Goal: Task Accomplishment & Management: Manage account settings

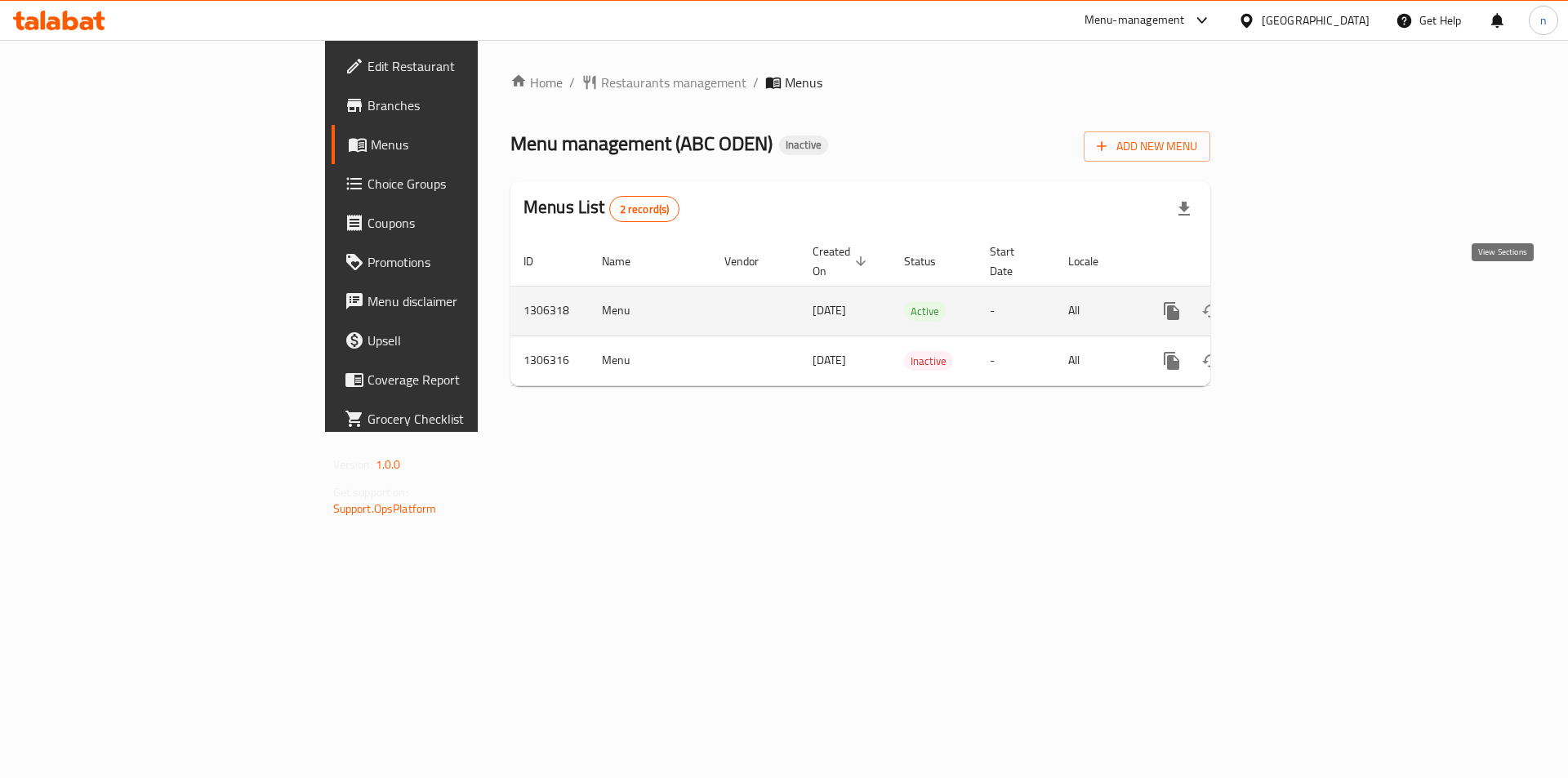
click at [1300, 301] on icon "enhanced table" at bounding box center [1289, 310] width 19 height 19
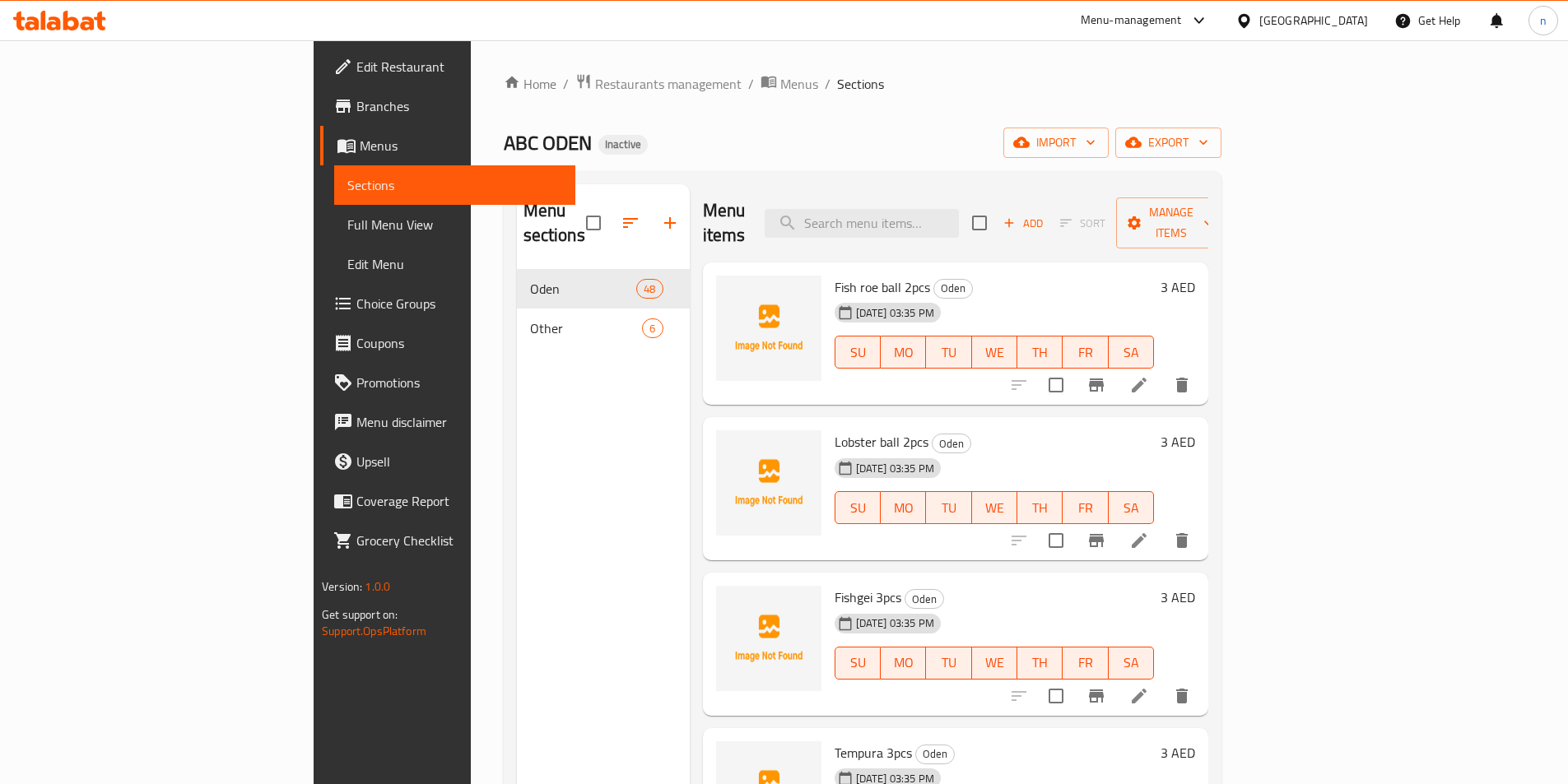
click at [348, 226] on span "Full Menu View" at bounding box center [455, 224] width 214 height 19
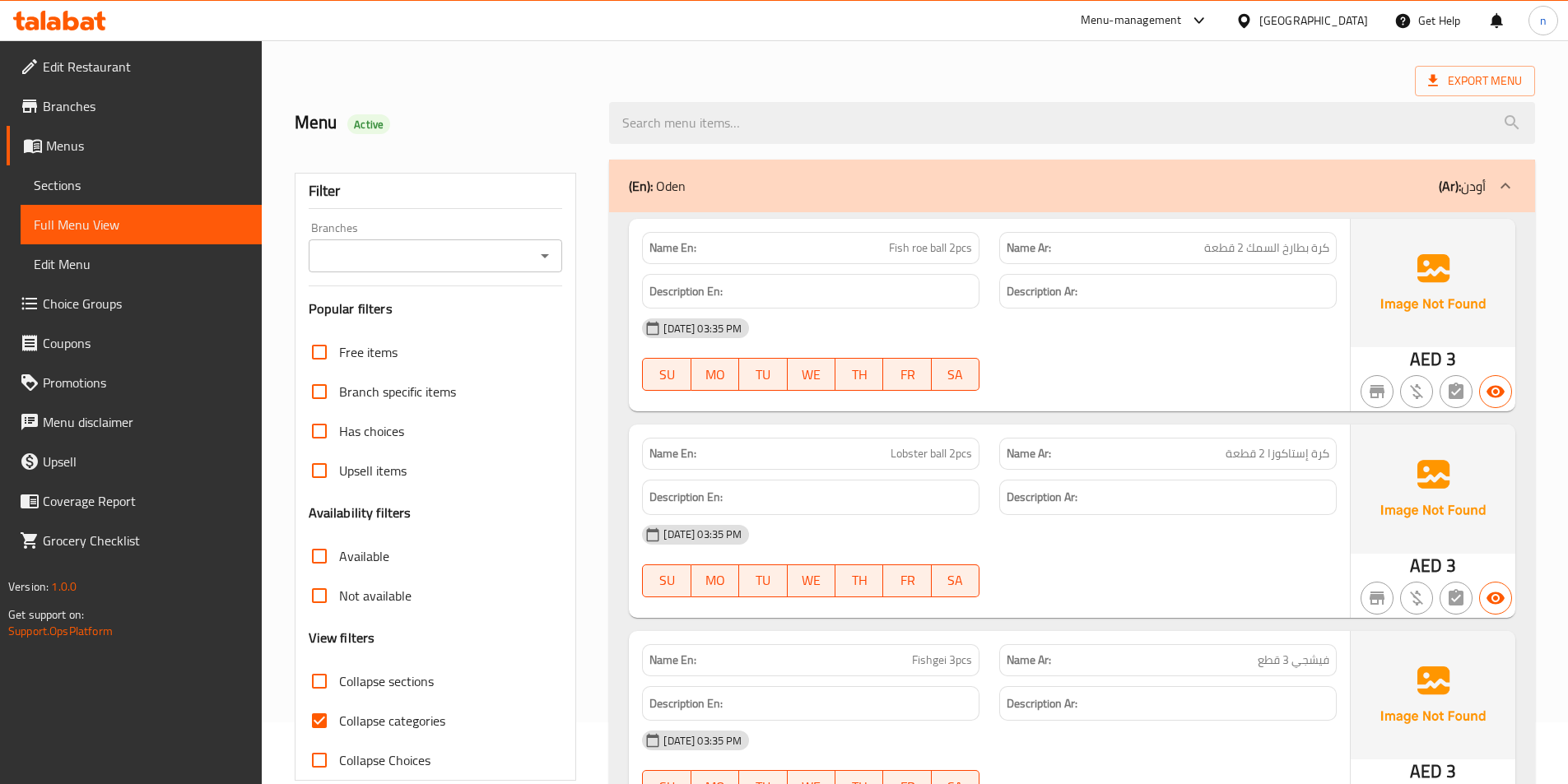
scroll to position [247, 0]
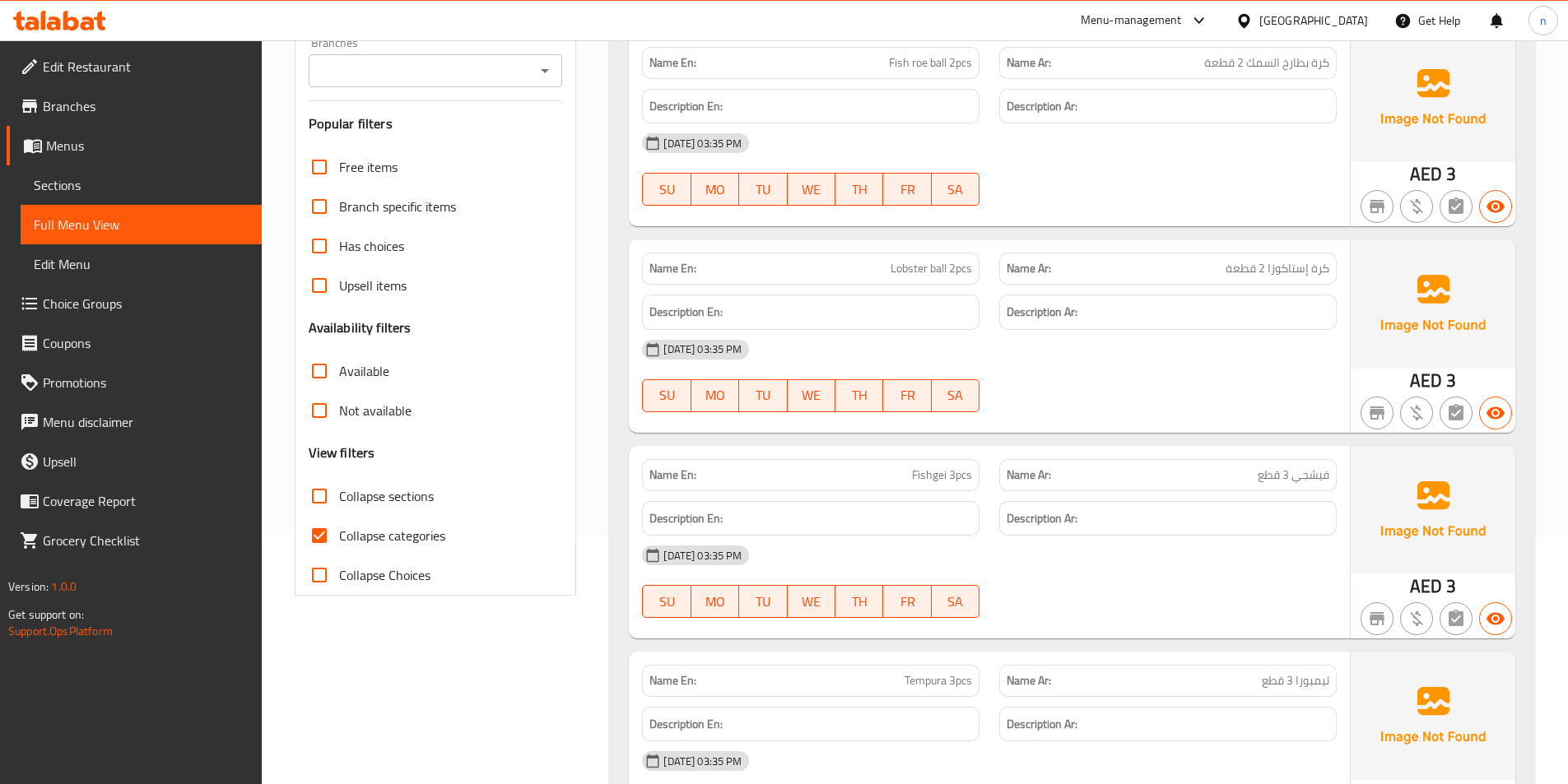
click at [436, 531] on span "Collapse categories" at bounding box center [392, 535] width 106 height 19
click at [339, 531] on input "Collapse categories" at bounding box center [319, 535] width 40 height 40
checkbox input "false"
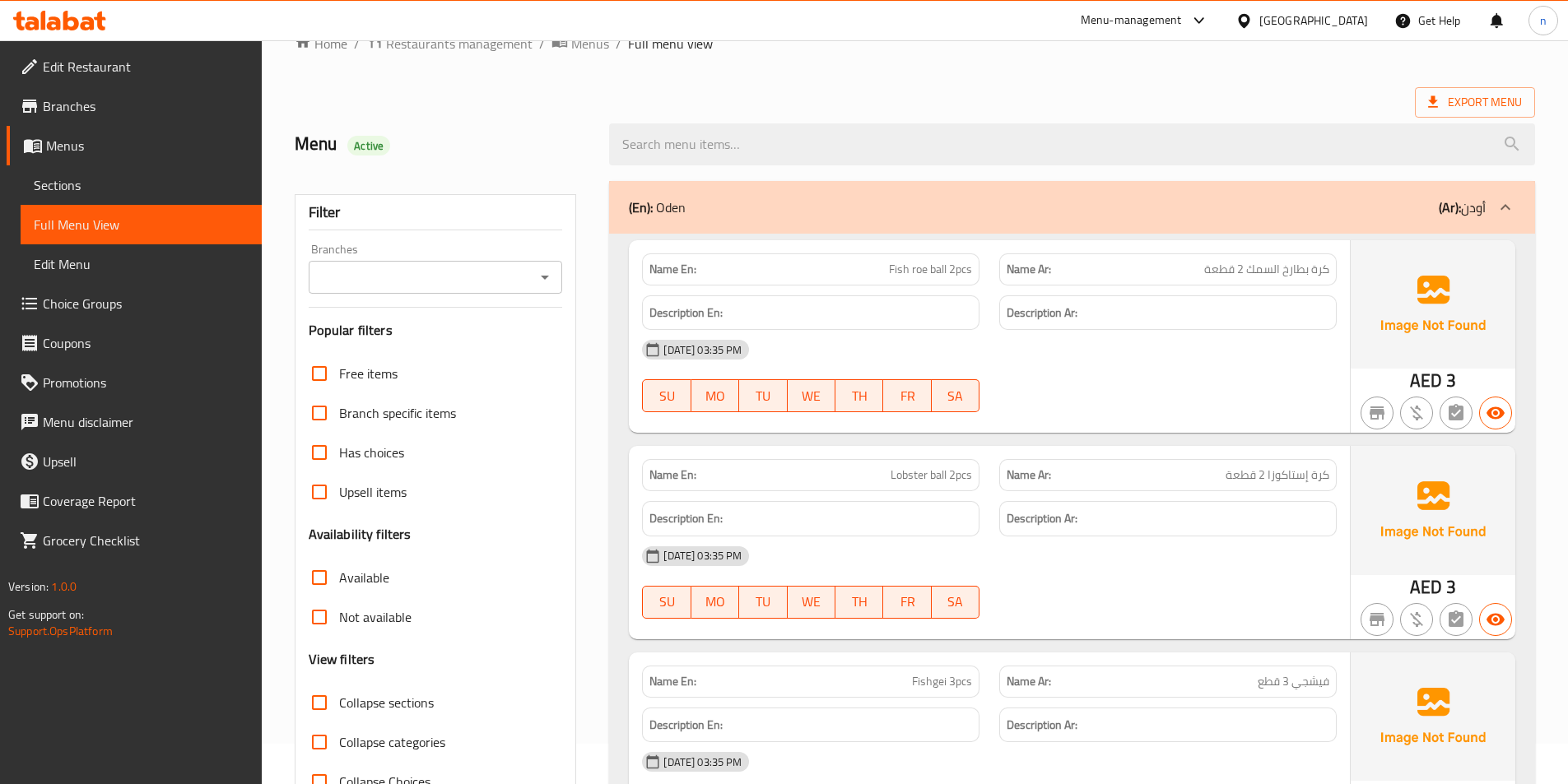
scroll to position [0, 0]
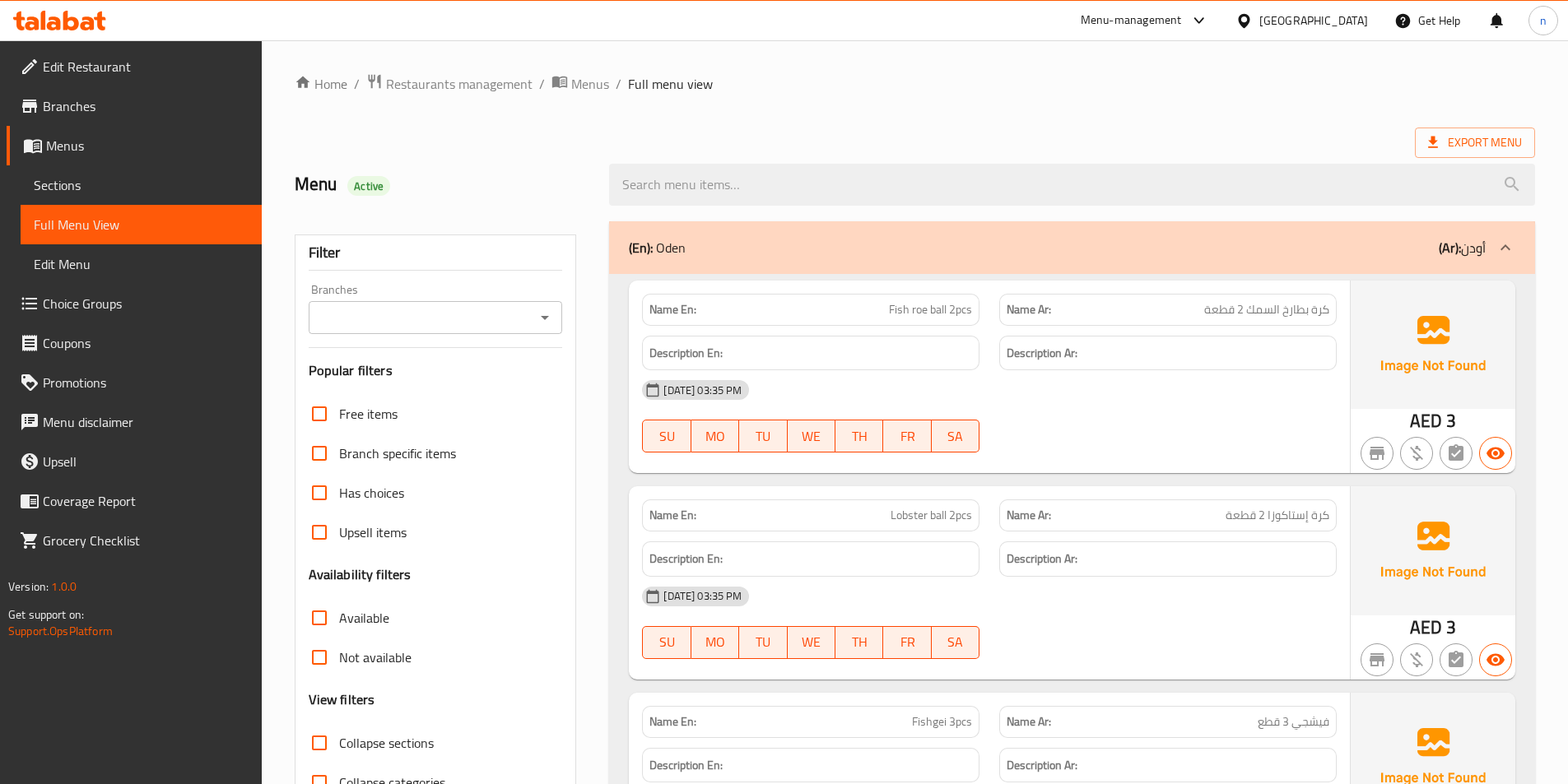
click at [1218, 309] on span "كرة بطارخ السمك 2 قطعة" at bounding box center [1268, 310] width 126 height 17
click at [1217, 353] on h6 "Description Ar:" at bounding box center [1168, 352] width 323 height 20
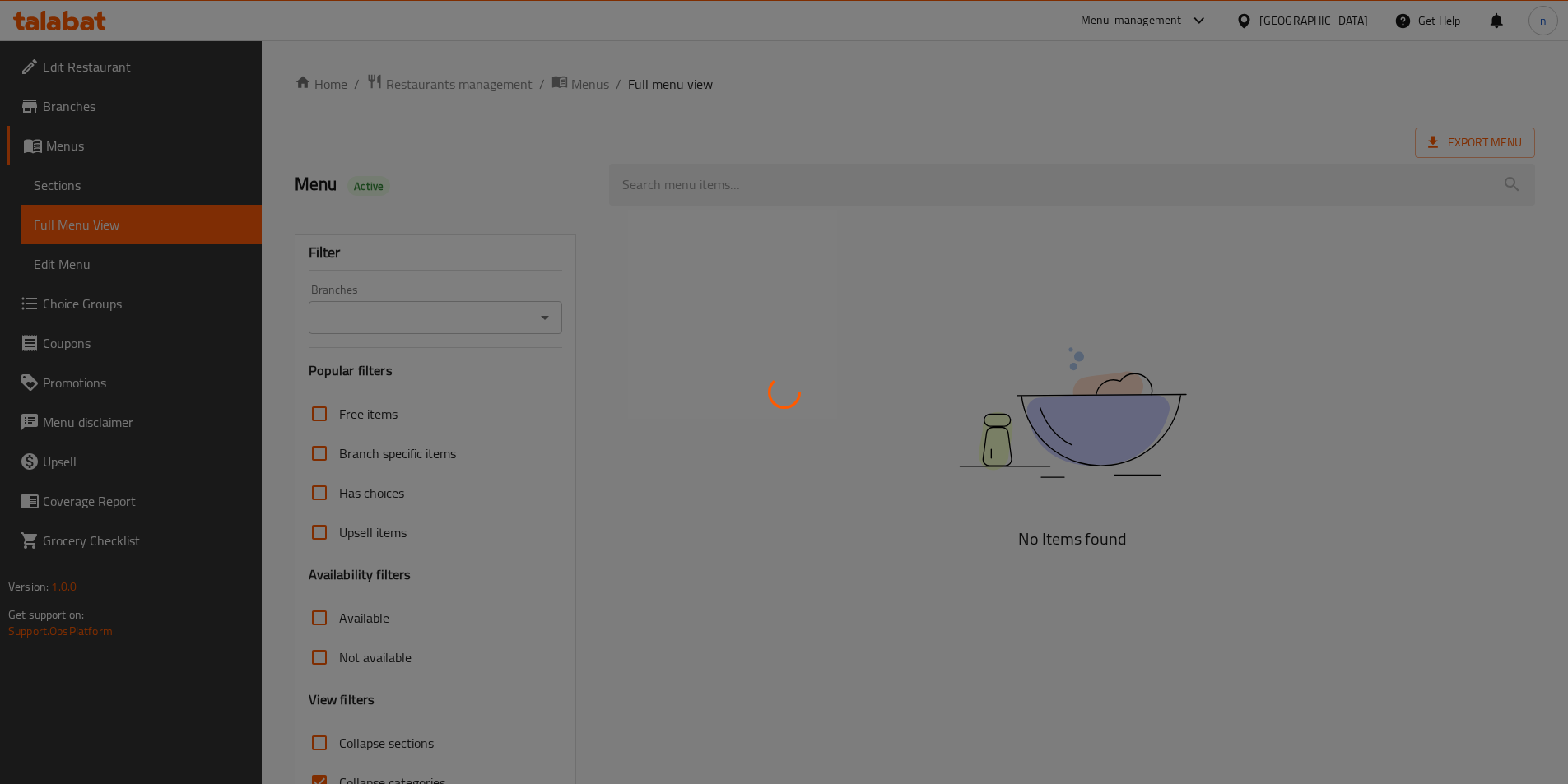
click at [101, 174] on div at bounding box center [784, 392] width 1568 height 784
click at [109, 135] on div at bounding box center [784, 392] width 1568 height 784
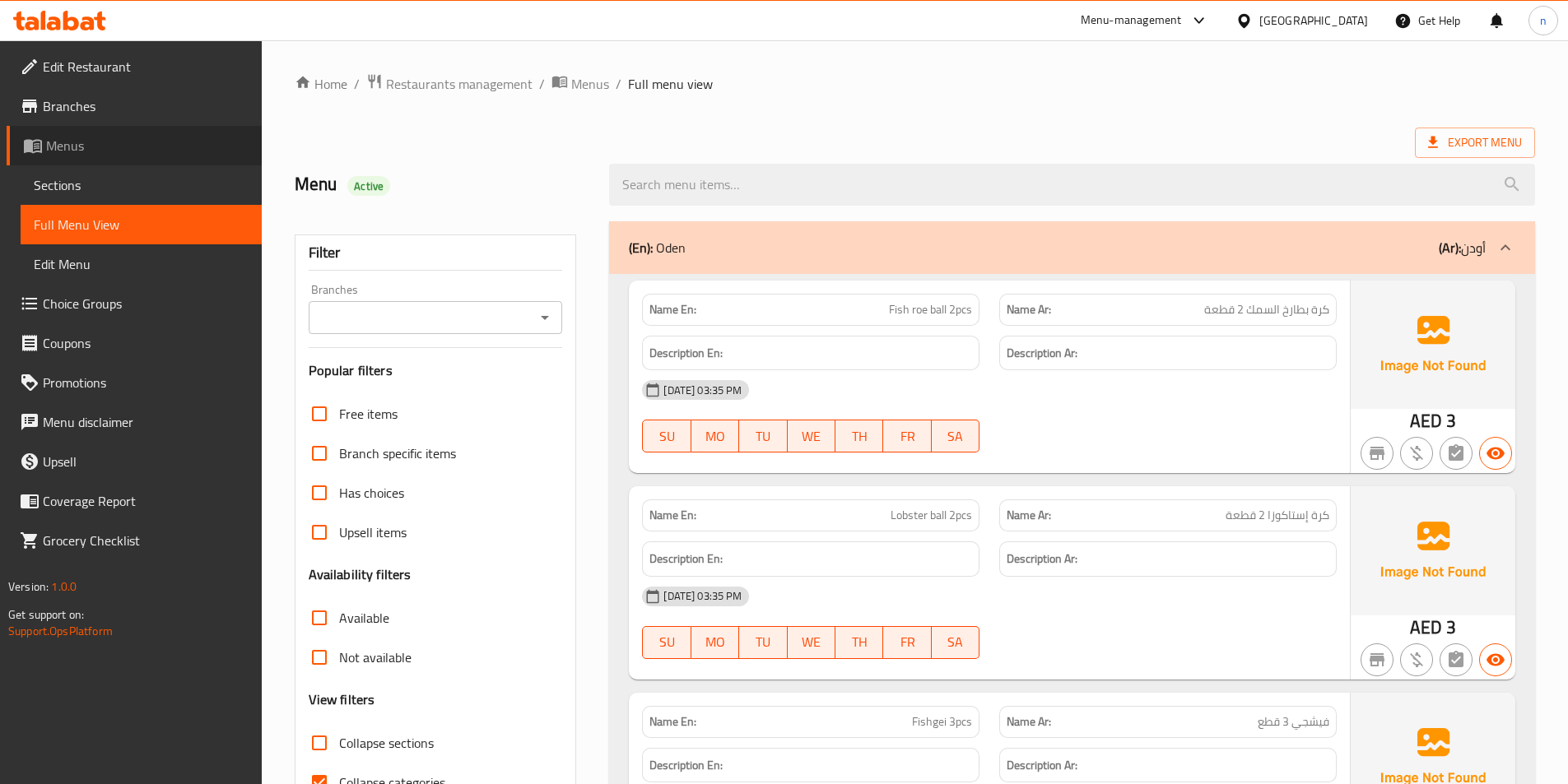
click at [122, 152] on span "Menus" at bounding box center [148, 146] width 203 height 19
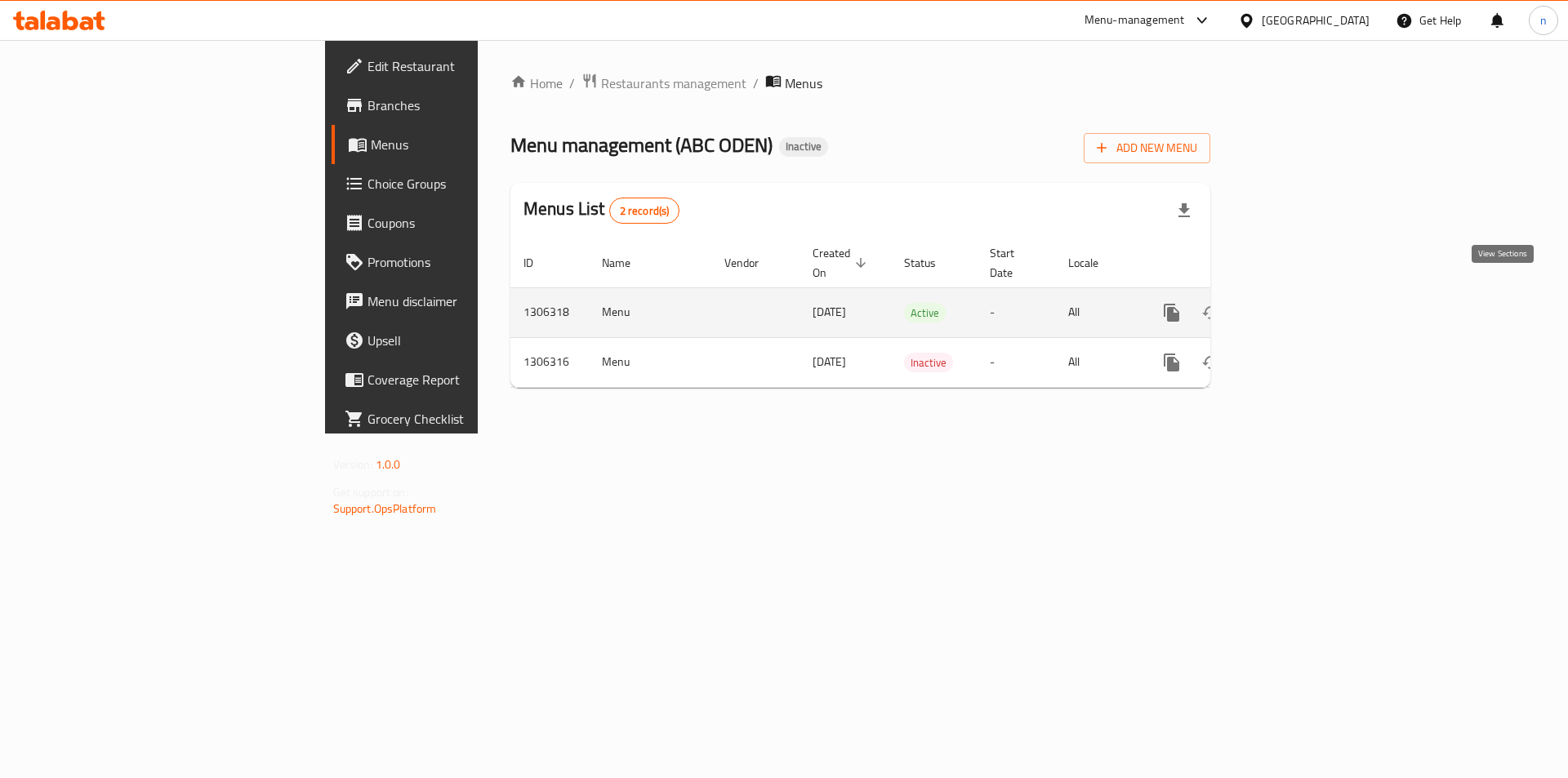
click at [1300, 303] on icon "enhanced table" at bounding box center [1289, 312] width 19 height 19
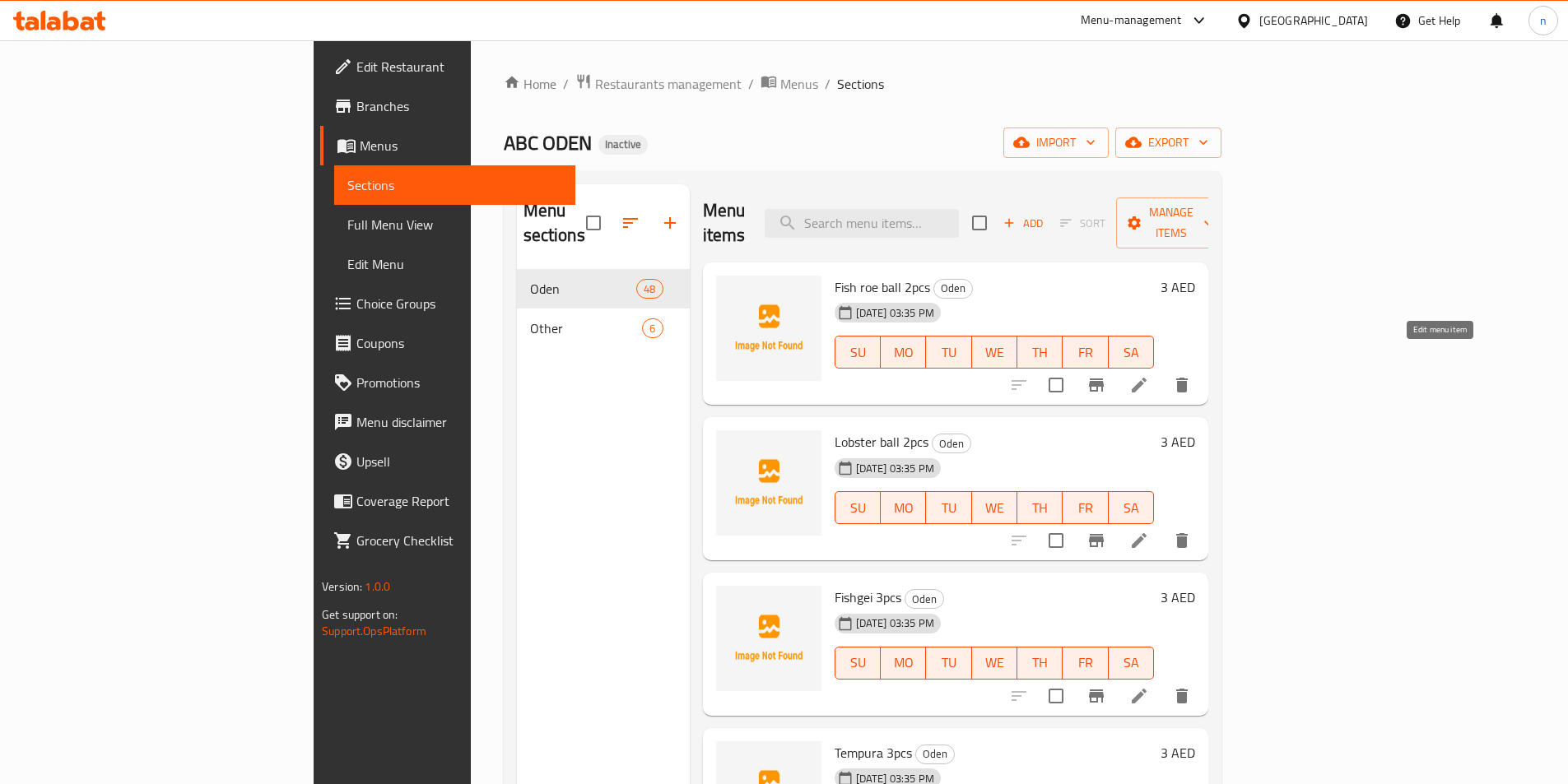
click at [1150, 376] on icon at bounding box center [1139, 385] width 19 height 19
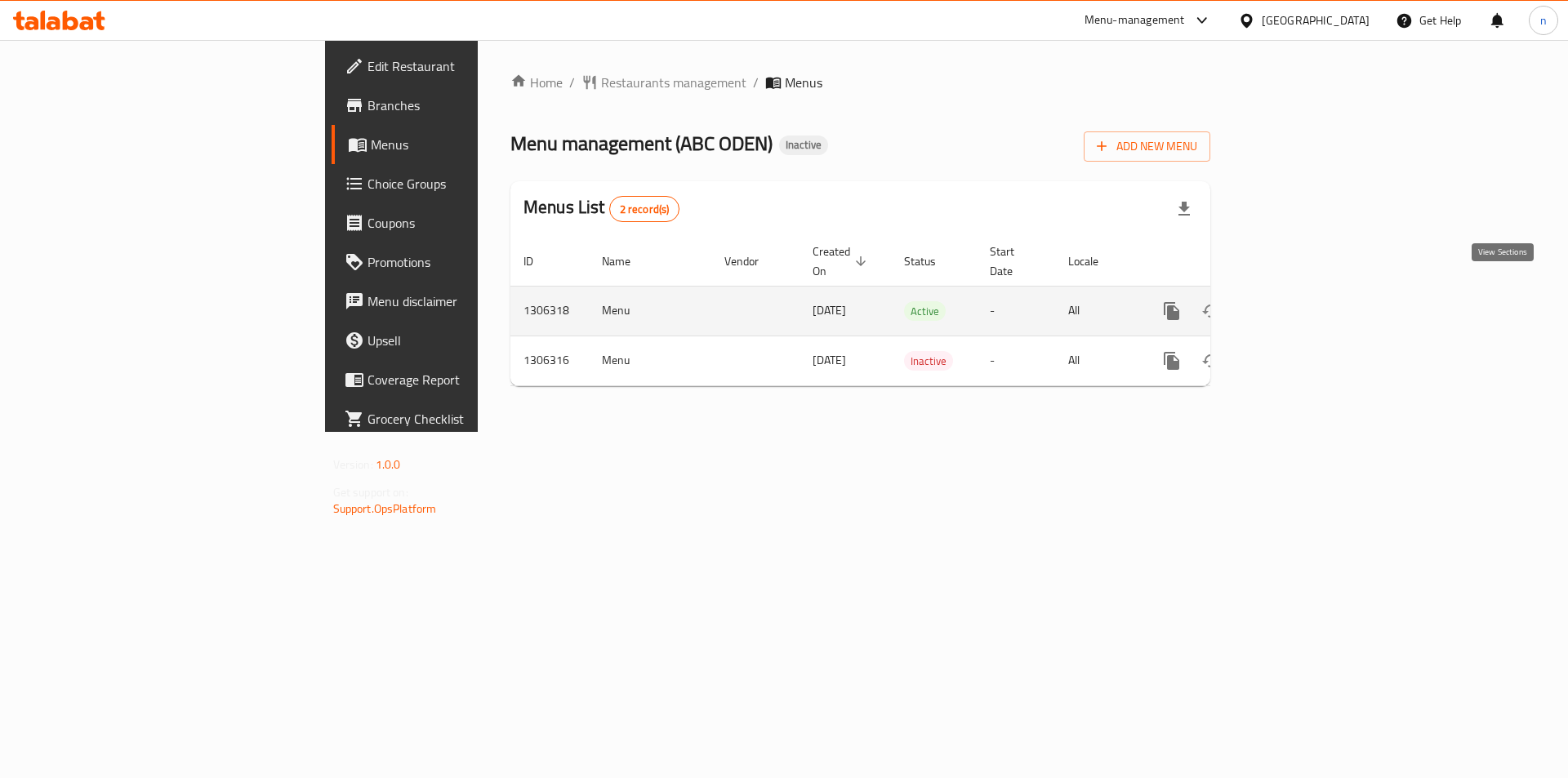
click at [1300, 301] on icon "enhanced table" at bounding box center [1289, 310] width 19 height 19
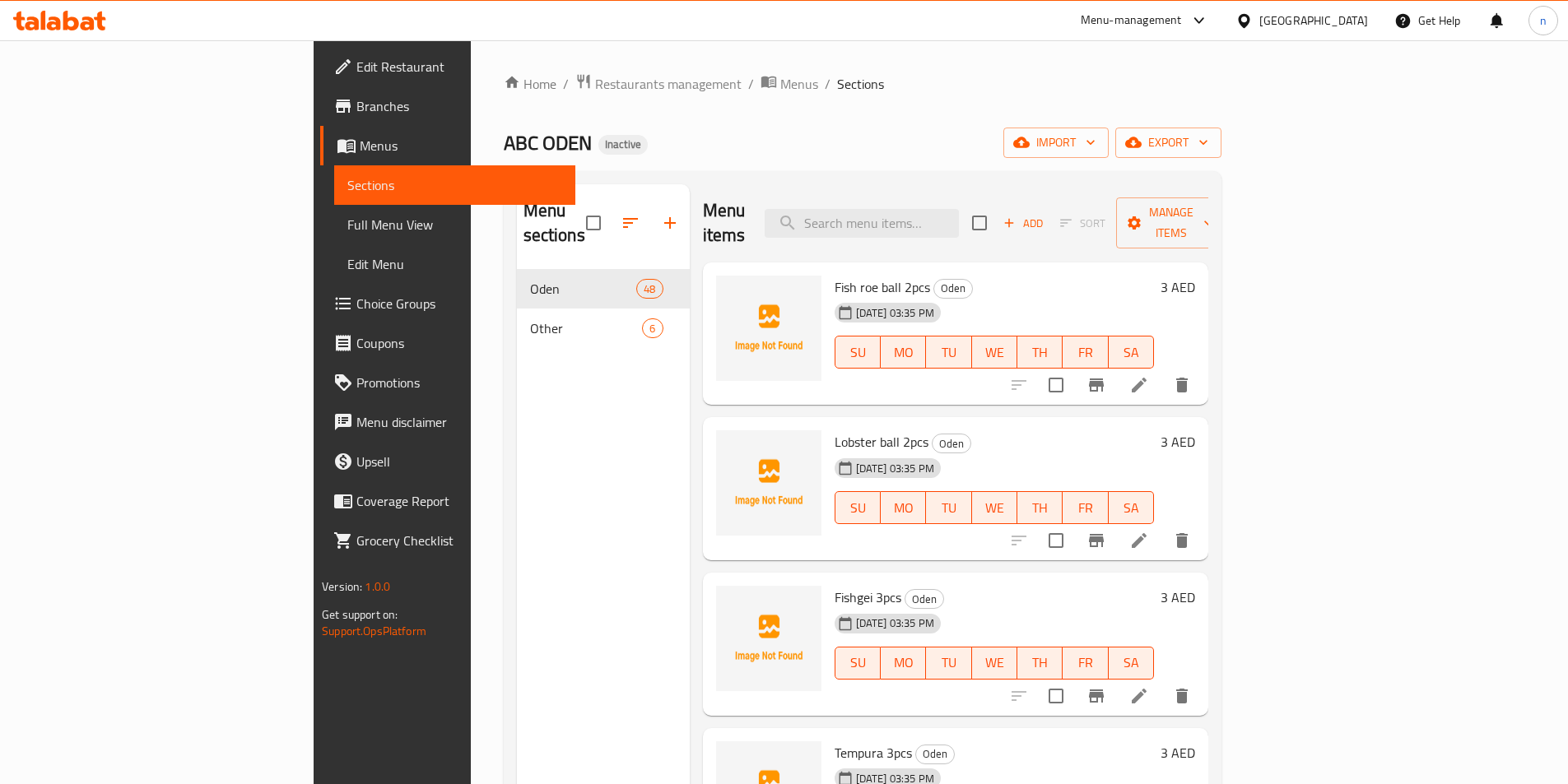
click at [348, 222] on span "Full Menu View" at bounding box center [455, 224] width 214 height 19
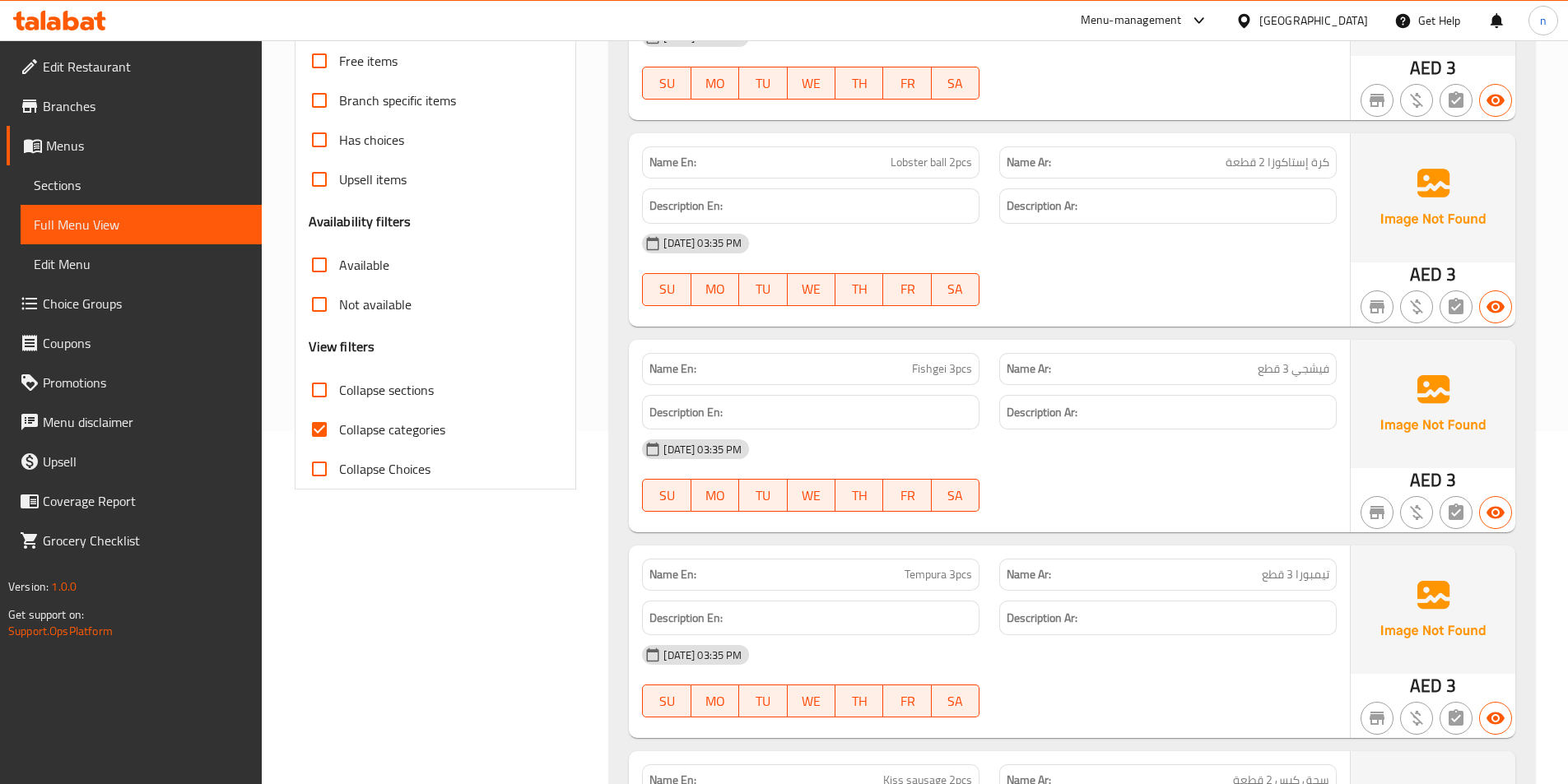
scroll to position [411, 0]
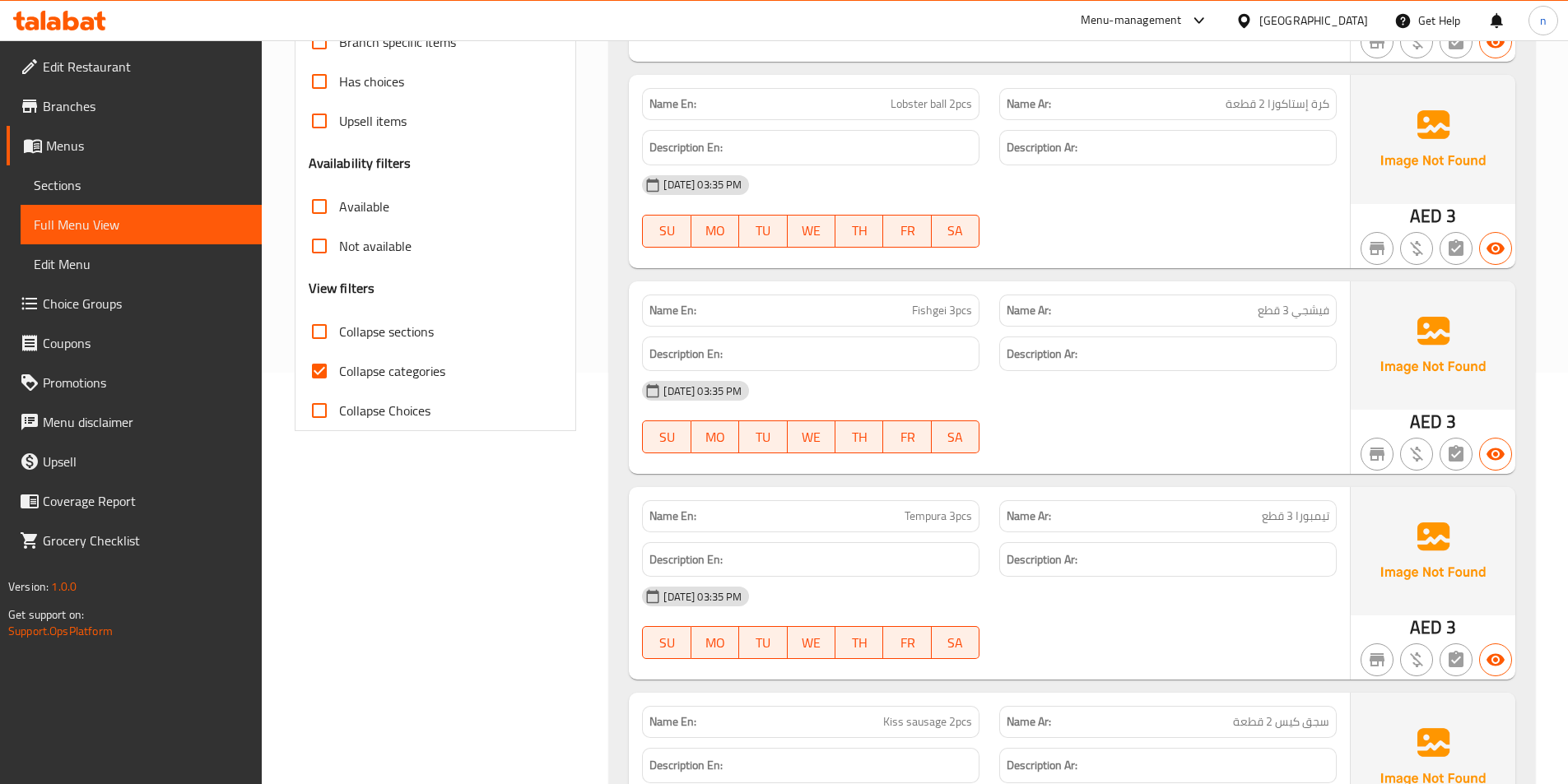
click at [416, 361] on span "Collapse categories" at bounding box center [392, 371] width 106 height 19
click at [339, 361] on input "Collapse categories" at bounding box center [319, 371] width 40 height 40
checkbox input "false"
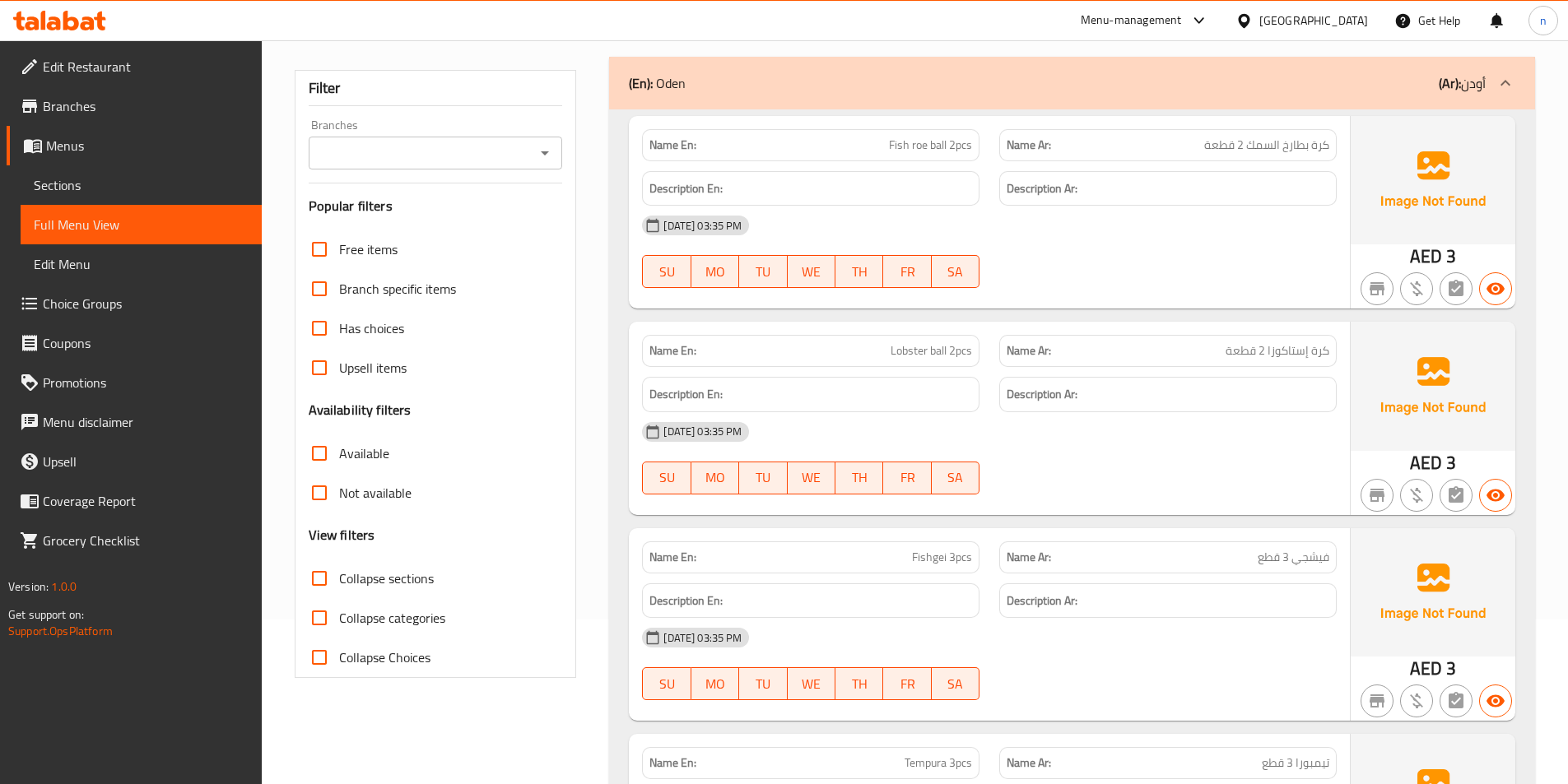
scroll to position [0, 0]
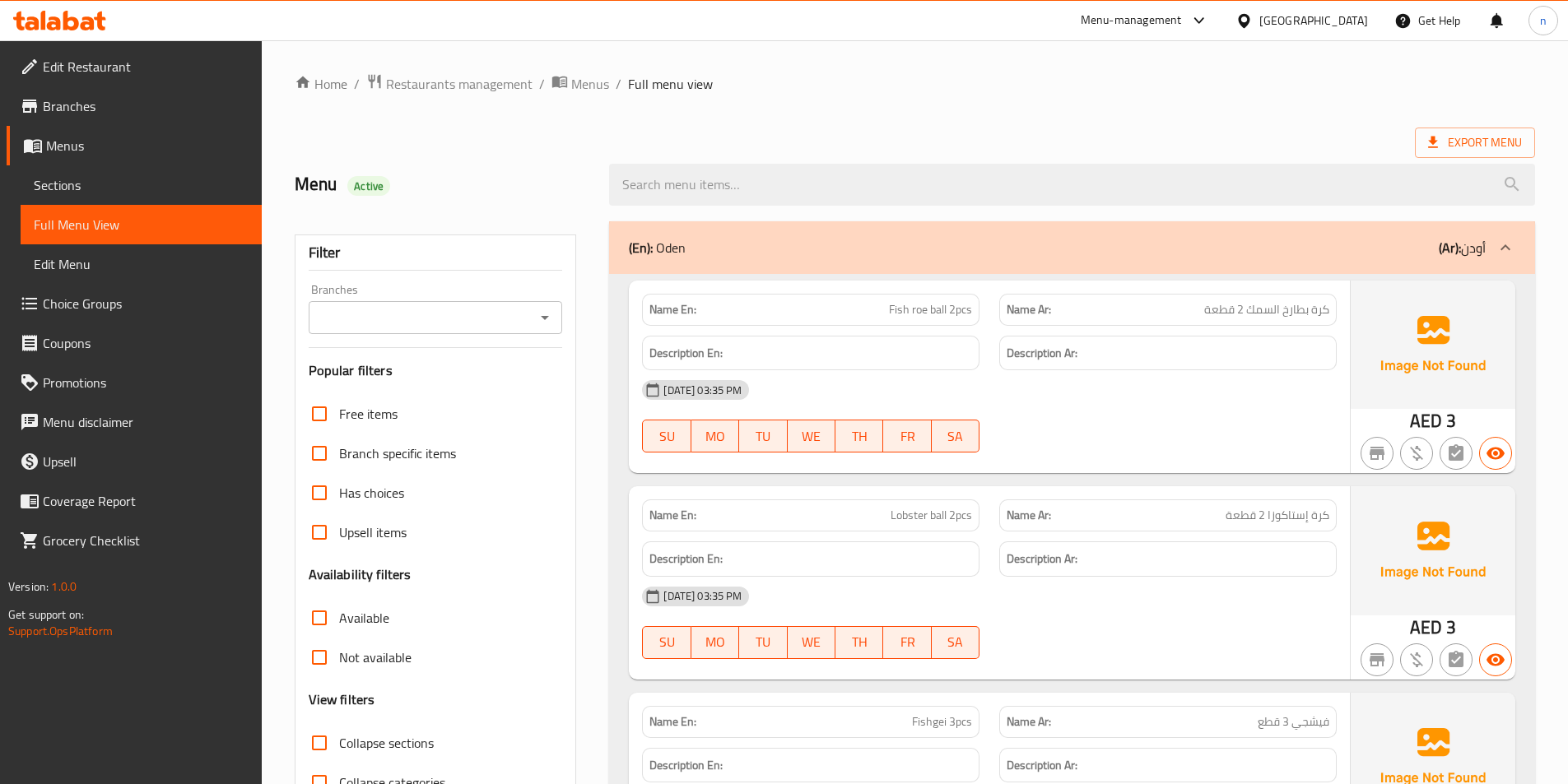
click at [1187, 354] on h6 "Description Ar:" at bounding box center [1168, 352] width 323 height 20
click at [90, 184] on span "Sections" at bounding box center [141, 184] width 214 height 19
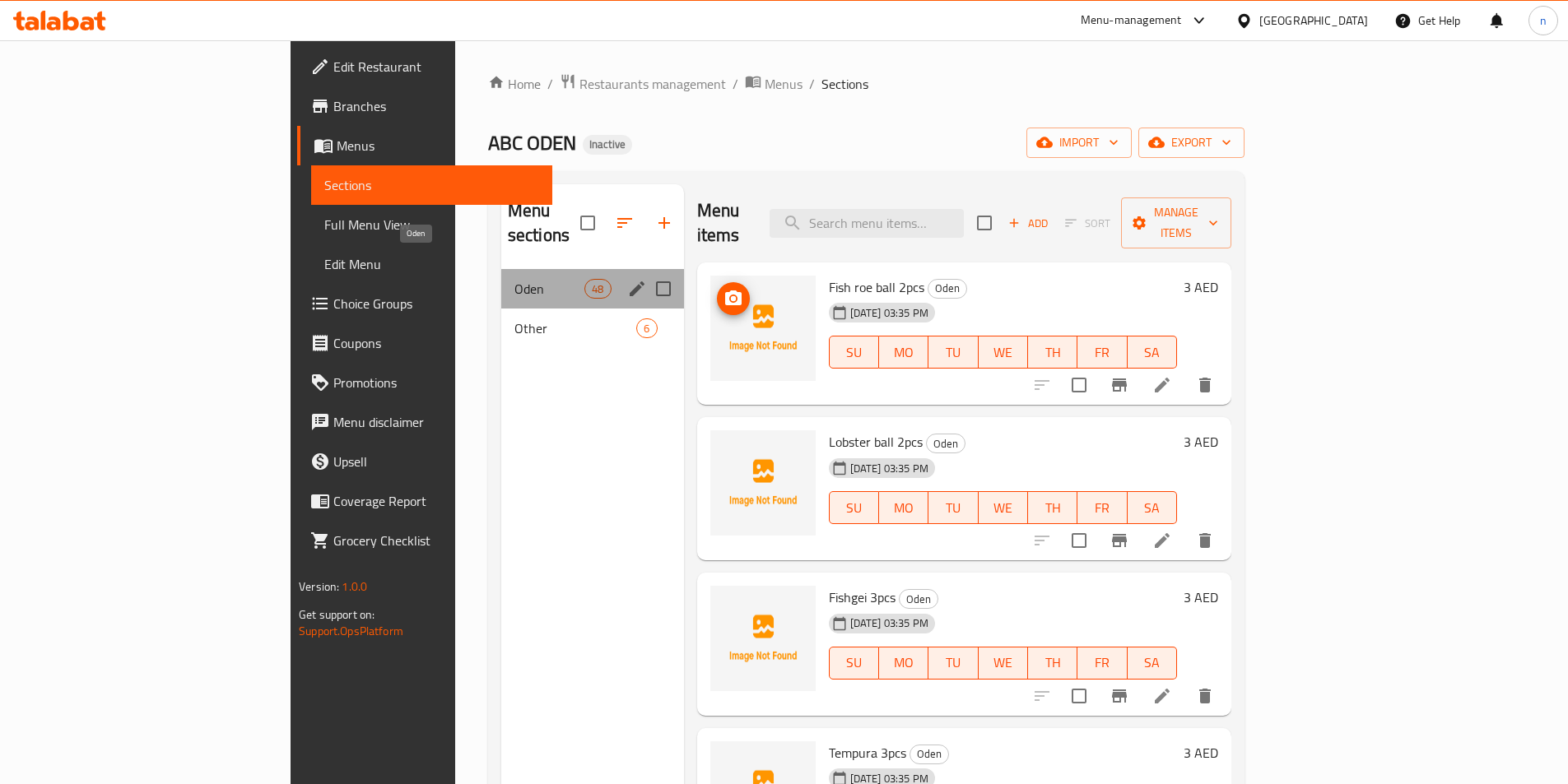
click at [515, 279] on span "Oden" at bounding box center [550, 289] width 70 height 19
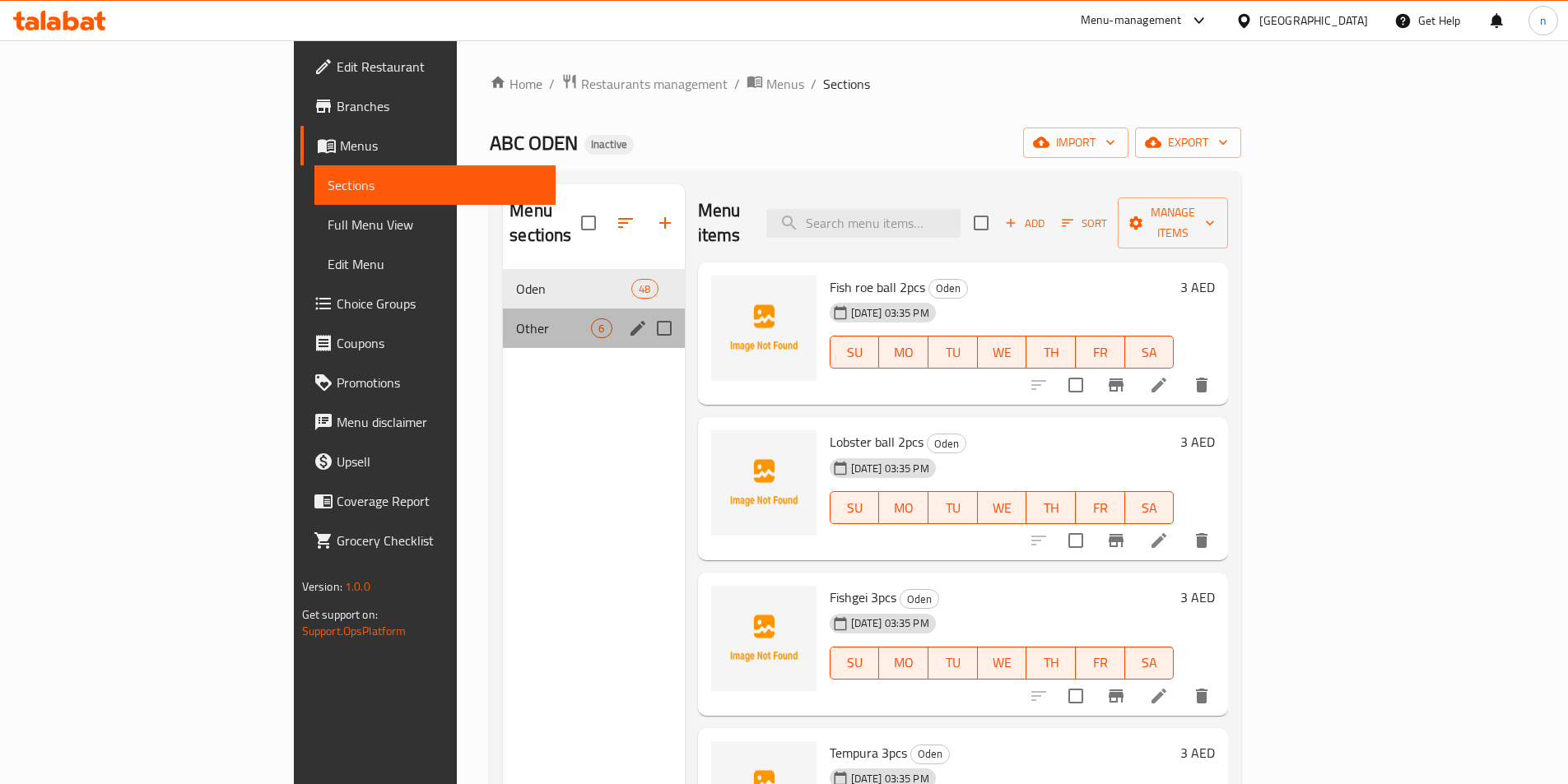
click at [503, 315] on div "Other 6" at bounding box center [593, 328] width 181 height 40
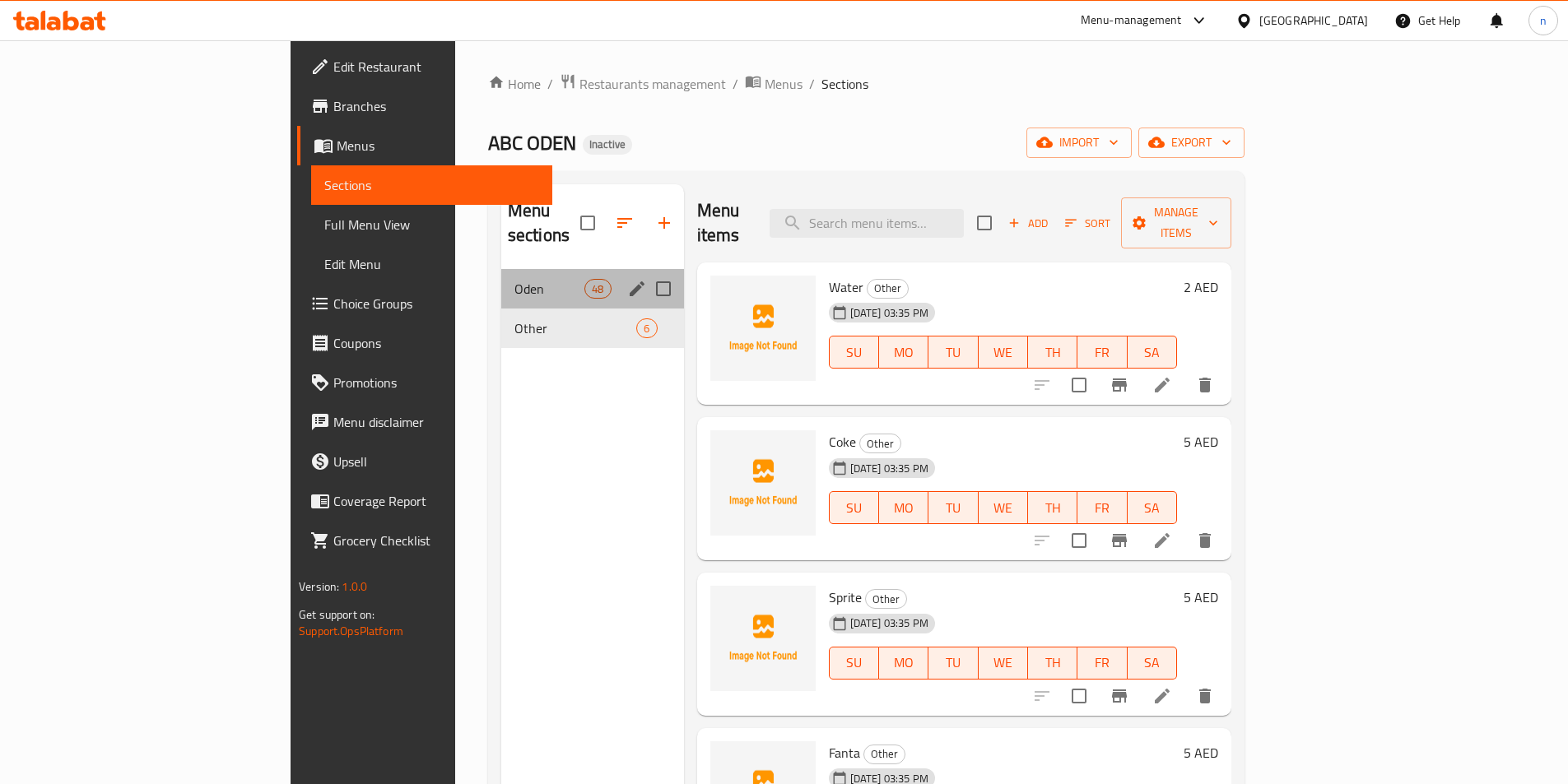
click at [501, 275] on div "Oden 48" at bounding box center [592, 289] width 183 height 40
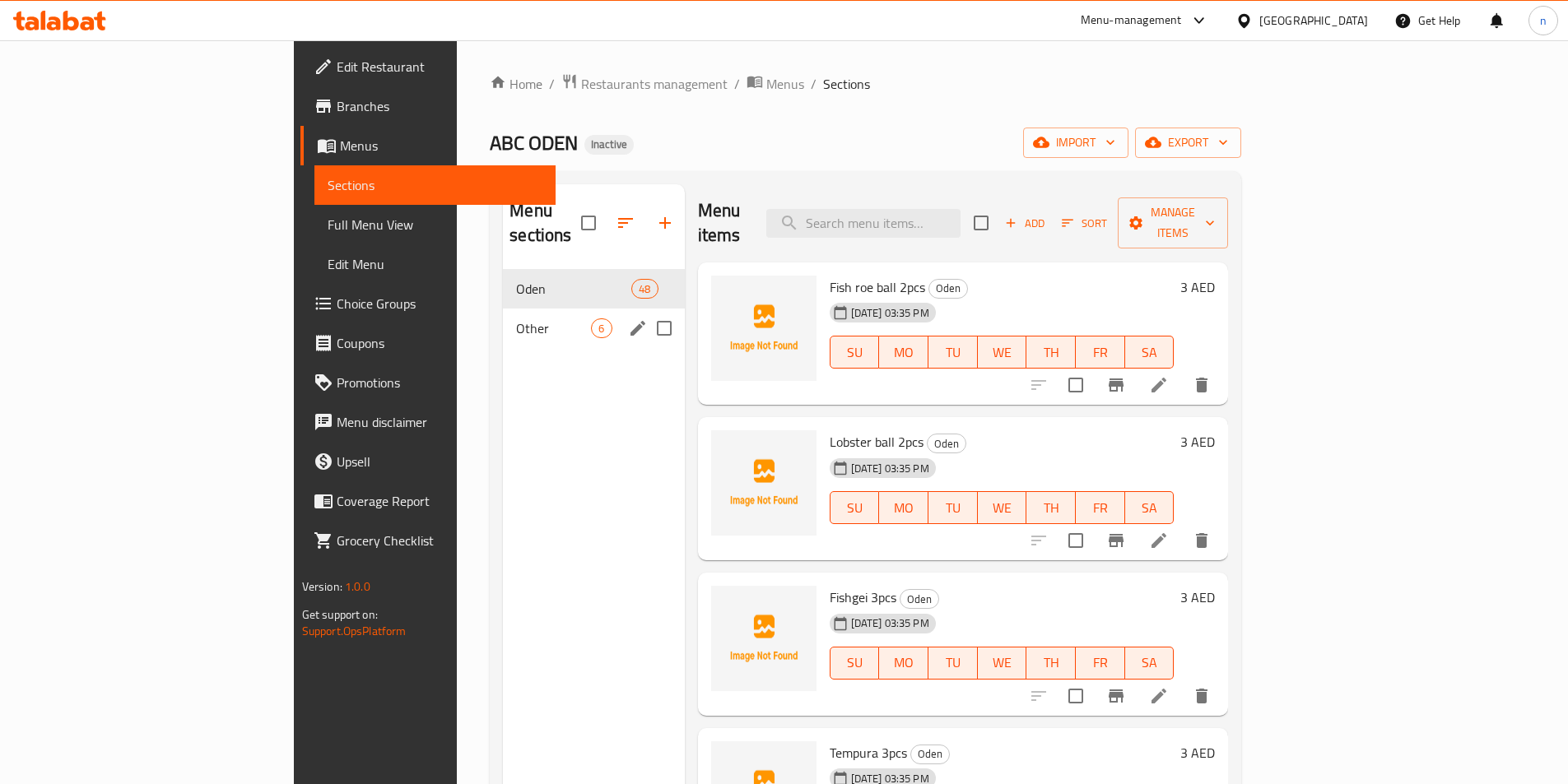
click at [503, 318] on div "Other 6" at bounding box center [593, 328] width 181 height 40
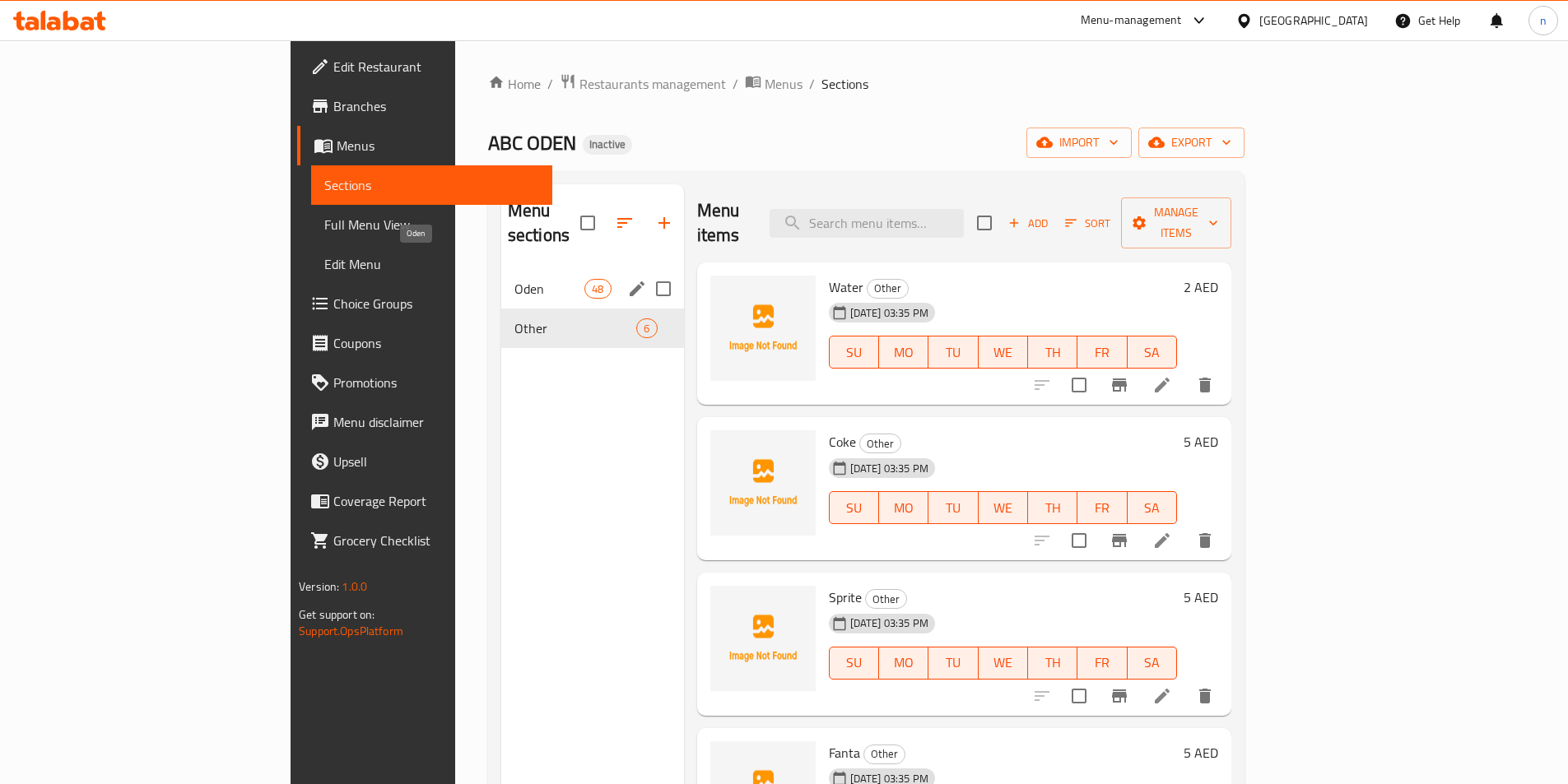
click at [515, 279] on span "Oden" at bounding box center [550, 289] width 70 height 19
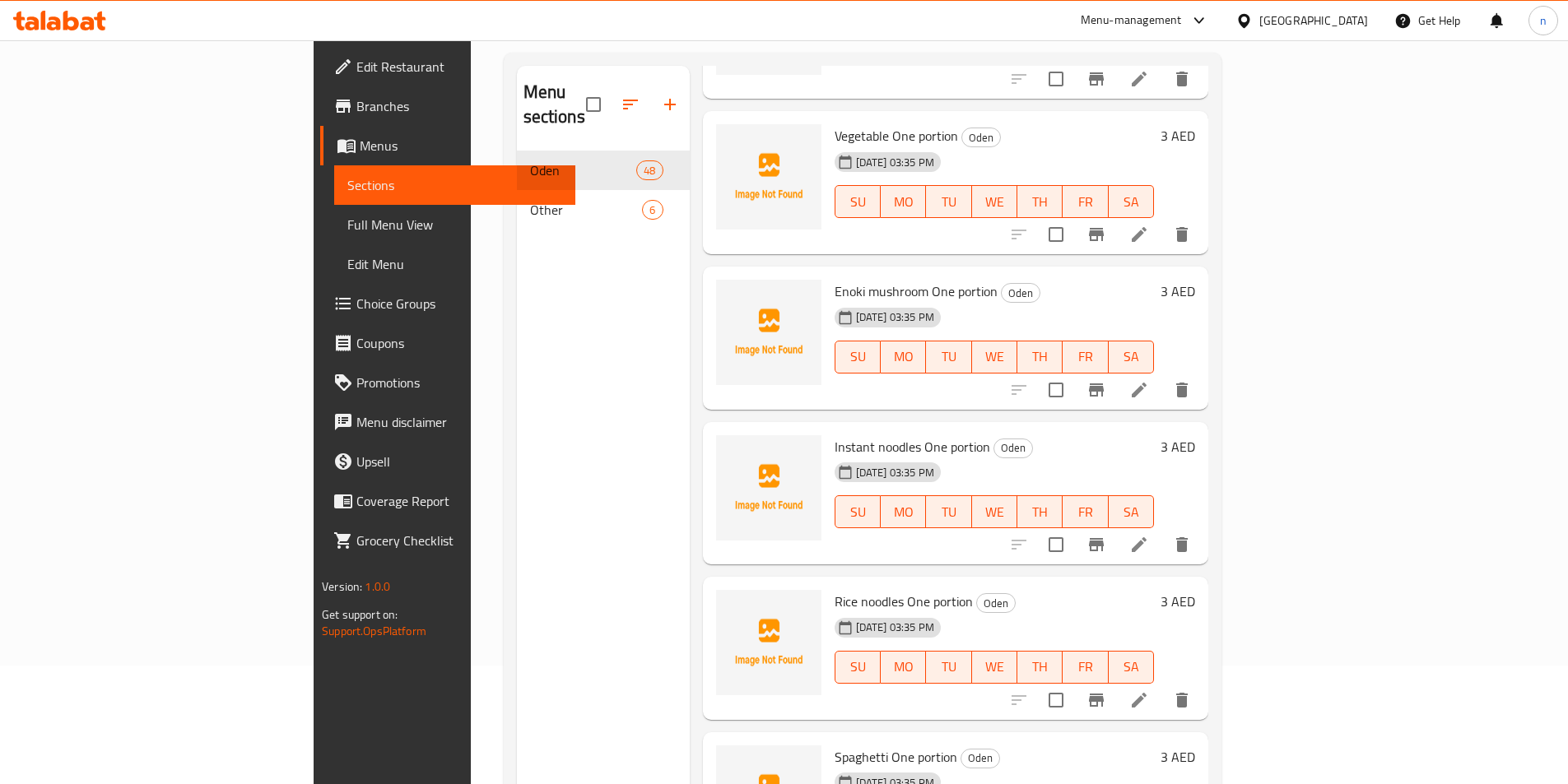
scroll to position [231, 0]
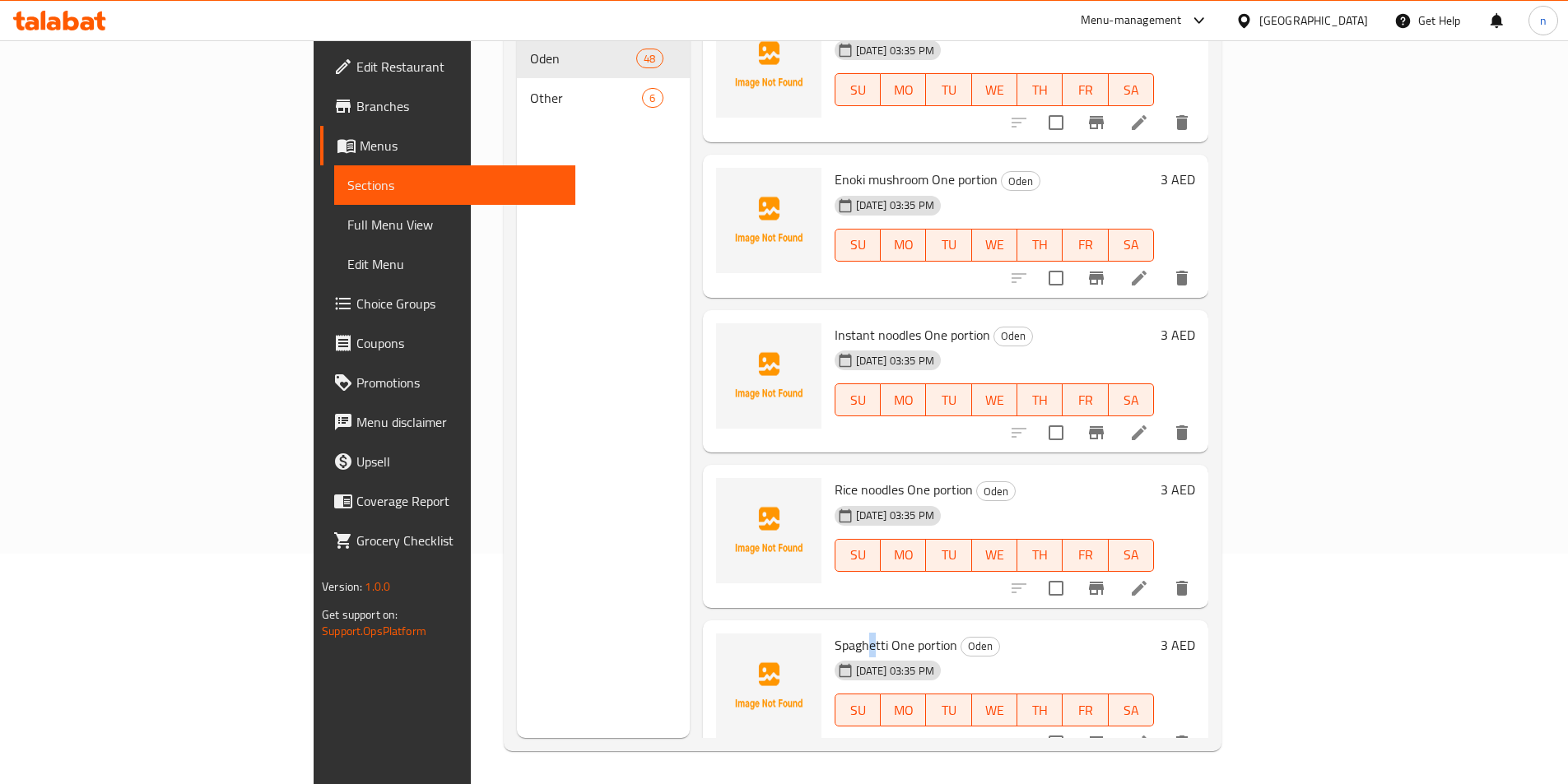
click at [835, 632] on span "Spaghetti One portion" at bounding box center [896, 645] width 123 height 25
drag, startPoint x: 796, startPoint y: 469, endPoint x: 809, endPoint y: 465, distance: 13.6
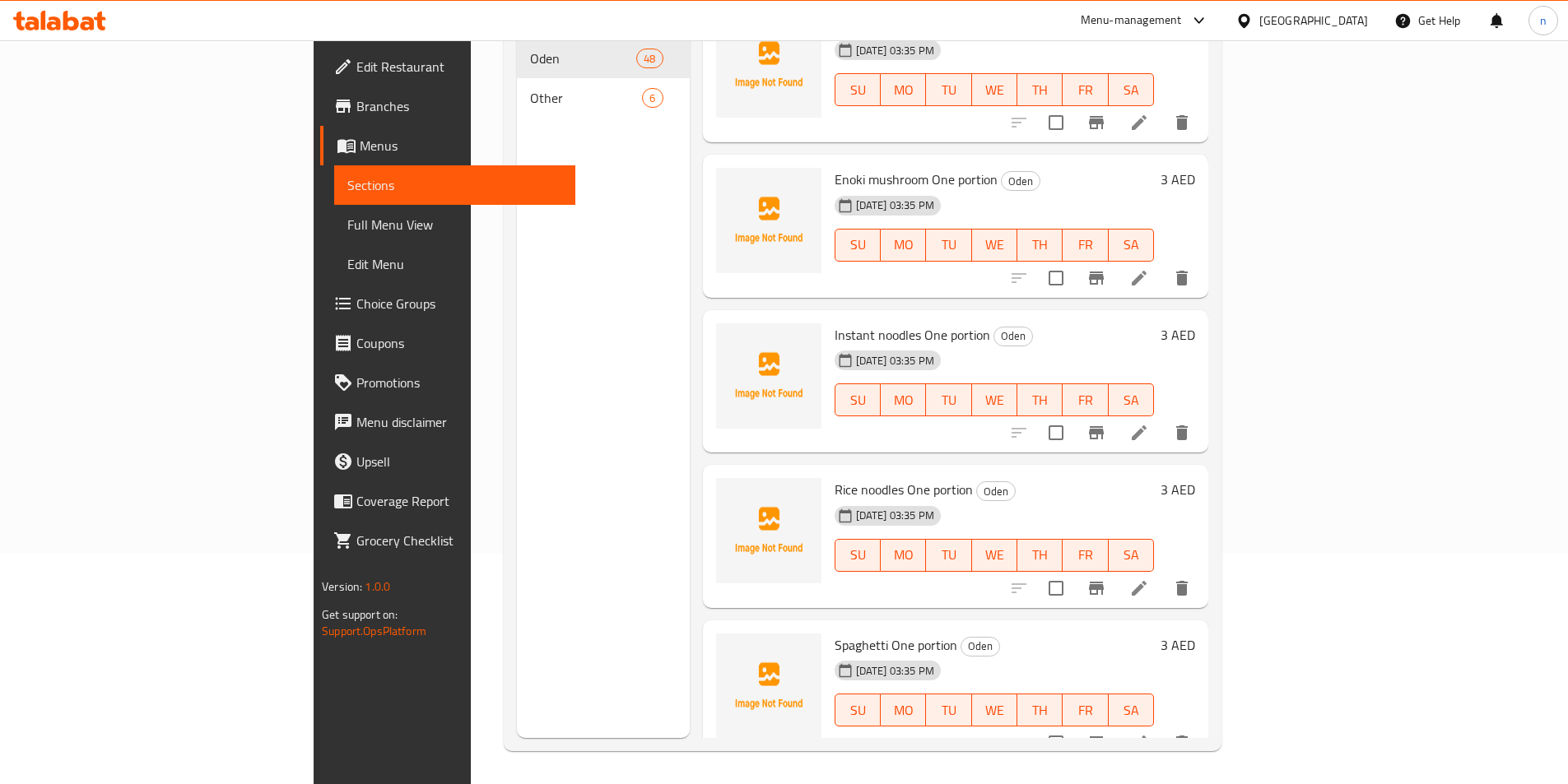
click at [835, 477] on span "Rice noodles One portion" at bounding box center [903, 490] width 138 height 25
drag, startPoint x: 826, startPoint y: 463, endPoint x: 733, endPoint y: 464, distance: 93.0
click at [733, 471] on div "Rice noodles One portion Oden 18-08-2025 03:35 PM SU MO TU WE TH FR SA 3 AED" at bounding box center [956, 536] width 493 height 130
copy div "Rice noodles"
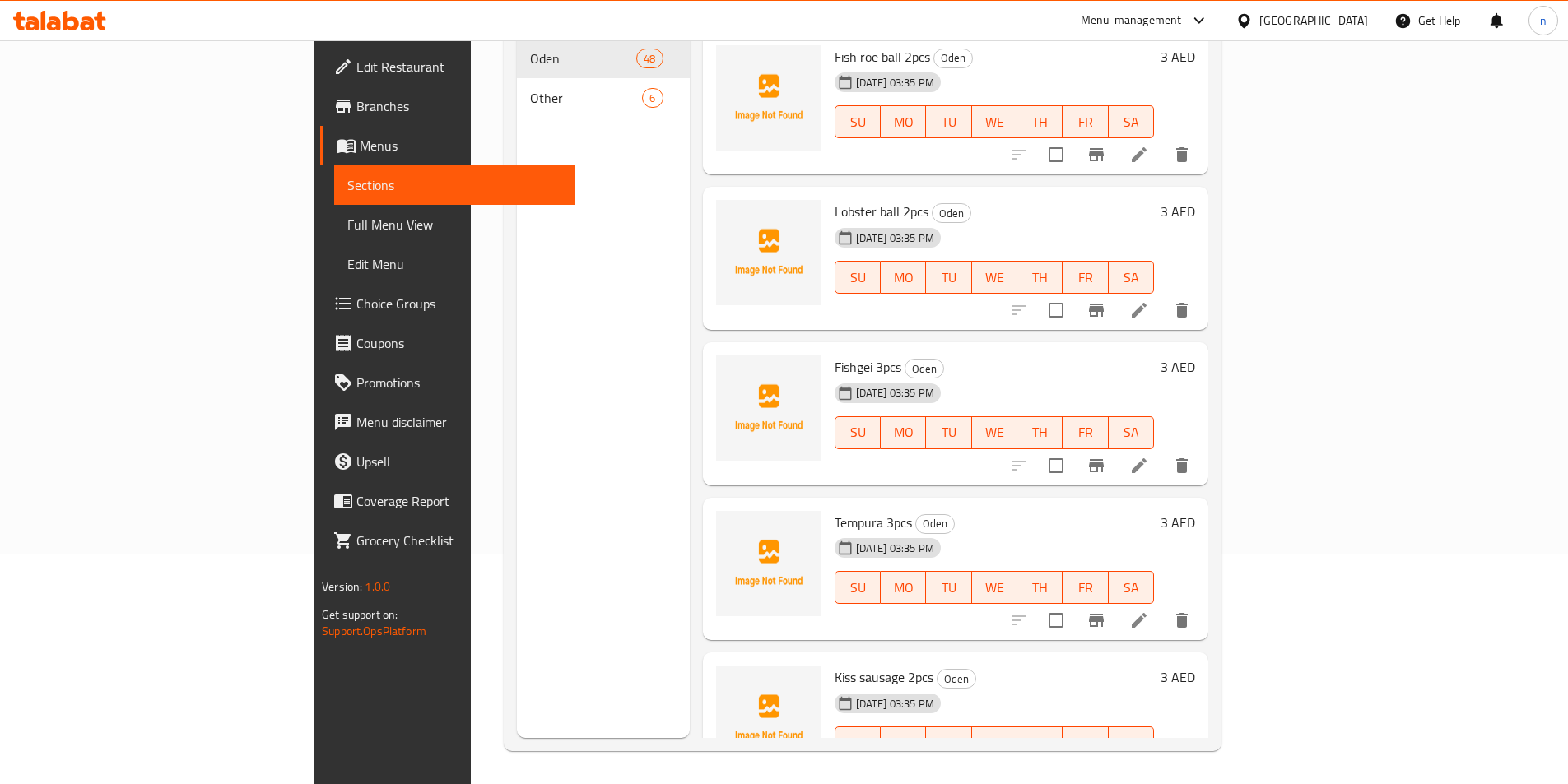
scroll to position [0, 0]
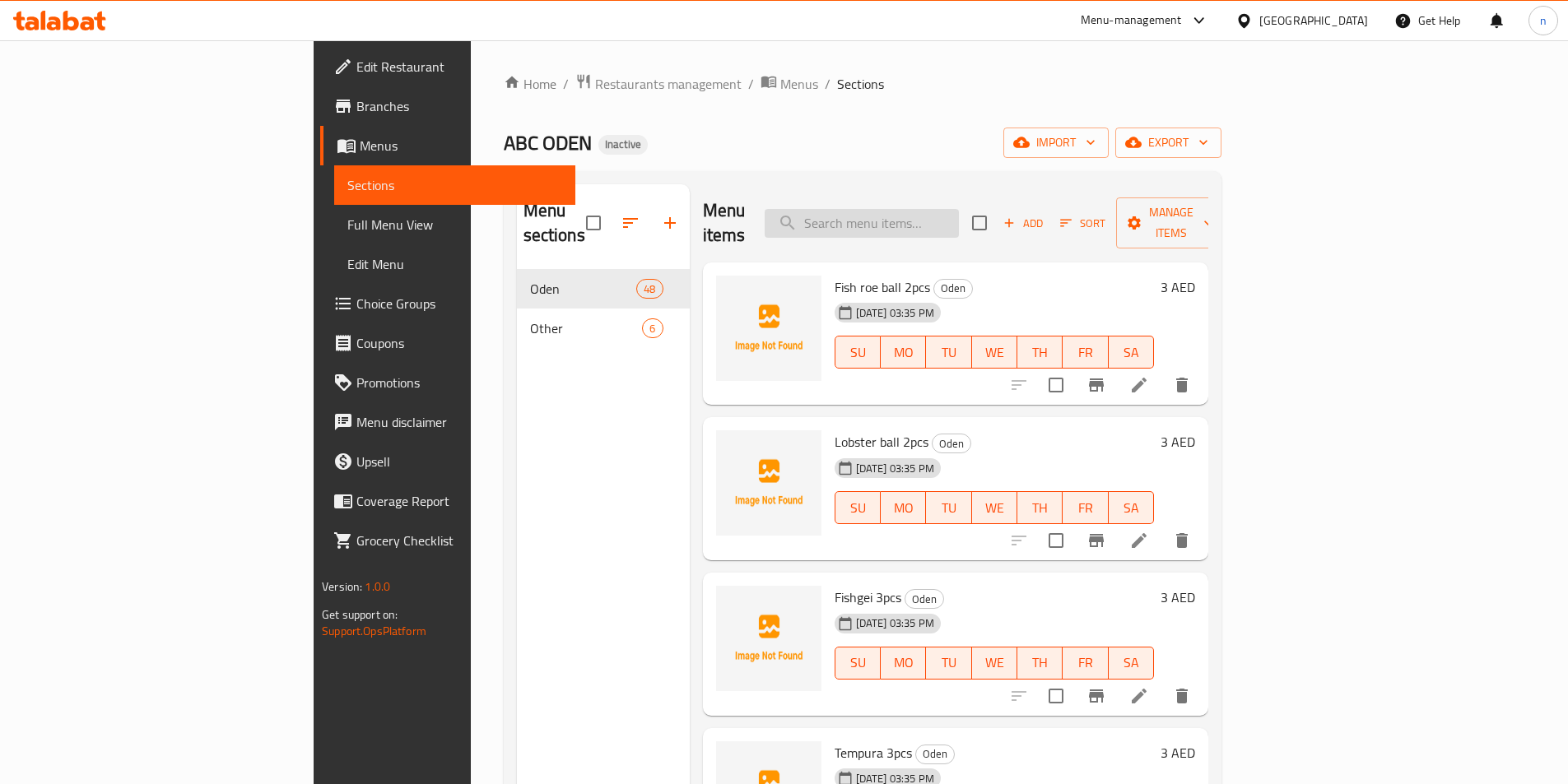
click at [959, 219] on input "search" at bounding box center [862, 223] width 194 height 29
paste input "Rice noodles"
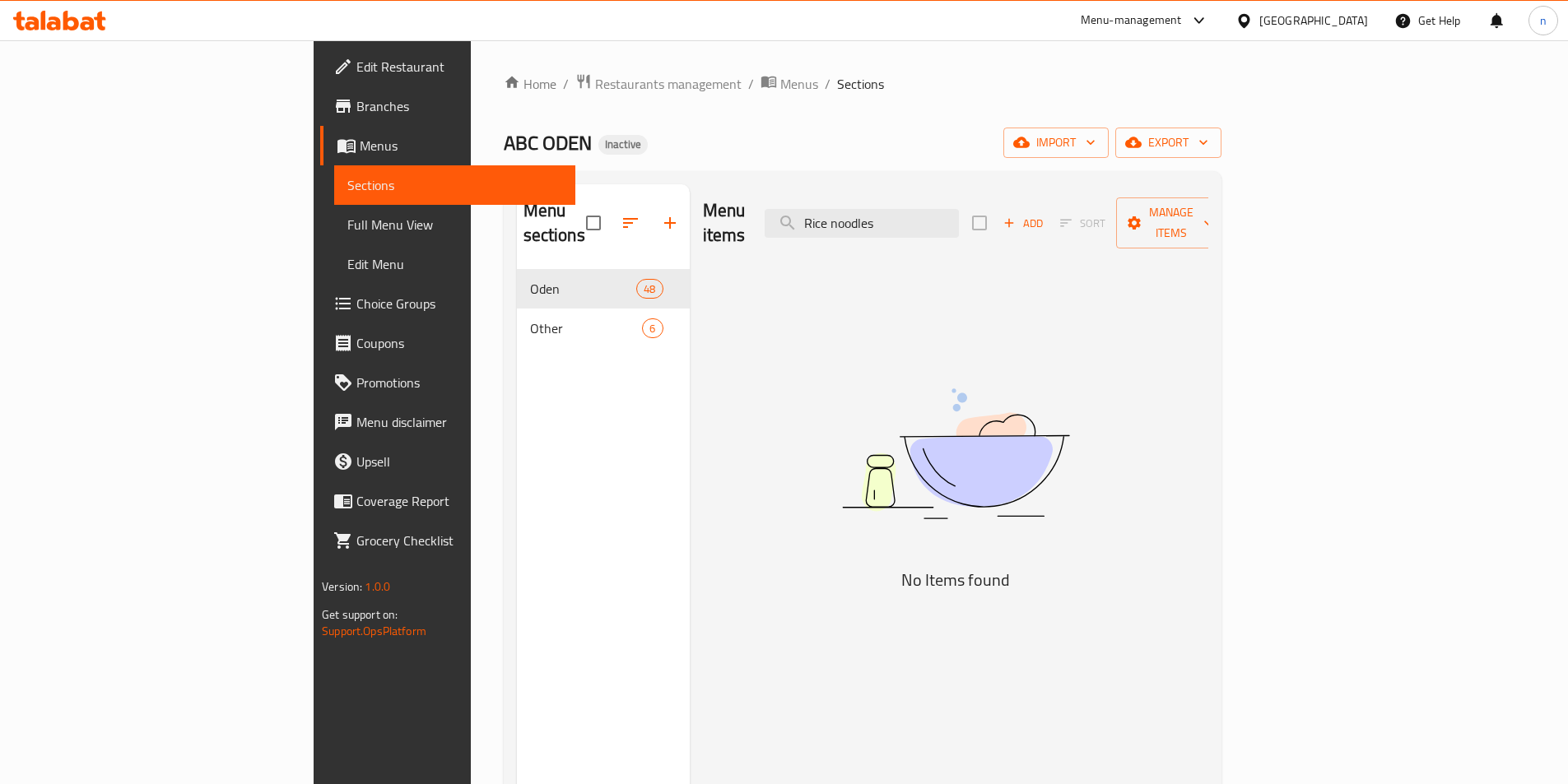
drag, startPoint x: 1002, startPoint y: 218, endPoint x: 946, endPoint y: 237, distance: 59.1
click at [946, 237] on div "Menu items Rice noodles Add Sort Manage items" at bounding box center [955, 223] width 505 height 78
type input "Rice"
click at [334, 236] on link "Full Menu View" at bounding box center [455, 224] width 242 height 40
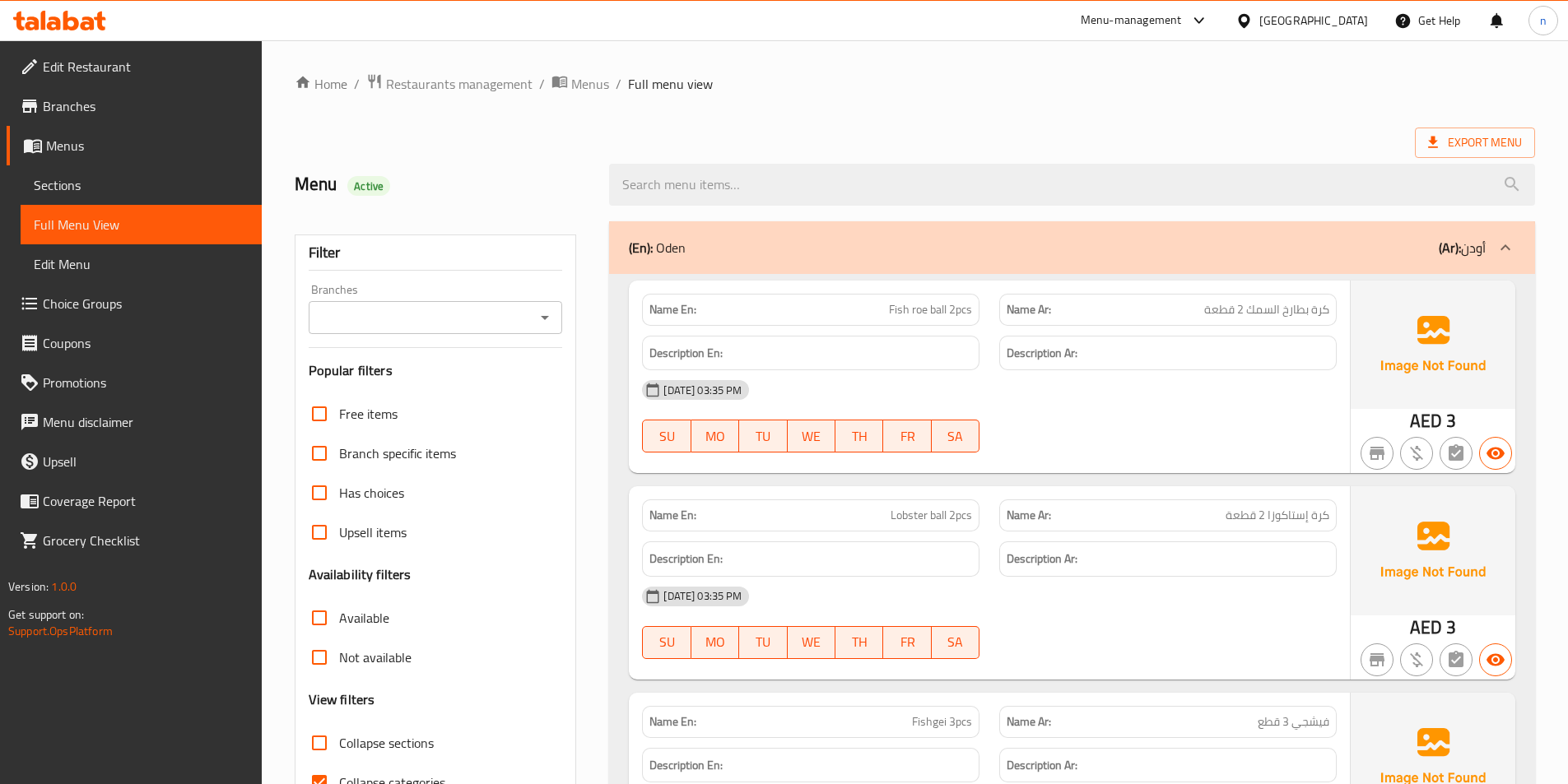
click at [67, 182] on span "Sections" at bounding box center [141, 184] width 214 height 19
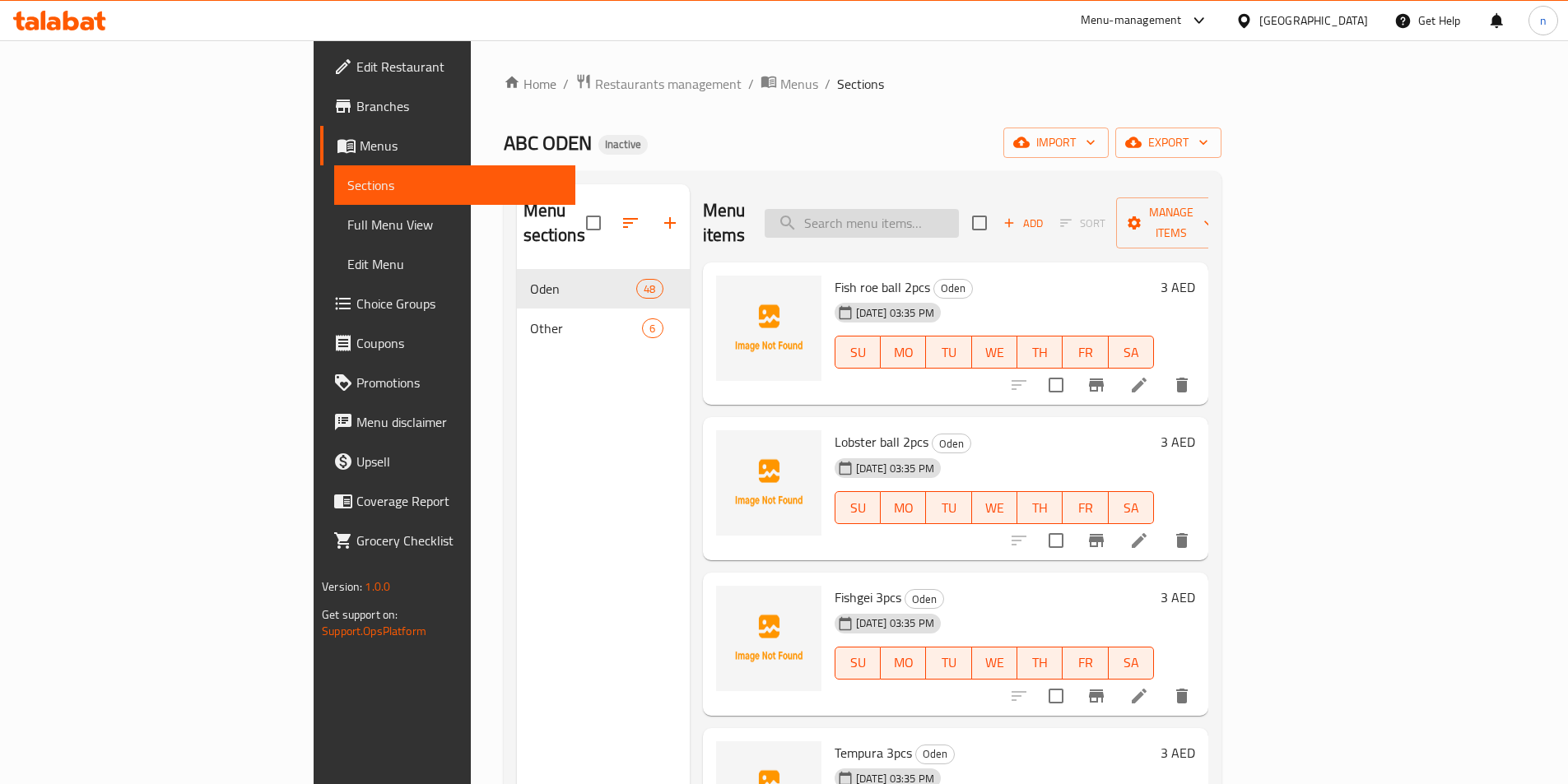
click at [959, 217] on input "search" at bounding box center [862, 223] width 194 height 29
paste input "Rice noodles"
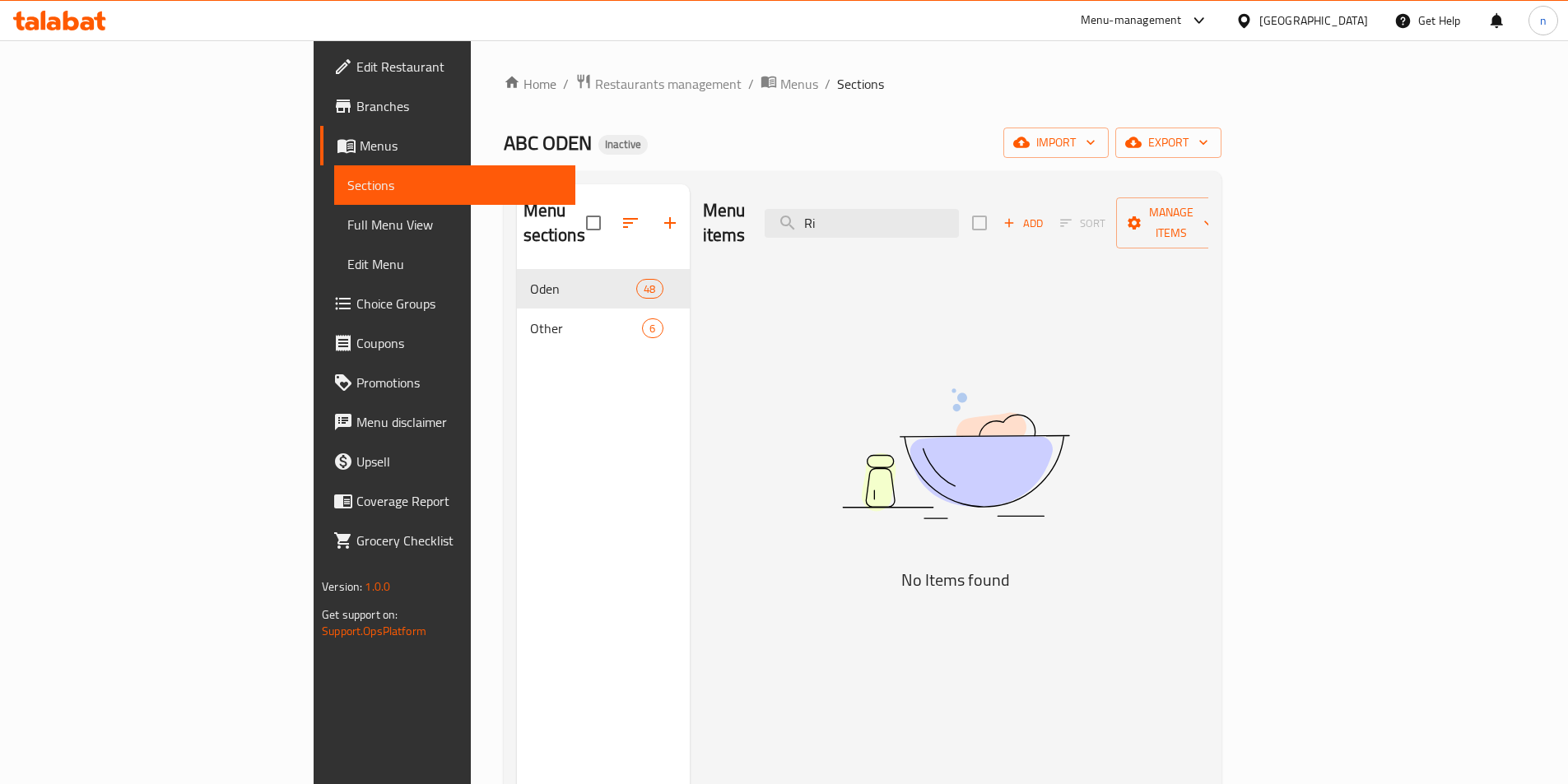
type input "R"
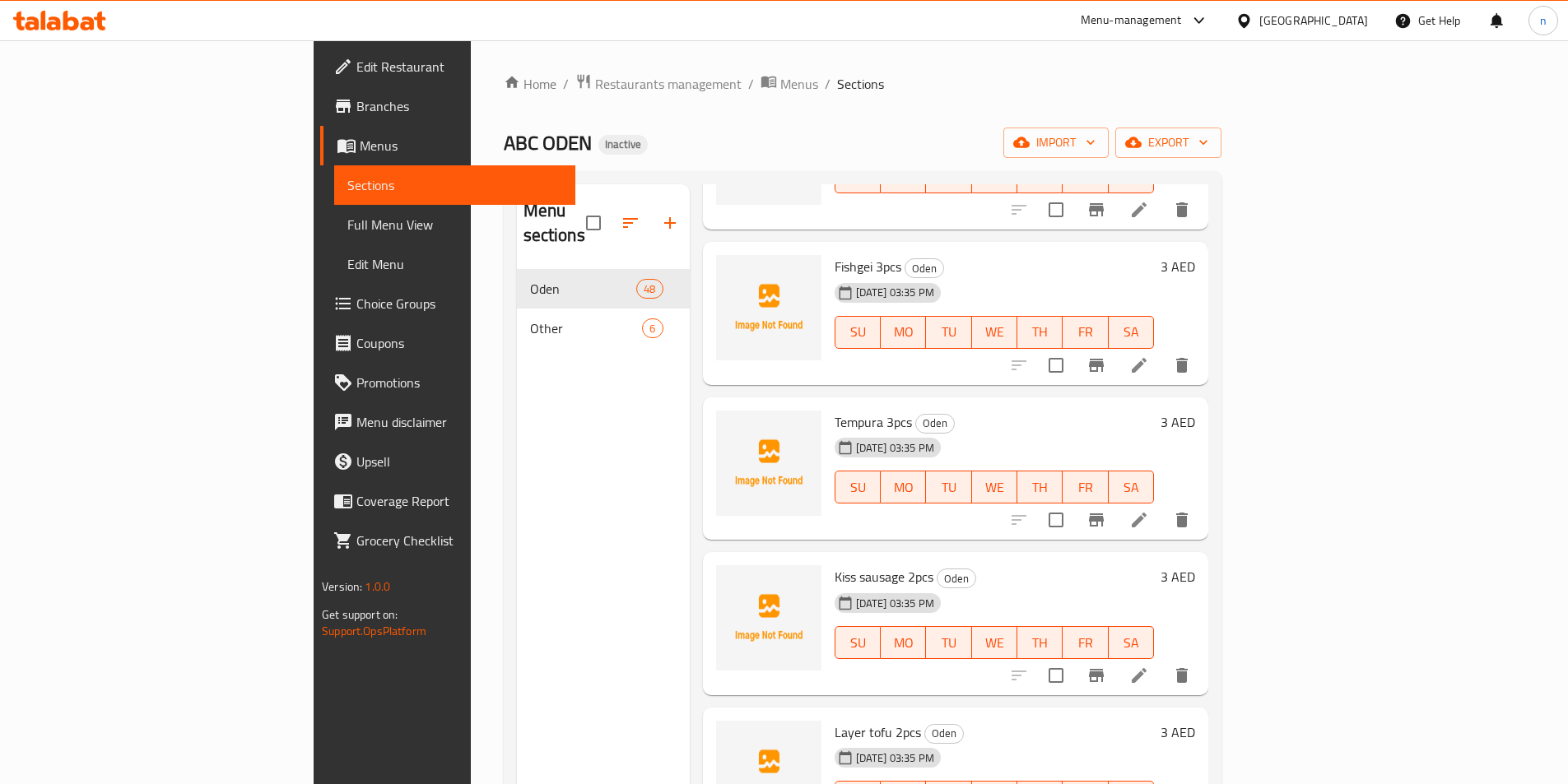
scroll to position [329, 0]
click at [835, 411] on span "Tempura 3pcs" at bounding box center [873, 424] width 77 height 25
copy span "Tempura"
click at [918, 412] on h6 "Tempura 3pcs Oden" at bounding box center [994, 424] width 320 height 23
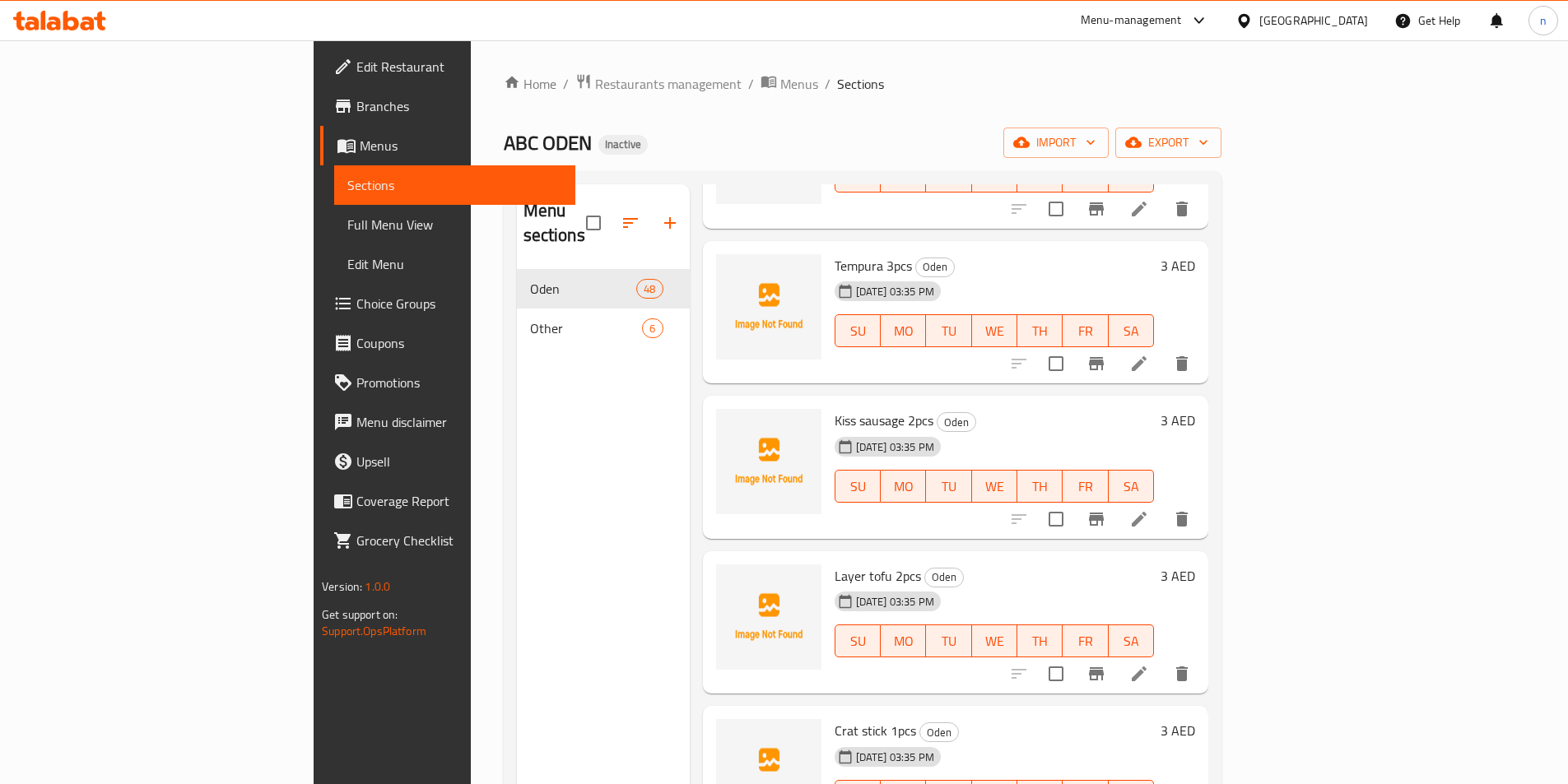
scroll to position [493, 0]
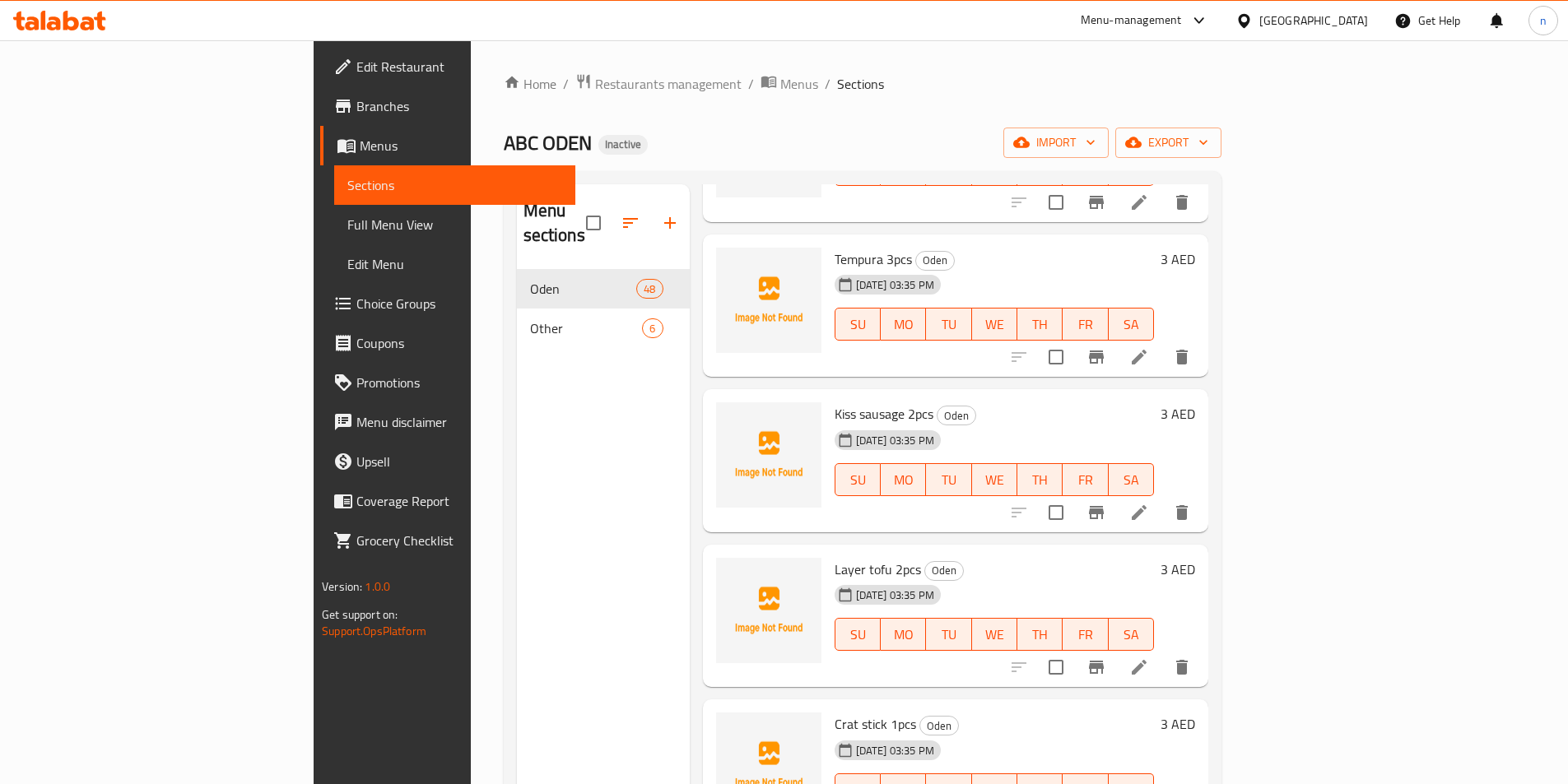
click at [835, 247] on span "Tempura 3pcs" at bounding box center [873, 260] width 77 height 25
click at [882, 355] on div "Menu items Add Sort Manage items Fish roe ball 2pcs Oden 18-08-2025 03:35 PM SU…" at bounding box center [949, 576] width 519 height 784
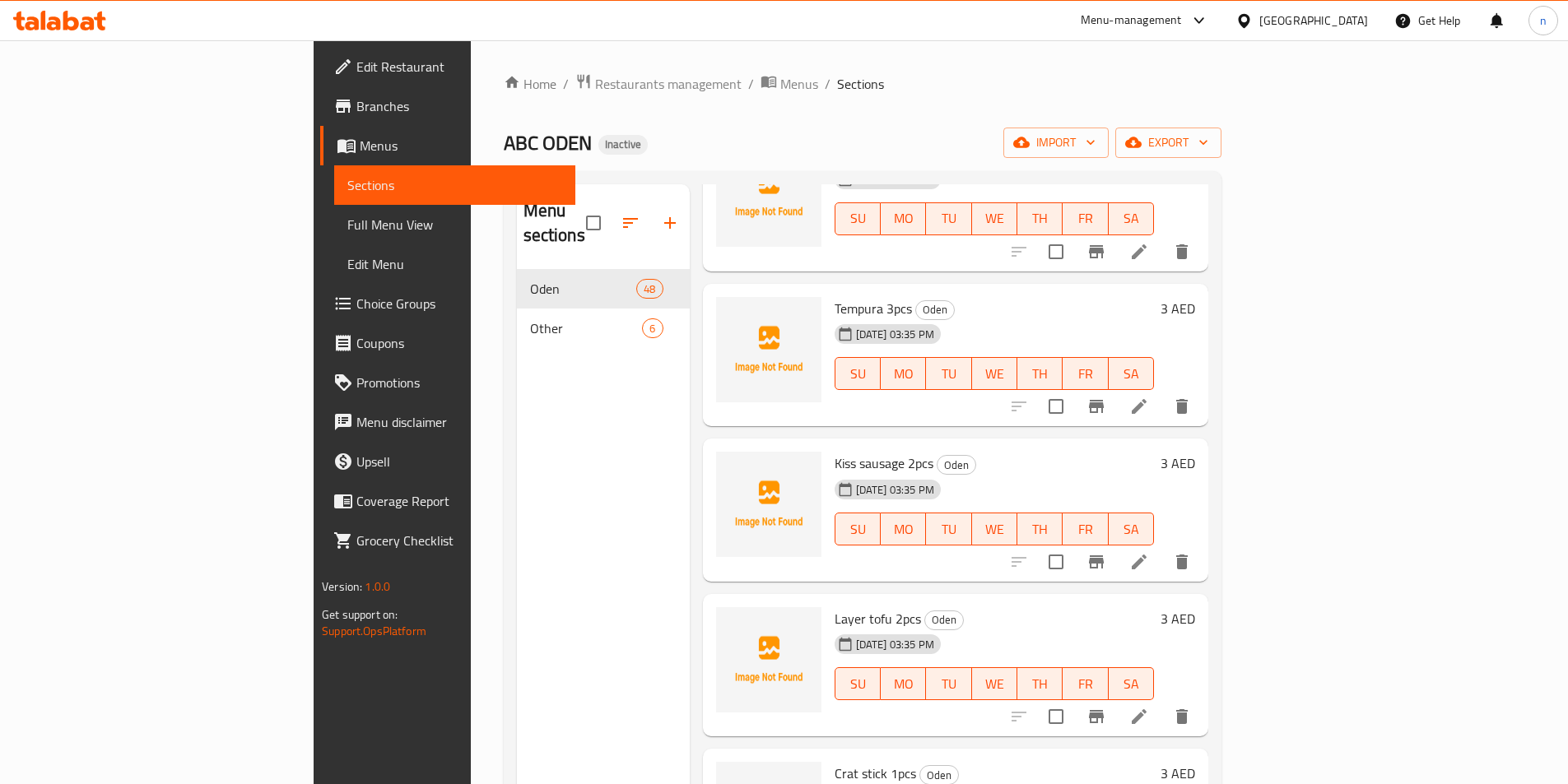
scroll to position [247, 0]
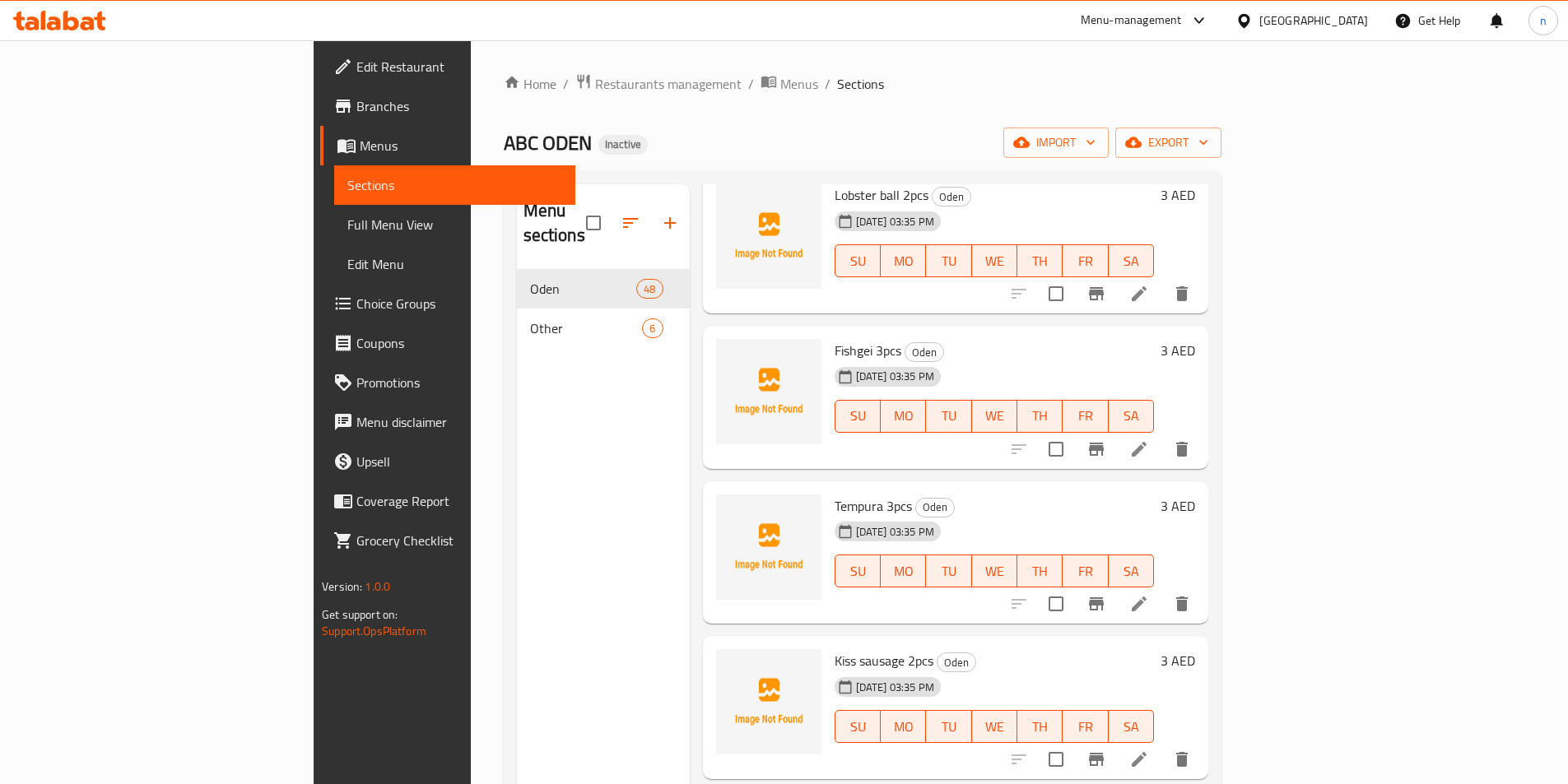
click at [835, 493] on span "Tempura 3pcs" at bounding box center [873, 506] width 77 height 25
copy span "Tempura"
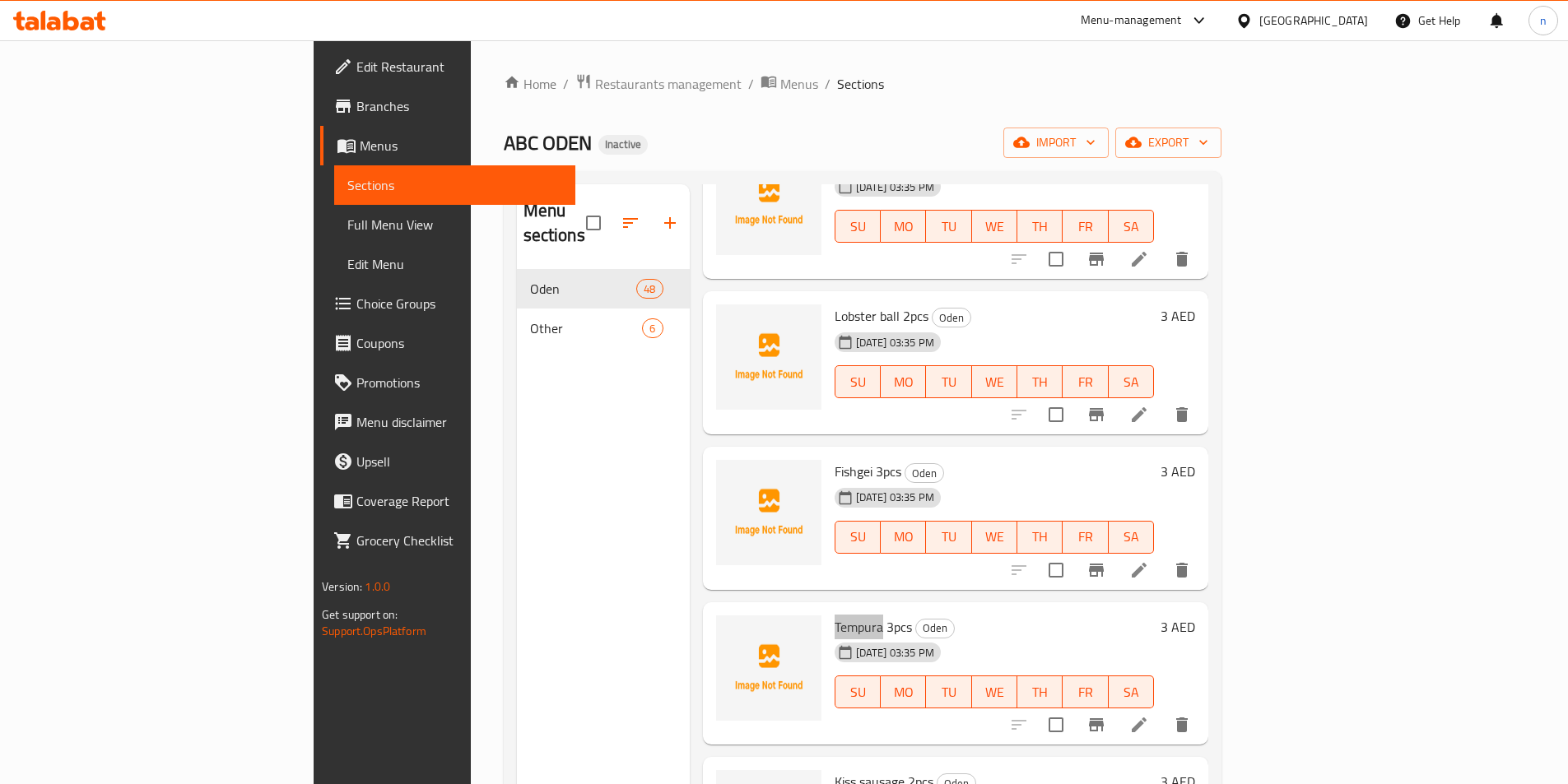
scroll to position [0, 0]
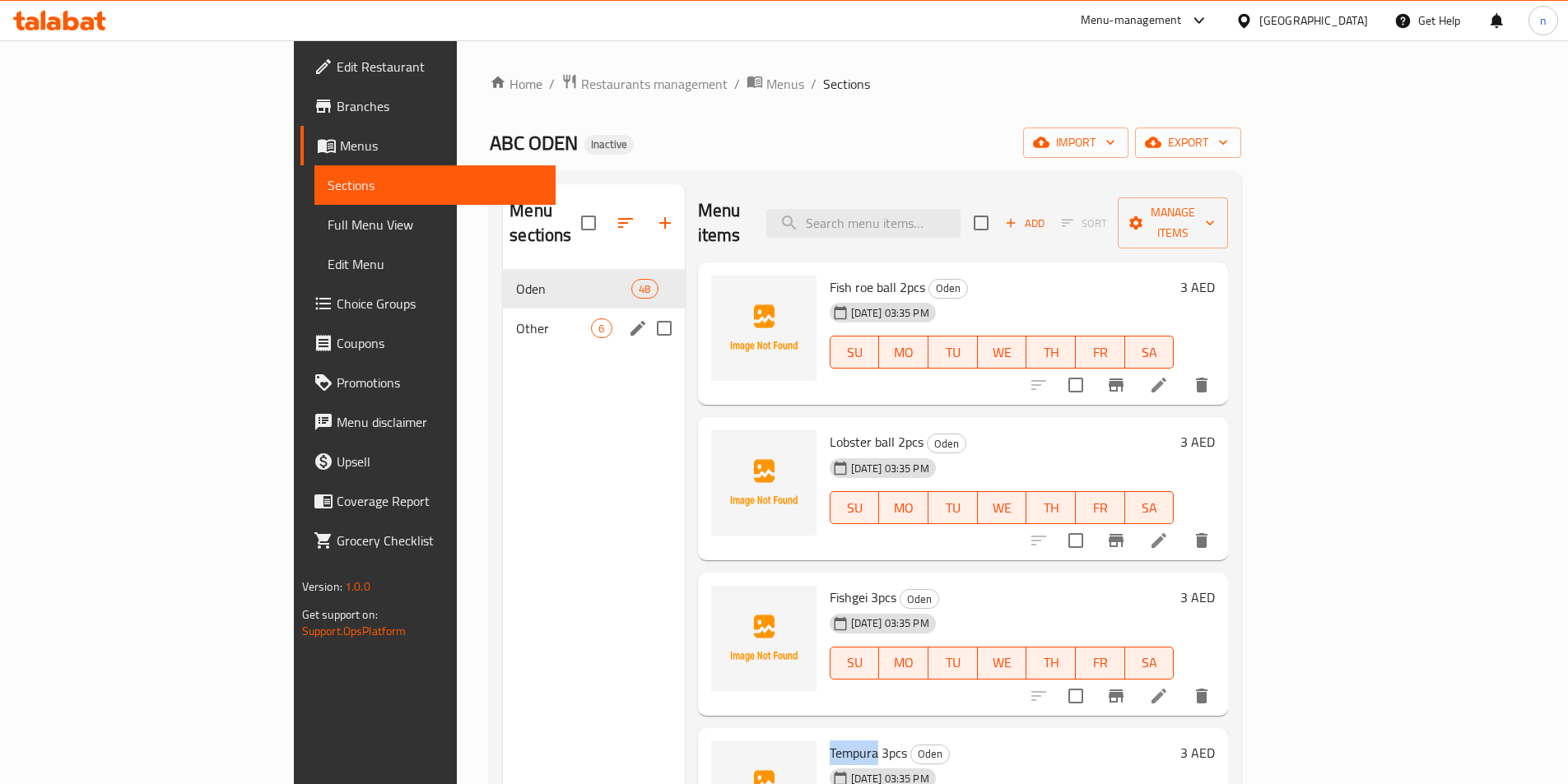
click at [516, 319] on span "Other" at bounding box center [554, 328] width 75 height 19
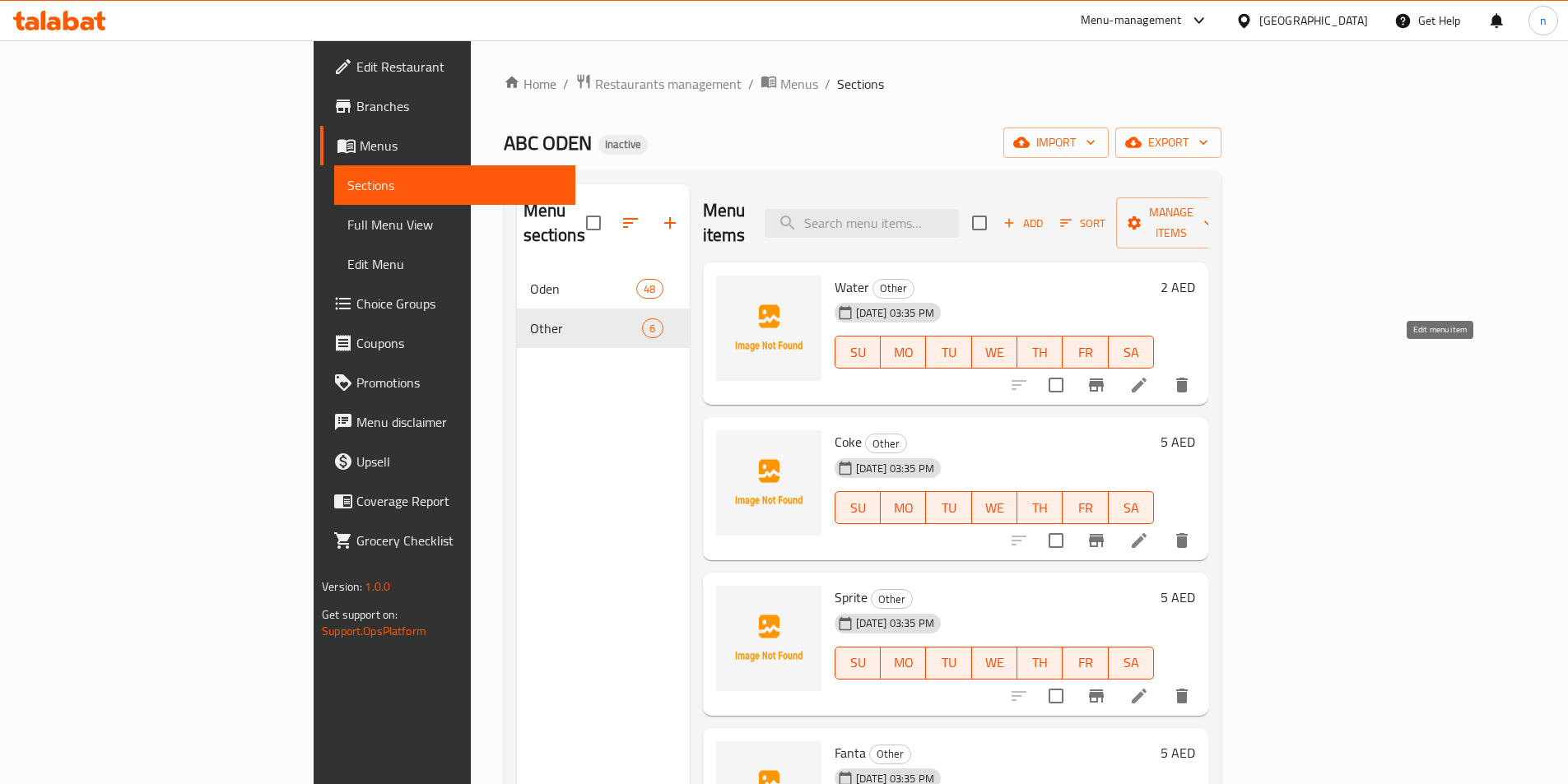
click at [1147, 378] on icon at bounding box center [1139, 384] width 14 height 14
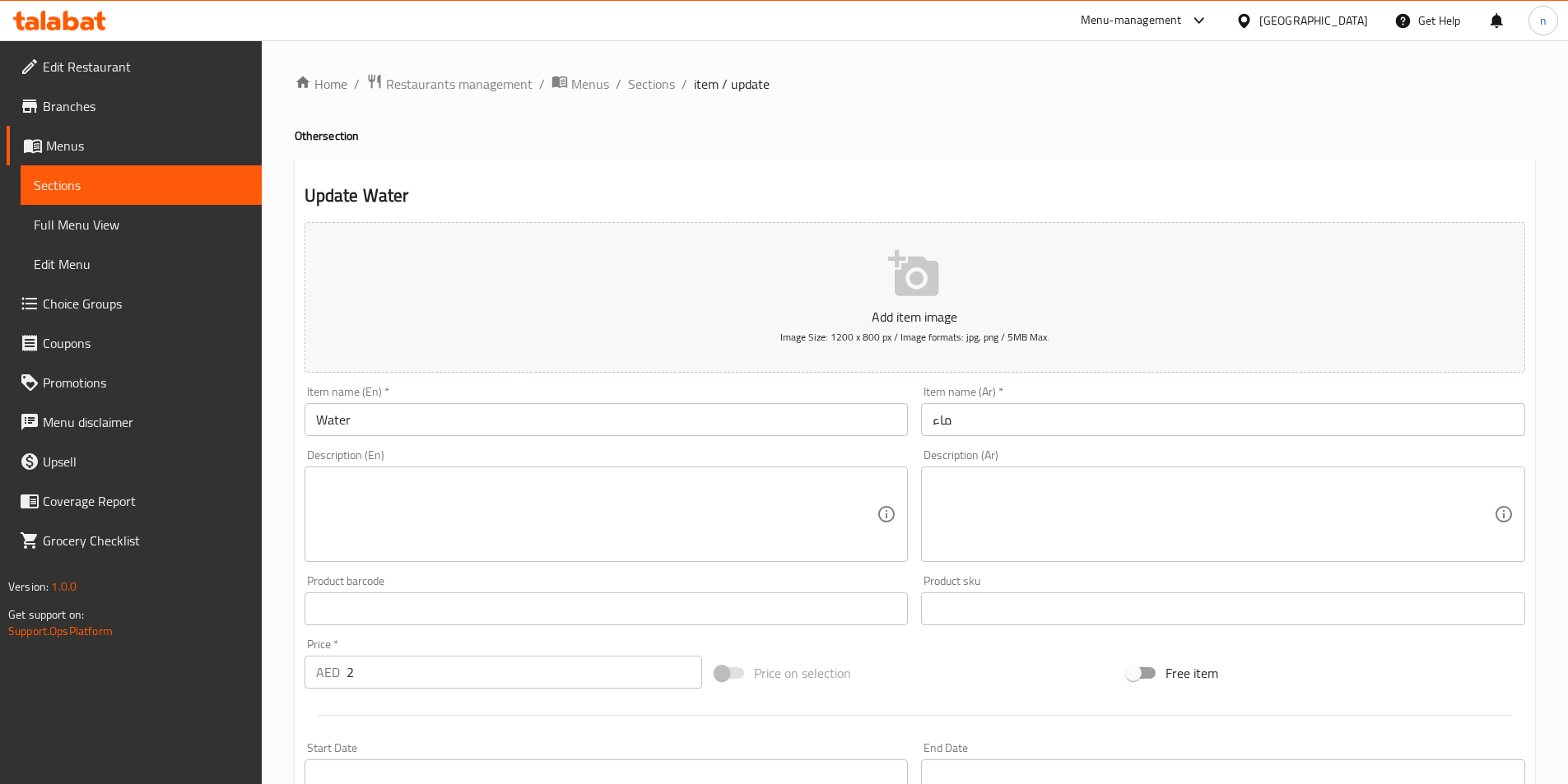
click at [1067, 520] on textarea at bounding box center [1212, 515] width 561 height 78
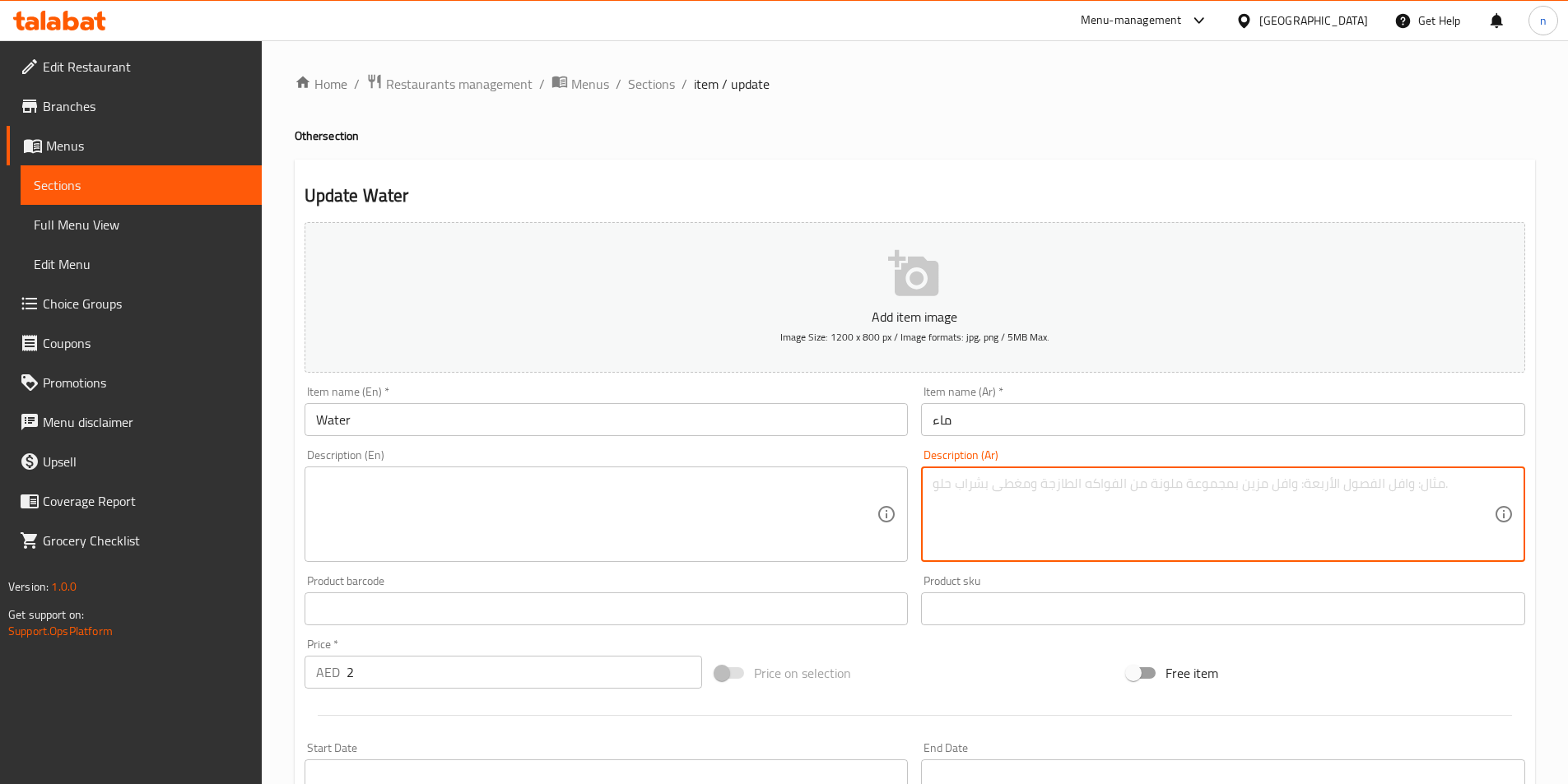
paste textarea "مياه عادية ومنعشة."
click at [1003, 492] on textarea "مياه عادية ومنعشة." at bounding box center [1212, 515] width 561 height 78
click at [1000, 492] on textarea "مياه عادية ومنعشة." at bounding box center [1212, 515] width 561 height 78
click at [969, 484] on textarea "مياه عادية ومنعشة." at bounding box center [1212, 515] width 561 height 78
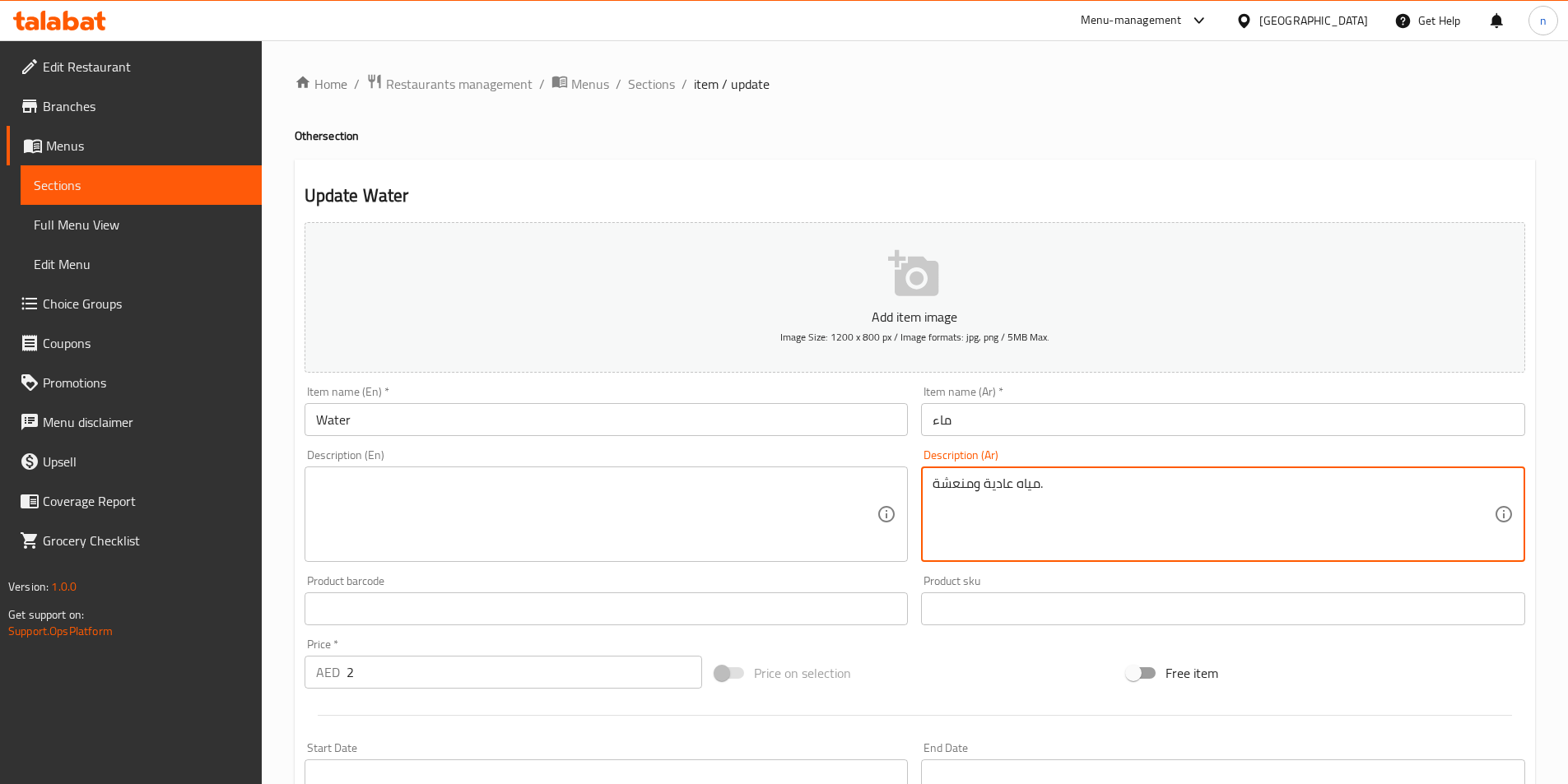
click at [969, 484] on textarea "مياه عادية ومنعشة." at bounding box center [1212, 515] width 561 height 78
click at [1323, 503] on textarea "مياه عادية ومنعشة." at bounding box center [1212, 515] width 561 height 78
click at [1440, 496] on textarea "مياه عادية ومنعشة." at bounding box center [1212, 515] width 561 height 78
click at [1025, 491] on textarea "مياه ومنعشة." at bounding box center [1212, 515] width 561 height 78
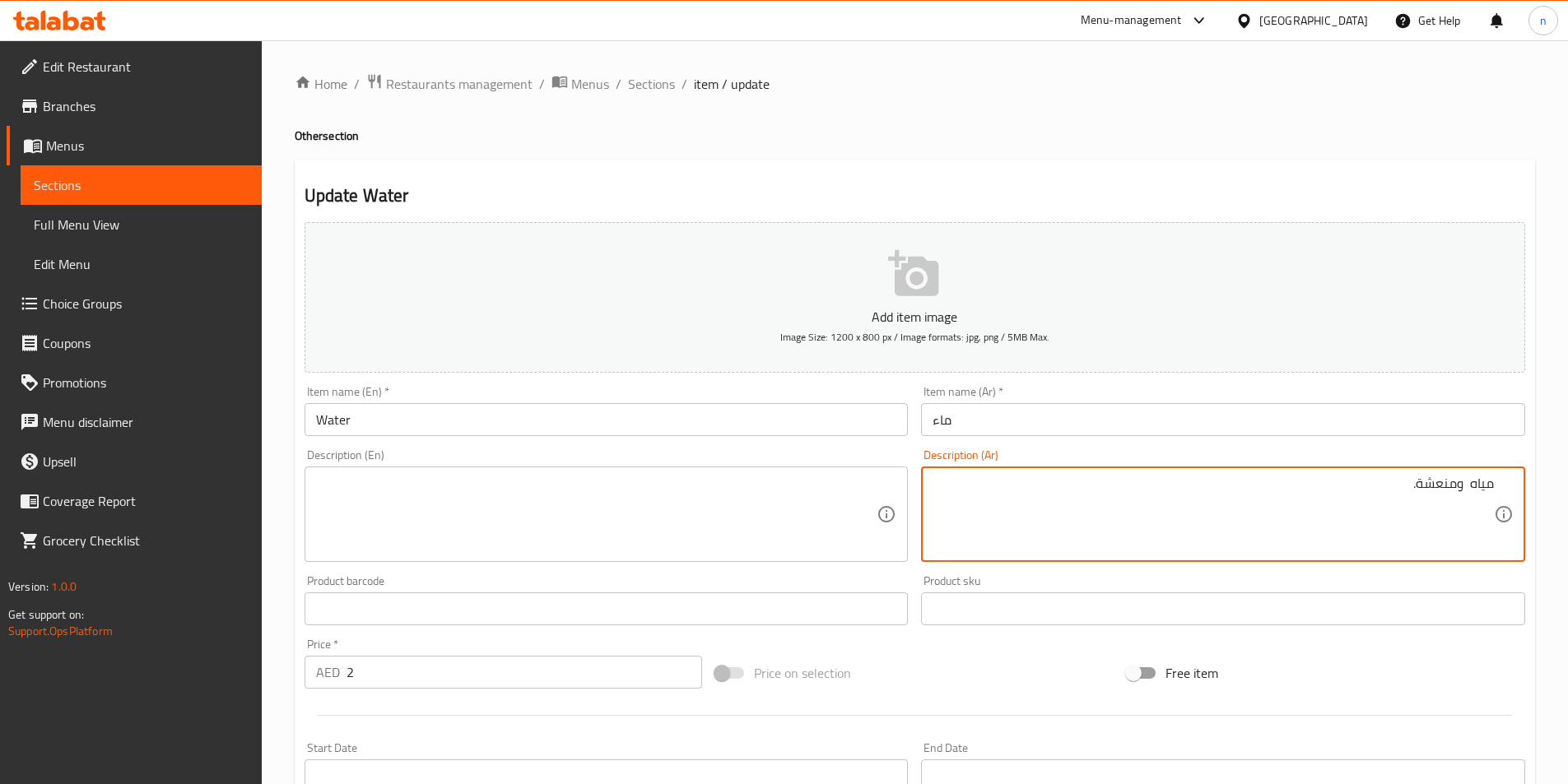
click at [1469, 491] on textarea "مياه ومنعشة." at bounding box center [1212, 515] width 561 height 78
type textarea "مياه سادة ومنعشة."
click at [554, 549] on textarea at bounding box center [596, 515] width 561 height 78
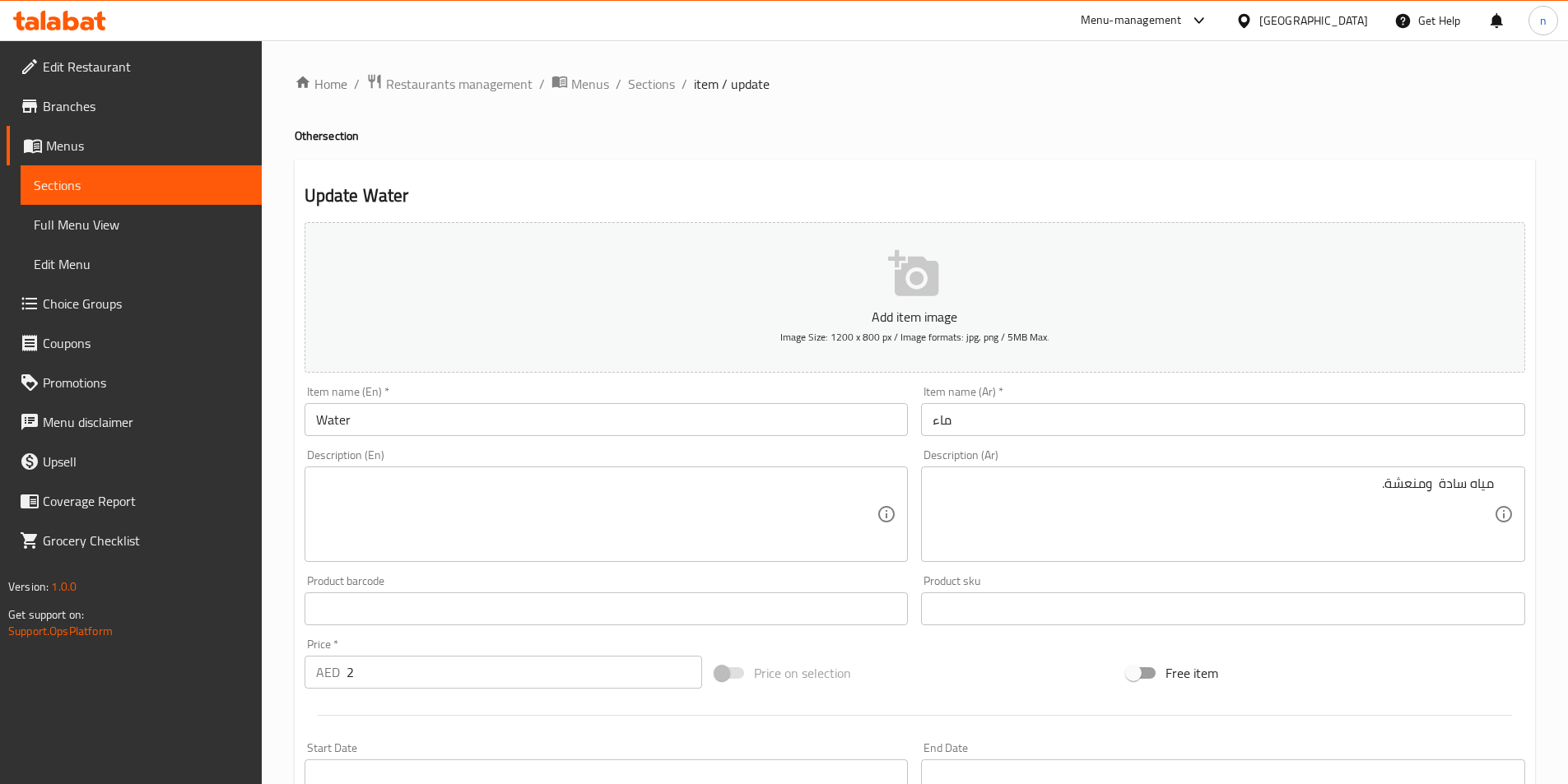
click at [382, 518] on textarea at bounding box center [596, 515] width 561 height 78
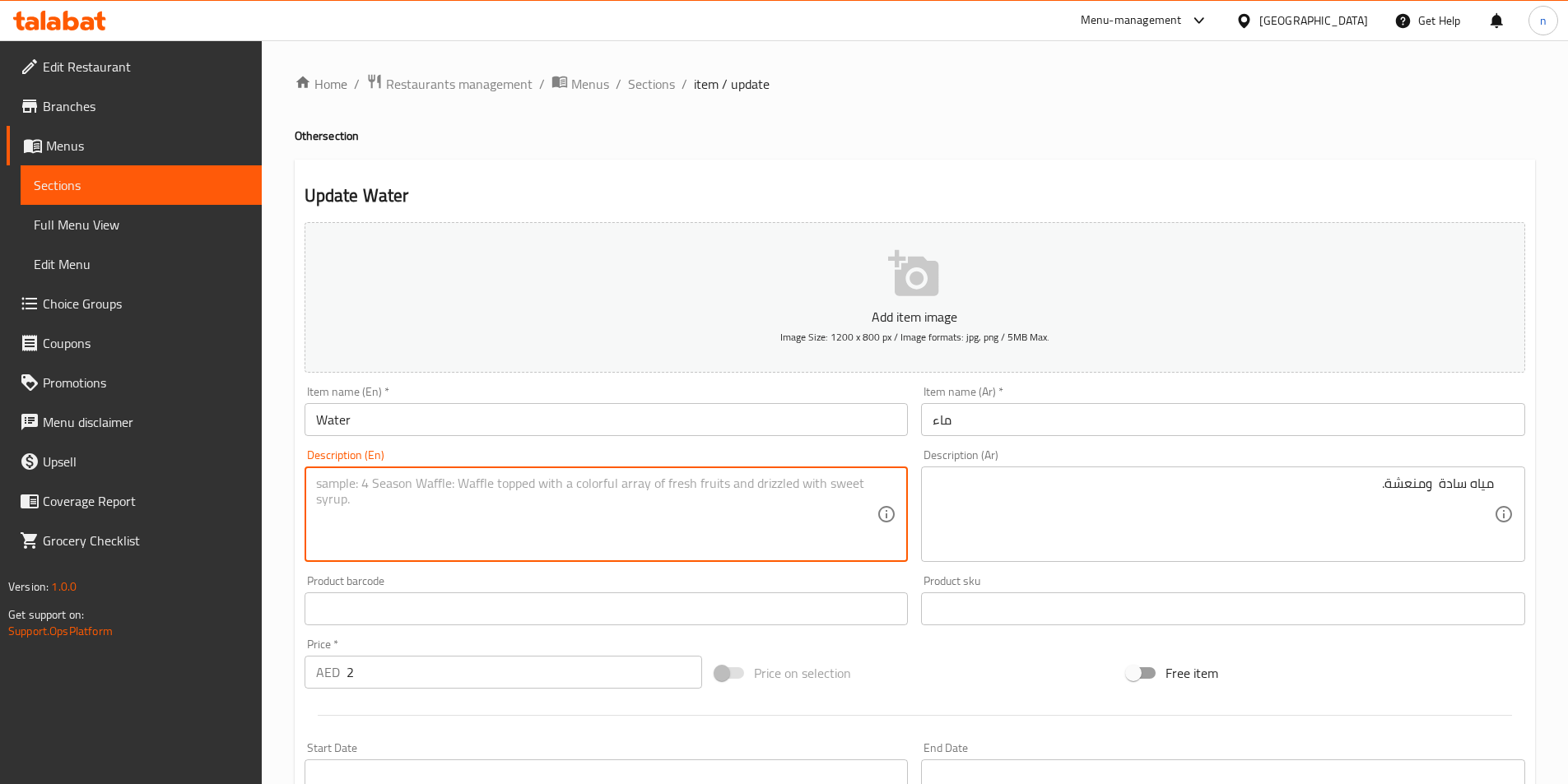
paste textarea "Plain, refreshing water."
type textarea "Plain, refreshing water."
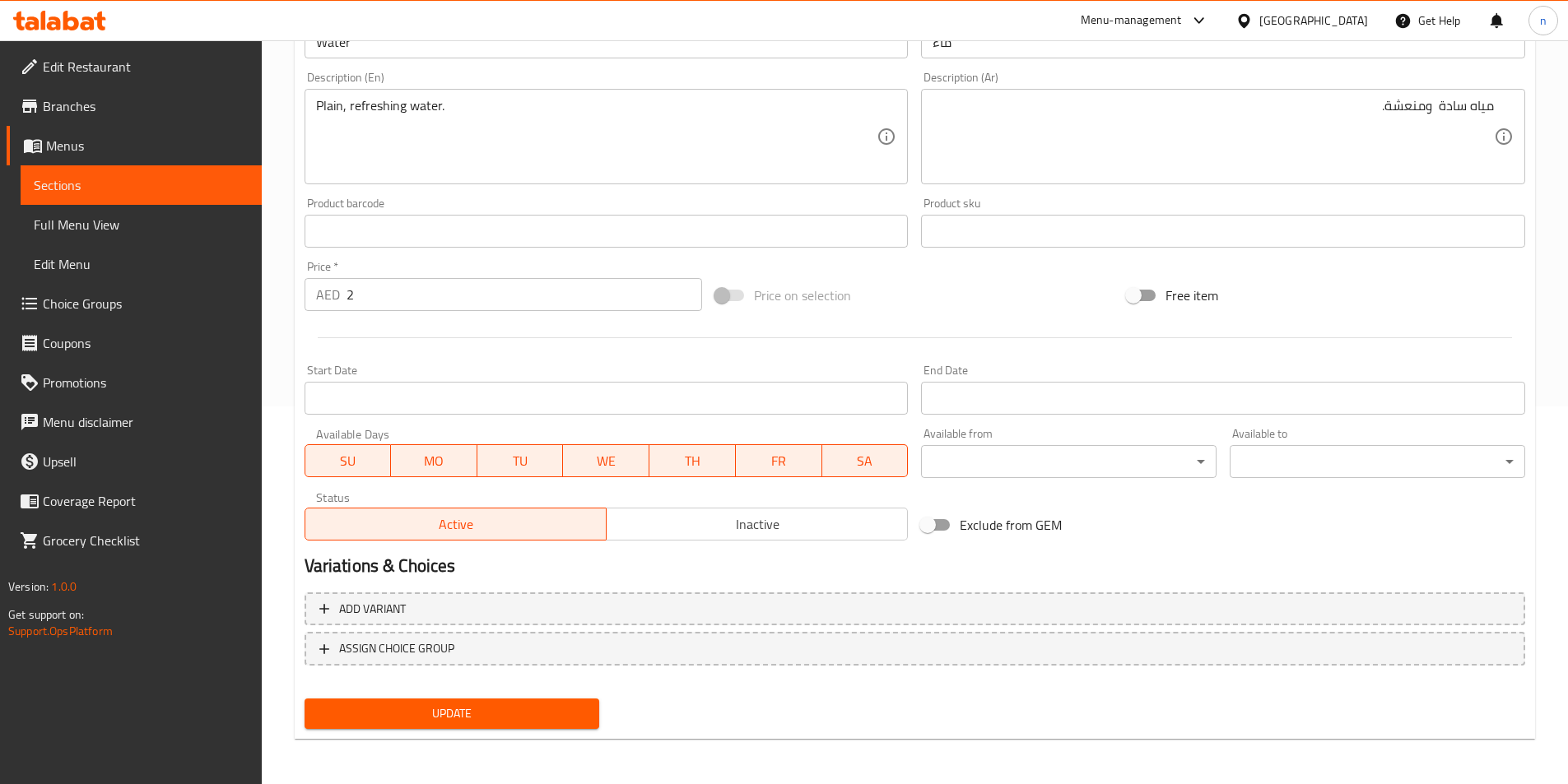
scroll to position [378, 0]
click at [516, 704] on span "Update" at bounding box center [452, 713] width 270 height 20
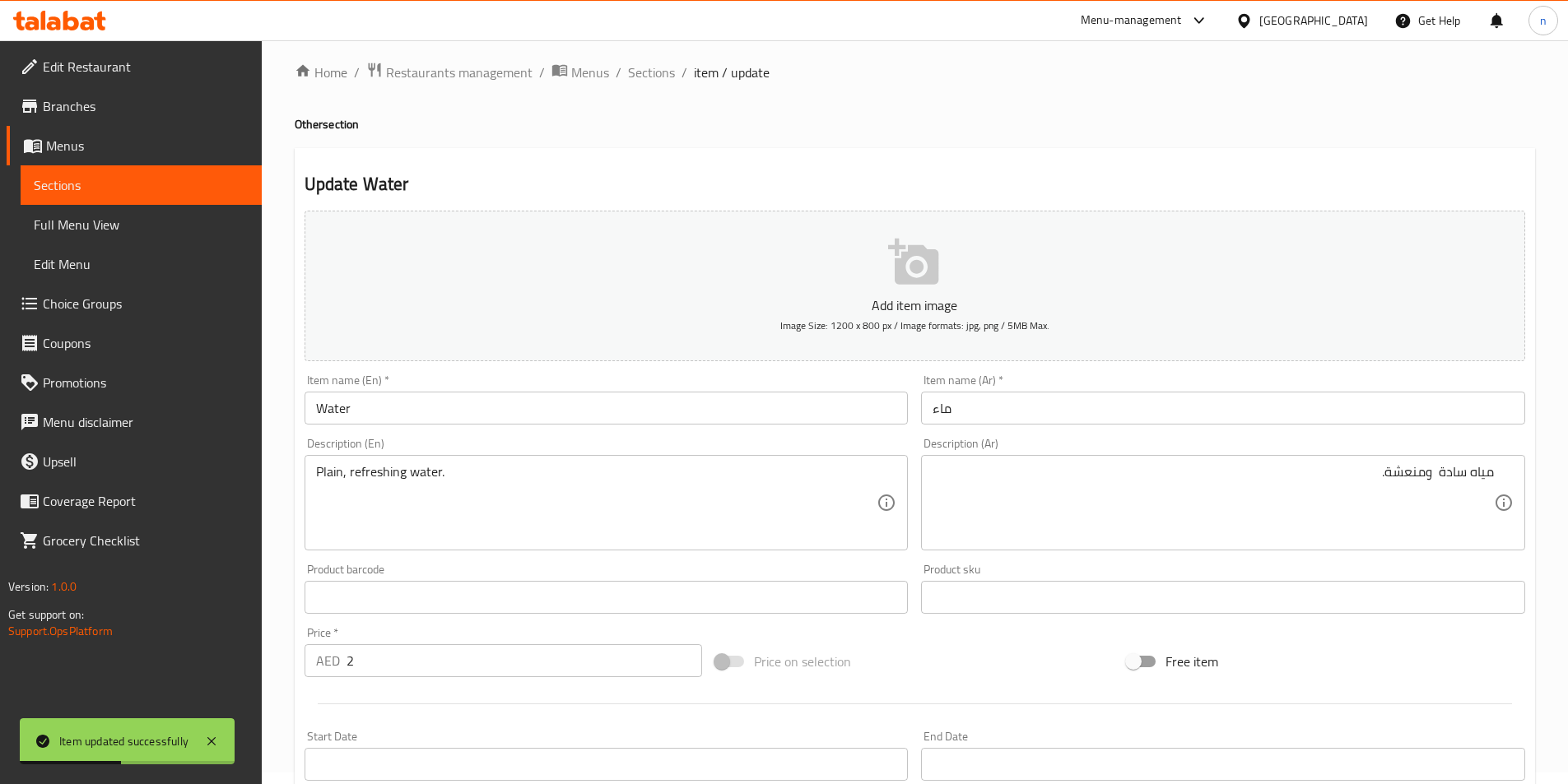
scroll to position [0, 0]
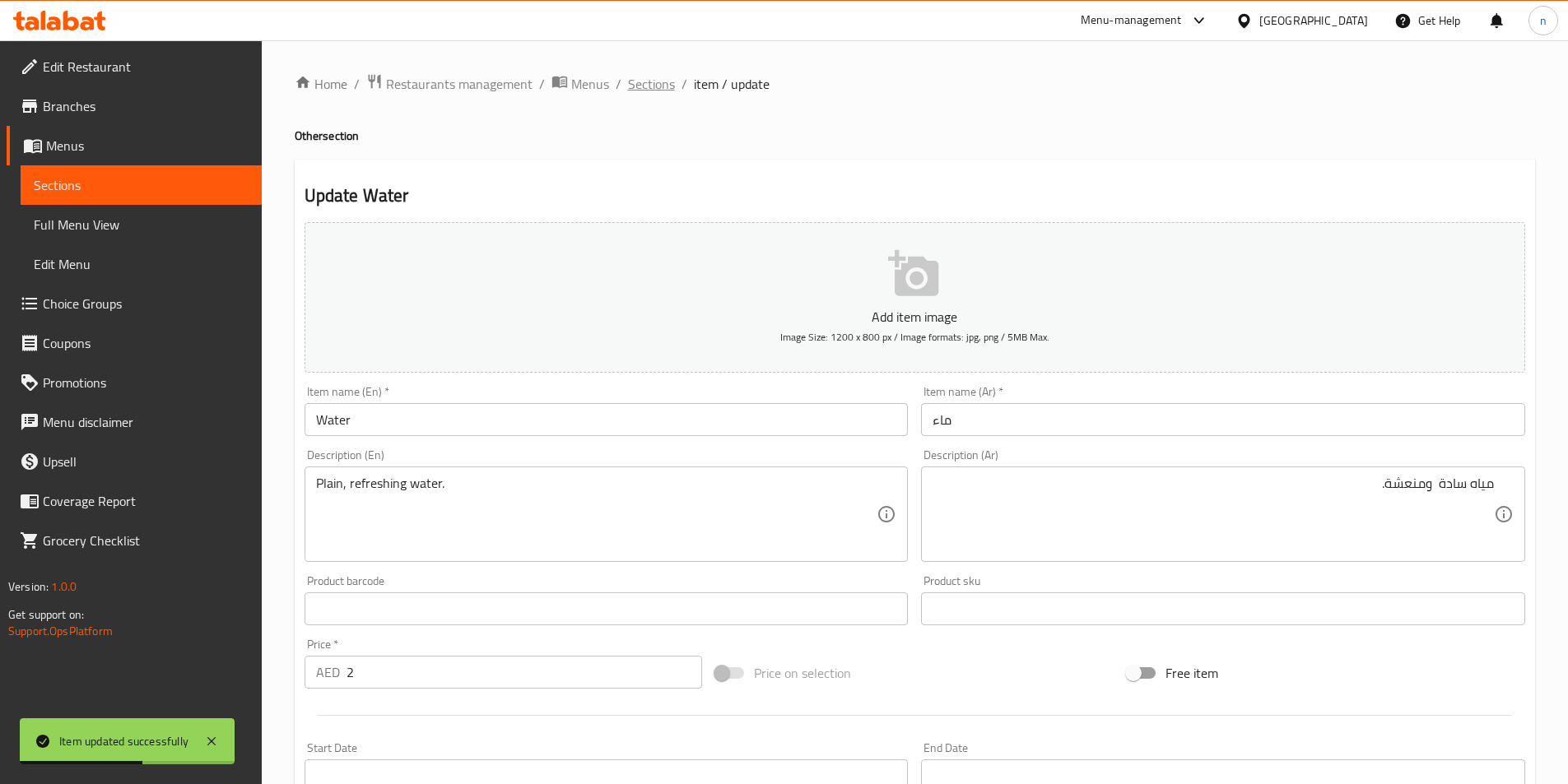
click at [653, 88] on span "Sections" at bounding box center [651, 84] width 47 height 19
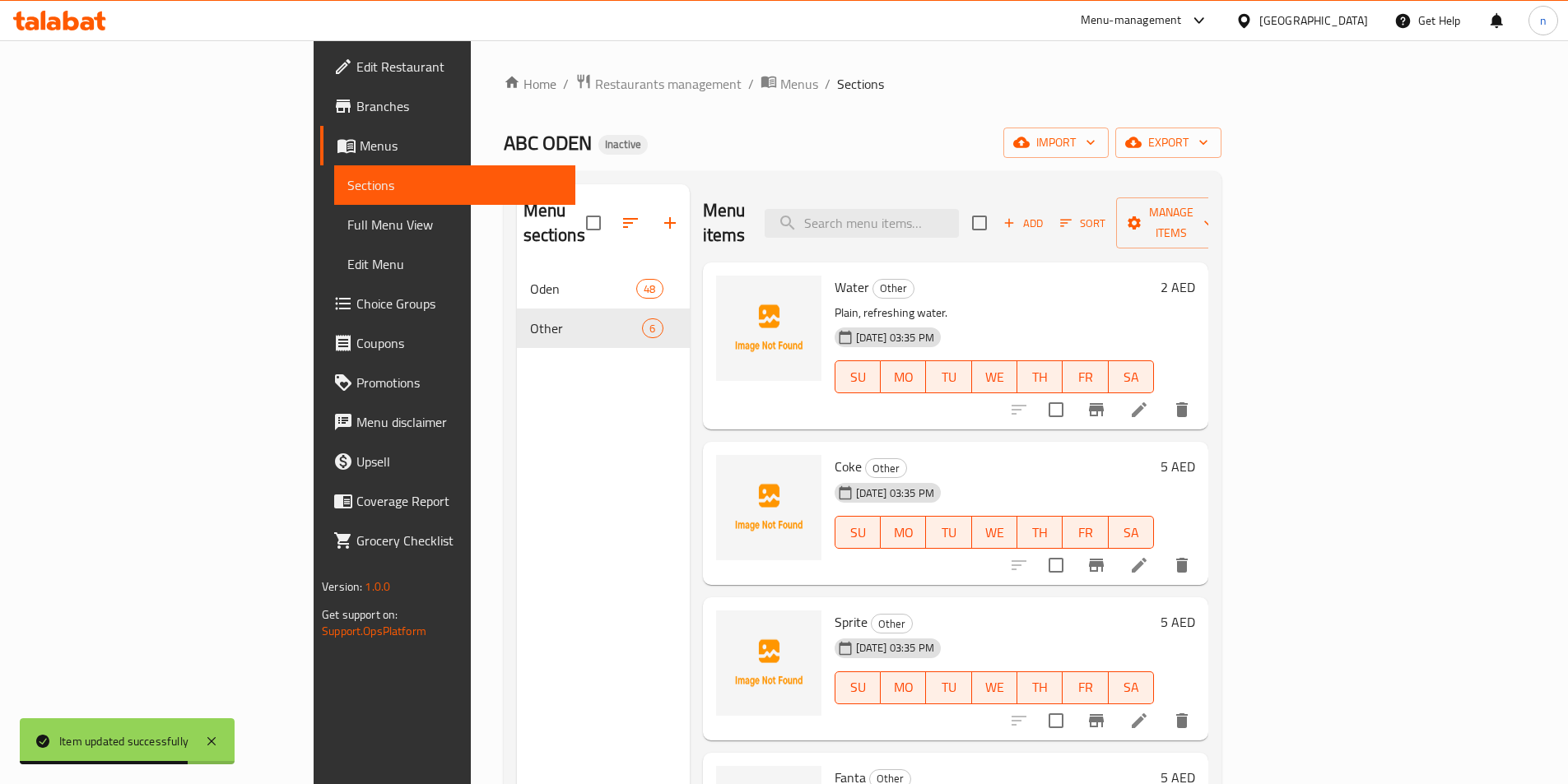
click at [1147, 558] on icon at bounding box center [1139, 565] width 14 height 14
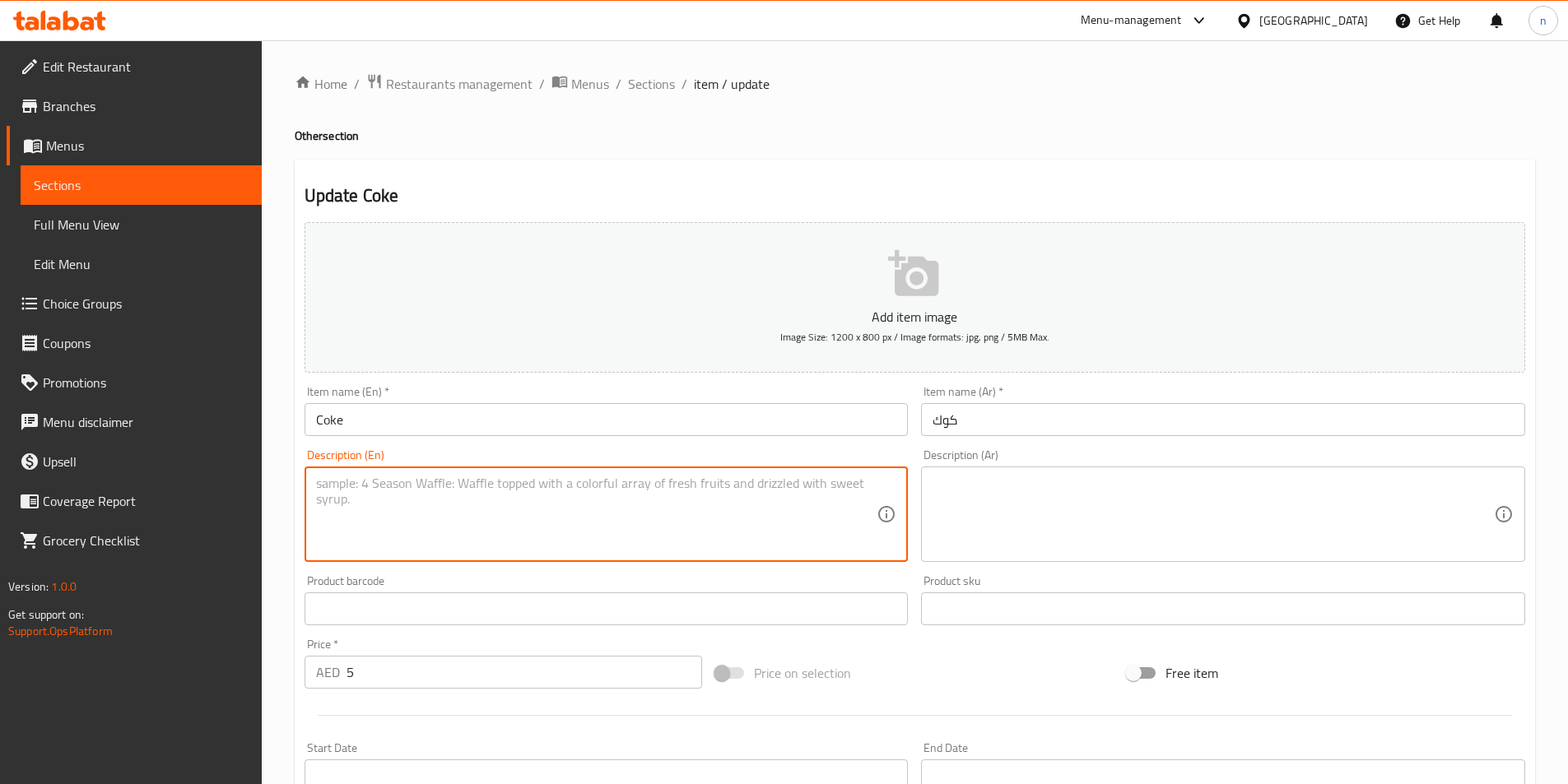
click at [459, 495] on textarea at bounding box center [596, 515] width 561 height 78
paste textarea "A popular carbonated soft drink."
type textarea "A popular carbonated soft drink."
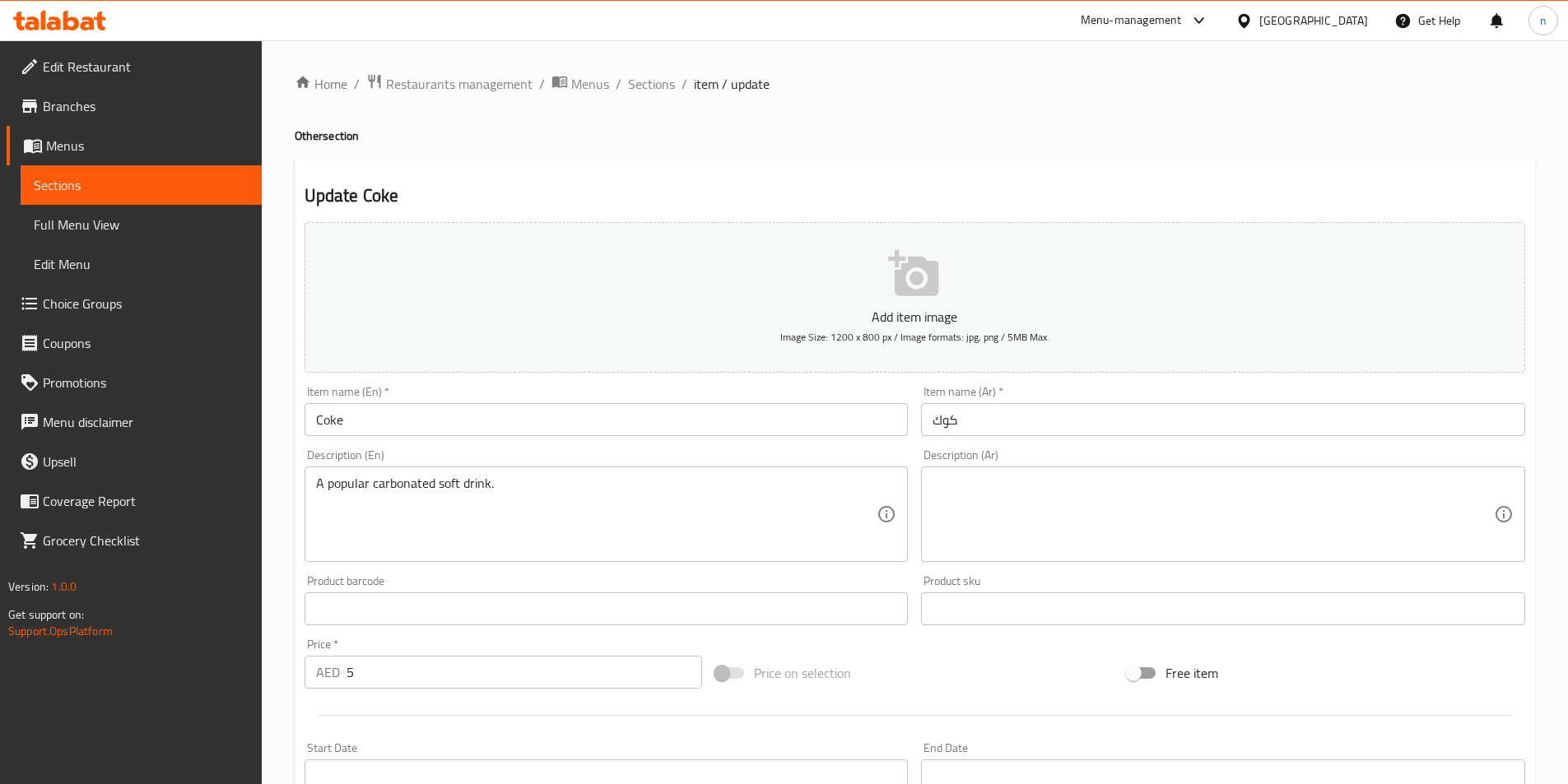
click at [337, 487] on textarea "A popular carbonated soft drink." at bounding box center [596, 515] width 561 height 78
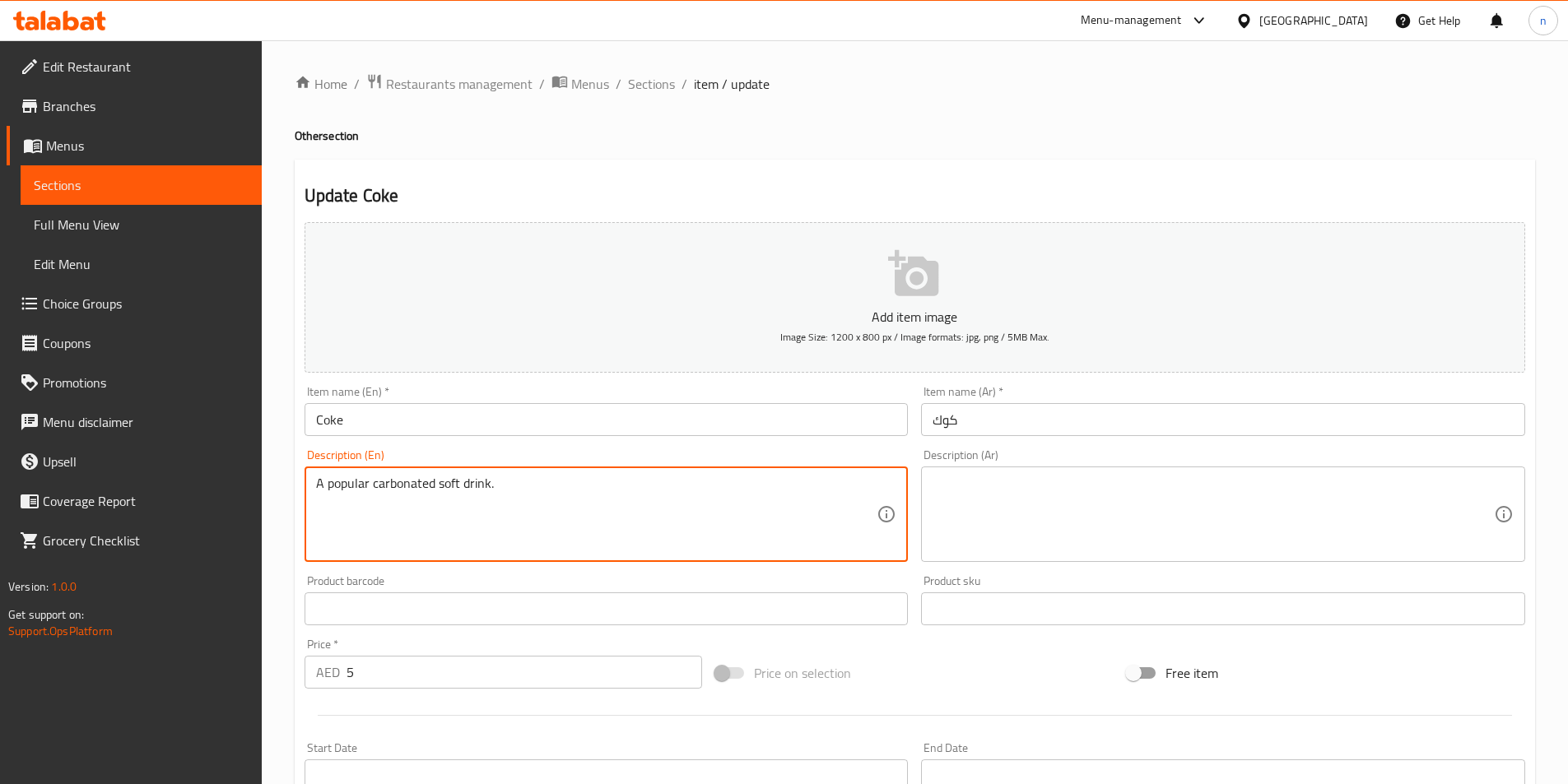
click at [337, 487] on textarea "A popular carbonated soft drink." at bounding box center [596, 515] width 561 height 78
click at [385, 481] on textarea "A popular carbonated soft drink." at bounding box center [596, 515] width 561 height 78
click at [1086, 516] on textarea at bounding box center [1212, 515] width 561 height 78
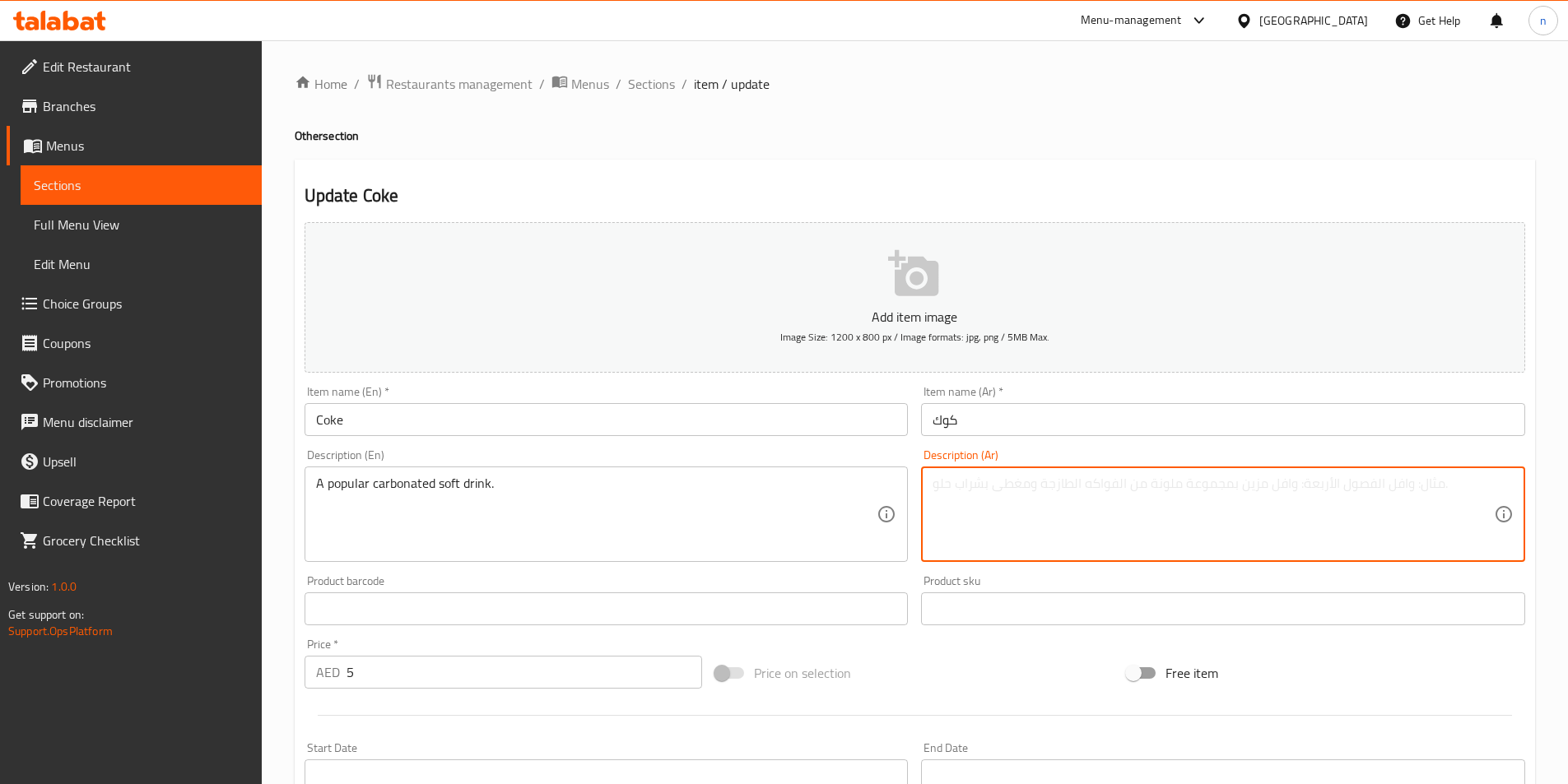
paste textarea "مشروب غازي مشهور."
click at [932, 487] on textarea "مشروب غازي مشهور." at bounding box center [1212, 515] width 561 height 78
click at [955, 482] on textarea "مشروب غازي مشهور." at bounding box center [1212, 515] width 561 height 78
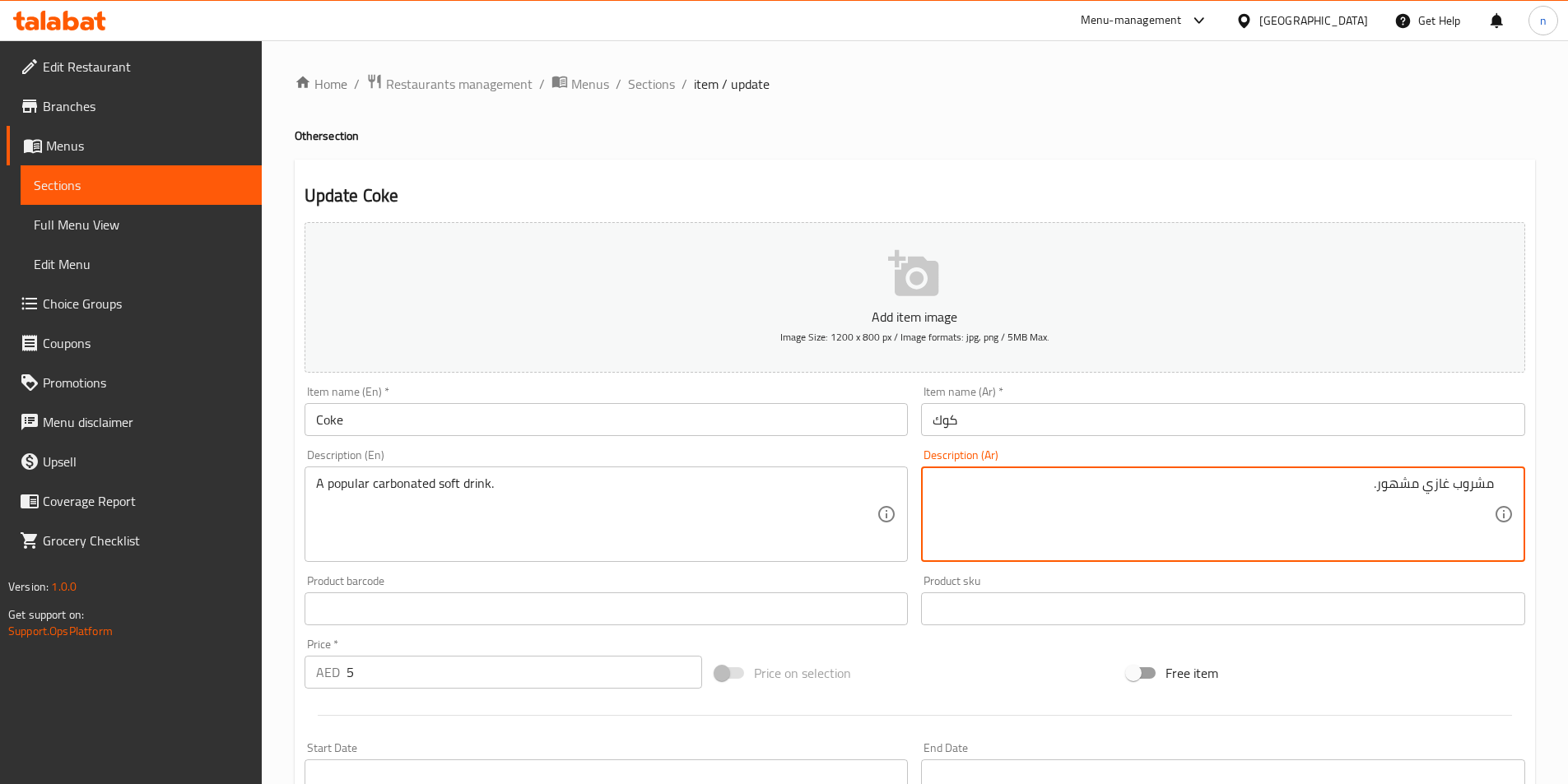
click at [1410, 498] on textarea "مشروب غازي مشهور." at bounding box center [1212, 515] width 561 height 78
click at [1343, 490] on textarea "مشروب غازي مكربن مشهور." at bounding box center [1212, 515] width 561 height 78
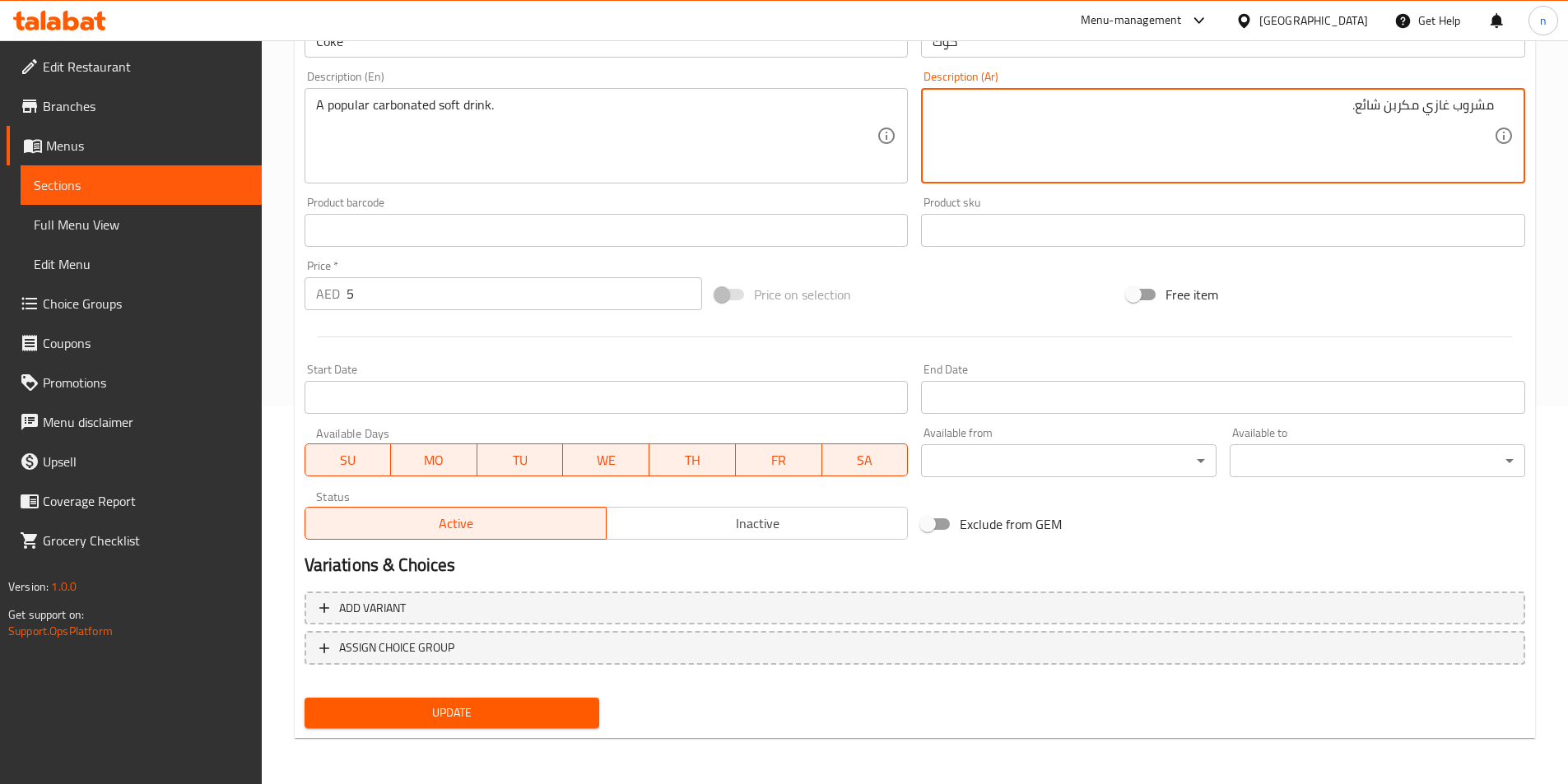
type textarea "مشروب غازي مكربن شائع."
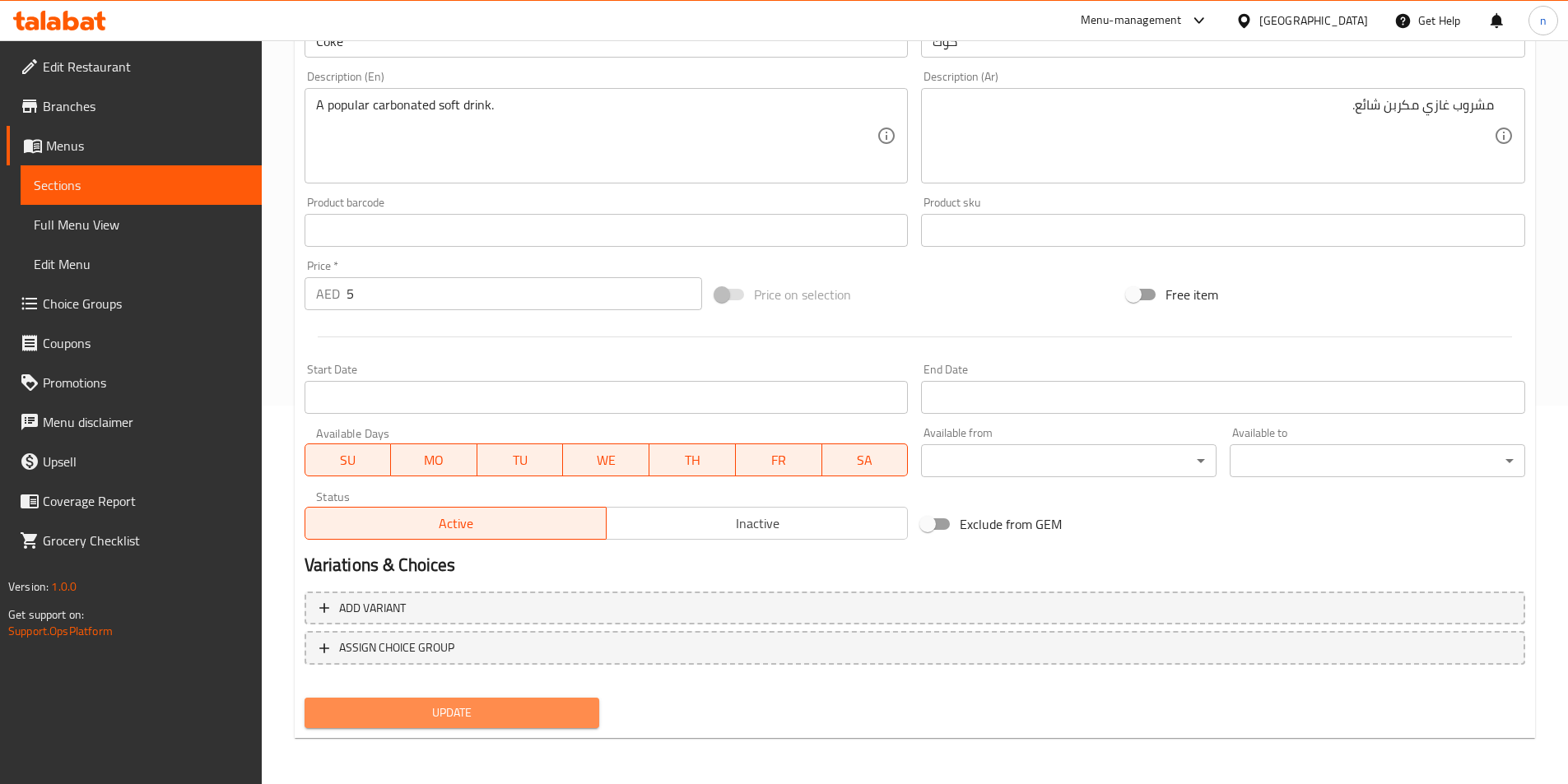
click at [396, 716] on span "Update" at bounding box center [452, 713] width 270 height 20
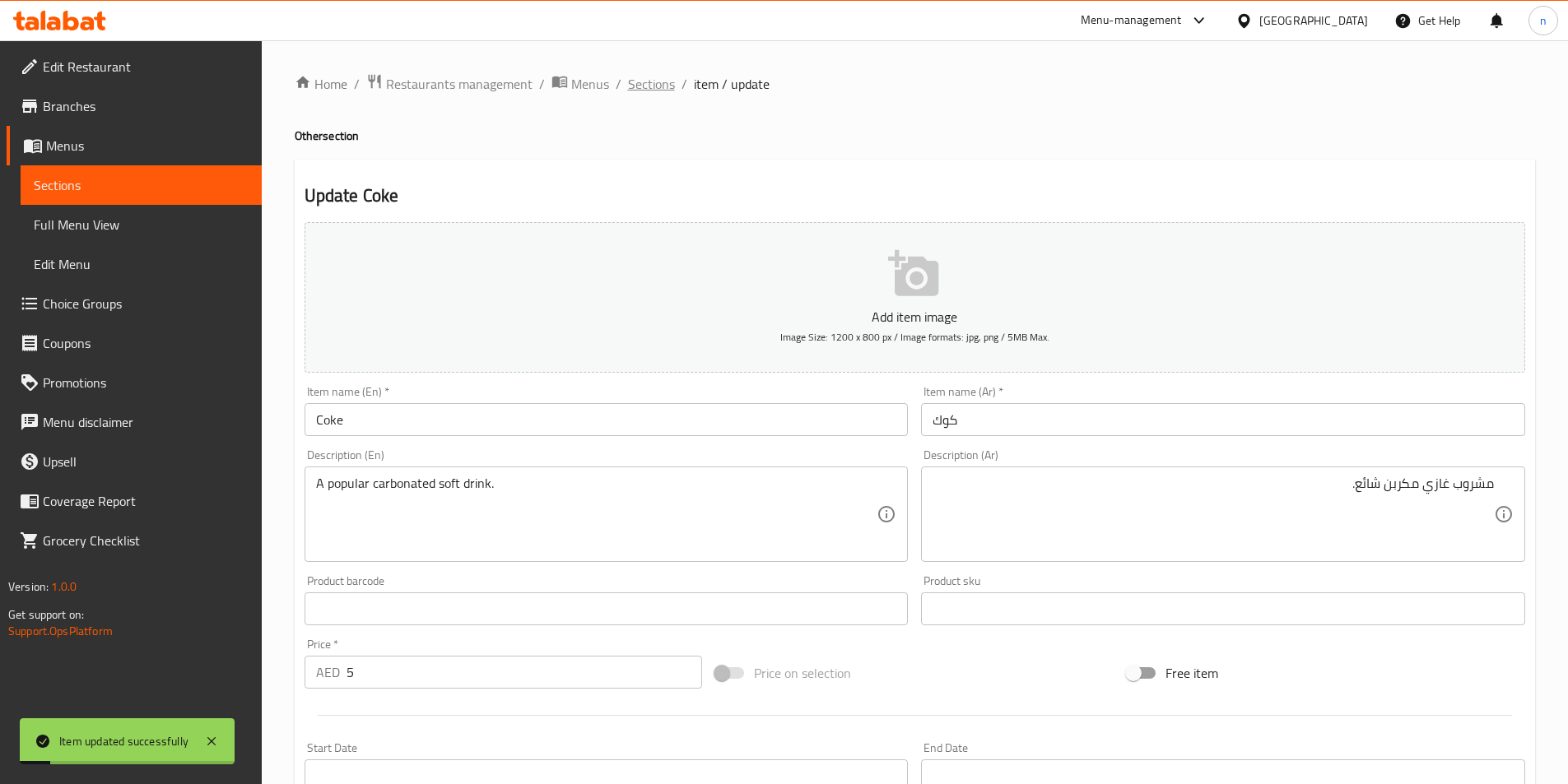
click at [641, 89] on span "Sections" at bounding box center [651, 84] width 47 height 19
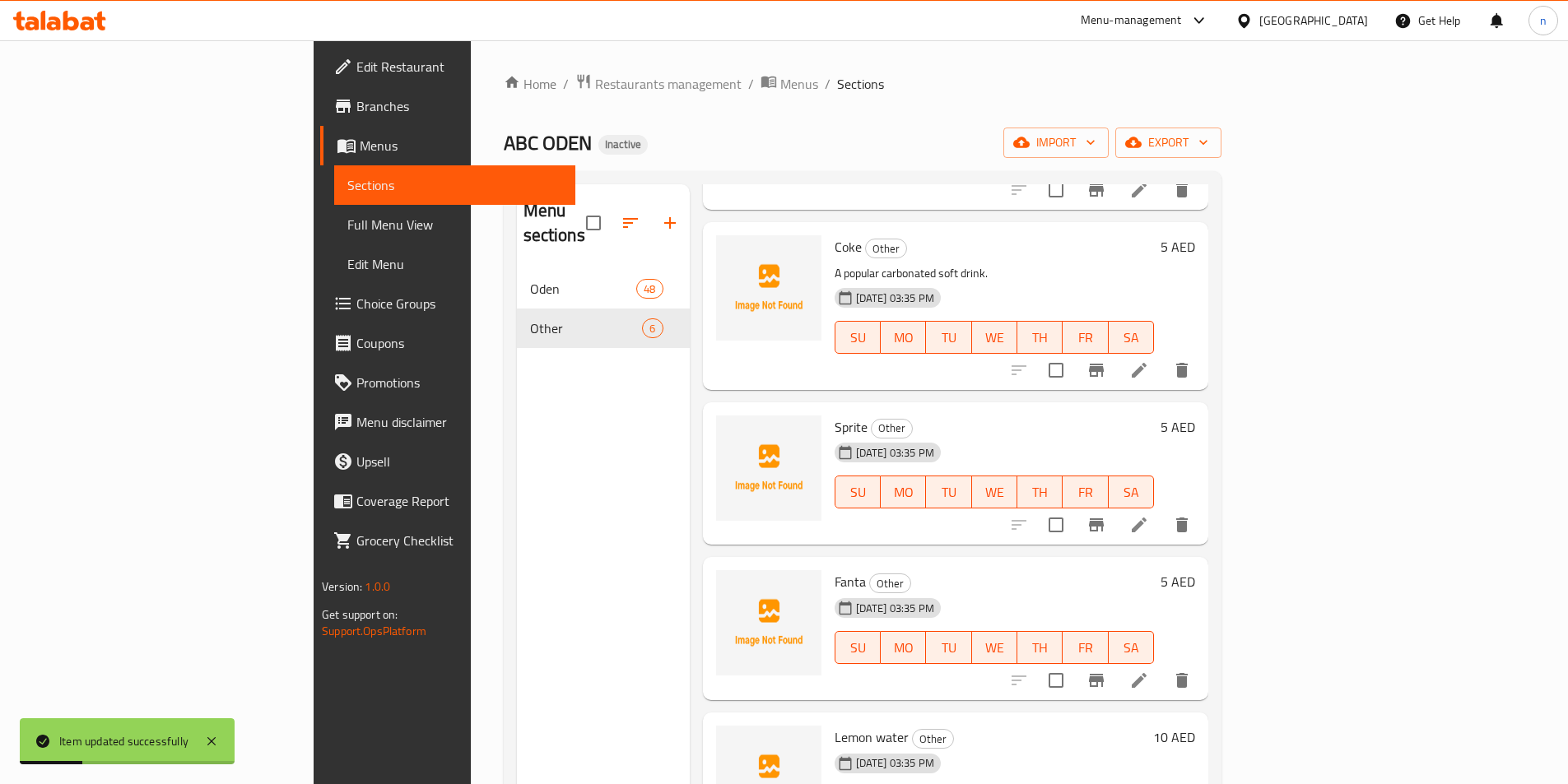
scroll to position [237, 0]
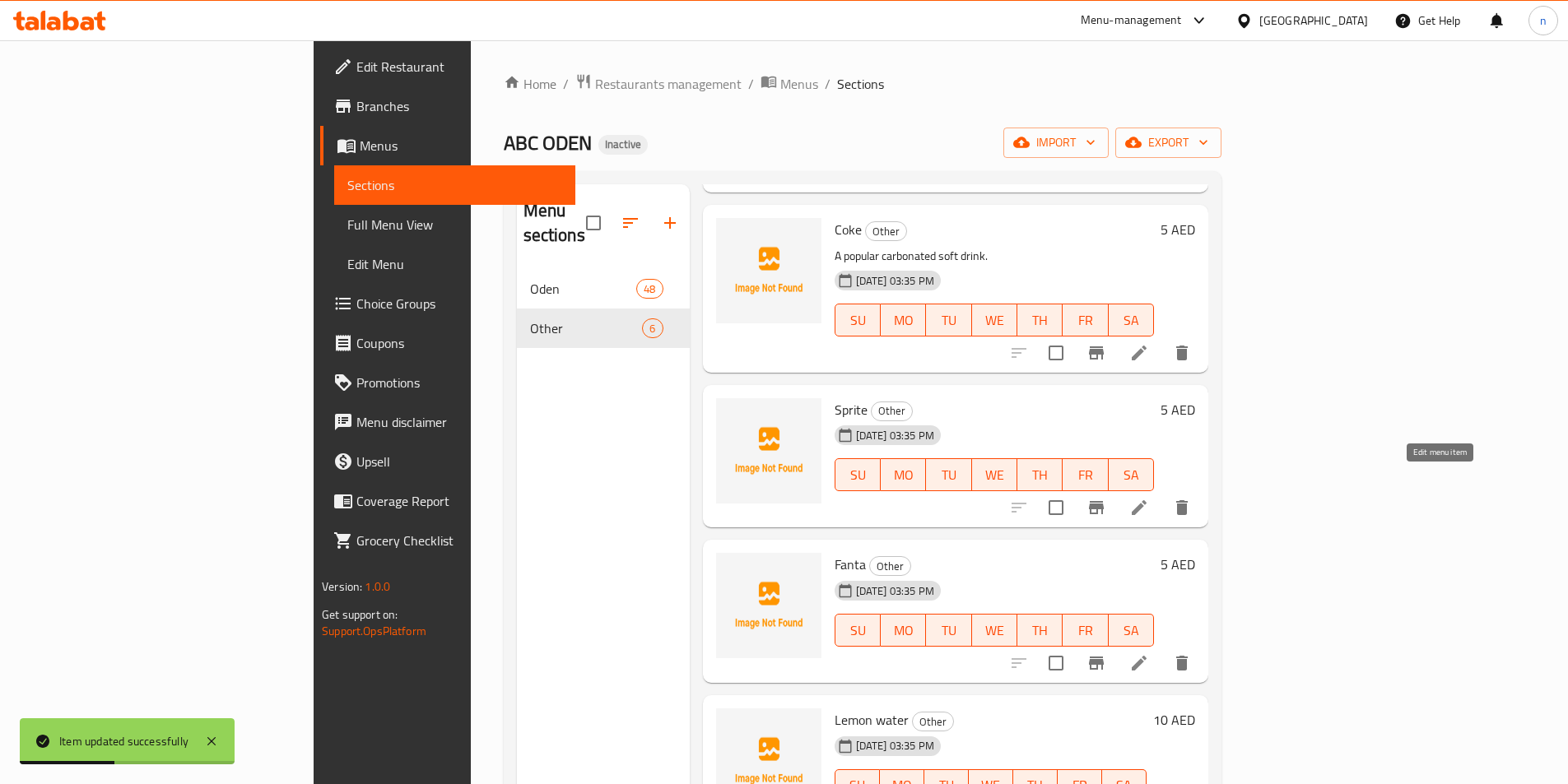
click at [1150, 498] on icon at bounding box center [1139, 508] width 19 height 19
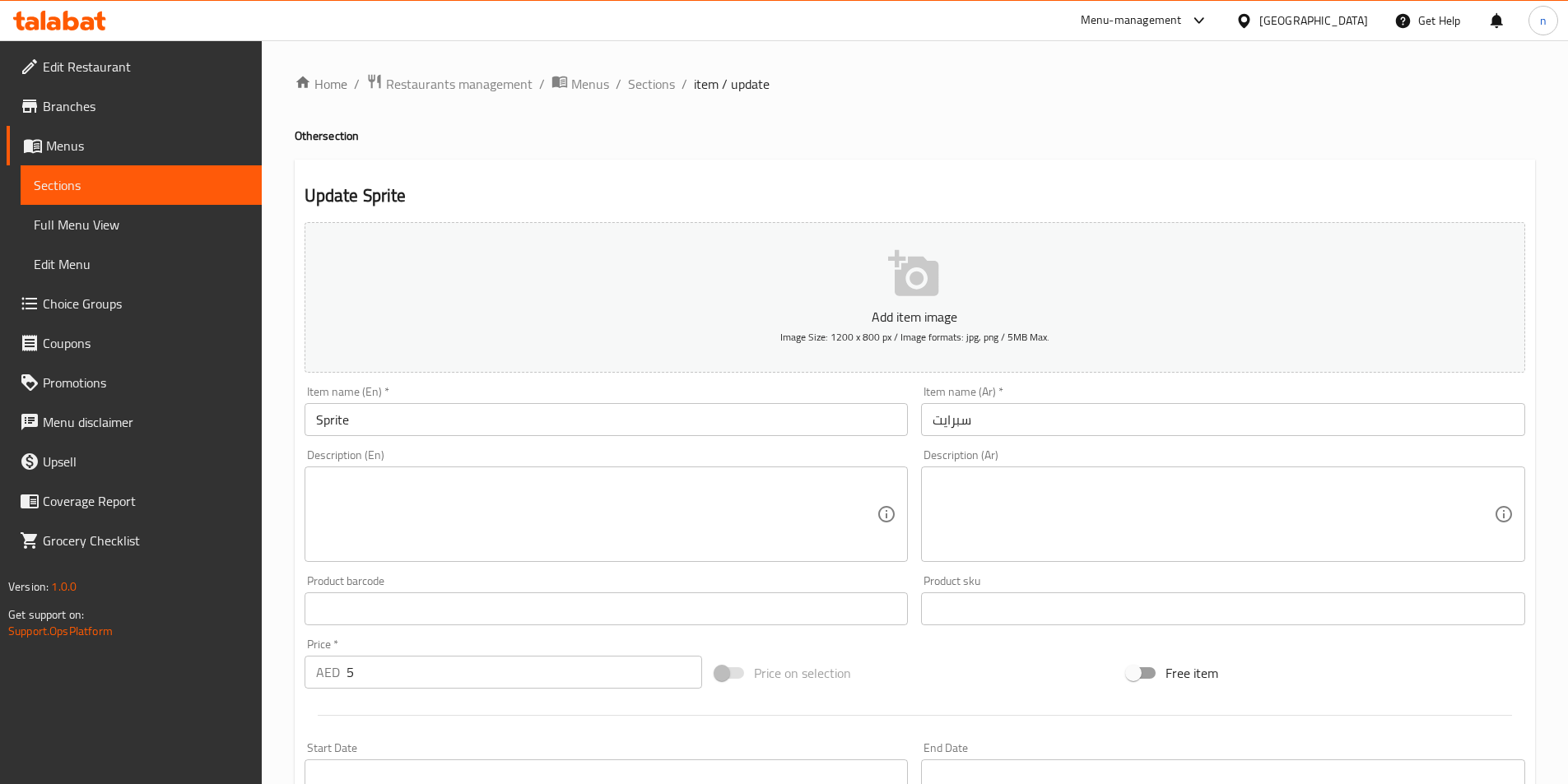
click at [492, 489] on textarea at bounding box center [596, 515] width 561 height 78
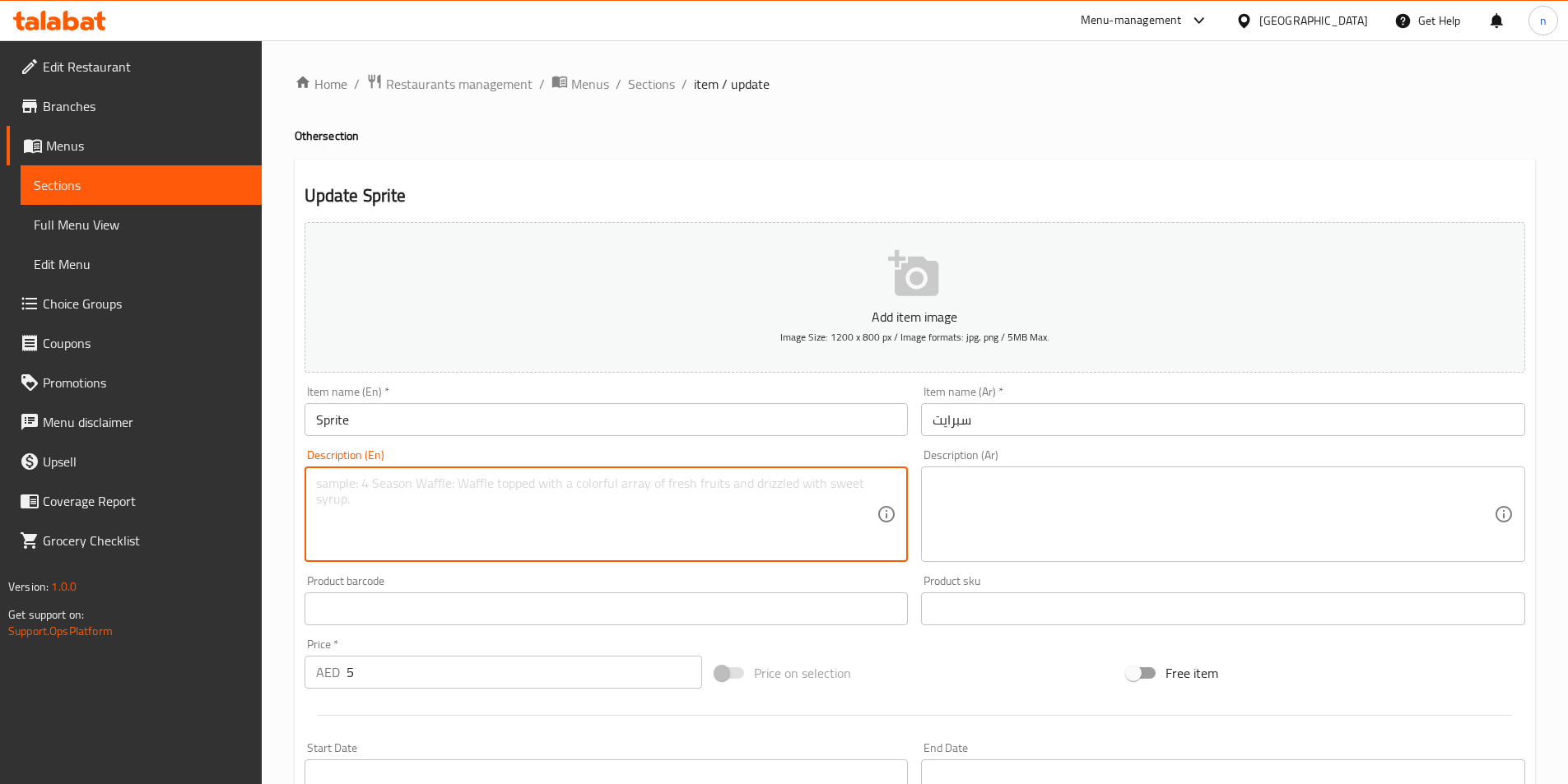
paste textarea "A lemon-lime flavored carbonated soft drink."
type textarea "A lemon-lime flavored carbonated soft drink."
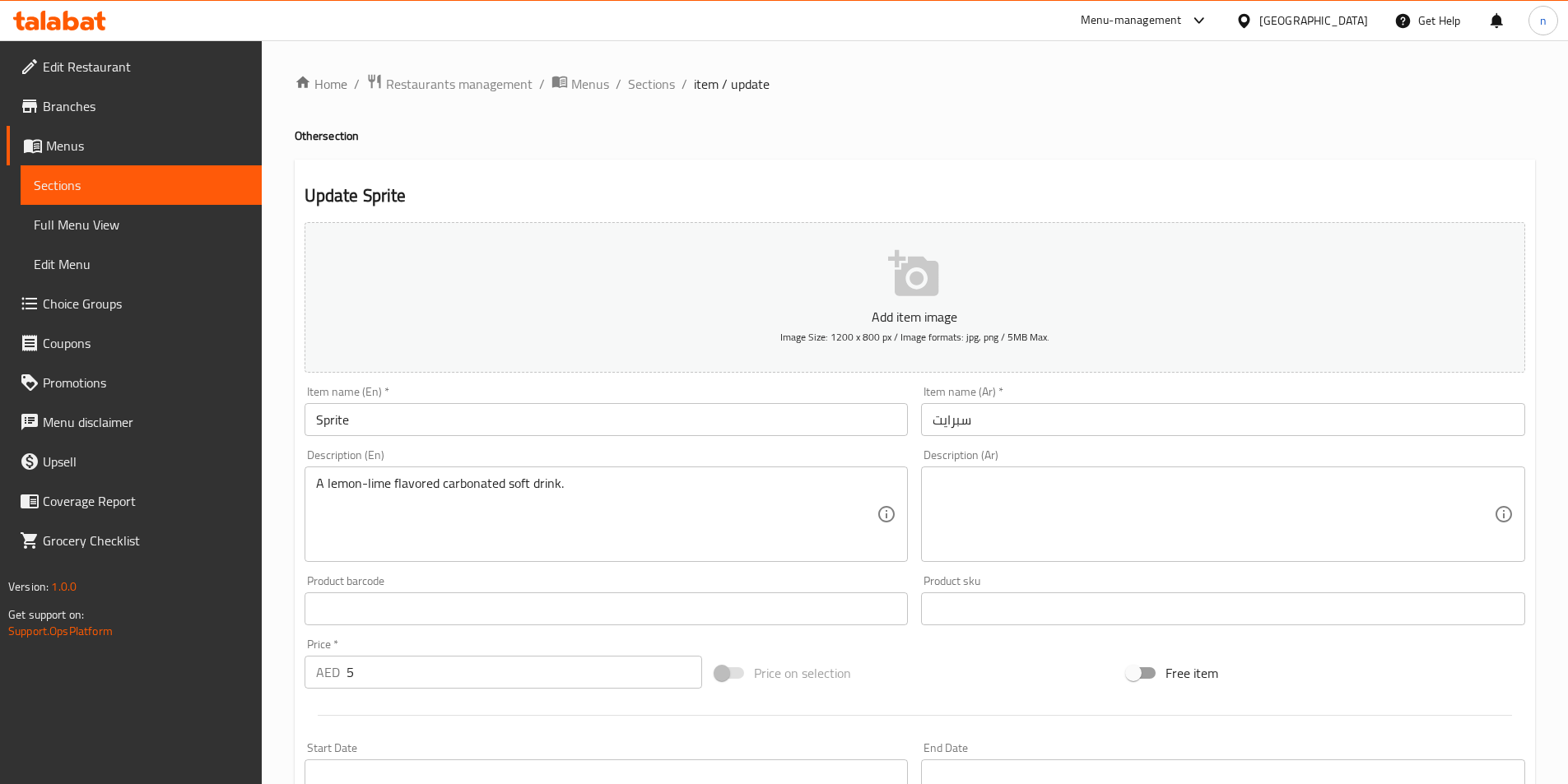
click at [949, 518] on textarea at bounding box center [1212, 515] width 561 height 78
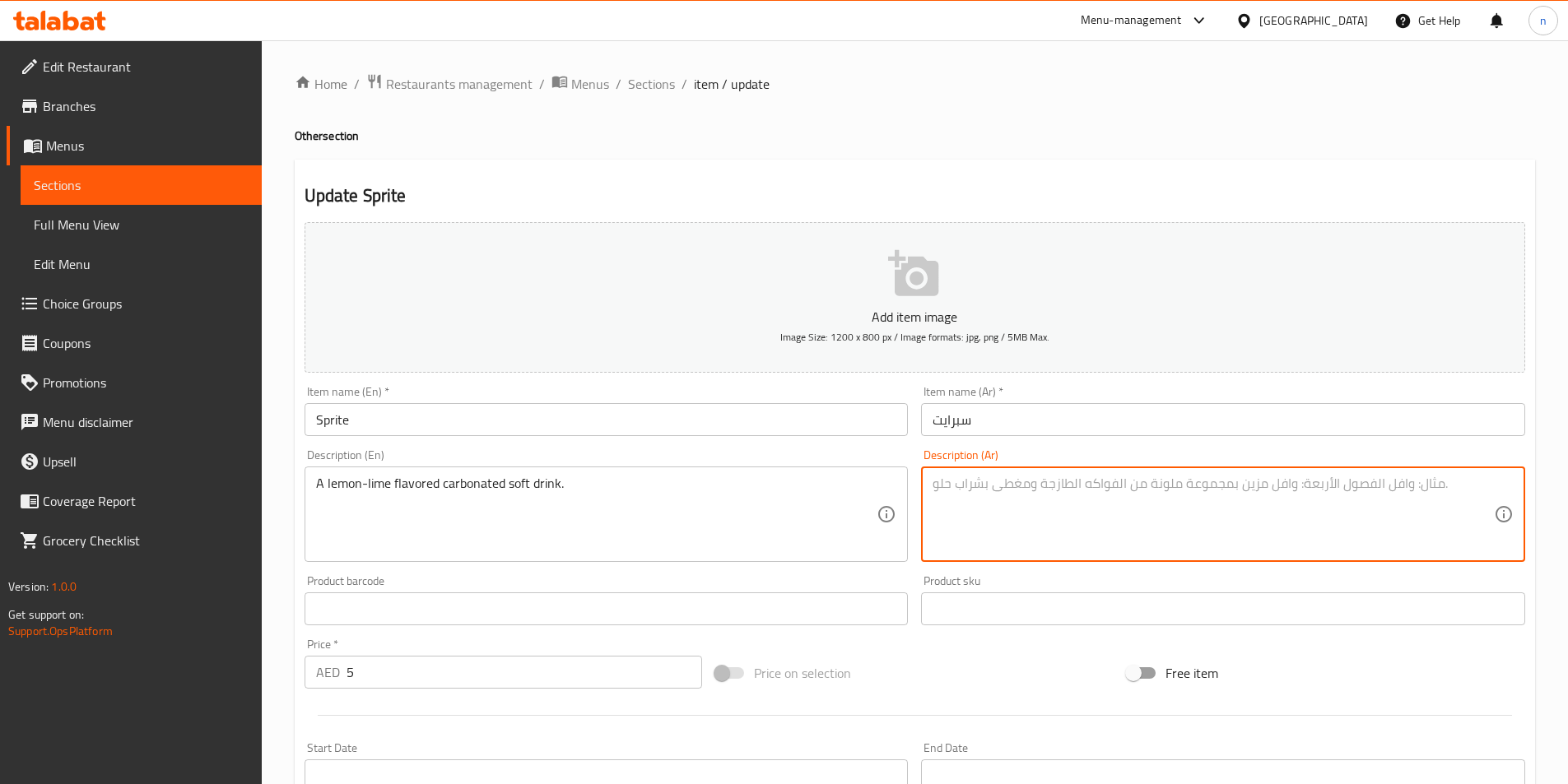
paste textarea "مشروب غازي بنكهة الليمون والليمون الحامض."
click at [1011, 482] on textarea "مشروب غازي بنكهة الليمون والليمون الحامض." at bounding box center [1212, 515] width 561 height 78
click at [1211, 530] on textarea "مشروب غازي بنكهة الليمون والليمون الحامض." at bounding box center [1212, 515] width 561 height 78
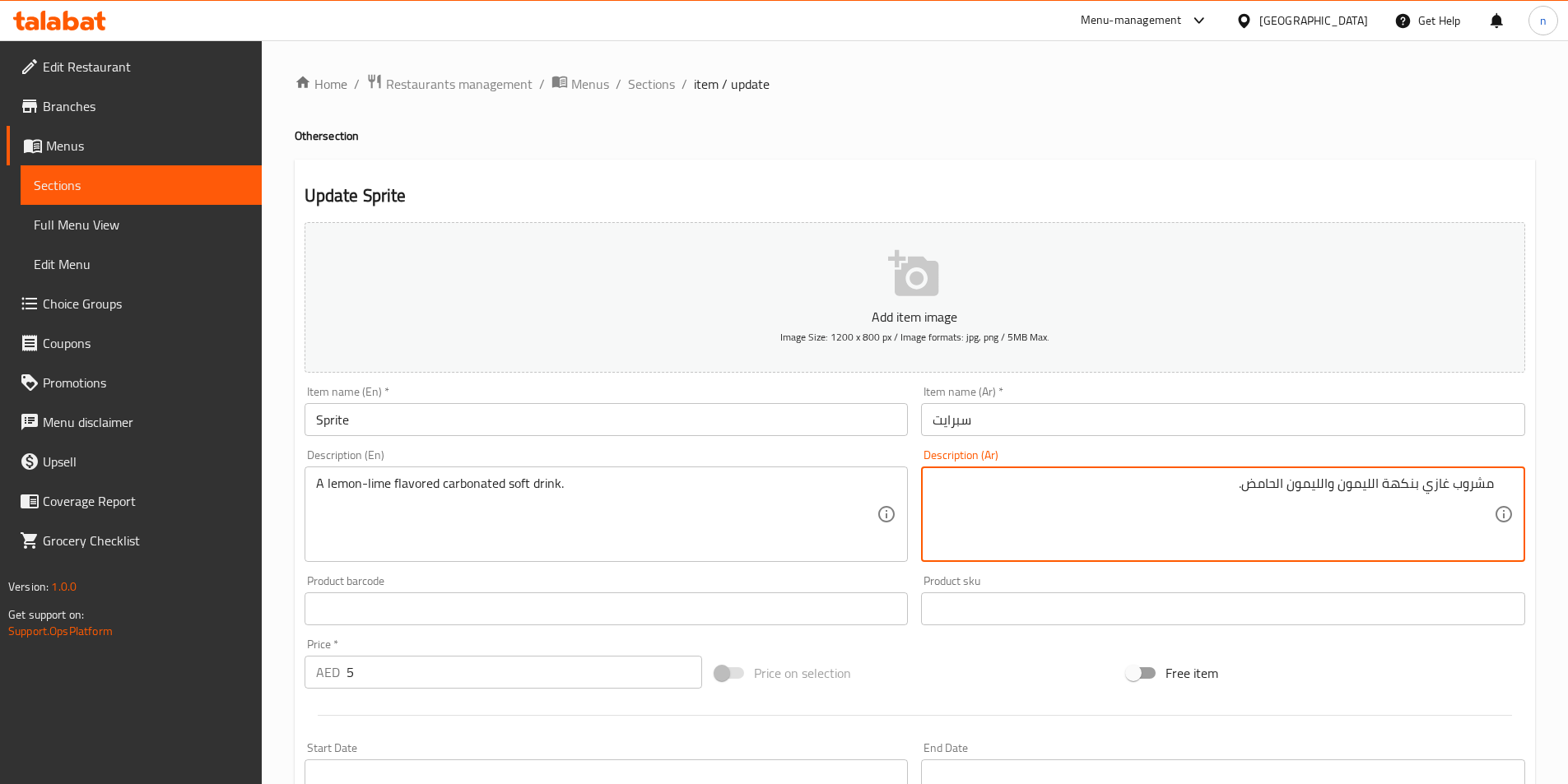
click at [993, 522] on textarea "مشروب غازي بنكهة الليمون والليمون الحامض." at bounding box center [1212, 515] width 561 height 78
drag, startPoint x: 1421, startPoint y: 485, endPoint x: 1421, endPoint y: 502, distance: 17.0
click at [1421, 486] on textarea "مشروب غازي بنكهة الليمون والليمون الحامض." at bounding box center [1212, 515] width 561 height 78
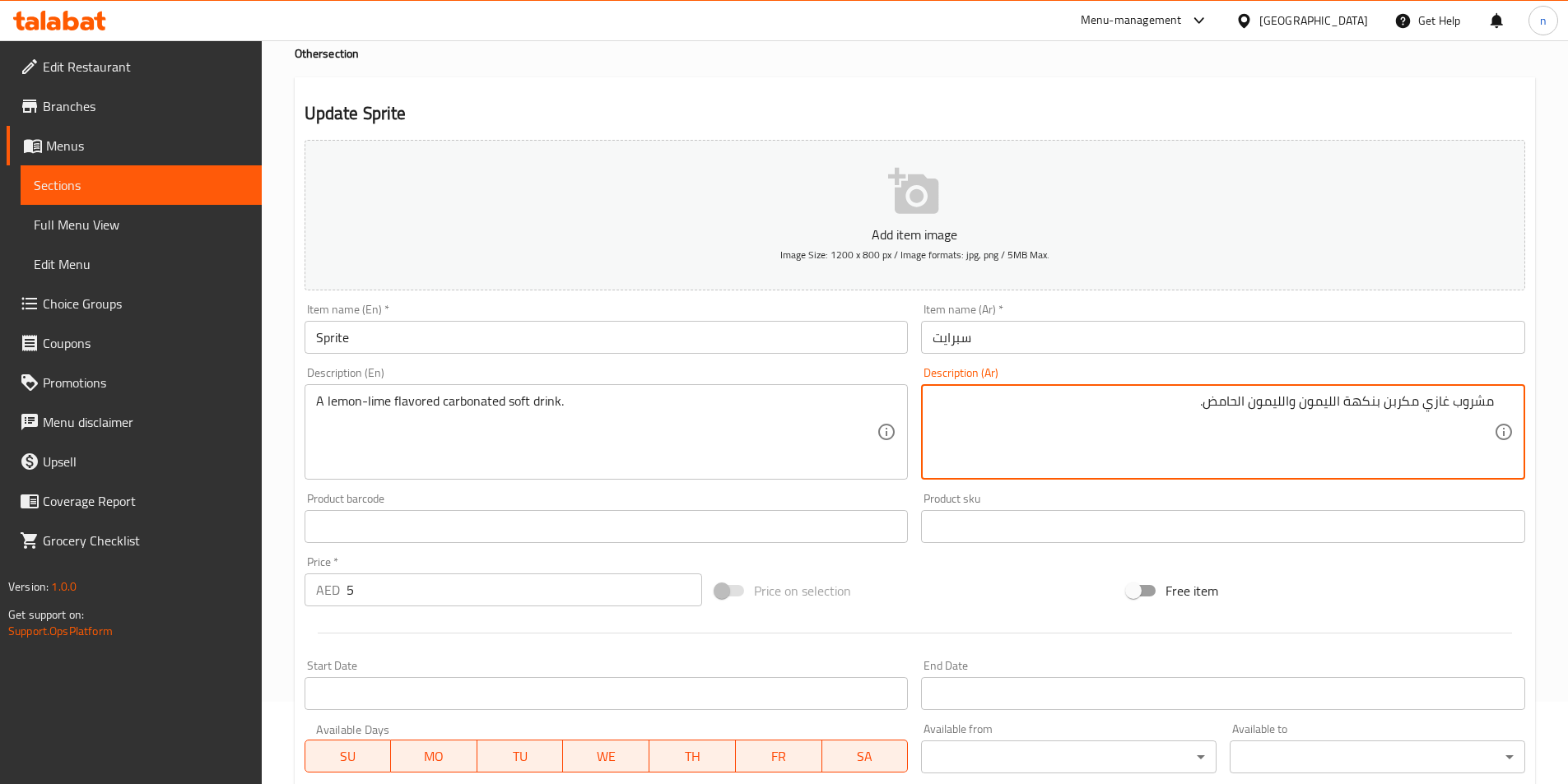
scroll to position [378, 0]
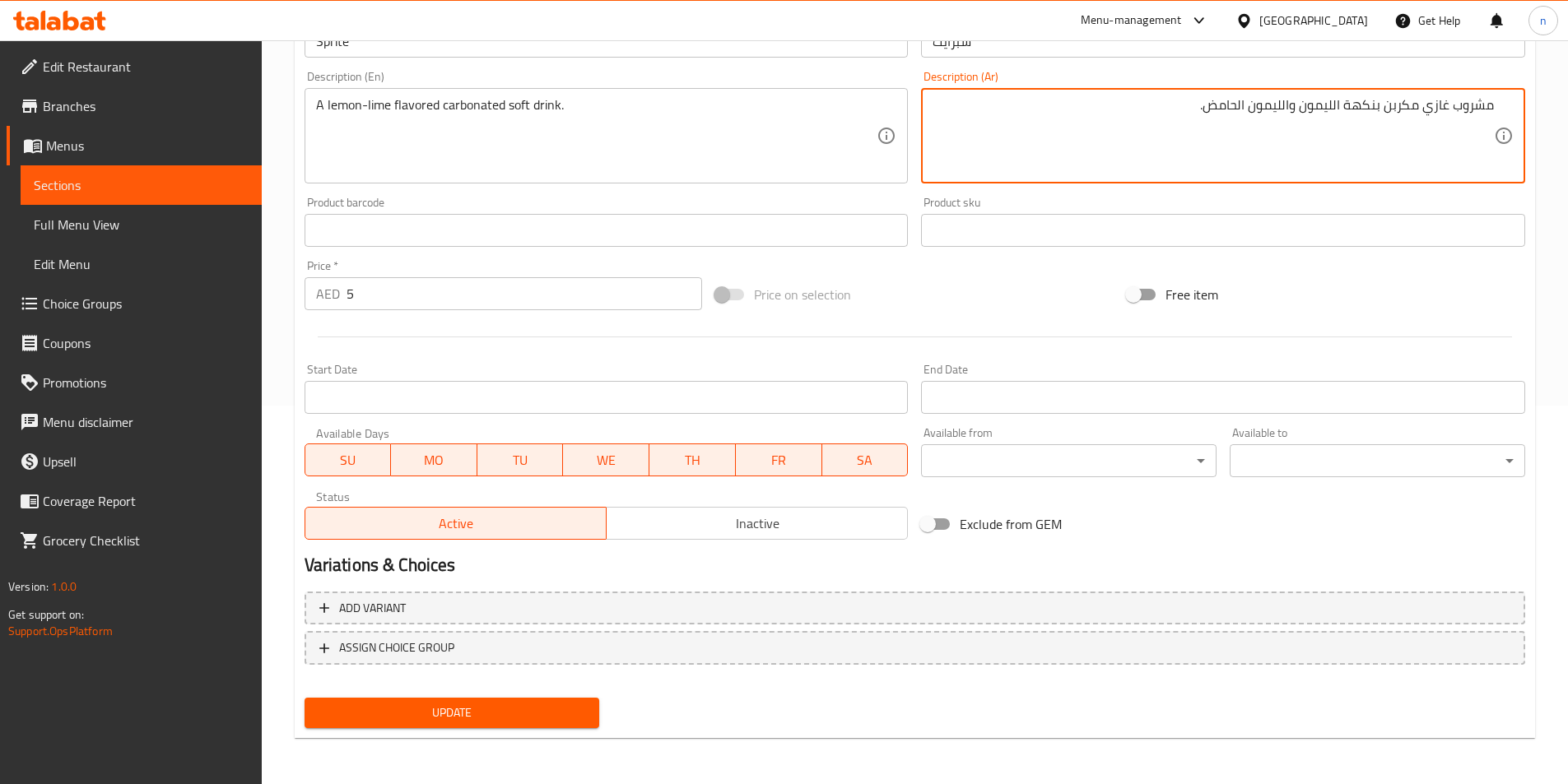
type textarea "مشروب غازي مكربن بنكهة الليمون والليمون الحامض."
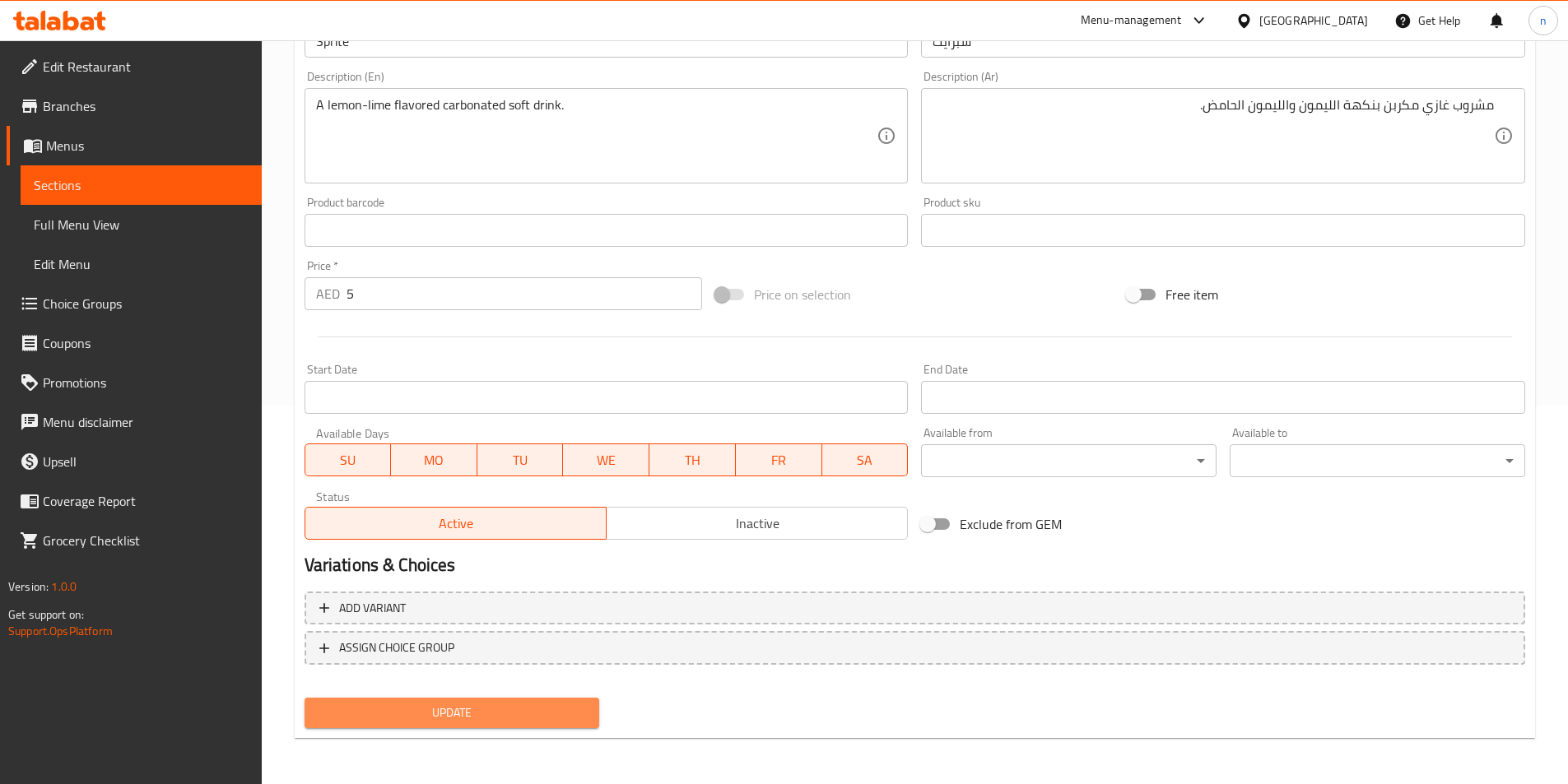
click at [443, 701] on button "Update" at bounding box center [452, 714] width 296 height 31
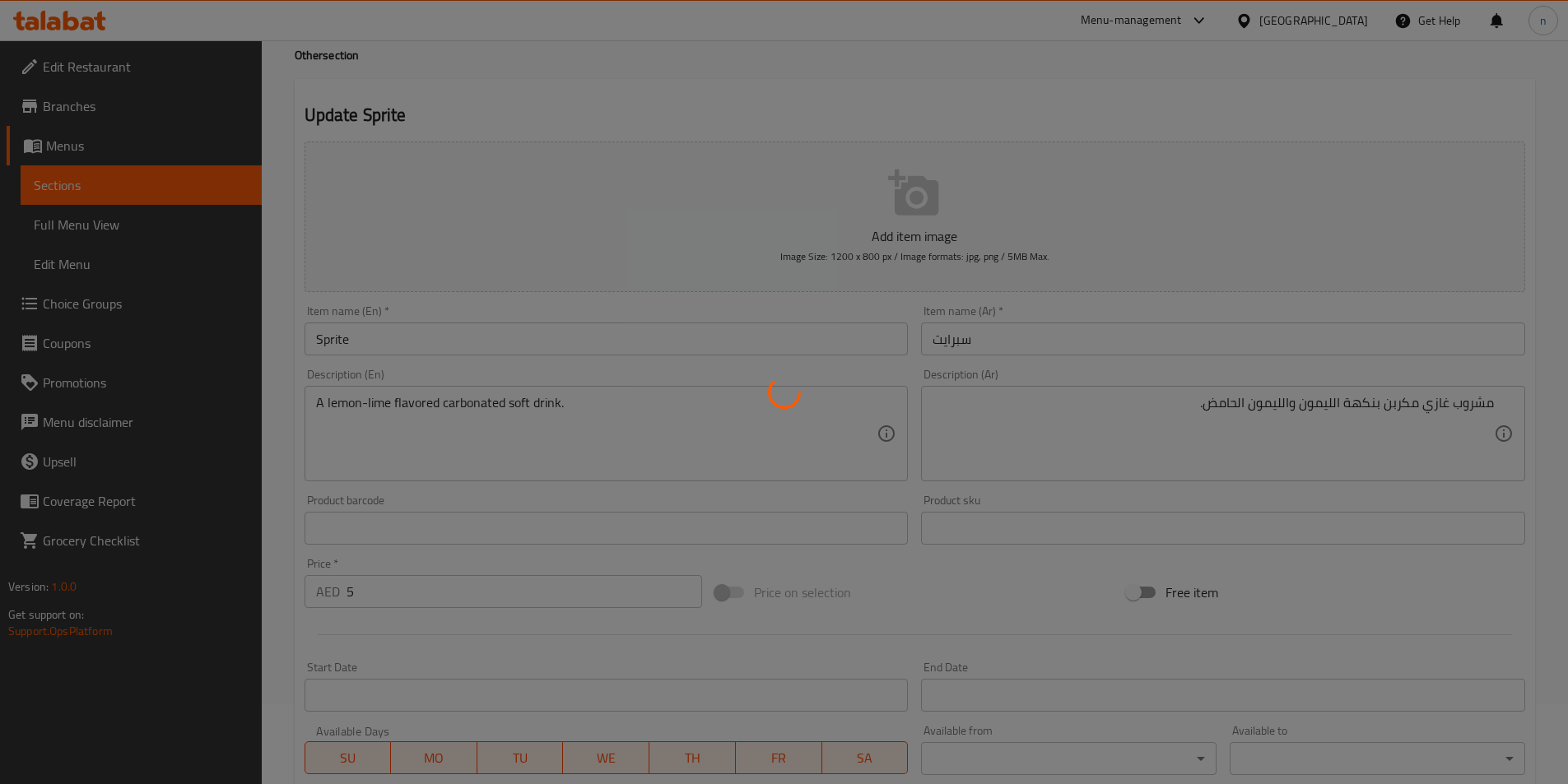
scroll to position [0, 0]
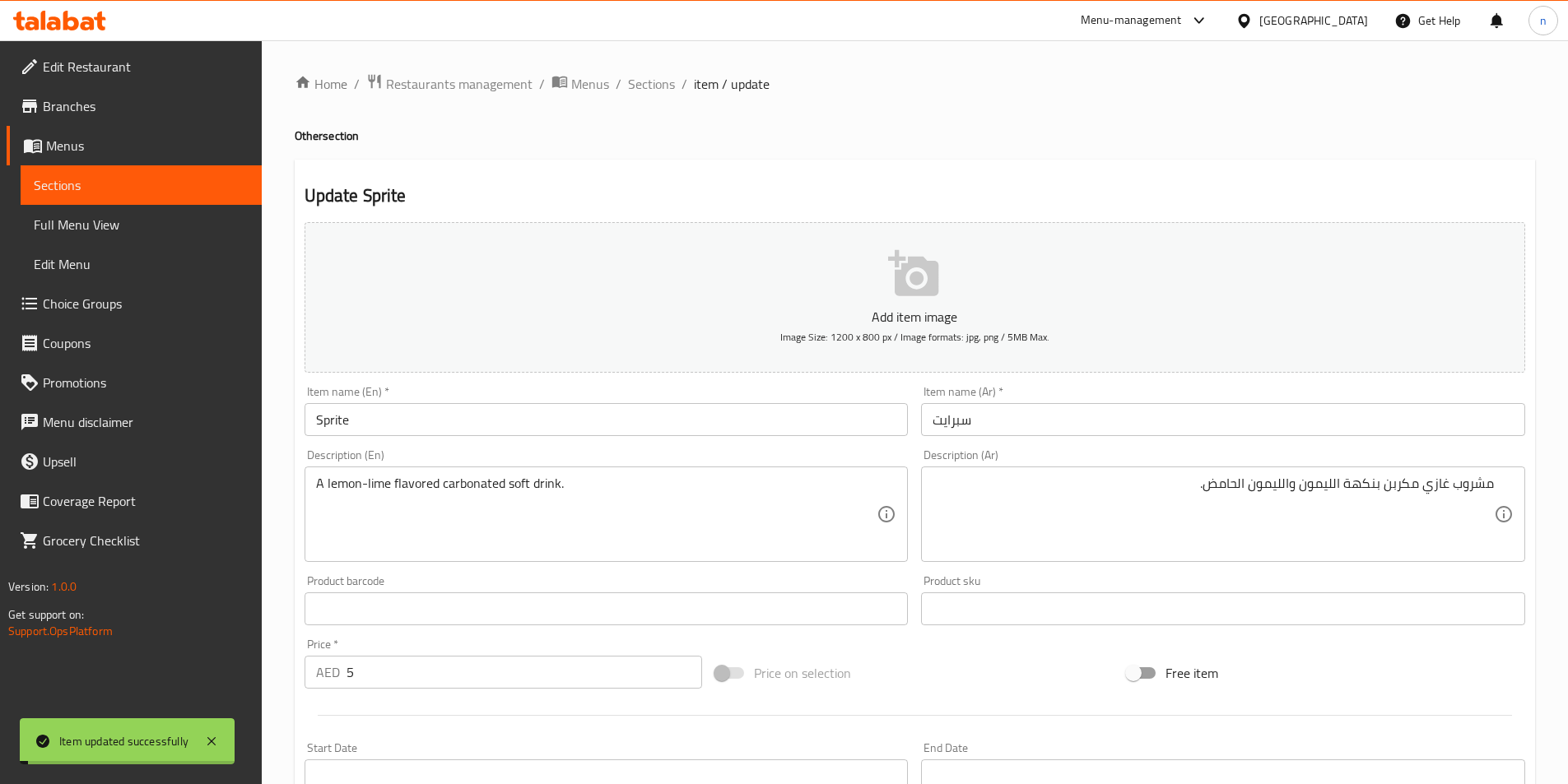
click at [654, 89] on span "Sections" at bounding box center [651, 84] width 47 height 19
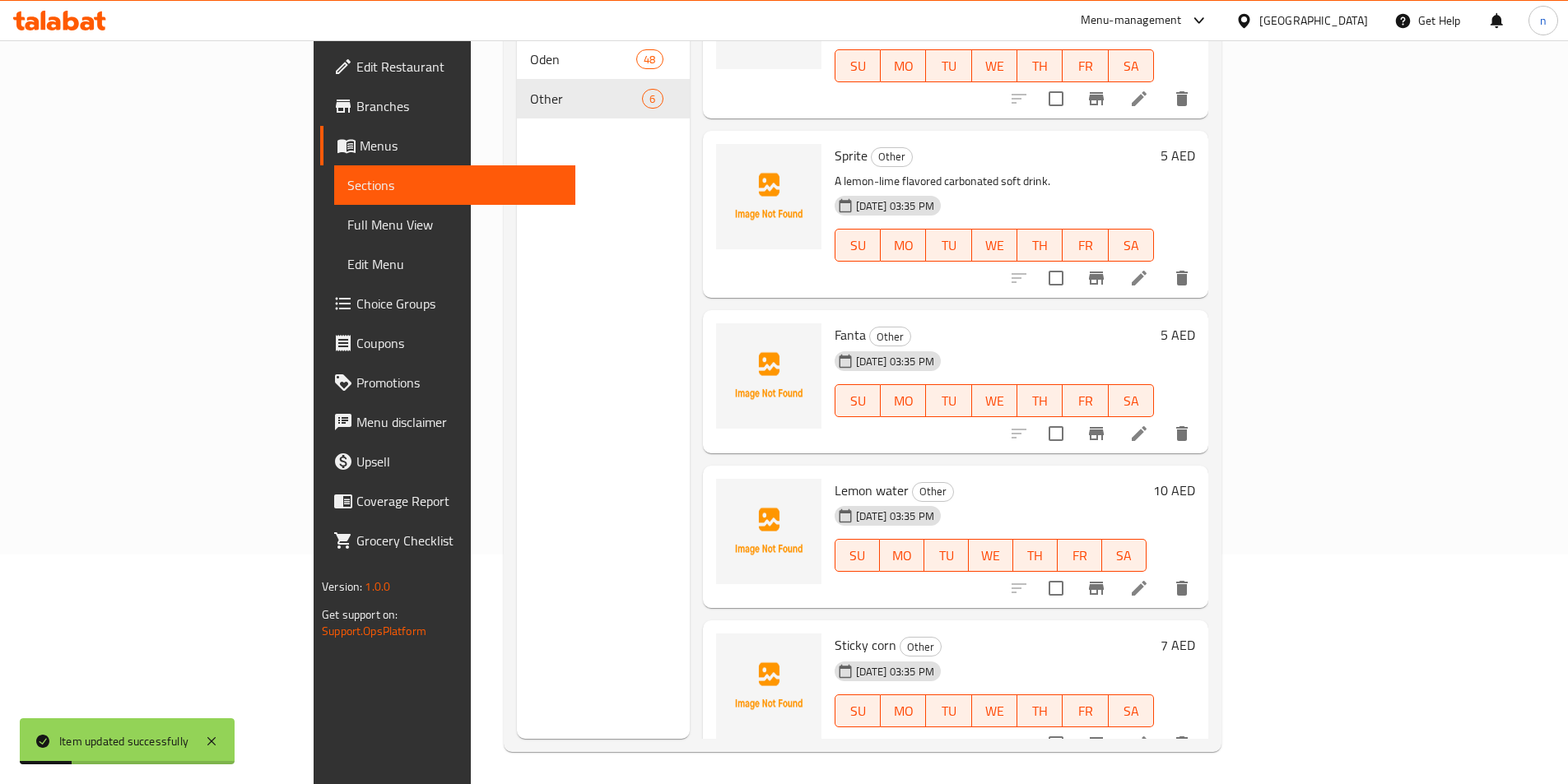
scroll to position [231, 0]
click at [1147, 426] on icon at bounding box center [1139, 433] width 14 height 14
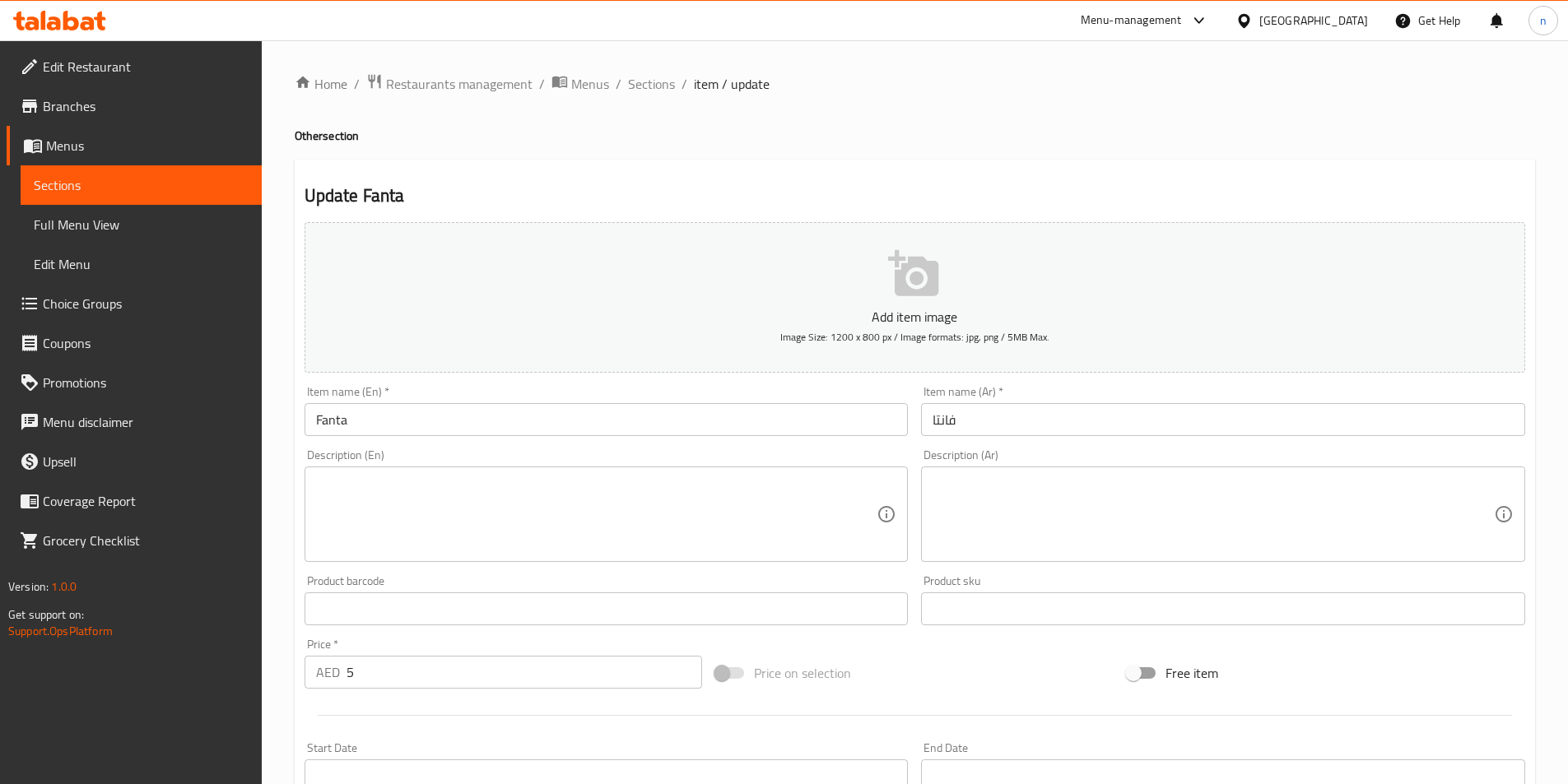
click at [1107, 507] on textarea at bounding box center [1212, 515] width 561 height 78
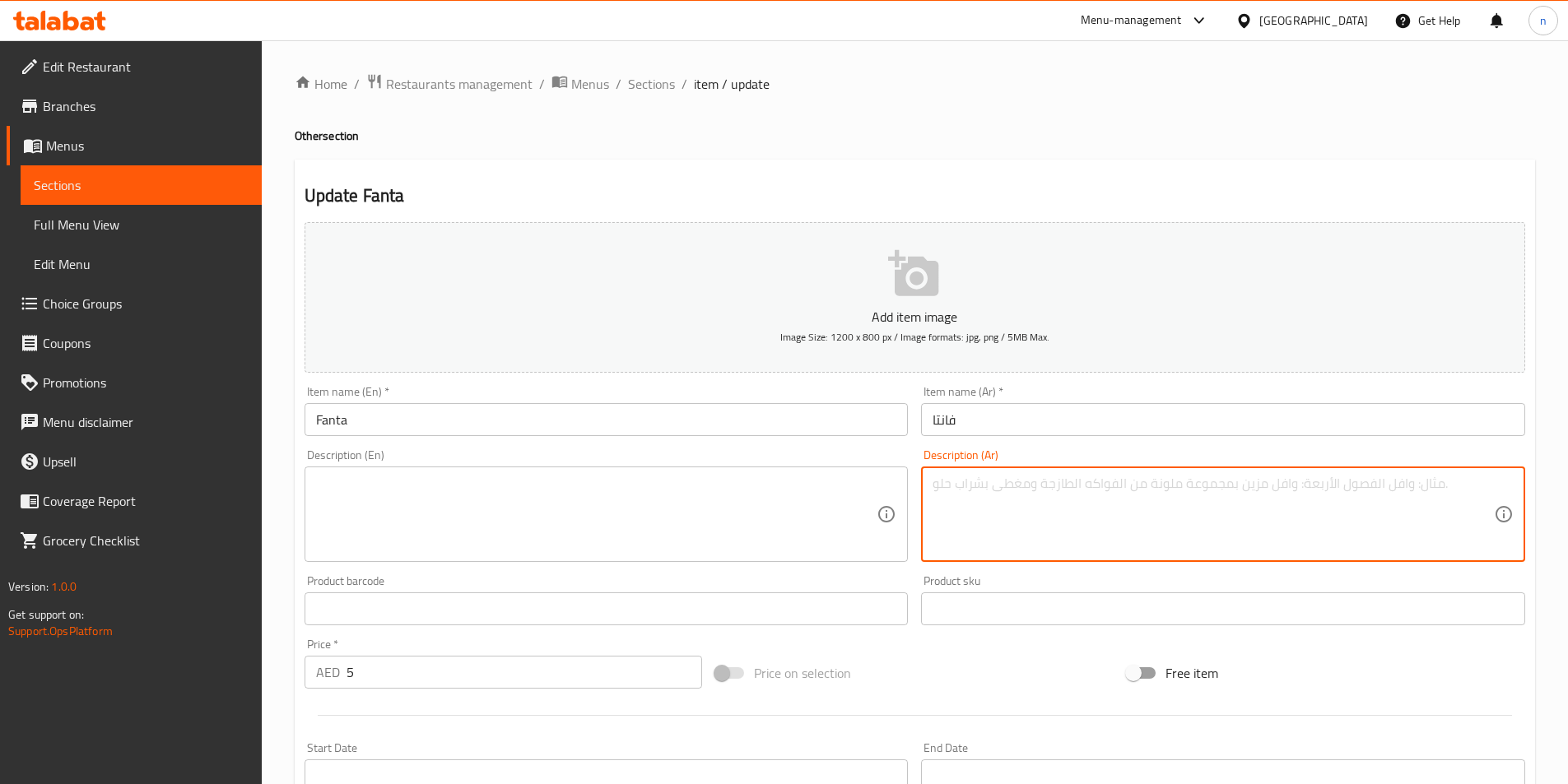
paste textarea "مشروب غازي كربوني بنكهة الفاكهة"
drag, startPoint x: 1025, startPoint y: 490, endPoint x: 1016, endPoint y: 490, distance: 9.0
click at [1016, 490] on textarea "مشروب غازي كربوني بنكهة الفاكهة" at bounding box center [1212, 515] width 561 height 78
click at [1177, 491] on textarea "مشروب غازي كربوني بنكهة الفاكهة" at bounding box center [1212, 515] width 561 height 78
type textarea "مشروب غازي كربوني بنكهة الفاكهة"
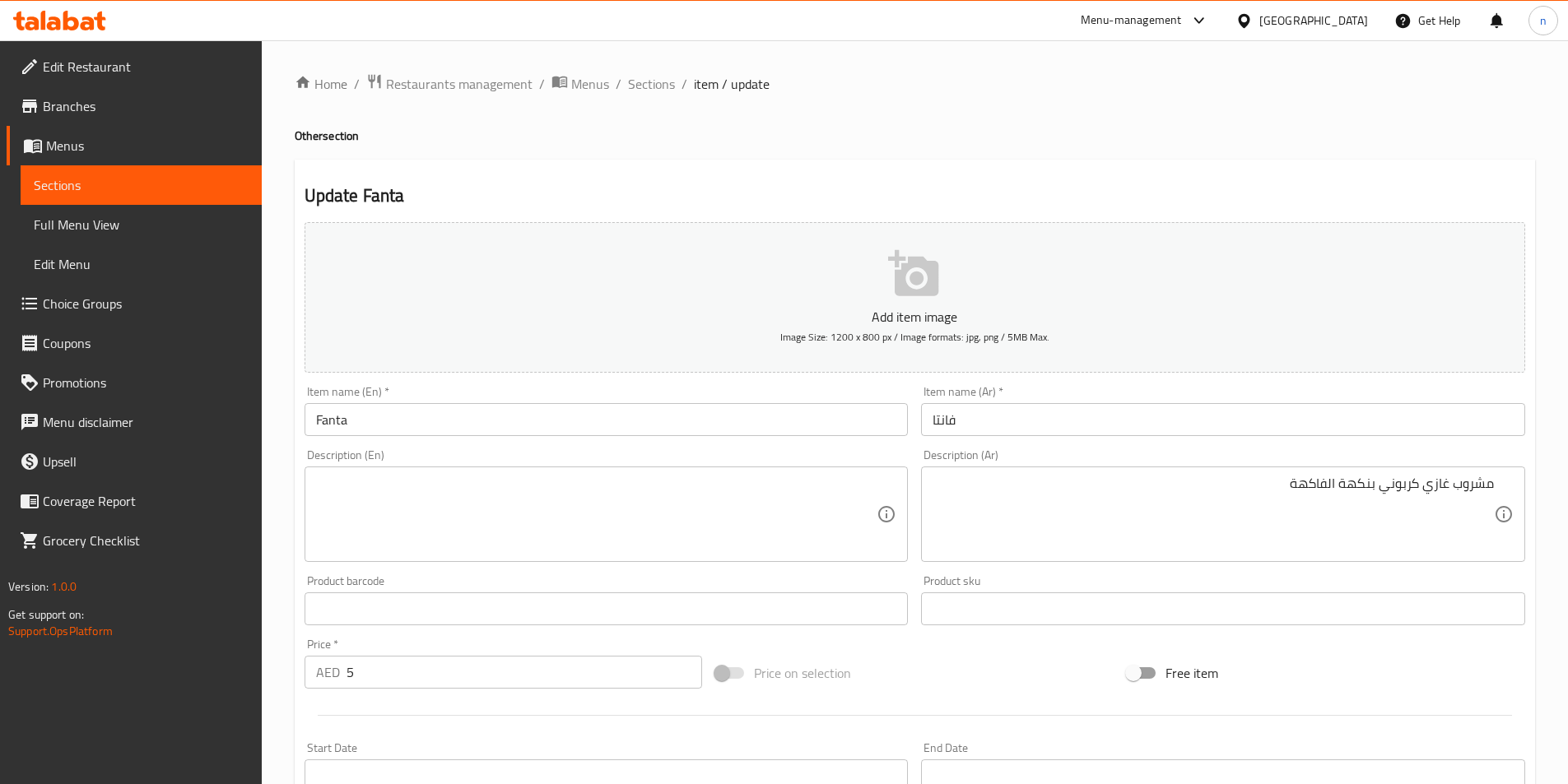
click at [652, 476] on textarea at bounding box center [596, 515] width 561 height 78
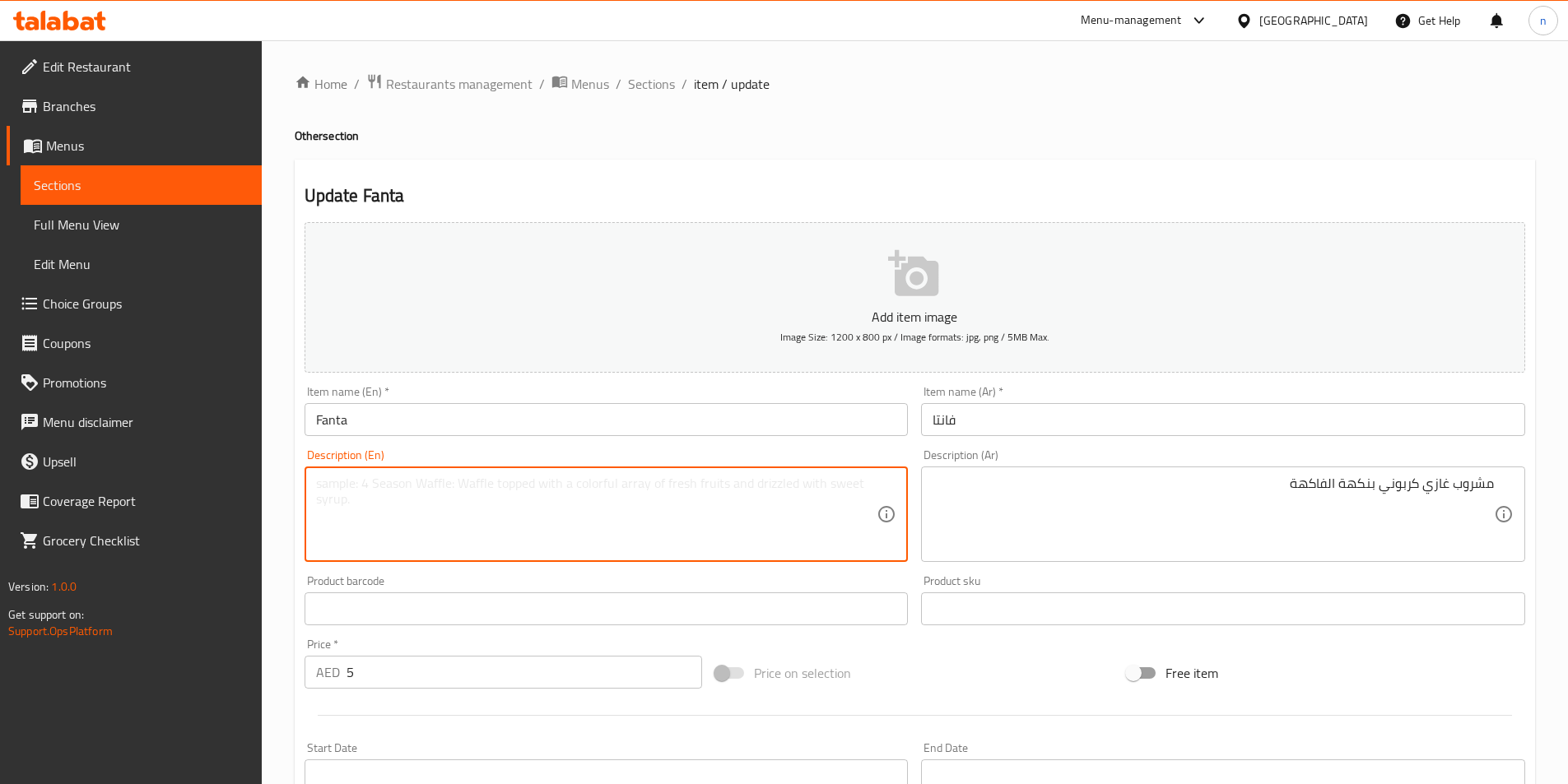
paste textarea "A fruit-flavored carbonated soft drink."
type textarea "A fruit-flavored carbonated soft drink."
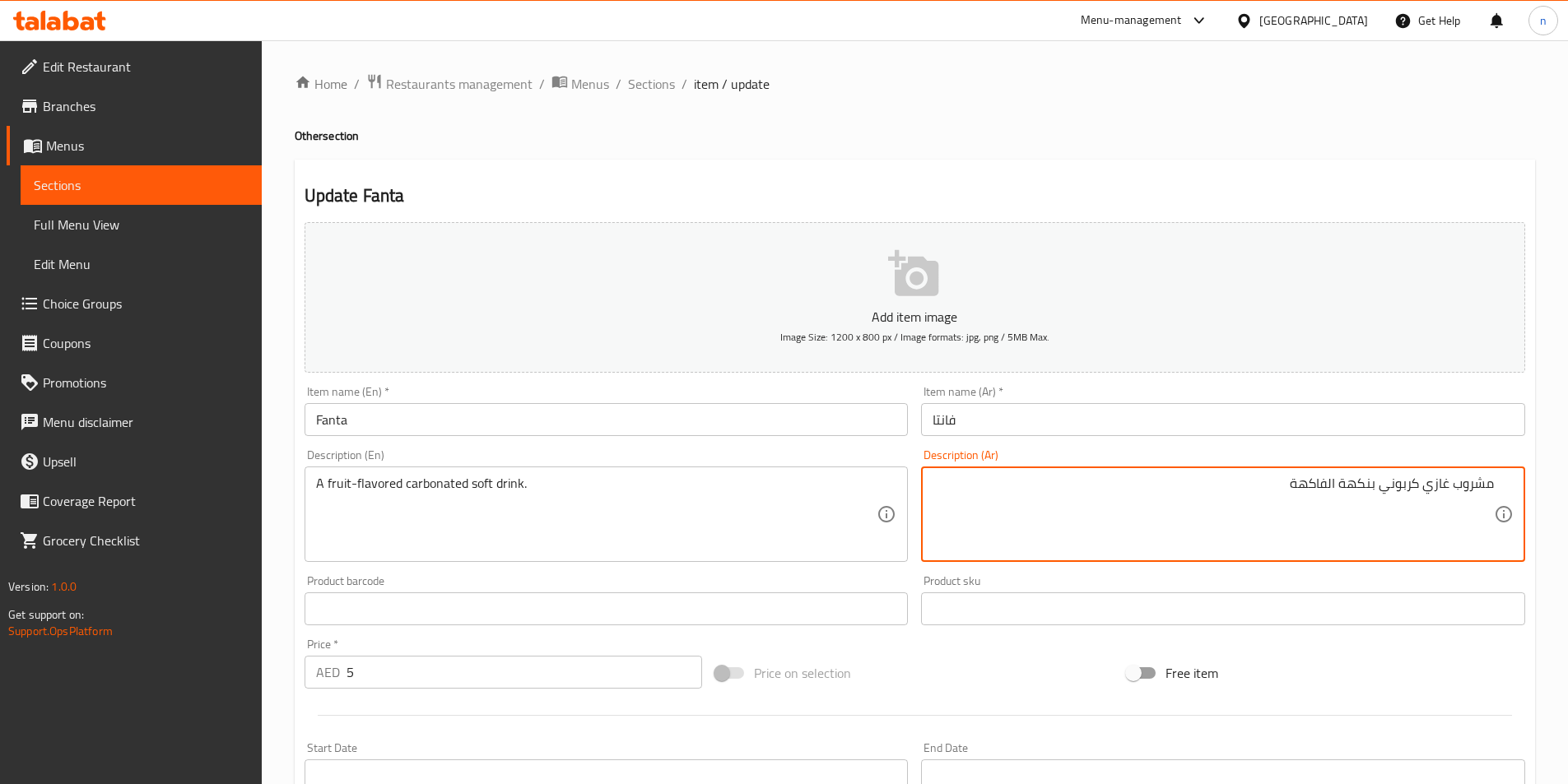
click at [1419, 491] on textarea "مشروب غازي كربوني بنكهة الفاكهة" at bounding box center [1212, 515] width 561 height 78
click at [1375, 487] on textarea "مشروب غازي مكربوني بنكهة الفاكهة" at bounding box center [1212, 515] width 561 height 78
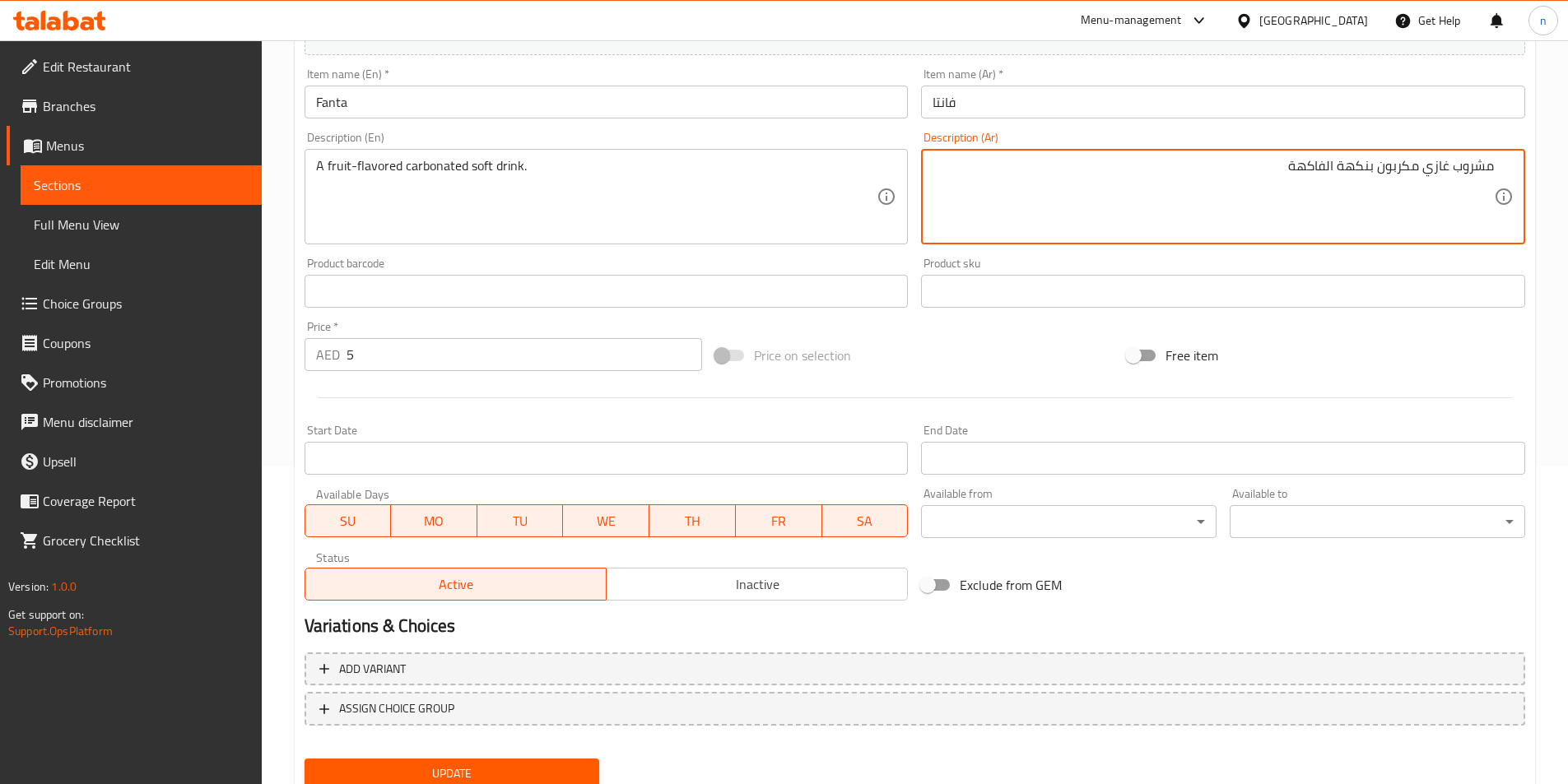
scroll to position [329, 0]
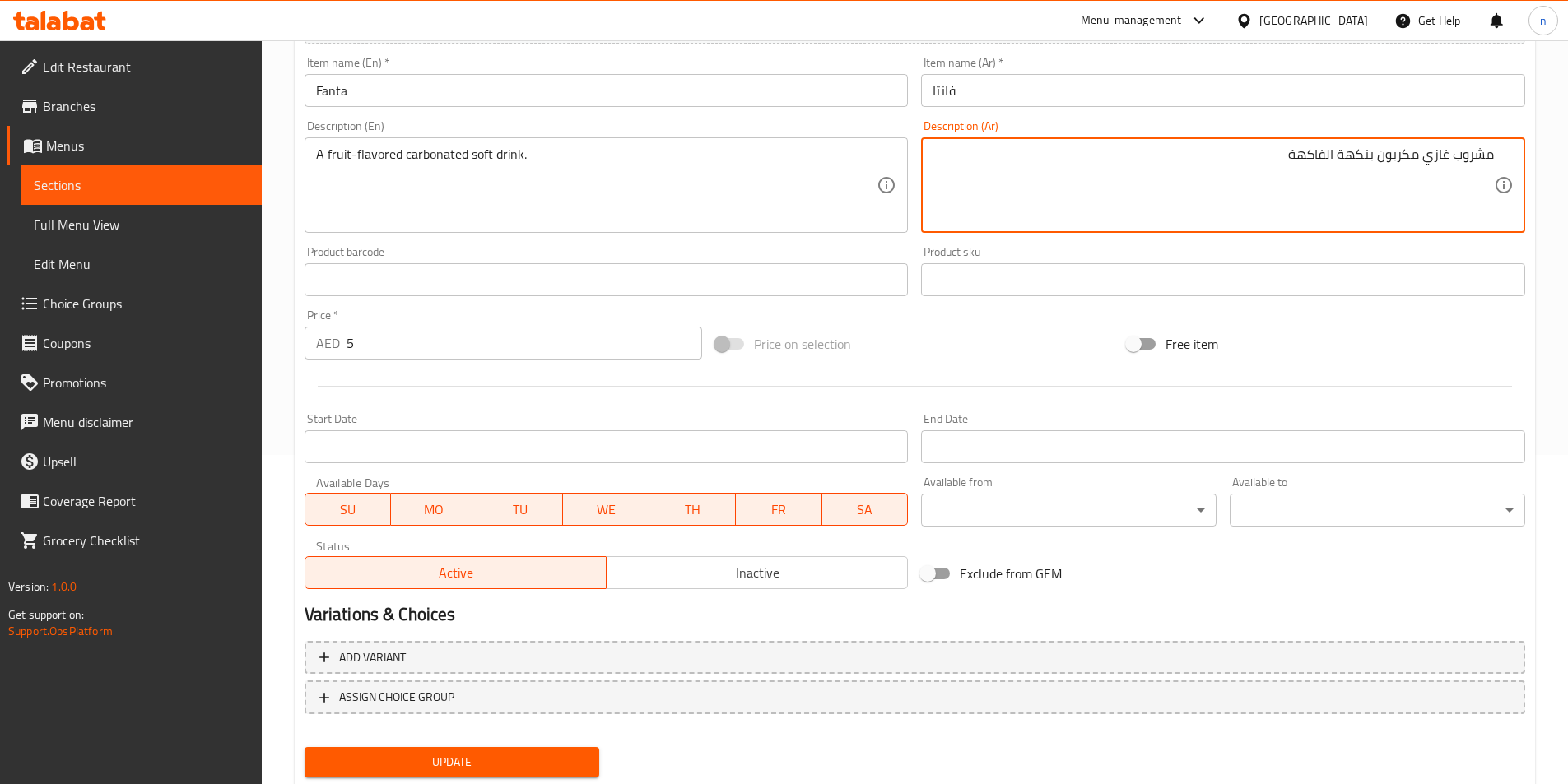
type textarea "مشروب غازي مكربون بنكهة الفاكهة"
click at [481, 748] on button "Update" at bounding box center [452, 763] width 296 height 31
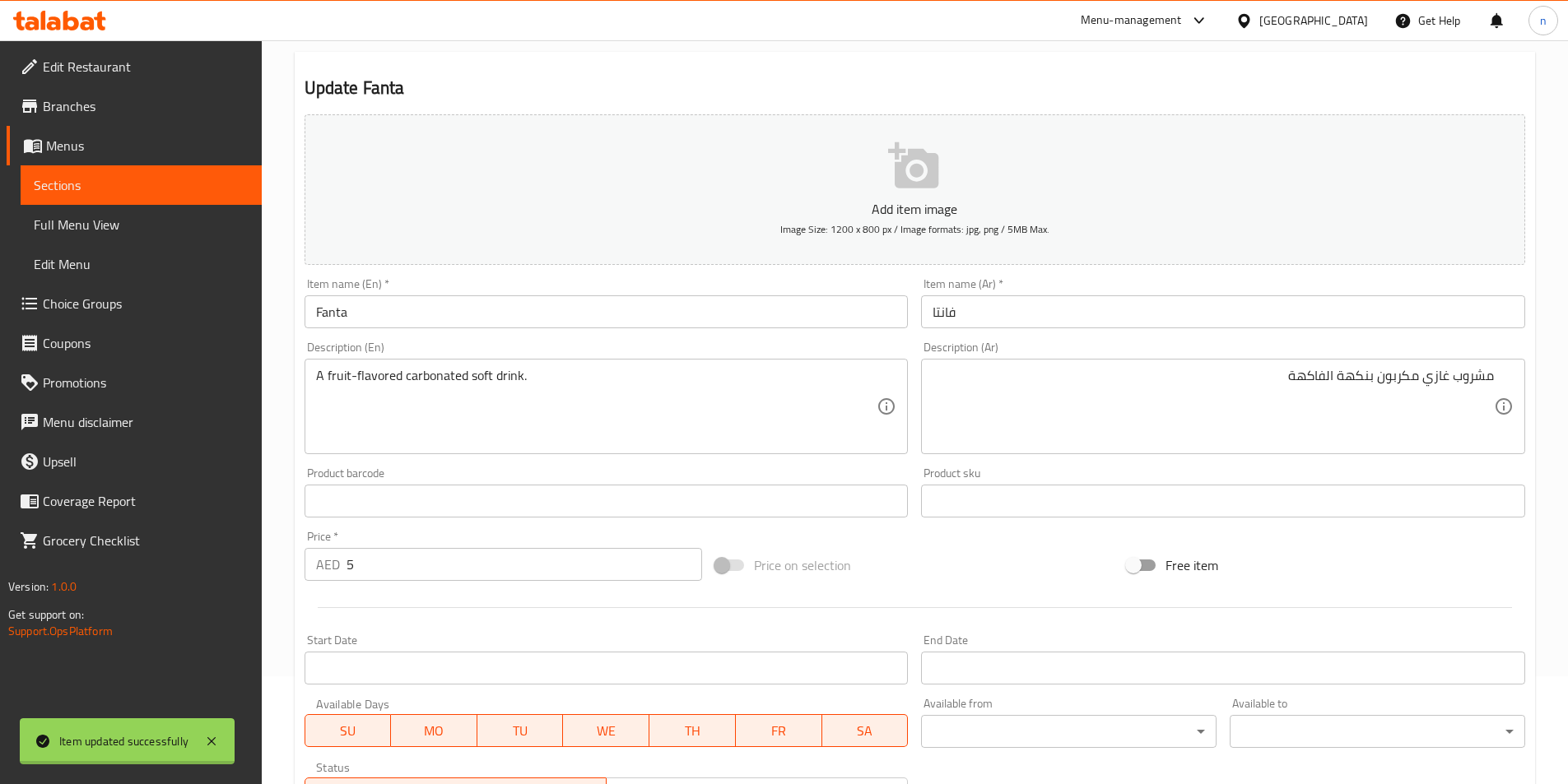
scroll to position [0, 0]
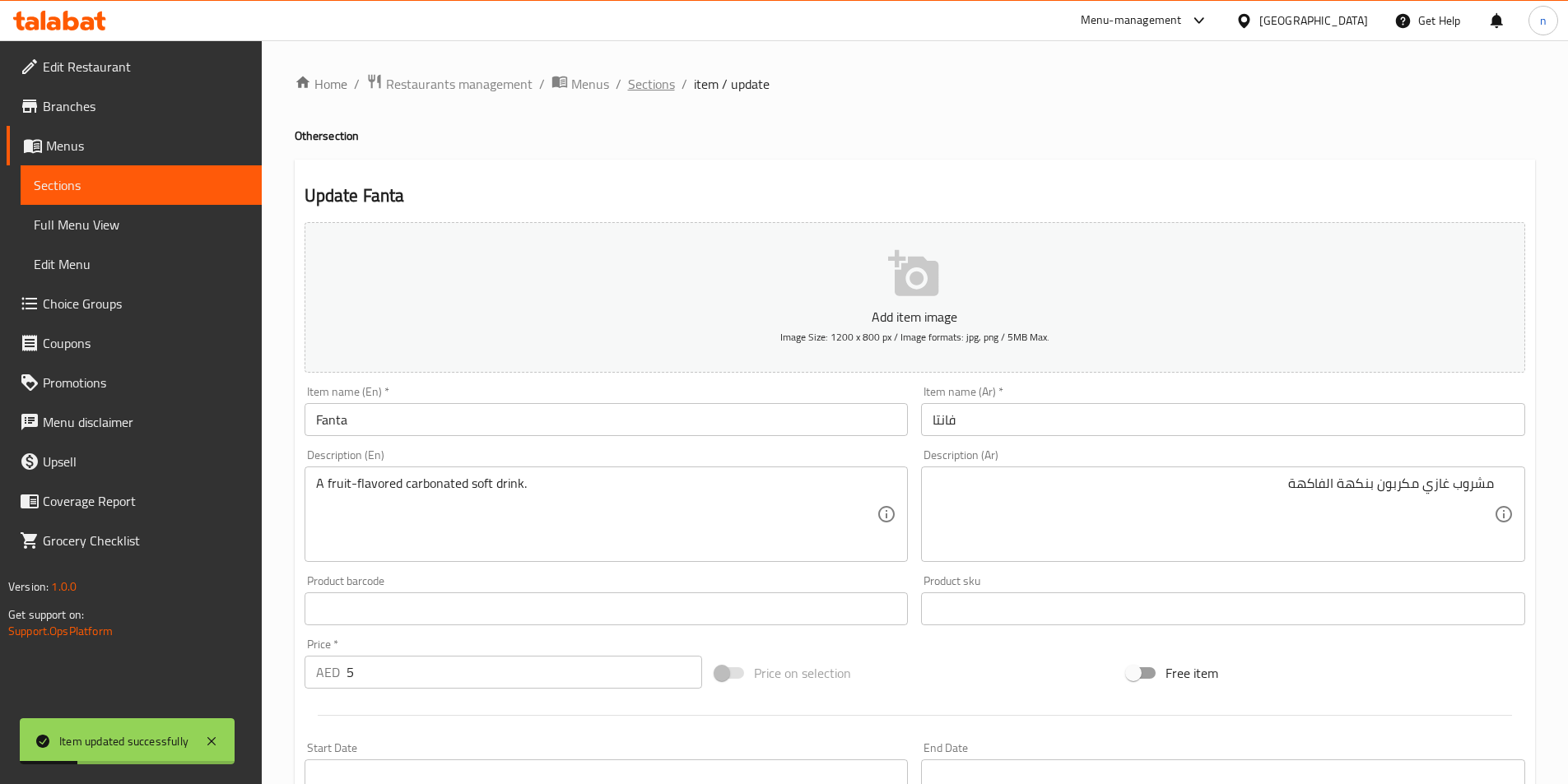
click at [660, 86] on span "Sections" at bounding box center [651, 84] width 47 height 19
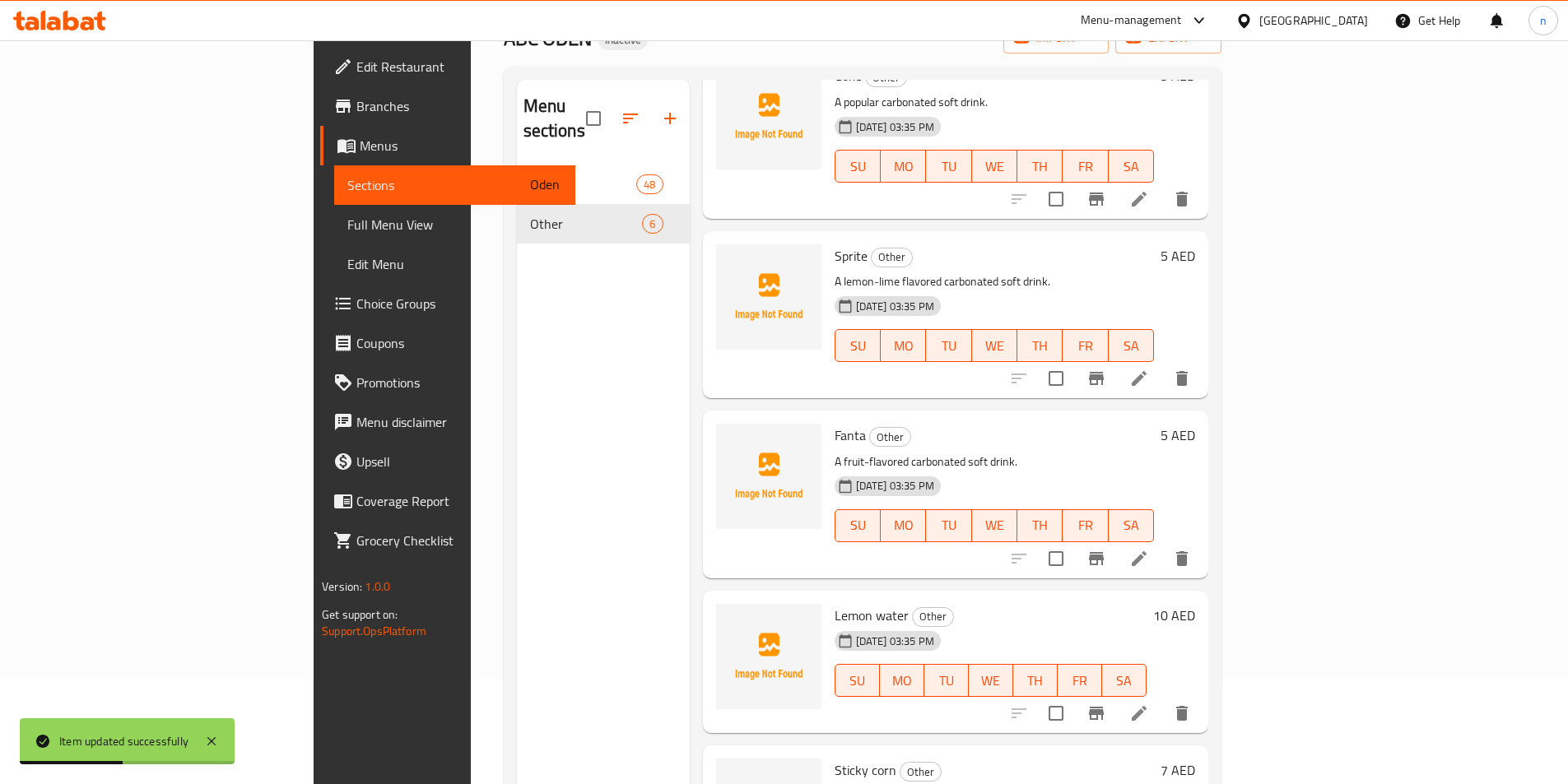
scroll to position [231, 0]
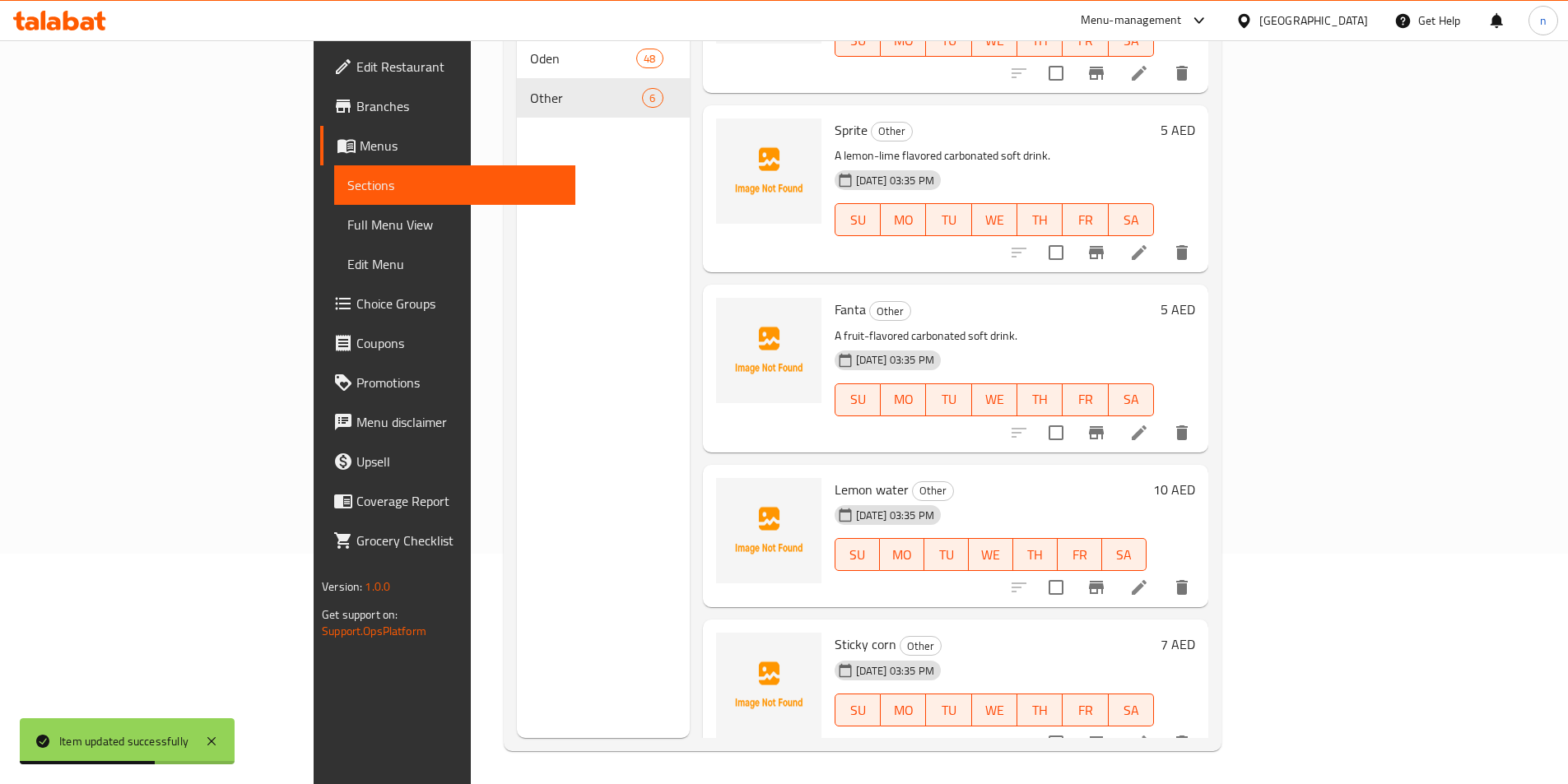
click at [1162, 573] on li at bounding box center [1139, 587] width 46 height 30
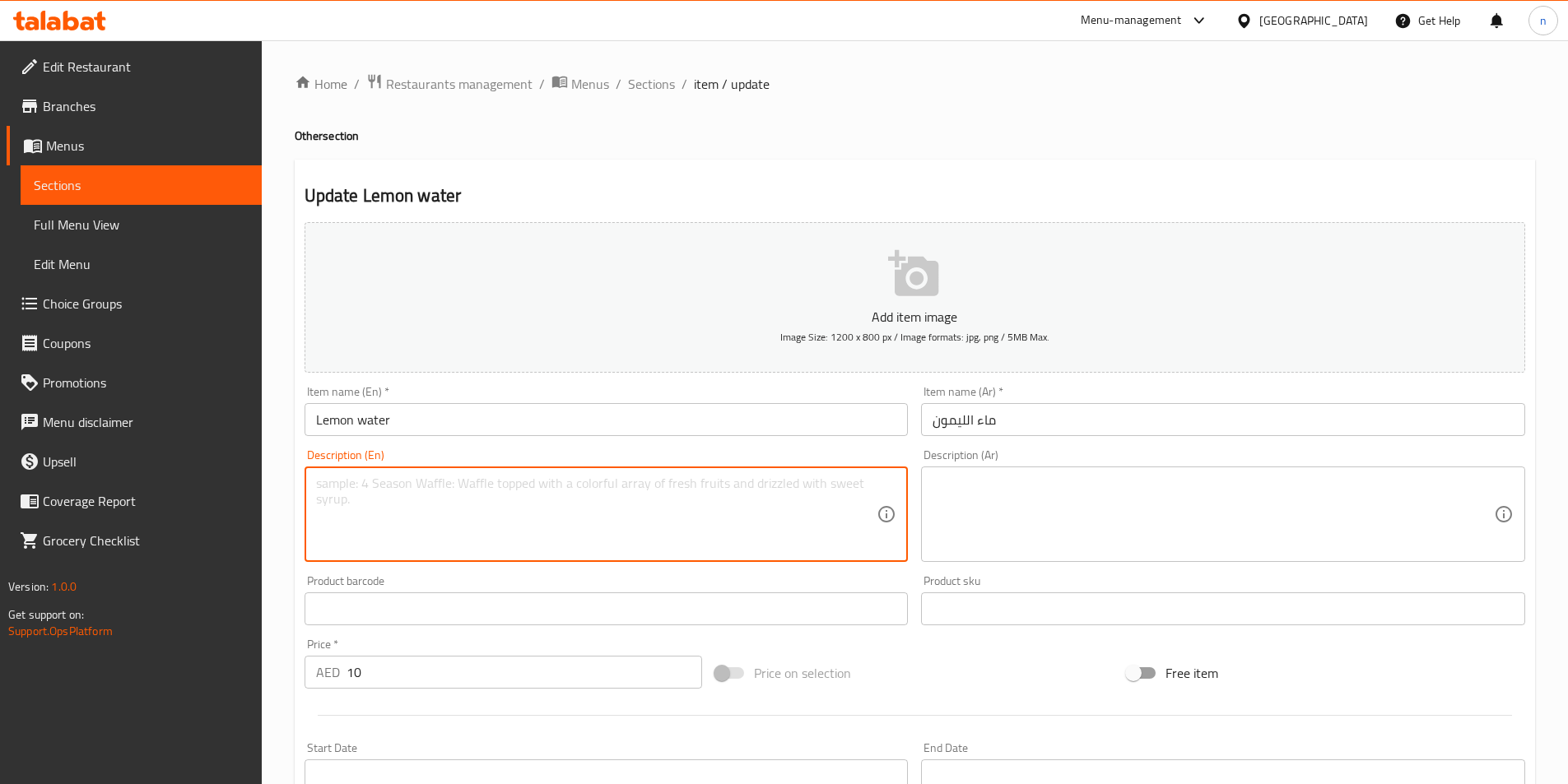
click at [406, 501] on textarea at bounding box center [596, 515] width 561 height 78
paste textarea "Water infused with fresh lemon."
type textarea "Water infused with fresh lemon."
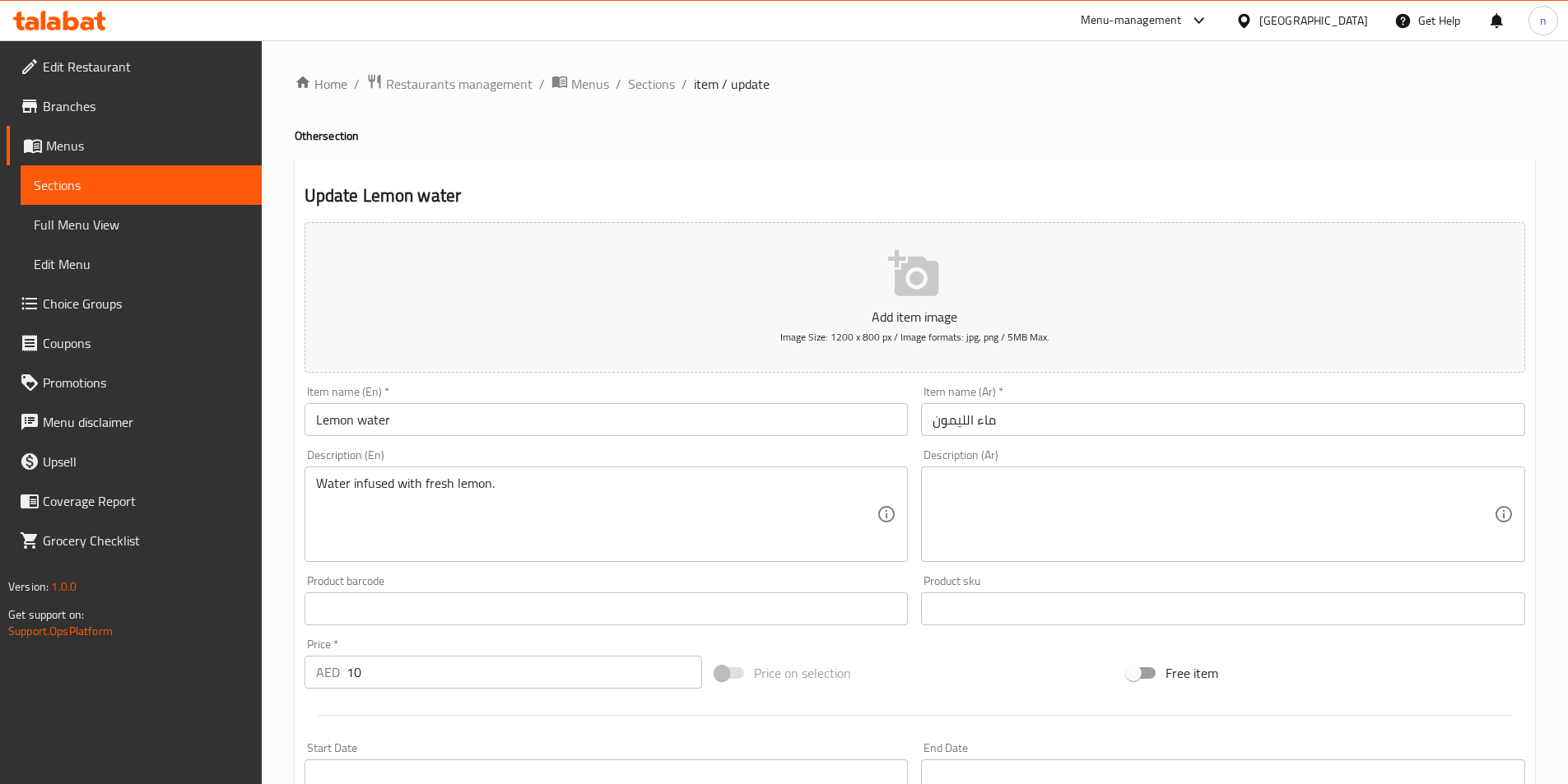
click at [967, 496] on textarea at bounding box center [1212, 515] width 561 height 78
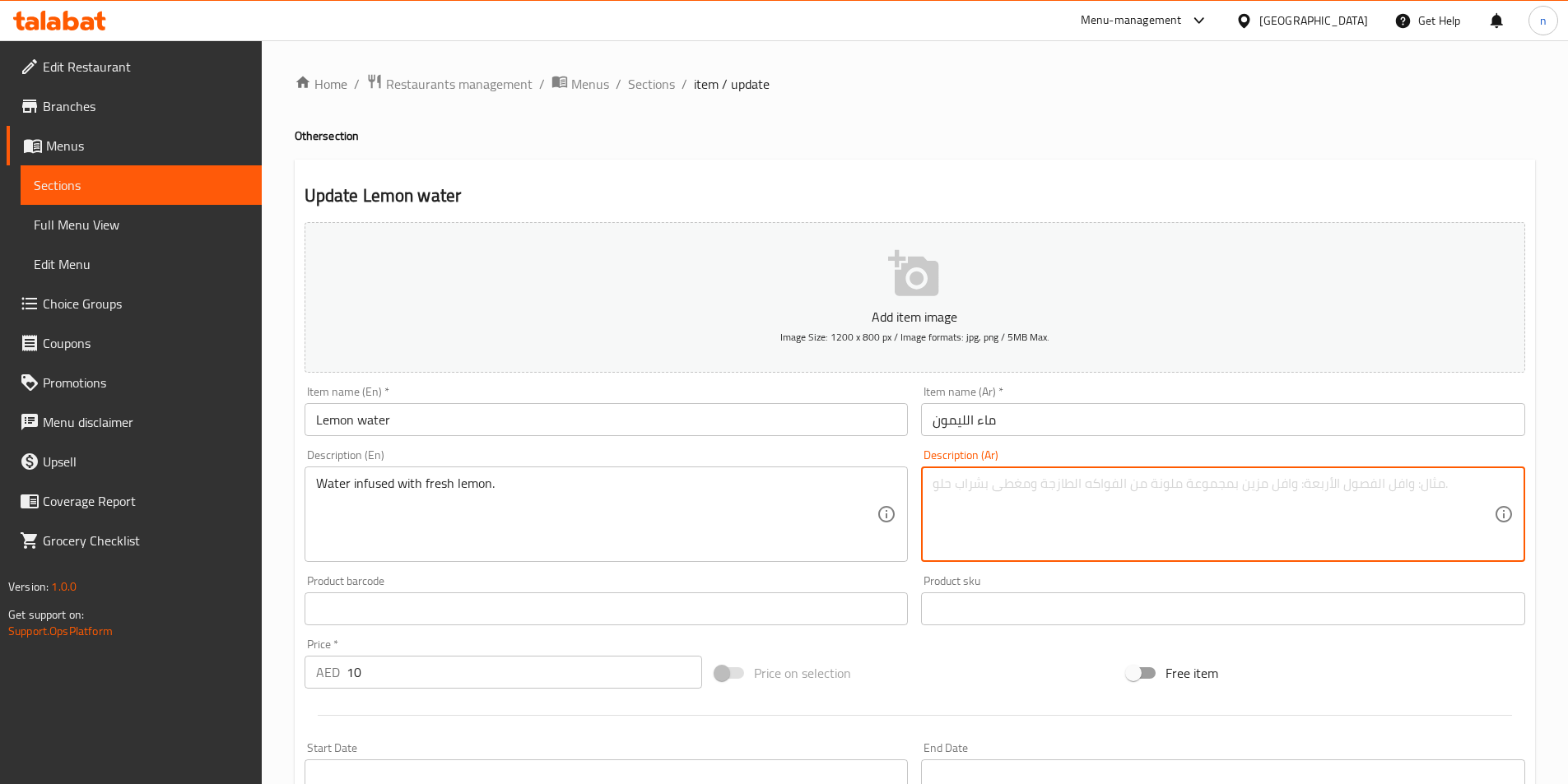
paste textarea "ماء منقوع بالليمون الطازج."
click at [983, 489] on textarea "ماء منقوع بالليمون الطازج." at bounding box center [1212, 515] width 561 height 78
click at [1234, 499] on textarea "ماء منقوع بالليمون الطازج." at bounding box center [1212, 515] width 561 height 78
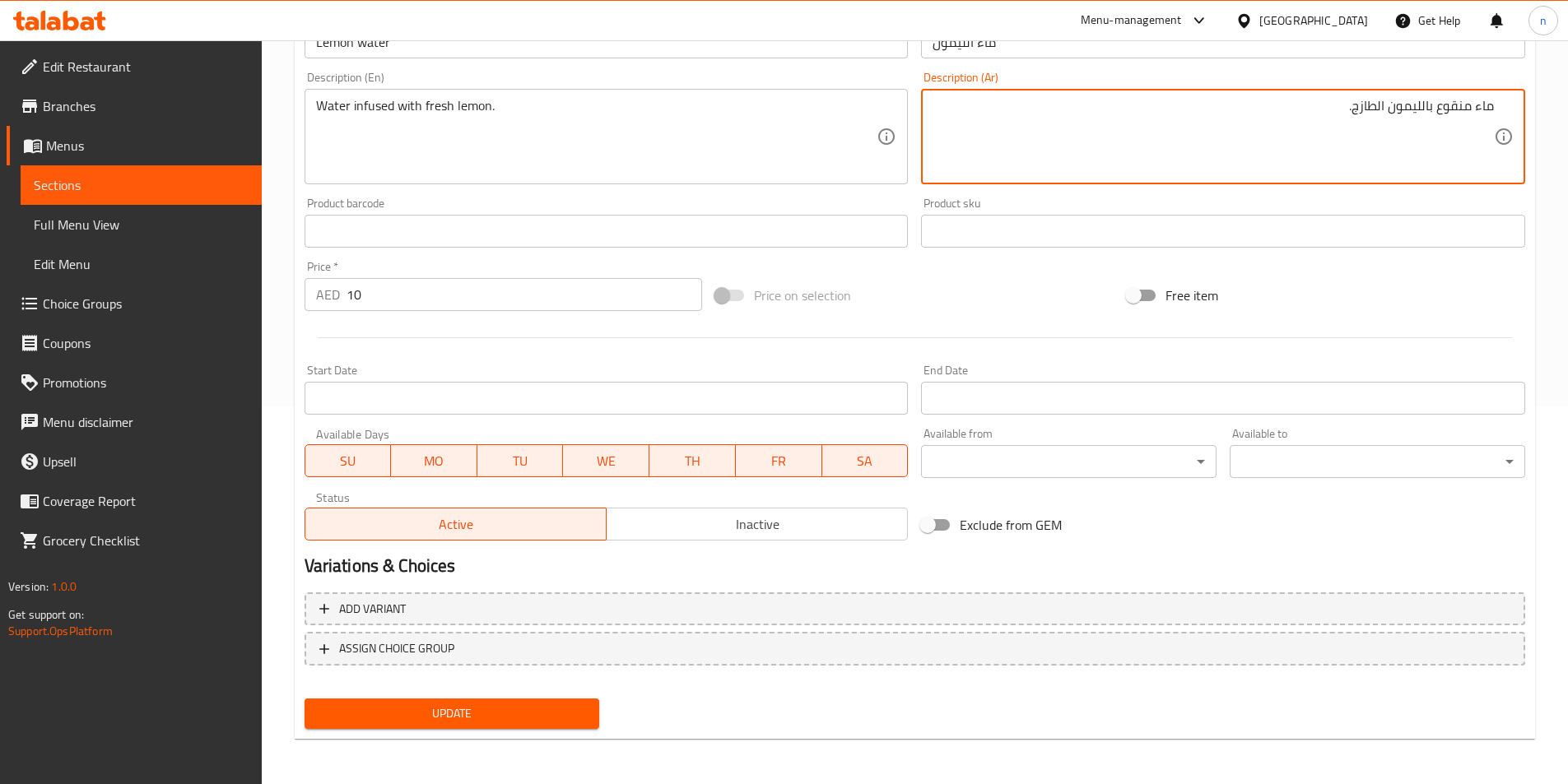
scroll to position [378, 0]
type textarea "ماء منقوع بالليمون الطازج."
click at [445, 707] on span "Update" at bounding box center [452, 713] width 270 height 20
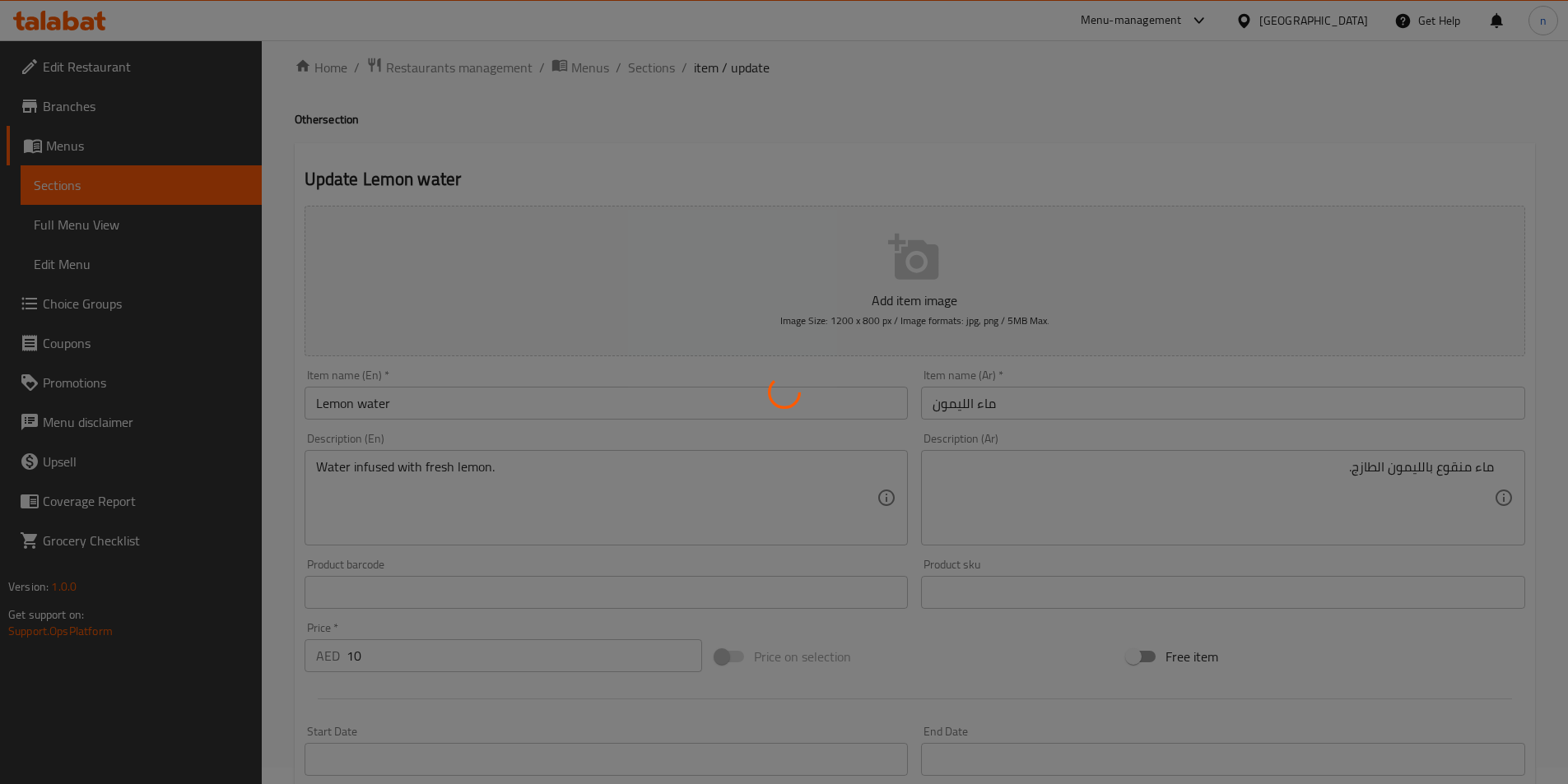
scroll to position [0, 0]
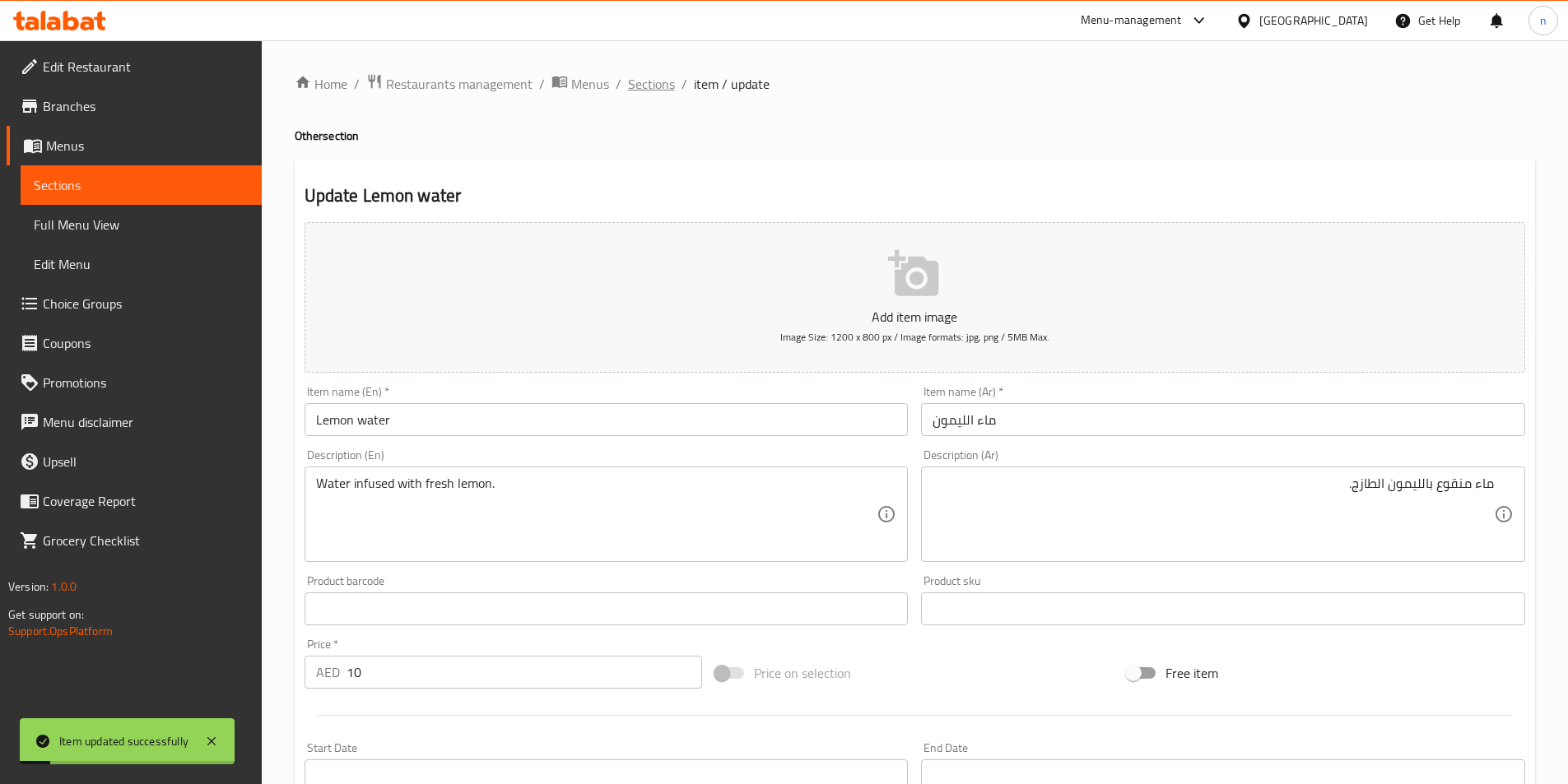
click at [647, 87] on span "Sections" at bounding box center [651, 84] width 47 height 19
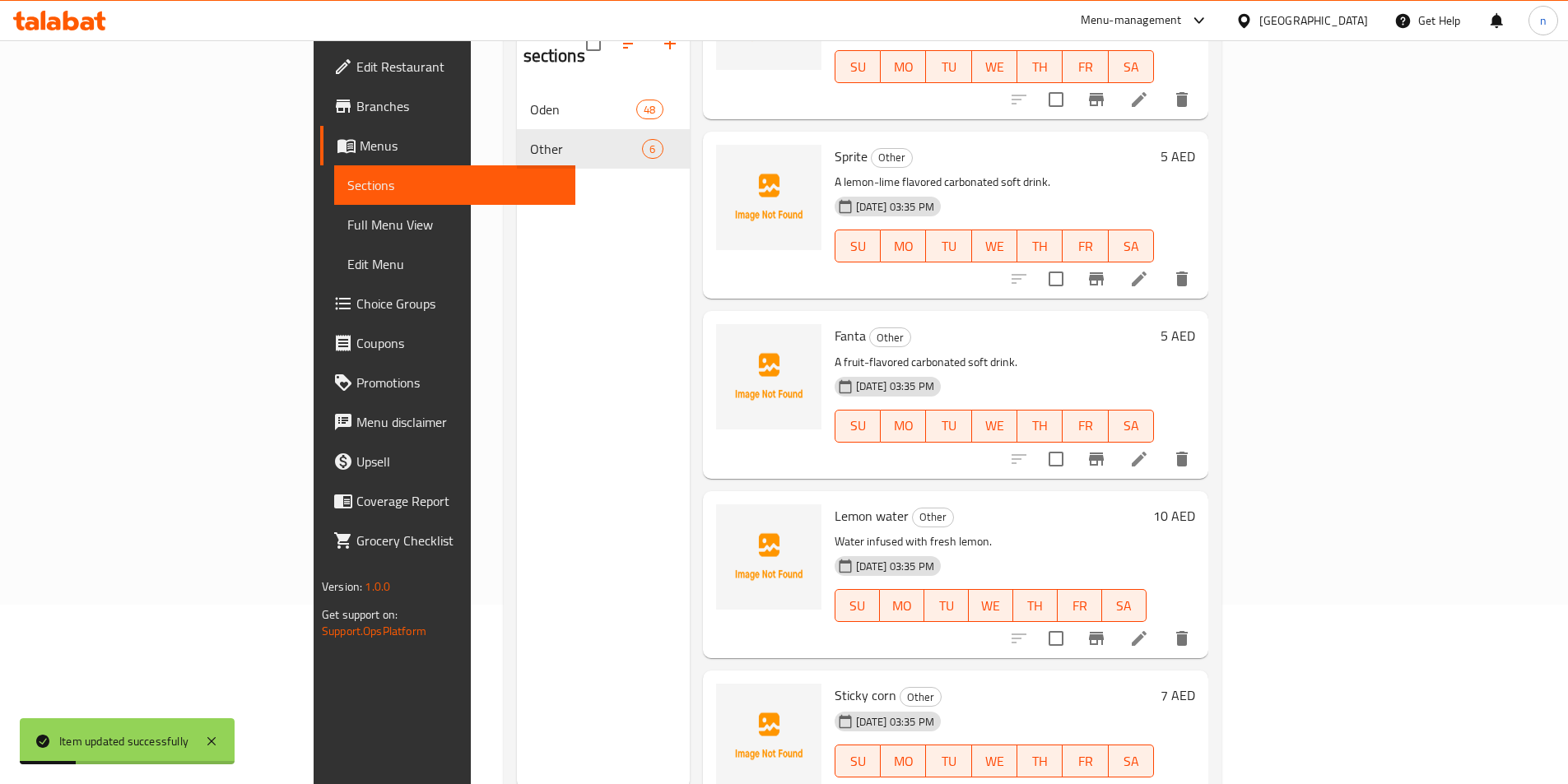
scroll to position [231, 0]
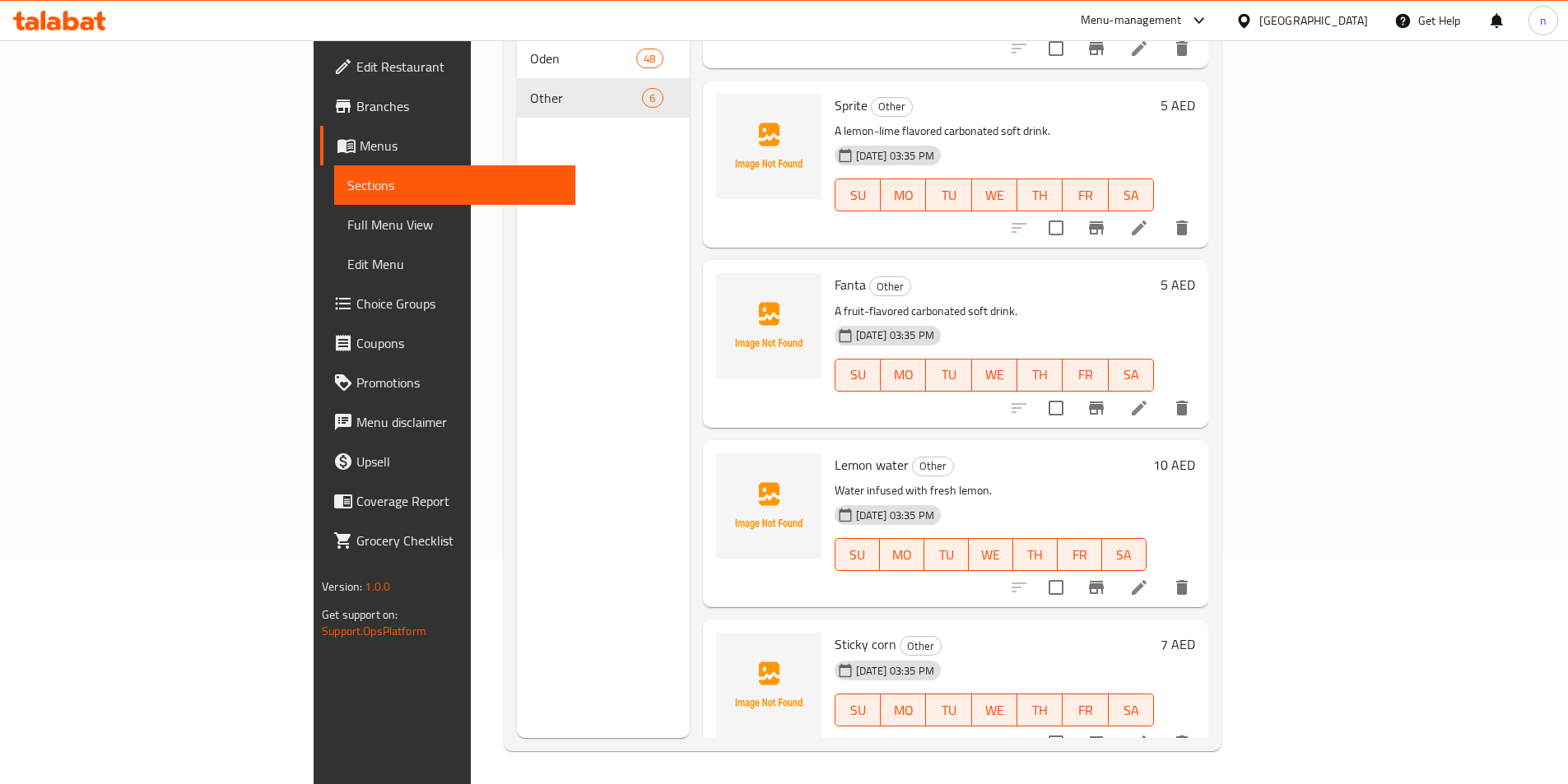
click at [835, 631] on span "Sticky corn" at bounding box center [866, 644] width 62 height 25
drag, startPoint x: 759, startPoint y: 624, endPoint x: 819, endPoint y: 619, distance: 60.2
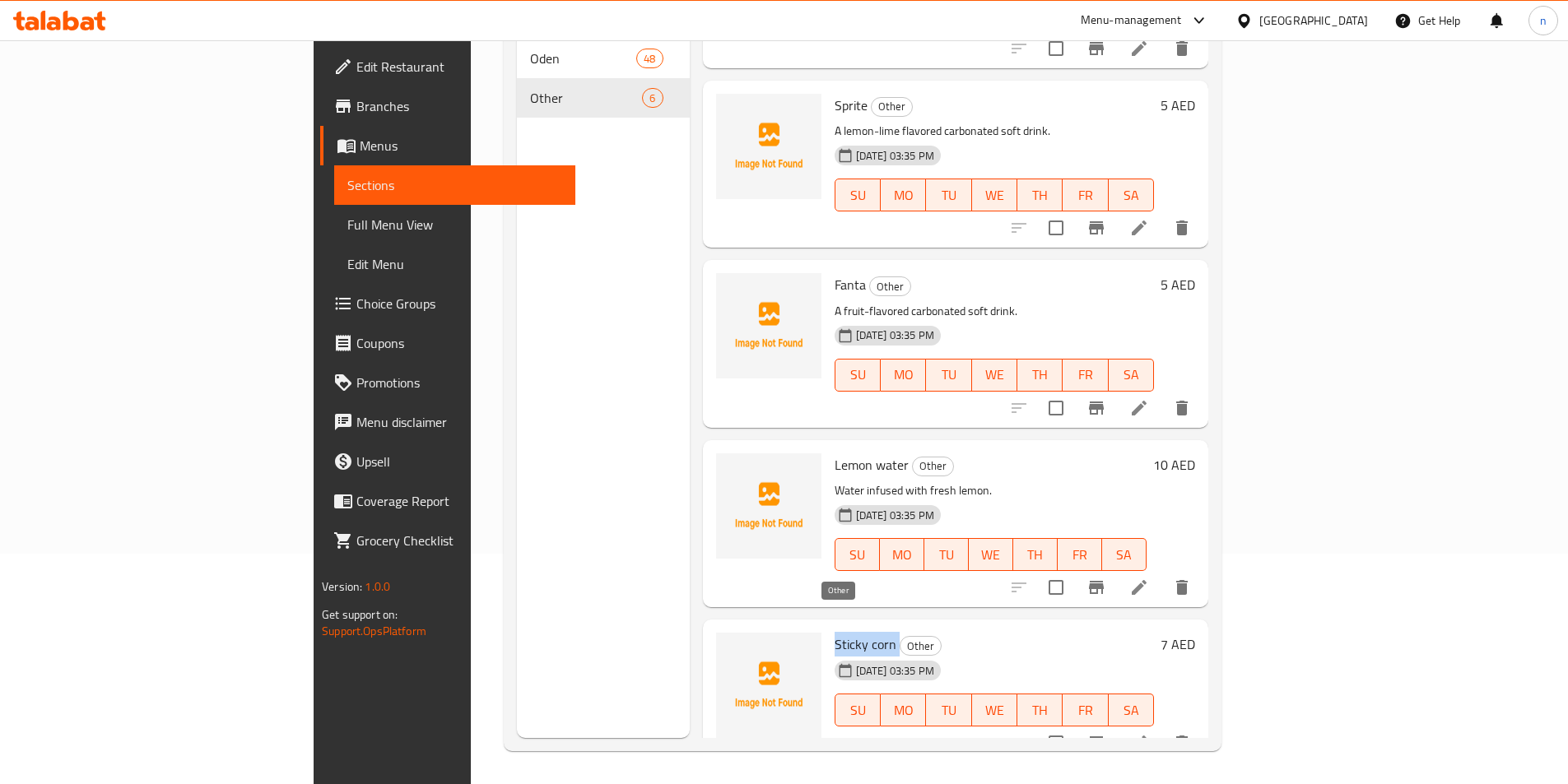
click at [835, 632] on h6 "Sticky corn Other" at bounding box center [994, 644] width 320 height 23
copy h6 "Sticky corn"
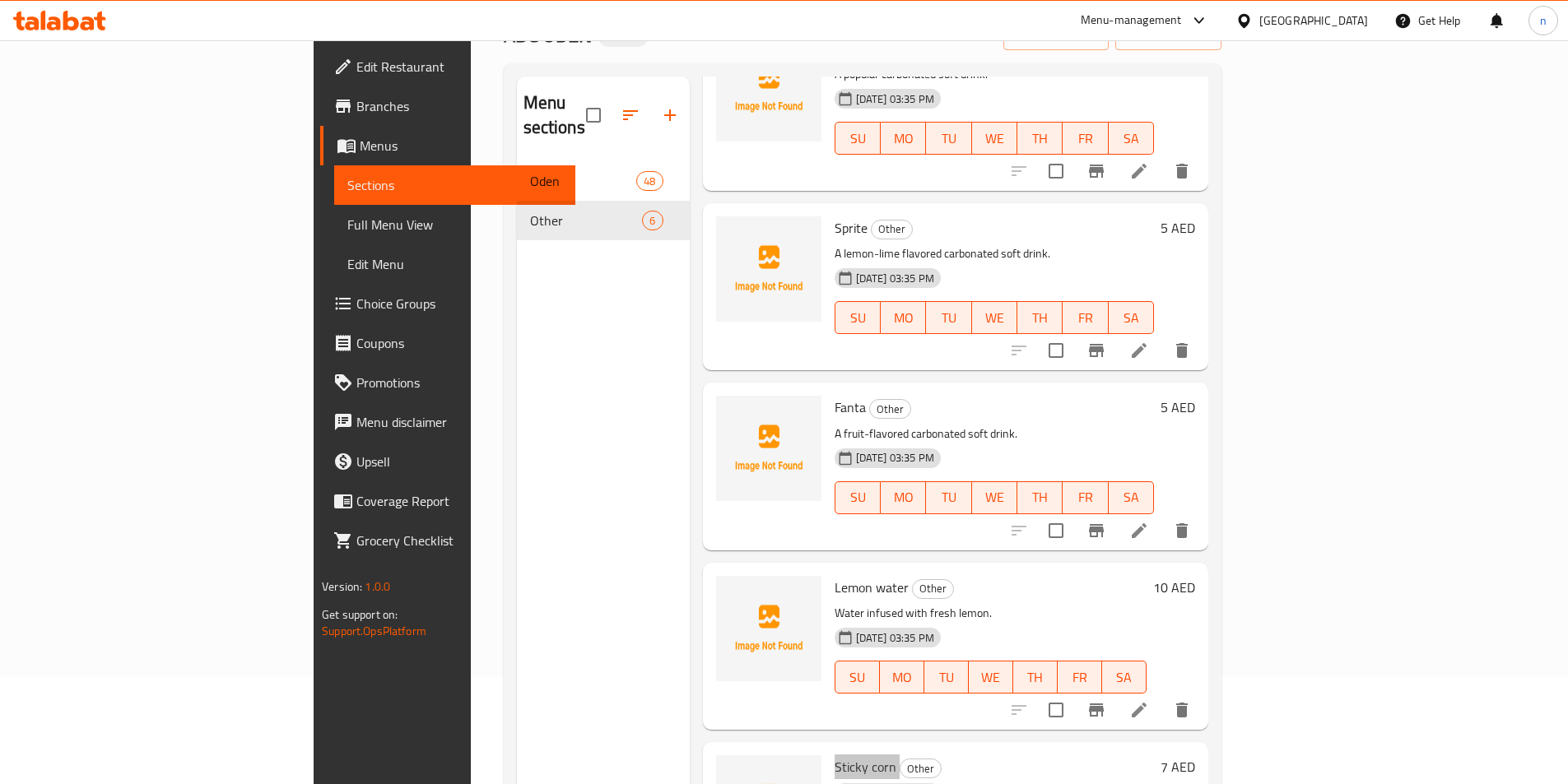
scroll to position [0, 0]
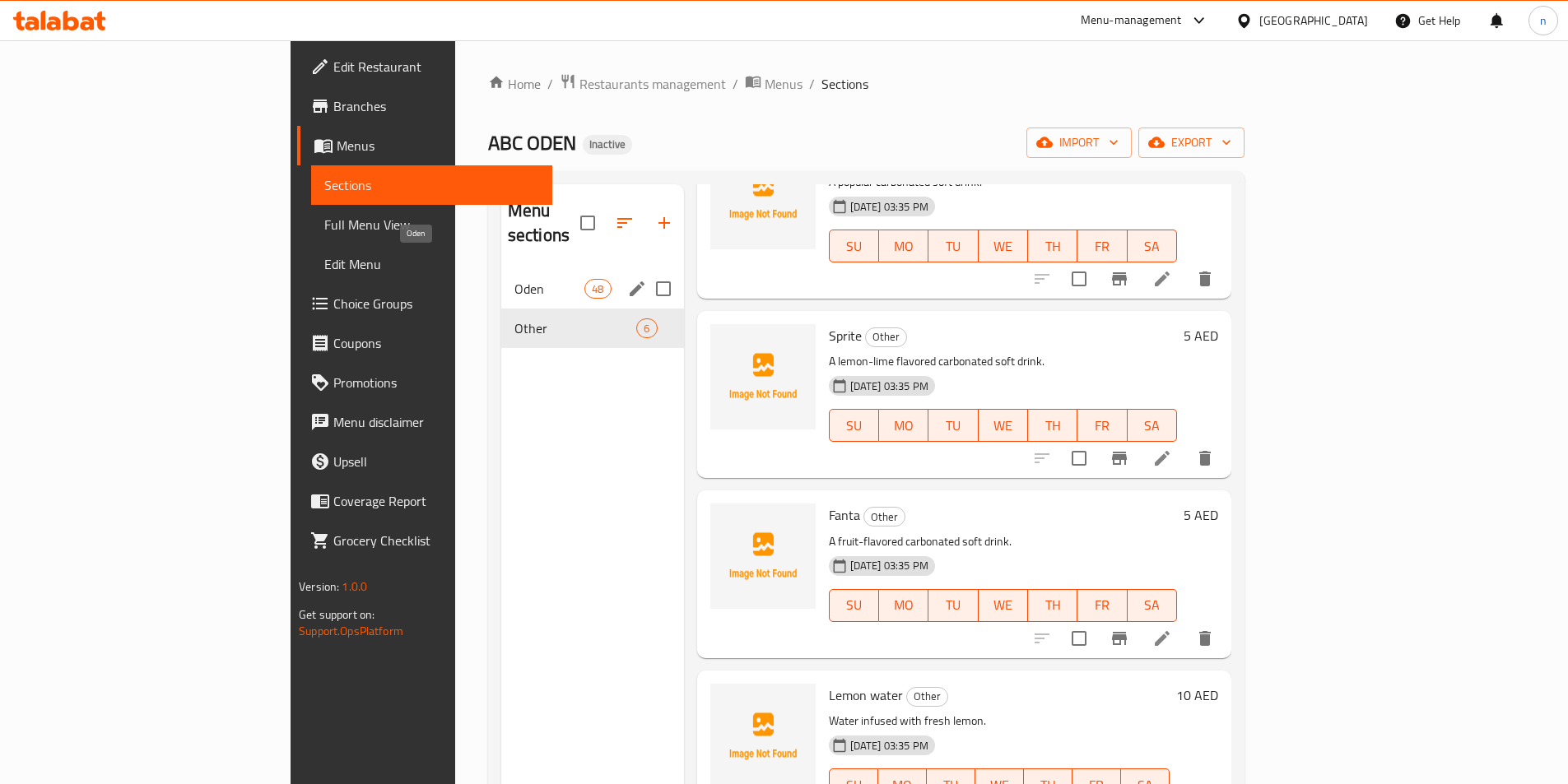
click at [515, 279] on span "Oden" at bounding box center [550, 289] width 70 height 19
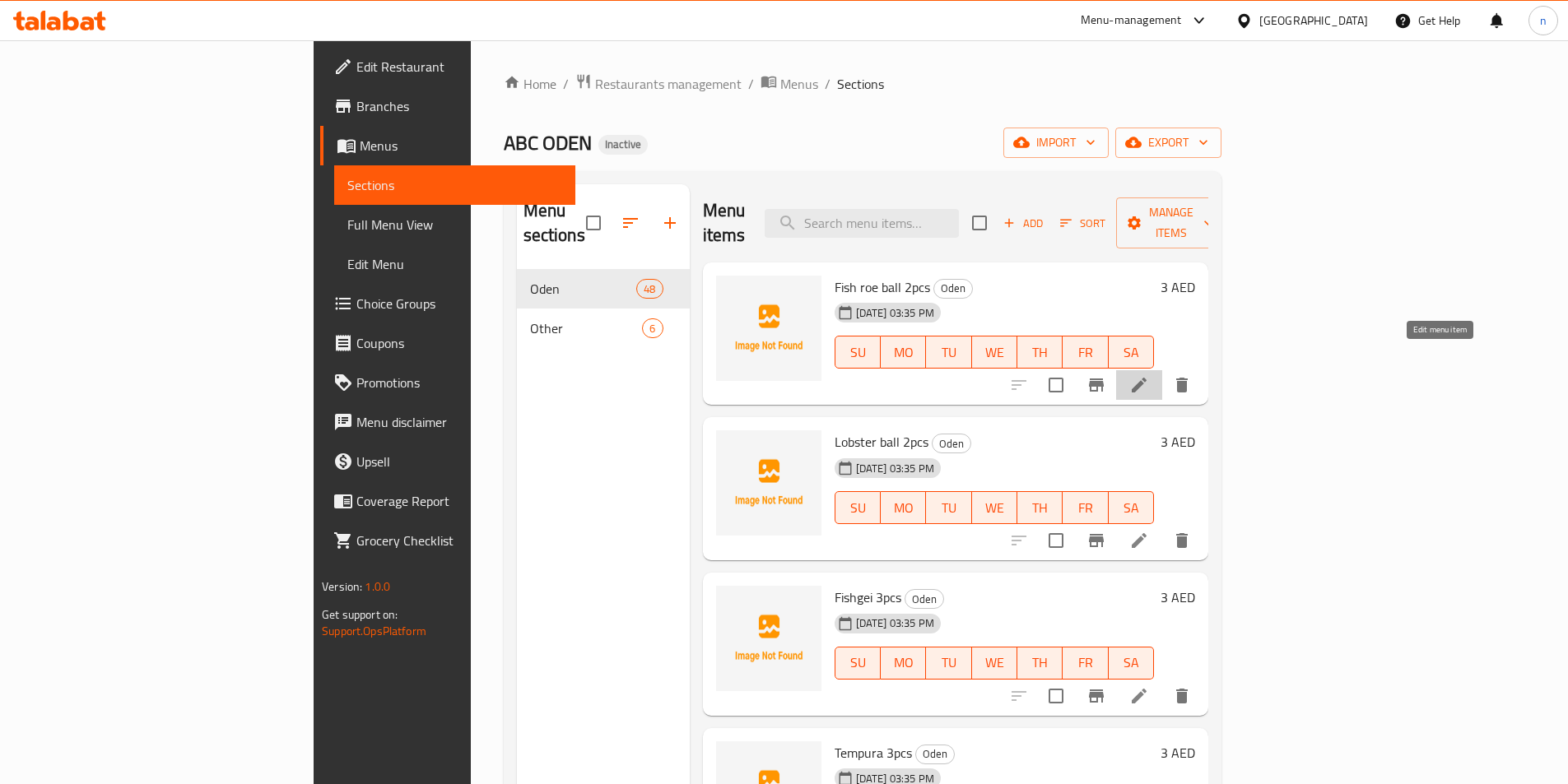
click at [1150, 376] on icon at bounding box center [1139, 385] width 19 height 19
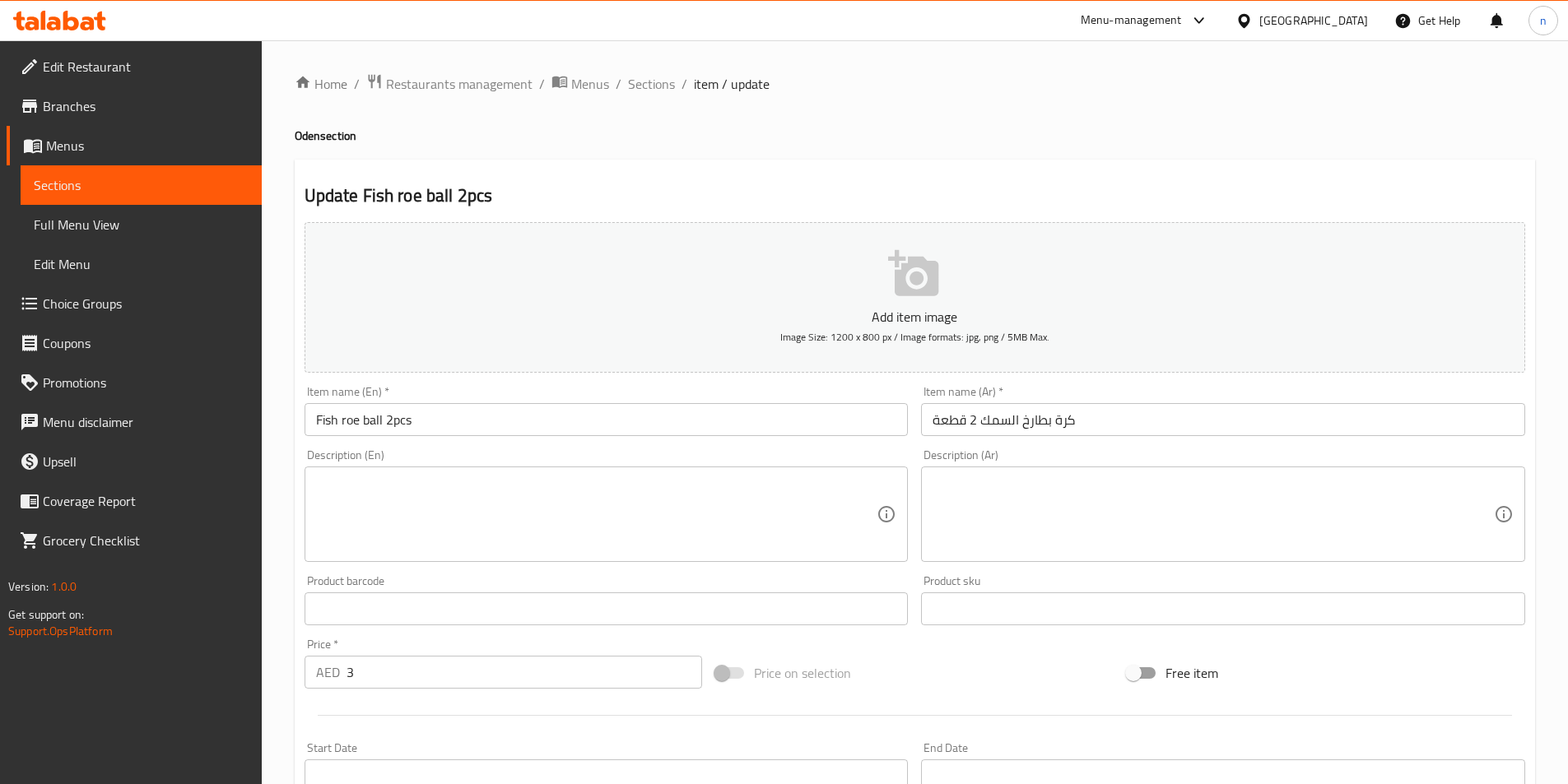
click at [487, 485] on textarea at bounding box center [596, 515] width 561 height 78
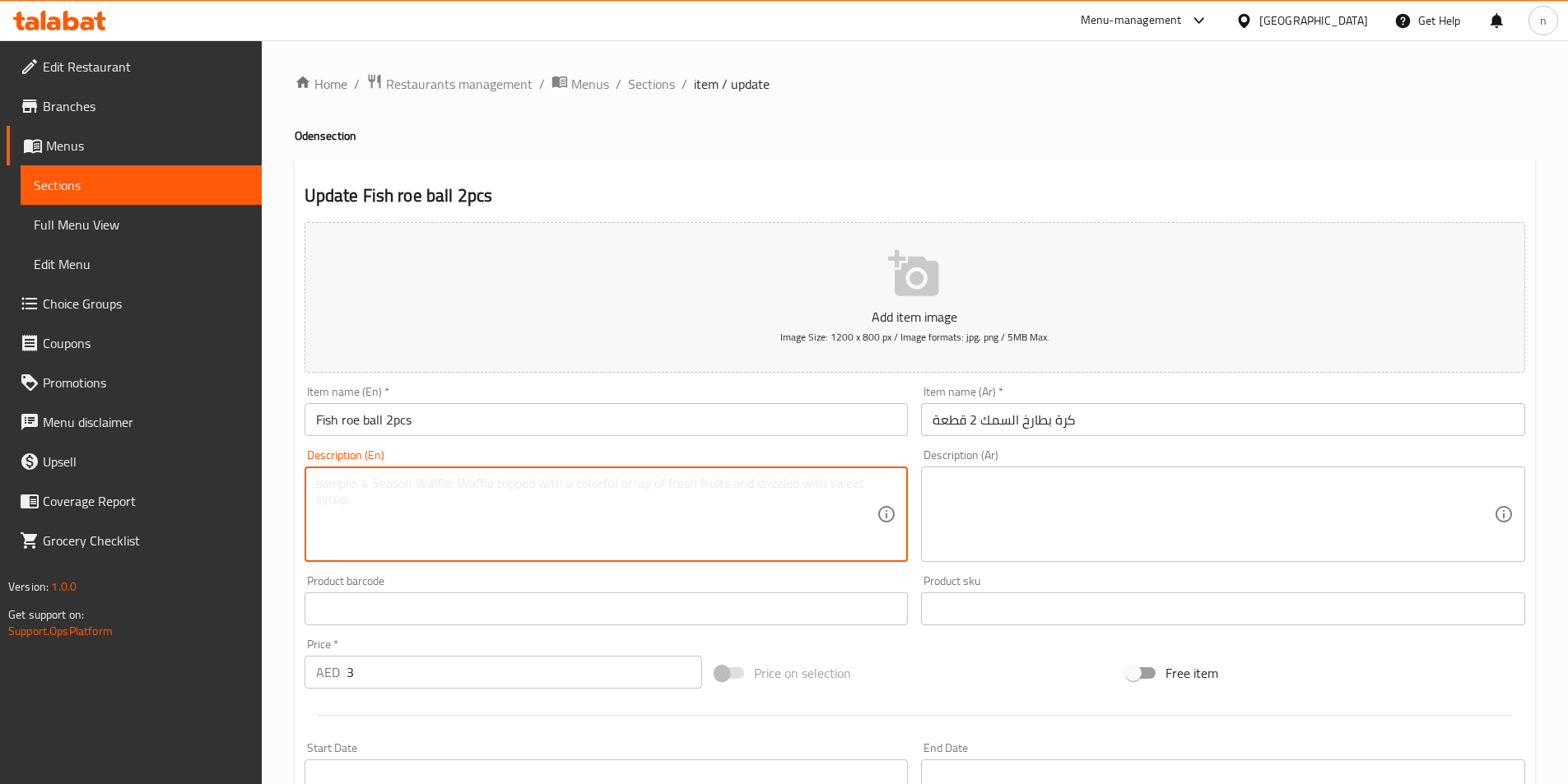
paste textarea "A fish ball with a savory filling of fish roe."
type textarea "A fish ball with a savory filling of fish roe."
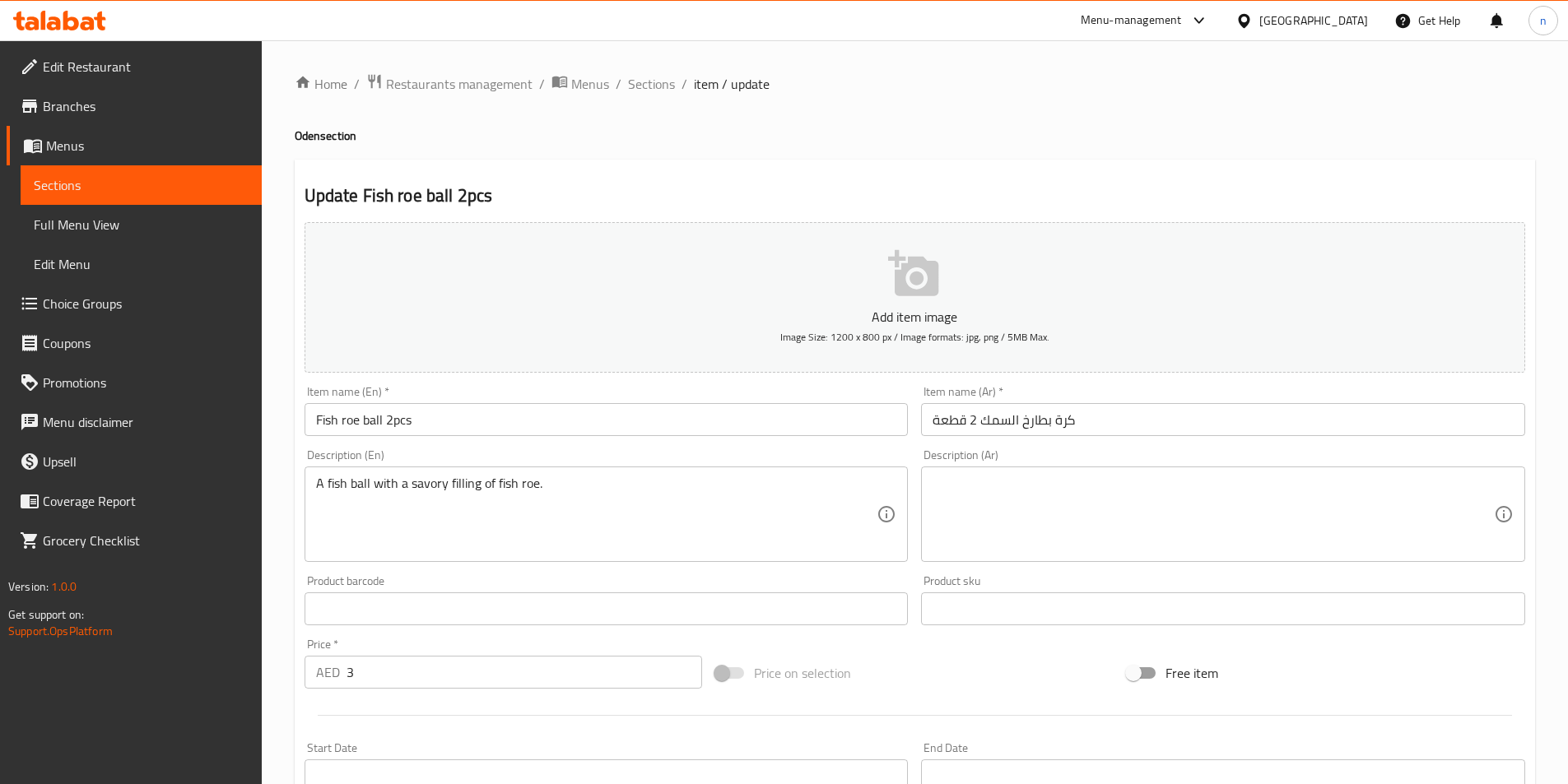
drag, startPoint x: 111, startPoint y: 189, endPoint x: 124, endPoint y: 220, distance: 33.6
click at [111, 189] on span "Sections" at bounding box center [141, 184] width 214 height 19
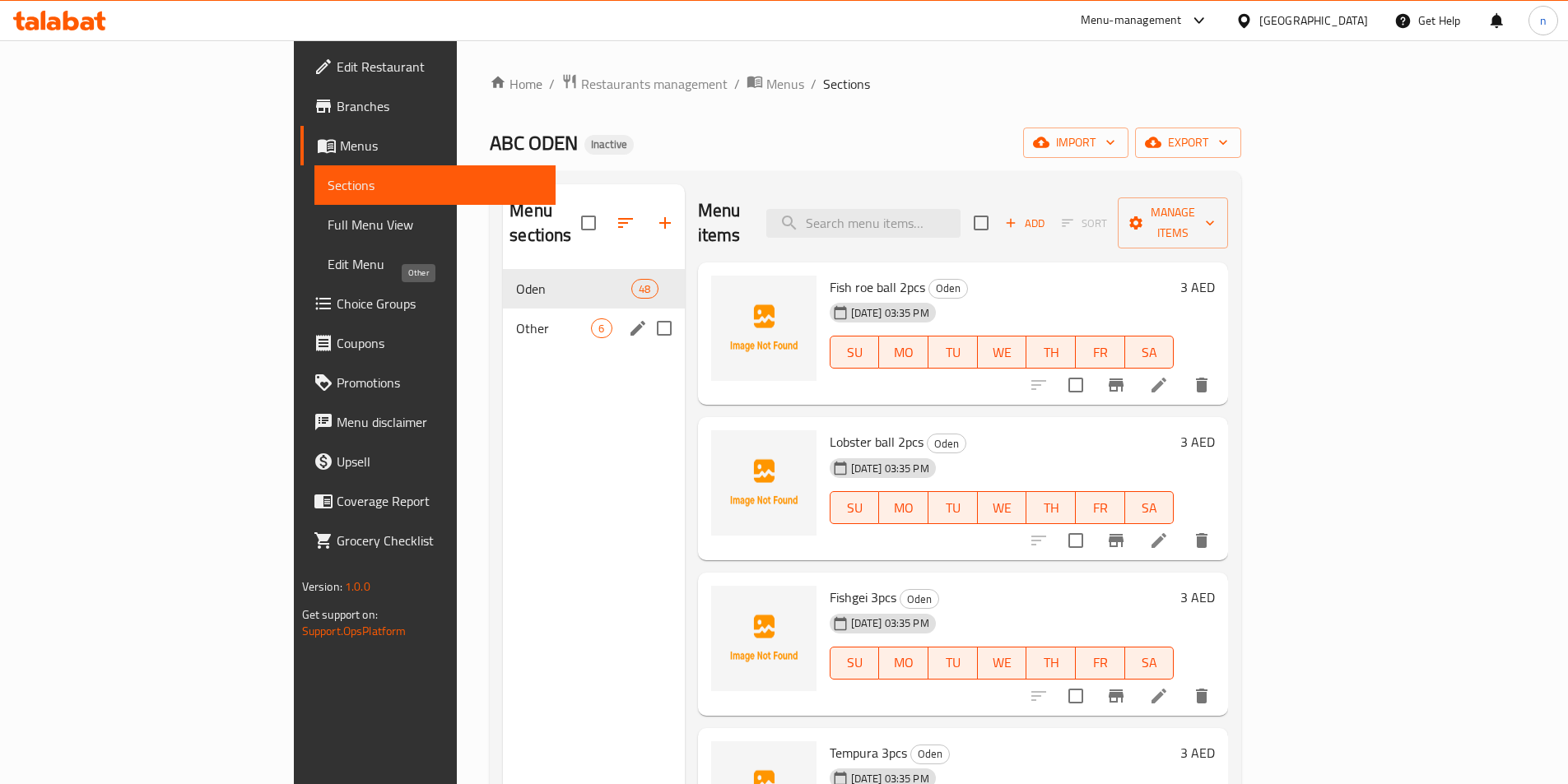
click at [516, 319] on span "Other" at bounding box center [554, 328] width 75 height 19
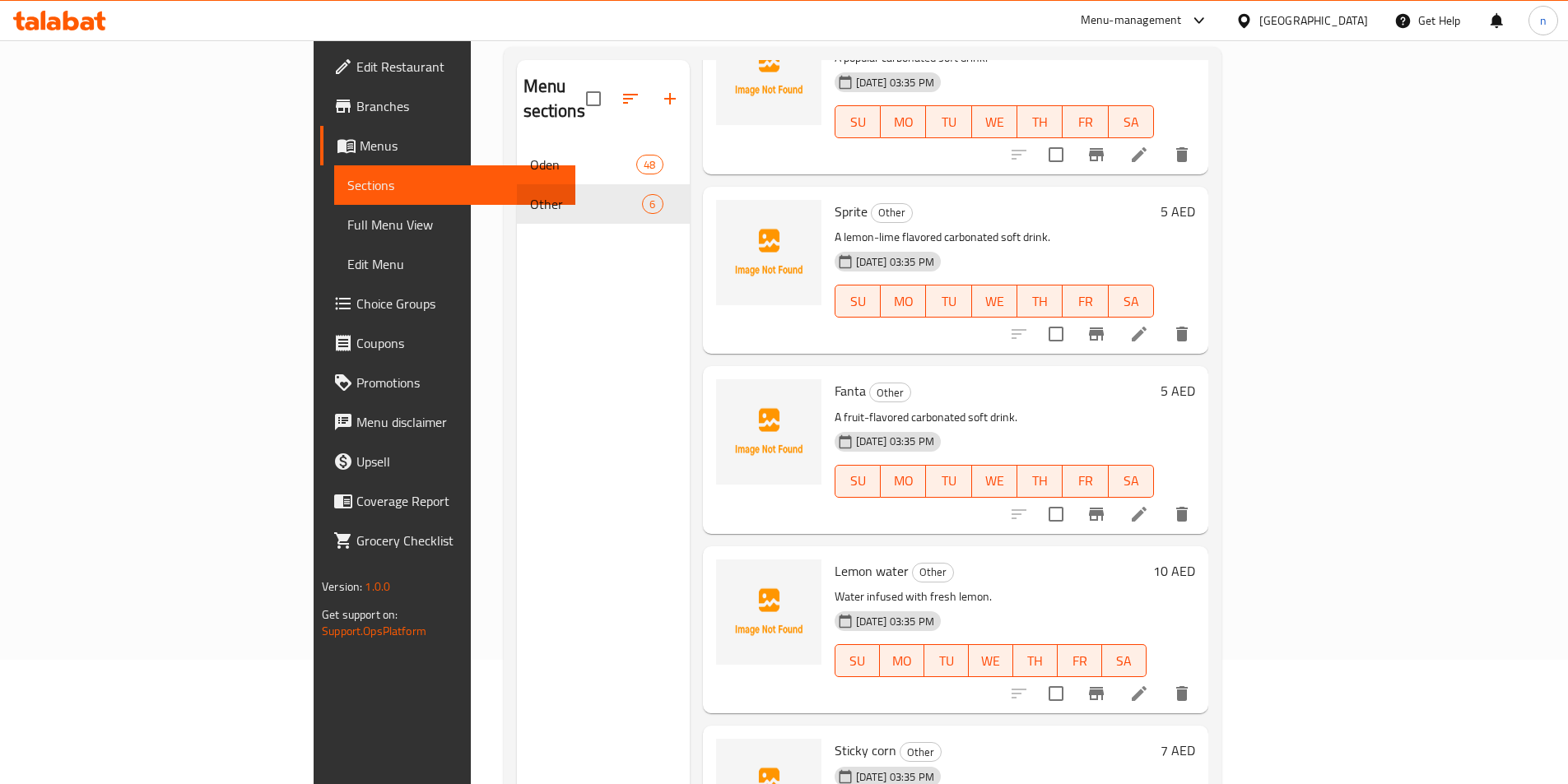
scroll to position [231, 0]
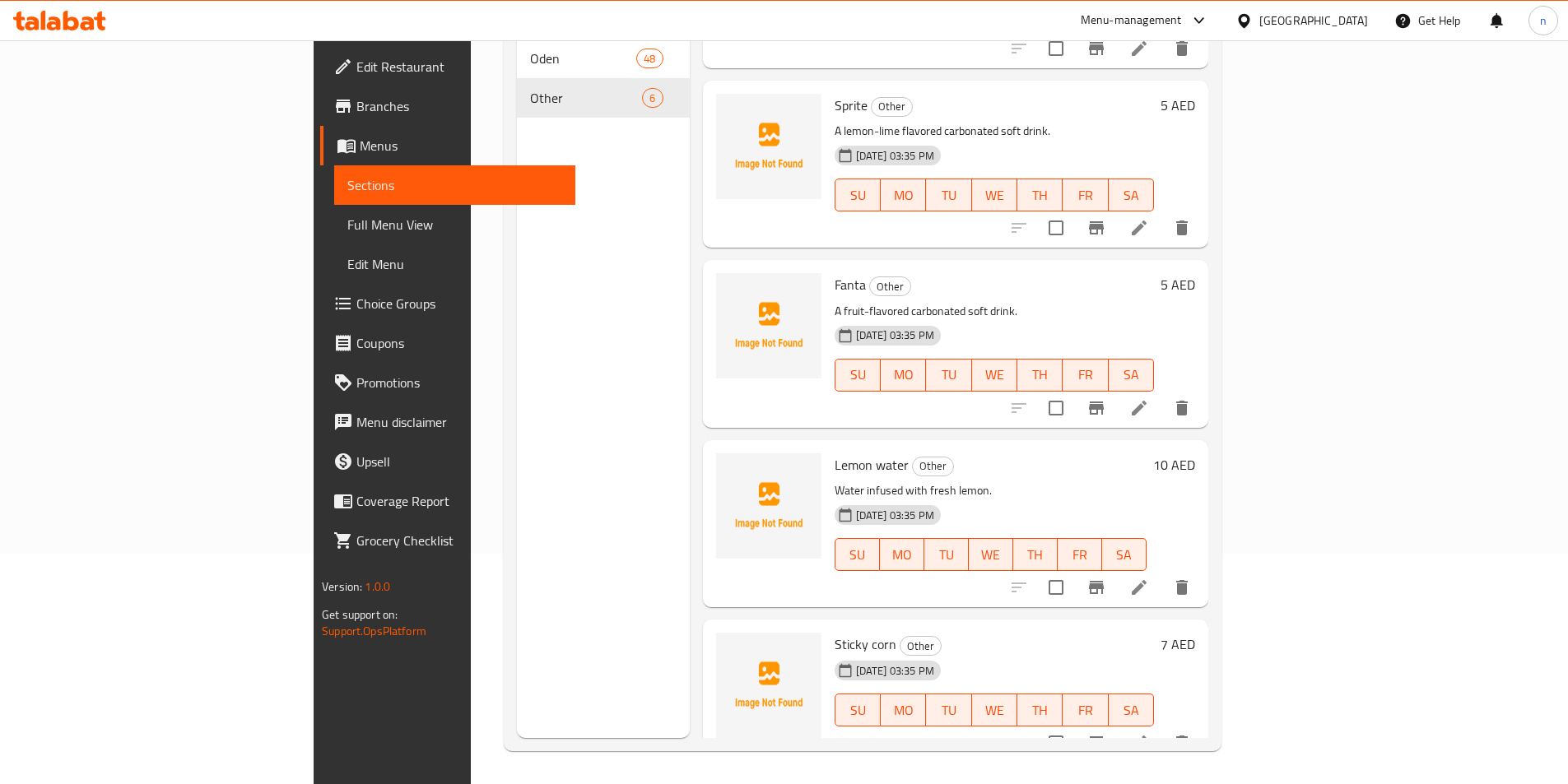
click at [1150, 733] on icon at bounding box center [1139, 742] width 19 height 19
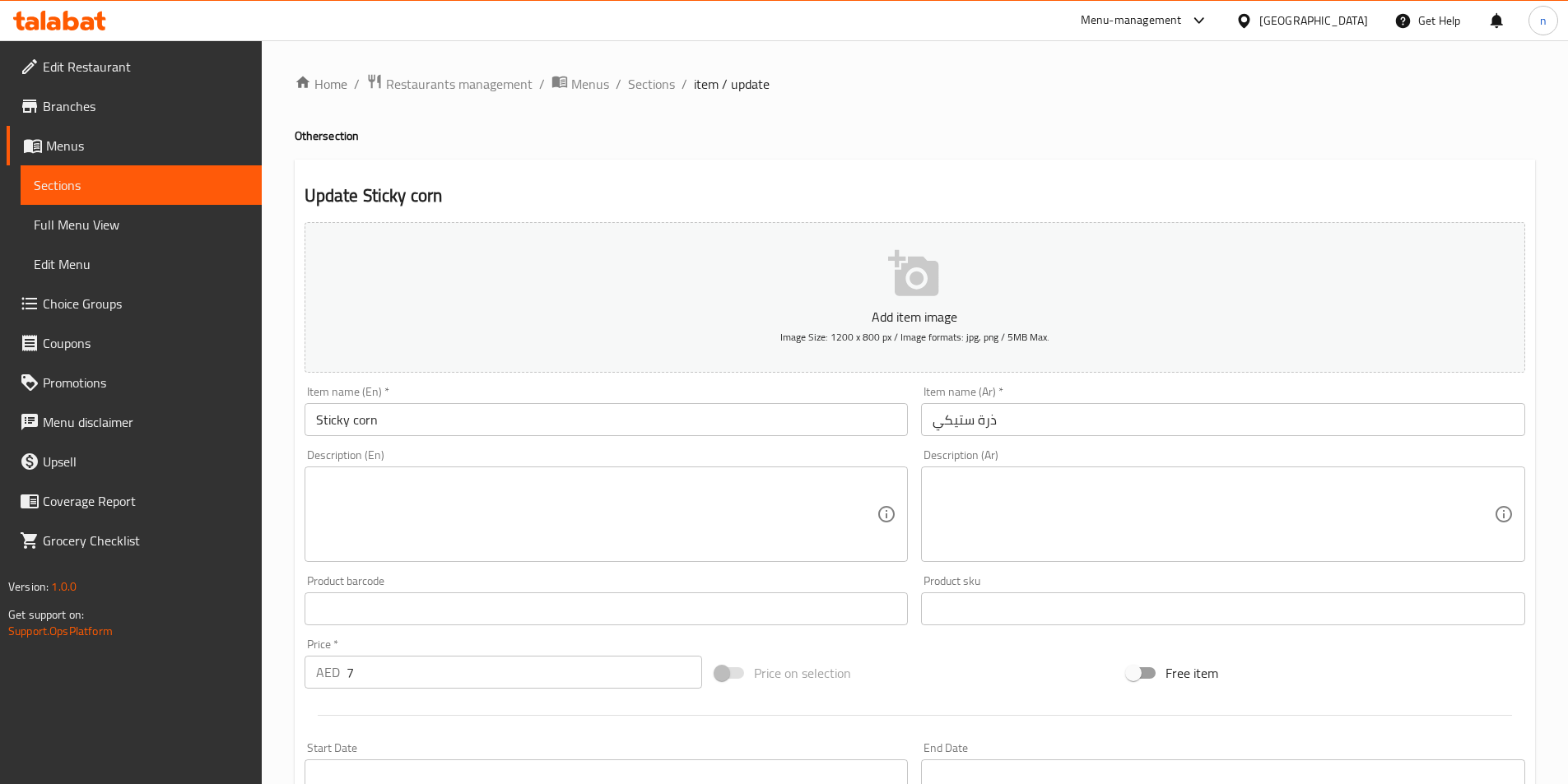
click at [554, 503] on textarea at bounding box center [596, 515] width 561 height 78
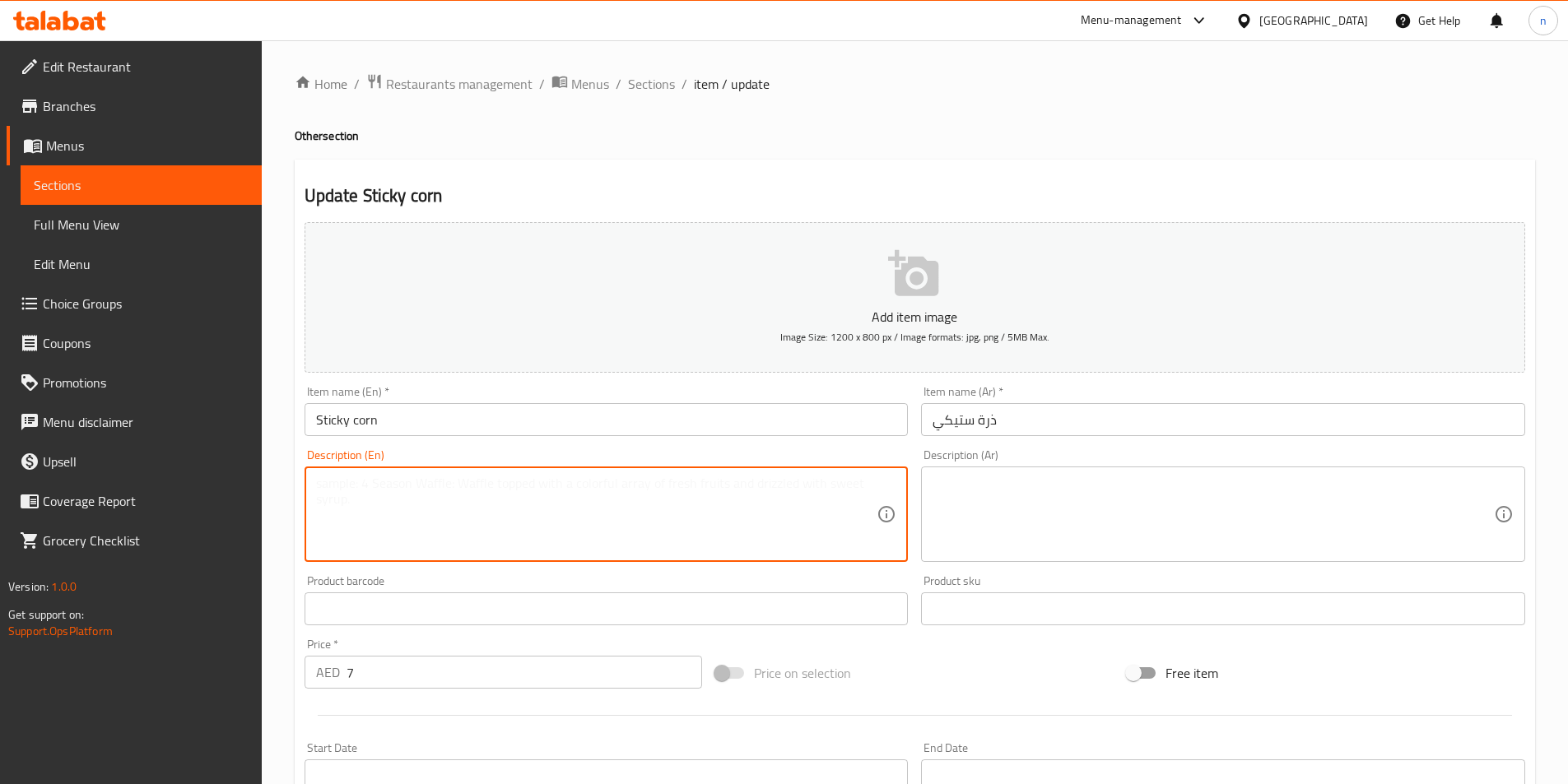
paste textarea "Sweet, glutinous corn that is often steamed."
type textarea "Sweet, glutinous corn that is often steamed."
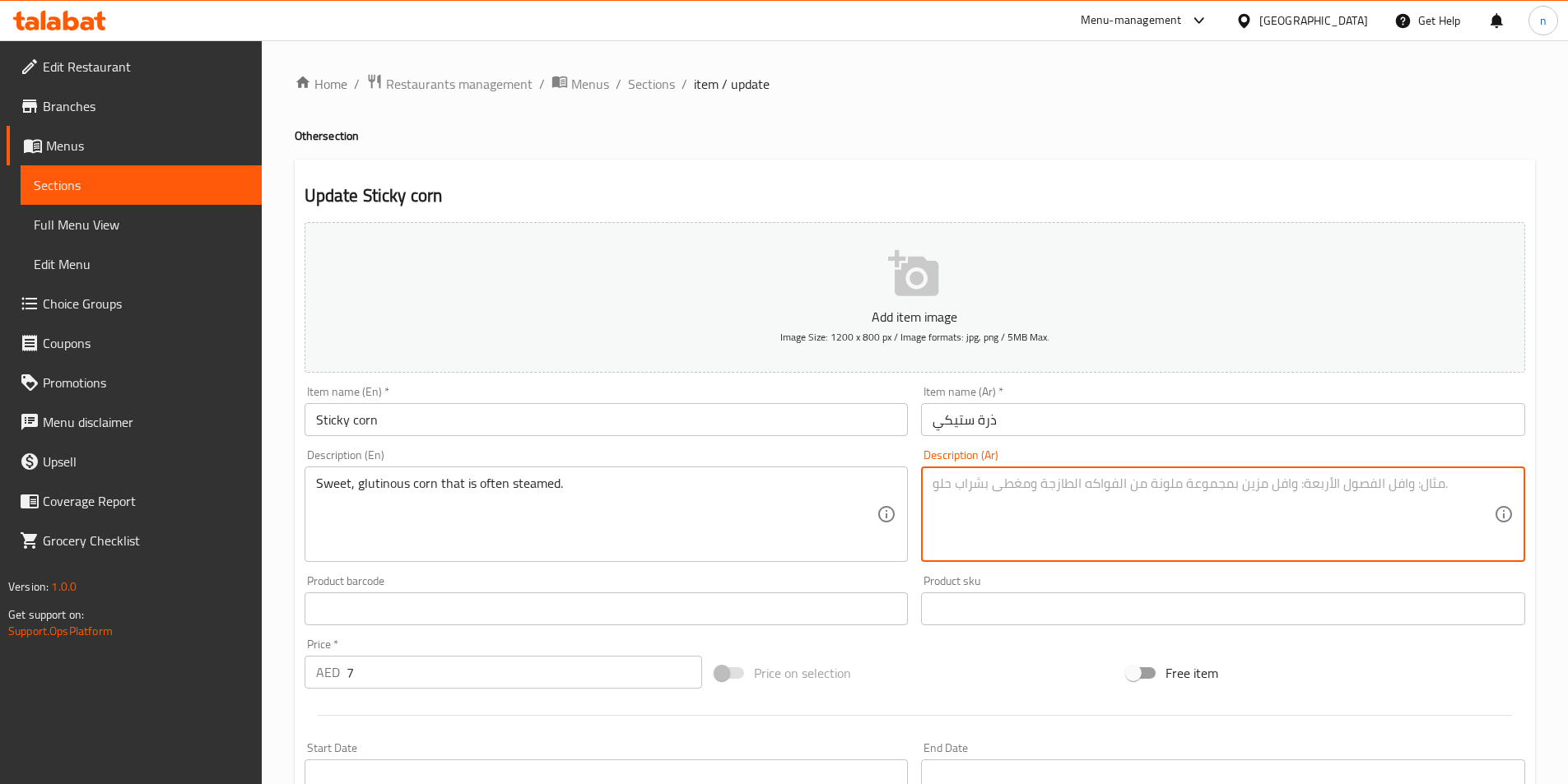
click at [1185, 498] on textarea at bounding box center [1212, 515] width 561 height 78
paste textarea "ذرة حلوة ولزجة تُطهى على البخار"
click at [1052, 491] on textarea "ذرة حلوة ولزجة تُطهى على البخار" at bounding box center [1212, 515] width 561 height 78
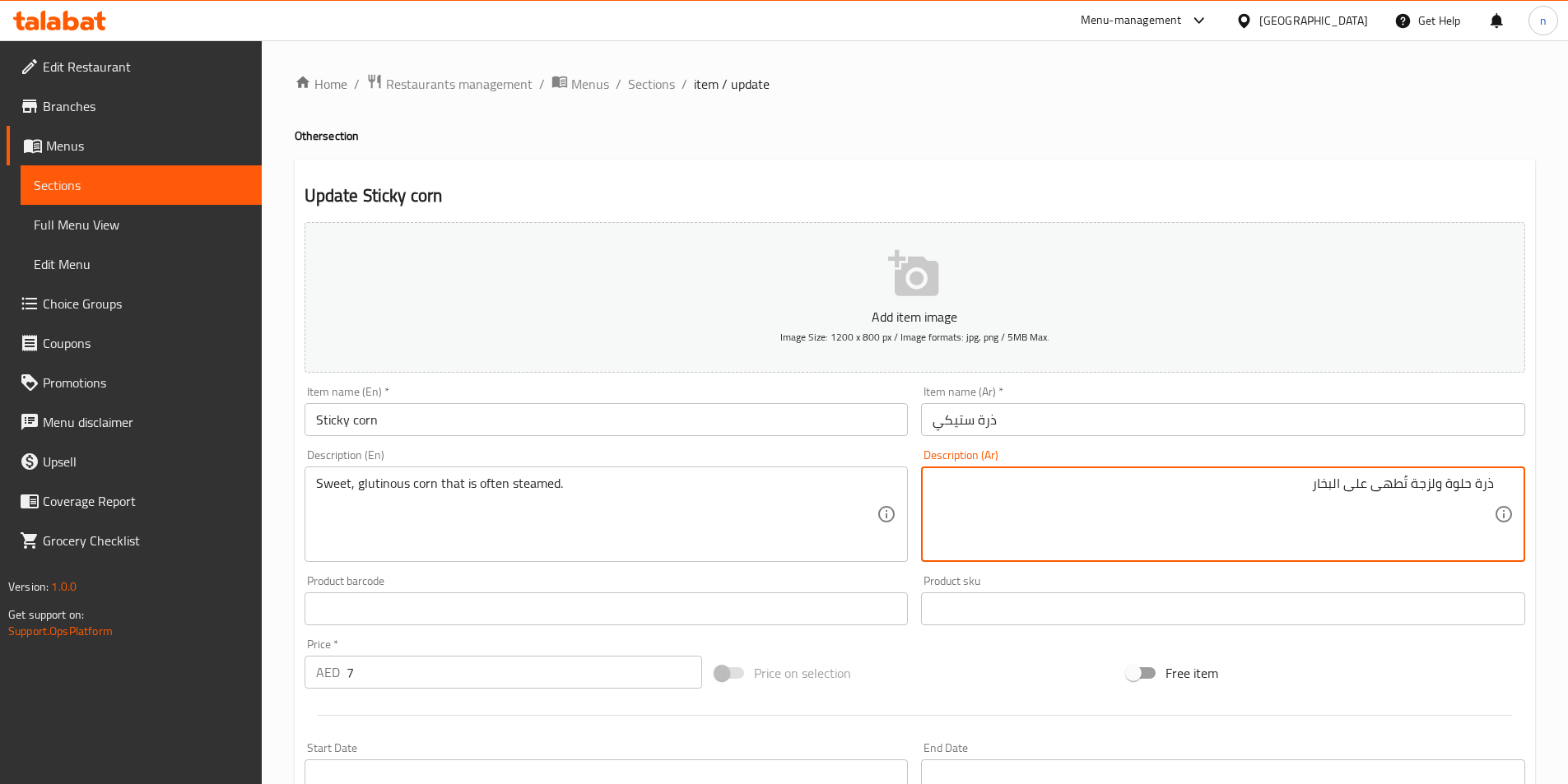
click at [1237, 524] on textarea "ذرة حلوة ولزجة تُطهى على البخار" at bounding box center [1212, 515] width 561 height 78
type textarea "ذرة حلوة ولزجة تُطهى على البخار"
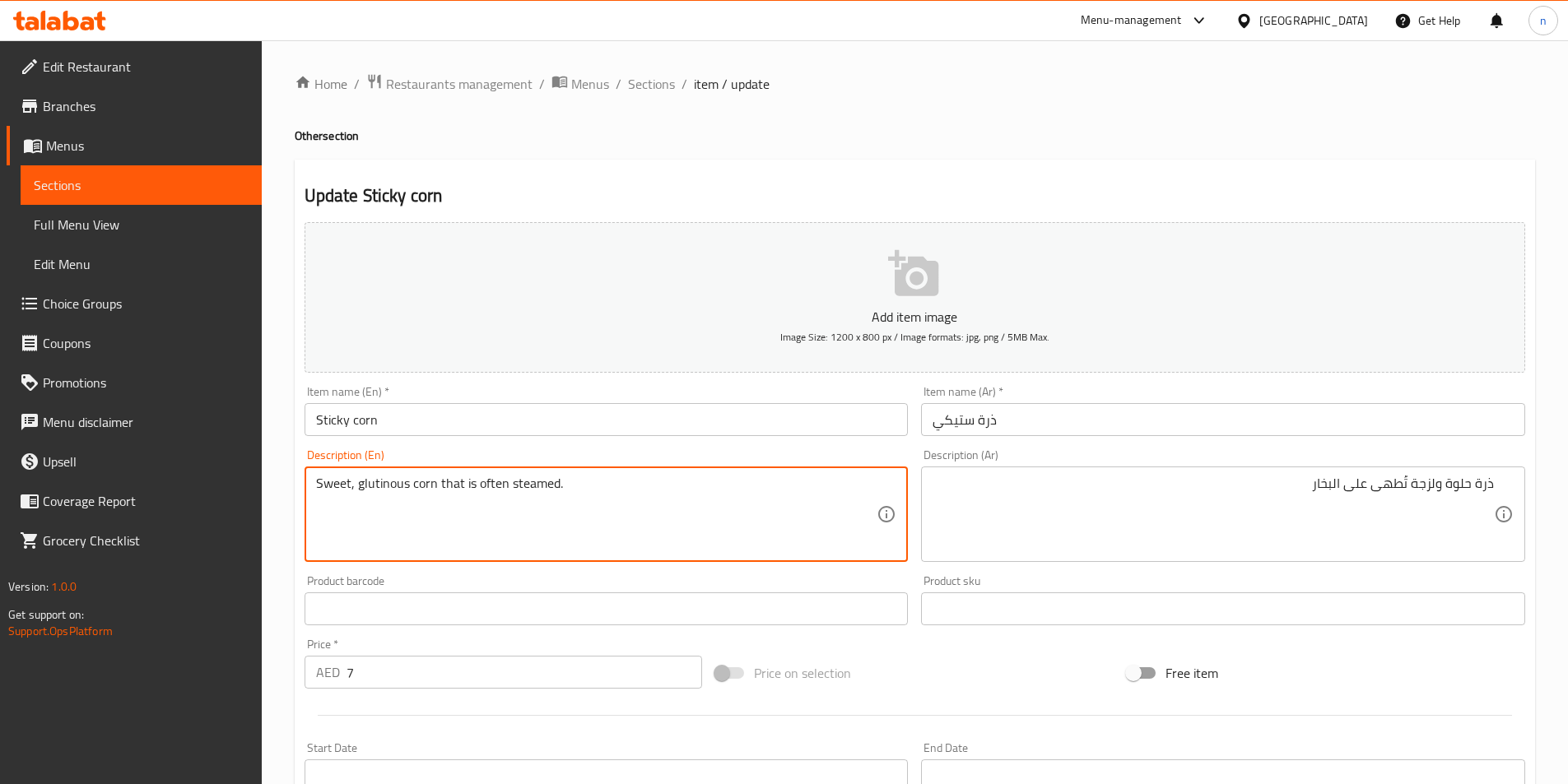
click at [531, 482] on textarea "Sweet, glutinous corn that is often steamed." at bounding box center [596, 515] width 561 height 78
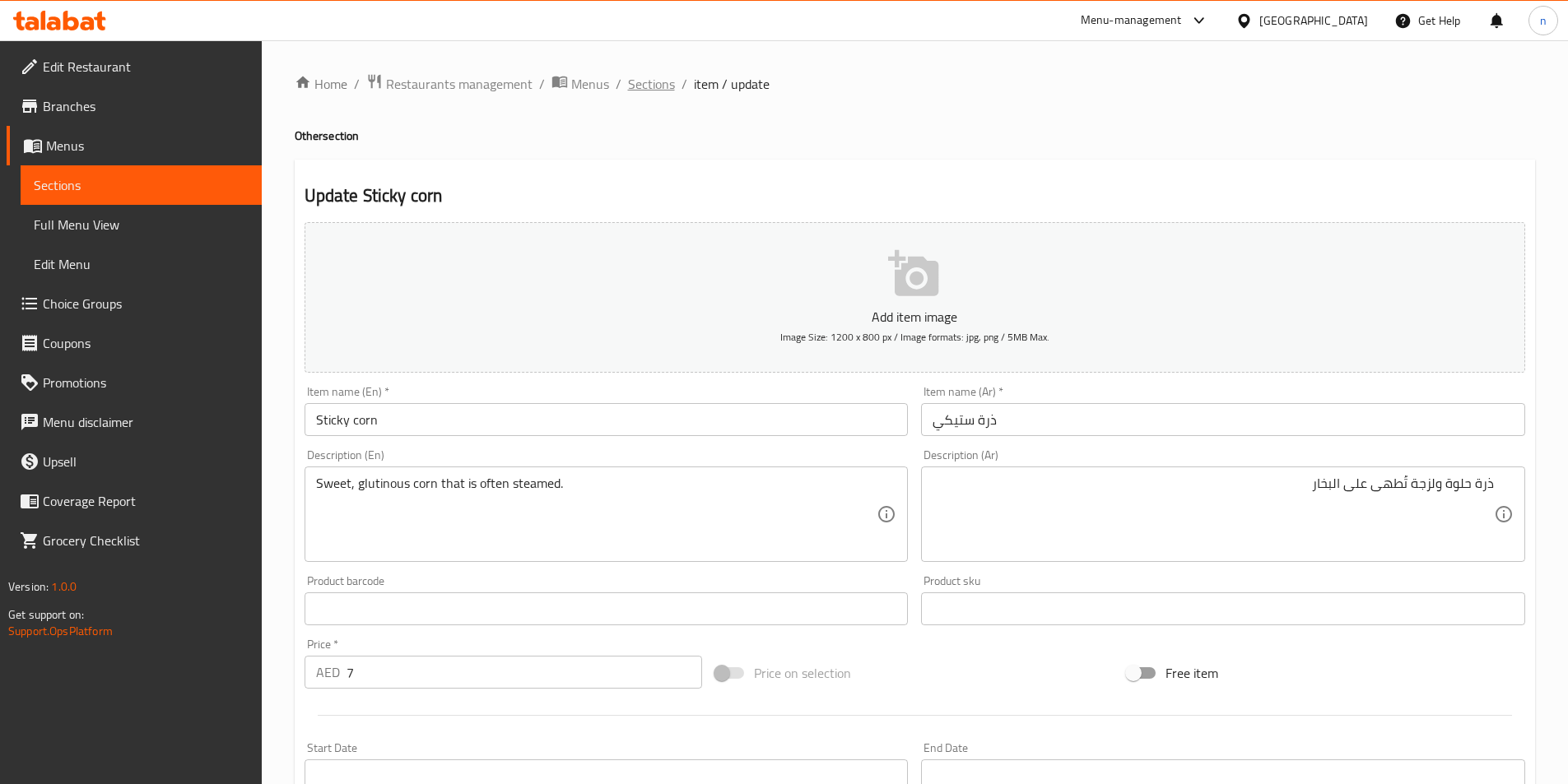
click at [636, 85] on span "Sections" at bounding box center [651, 84] width 47 height 19
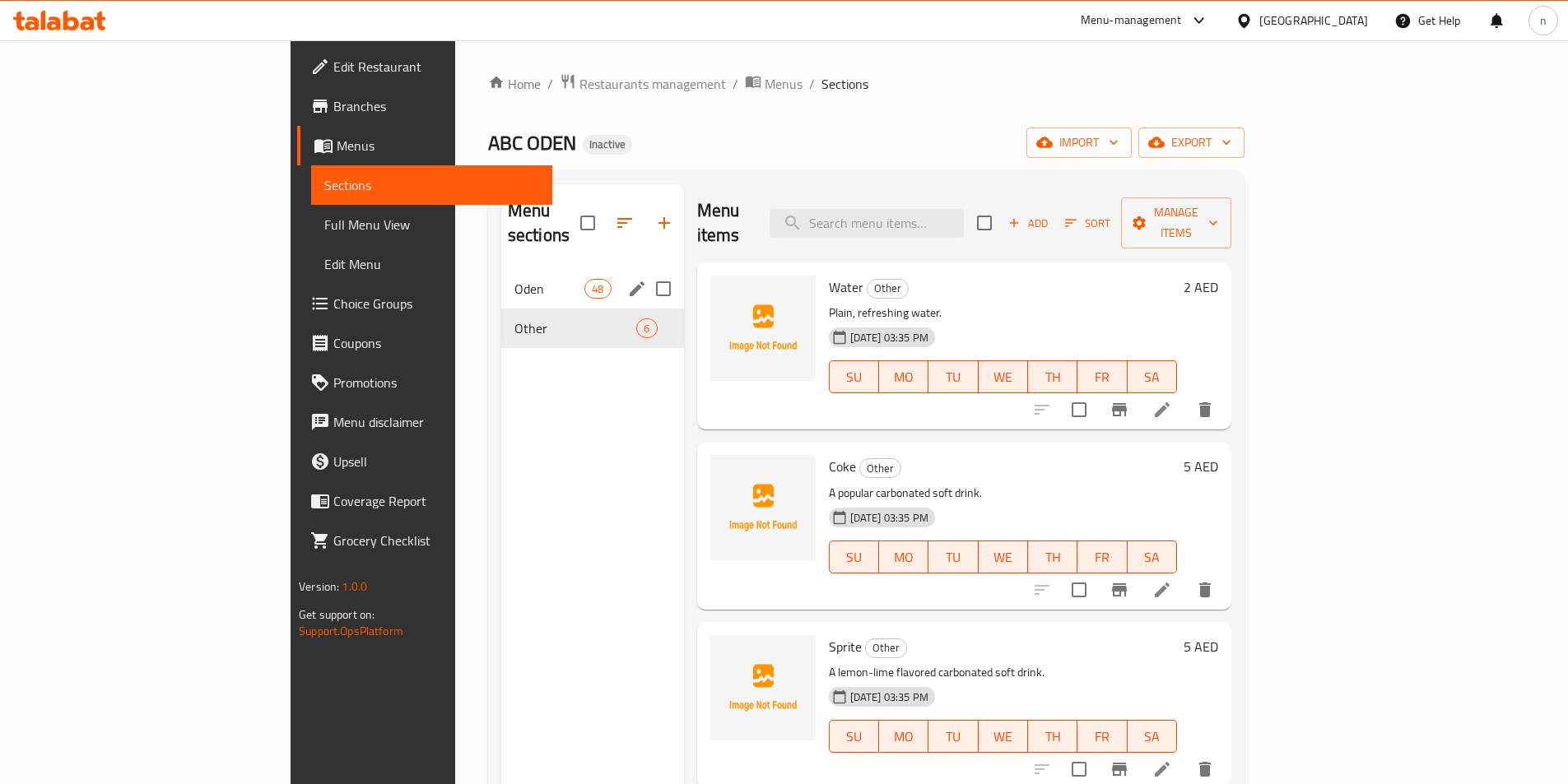
click at [501, 269] on div "Oden 48" at bounding box center [592, 289] width 183 height 40
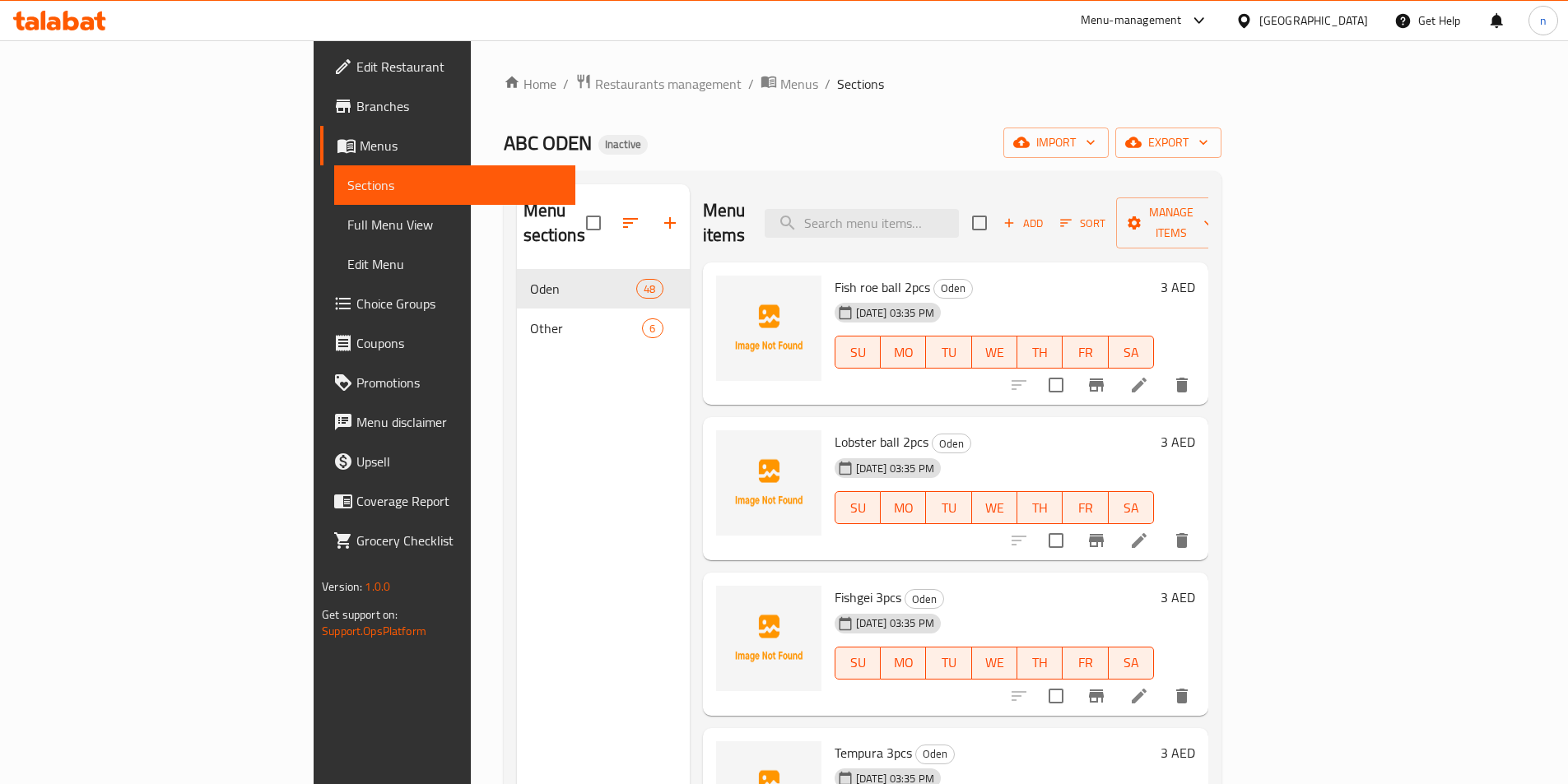
click at [1162, 370] on li at bounding box center [1139, 384] width 46 height 30
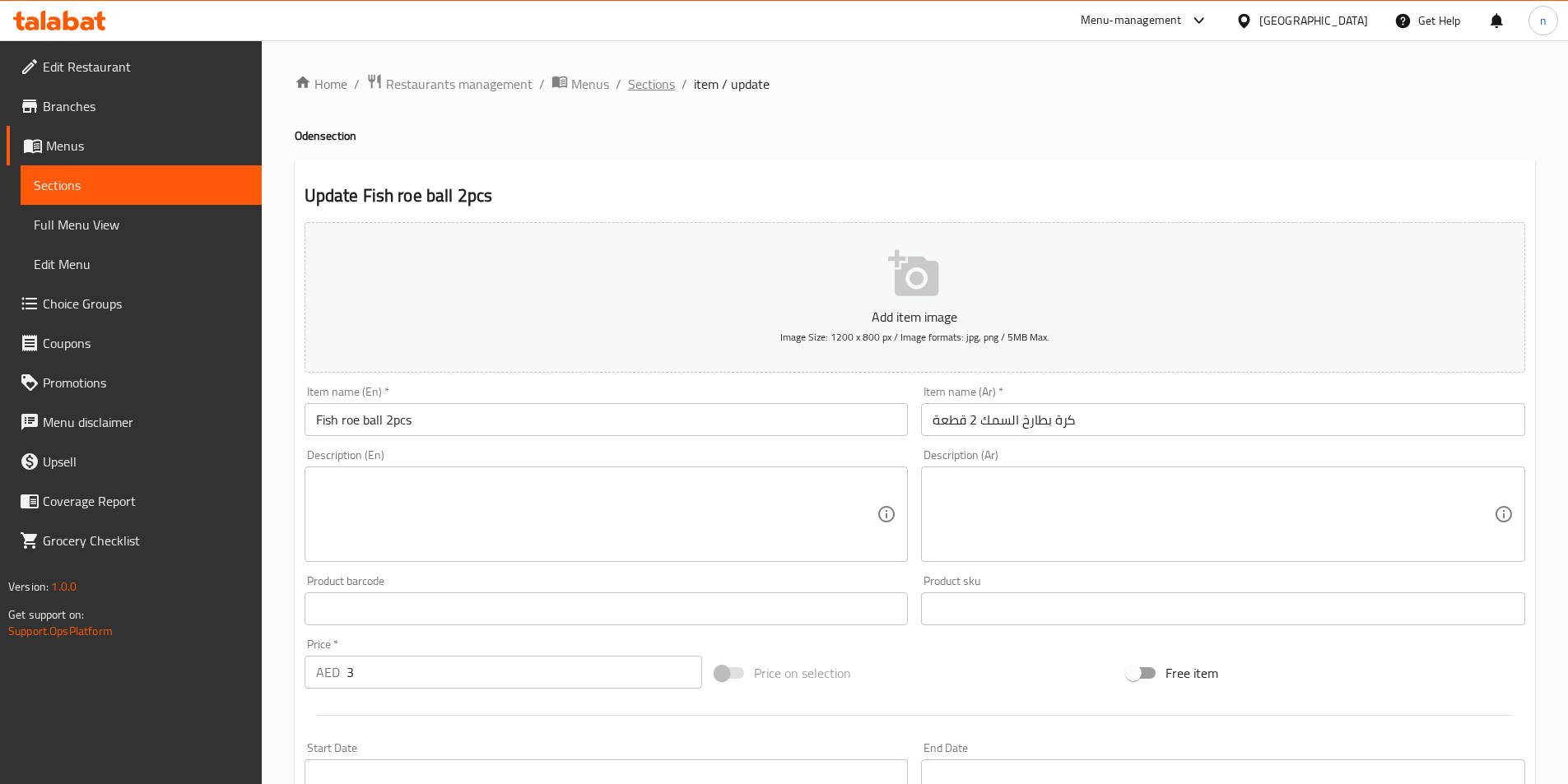
click at [632, 84] on span "Sections" at bounding box center [651, 84] width 47 height 19
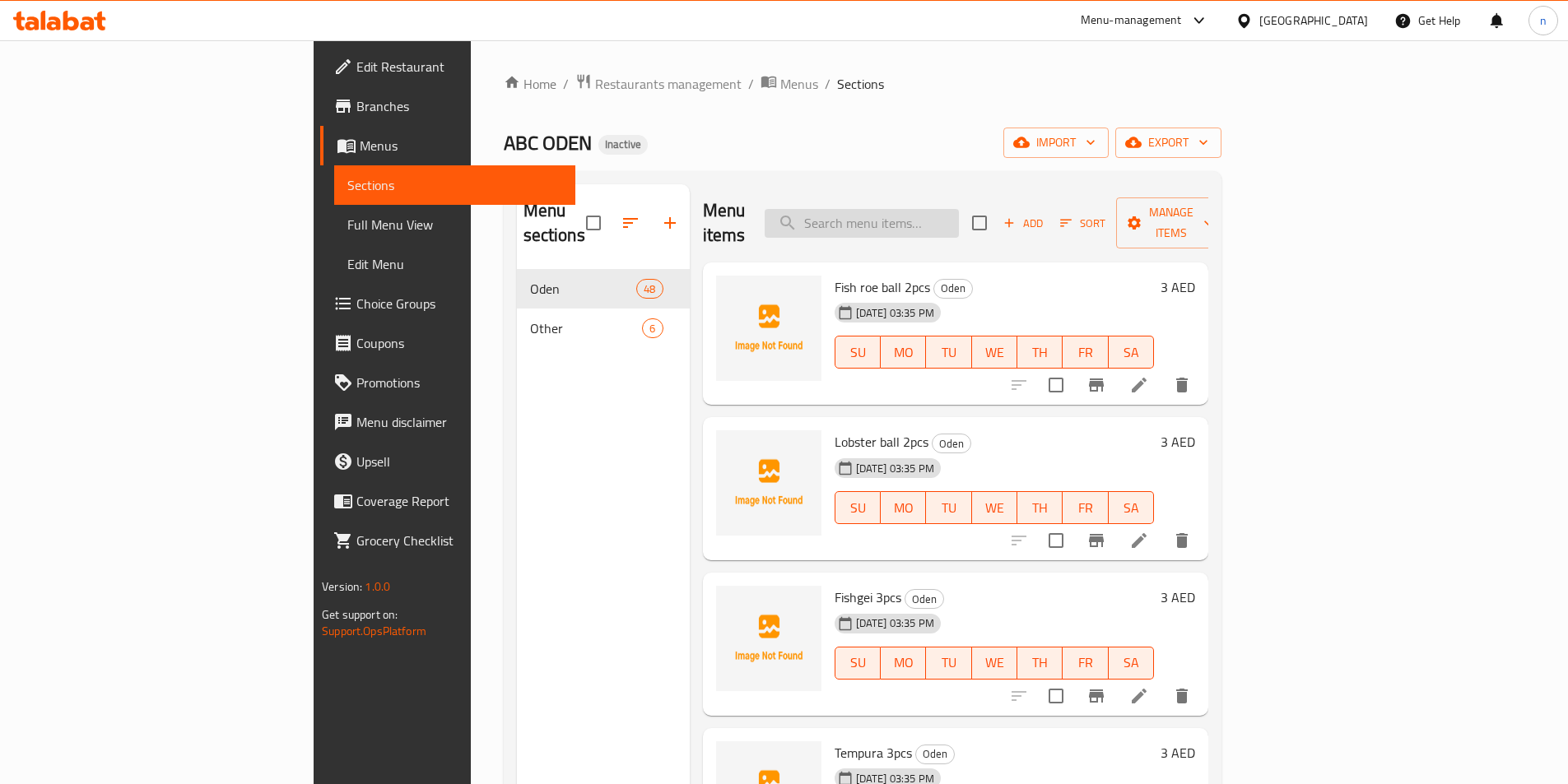
click at [959, 213] on input "search" at bounding box center [862, 223] width 194 height 29
paste input "Dried Orchids"
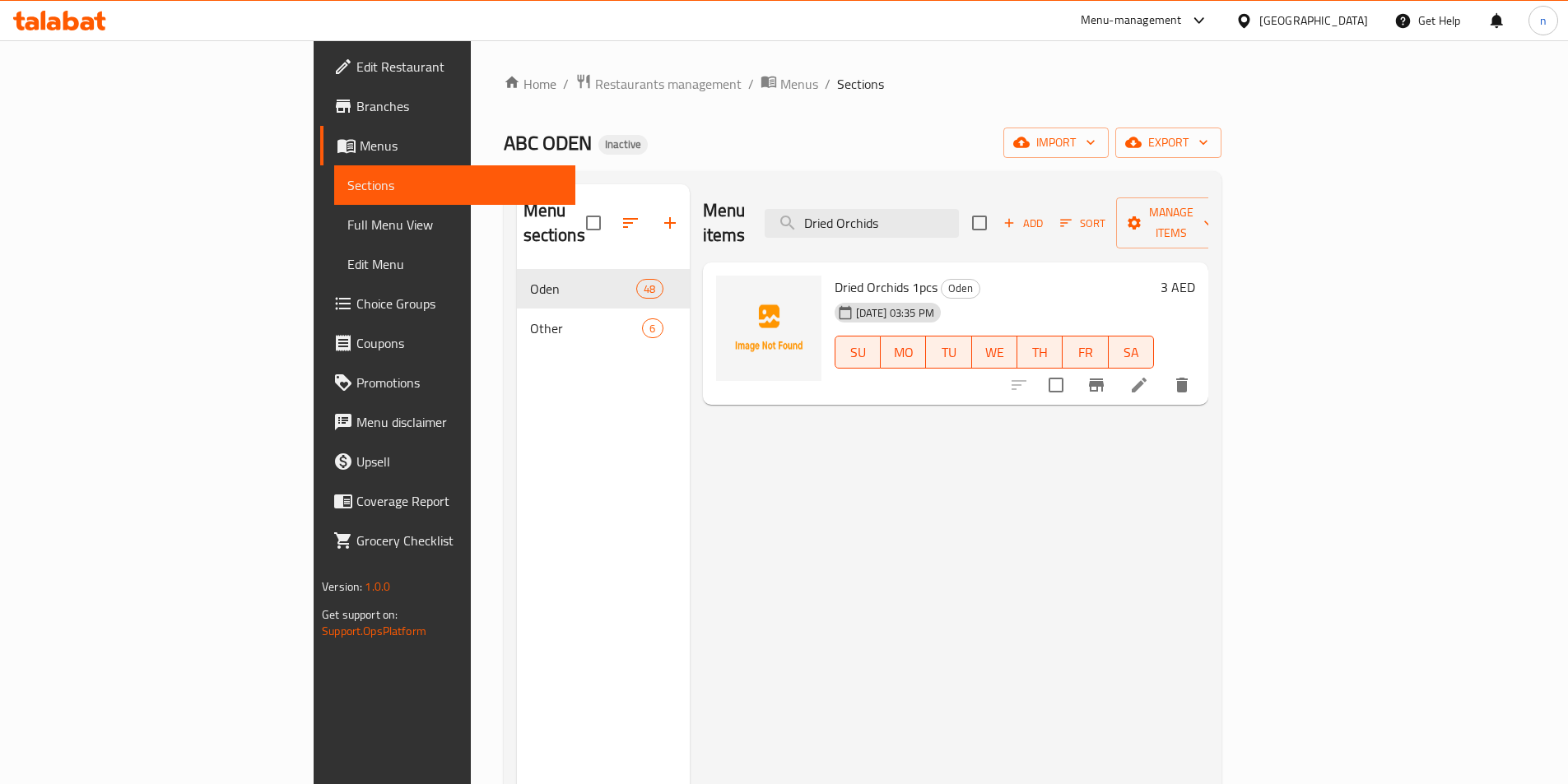
type input "Dried Orchids"
click at [1150, 376] on icon at bounding box center [1139, 385] width 19 height 19
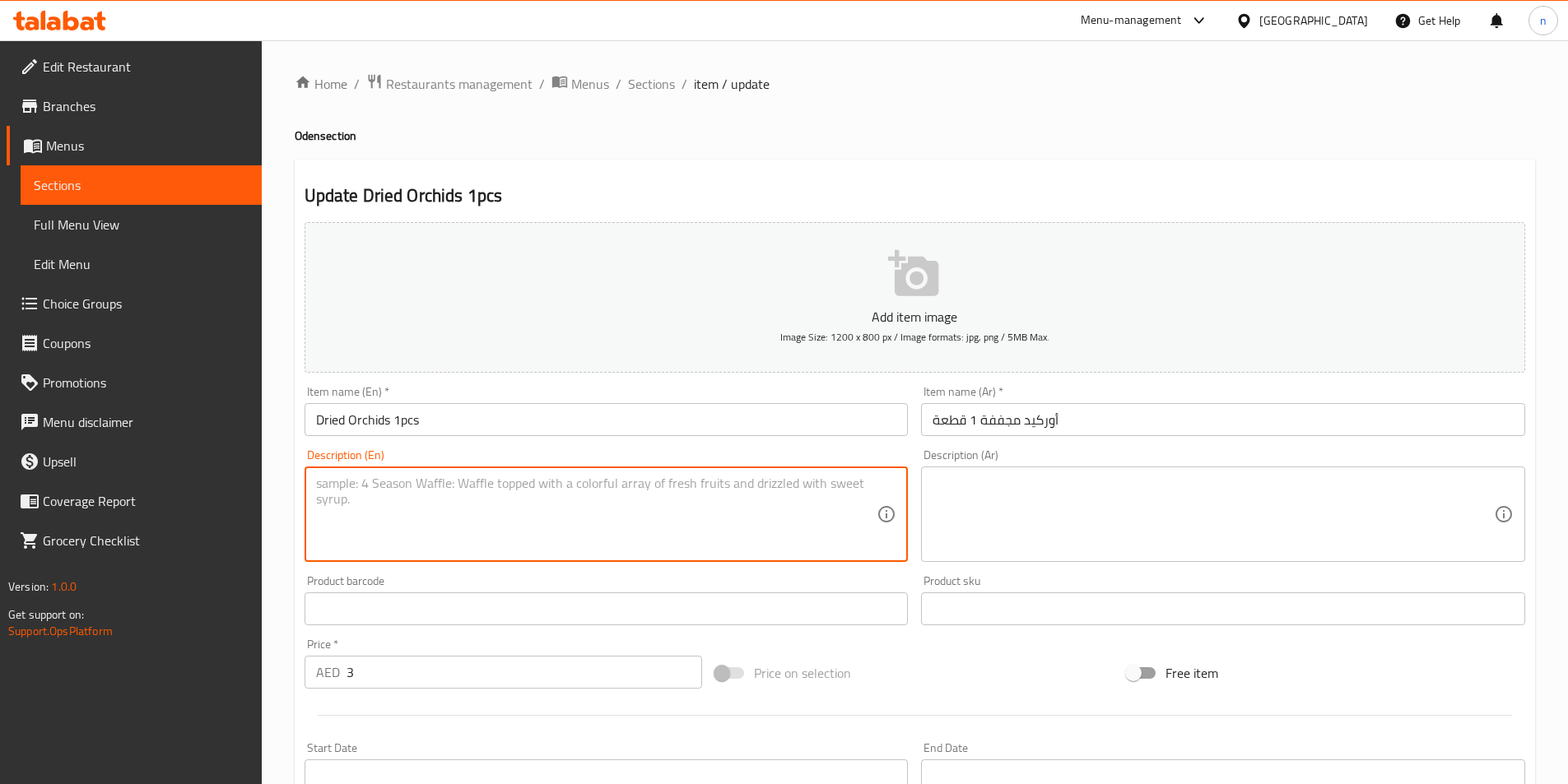
click at [584, 495] on textarea at bounding box center [596, 515] width 561 height 78
paste textarea "A dried vegetable or fungus with a unique texture."
type textarea "A dried vegetable or fungus with a unique texture."
click at [470, 484] on textarea "A dried vegetable or fungus with a unique texture." at bounding box center [596, 515] width 561 height 78
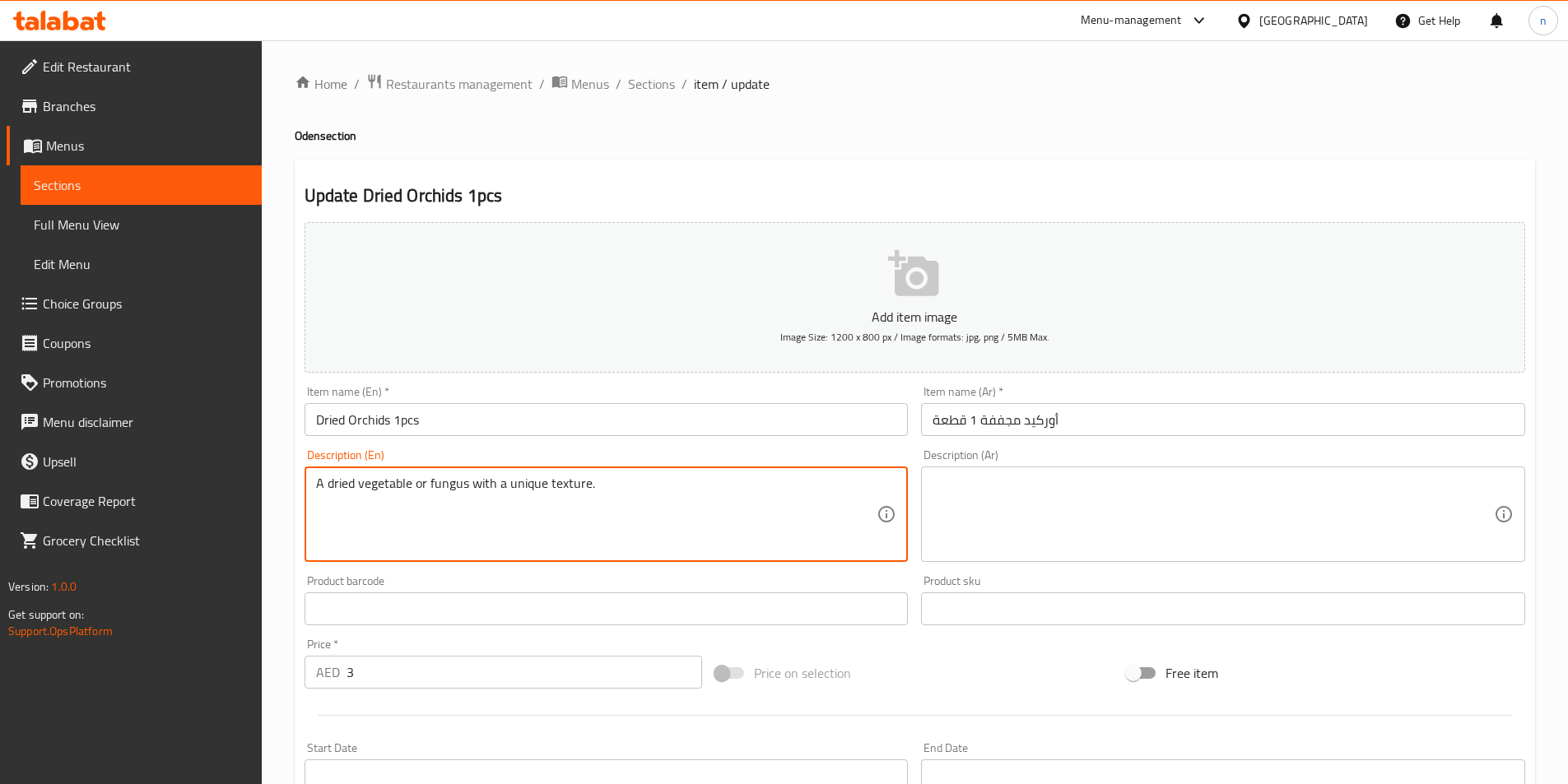
click at [470, 484] on textarea "A dried vegetable or fungus with a unique texture." at bounding box center [596, 515] width 561 height 78
click at [637, 85] on span "Sections" at bounding box center [651, 84] width 47 height 19
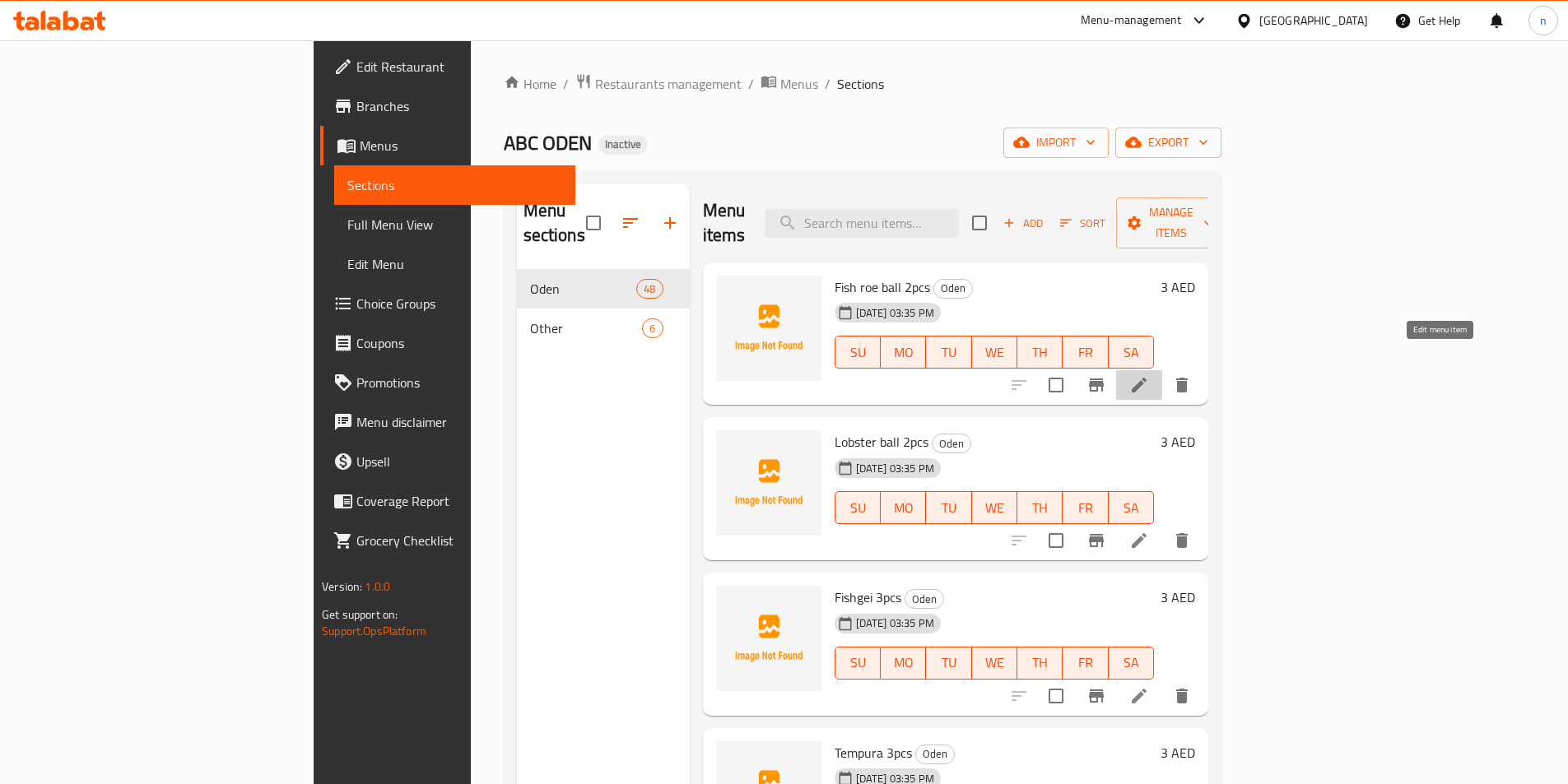
click at [1150, 376] on icon at bounding box center [1139, 385] width 19 height 19
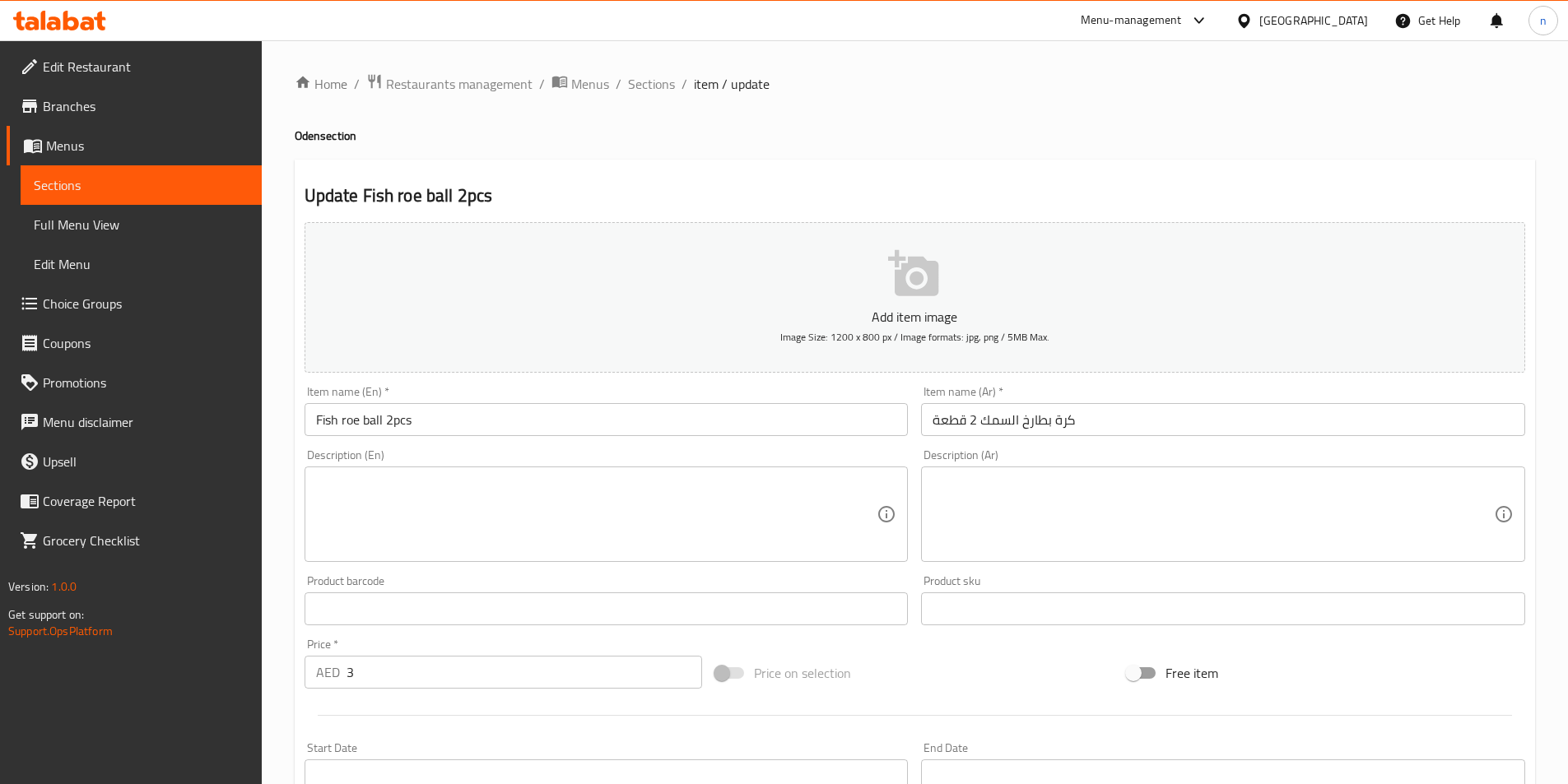
click at [432, 479] on textarea at bounding box center [596, 515] width 561 height 78
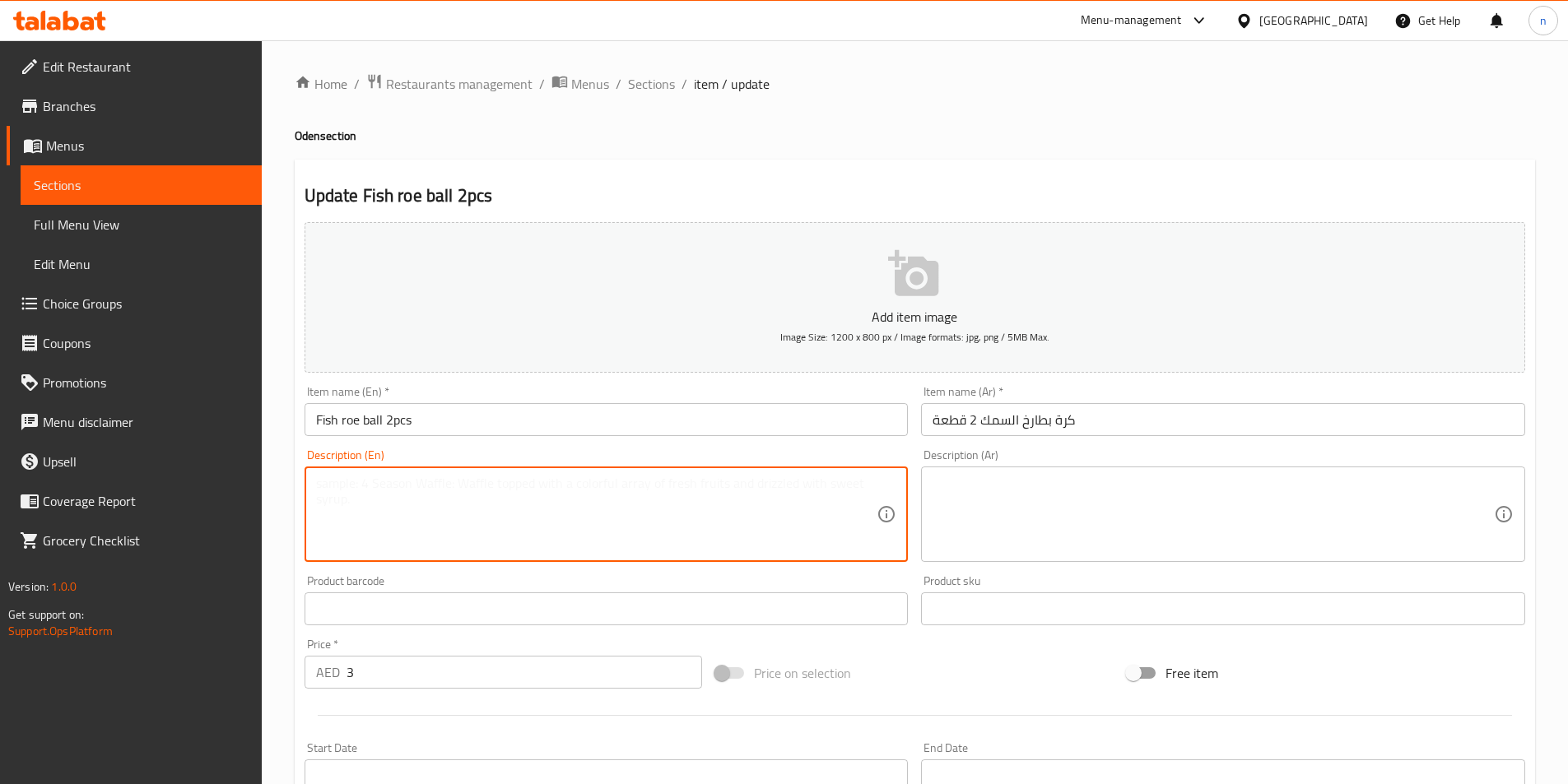
paste textarea "A fish ball with a savory filling of fish roe."
type textarea "A fish ball with a savory filling of fish roe."
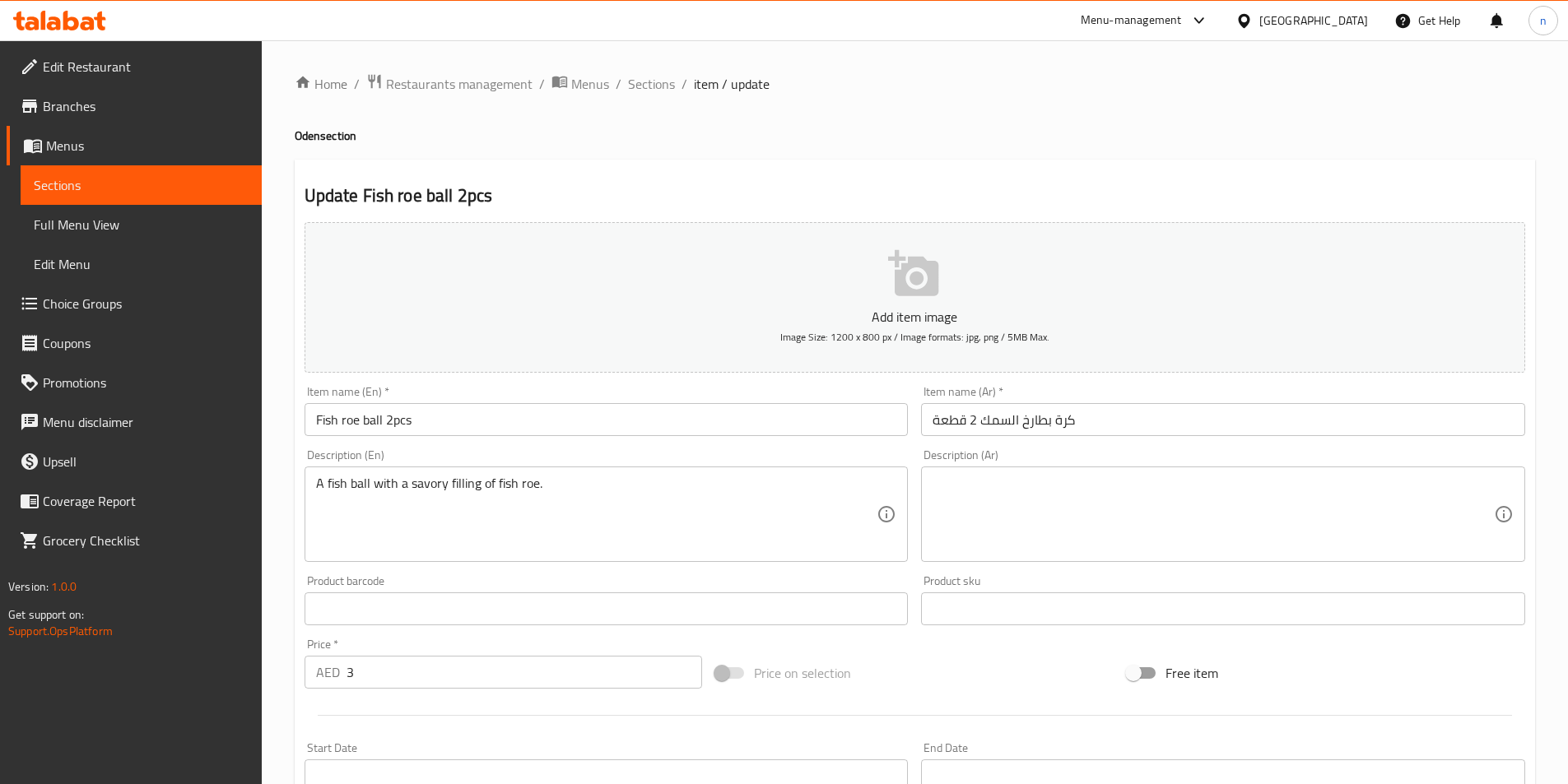
click at [1152, 534] on textarea at bounding box center [1212, 515] width 561 height 78
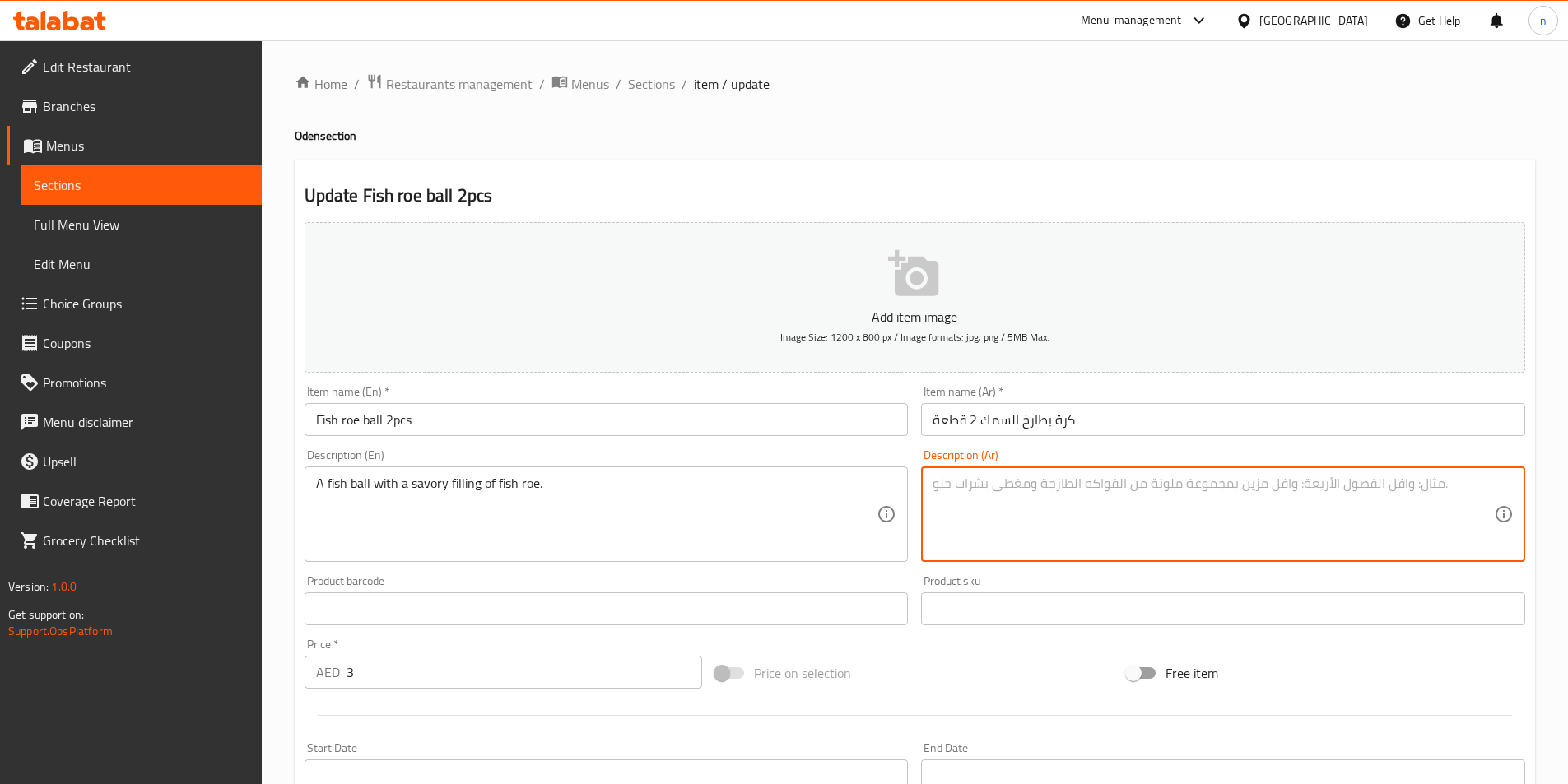
paste textarea "كرة سمك محشوة ببطارخ السمك اللذيذ."
click at [988, 488] on textarea "كرة سمك محشوة ببطارخ السمك اللذيذ." at bounding box center [1212, 515] width 561 height 78
click at [1247, 492] on textarea "كرة سمك محشوة ببطارخ السمك اللذيذ." at bounding box center [1212, 515] width 561 height 78
click at [1293, 490] on textarea "كرة سمك محشوة ببطارخ السمك اللذيذ." at bounding box center [1212, 515] width 561 height 78
click at [1288, 490] on textarea "كرة سمك محشوة ببطارخ السمك اللذيذ." at bounding box center [1212, 515] width 561 height 78
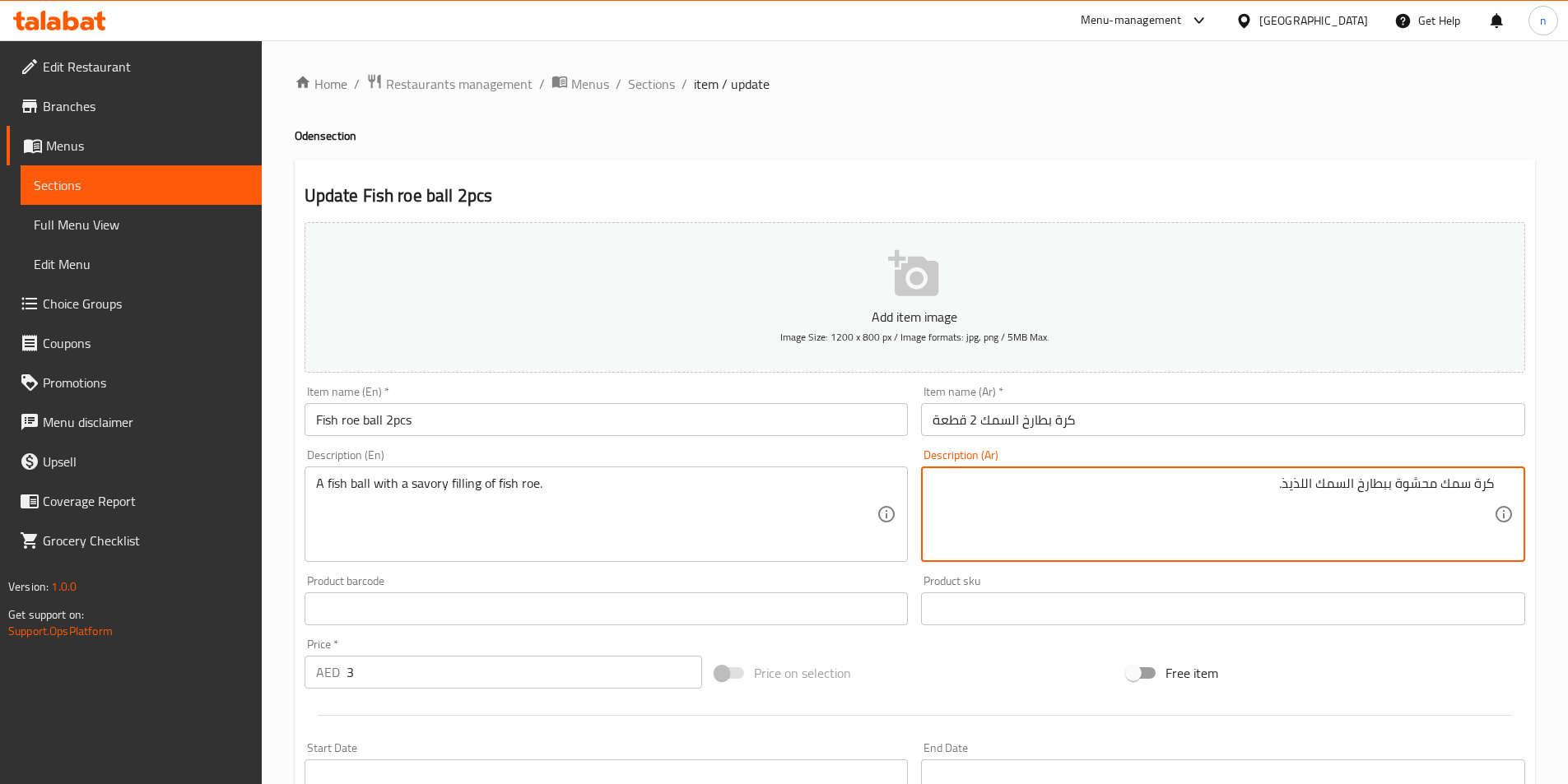
click at [1285, 491] on textarea "كرة سمك محشوة ببطارخ السمك اللذيذ." at bounding box center [1212, 515] width 561 height 78
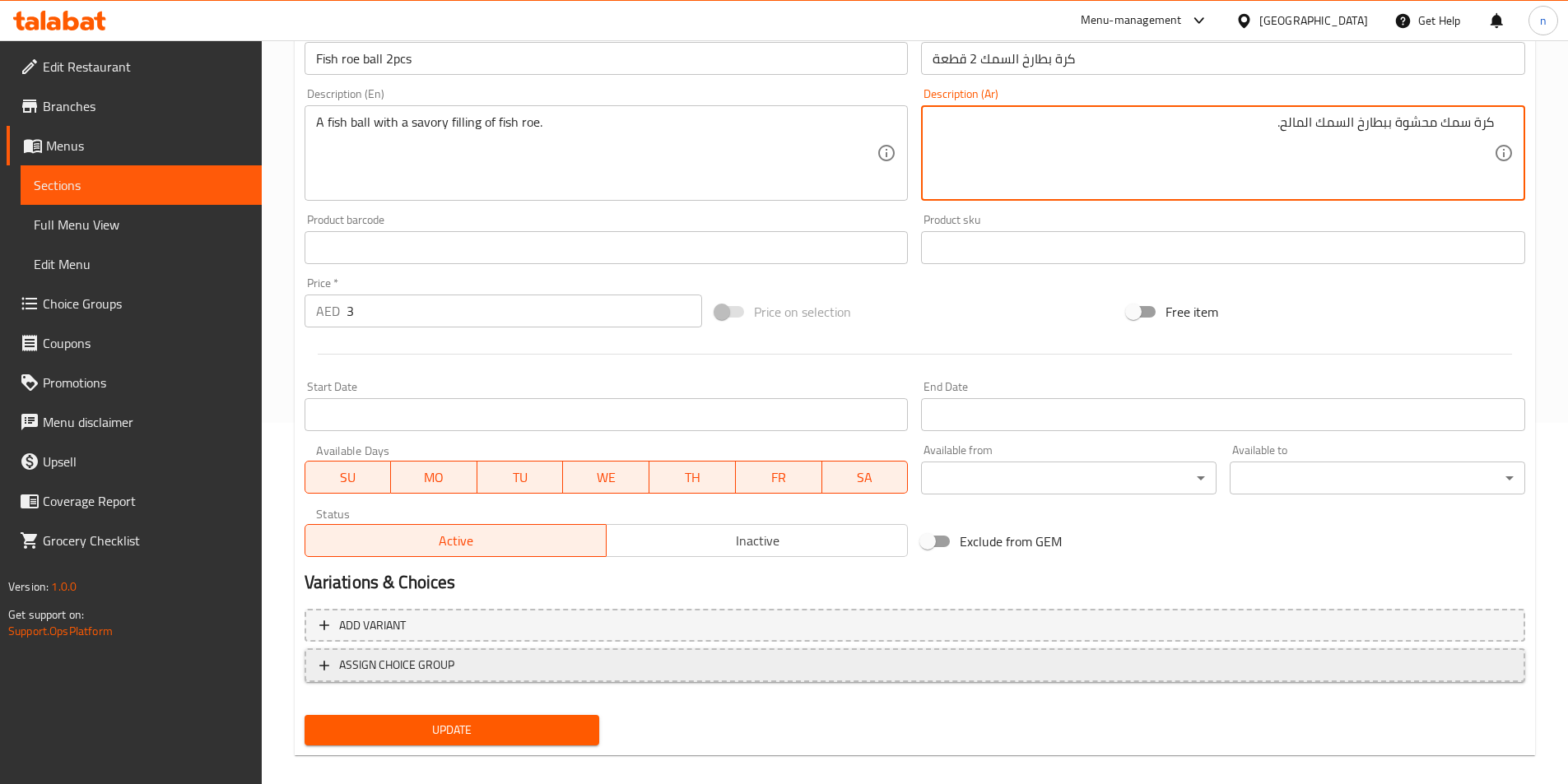
scroll to position [378, 0]
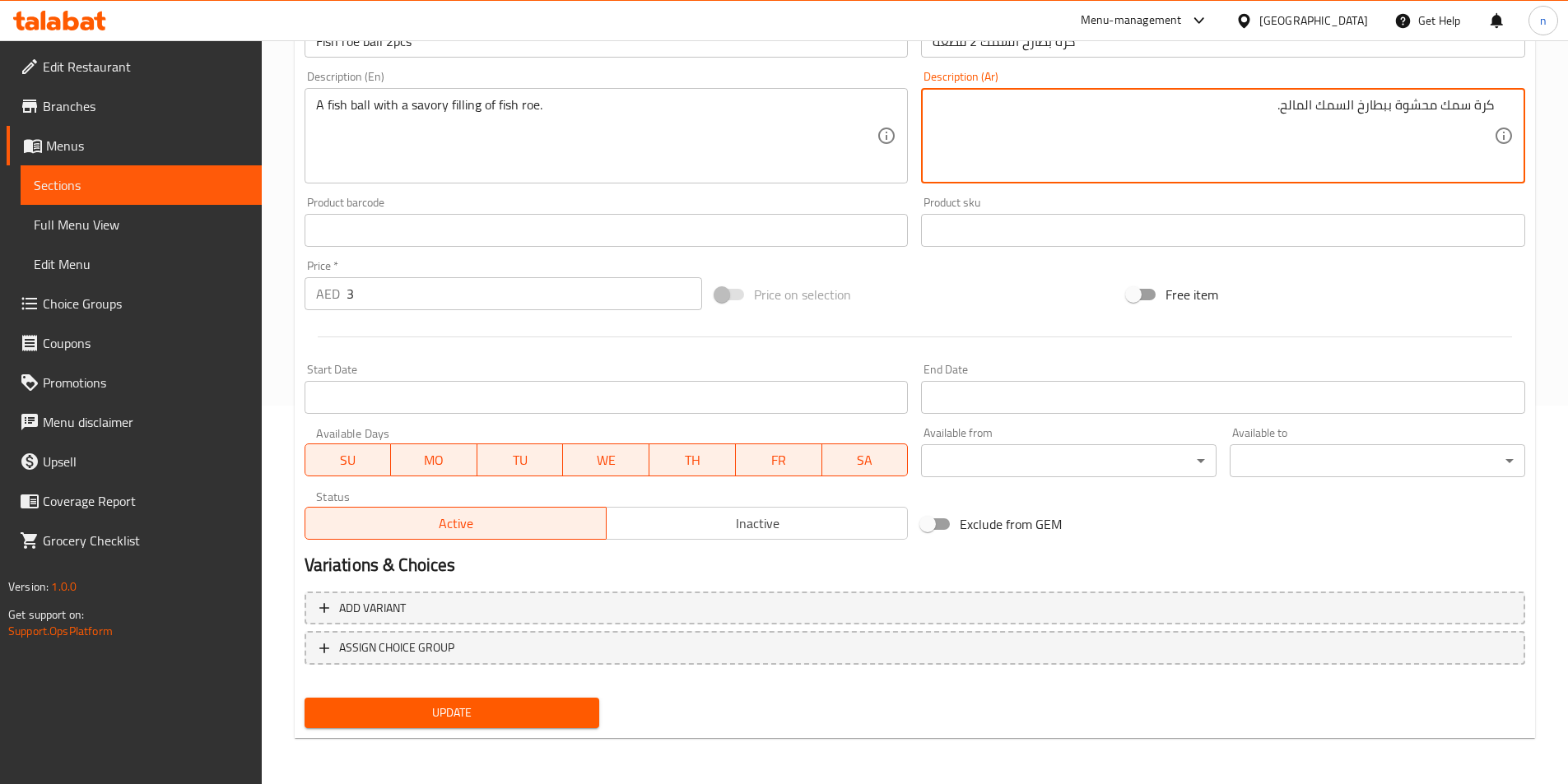
type textarea "كرة سمك محشوة ببطارخ السمك المالح."
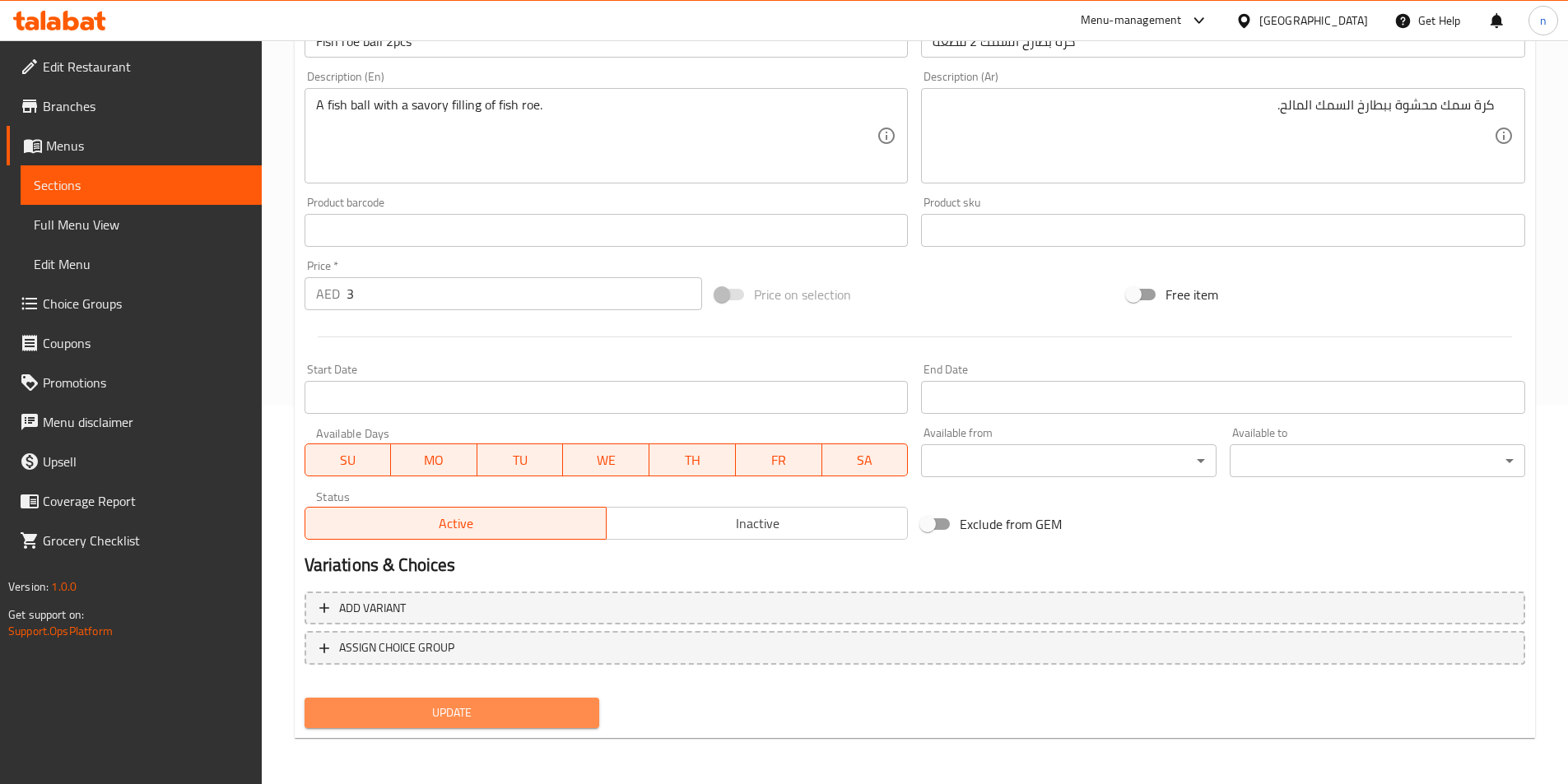
click at [420, 710] on span "Update" at bounding box center [452, 713] width 270 height 20
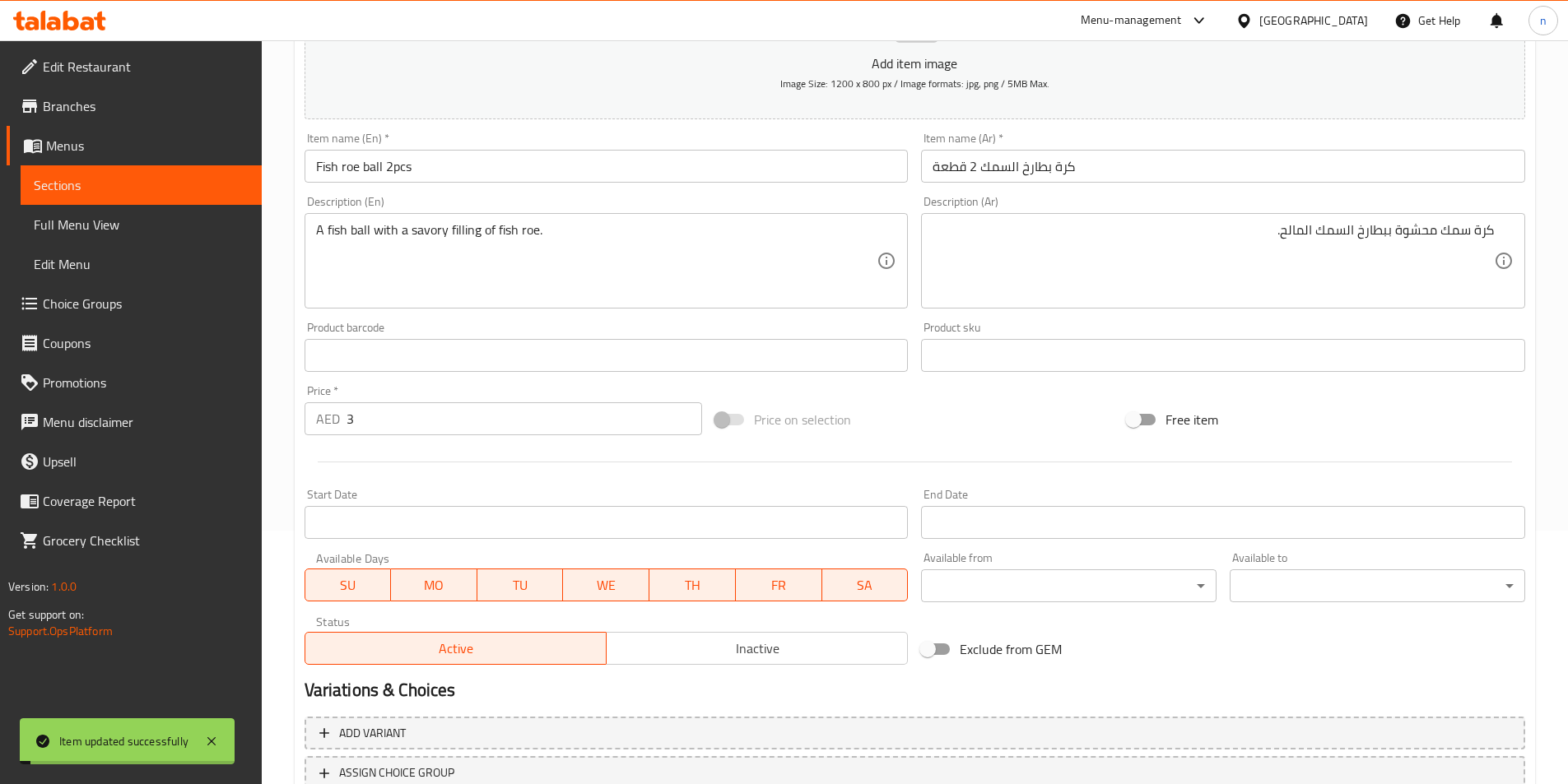
scroll to position [0, 0]
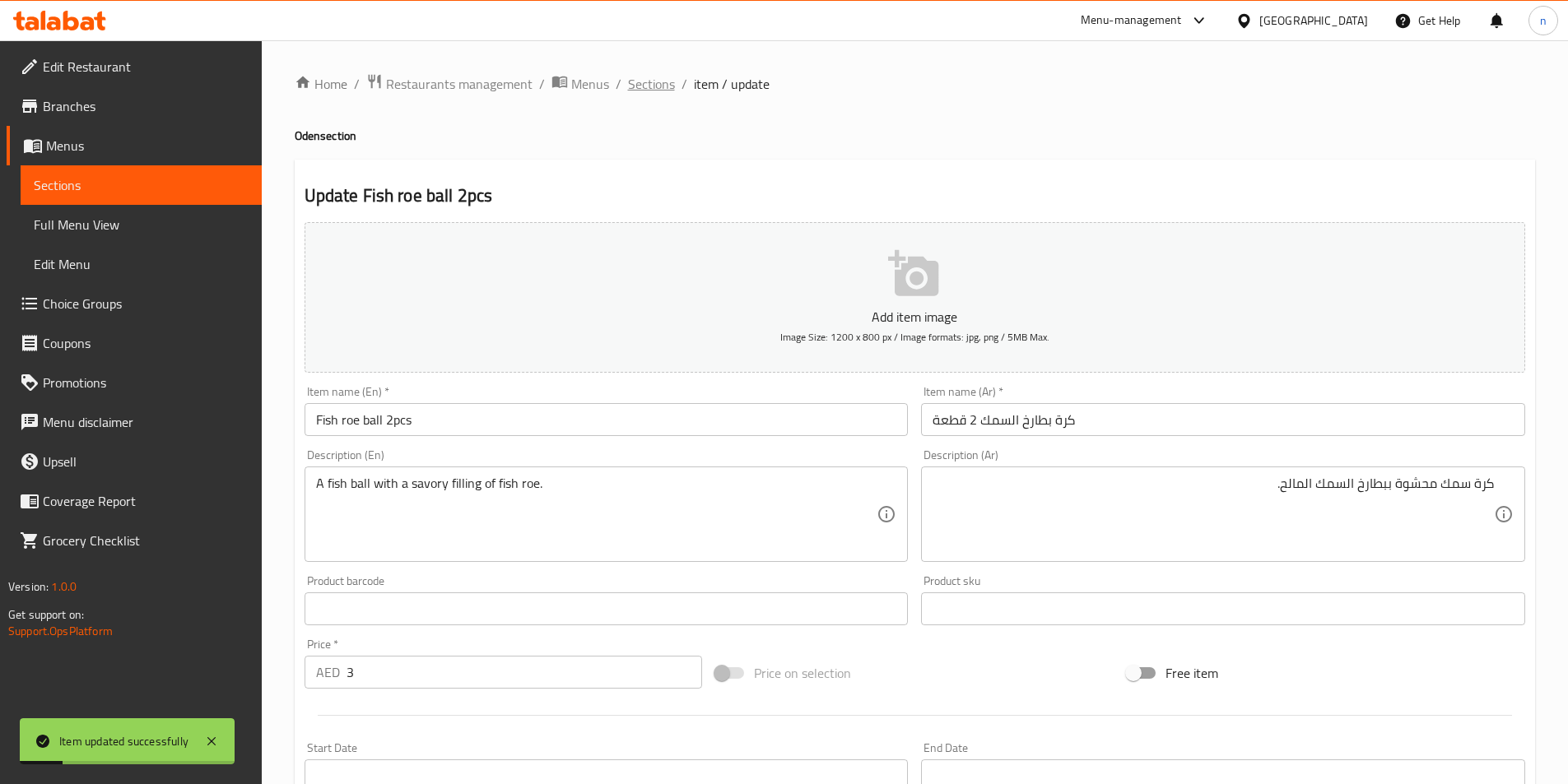
click at [631, 85] on span "Sections" at bounding box center [651, 84] width 47 height 19
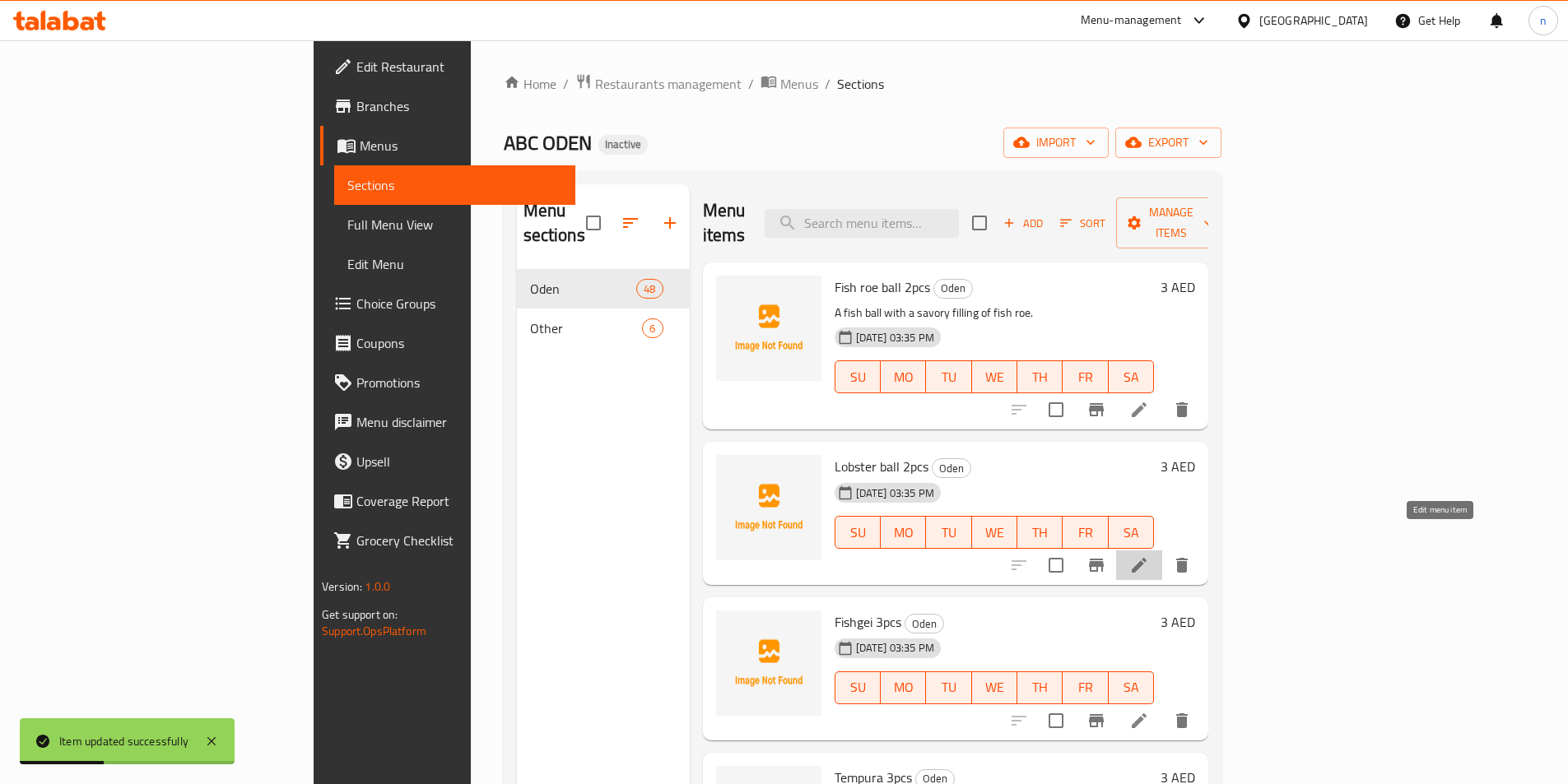
click at [1150, 555] on icon at bounding box center [1139, 565] width 19 height 19
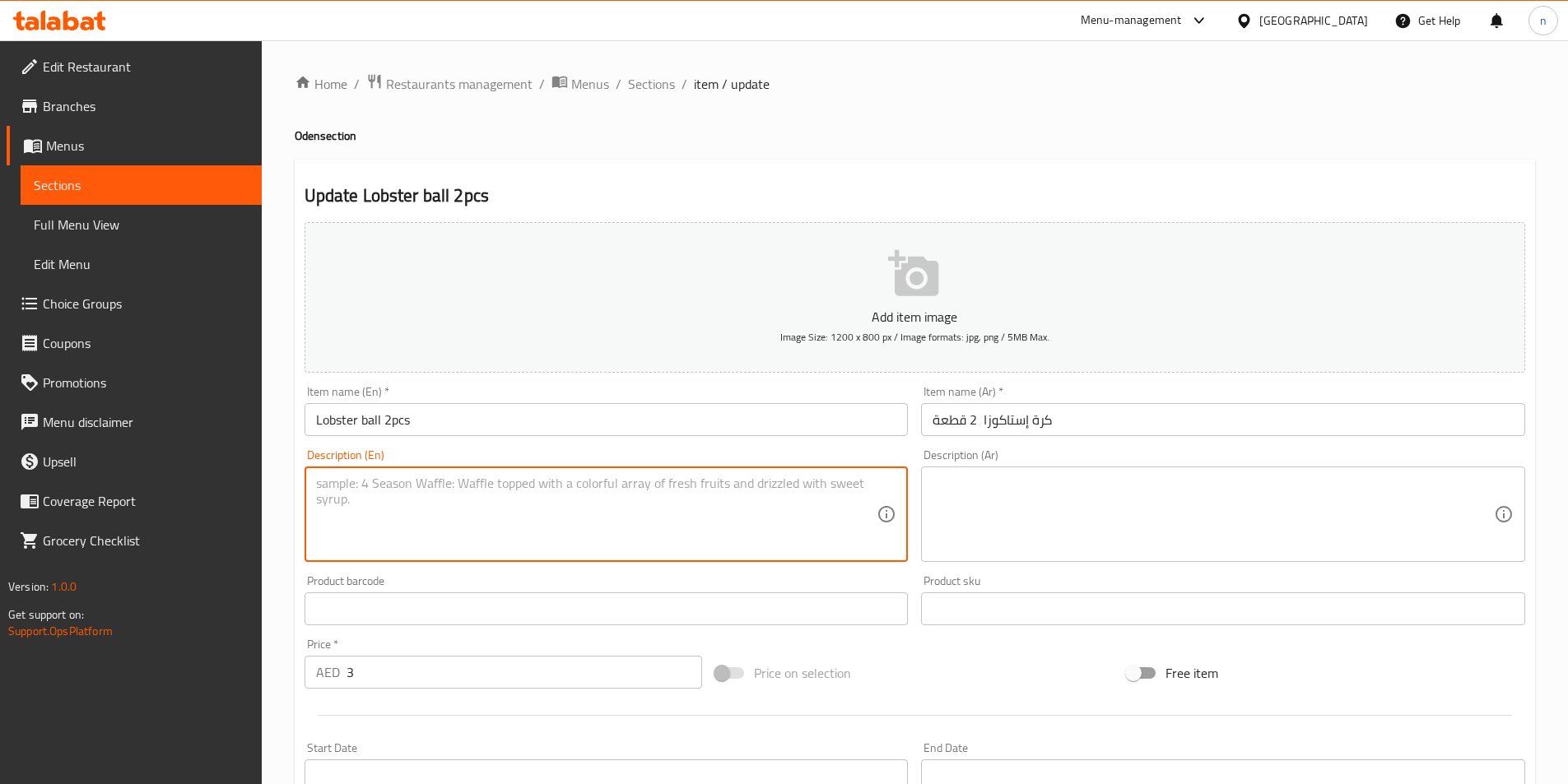
click at [408, 510] on textarea at bounding box center [596, 515] width 561 height 78
paste textarea "A delightful seafood ball made with lobster meat."
type textarea "A delightful seafood ball made with lobster meat."
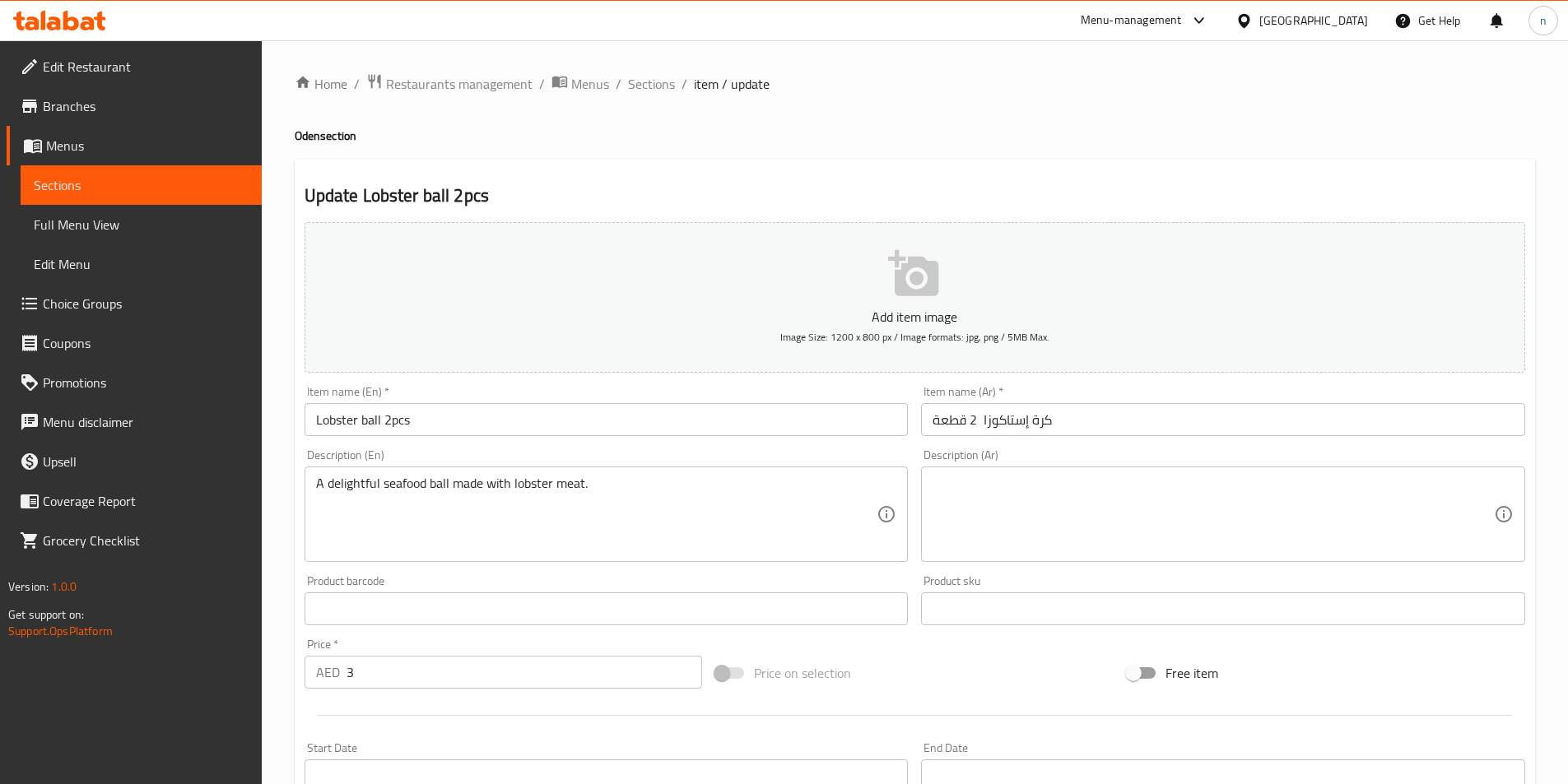
click at [518, 488] on textarea "A delightful seafood ball made with lobster meat." at bounding box center [596, 515] width 561 height 78
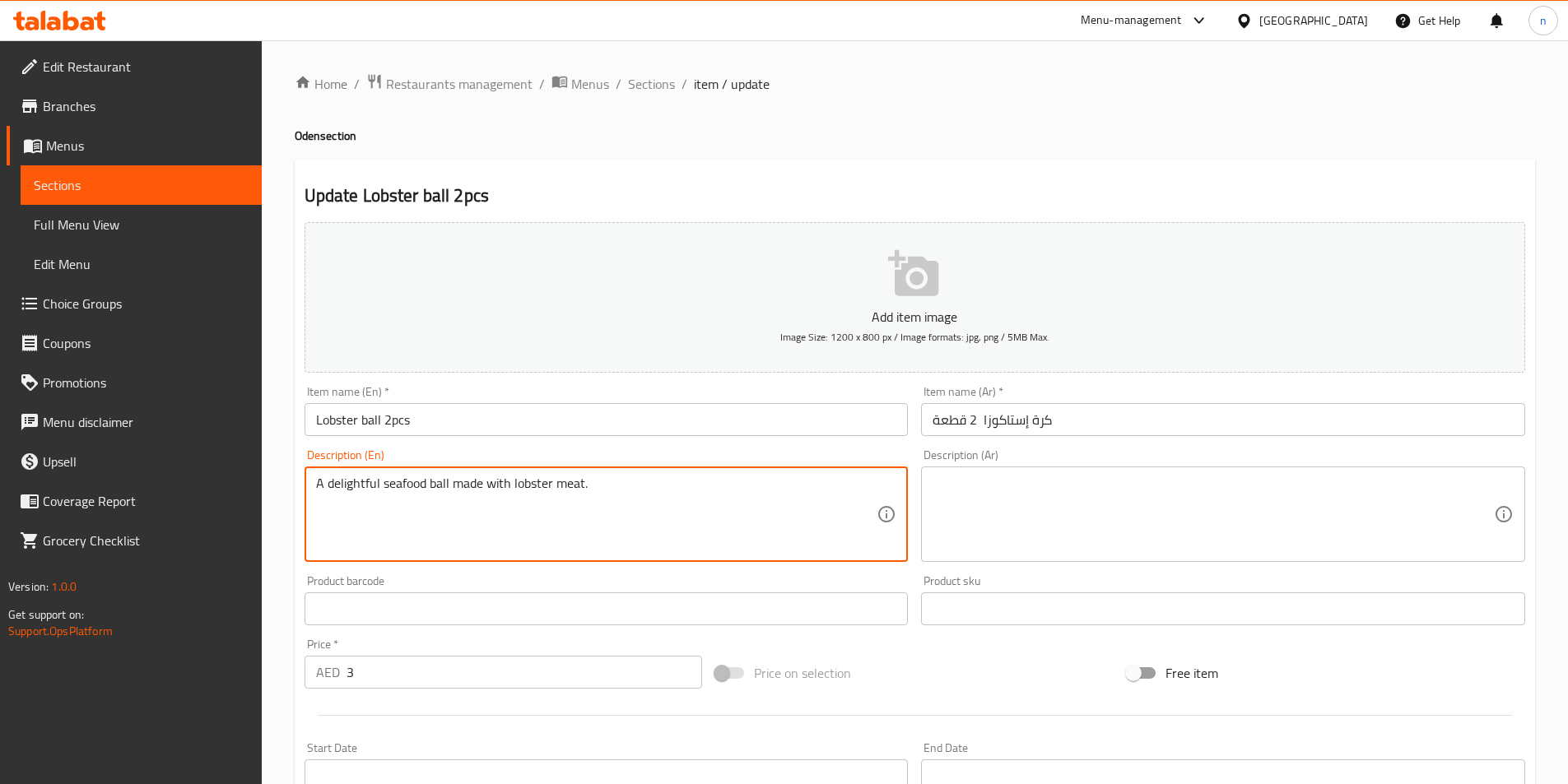
click at [518, 488] on textarea "A delightful seafood ball made with lobster meat." at bounding box center [596, 515] width 561 height 78
click at [523, 488] on textarea "A delightful seafood ball made with lobster meat." at bounding box center [596, 515] width 561 height 78
click at [525, 489] on textarea "A delightful seafood ball made with lobster meat." at bounding box center [596, 515] width 561 height 78
click at [564, 487] on textarea "A delightful seafood ball made with lobster meat." at bounding box center [596, 515] width 561 height 78
drag, startPoint x: 515, startPoint y: 484, endPoint x: 704, endPoint y: 499, distance: 189.6
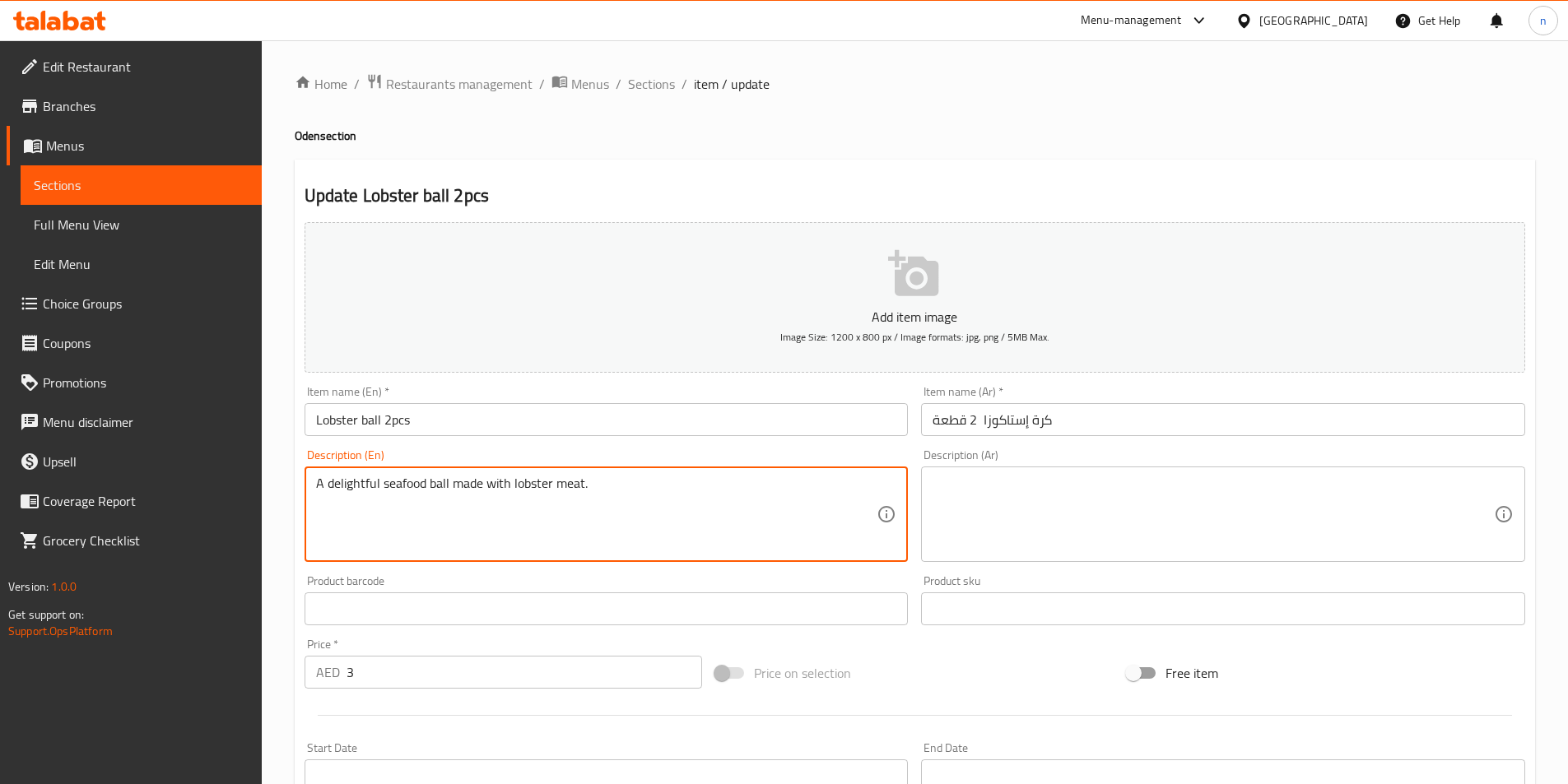
click at [704, 499] on textarea "A delightful seafood ball made with lobster meat." at bounding box center [596, 515] width 561 height 78
click at [1127, 496] on textarea at bounding box center [1212, 515] width 561 height 78
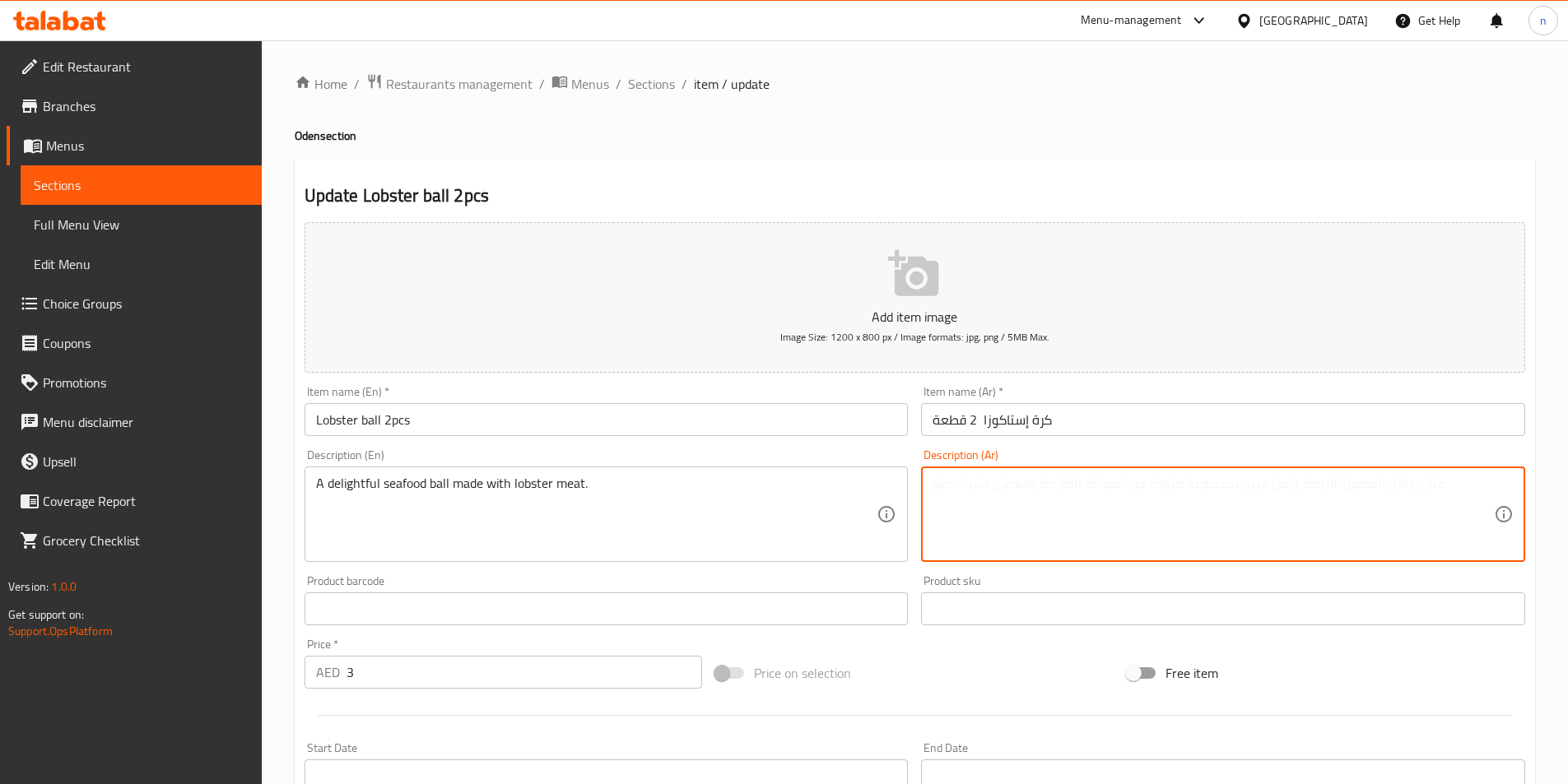
paste textarea "كرة مأكولات بحرية لذيذة مصنو"
click at [1055, 491] on textarea "كرة مأكولات بحرية لذيذة مصنو" at bounding box center [1212, 515] width 561 height 78
click at [1309, 492] on textarea "كرة مأكولات بحرية لذيذة مصنو" at bounding box center [1212, 515] width 561 height 78
click at [1173, 481] on textarea "كرة مأكولات بحرية لذيذة مصنوعة" at bounding box center [1212, 515] width 561 height 78
paste textarea "إستاكوزا"
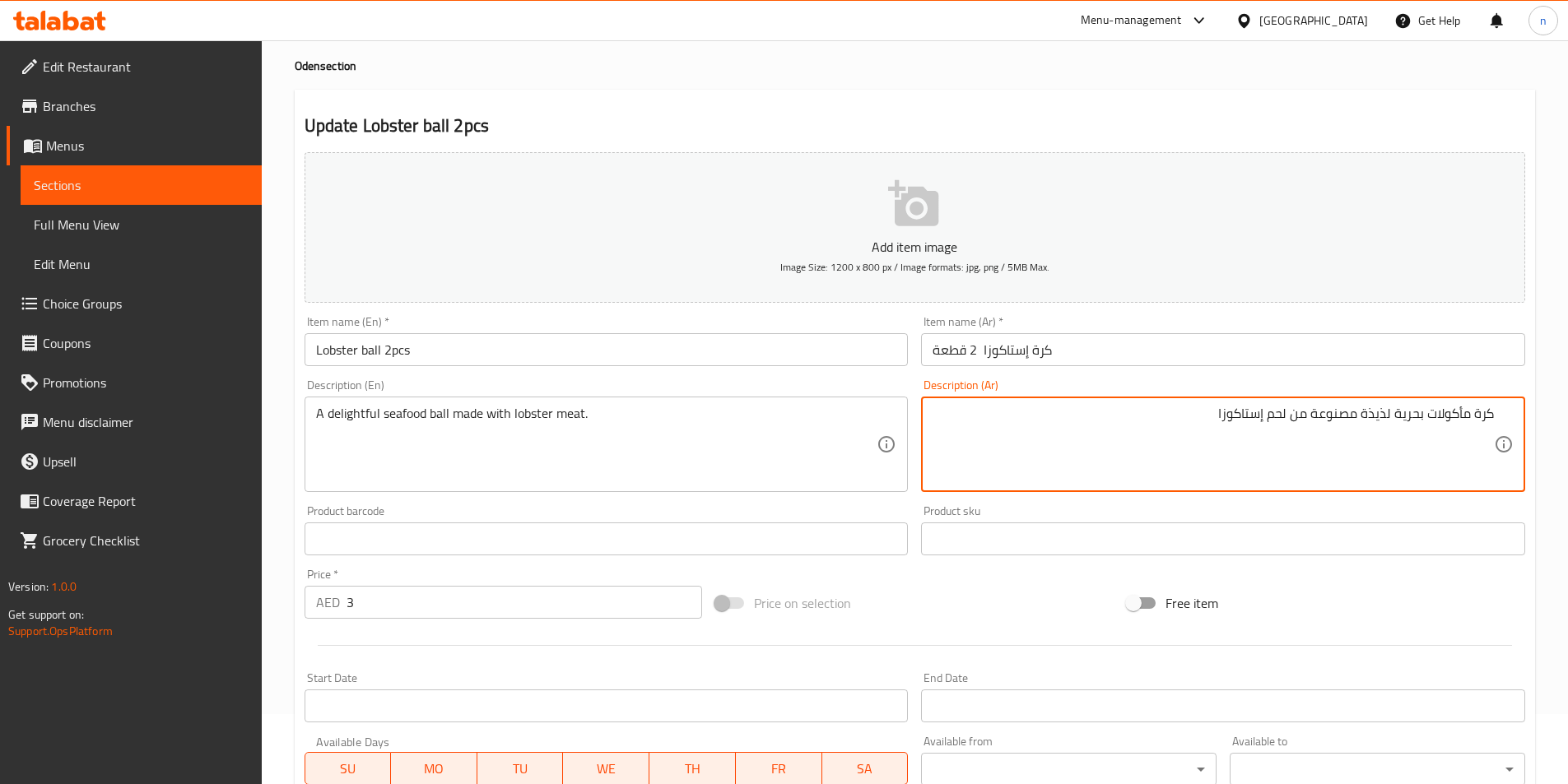
scroll to position [378, 0]
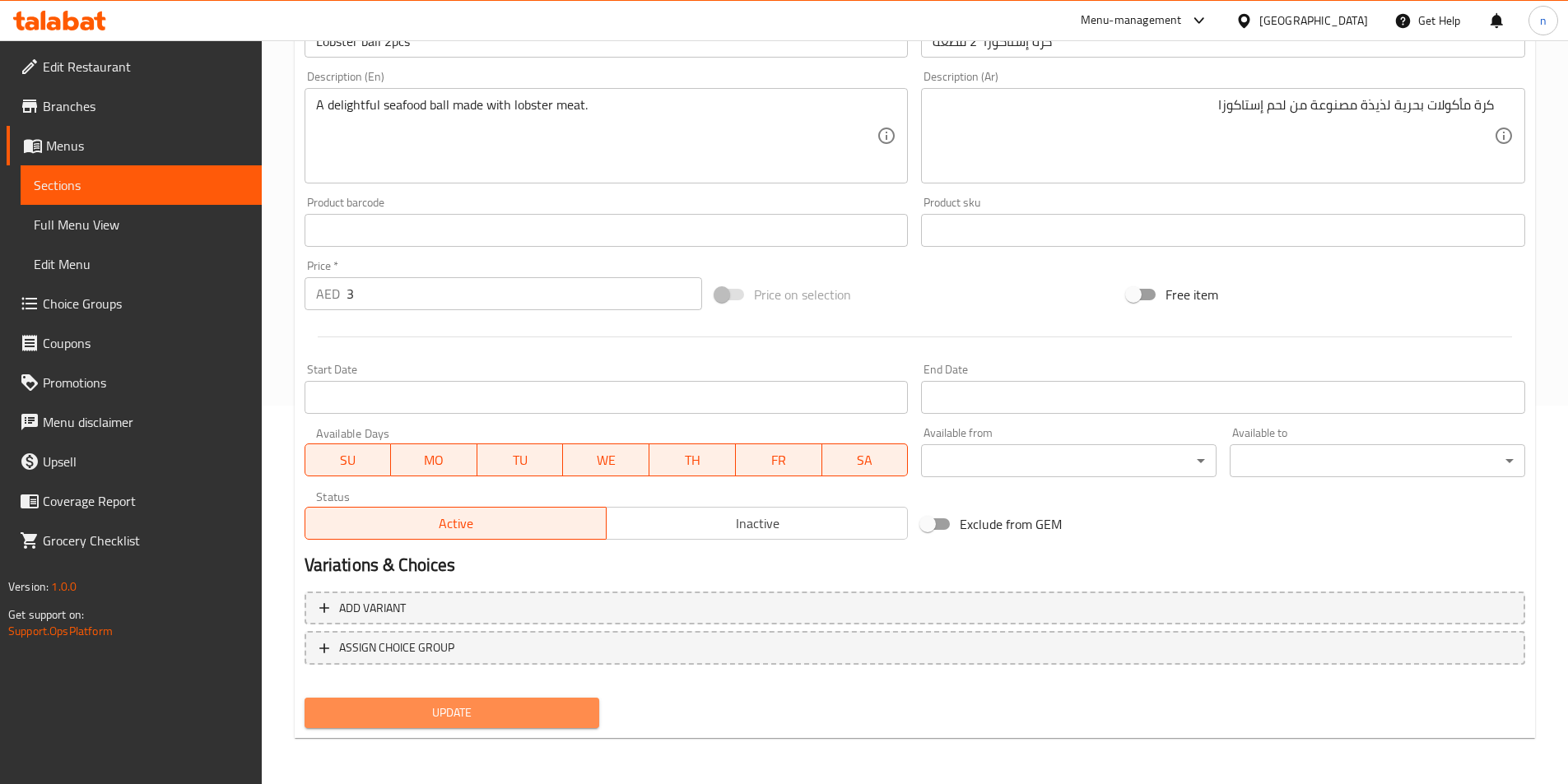
click at [491, 706] on span "Update" at bounding box center [452, 713] width 270 height 20
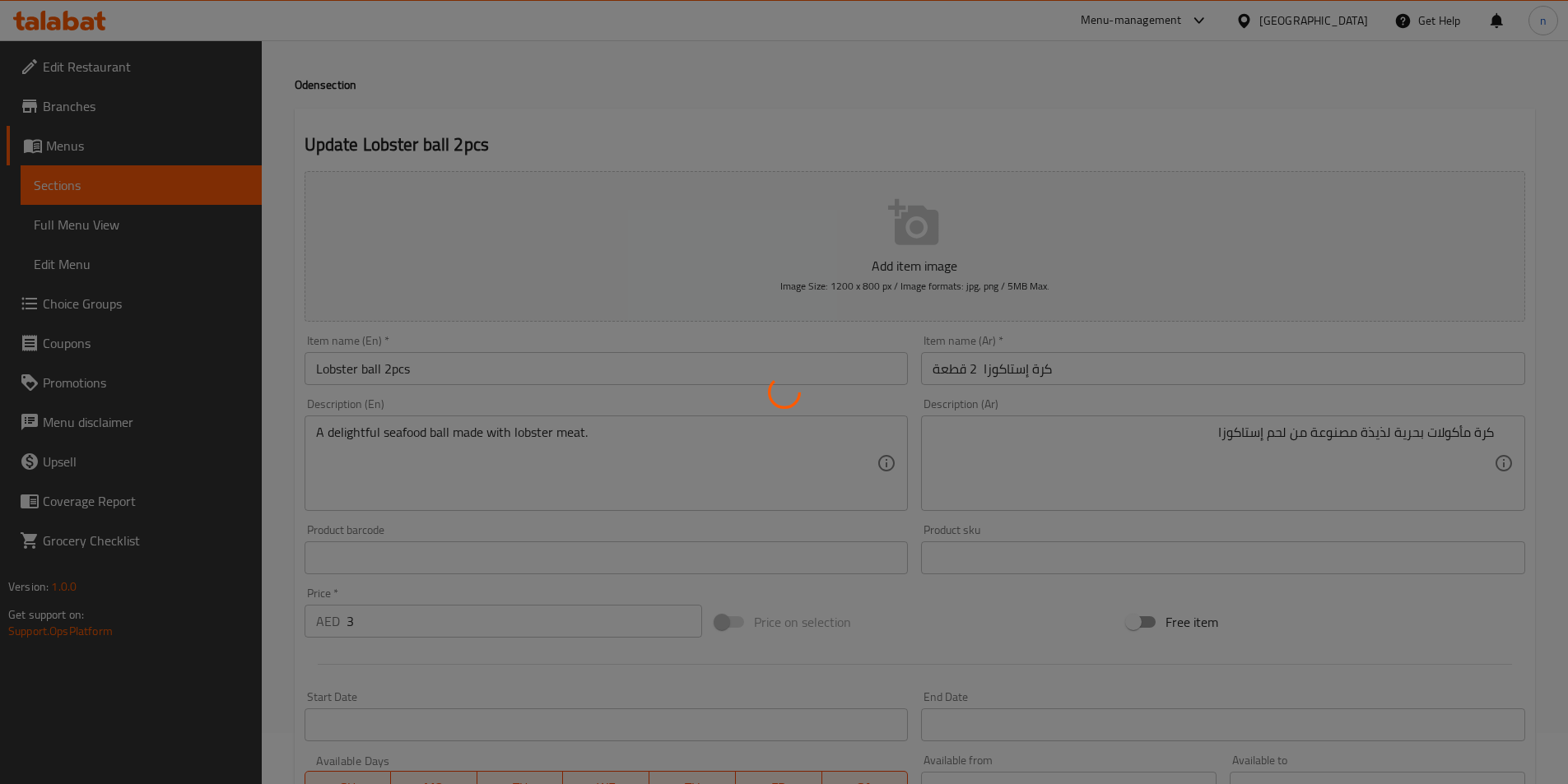
scroll to position [49, 0]
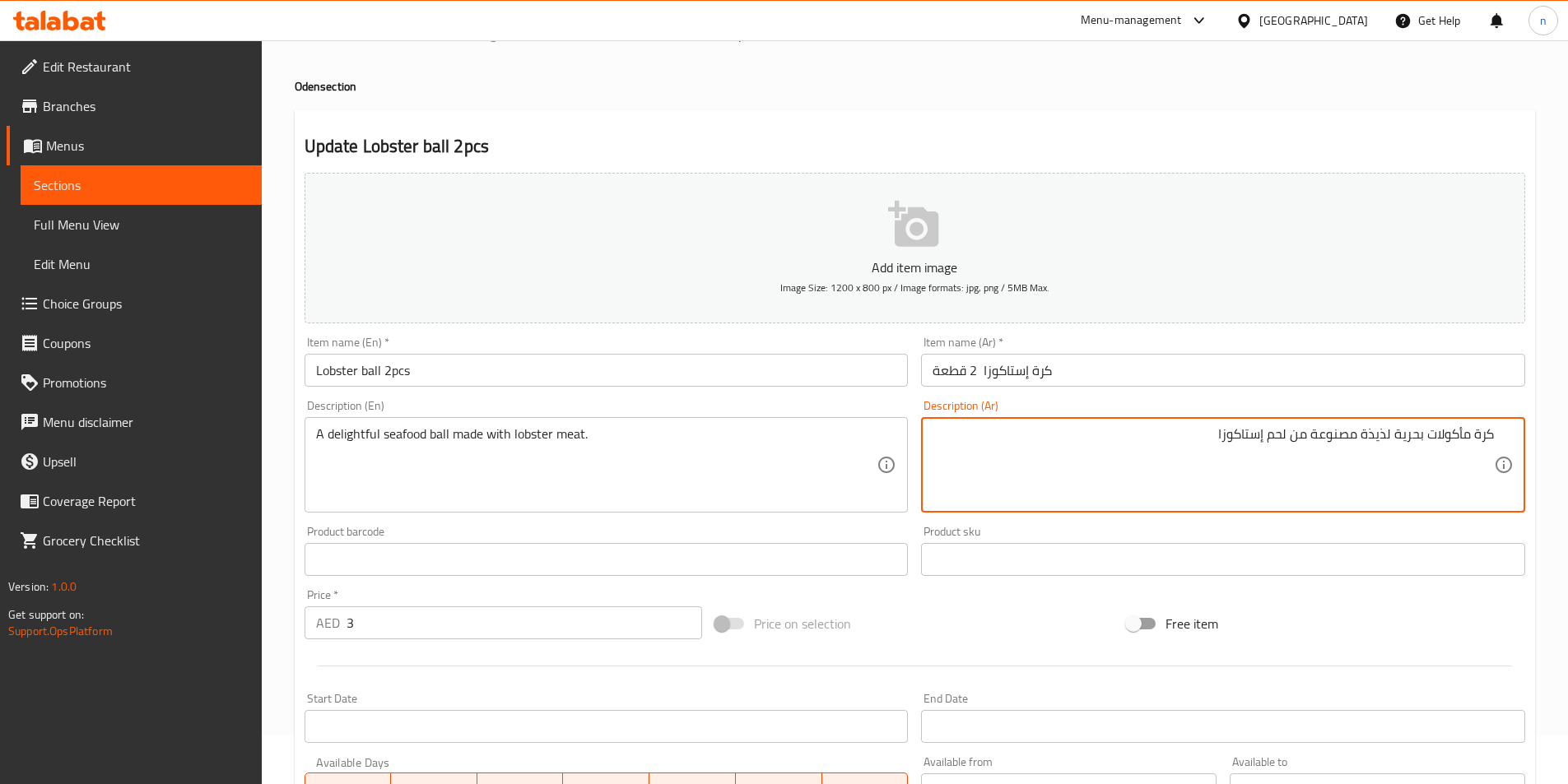
click at [1366, 437] on textarea "كرة مأكولات بحرية لذيذة مصنوعة من لحم إستاكوزا" at bounding box center [1212, 464] width 561 height 78
paste textarea "ديلايتفل"
type textarea "كرة مأكولات بحرية ديلايتفل مصنوعة من لحم إستاكوزا"
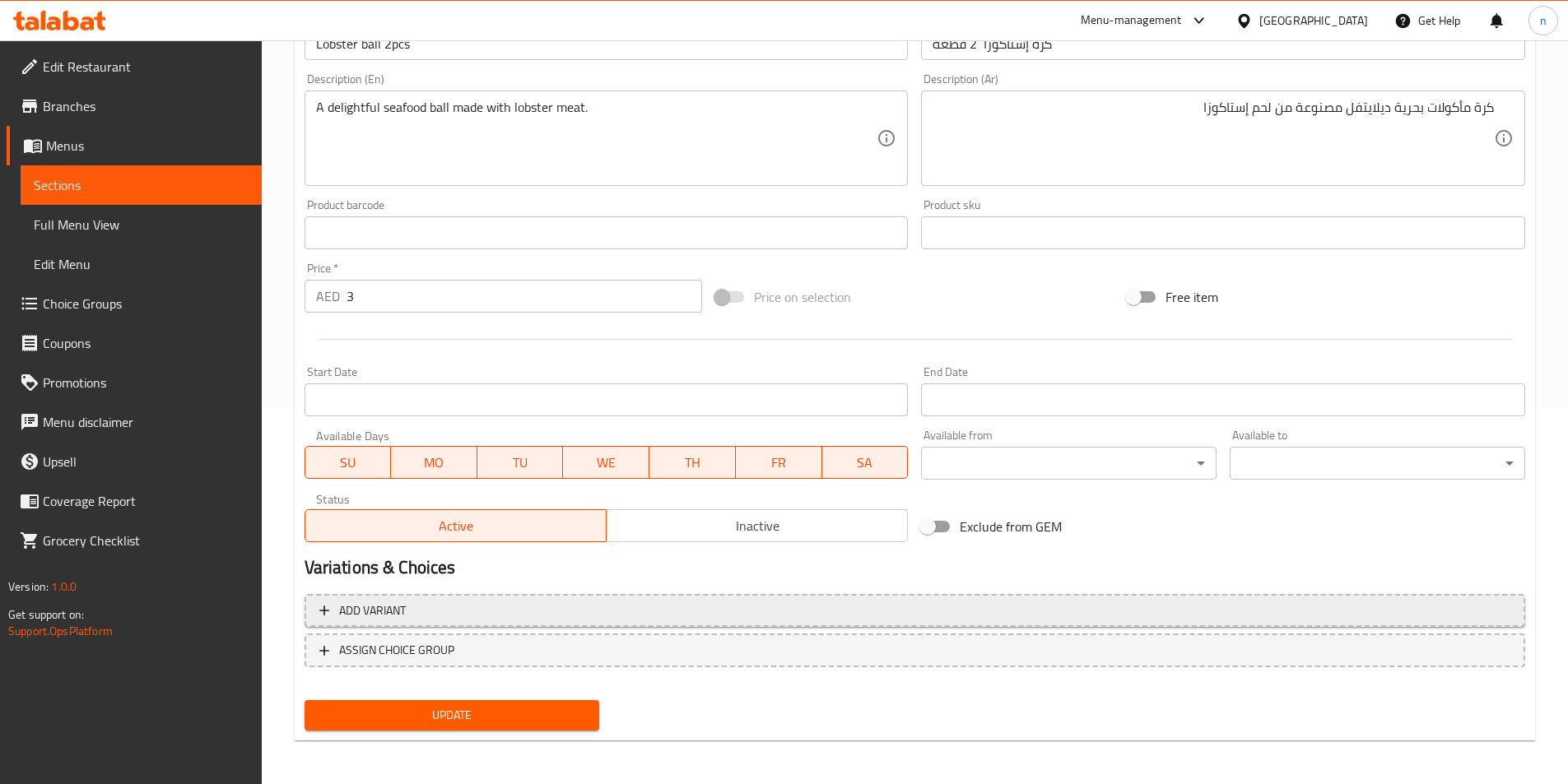
scroll to position [378, 0]
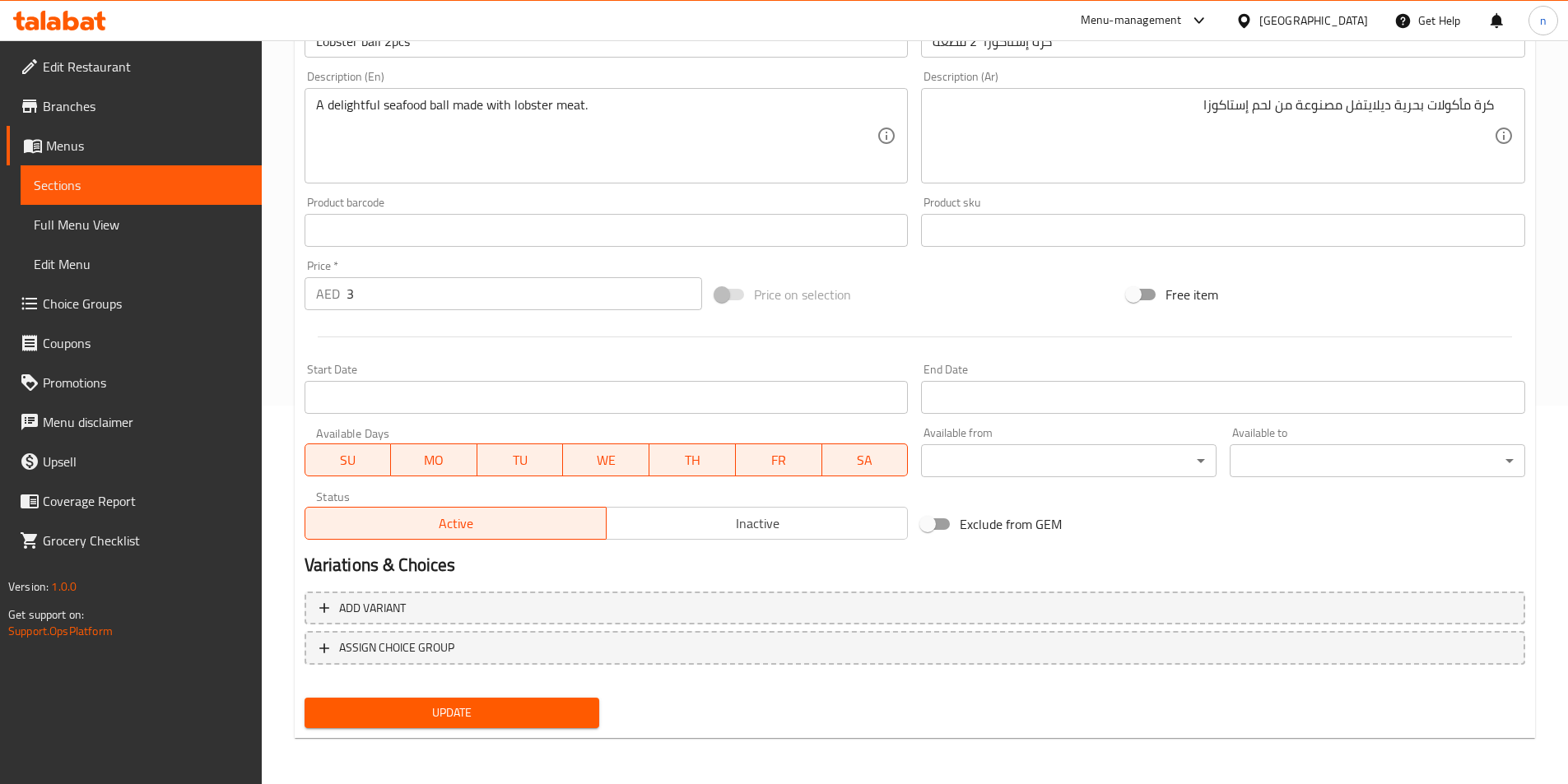
click at [515, 714] on span "Update" at bounding box center [452, 713] width 270 height 20
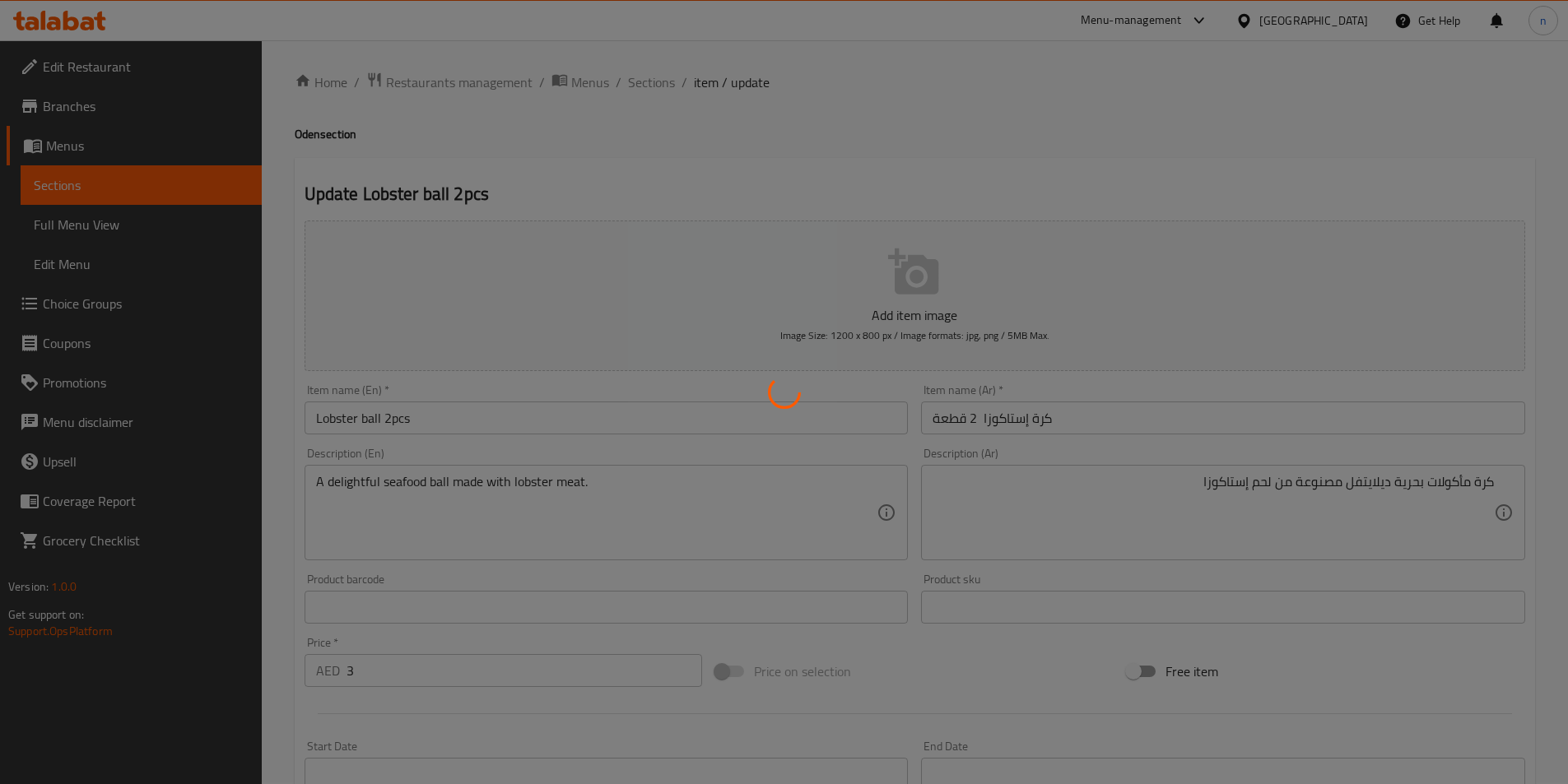
scroll to position [0, 0]
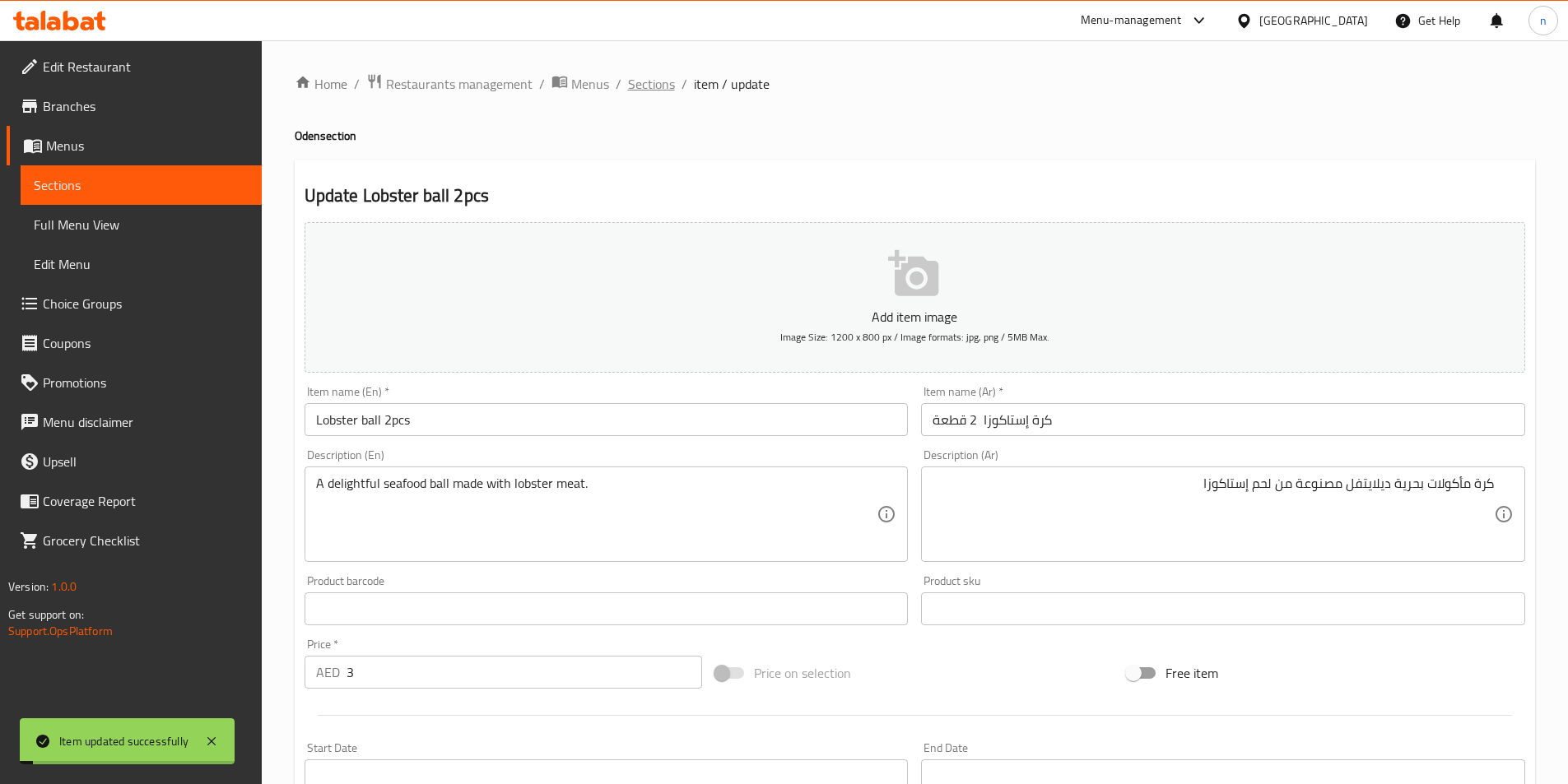
click at [654, 88] on span "Sections" at bounding box center [651, 84] width 47 height 19
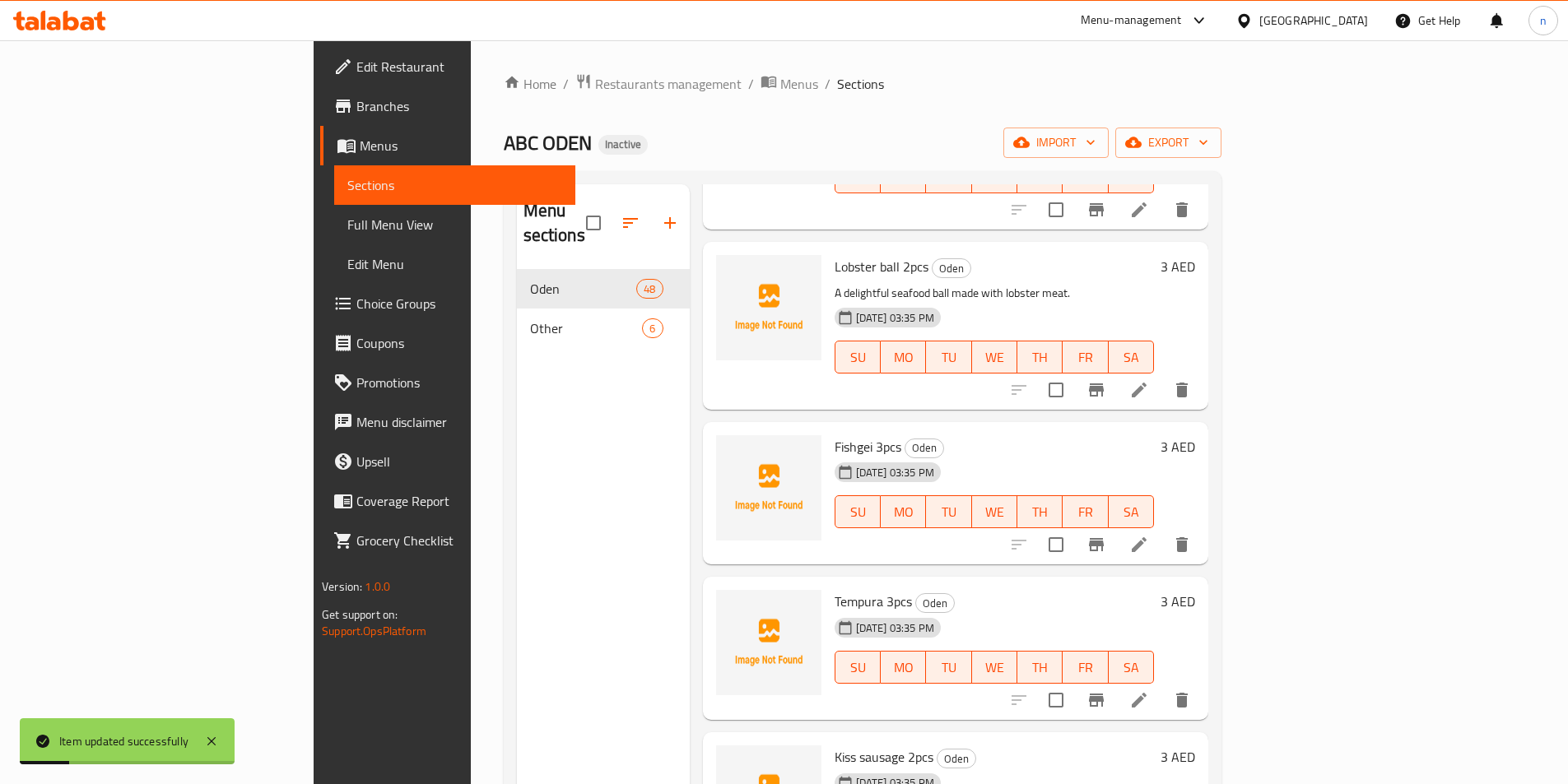
scroll to position [247, 0]
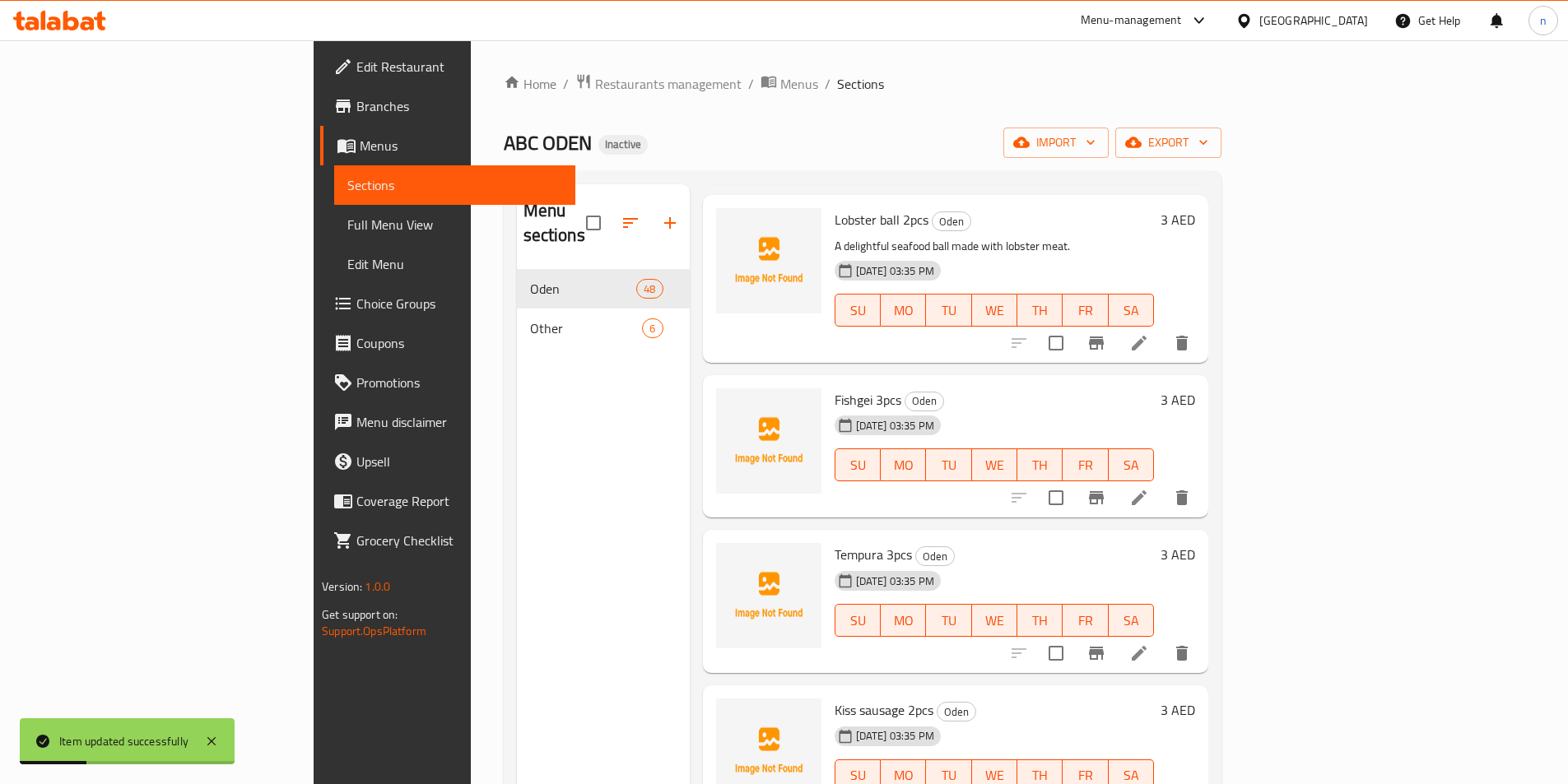
click at [1150, 488] on icon at bounding box center [1139, 497] width 19 height 19
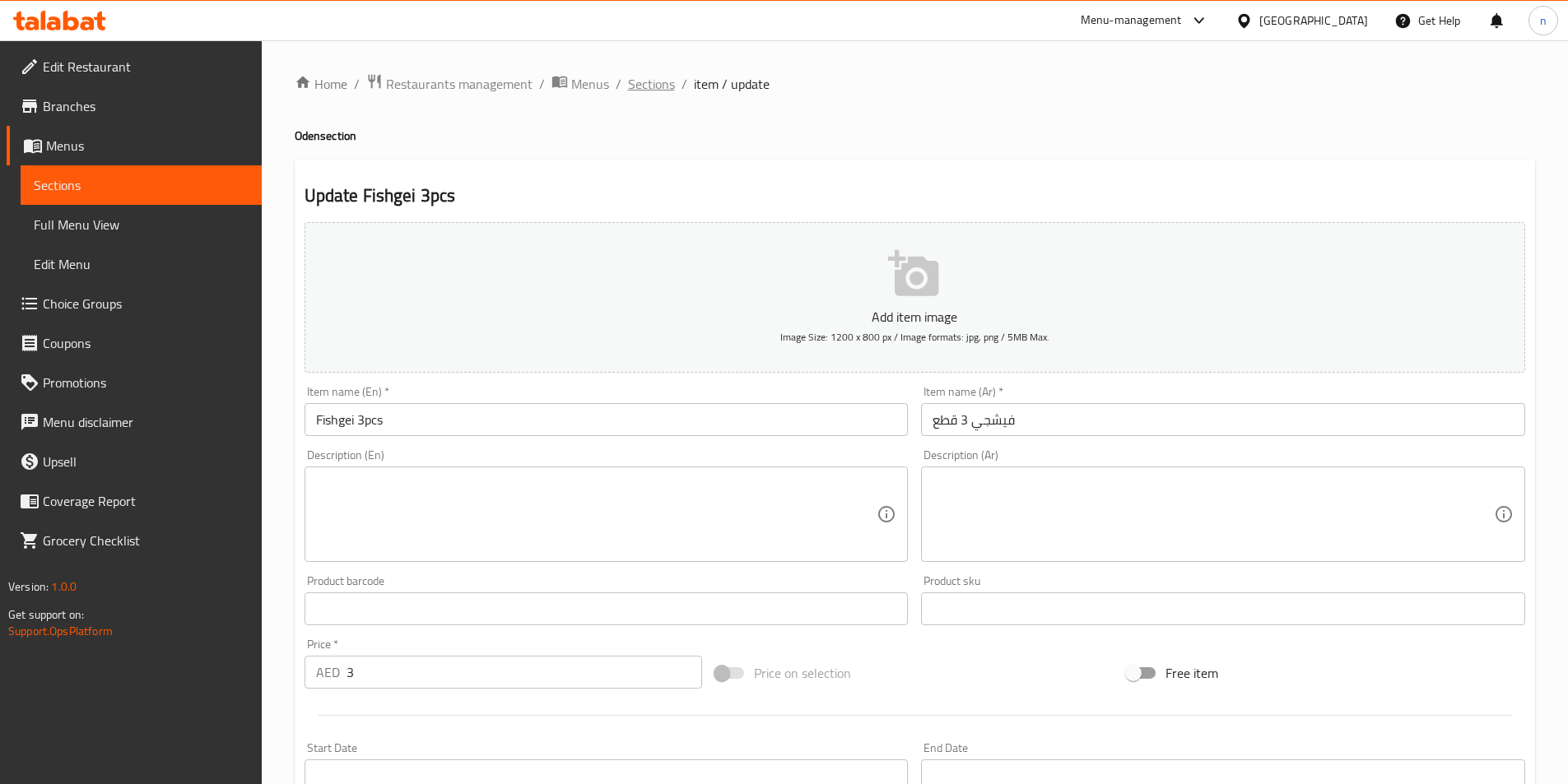
click at [639, 86] on span "Sections" at bounding box center [651, 84] width 47 height 19
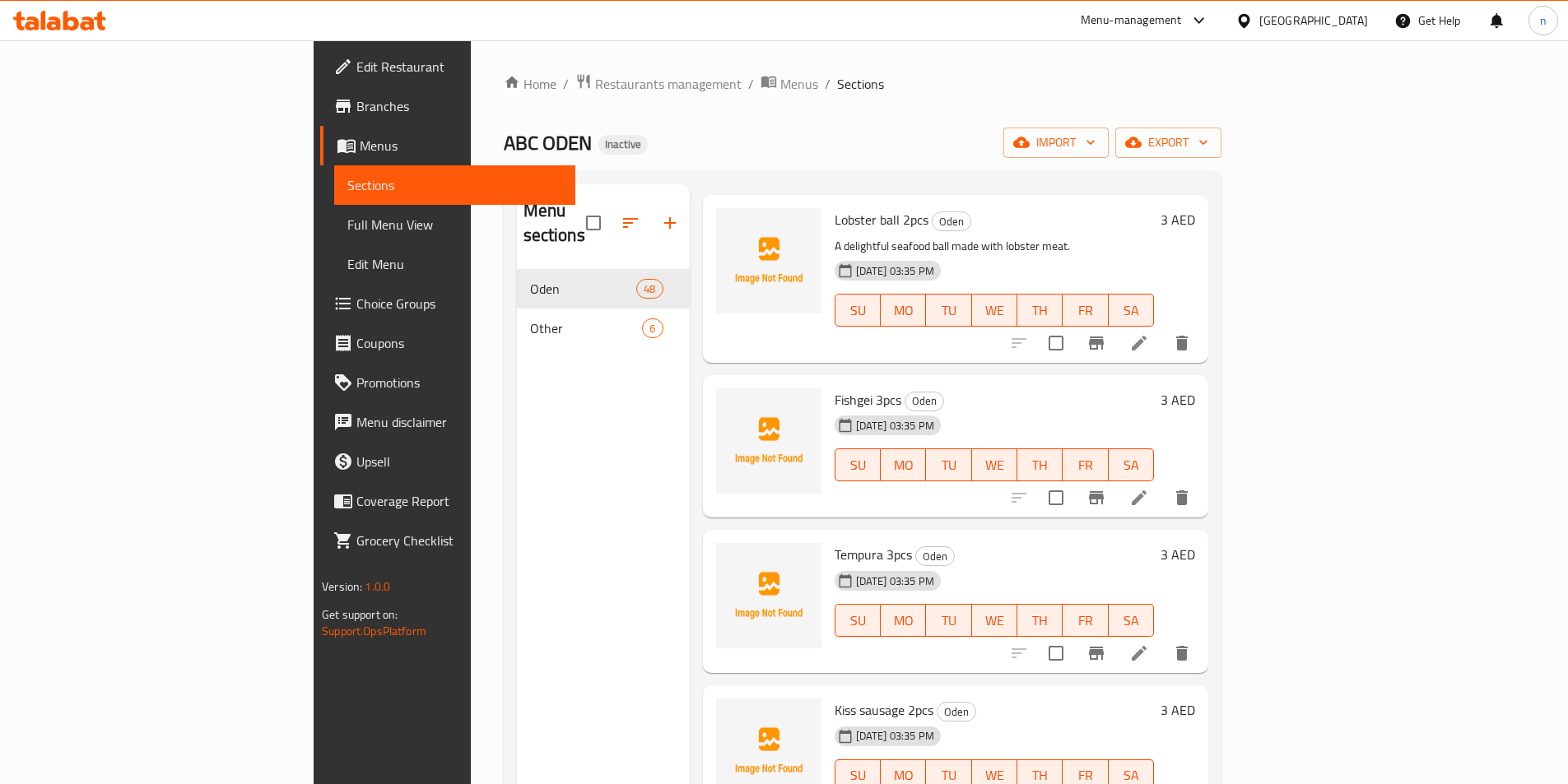
scroll to position [329, 0]
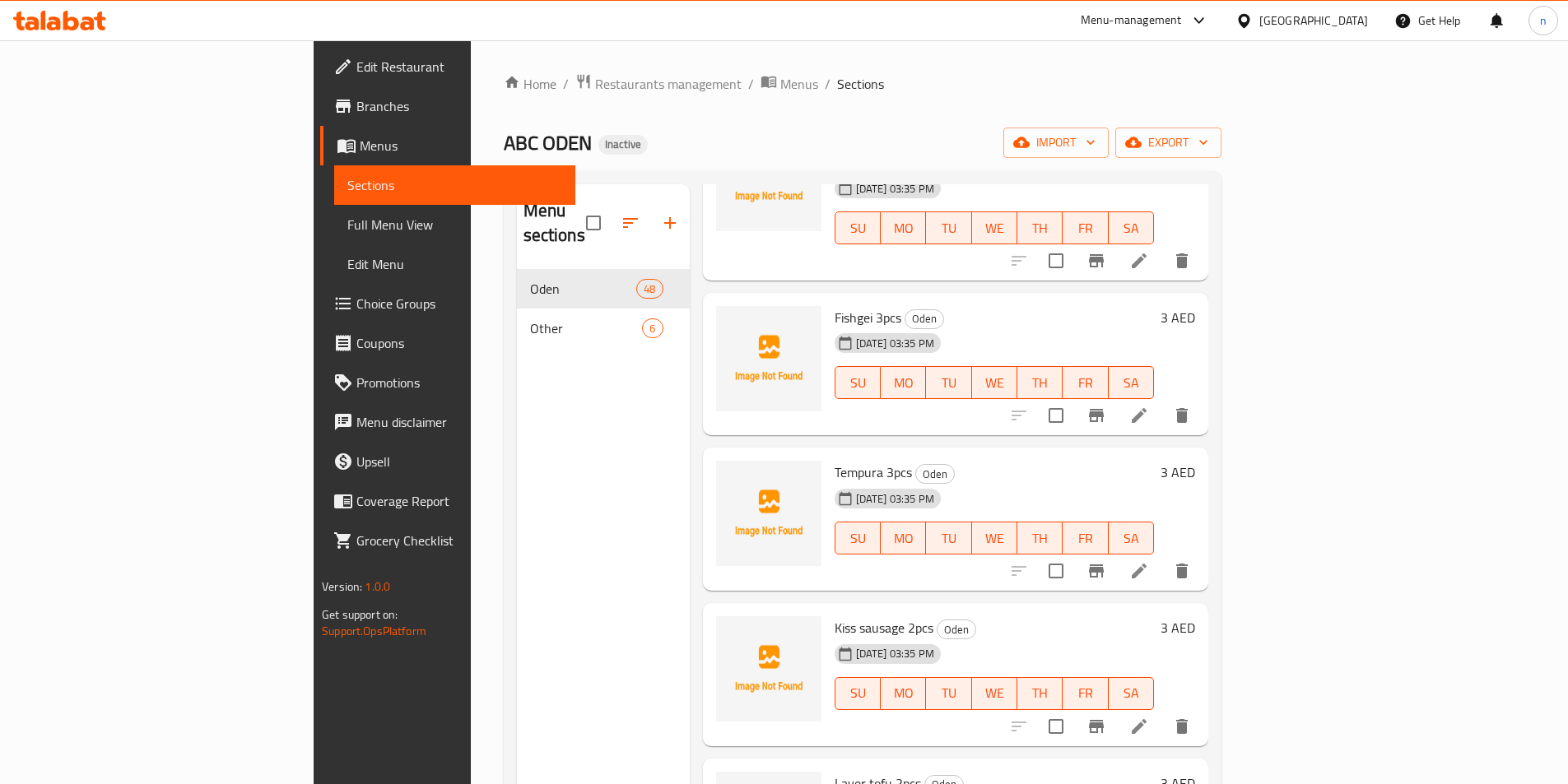
click at [835, 460] on span "Tempura 3pcs" at bounding box center [873, 472] width 77 height 25
copy h6 "Tempura 3pcs"
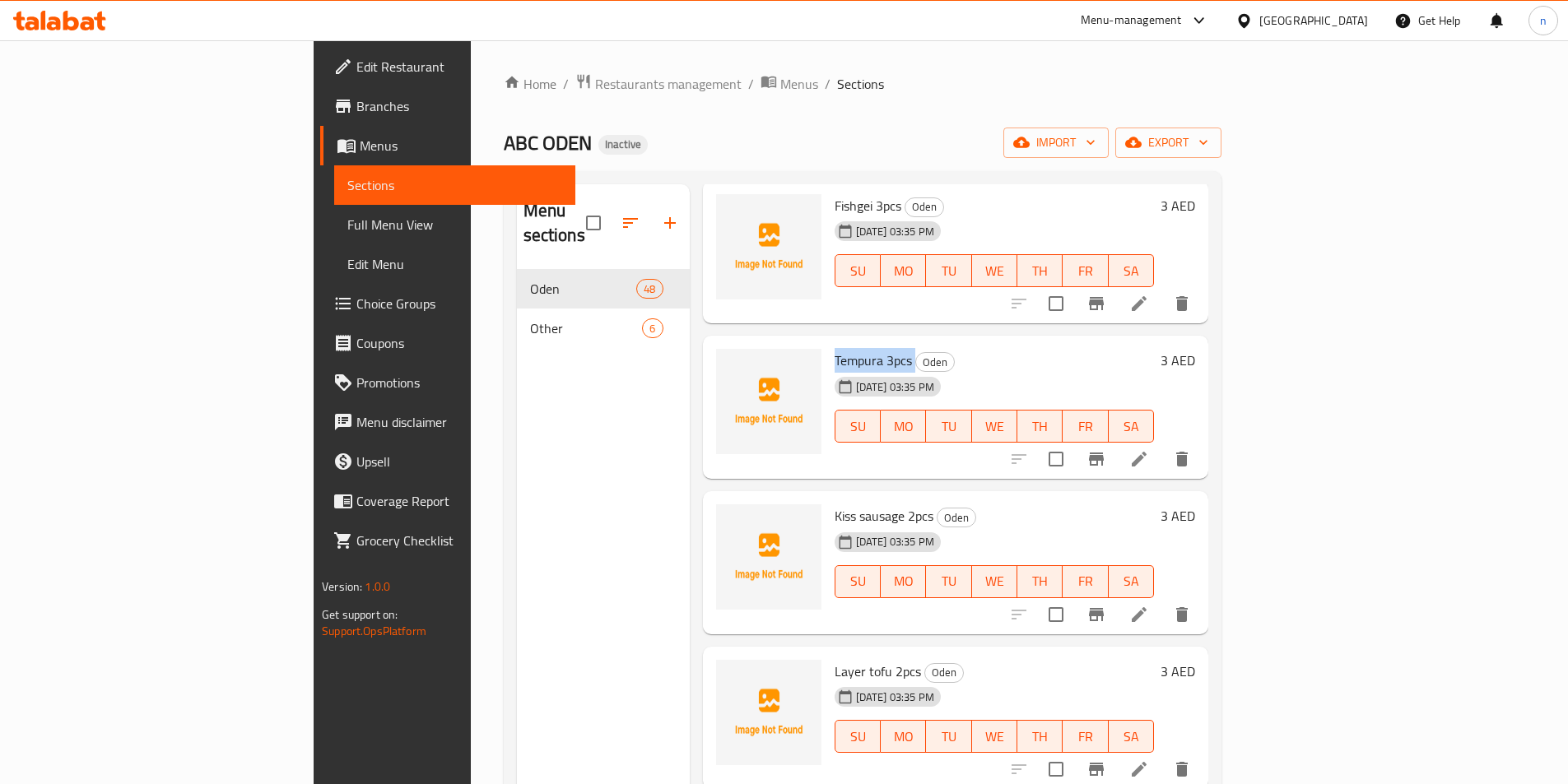
scroll to position [493, 0]
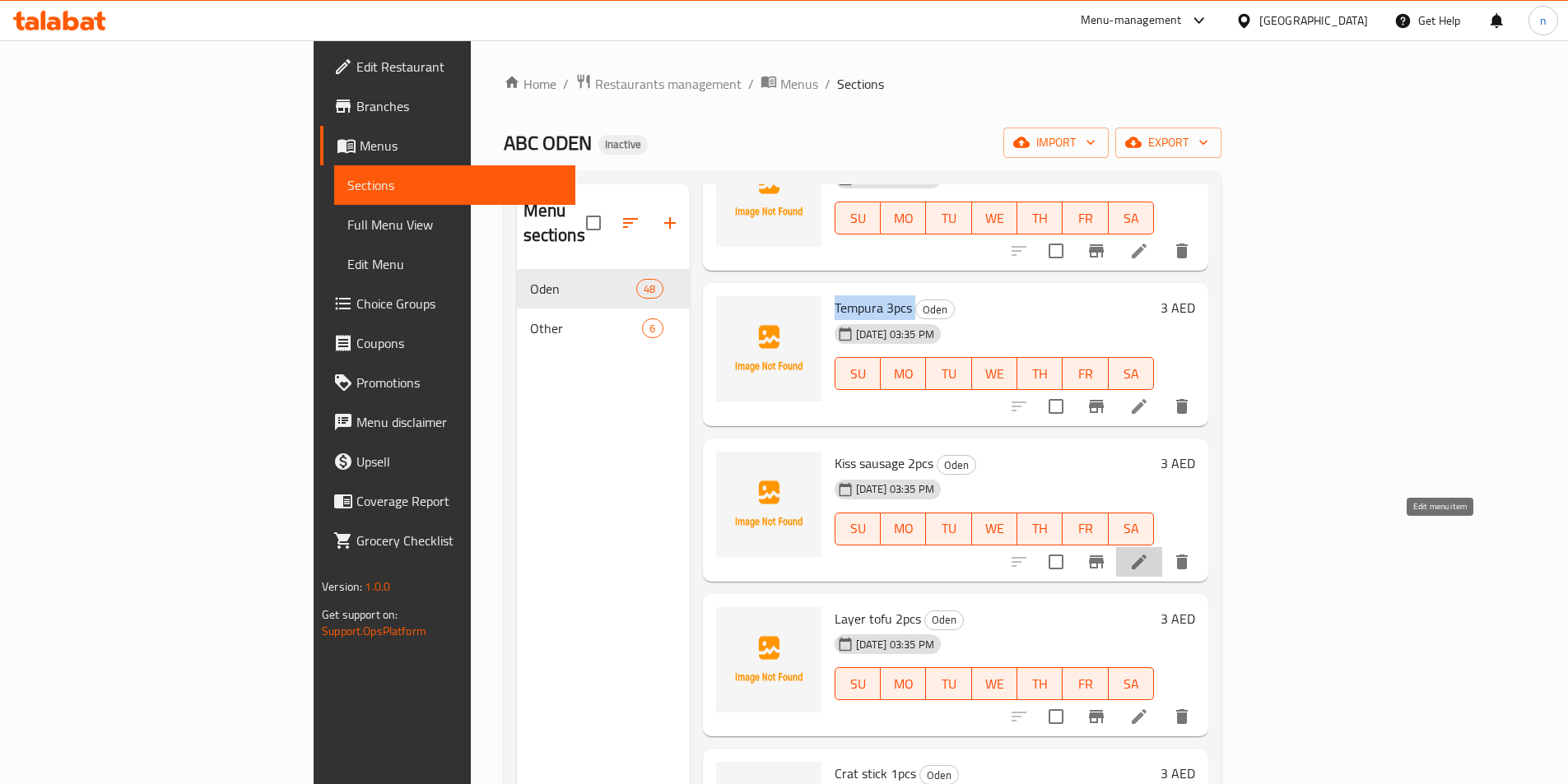
click at [1147, 554] on icon at bounding box center [1139, 561] width 14 height 14
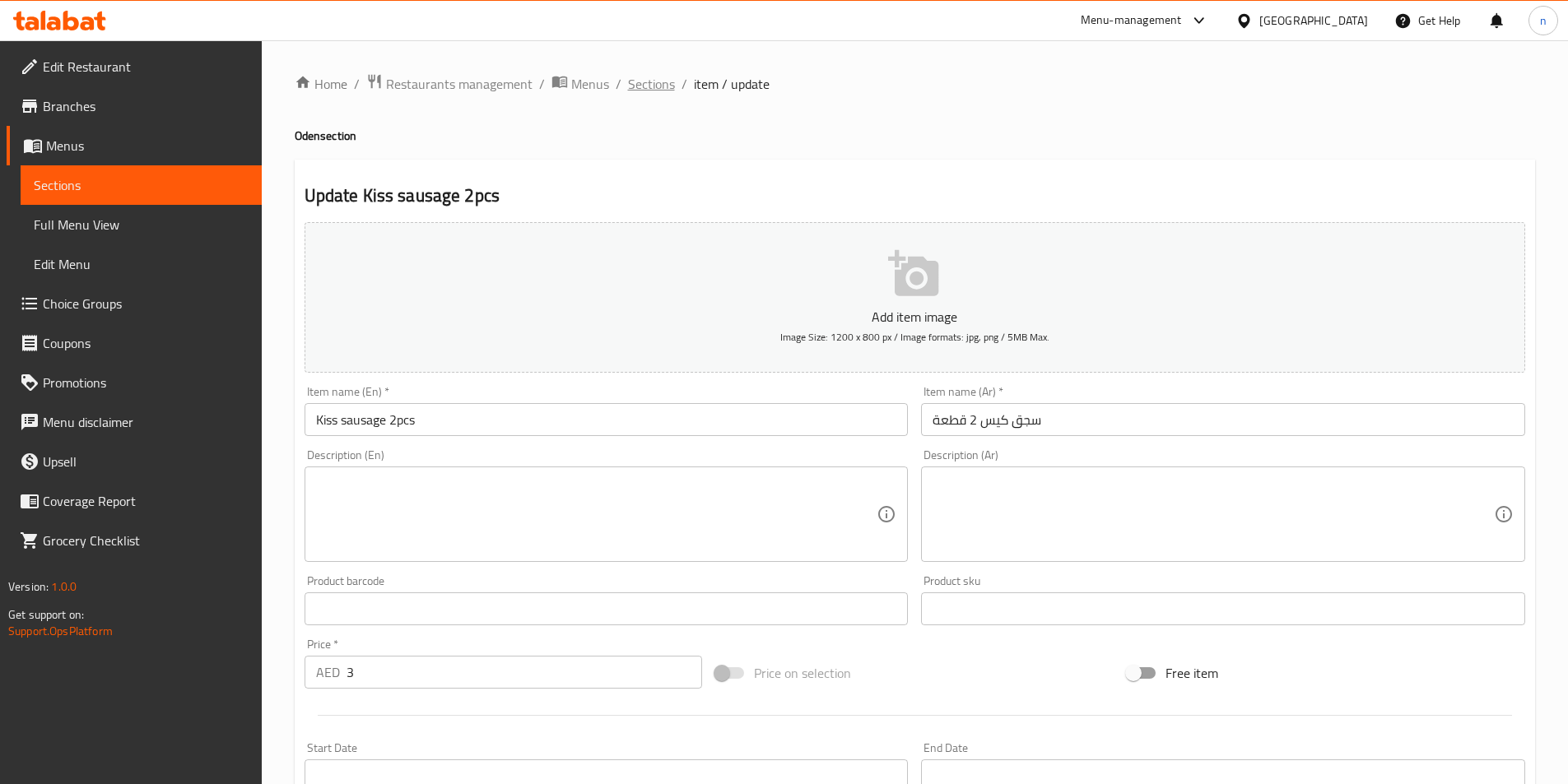
click at [648, 91] on span "Sections" at bounding box center [651, 84] width 47 height 19
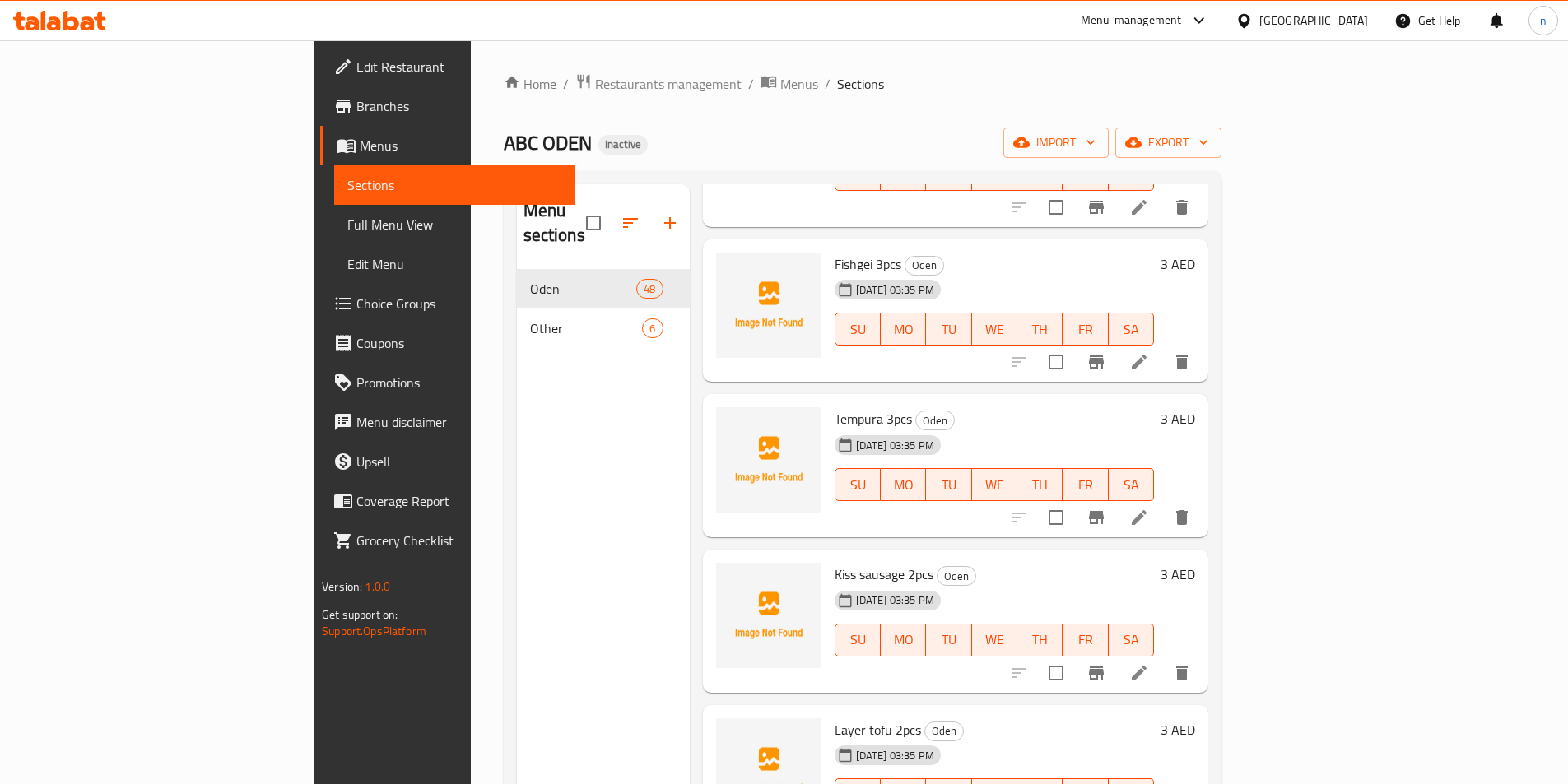
scroll to position [411, 0]
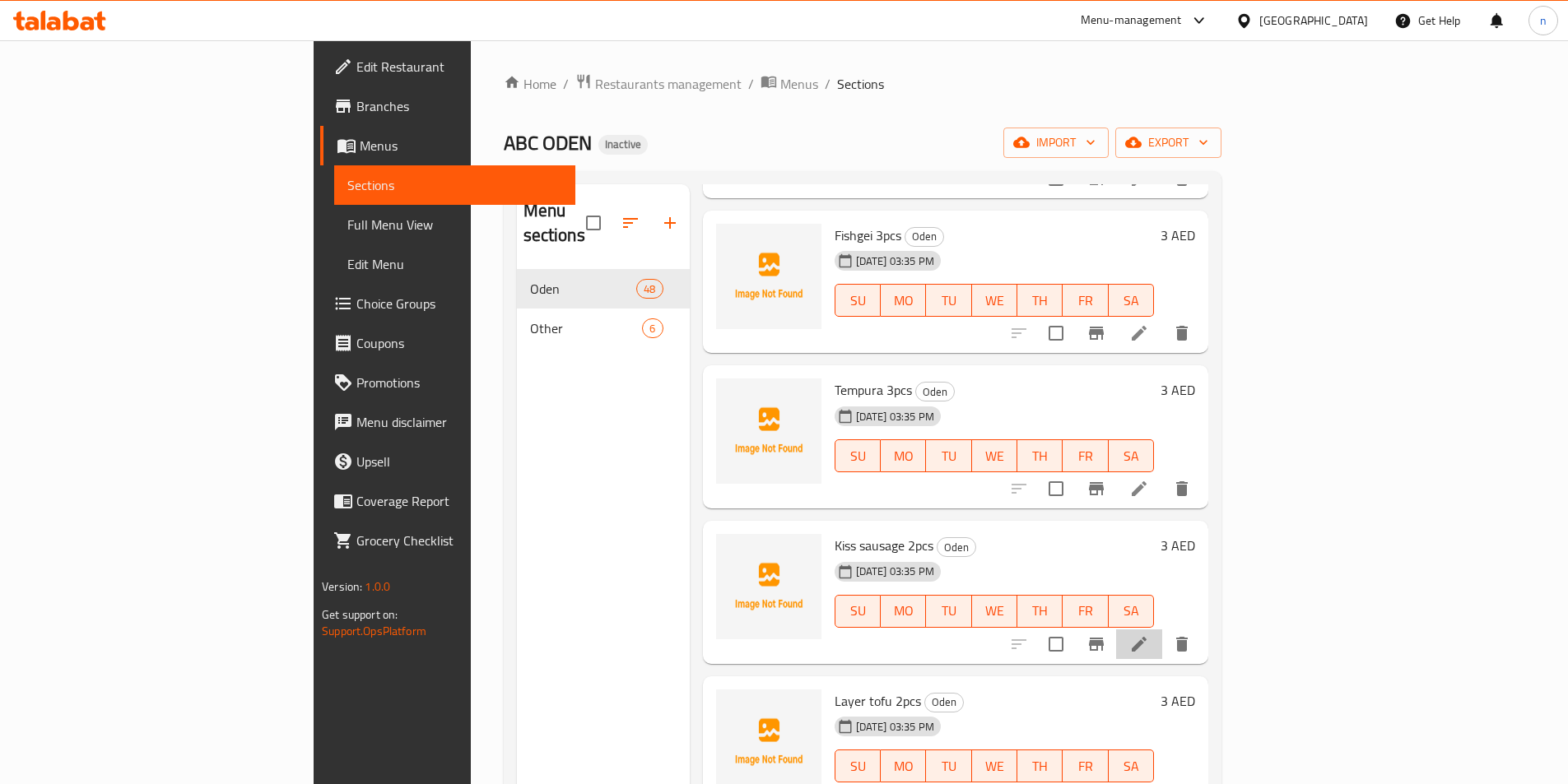
click at [1162, 631] on li at bounding box center [1139, 644] width 46 height 30
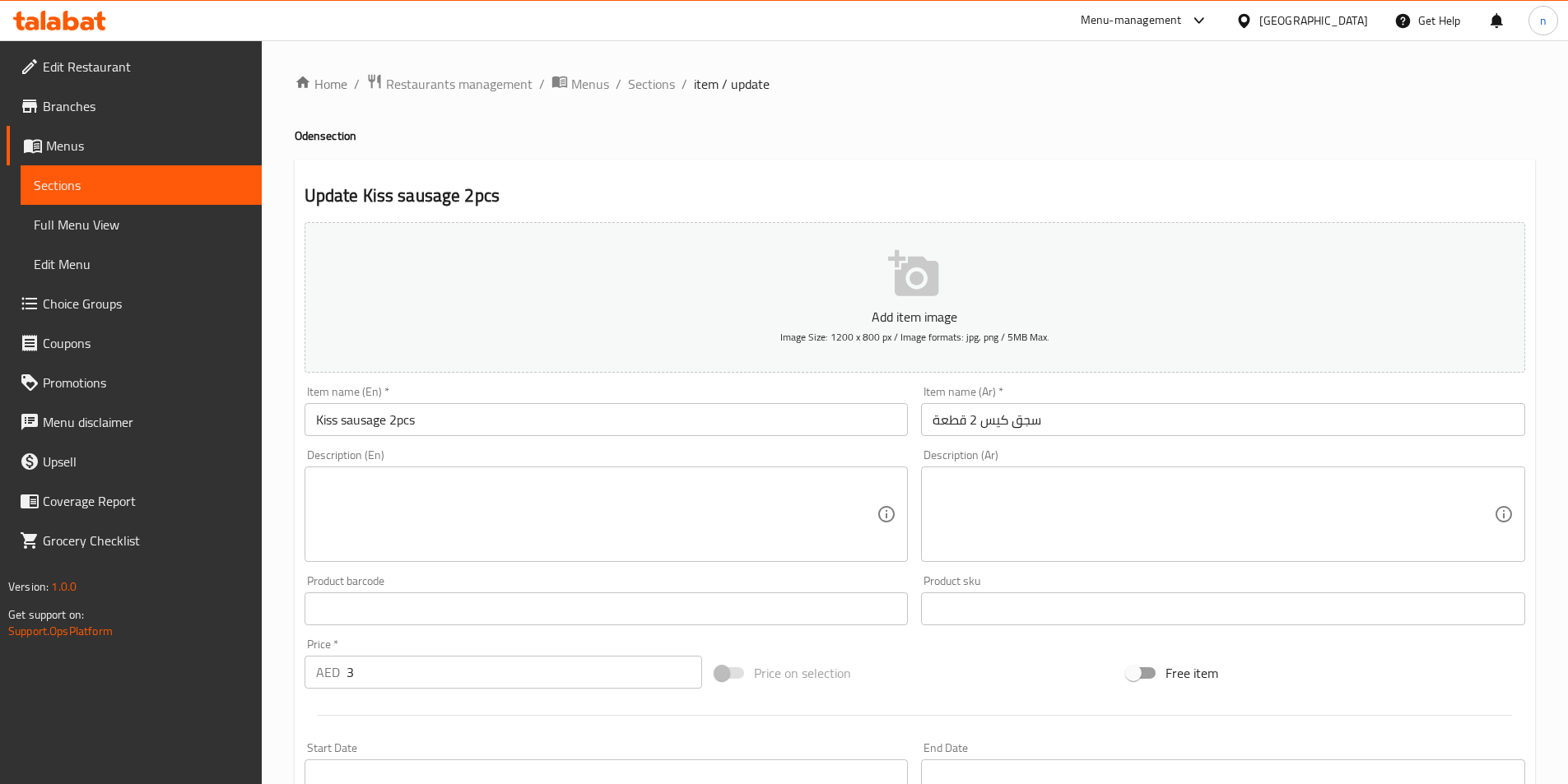
click at [356, 419] on input "Kiss sausage 2pcs" at bounding box center [606, 420] width 604 height 33
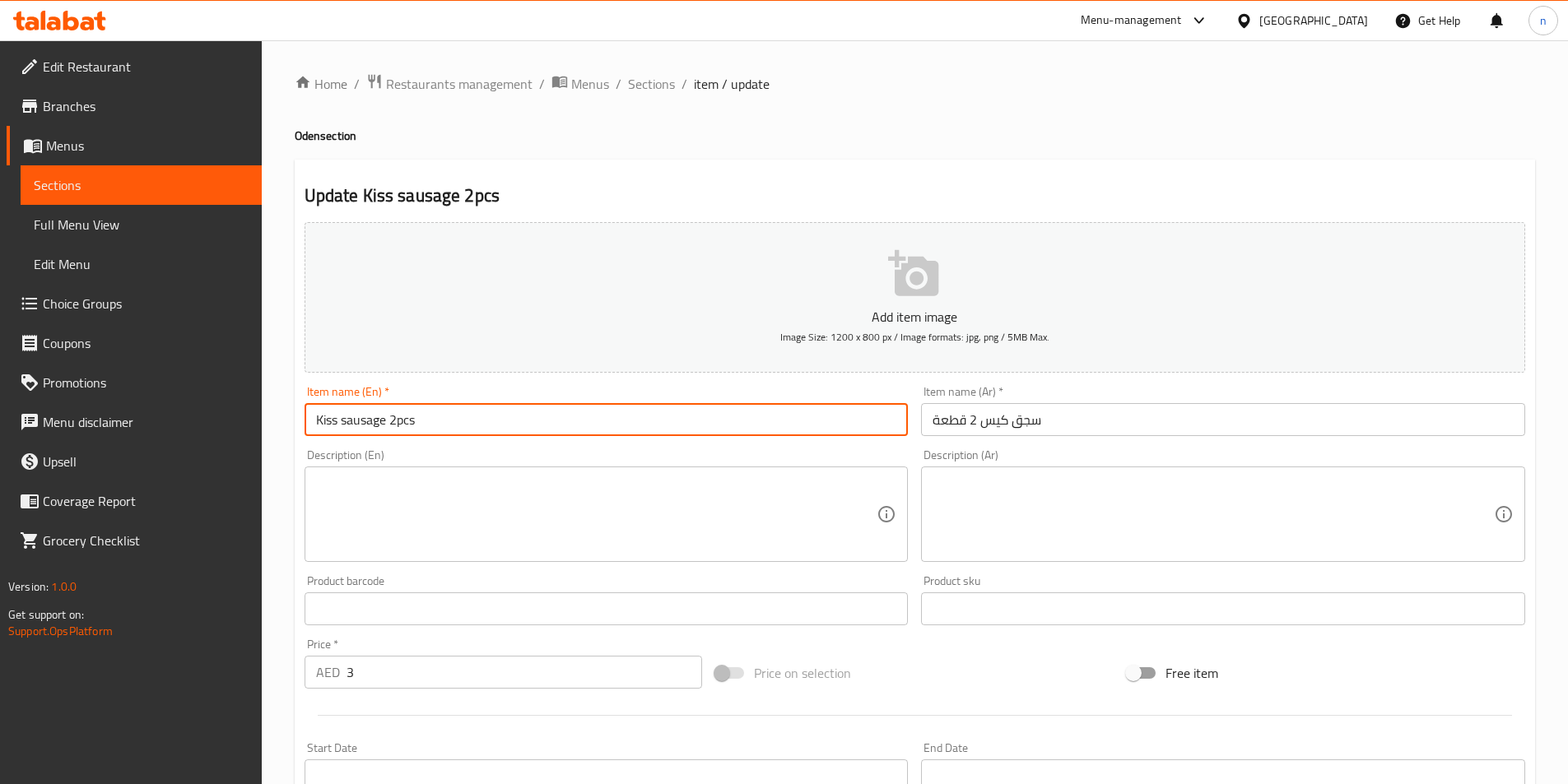
click at [356, 419] on input "Kiss sausage 2pcs" at bounding box center [606, 420] width 604 height 33
click at [381, 430] on input "Kiss sausage 2pcs" at bounding box center [606, 420] width 604 height 33
drag, startPoint x: 386, startPoint y: 420, endPoint x: 175, endPoint y: 443, distance: 212.2
click at [189, 438] on div "Edit Restaurant Branches Menus Sections Full Menu View Edit Menu Choice Groups …" at bounding box center [784, 602] width 1568 height 1122
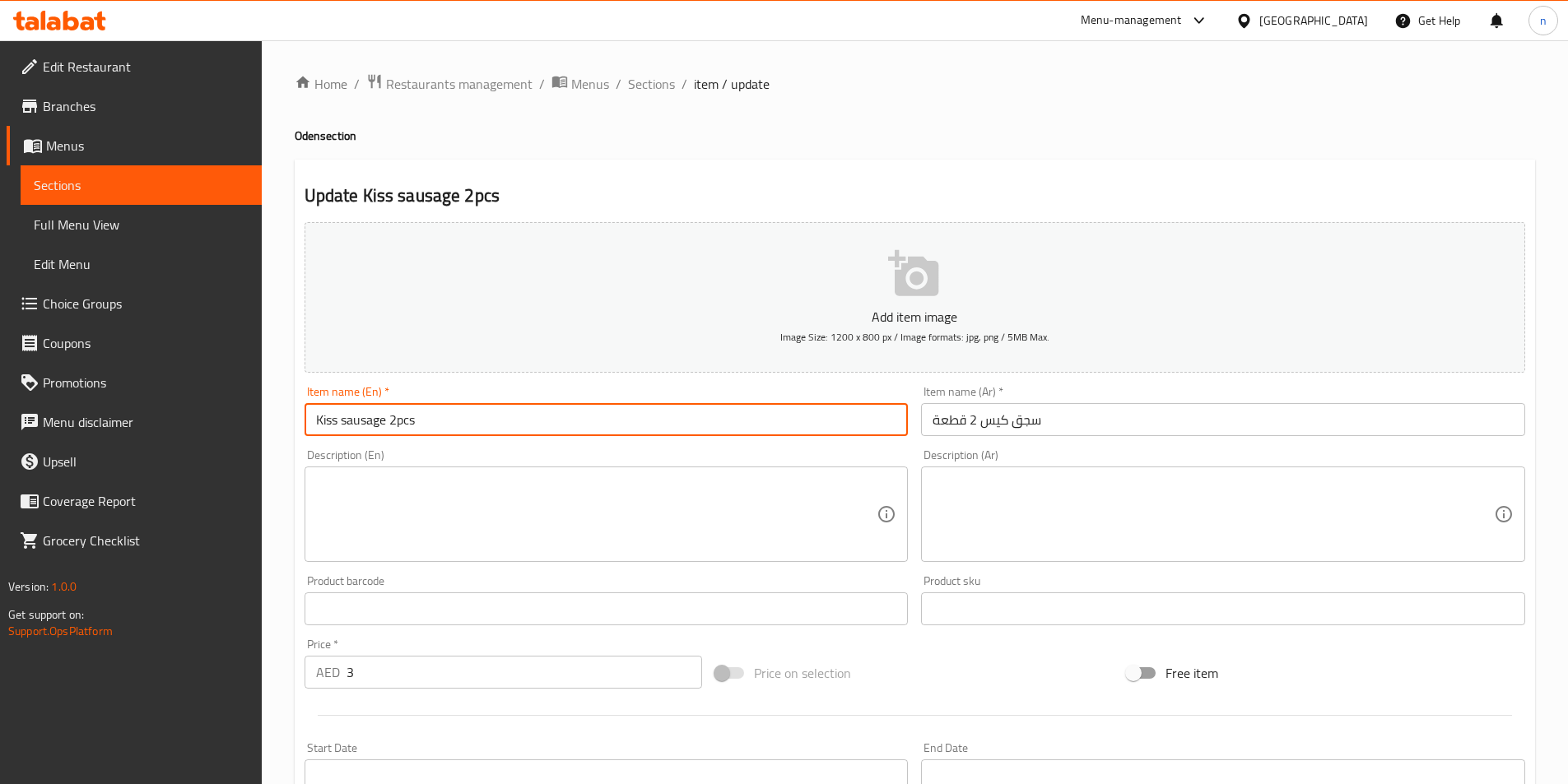
click at [352, 421] on input "Kiss sausage 2pcs" at bounding box center [606, 420] width 604 height 33
click at [386, 424] on input "Kiss sausage 2pcs" at bounding box center [606, 420] width 604 height 33
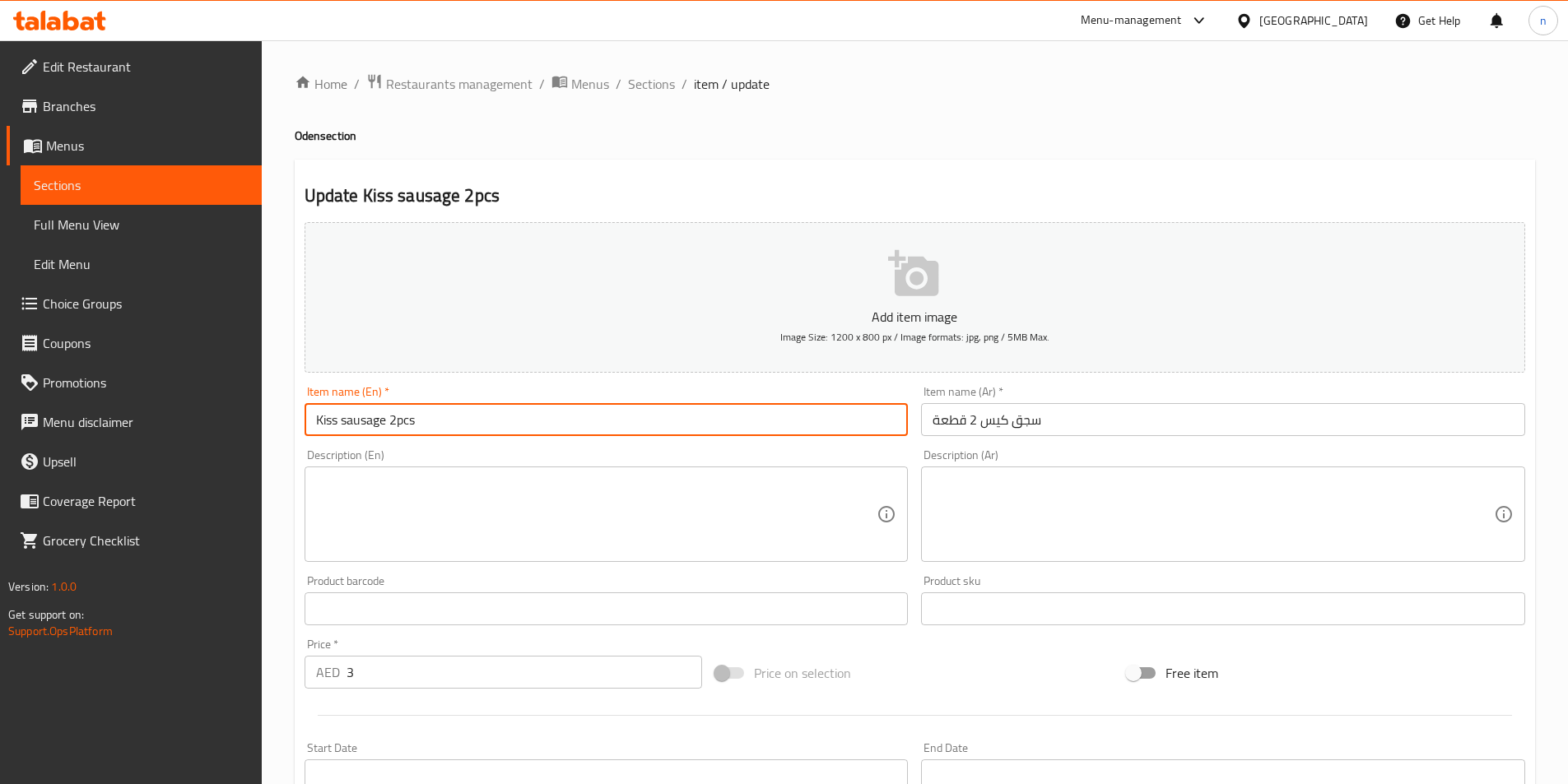
drag, startPoint x: 386, startPoint y: 423, endPoint x: 189, endPoint y: 445, distance: 198.2
click at [190, 448] on div "Edit Restaurant Branches Menus Sections Full Menu View Edit Menu Choice Groups …" at bounding box center [784, 602] width 1568 height 1122
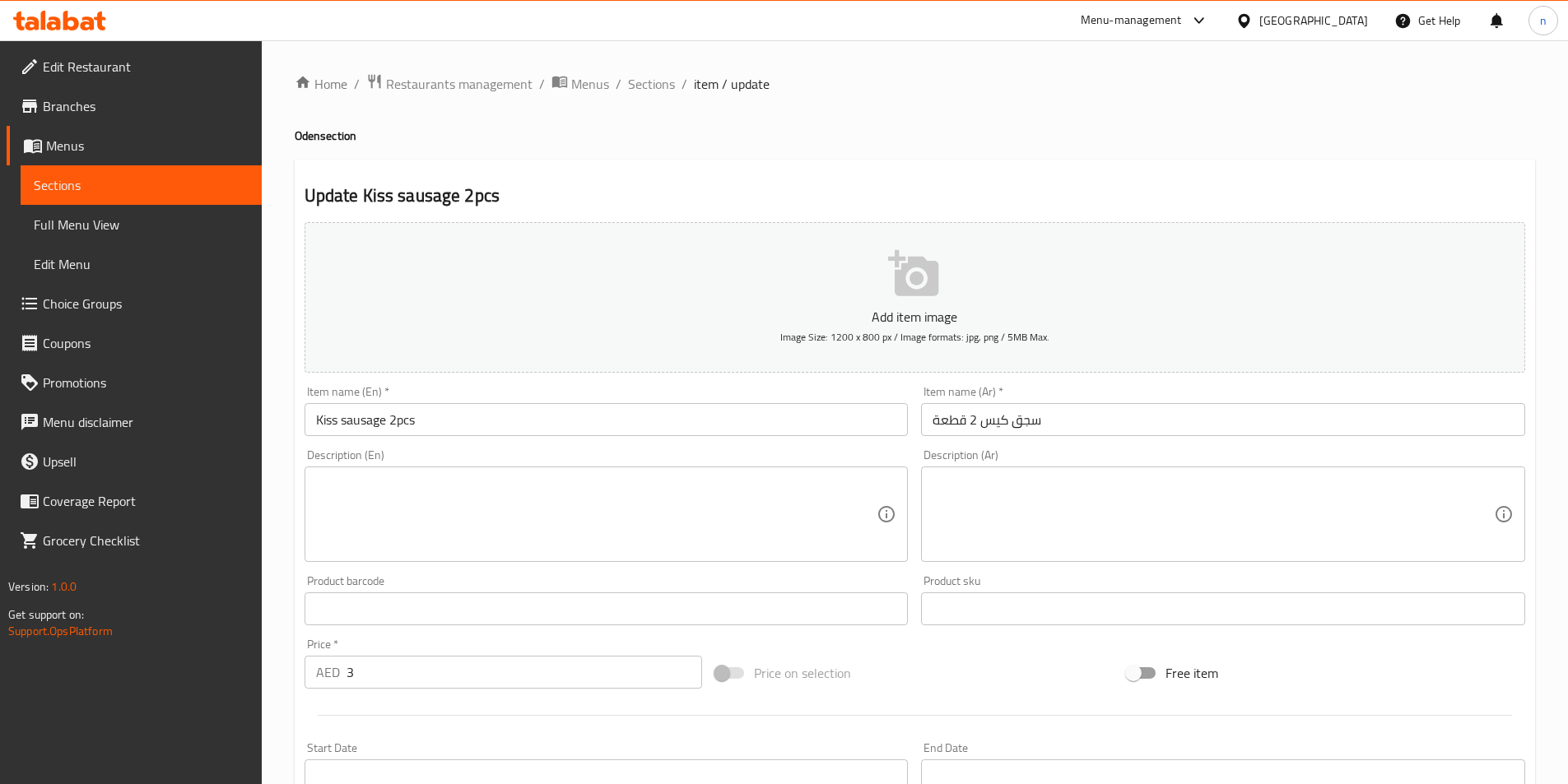
click at [460, 510] on textarea at bounding box center [596, 515] width 561 height 78
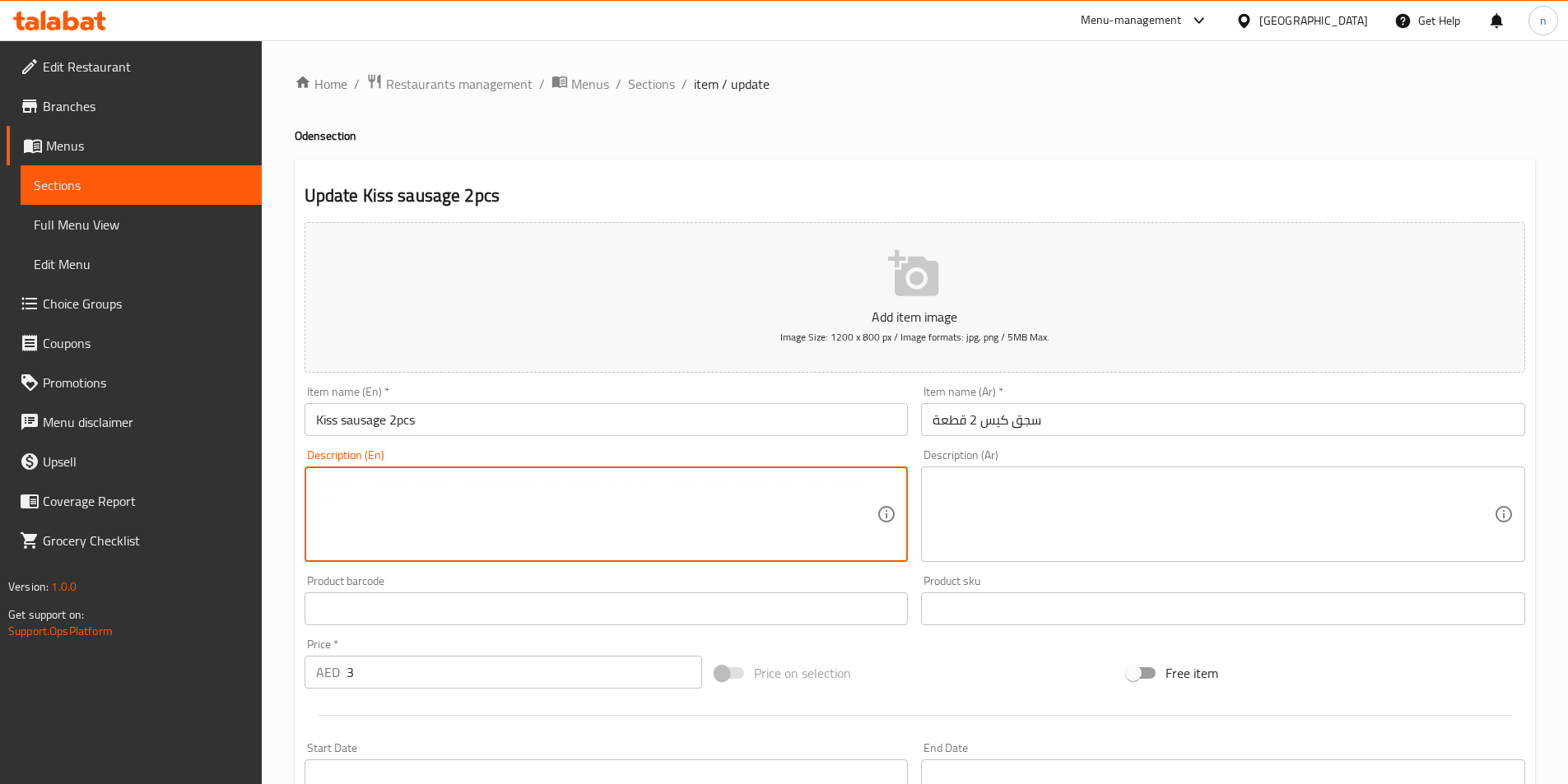
paste textarea "A type of sausage, typically made from processed meat."
type textarea "A type of sausage, typically made from processed meat."
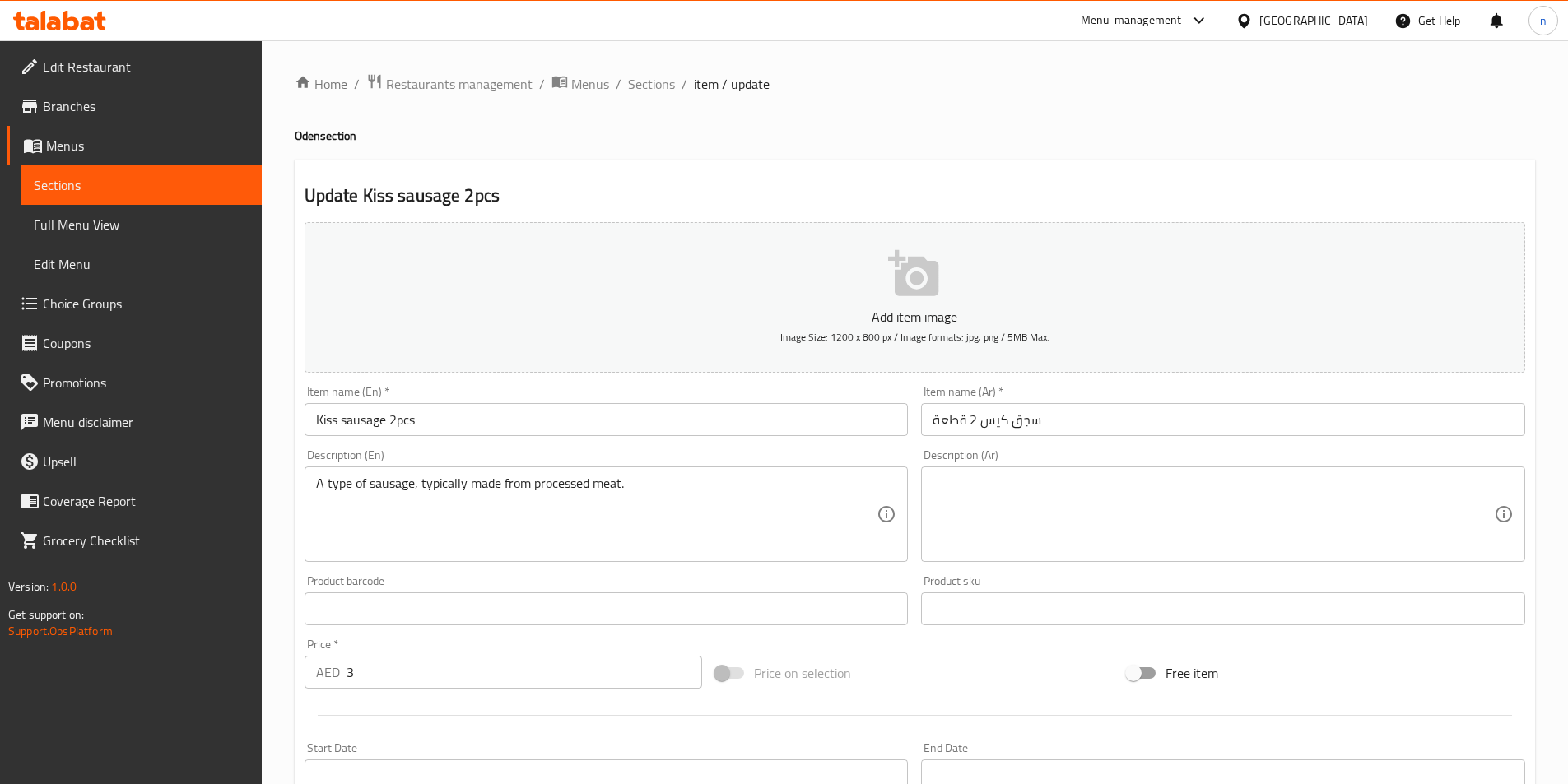
click at [339, 483] on textarea "A type of sausage, typically made from processed meat." at bounding box center [596, 515] width 561 height 78
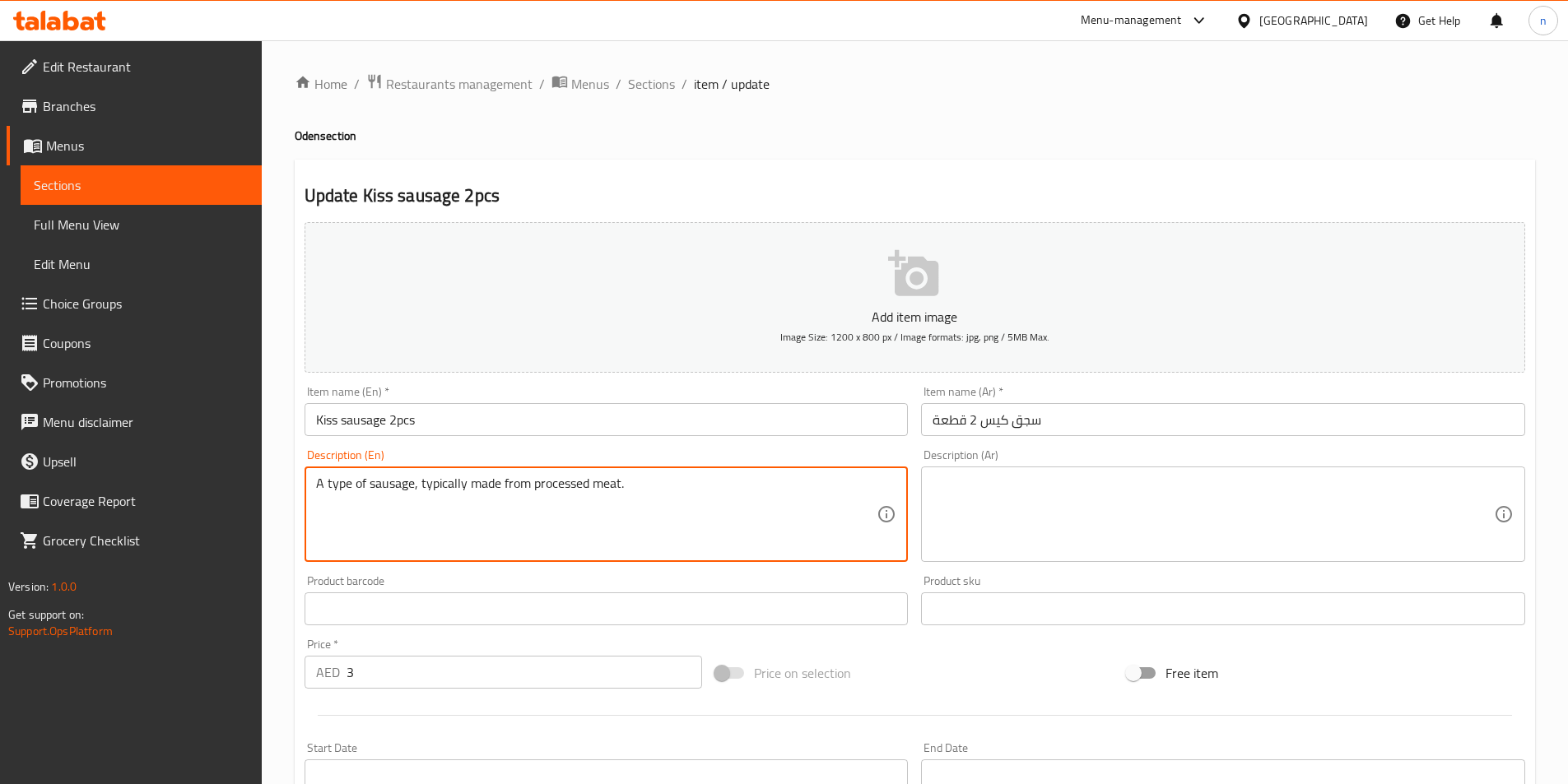
click at [339, 483] on textarea "A type of sausage, typically made from processed meat." at bounding box center [596, 515] width 561 height 78
drag, startPoint x: 420, startPoint y: 483, endPoint x: 688, endPoint y: 487, distance: 268.0
click at [694, 485] on textarea "A type of sausage, typically made from processed meat." at bounding box center [596, 515] width 561 height 78
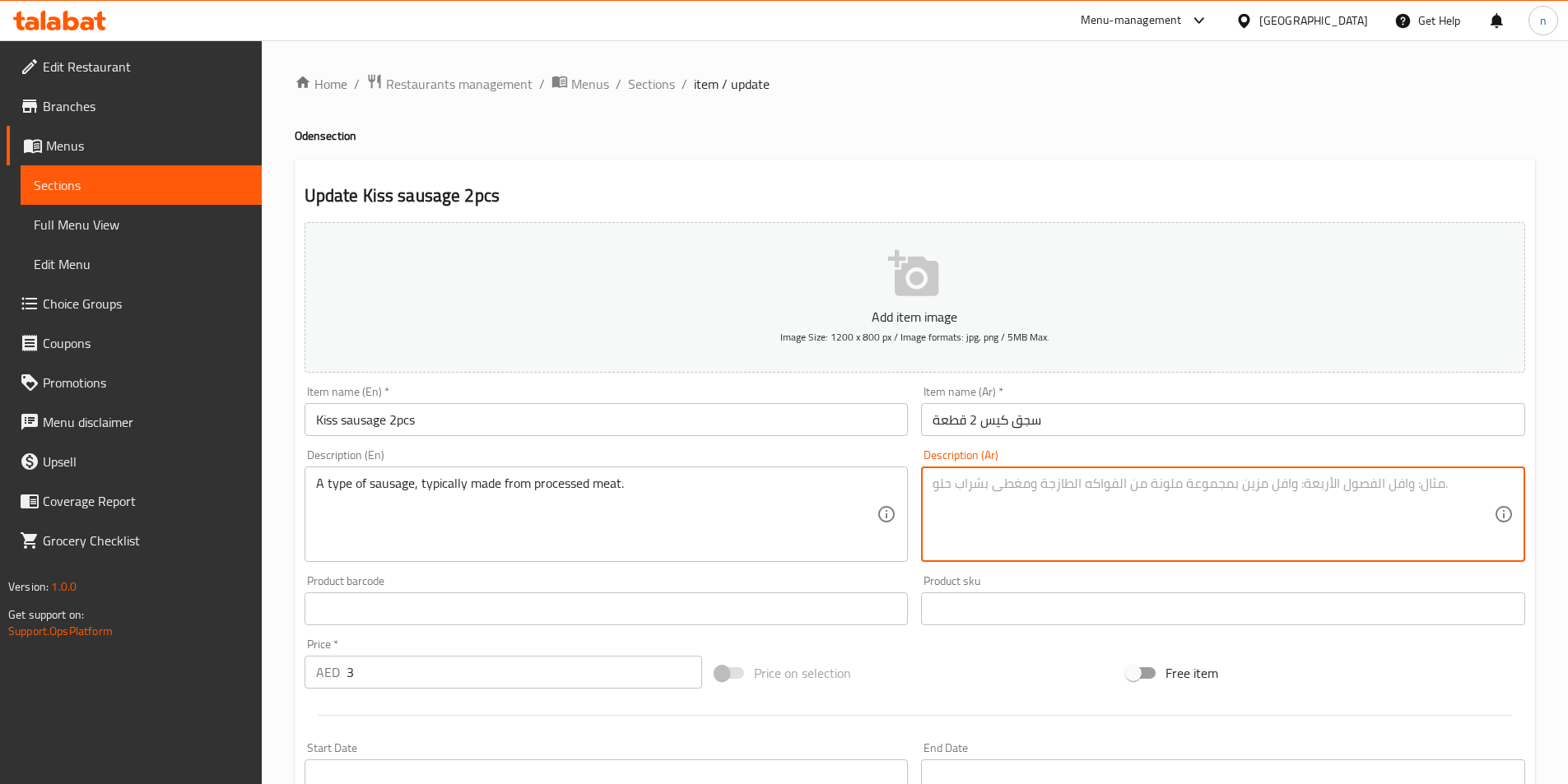
click at [1112, 495] on textarea at bounding box center [1212, 515] width 561 height 78
paste textarea "نوع من السجق، مصنوع عادة من اللحوم المصنعة."
click at [1035, 476] on textarea "نوع من السجق، مصنوع عادة من اللحوم المصنعة." at bounding box center [1212, 515] width 561 height 78
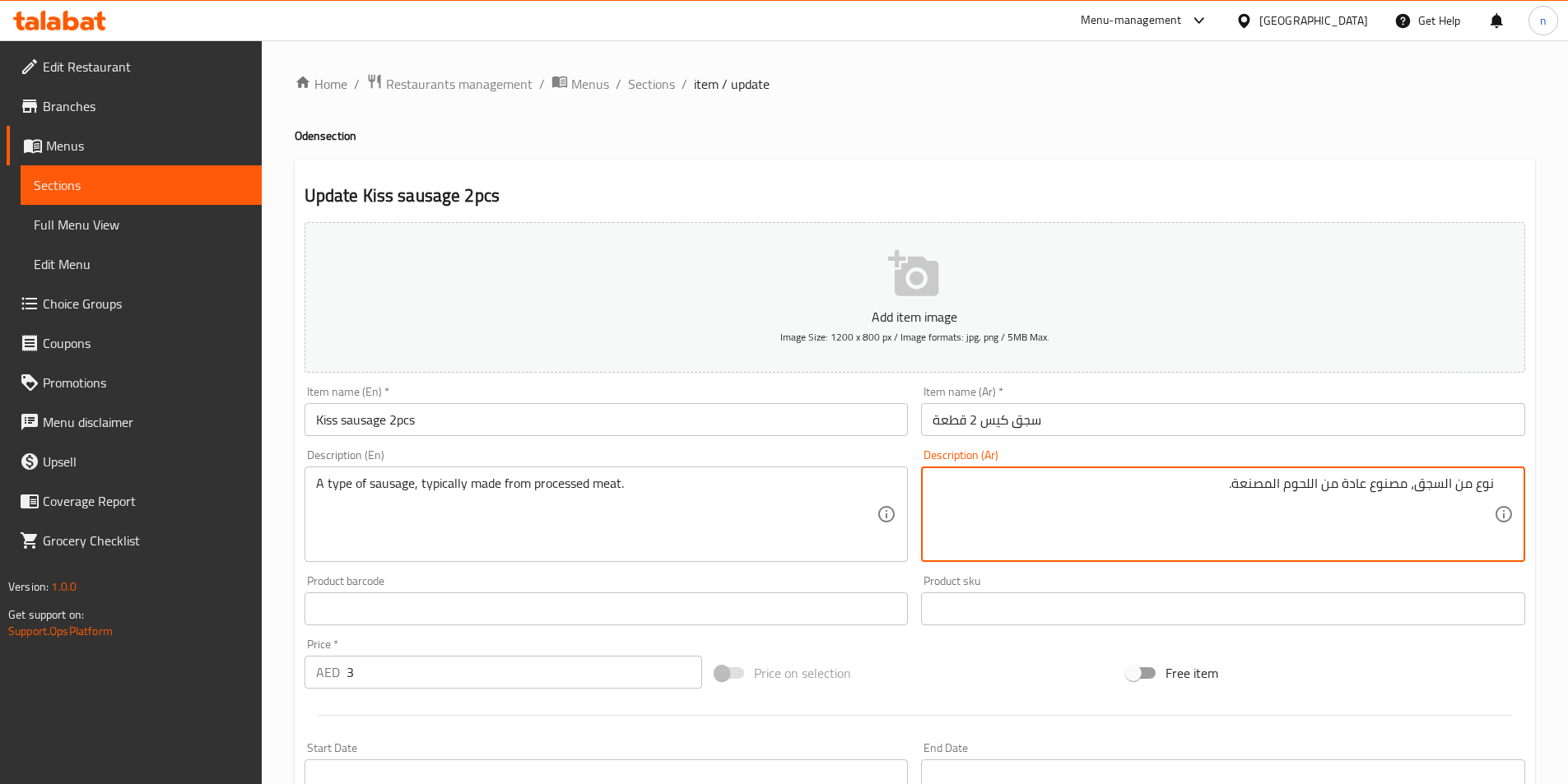
click at [1209, 539] on textarea "نوع من السجق، مصنوع عادة من اللحوم المصنعة." at bounding box center [1212, 515] width 561 height 78
click at [1190, 515] on textarea "نوع من السجق، مصنوع عادة من اللحوم المصنعة." at bounding box center [1212, 515] width 561 height 78
type textarea "نوع من السجق، مصنوع عادة من اللحوم المصنعة."
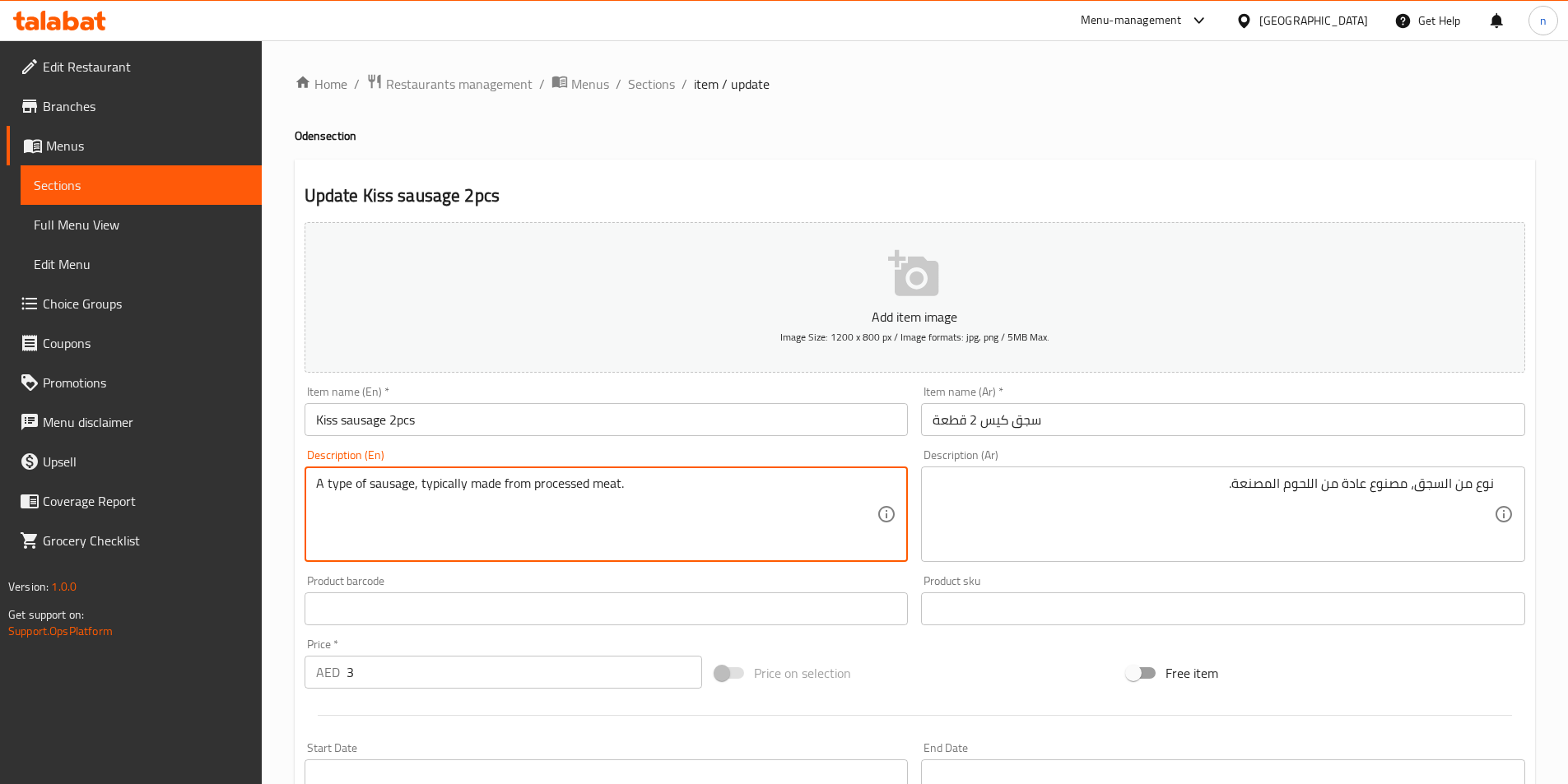
click at [556, 487] on textarea "A type of sausage, typically made from processed meat." at bounding box center [596, 515] width 561 height 78
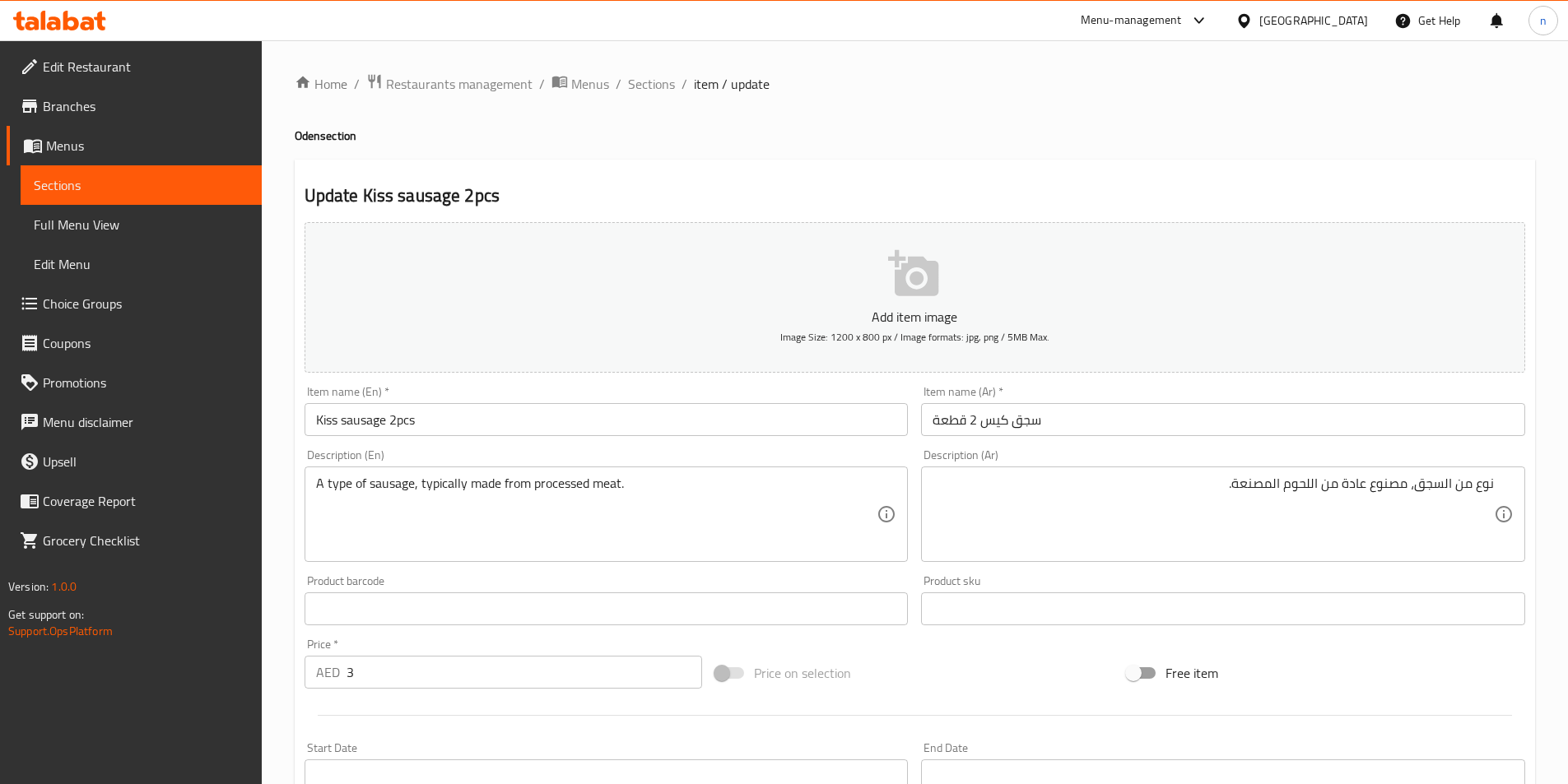
click at [469, 490] on textarea "A type of sausage, typically made from processed meat." at bounding box center [596, 515] width 561 height 78
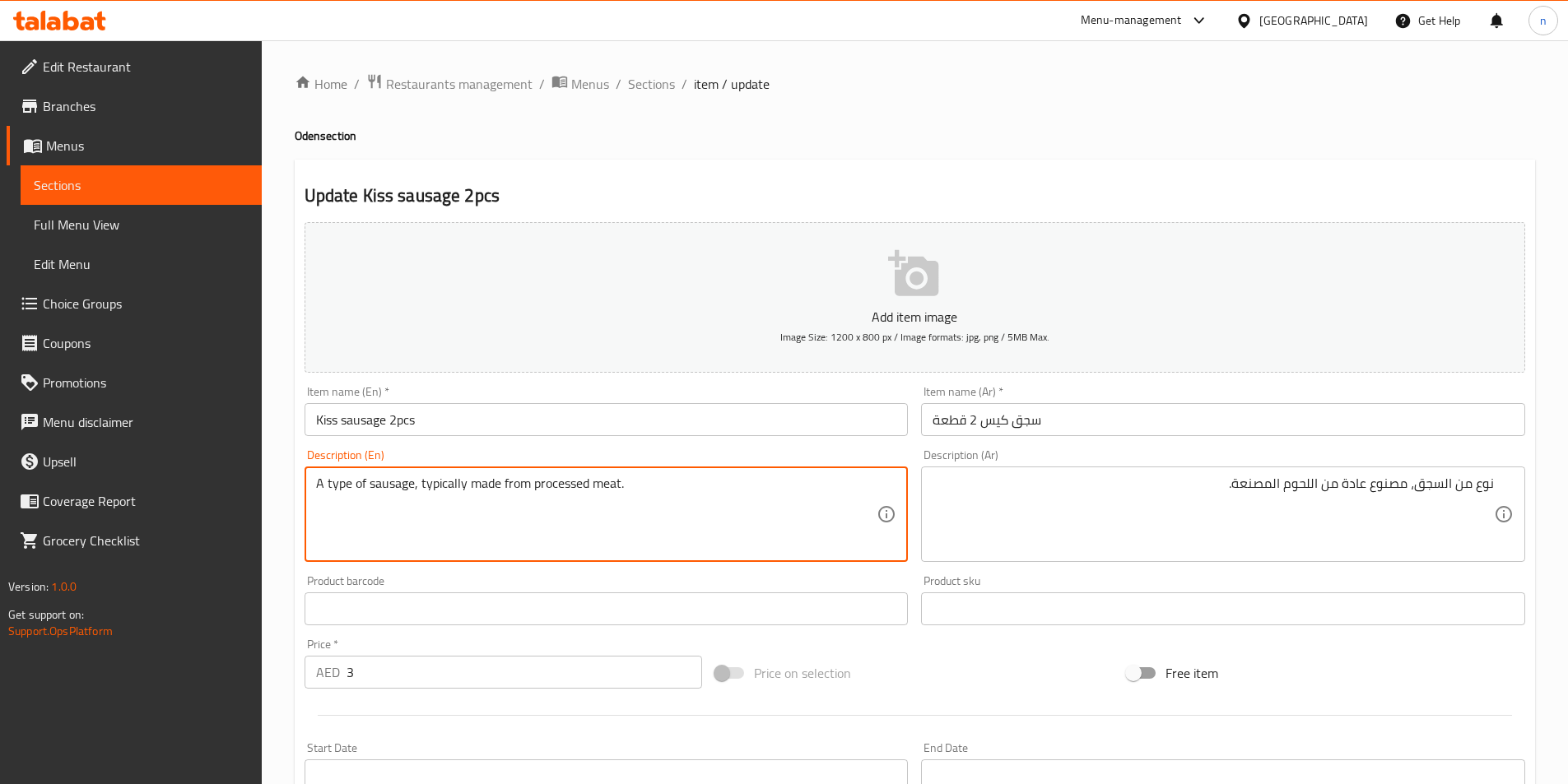
drag, startPoint x: 468, startPoint y: 490, endPoint x: 727, endPoint y: 514, distance: 260.1
click at [727, 514] on textarea "A type of sausage, typically made from processed meat." at bounding box center [596, 515] width 561 height 78
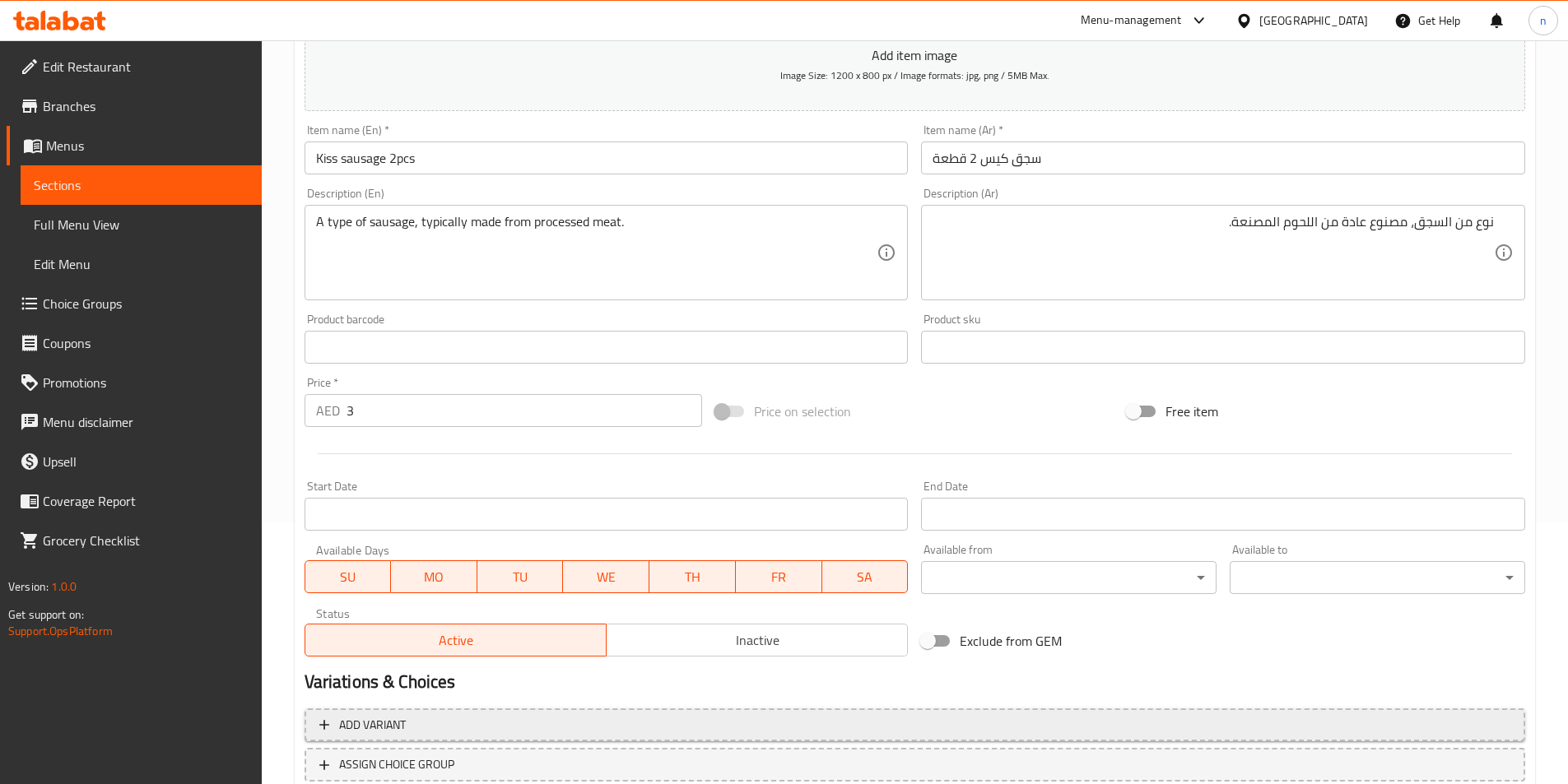
scroll to position [378, 0]
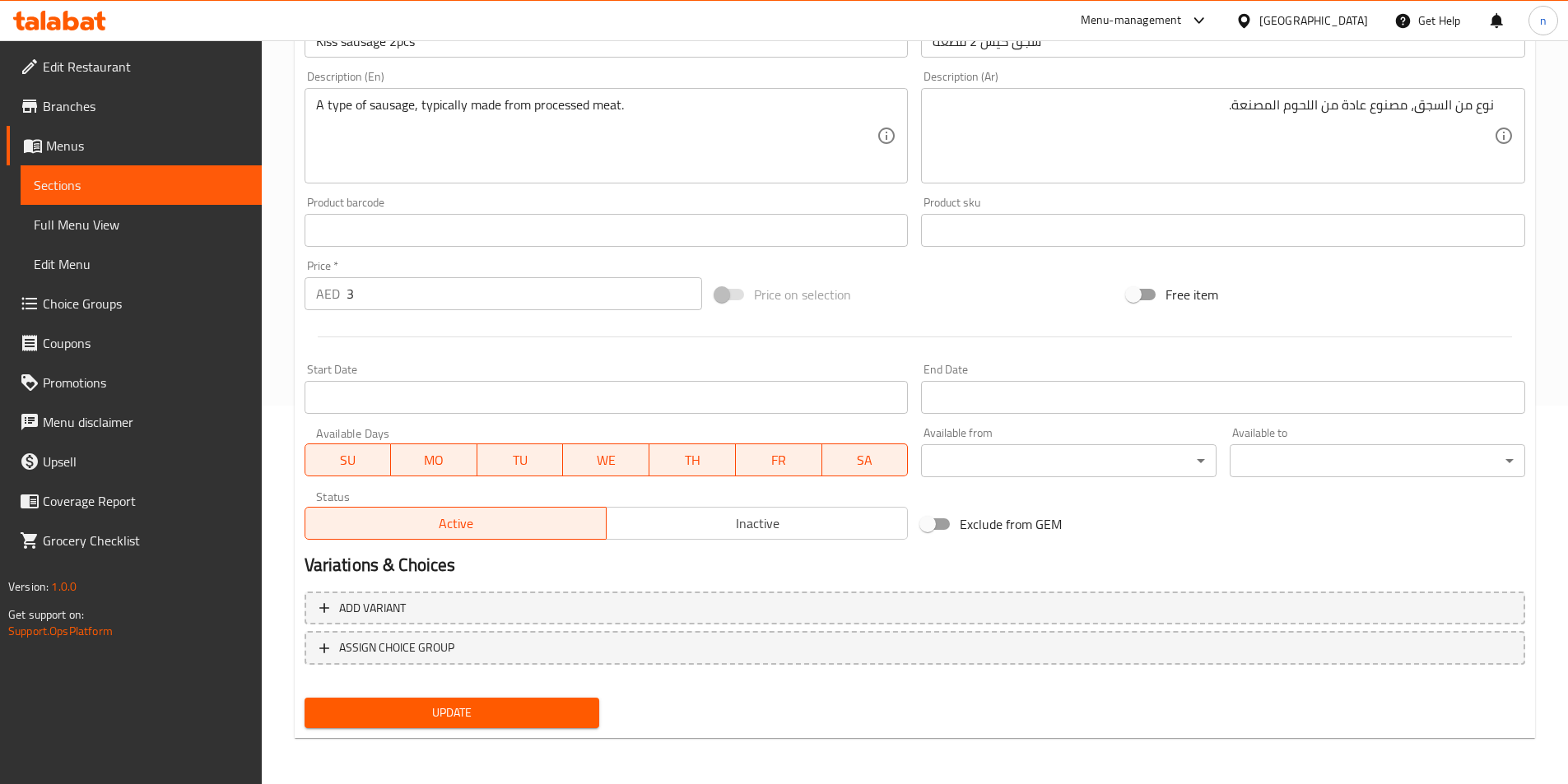
click at [550, 704] on span "Update" at bounding box center [452, 713] width 270 height 20
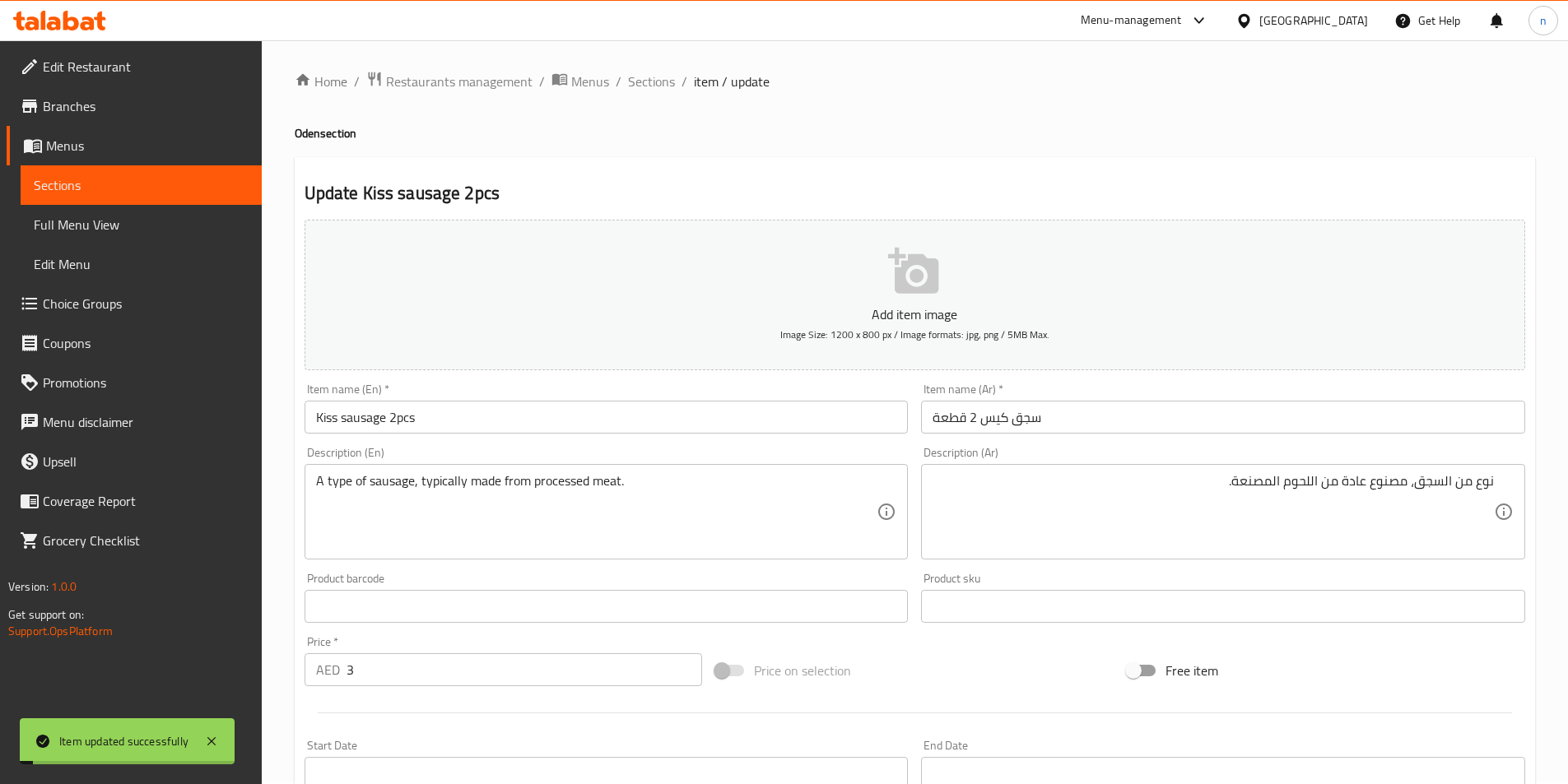
scroll to position [0, 0]
click at [634, 88] on span "Sections" at bounding box center [651, 84] width 47 height 19
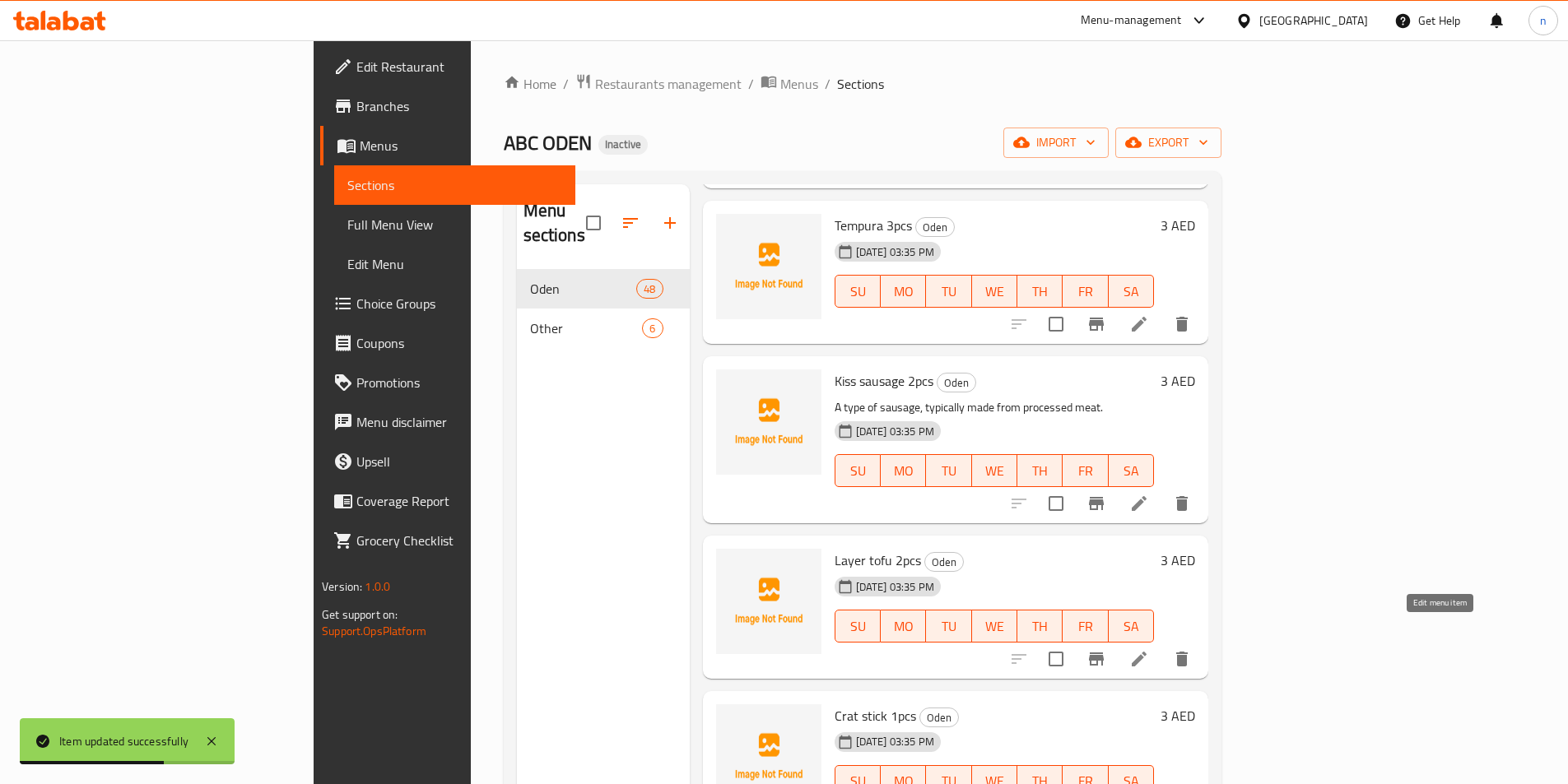
scroll to position [658, 0]
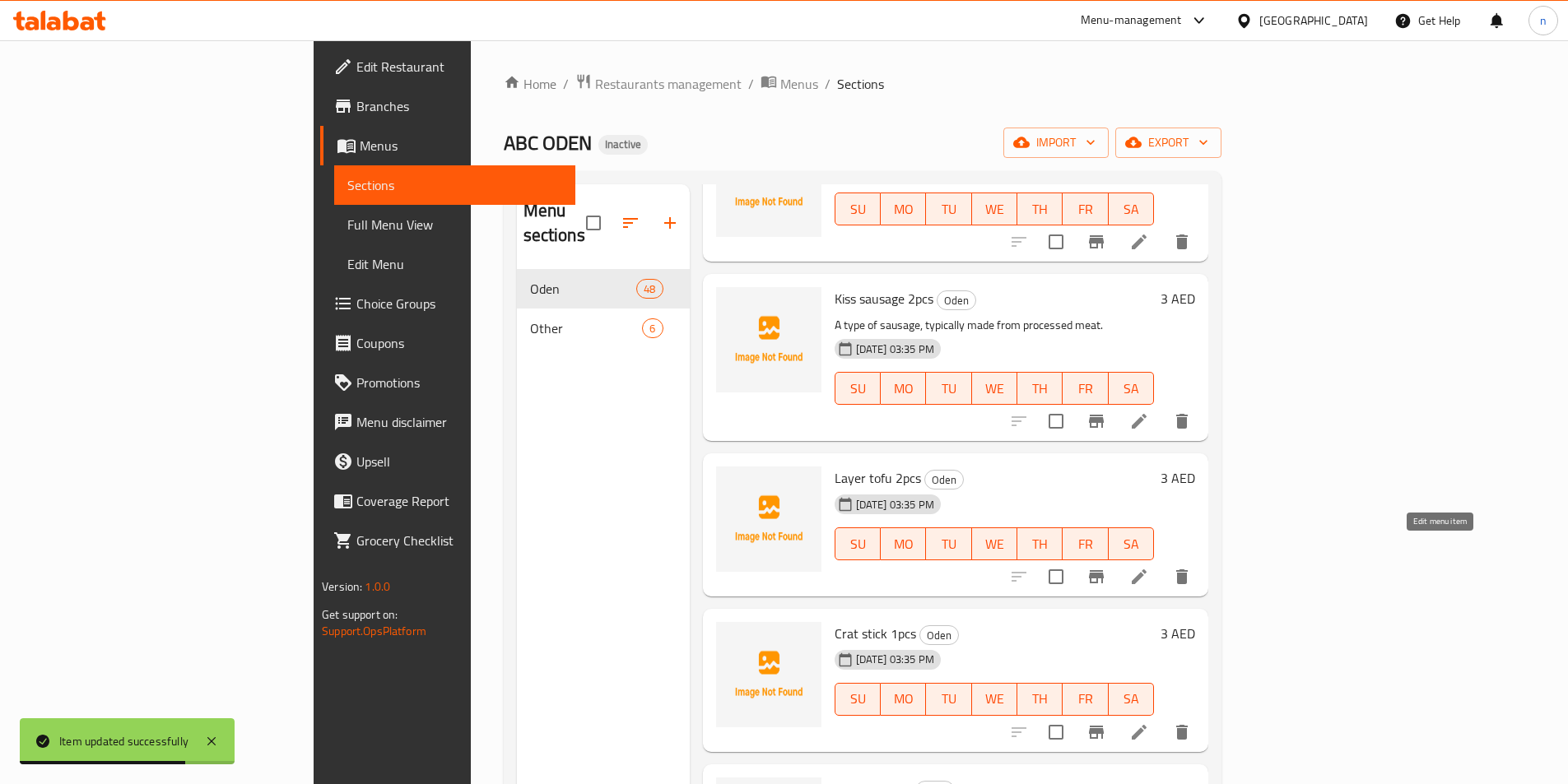
click at [1150, 567] on icon at bounding box center [1139, 576] width 19 height 19
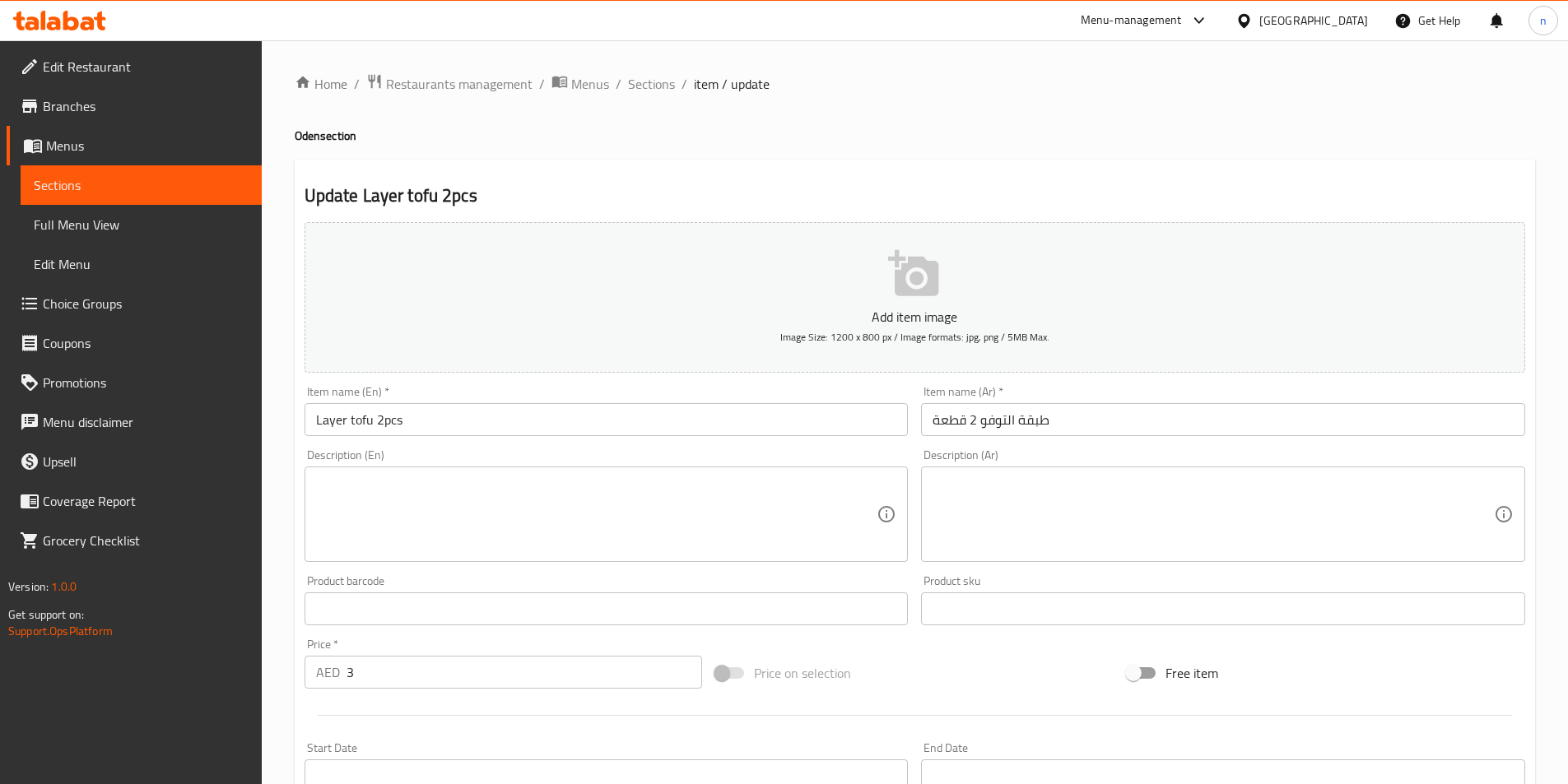
click at [1044, 525] on textarea at bounding box center [1212, 515] width 561 height 78
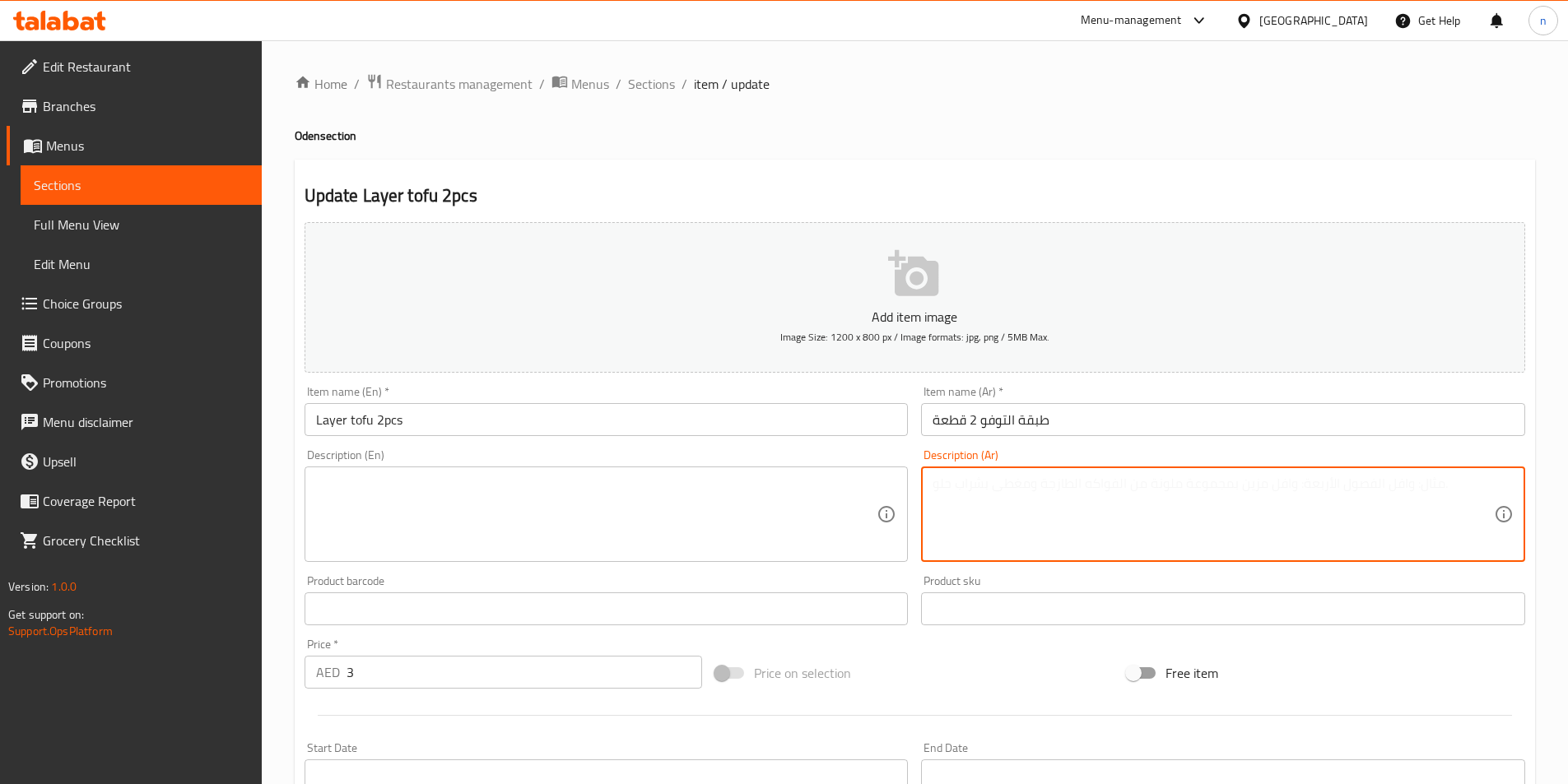
paste textarea "شرائح رقيقة ومتعددة الطبقات من التوفو ذات ملمس ثابت."
click at [1051, 493] on textarea "شرائح رقيقة ومتعددة الطبقات من التوفو ذات ملمس ثابت." at bounding box center [1212, 515] width 561 height 78
type textarea "شرائح رقيقة ومتعددة الطبقات من التوفو ذات ملمس ثابت."
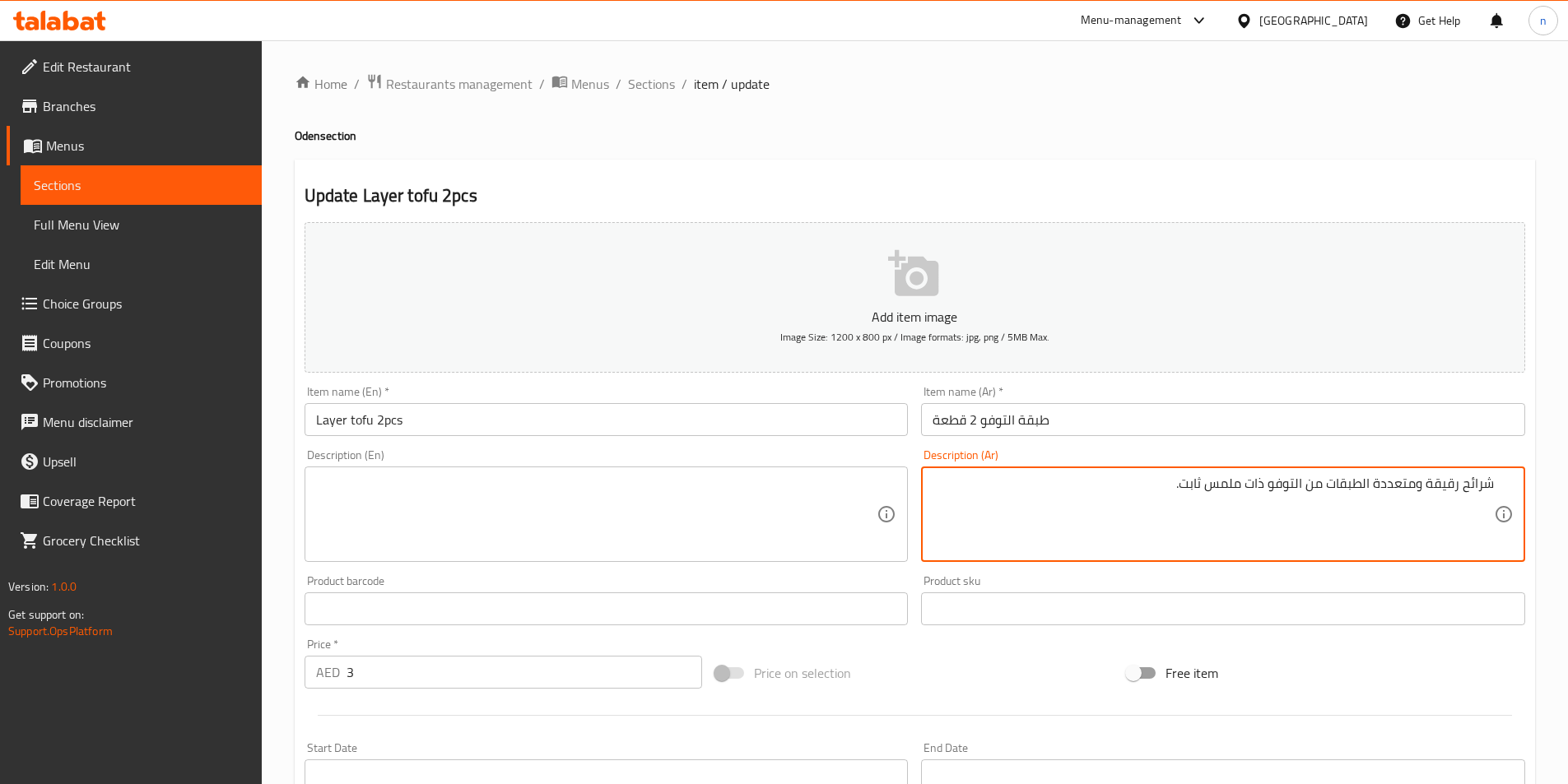
click at [737, 516] on textarea at bounding box center [596, 515] width 561 height 78
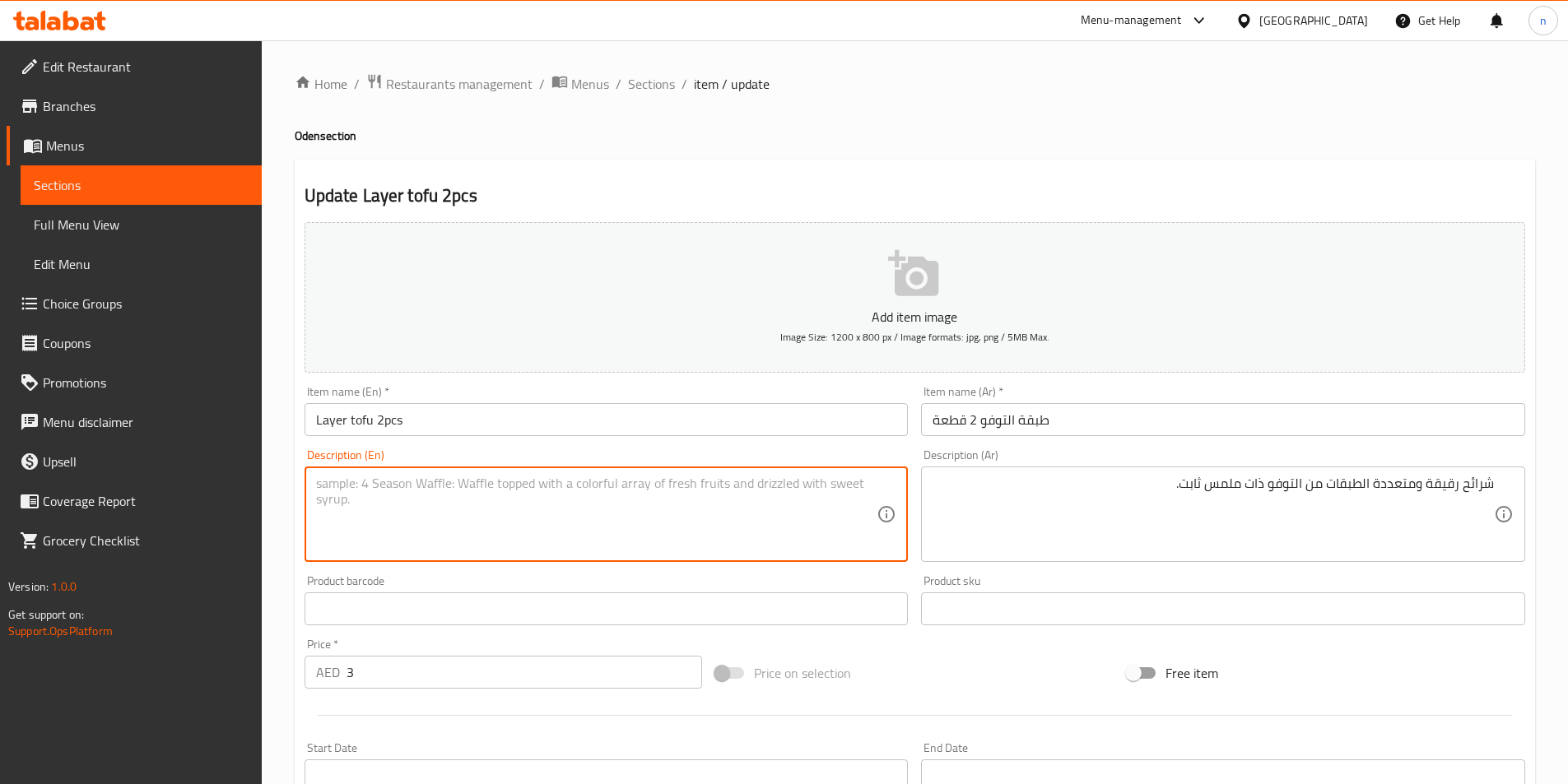
click at [416, 487] on textarea at bounding box center [596, 515] width 561 height 78
paste textarea "Thin, layered slices of tofu with a firm texture."
click at [519, 487] on textarea "Thin, layered slices of tofu with a firm texture." at bounding box center [596, 515] width 561 height 78
click at [514, 485] on textarea "Thin, layered slices of tofu with a firm texture." at bounding box center [596, 515] width 561 height 78
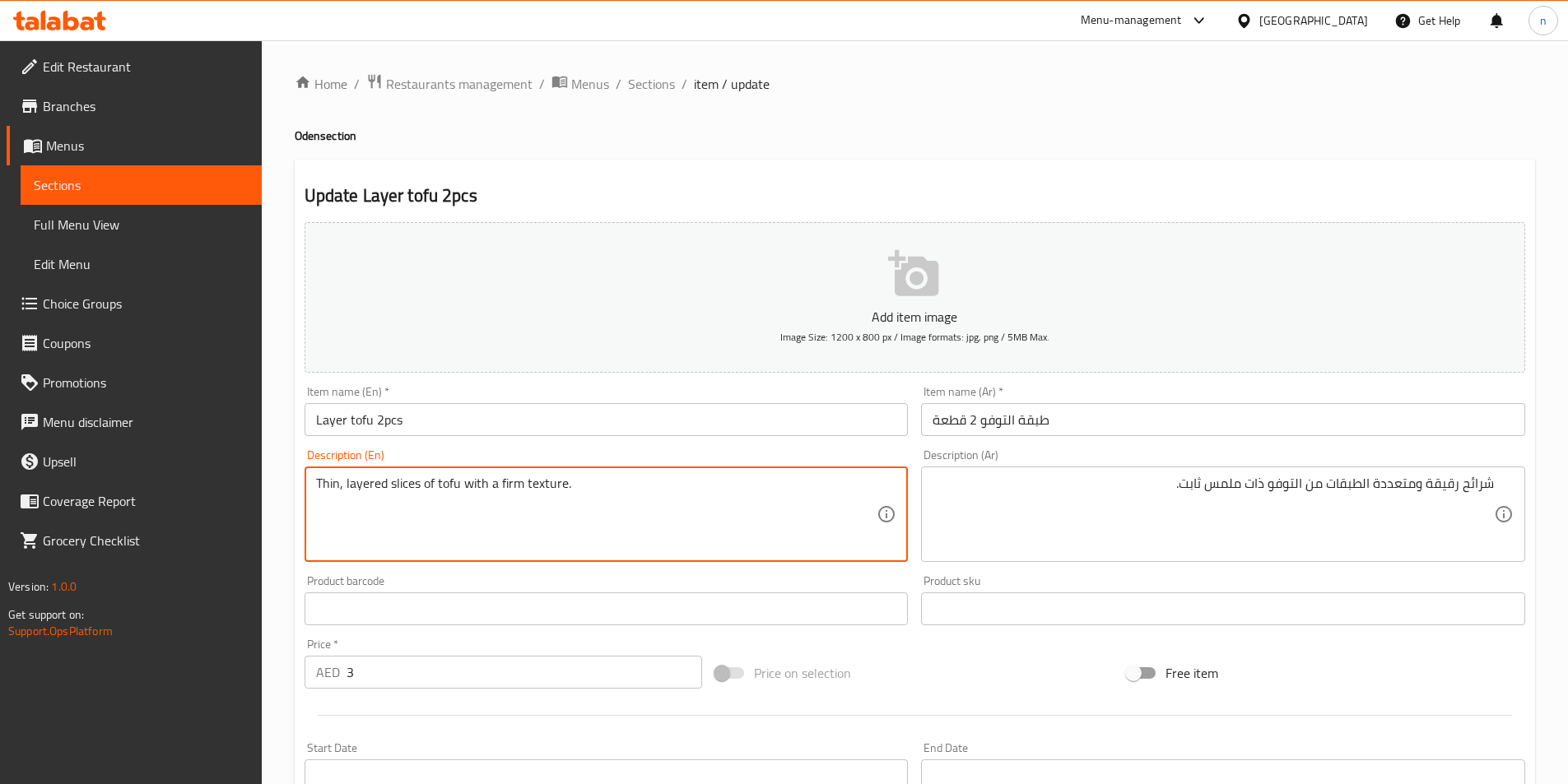
click at [514, 485] on textarea "Thin, layered slices of tofu with a firm texture." at bounding box center [596, 515] width 561 height 78
type textarea "Thin, layered slices of tofu with a firm texture."
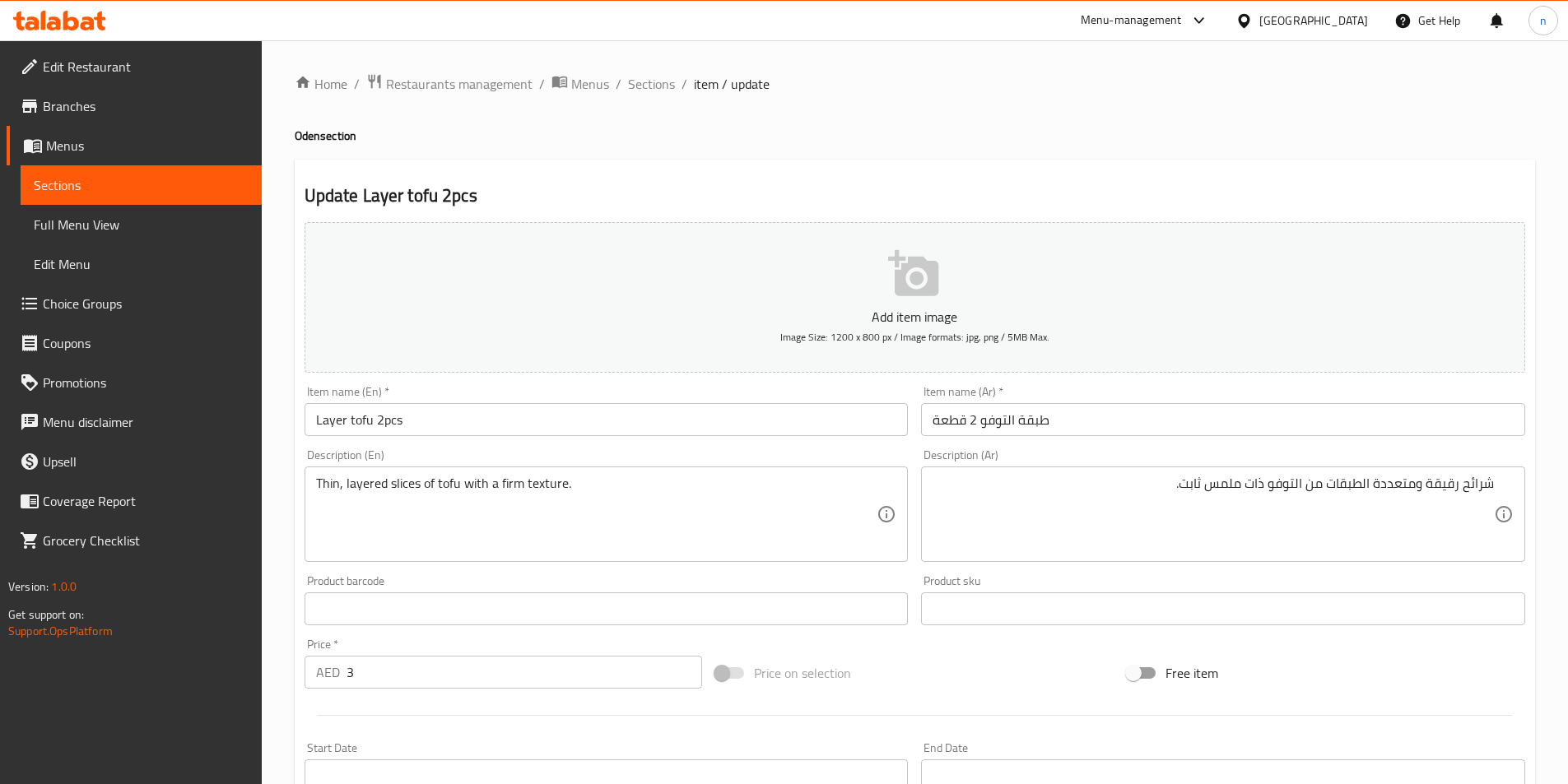
click at [470, 496] on textarea "Thin, layered slices of tofu with a firm texture." at bounding box center [596, 515] width 561 height 78
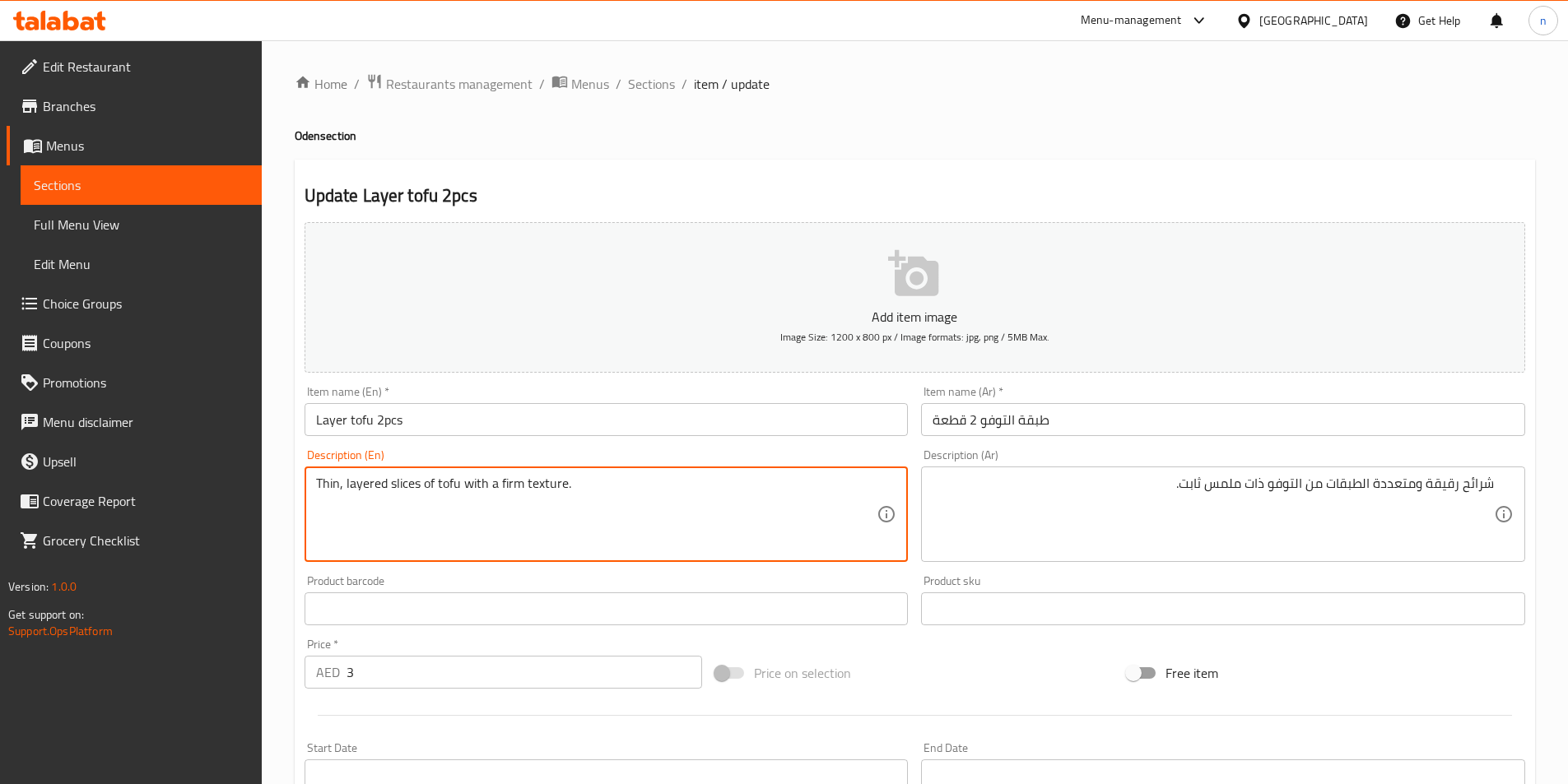
click at [470, 496] on textarea "Thin, layered slices of tofu with a firm texture." at bounding box center [596, 515] width 561 height 78
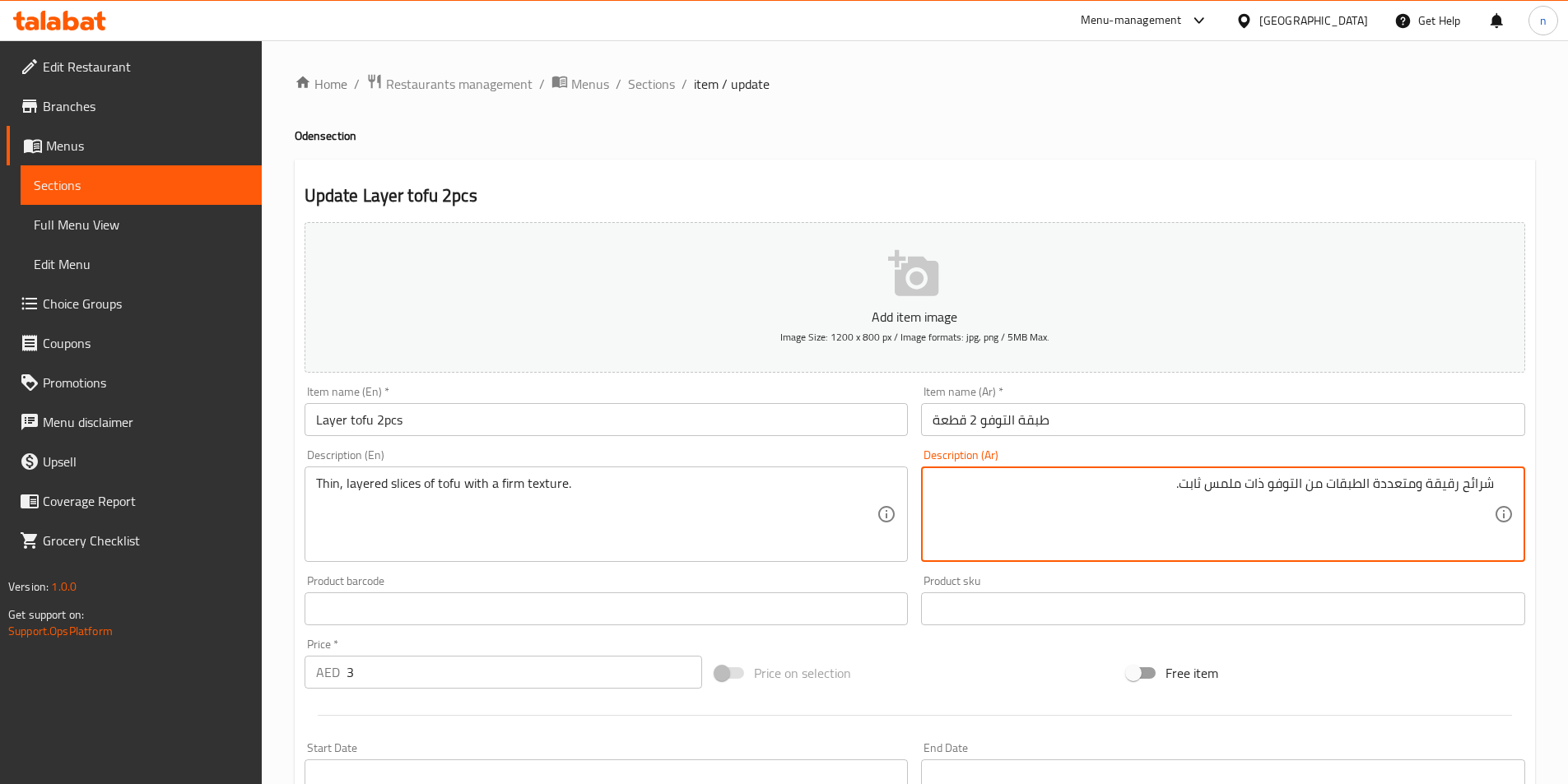
click at [1409, 487] on textarea "شرائح رقيقة ومتعددة الطبقات من التوفو ذات ملمس ثابت." at bounding box center [1212, 515] width 561 height 78
drag, startPoint x: 1372, startPoint y: 487, endPoint x: 1451, endPoint y: 500, distance: 80.1
click at [1454, 501] on textarea "شرائح رقيقة ومتعددة الطبقات من التوفو ذات ملمس ثابت." at bounding box center [1212, 515] width 561 height 78
drag, startPoint x: 1451, startPoint y: 484, endPoint x: 1467, endPoint y: 499, distance: 21.9
click at [1453, 485] on textarea "شرائح الطبقات من التوفو ذات ملمس ثابت." at bounding box center [1212, 515] width 561 height 78
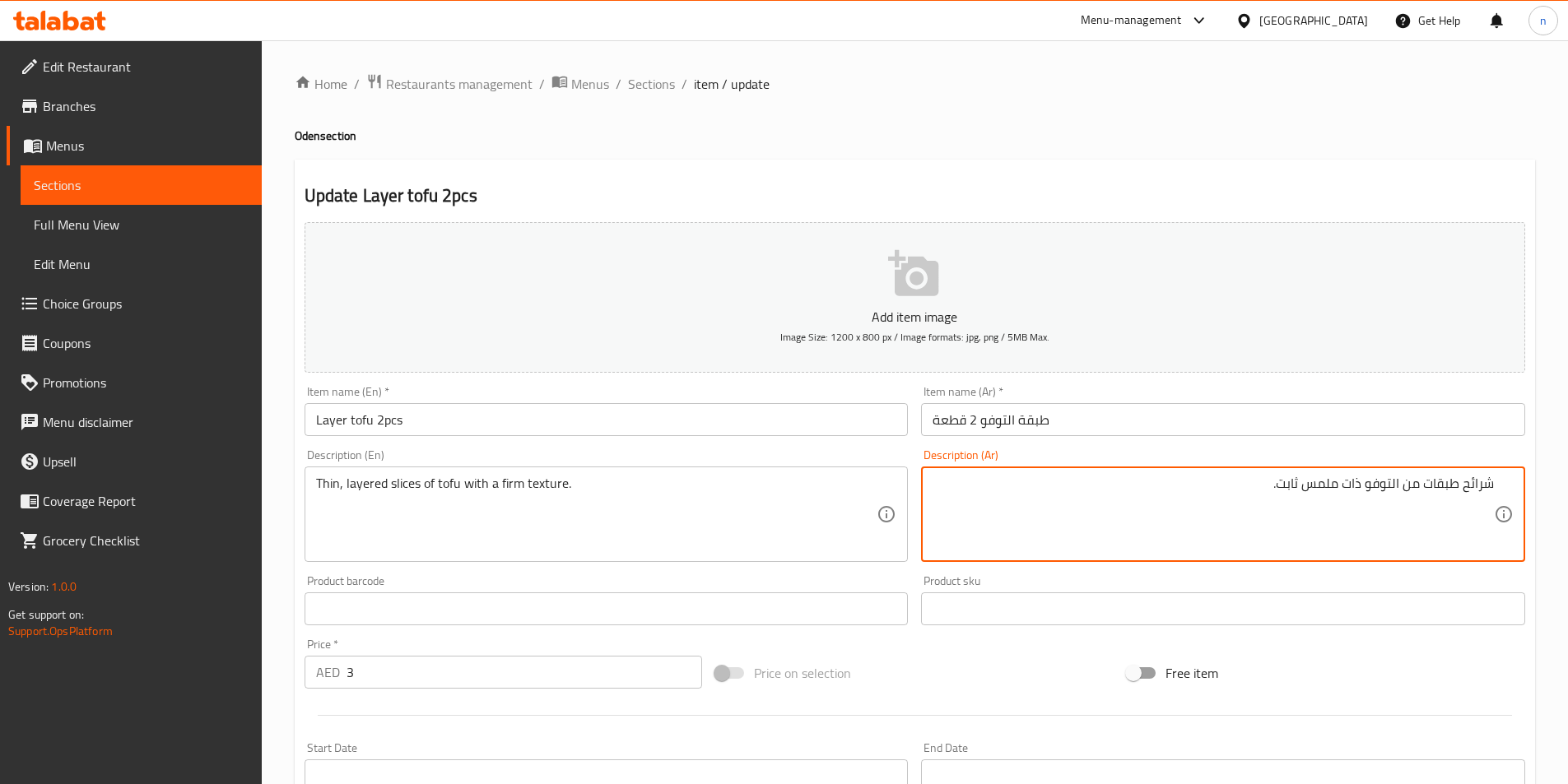
click at [1422, 496] on textarea "شرائح طبقات من التوفو ذات ملمس ثابت." at bounding box center [1212, 515] width 561 height 78
drag, startPoint x: 1301, startPoint y: 487, endPoint x: 1314, endPoint y: 492, distance: 13.9
click at [1306, 490] on textarea "شرائح طبقات رقيقة من التوفو ذات ملمس ثابت." at bounding box center [1212, 515] width 561 height 78
click at [1319, 492] on textarea "شرائح طبقات رقيقة من التوفو ذات ملمس ثابت." at bounding box center [1212, 515] width 561 height 78
click at [1311, 493] on textarea "شرائح طبقات رقيقة من التوفو ذات ملمس ثابت." at bounding box center [1212, 515] width 561 height 78
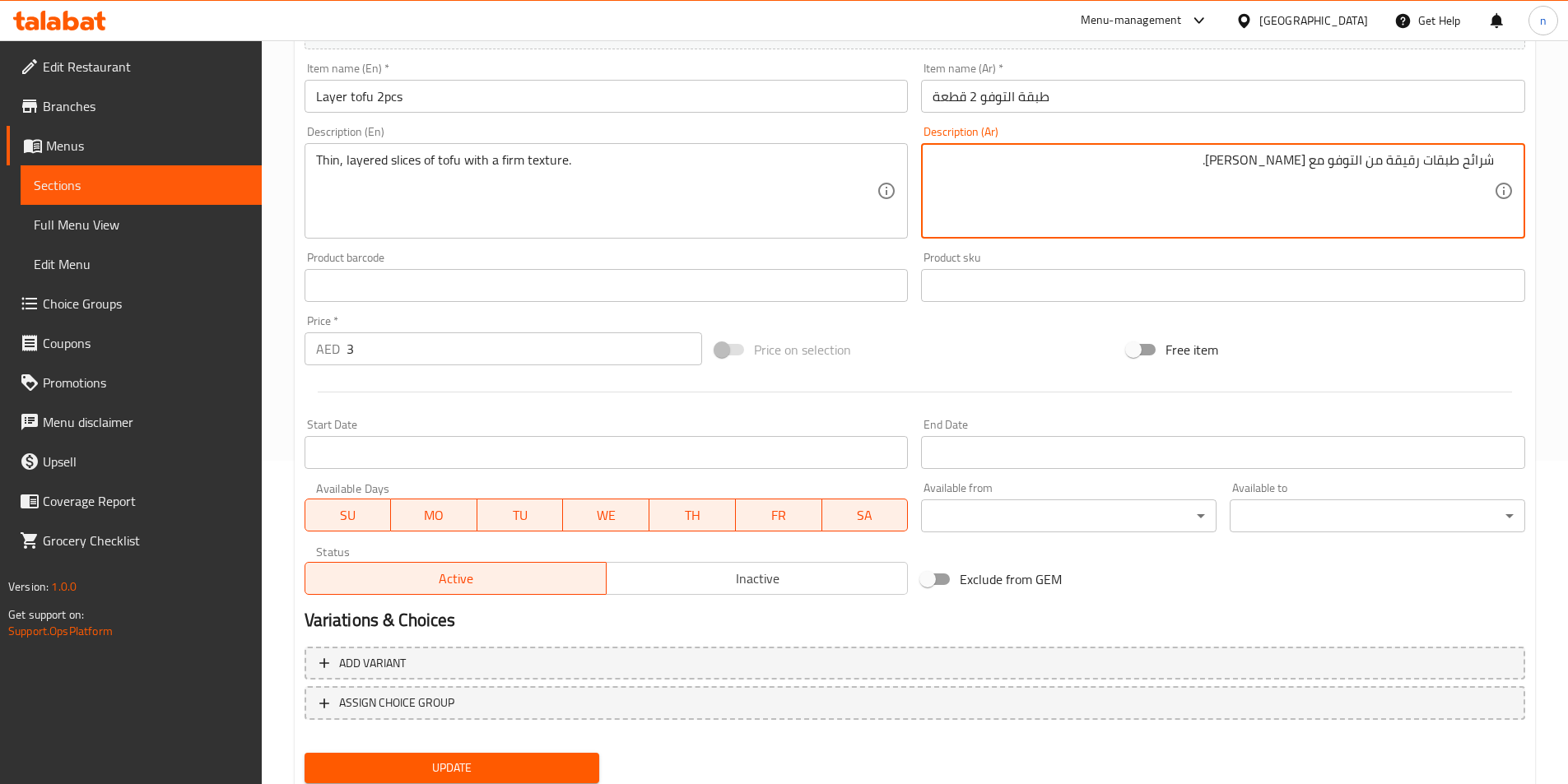
scroll to position [378, 0]
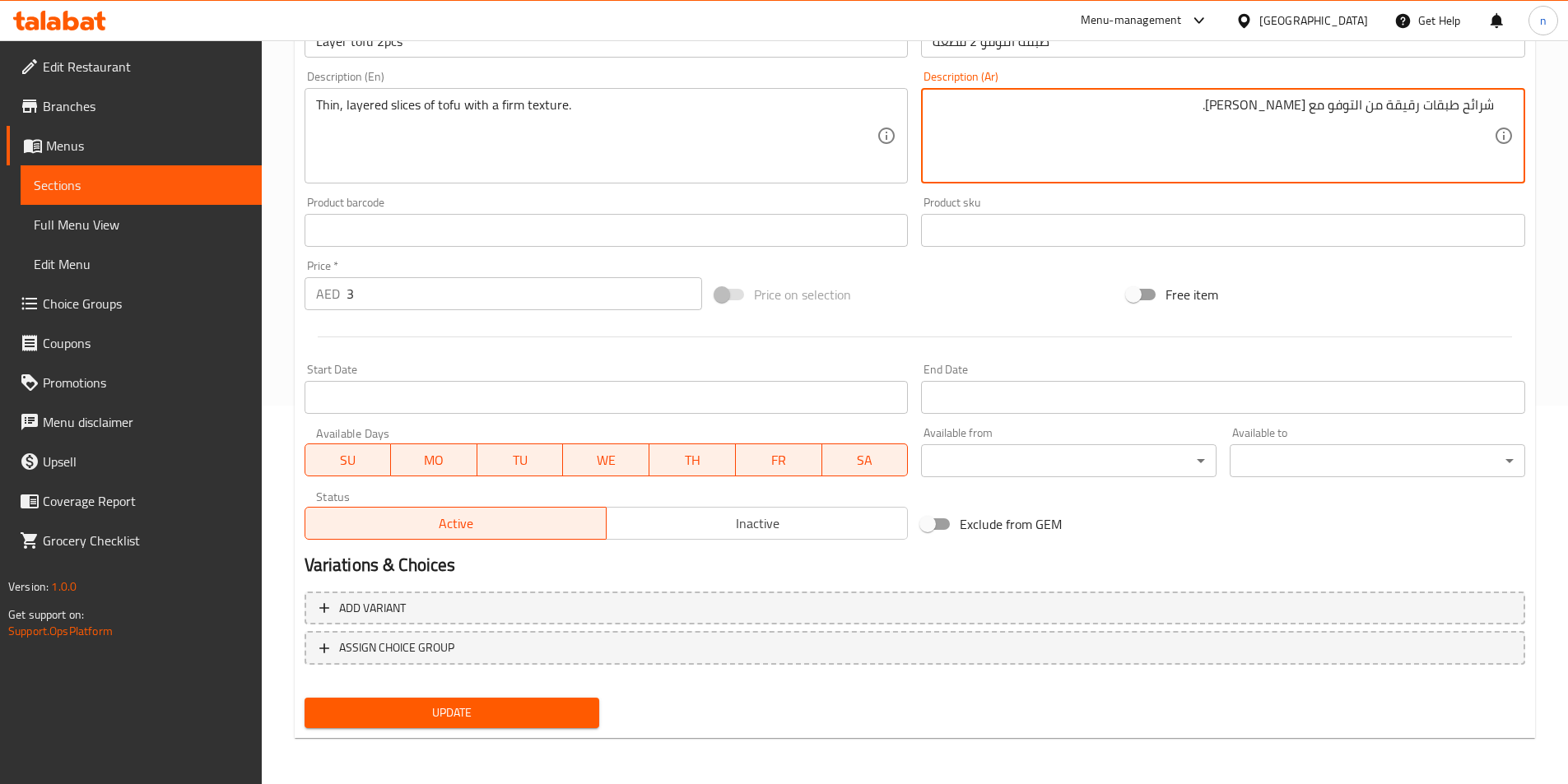
type textarea "شرائح طبقات رقيقة من التوفو مع [PERSON_NAME]."
click at [509, 710] on span "Update" at bounding box center [452, 713] width 270 height 20
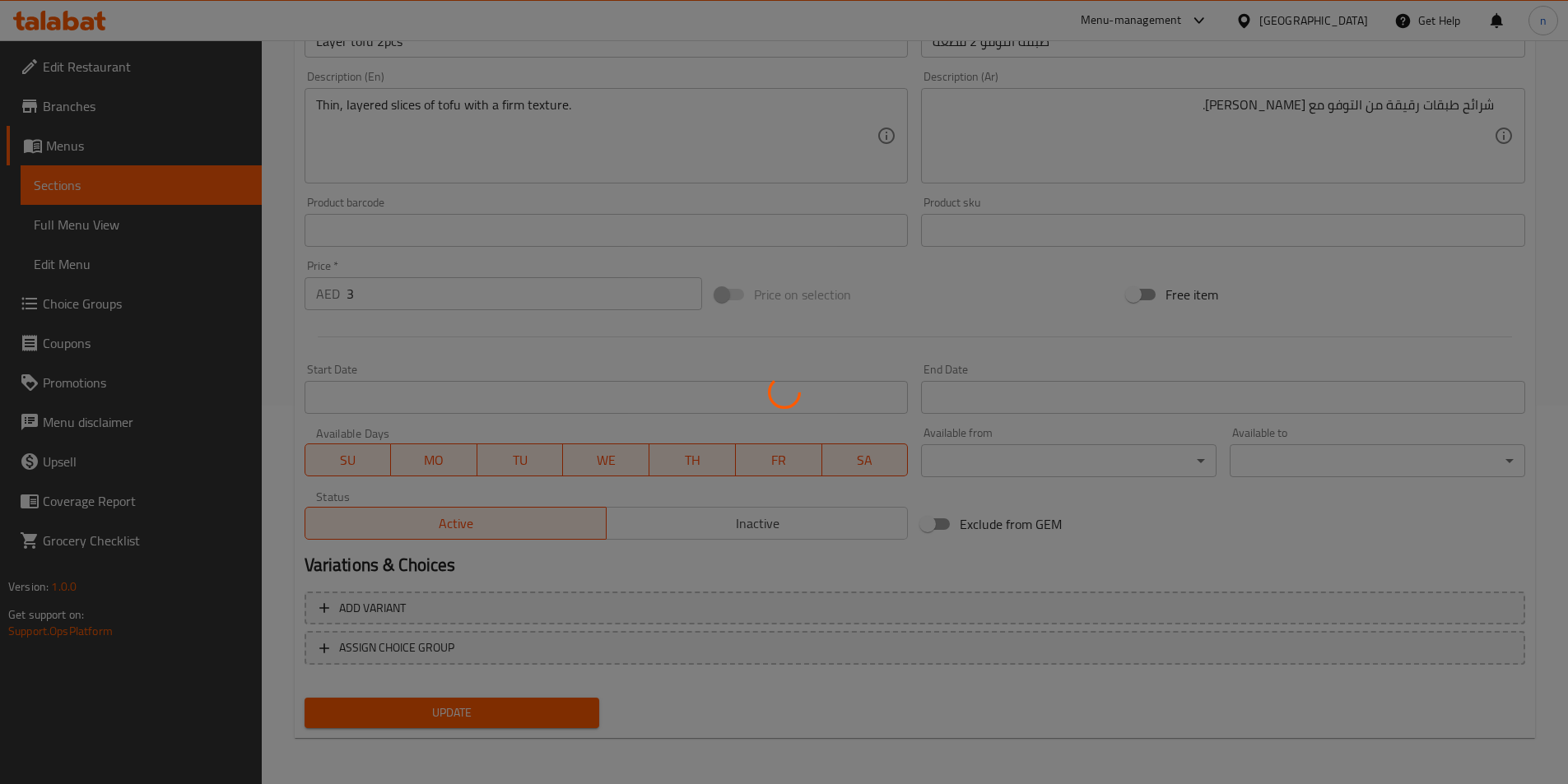
scroll to position [0, 0]
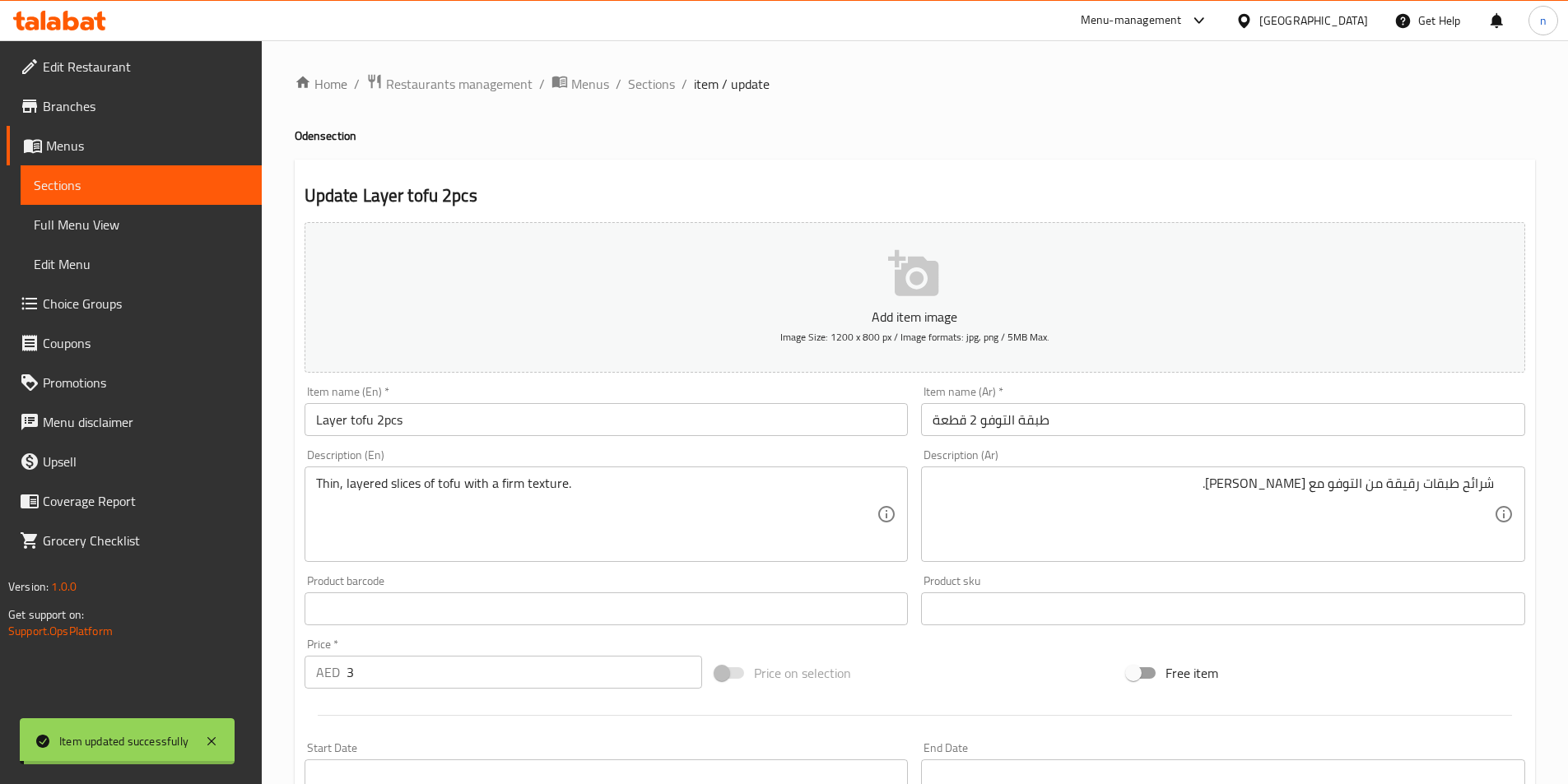
click at [659, 83] on span "Sections" at bounding box center [651, 84] width 47 height 19
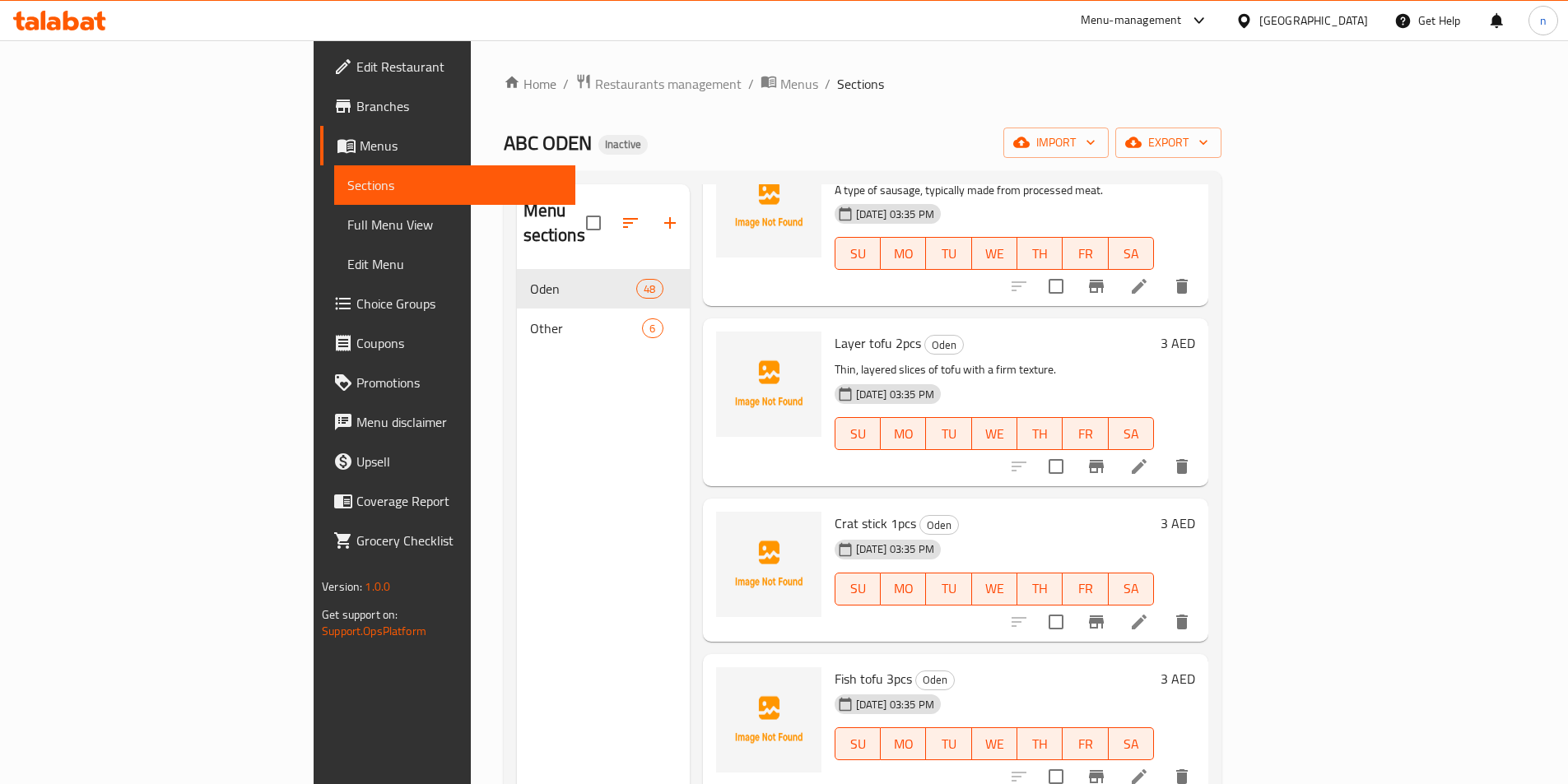
scroll to position [823, 0]
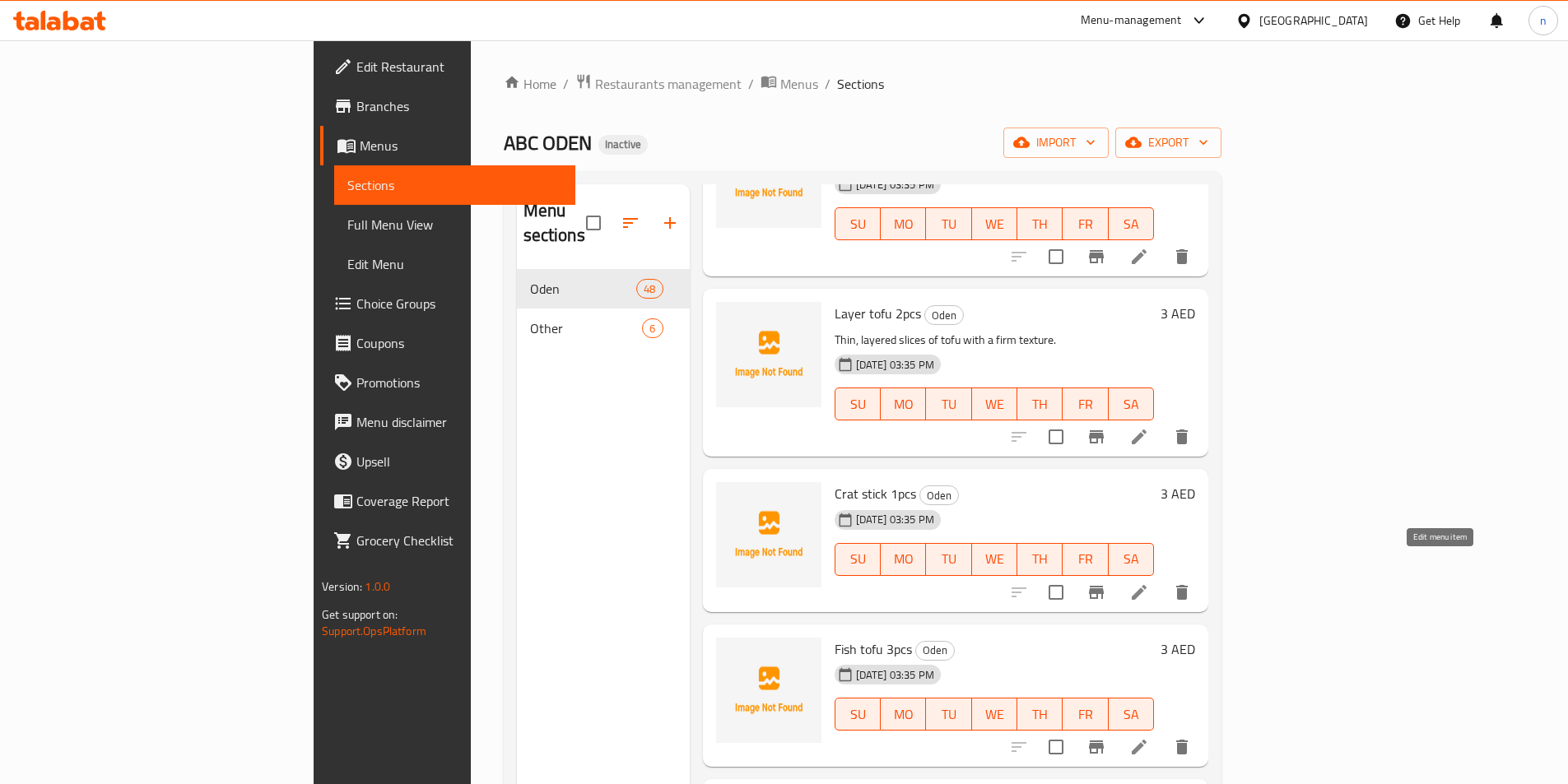
click at [1150, 582] on icon at bounding box center [1139, 592] width 19 height 19
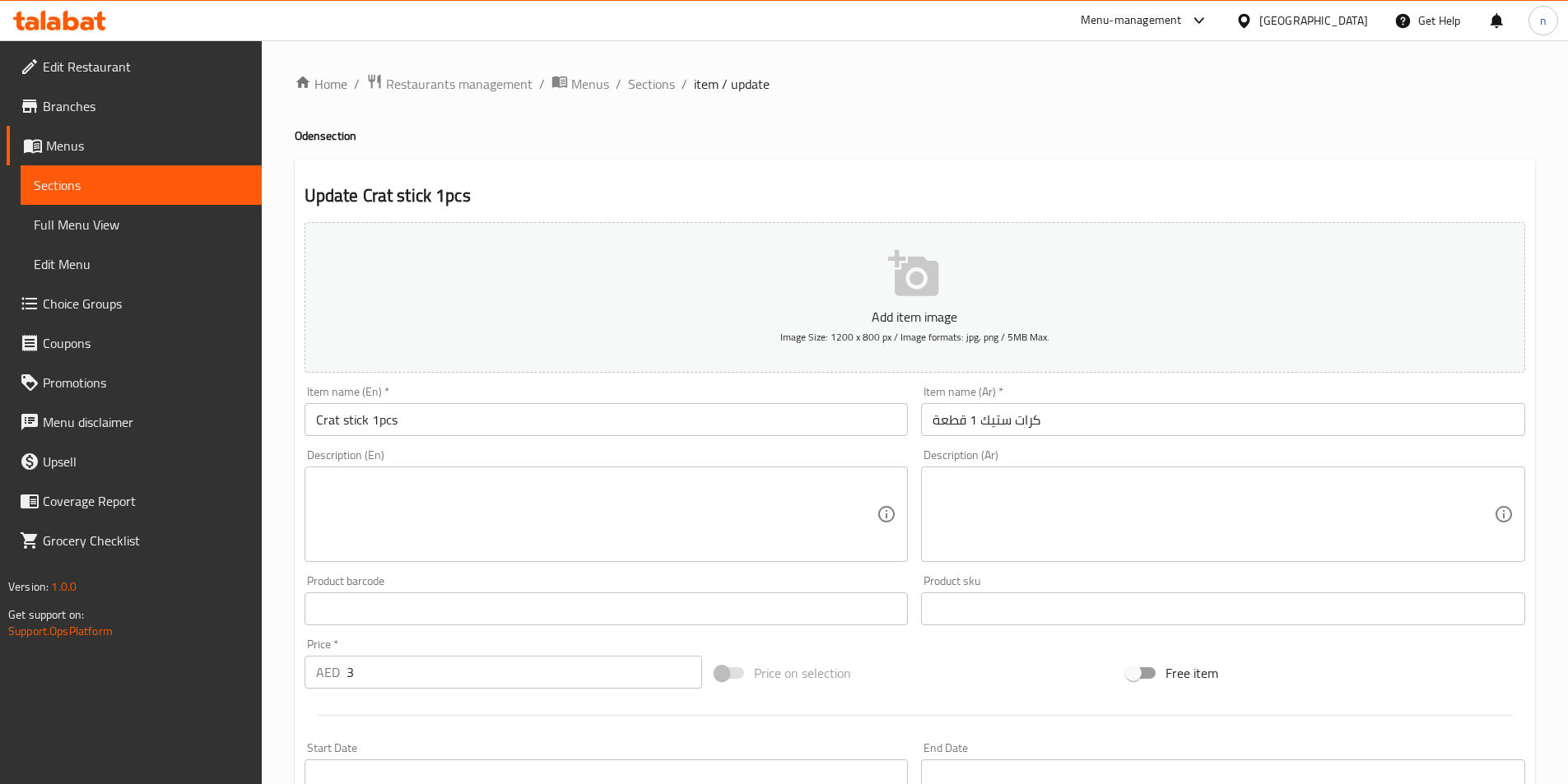
click at [331, 415] on input "Crat stick 1pcs" at bounding box center [606, 420] width 604 height 33
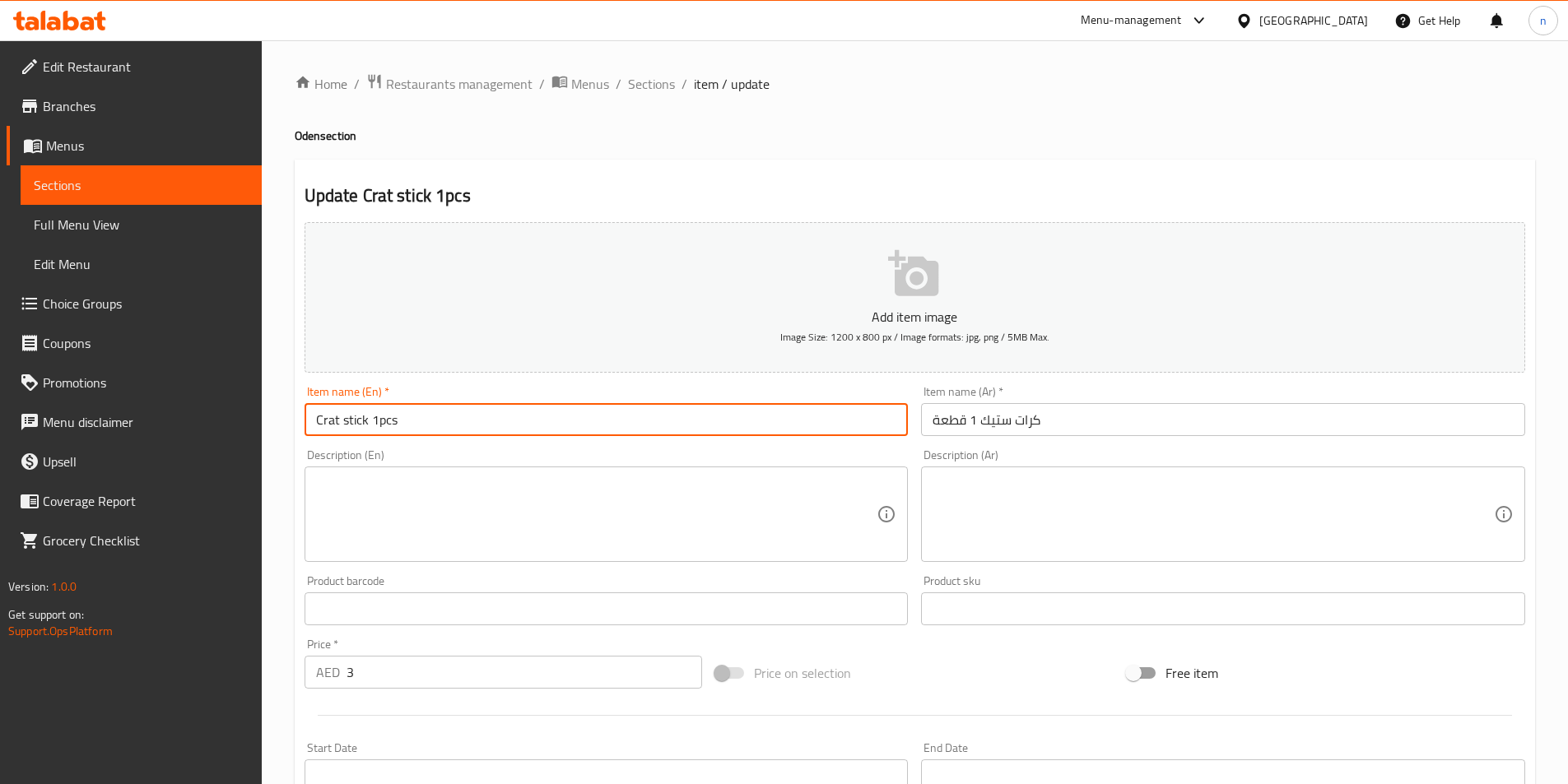
drag, startPoint x: 366, startPoint y: 423, endPoint x: 180, endPoint y: 456, distance: 188.9
click at [180, 456] on div "Edit Restaurant Branches Menus Sections Full Menu View Edit Menu Choice Groups …" at bounding box center [784, 602] width 1568 height 1122
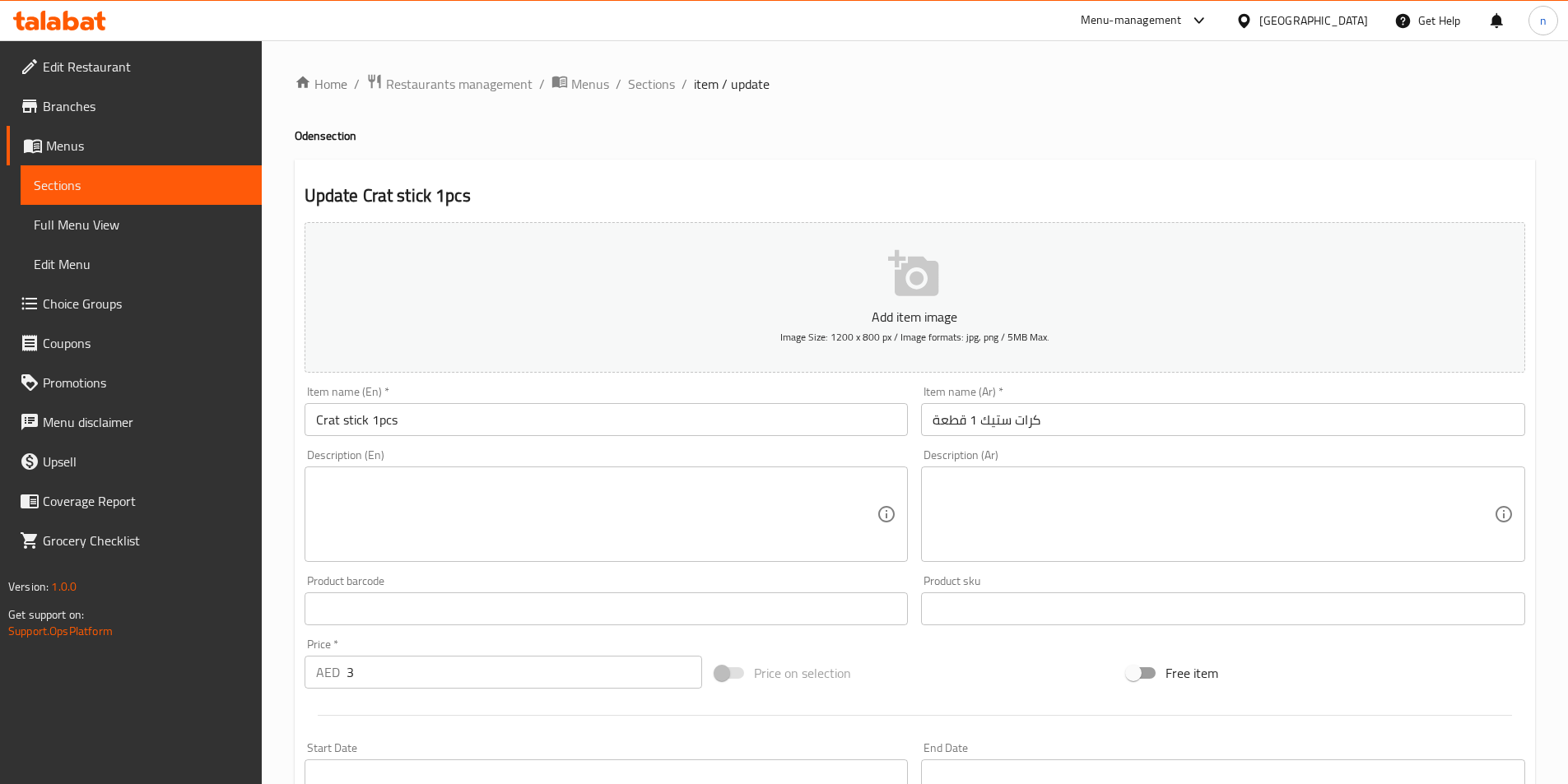
click at [342, 414] on input "Crat stick 1pcs" at bounding box center [606, 420] width 604 height 33
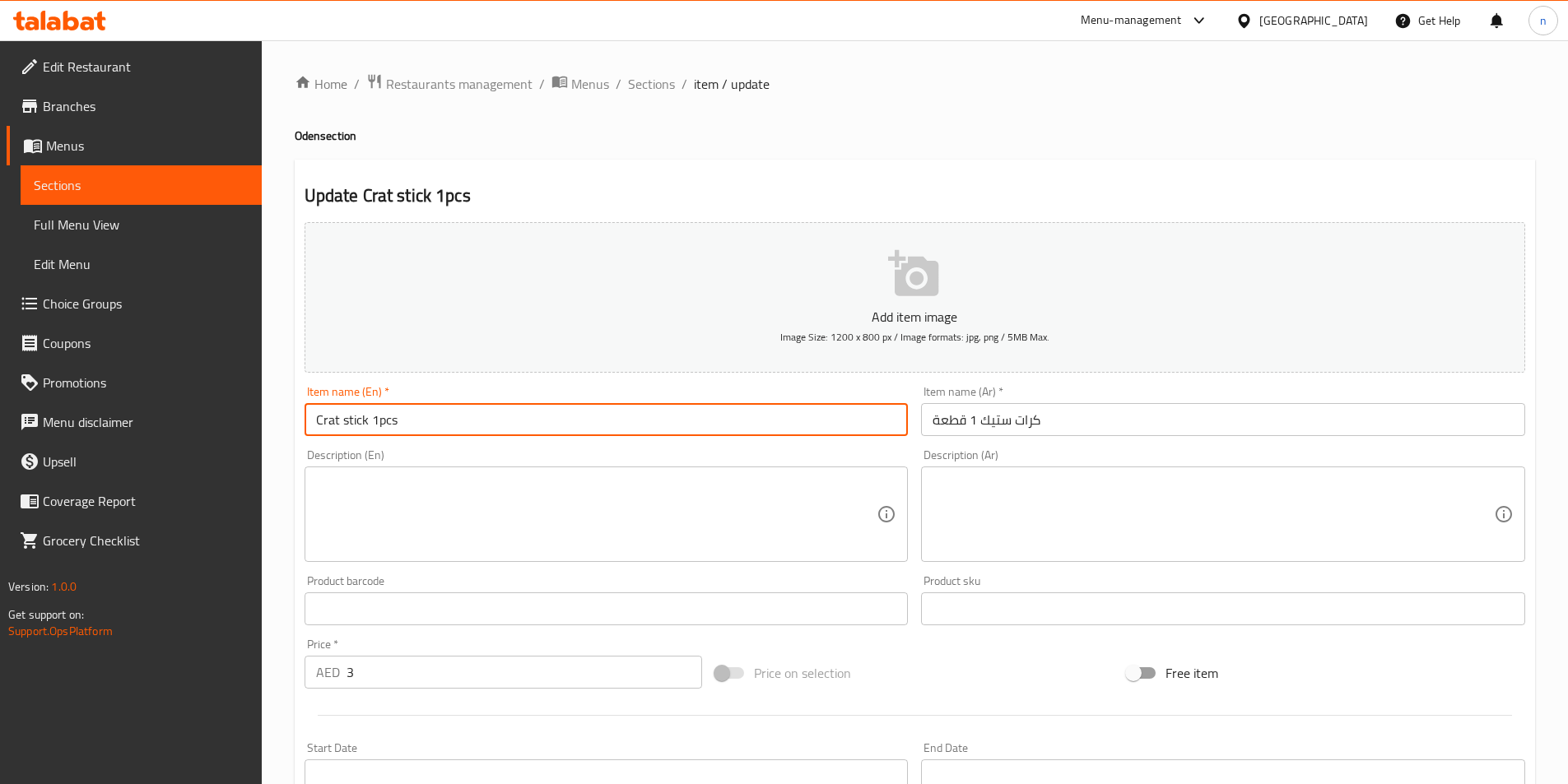
click at [342, 414] on input "Crat stick 1pcs" at bounding box center [606, 420] width 604 height 33
click at [437, 420] on input "Crat stick 1pcs" at bounding box center [606, 420] width 604 height 33
drag, startPoint x: 437, startPoint y: 420, endPoint x: 247, endPoint y: 461, distance: 194.4
click at [247, 461] on div "Edit Restaurant Branches Menus Sections Full Menu View Edit Menu Choice Groups …" at bounding box center [784, 602] width 1568 height 1122
click at [653, 84] on span "Sections" at bounding box center [651, 84] width 47 height 19
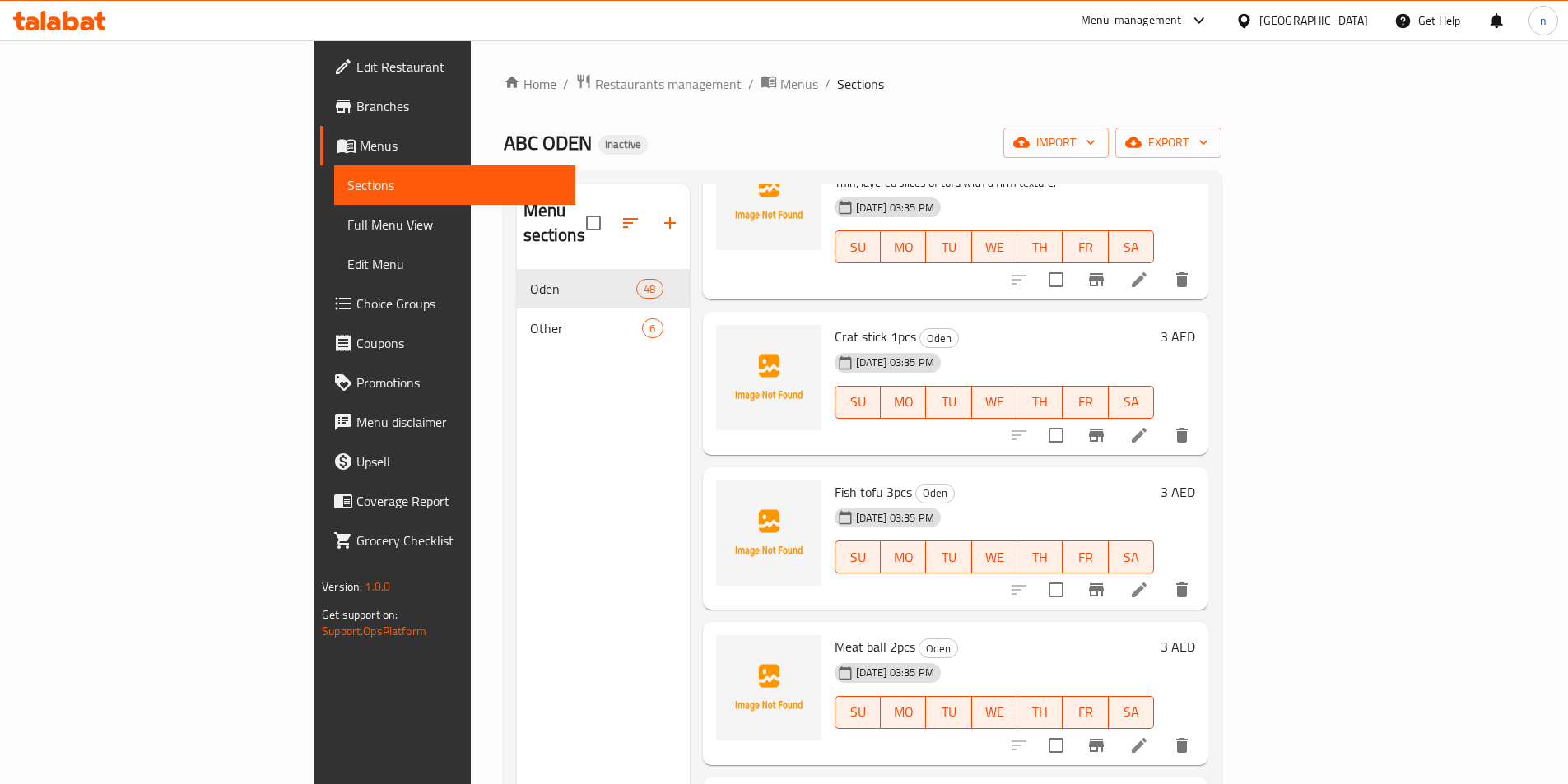
scroll to position [988, 0]
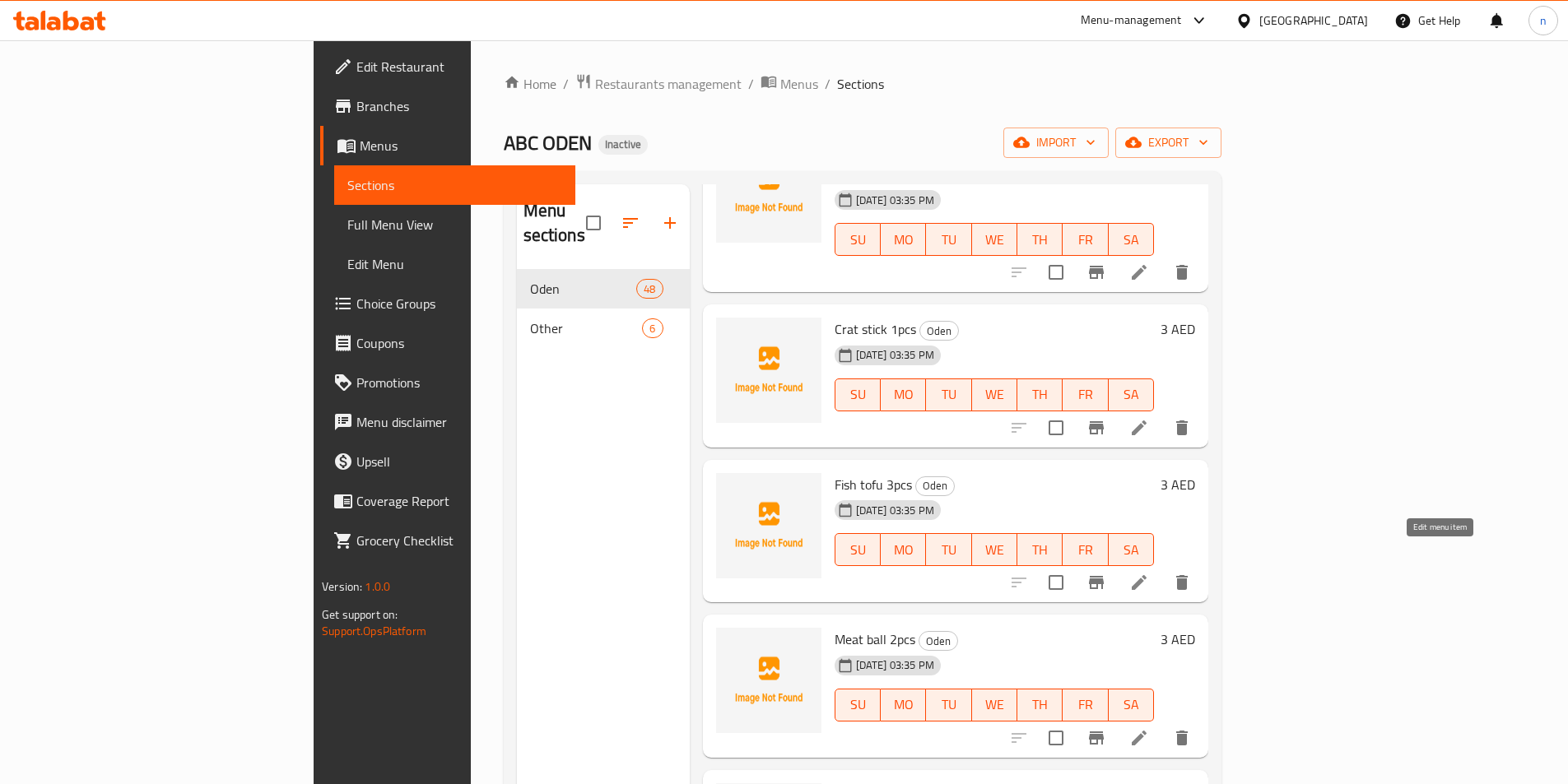
click at [1150, 573] on icon at bounding box center [1139, 582] width 19 height 19
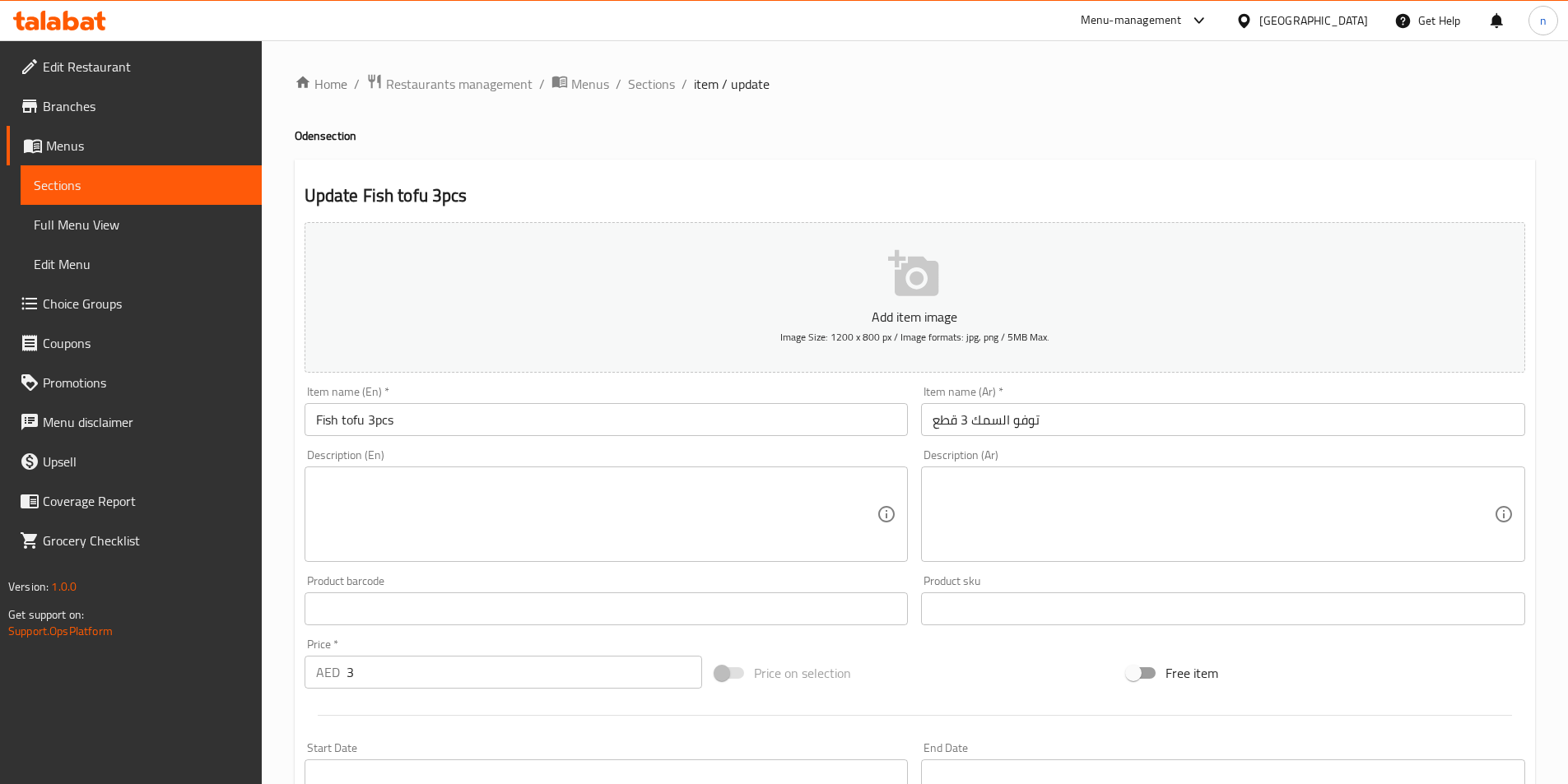
click at [384, 421] on input "Fish tofu 3pcs" at bounding box center [606, 420] width 604 height 33
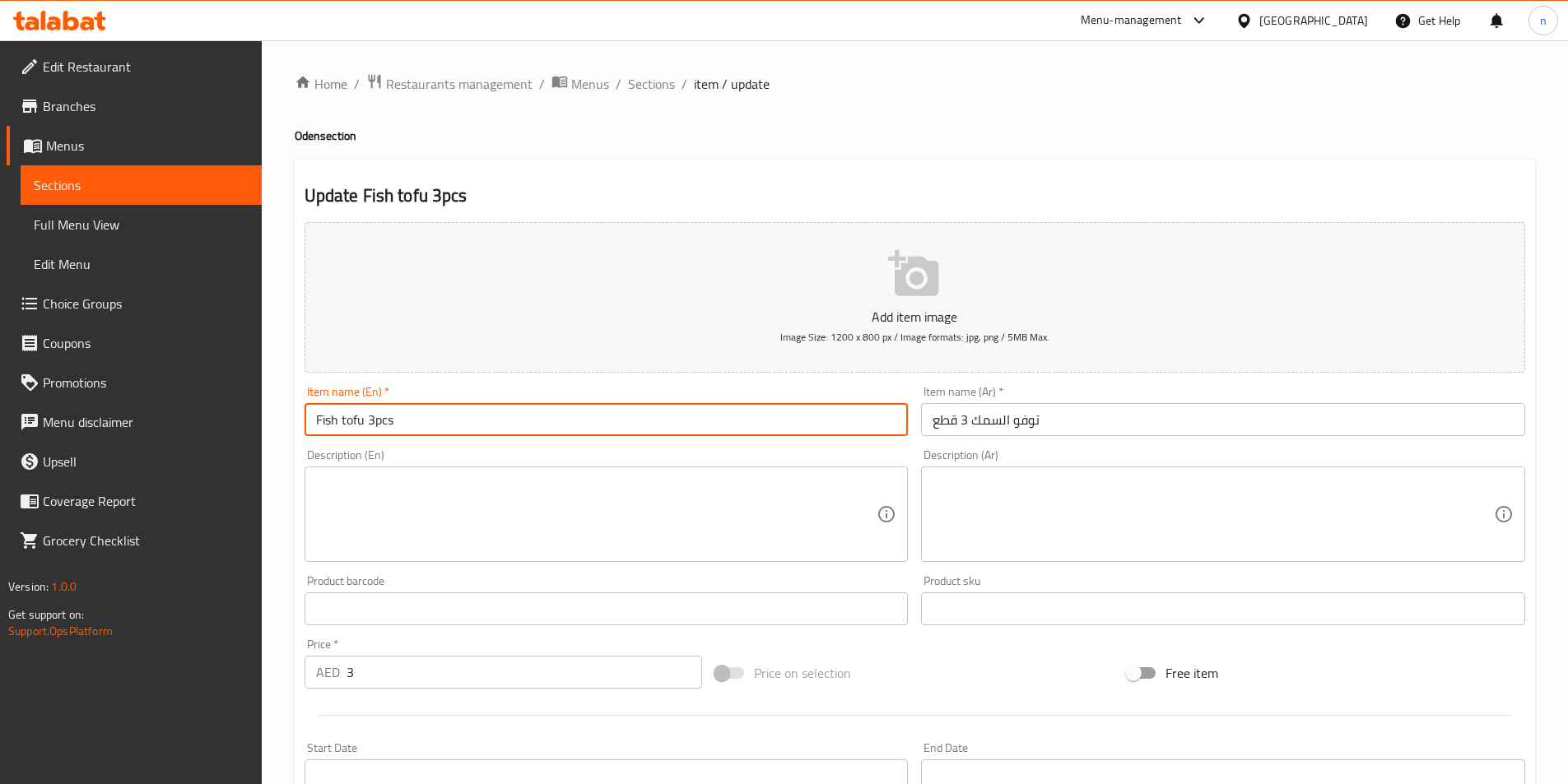
click at [384, 422] on input "Fish tofu 3pcs" at bounding box center [606, 420] width 604 height 33
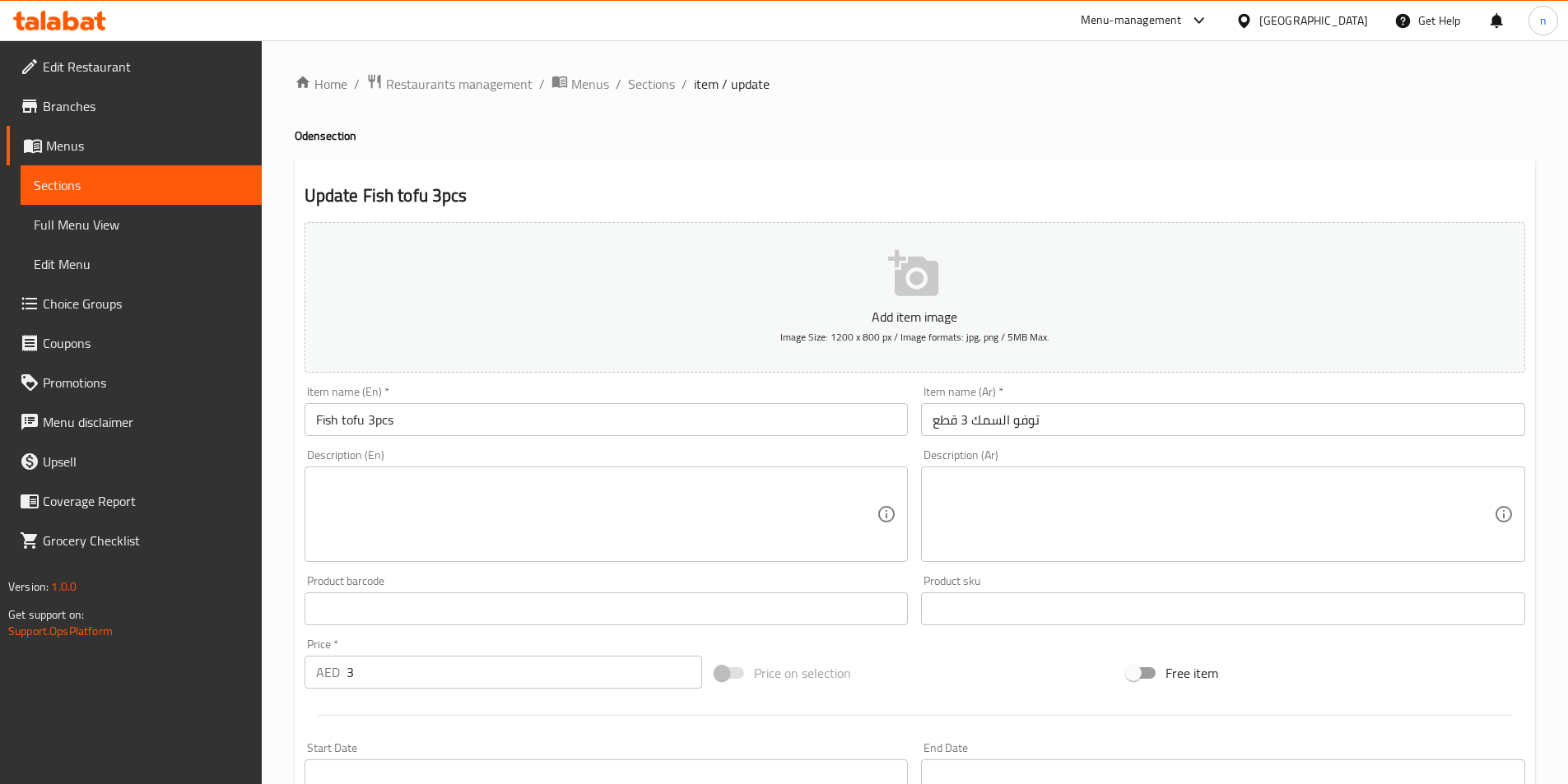
click at [593, 490] on textarea at bounding box center [596, 515] width 561 height 78
click at [481, 544] on textarea at bounding box center [596, 515] width 561 height 78
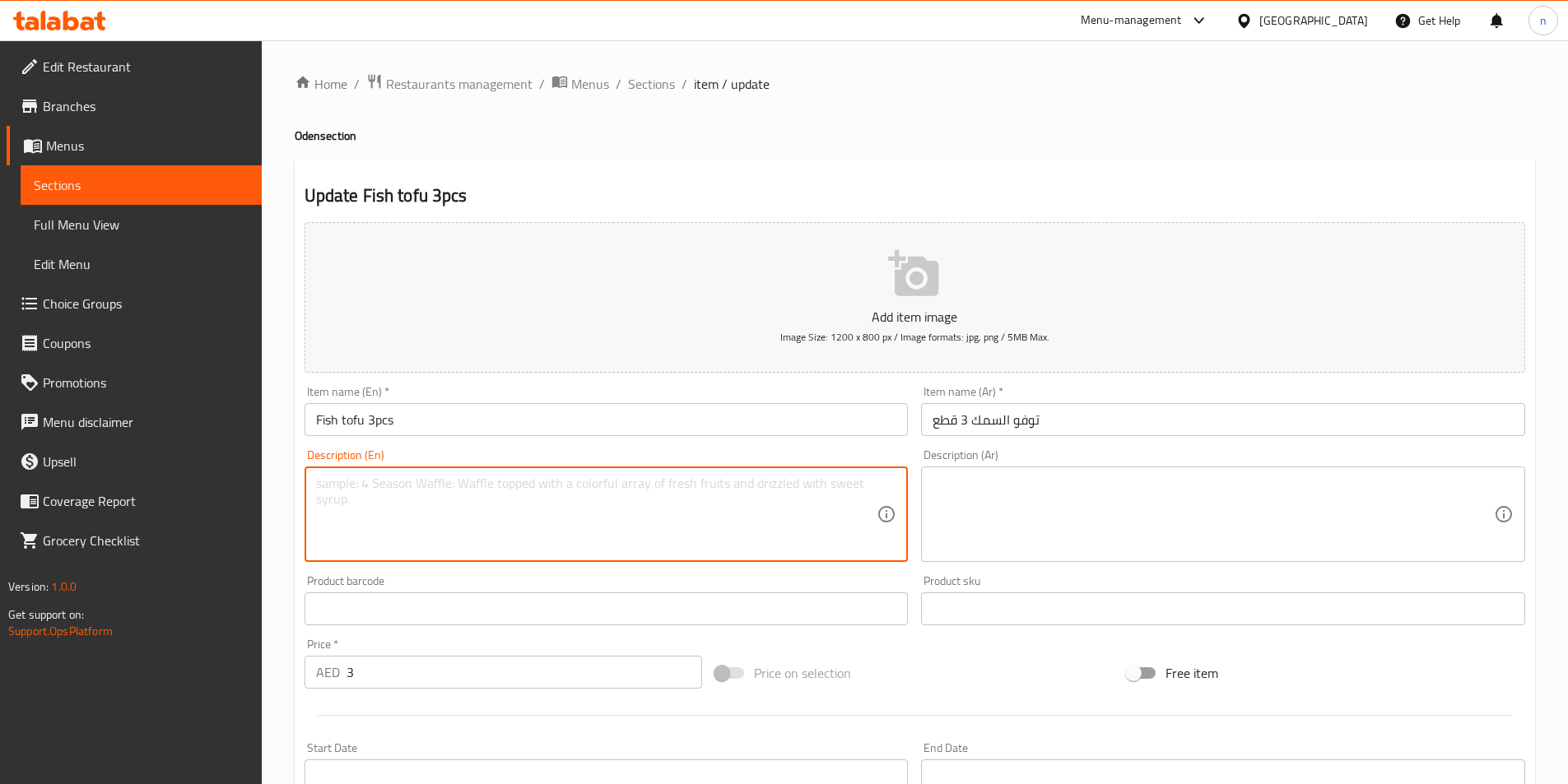
paste textarea "A soft and springy combination of fish paste and tofu."
type textarea "A soft and springy combination of fish paste and tofu."
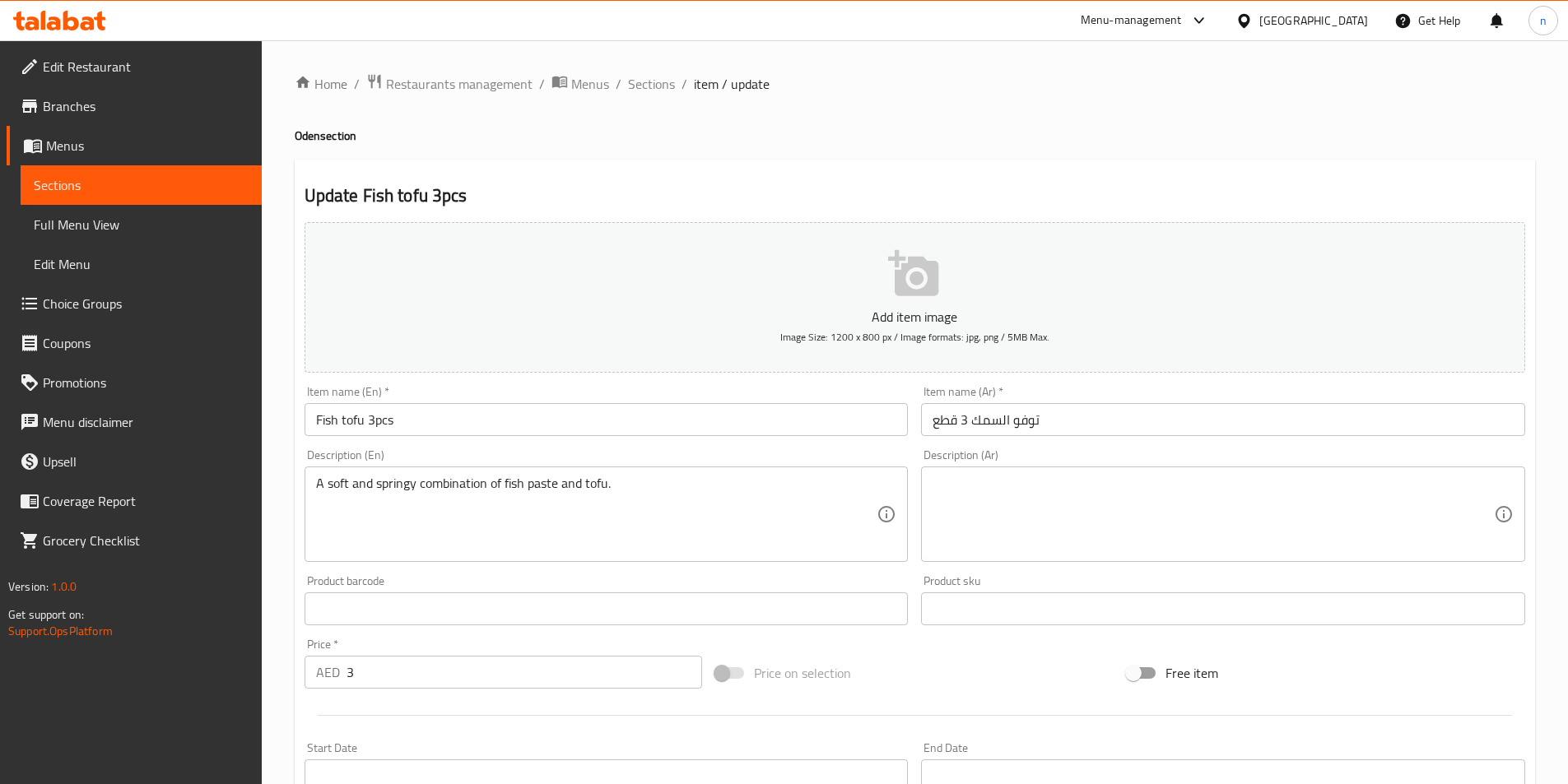
click at [1215, 511] on textarea at bounding box center [1212, 515] width 561 height 78
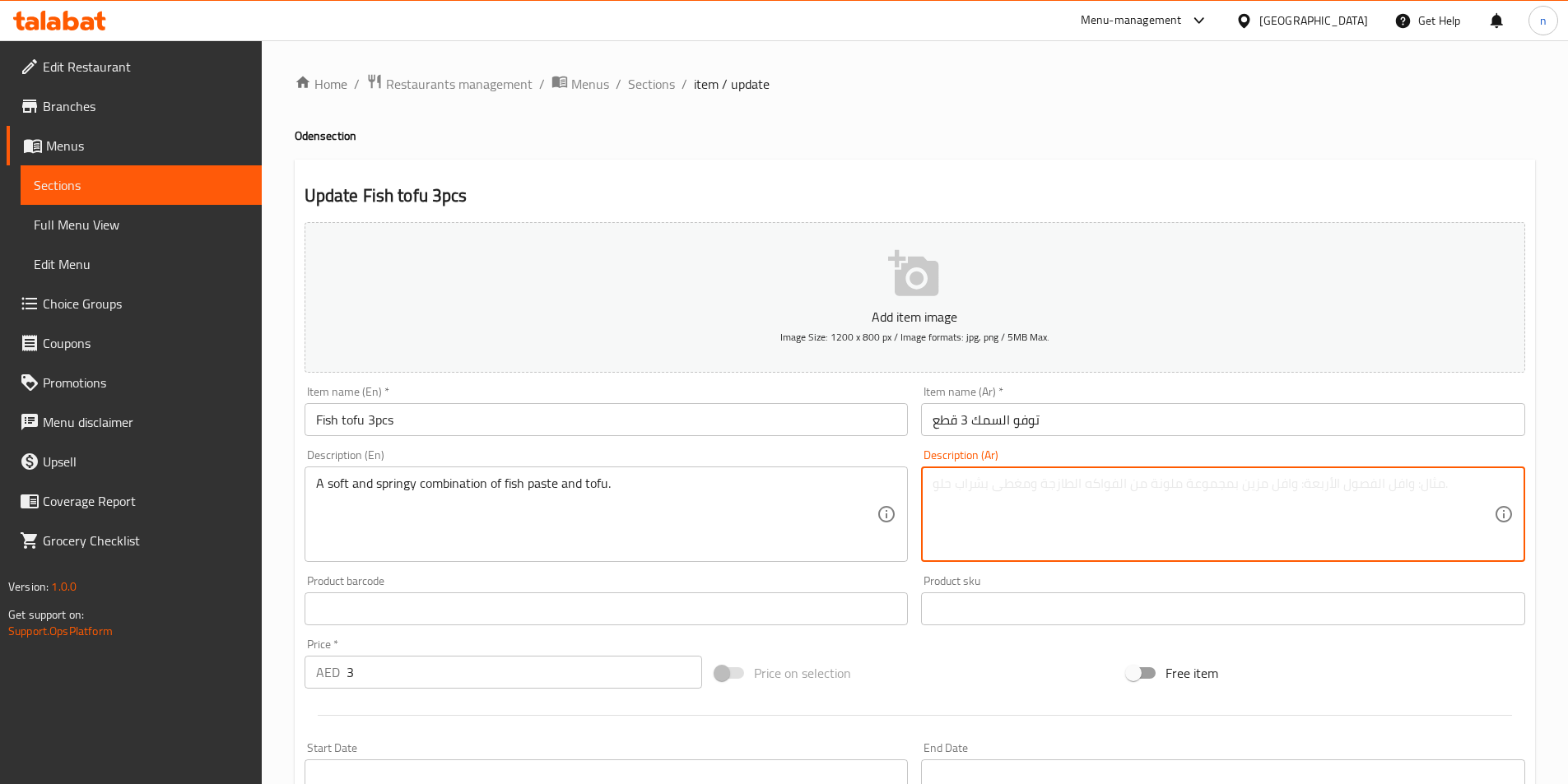
paste textarea "مزيج ناعم ومرن من معجون السمك والتوفو."
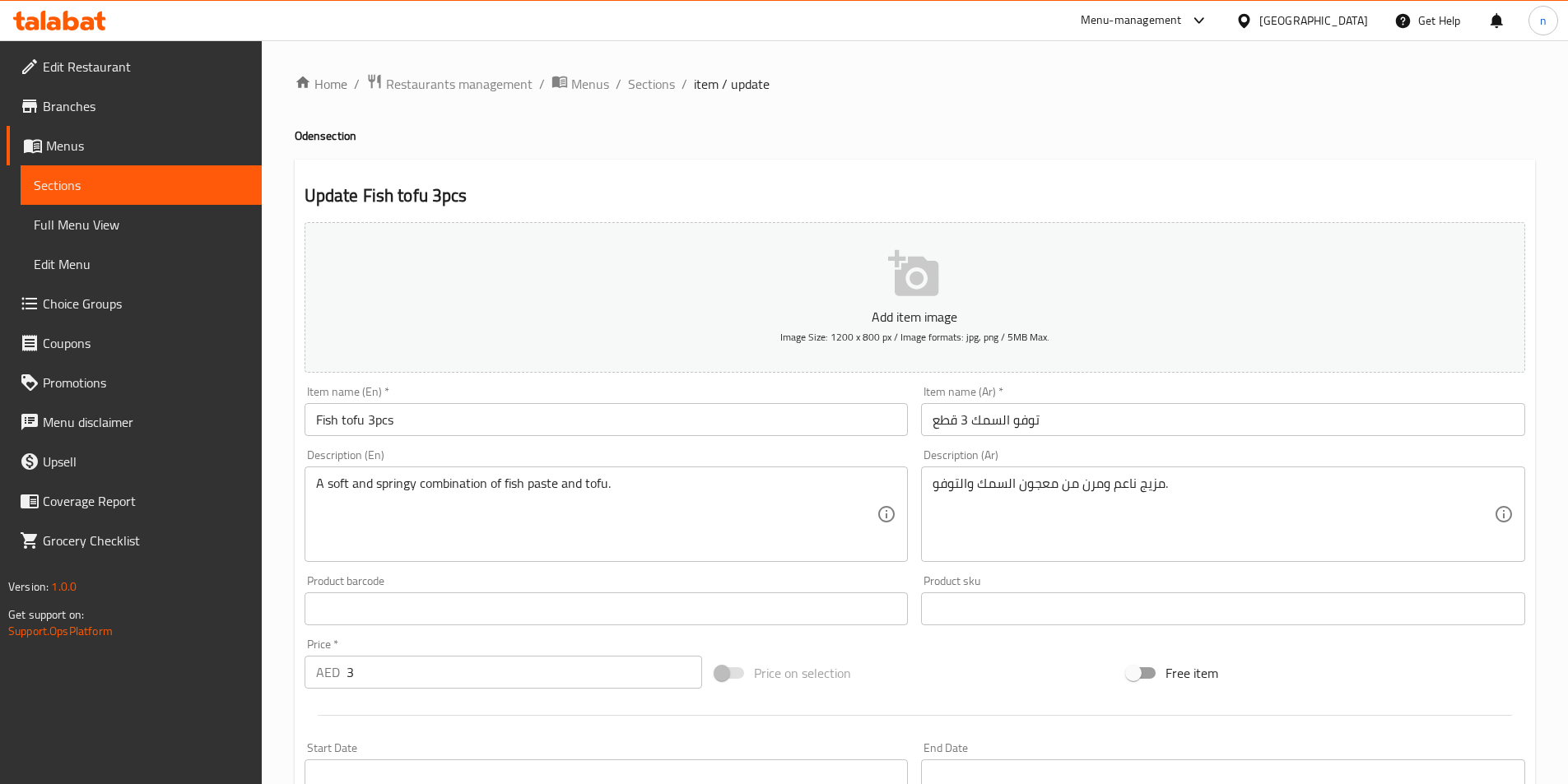
click at [1119, 574] on div "Product sku Product sku" at bounding box center [1223, 601] width 617 height 64
click at [1050, 474] on div "مزيج ناعم ومرن من معجون السمك والتوفو. Description (Ar)" at bounding box center [1222, 514] width 604 height 96
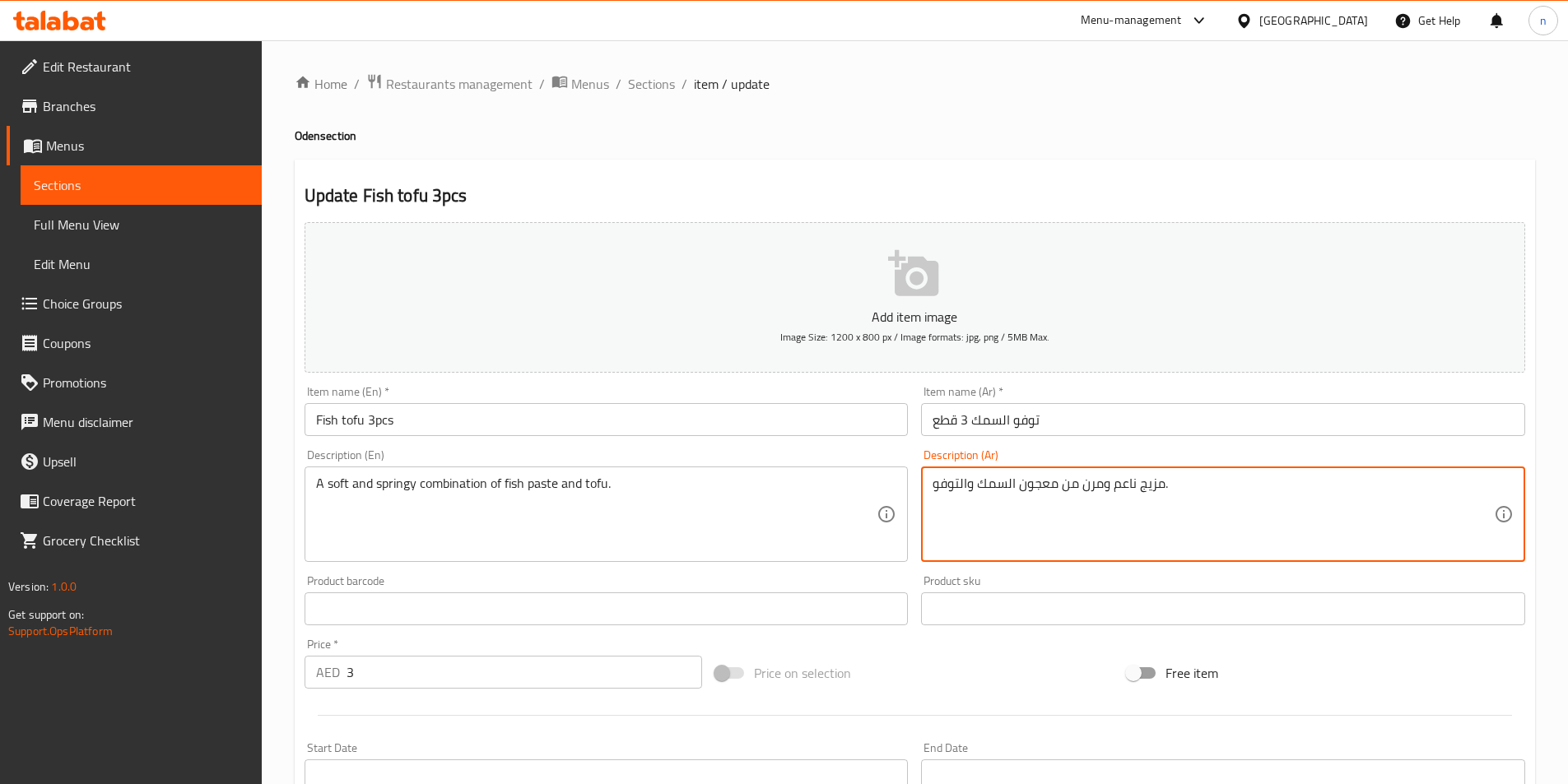
click at [1057, 485] on textarea "مزيج ناعم ومرن من معجون السمك والتوفو." at bounding box center [1212, 515] width 561 height 78
click at [1418, 509] on textarea "مزيج ناعم ومرن من معجون السمك والتوفو." at bounding box center [1212, 515] width 561 height 78
click at [1463, 492] on textarea "مزيج ناعم ومرن من معجون السمك والتوفو." at bounding box center [1212, 515] width 561 height 78
click at [1454, 503] on textarea "مزيج ناعم ومرن من معجون السمك والتوفو." at bounding box center [1212, 515] width 561 height 78
click at [1438, 492] on textarea "مزيج ناعم ومرن من معجون السمك والتوفو." at bounding box center [1212, 515] width 561 height 78
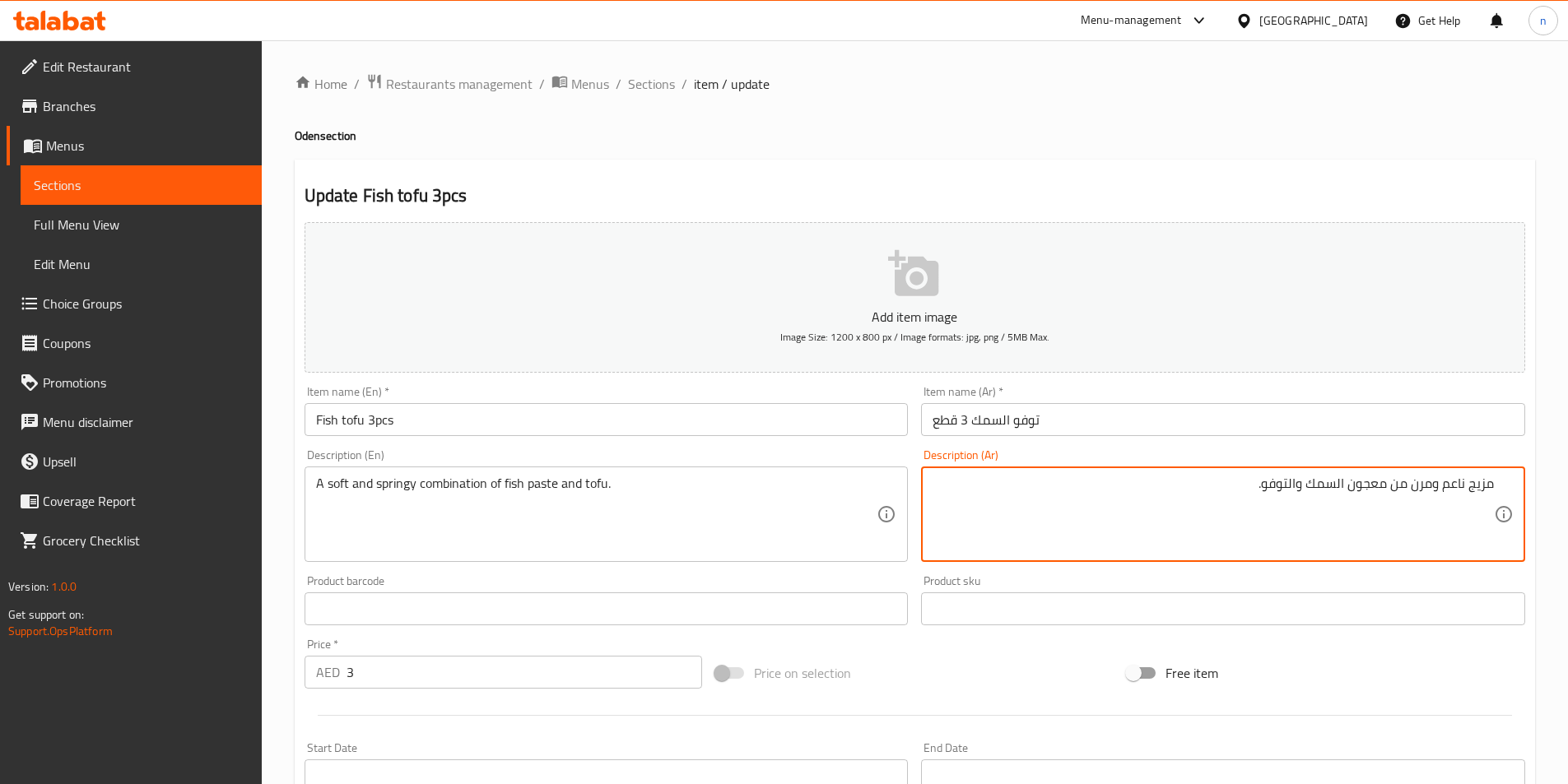
click at [1444, 493] on textarea "مزيج ناعم ومرن من معجون السمك والتوفو." at bounding box center [1212, 515] width 561 height 78
click at [1403, 492] on textarea "مزيج سوفت ومرن من معجون السمك والتوفو." at bounding box center [1212, 515] width 561 height 78
click at [1405, 490] on textarea "مزيج سوفت ومرن من معجون السمك والتوفو." at bounding box center [1212, 515] width 561 height 78
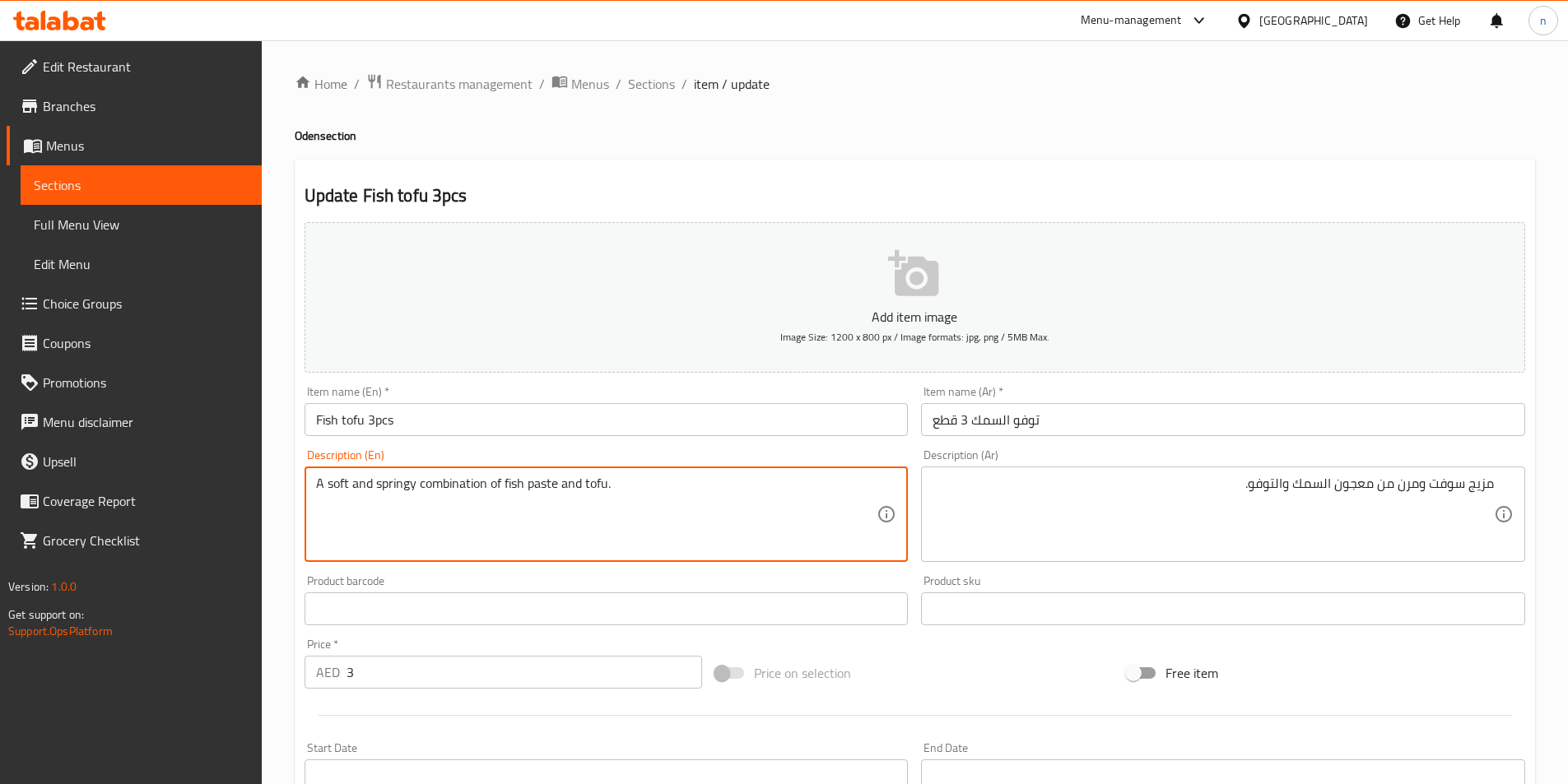
drag, startPoint x: 377, startPoint y: 491, endPoint x: 488, endPoint y: 498, distance: 111.2
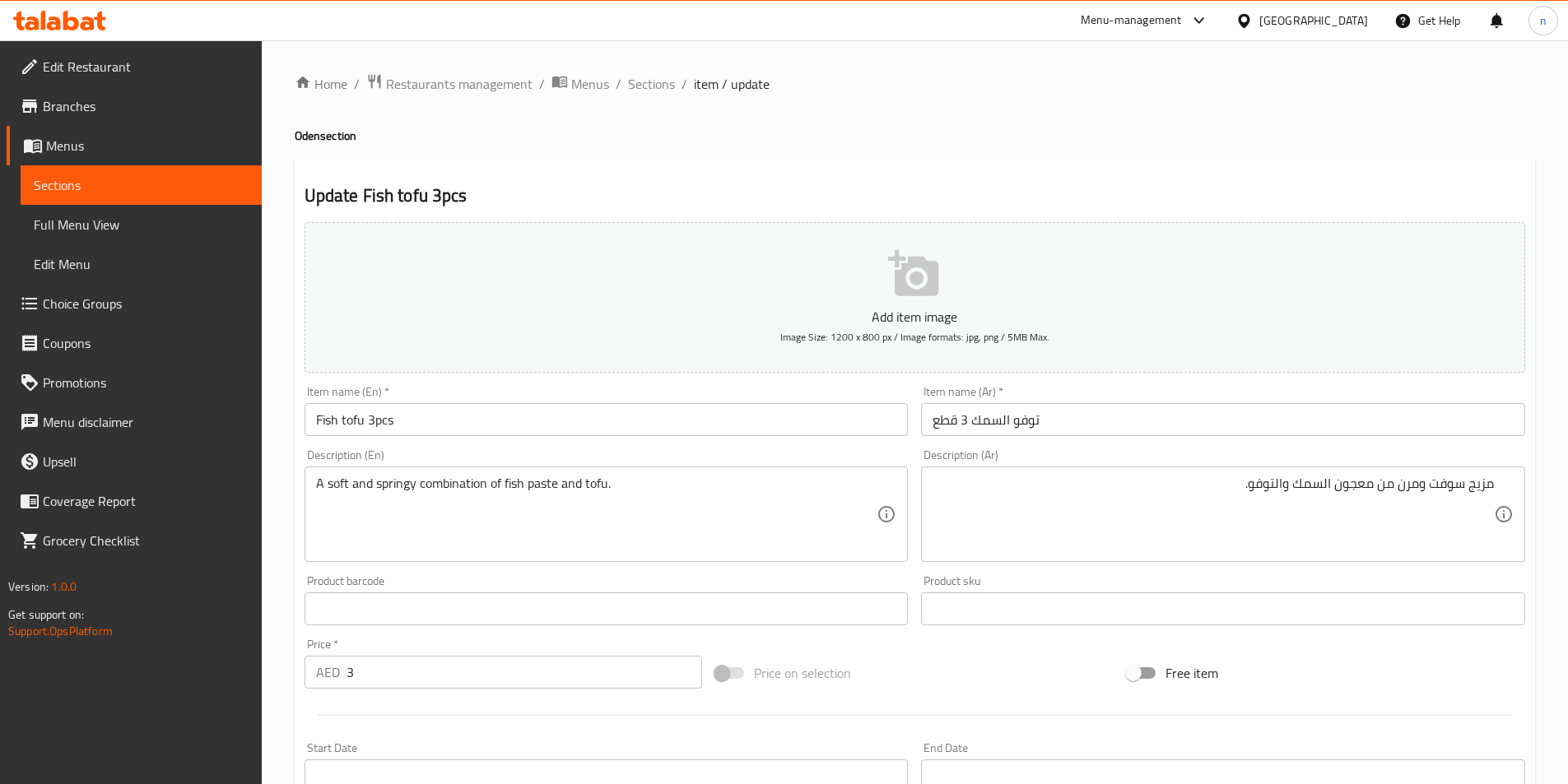
click at [476, 528] on textarea "A soft and springy combination of fish paste and tofu." at bounding box center [596, 515] width 561 height 78
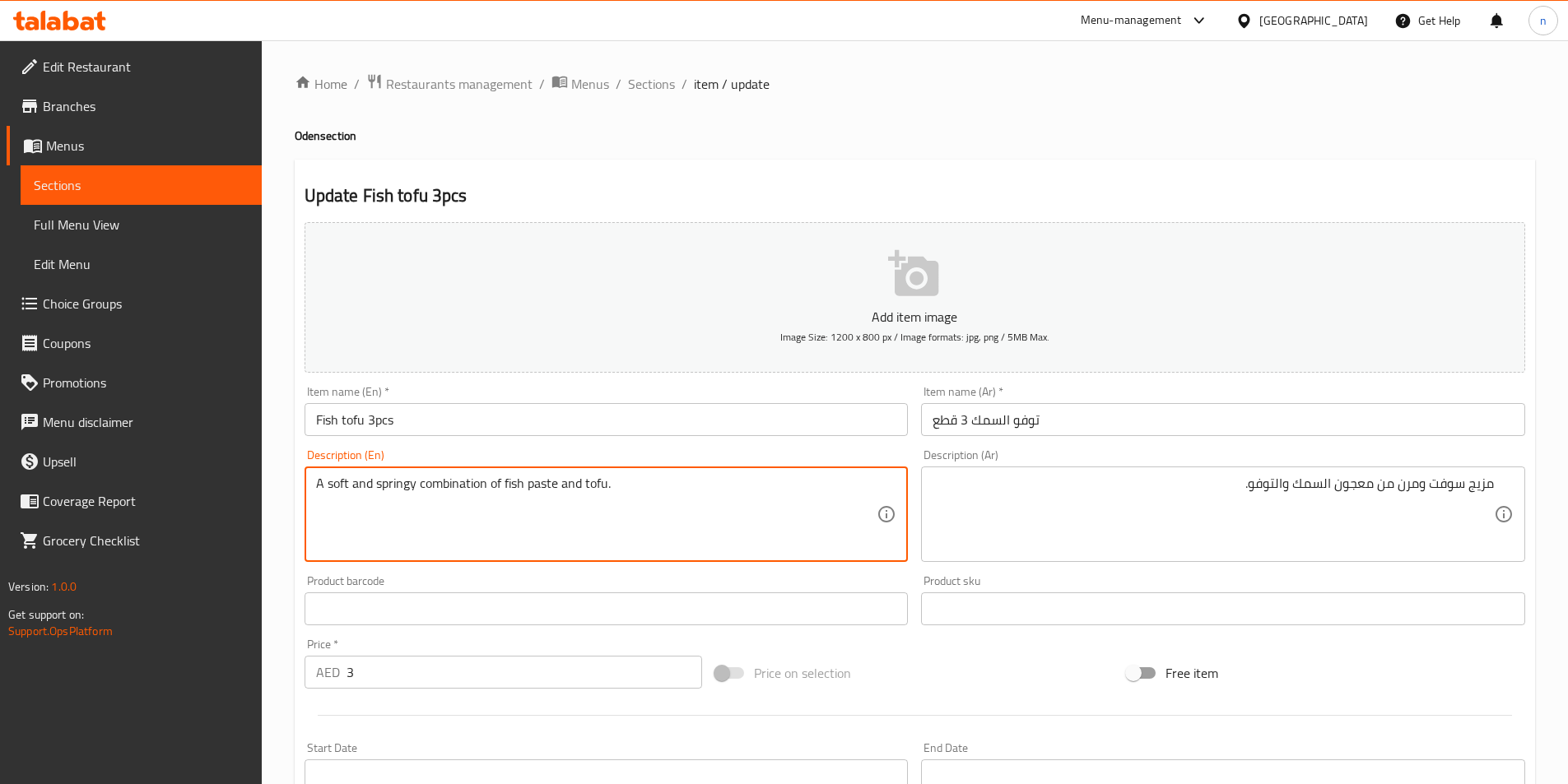
drag, startPoint x: 374, startPoint y: 491, endPoint x: 702, endPoint y: 492, distance: 328.0
click at [702, 492] on textarea "A soft and springy combination of fish paste and tofu." at bounding box center [596, 515] width 561 height 78
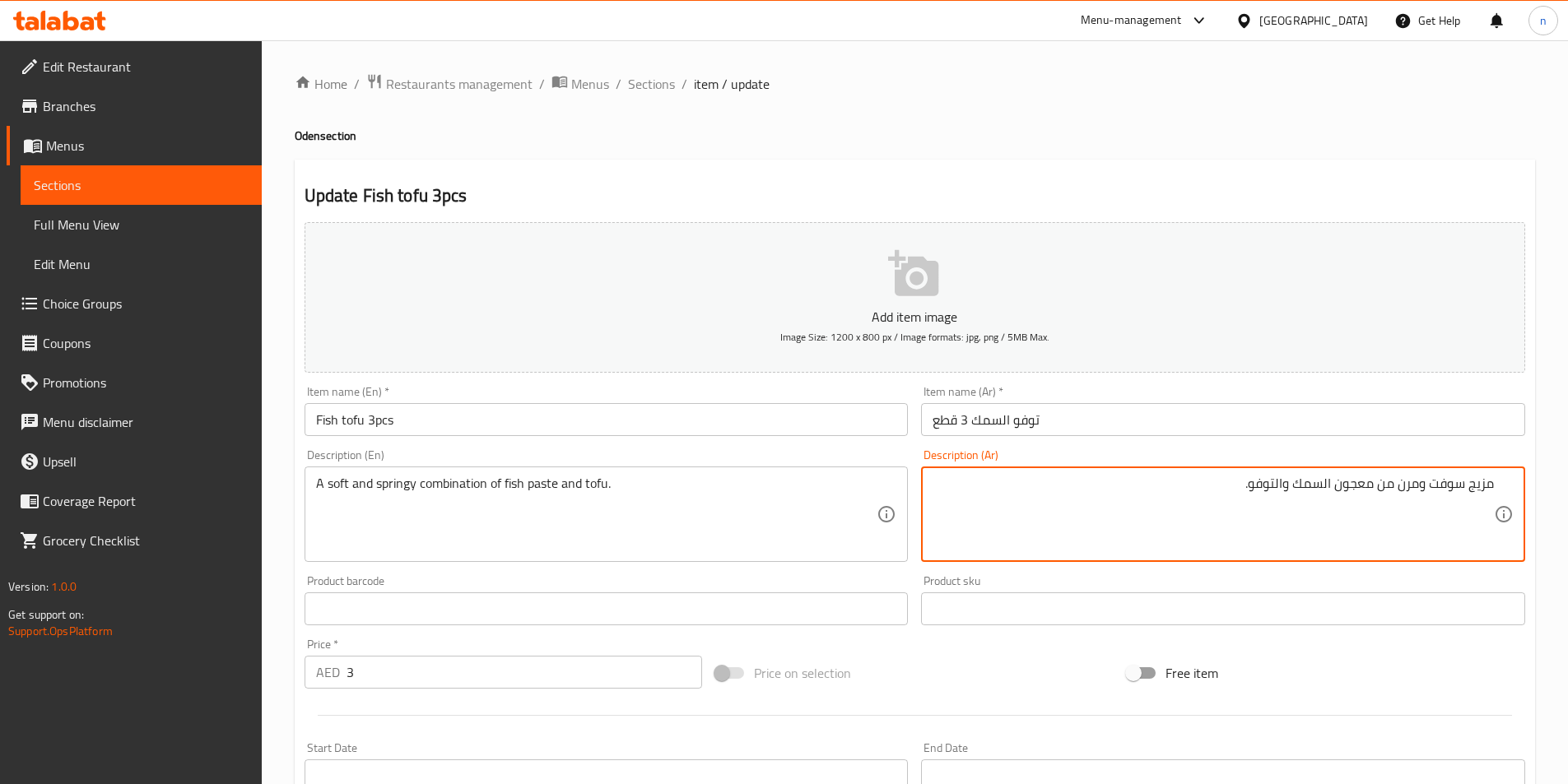
click at [1408, 480] on textarea "مزيج سوفت ومرن من معجون السمك والتوفو." at bounding box center [1212, 515] width 561 height 78
paste textarea "سبرينجى"
click at [1429, 487] on textarea "مزيج سوفت سبرينجى من معجون السمك والتوفو." at bounding box center [1212, 515] width 561 height 78
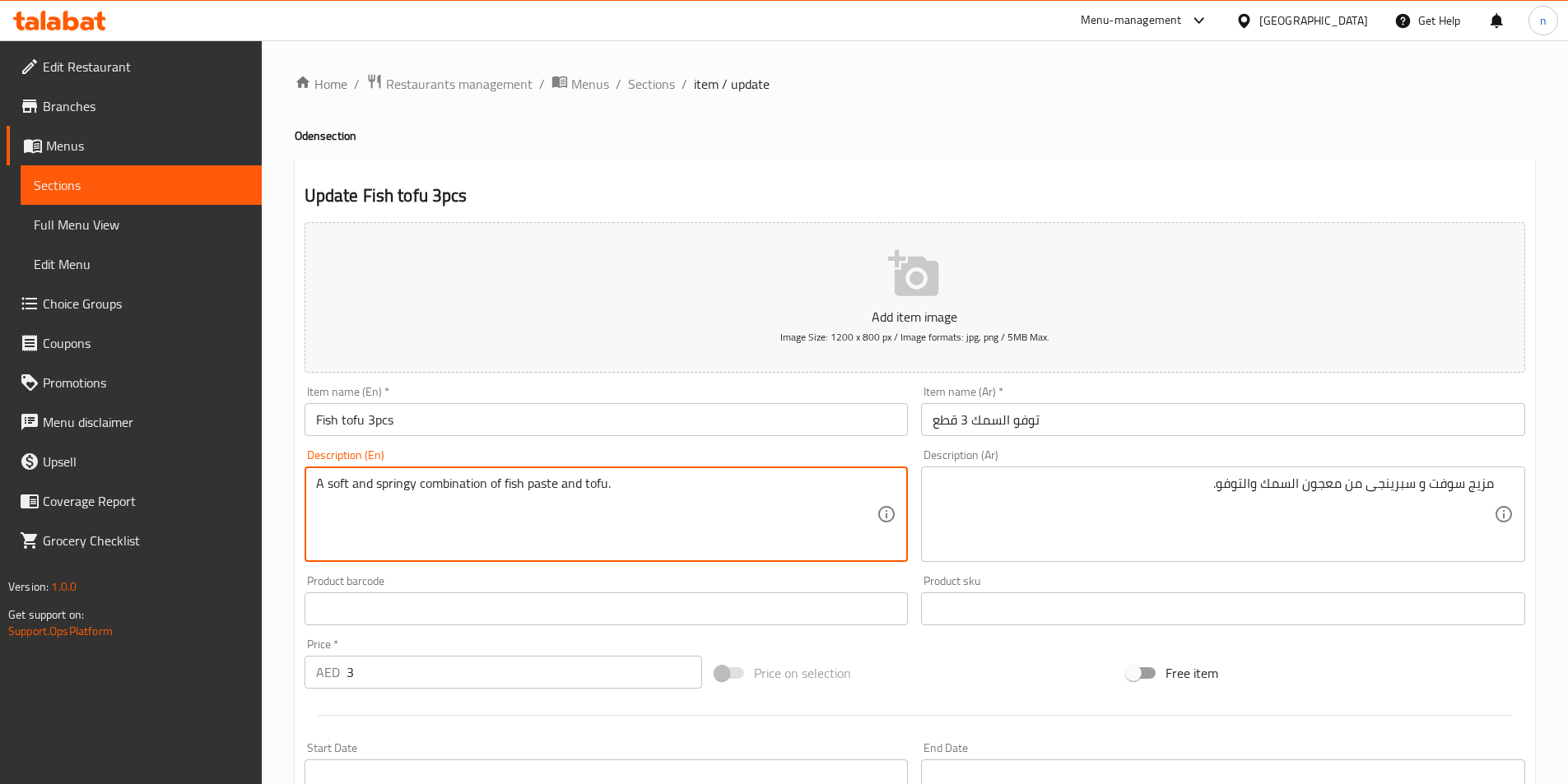
click at [437, 487] on textarea "A soft and springy combination of fish paste and tofu." at bounding box center [596, 515] width 561 height 78
click at [737, 513] on textarea "A soft and springy combination of fish paste and tofu." at bounding box center [596, 515] width 561 height 78
click at [515, 496] on textarea "A soft and springy combination of fish paste and tofu." at bounding box center [596, 515] width 561 height 78
click at [515, 495] on textarea "A soft and springy combination of fish paste and tofu." at bounding box center [596, 515] width 561 height 78
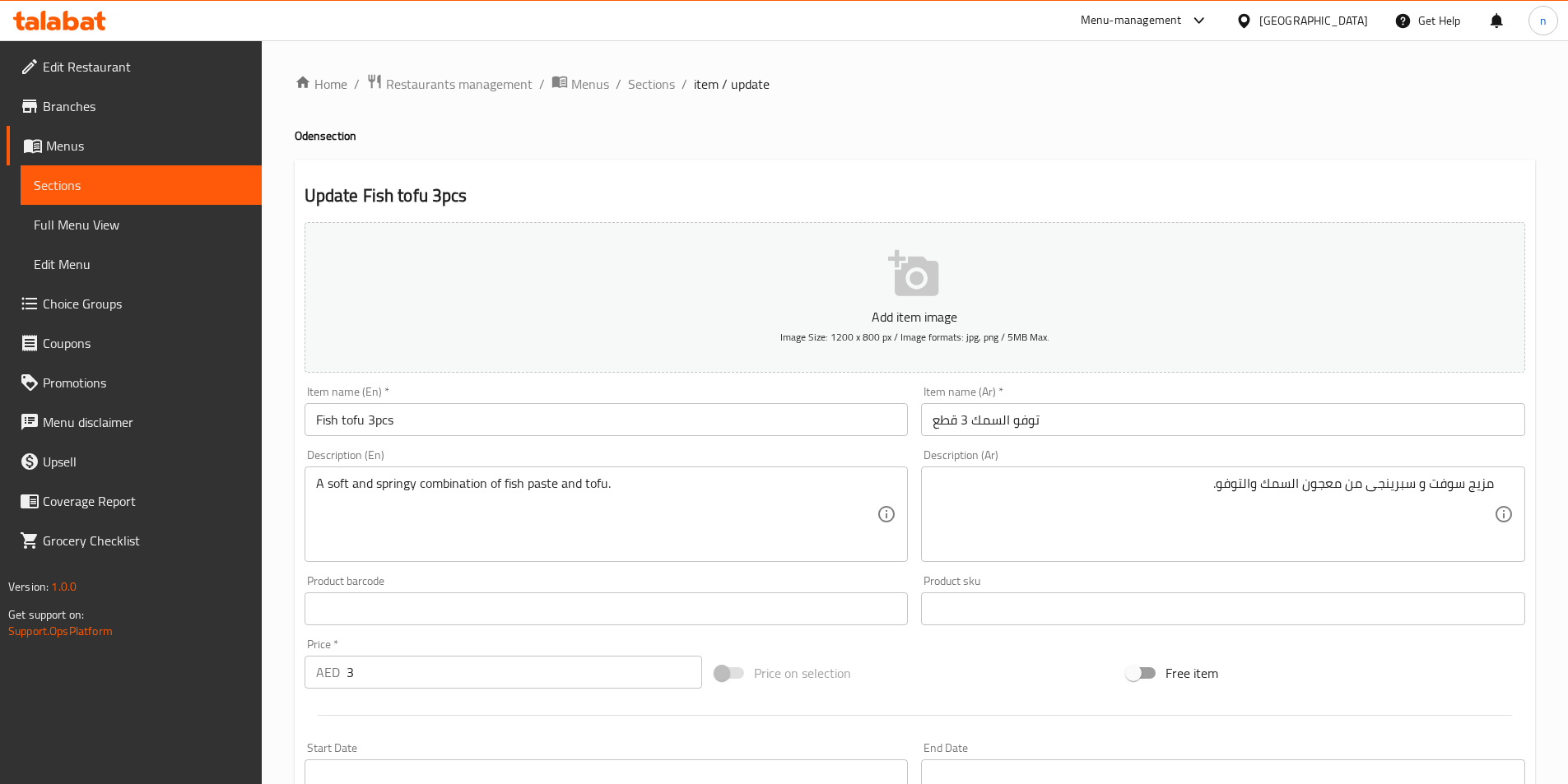
click at [1026, 465] on div "Description (Ar) مزيج سوفت و سبرينجى من معجون السمك والتوفو. Description (Ar)" at bounding box center [1222, 505] width 604 height 113
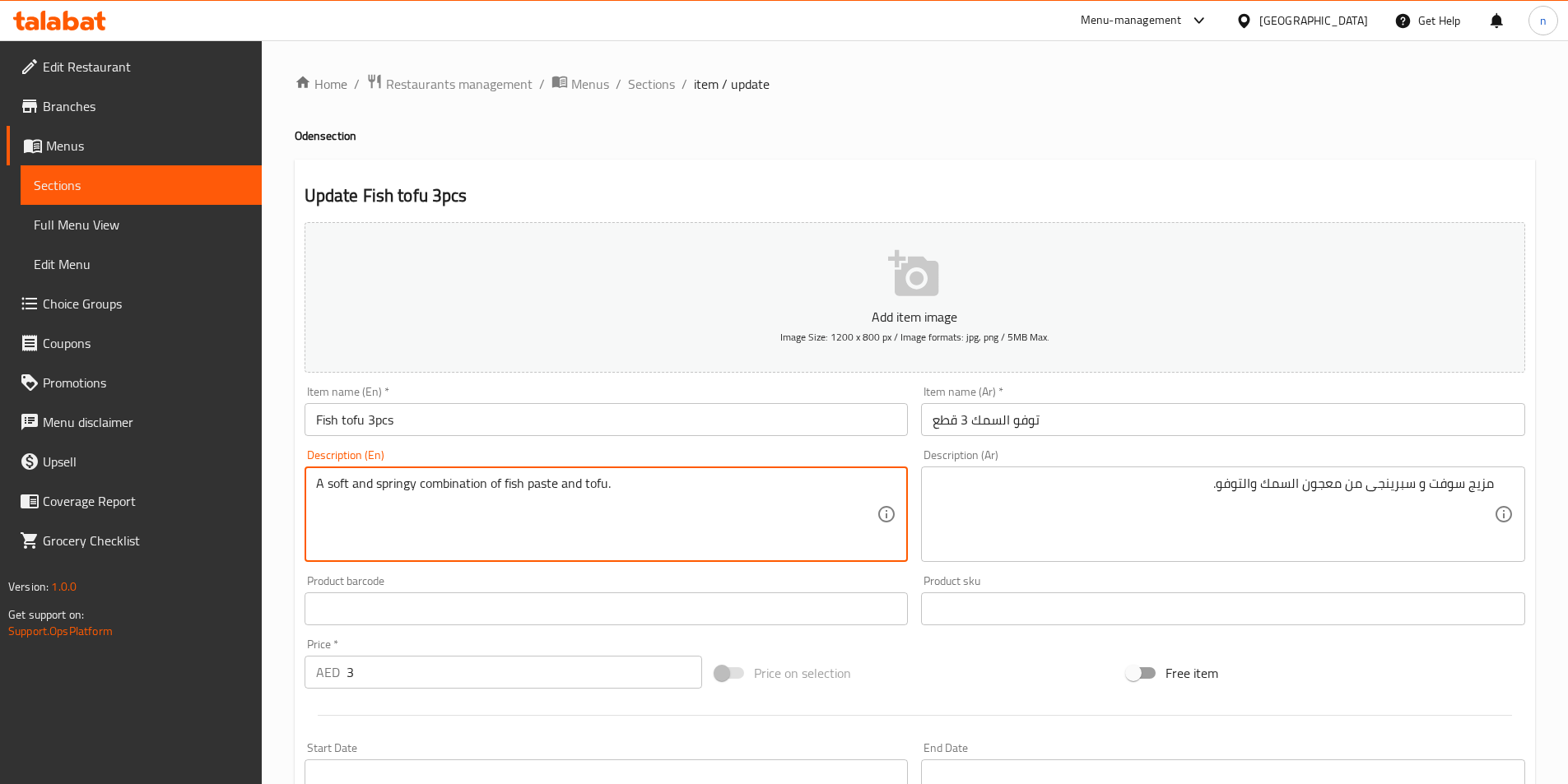
drag, startPoint x: 1301, startPoint y: 492, endPoint x: 1318, endPoint y: 520, distance: 32.8
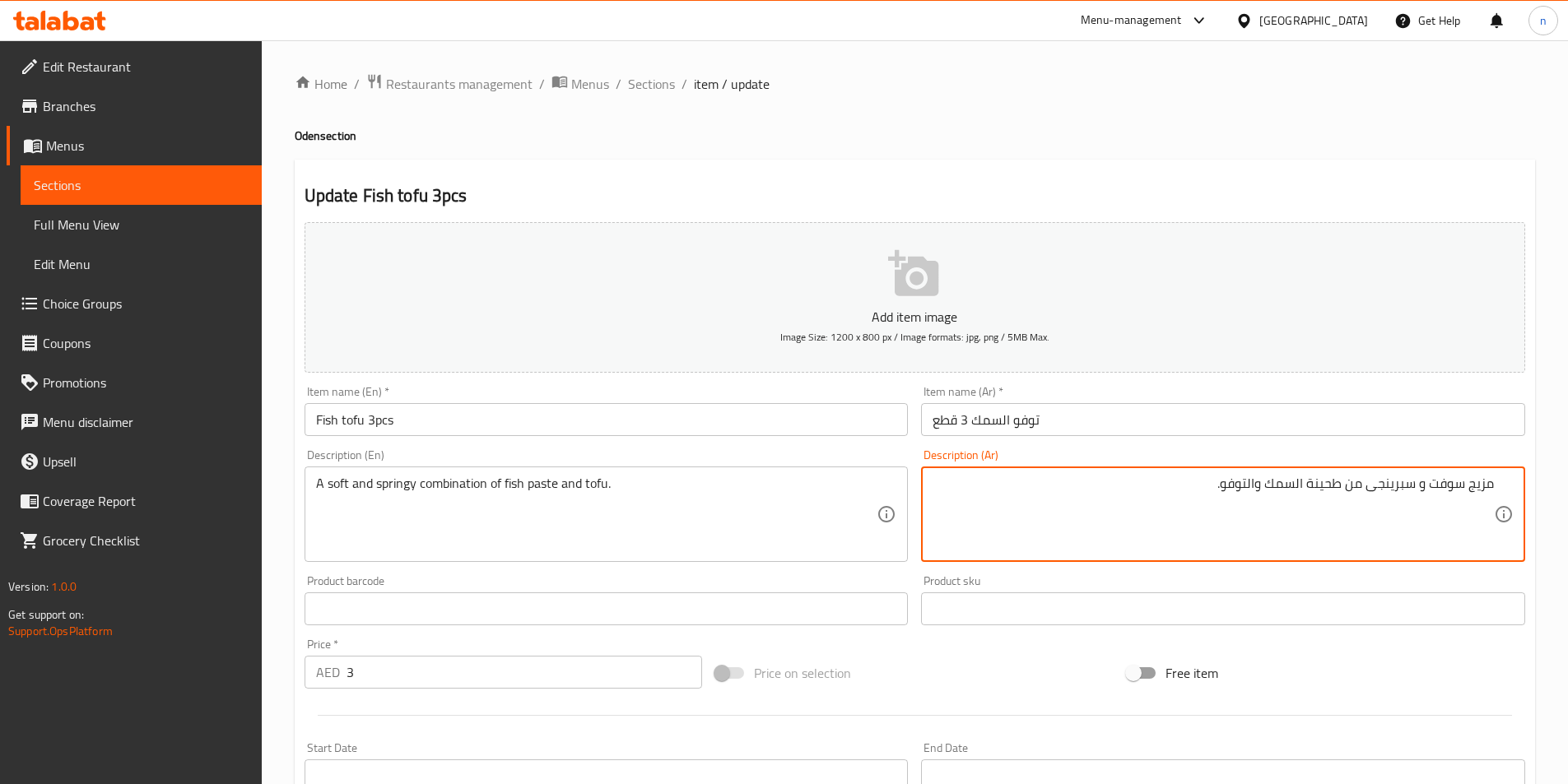
type textarea "مزيج سوفت و سبرينجى من طحينة السمك والتوفو."
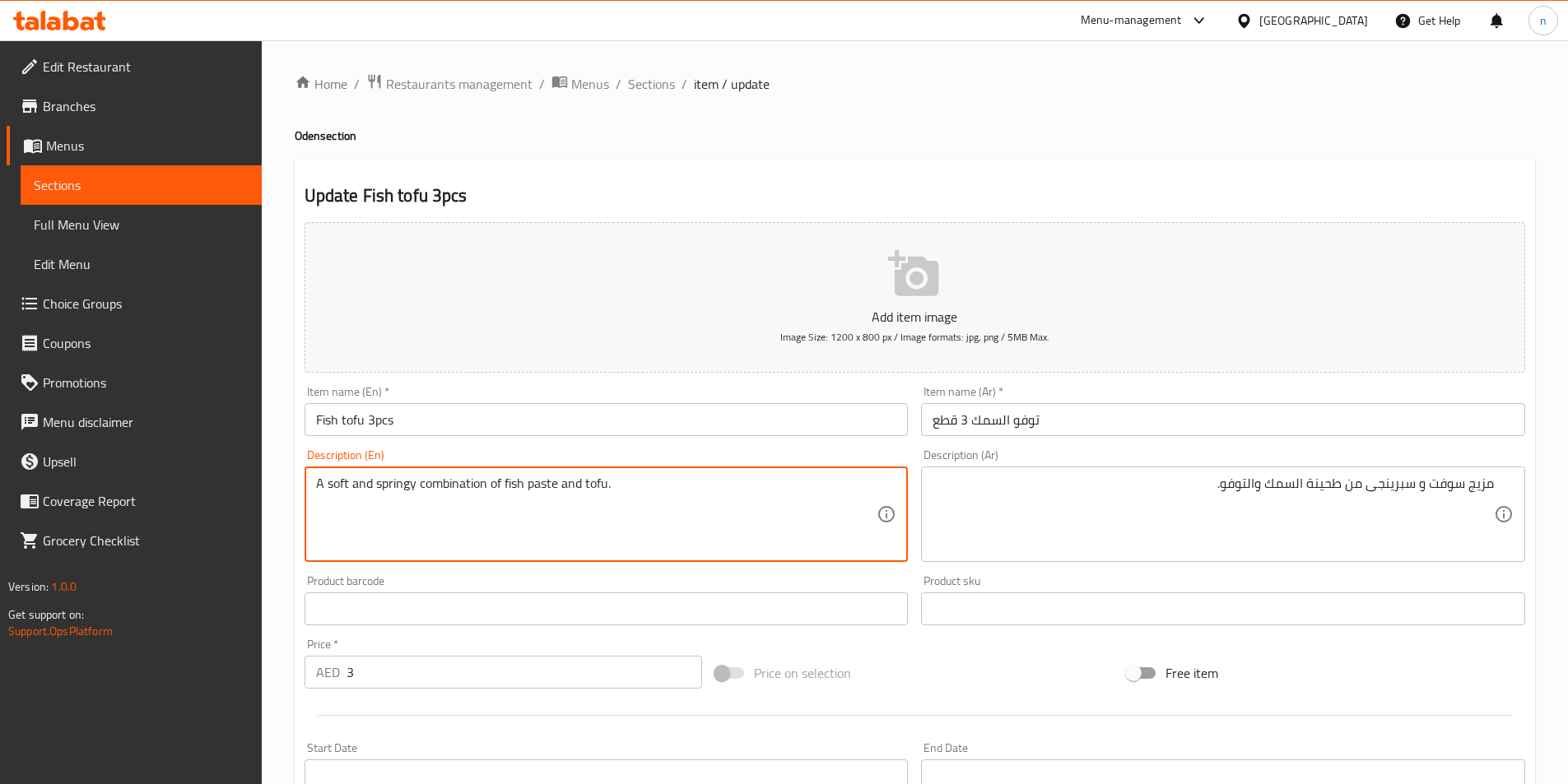
click at [454, 492] on textarea "A soft and springy combination of fish paste and tofu." at bounding box center [596, 515] width 561 height 78
click at [455, 492] on textarea "A soft and springy combination of fish paste and tofu." at bounding box center [596, 515] width 561 height 78
click at [437, 480] on textarea "A soft and springy combination of fish paste and tofu." at bounding box center [596, 515] width 561 height 78
drag, startPoint x: 420, startPoint y: 487, endPoint x: 523, endPoint y: 500, distance: 103.8
click at [523, 500] on textarea "A soft and springy combination of fish paste and tofu." at bounding box center [596, 515] width 561 height 78
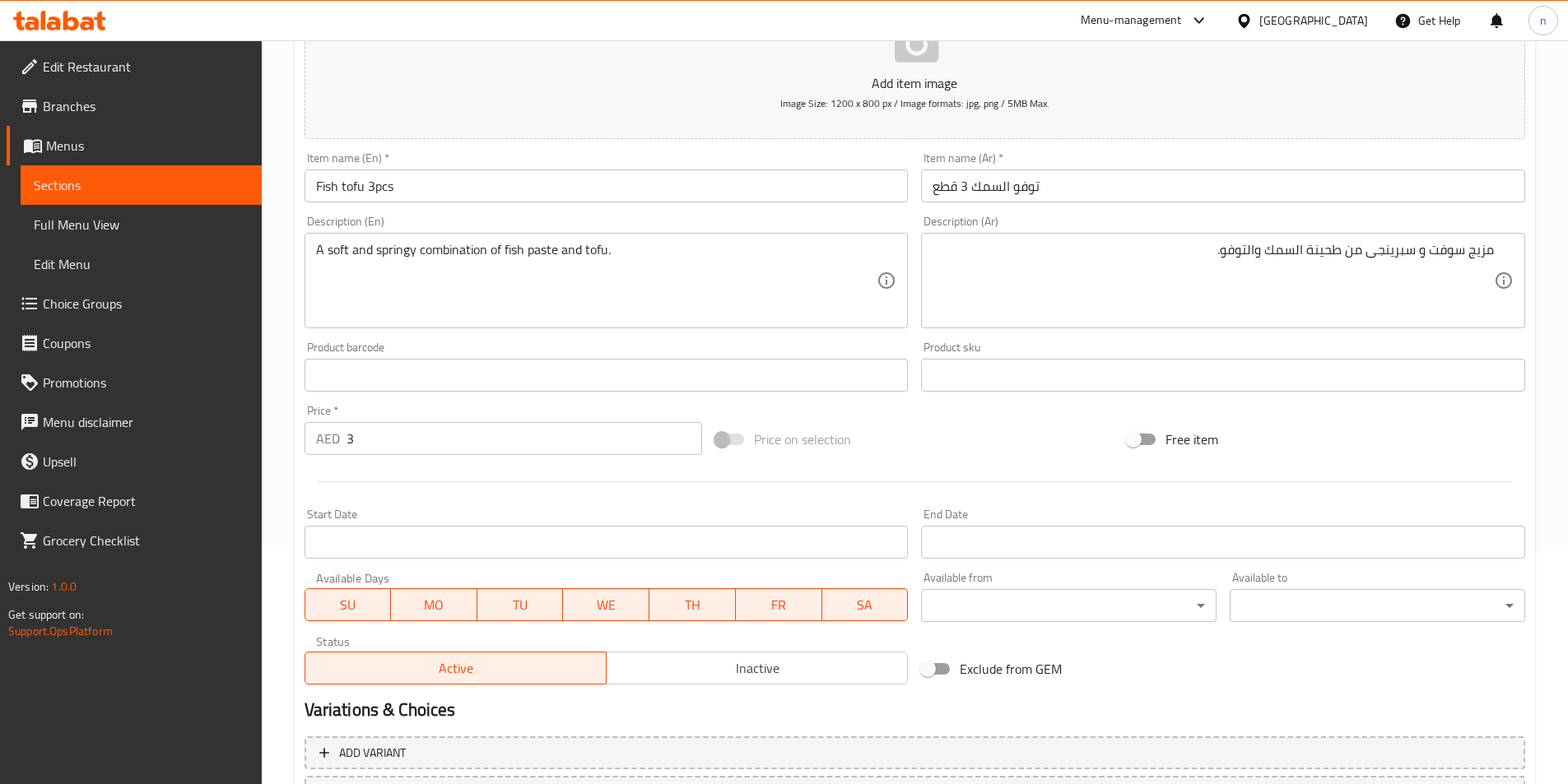
scroll to position [378, 0]
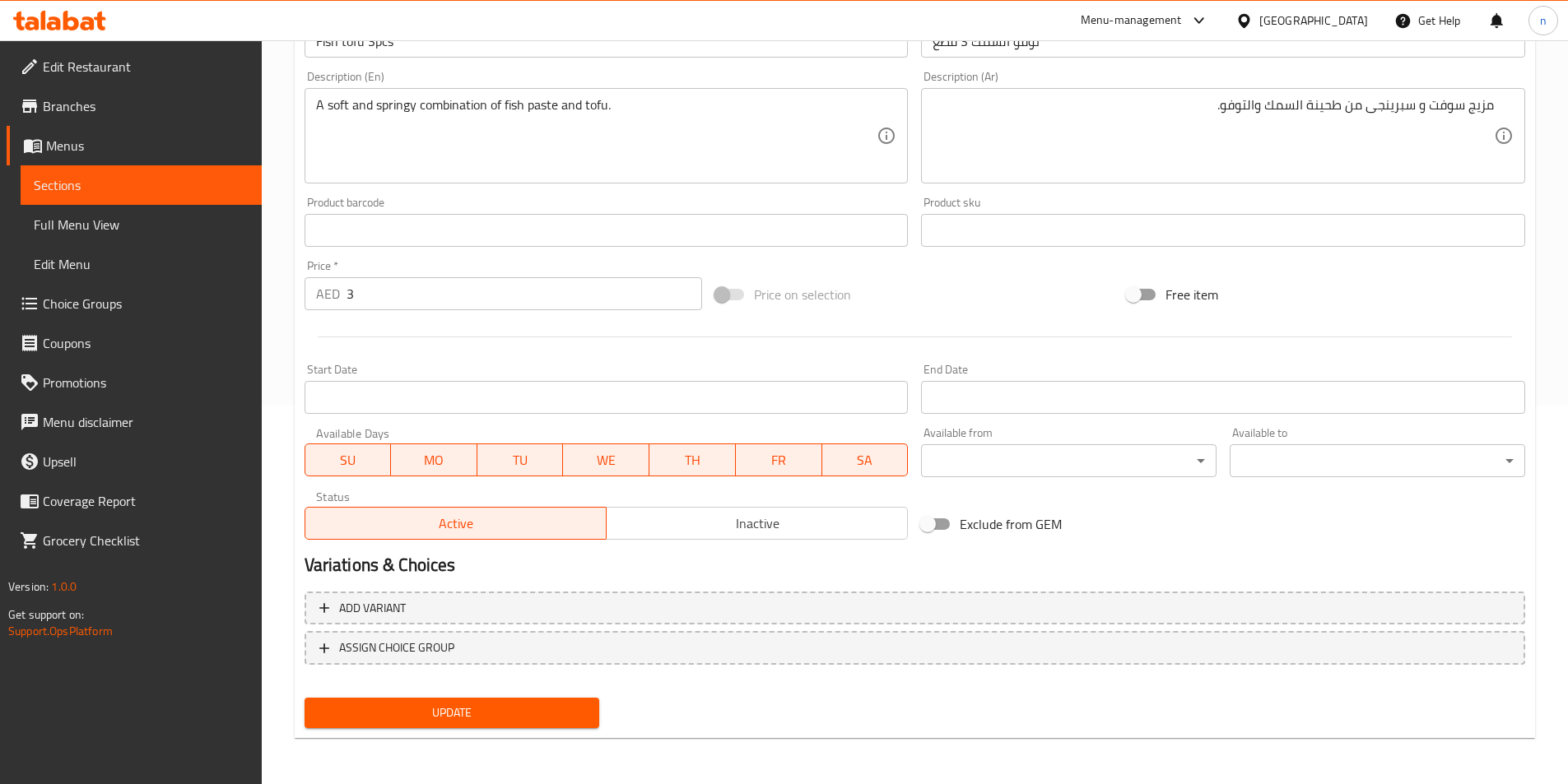
click at [499, 676] on nav at bounding box center [915, 678] width 1221 height 14
drag, startPoint x: 505, startPoint y: 707, endPoint x: 509, endPoint y: 716, distance: 9.8
click at [505, 708] on span "Update" at bounding box center [452, 713] width 270 height 20
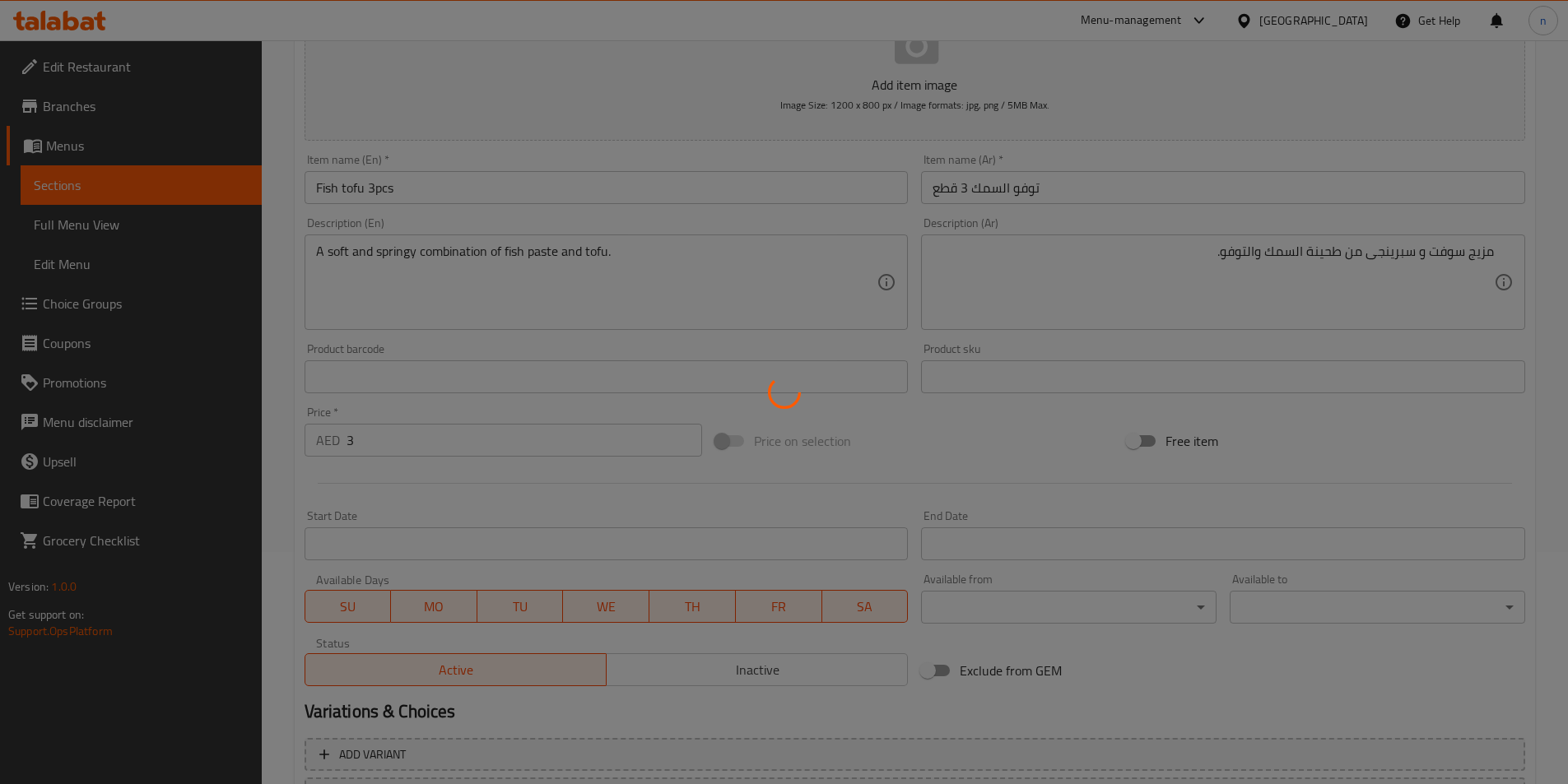
scroll to position [0, 0]
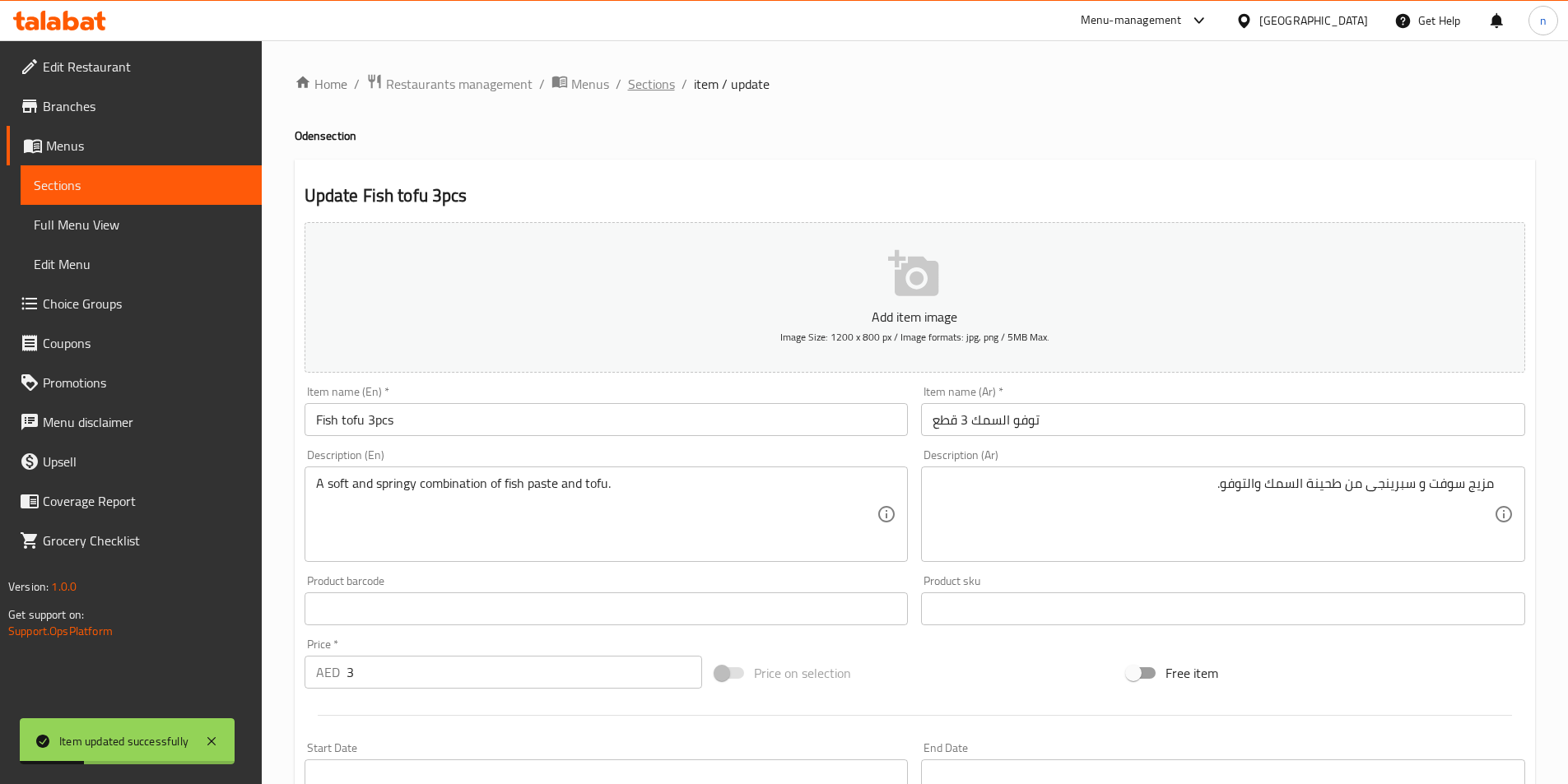
click at [638, 82] on span "Sections" at bounding box center [651, 84] width 47 height 19
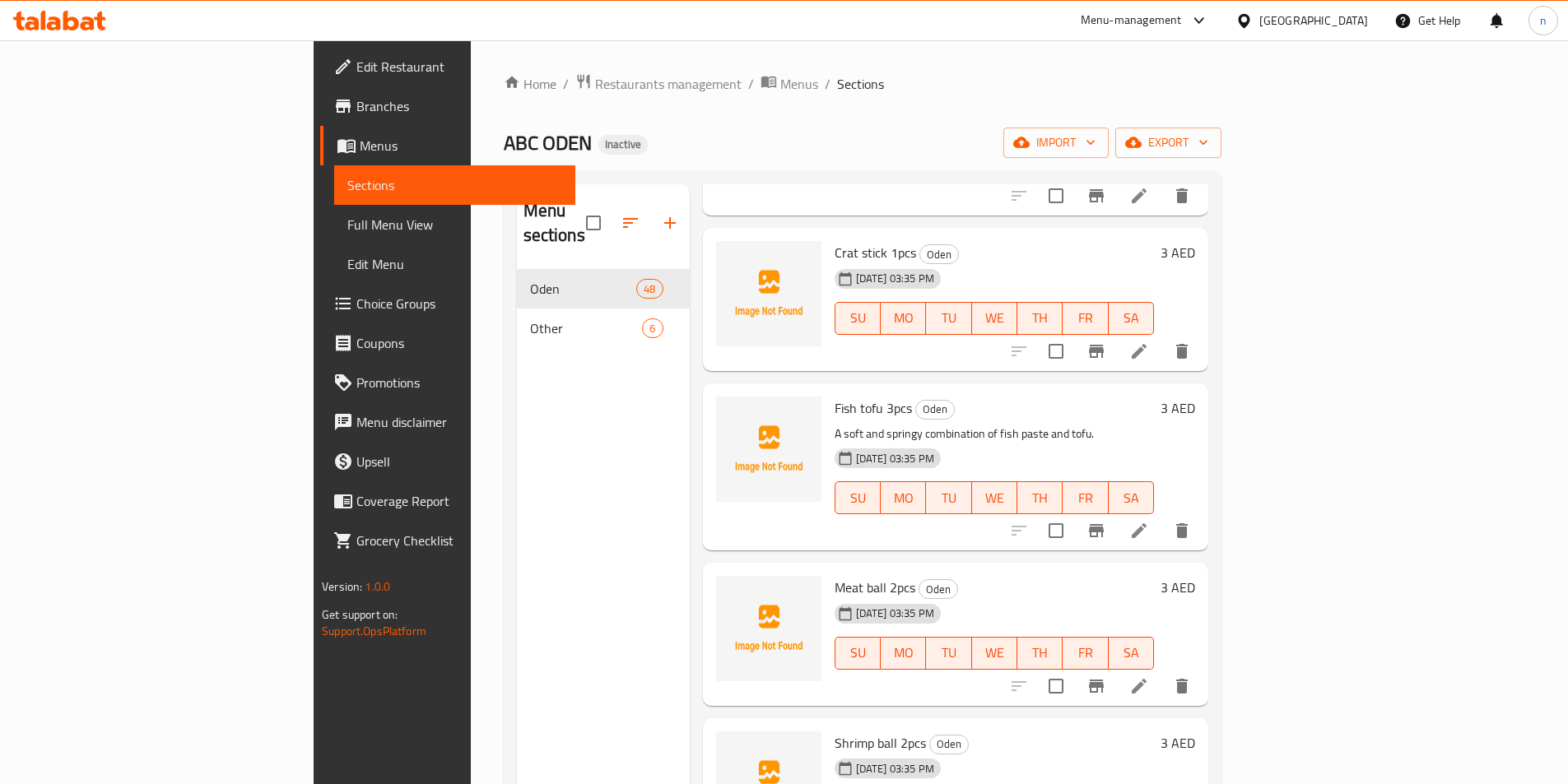
scroll to position [1070, 0]
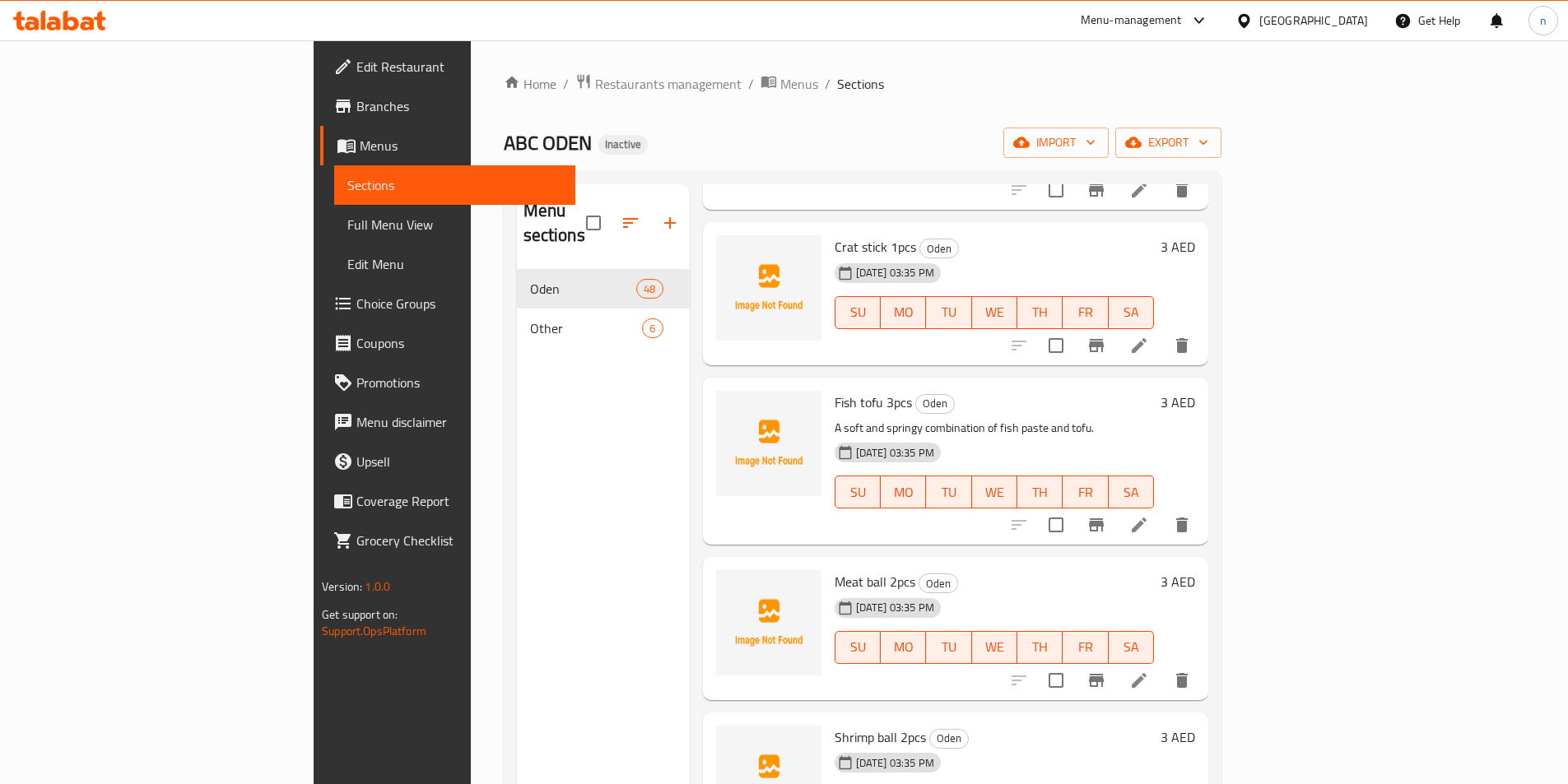
click at [835, 570] on span "Meat ball 2pcs" at bounding box center [875, 582] width 81 height 25
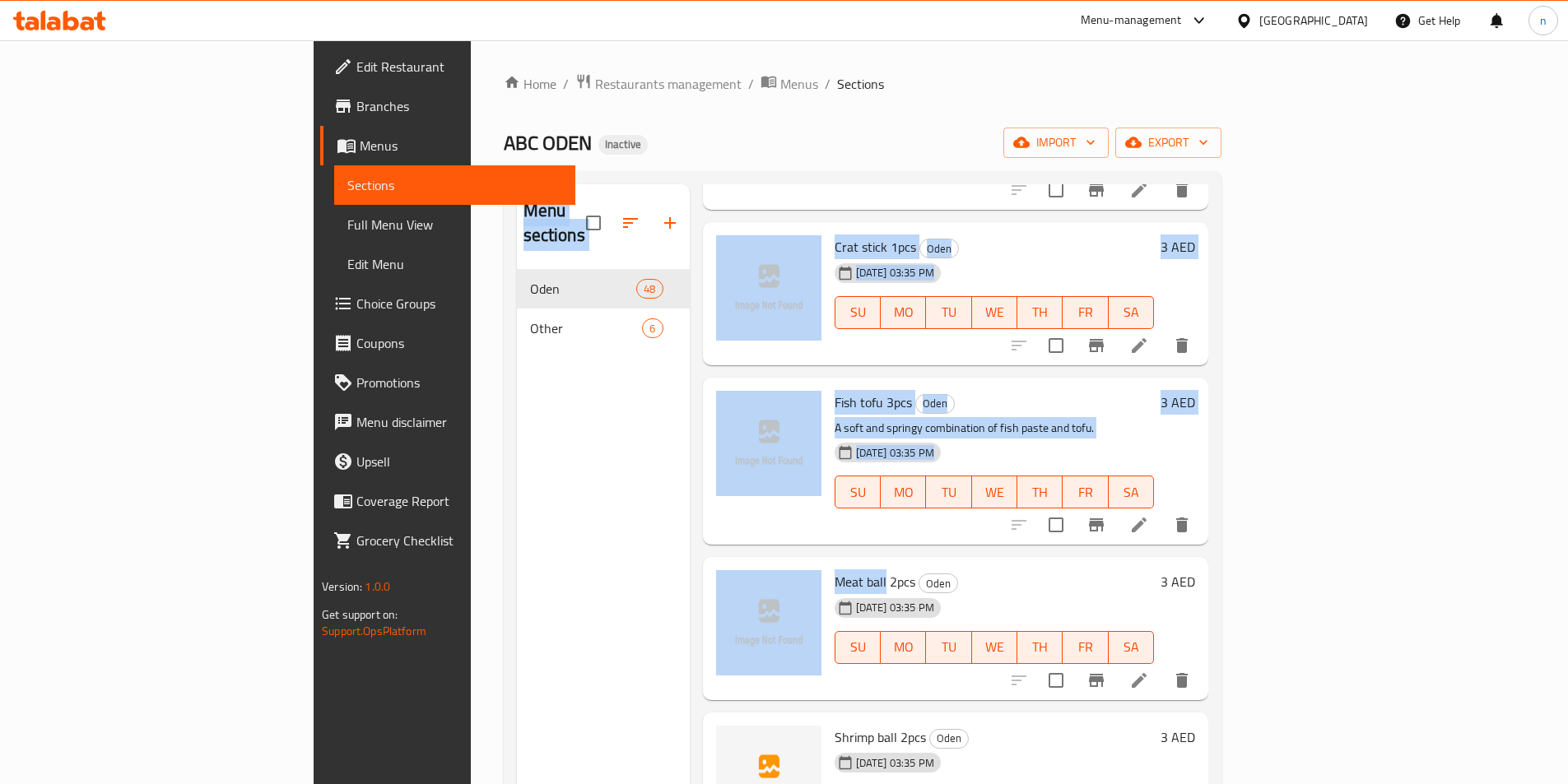
drag, startPoint x: 809, startPoint y: 553, endPoint x: 590, endPoint y: 553, distance: 219.0
click at [590, 553] on div "Menu sections Oden 48 Other 6 Menu items Add Sort Manage items Fish roe ball 2p…" at bounding box center [863, 576] width 692 height 784
drag, startPoint x: 740, startPoint y: 515, endPoint x: 765, endPoint y: 529, distance: 28.7
click at [740, 516] on div "Fish tofu 3pcs Oden A soft and springy combination of fish paste and tofu. 18-0…" at bounding box center [955, 461] width 505 height 167
click at [787, 557] on div "Meat ball 2pcs Oden 18-08-2025 03:35 PM SU MO TU WE TH FR SA 3 AED" at bounding box center [955, 629] width 505 height 143
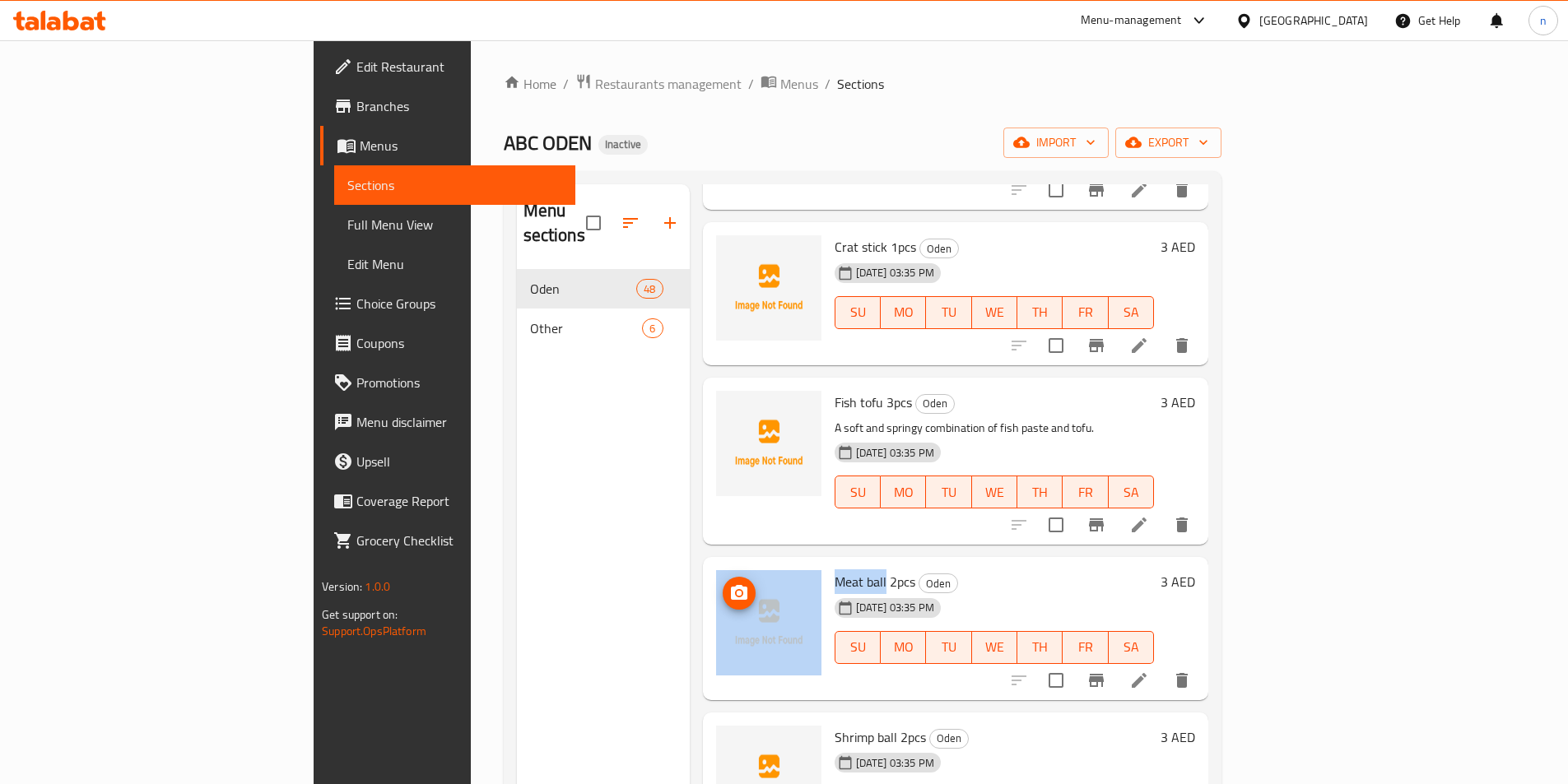
drag, startPoint x: 808, startPoint y: 557, endPoint x: 720, endPoint y: 546, distance: 88.7
click at [720, 564] on div "Meat ball 2pcs Oden 18-08-2025 03:35 PM SU MO TU WE TH FR SA 3 AED" at bounding box center [956, 629] width 493 height 130
copy div "Meat ball"
click at [1150, 670] on icon at bounding box center [1139, 680] width 19 height 19
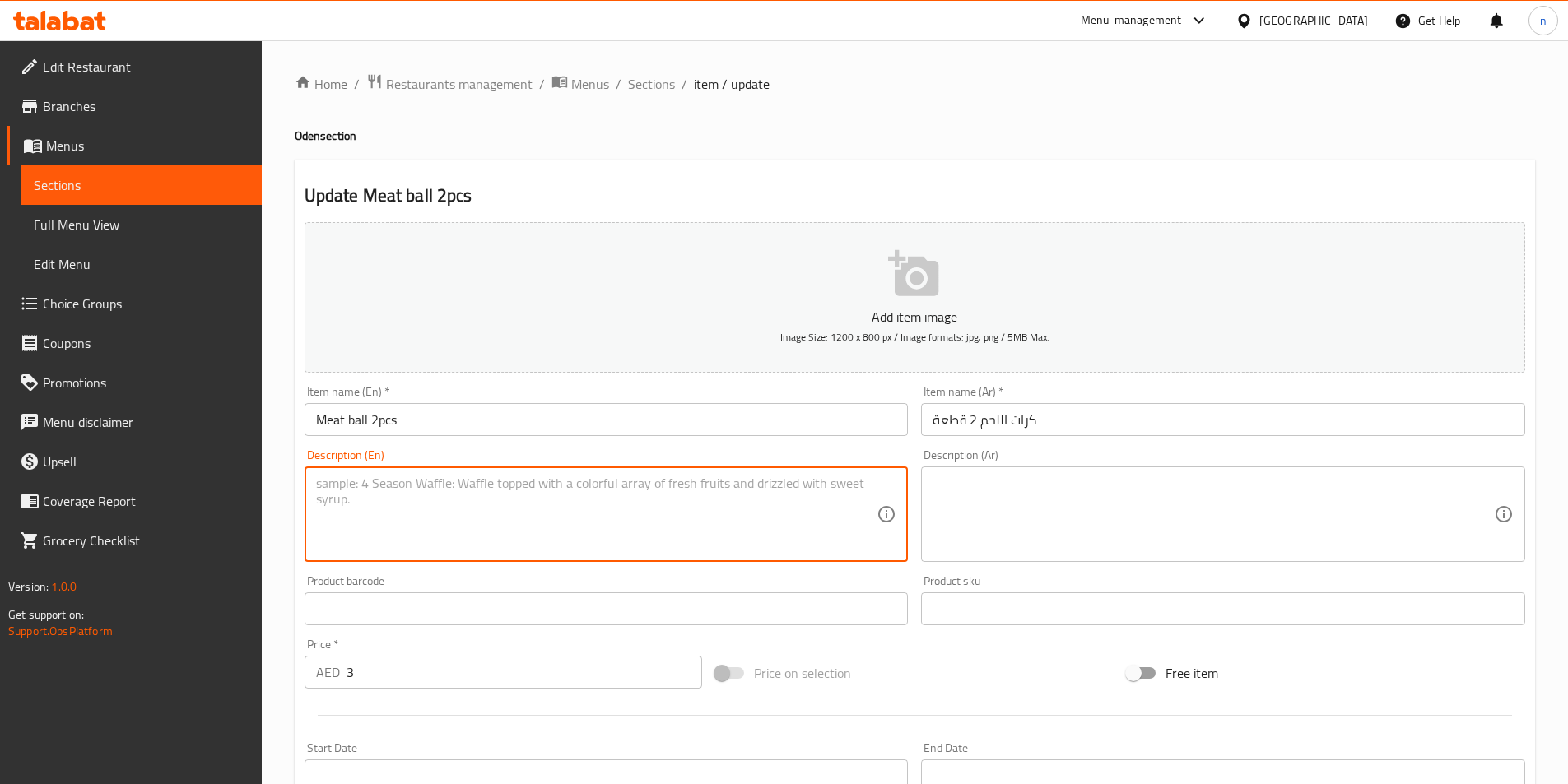
click at [525, 491] on textarea at bounding box center [596, 515] width 561 height 78
paste textarea "A classic ball made from seasoned ground meat."
type textarea "A classic ball made from seasoned ground meat."
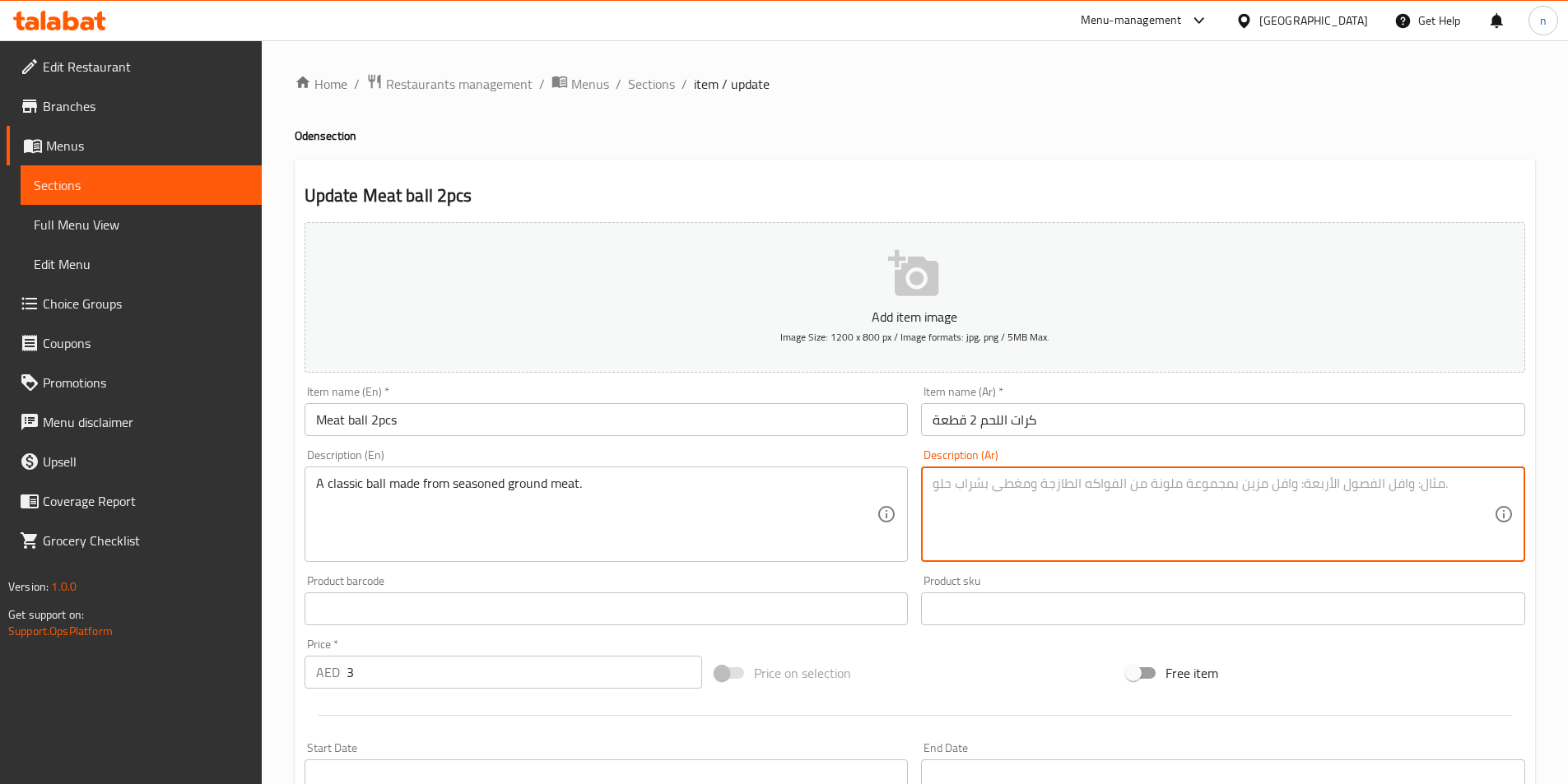
click at [1094, 518] on textarea at bounding box center [1212, 515] width 561 height 78
paste textarea "كرة كلاسيكية مصنوعة من اللحم المفروم المتبل."
click at [1005, 498] on textarea "كرة كلاسيكية مصنوعة من اللحم المفروم المتبل." at bounding box center [1212, 515] width 561 height 78
drag, startPoint x: 1005, startPoint y: 498, endPoint x: 941, endPoint y: 490, distance: 64.5
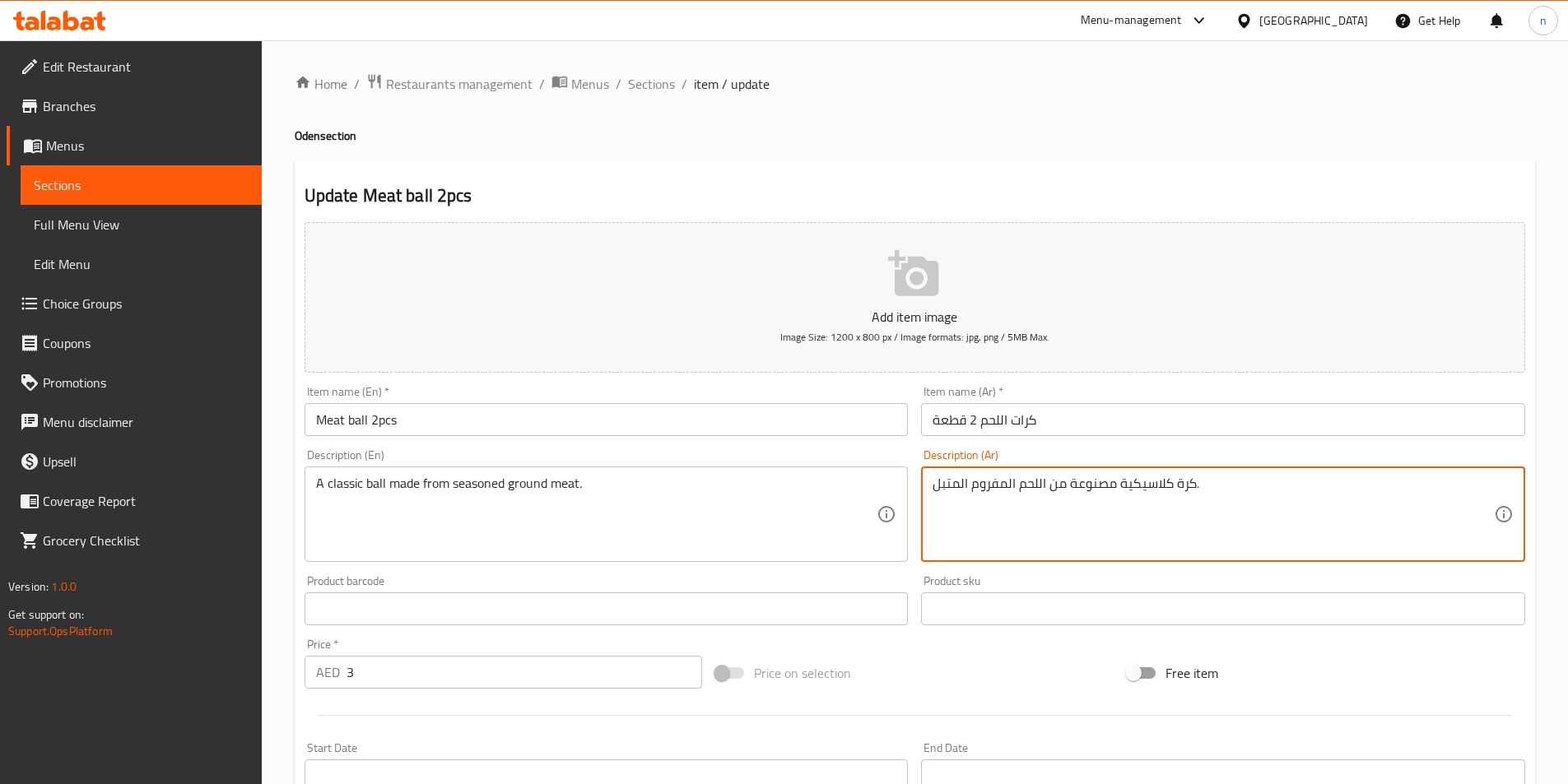
click at [941, 490] on textarea "كرة كلاسيكية مصنوعة من اللحم المفروم المتبل." at bounding box center [1212, 515] width 561 height 78
click at [940, 490] on textarea "كرة كلاسيكية مصنوعة من اللحم المفروم المتبل." at bounding box center [1212, 515] width 561 height 78
click at [1283, 496] on textarea "كرة كلاسيكية مصنوعة من اللحم المفروم المتبل." at bounding box center [1212, 515] width 561 height 78
type textarea "كرة كلاسيكية مصنوعة من اللحم المفروم المتبل."
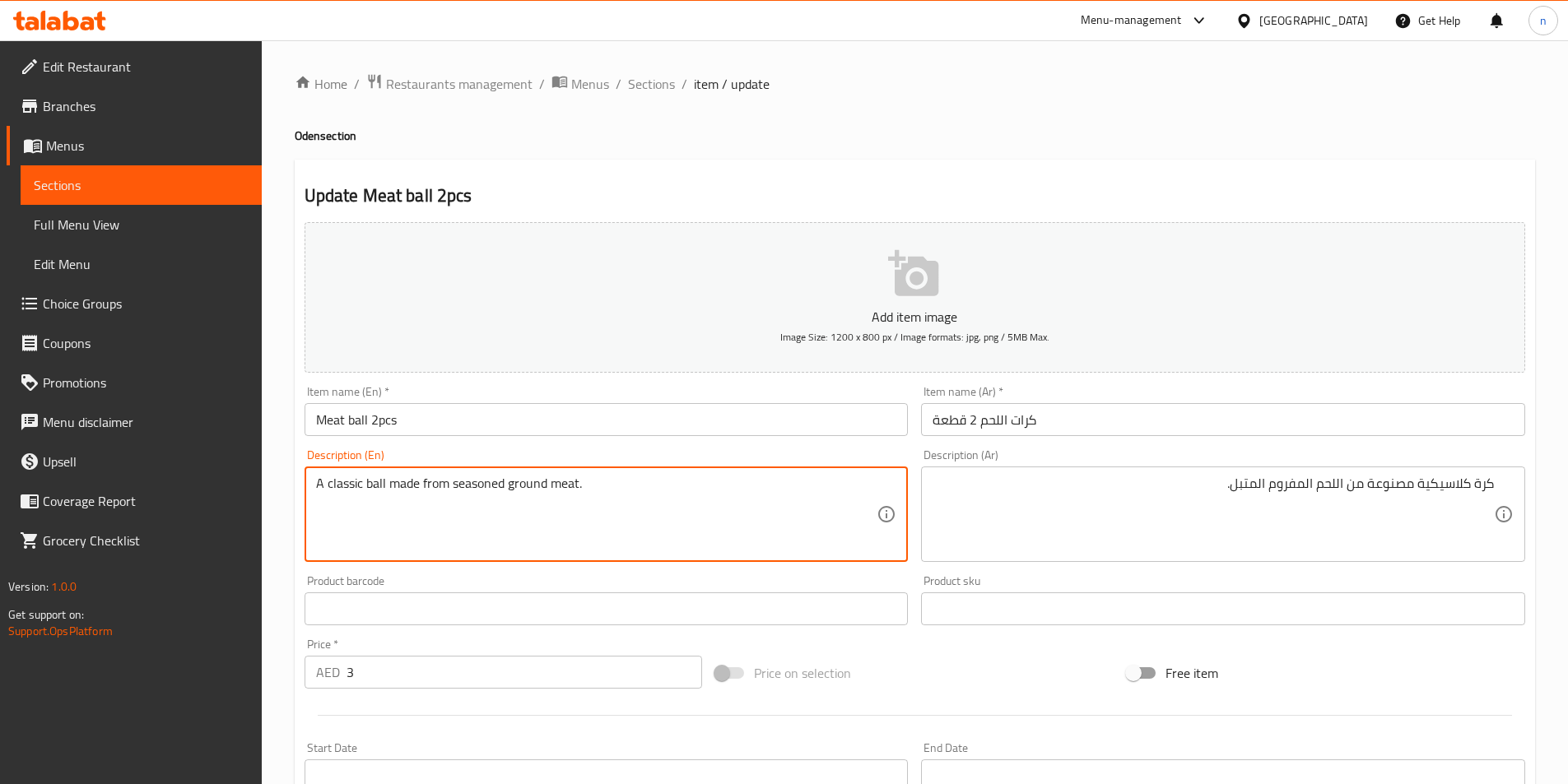
drag, startPoint x: 510, startPoint y: 489, endPoint x: 650, endPoint y: 493, distance: 140.1
click at [530, 492] on textarea "A classic ball made from seasoned ground meat." at bounding box center [596, 515] width 561 height 78
click at [608, 491] on textarea "A classic ball made from seasoned ground meat." at bounding box center [596, 515] width 561 height 78
drag, startPoint x: 577, startPoint y: 487, endPoint x: 510, endPoint y: 500, distance: 68.2
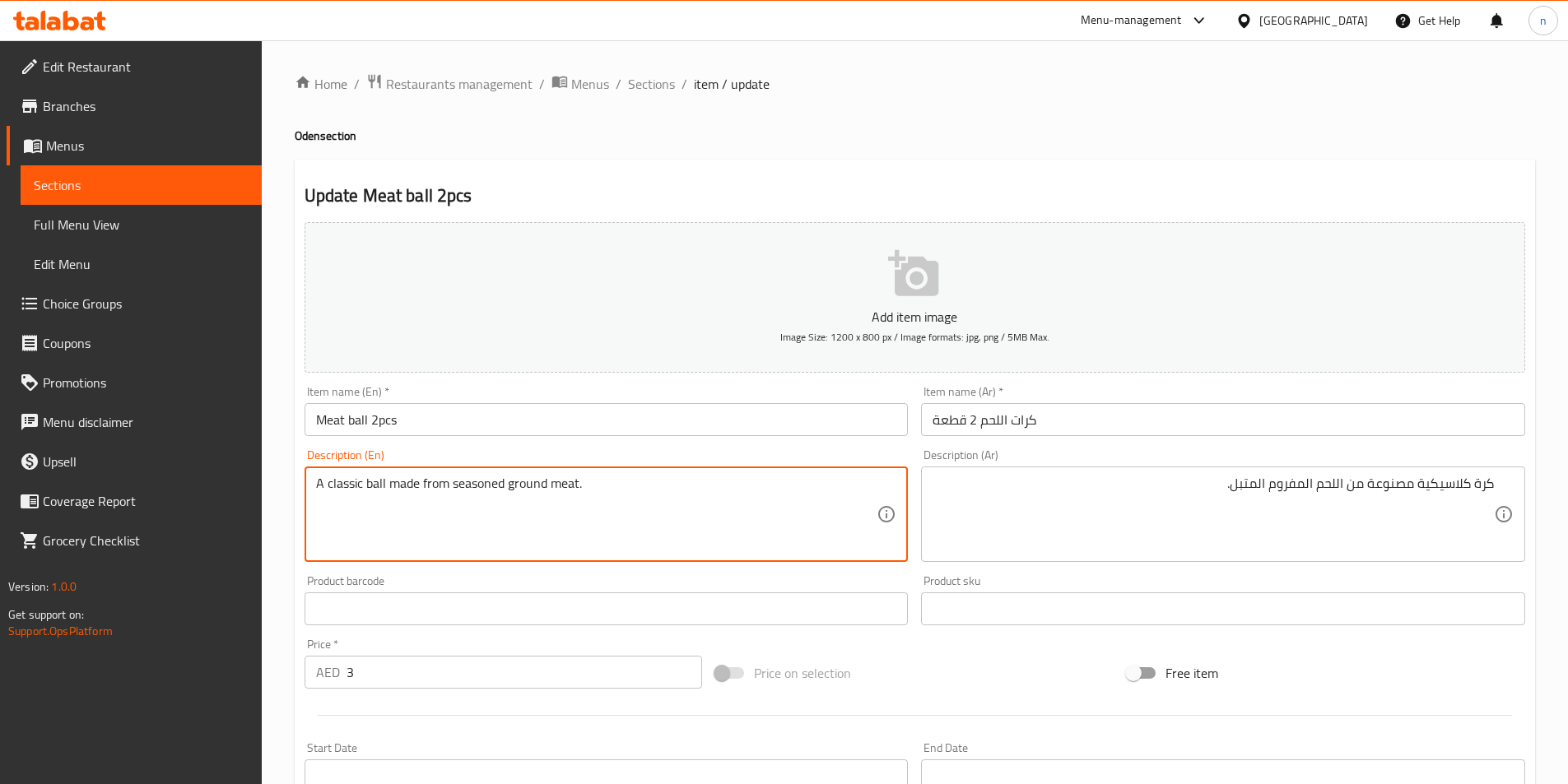
click at [510, 500] on textarea "A classic ball made from seasoned ground meat." at bounding box center [596, 515] width 561 height 78
click at [598, 531] on textarea "A classic ball made from seasoned ground meat." at bounding box center [596, 515] width 561 height 78
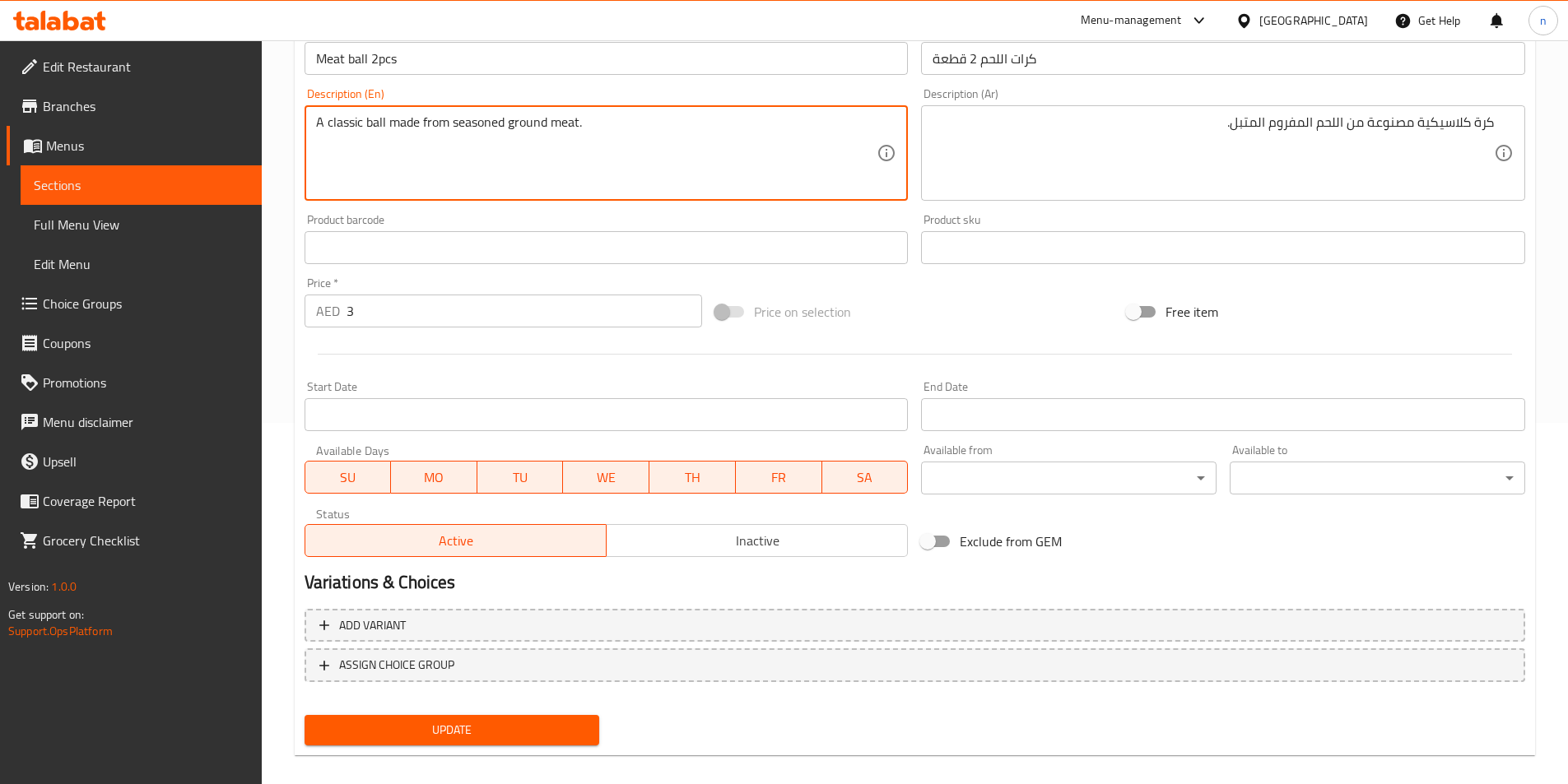
scroll to position [378, 0]
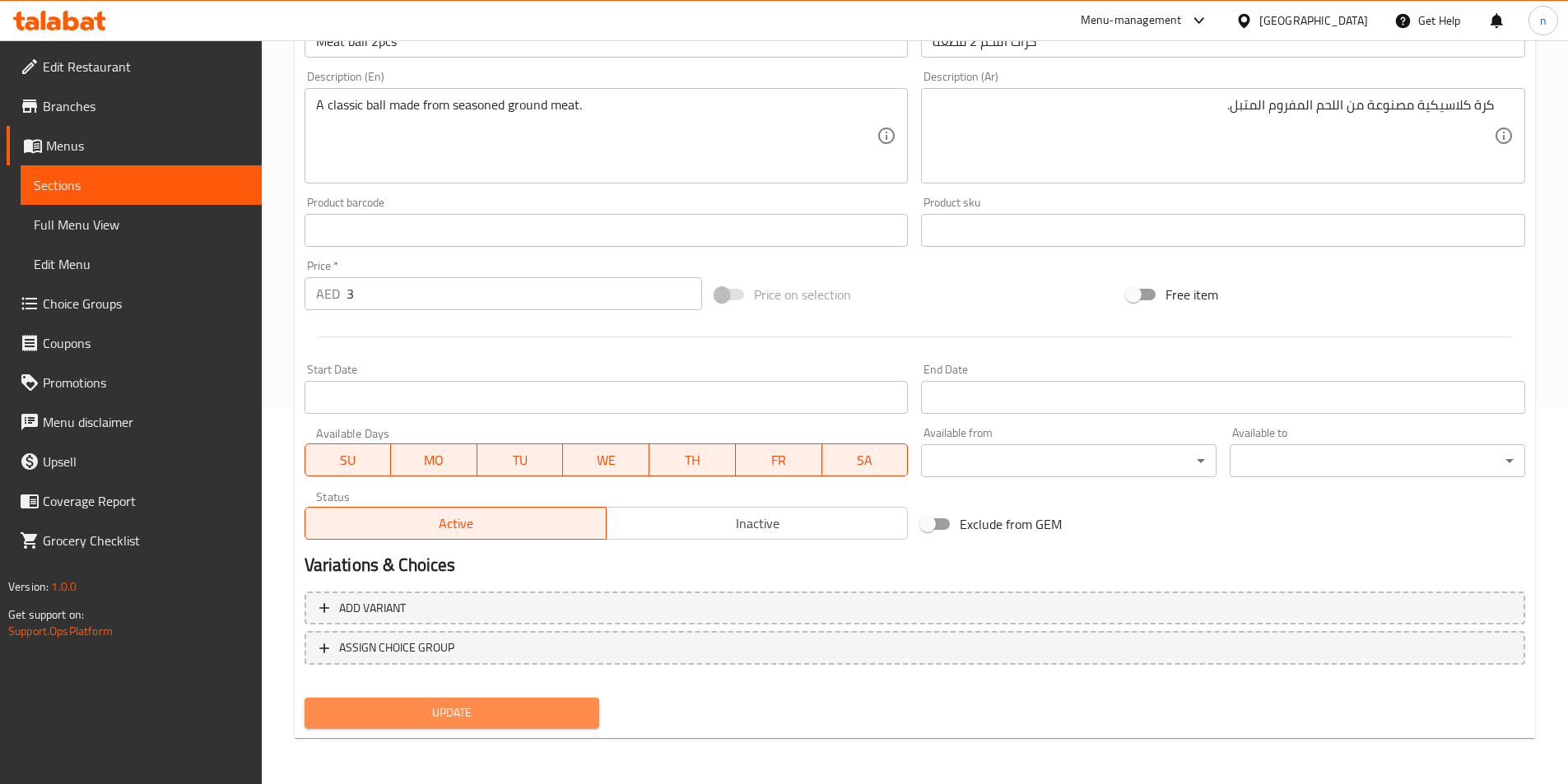
click at [382, 707] on span "Update" at bounding box center [452, 713] width 270 height 20
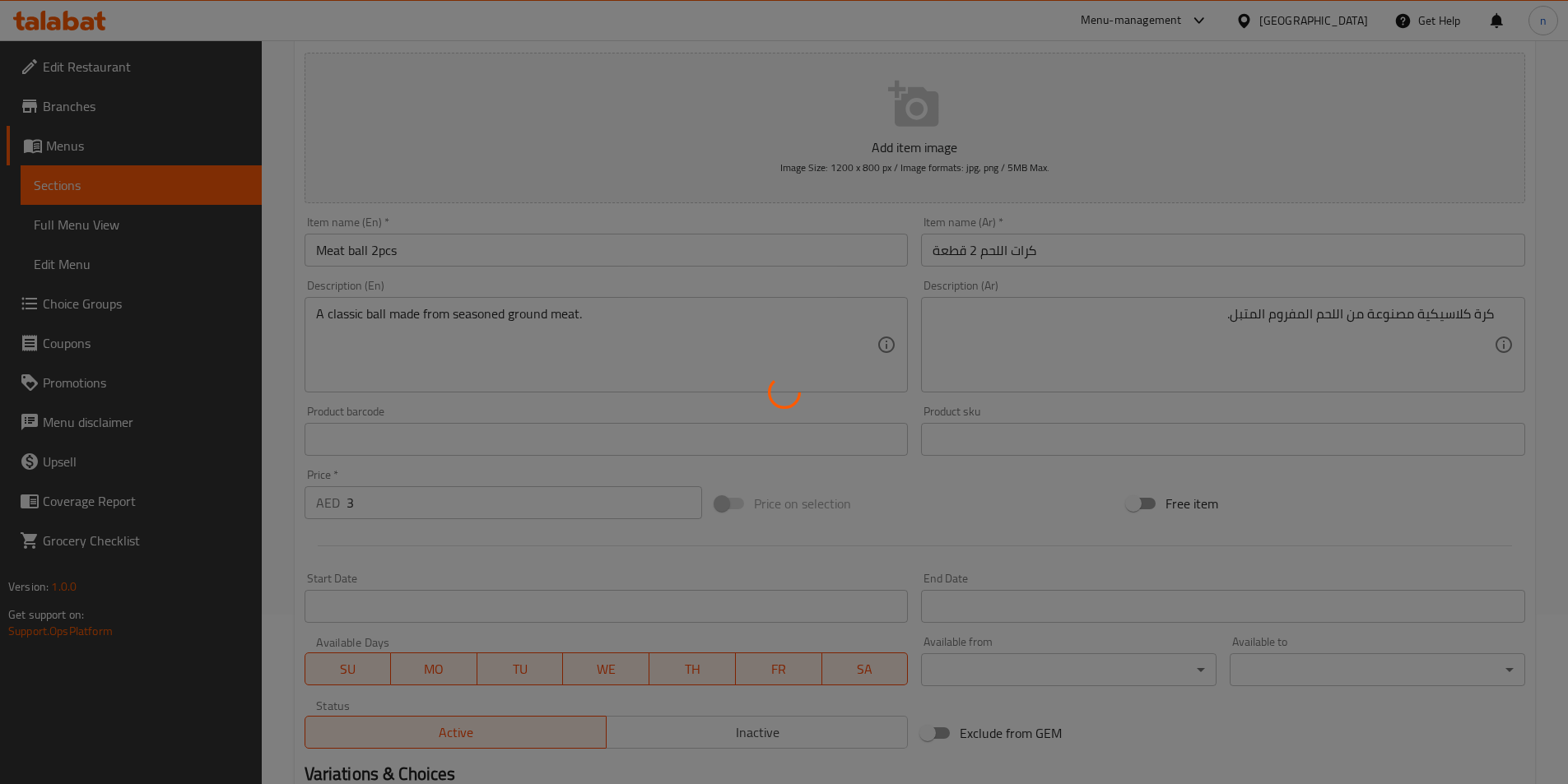
scroll to position [0, 0]
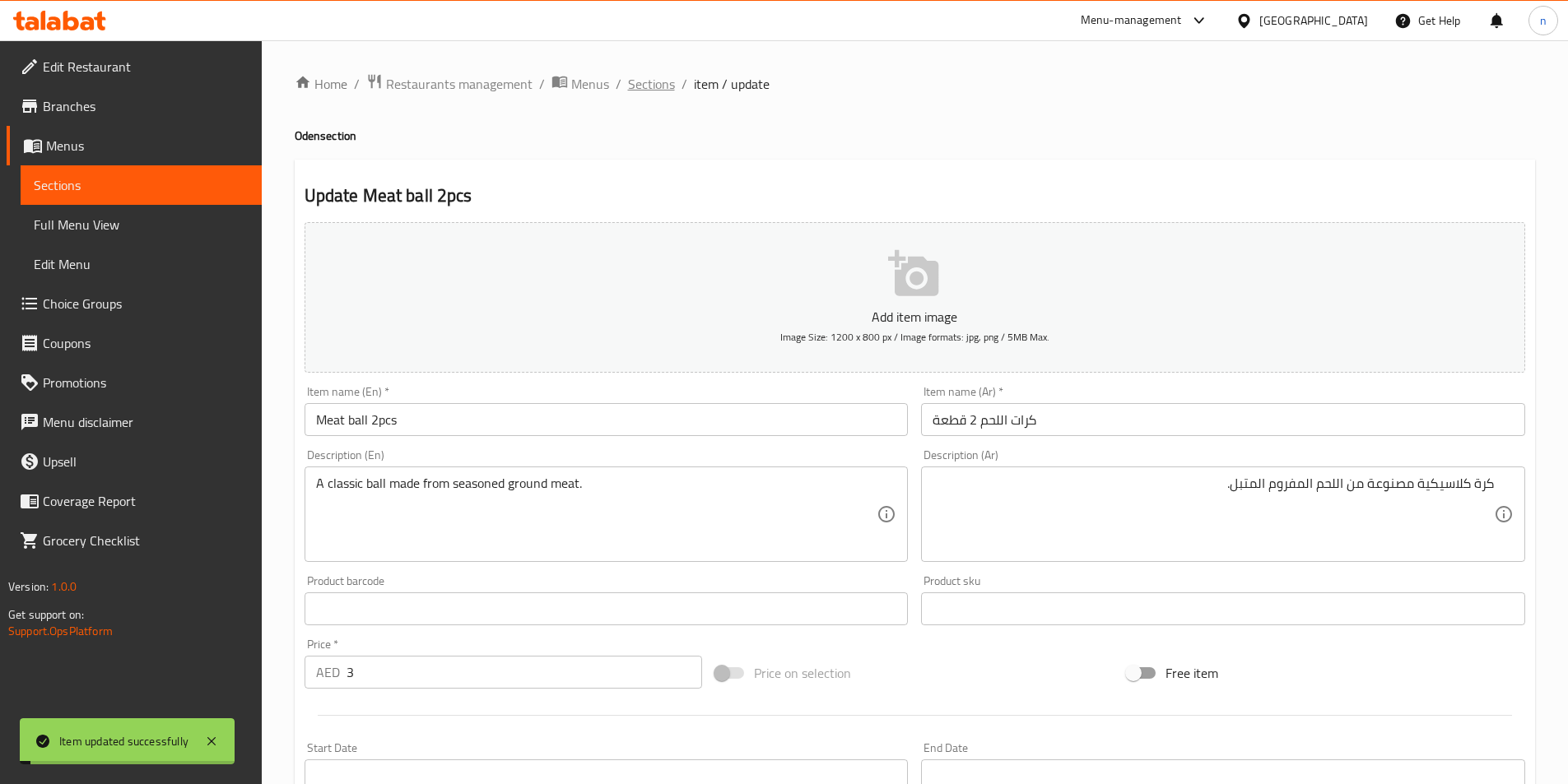
click at [638, 83] on span "Sections" at bounding box center [651, 84] width 47 height 19
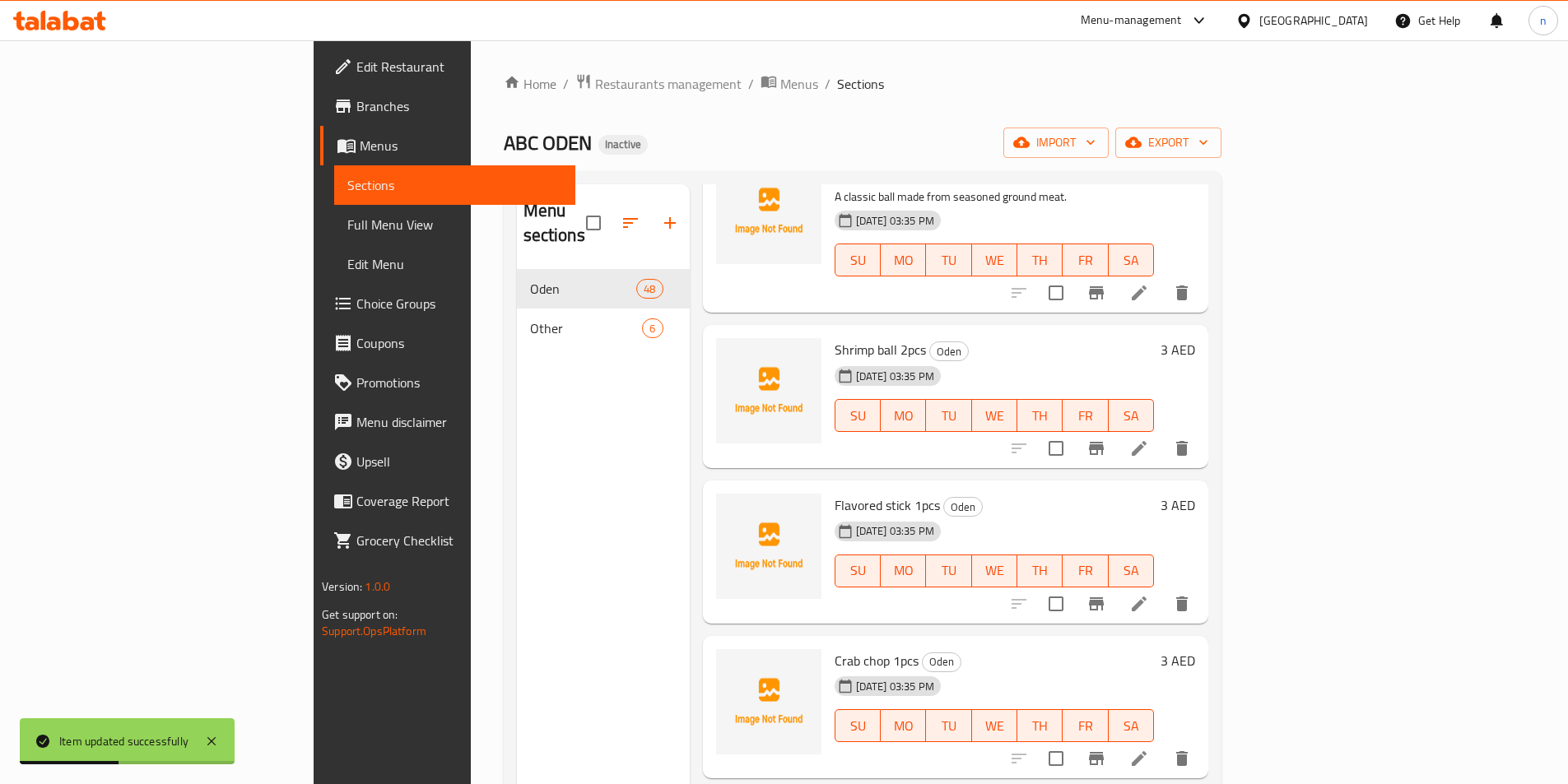
scroll to position [1563, 0]
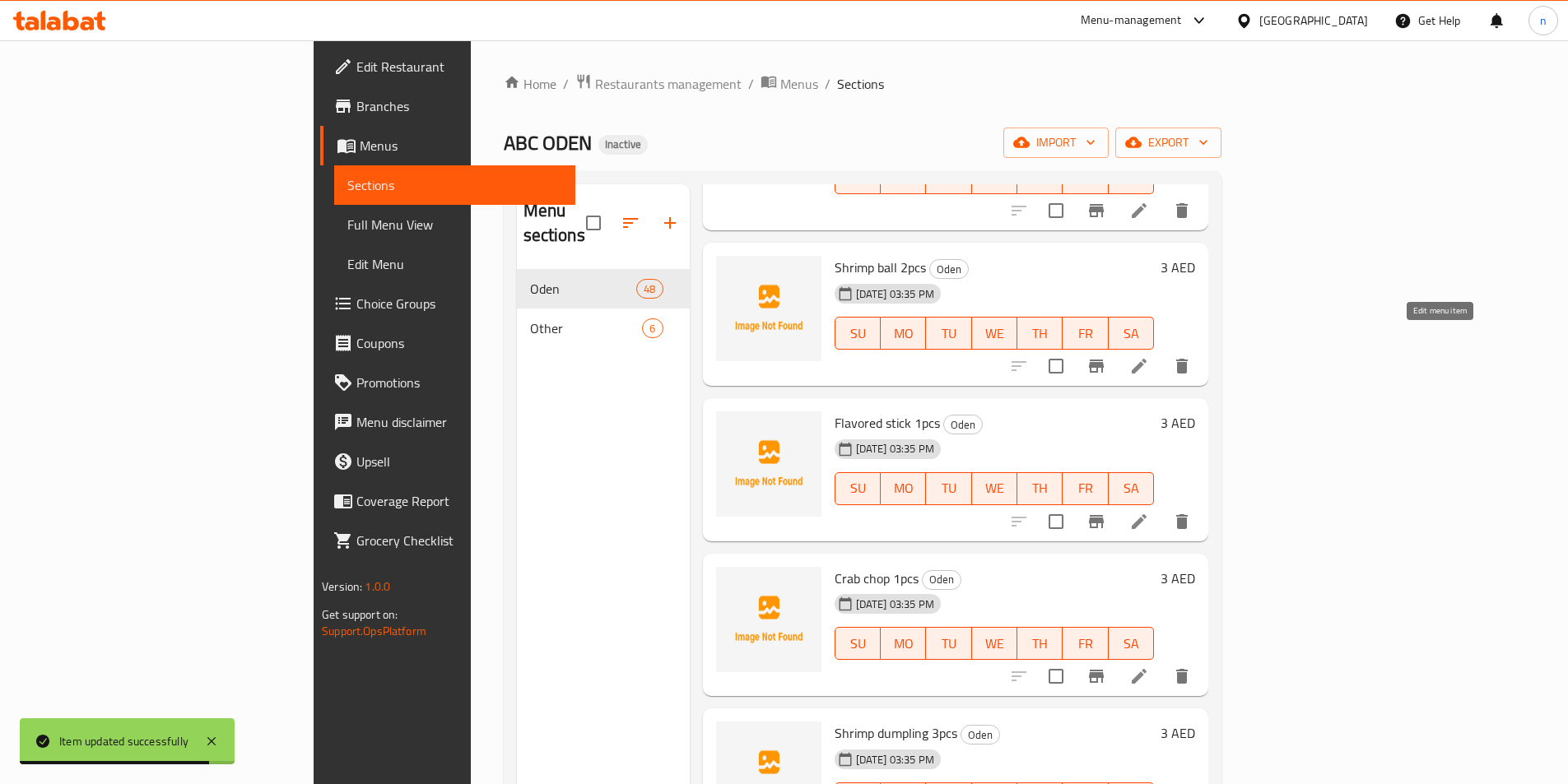
click at [1150, 356] on icon at bounding box center [1139, 366] width 19 height 19
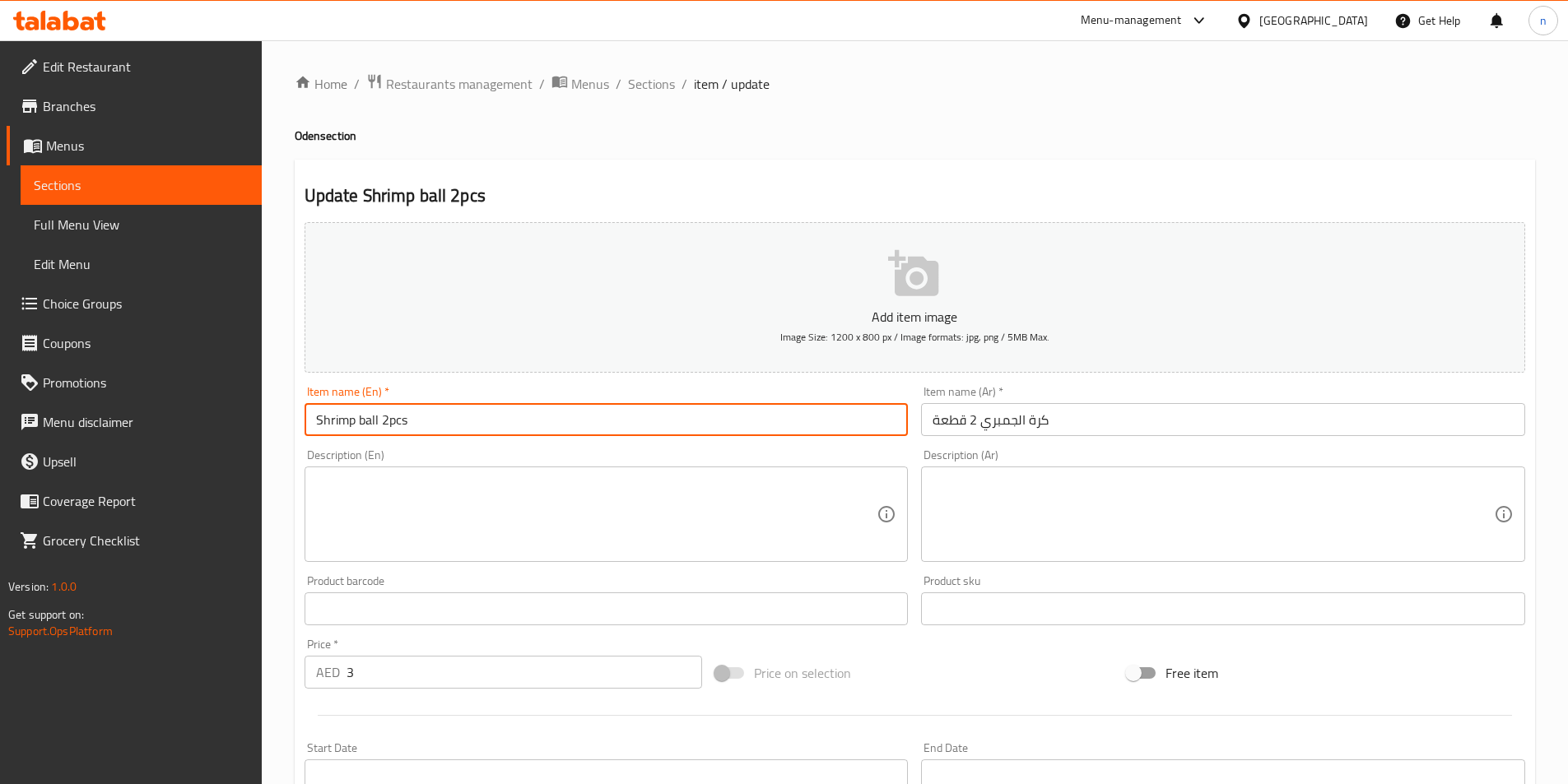
drag, startPoint x: 379, startPoint y: 422, endPoint x: 212, endPoint y: 473, distance: 174.6
click at [214, 473] on div "Edit Restaurant Branches Menus Sections Full Menu View Edit Menu Choice Groups …" at bounding box center [784, 602] width 1568 height 1122
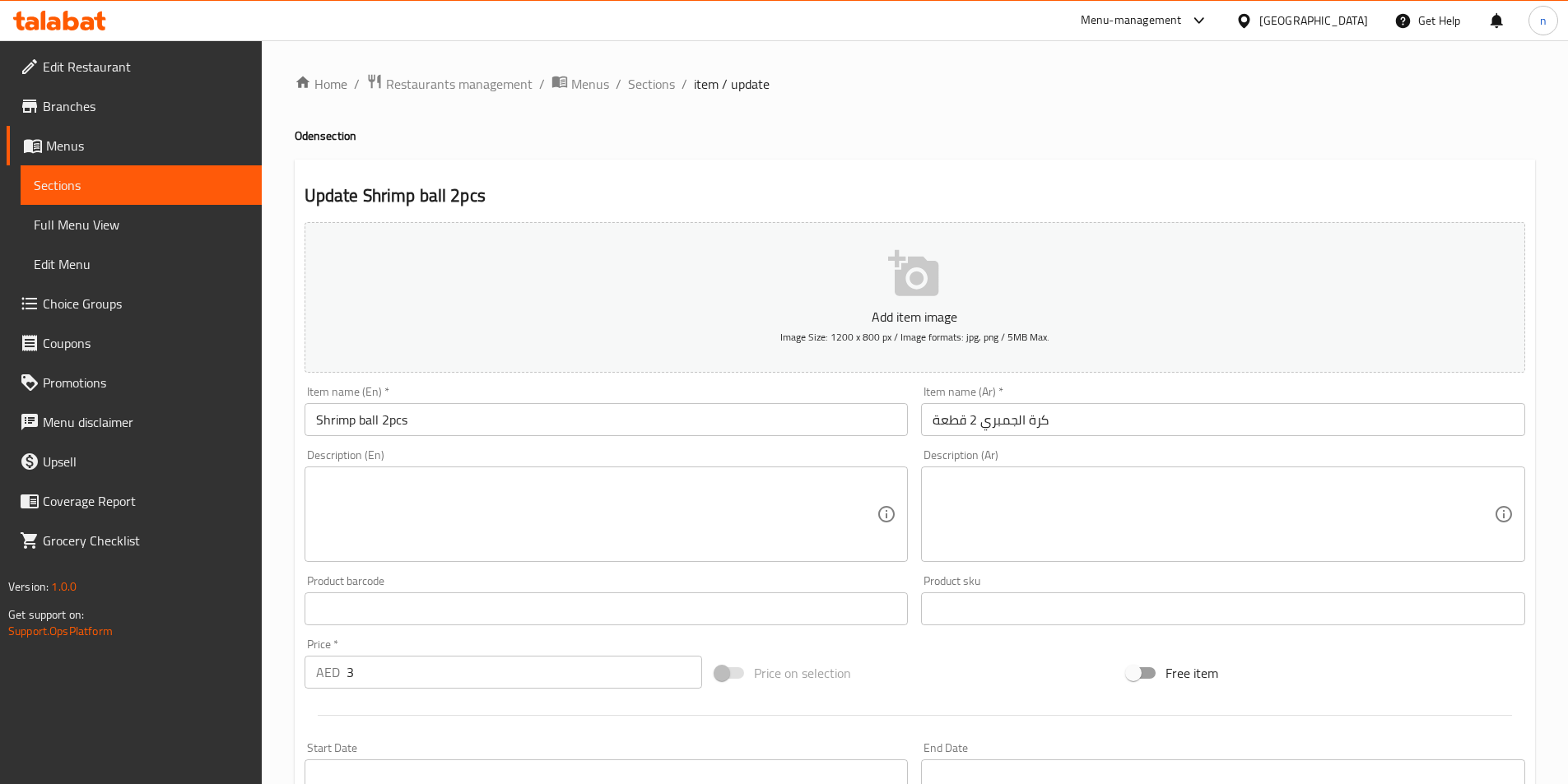
click at [364, 501] on textarea at bounding box center [596, 515] width 561 height 78
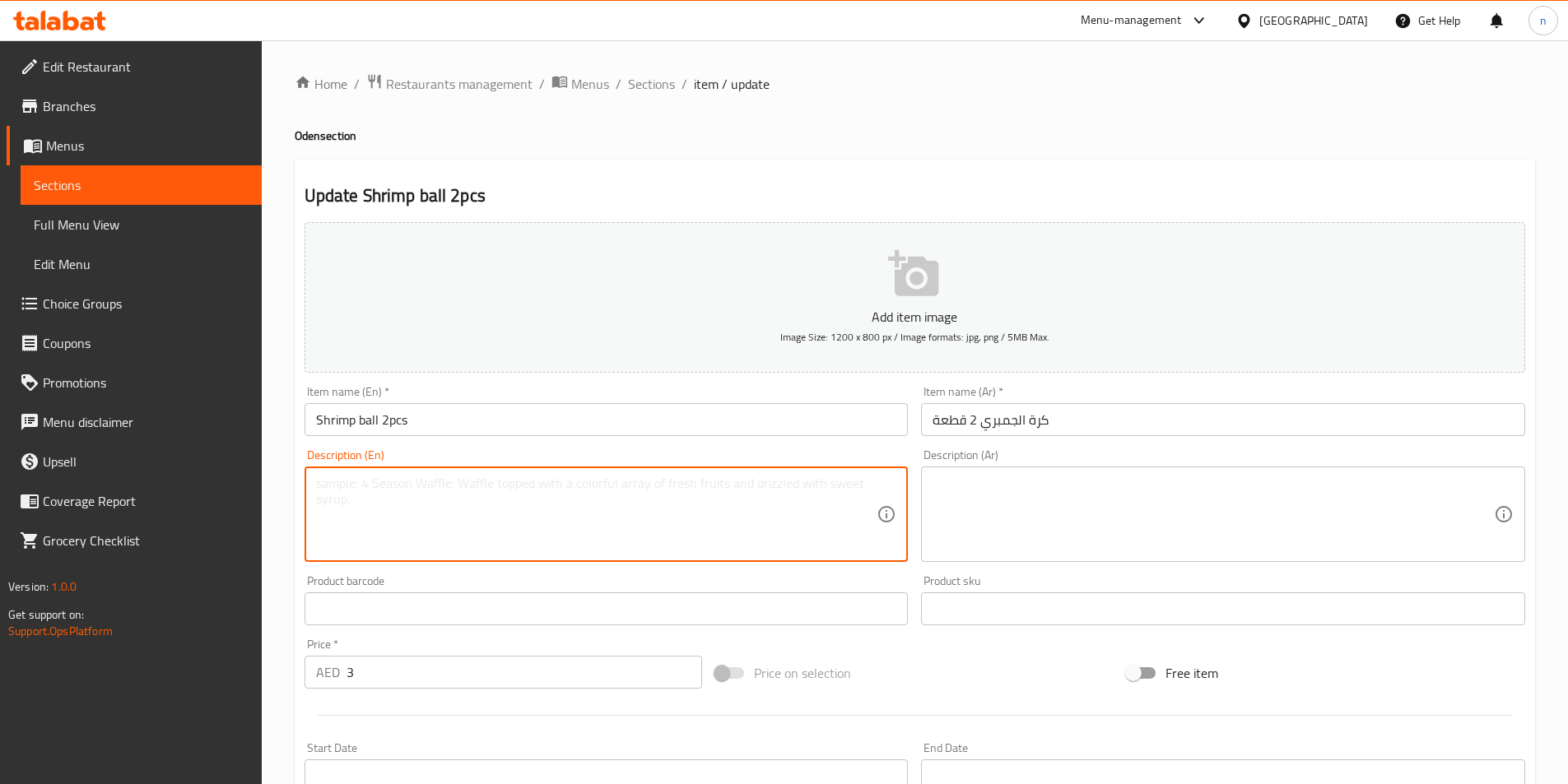
paste textarea "A tasty, bouncy ball made from shrimp paste."
type textarea "A tasty, bouncy ball made from shrimp paste."
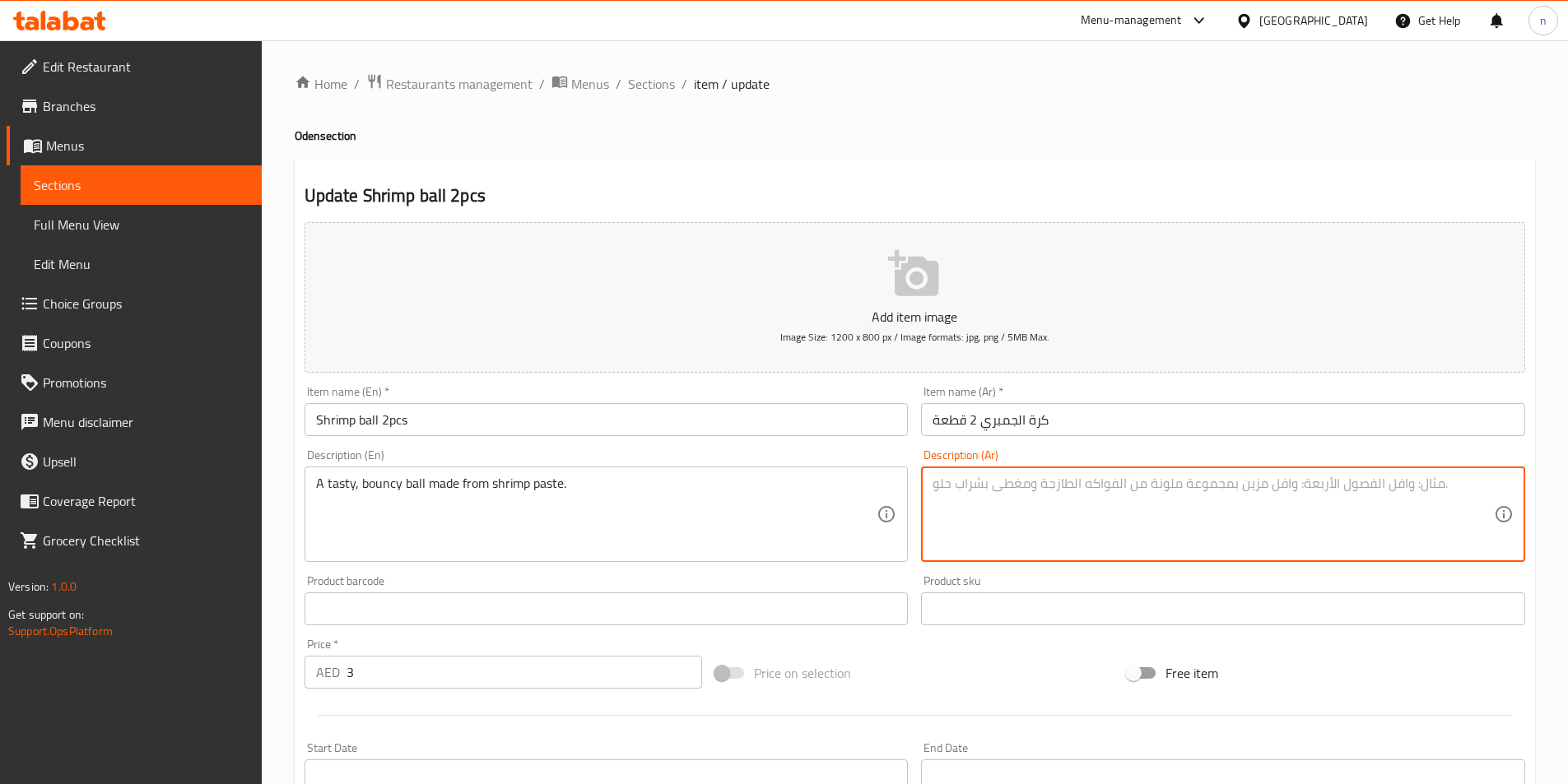
click at [1110, 507] on textarea at bounding box center [1212, 515] width 561 height 78
paste textarea "كرة لذيذة ومرنة مصنوعة من معجون الروبيان."
click at [1077, 485] on textarea "كرة لذيذة ومرنة مصنوعة من معجون الروبيان." at bounding box center [1212, 515] width 561 height 78
click at [1077, 484] on textarea "كرة لذيذة ومرنة مصنوعة من معجون الروبيان." at bounding box center [1212, 515] width 561 height 78
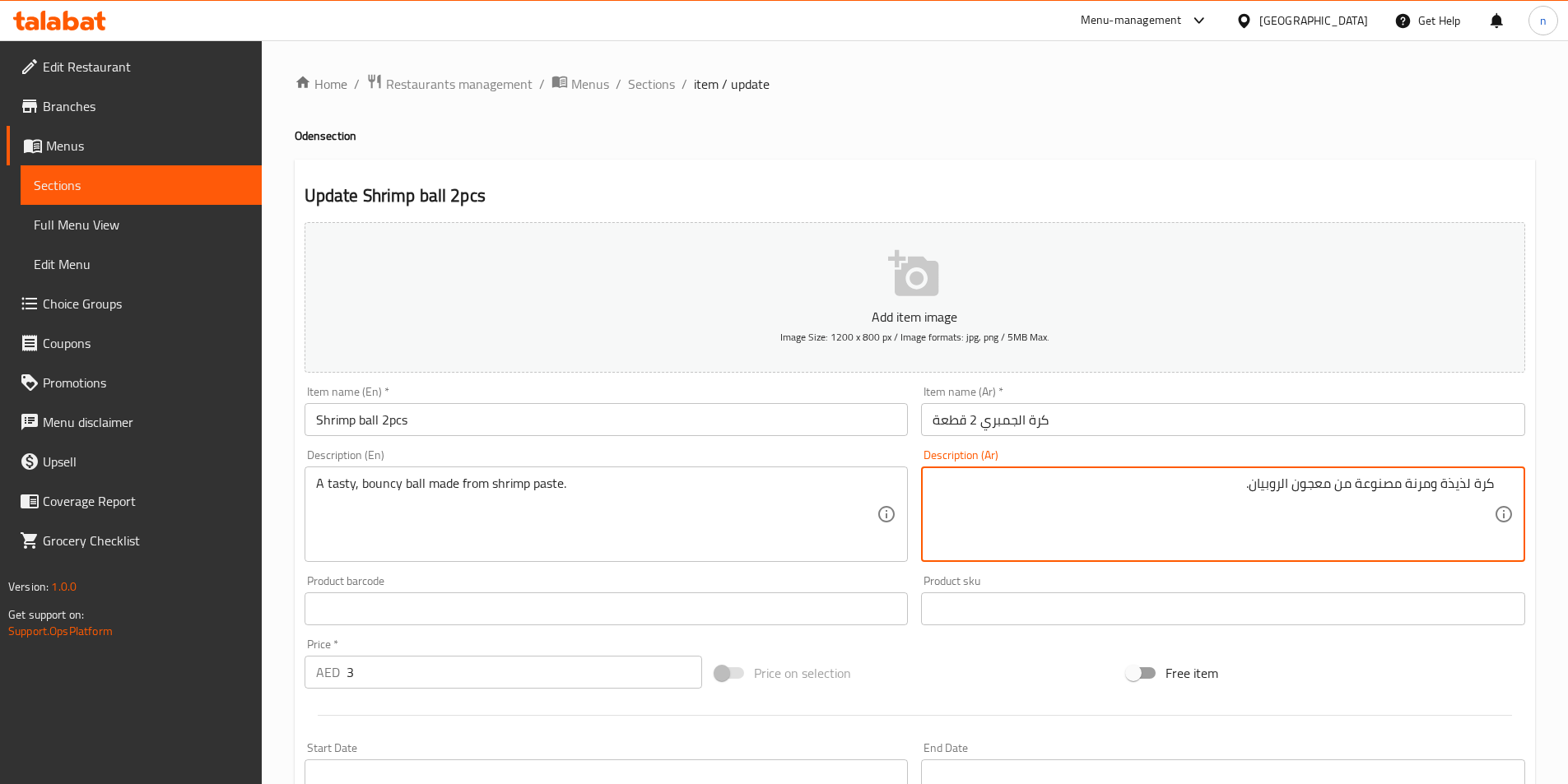
click at [1021, 517] on textarea "كرة لذيذة ومرنة مصنوعة من معجون الروبيان." at bounding box center [1212, 515] width 561 height 78
type textarea "كرة لذيذة ومرنة مصنوعة من معجون الروبيان."
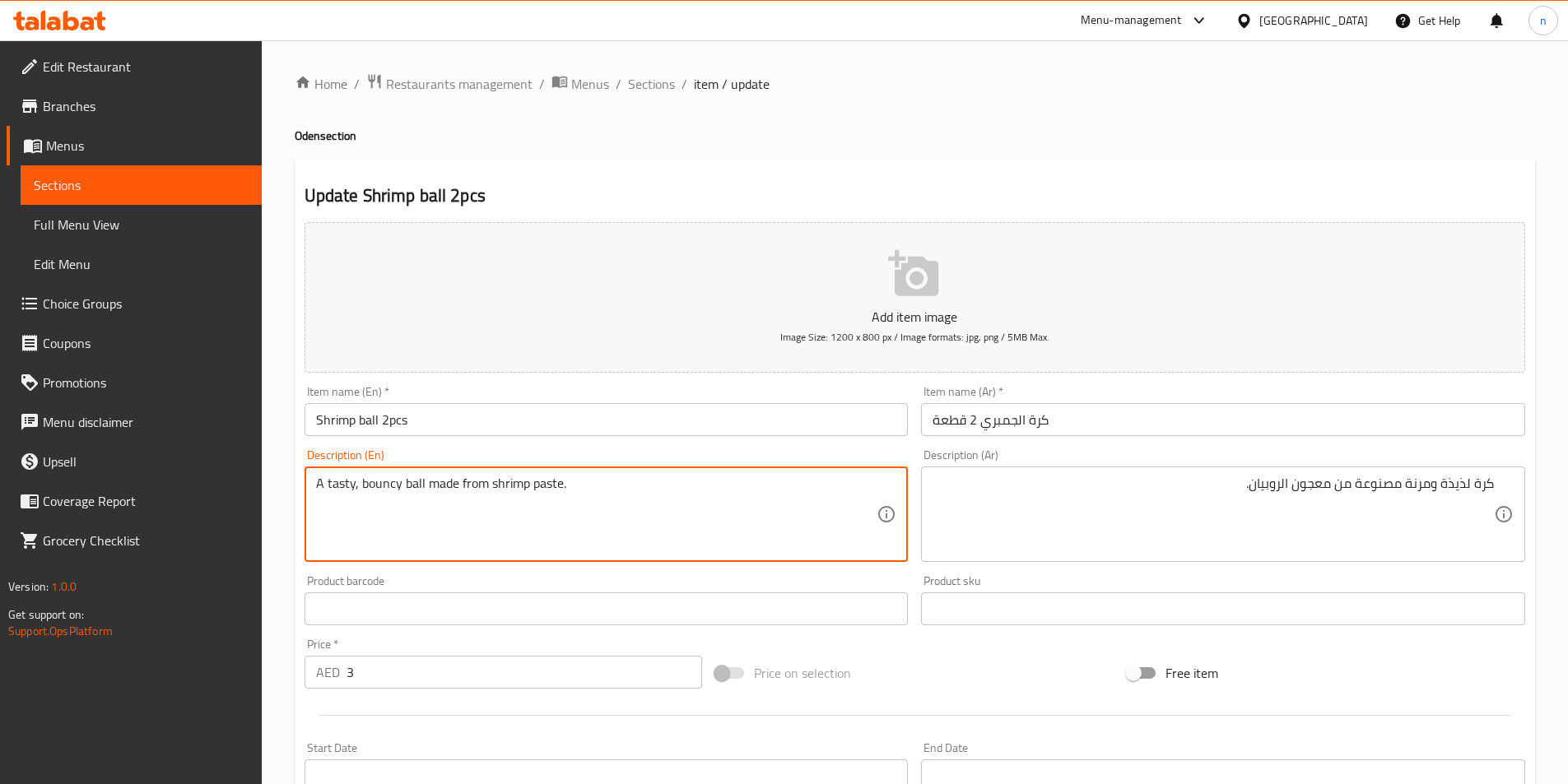
click at [379, 486] on textarea "A tasty, bouncy ball made from shrimp paste." at bounding box center [596, 515] width 561 height 78
click at [331, 490] on textarea "A tasty, bouncy ball made from shrimp paste." at bounding box center [596, 515] width 561 height 78
click at [377, 492] on textarea "A tasty, bouncy ball made from shrimp paste." at bounding box center [596, 515] width 561 height 78
drag, startPoint x: 419, startPoint y: 488, endPoint x: 260, endPoint y: 512, distance: 160.8
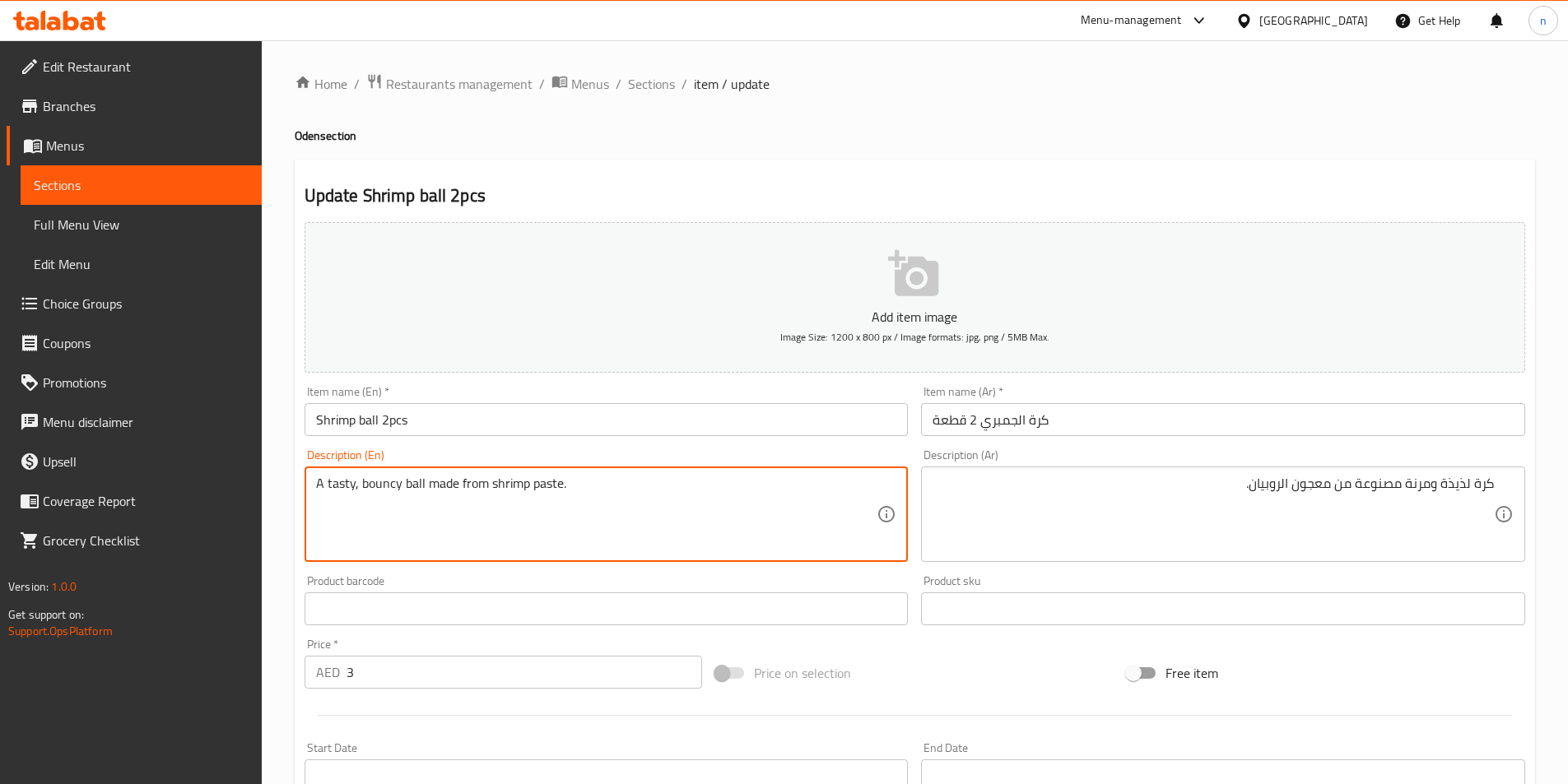
click at [260, 512] on div "Edit Restaurant Branches Menus Sections Full Menu View Edit Menu Choice Groups …" at bounding box center [784, 602] width 1568 height 1122
click at [383, 511] on textarea "A tasty, bouncy ball made from shrimp paste." at bounding box center [596, 515] width 561 height 78
click at [420, 489] on textarea "A tasty, bouncy ball made from shrimp paste." at bounding box center [596, 515] width 561 height 78
drag, startPoint x: 386, startPoint y: 487, endPoint x: 152, endPoint y: 499, distance: 234.3
click at [152, 499] on div "Edit Restaurant Branches Menus Sections Full Menu View Edit Menu Choice Groups …" at bounding box center [784, 602] width 1568 height 1122
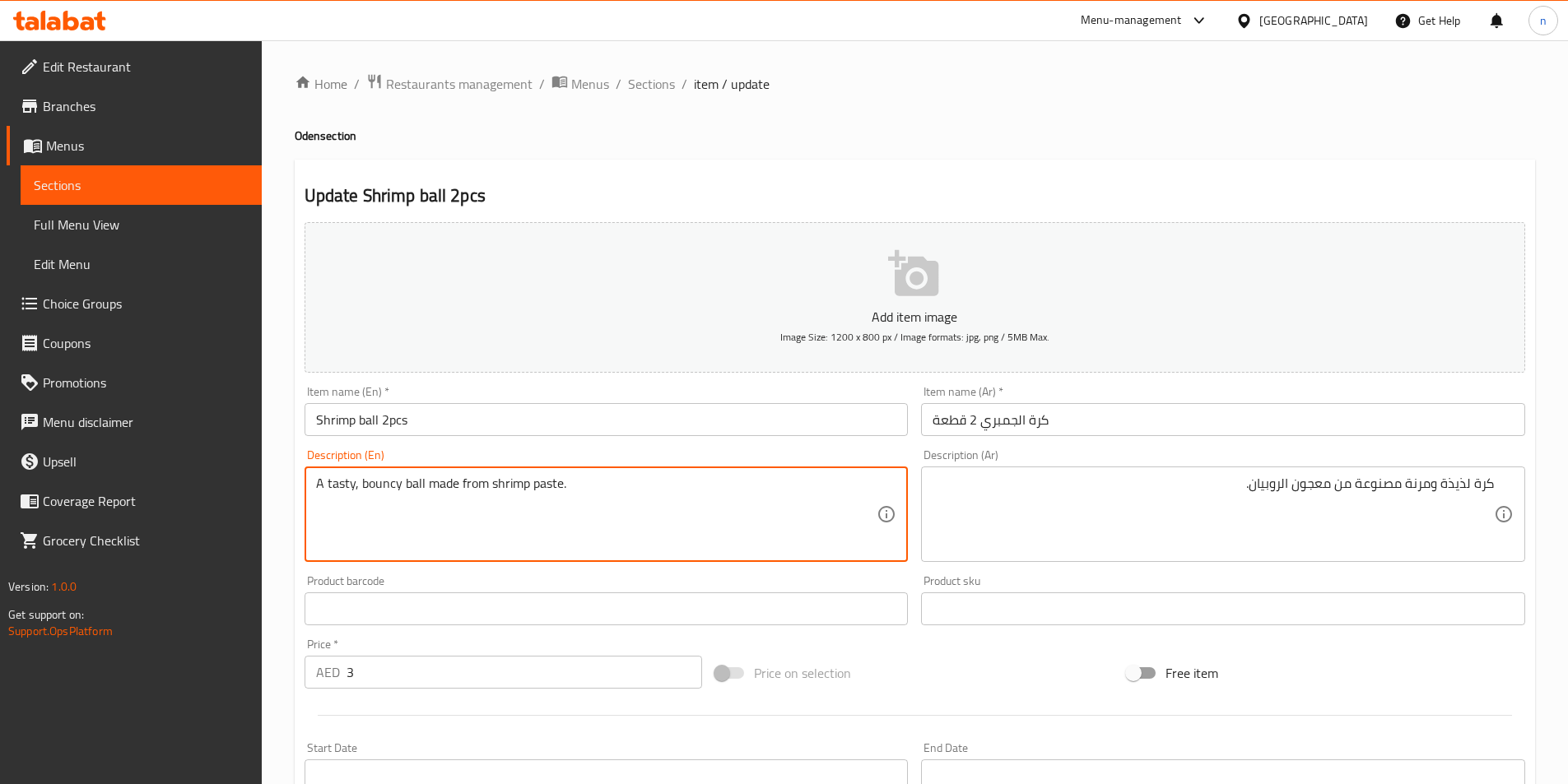
click at [384, 483] on textarea "A tasty, bouncy ball made from shrimp paste." at bounding box center [596, 515] width 561 height 78
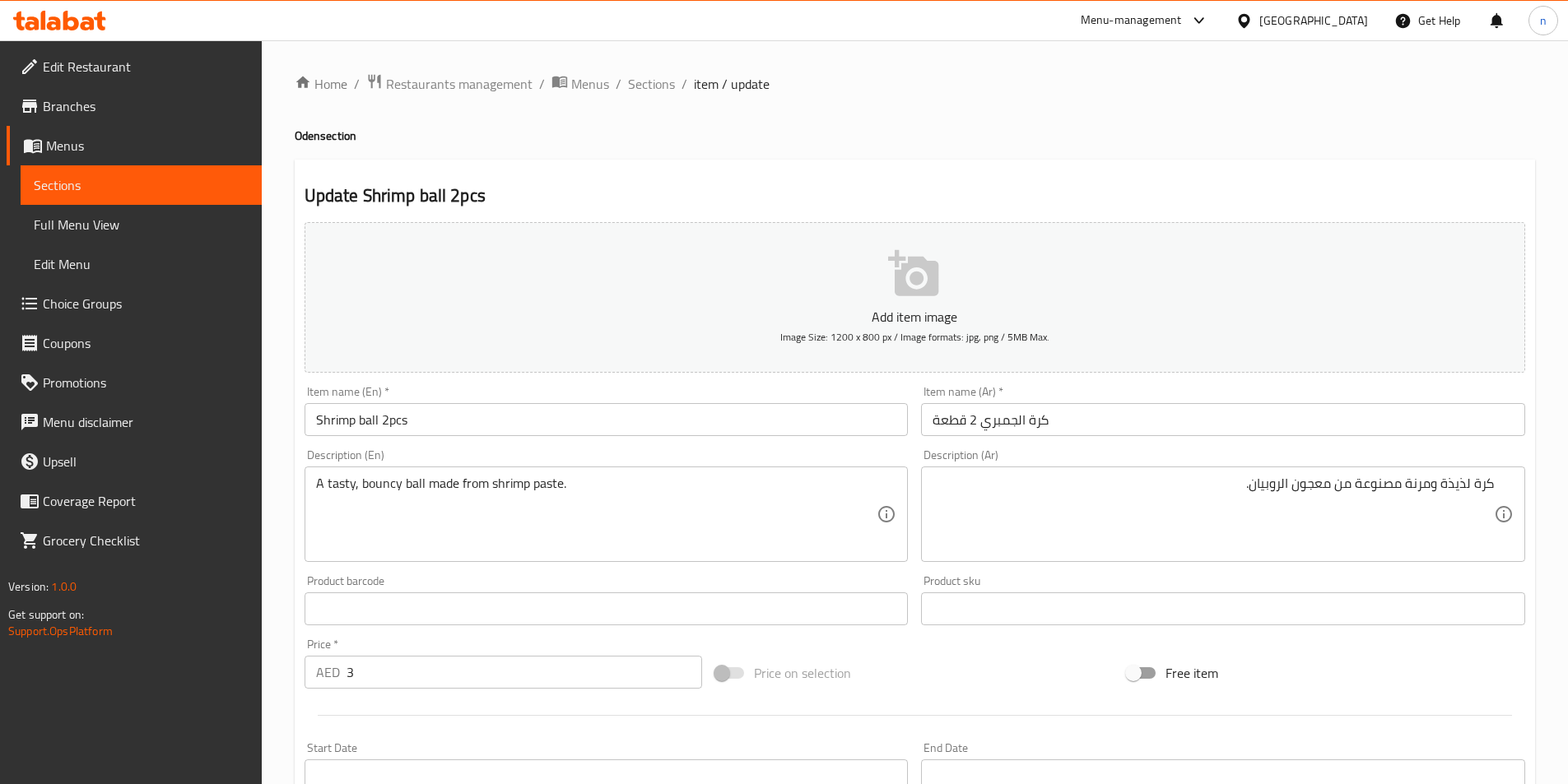
click at [376, 485] on textarea "A tasty, bouncy ball made from shrimp paste." at bounding box center [596, 515] width 561 height 78
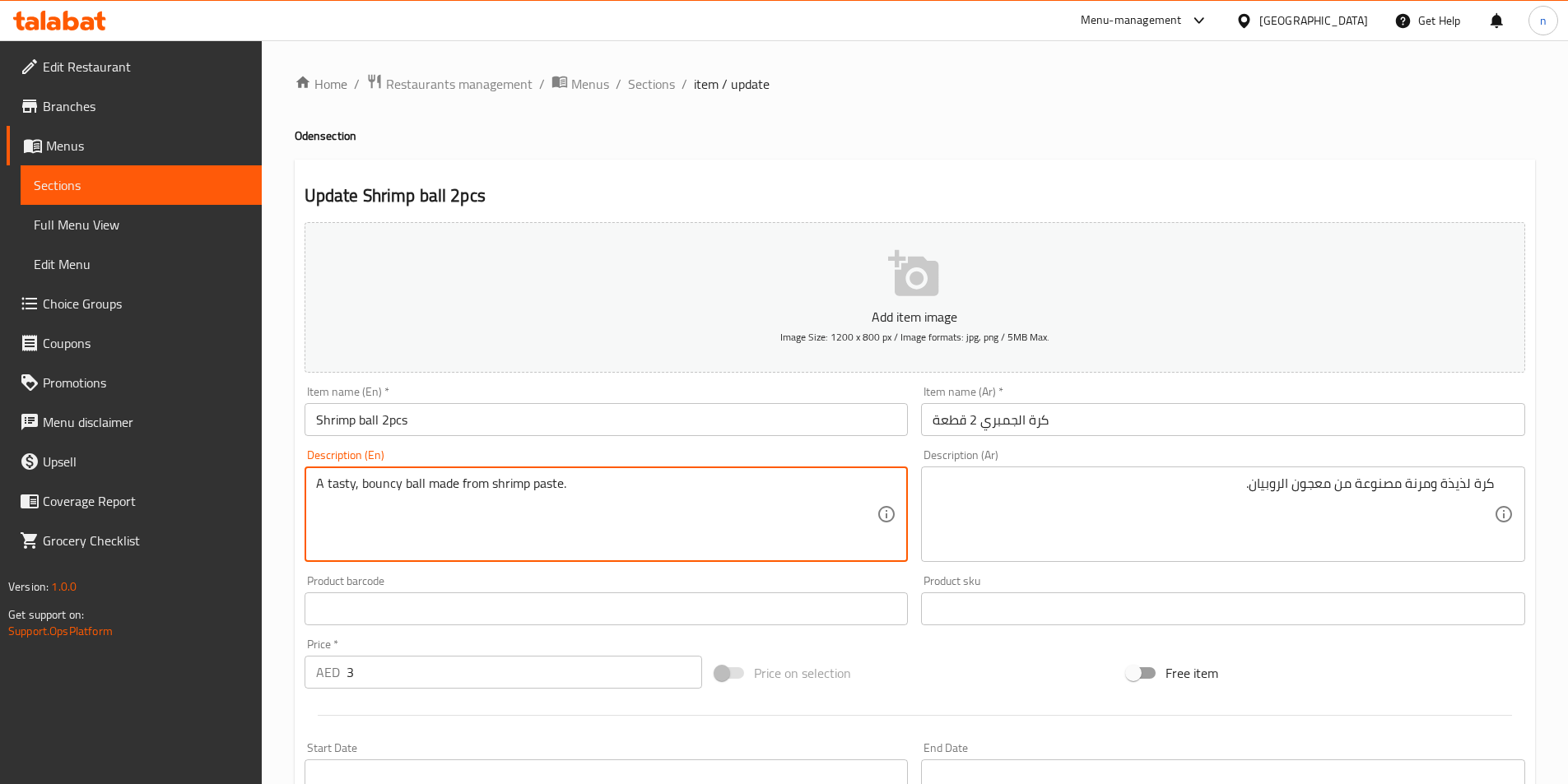
click at [376, 485] on textarea "A tasty, bouncy ball made from shrimp paste." at bounding box center [596, 515] width 561 height 78
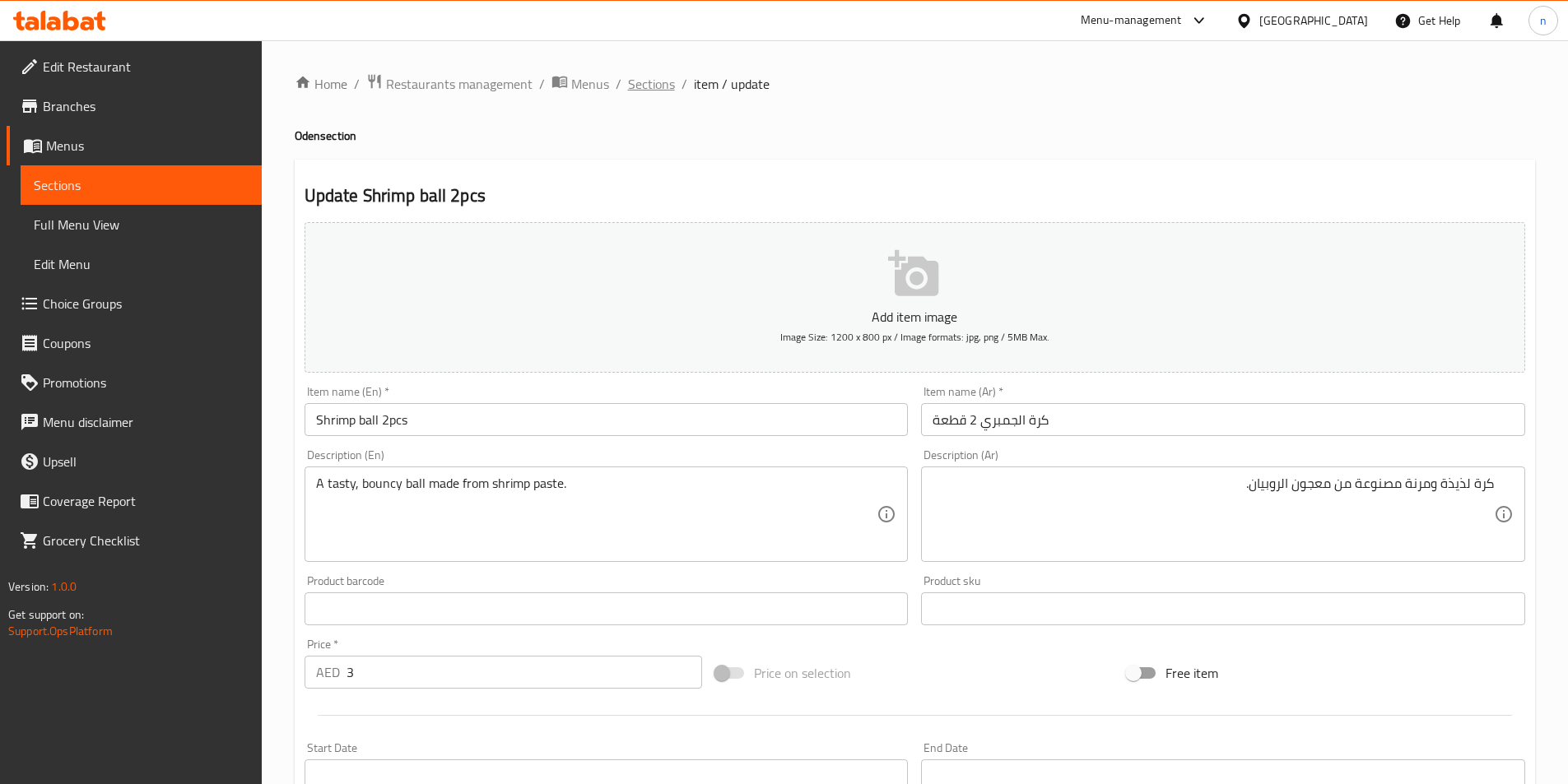
click at [637, 90] on span "Sections" at bounding box center [651, 84] width 47 height 19
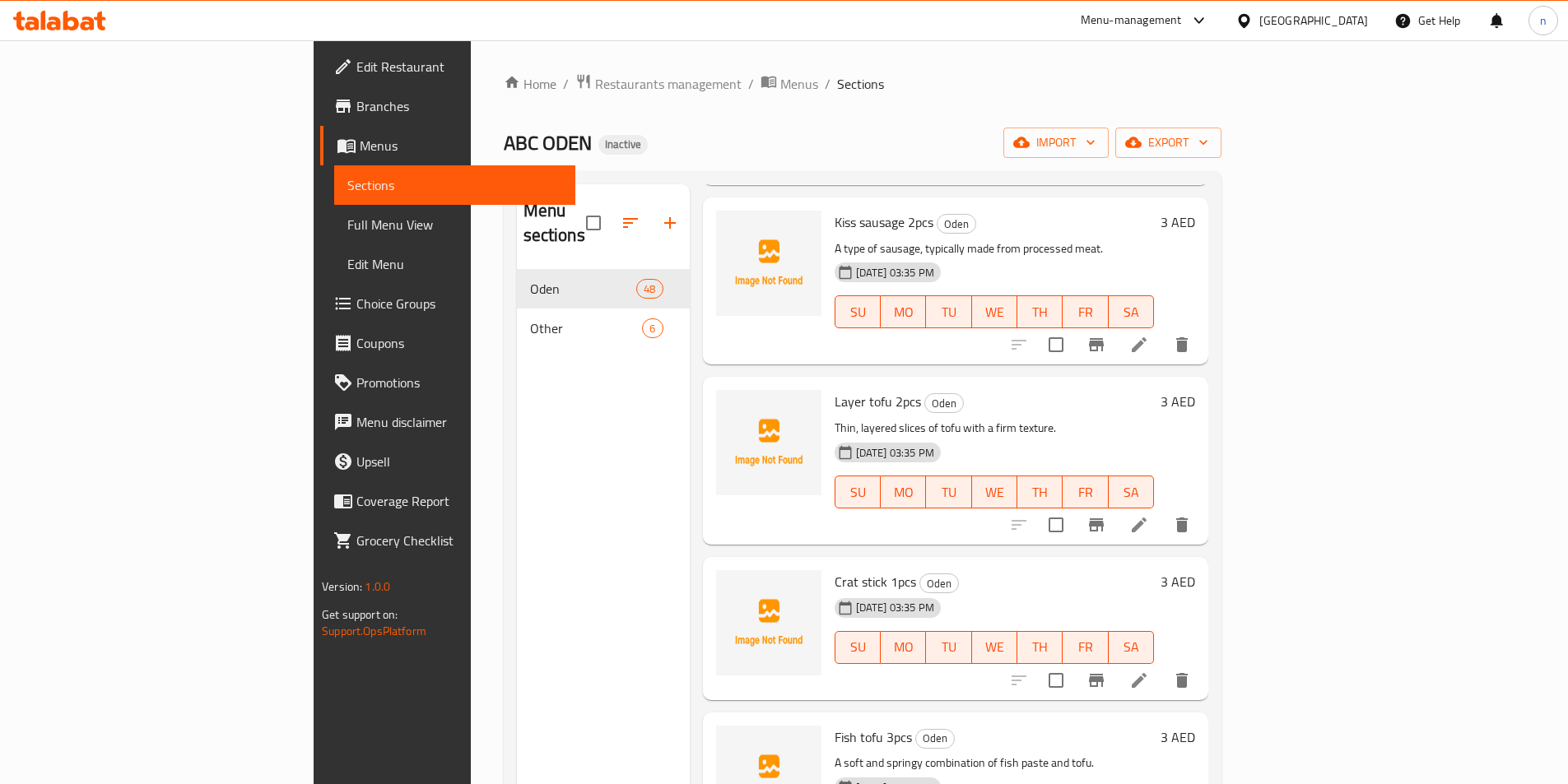
scroll to position [741, 0]
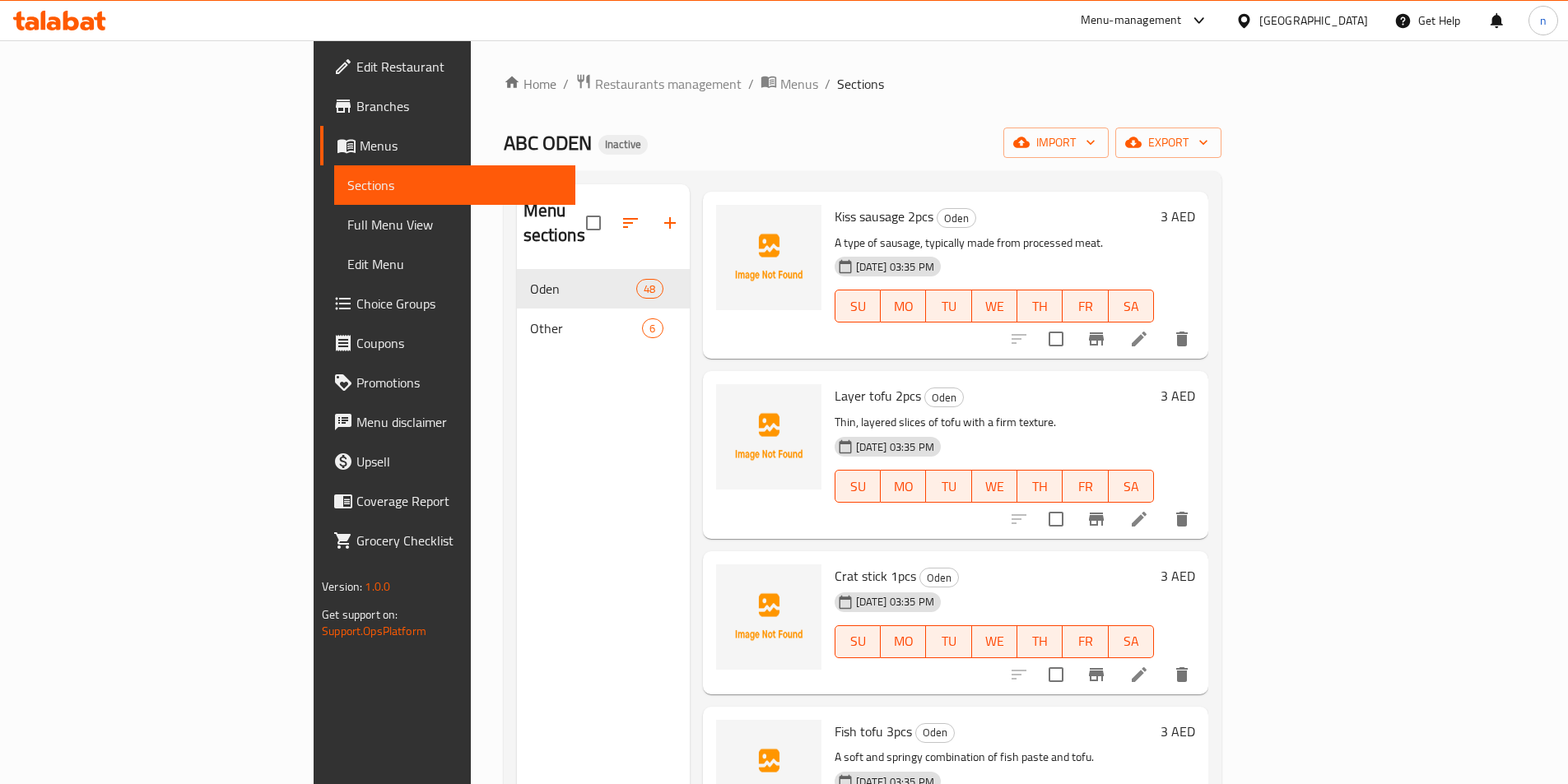
click at [570, 504] on div "Menu sections Oden 48 Other 6" at bounding box center [603, 576] width 173 height 784
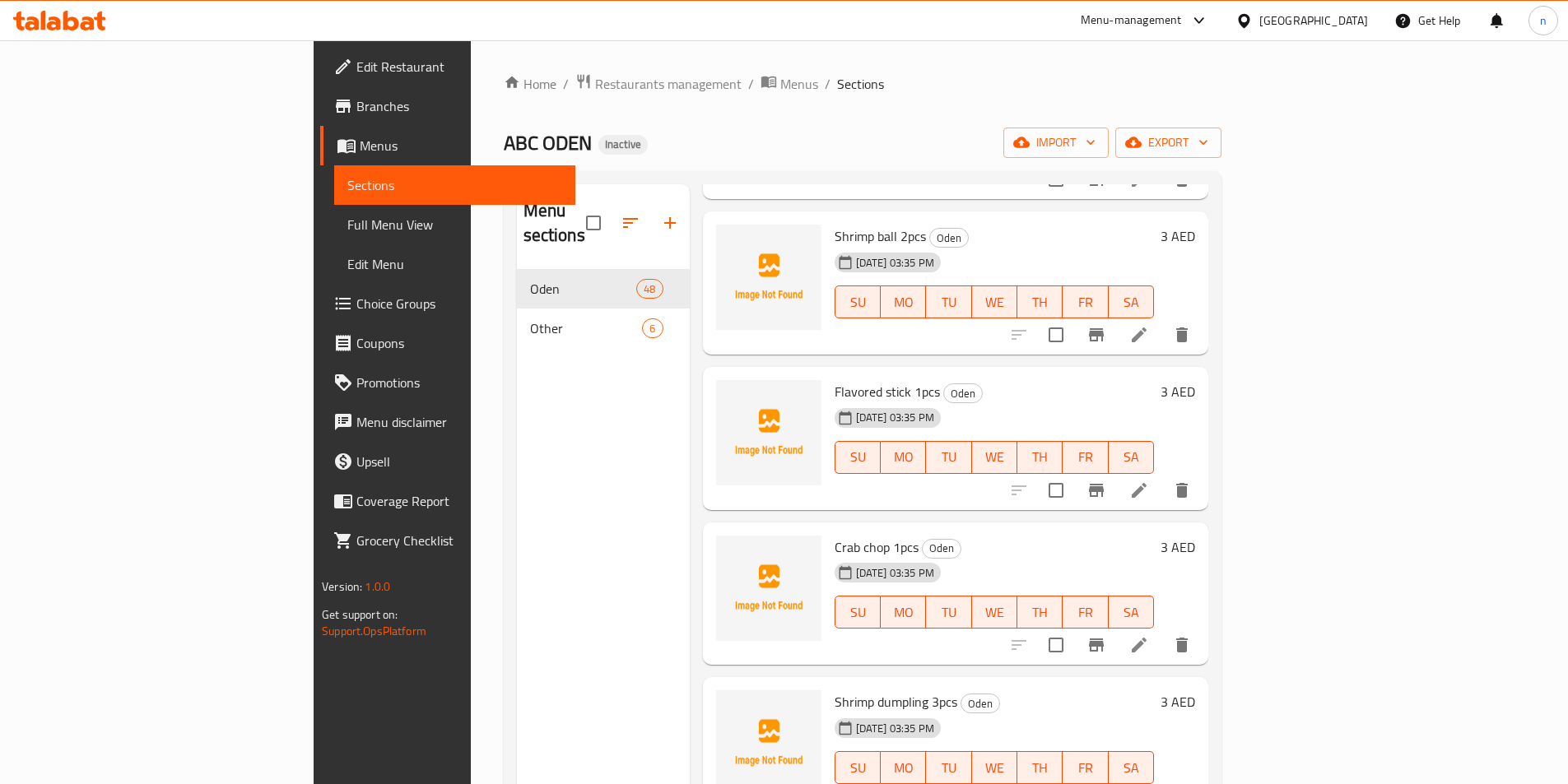
scroll to position [1645, 0]
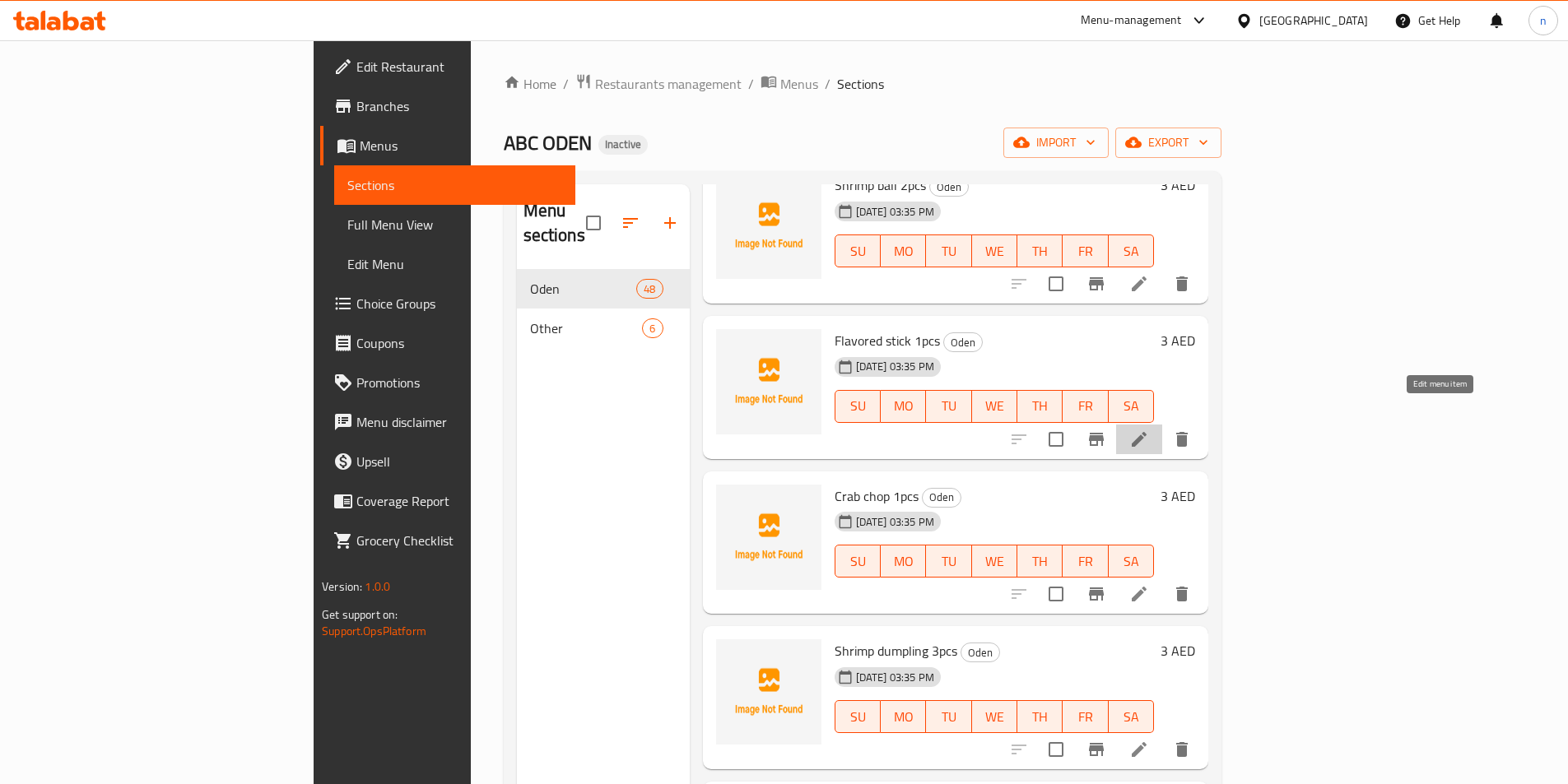
click at [1150, 430] on icon at bounding box center [1139, 439] width 19 height 19
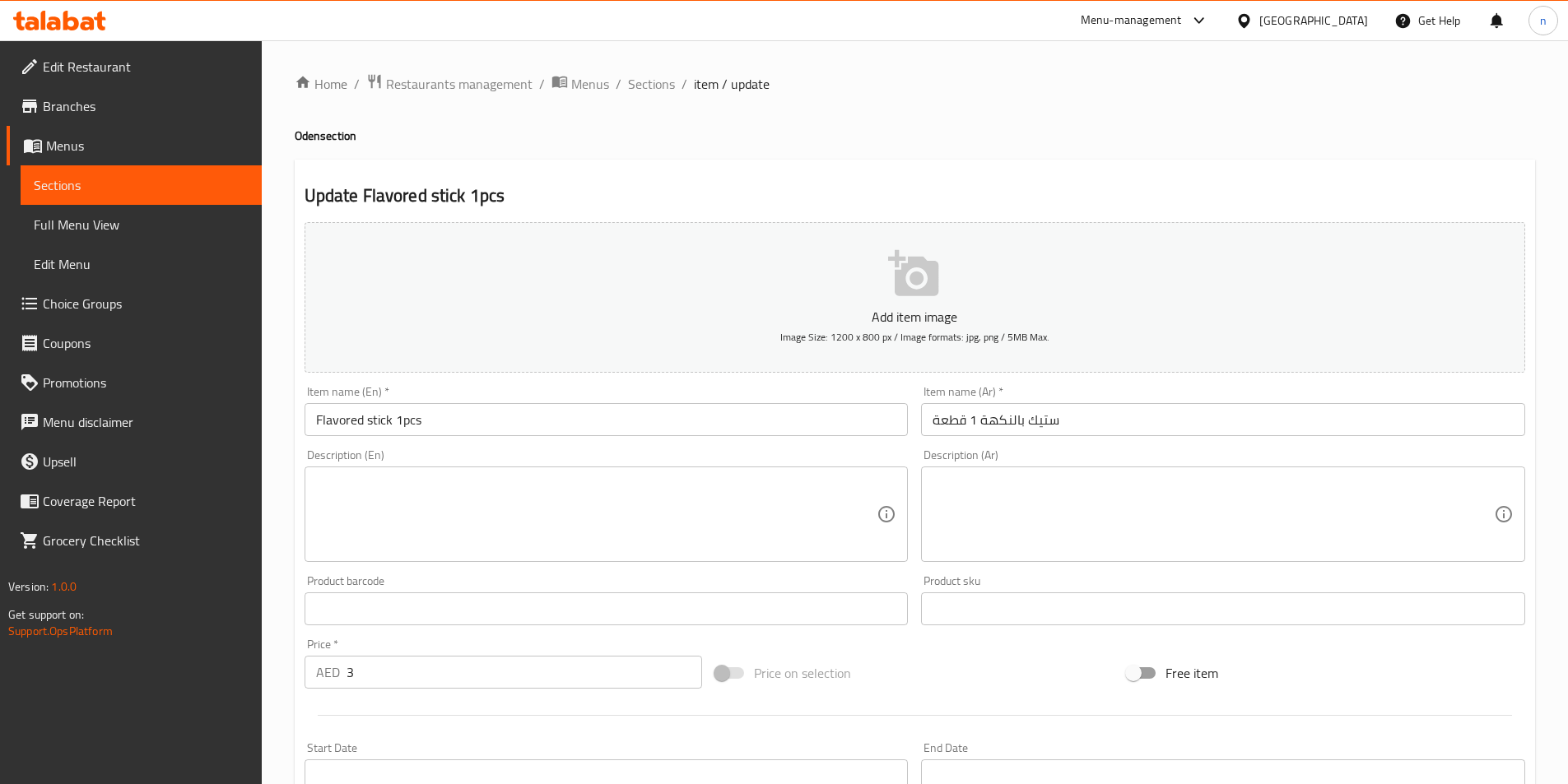
click at [340, 430] on input "Flavored stick 1pcs" at bounding box center [606, 420] width 604 height 33
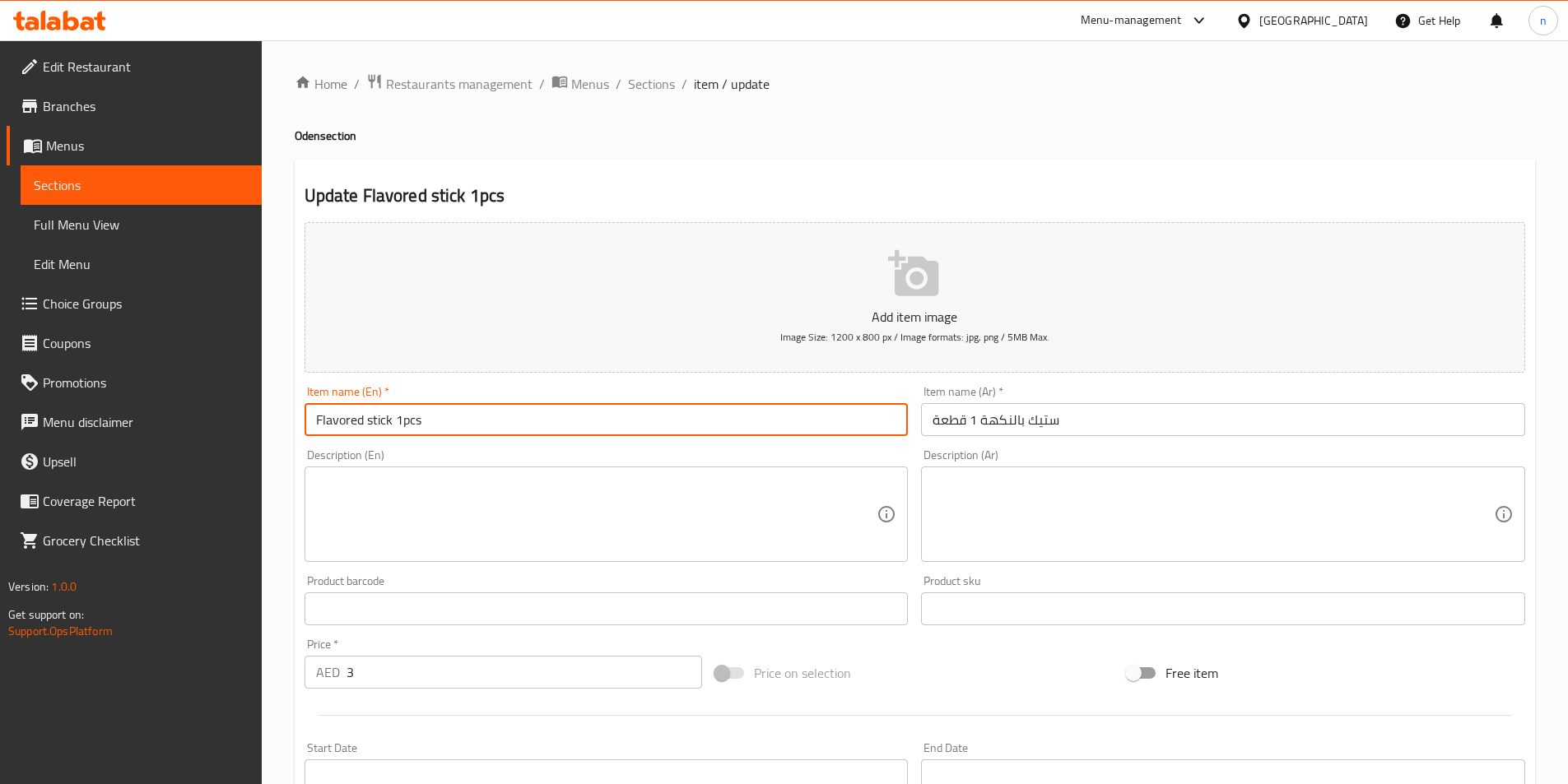
click at [340, 430] on input "Flavored stick 1pcs" at bounding box center [606, 420] width 604 height 33
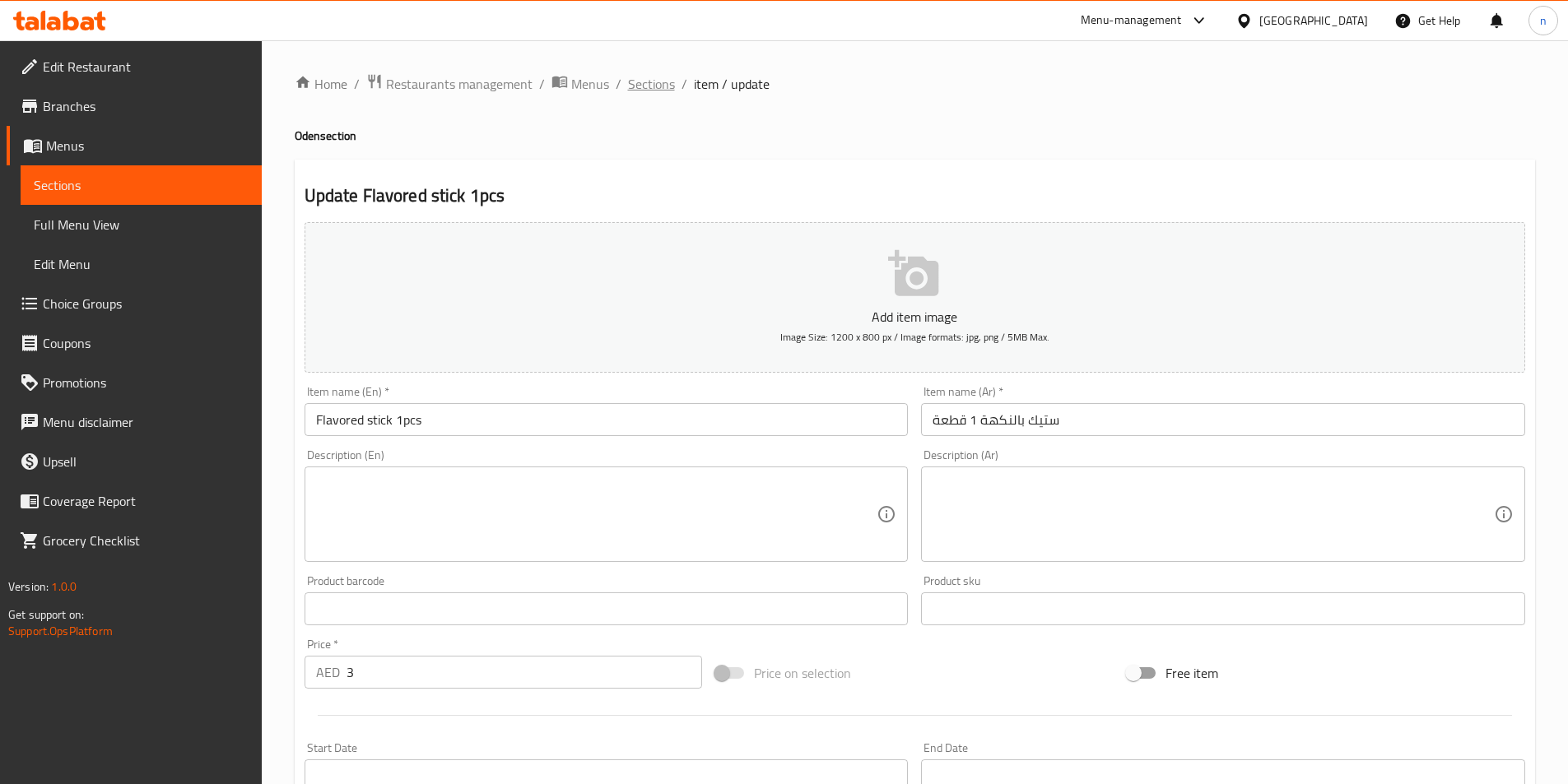
click at [640, 76] on span "Sections" at bounding box center [651, 84] width 47 height 19
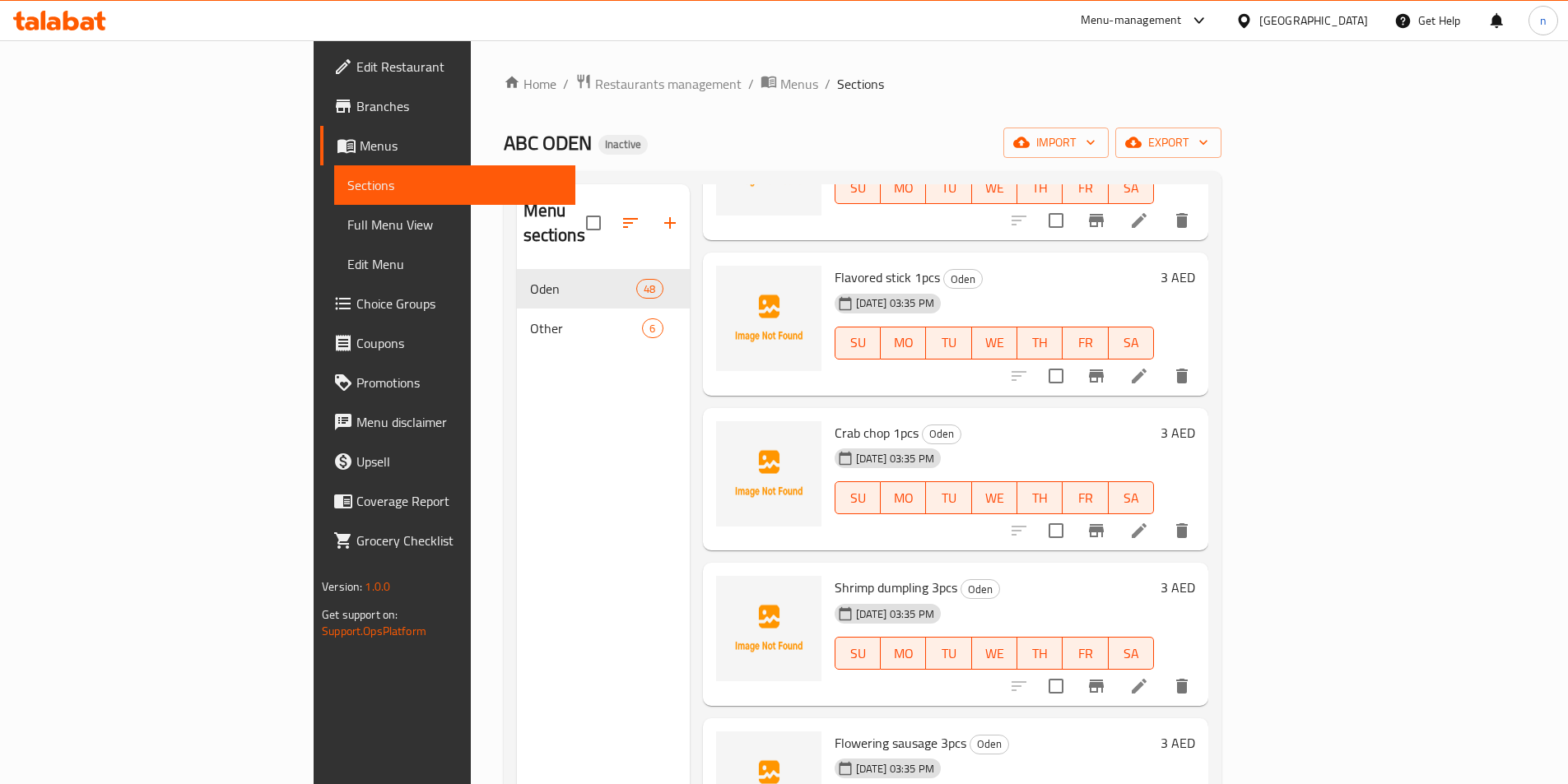
scroll to position [1727, 0]
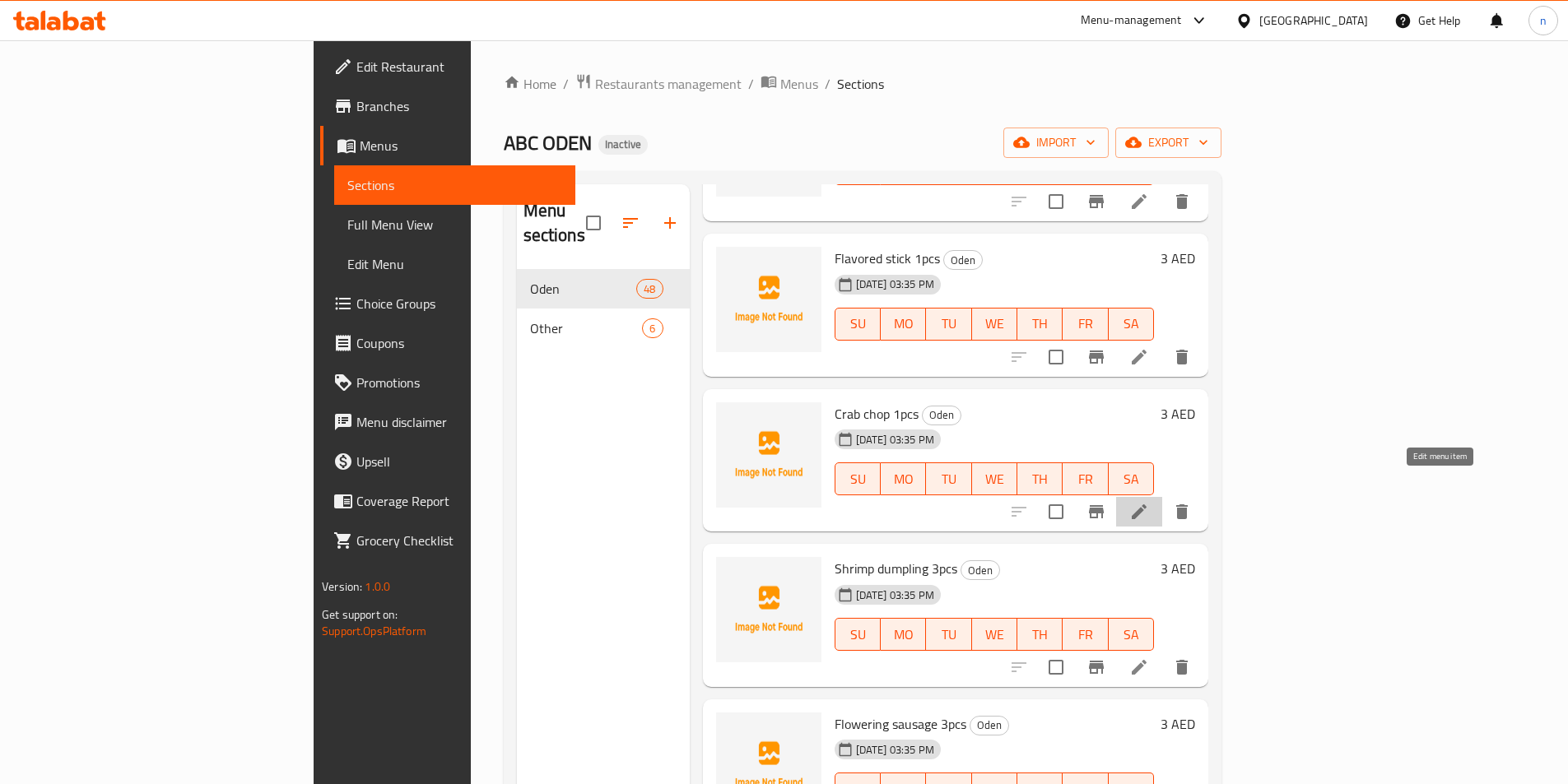
click at [1150, 502] on icon at bounding box center [1139, 512] width 19 height 19
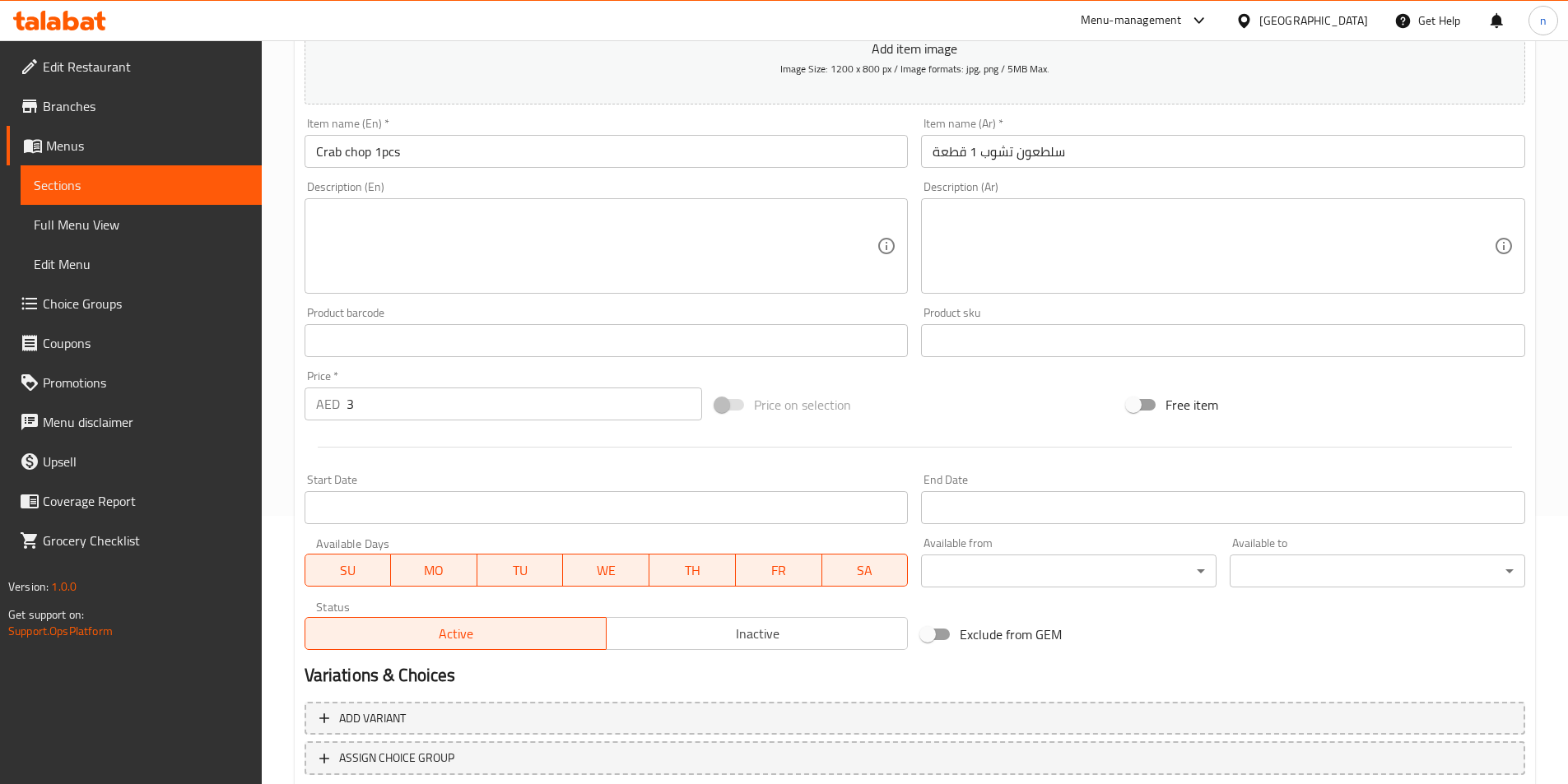
scroll to position [131, 0]
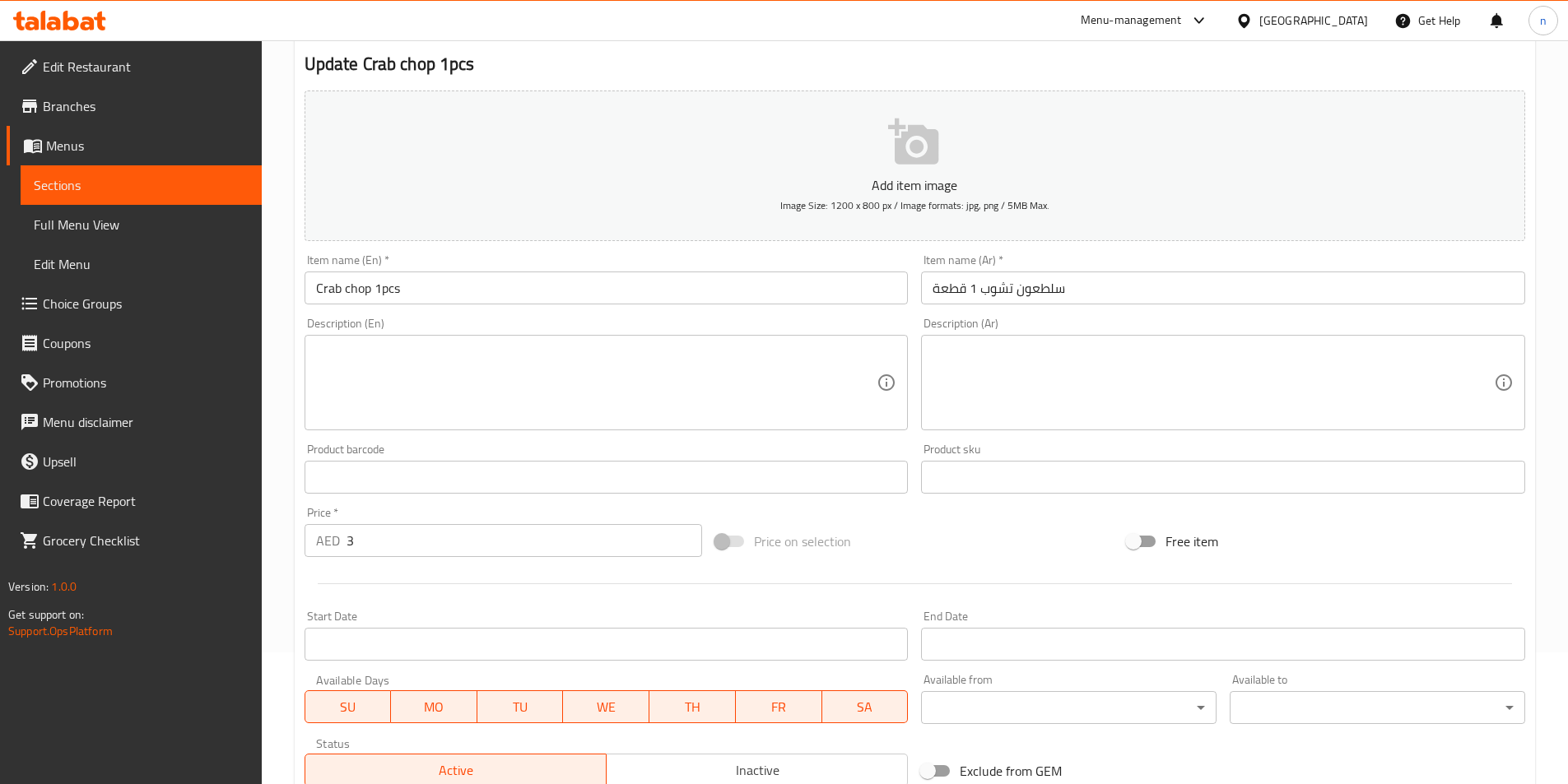
click at [432, 353] on textarea at bounding box center [596, 382] width 561 height 78
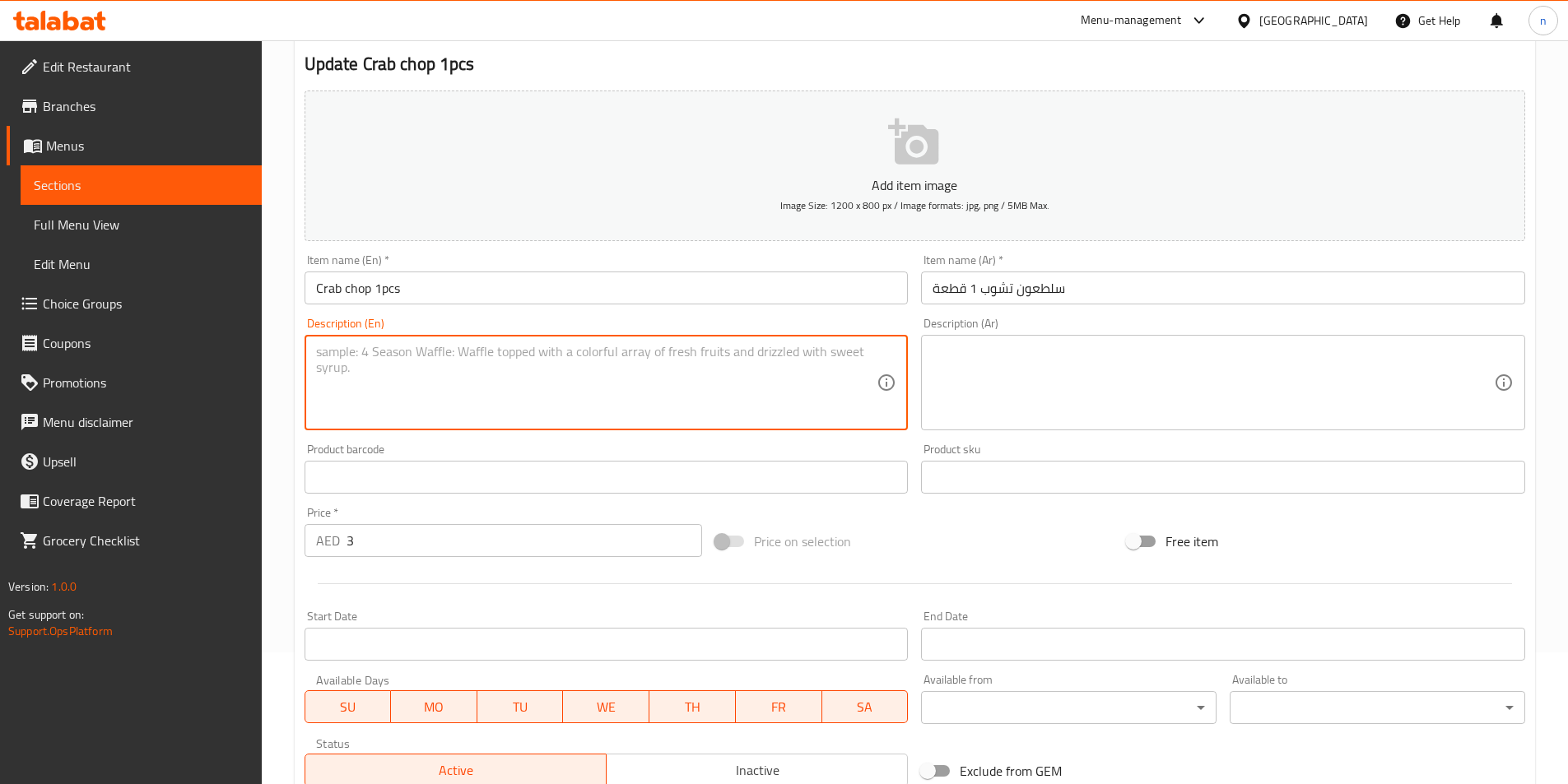
paste textarea "A piece of processed seafood made to resemble crab."
type textarea "A piece of processed seafood made to resemble crab."
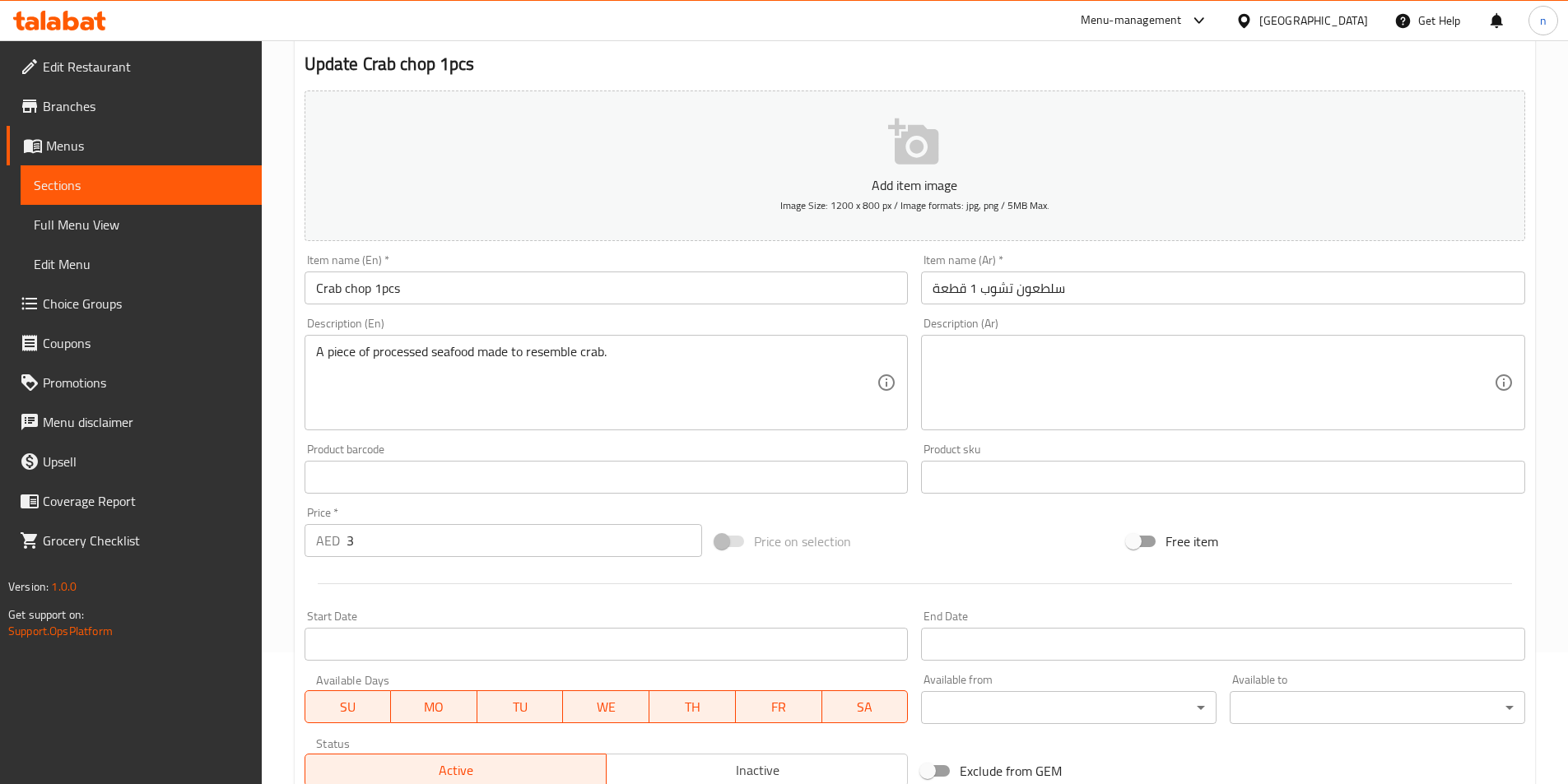
click at [1156, 386] on textarea at bounding box center [1212, 382] width 561 height 78
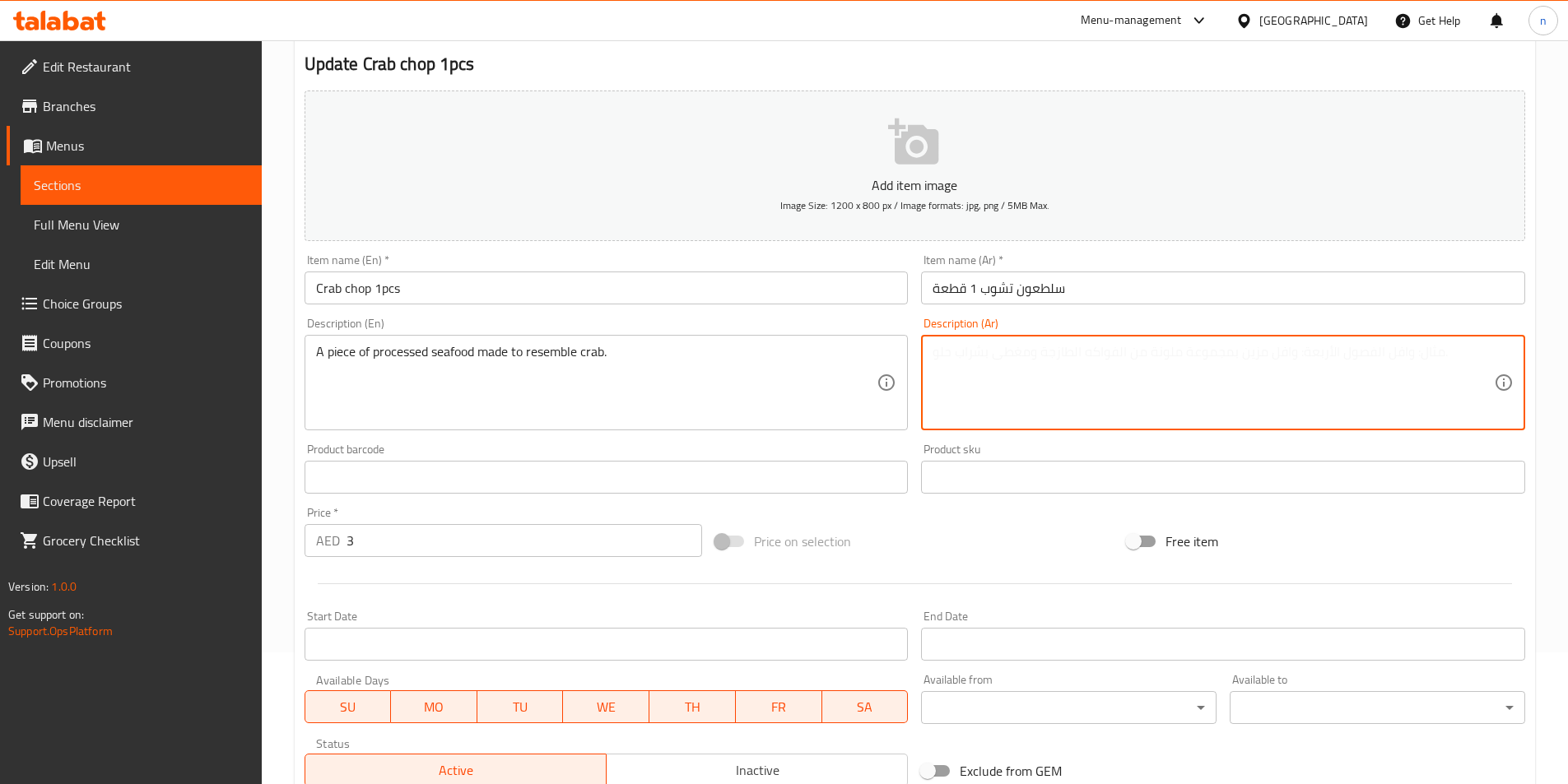
paste textarea "قطعة من المأكولات البحرية المصنعة لتشبه السلطعون."
click at [1008, 364] on textarea "قطعة من المأكولات البحرية المصنعة لتشبه السلطعون." at bounding box center [1212, 382] width 561 height 78
click at [1007, 364] on textarea "قطعة من المأكولات البحرية المصنعة لتشبه السلطعون." at bounding box center [1212, 382] width 561 height 78
click at [1182, 361] on textarea "قطعة من المأكولات البحرية المصنعة لتشبه السلطعون." at bounding box center [1212, 382] width 561 height 78
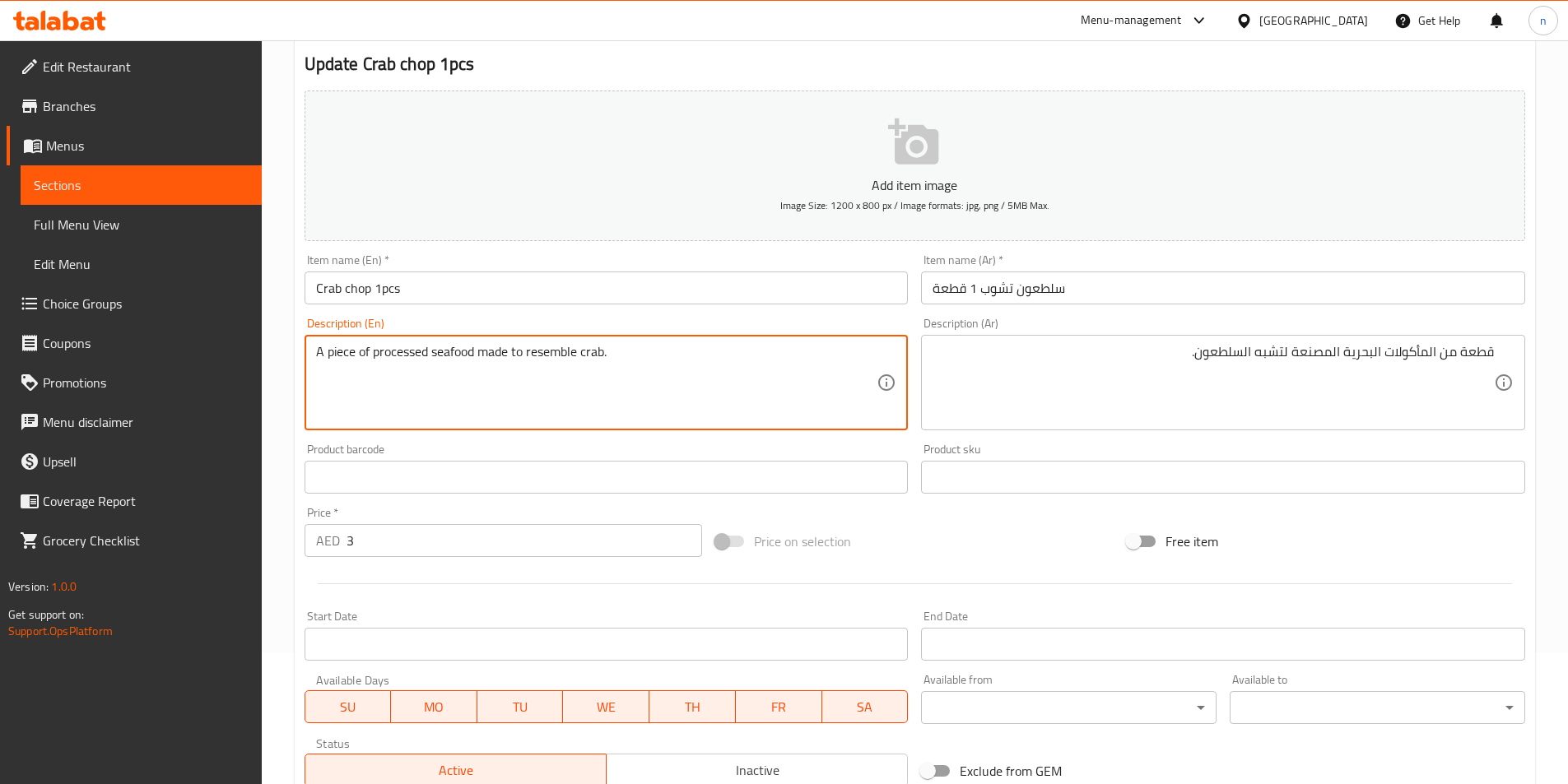
click at [589, 365] on textarea "A piece of processed seafood made to resemble crab." at bounding box center [596, 382] width 561 height 78
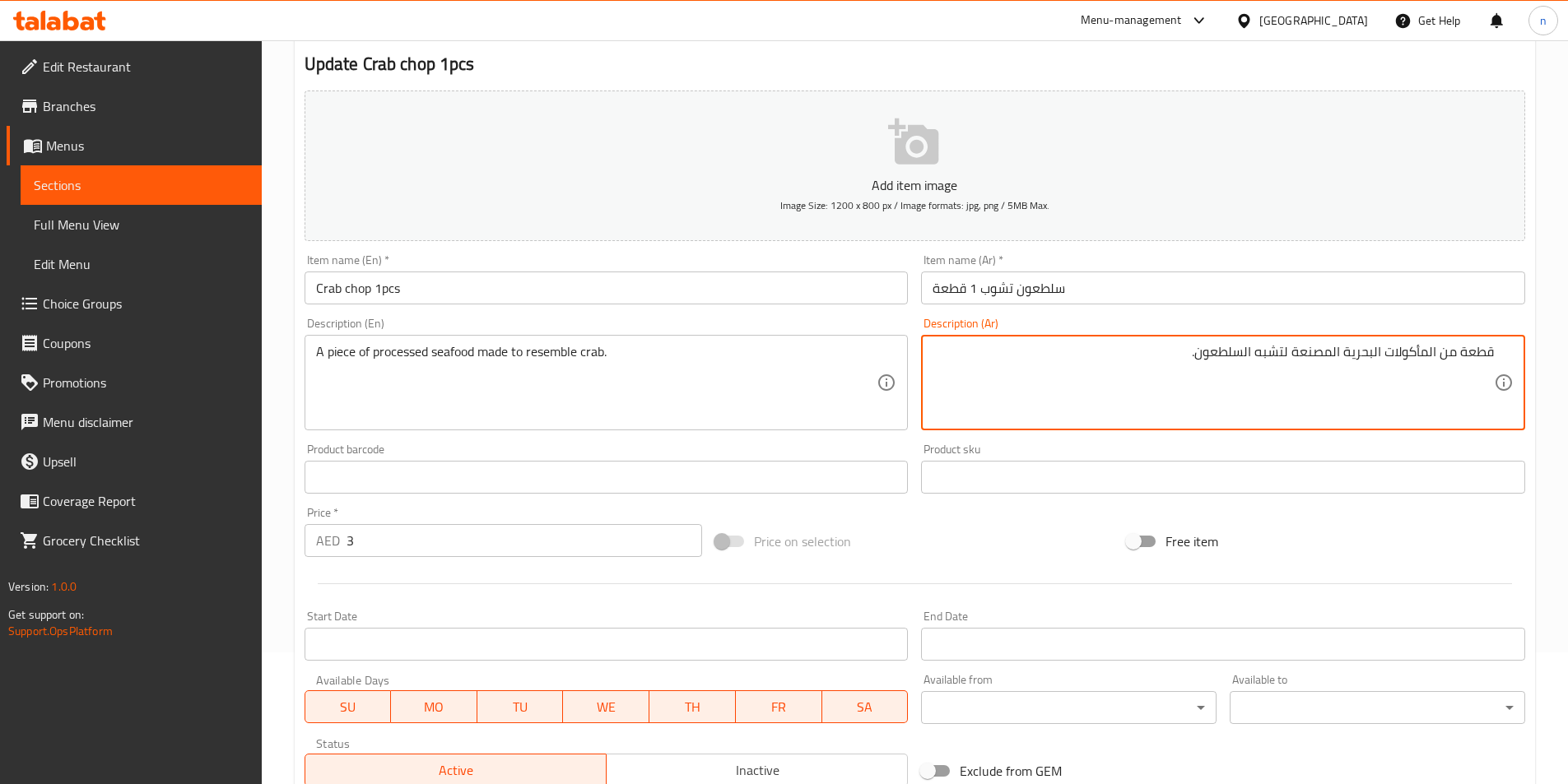
click at [1267, 355] on textarea "قطعة من المأكولات البحرية المصنعة لتشبه السلطعون." at bounding box center [1212, 382] width 561 height 78
paste textarea "ريسمبل"
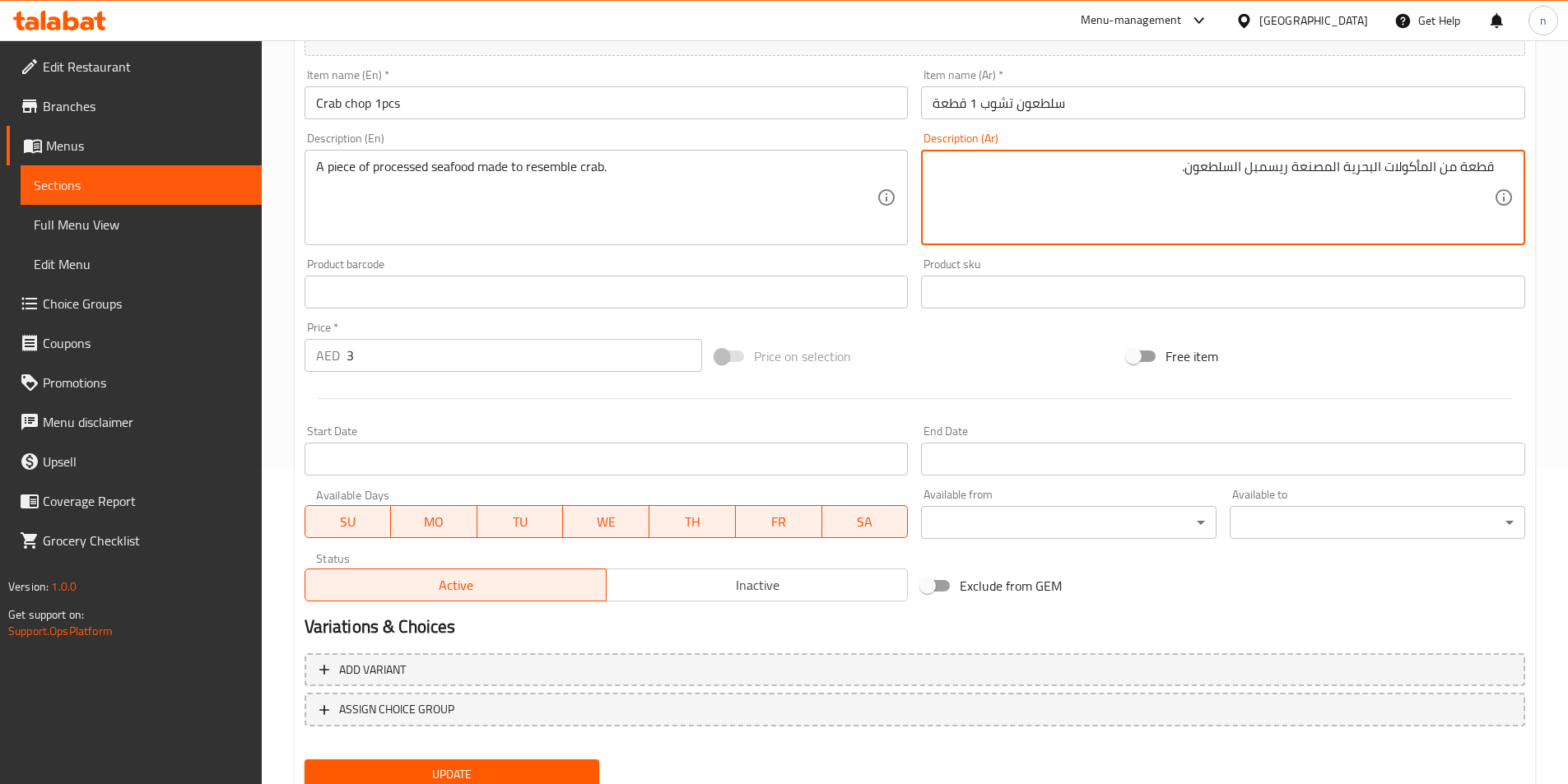
scroll to position [378, 0]
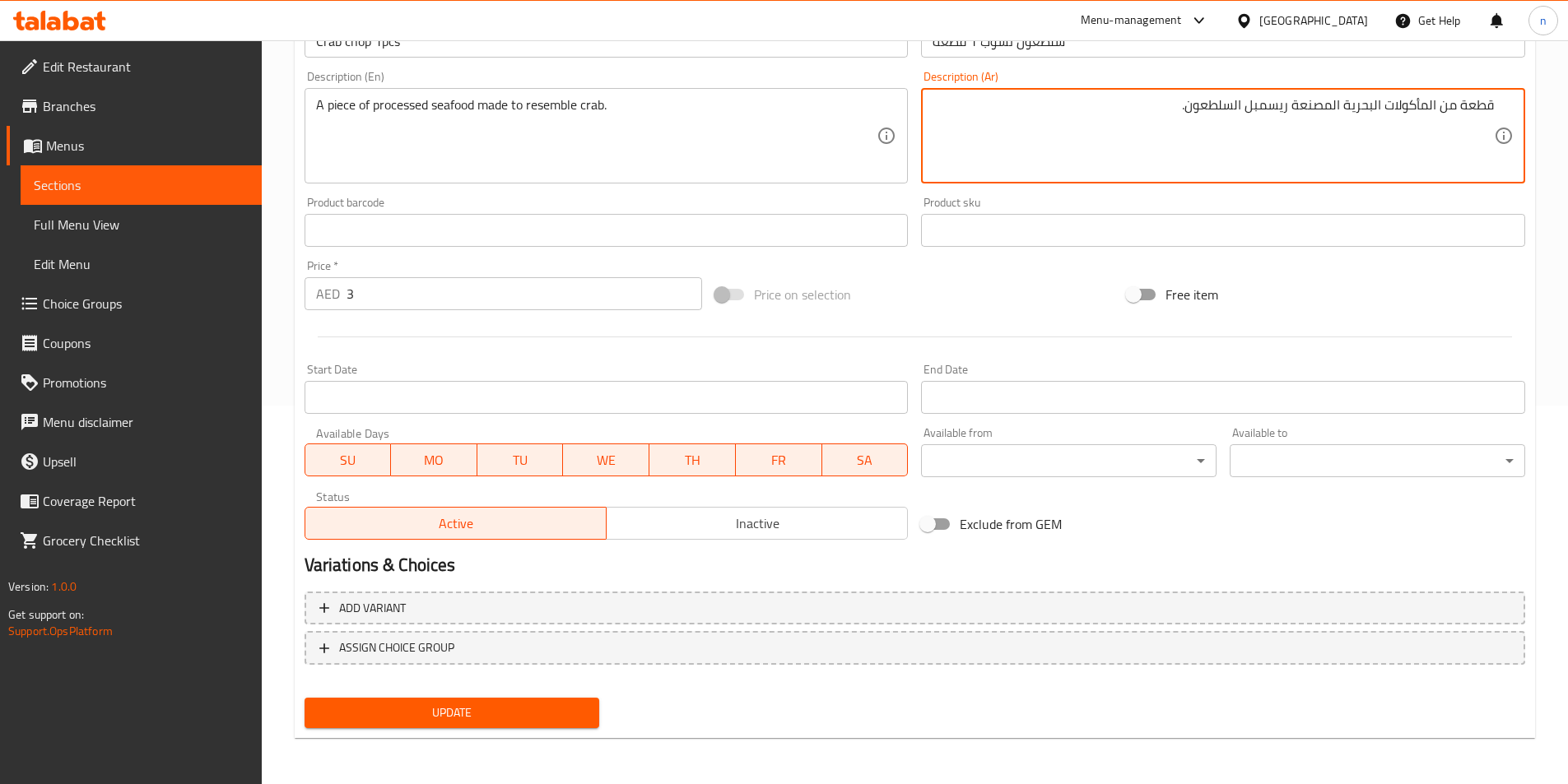
type textarea "قطعة من المأكولات البحرية المصنعة ريسمبل السلطعون."
click at [515, 715] on span "Update" at bounding box center [452, 713] width 270 height 20
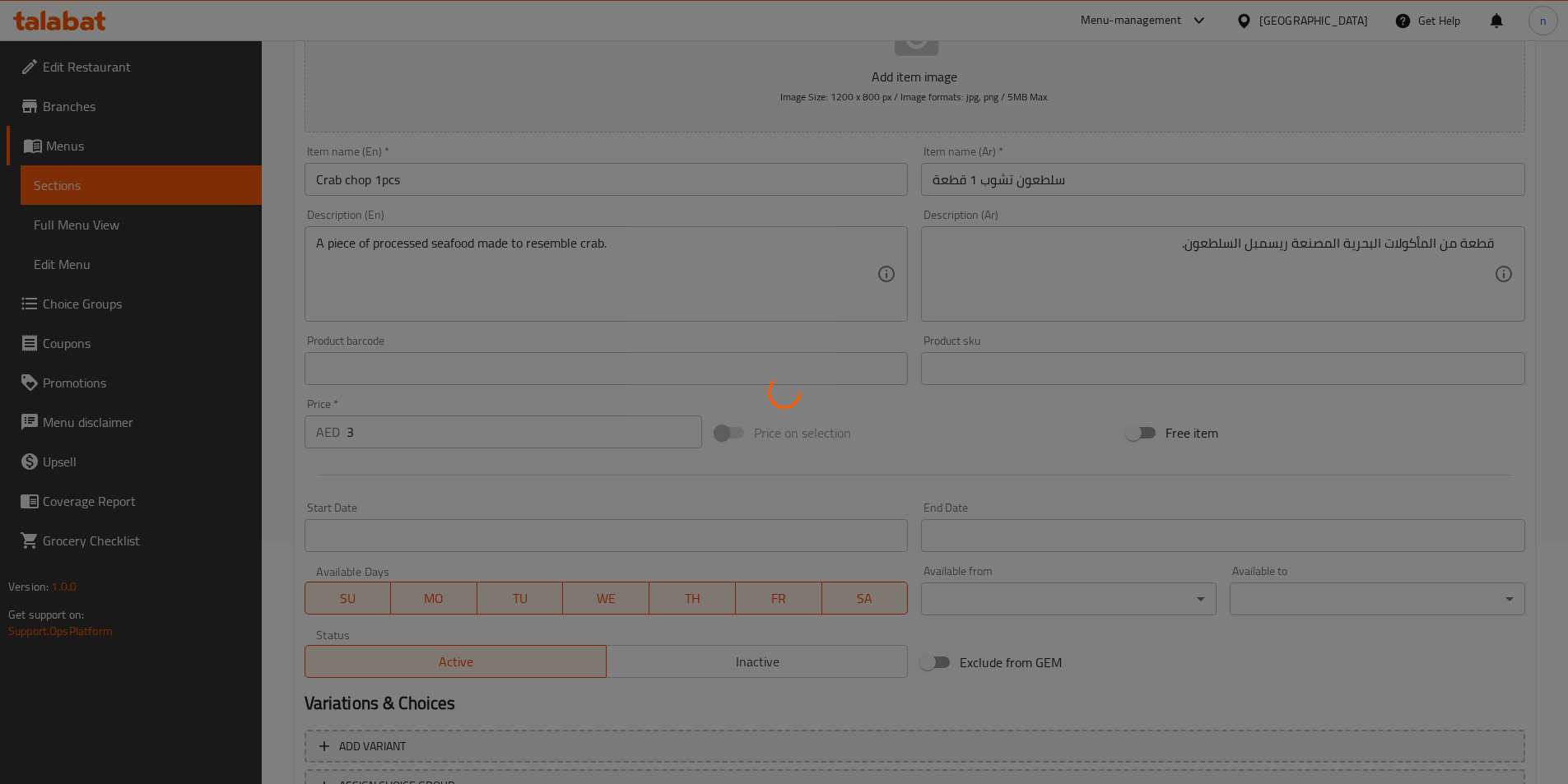
scroll to position [0, 0]
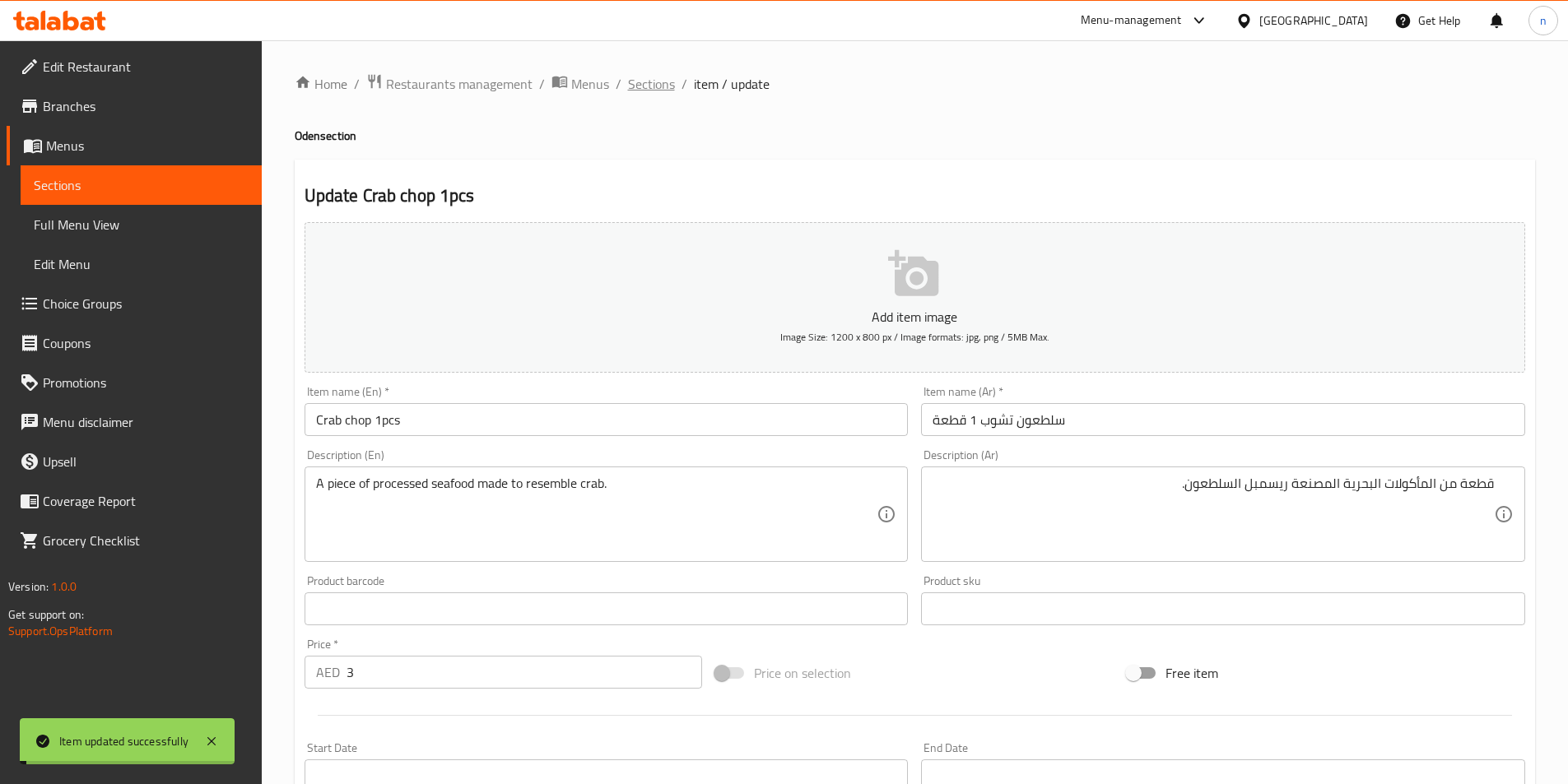
click at [649, 91] on span "Sections" at bounding box center [651, 84] width 47 height 19
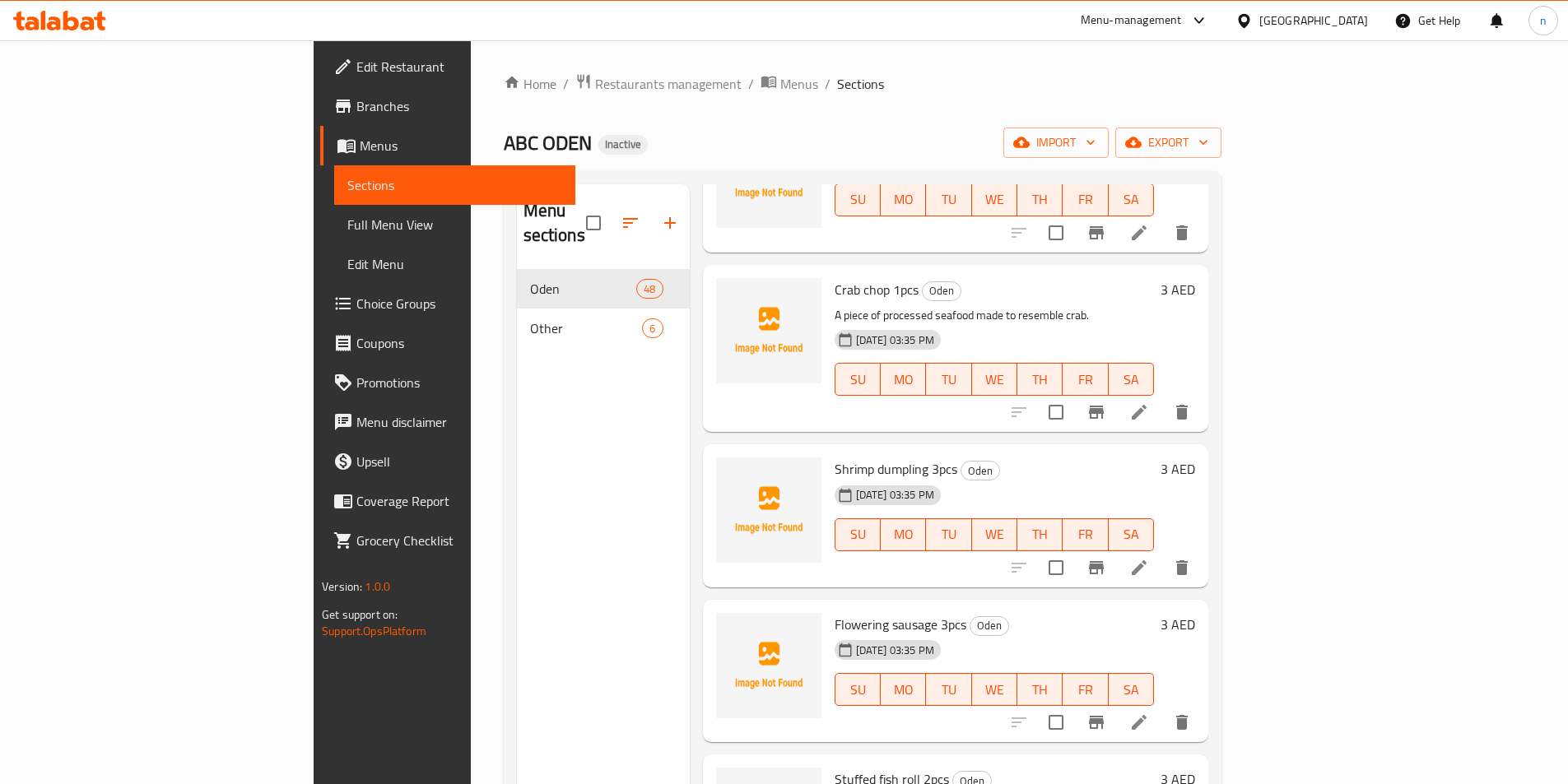
scroll to position [1810, 0]
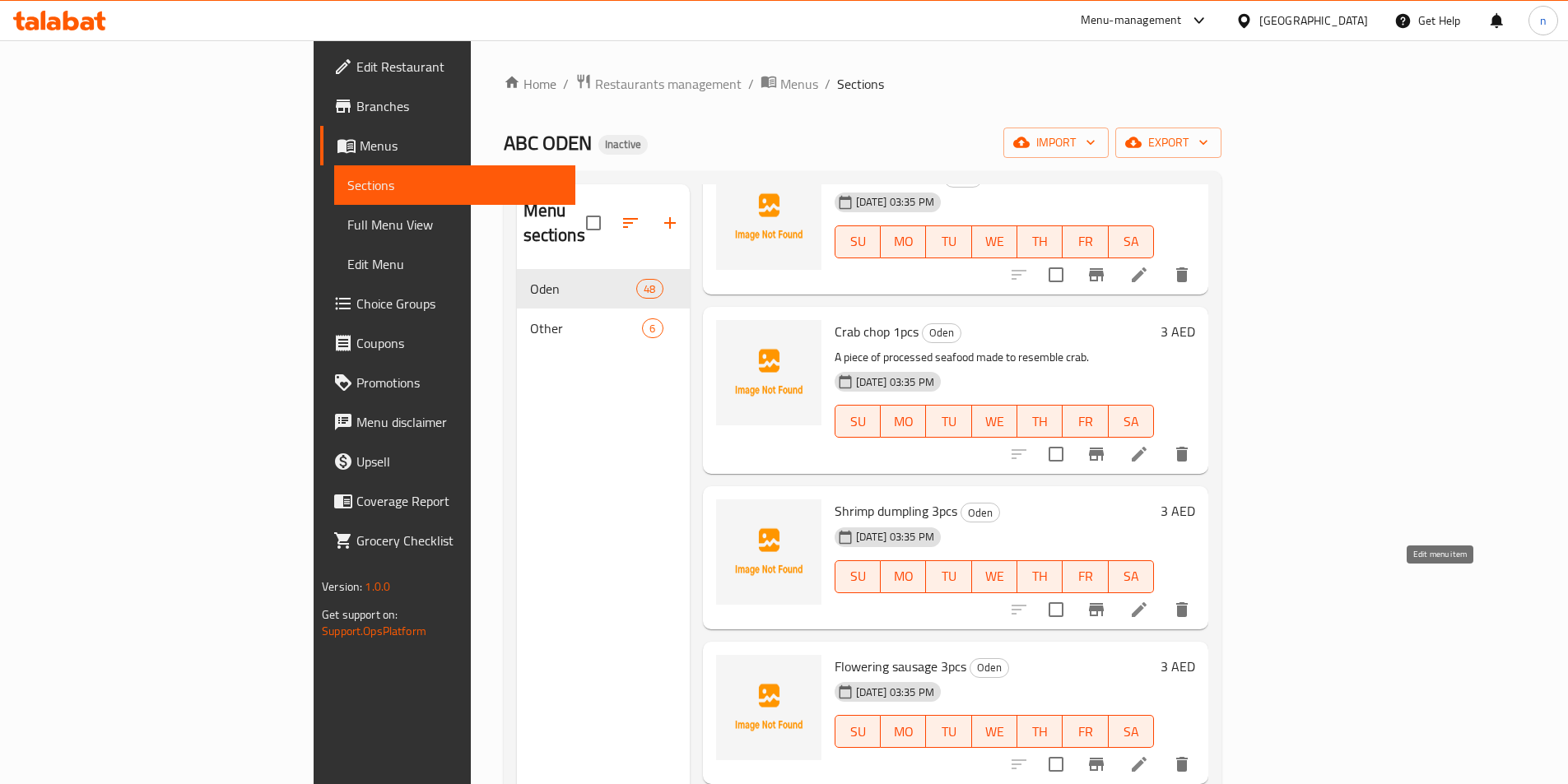
click at [1150, 600] on icon at bounding box center [1139, 609] width 19 height 19
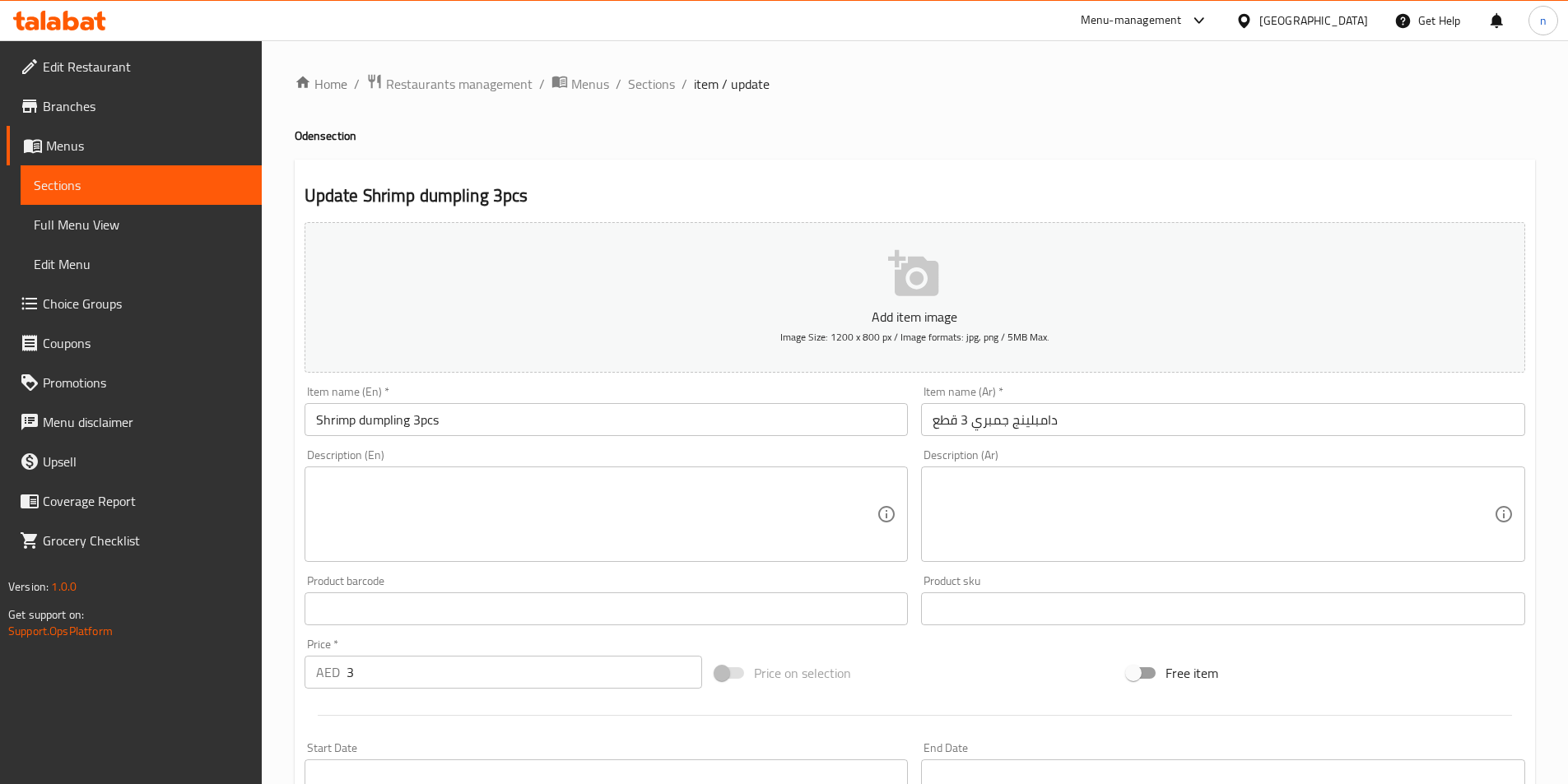
click at [487, 474] on div "Description (En)" at bounding box center [606, 514] width 604 height 96
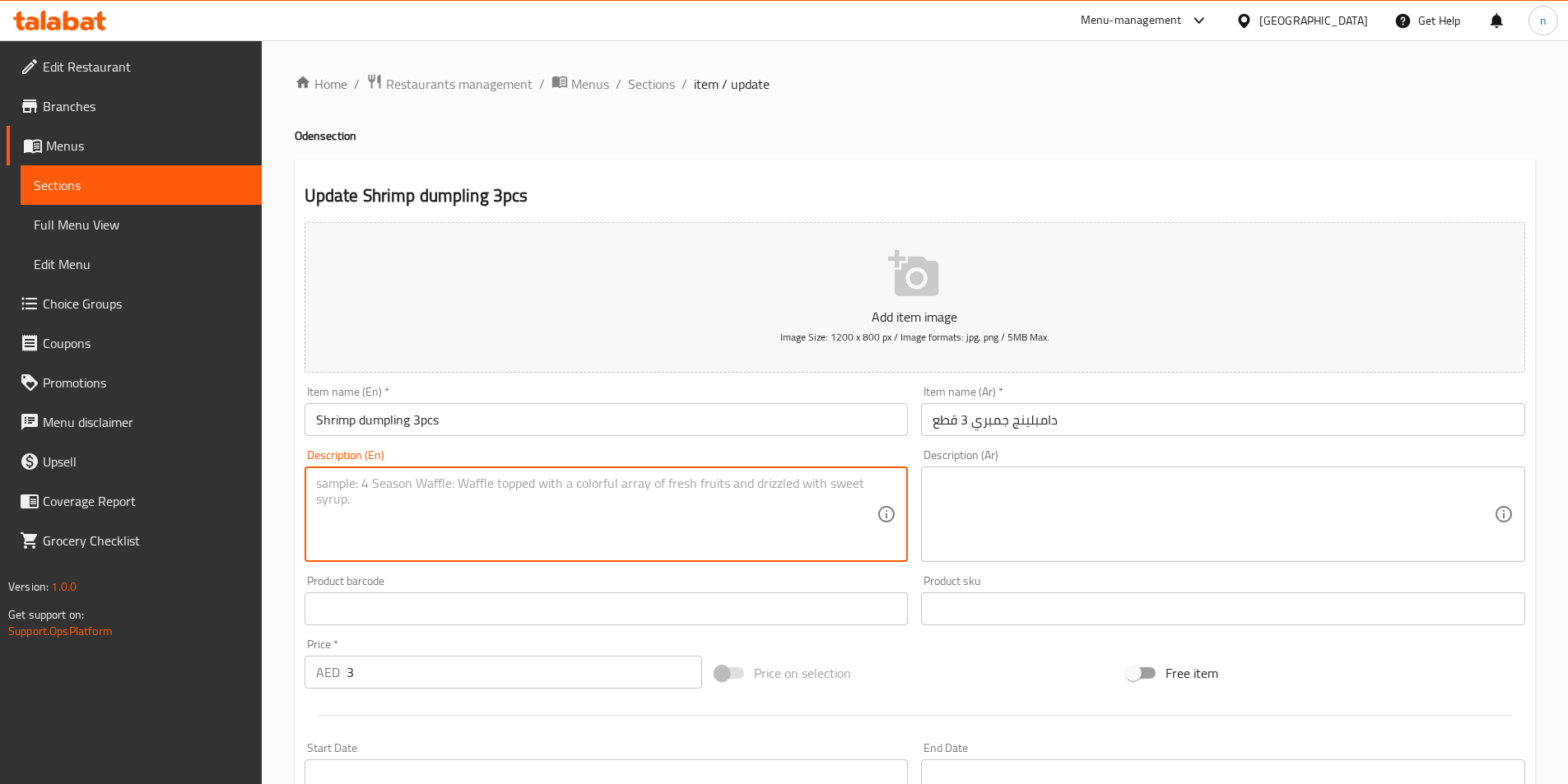
click at [317, 503] on textarea at bounding box center [596, 515] width 561 height 78
paste textarea "A dumpling filled with a savory shrimp mixture."
type textarea "A dumpling filled with a savory shrimp mixture."
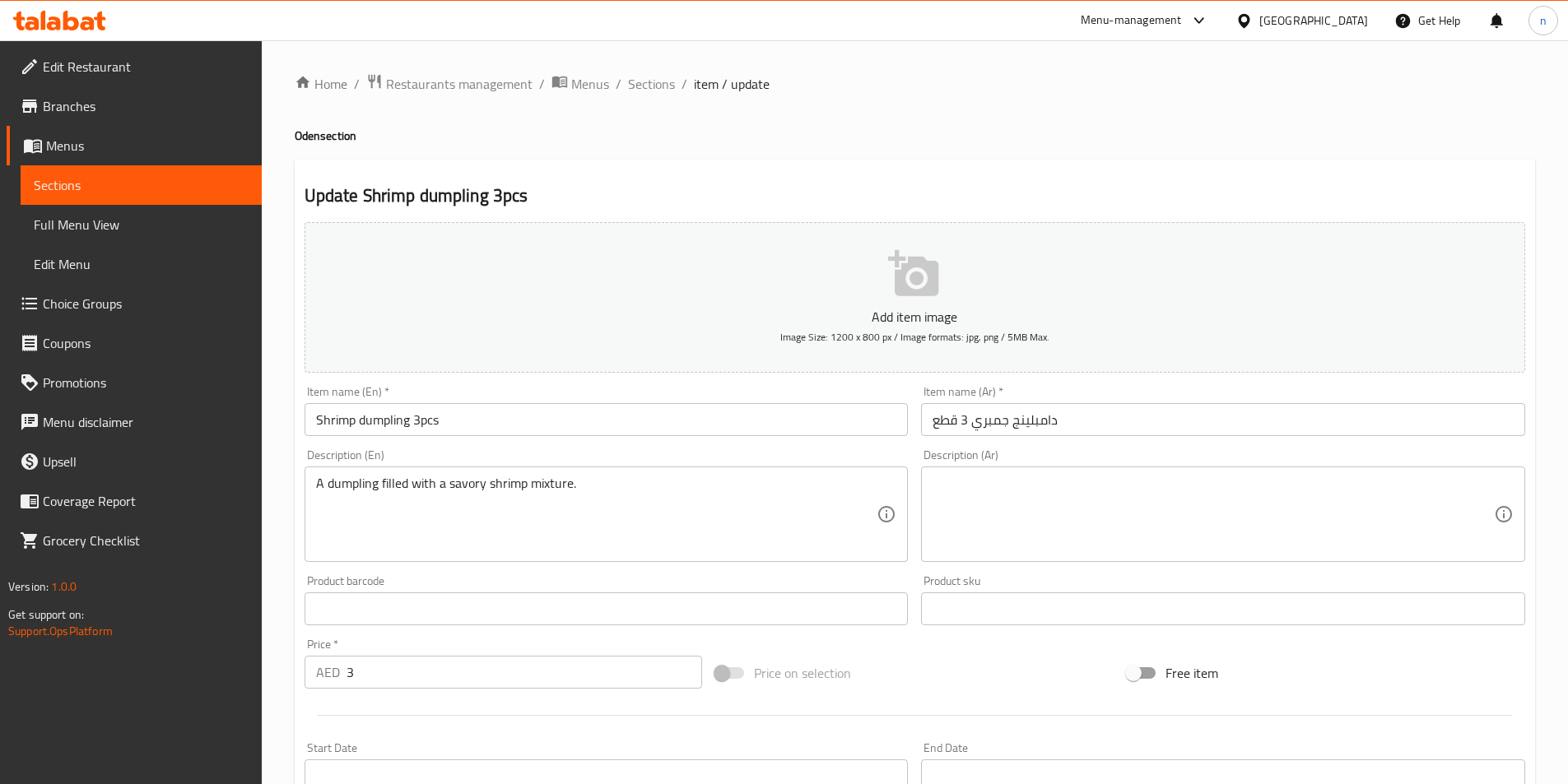
click at [1065, 510] on textarea at bounding box center [1212, 515] width 561 height 78
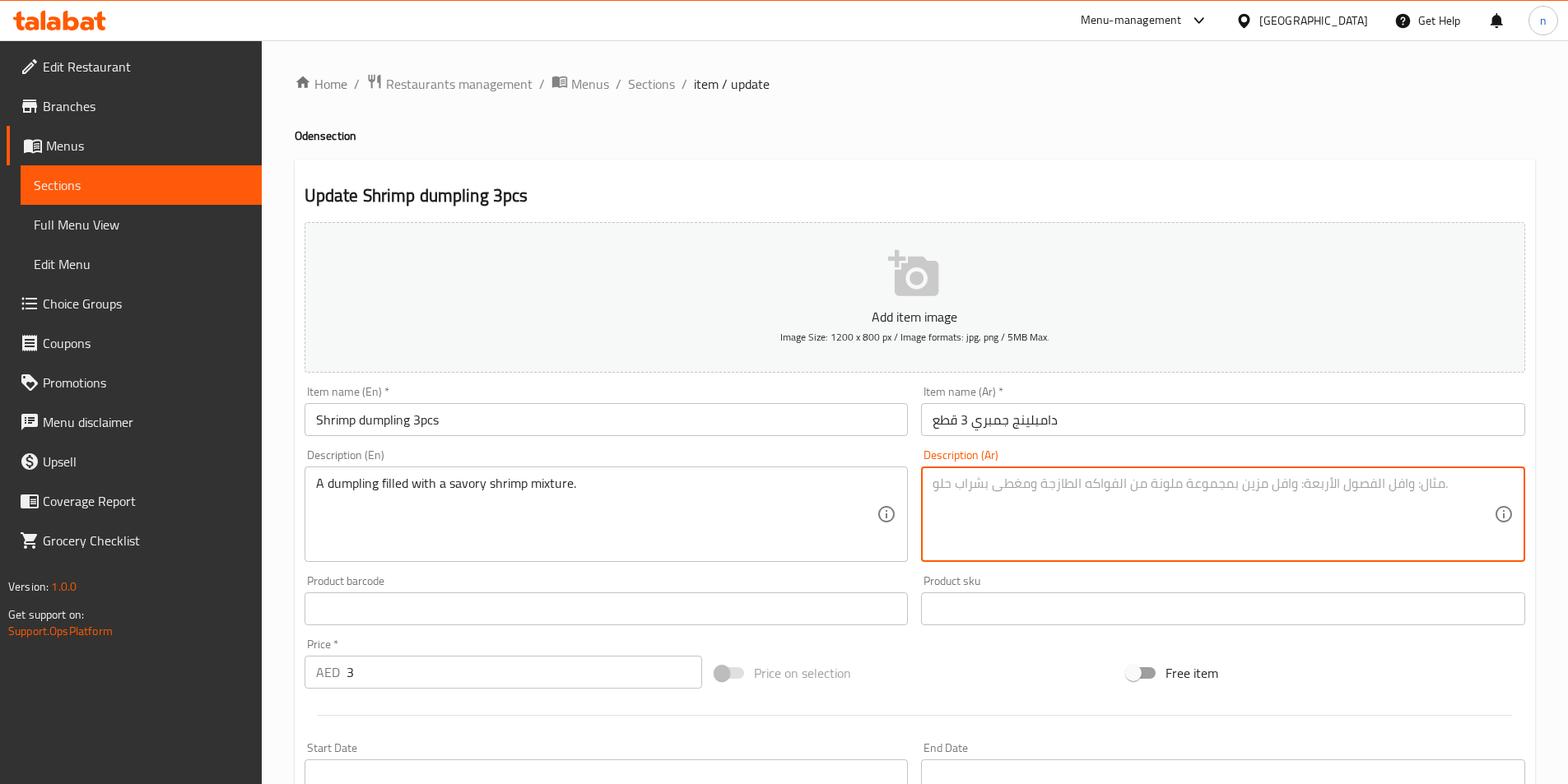
click at [999, 491] on textarea at bounding box center [1212, 515] width 561 height 78
paste textarea "زلابية محشوة بمزيج لذيذ من الروبيان."
click at [1472, 489] on textarea "زلابية محشوة بمزيج لذيذ من الروبيان." at bounding box center [1212, 515] width 561 height 78
drag, startPoint x: 1466, startPoint y: 490, endPoint x: 1536, endPoint y: 492, distance: 70.0
click at [1535, 492] on div "Home / Restaurants management / Menus / Sections / item / update Oden section U…" at bounding box center [915, 602] width 1306 height 1122
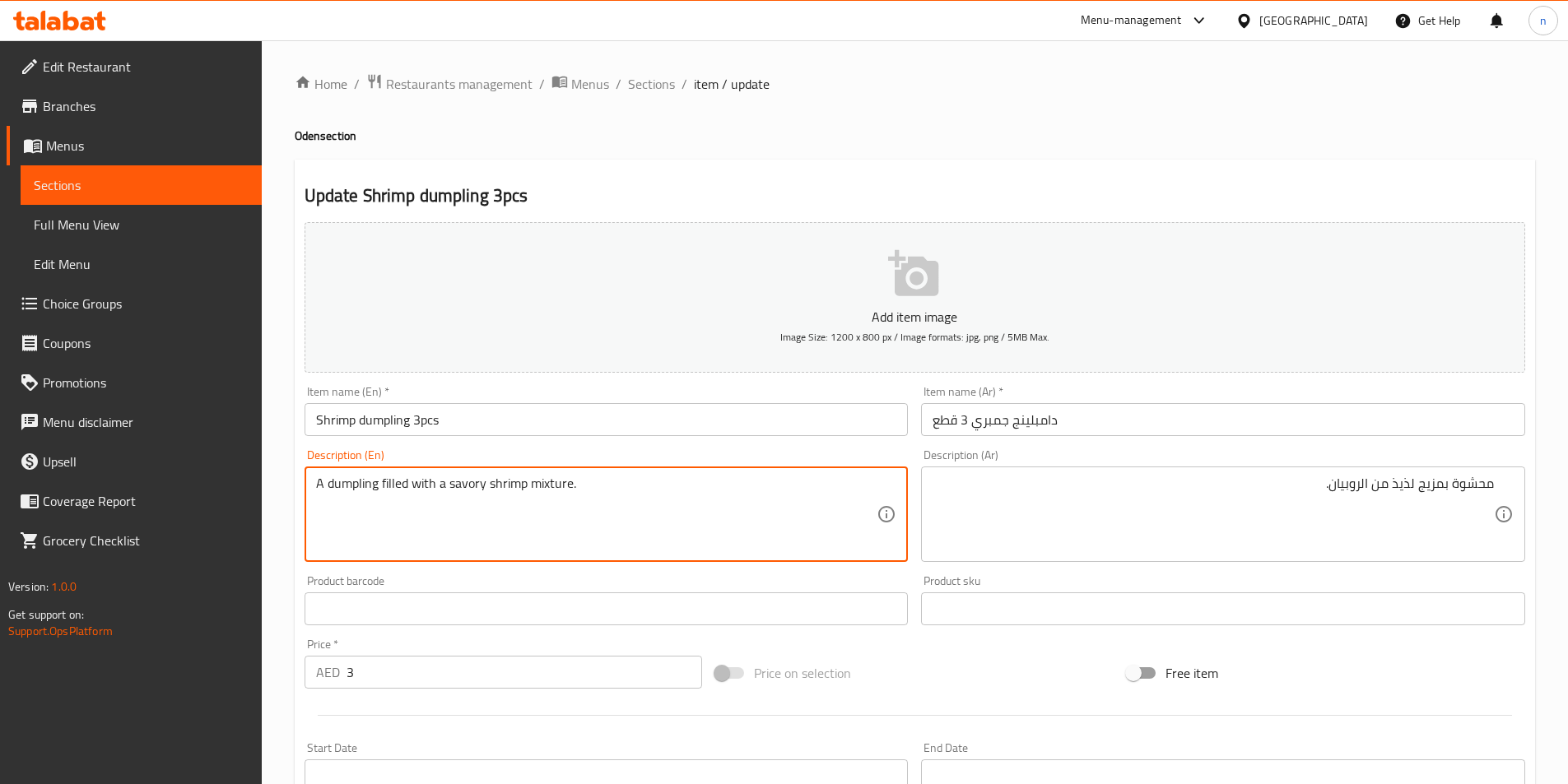
click at [354, 490] on textarea "A dumpling filled with a savory shrimp mixture." at bounding box center [596, 515] width 561 height 78
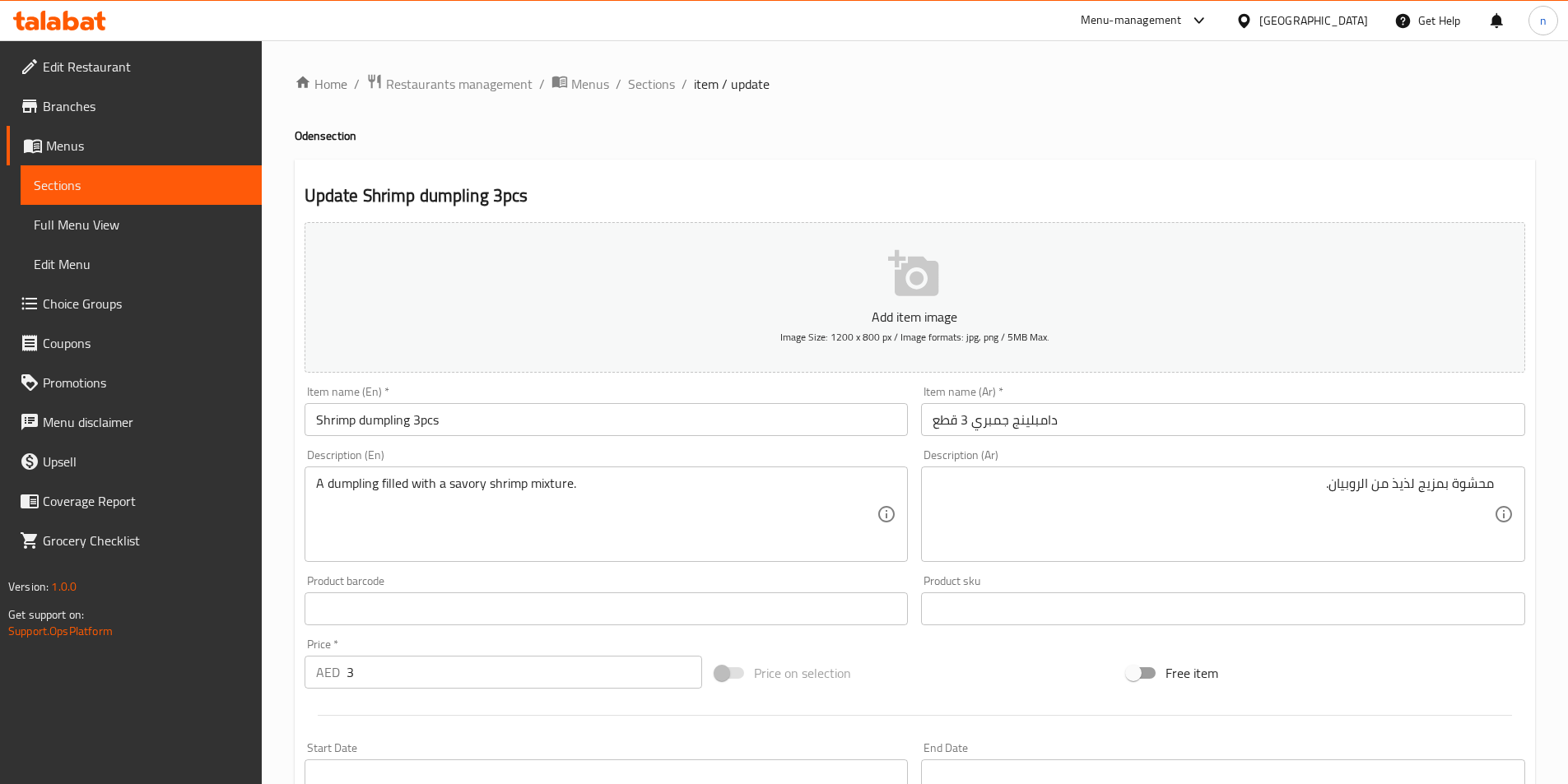
click at [1504, 487] on div "محشوة بمزيج لذيذ من الروبيان. Description (Ar)" at bounding box center [1222, 514] width 604 height 96
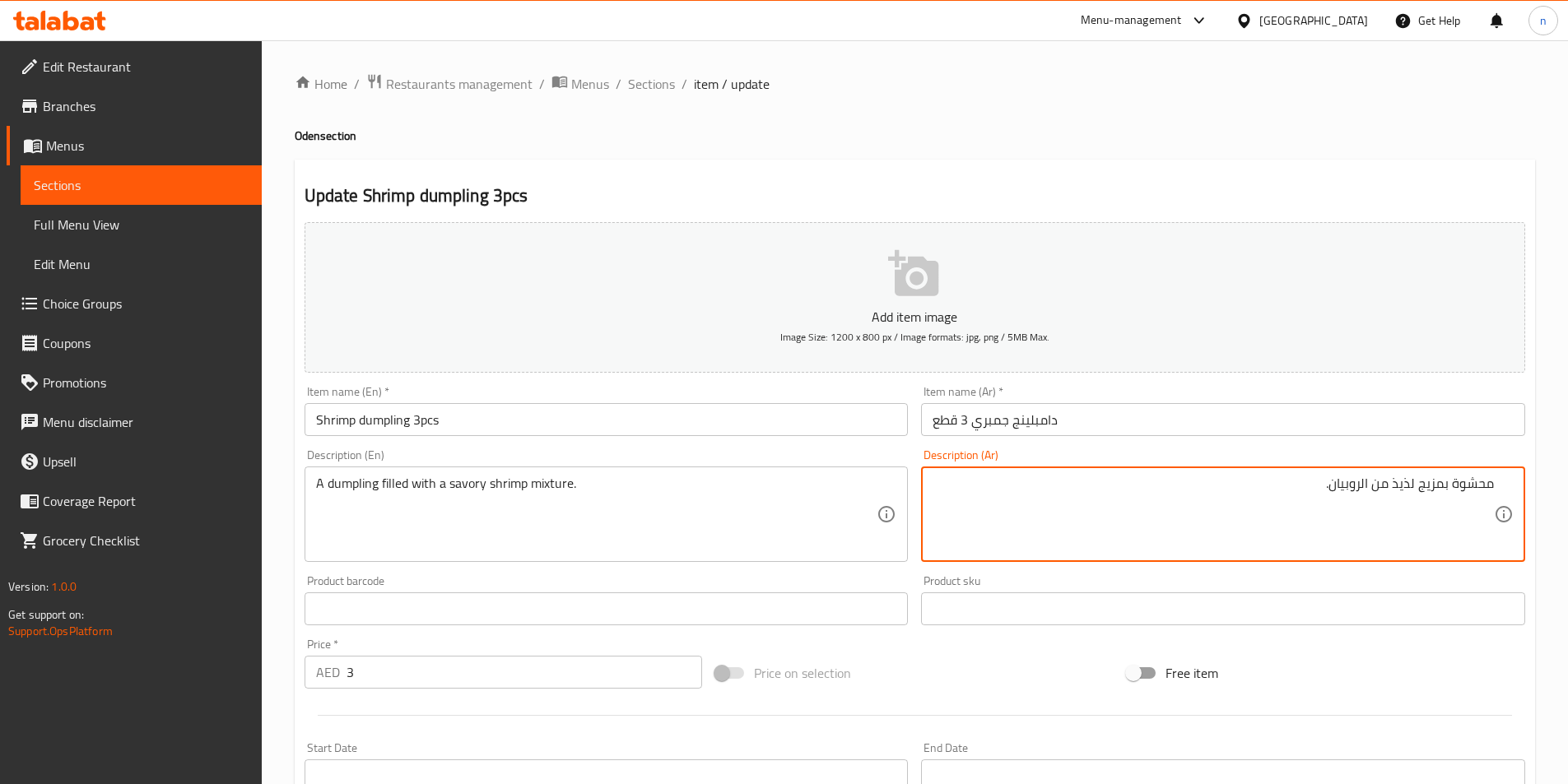
paste textarea "دامبلينج"
click at [1336, 586] on div "Product sku Product sku" at bounding box center [1222, 601] width 604 height 50
click at [1472, 490] on textarea "دامبلينج محشوة بمزيج لذيذ من الروبيان." at bounding box center [1212, 515] width 561 height 78
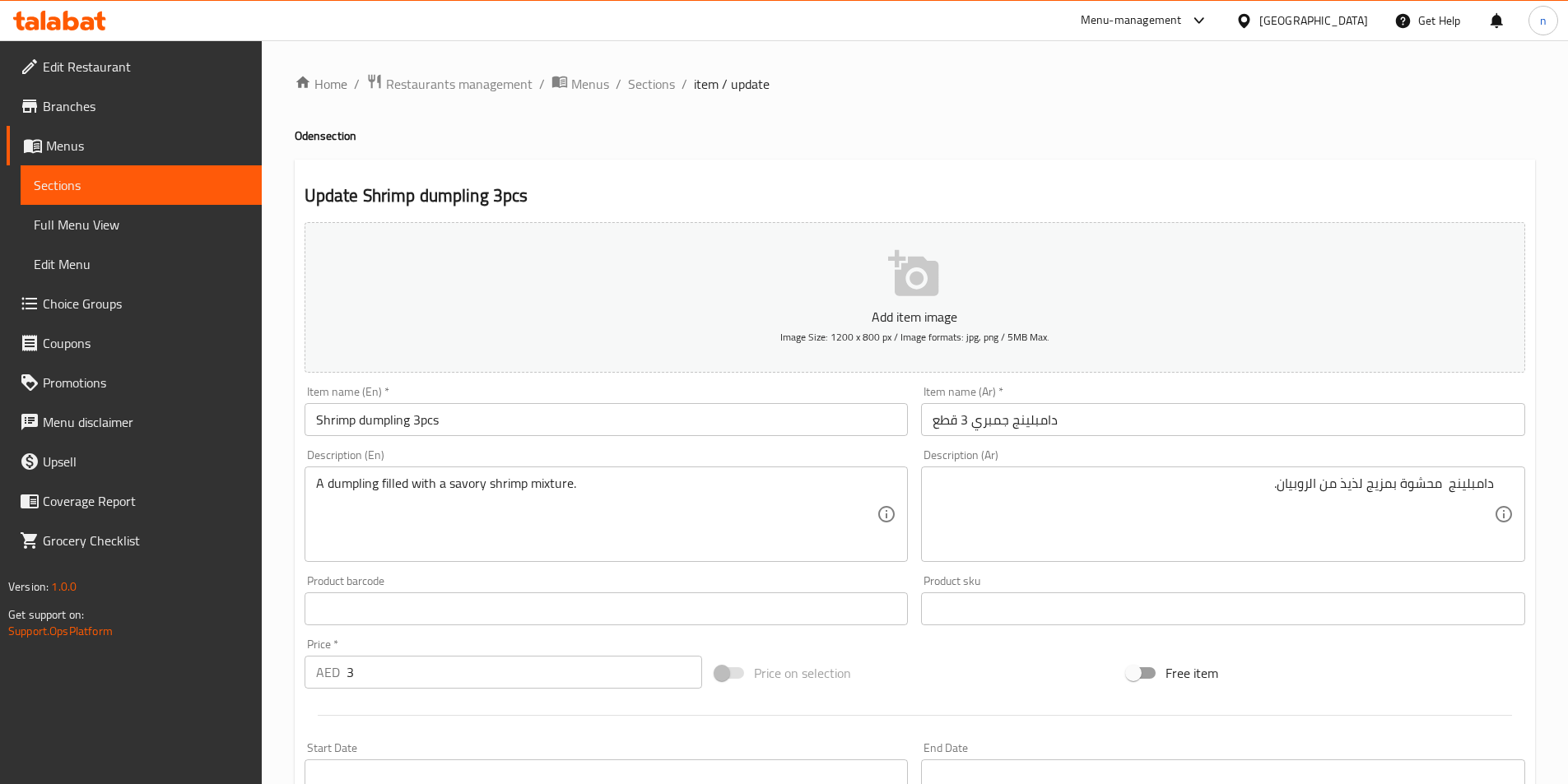
click at [1504, 500] on div "دامبلينج محشوة بمزيج لذيذ من الروبيان. Description (Ar)" at bounding box center [1222, 514] width 604 height 96
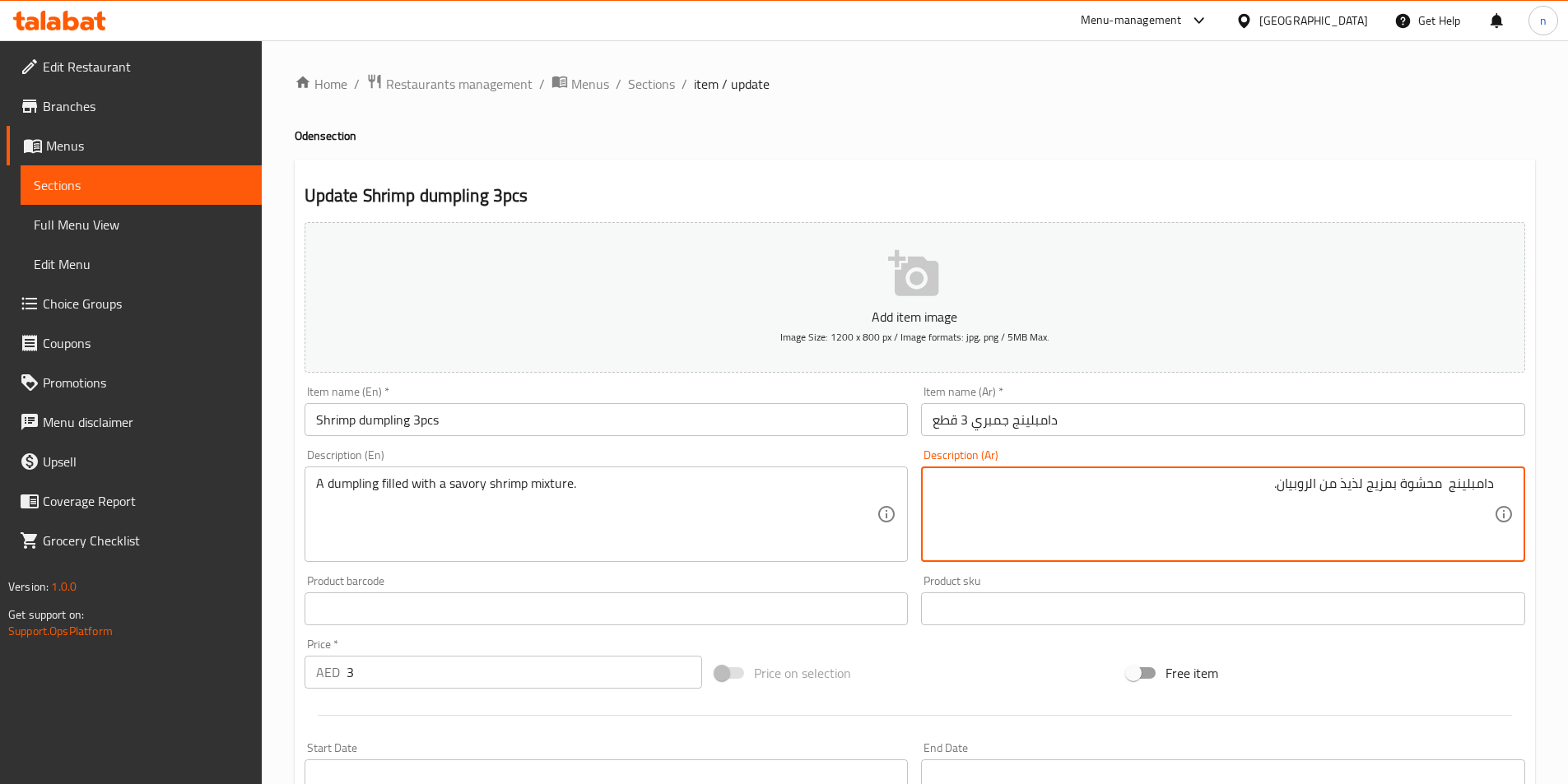
click at [1495, 490] on div "دامبلينج محشوة بمزيج لذيذ من الروبيان. Description (Ar)" at bounding box center [1222, 514] width 604 height 96
click at [1491, 503] on textarea "دامبلينج محشوة بمزيج لذيذ من الروبيان." at bounding box center [1212, 515] width 561 height 78
drag, startPoint x: 1366, startPoint y: 489, endPoint x: 1379, endPoint y: 511, distance: 25.6
click at [1373, 497] on textarea "دامبلينج محشوة بمزيج لذيذ من الروبيان." at bounding box center [1212, 515] width 561 height 78
click at [1331, 490] on textarea "دامبلينج محشوة بملمس لذيذ من الروبيان." at bounding box center [1212, 515] width 561 height 78
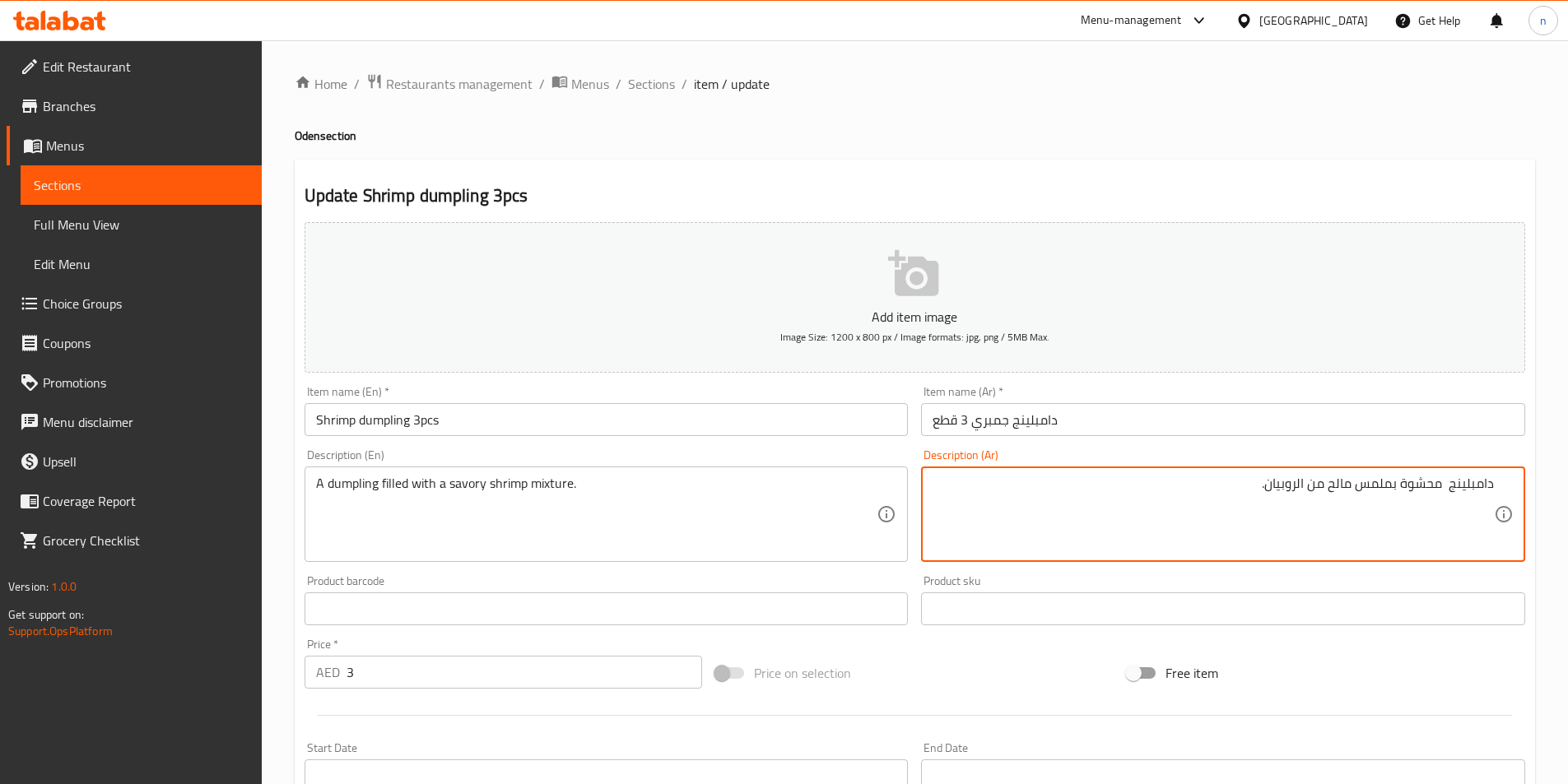
scroll to position [378, 0]
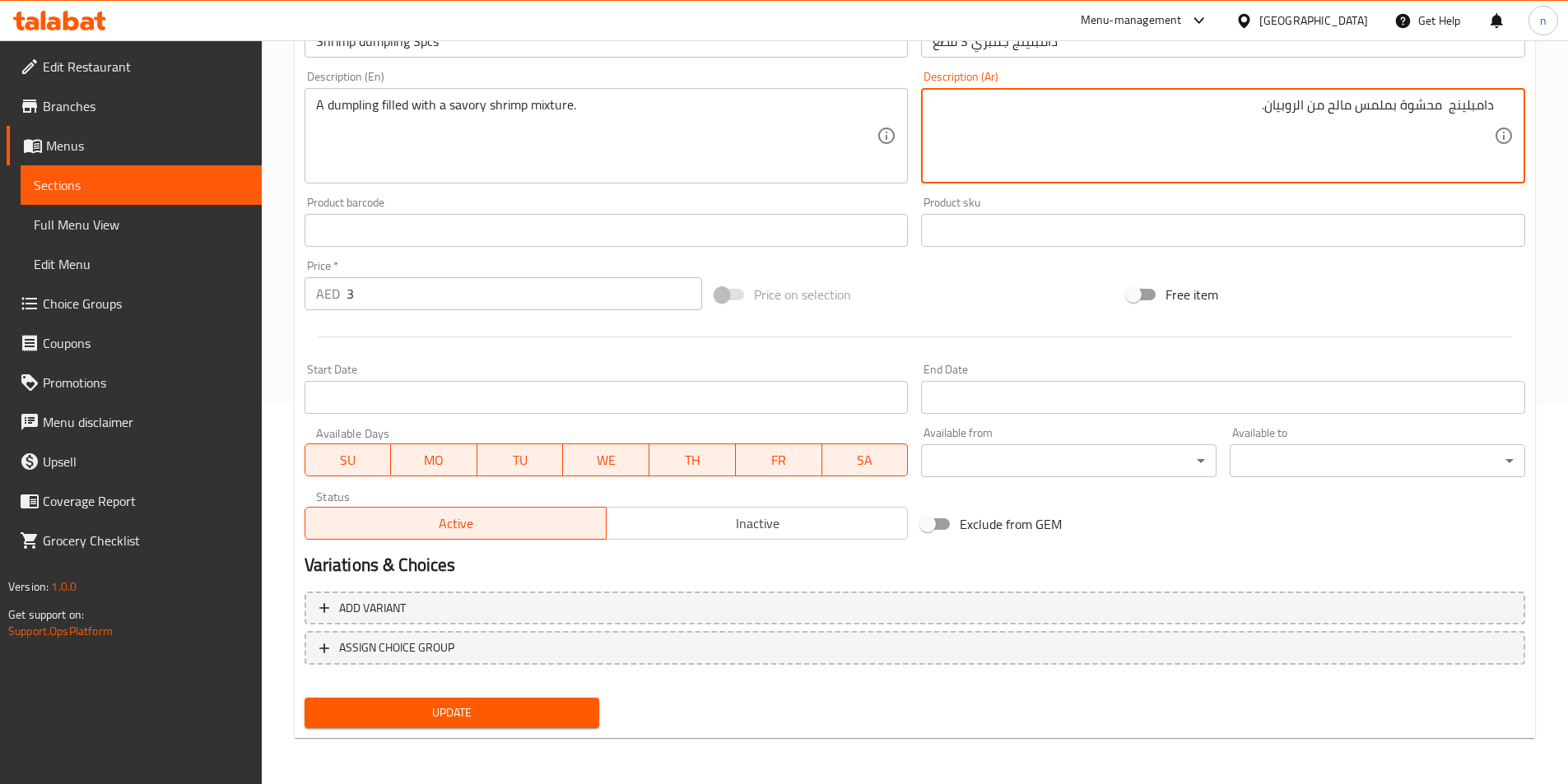
type textarea "دامبلينج محشوة بملمس مالح من الروبيان."
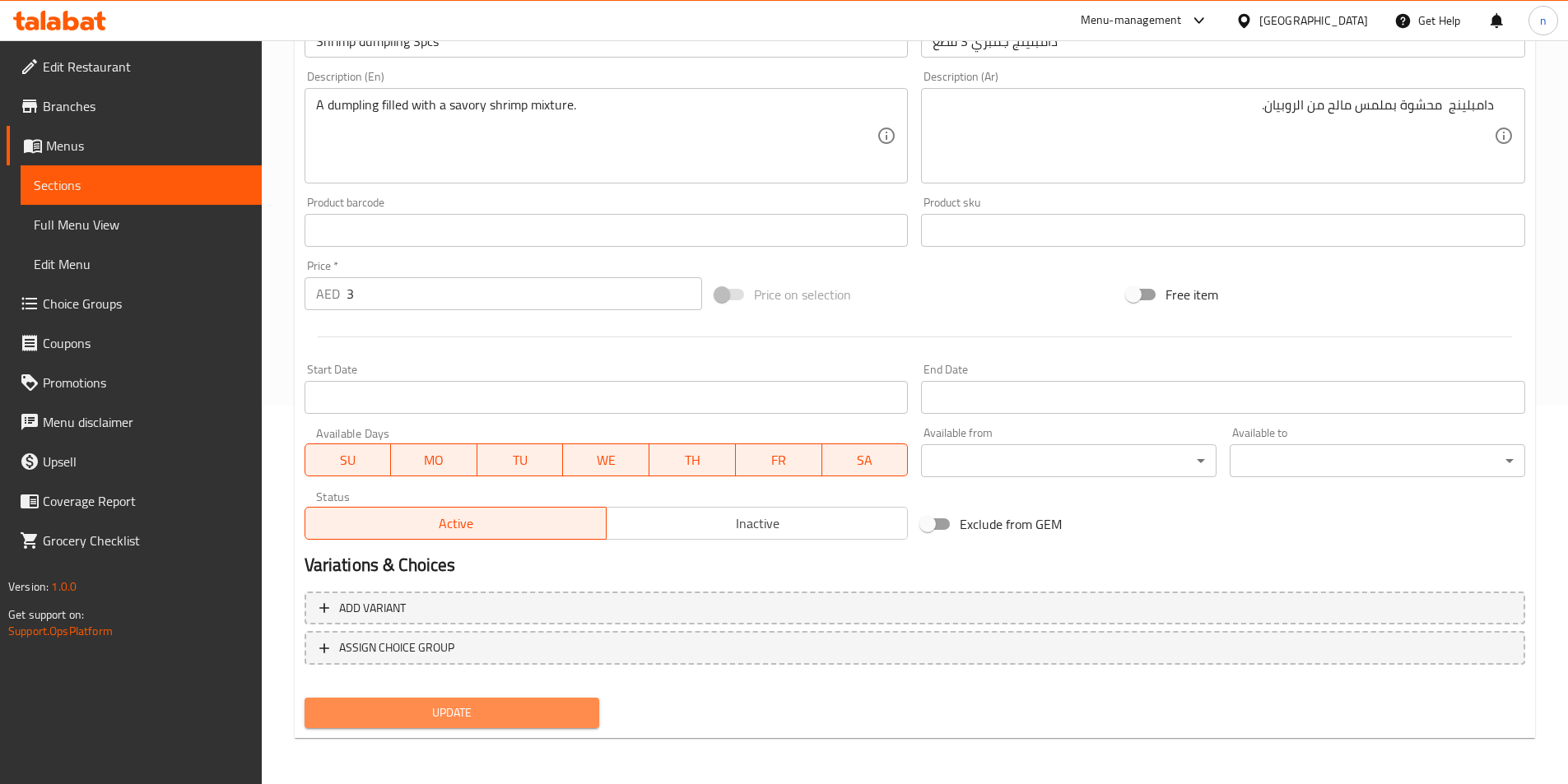
click at [379, 698] on button "Update" at bounding box center [452, 714] width 296 height 31
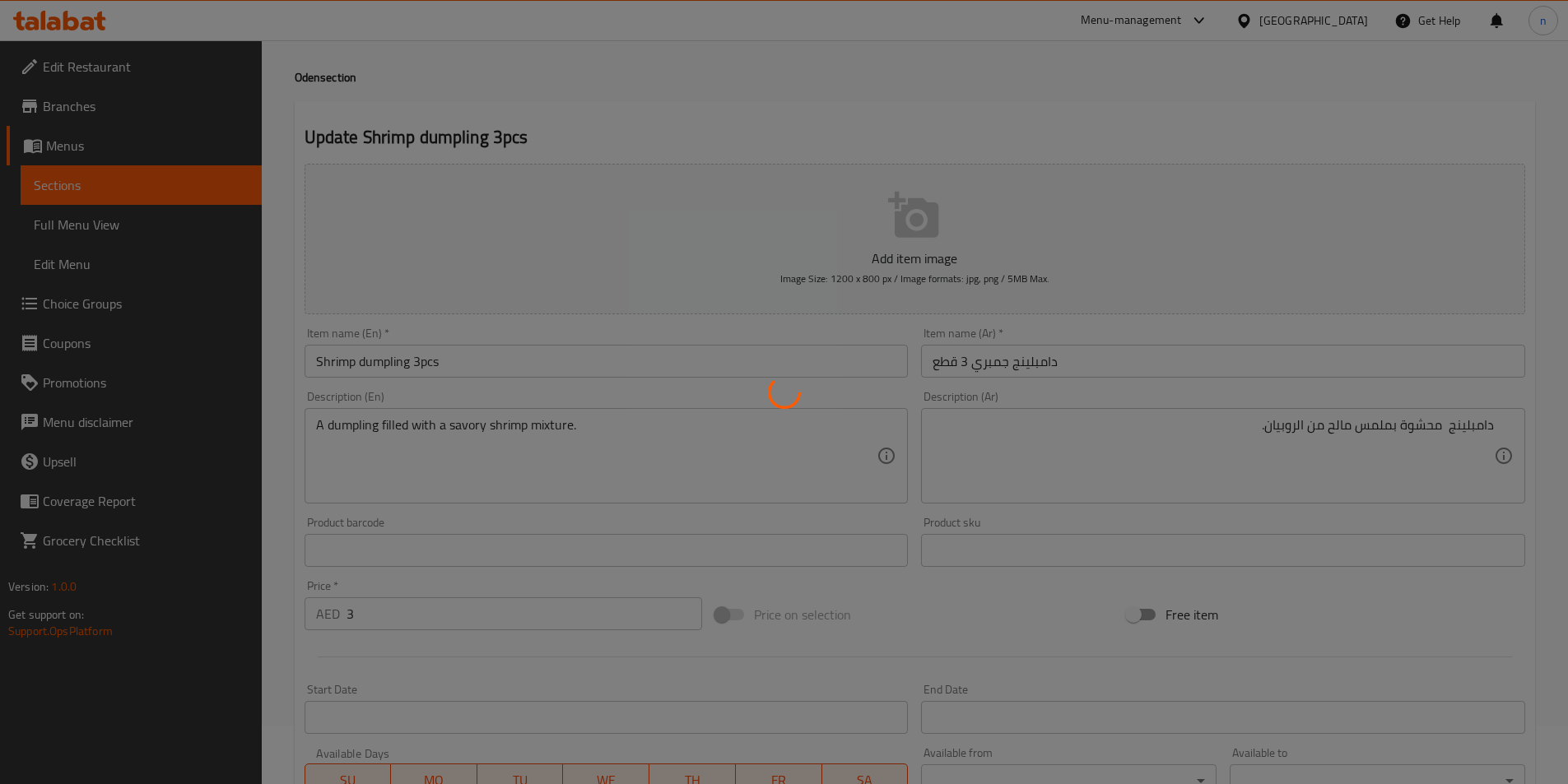
scroll to position [0, 0]
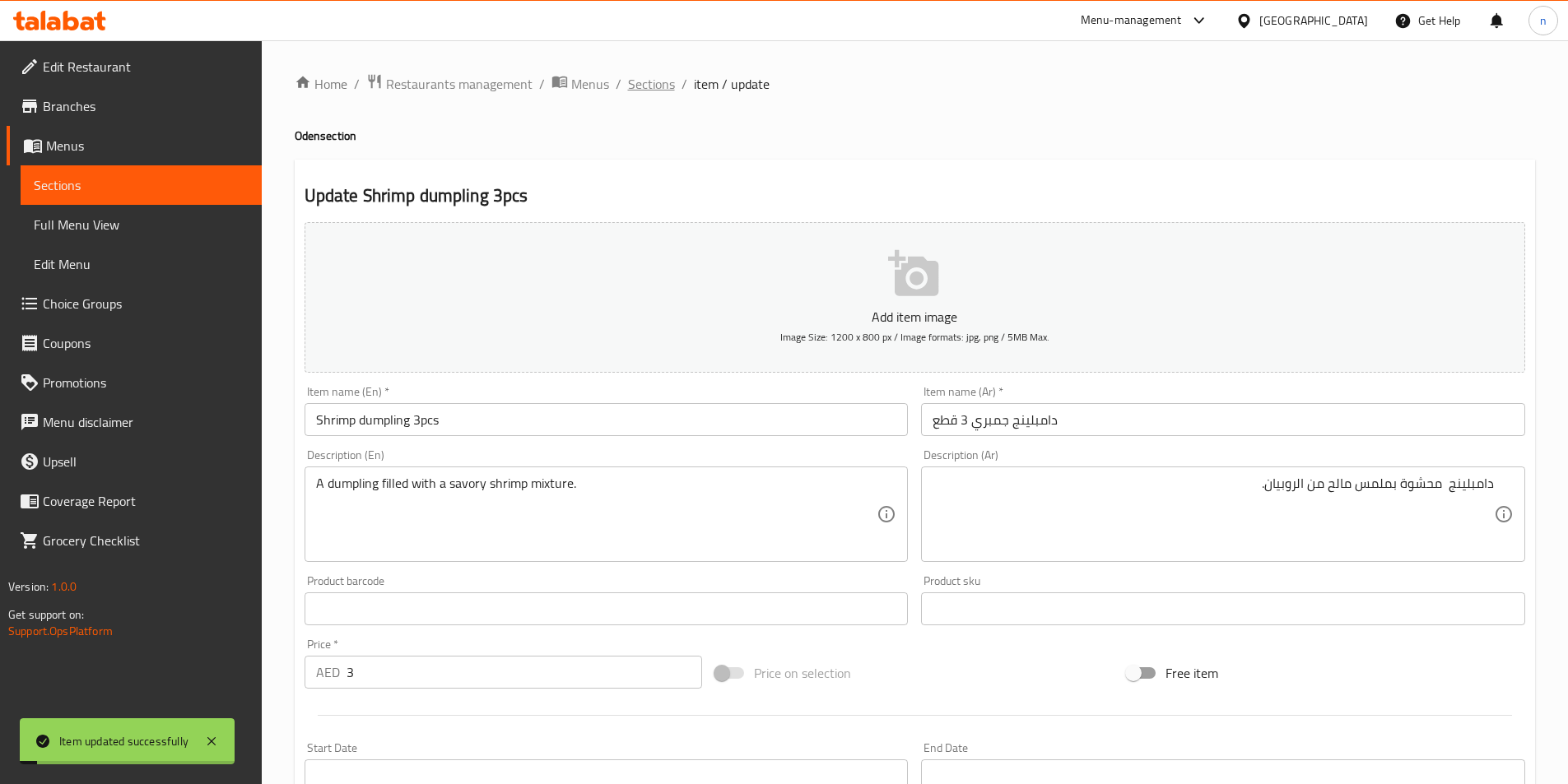
click at [655, 78] on span "Sections" at bounding box center [651, 84] width 47 height 19
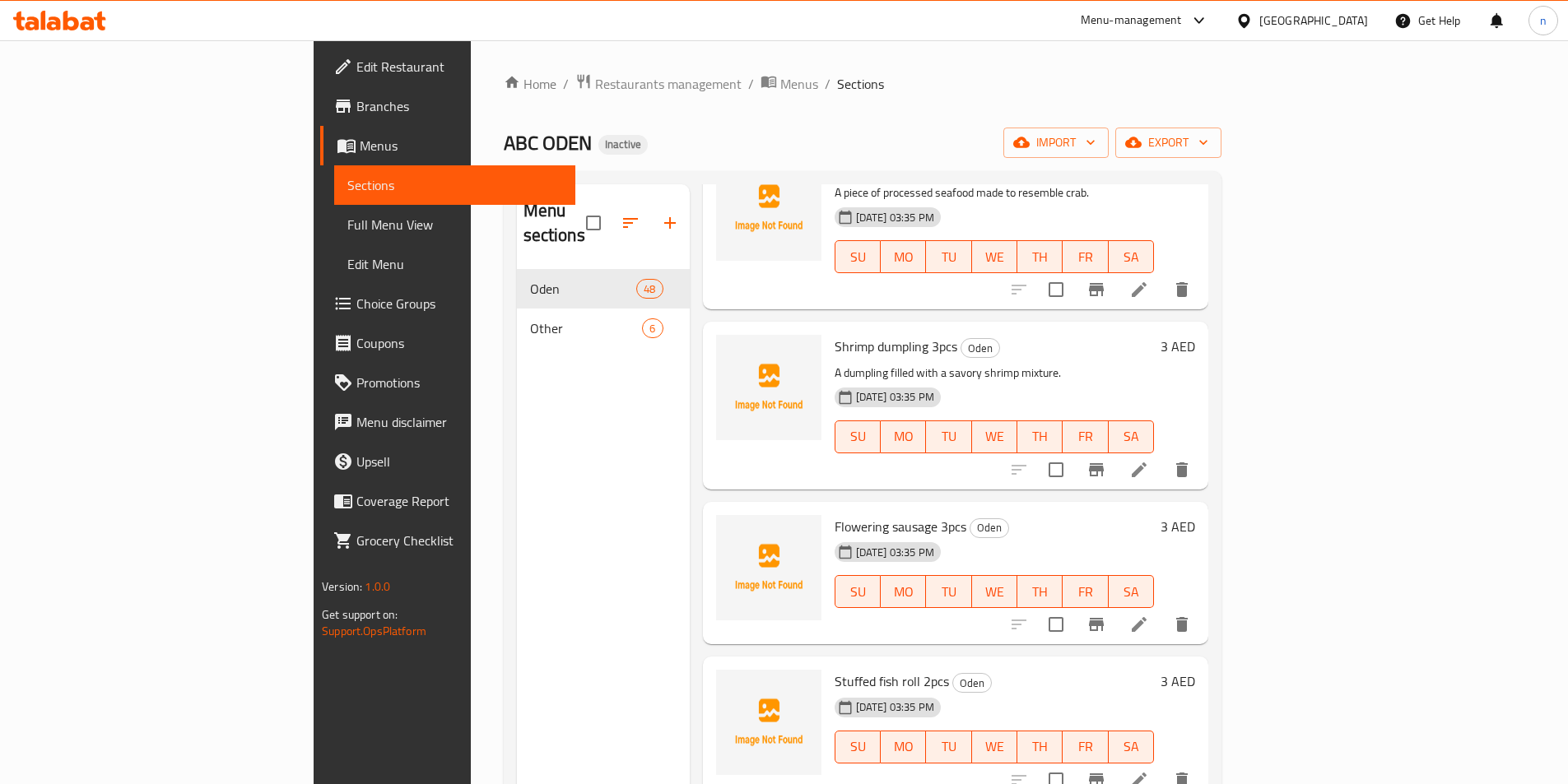
scroll to position [2057, 0]
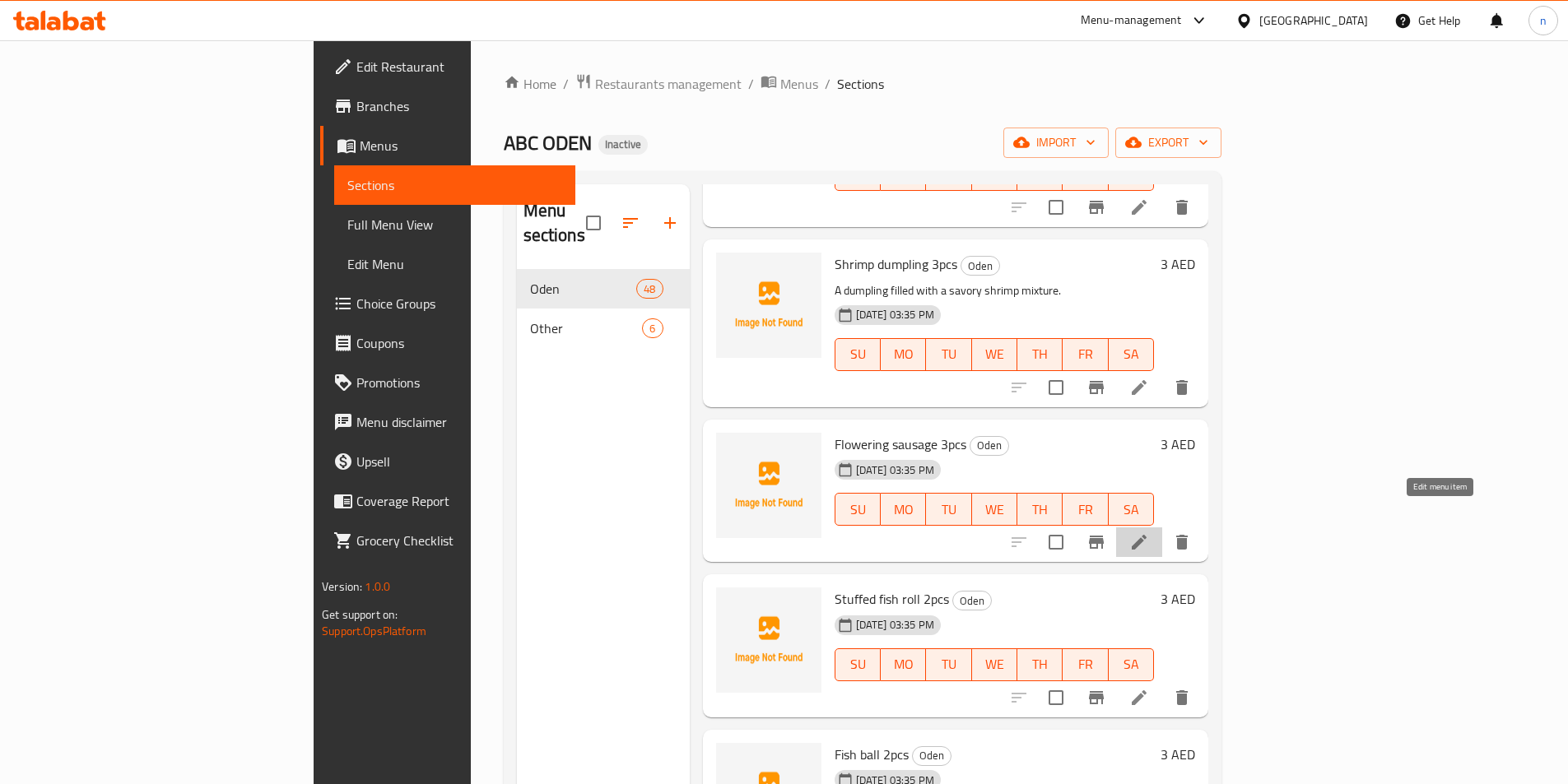
click at [1147, 535] on icon at bounding box center [1139, 542] width 14 height 14
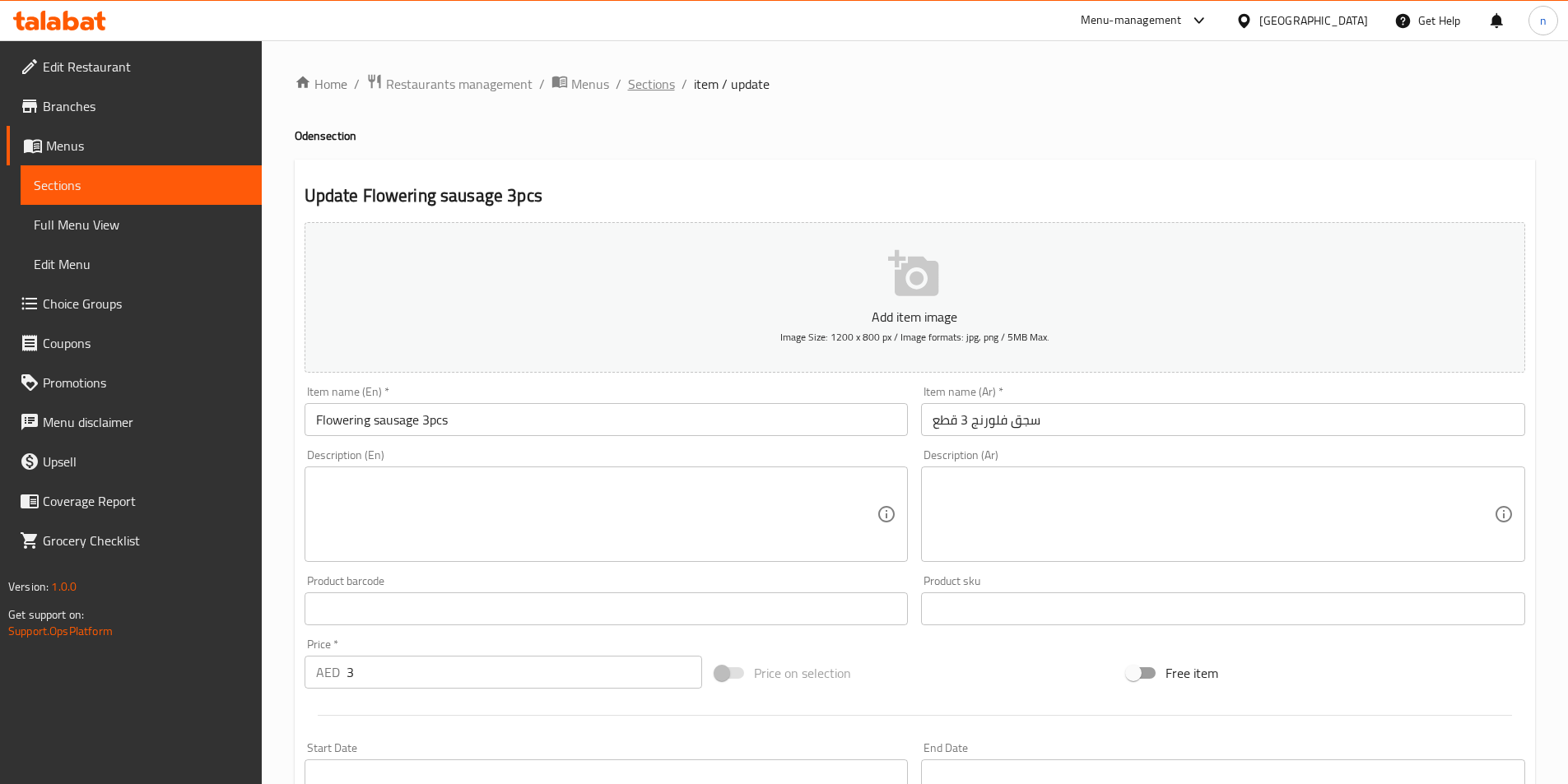
click at [647, 85] on span "Sections" at bounding box center [651, 84] width 47 height 19
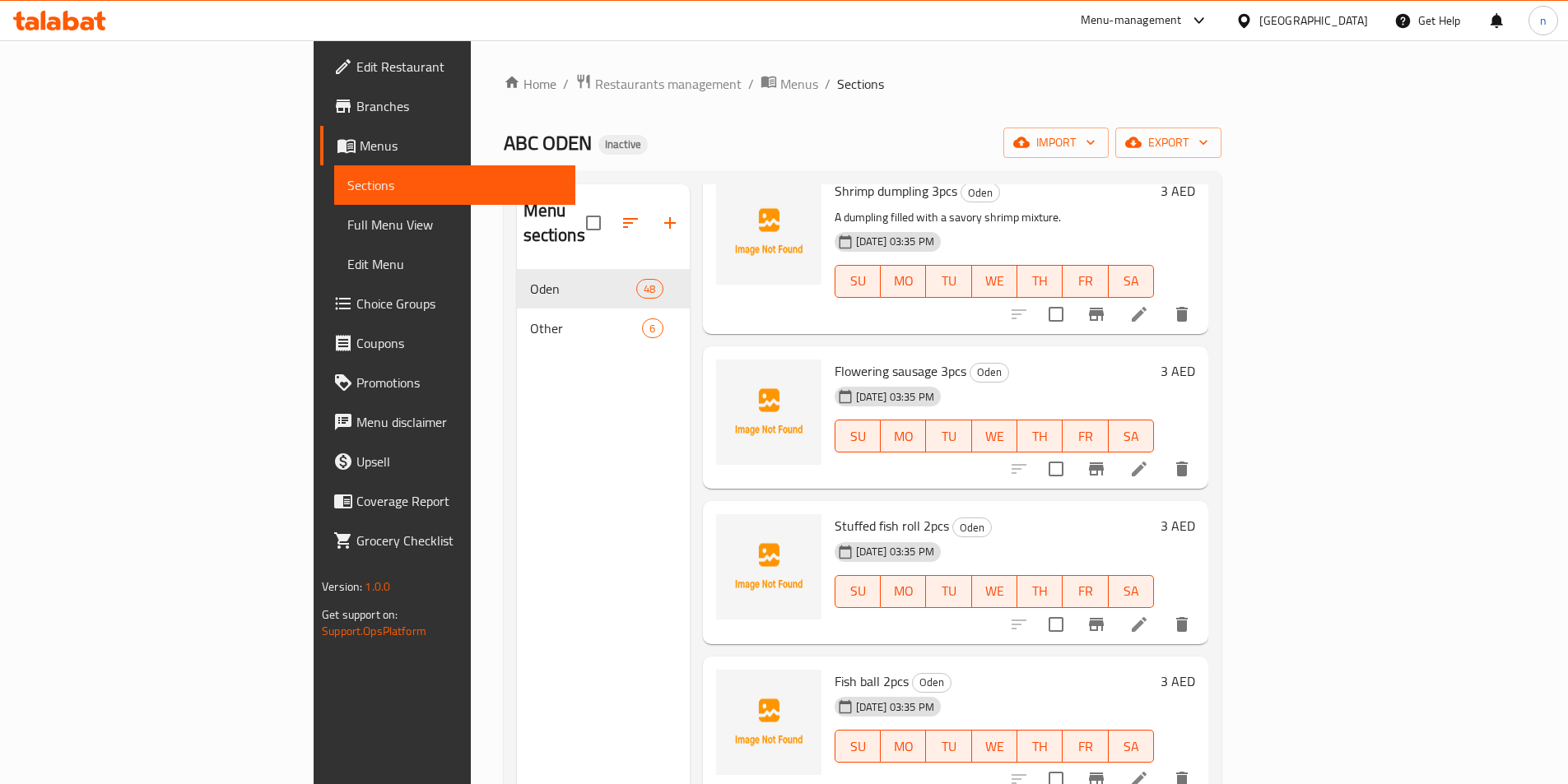
scroll to position [2139, 0]
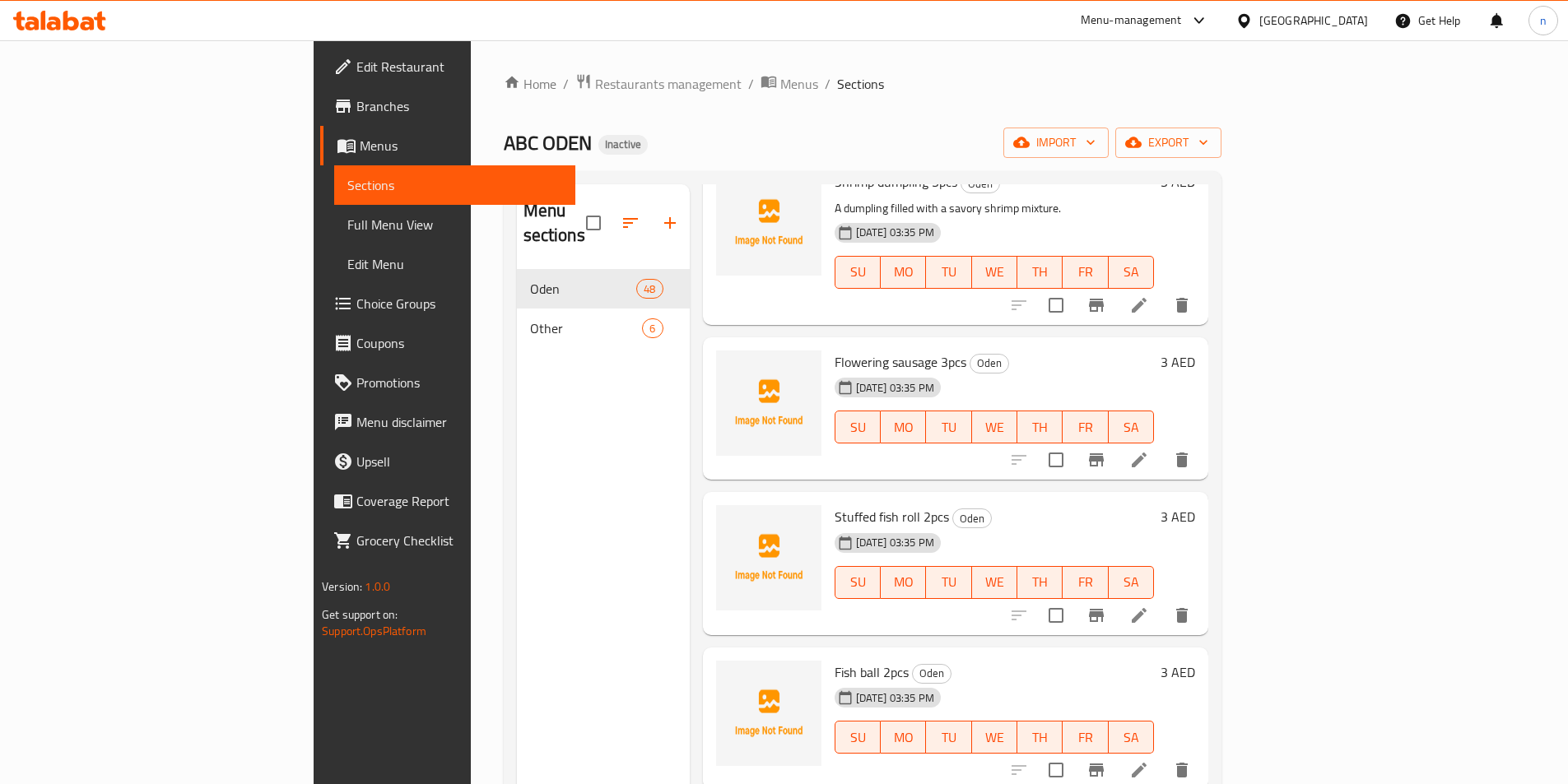
click at [1162, 601] on li at bounding box center [1139, 615] width 46 height 30
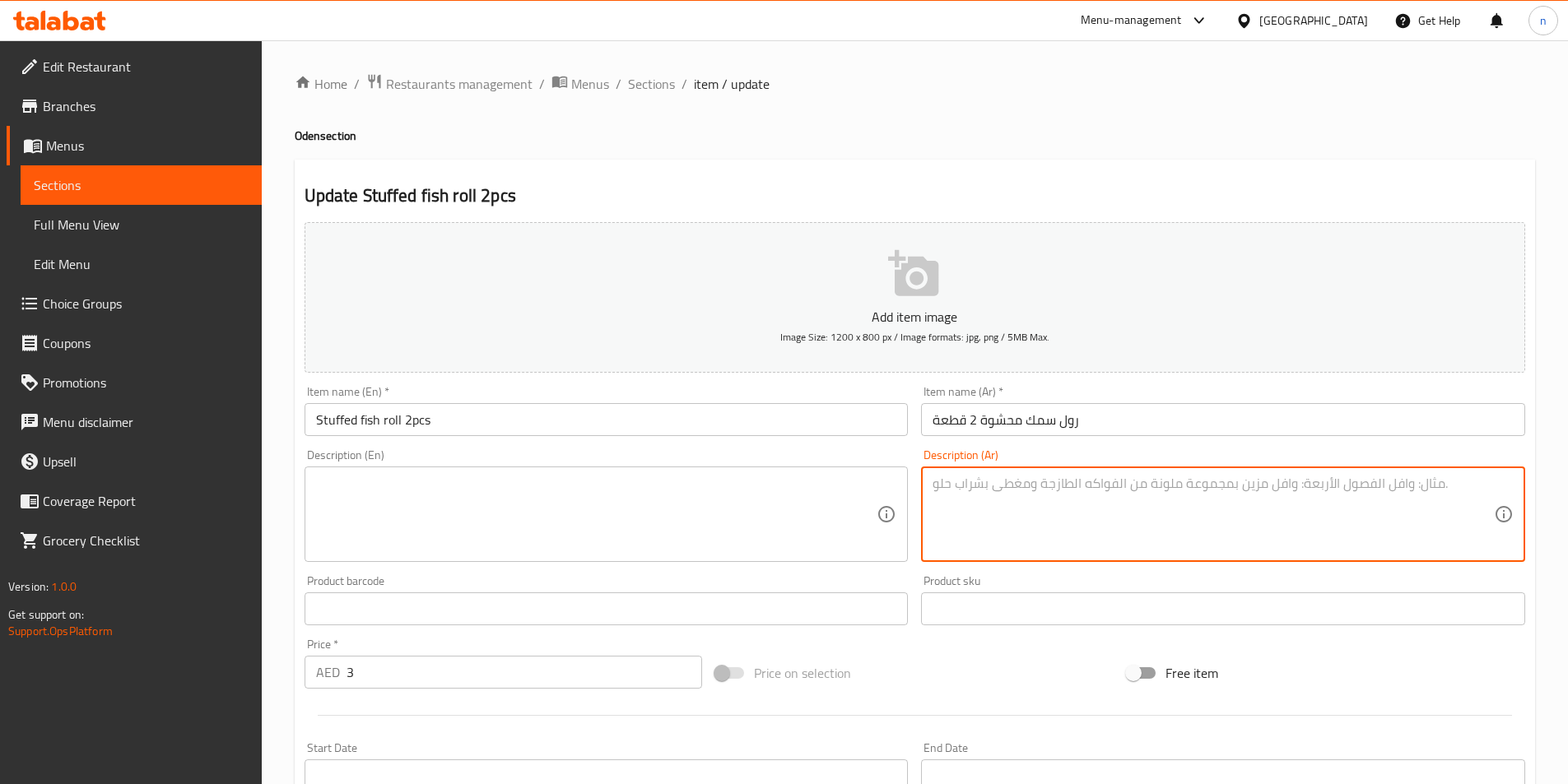
click at [1061, 481] on textarea at bounding box center [1212, 515] width 561 height 78
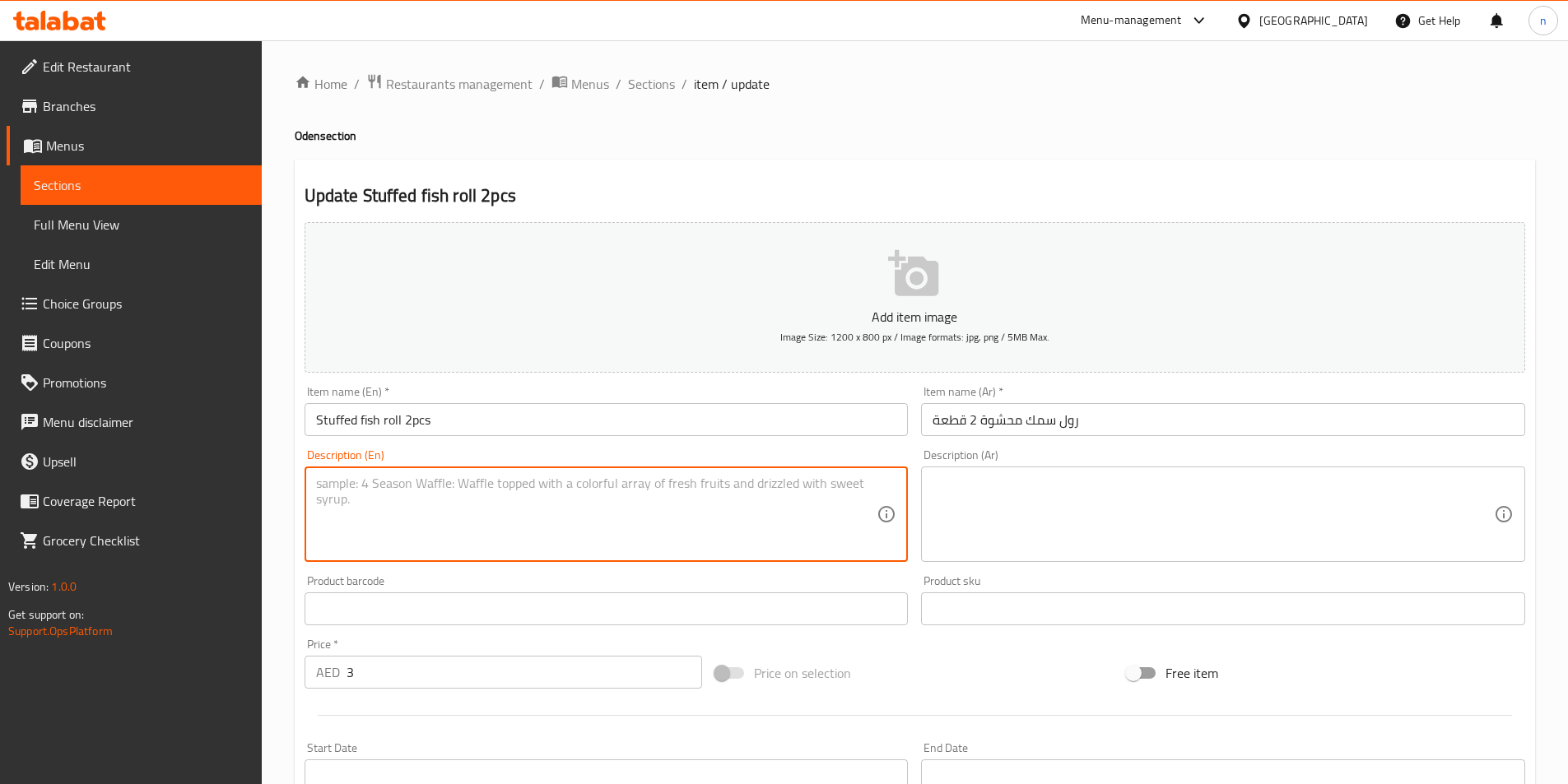
click at [456, 491] on textarea at bounding box center [596, 515] width 561 height 78
paste textarea "A roll of fish paste with a savory filling."
type textarea "A roll of fish paste with a savory filling."
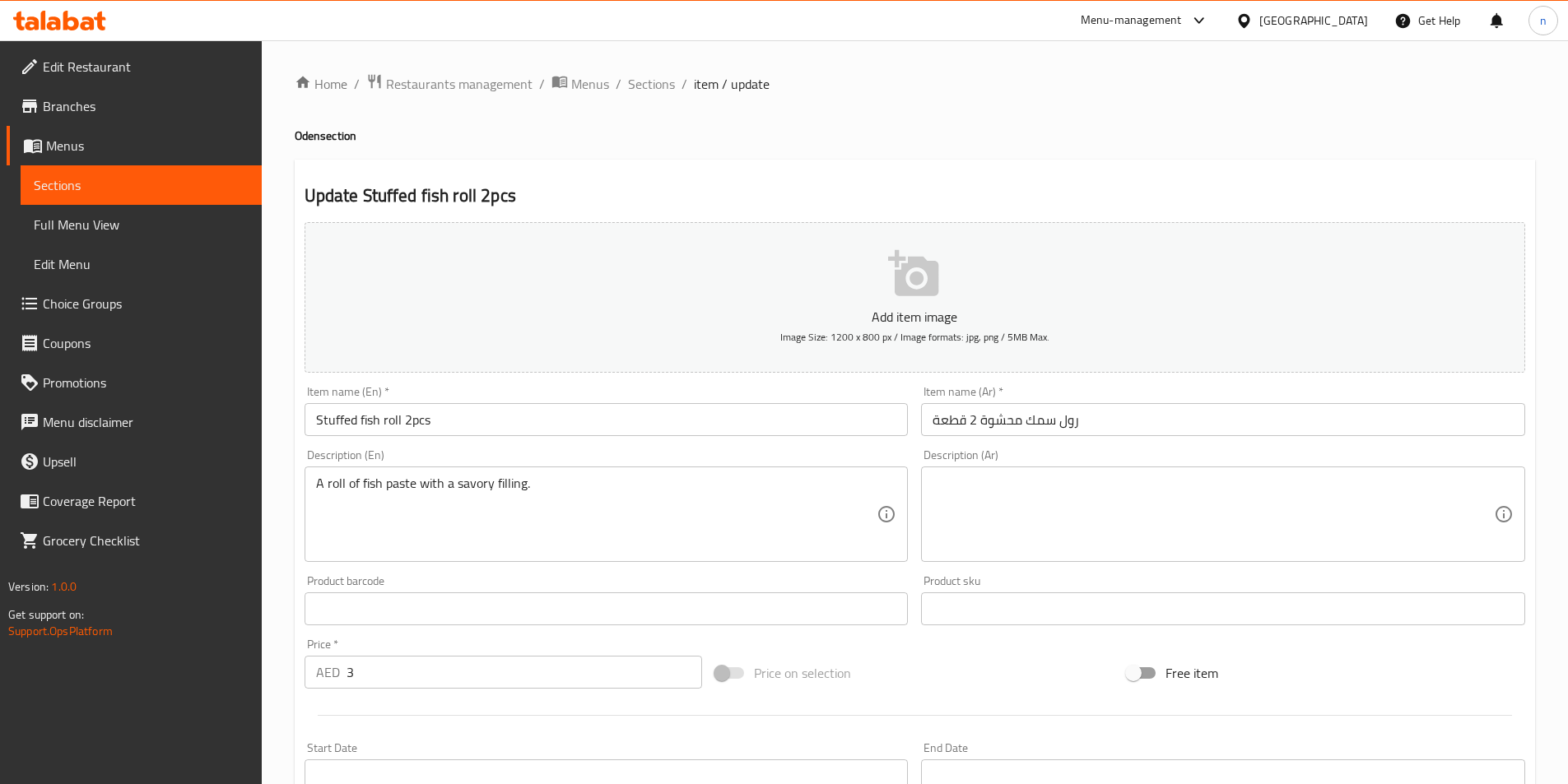
click at [1283, 493] on textarea at bounding box center [1212, 515] width 561 height 78
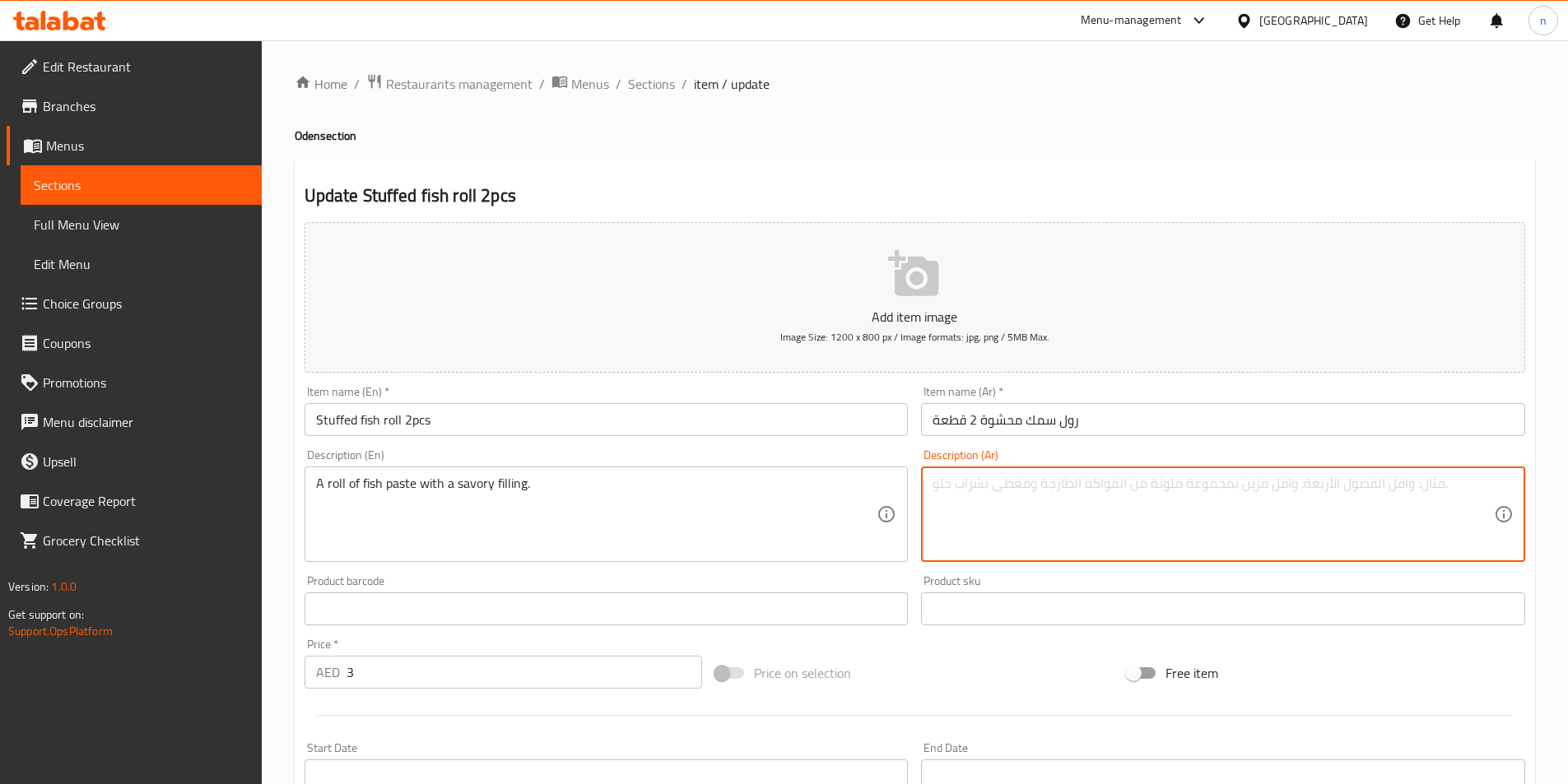
paste textarea "لفافة من معجون السمك بحشوة لذيذة."
click at [1090, 493] on textarea "لفافة من معجون السمك بحشوة لذيذة." at bounding box center [1212, 515] width 561 height 78
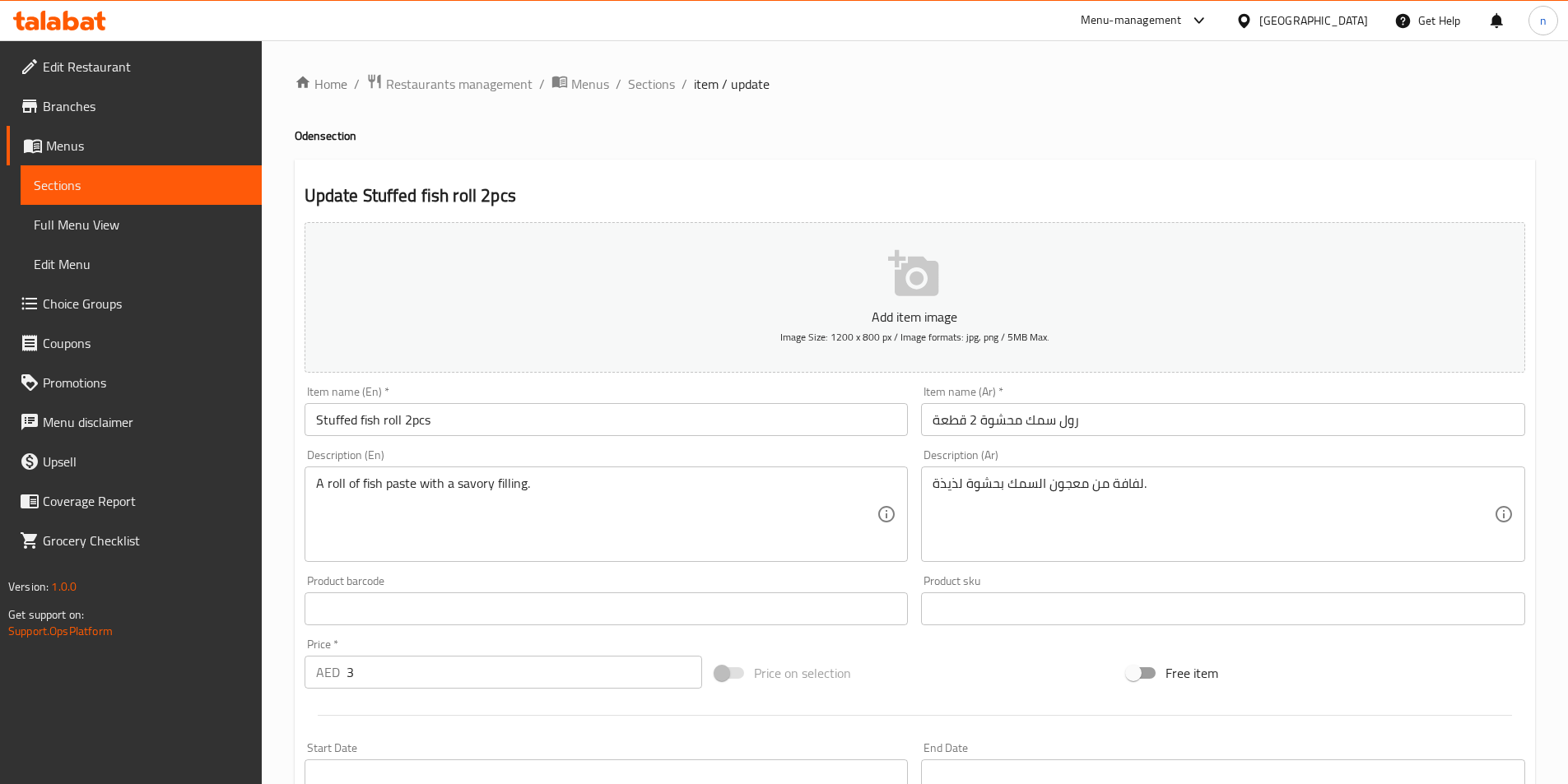
drag, startPoint x: 1155, startPoint y: 473, endPoint x: 1091, endPoint y: 485, distance: 65.1
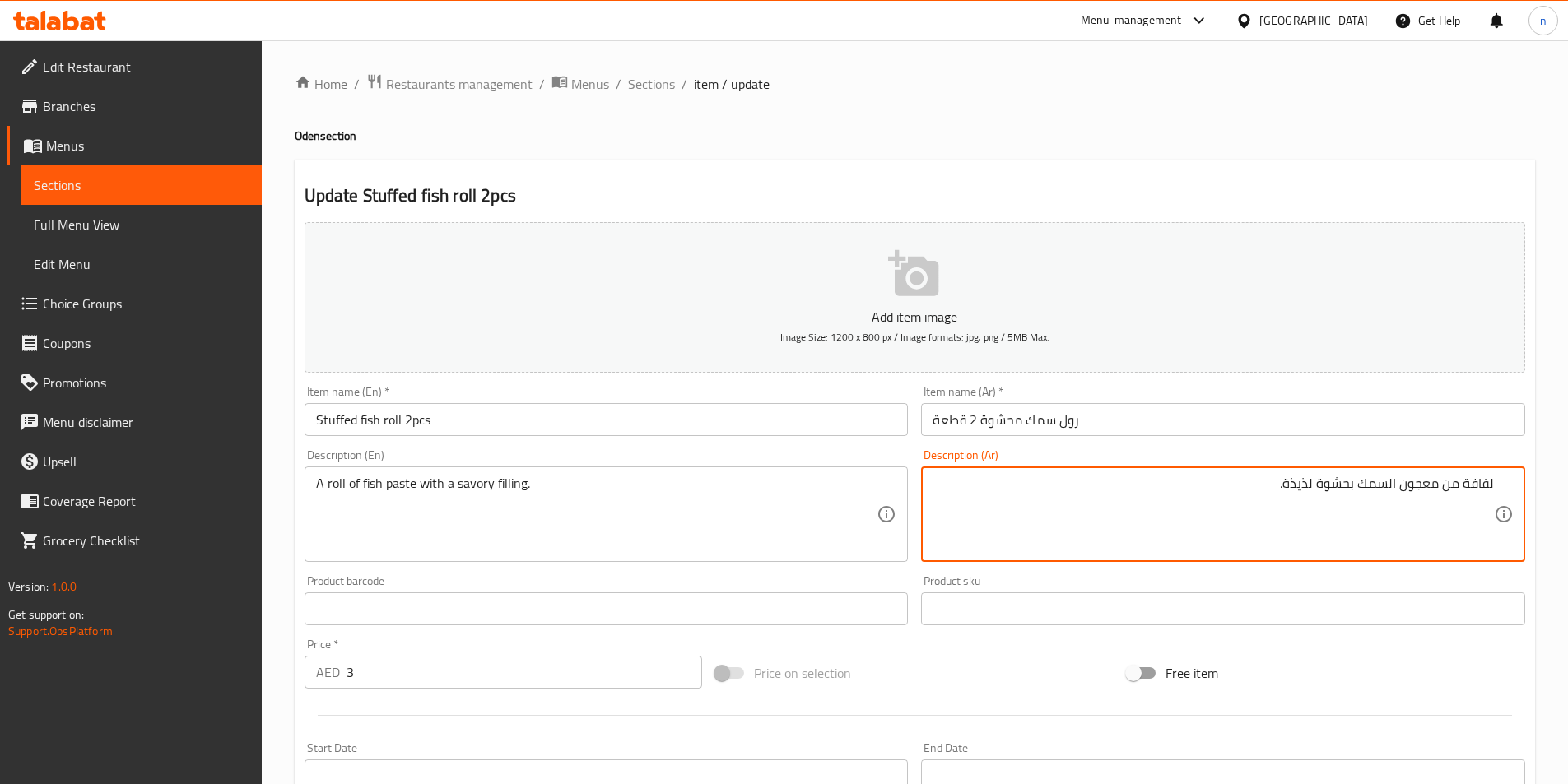
click at [1390, 501] on textarea "لفافة من معجون السمك بحشوة لذيذة." at bounding box center [1212, 515] width 561 height 78
drag, startPoint x: 1465, startPoint y: 490, endPoint x: 1580, endPoint y: 488, distance: 115.0
click at [1568, 489] on html "​ Menu-management United Arab Emirates Get Help n Edit Restaurant Branches Menu…" at bounding box center [784, 392] width 1568 height 784
click at [1300, 484] on textarea "رول من معجون السمك بحشوة لذيذة." at bounding box center [1212, 515] width 561 height 78
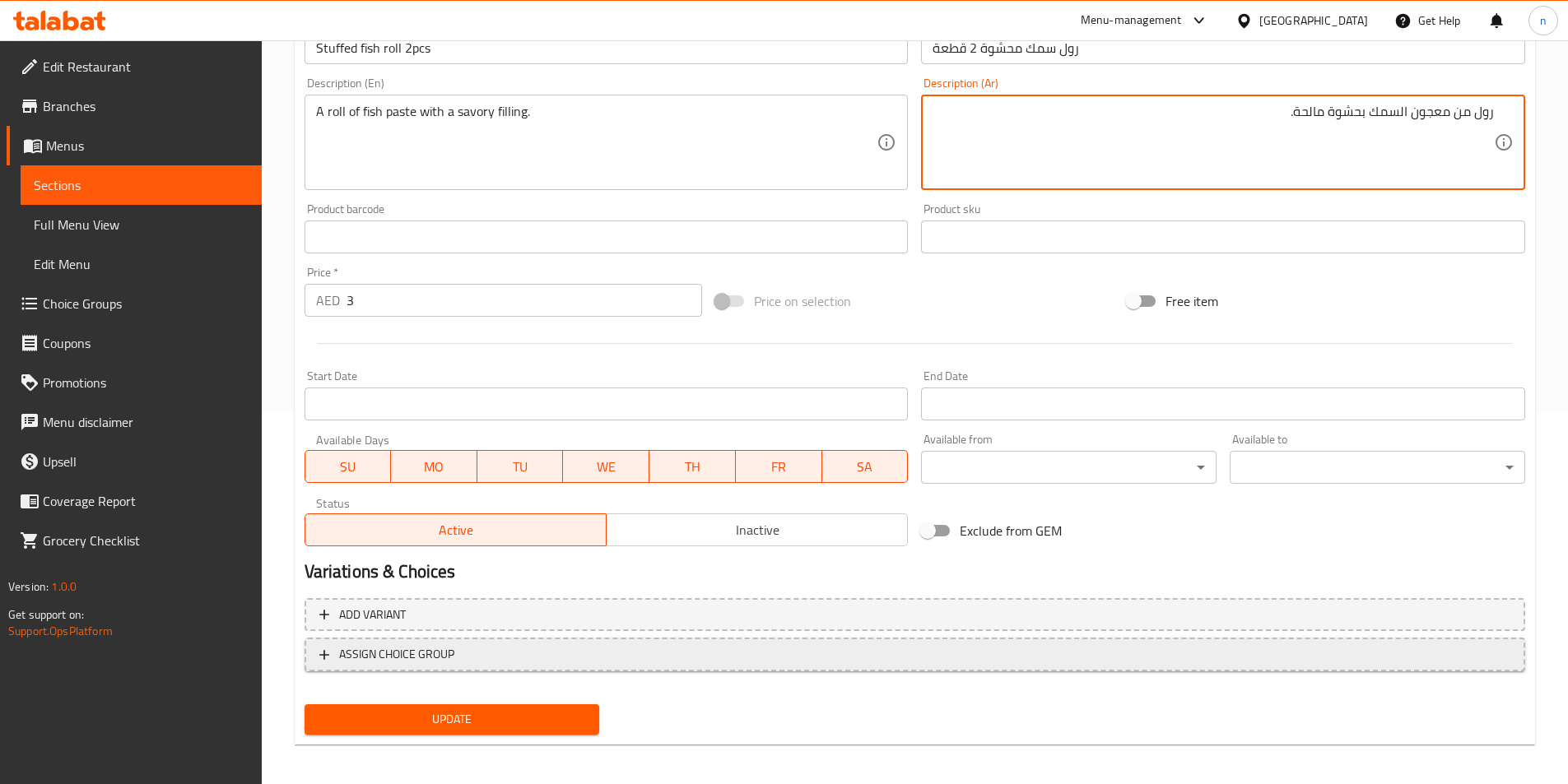
scroll to position [378, 0]
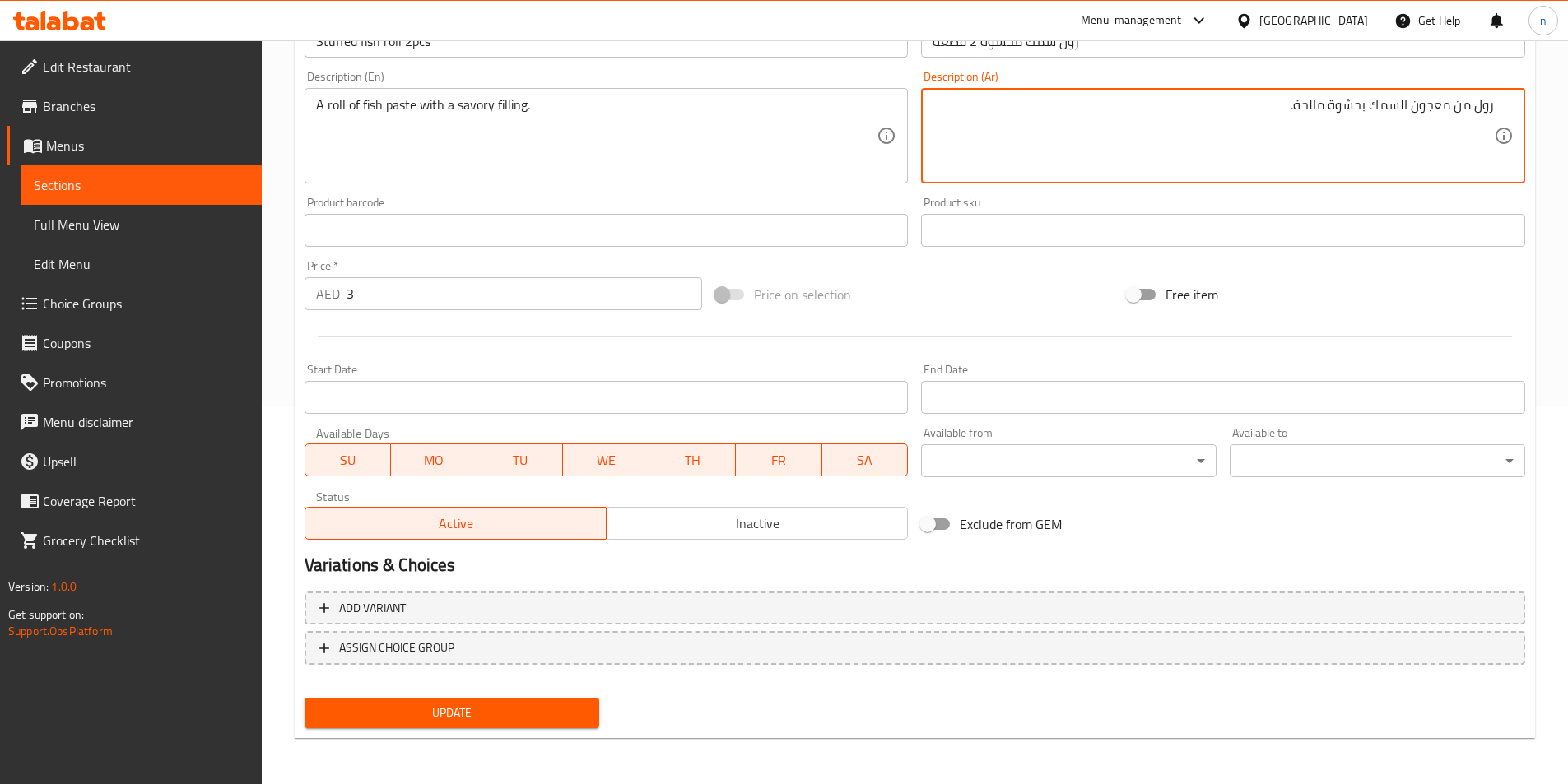
type textarea "رول من معجون السمك بحشوة مالحة."
click at [479, 710] on span "Update" at bounding box center [452, 713] width 270 height 20
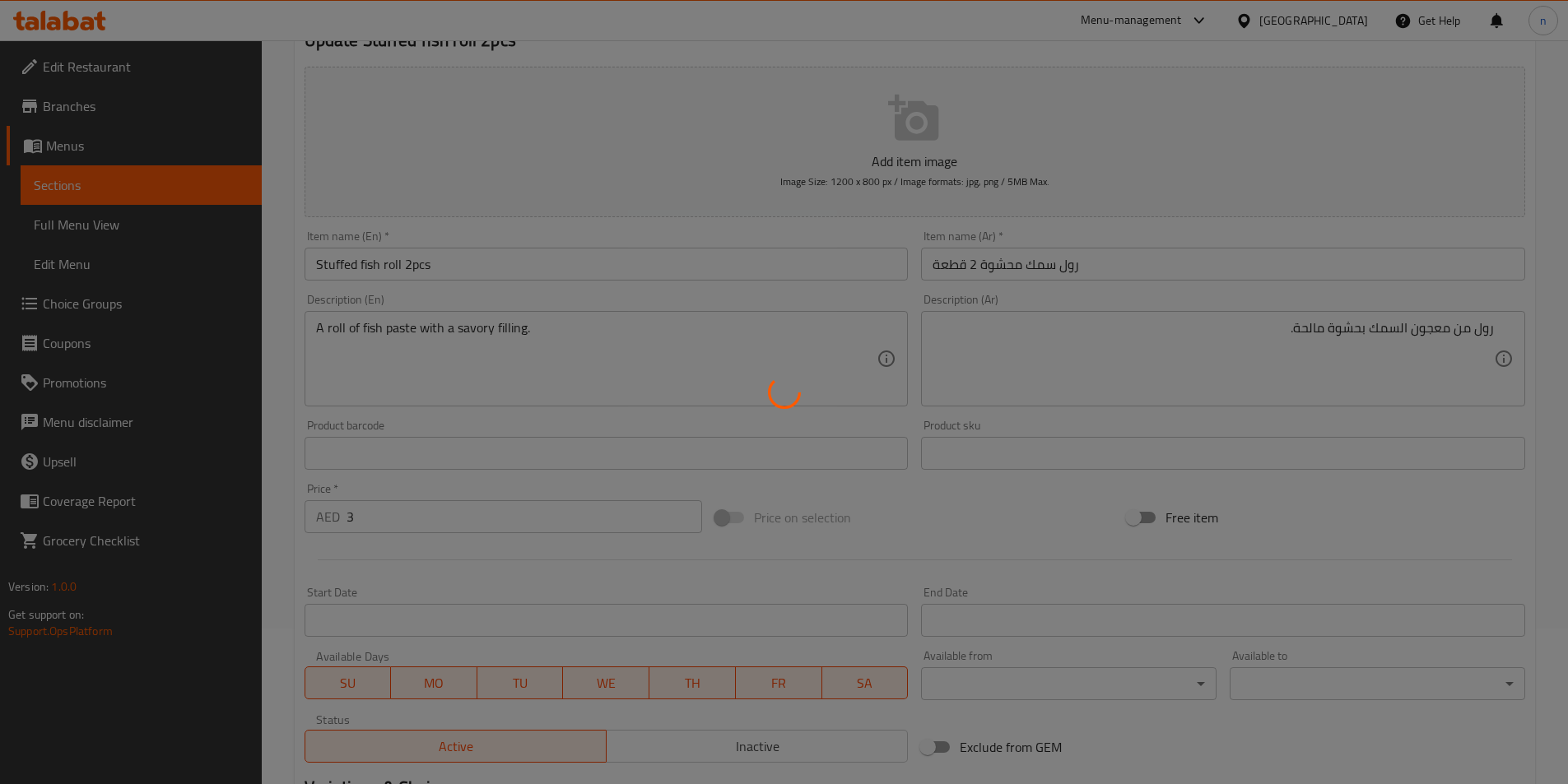
scroll to position [0, 0]
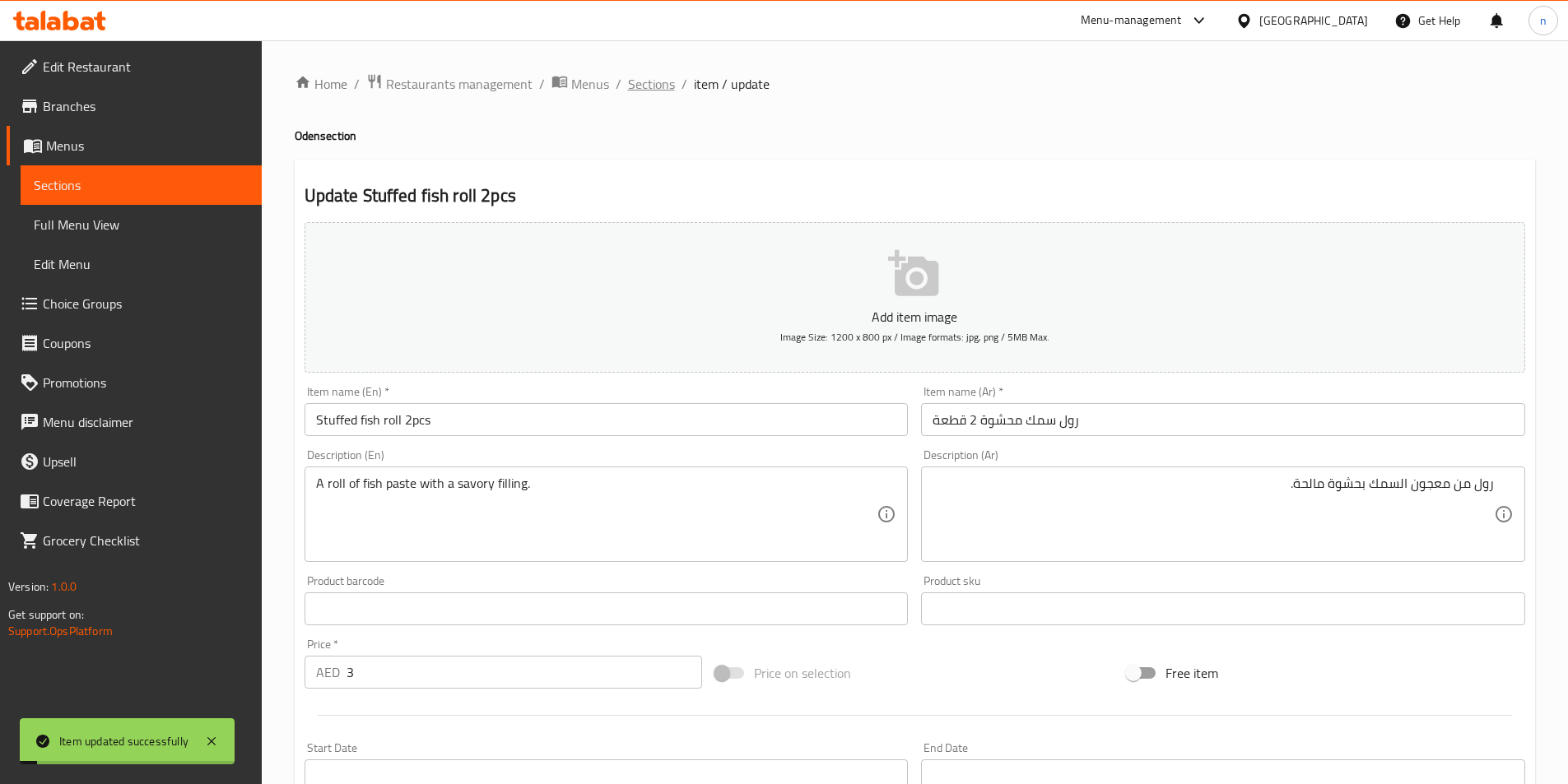
click at [648, 82] on span "Sections" at bounding box center [651, 84] width 47 height 19
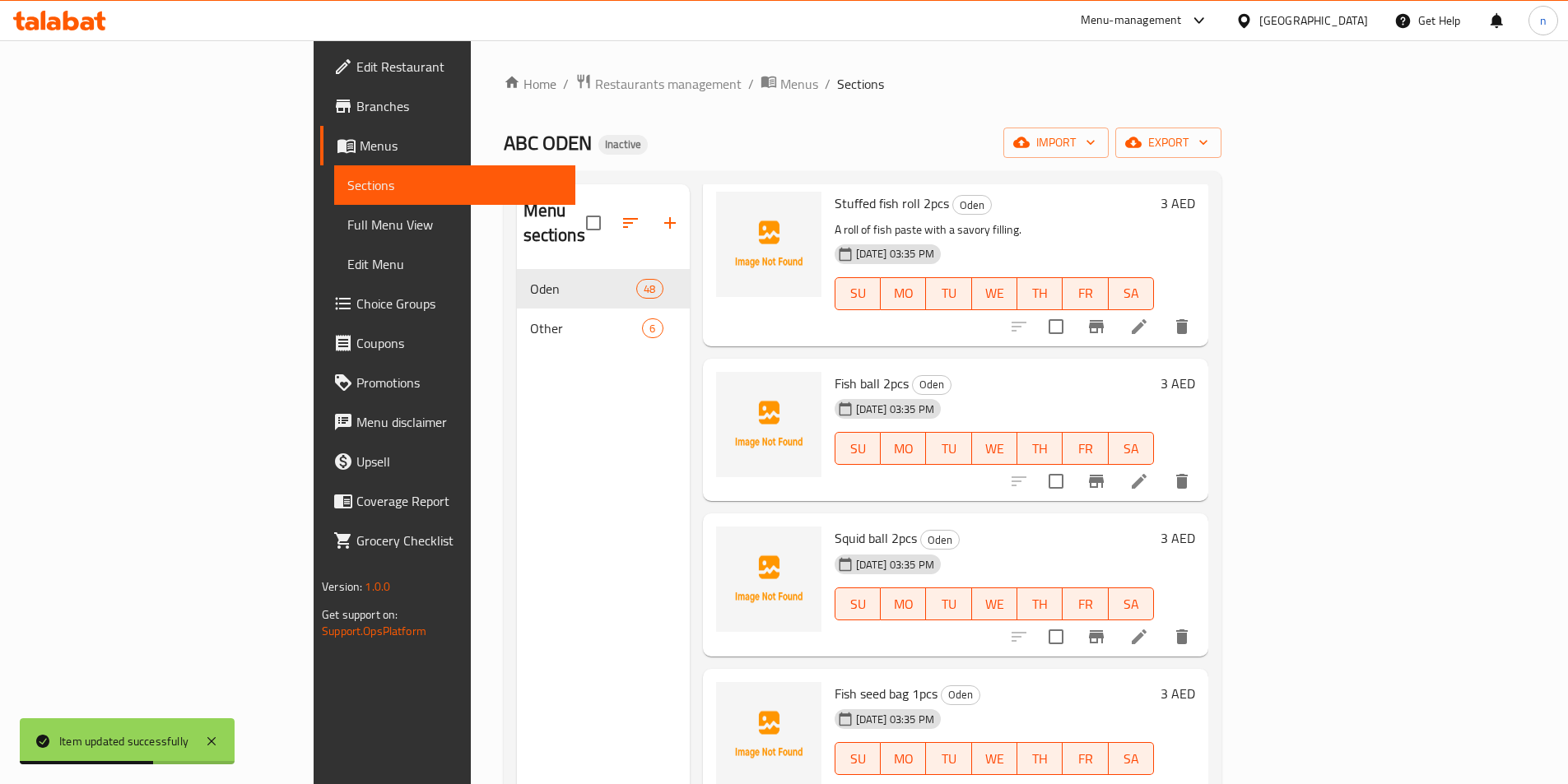
scroll to position [2468, 0]
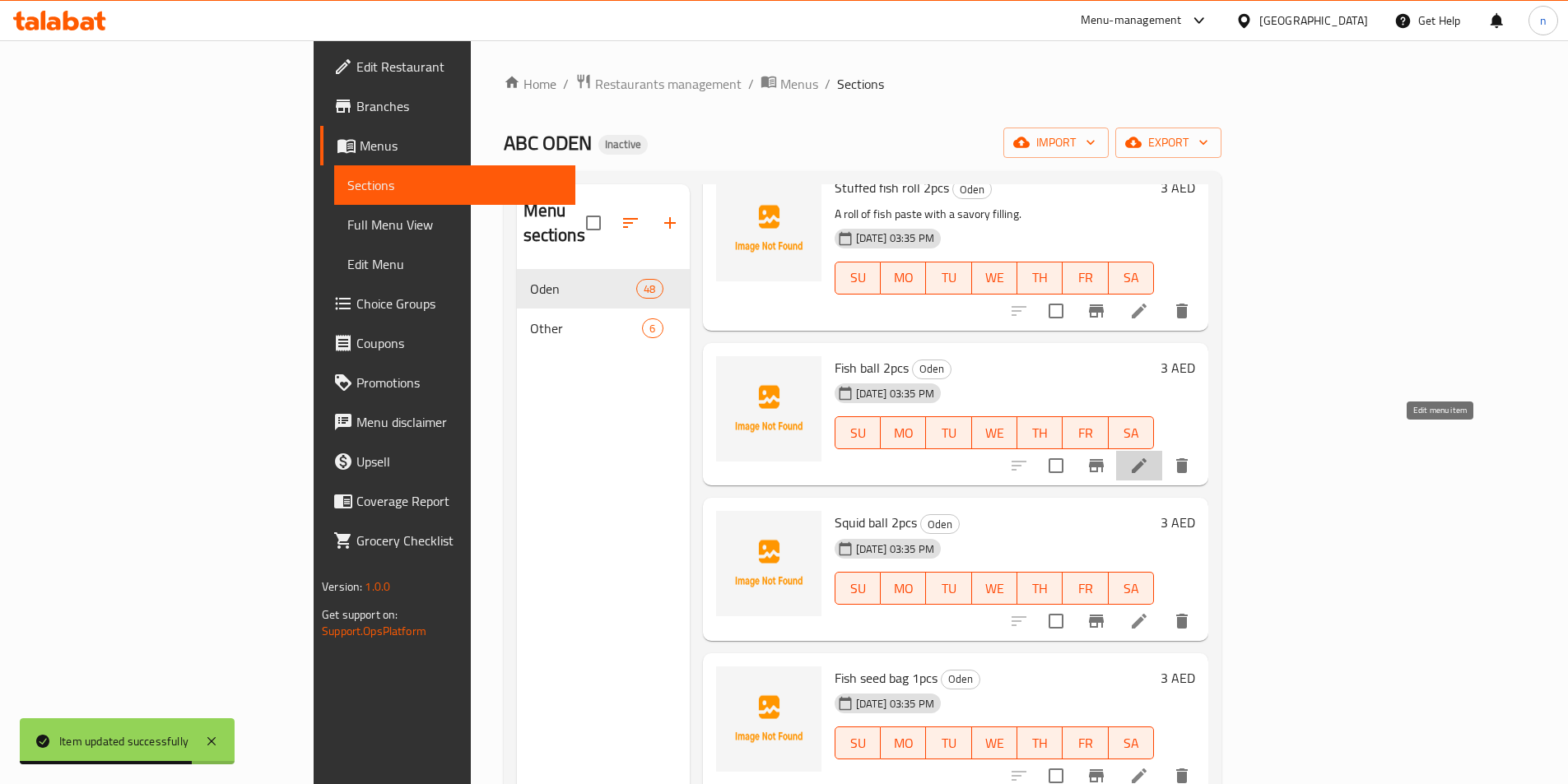
click at [1150, 456] on icon at bounding box center [1139, 465] width 19 height 19
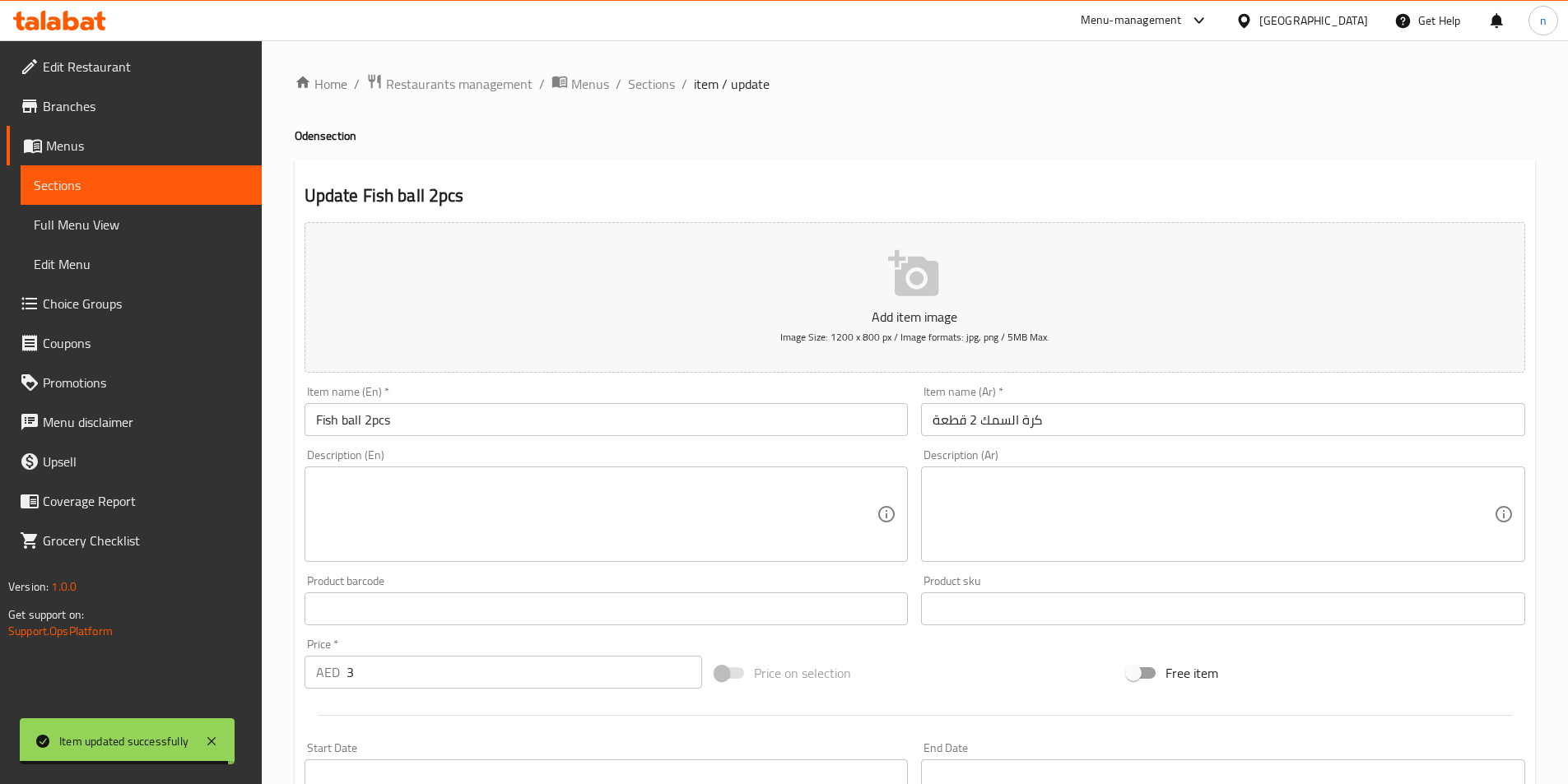
click at [357, 426] on input "Fish ball 2pcs" at bounding box center [606, 420] width 604 height 33
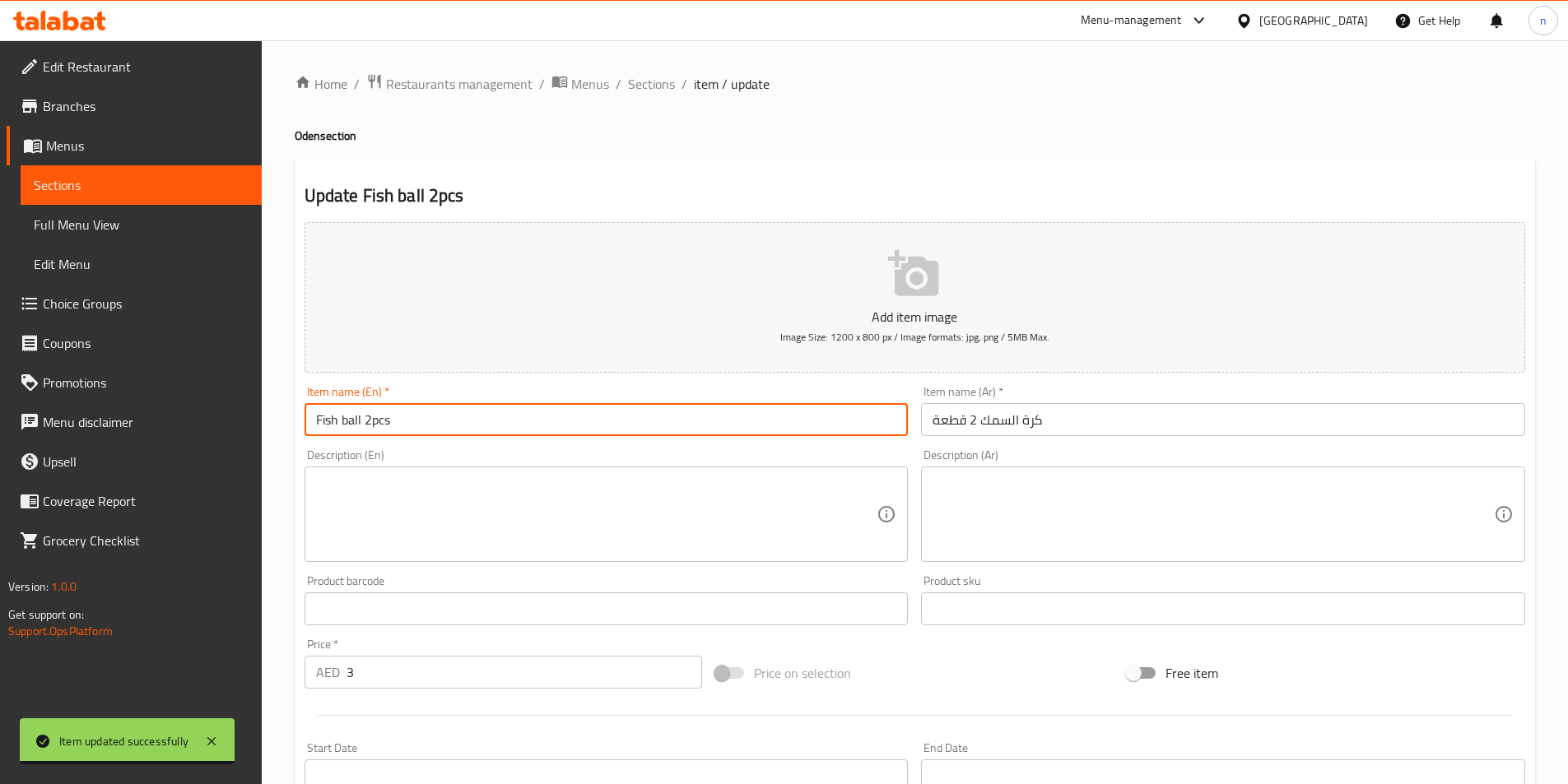
click at [357, 426] on input "Fish ball 2pcs" at bounding box center [606, 420] width 604 height 33
click at [350, 423] on input "Fish ball 2pcs" at bounding box center [606, 420] width 604 height 33
drag, startPoint x: 349, startPoint y: 426, endPoint x: 199, endPoint y: 432, distance: 150.1
click at [202, 432] on div "Edit Restaurant Branches Menus Sections Full Menu View Edit Menu Choice Groups …" at bounding box center [784, 602] width 1568 height 1122
drag, startPoint x: 439, startPoint y: 439, endPoint x: 426, endPoint y: 436, distance: 13.3
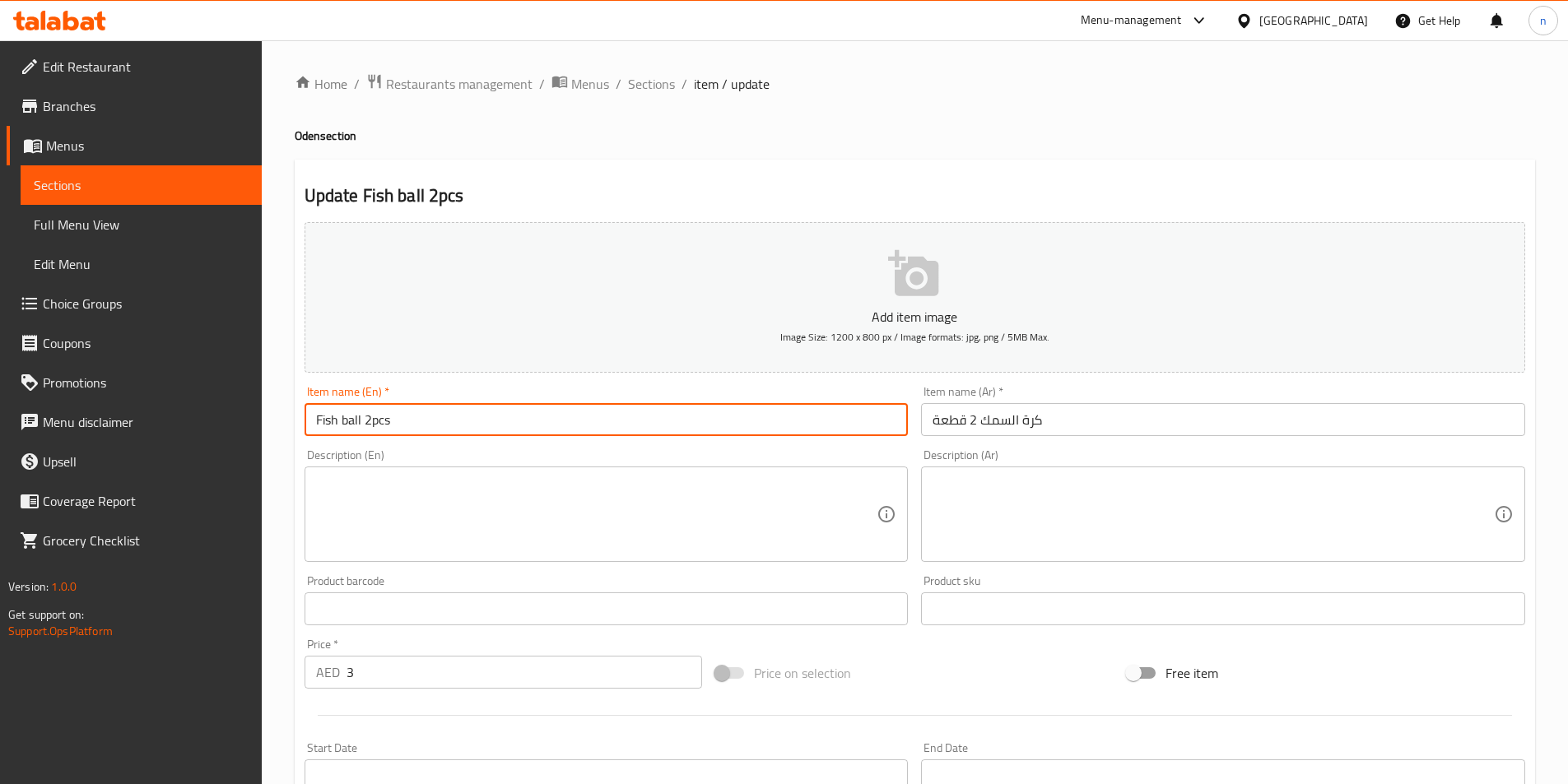
click at [437, 439] on div "Item name (En)   * Fish ball 2pcs Item name (En) *" at bounding box center [606, 411] width 617 height 64
drag, startPoint x: 361, startPoint y: 415, endPoint x: 155, endPoint y: 453, distance: 209.5
click at [176, 447] on div "Edit Restaurant Branches Menus Sections Full Menu View Edit Menu Choice Groups …" at bounding box center [784, 602] width 1568 height 1122
click at [342, 427] on input "Fish ball 2pcs" at bounding box center [606, 420] width 604 height 33
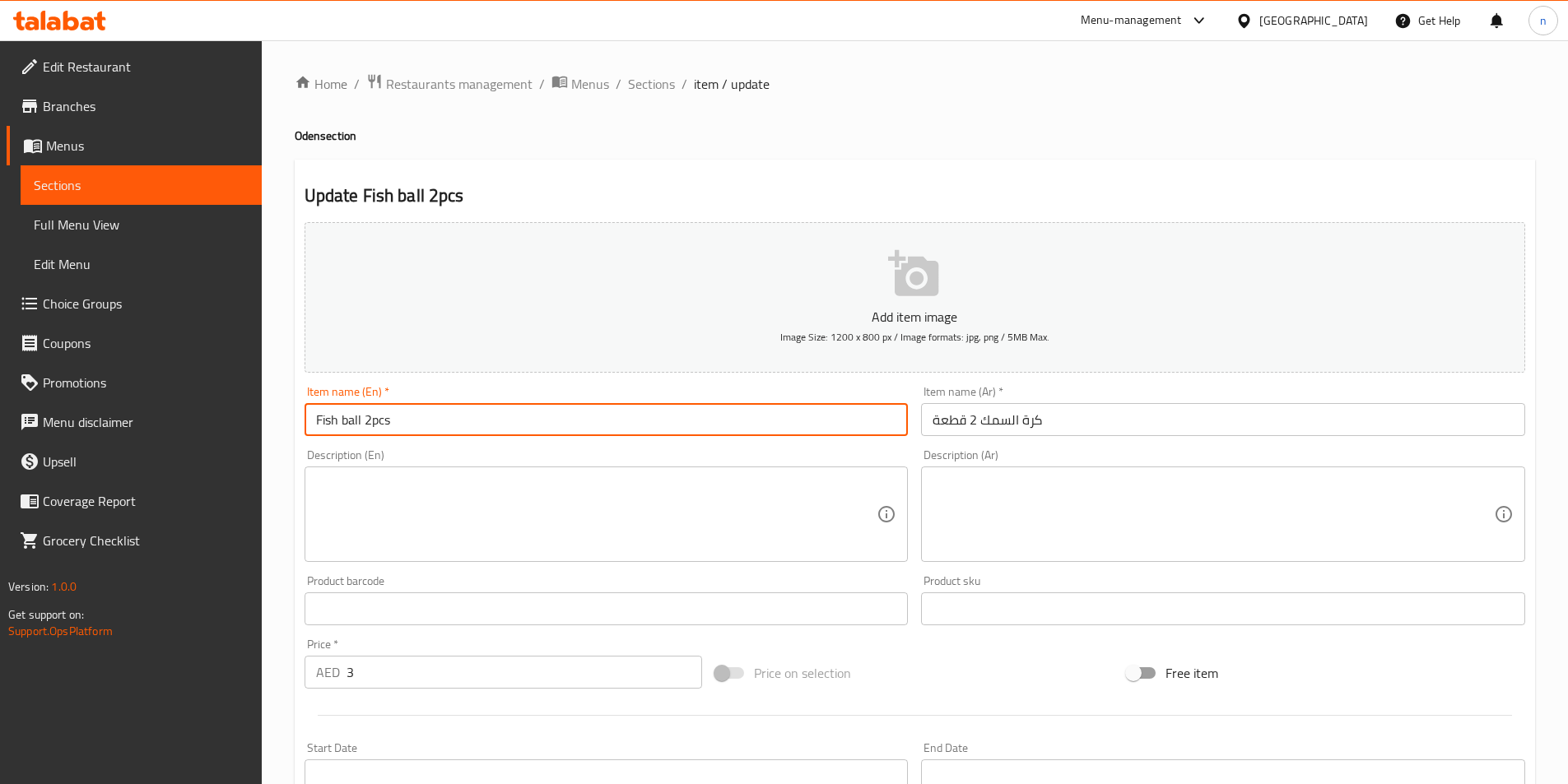
click at [342, 427] on input "Fish ball 2pcs" at bounding box center [606, 420] width 604 height 33
click at [348, 426] on input "Fish ball 2pcs" at bounding box center [606, 420] width 604 height 33
drag, startPoint x: 363, startPoint y: 426, endPoint x: 108, endPoint y: 450, distance: 256.1
click at [111, 450] on div "Edit Restaurant Branches Menus Sections Full Menu View Edit Menu Choice Groups …" at bounding box center [784, 602] width 1568 height 1122
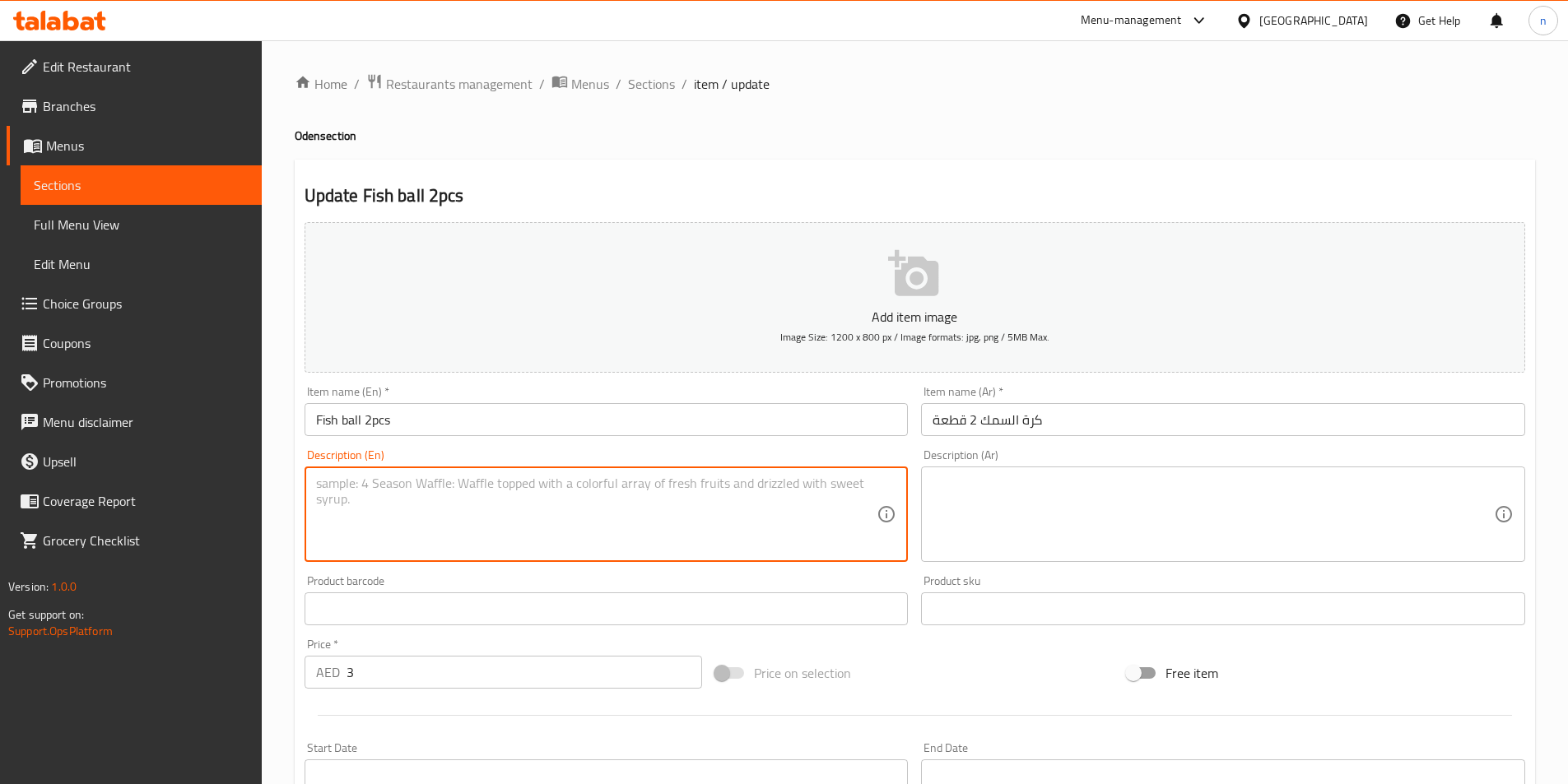
click at [547, 512] on textarea at bounding box center [596, 515] width 561 height 78
paste textarea "A fish ball with a savory filling of fish roe."
type textarea "A fish ball with a savory filling of fish roe."
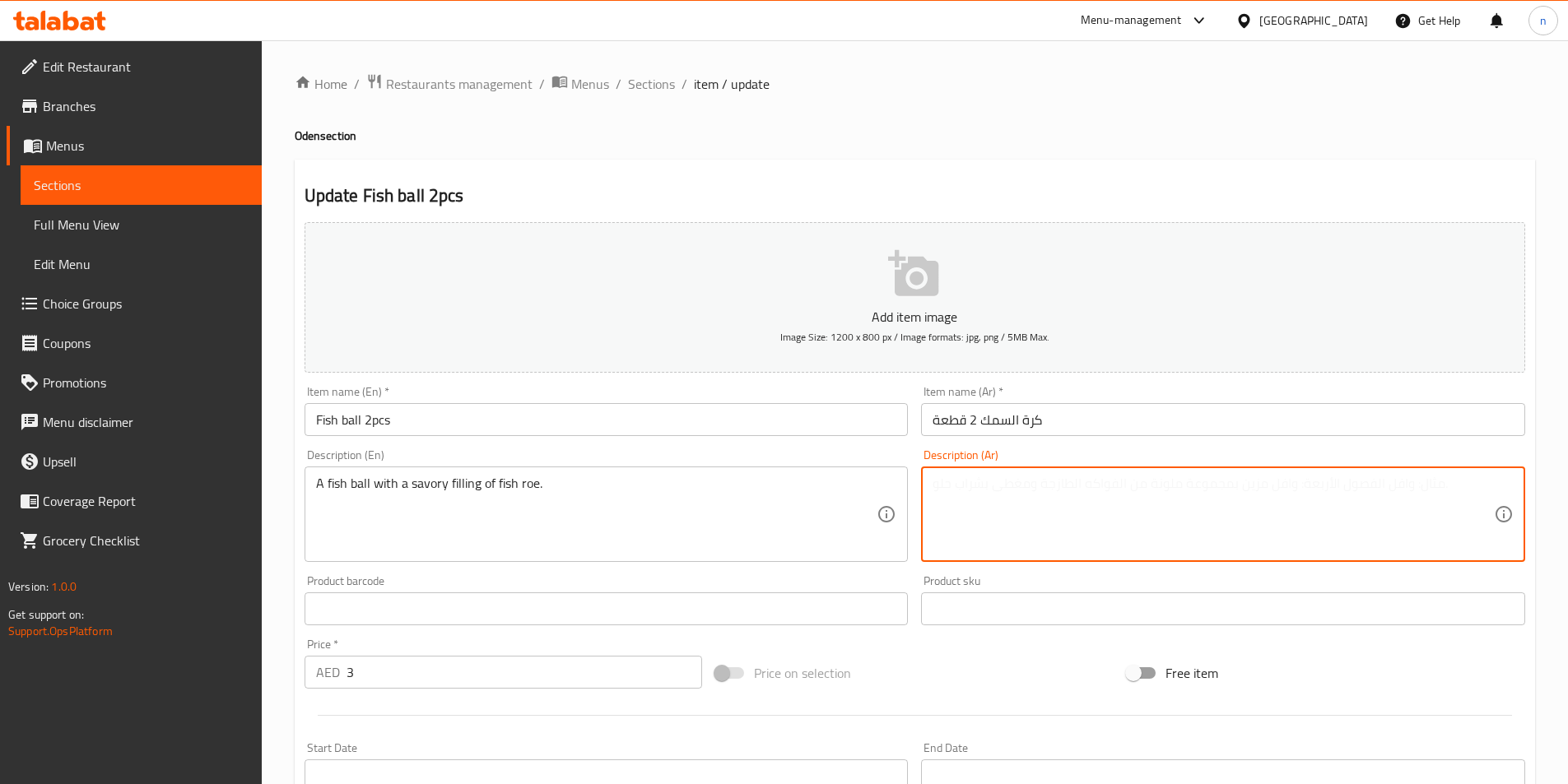
click at [1107, 497] on textarea at bounding box center [1212, 515] width 561 height 78
paste textarea "كرة سمك محشوة ببطارخ السمك اللذيذ."
click at [1048, 520] on textarea "كرة سمك محشوة ببطارخ السمك اللذيذ." at bounding box center [1212, 515] width 561 height 78
click at [895, 571] on div "Product barcode Product barcode" at bounding box center [606, 601] width 617 height 64
click at [954, 503] on textarea "كرة سمك محشوة ببطارخ السمك اللذيذ." at bounding box center [1212, 515] width 561 height 78
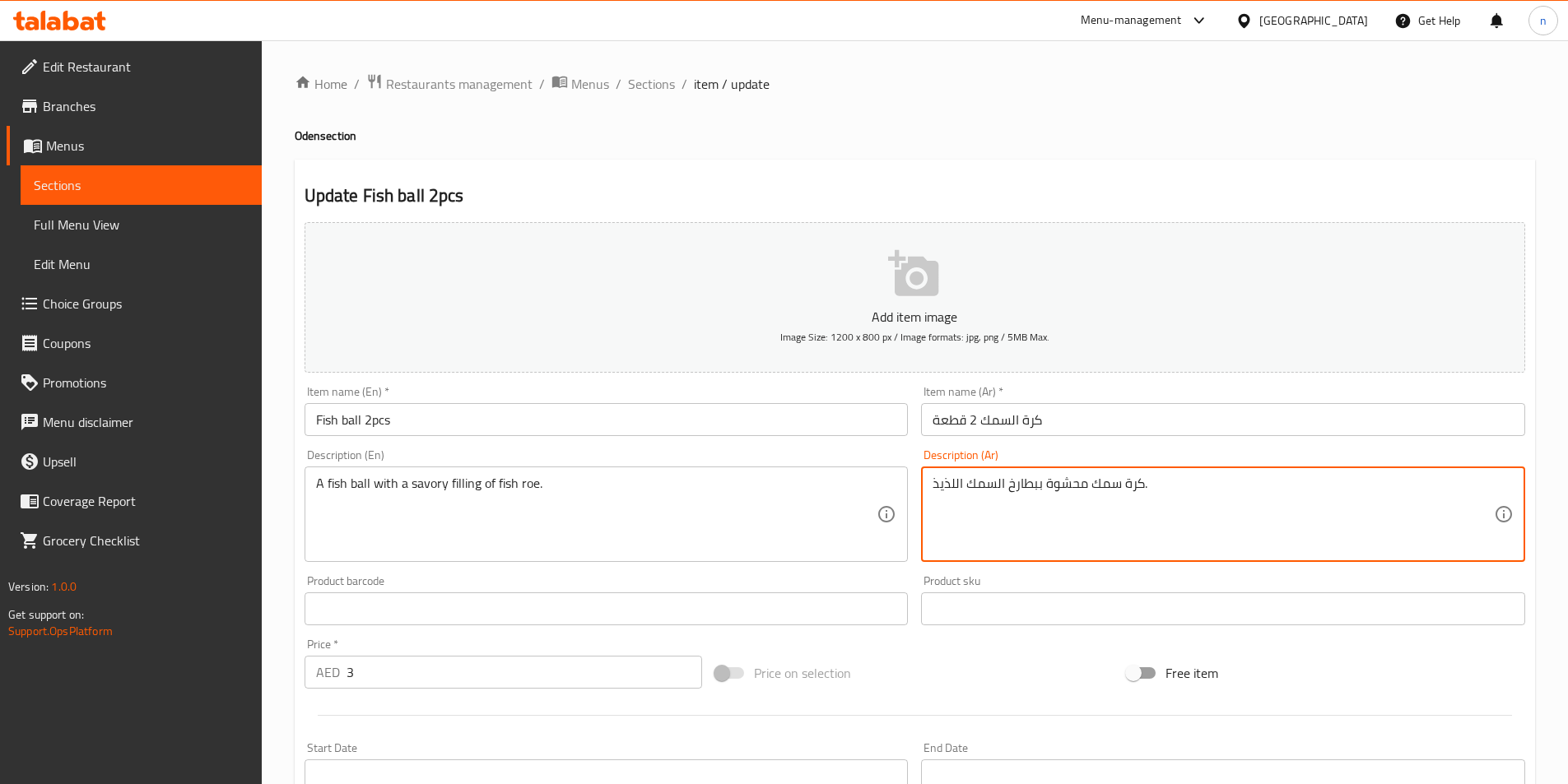
click at [954, 503] on textarea "كرة سمك محشوة ببطارخ السمك اللذيذ." at bounding box center [1212, 515] width 561 height 78
click at [1308, 491] on textarea "كرة سمك محشوة ببطارخ السمك اللذيذ." at bounding box center [1212, 515] width 561 height 78
click at [1285, 489] on textarea "كرة سمك محشوة ببطارخ السمك اللذيذ." at bounding box center [1212, 515] width 561 height 78
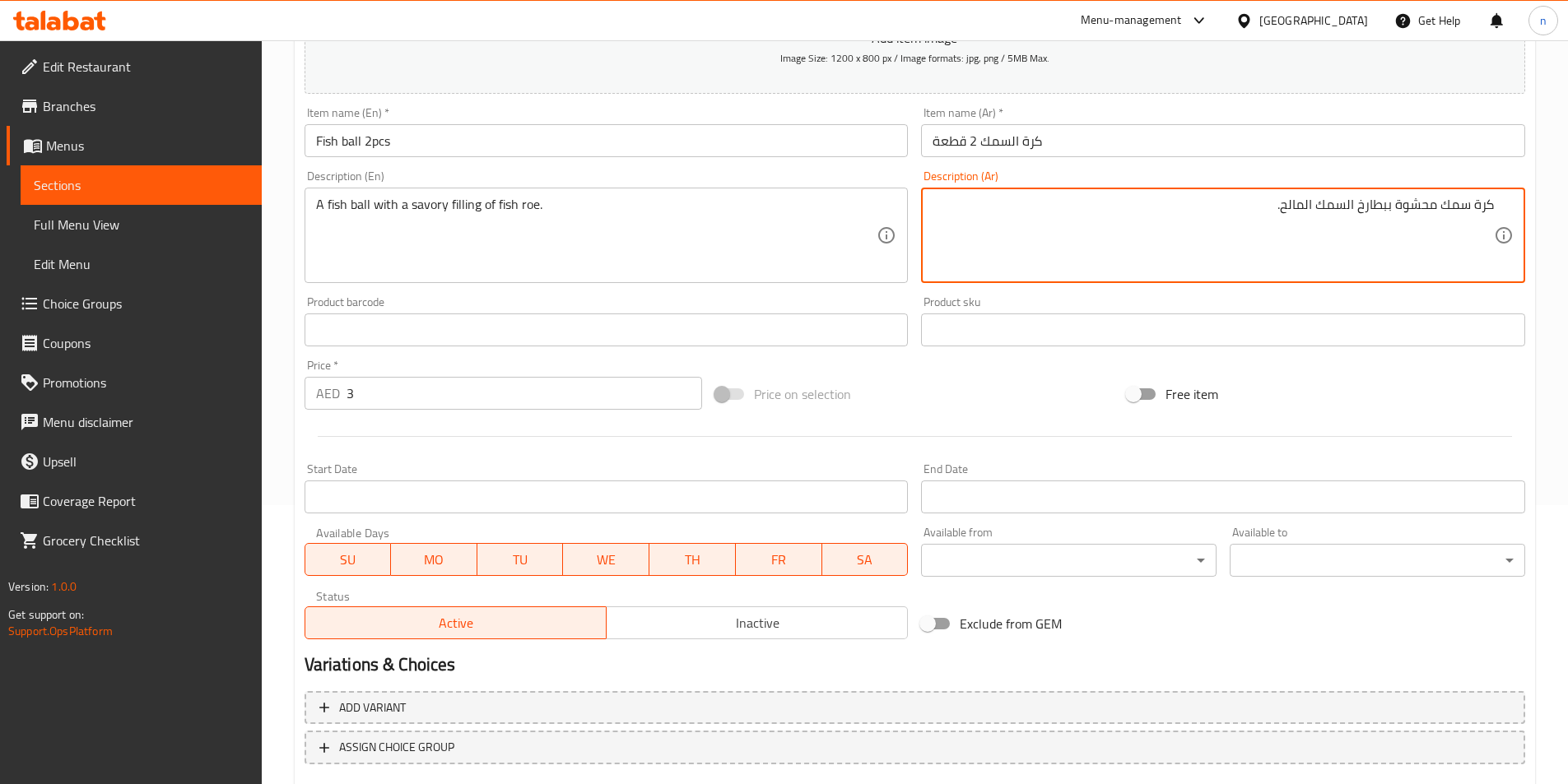
scroll to position [329, 0]
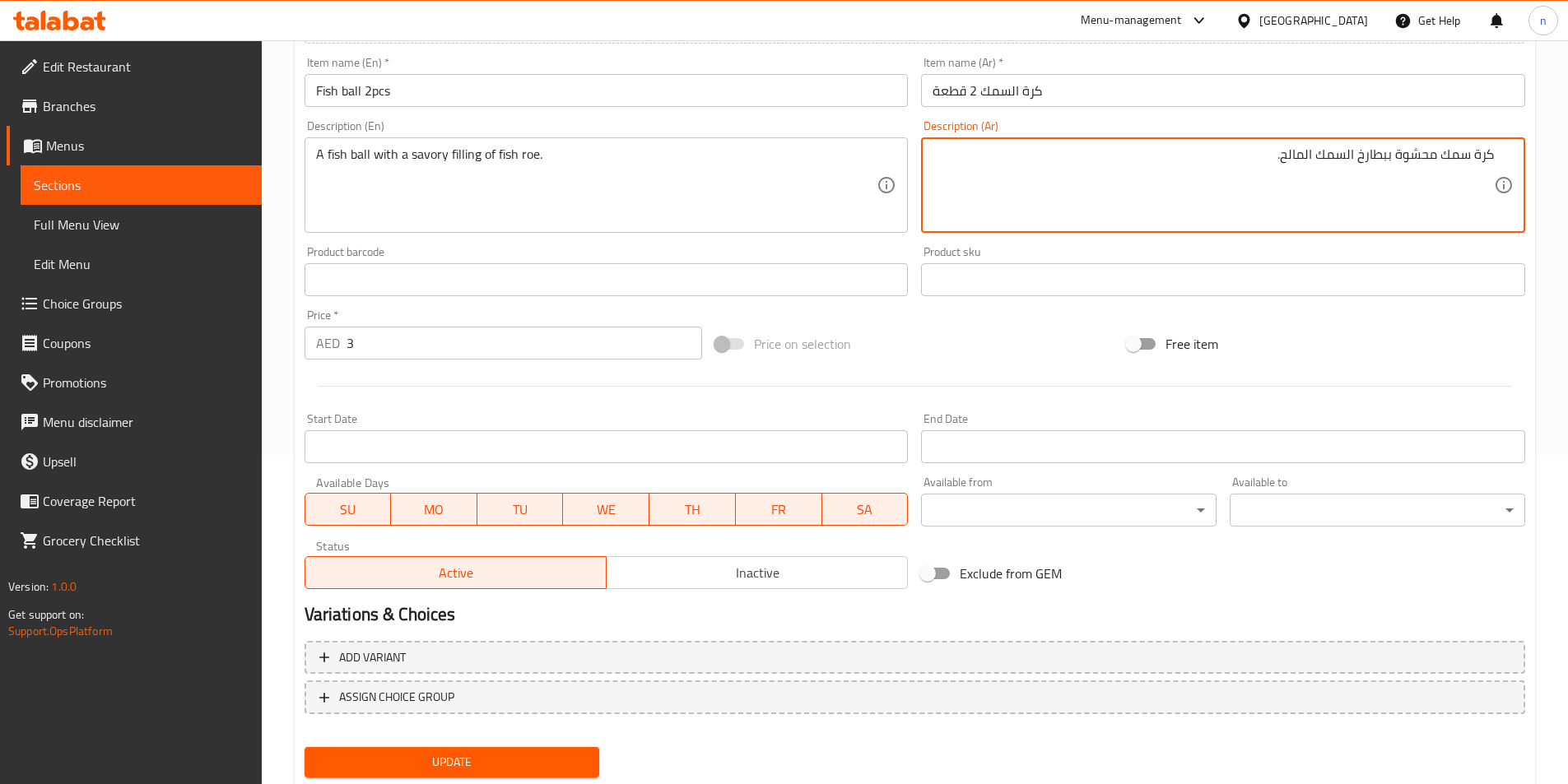
type textarea "كرة سمك محشوة ببطارخ السمك المالح."
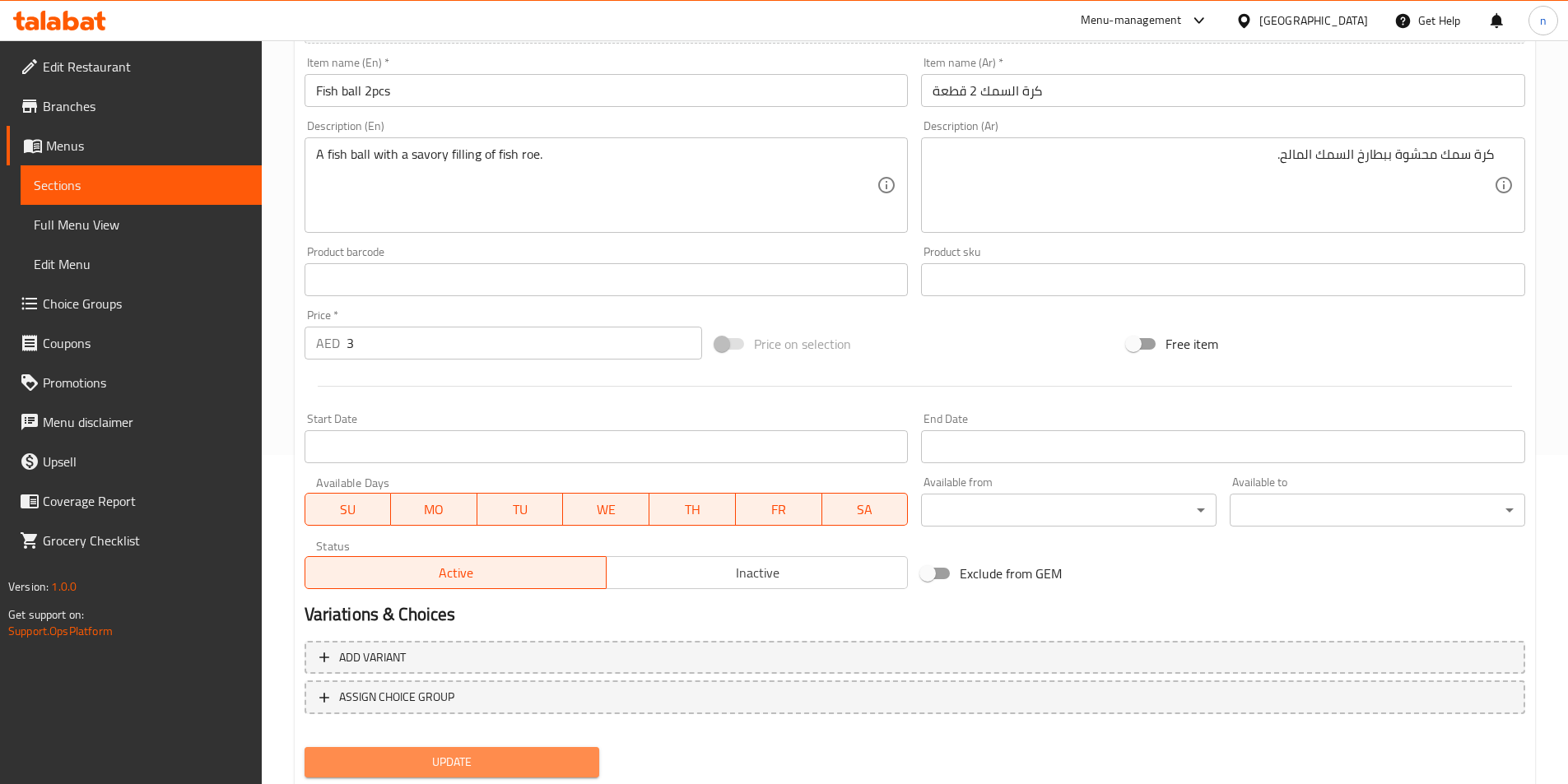
click at [497, 759] on span "Update" at bounding box center [452, 762] width 270 height 20
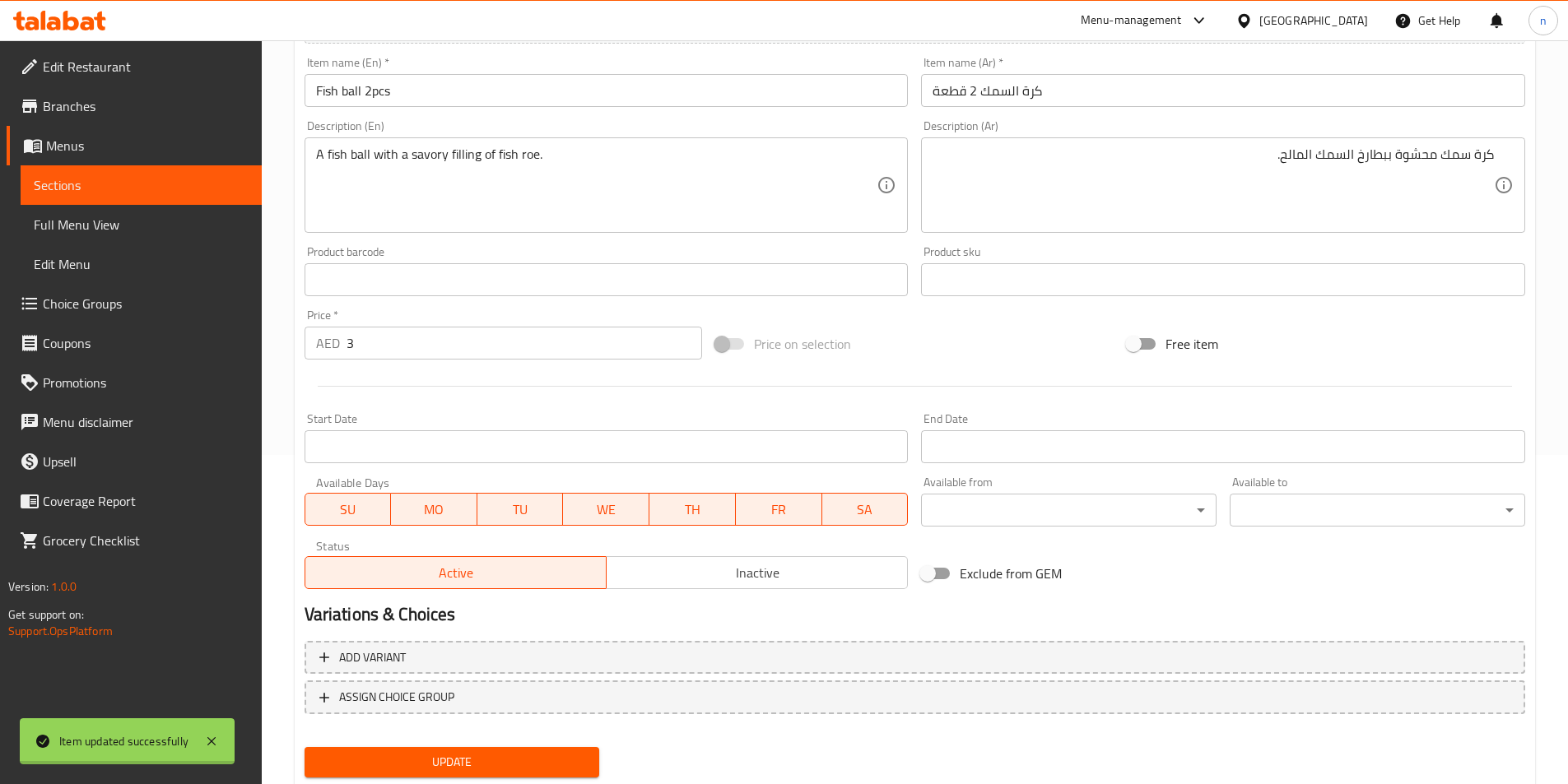
scroll to position [0, 0]
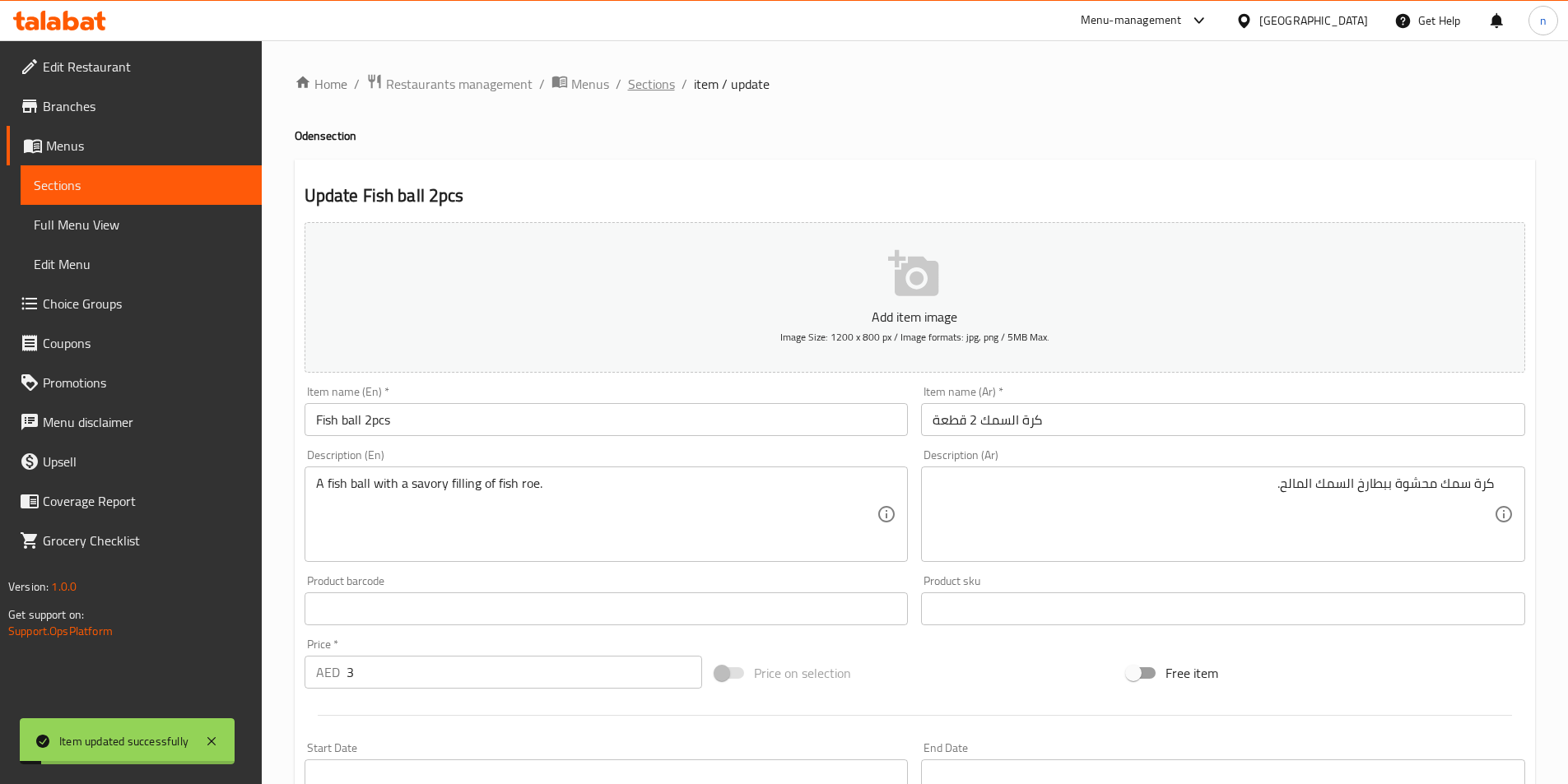
click at [657, 86] on span "Sections" at bounding box center [651, 84] width 47 height 19
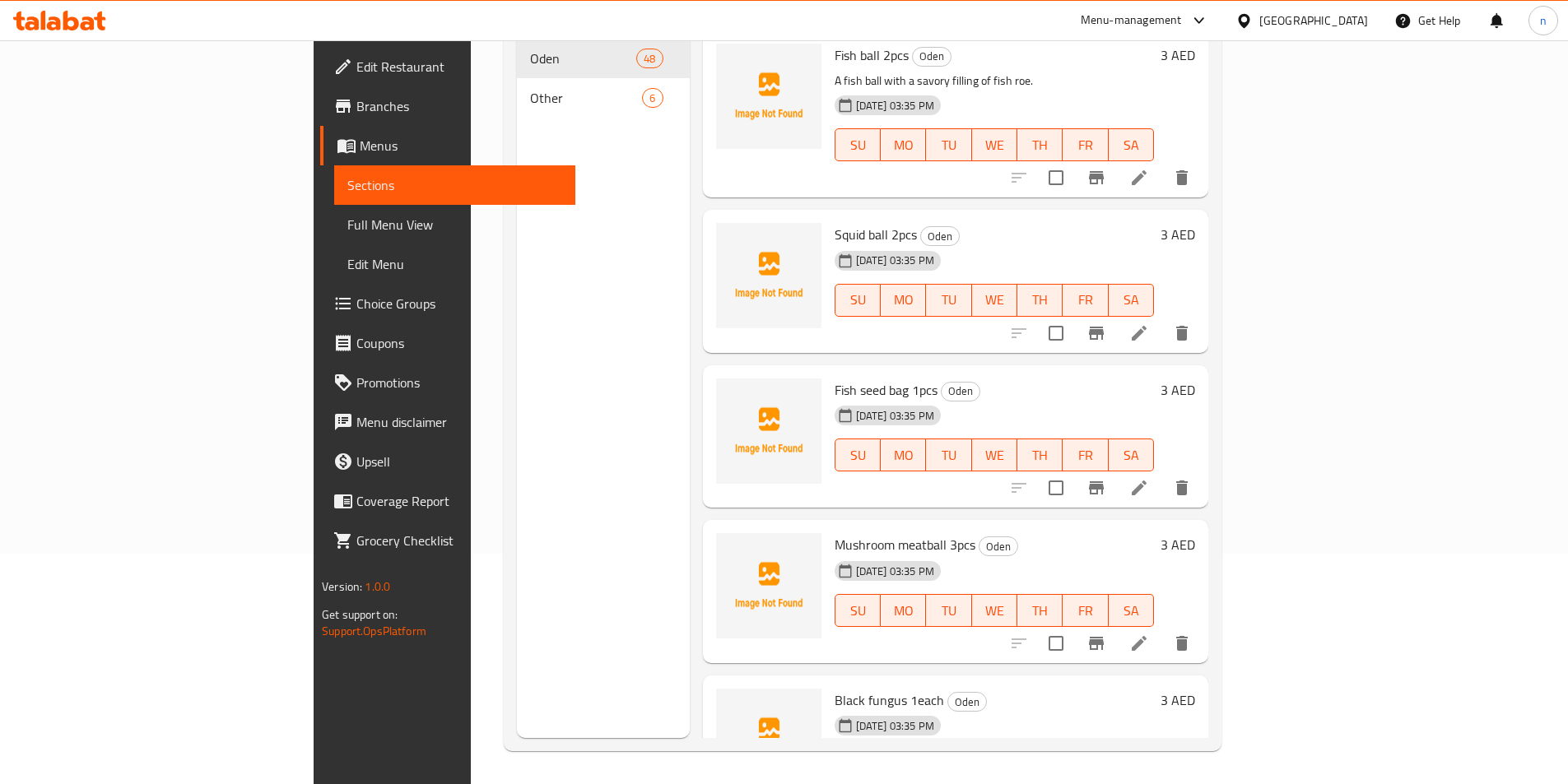
scroll to position [2468, 0]
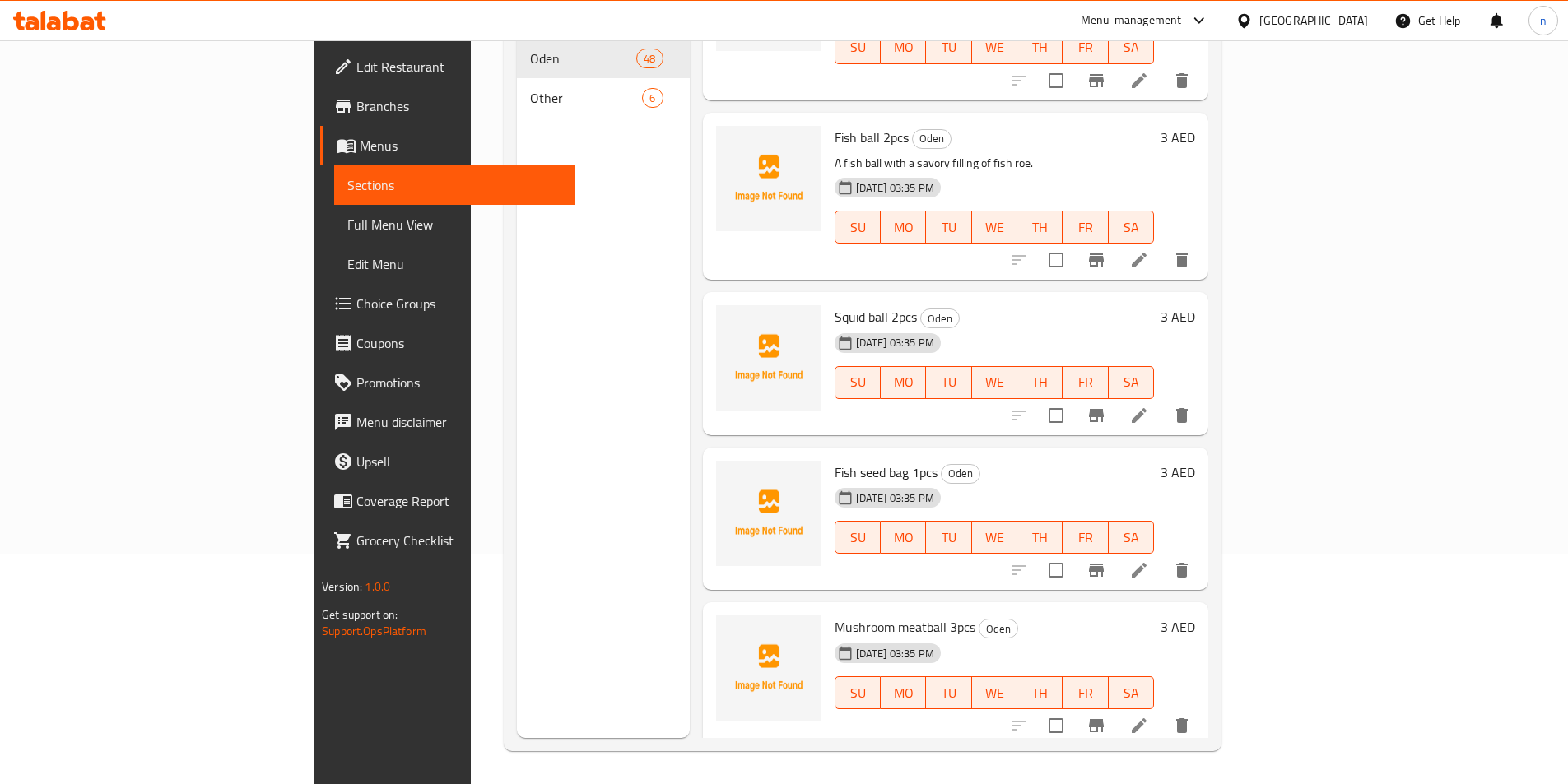
click at [1147, 408] on icon at bounding box center [1139, 415] width 14 height 14
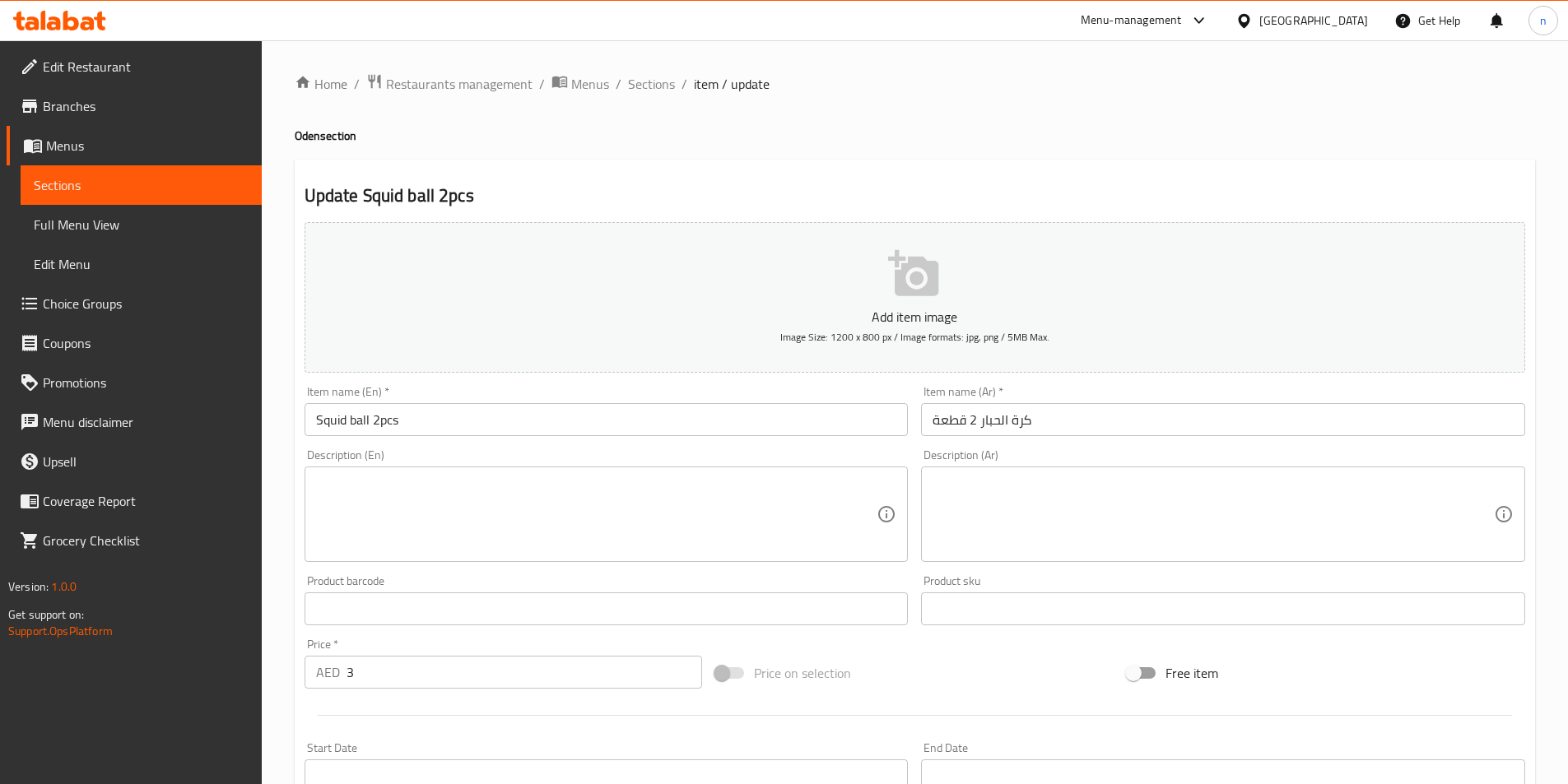
click at [332, 416] on input "Squid ball 2pcs" at bounding box center [606, 420] width 604 height 33
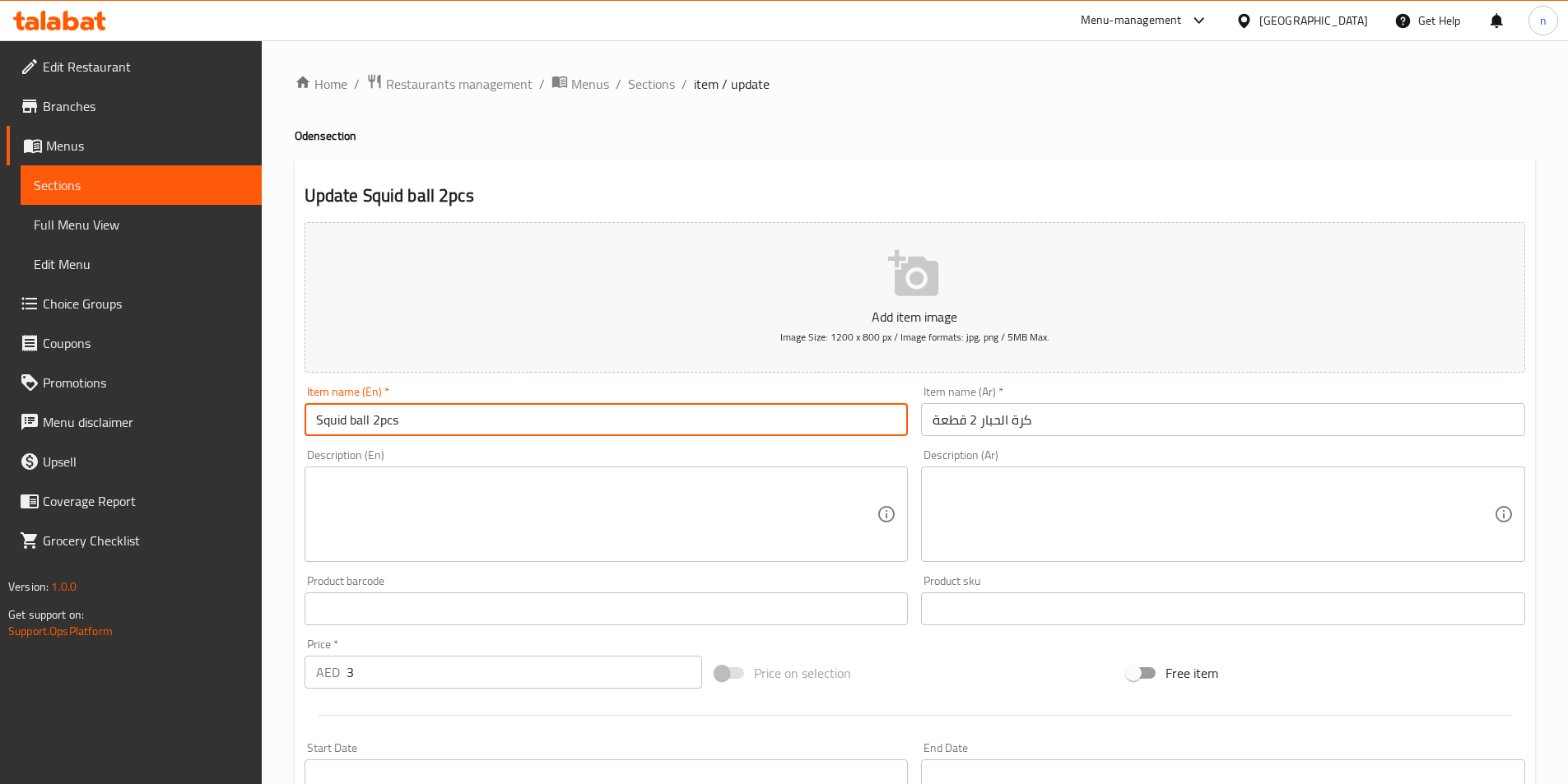
drag, startPoint x: 370, startPoint y: 422, endPoint x: 140, endPoint y: 459, distance: 233.0
click at [143, 458] on div "Edit Restaurant Branches Menus Sections Full Menu View Edit Menu Choice Groups …" at bounding box center [784, 602] width 1568 height 1122
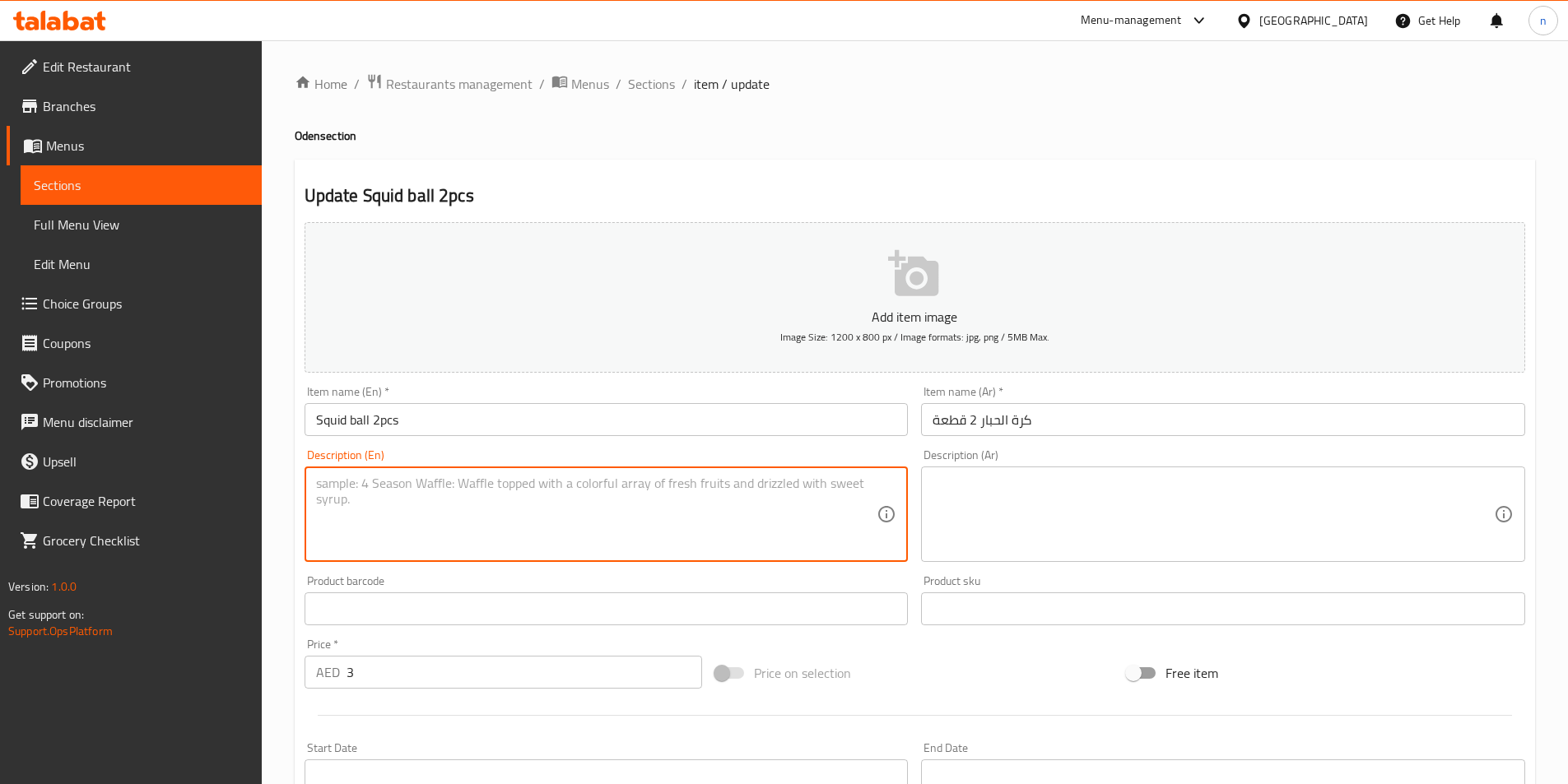
click at [471, 498] on textarea at bounding box center [596, 515] width 561 height 78
paste textarea "A savory, chewy ball made from squid paste."
type textarea "A savory, chewy ball made from squid paste."
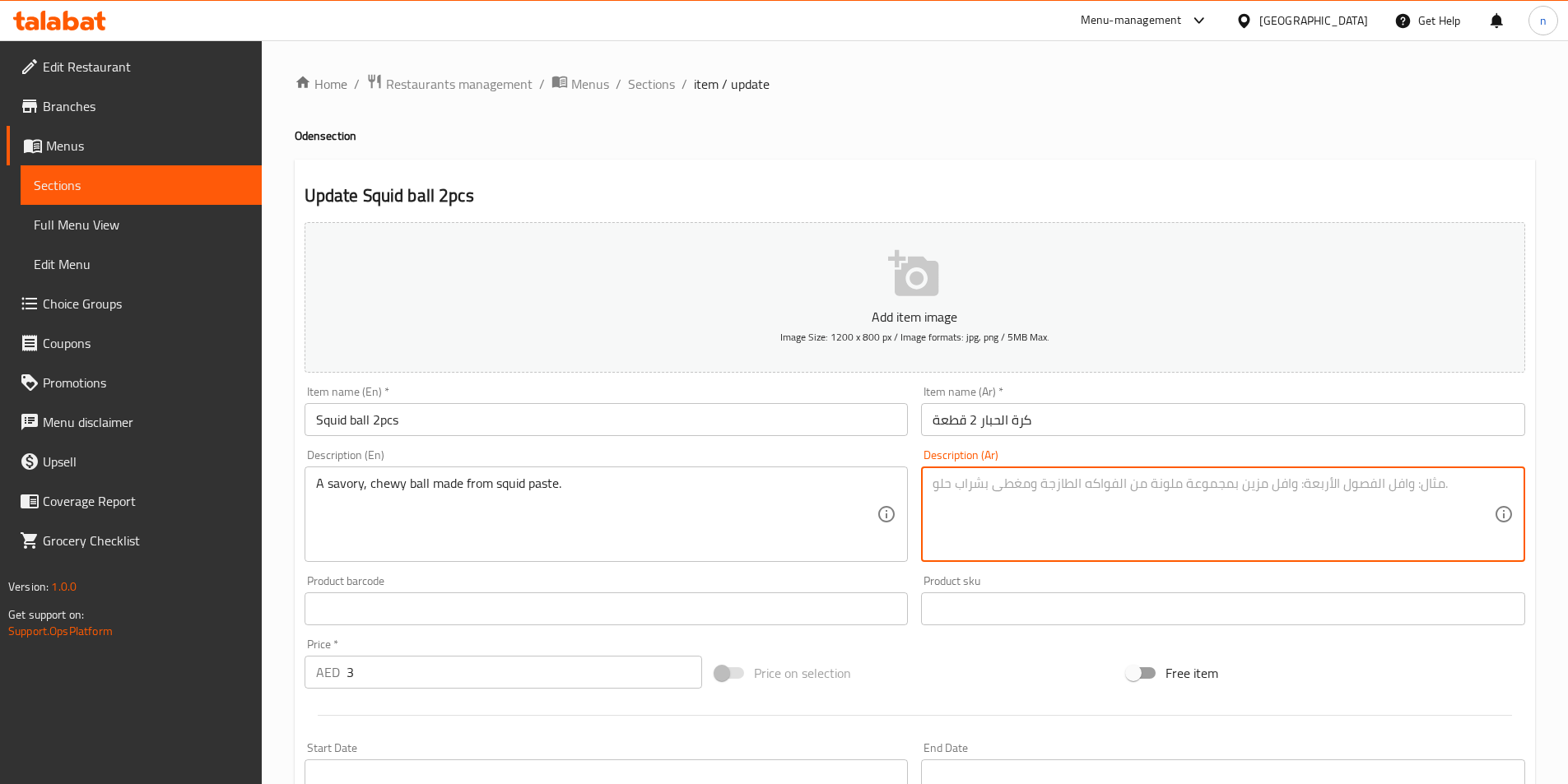
click at [1147, 502] on textarea at bounding box center [1212, 515] width 561 height 78
paste textarea "كرة لذيذة ومطاطية مصنوعة من معجون الحبار."
click at [1043, 487] on textarea "كرة لذيذة ومطاطية مصنوعة من معجون الحبار." at bounding box center [1212, 515] width 561 height 78
click at [1195, 500] on textarea "كرة لذيذة ومطاطية مصنوعة من معجون الحبار." at bounding box center [1212, 515] width 561 height 78
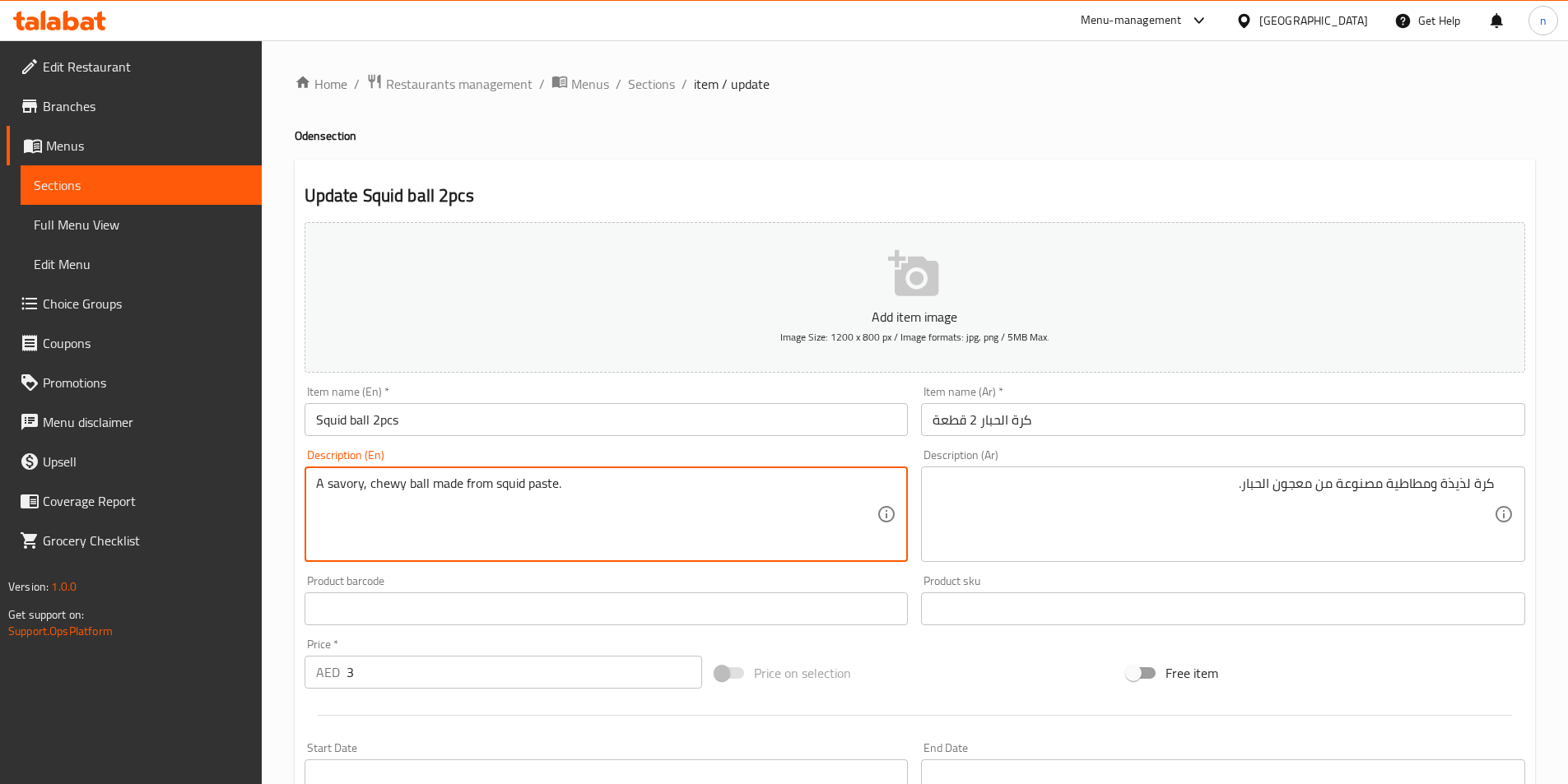
click at [508, 490] on textarea "A savory, chewy ball made from squid paste." at bounding box center [596, 515] width 561 height 78
click at [388, 487] on textarea "A savory, chewy ball made from squid paste." at bounding box center [596, 515] width 561 height 78
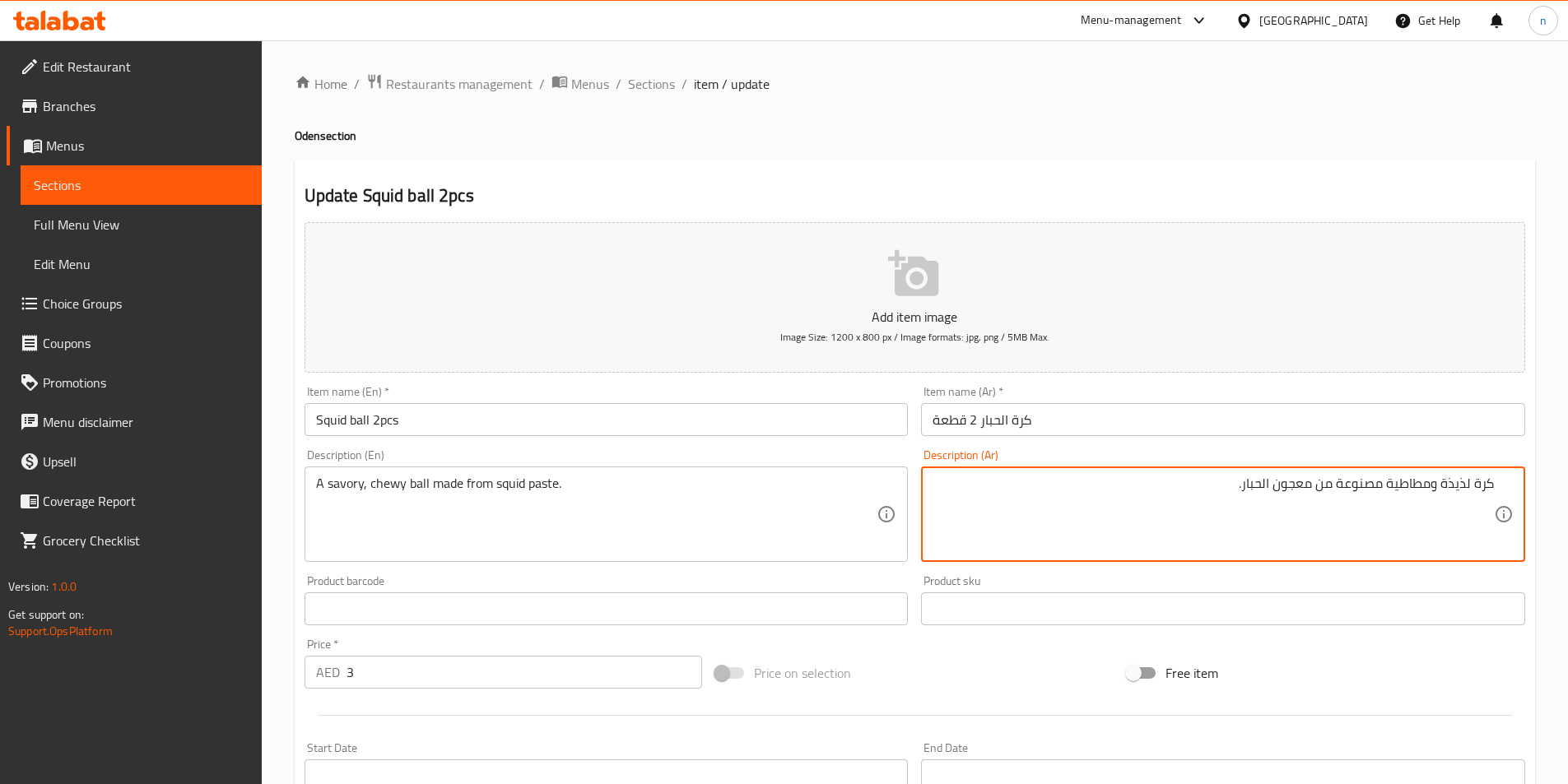
click at [1383, 494] on textarea "كرة لذيذة ومطاطية مصنوعة من معجون الحبار." at bounding box center [1212, 515] width 561 height 78
click at [1387, 491] on textarea "كرة لذيذة ومطاطية مصنوعة من معجون الحبار." at bounding box center [1212, 515] width 561 height 78
type textarea "كرة لذيذة وشيوى مصنوعة من معجون الحبار."
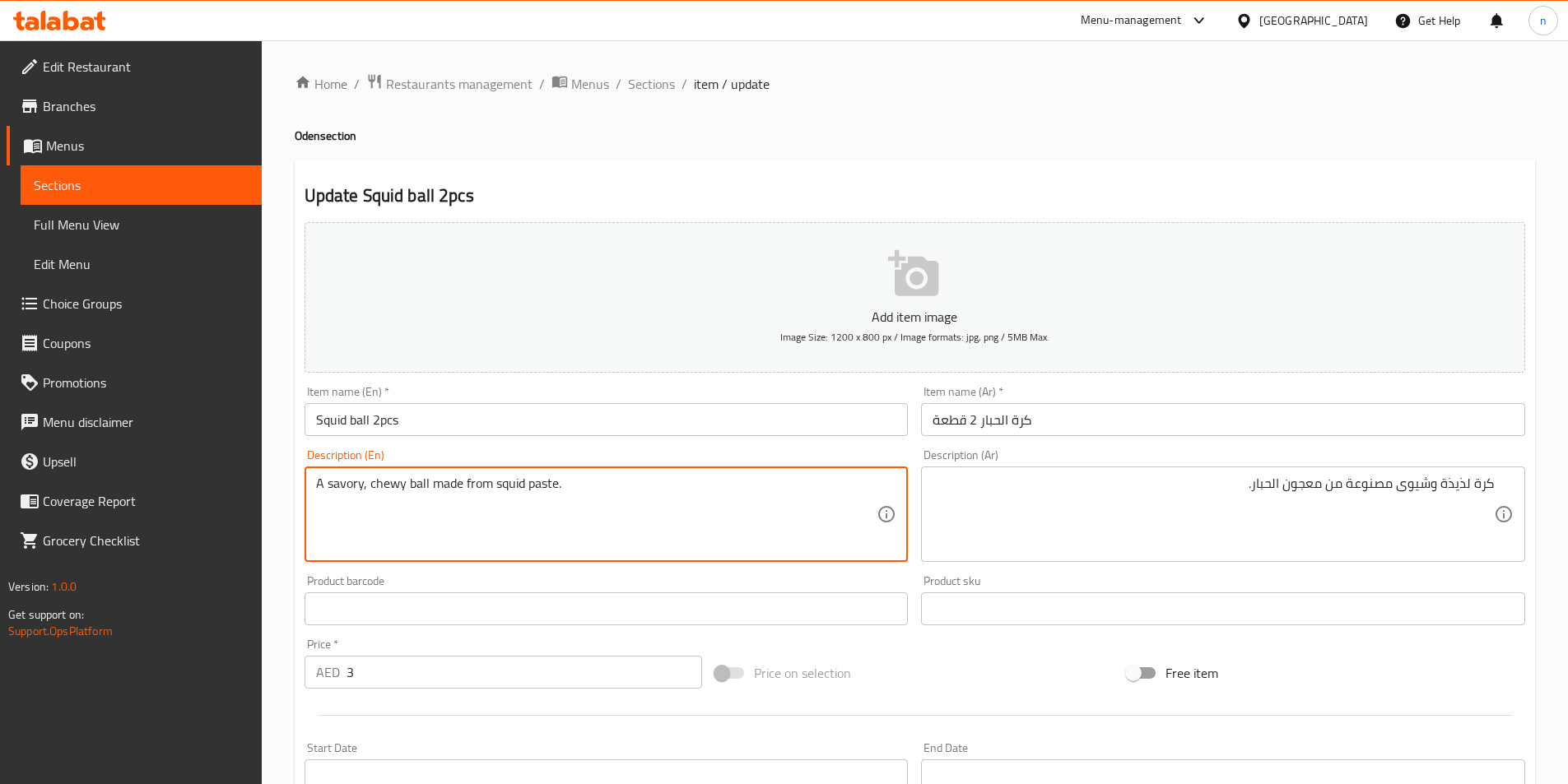
click at [380, 485] on textarea "A savory, chewy ball made from squid paste." at bounding box center [596, 515] width 561 height 78
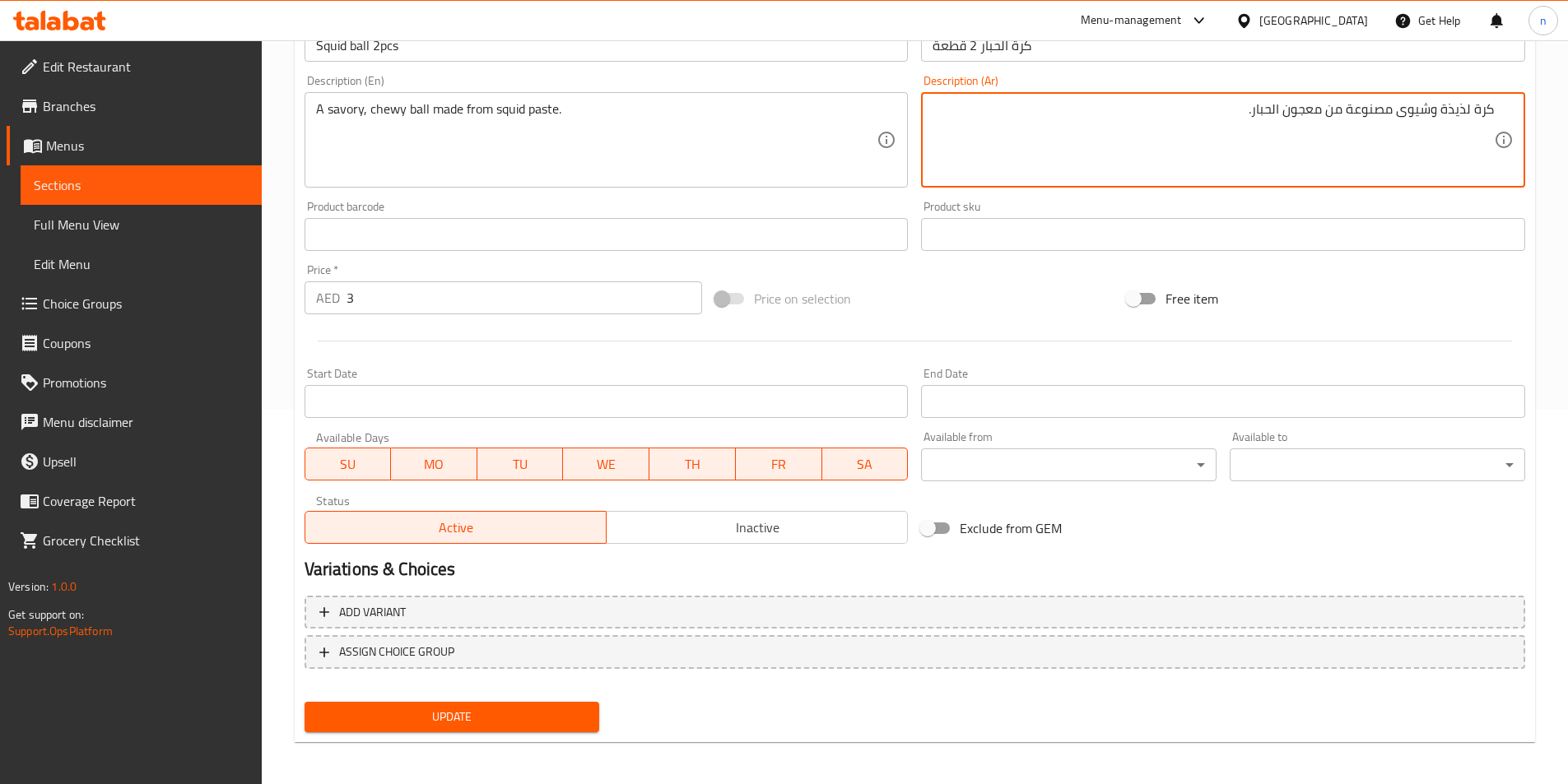
scroll to position [378, 0]
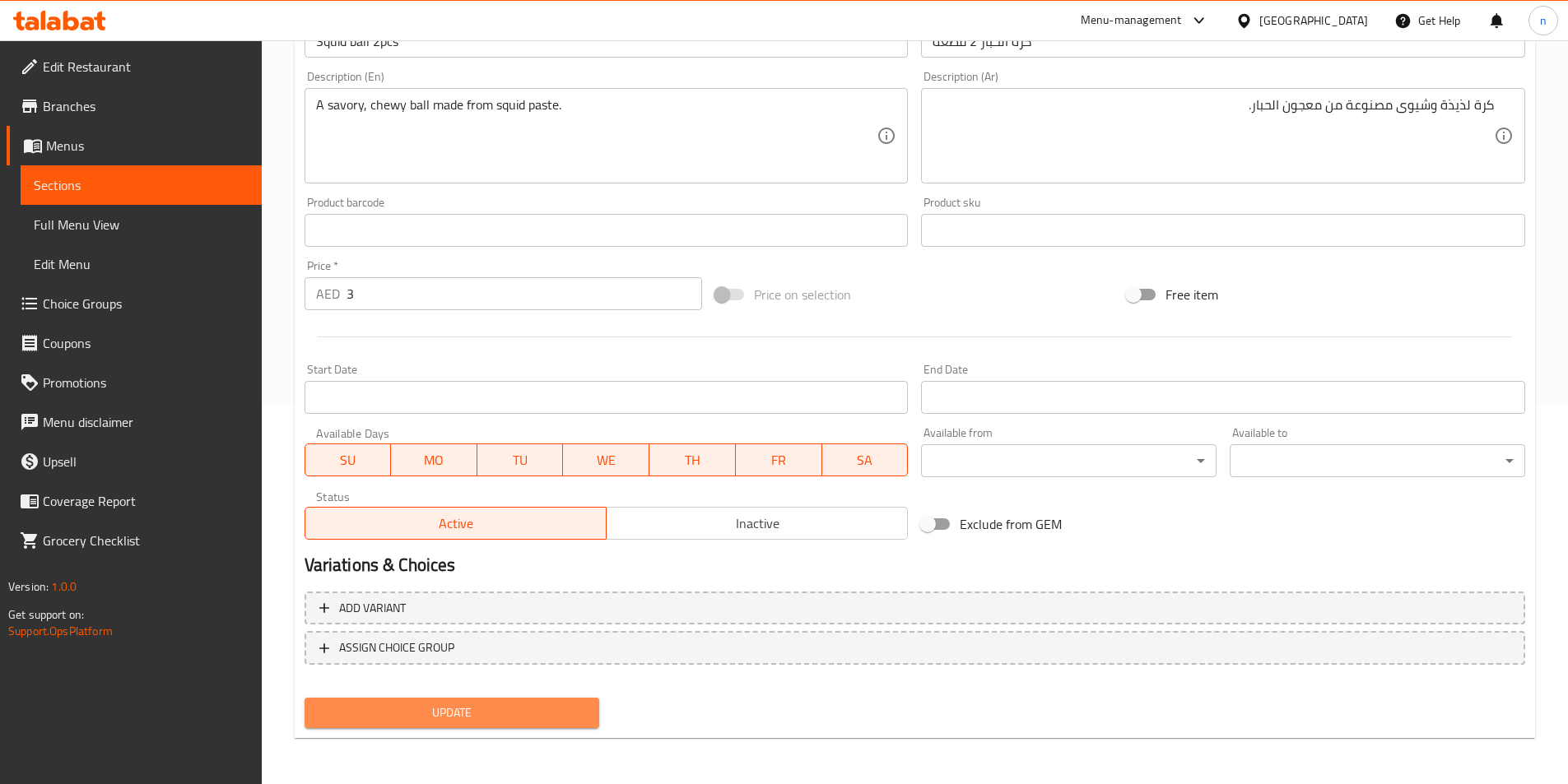
click at [490, 710] on span "Update" at bounding box center [452, 713] width 270 height 20
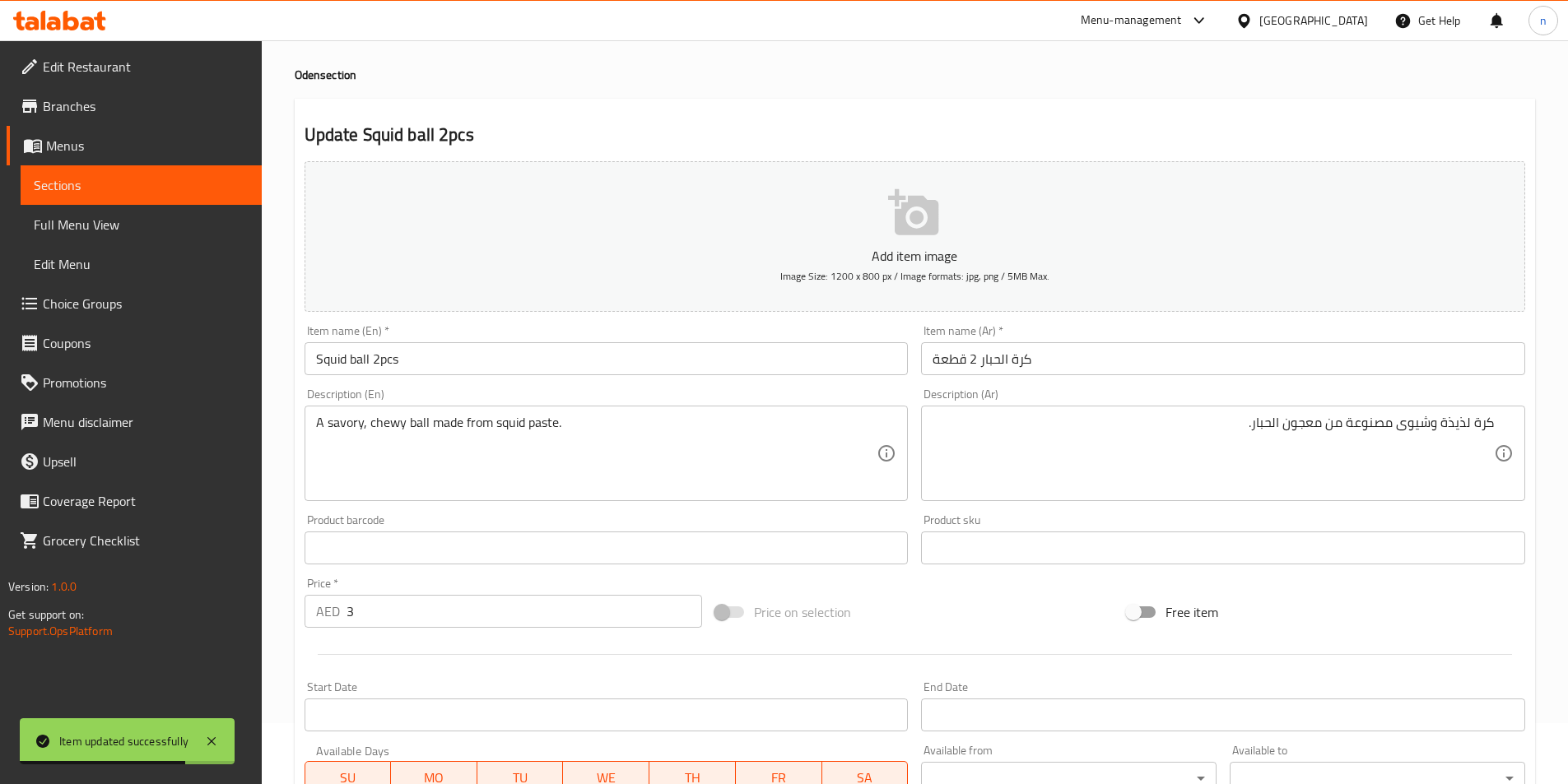
scroll to position [0, 0]
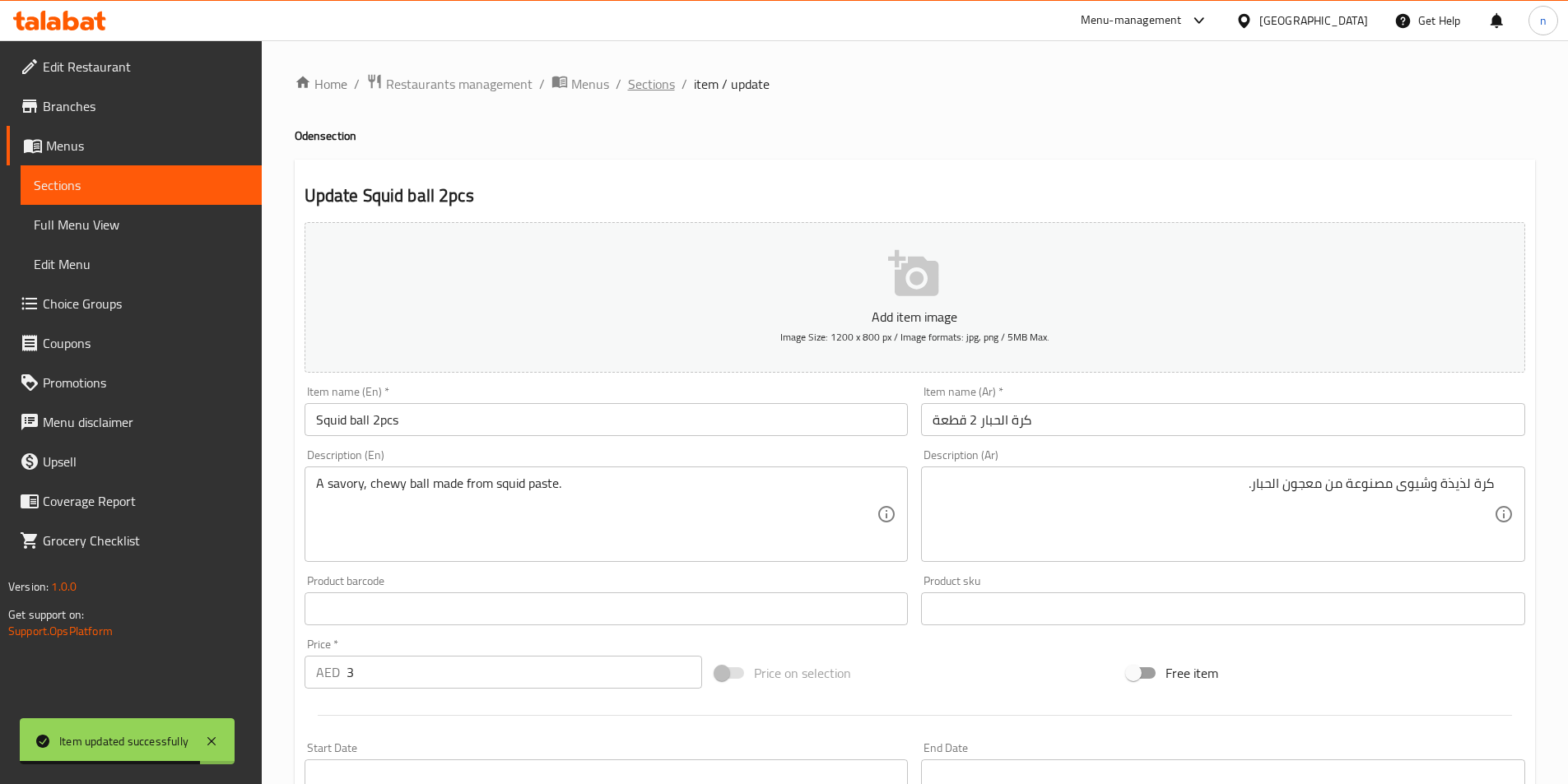
click at [652, 88] on span "Sections" at bounding box center [651, 84] width 47 height 19
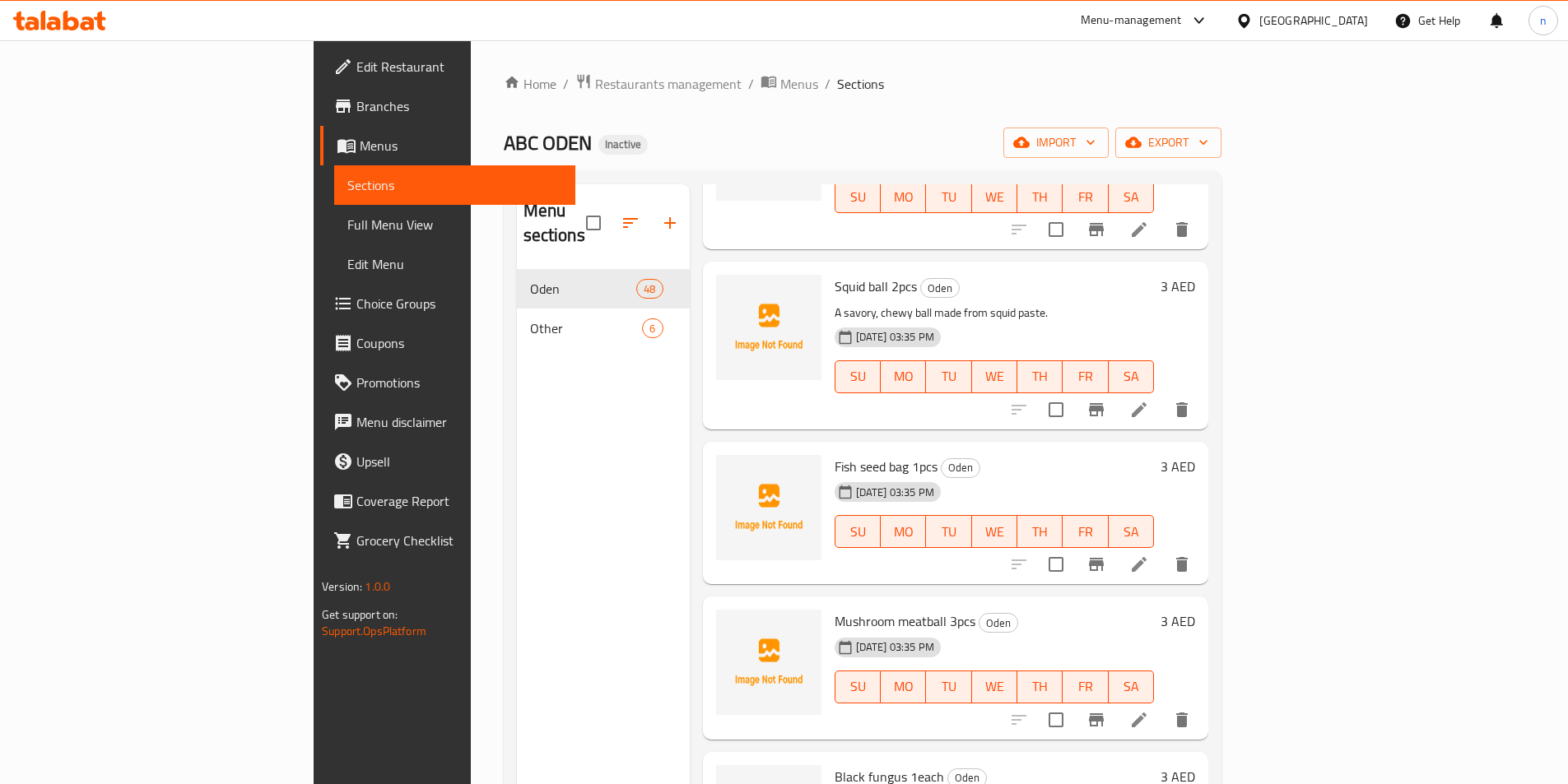
scroll to position [2715, 0]
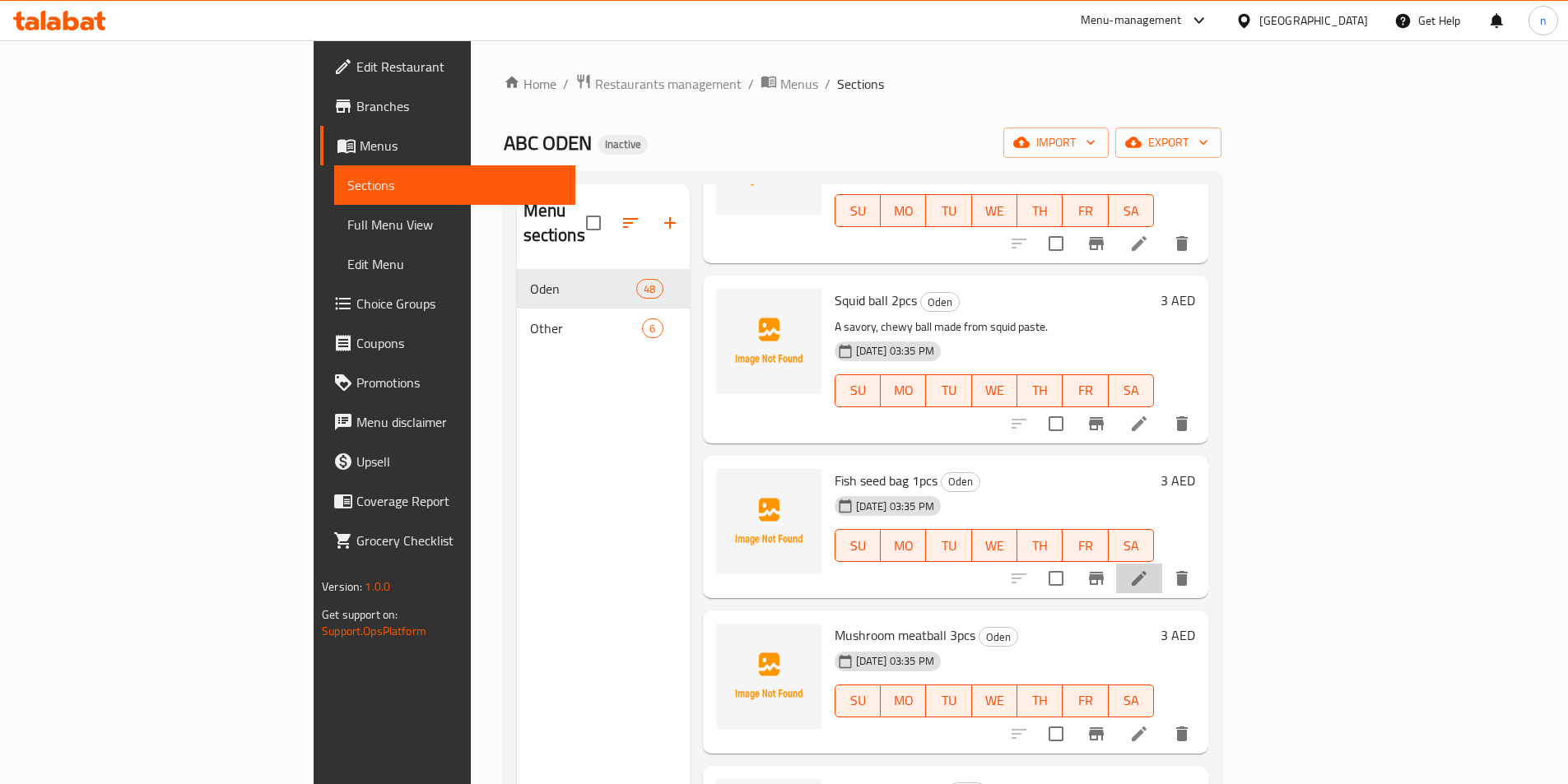
click at [1162, 565] on li at bounding box center [1139, 578] width 46 height 30
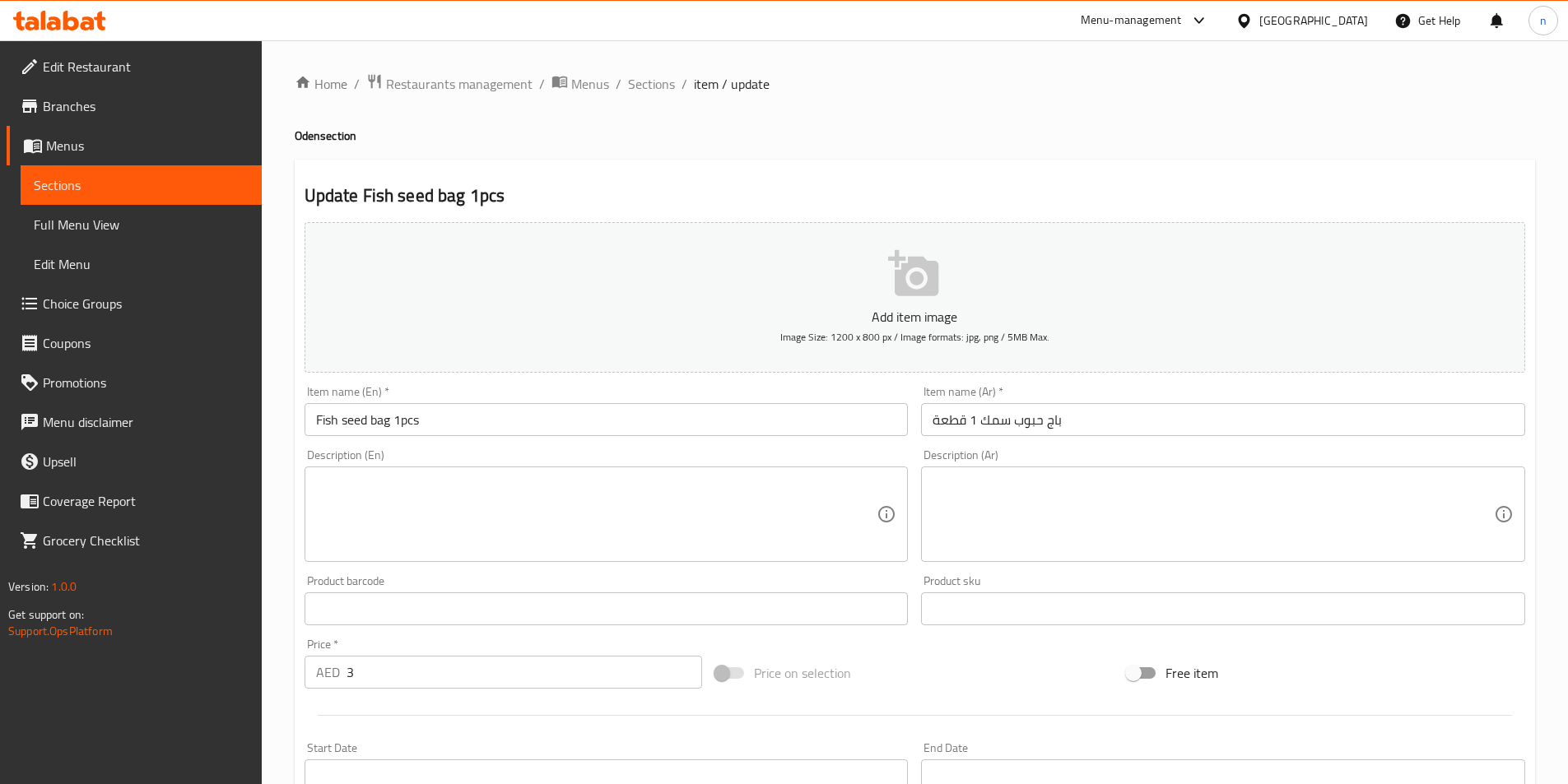
click at [382, 421] on input "Fish seed bag 1pcs" at bounding box center [606, 420] width 604 height 33
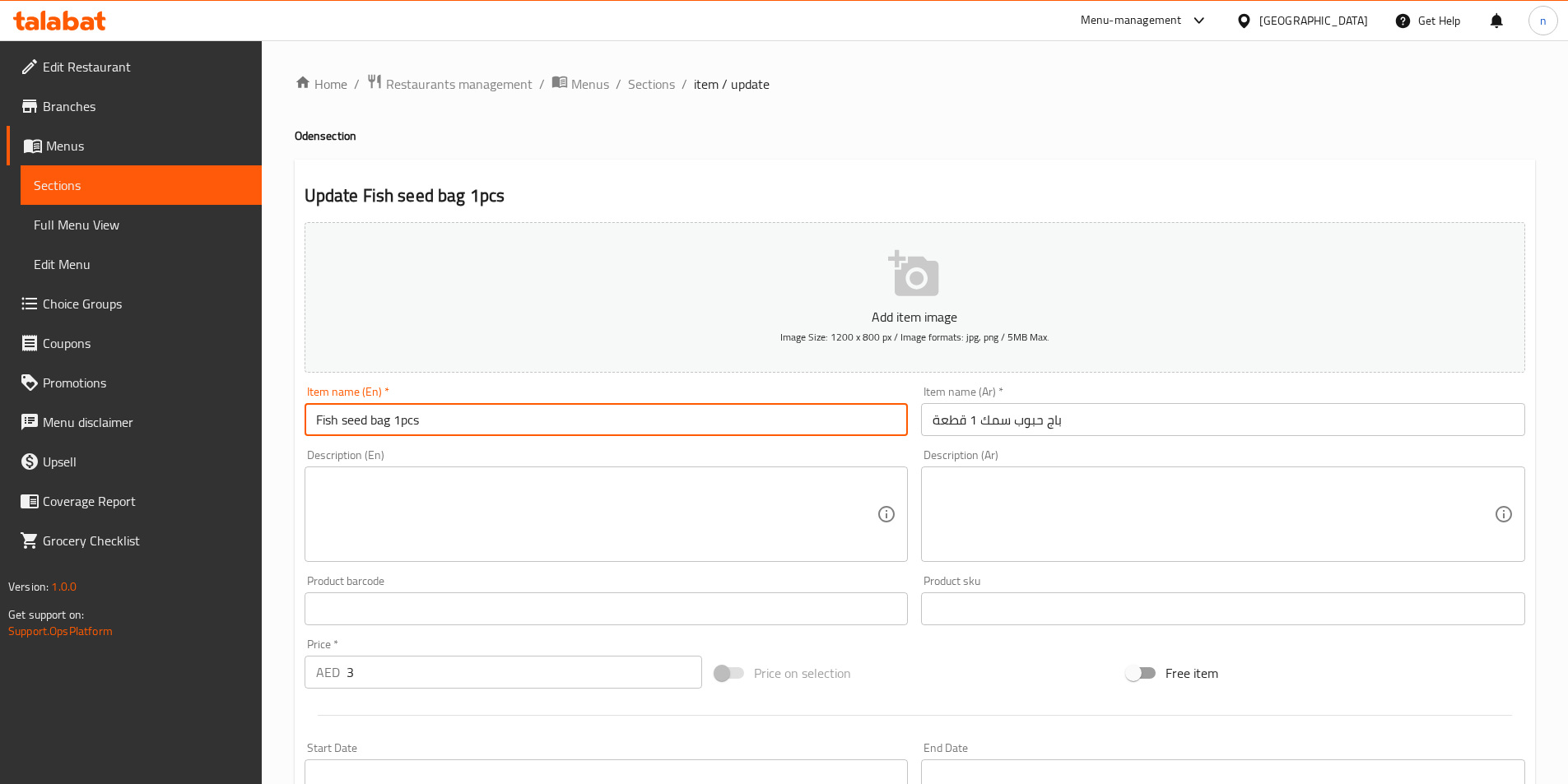
click at [382, 421] on input "Fish seed bag 1pcs" at bounding box center [606, 420] width 604 height 33
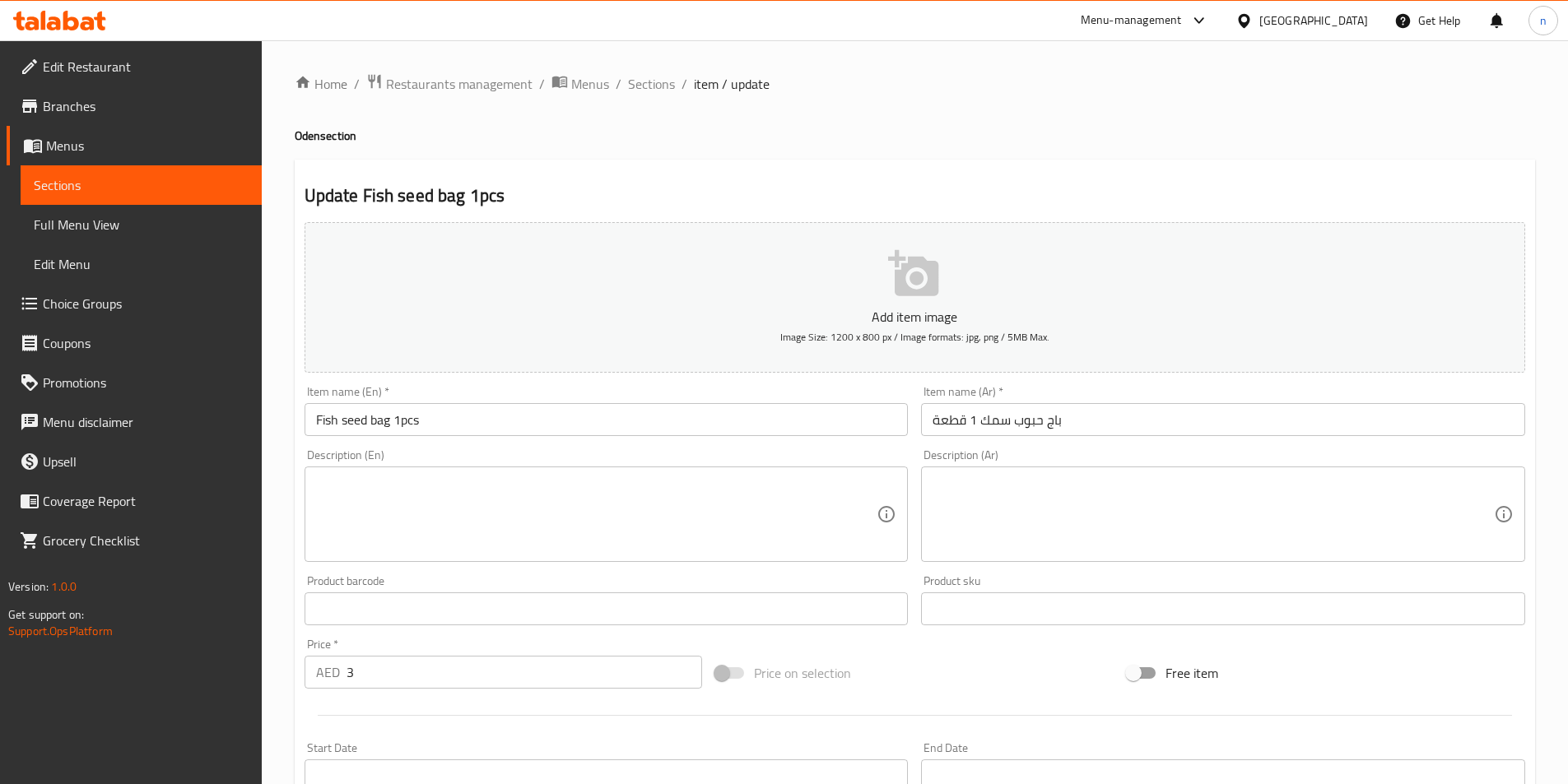
click at [382, 524] on textarea at bounding box center [596, 515] width 561 height 78
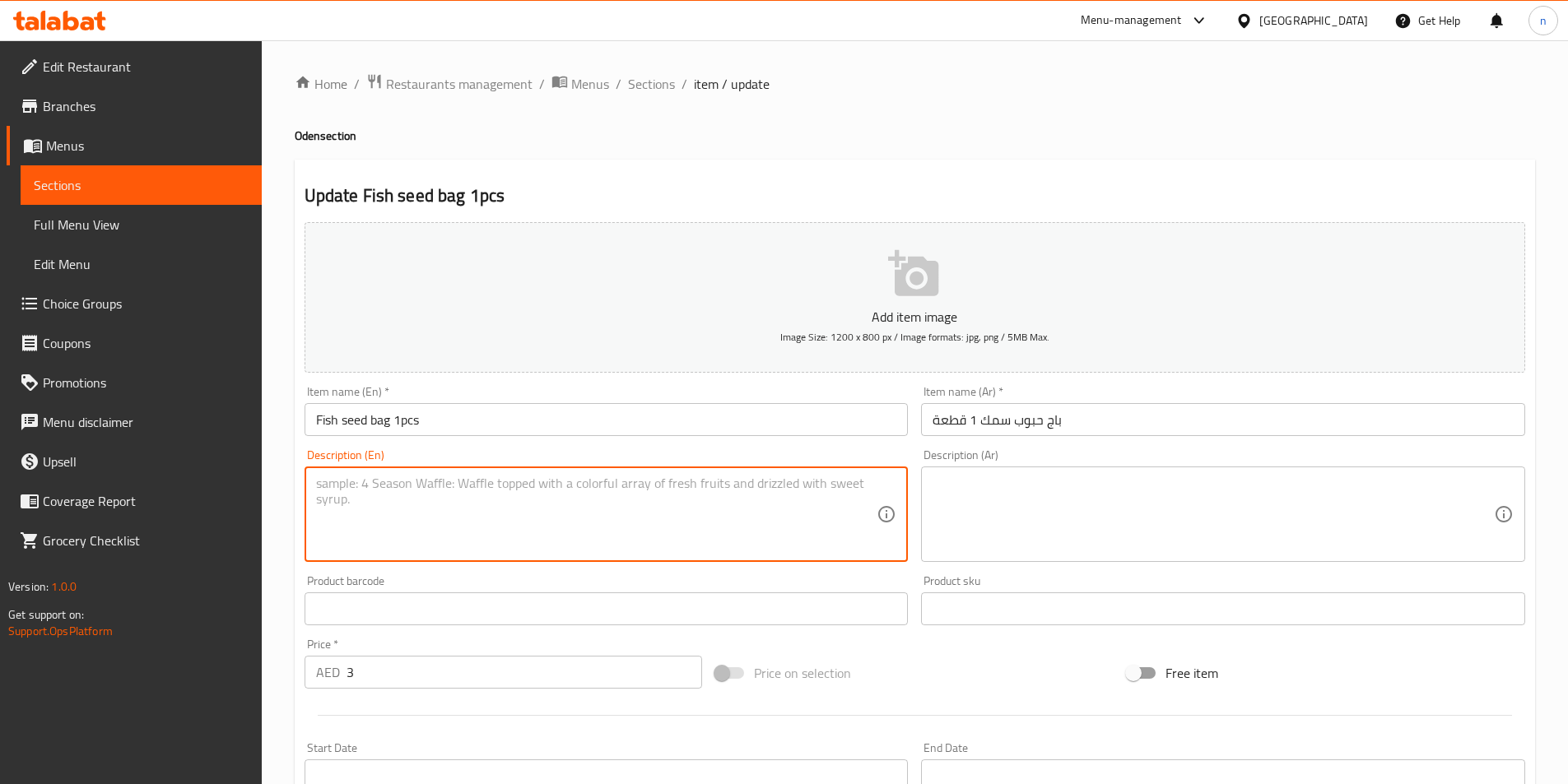
paste textarea "A delicate fish paste pouch filled with fish roe."
type textarea "A delicate fish paste pouch filled with fish roe."
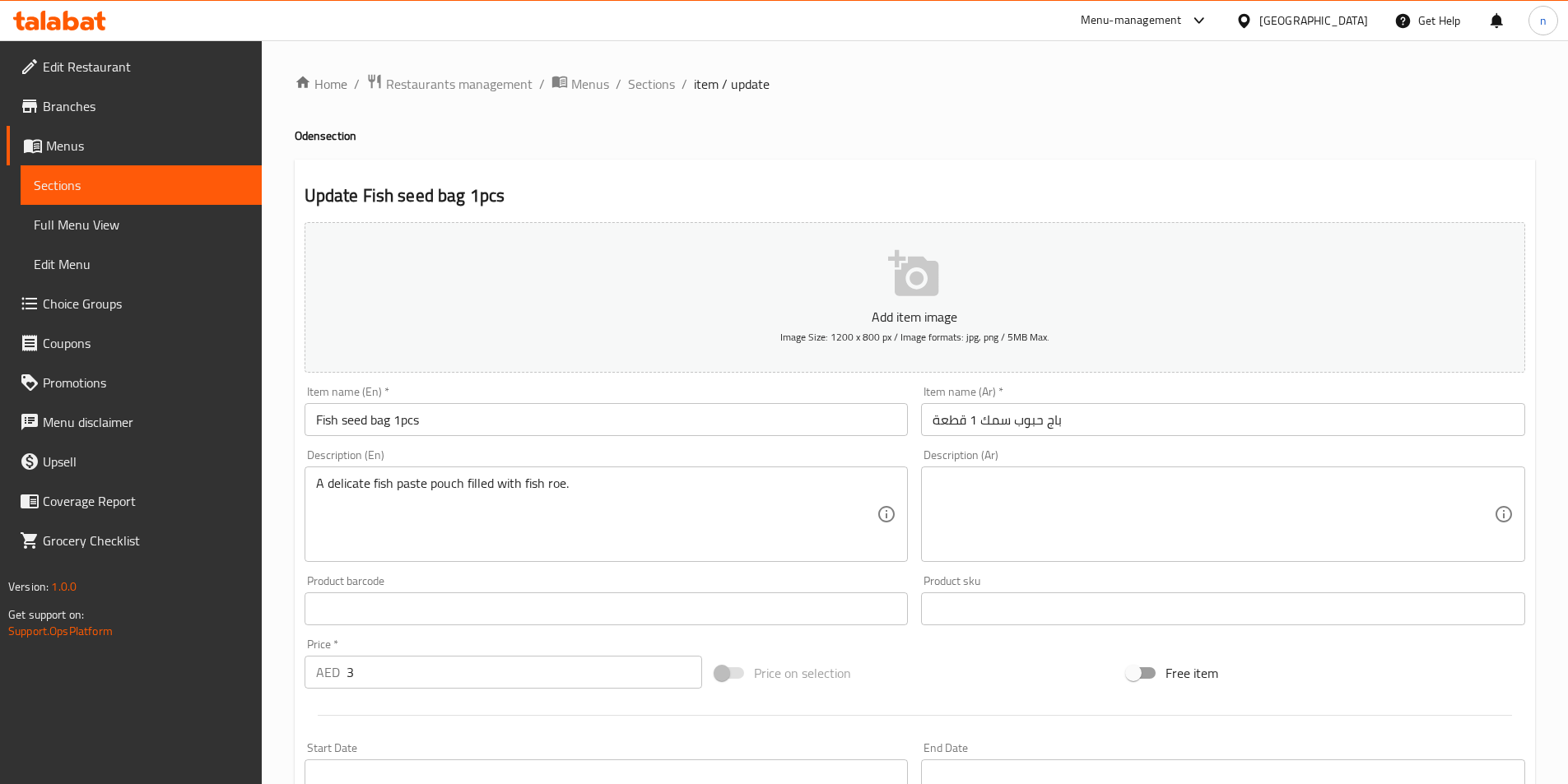
click at [417, 477] on textarea "A delicate fish paste pouch filled with fish roe." at bounding box center [596, 515] width 561 height 78
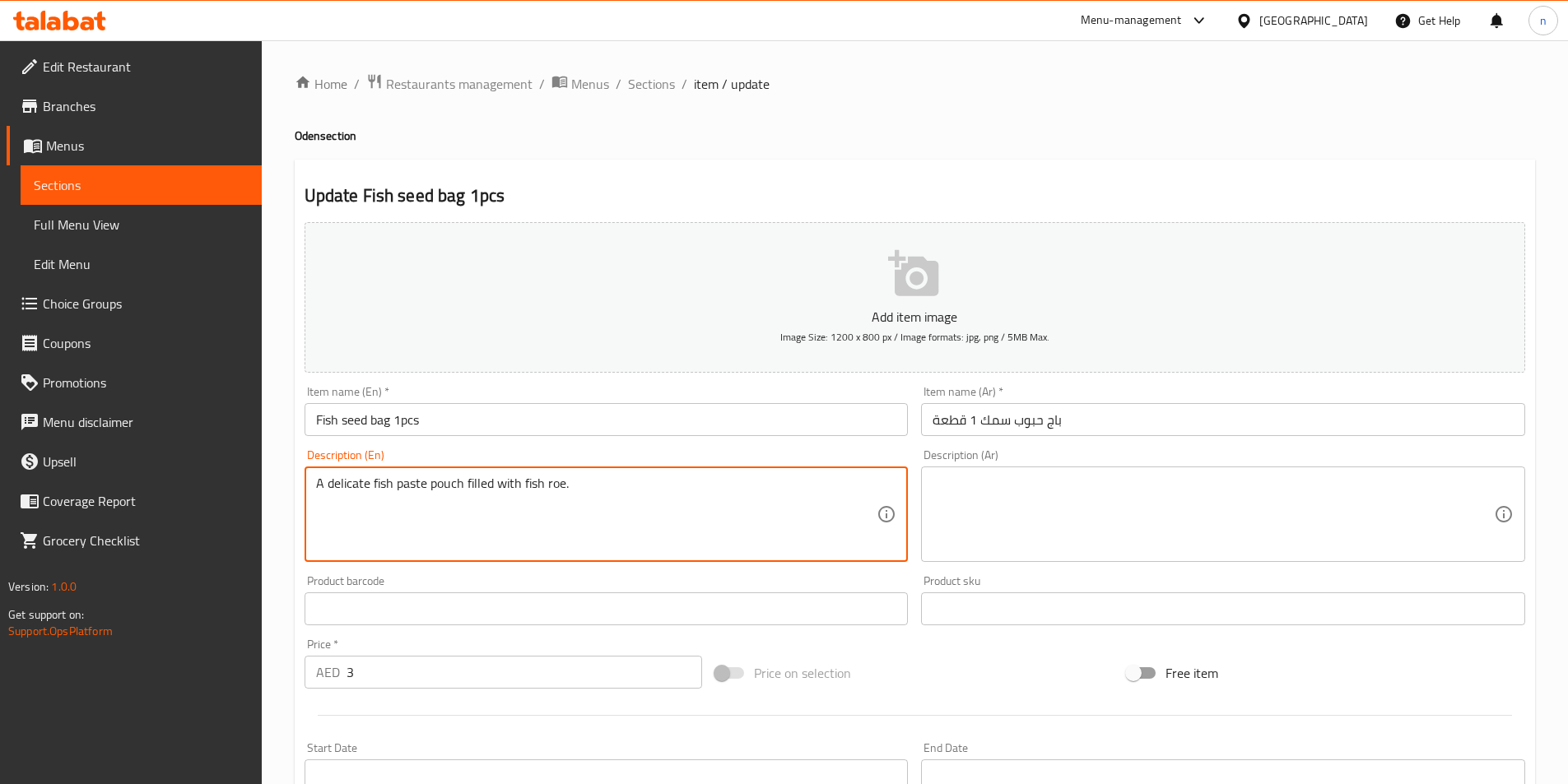
click at [417, 477] on textarea "A delicate fish paste pouch filled with fish roe." at bounding box center [596, 515] width 561 height 78
click at [781, 498] on textarea "A delicate fish paste pouch filled with fish roe." at bounding box center [596, 515] width 561 height 78
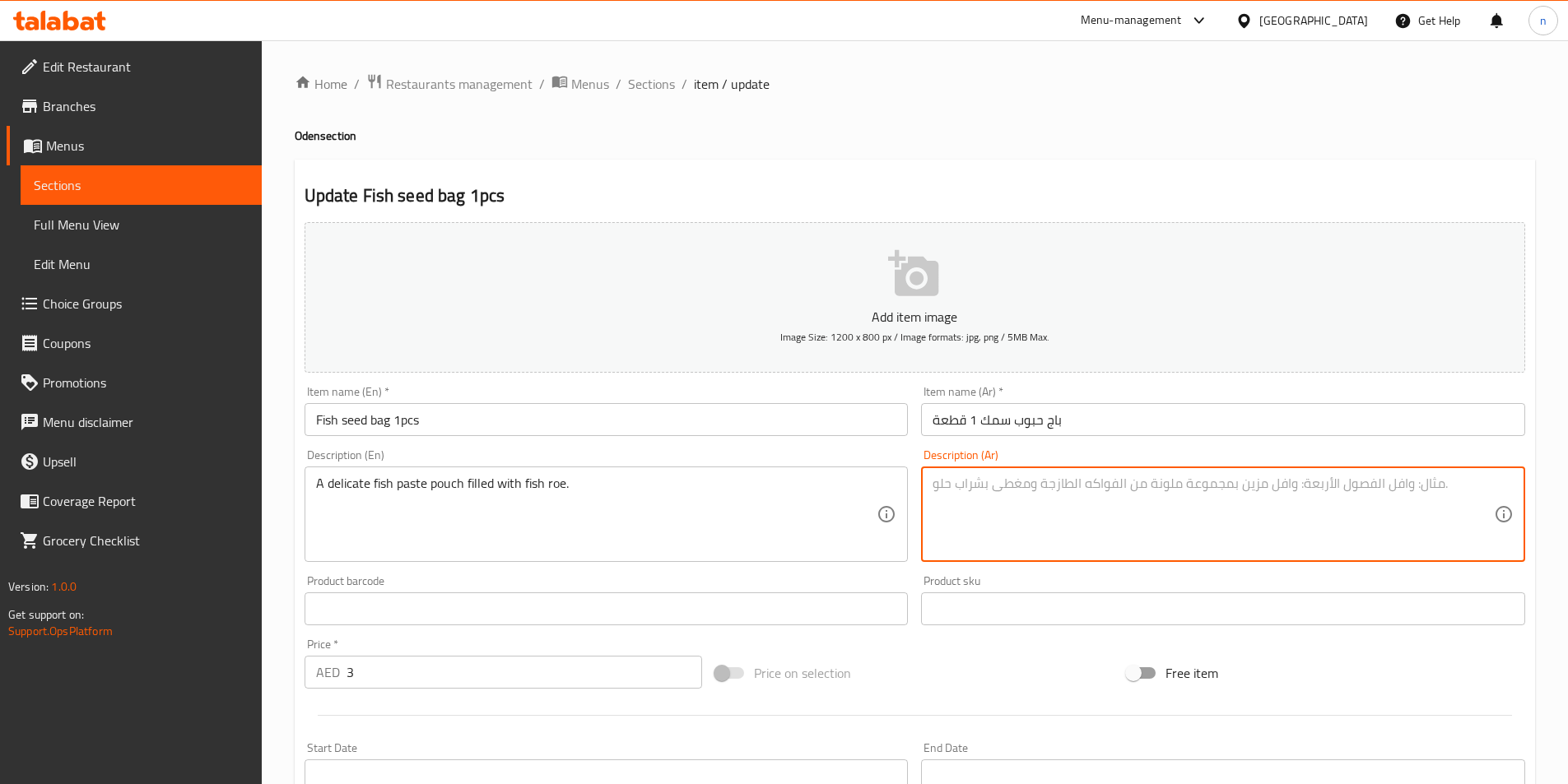
click at [1147, 533] on textarea at bounding box center [1212, 515] width 561 height 78
paste textarea "كيس معجون سمك رقيق مملوء ببطارخ السمك."
click at [1212, 493] on textarea "كيس معجون سمك رقيق مملوء ببطارخ السمك." at bounding box center [1212, 515] width 561 height 78
click at [1358, 490] on textarea "كيس معجون سمك رقيق مملوء ببطارخ السمك." at bounding box center [1212, 515] width 561 height 78
drag, startPoint x: 1322, startPoint y: 489, endPoint x: 1387, endPoint y: 503, distance: 66.5
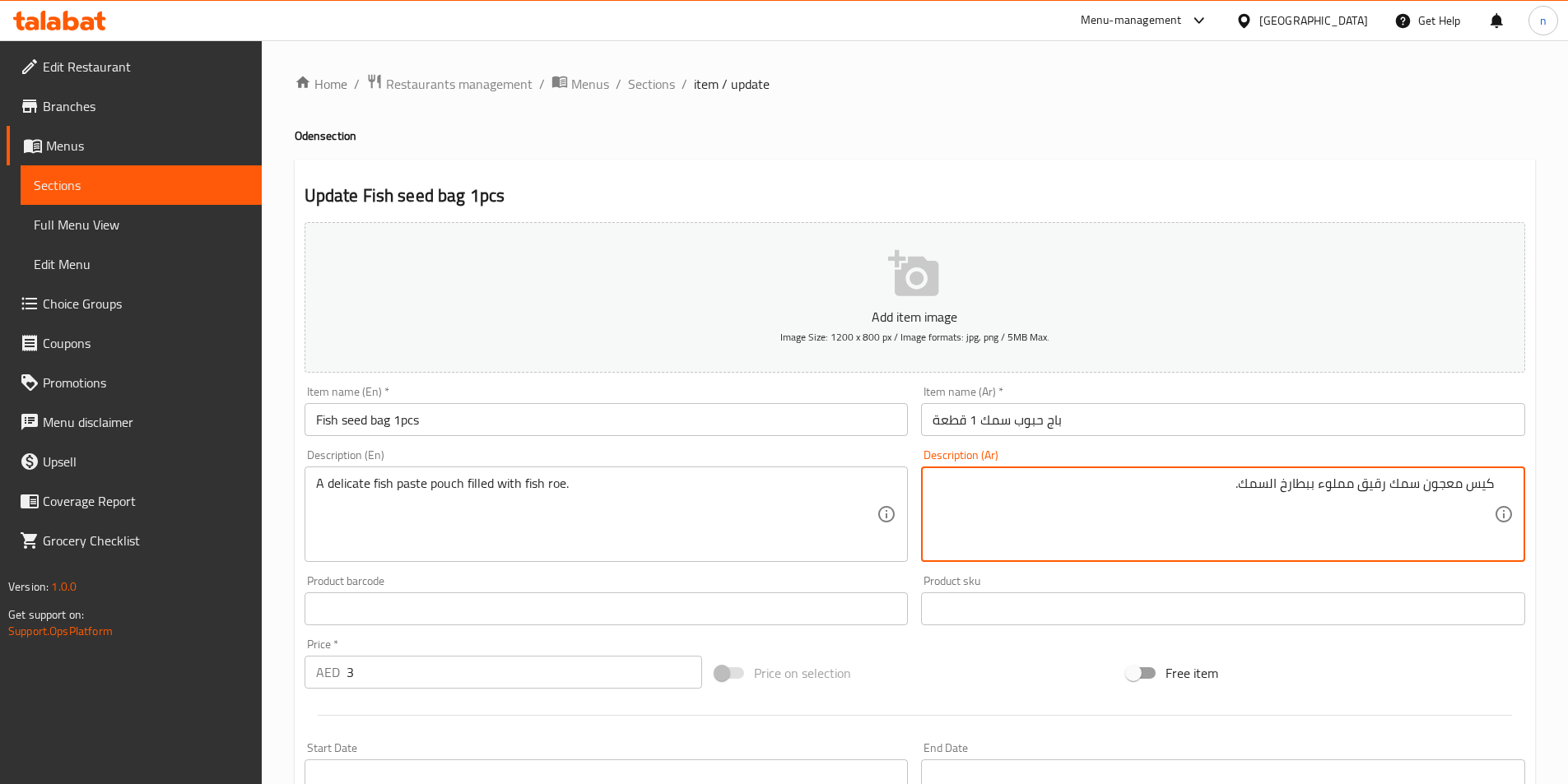
click at [1387, 503] on textarea "كيس معجون سمك رقيق مملوء ببطارخ السمك." at bounding box center [1212, 515] width 561 height 78
type textarea "كيس معجون سمك ديلبكات محشوة ببطارخ السمك."
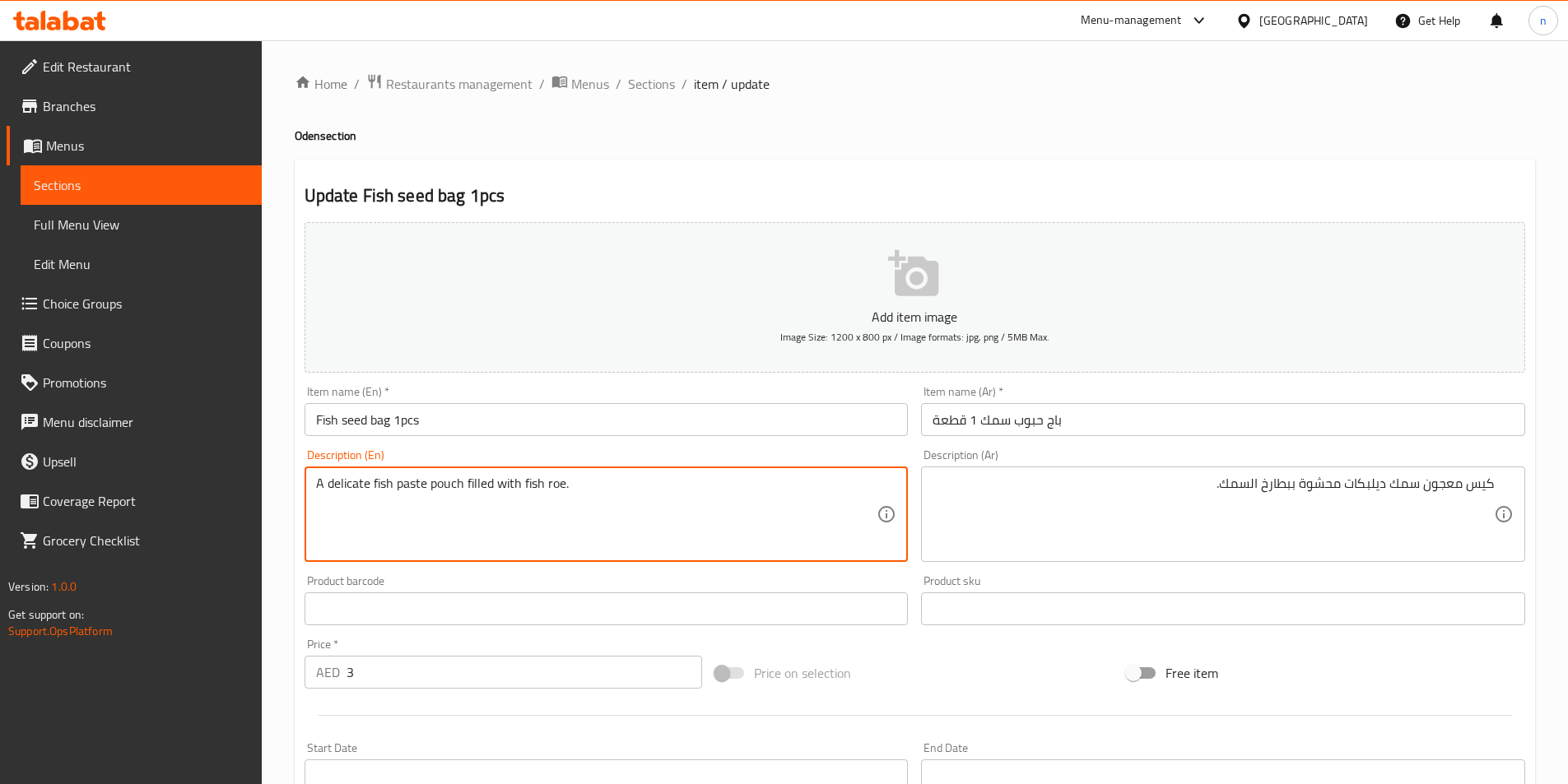
click at [338, 491] on textarea "A delicate fish paste pouch filled with fish roe." at bounding box center [596, 515] width 561 height 78
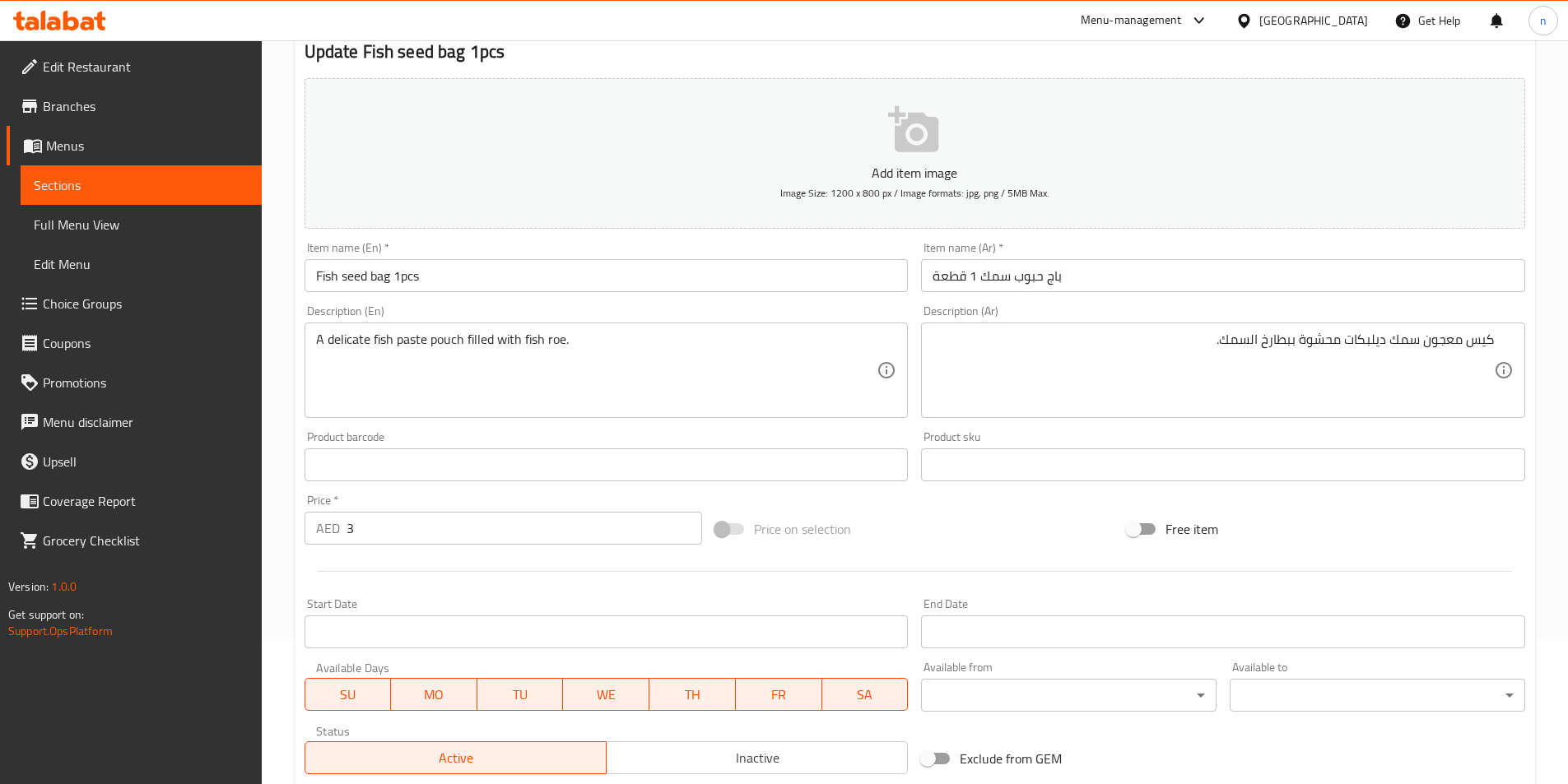
scroll to position [378, 0]
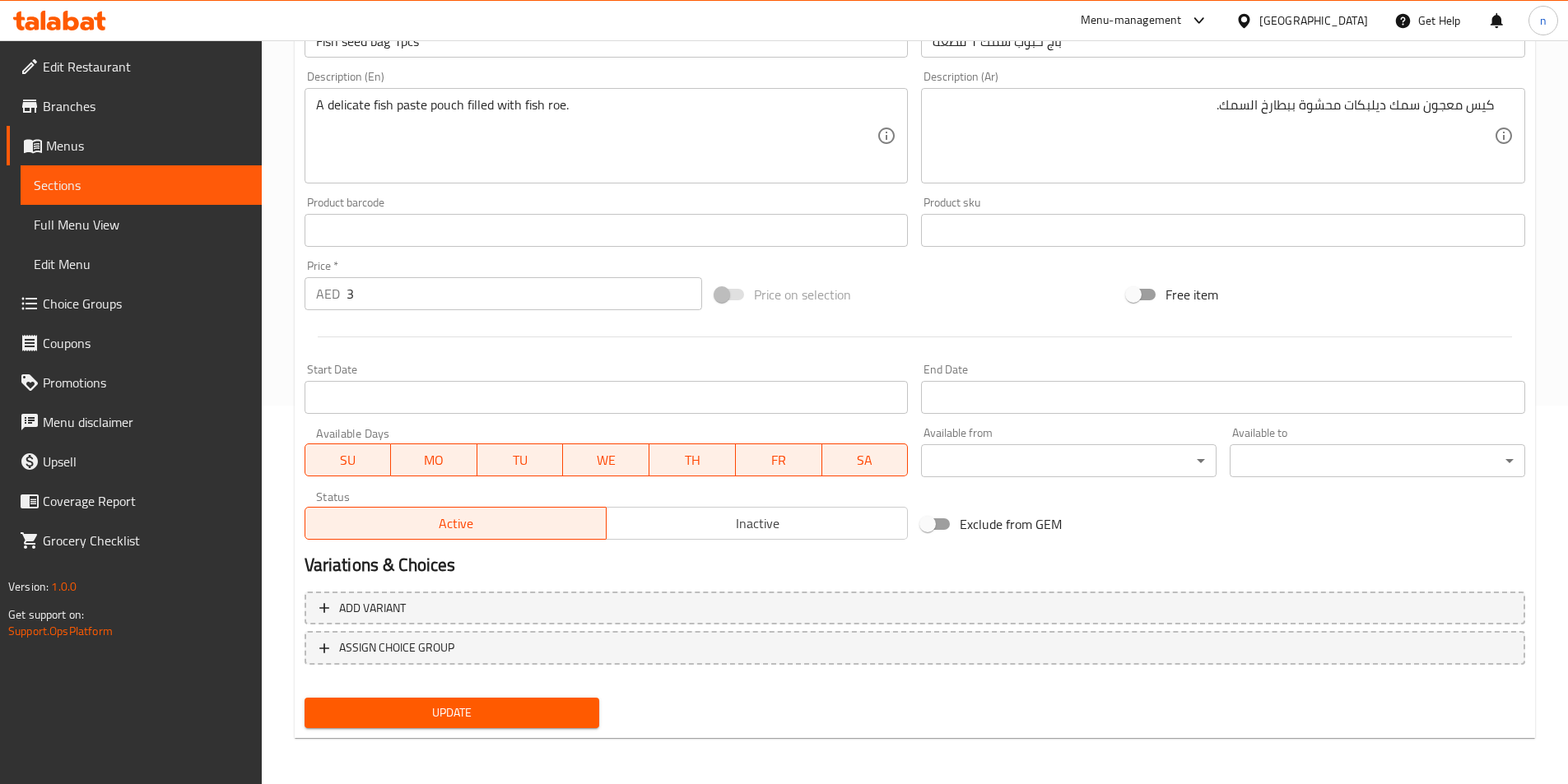
click at [553, 710] on span "Update" at bounding box center [452, 713] width 270 height 20
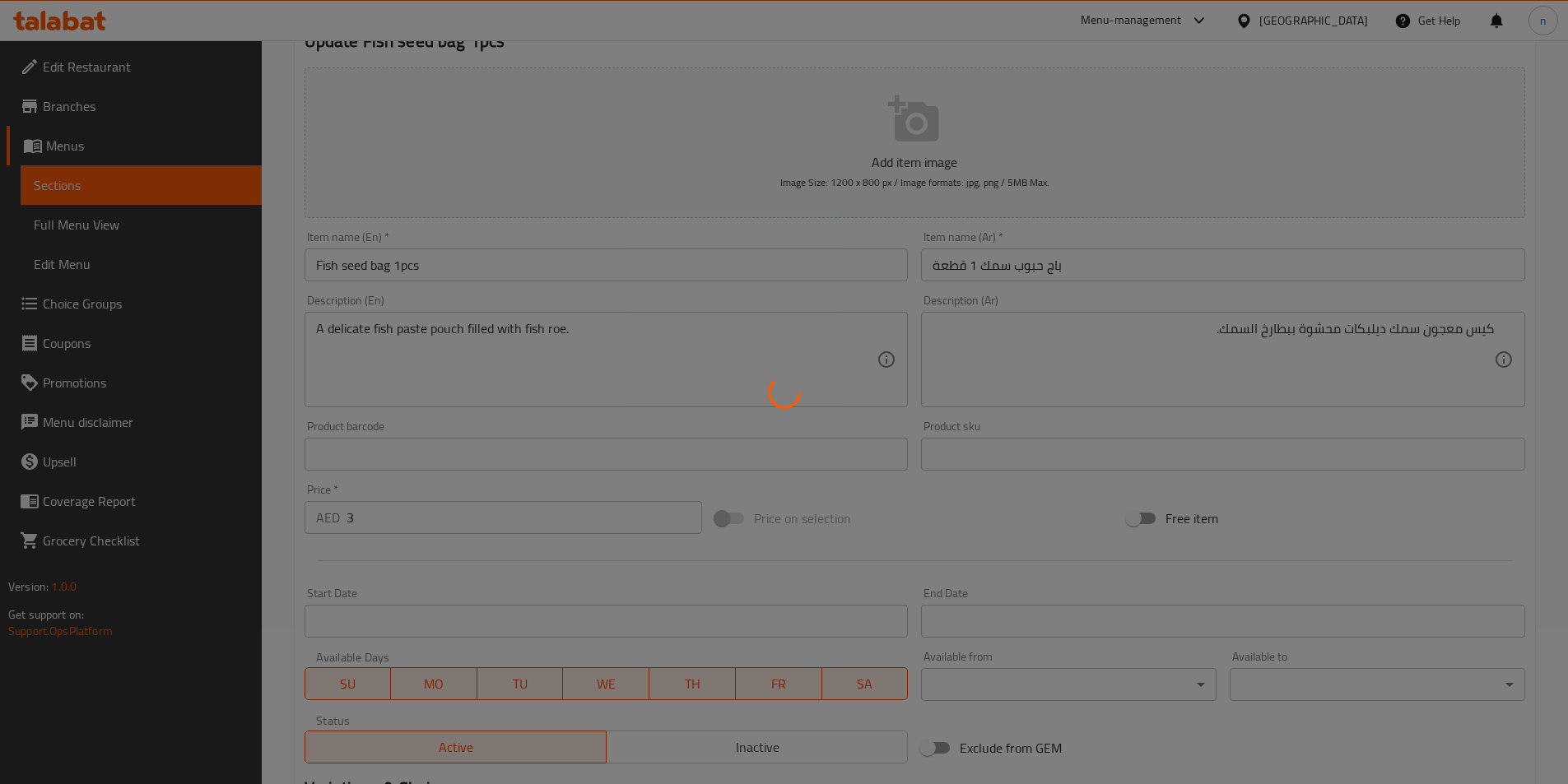
scroll to position [0, 0]
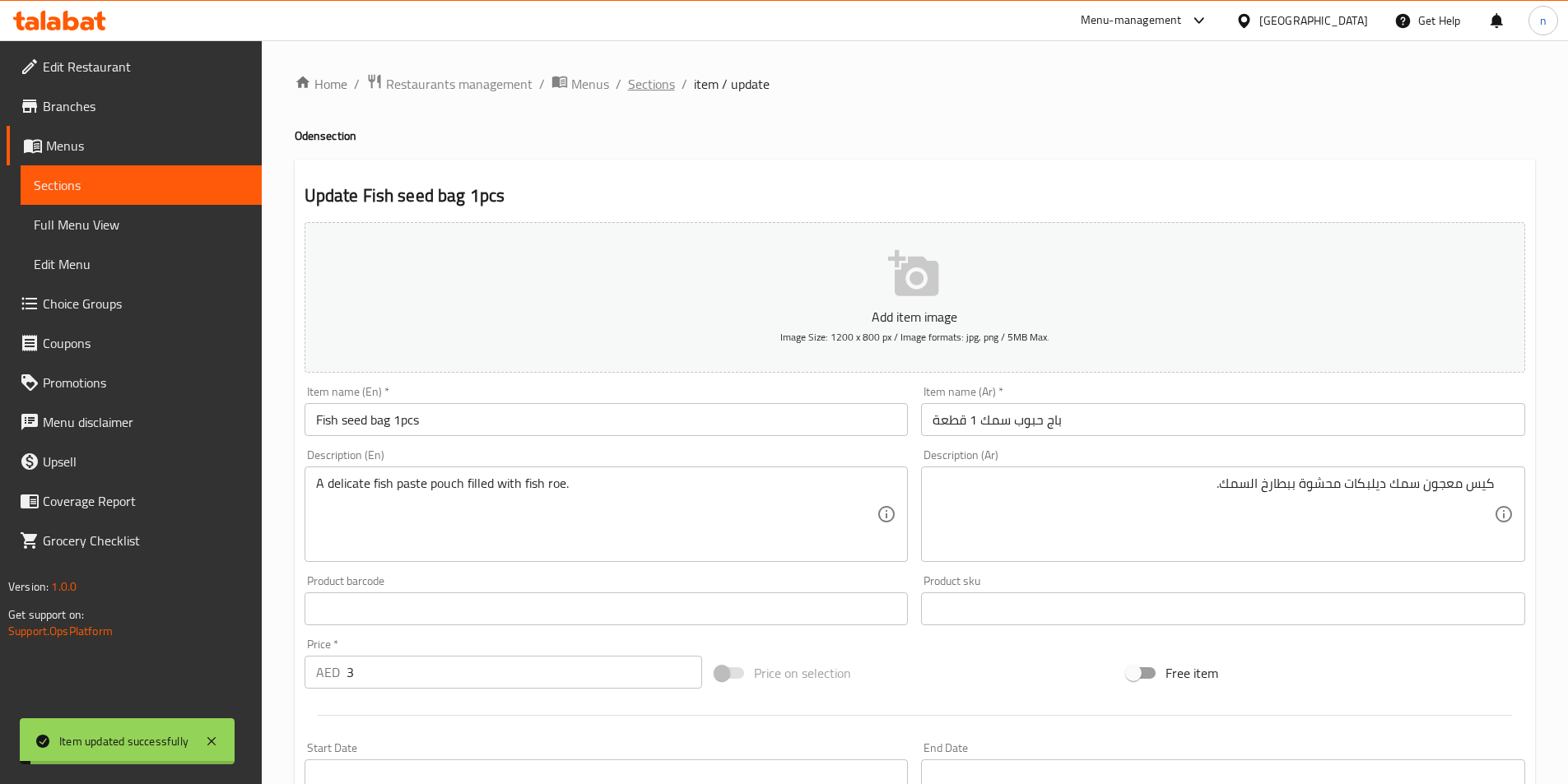
click at [638, 89] on span "Sections" at bounding box center [651, 84] width 47 height 19
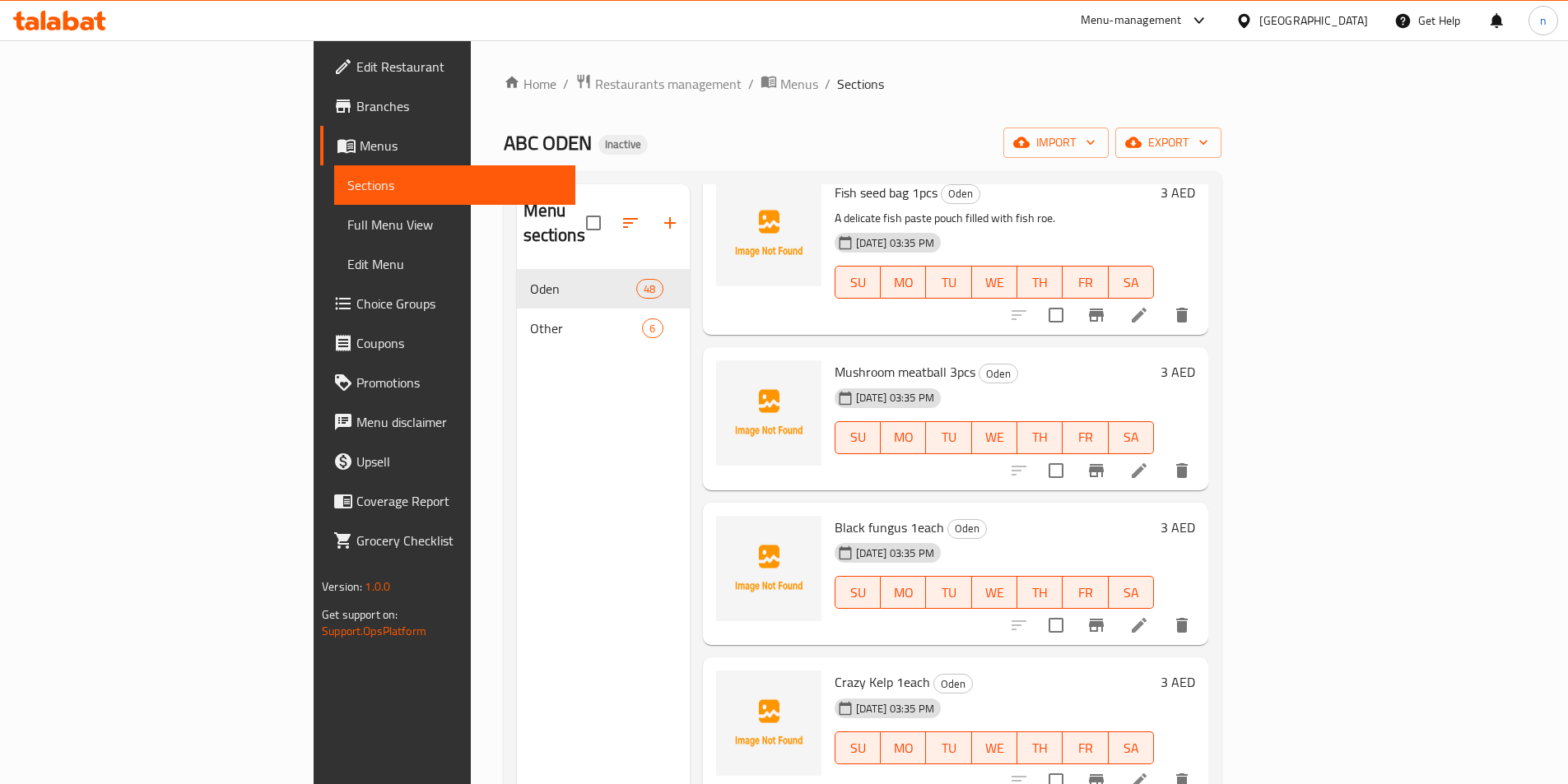
scroll to position [3044, 0]
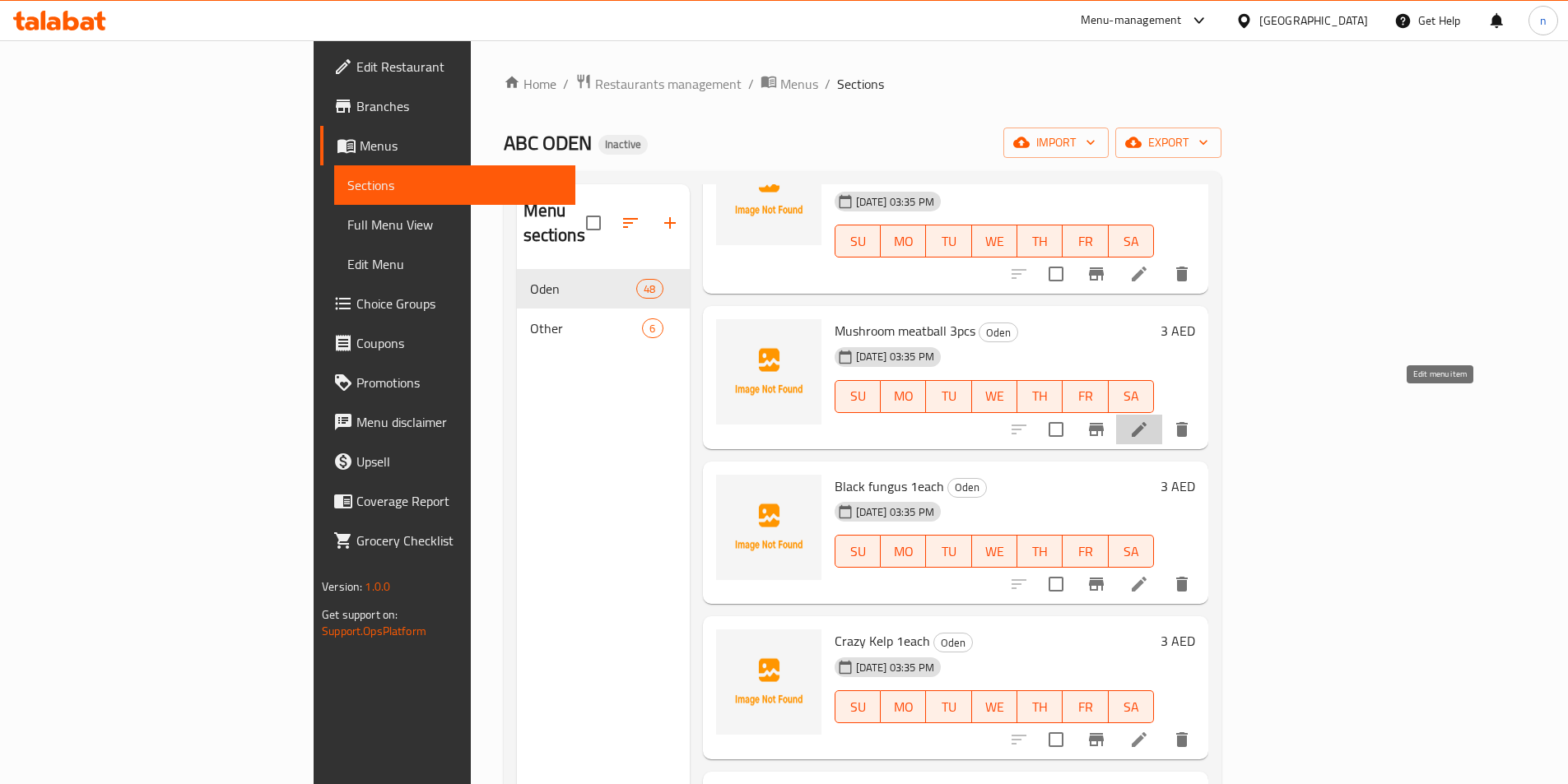
click at [1150, 420] on icon at bounding box center [1139, 430] width 19 height 19
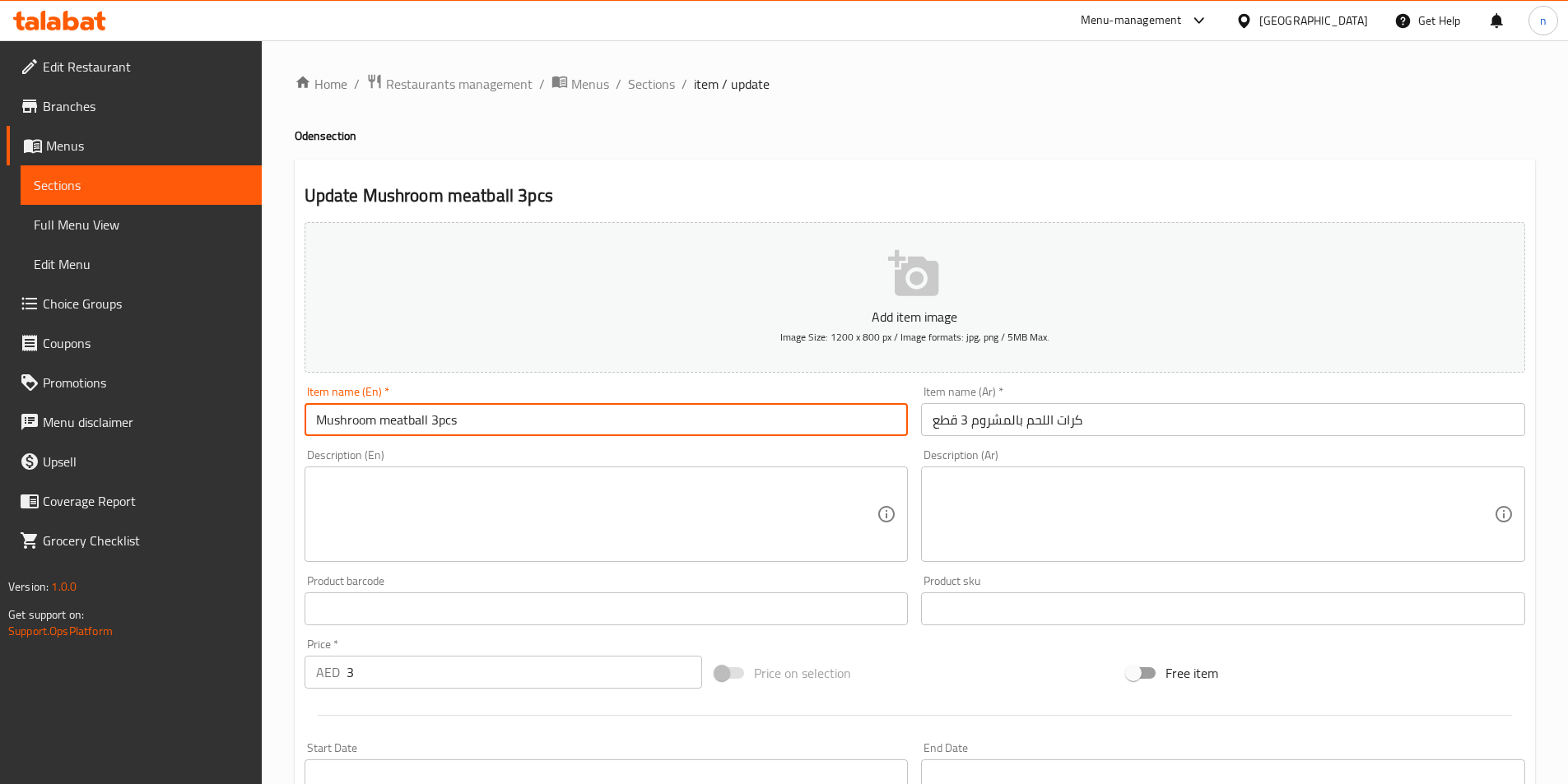
click at [417, 421] on input "Mushroom meatball 3pcs" at bounding box center [606, 420] width 604 height 33
drag, startPoint x: 426, startPoint y: 421, endPoint x: 156, endPoint y: 420, distance: 270.0
click at [156, 420] on div "Edit Restaurant Branches Menus Sections Full Menu View Edit Menu Choice Groups …" at bounding box center [784, 602] width 1568 height 1122
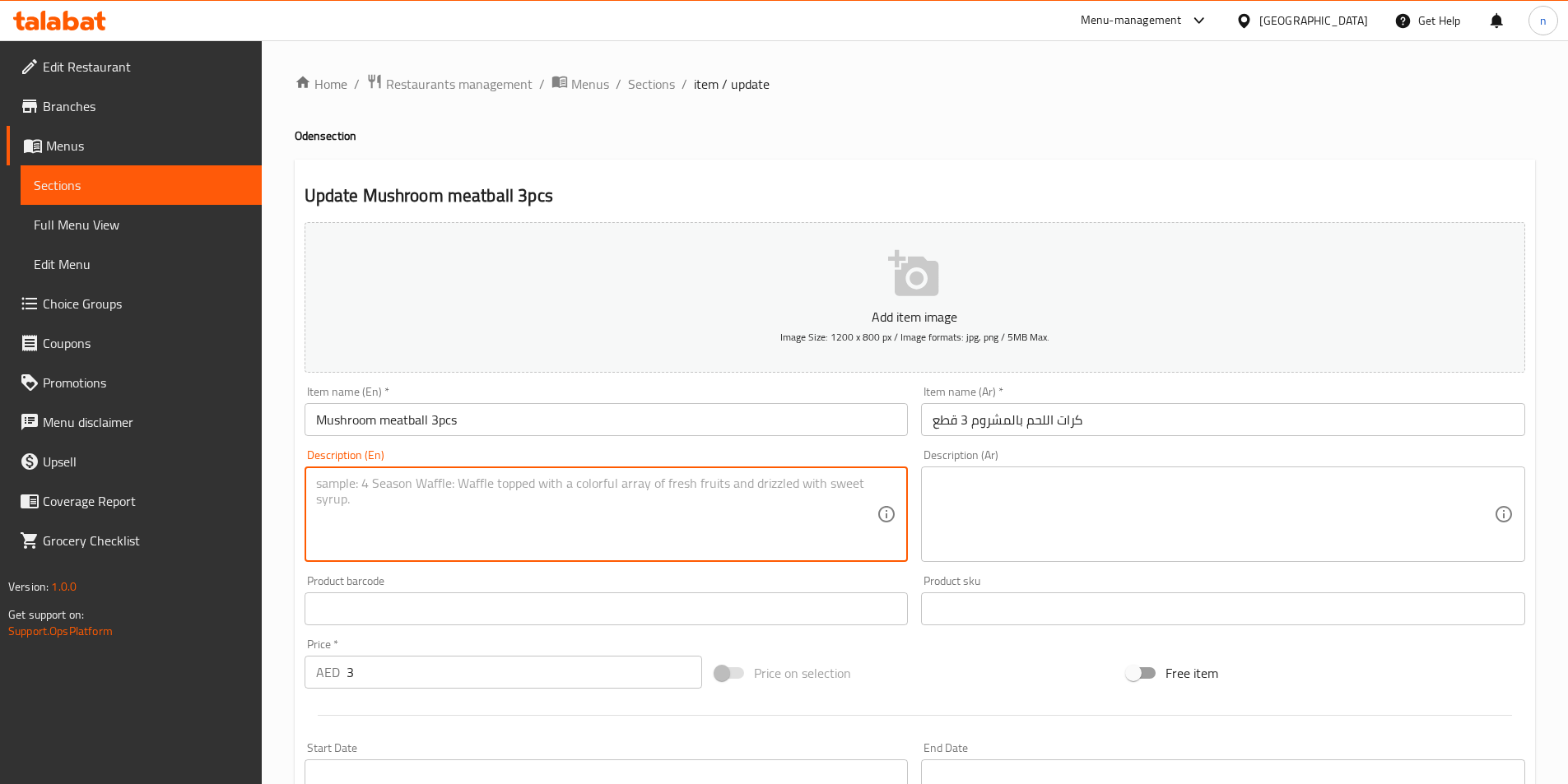
click at [430, 525] on textarea at bounding box center [596, 515] width 561 height 78
paste textarea "A savory meatball blended with earthy mushrooms."
type textarea "A savory meatball blended with earthy mushrooms."
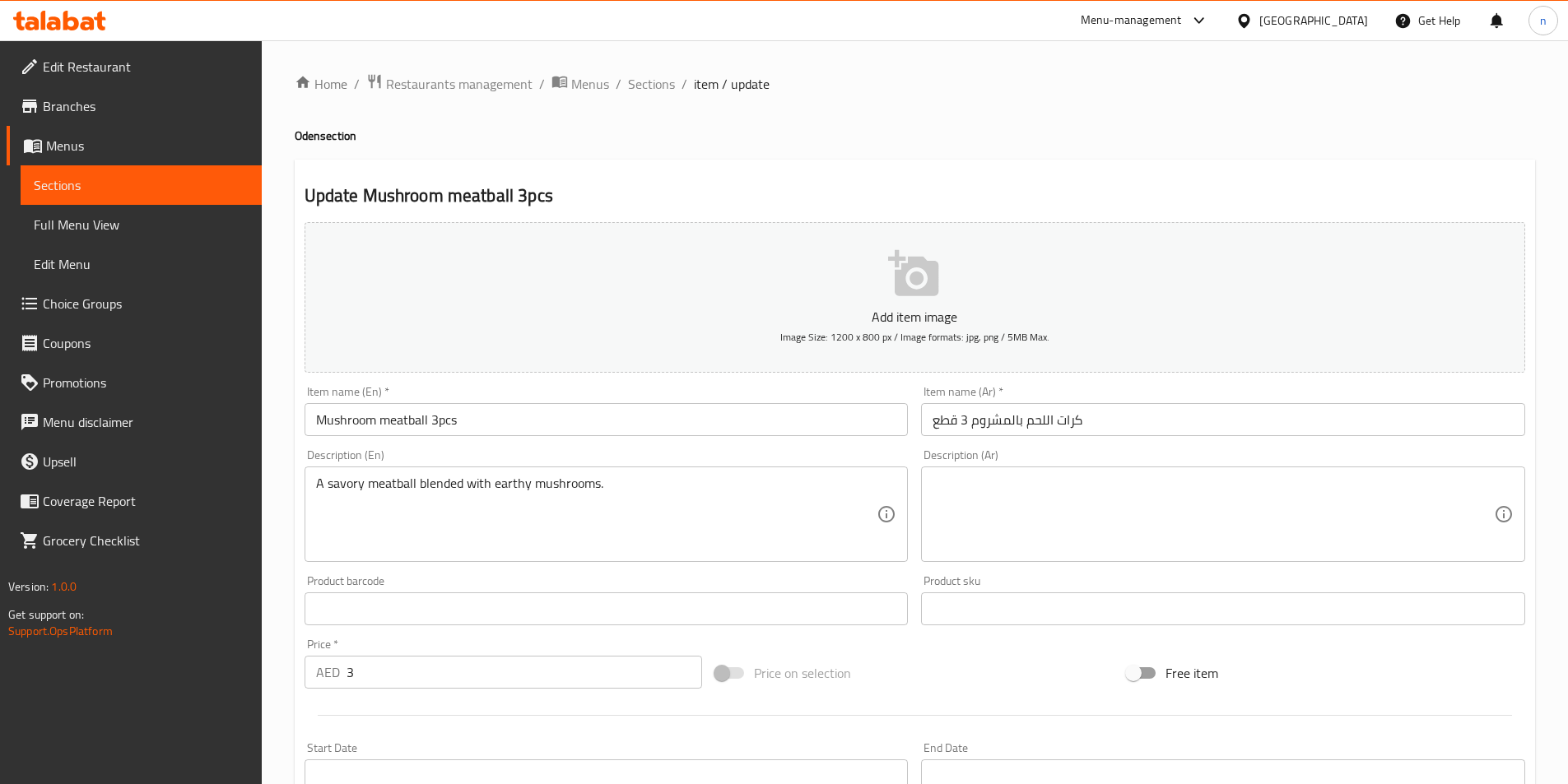
click at [997, 518] on textarea at bounding box center [1212, 515] width 561 height 78
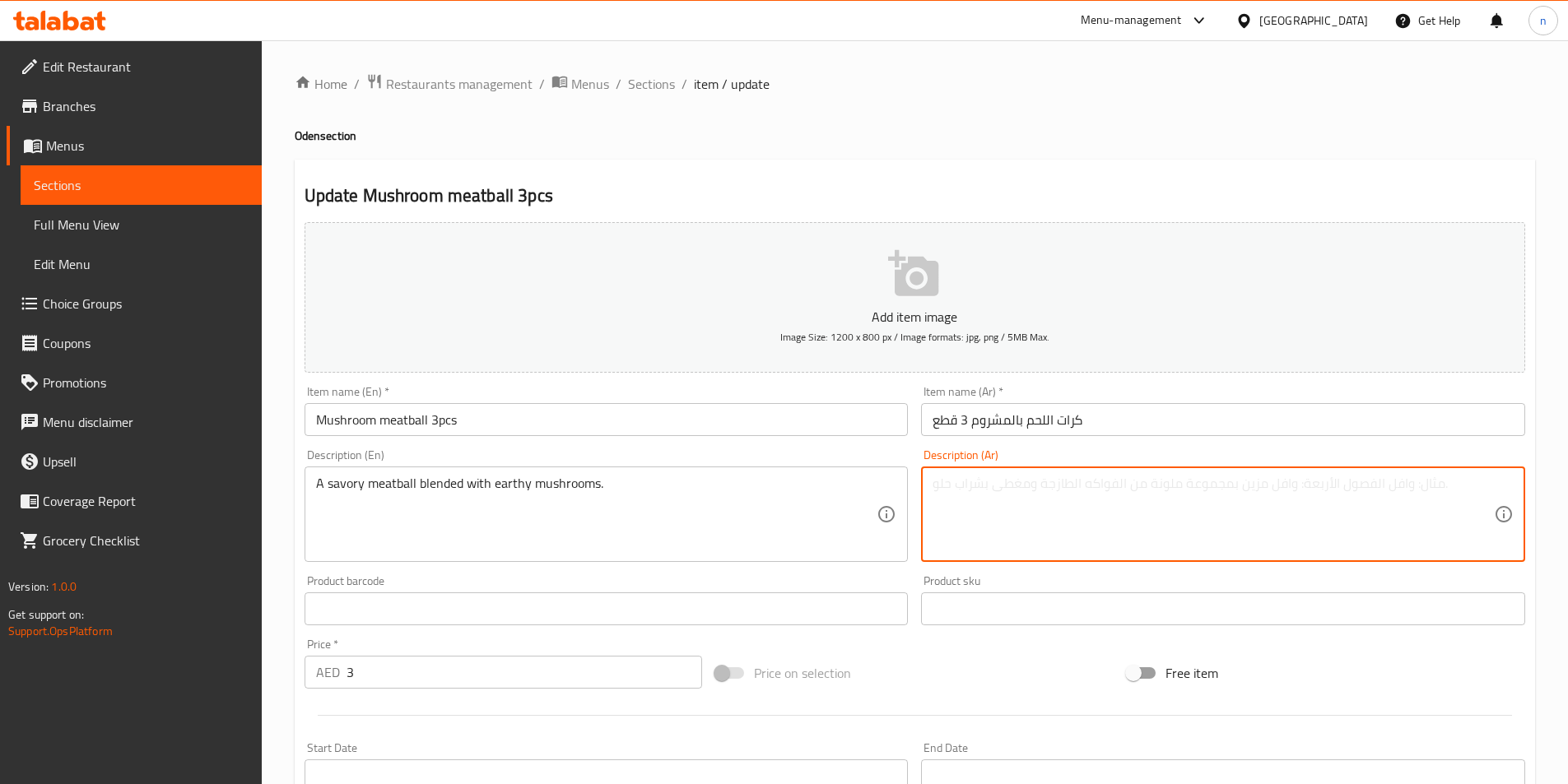
paste textarea "كرات اللحم اللذيذة الممزوجة بالفطر الترابي."
click at [991, 496] on textarea "كرات اللحم اللذيذة الممزوجة بالفطر الترابي." at bounding box center [1212, 515] width 561 height 78
click at [1164, 509] on textarea "كرات اللحم اللذيذة الممزوجة بالفطر الترابي." at bounding box center [1212, 515] width 561 height 78
click at [1401, 484] on textarea "كرات اللحم اللذيذة الممزوجة بالفطر الترابي." at bounding box center [1212, 515] width 561 height 78
click at [1400, 488] on textarea "كرات اللحم اللذيذة الممزوجة بالفطر الترابي." at bounding box center [1212, 515] width 561 height 78
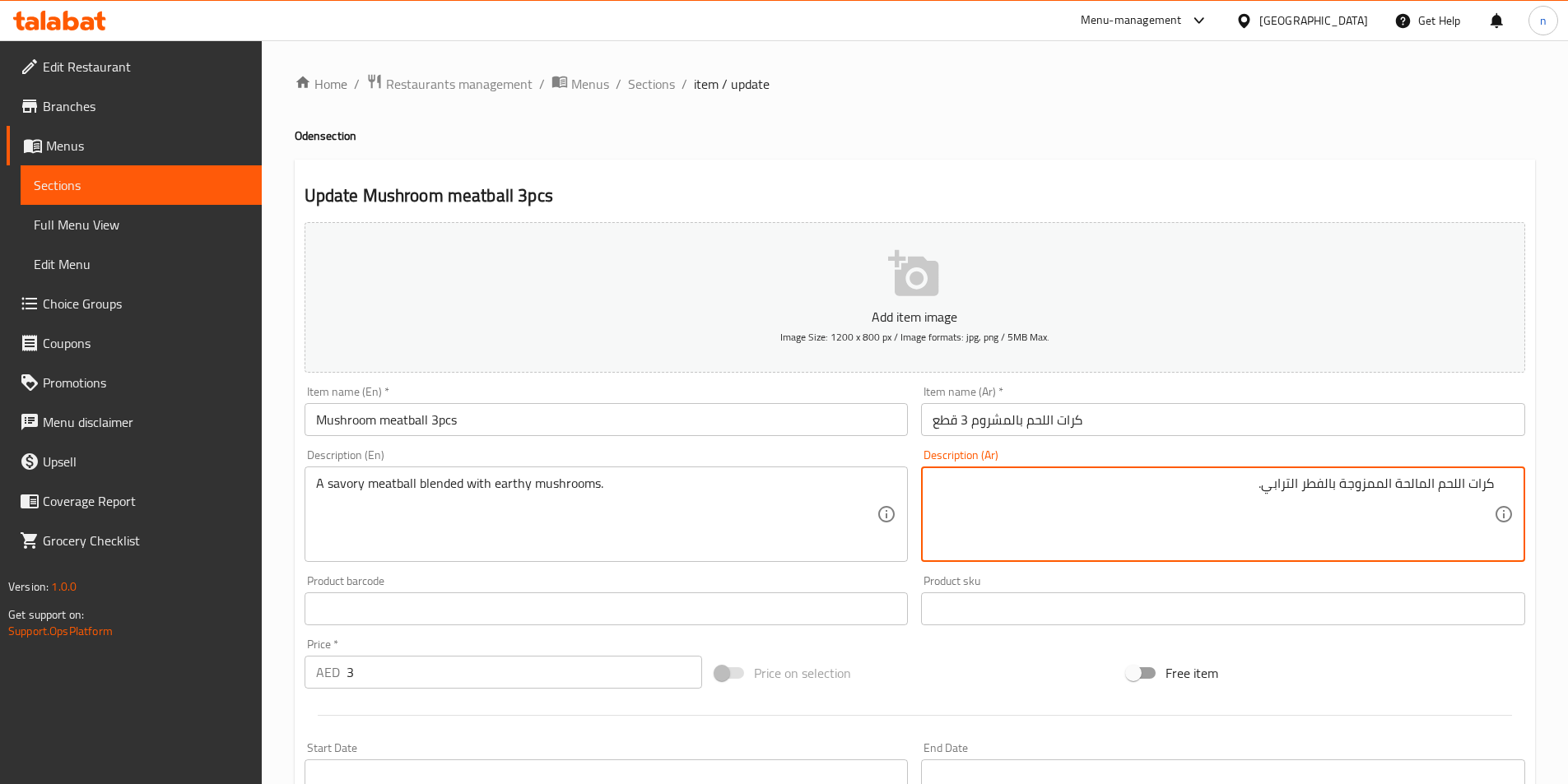
drag, startPoint x: 1265, startPoint y: 490, endPoint x: 1271, endPoint y: 512, distance: 22.8
click at [1266, 492] on textarea "كرات اللحم المالحة الممزوجة بالفطر الترابي." at bounding box center [1212, 515] width 561 height 78
drag, startPoint x: 1327, startPoint y: 489, endPoint x: 1326, endPoint y: 500, distance: 11.0
click at [1326, 491] on textarea "كرات اللحم المالحة الممزوجة بالفطر ." at bounding box center [1212, 515] width 561 height 78
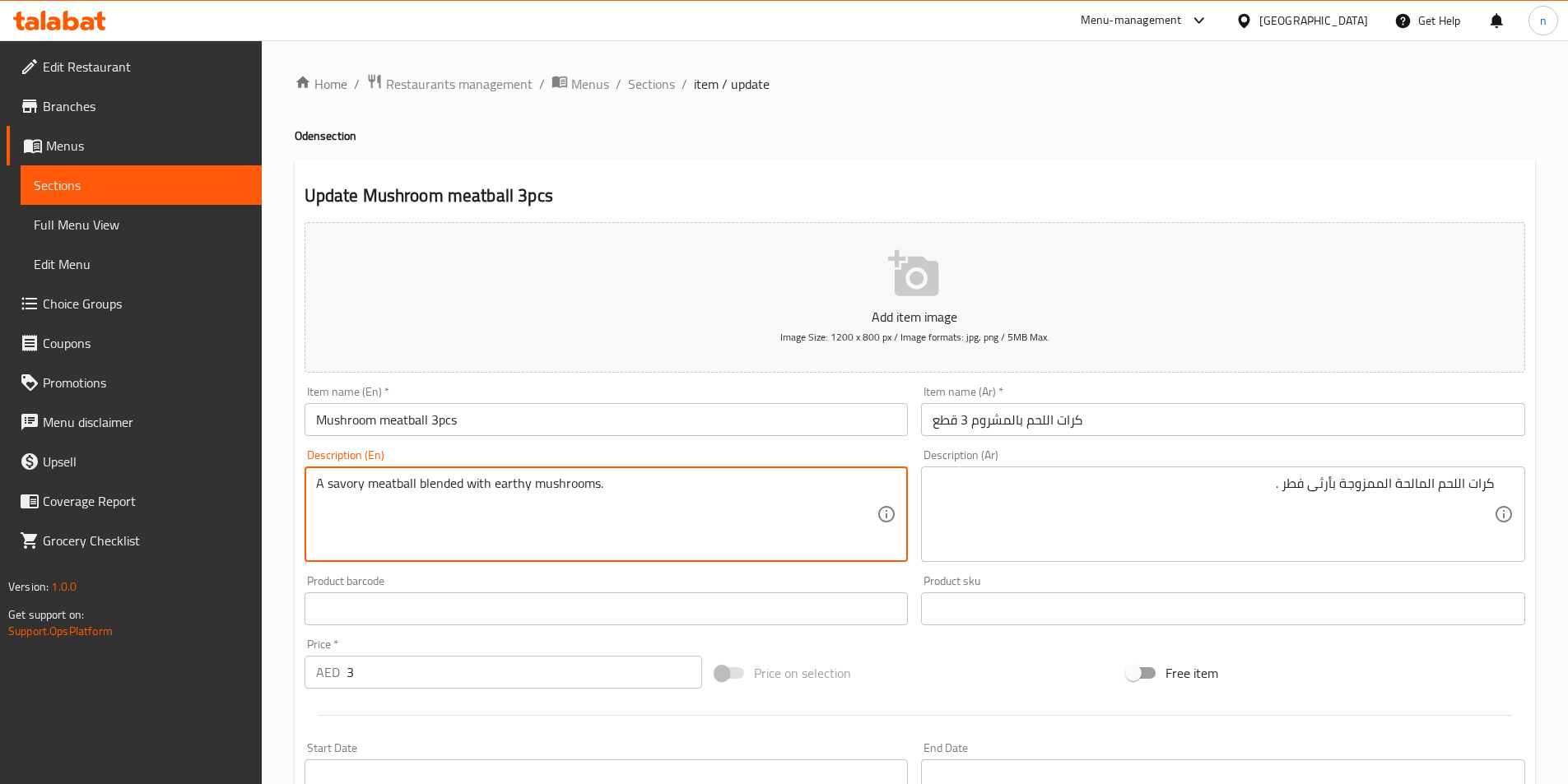
click at [502, 492] on textarea "A savory meatball blended with earthy mushrooms." at bounding box center [596, 515] width 561 height 78
click at [533, 509] on textarea "A savory meatball blended with earthy mushrooms." at bounding box center [596, 515] width 561 height 78
drag, startPoint x: 538, startPoint y: 492, endPoint x: 493, endPoint y: 499, distance: 45.5
click at [493, 499] on textarea "A savory meatball blended with earthy mushrooms." at bounding box center [596, 515] width 561 height 78
click at [709, 498] on textarea "A savory meatball blended with earthy mushrooms." at bounding box center [596, 515] width 561 height 78
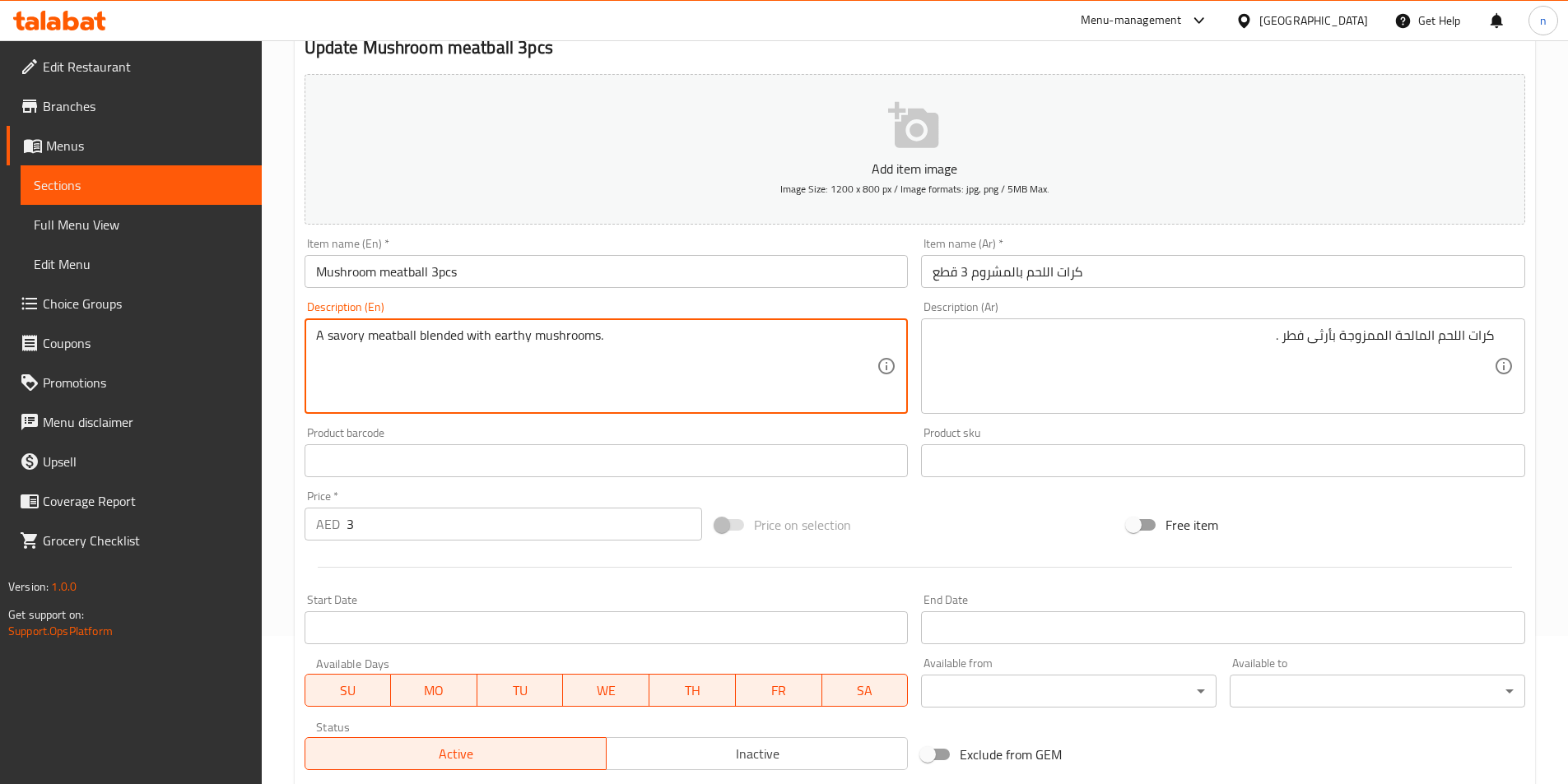
scroll to position [378, 0]
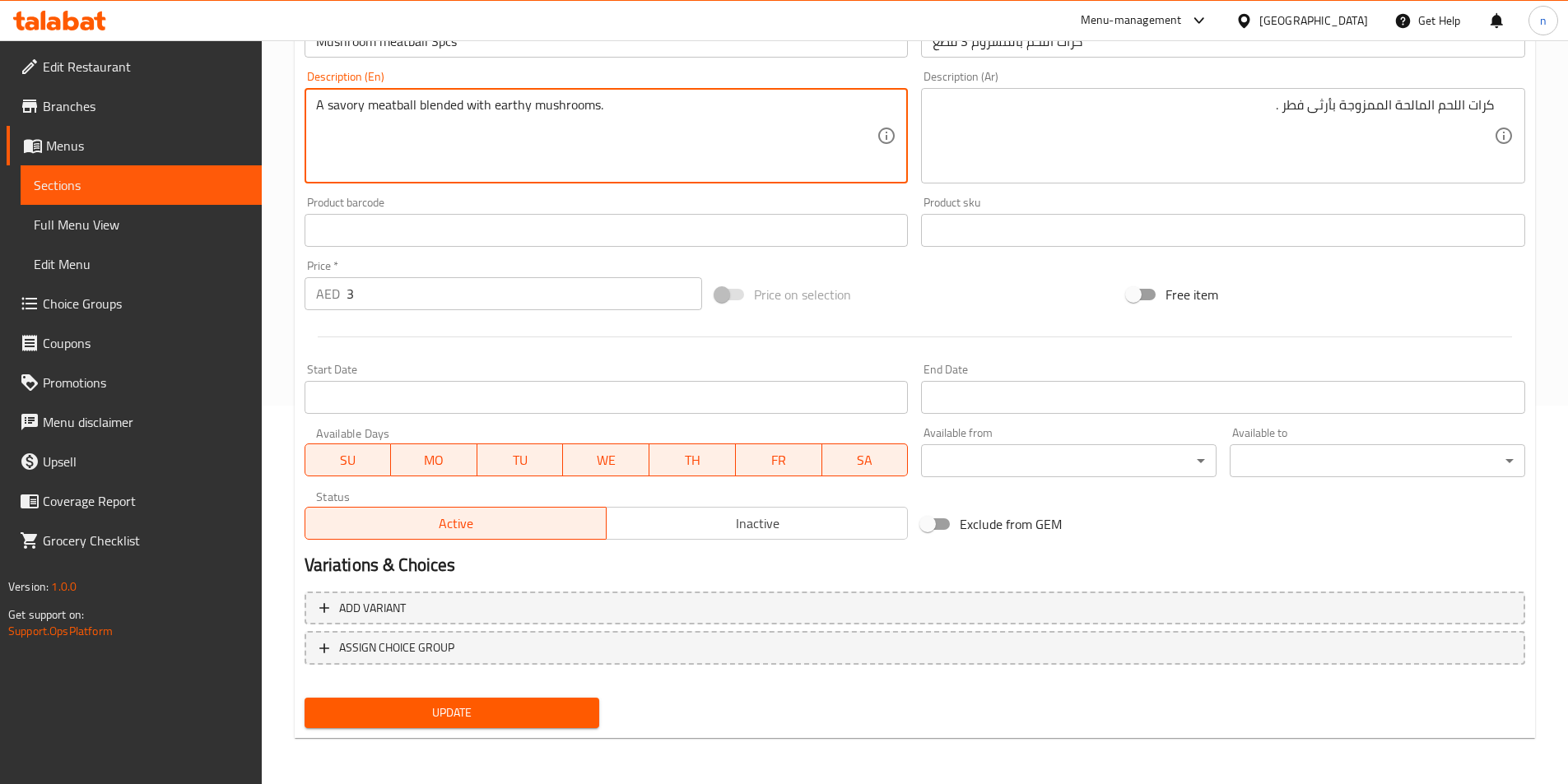
click at [499, 726] on button "Update" at bounding box center [452, 714] width 296 height 31
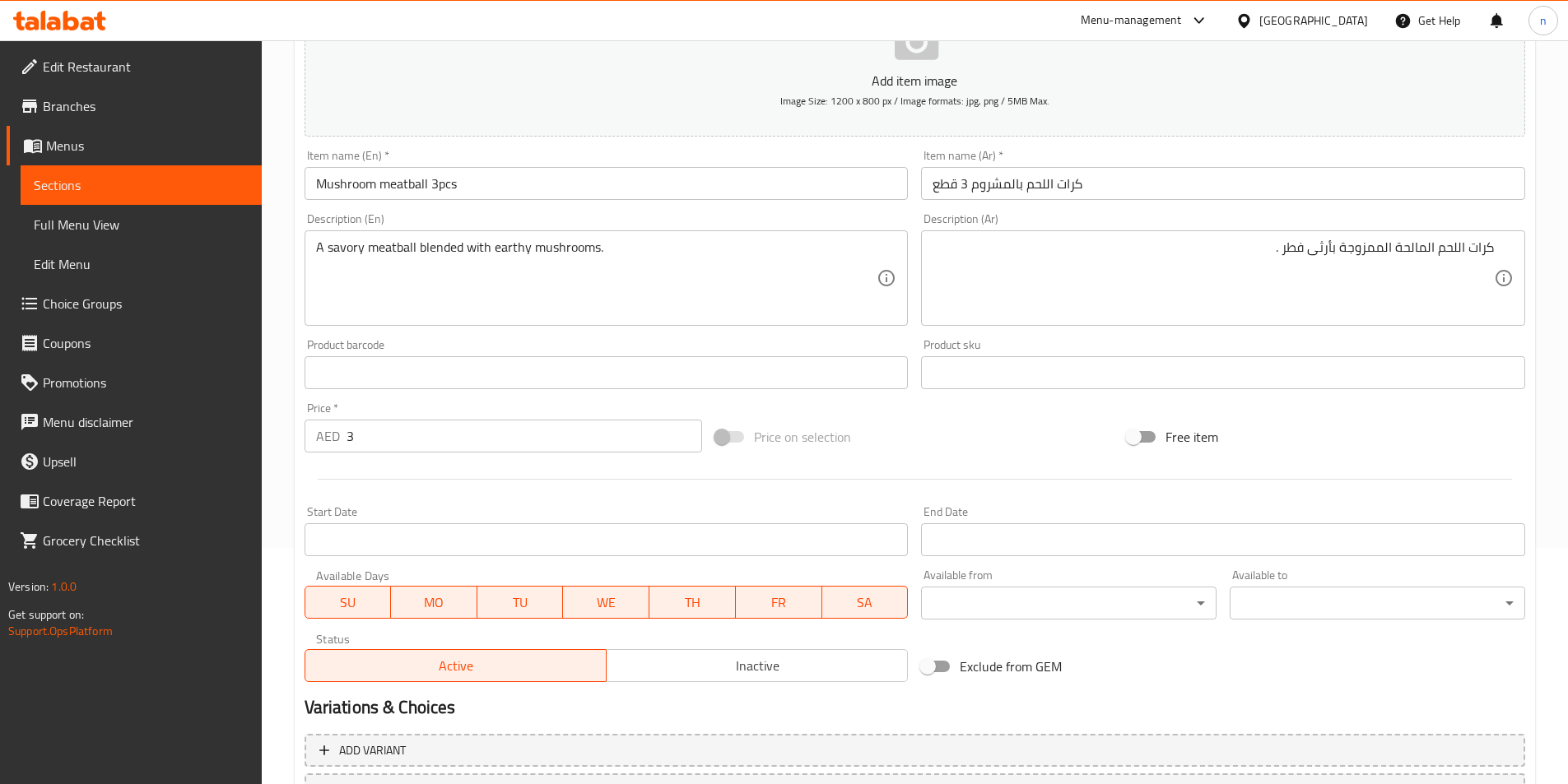
scroll to position [214, 0]
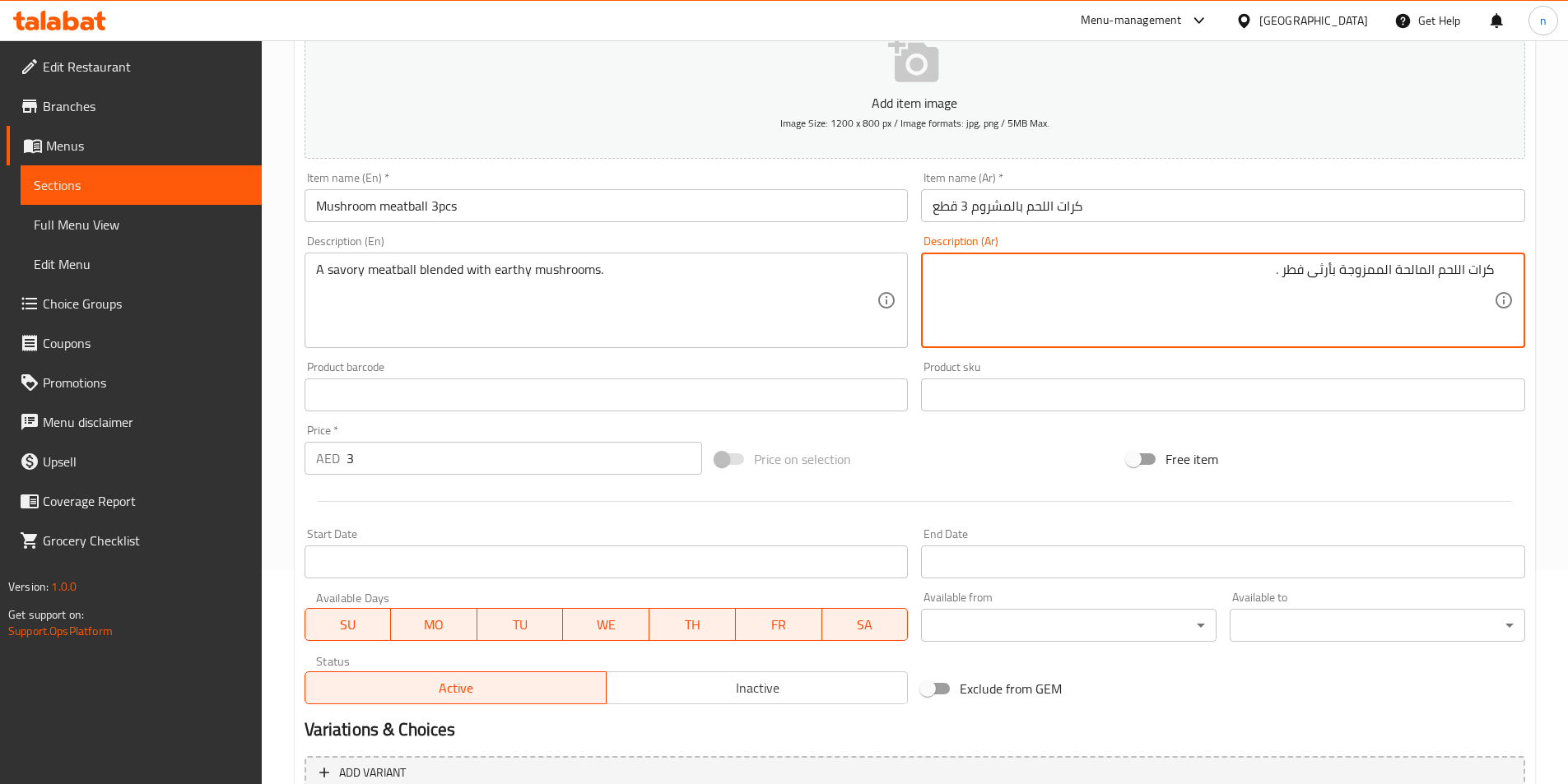
drag, startPoint x: 1305, startPoint y: 286, endPoint x: 1326, endPoint y: 294, distance: 22.5
click at [1326, 294] on textarea "كرات اللحم المالحة الممزوجة بأرثى فطر ." at bounding box center [1212, 300] width 561 height 78
click at [1311, 275] on textarea "كرات اللحم المالحة الممزوجة فطر ." at bounding box center [1212, 300] width 561 height 78
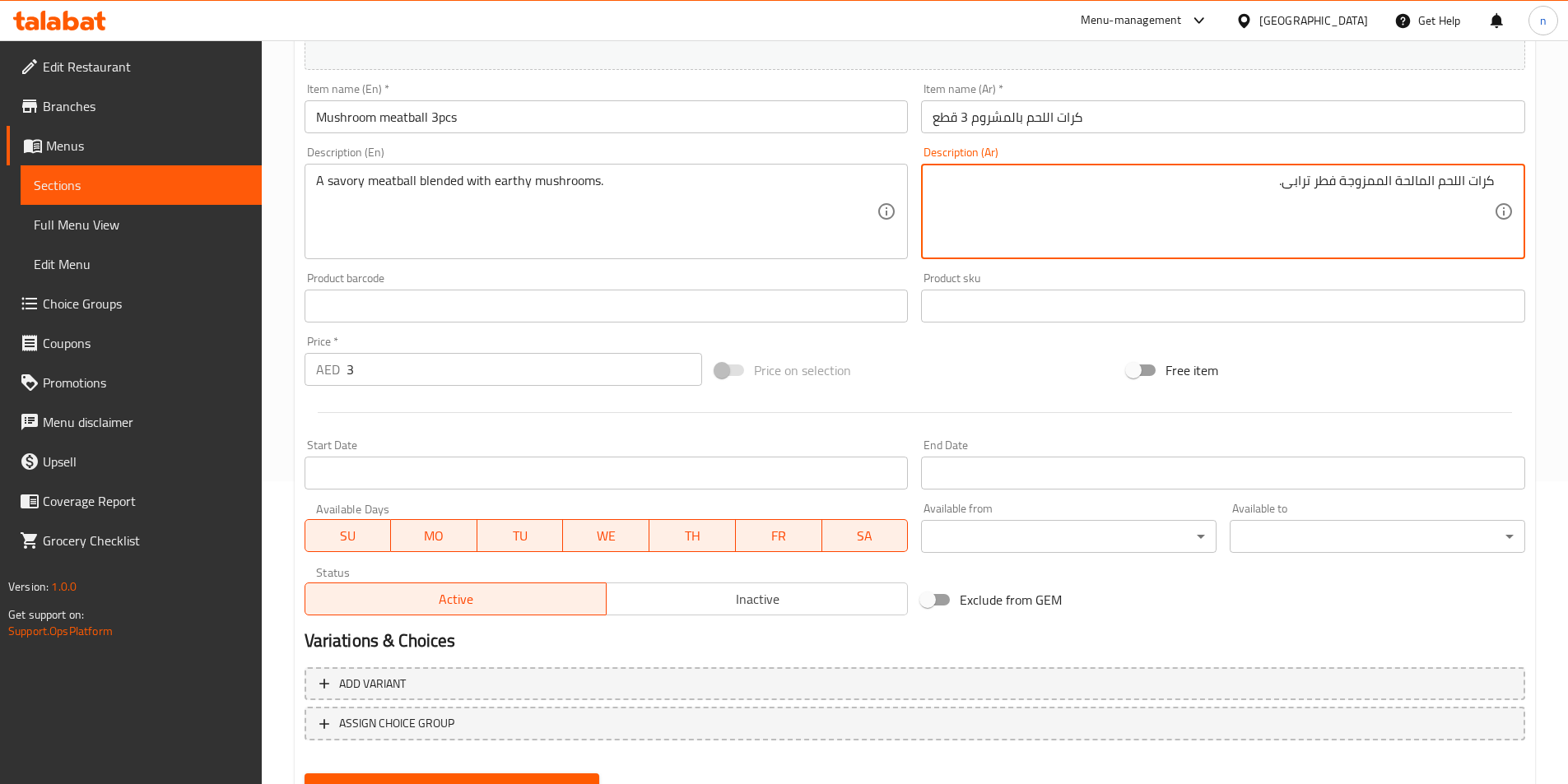
scroll to position [378, 0]
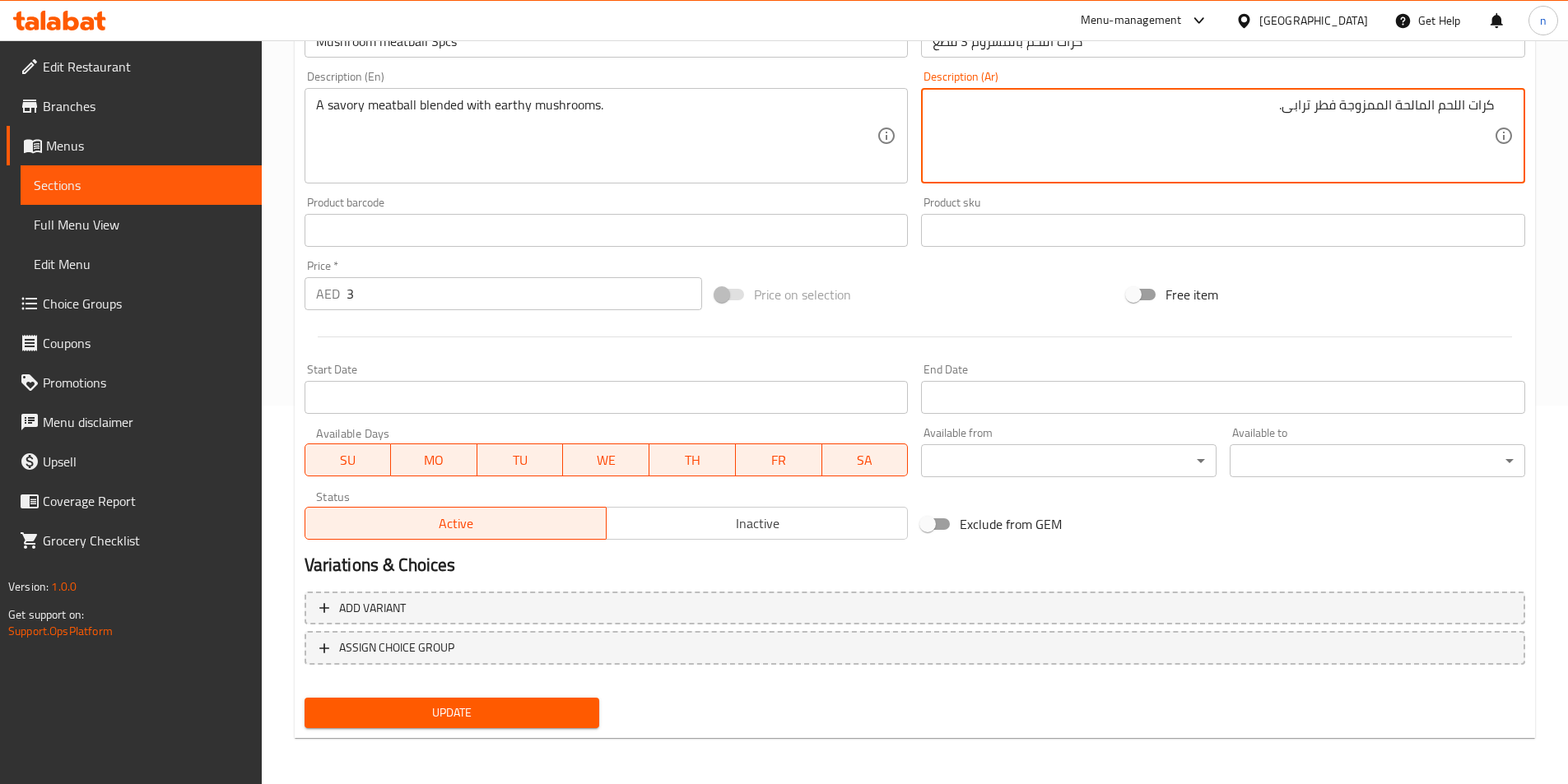
type textarea "كرات اللحم المالحة الممزوجة فطر ترابى."
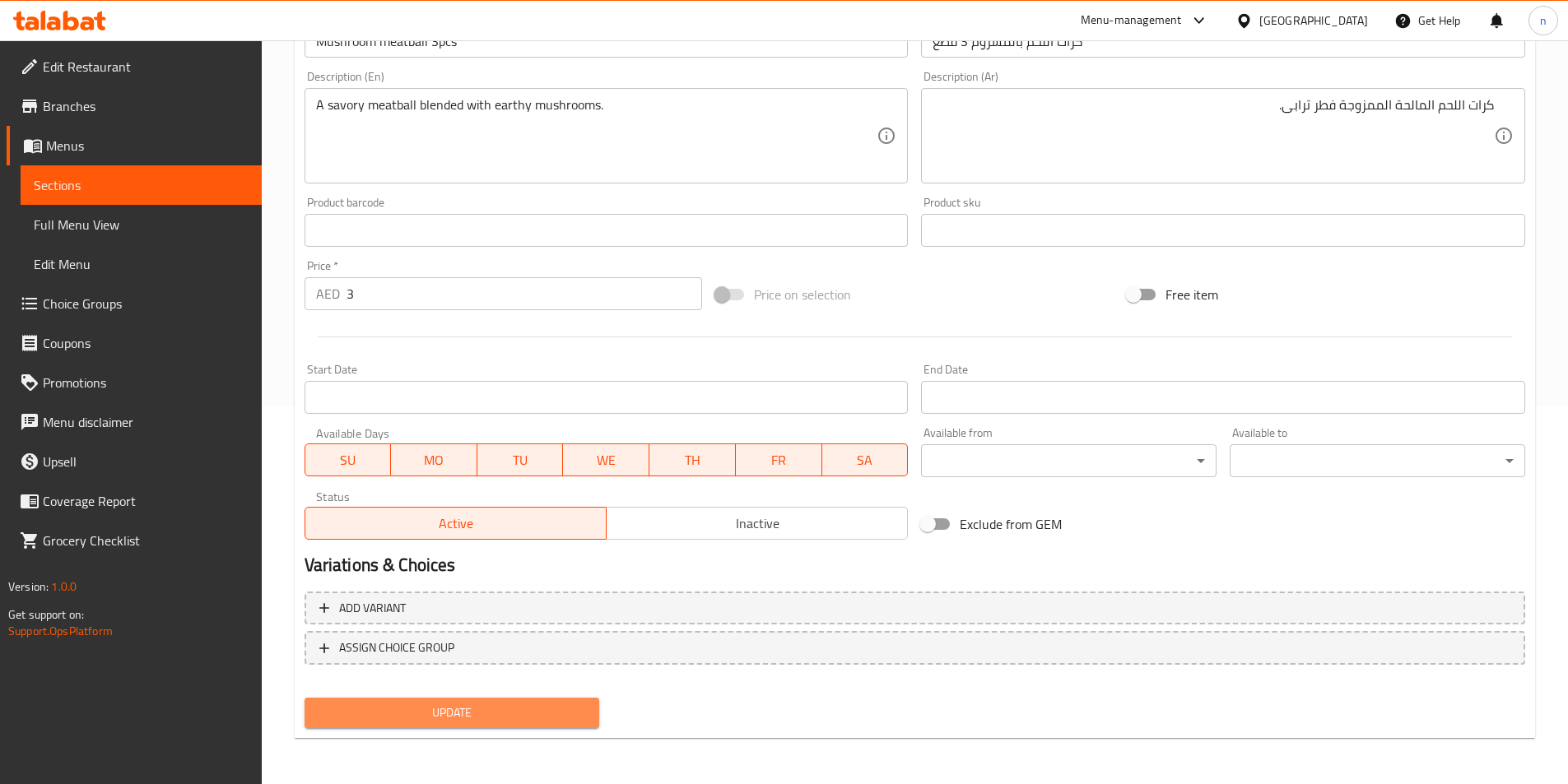
click at [412, 703] on span "Update" at bounding box center [452, 713] width 270 height 20
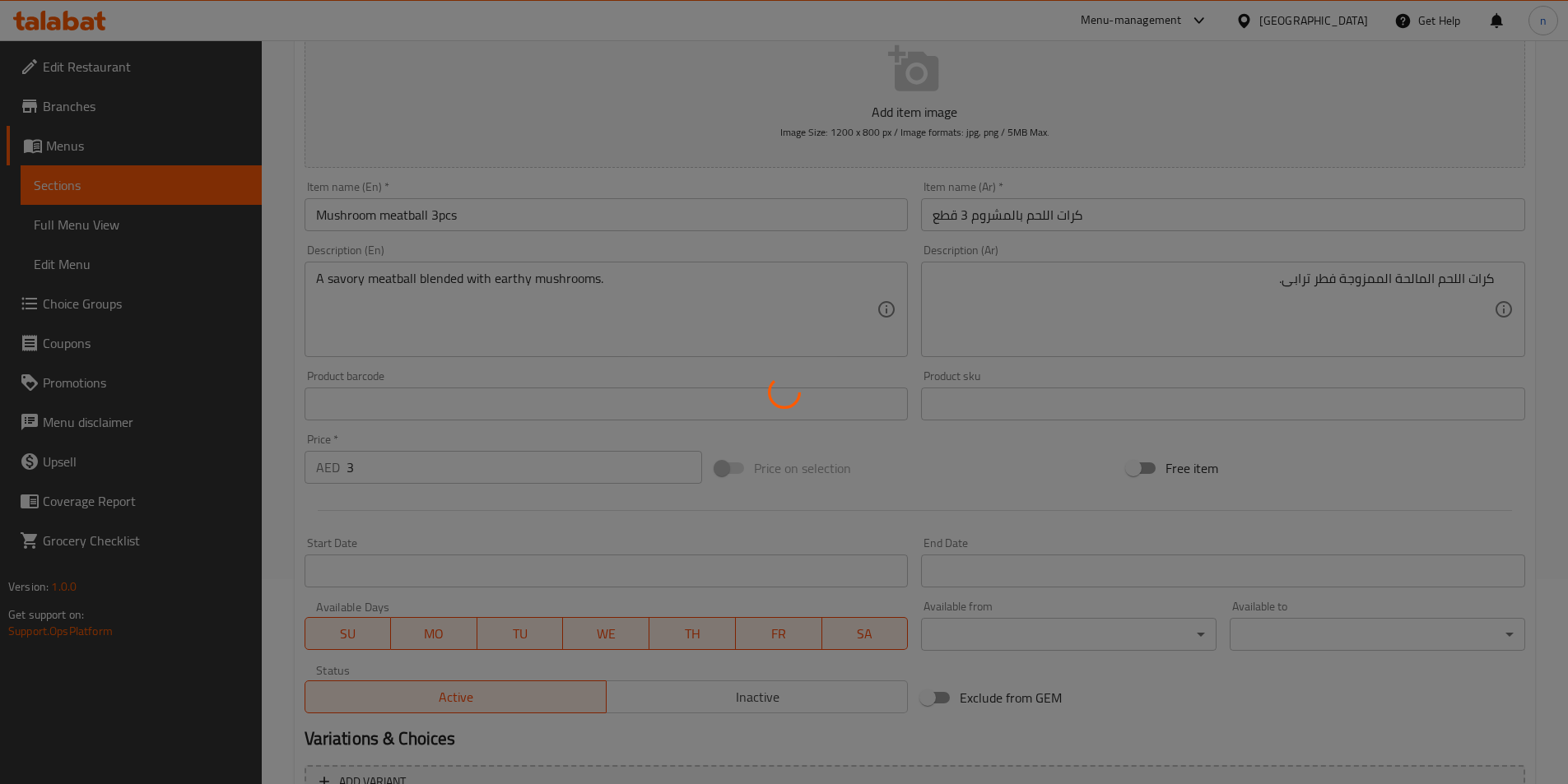
scroll to position [0, 0]
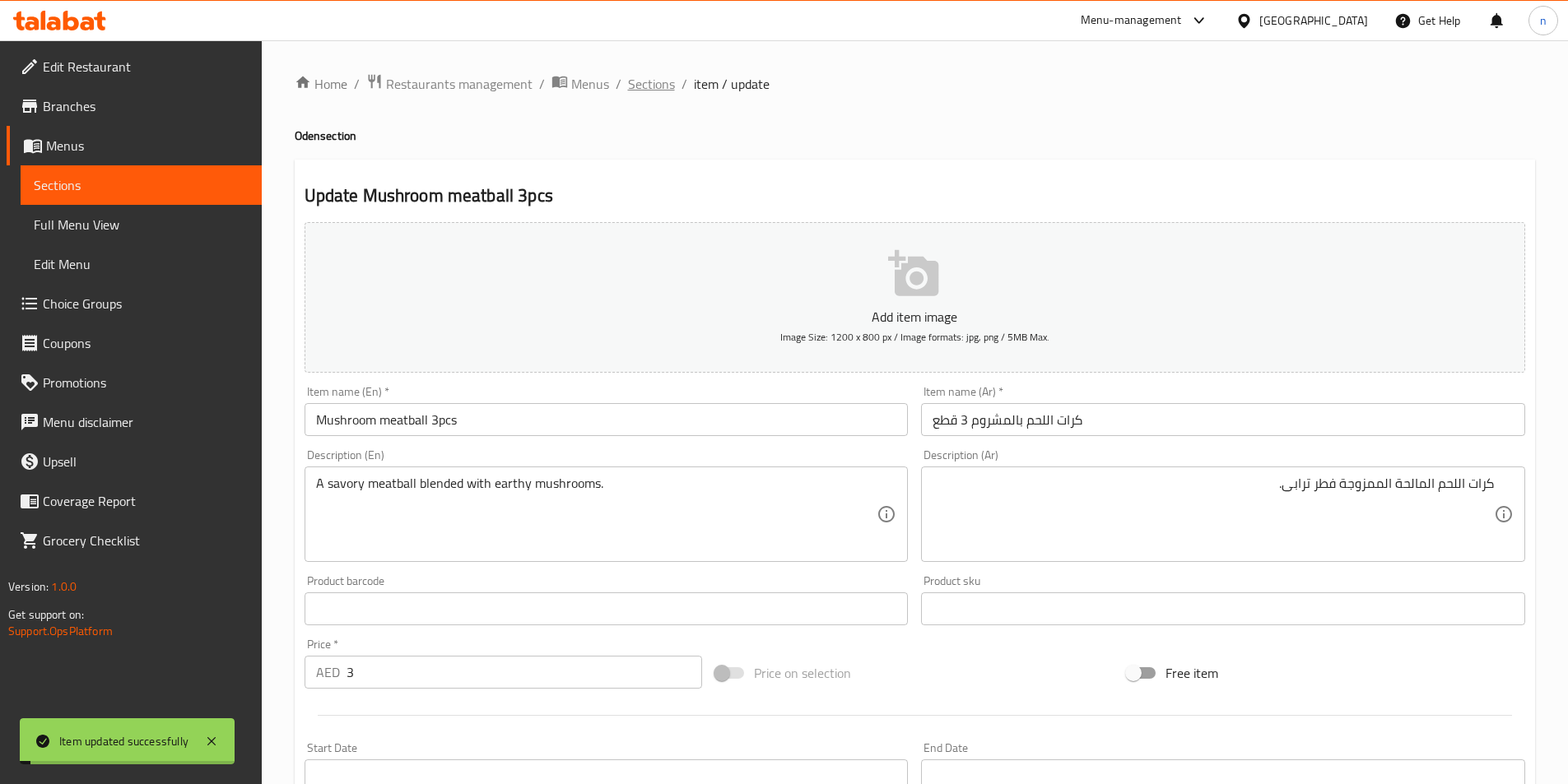
click at [656, 87] on span "Sections" at bounding box center [651, 84] width 47 height 19
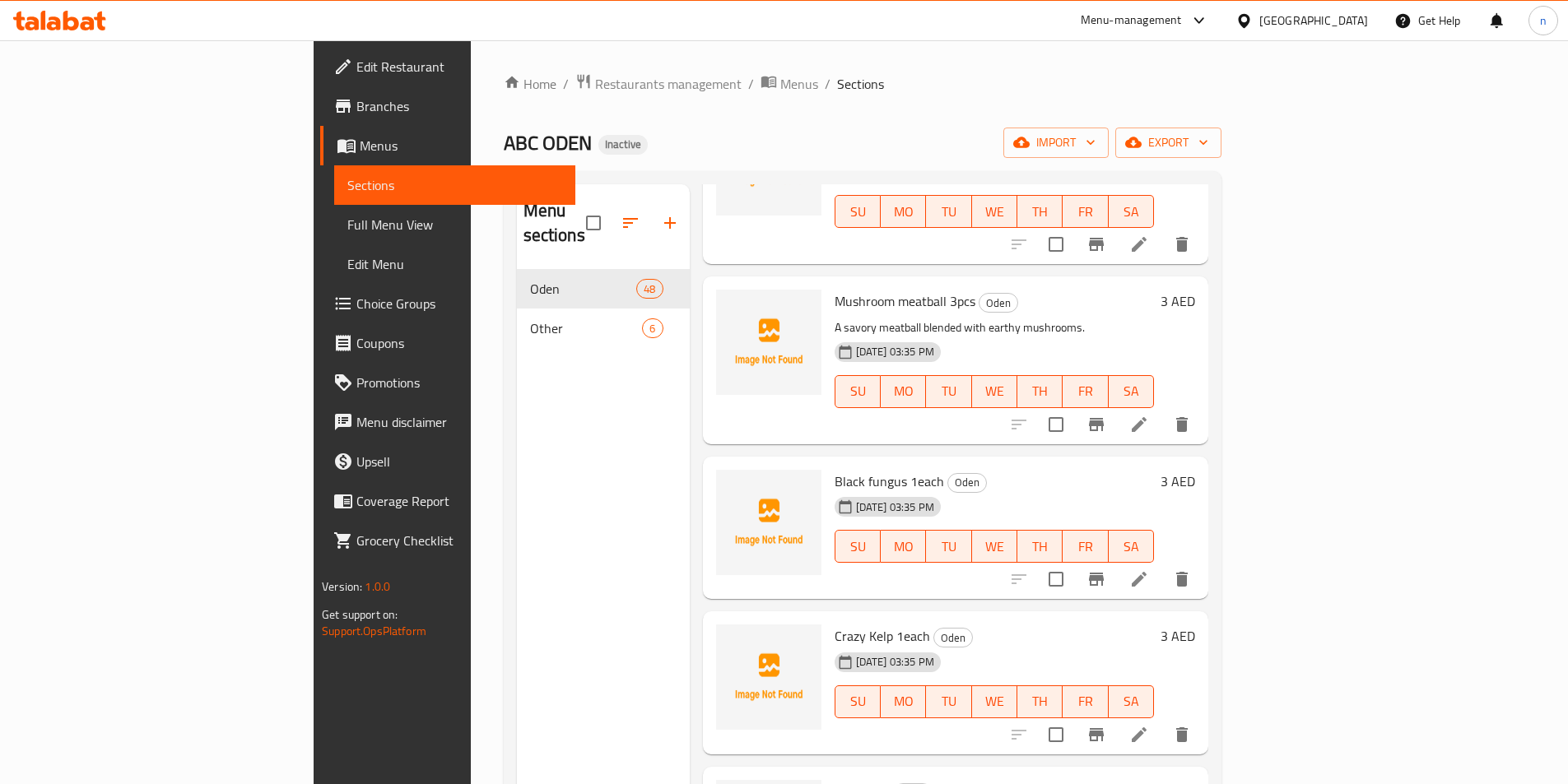
scroll to position [3044, 0]
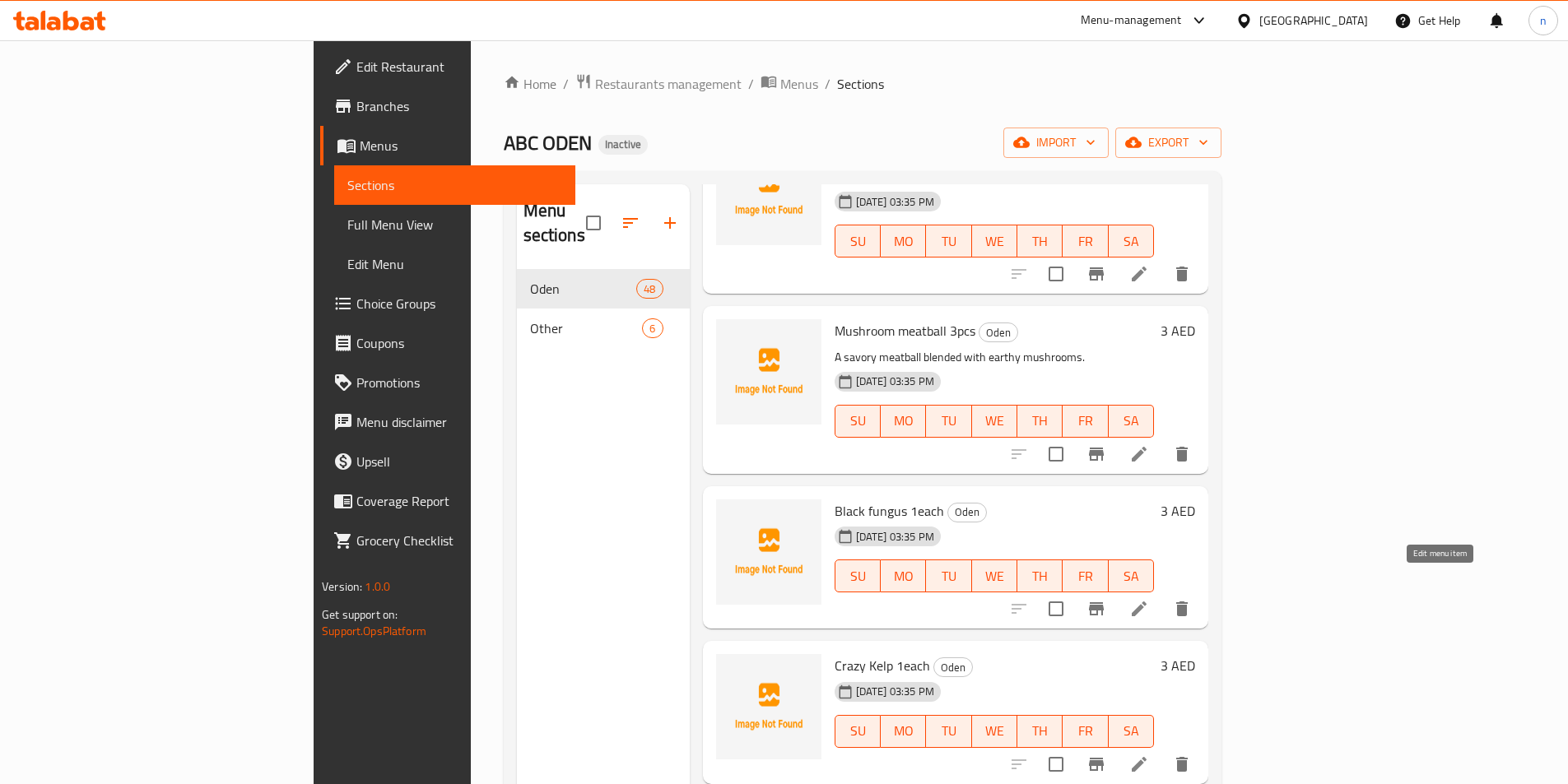
click at [1150, 599] on icon at bounding box center [1139, 608] width 19 height 19
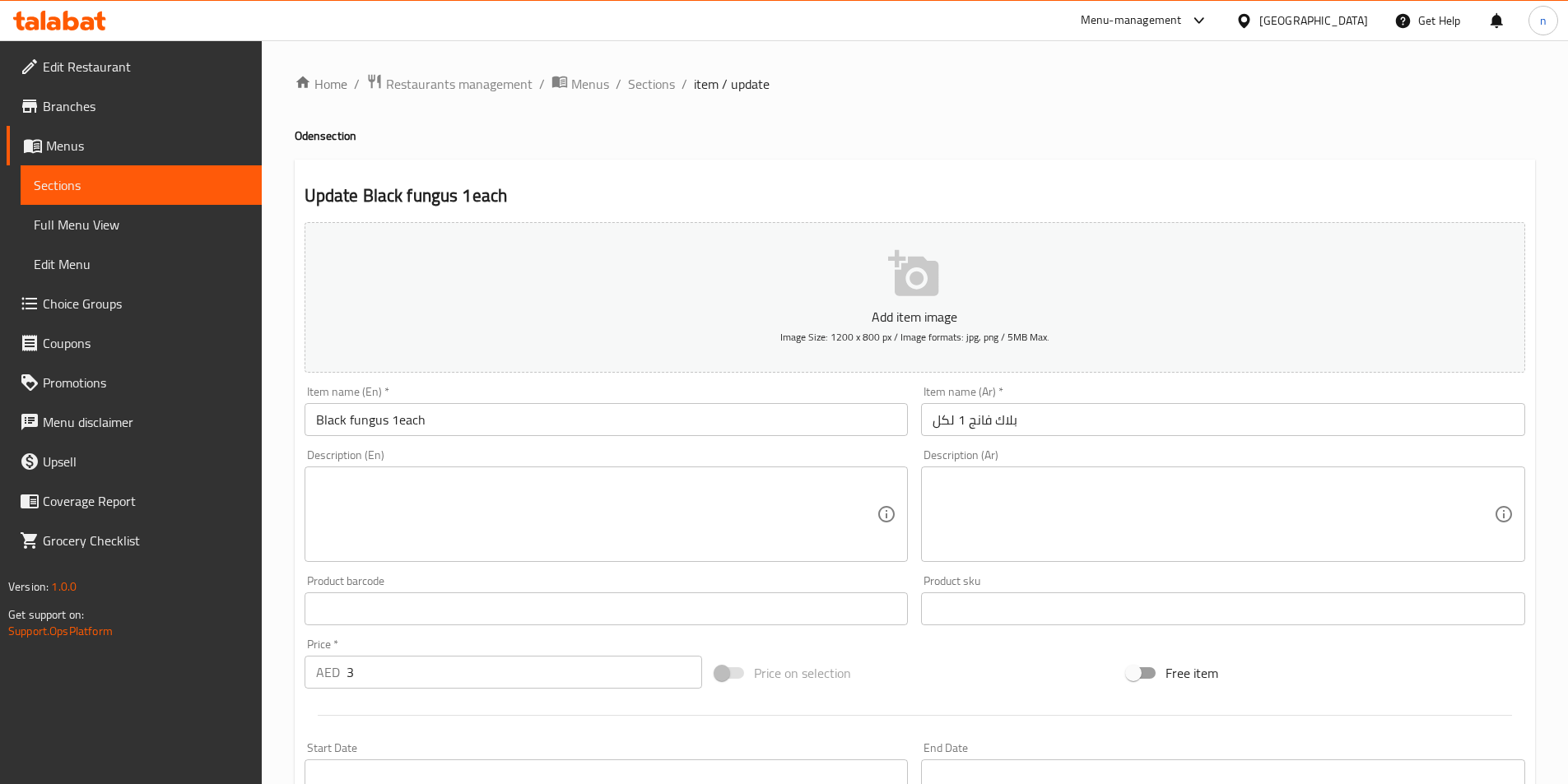
drag, startPoint x: 654, startPoint y: 83, endPoint x: 633, endPoint y: 119, distance: 41.7
click at [654, 84] on span "Sections" at bounding box center [651, 84] width 47 height 19
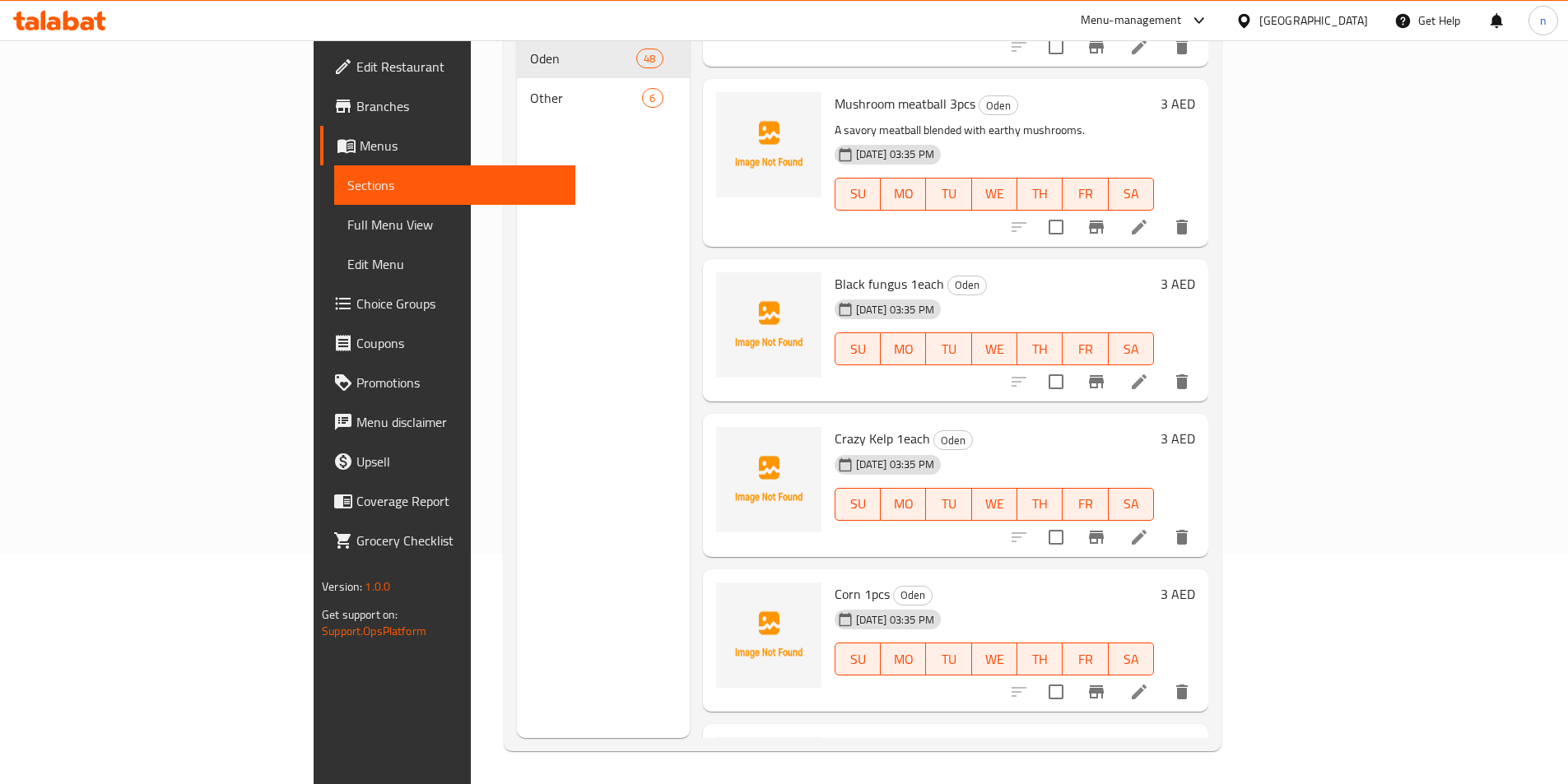
scroll to position [3044, 0]
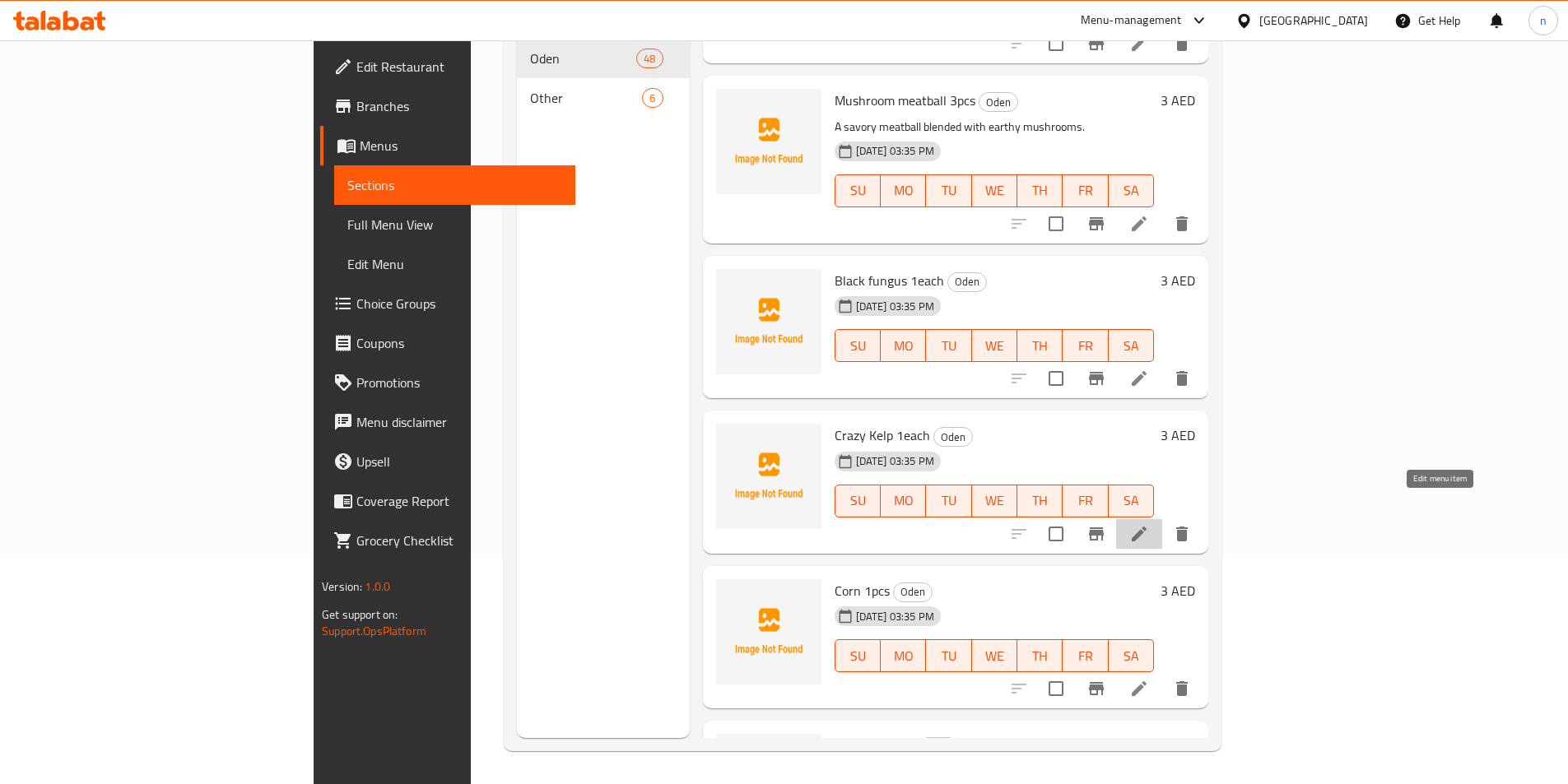
click at [1150, 524] on icon at bounding box center [1139, 534] width 19 height 19
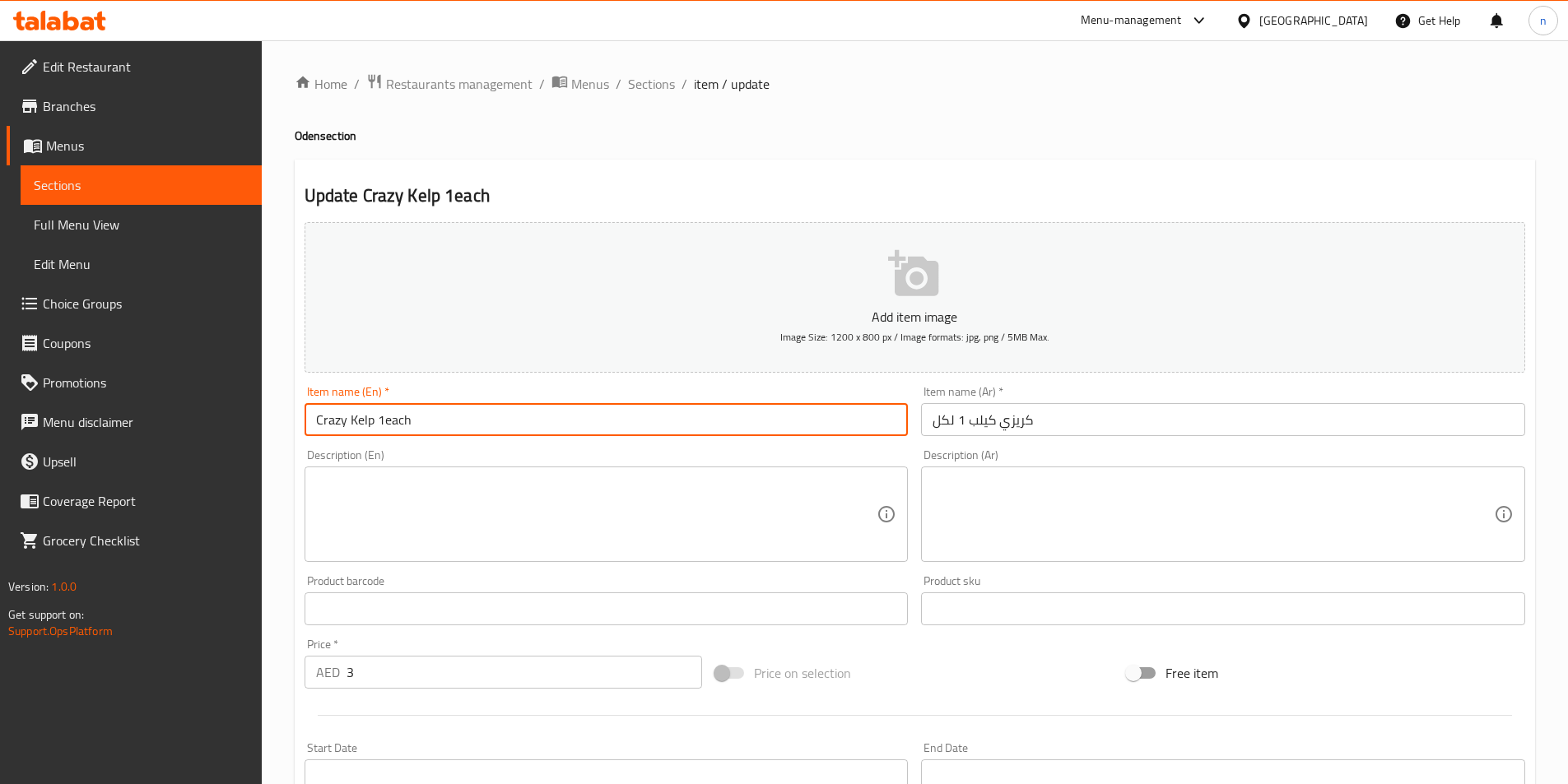
drag, startPoint x: 370, startPoint y: 425, endPoint x: 349, endPoint y: 429, distance: 21.4
click at [350, 429] on input "Crazy Kelp 1each" at bounding box center [606, 420] width 604 height 33
click at [366, 425] on input "Crazy Kelp 1each" at bounding box center [606, 420] width 604 height 33
drag, startPoint x: 373, startPoint y: 424, endPoint x: 237, endPoint y: 460, distance: 140.7
click at [242, 457] on div "Edit Restaurant Branches Menus Sections Full Menu View Edit Menu Choice Groups …" at bounding box center [784, 602] width 1568 height 1122
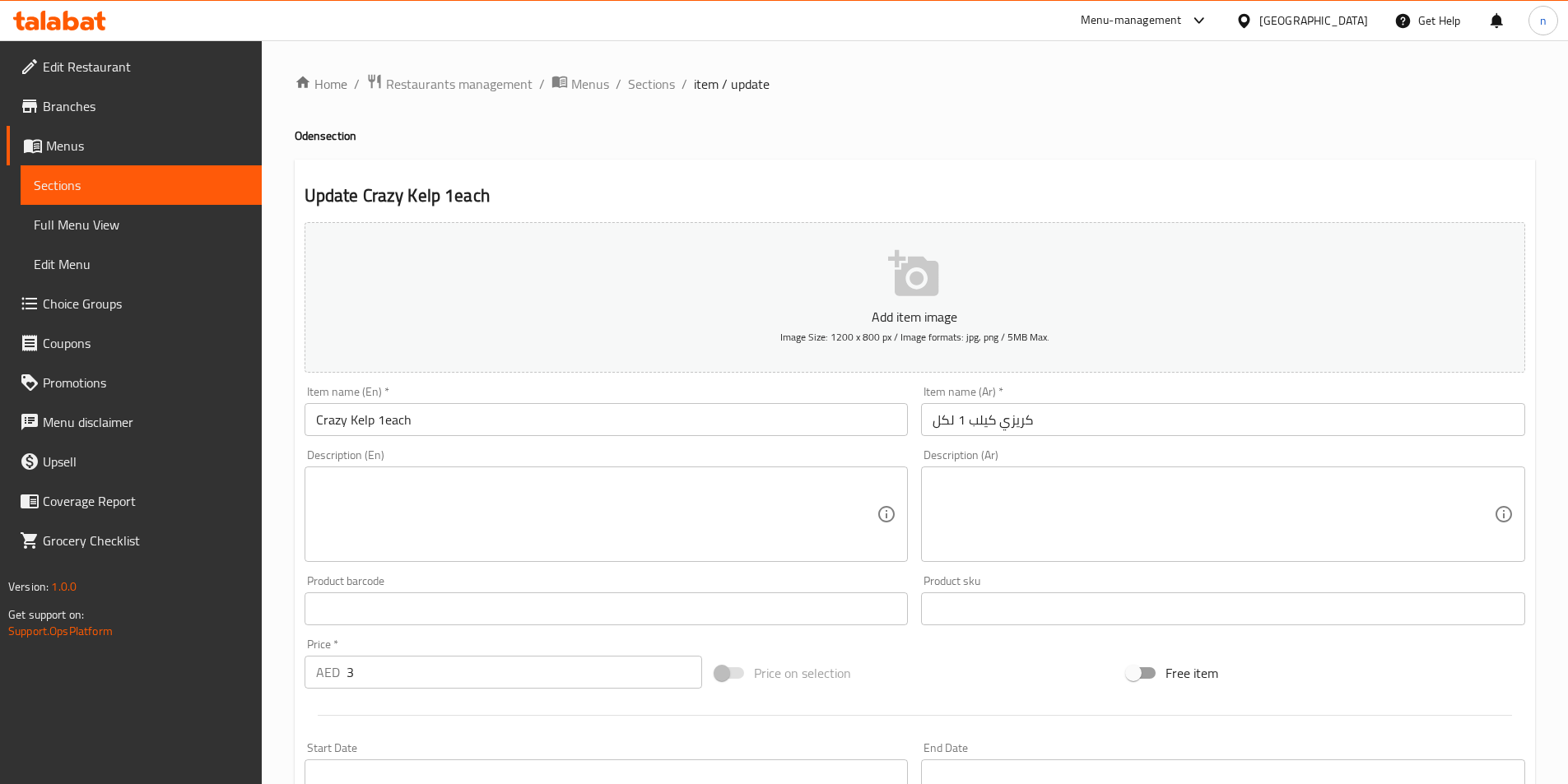
click at [394, 509] on textarea at bounding box center [596, 515] width 561 height 78
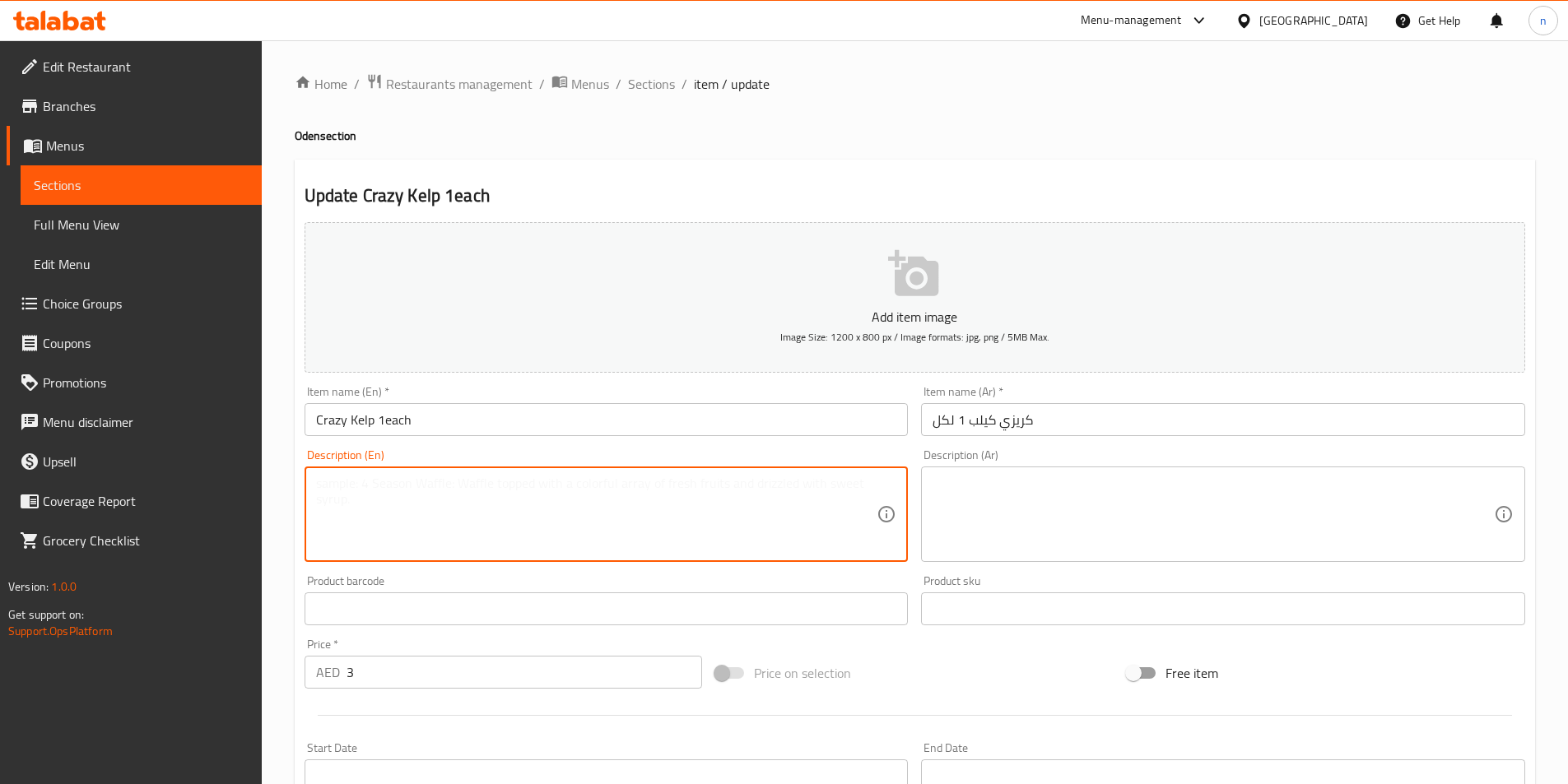
paste textarea "A type of seaweed with a bold flavor and chewy texture."
click at [373, 485] on textarea "A type of seaweed with a bold flavor and chewy texture." at bounding box center [596, 515] width 561 height 78
type textarea "A type of seaweed with a bold flavor and chewy texture."
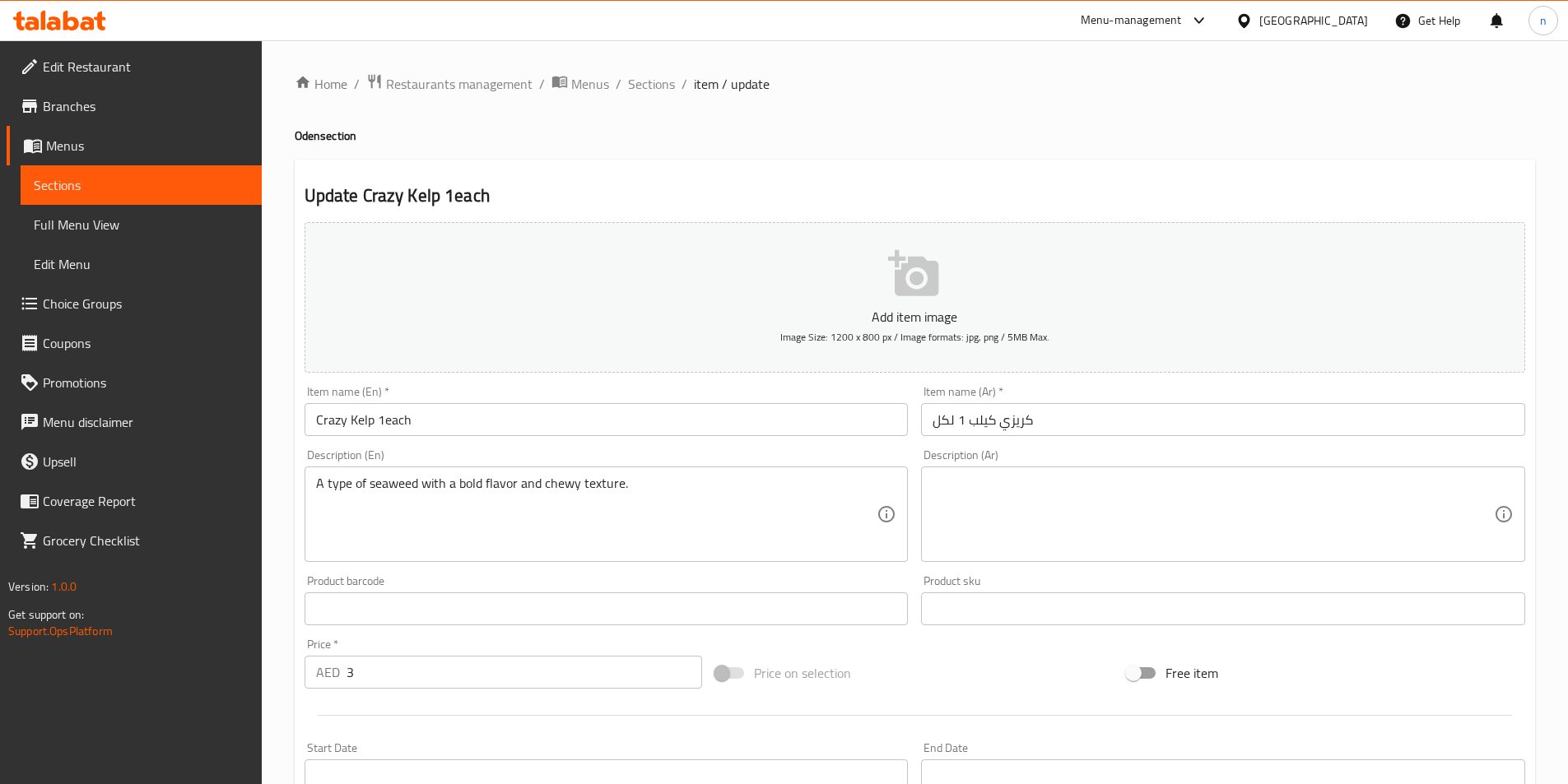
click at [1073, 520] on textarea at bounding box center [1212, 515] width 561 height 78
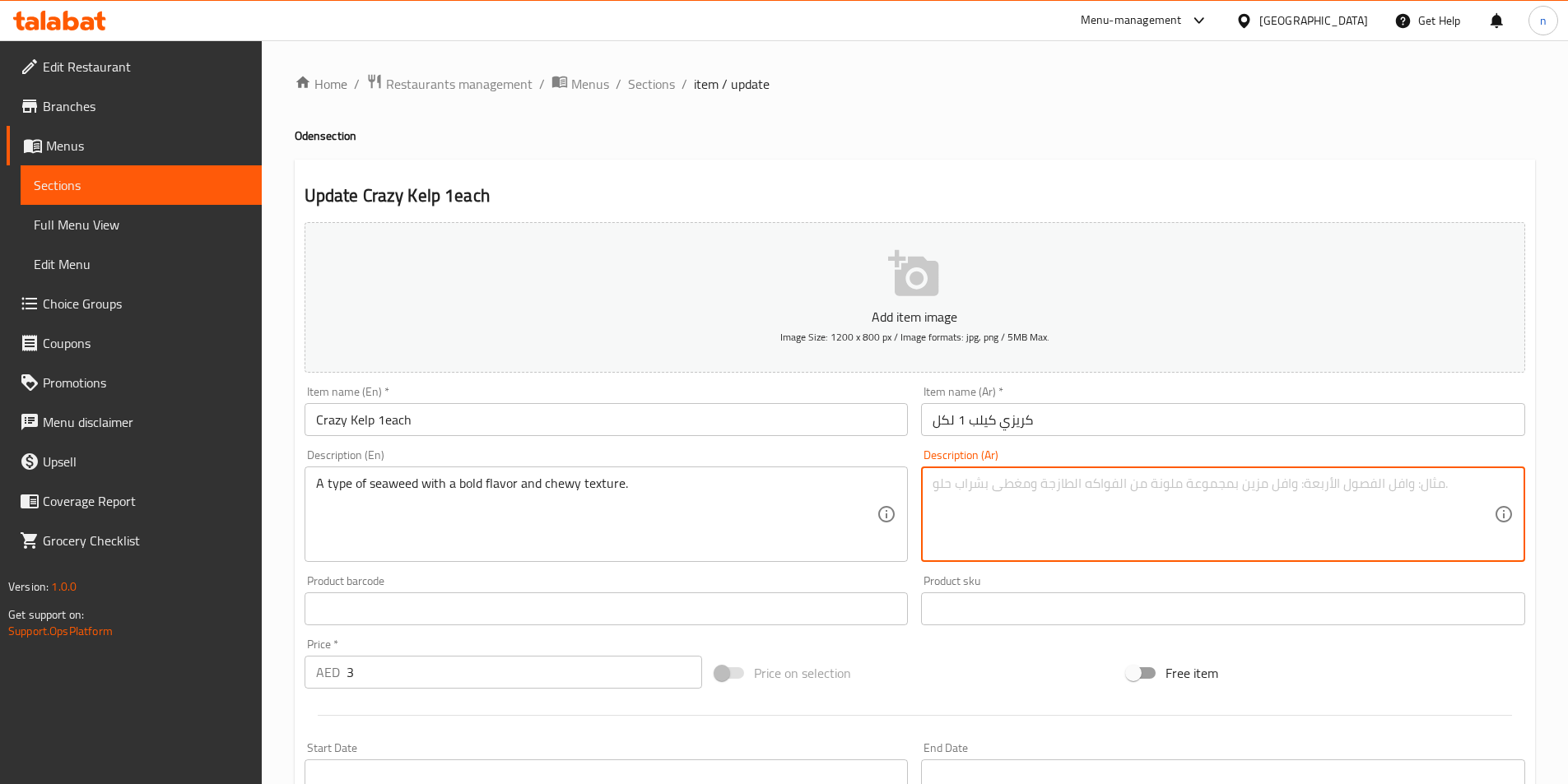
paste textarea "نوع من الأعشاب البحرية"
click at [1292, 496] on textarea "نوع من الأعشاب البحرية" at bounding box center [1212, 515] width 561 height 78
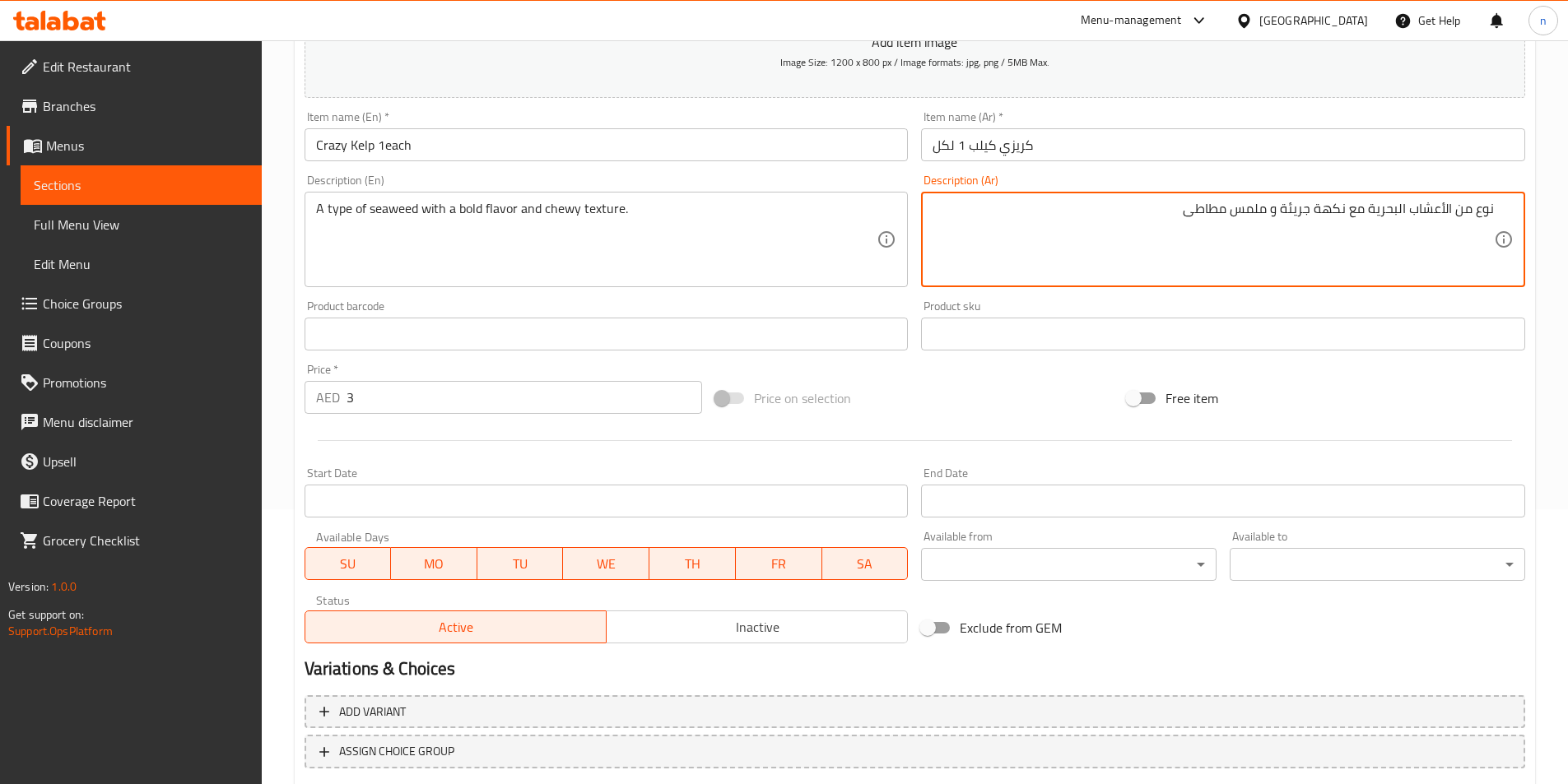
scroll to position [329, 0]
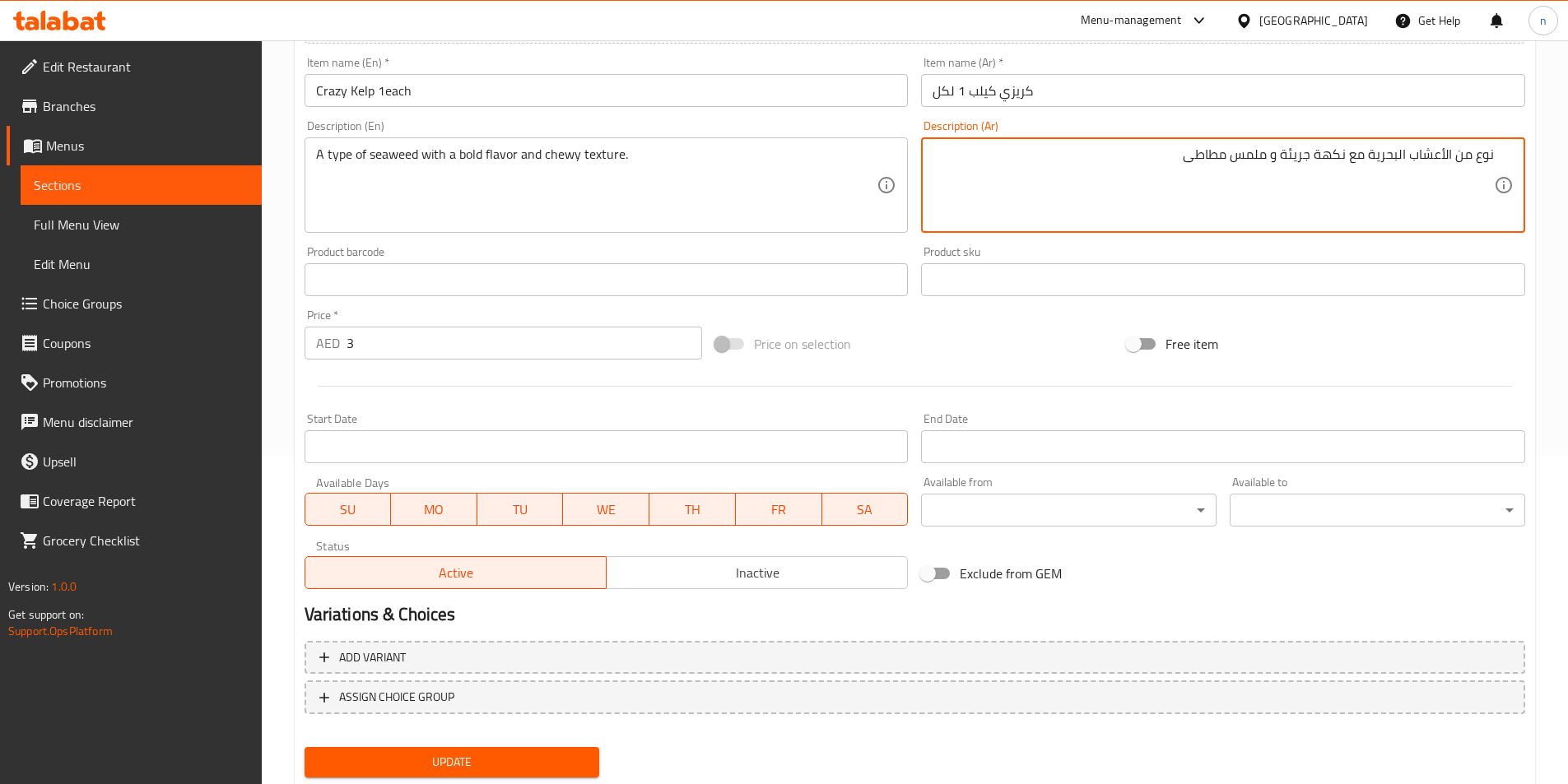
type textarea "نوع من الأعشاب البحرية مع نكهة جريئة و ملمس مطاطى"
click at [501, 753] on span "Update" at bounding box center [452, 762] width 270 height 20
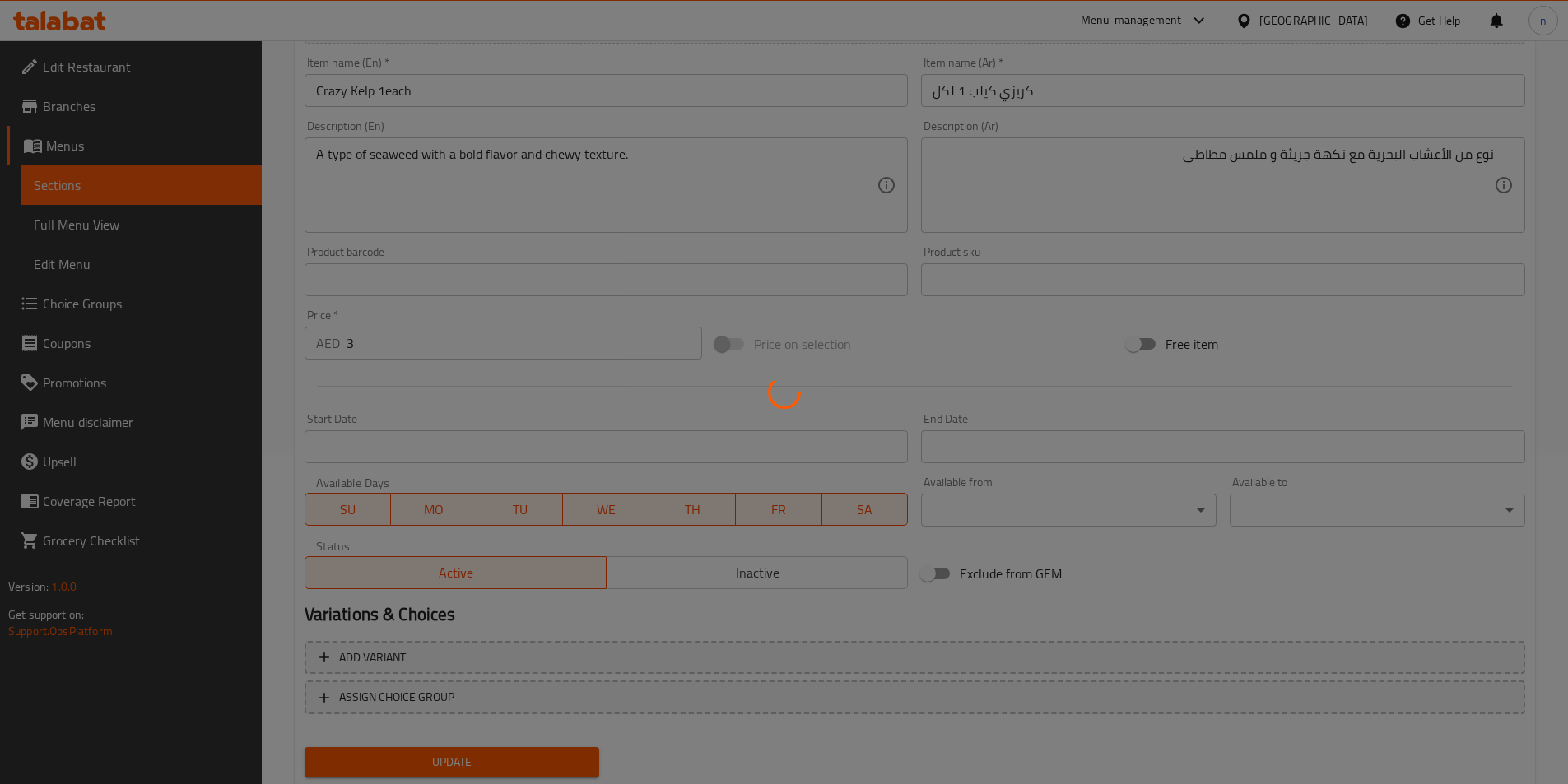
scroll to position [0, 0]
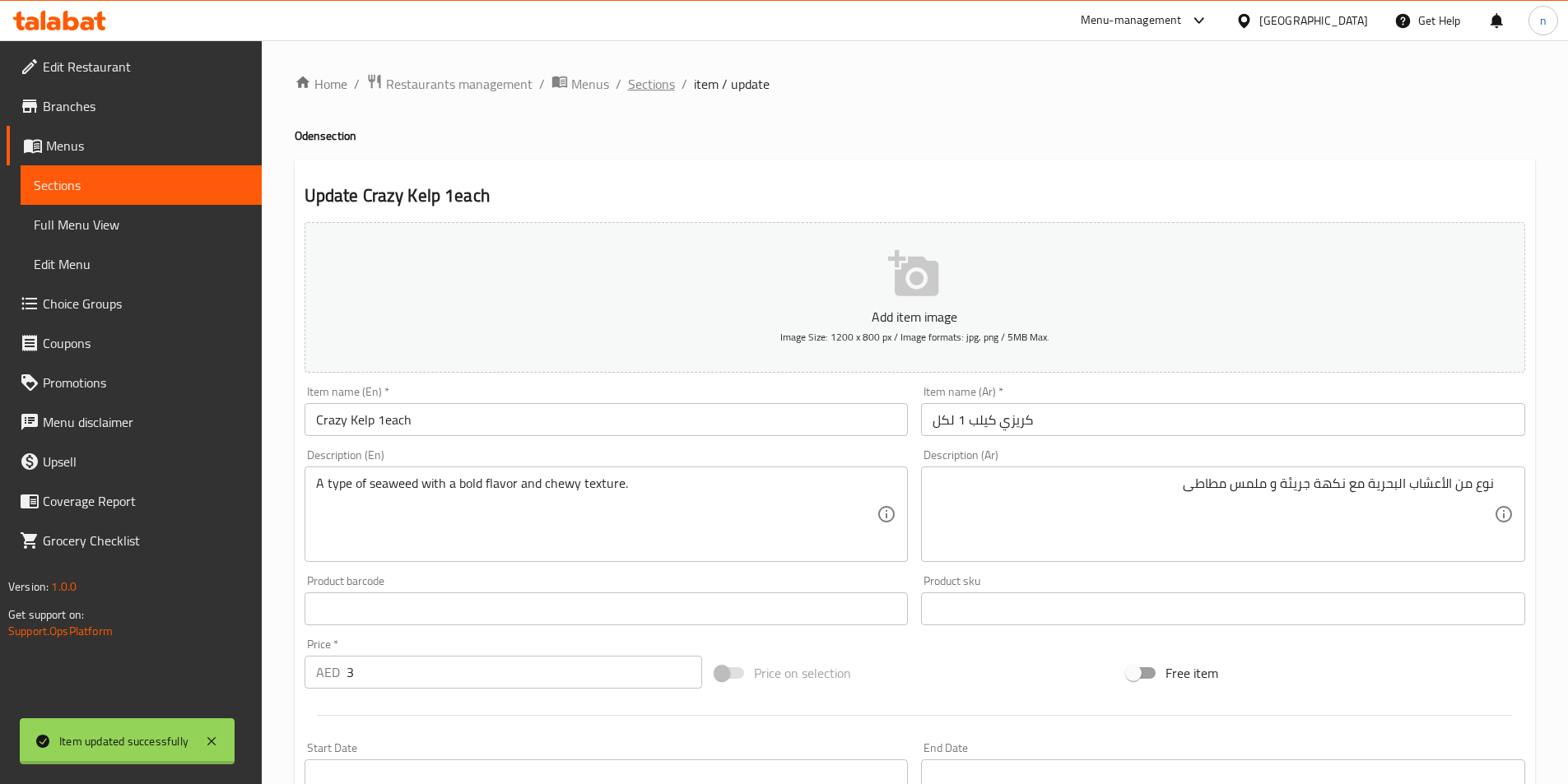
click at [644, 84] on div "Home / Restaurants management / Menus / Sections / item / update Oden section U…" at bounding box center [915, 602] width 1240 height 1056
click at [649, 86] on span "Sections" at bounding box center [651, 84] width 47 height 19
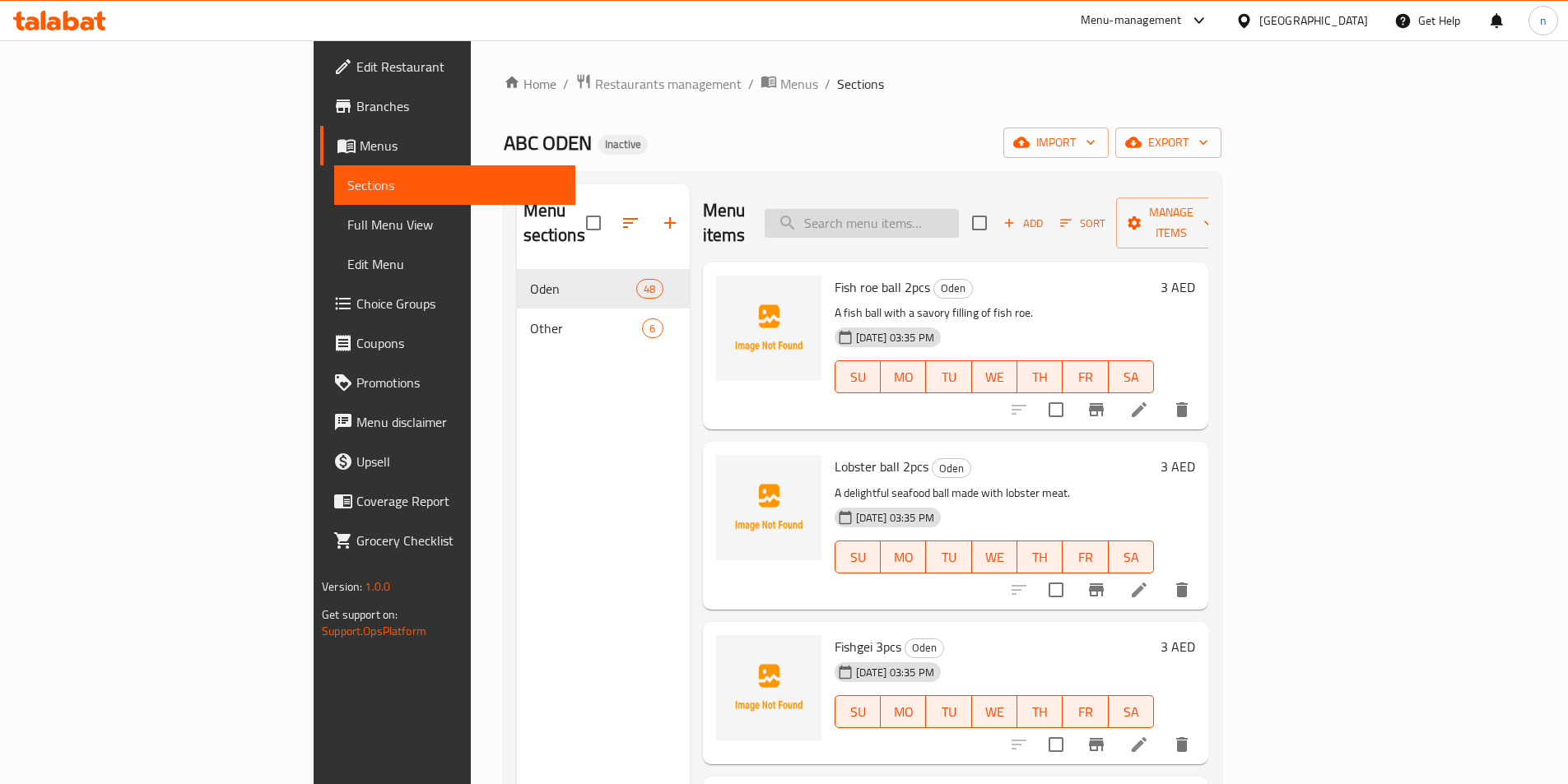
click at [959, 215] on input "search" at bounding box center [862, 223] width 194 height 29
paste input "chewy"
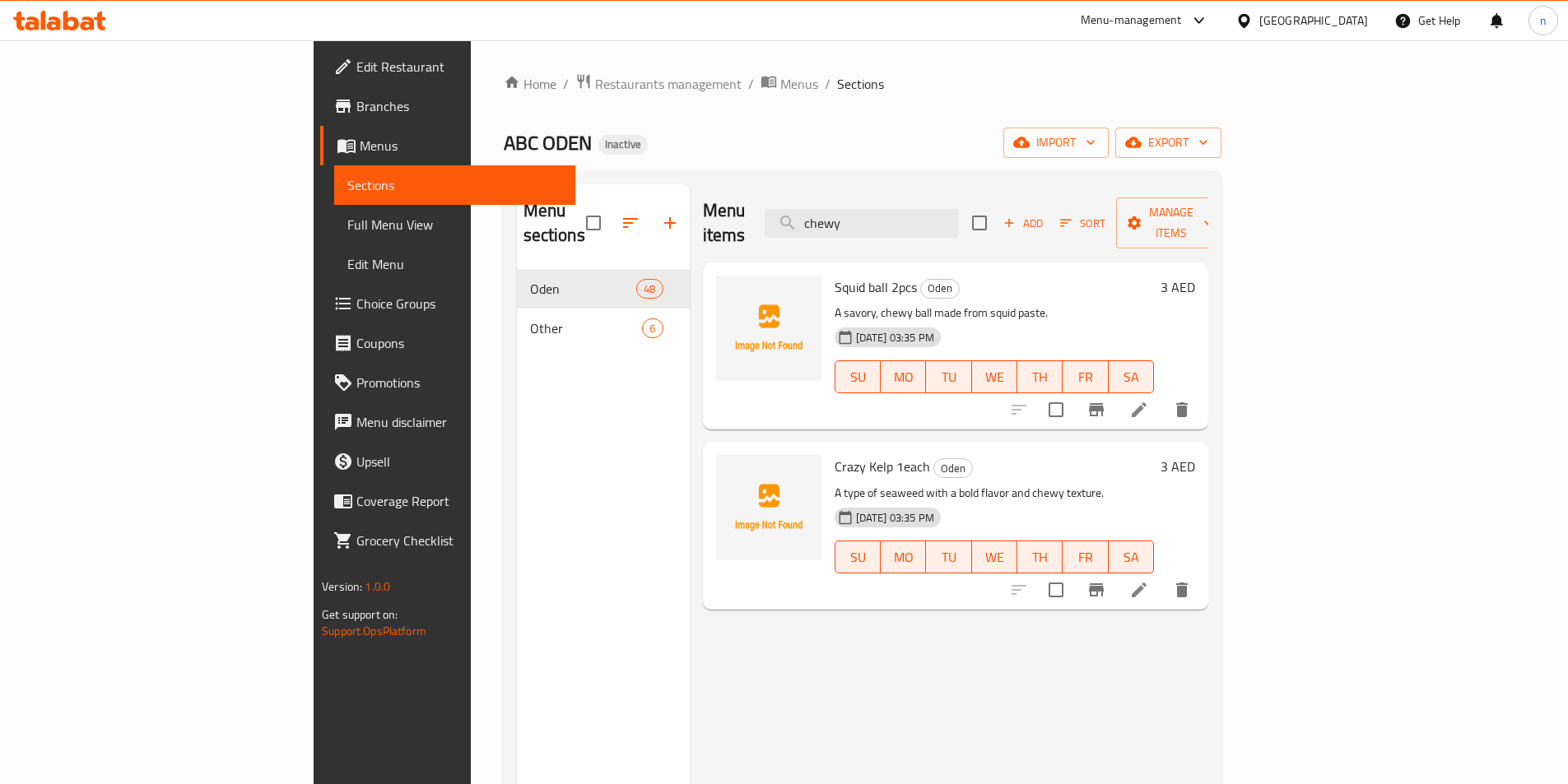
type input "chewy"
click at [1150, 400] on icon at bounding box center [1139, 409] width 19 height 19
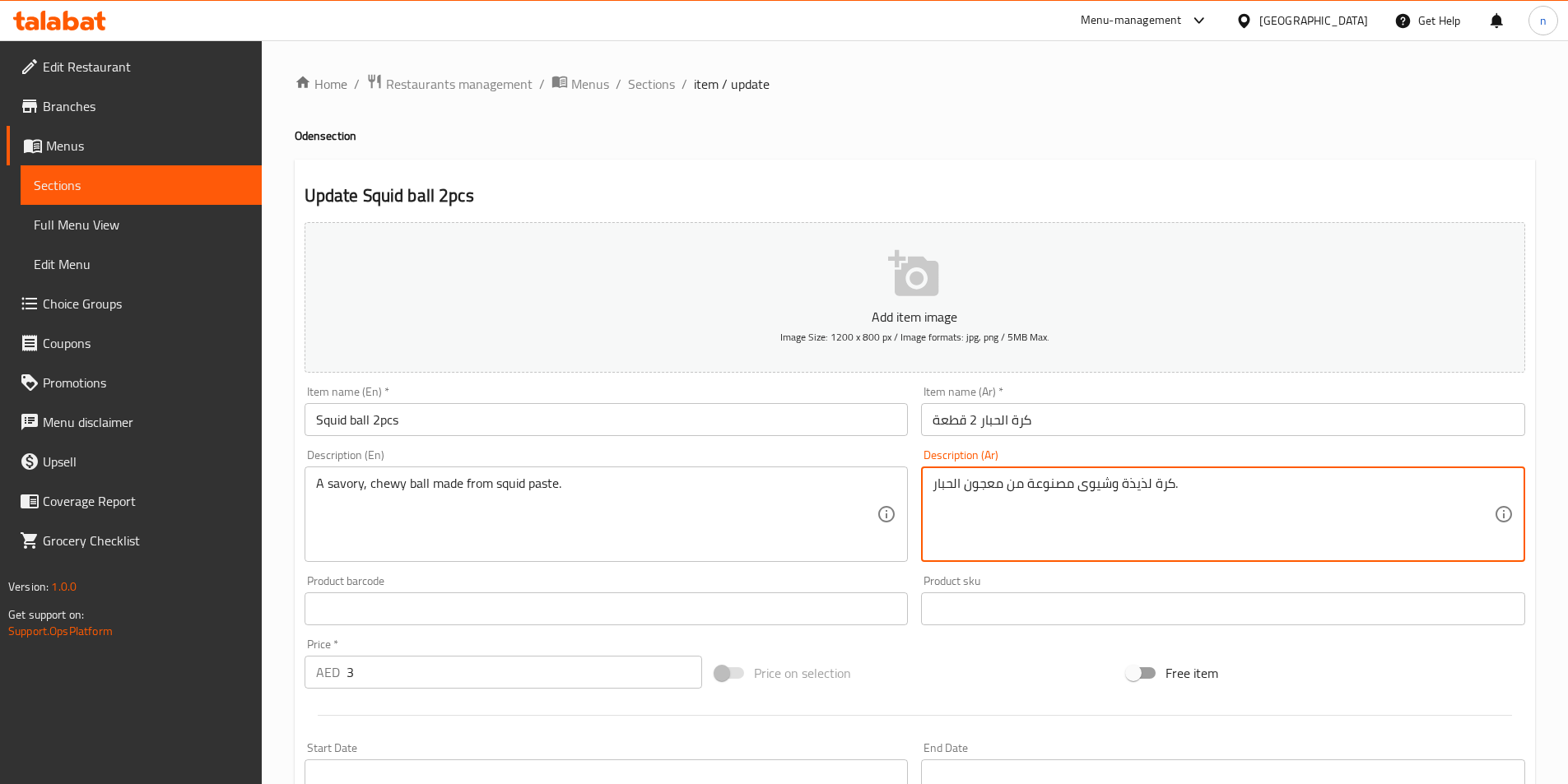
click at [1073, 498] on textarea "كرة لذيذة وشيوى مصنوعة من معجون الحبار." at bounding box center [1212, 515] width 561 height 78
click at [1077, 490] on textarea "كرة لذيذة وشيومصنوعة من معجون الحبار." at bounding box center [1212, 515] width 561 height 78
click at [1077, 489] on textarea "كرة لذيذة وشيومصنوعة من معجون الحبار." at bounding box center [1212, 515] width 561 height 78
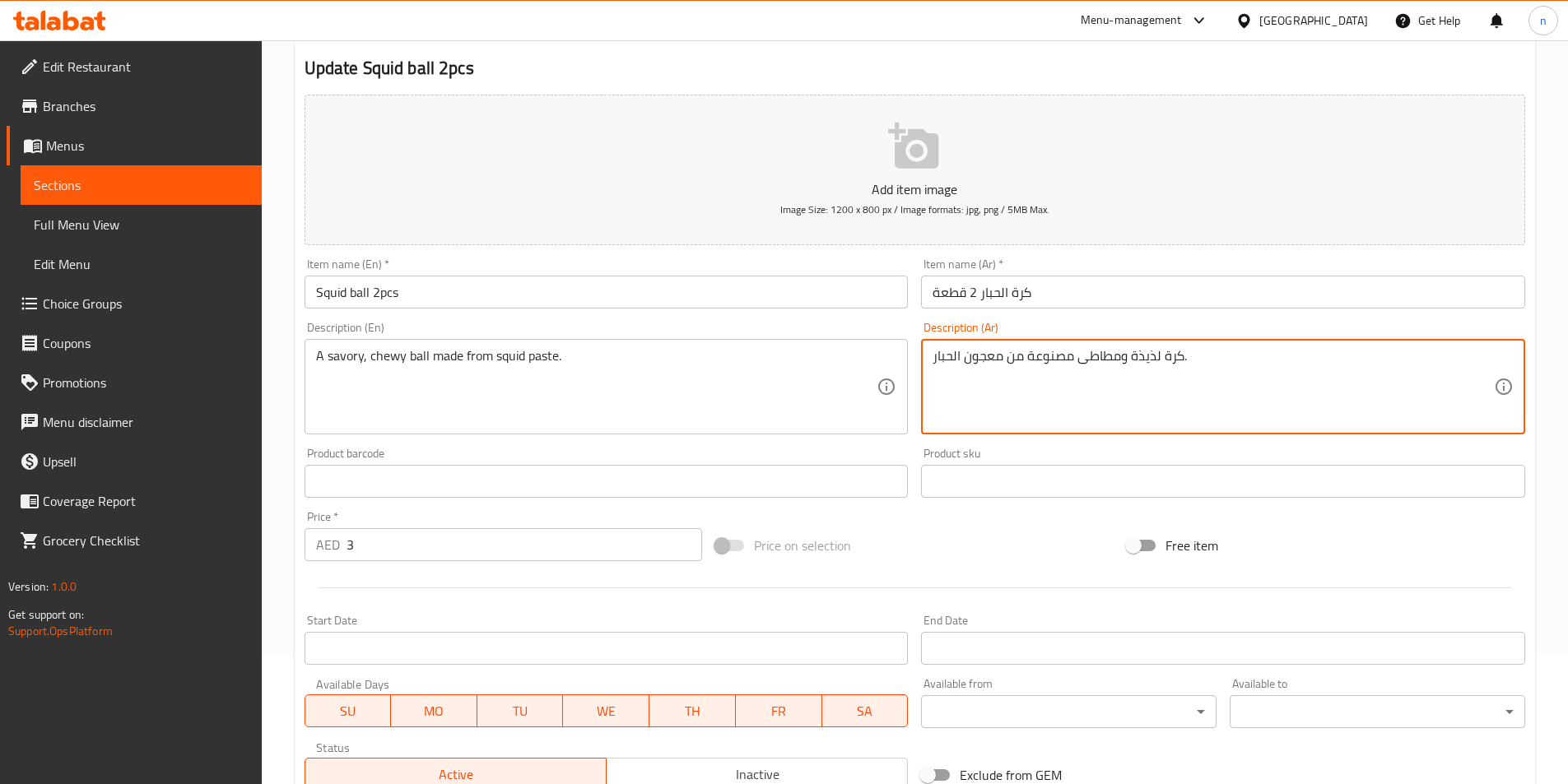
scroll to position [329, 0]
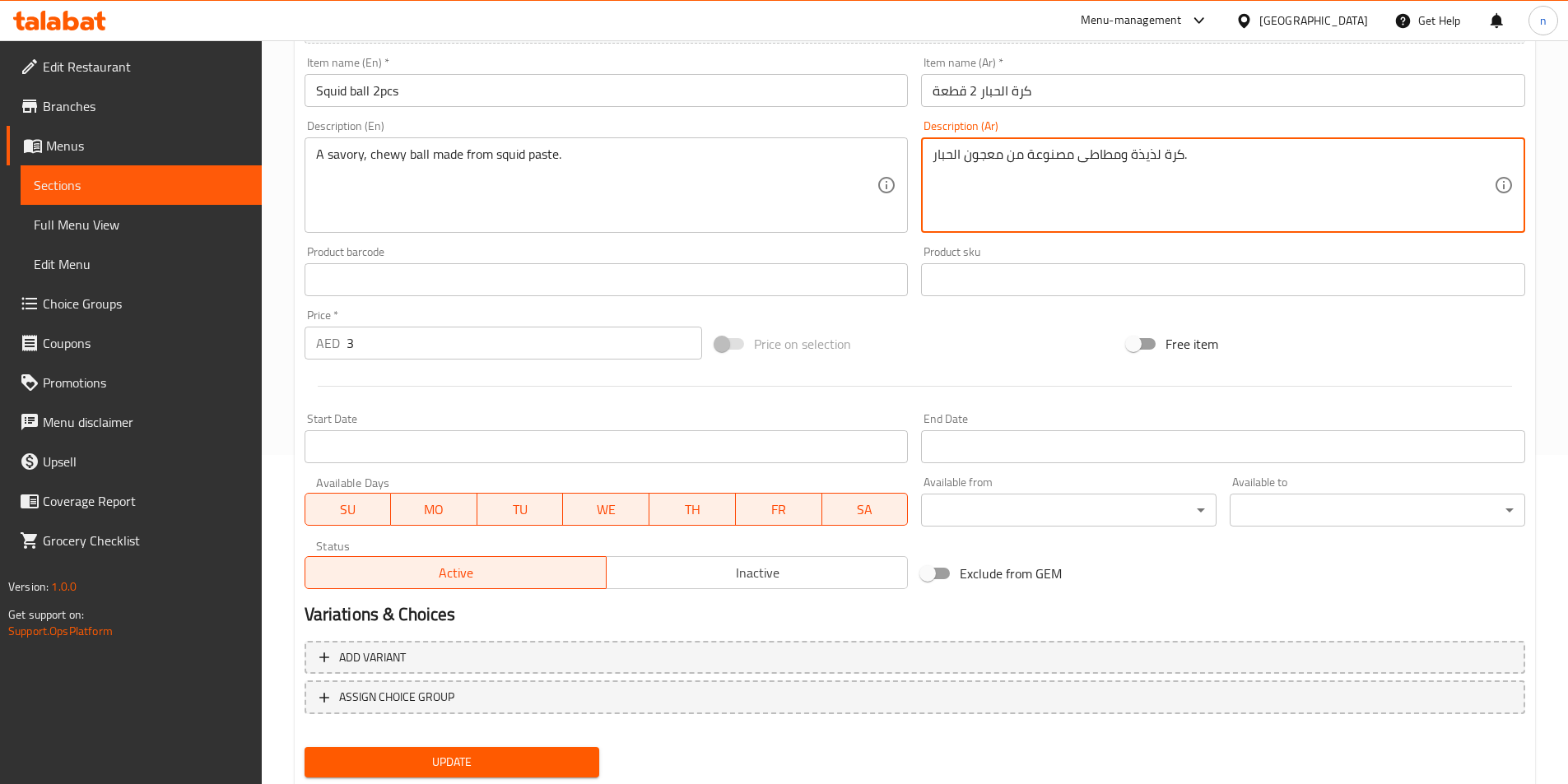
type textarea "كرة لذيذة ومطاطى مصنوعة من معجون الحبار."
click at [336, 752] on span "Update" at bounding box center [452, 762] width 270 height 20
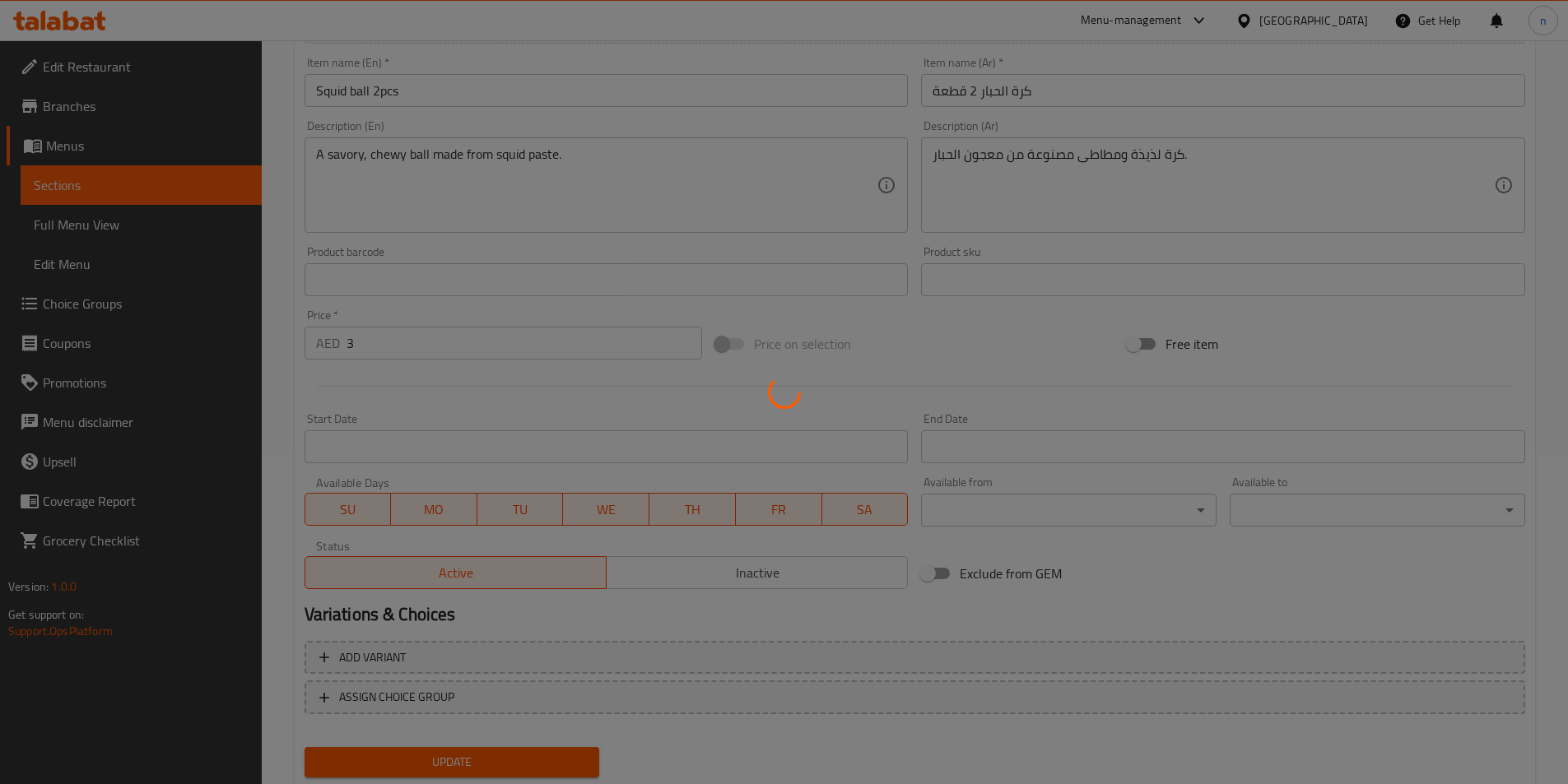
scroll to position [0, 0]
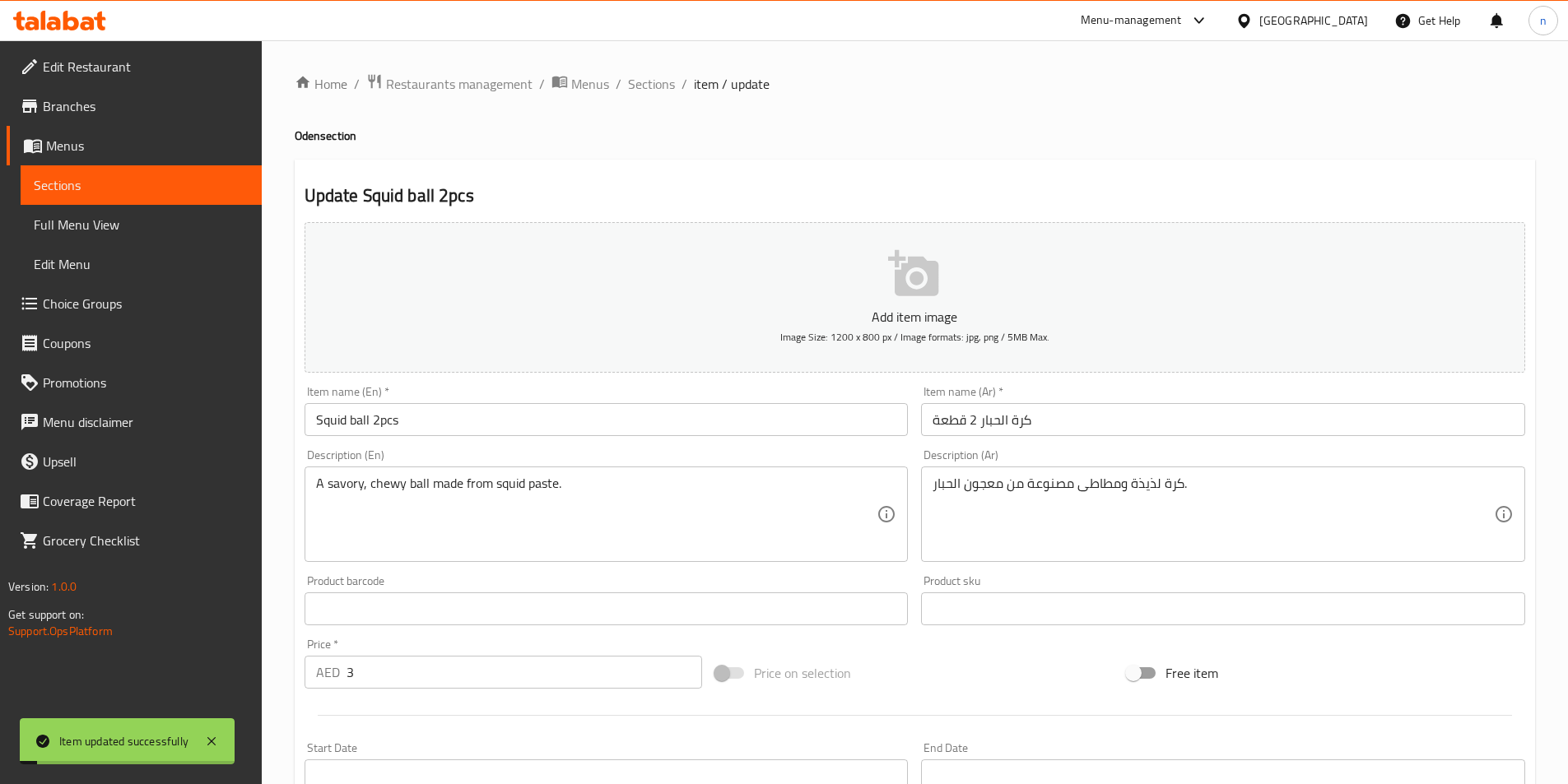
click at [654, 91] on span "Sections" at bounding box center [651, 84] width 47 height 19
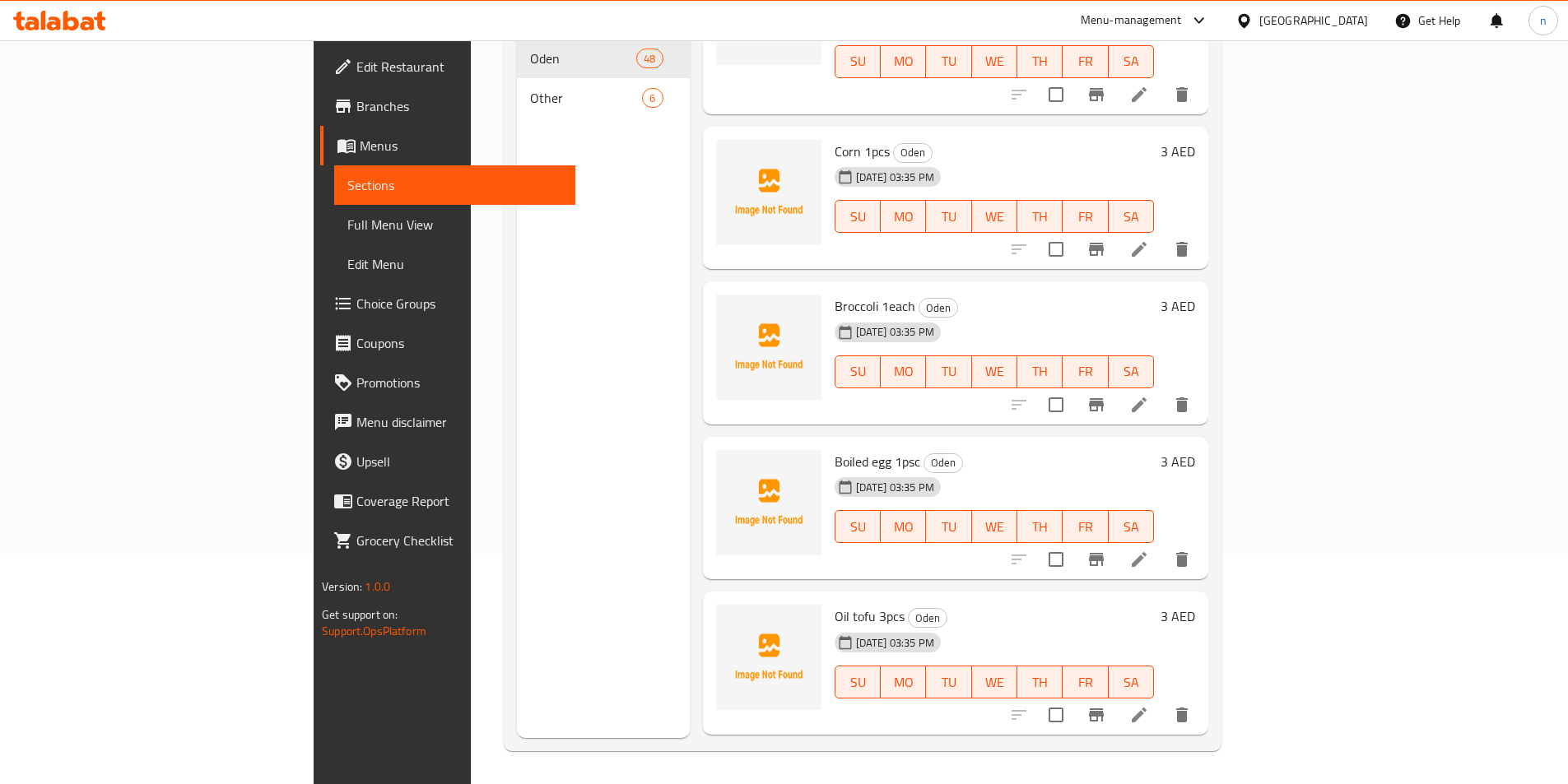
scroll to position [3538, 0]
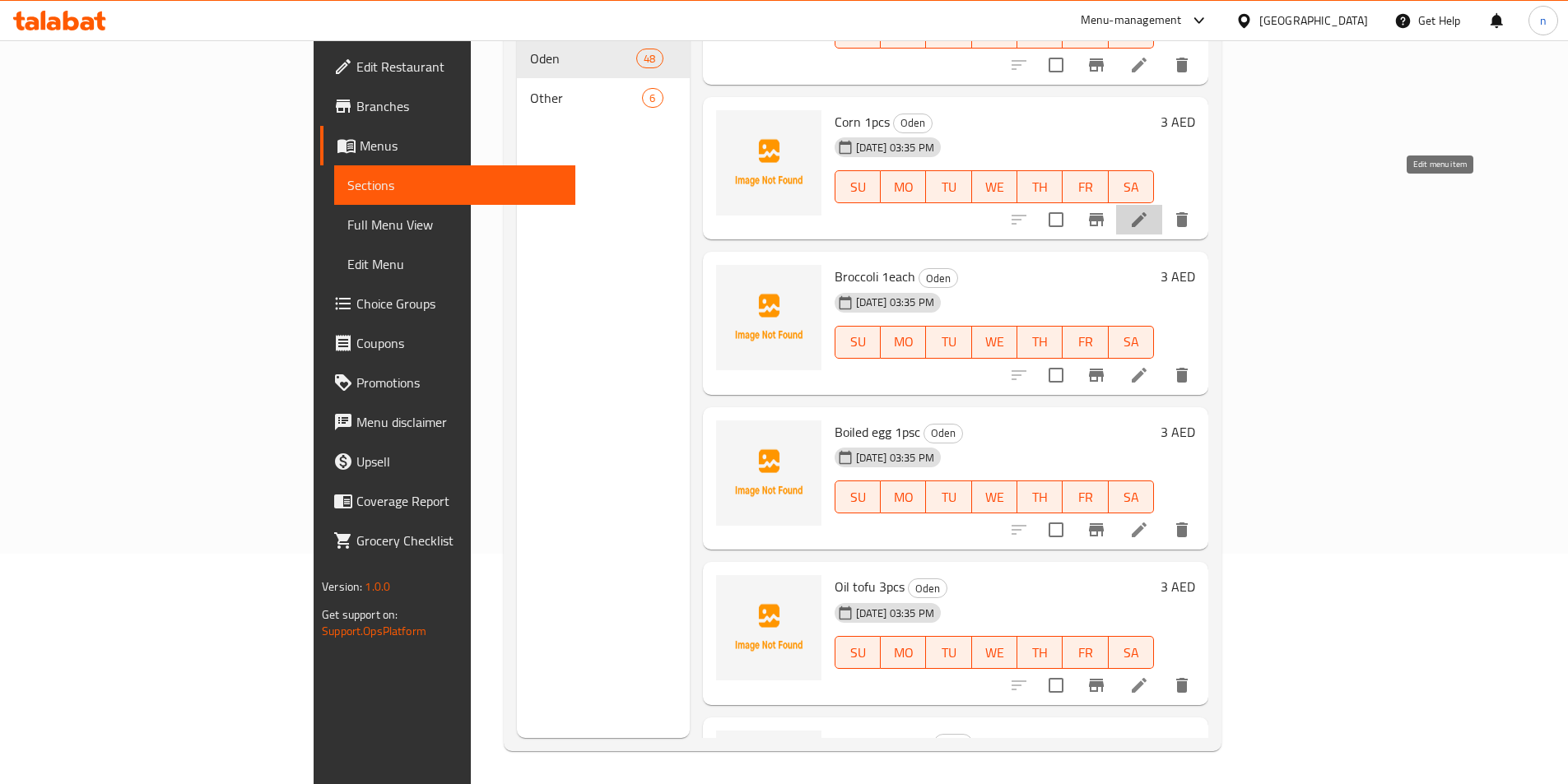
click at [1147, 212] on icon at bounding box center [1139, 219] width 14 height 14
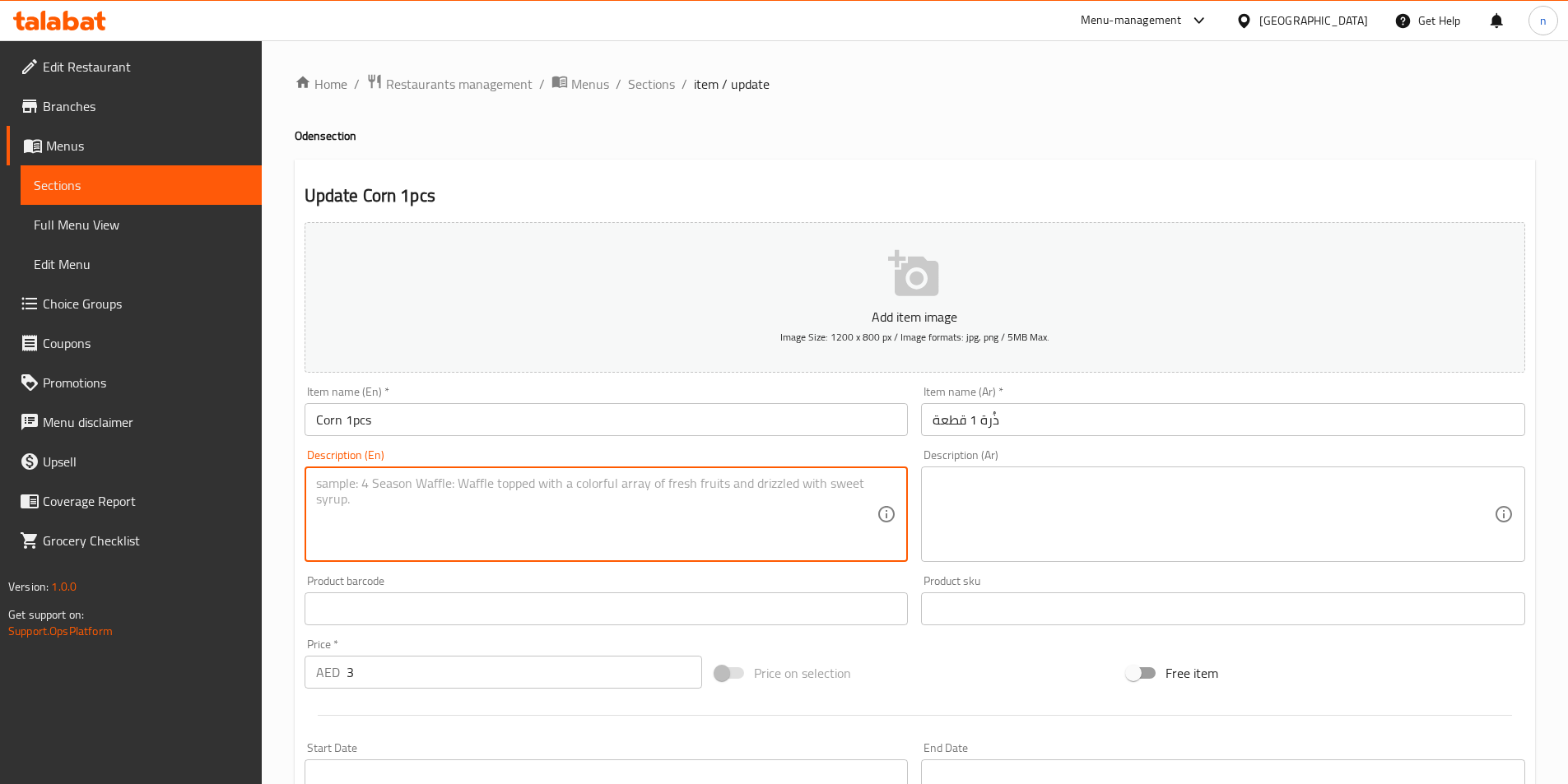
click at [533, 489] on textarea at bounding box center [596, 515] width 561 height 78
paste textarea "A single piece of corn on the cob."
type textarea "A single piece of corn on the cob."
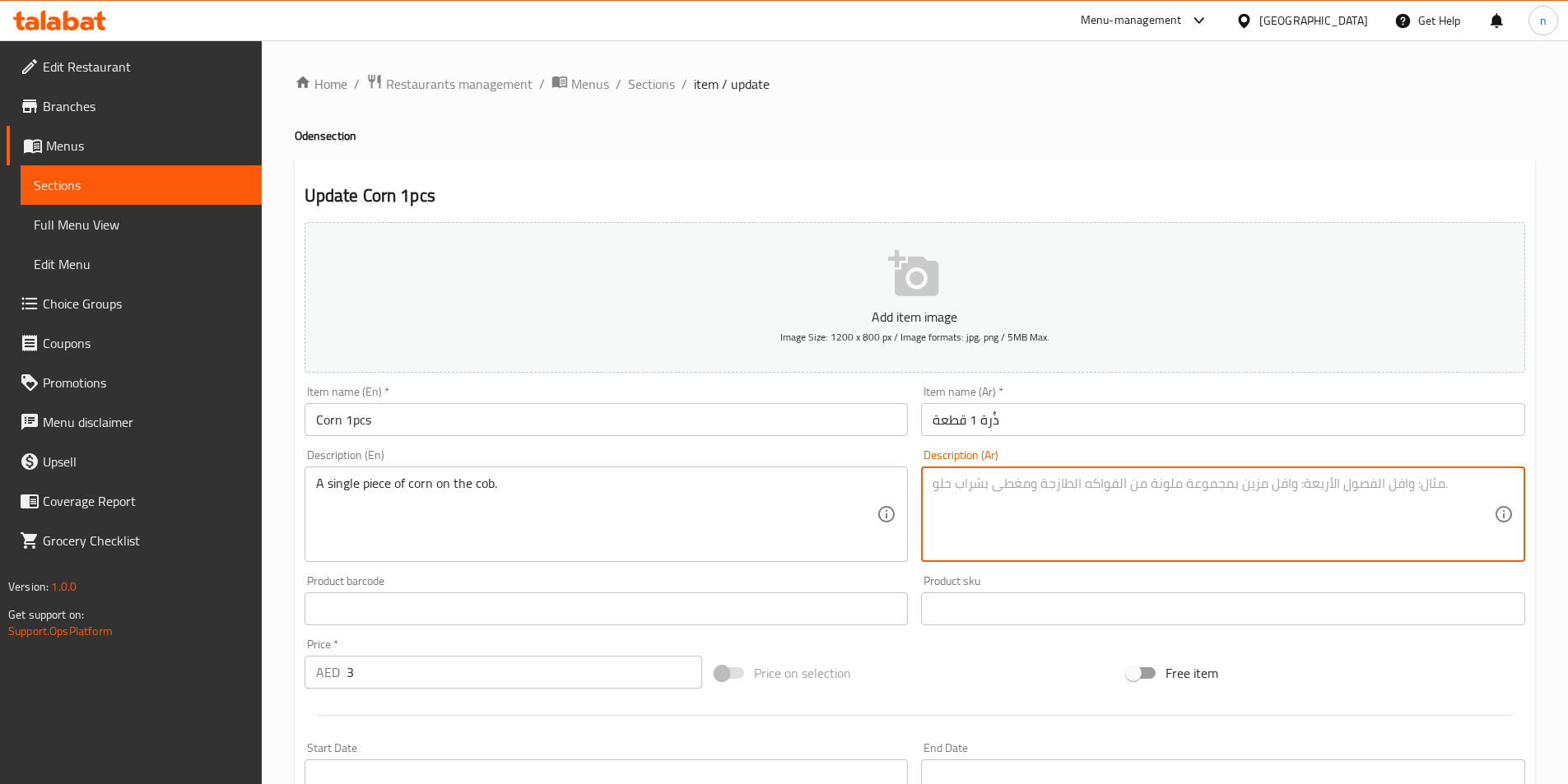
click at [1181, 526] on textarea at bounding box center [1212, 515] width 561 height 78
paste textarea "قطعة واحدة من الذرة على الكوز"
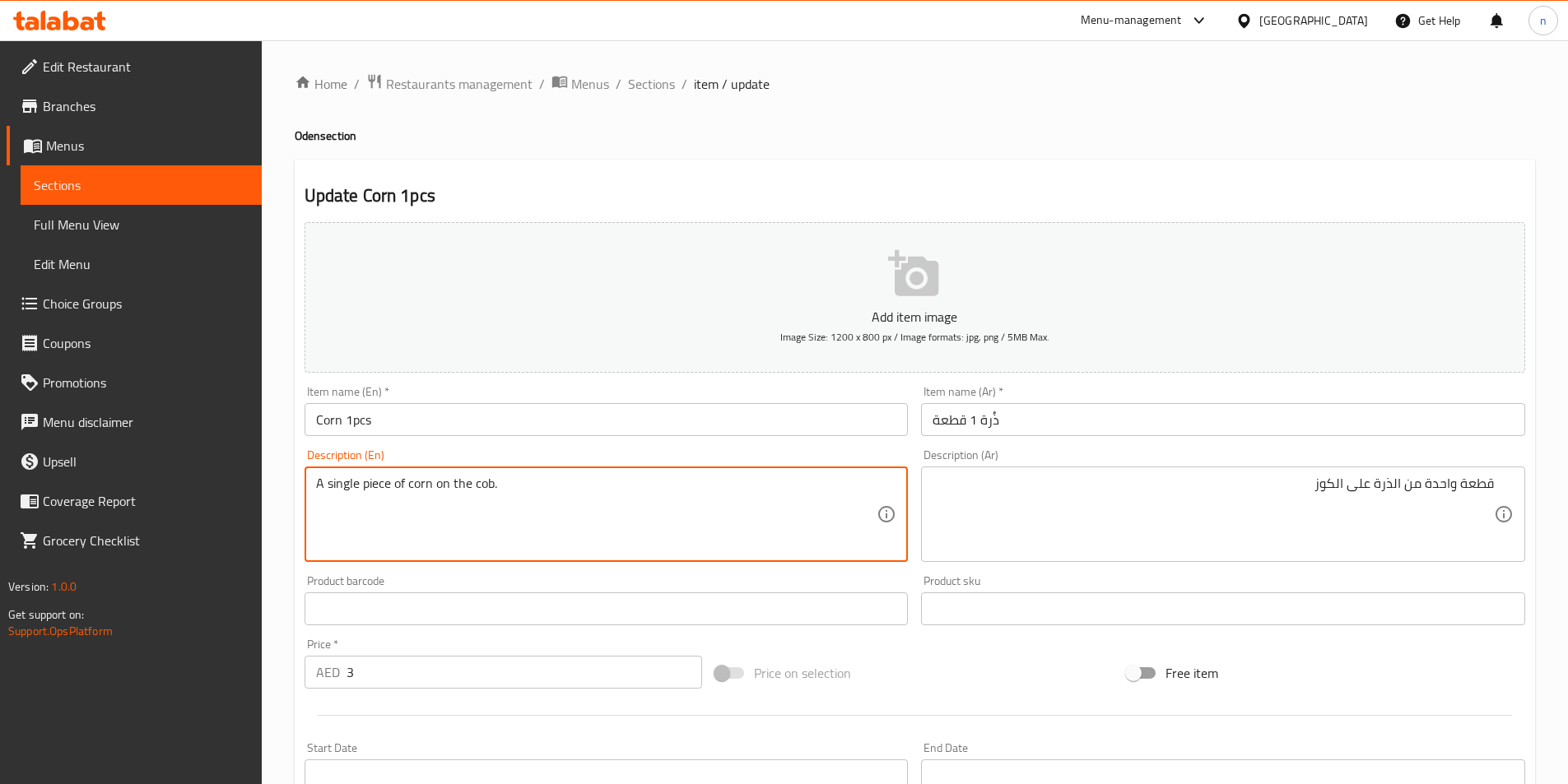
click at [478, 489] on textarea "A single piece of corn on the cob." at bounding box center [596, 515] width 561 height 78
click at [421, 483] on textarea "A single piece of corn on the cob." at bounding box center [596, 515] width 561 height 78
drag, startPoint x: 410, startPoint y: 489, endPoint x: 573, endPoint y: 502, distance: 163.5
click at [573, 502] on textarea "A single piece of corn on the cob." at bounding box center [596, 515] width 561 height 78
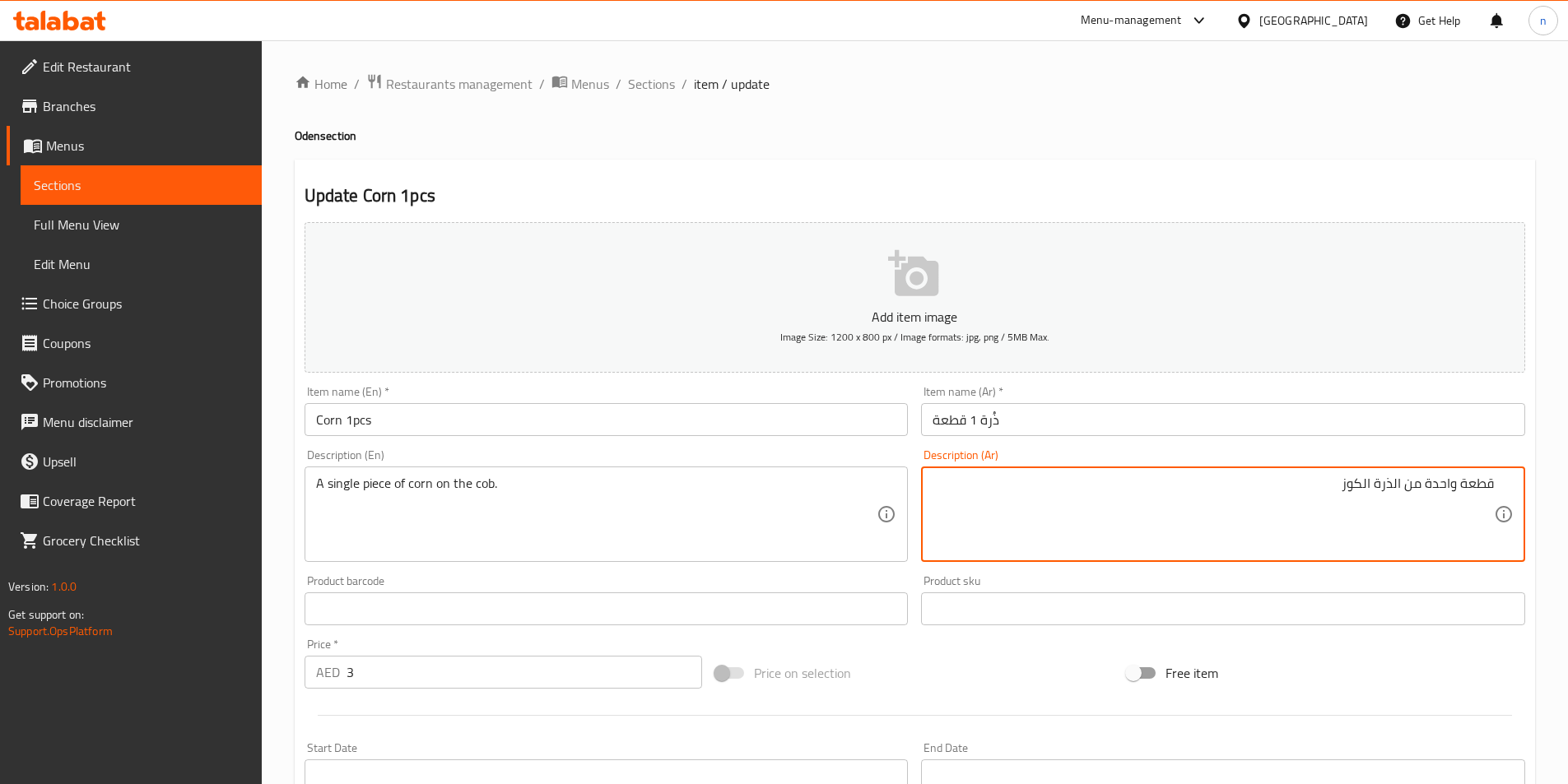
drag, startPoint x: 1334, startPoint y: 492, endPoint x: 1402, endPoint y: 508, distance: 69.9
click at [1402, 508] on textarea "قطعة واحدة من الذرة الكوز" at bounding box center [1212, 515] width 561 height 78
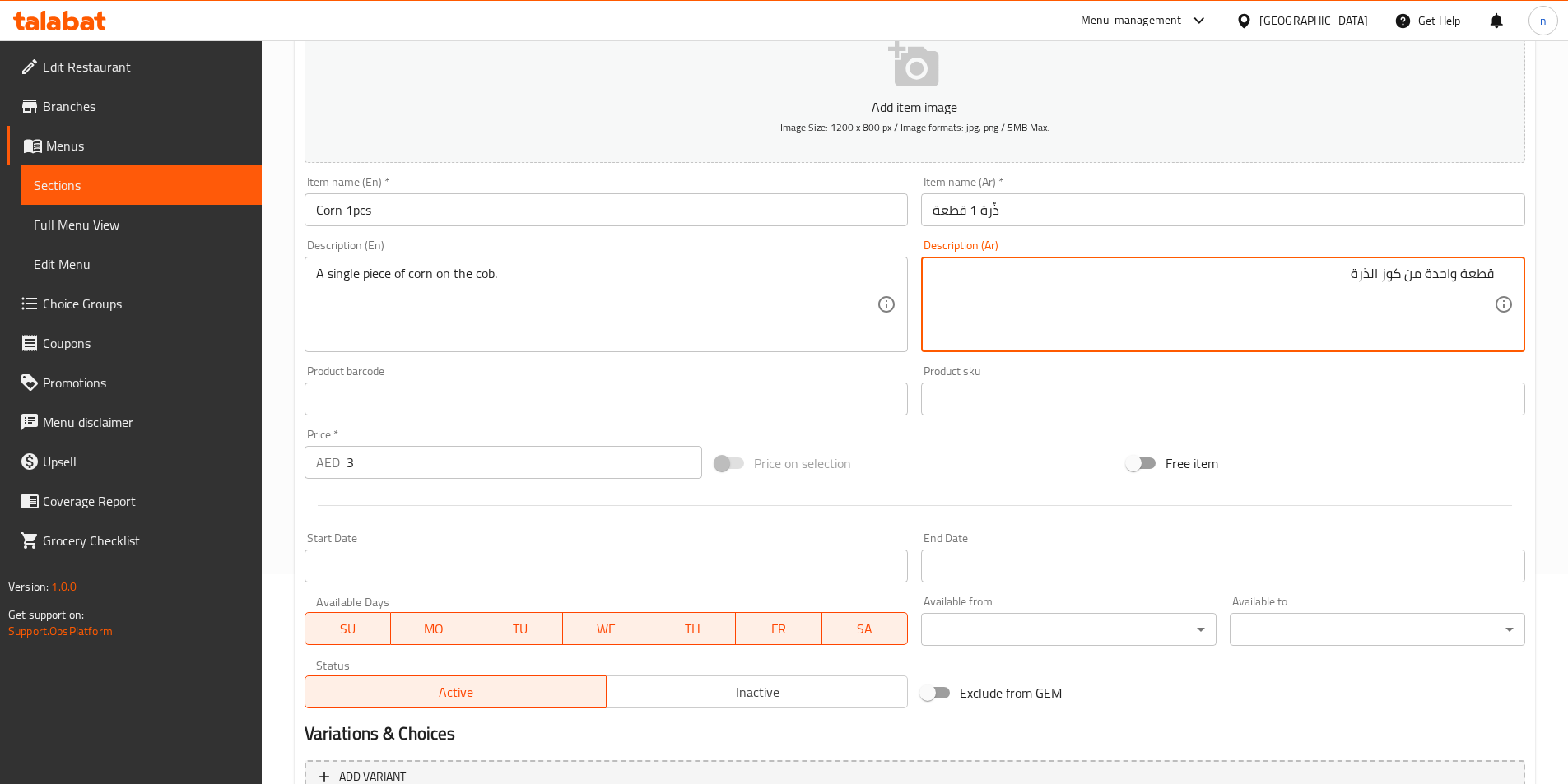
scroll to position [378, 0]
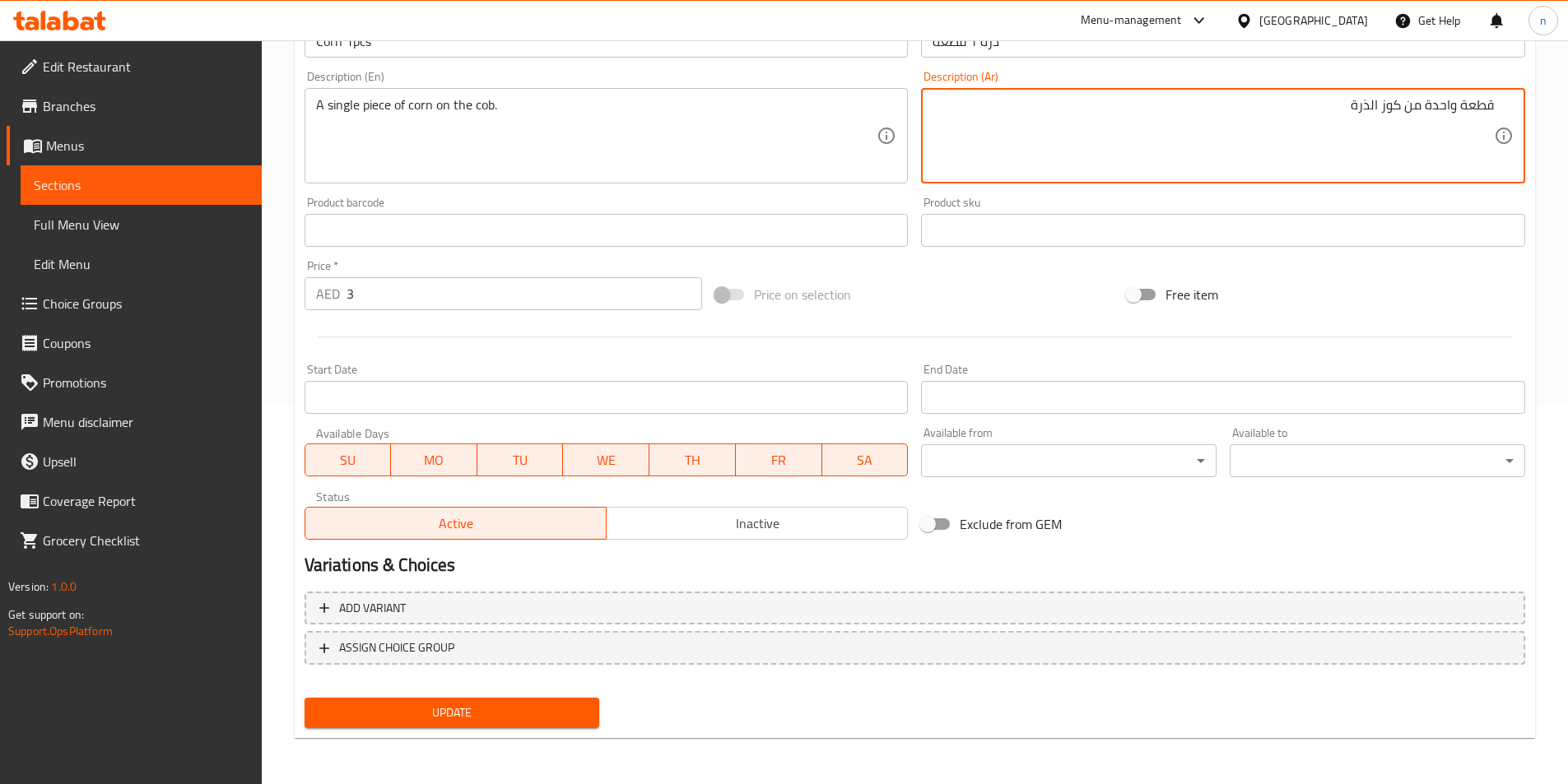
type textarea "قطعة واحدة من كوز الذرة"
click at [545, 706] on span "Update" at bounding box center [452, 713] width 270 height 20
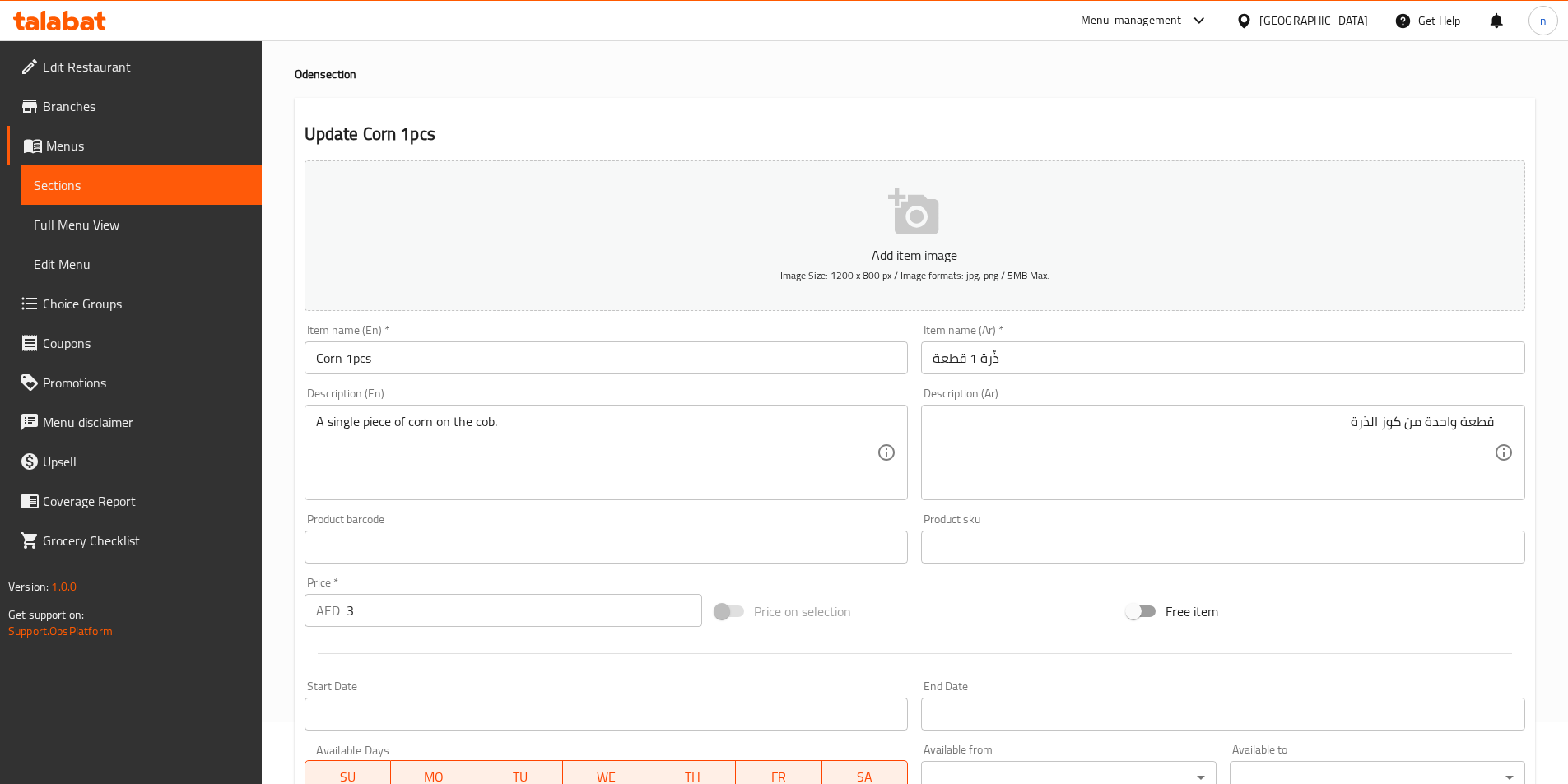
scroll to position [0, 0]
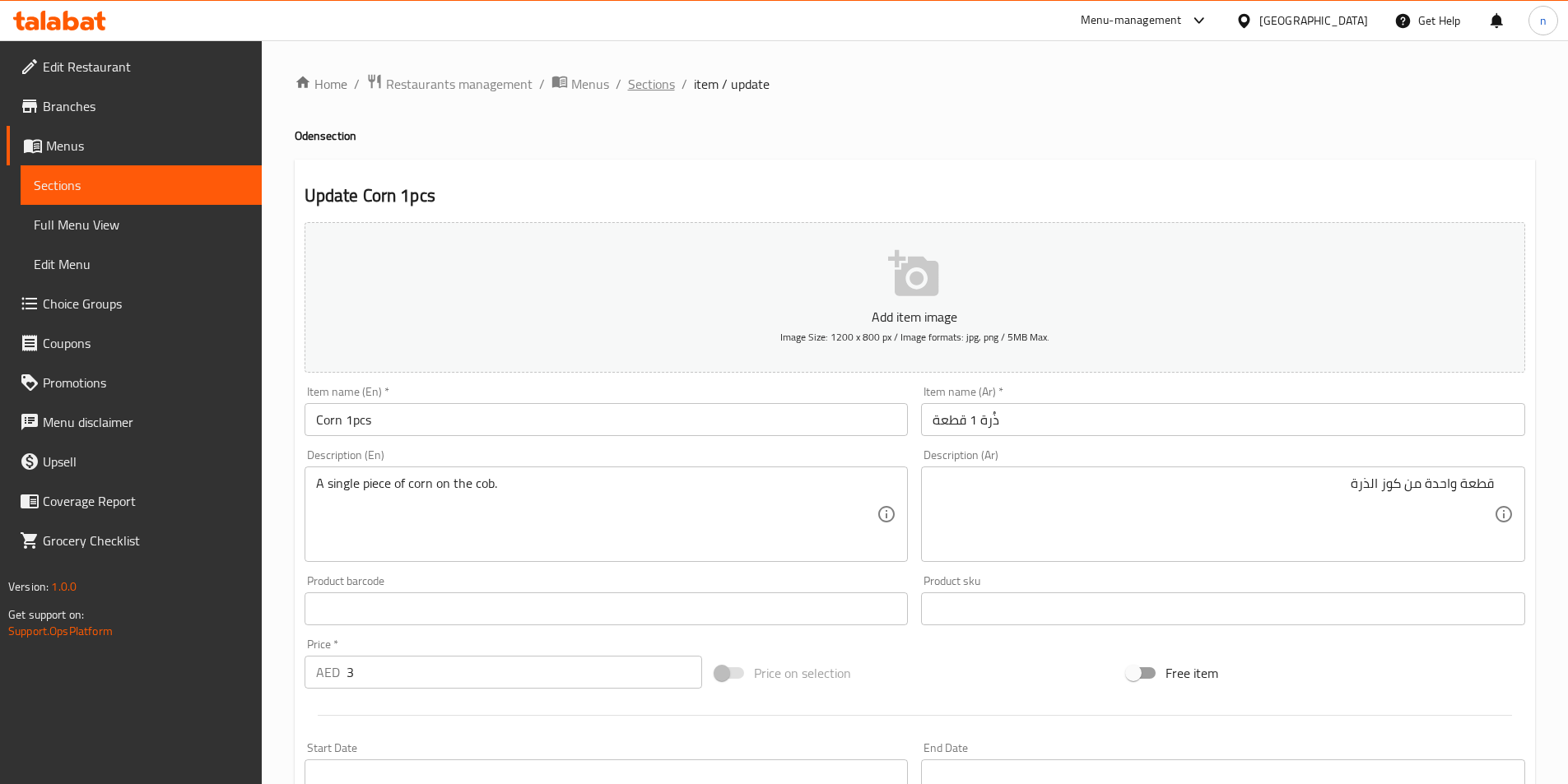
click at [656, 78] on span "Sections" at bounding box center [651, 84] width 47 height 19
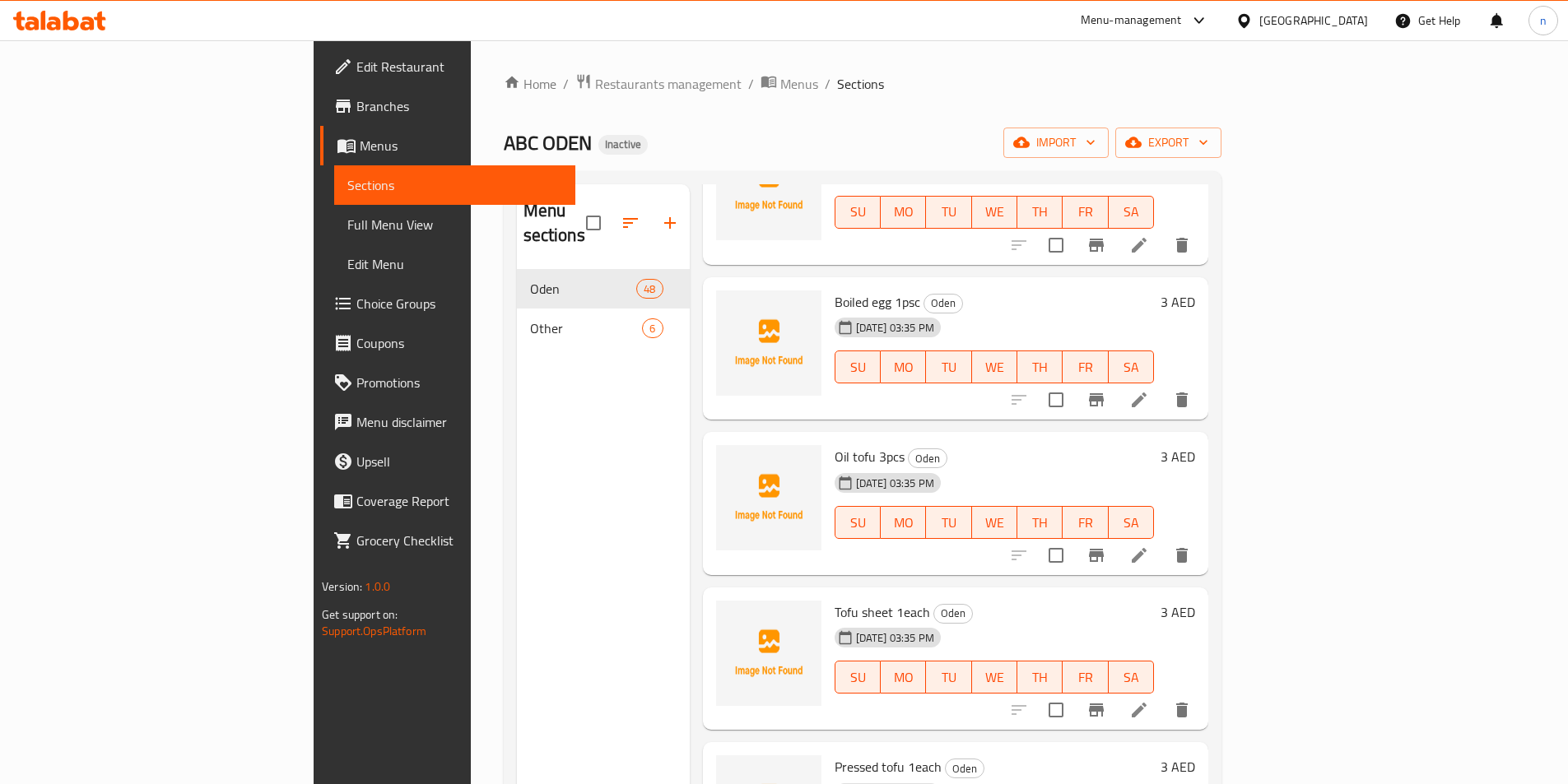
scroll to position [3782, 0]
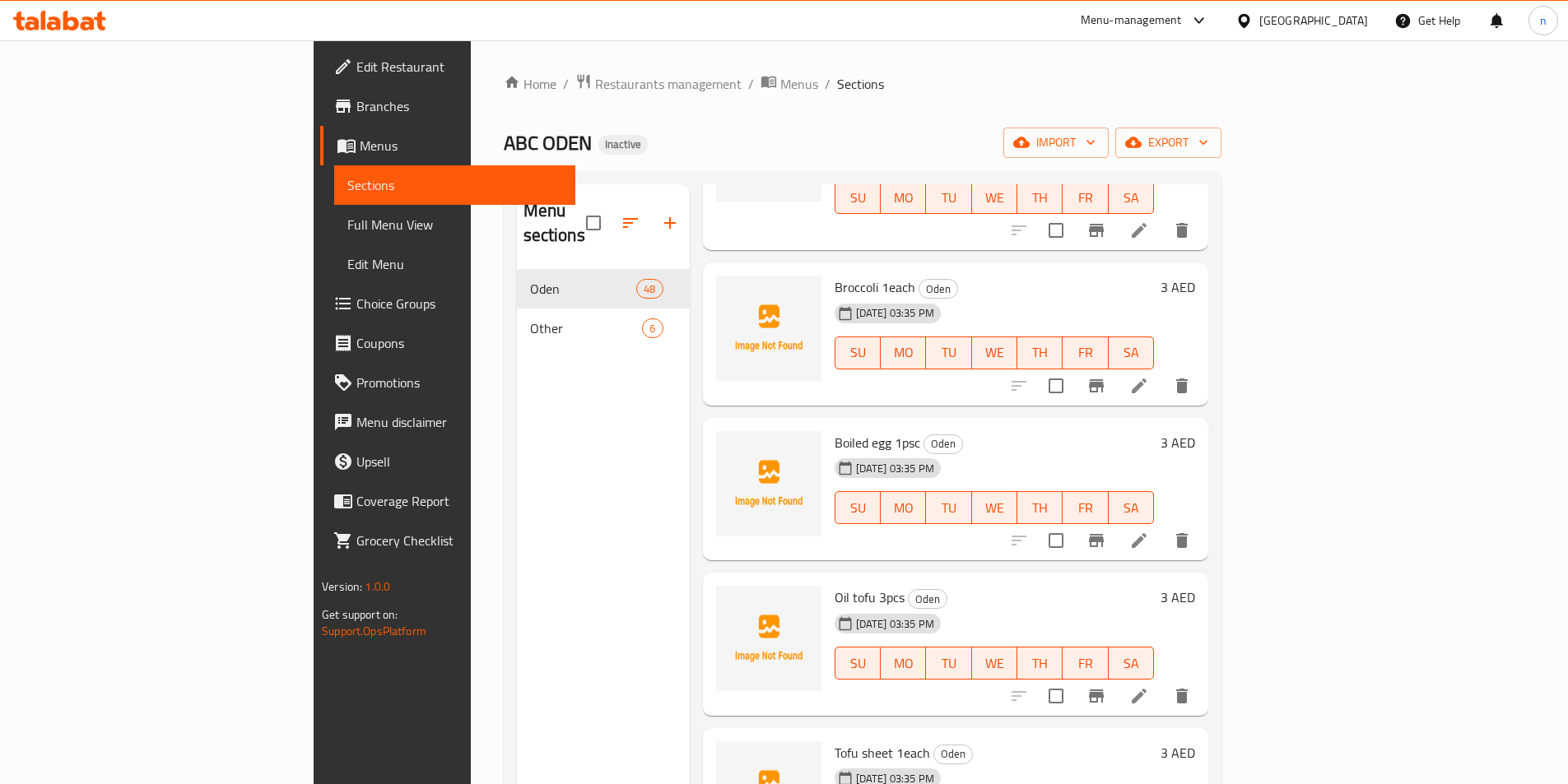
click at [1147, 378] on icon at bounding box center [1139, 385] width 14 height 14
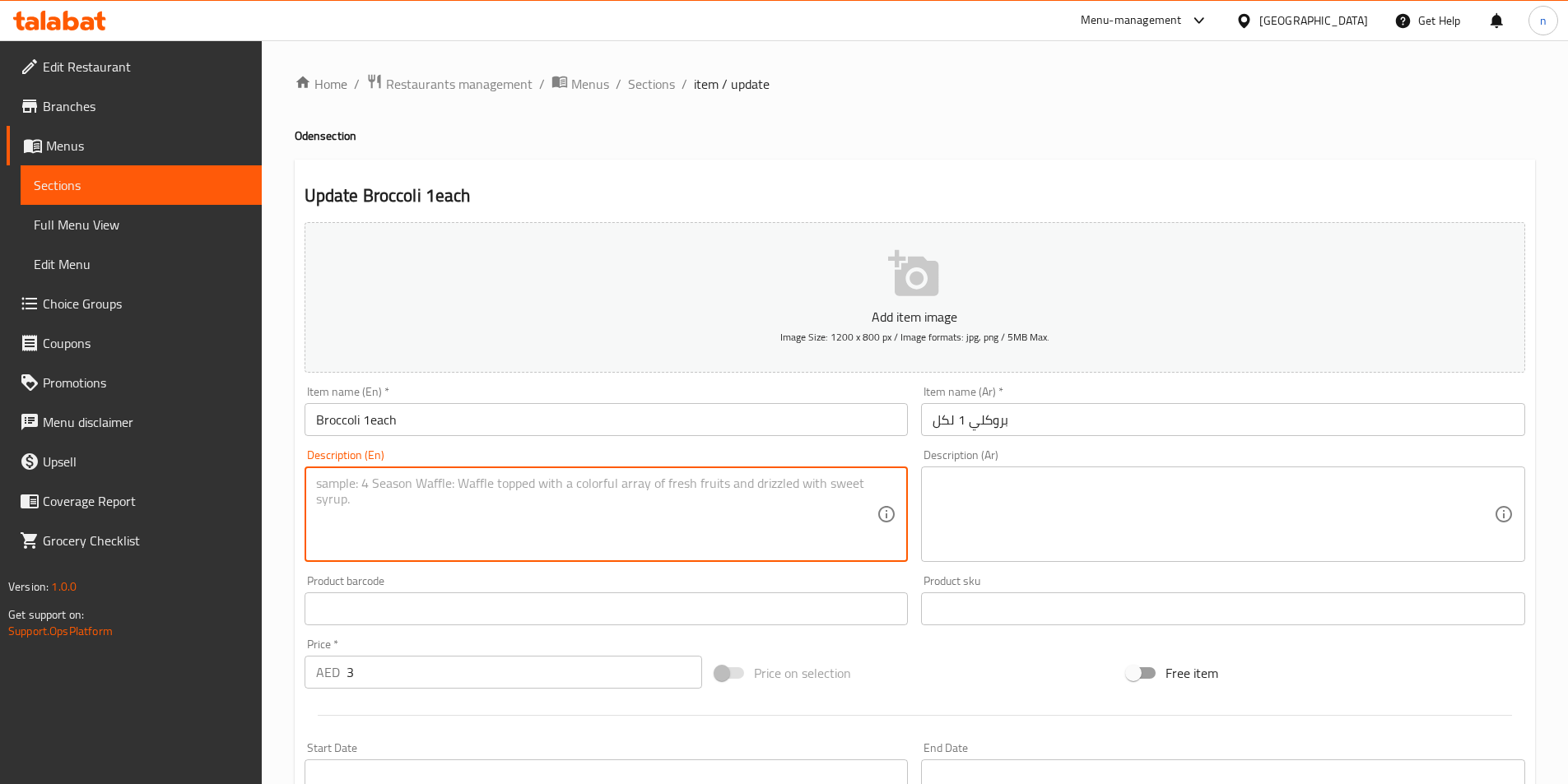
click at [527, 480] on textarea at bounding box center [596, 515] width 561 height 78
paste textarea "A serving of fresh broccoli."
click at [520, 474] on div "A serving of fresh broccoli. Description (En)" at bounding box center [606, 514] width 604 height 96
type textarea "A serving of fresh broccoli."
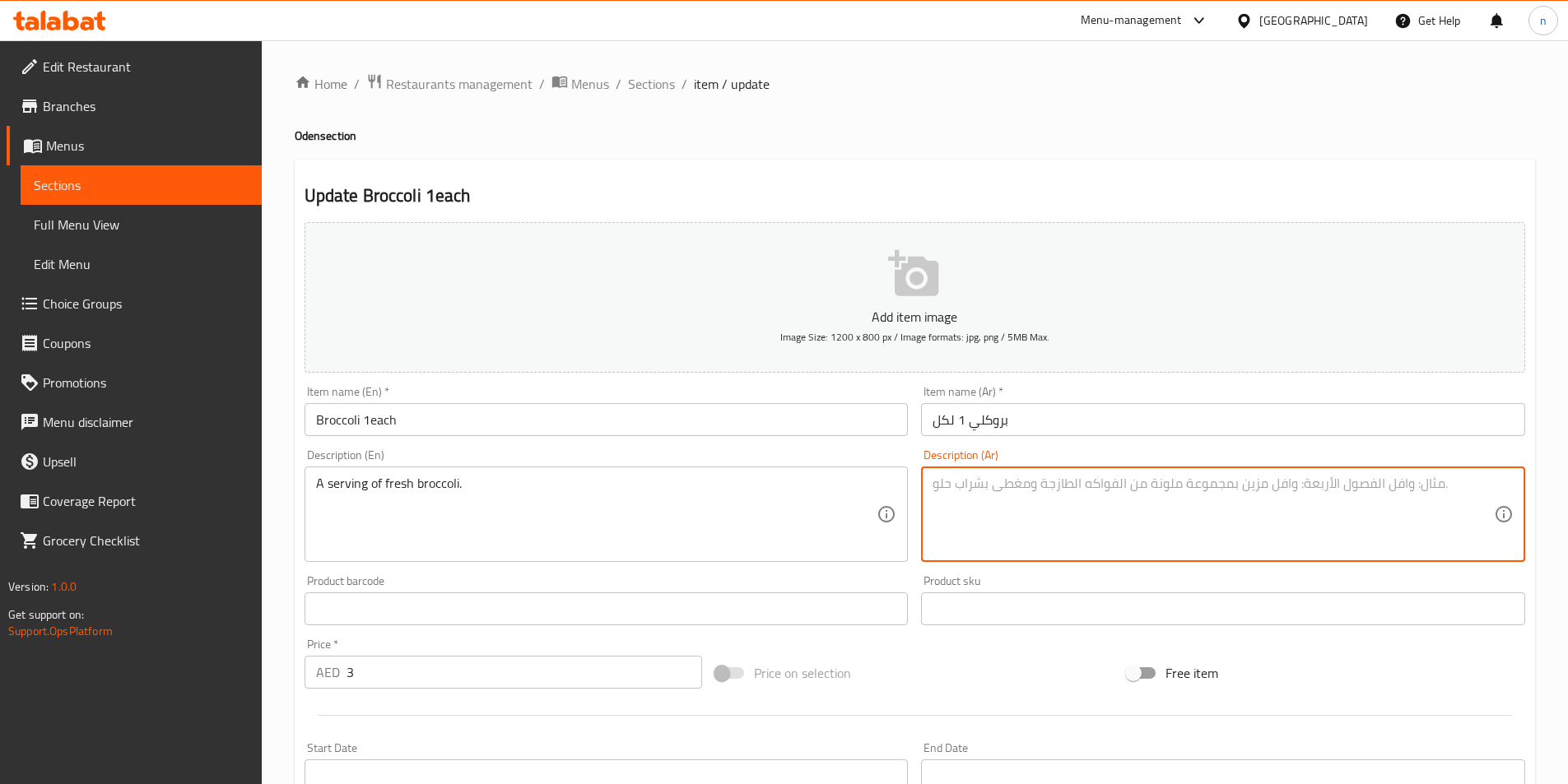
click at [1198, 509] on textarea at bounding box center [1212, 515] width 561 height 78
paste textarea "حصة من البروكلي الطازج."
click at [976, 486] on textarea "حصة من البروكلي الطازج." at bounding box center [1212, 515] width 561 height 78
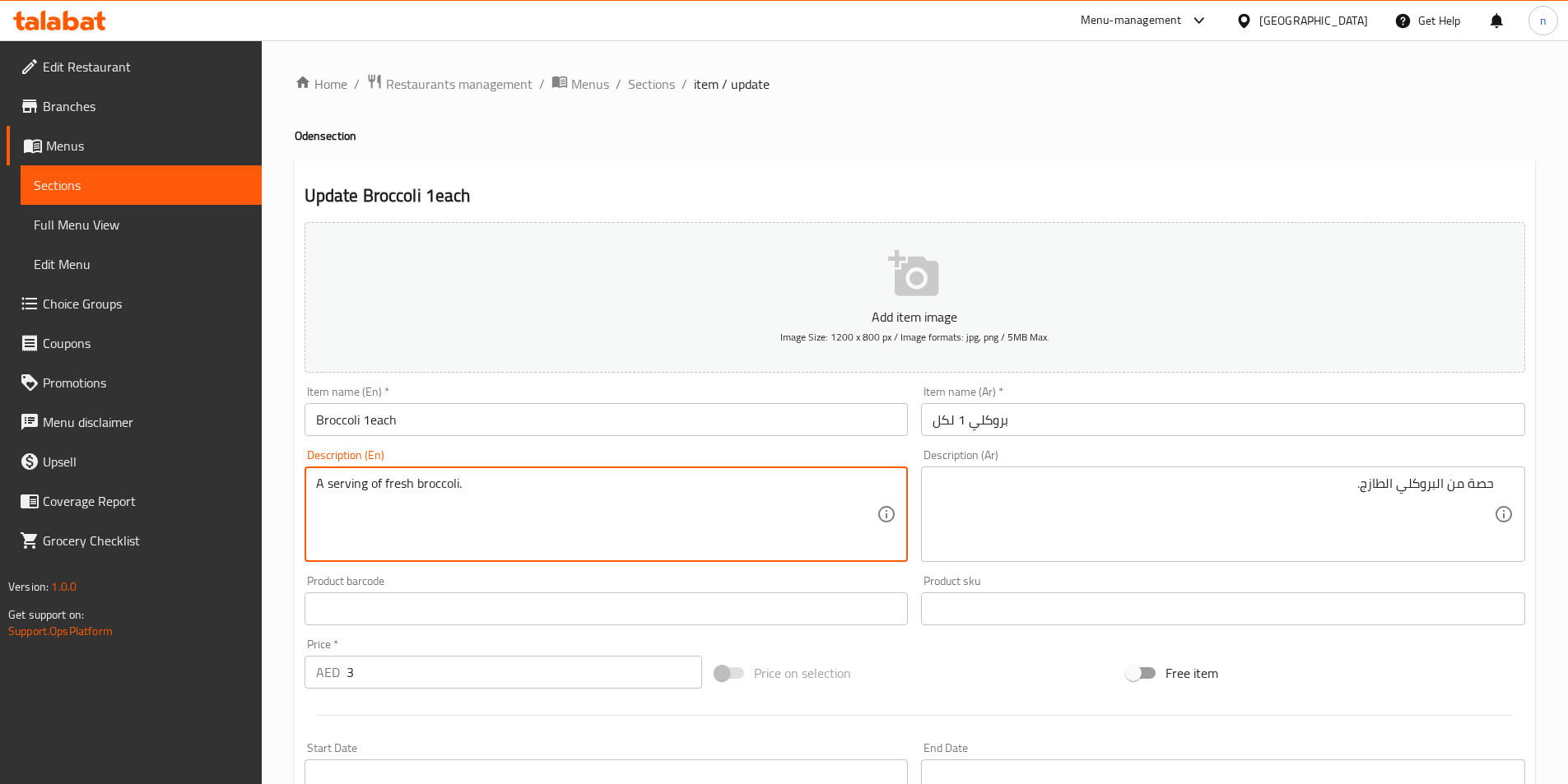
click at [342, 493] on textarea "A serving of fresh broccoli." at bounding box center [596, 515] width 561 height 78
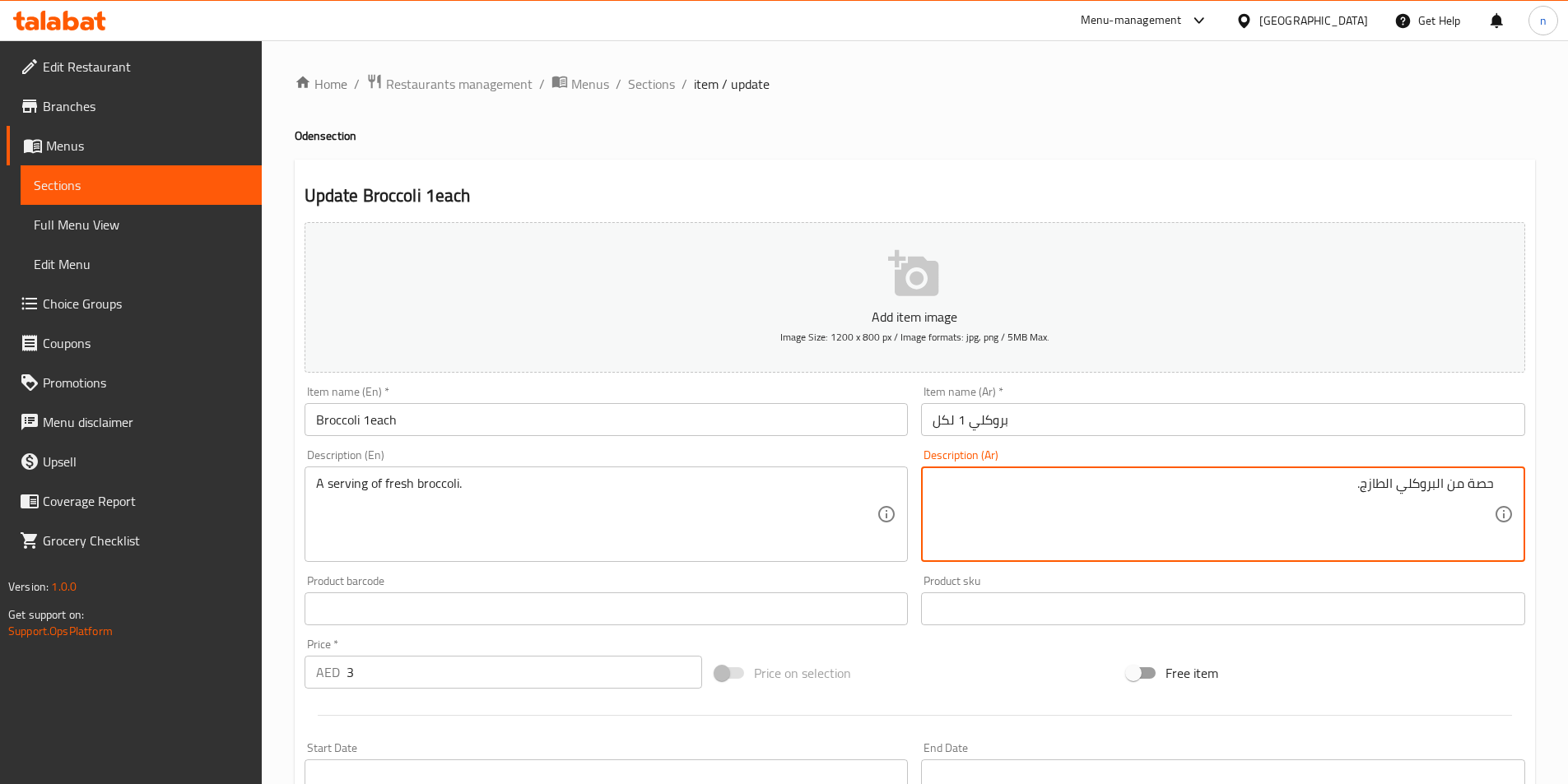
drag, startPoint x: 1472, startPoint y: 482, endPoint x: 1529, endPoint y: 490, distance: 57.6
click at [1462, 499] on textarea "تقدم من البروكلي الطازج." at bounding box center [1212, 515] width 561 height 78
drag, startPoint x: 1464, startPoint y: 491, endPoint x: 1529, endPoint y: 489, distance: 65.0
click at [1529, 489] on div "Description (Ar) تقدم من البروكلي الطازج. Description (Ar)" at bounding box center [1223, 505] width 617 height 126
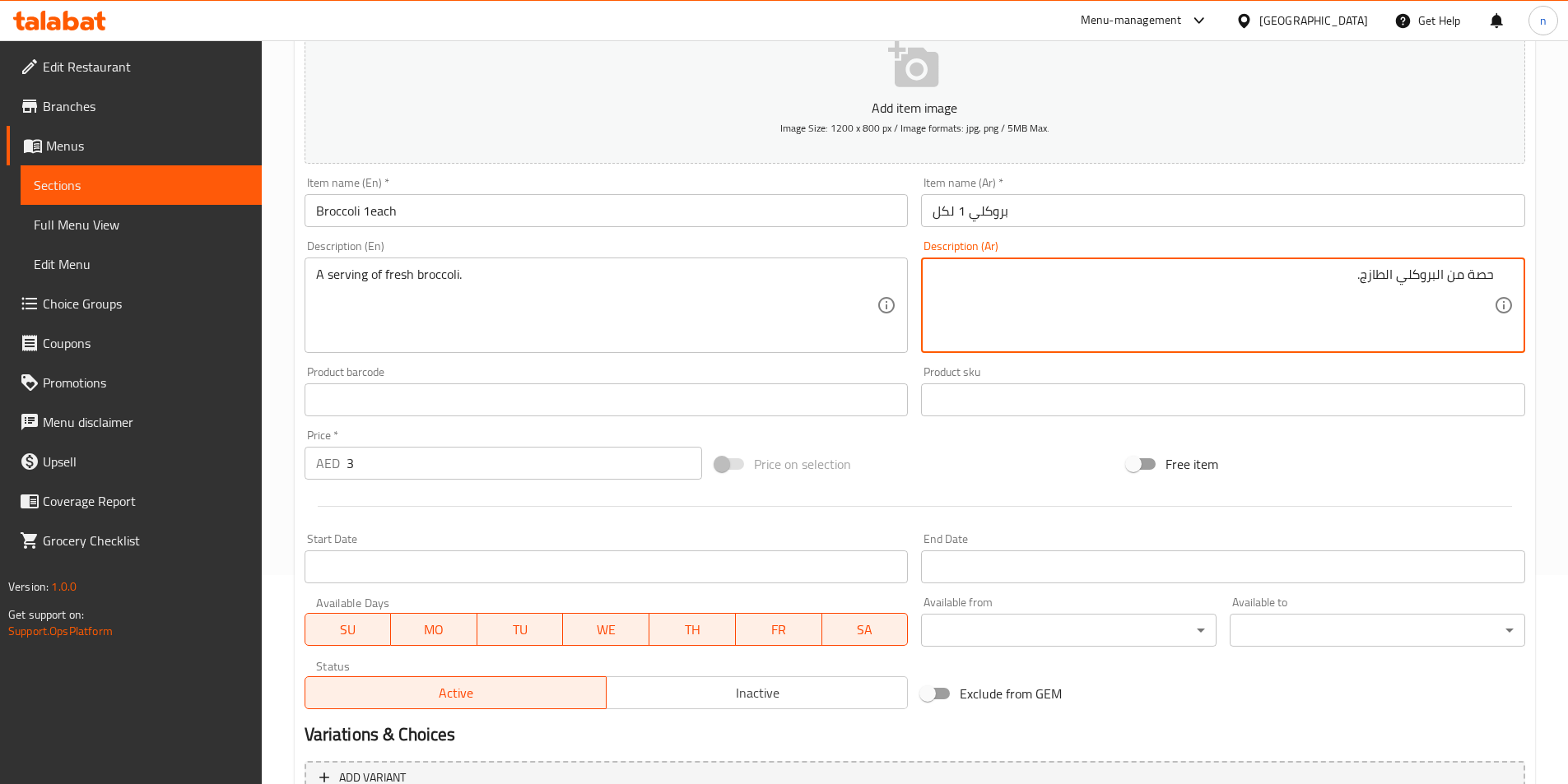
scroll to position [378, 0]
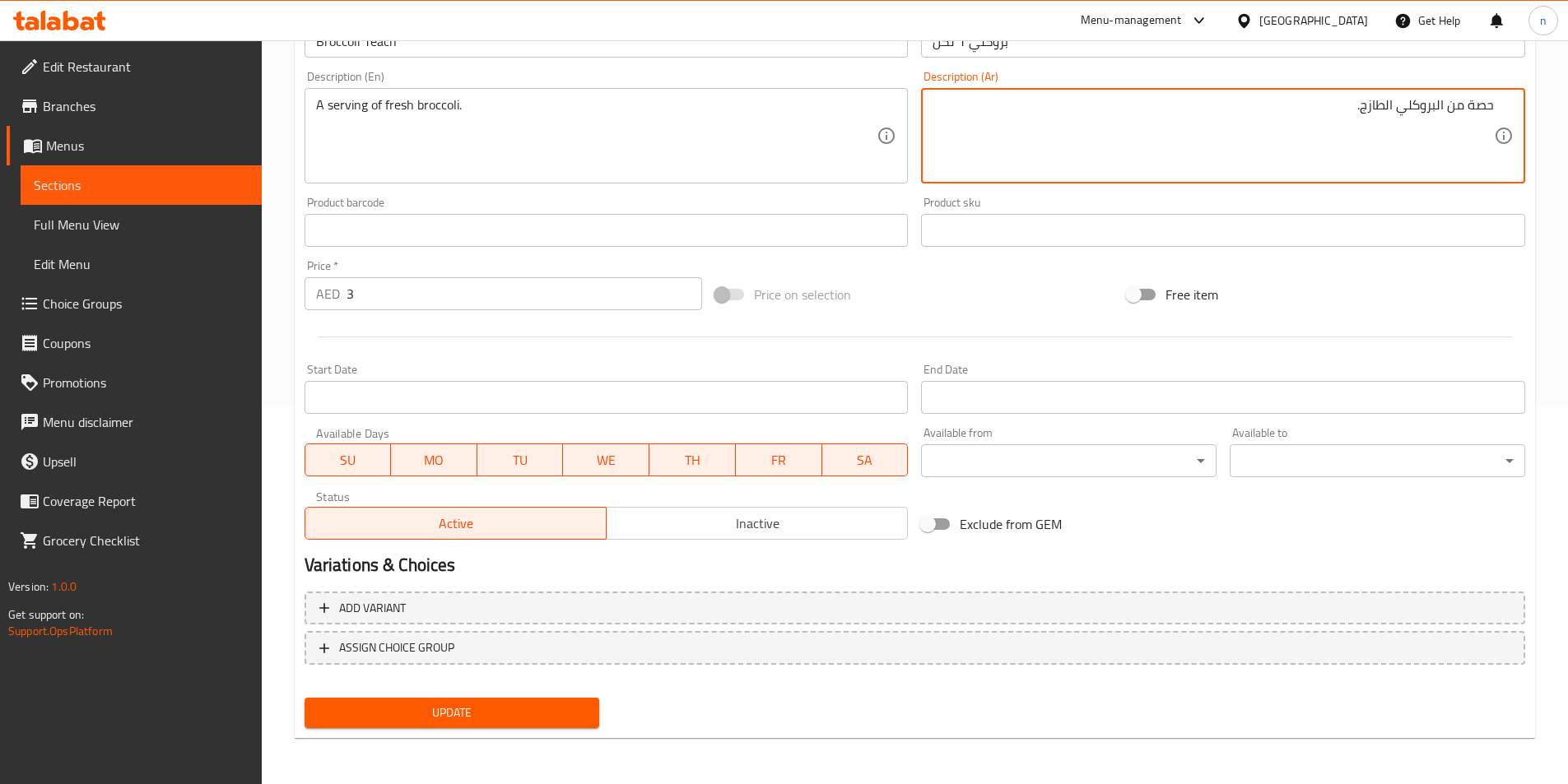
type textarea "حصة من البروكلي الطازج."
drag, startPoint x: 491, startPoint y: 715, endPoint x: 385, endPoint y: 759, distance: 114.8
click at [488, 715] on span "Update" at bounding box center [452, 713] width 270 height 20
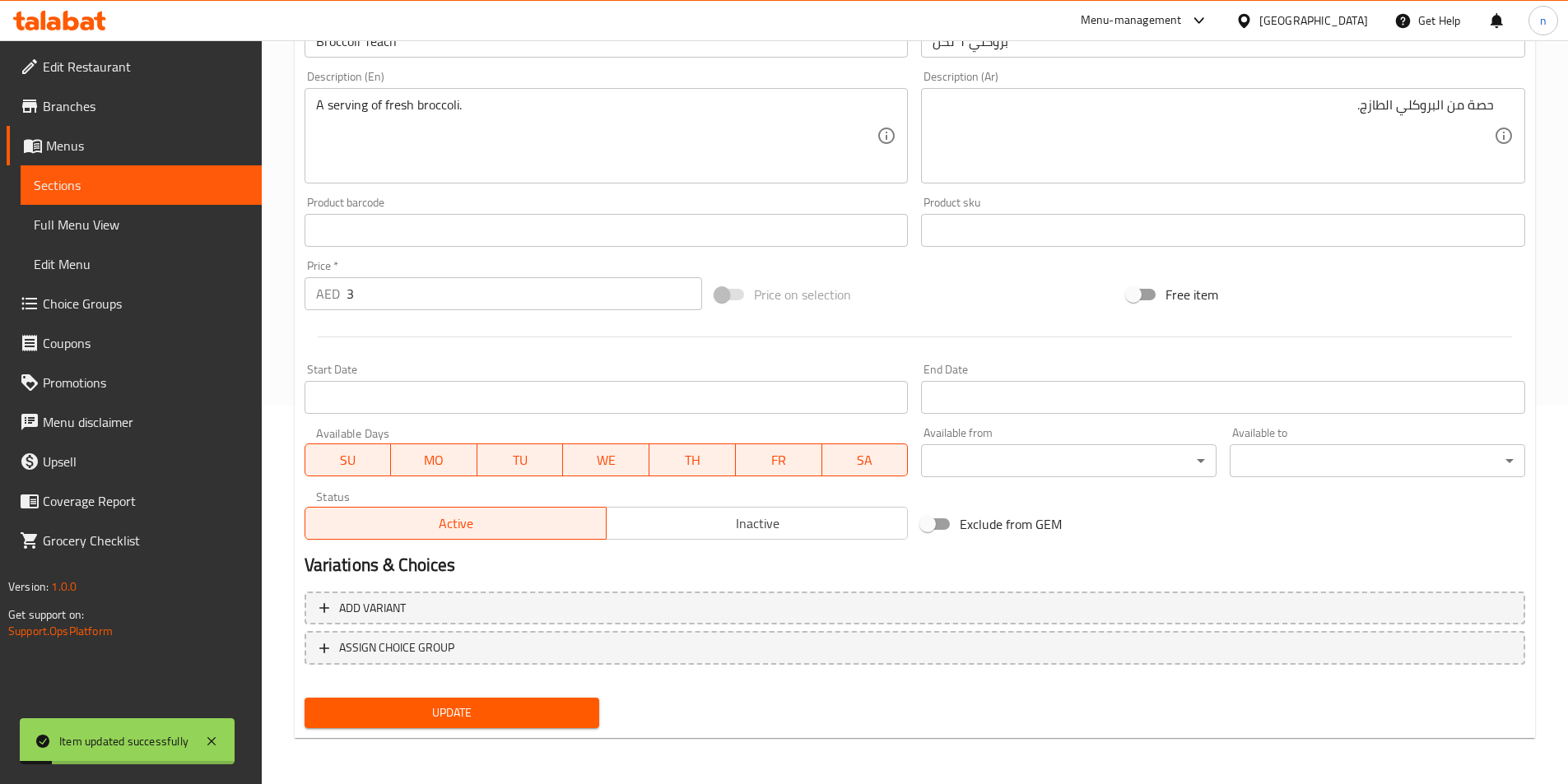
click at [169, 185] on span "Sections" at bounding box center [141, 184] width 214 height 19
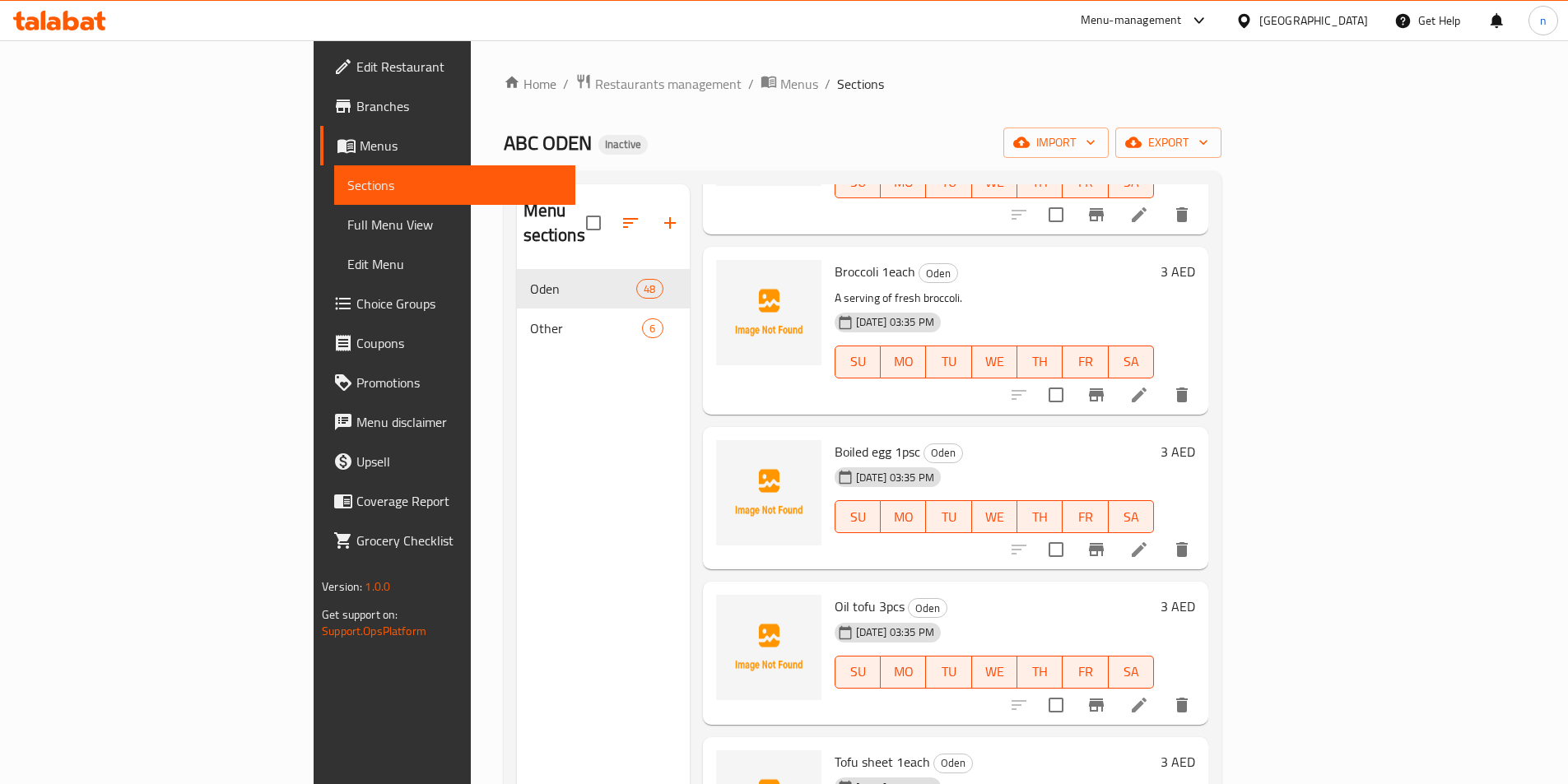
scroll to position [3867, 0]
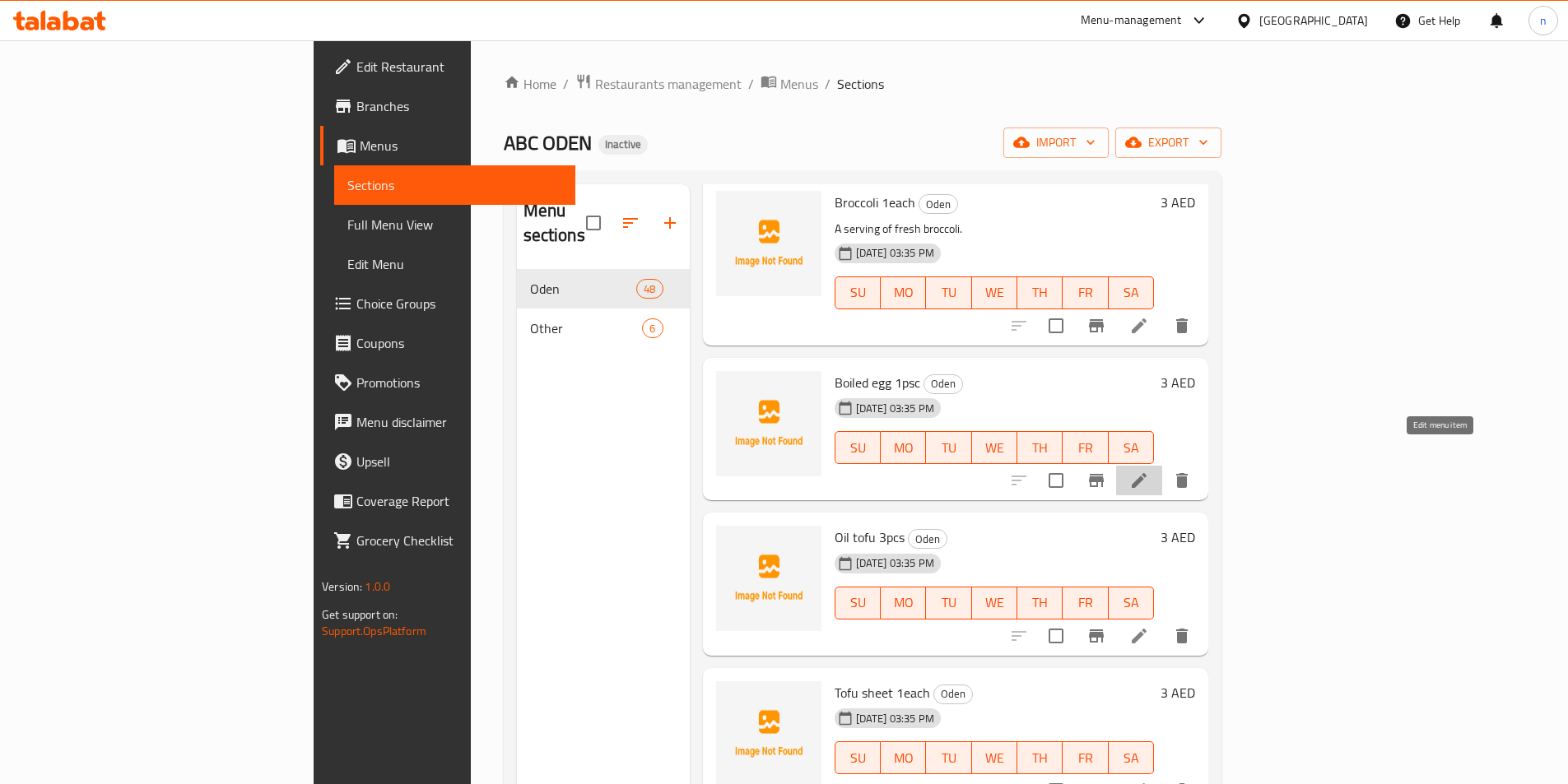
click at [1147, 473] on icon at bounding box center [1139, 480] width 14 height 14
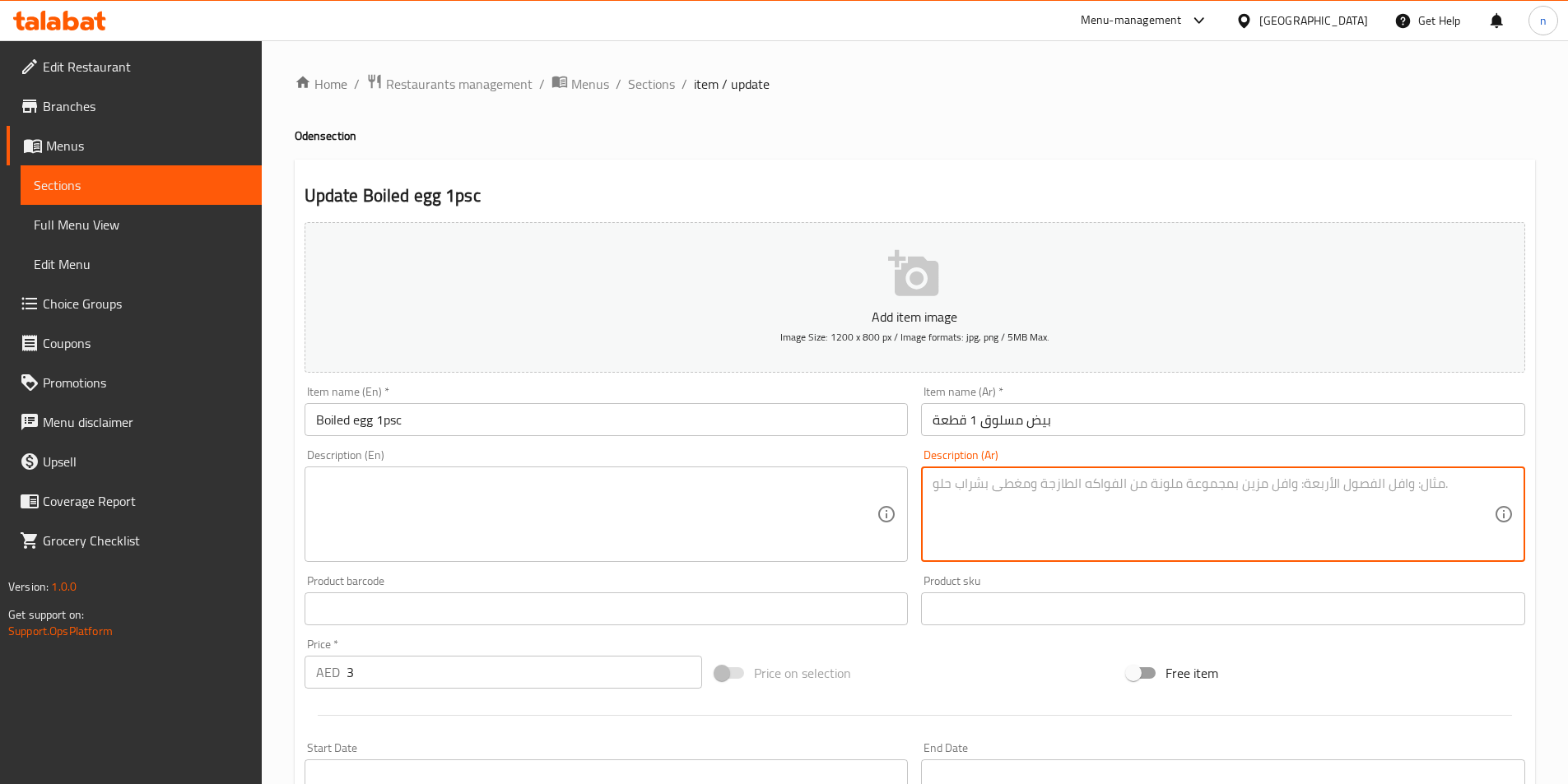
click at [1405, 523] on textarea at bounding box center [1212, 515] width 561 height 78
click at [1127, 496] on textarea at bounding box center [1212, 515] width 561 height 78
paste textarea "بيضة مسلوقة بسيطة."
type textarea "بيضة مسلوقة بسيطة."
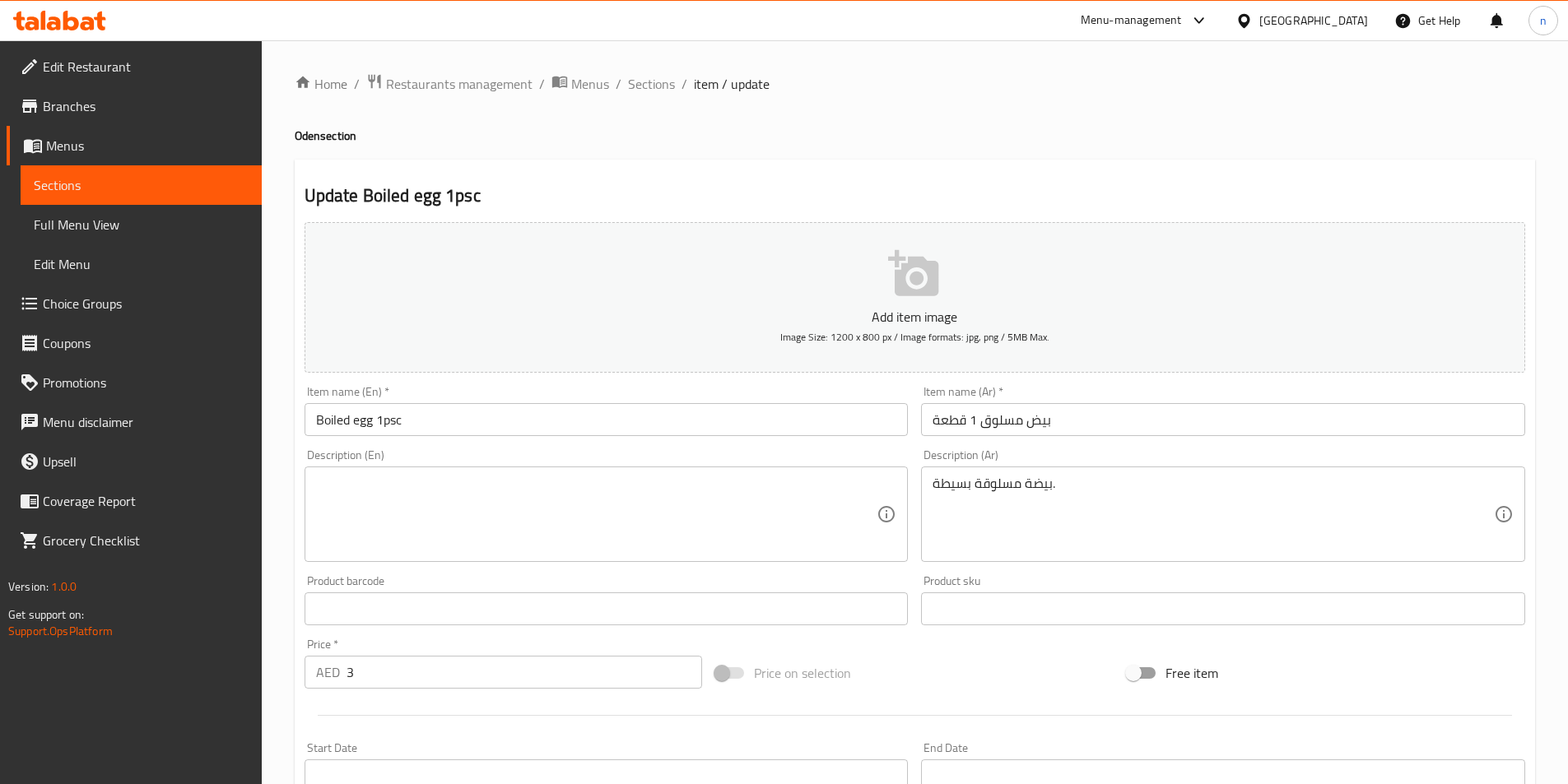
click at [453, 500] on textarea at bounding box center [596, 515] width 561 height 78
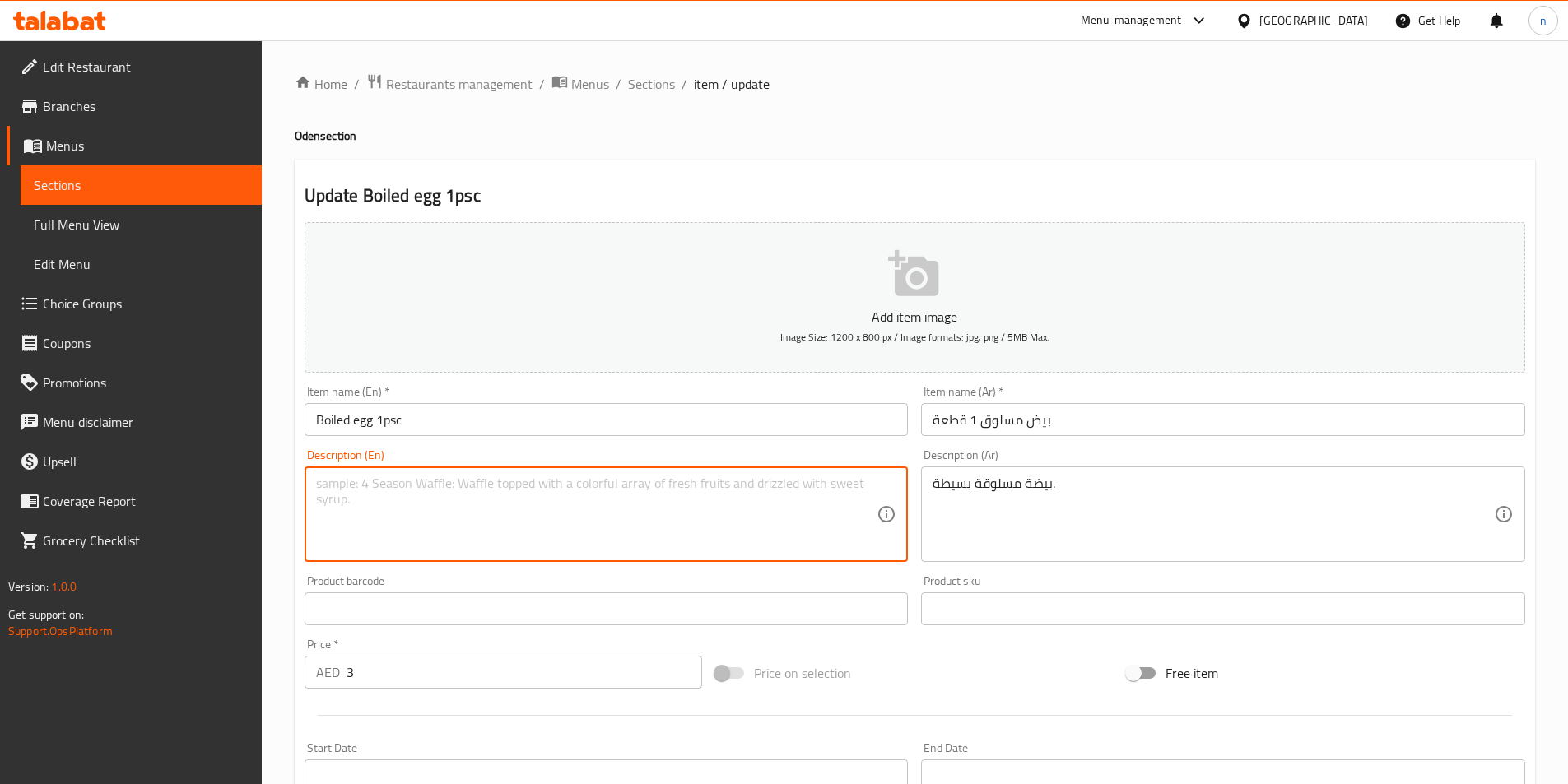
paste textarea "A simple boiled egg."
type textarea "A simple boiled egg."
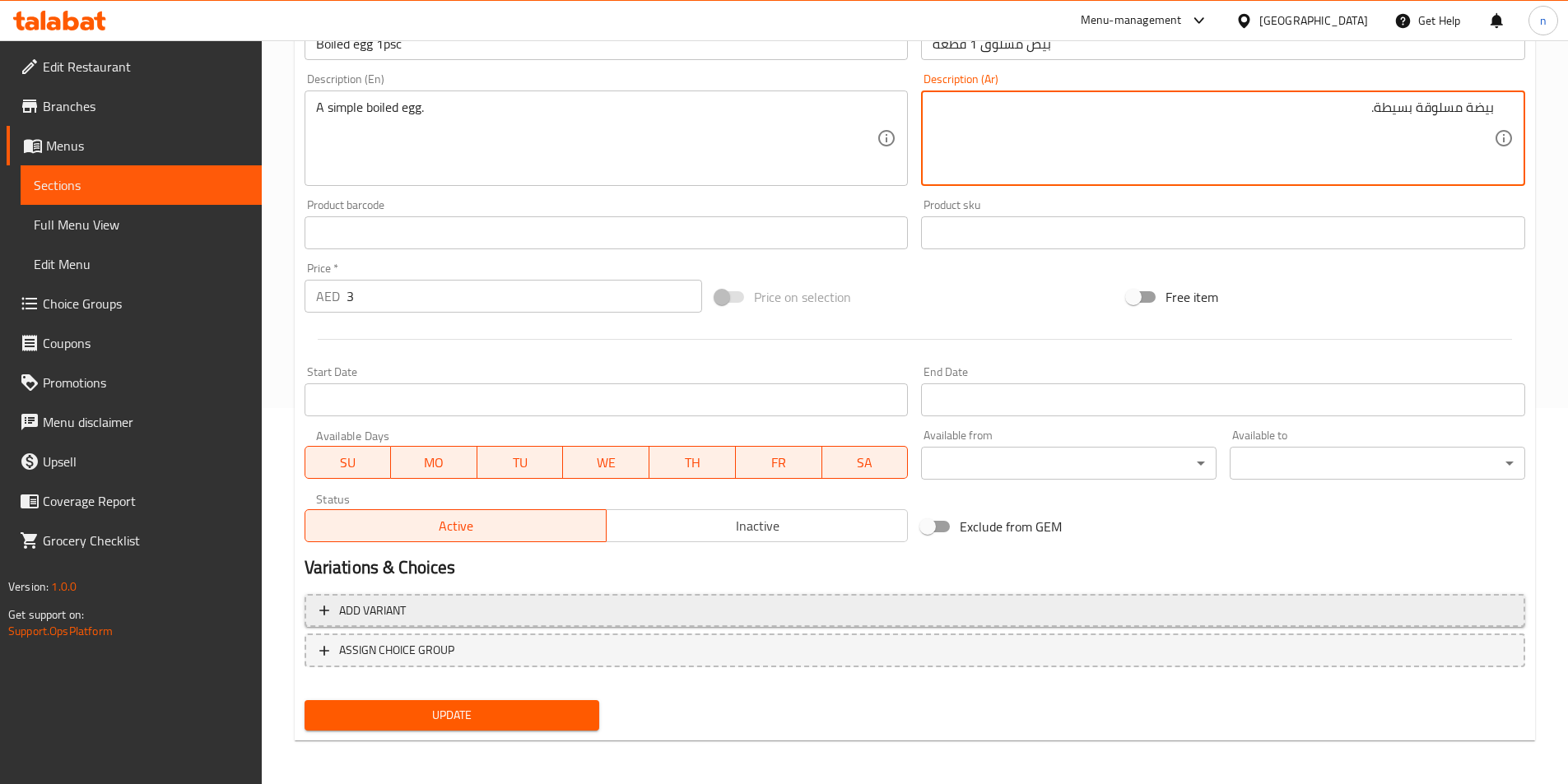
scroll to position [378, 0]
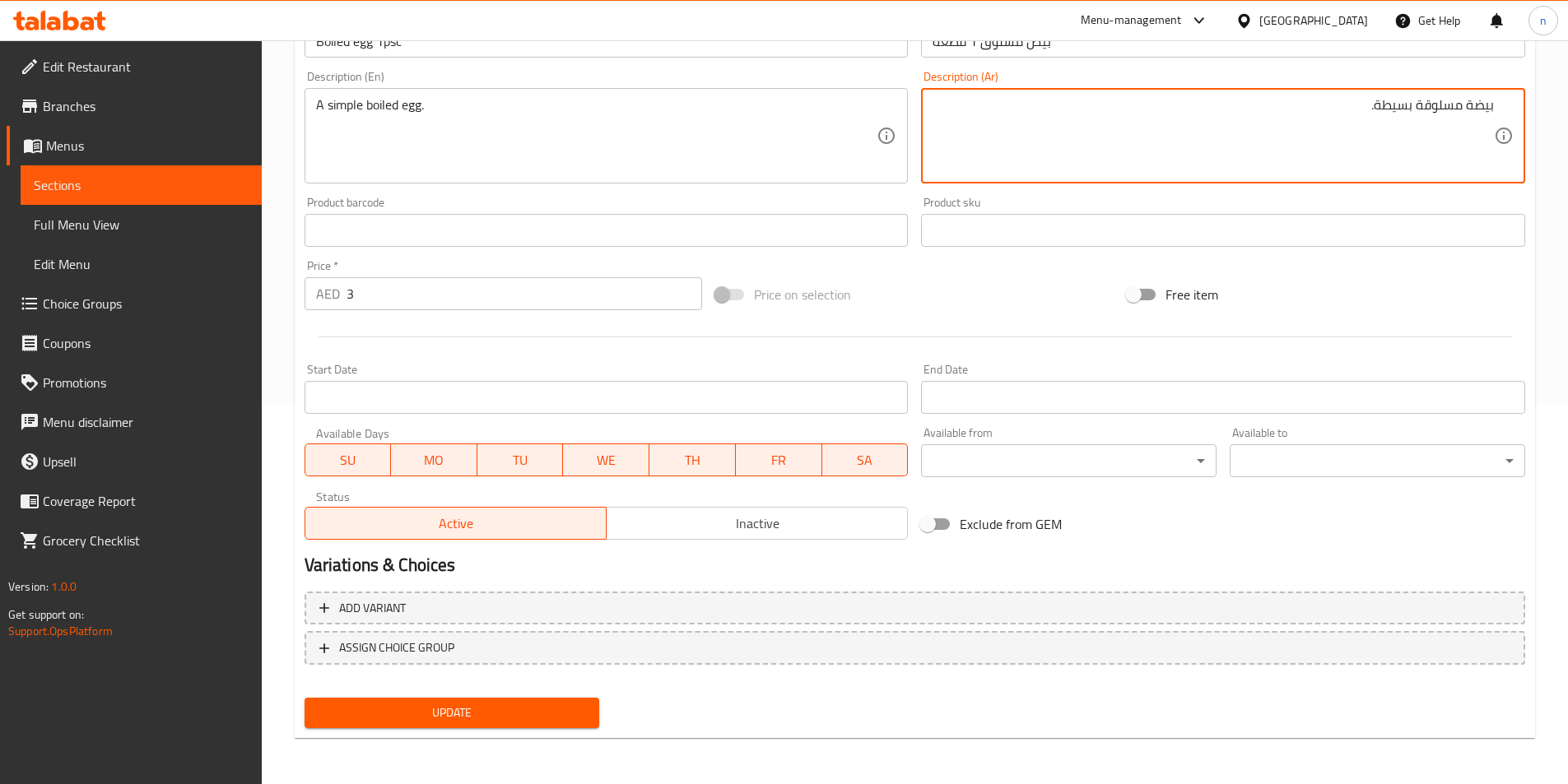
drag, startPoint x: 554, startPoint y: 711, endPoint x: 536, endPoint y: 721, distance: 20.6
click at [552, 711] on span "Update" at bounding box center [452, 713] width 270 height 20
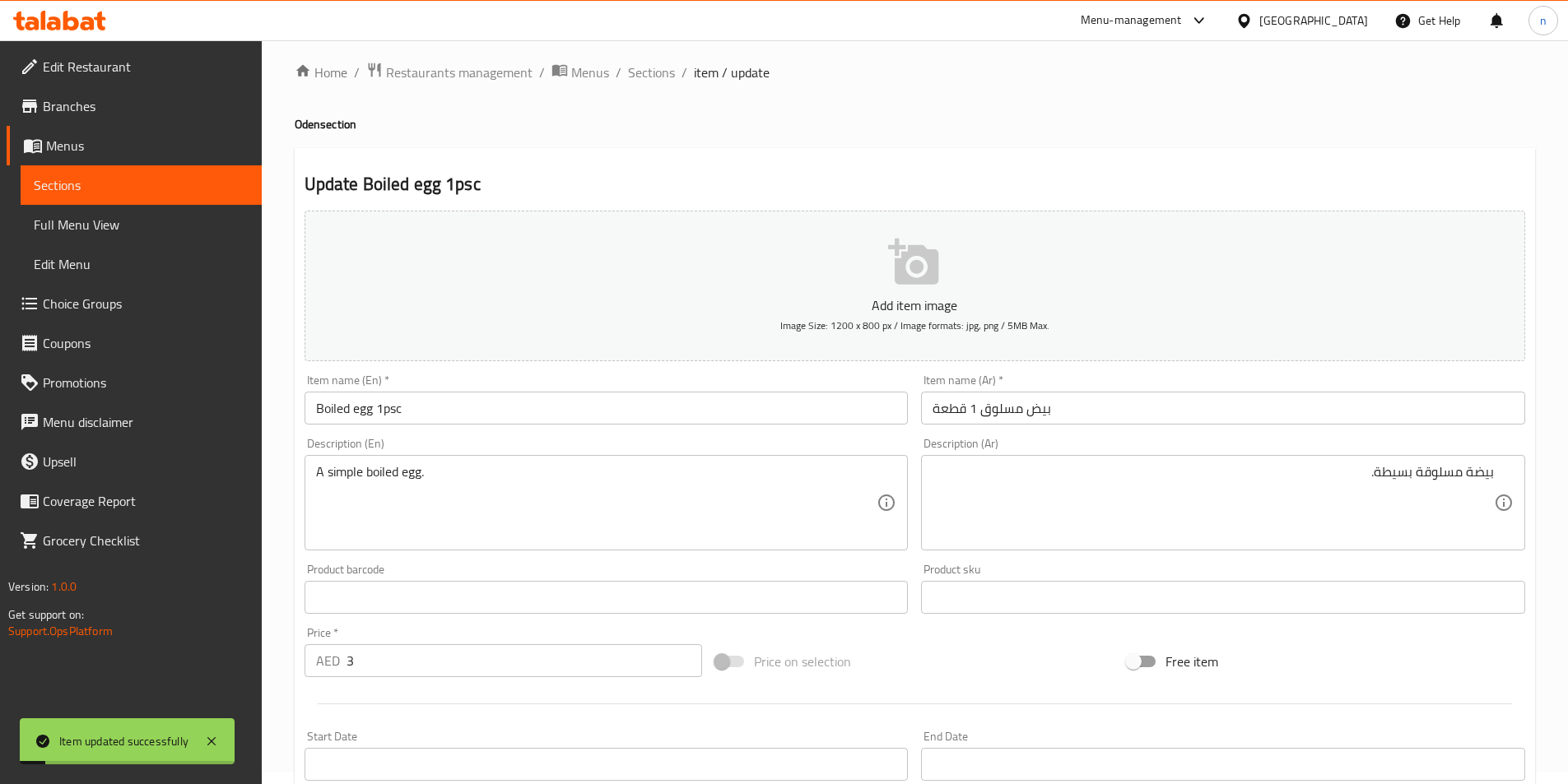
scroll to position [0, 0]
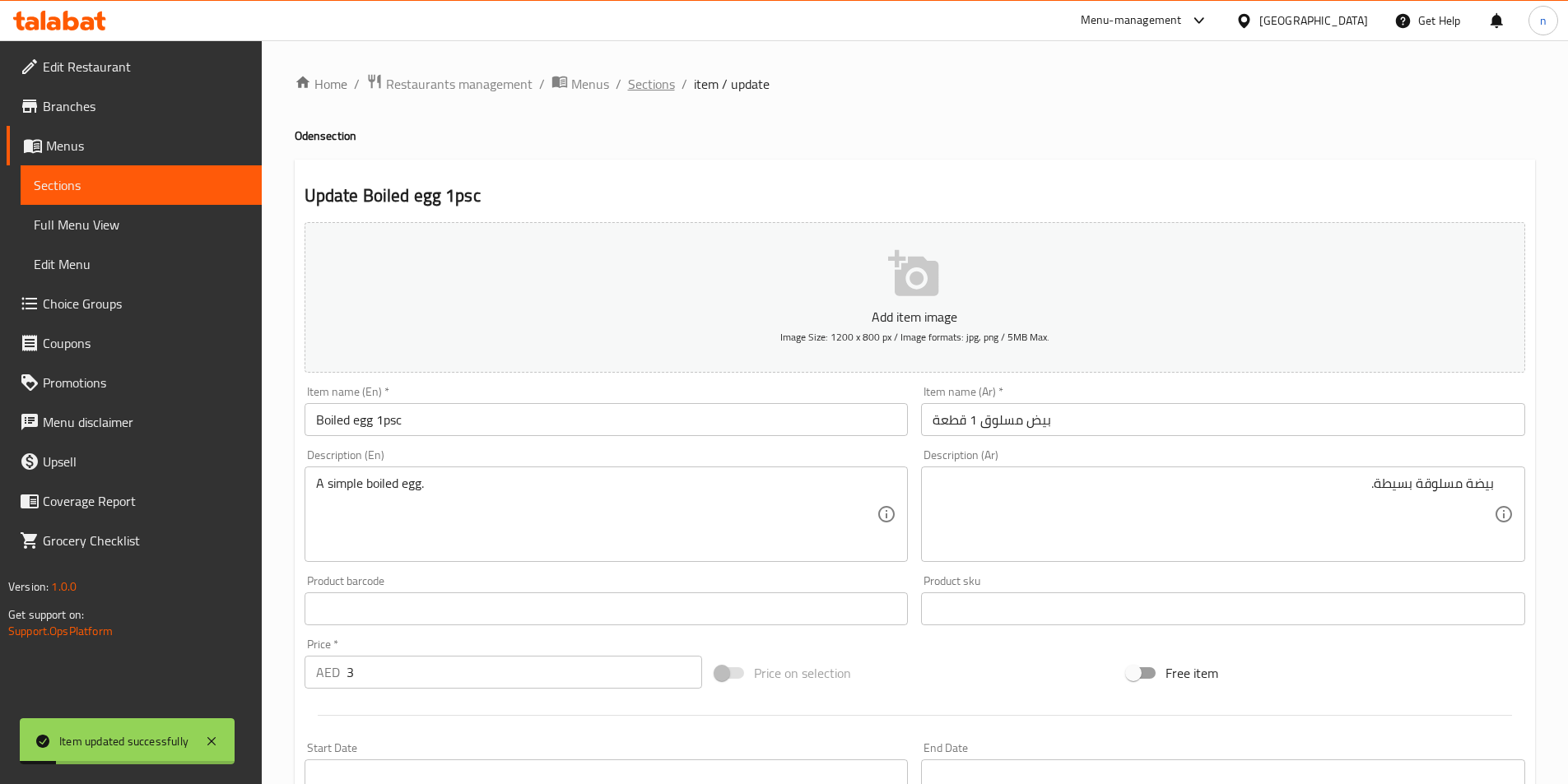
click at [659, 86] on span "Sections" at bounding box center [651, 84] width 47 height 19
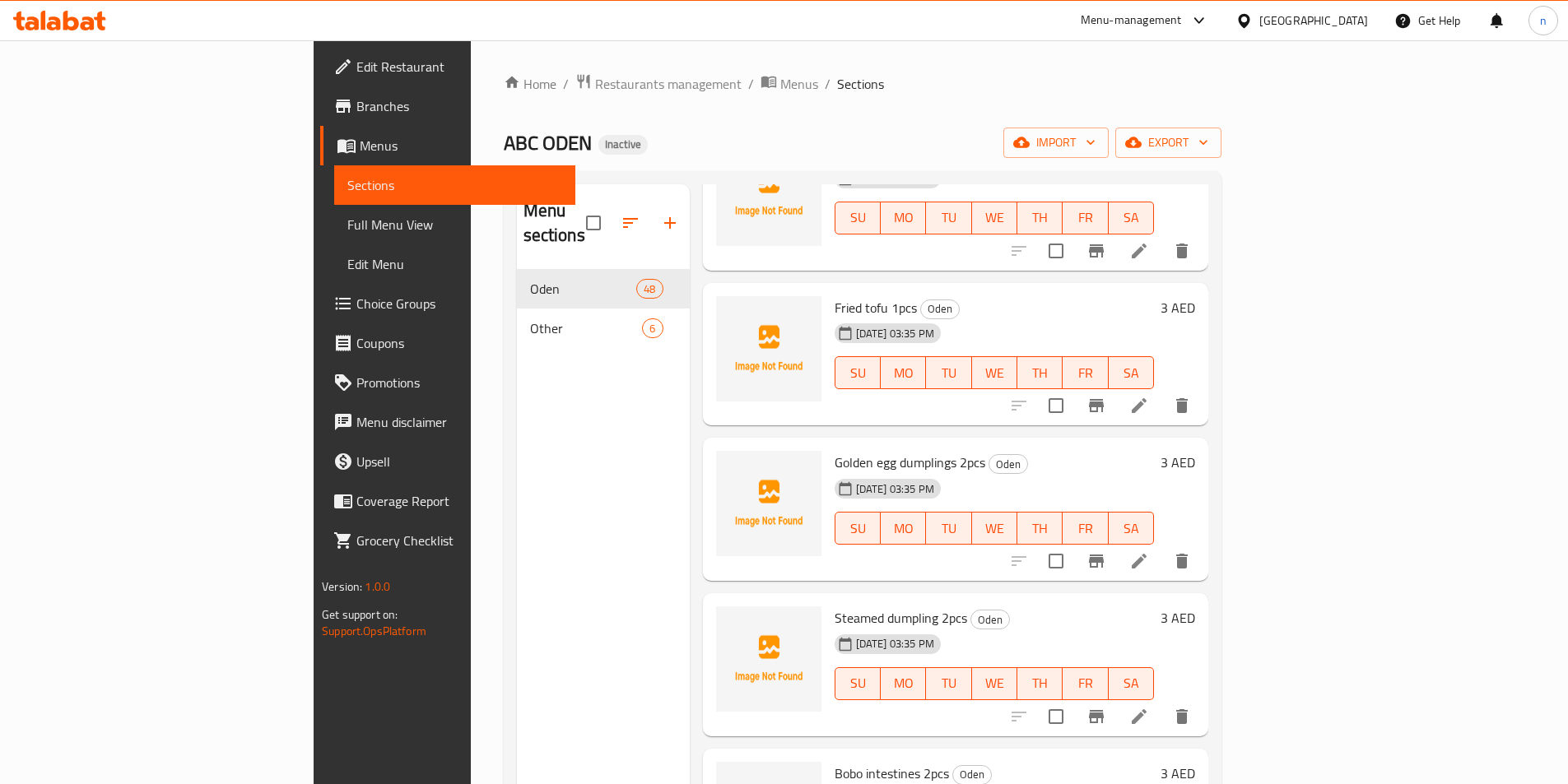
scroll to position [4525, 0]
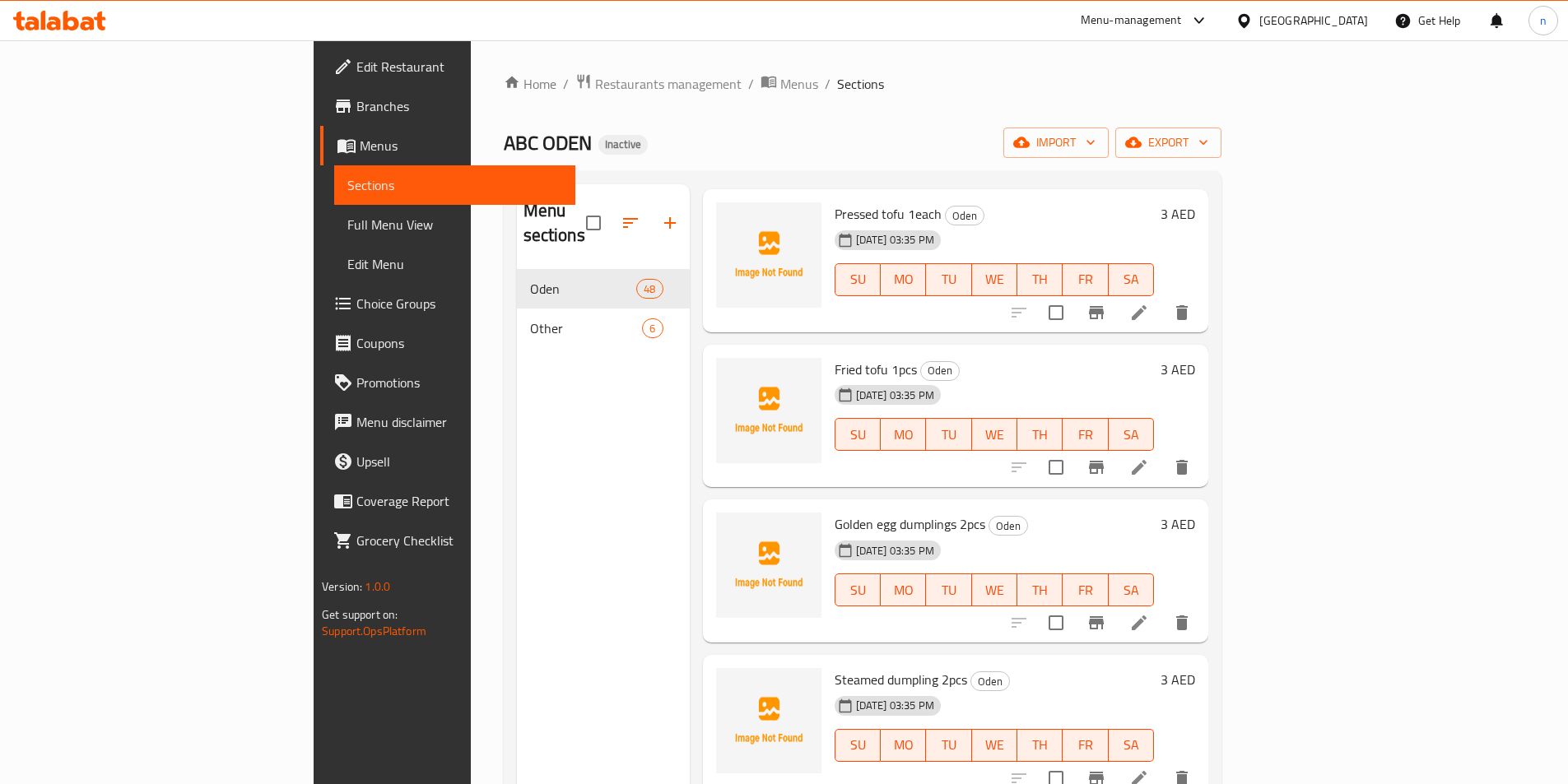
click at [348, 226] on span "Full Menu View" at bounding box center [455, 224] width 214 height 19
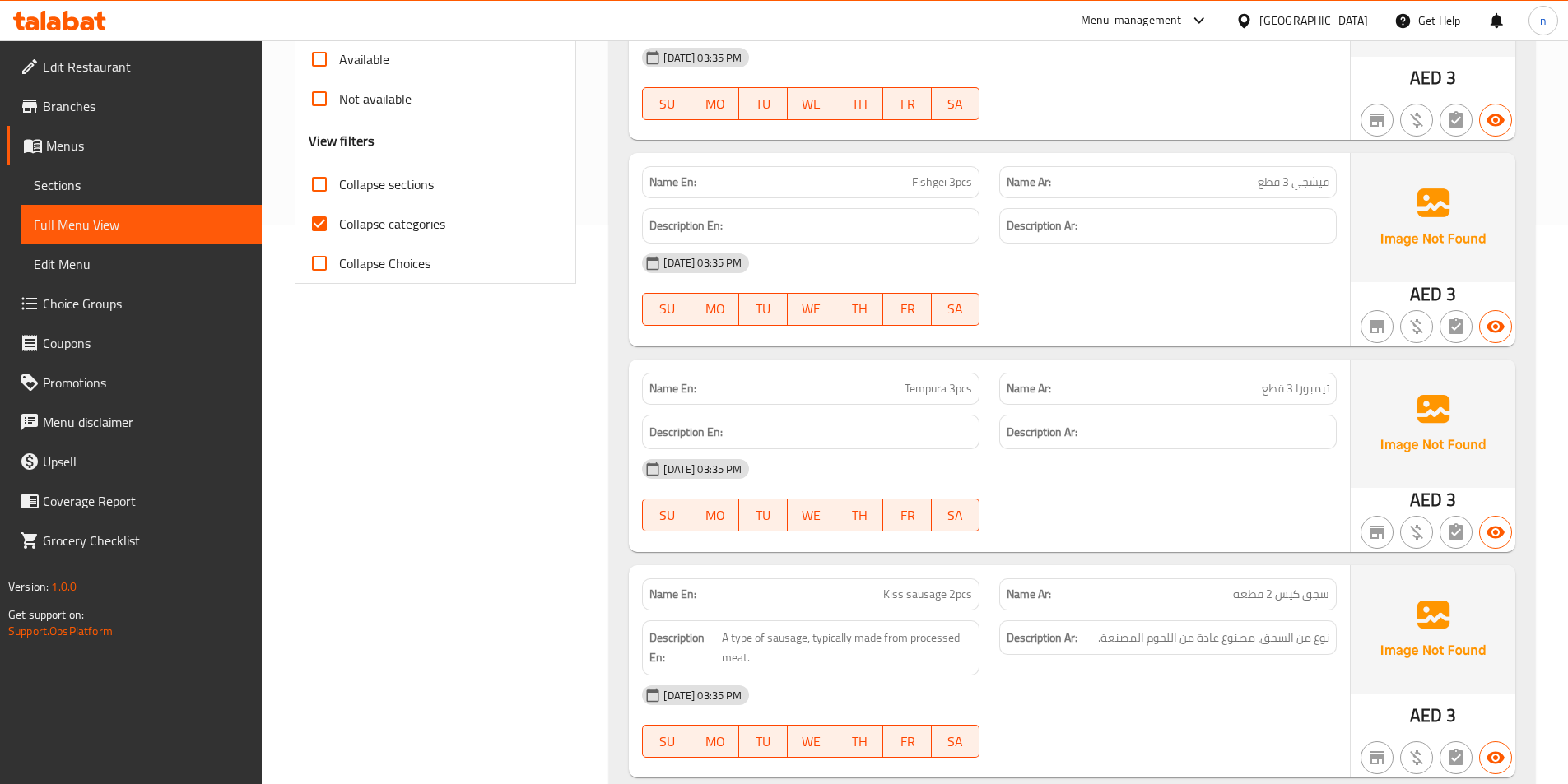
scroll to position [493, 0]
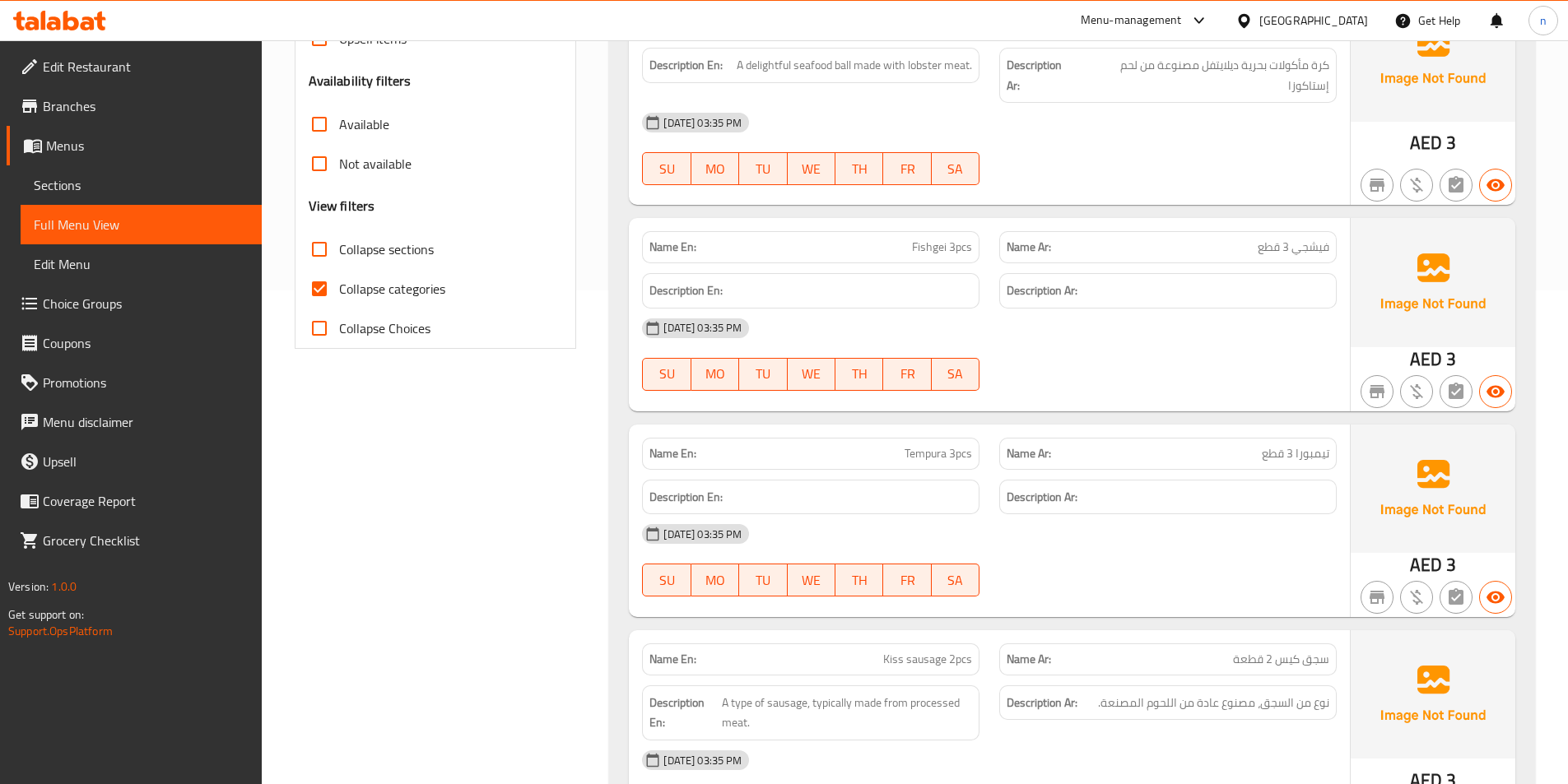
click at [66, 189] on span "Sections" at bounding box center [141, 184] width 214 height 19
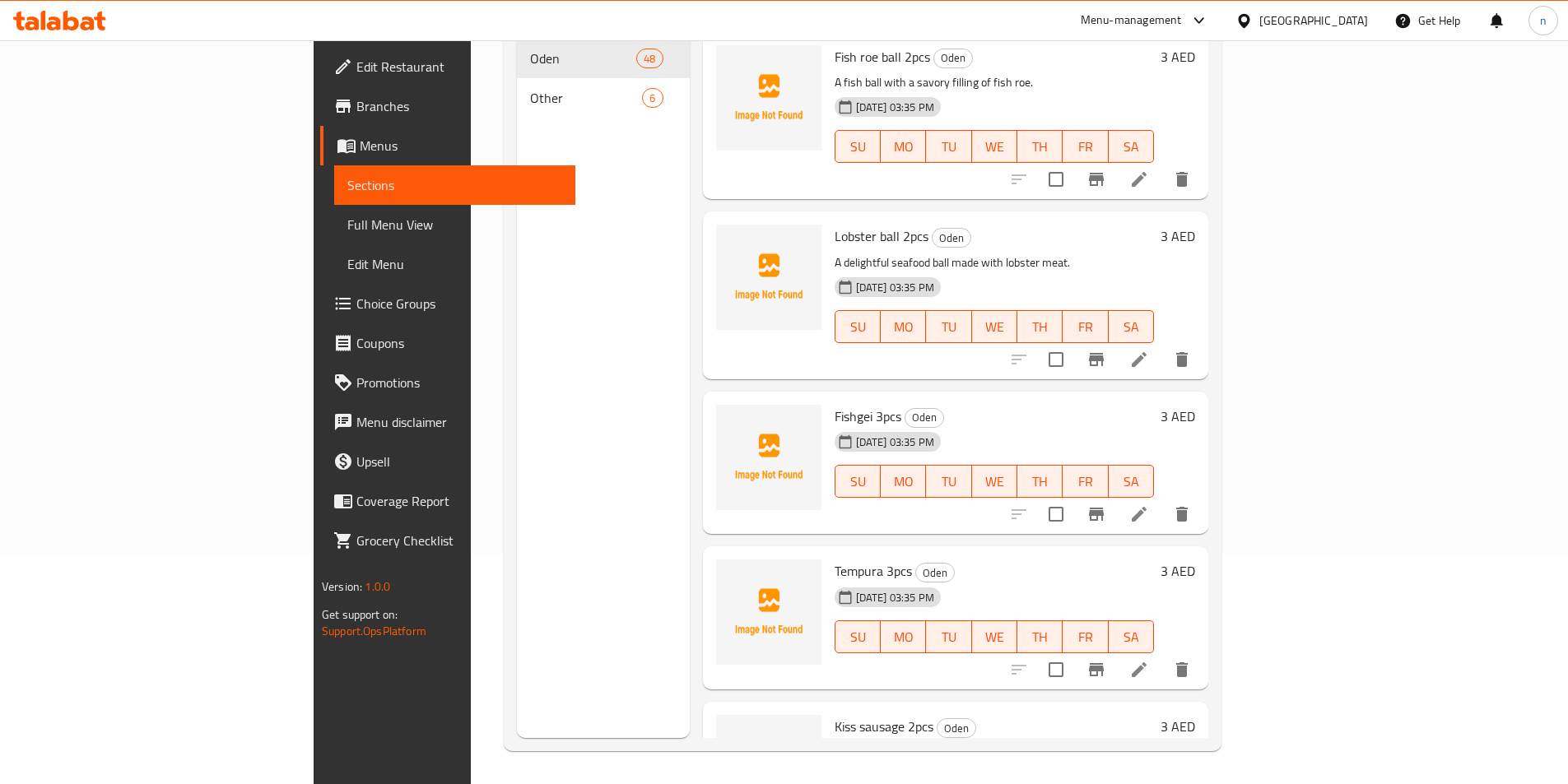
scroll to position [231, 0]
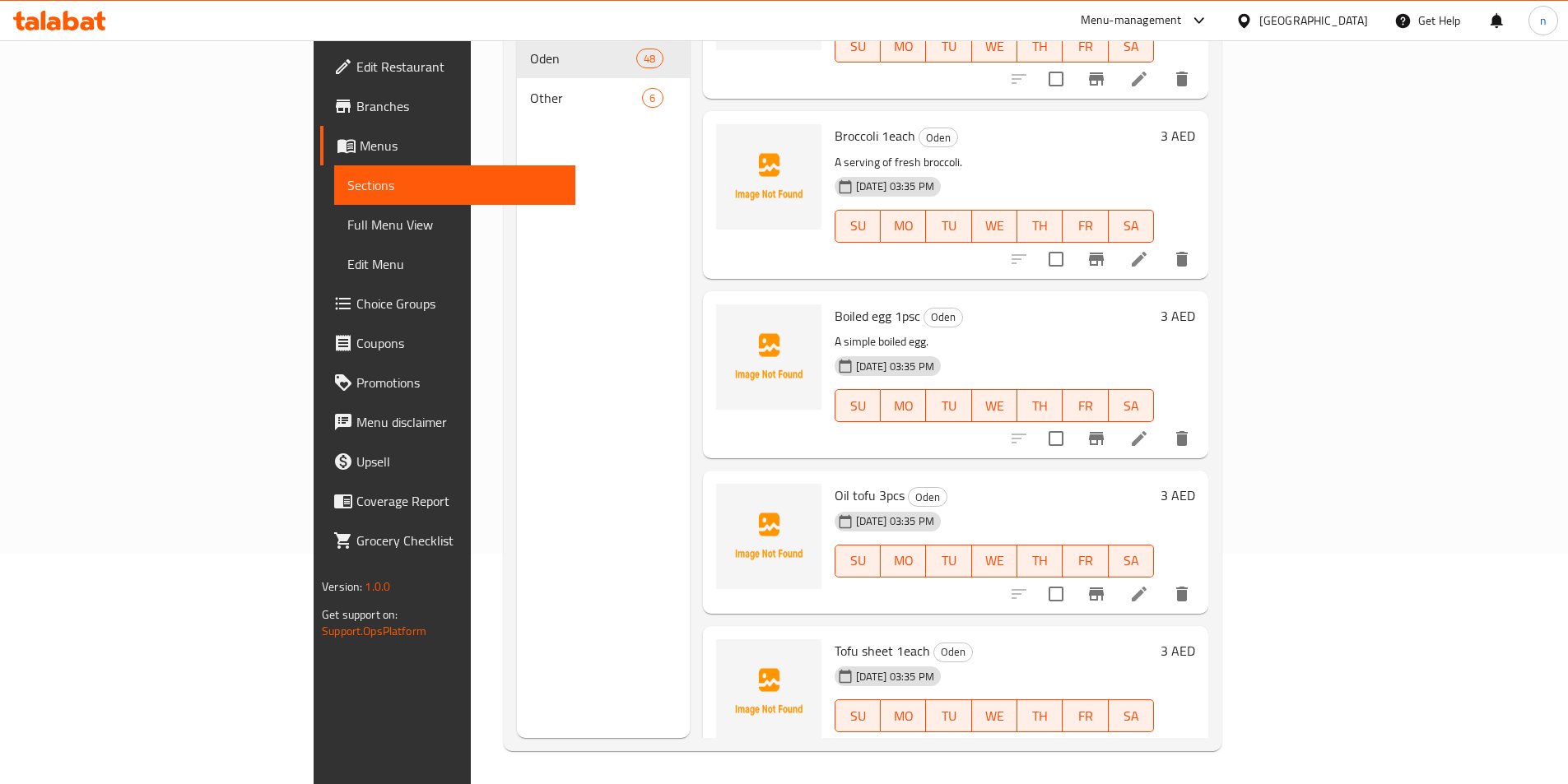
scroll to position [3702, 0]
click at [1162, 580] on li at bounding box center [1139, 595] width 46 height 30
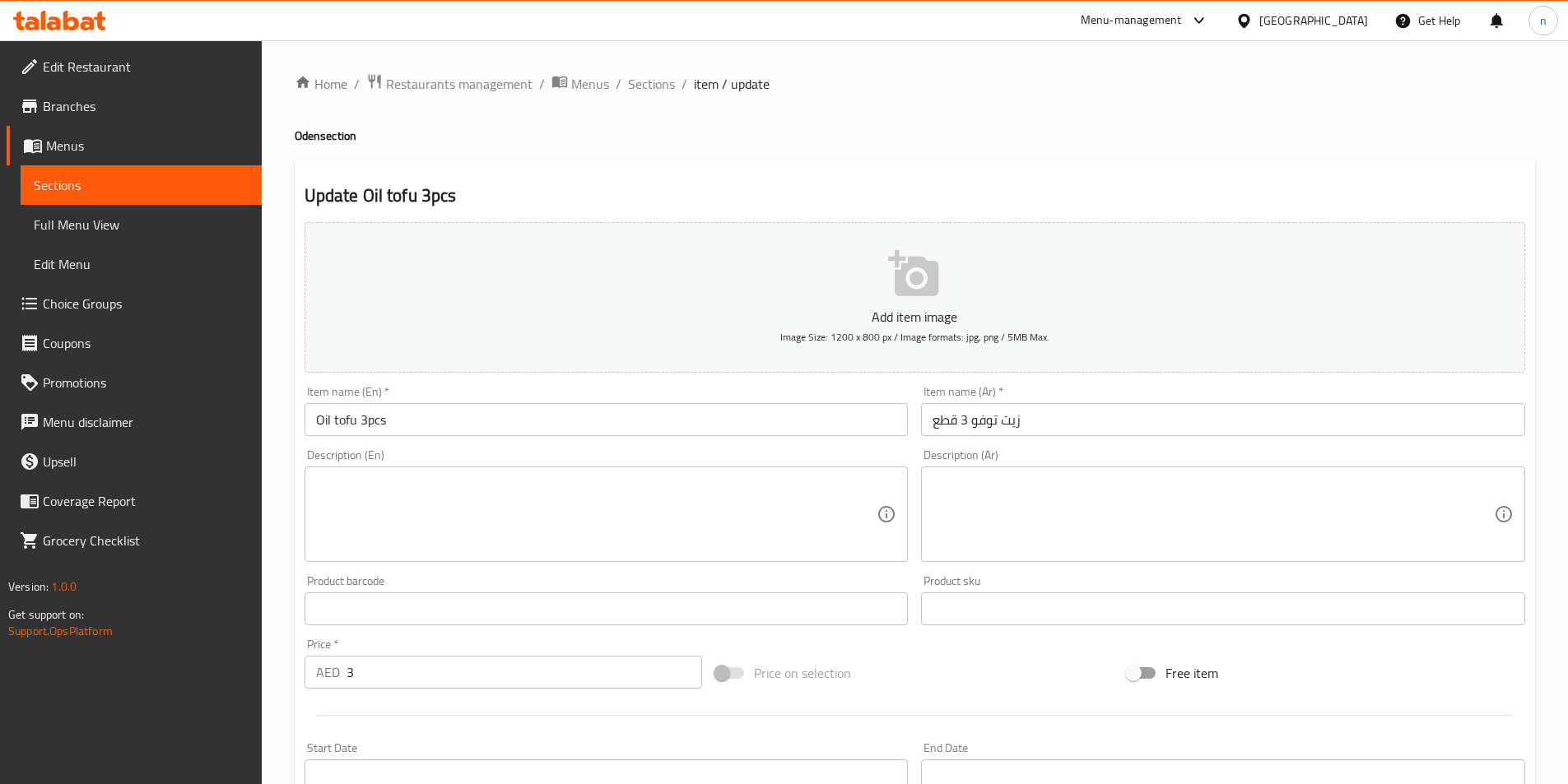
click at [415, 494] on textarea at bounding box center [596, 515] width 561 height 78
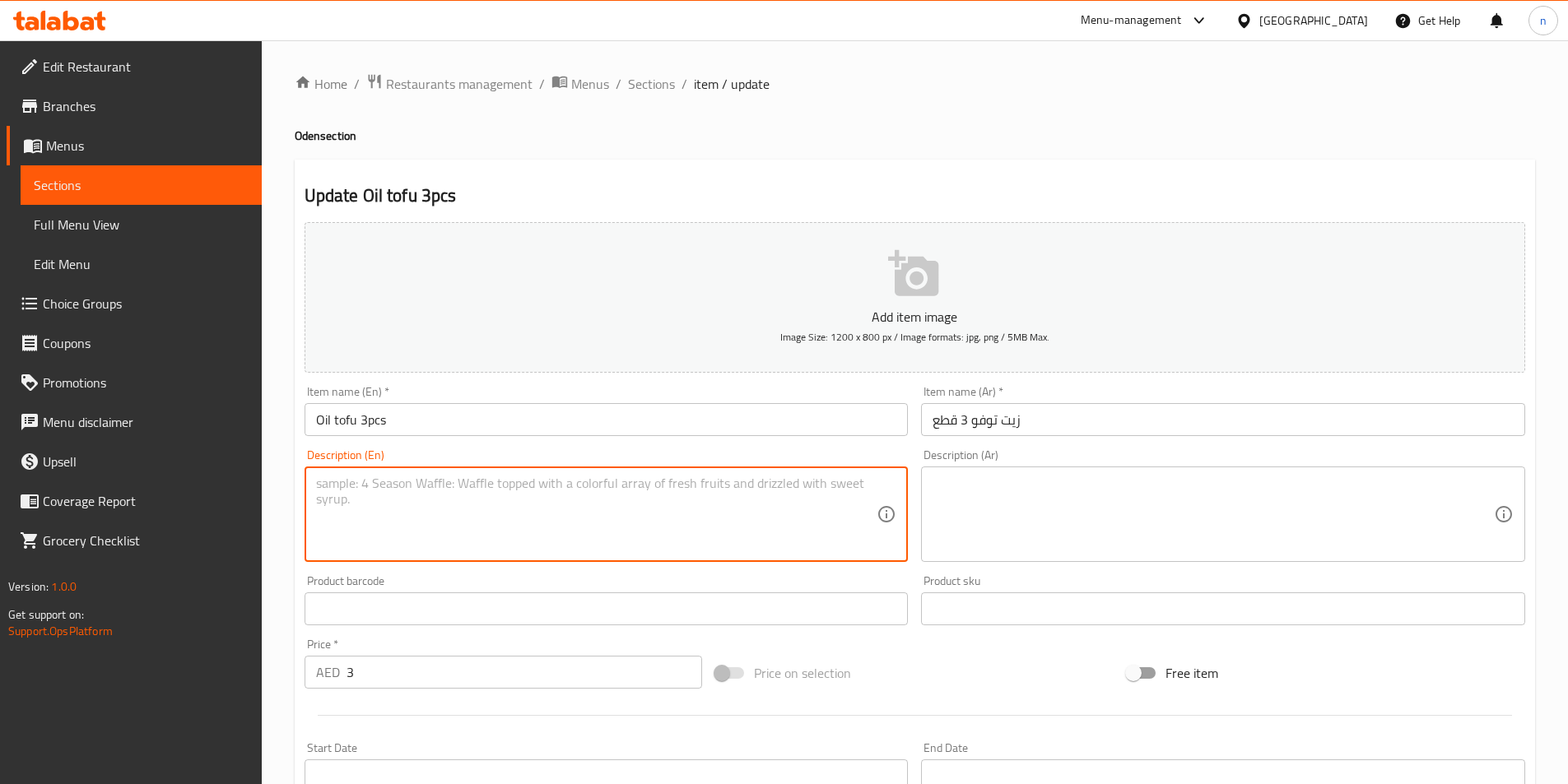
paste textarea "Soft, spongy tofu that has been deep-fried and absorbs sauces well."
type textarea "Soft, spongy tofu that has been deep-fried and absorbs sauces well."
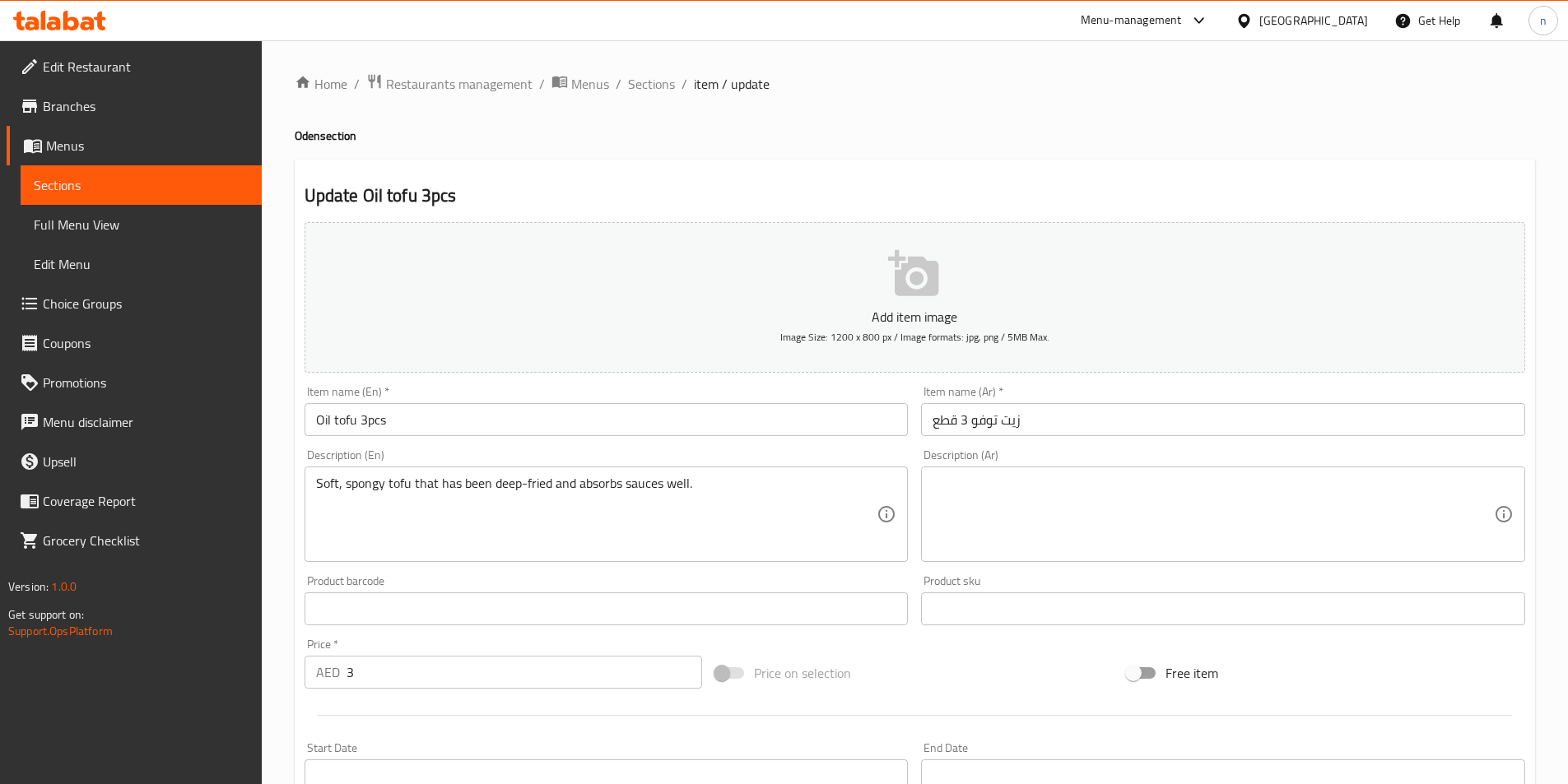
click at [1088, 498] on textarea at bounding box center [1212, 515] width 561 height 78
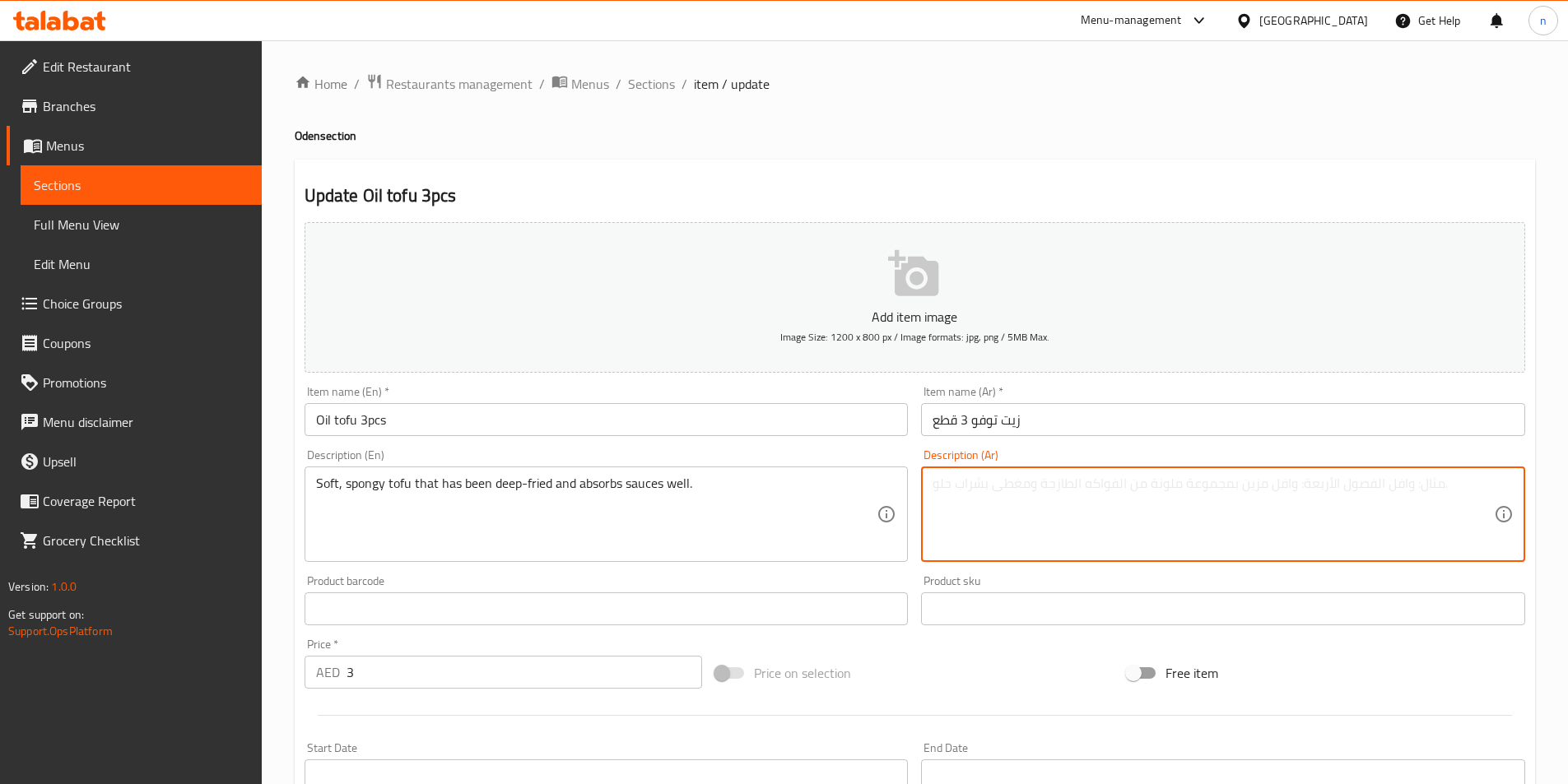
paste textarea "توفو ناعم وإسفنجي تم قليه بعمق ويمتص الصلصات جيدًا."
click at [1444, 489] on textarea "توفو ناعم وإسفنجي تم قليه بعمق ويمتص الصلصات جيدًا." at bounding box center [1212, 515] width 561 height 78
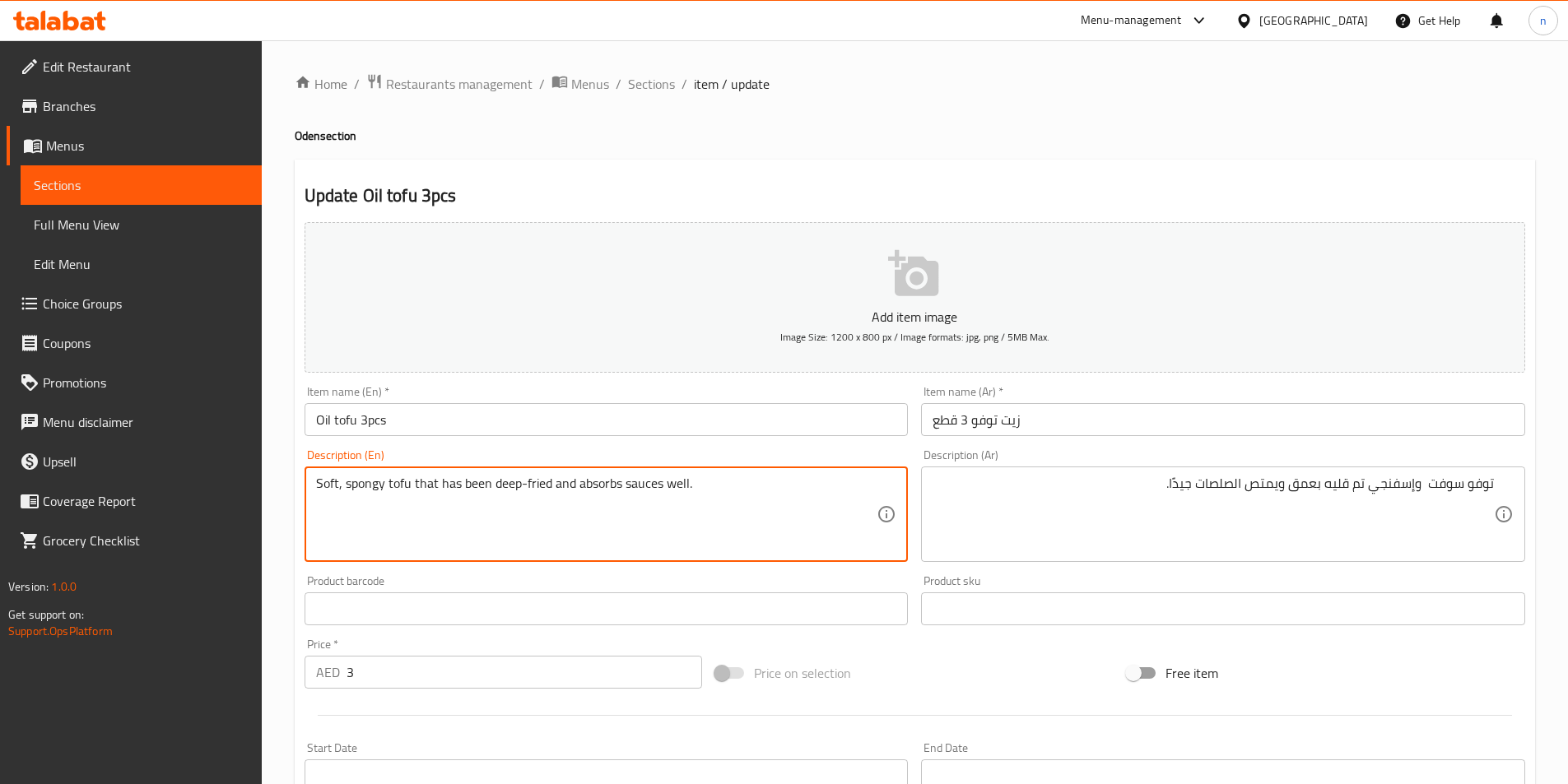
click at [589, 489] on textarea "Soft, spongy tofu that has been deep-fried and absorbs sauces well." at bounding box center [596, 515] width 561 height 78
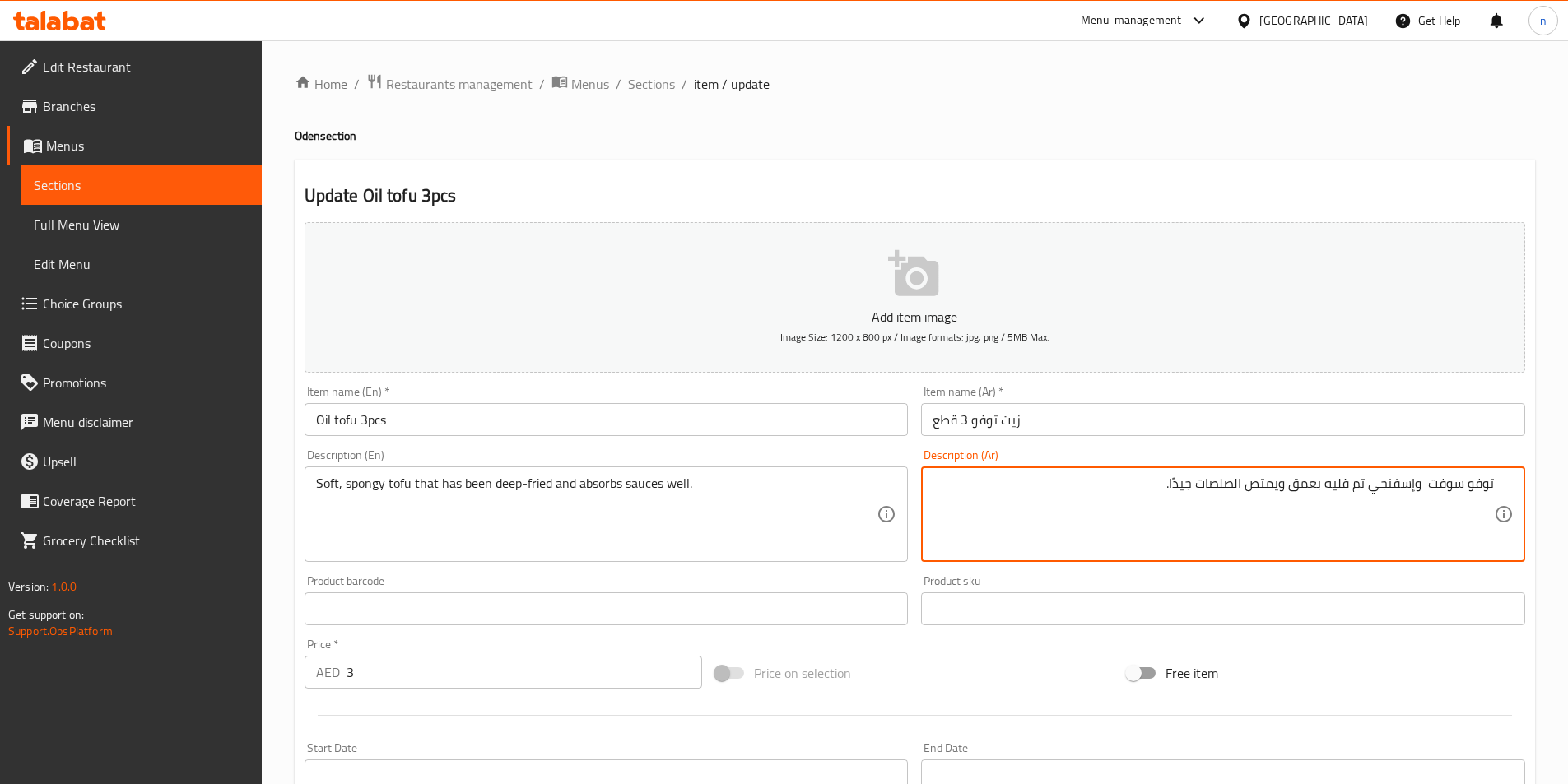
click at [1250, 487] on textarea "توفو سوفت وإسفنجي تم قليه بعمق ويمتص الصلصات جيدًا." at bounding box center [1212, 515] width 561 height 78
click at [1254, 488] on textarea "توفو سوفت وإسفنجي تم قليه بعمق ويمتص الصلصات جيدًا." at bounding box center [1212, 515] width 561 height 78
click at [1254, 489] on textarea "توفو سوفت وإسفنجي تم قليه بعمق ويمتص الصلصات جيدًا." at bounding box center [1212, 515] width 561 height 78
paste textarea "ابسوربس"
click at [1289, 488] on textarea "توفو سوفت وإسفنجي تم قليه بعمق ابسوربس الصلصات جيدًا." at bounding box center [1212, 515] width 561 height 78
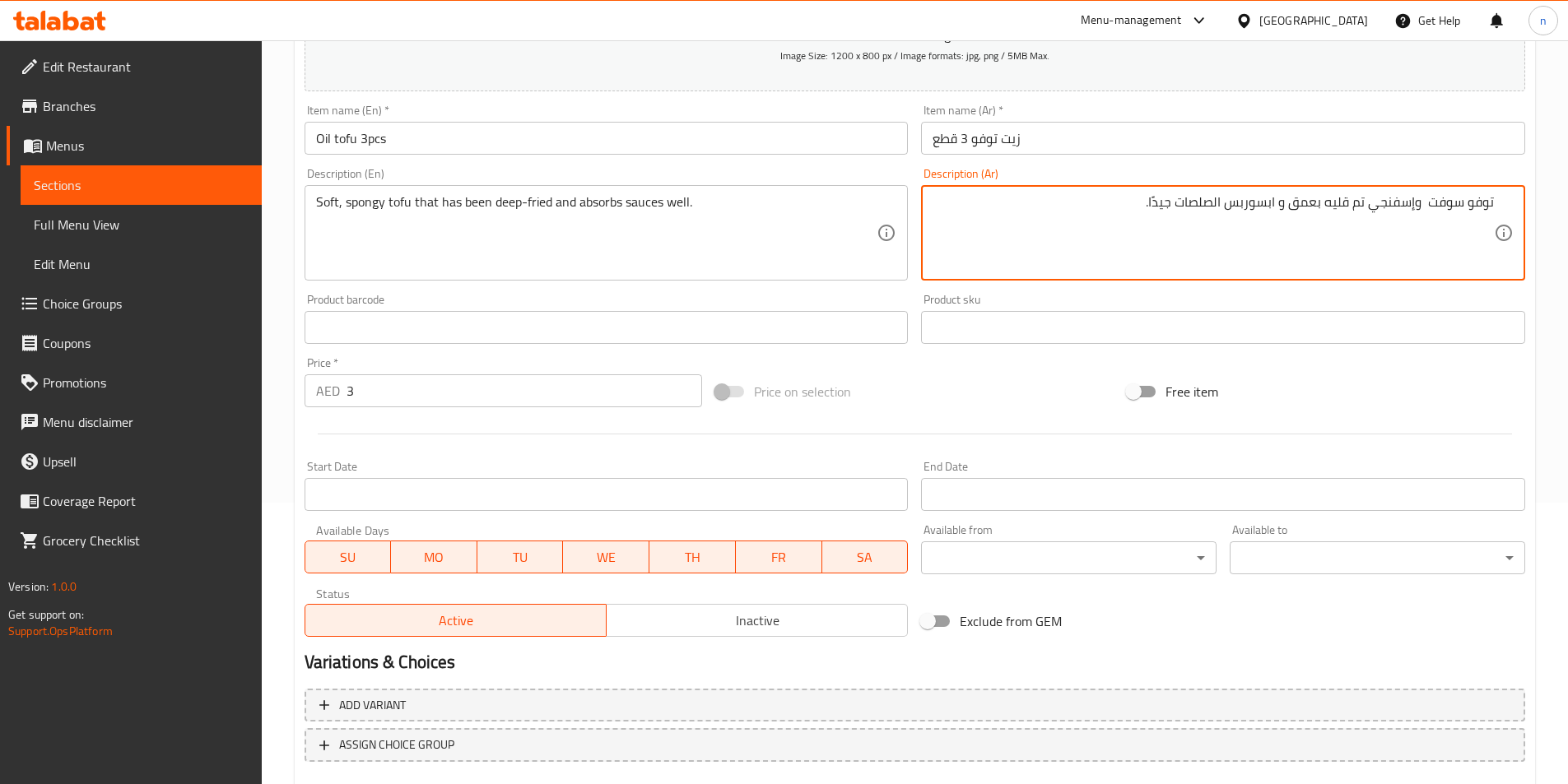
scroll to position [378, 0]
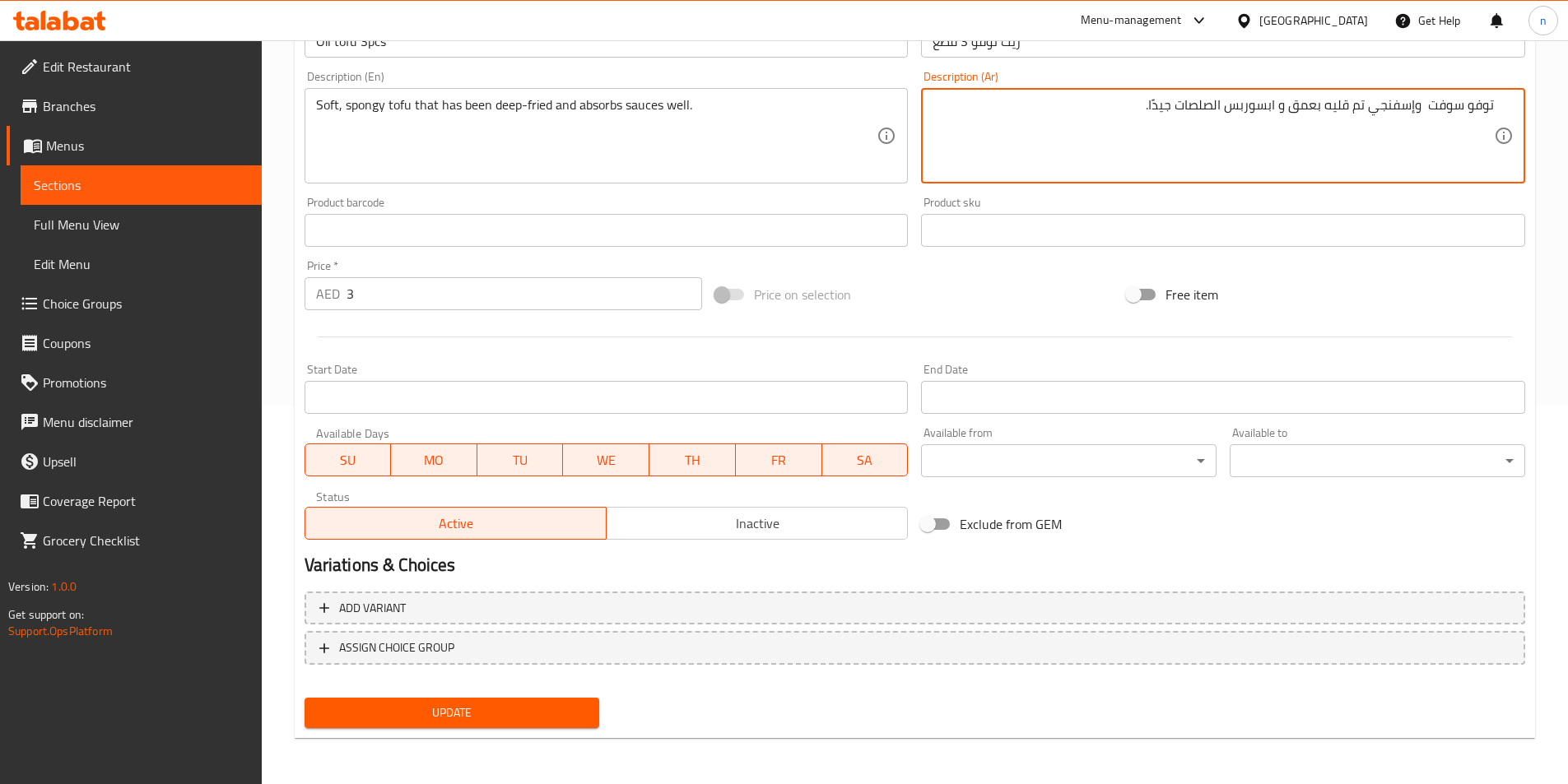
type textarea "توفو سوفت وإسفنجي تم قليه بعمق و ابسوربس الصلصات جيدًا."
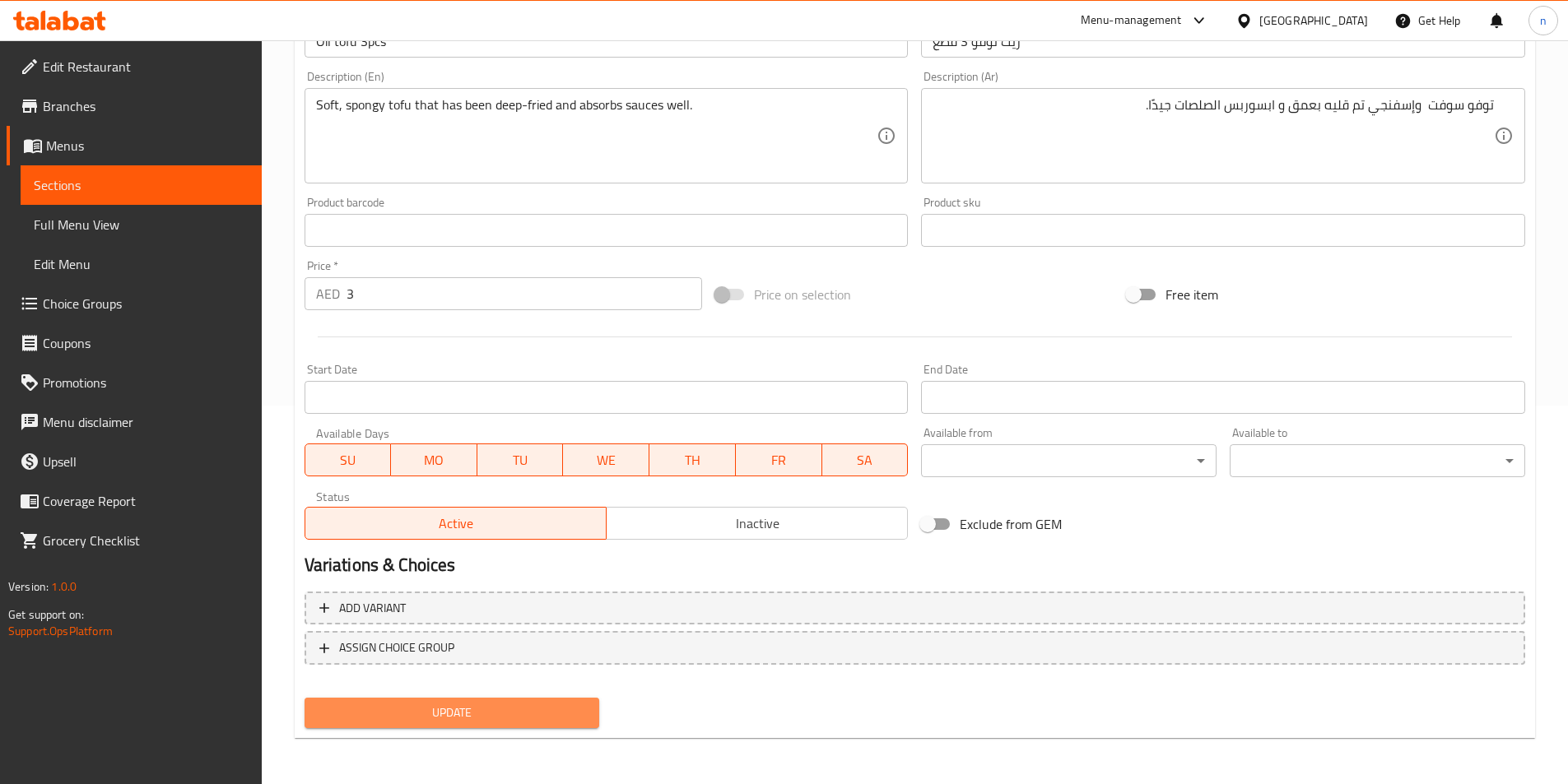
click at [506, 701] on button "Update" at bounding box center [452, 714] width 296 height 31
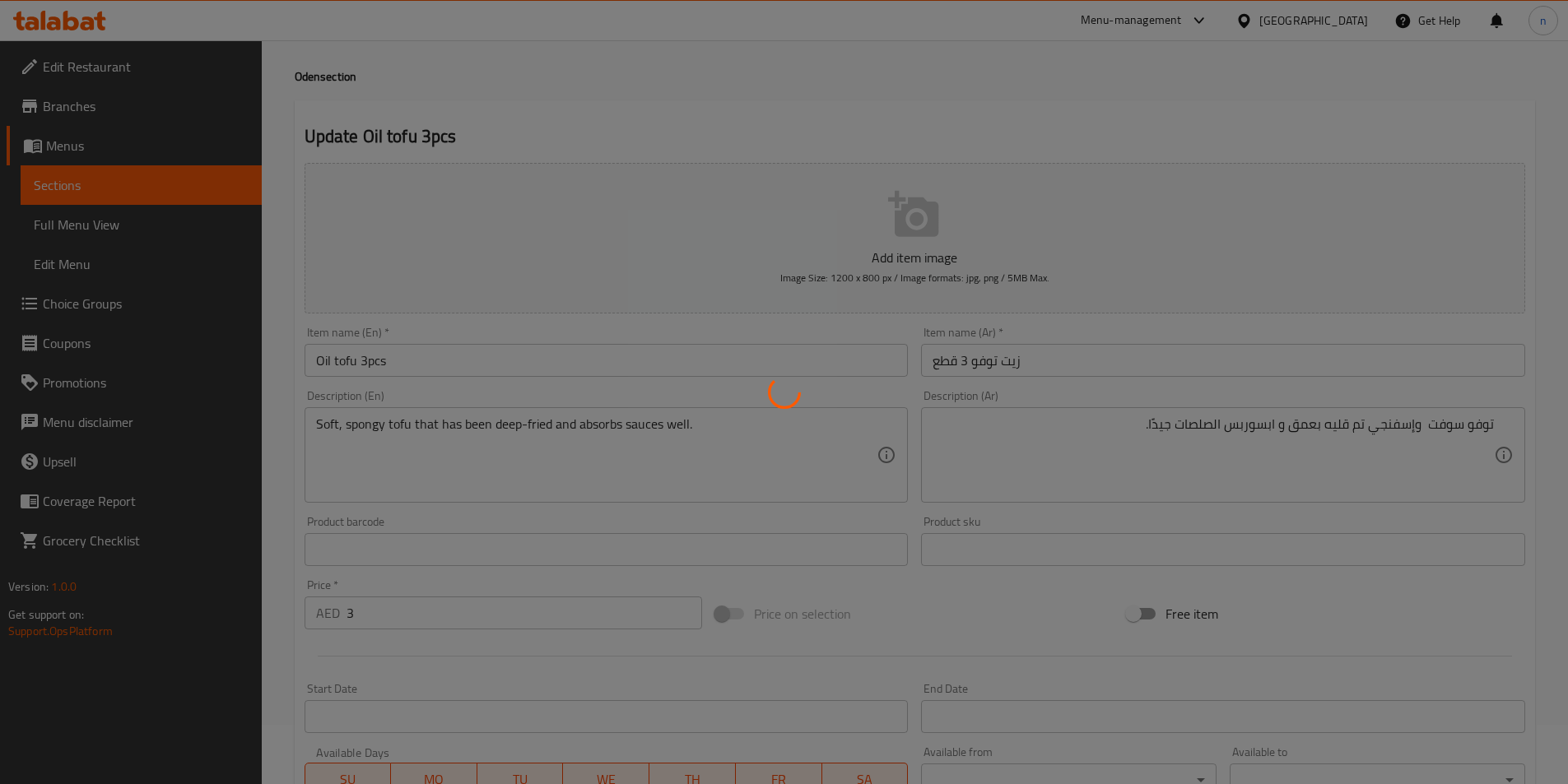
scroll to position [0, 0]
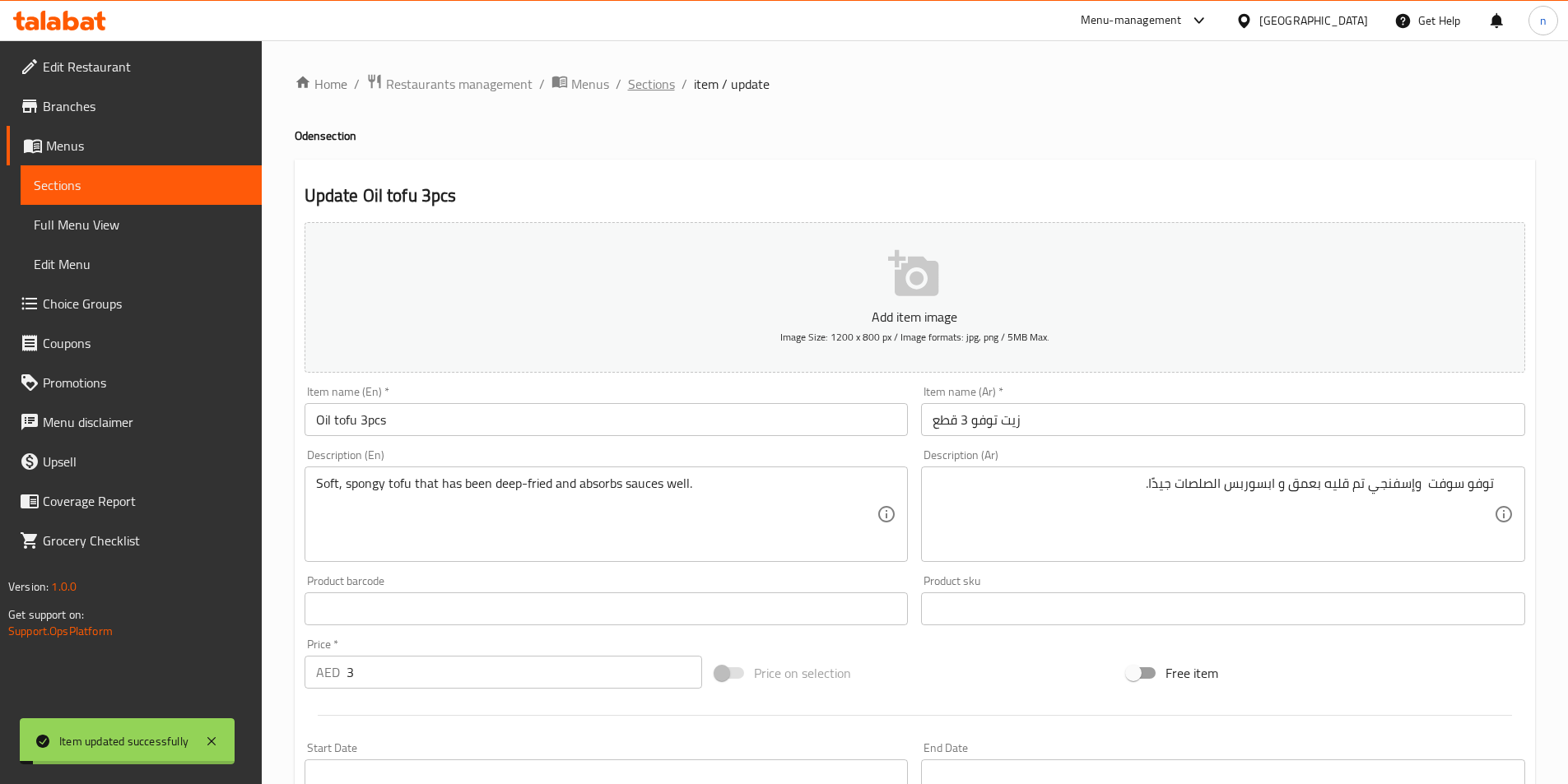
click at [641, 86] on span "Sections" at bounding box center [651, 84] width 47 height 19
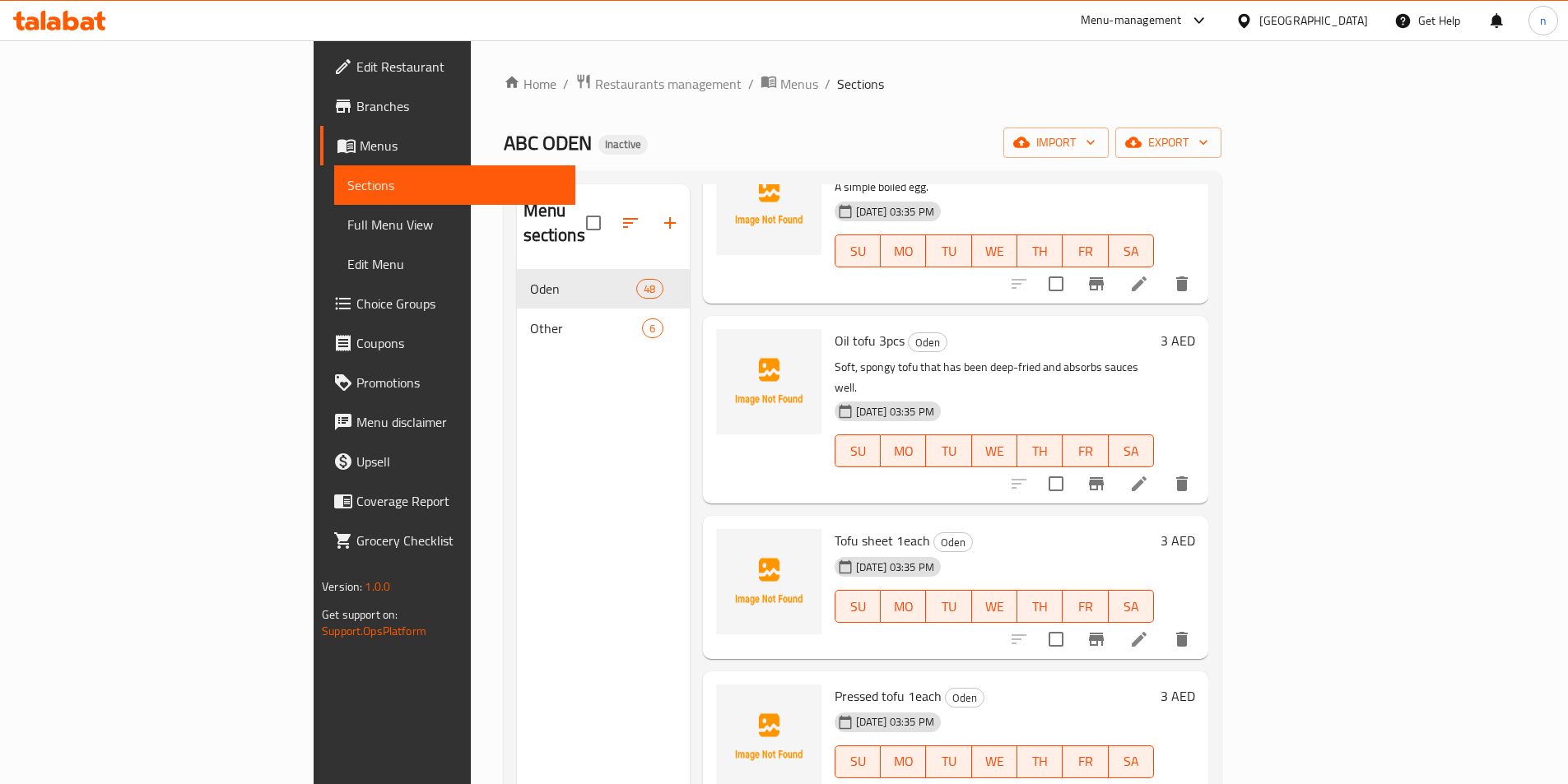
scroll to position [4031, 0]
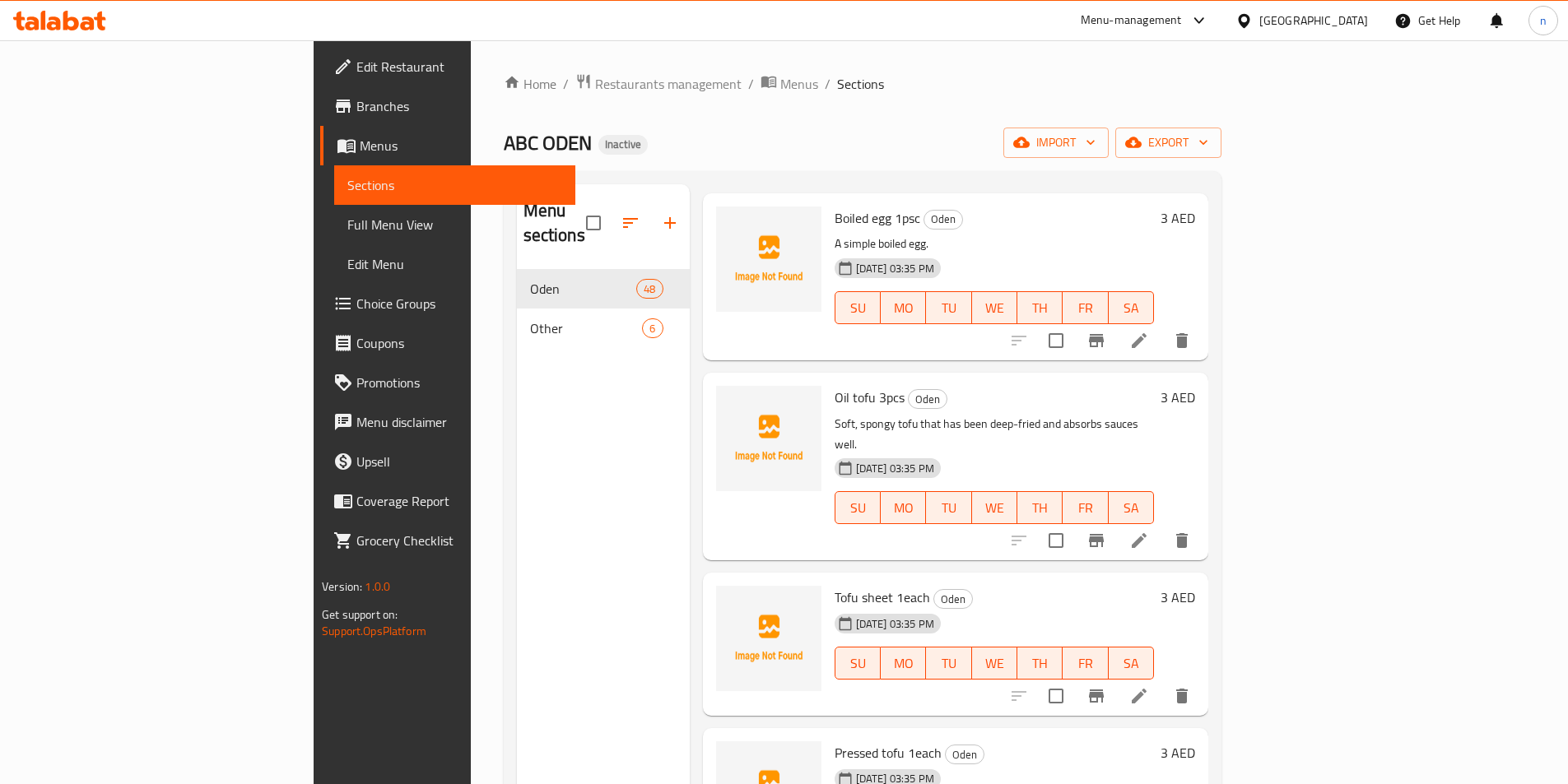
click at [845, 492] on div "18-08-2025 03:35 PM SU MO TU WE TH FR SA" at bounding box center [994, 496] width 332 height 89
click at [1162, 682] on li at bounding box center [1139, 696] width 46 height 30
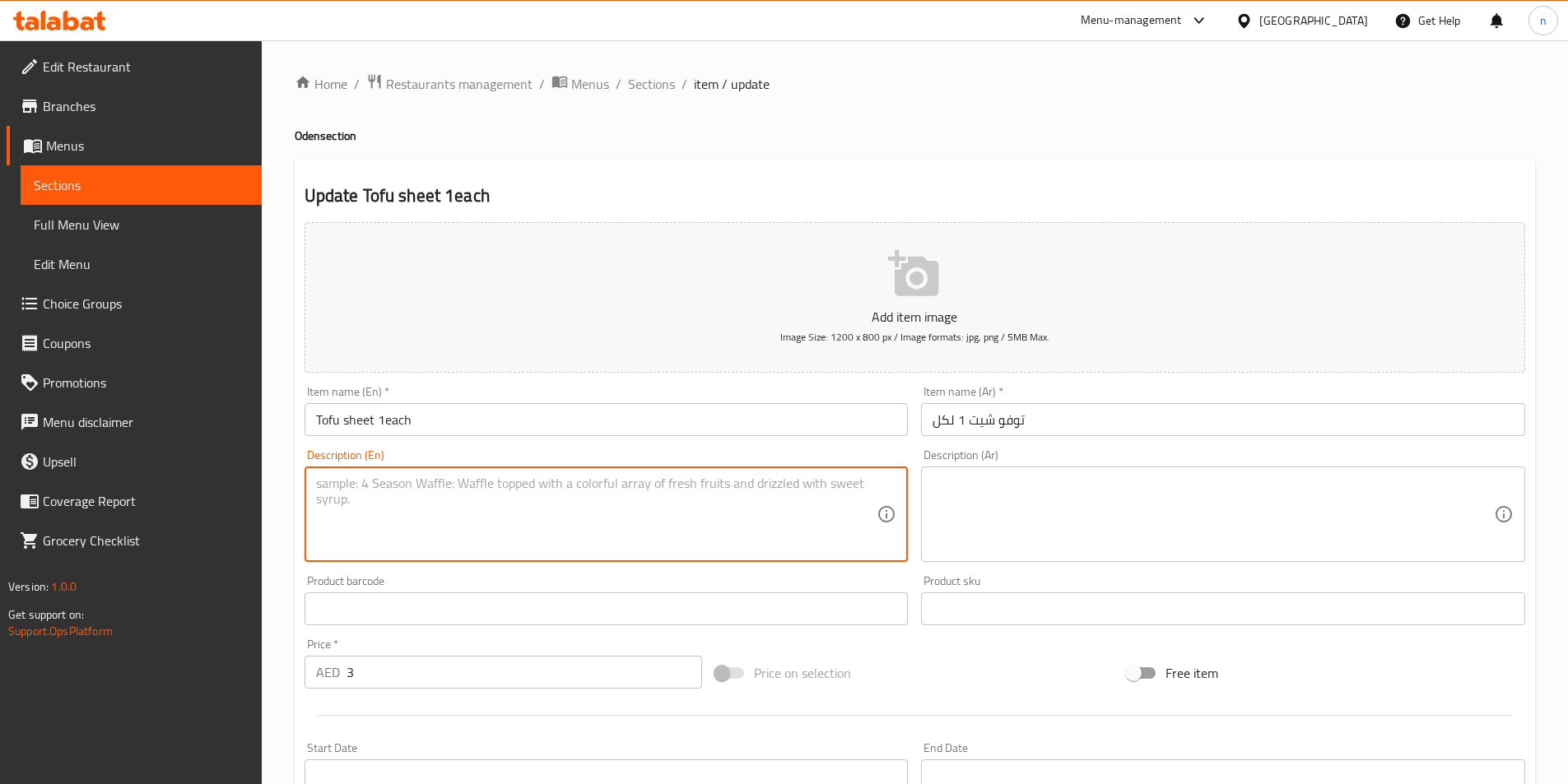
click at [405, 489] on textarea at bounding box center [596, 515] width 561 height 78
paste textarea "A thin sheet of dried tofu."
type textarea "A thin sheet of dried tofu."
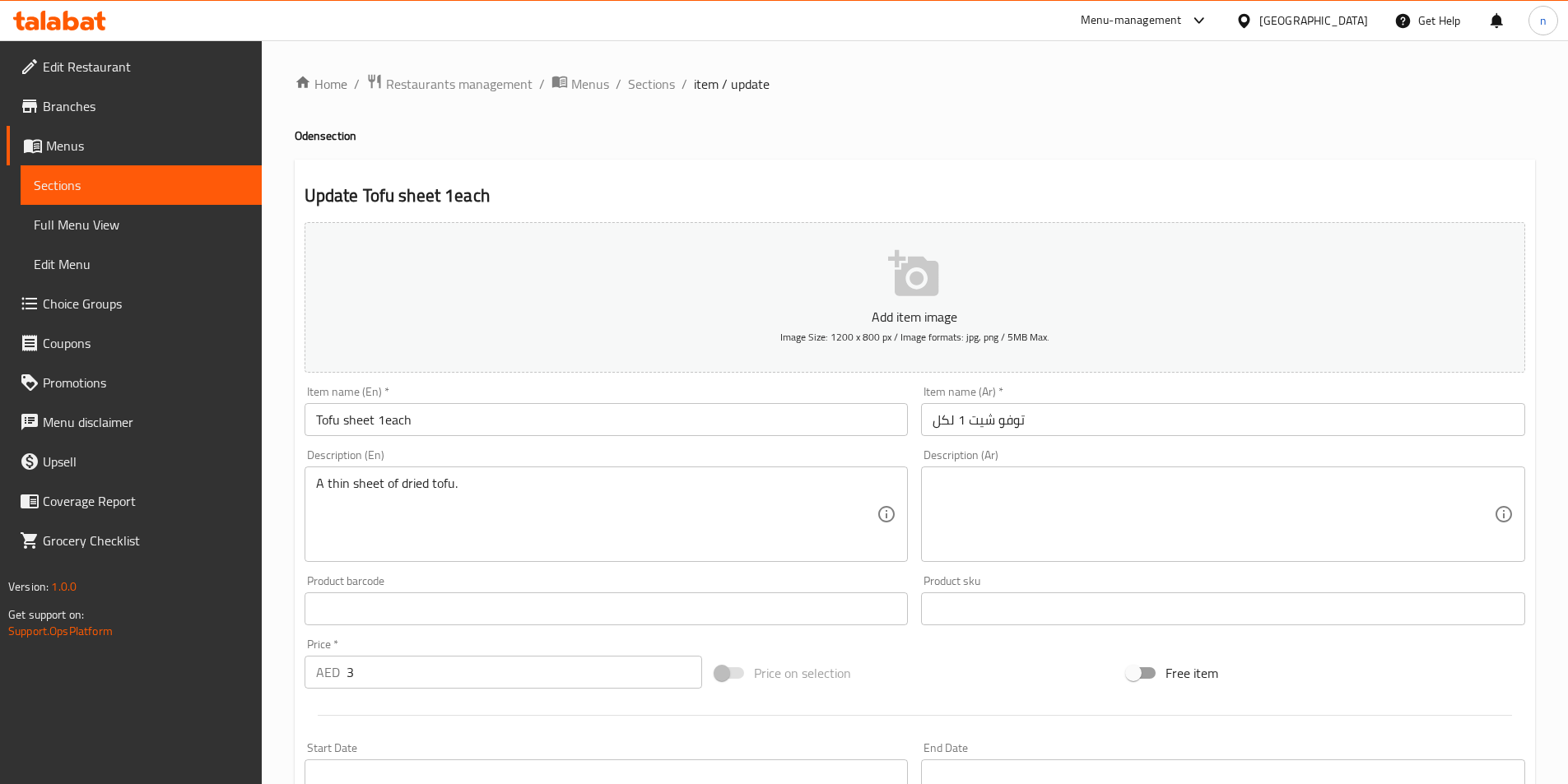
click at [449, 422] on input "Tofu sheet 1each" at bounding box center [606, 420] width 604 height 33
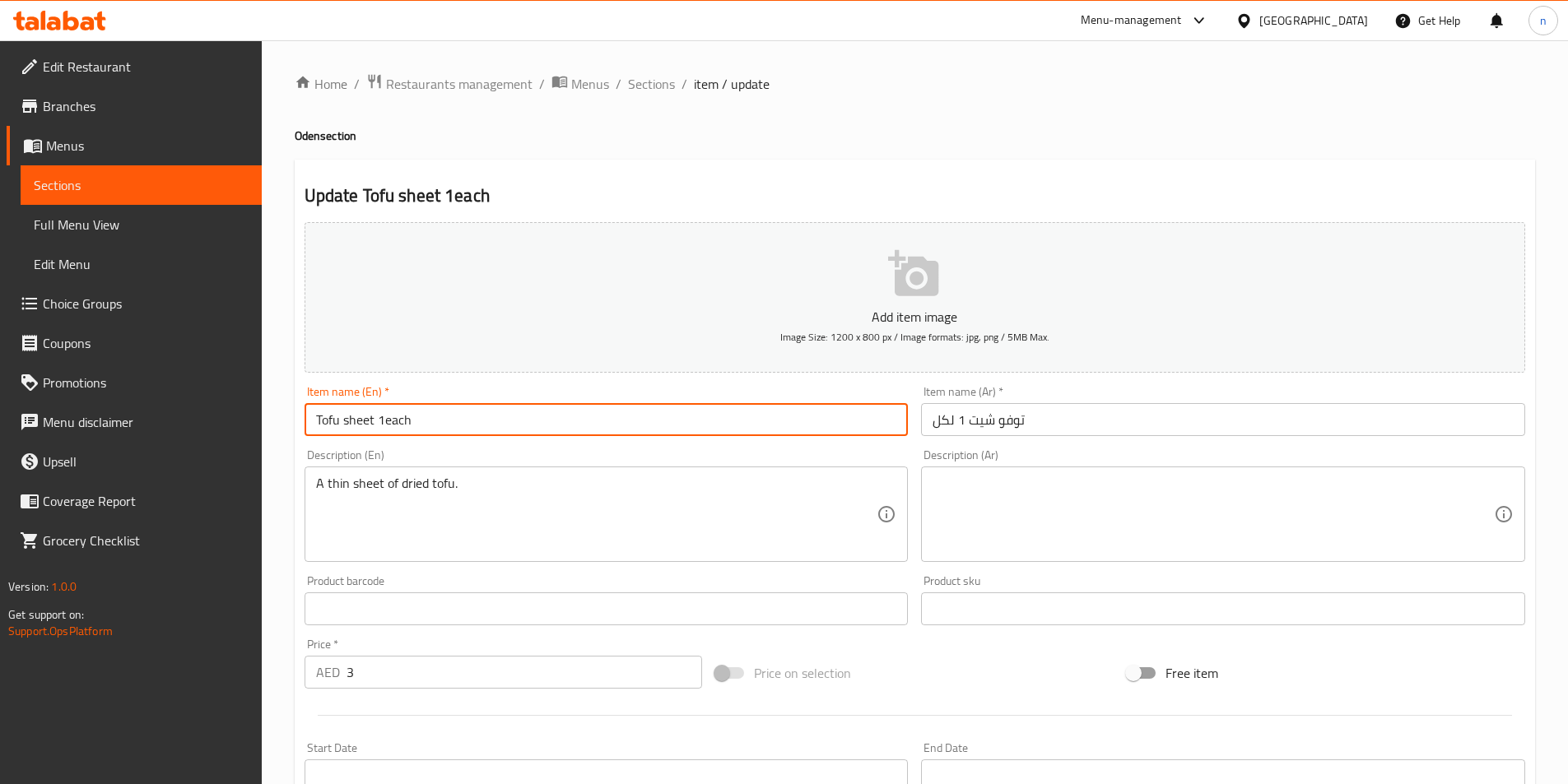
click at [449, 422] on input "Tofu sheet 1each" at bounding box center [606, 420] width 604 height 33
click at [443, 420] on input "Tofu sheet 1each" at bounding box center [606, 420] width 604 height 33
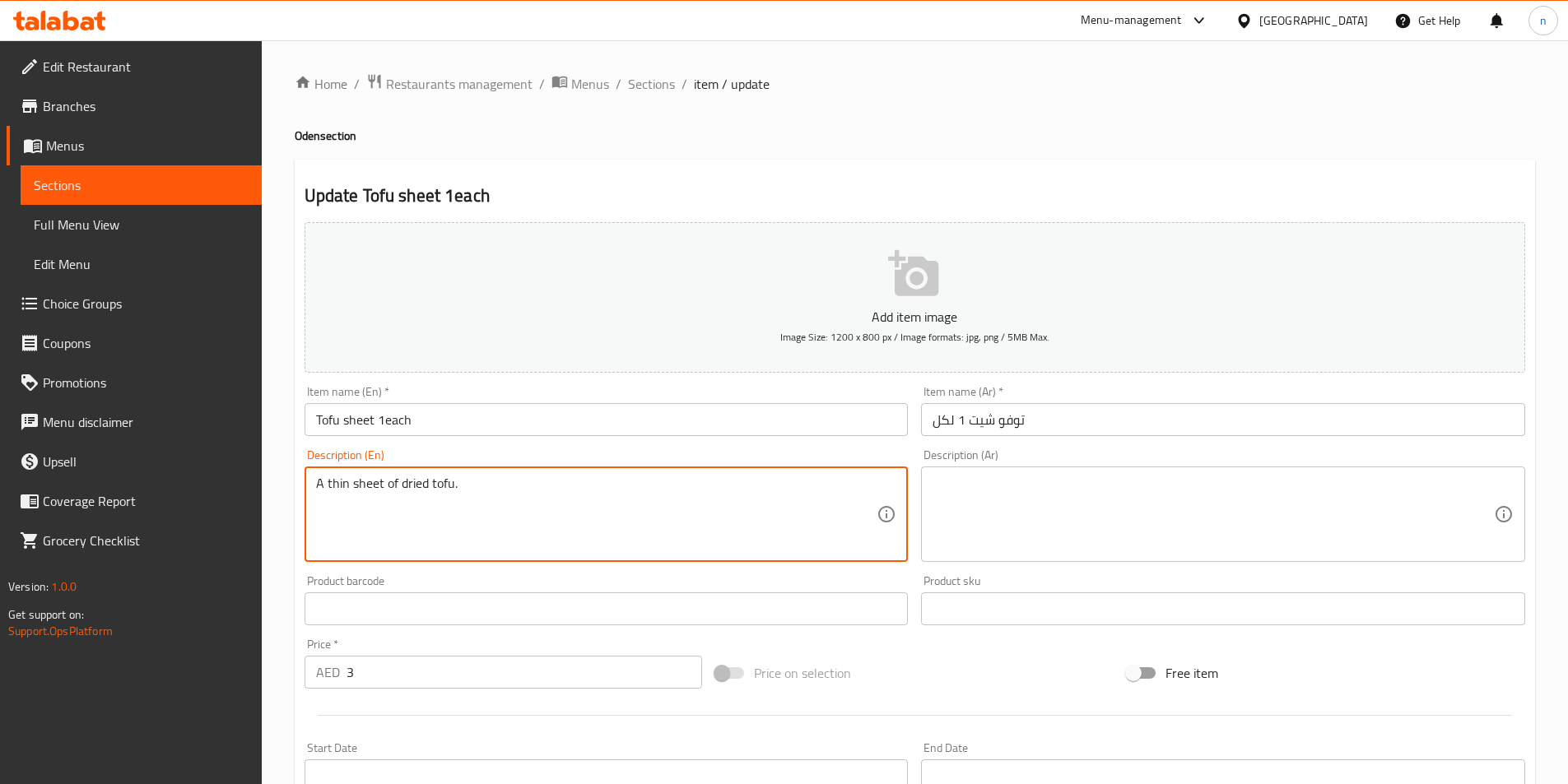
click at [611, 519] on textarea "A thin sheet of dried tofu." at bounding box center [596, 515] width 561 height 78
drag, startPoint x: 398, startPoint y: 482, endPoint x: 429, endPoint y: 480, distance: 31.1
click at [429, 480] on textarea "A thin sheet of dried tofu." at bounding box center [596, 515] width 561 height 78
drag, startPoint x: 328, startPoint y: 486, endPoint x: 341, endPoint y: 490, distance: 13.6
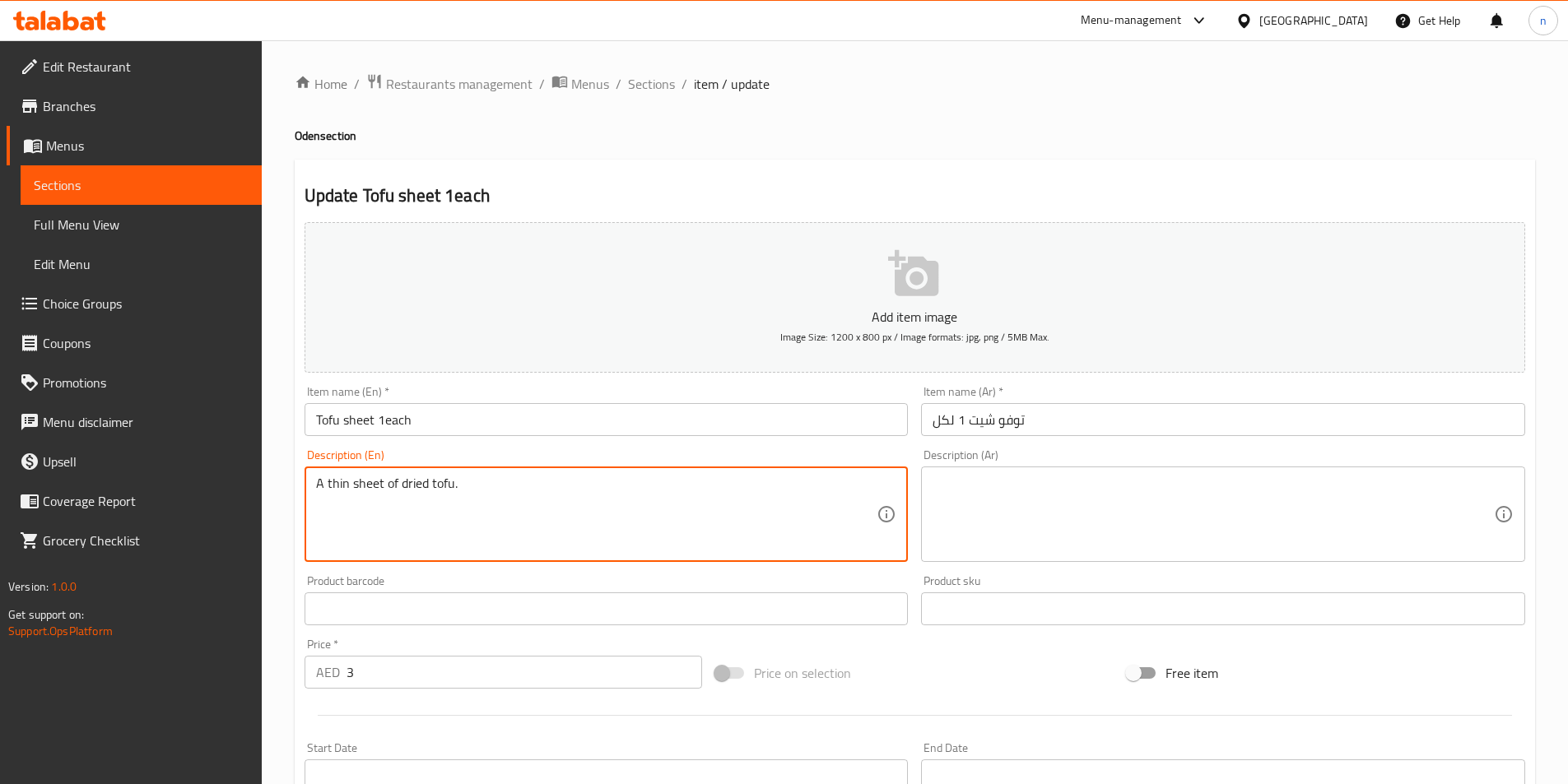
click at [341, 490] on textarea "A thin sheet of dried tofu." at bounding box center [596, 515] width 561 height 78
click at [373, 486] on textarea "A thin sheet of dried tofu." at bounding box center [596, 515] width 561 height 78
click at [372, 486] on textarea "A thin sheet of dried tofu." at bounding box center [596, 515] width 561 height 78
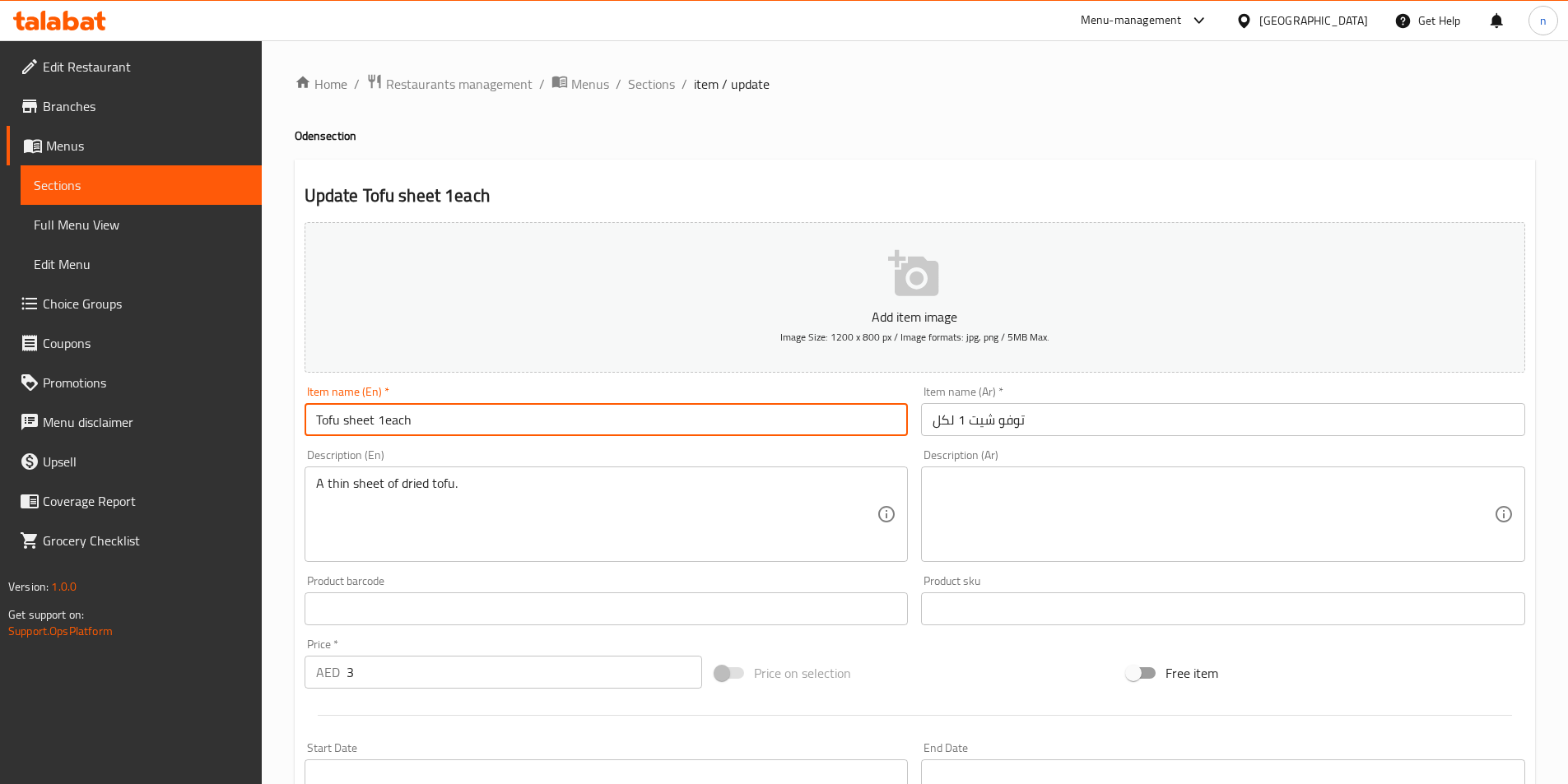
click at [370, 420] on input "Tofu sheet 1each" at bounding box center [606, 420] width 604 height 33
drag, startPoint x: 372, startPoint y: 419, endPoint x: 292, endPoint y: 440, distance: 82.7
click at [292, 440] on div "Home / Restaurants management / Menus / Sections / item / update Oden section U…" at bounding box center [915, 602] width 1306 height 1122
click at [356, 425] on input "Tofu sheet 1each" at bounding box center [606, 420] width 604 height 33
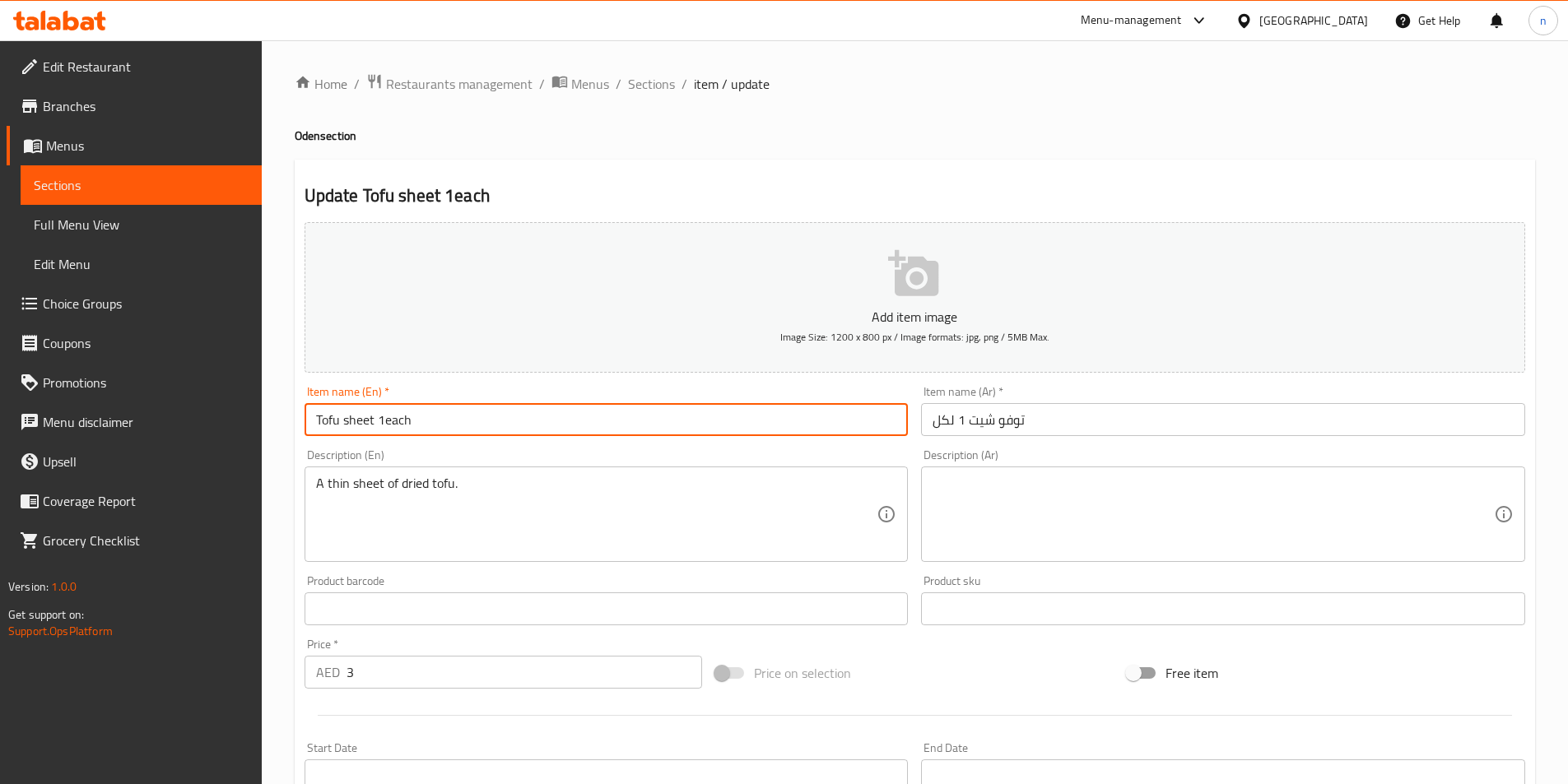
click at [356, 425] on input "Tofu sheet 1each" at bounding box center [606, 420] width 604 height 33
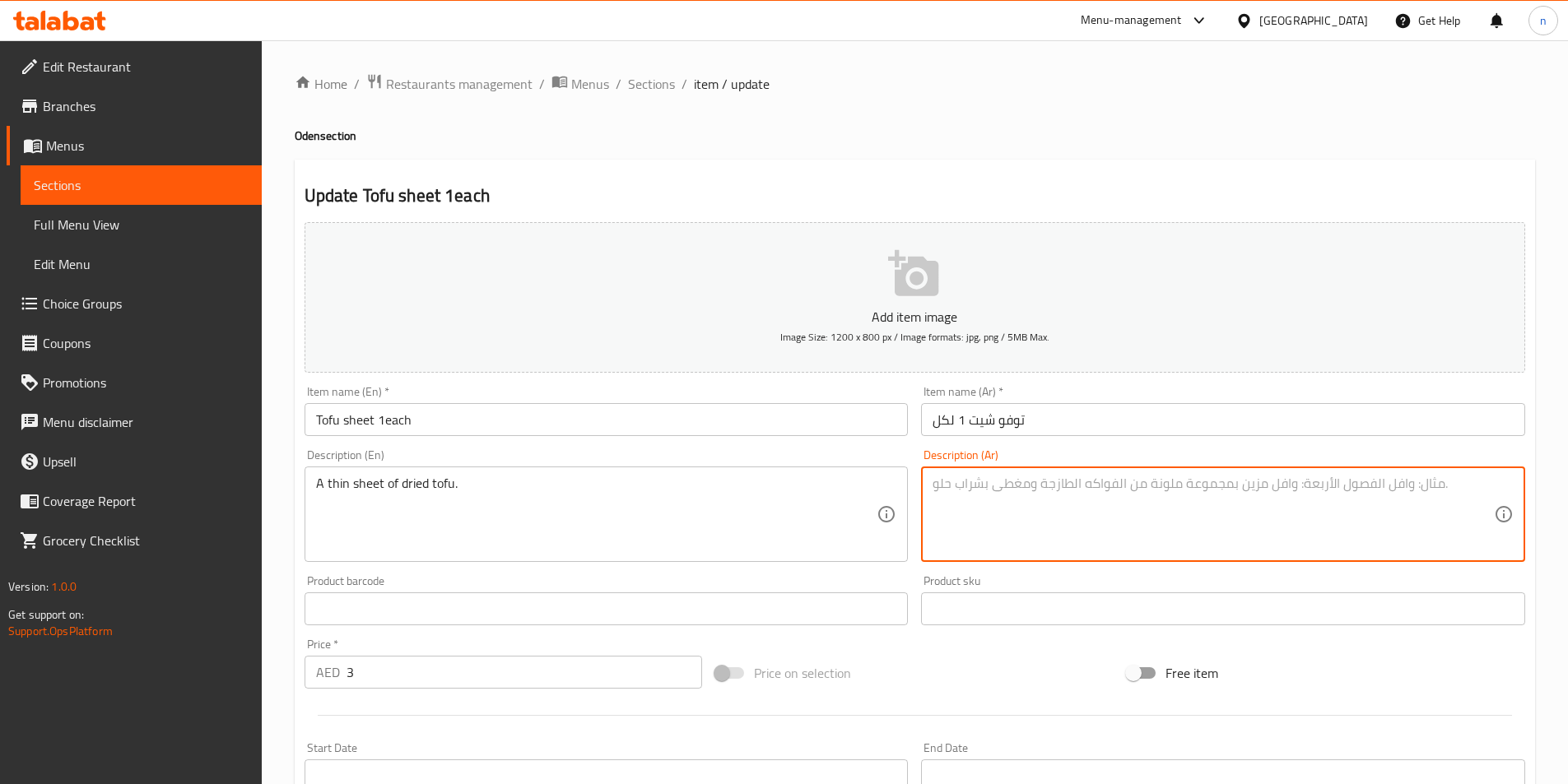
click at [1000, 490] on textarea at bounding box center [1212, 515] width 561 height 78
paste textarea "ورقة رقيقة من التوفو المجفف."
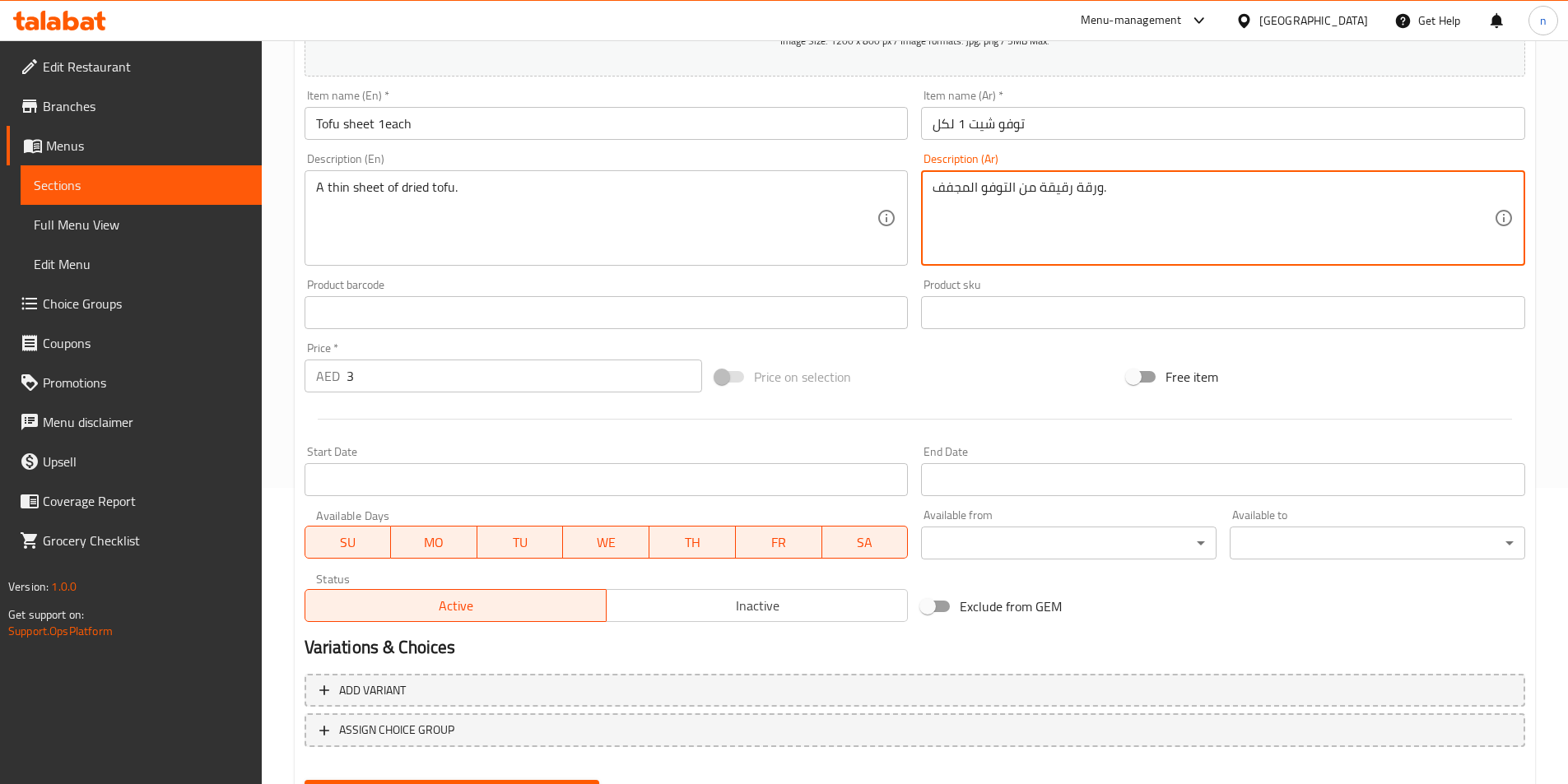
scroll to position [329, 0]
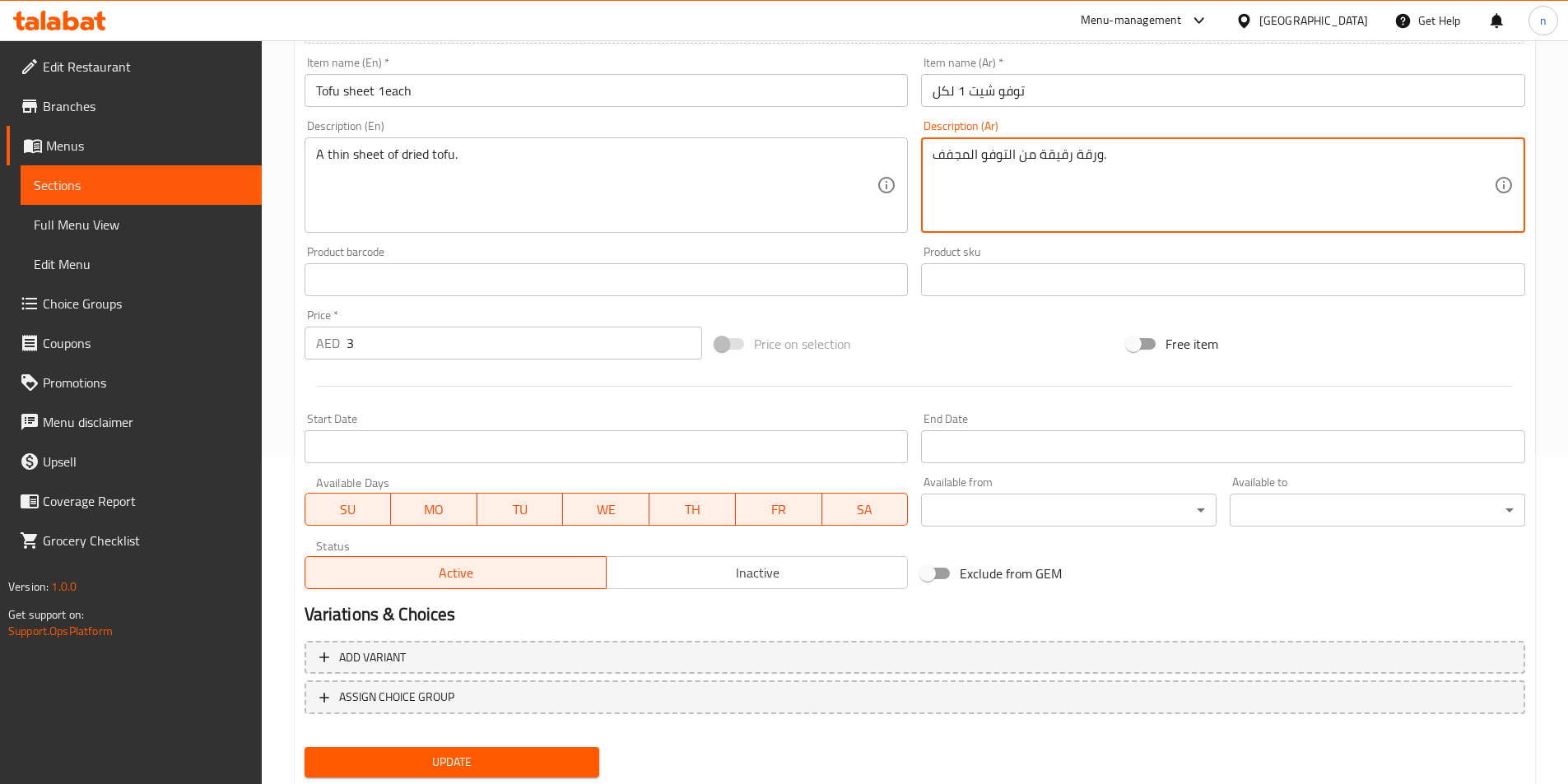
click at [1054, 156] on textarea "ورقة رقيقة من التوفو المجفف." at bounding box center [1212, 185] width 561 height 78
type textarea "ورقة رقيقة من التوفو المجفف."
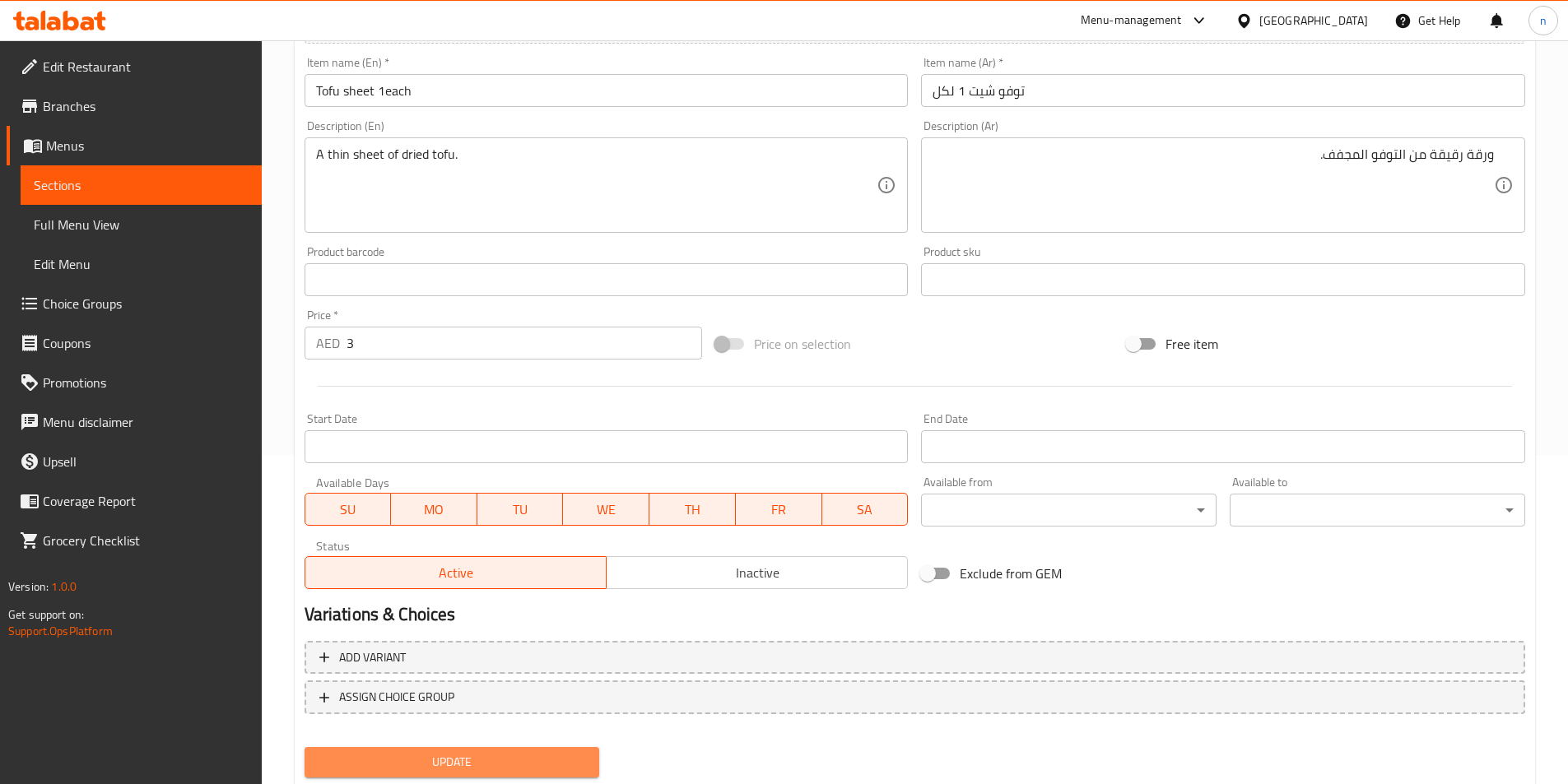
click at [565, 766] on span "Update" at bounding box center [452, 762] width 270 height 20
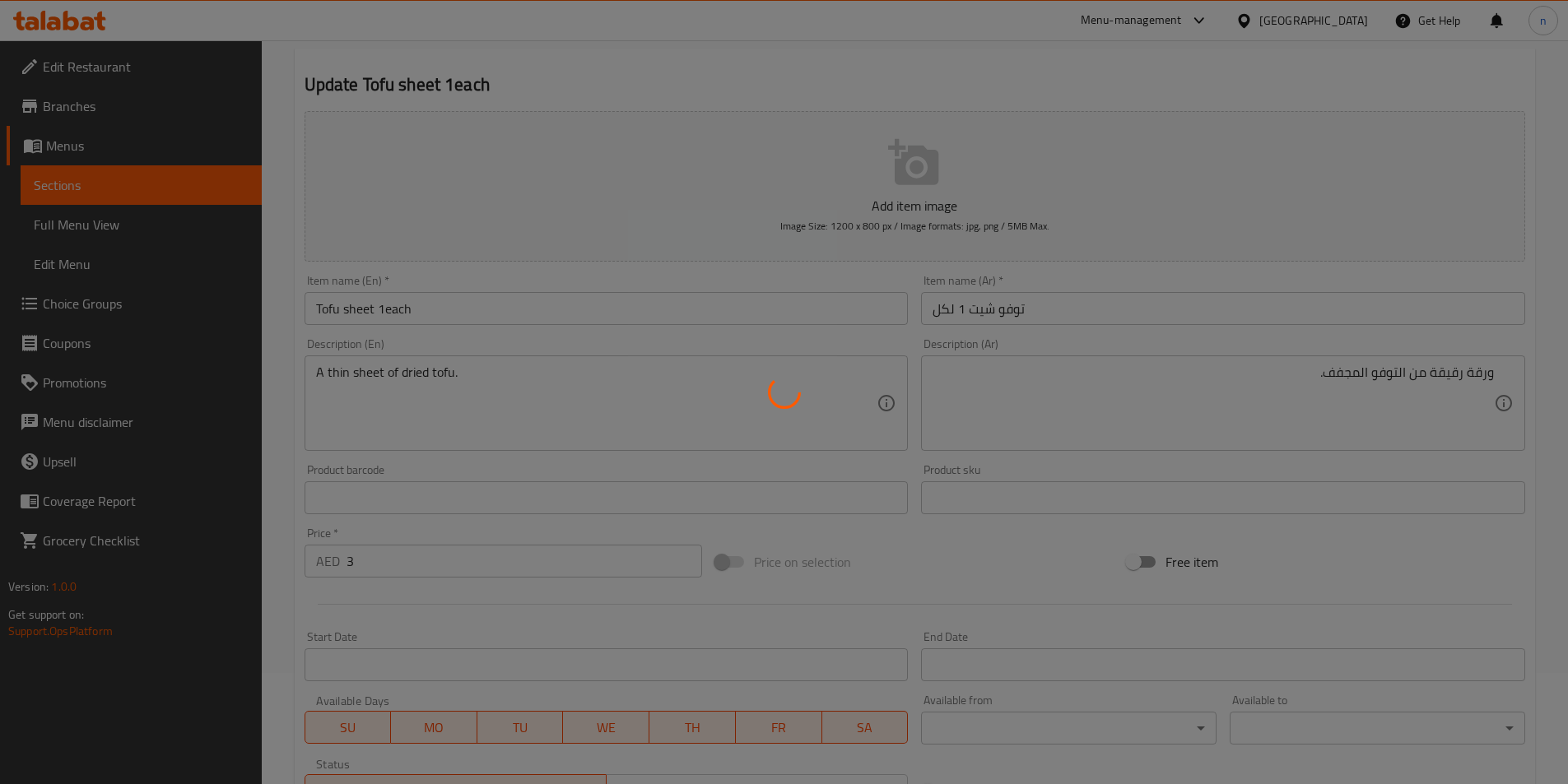
scroll to position [0, 0]
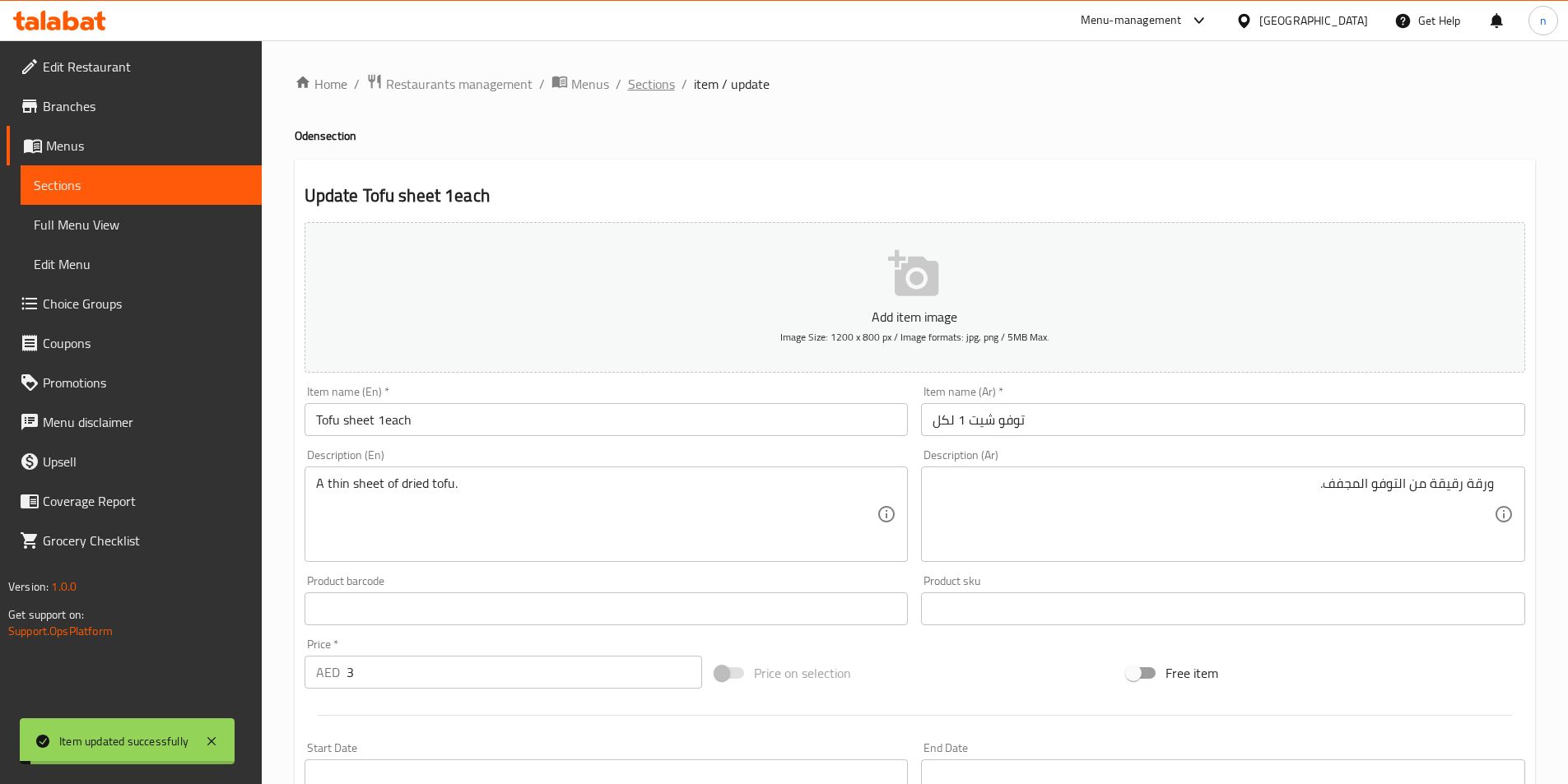
click at [652, 86] on span "Sections" at bounding box center [651, 84] width 47 height 19
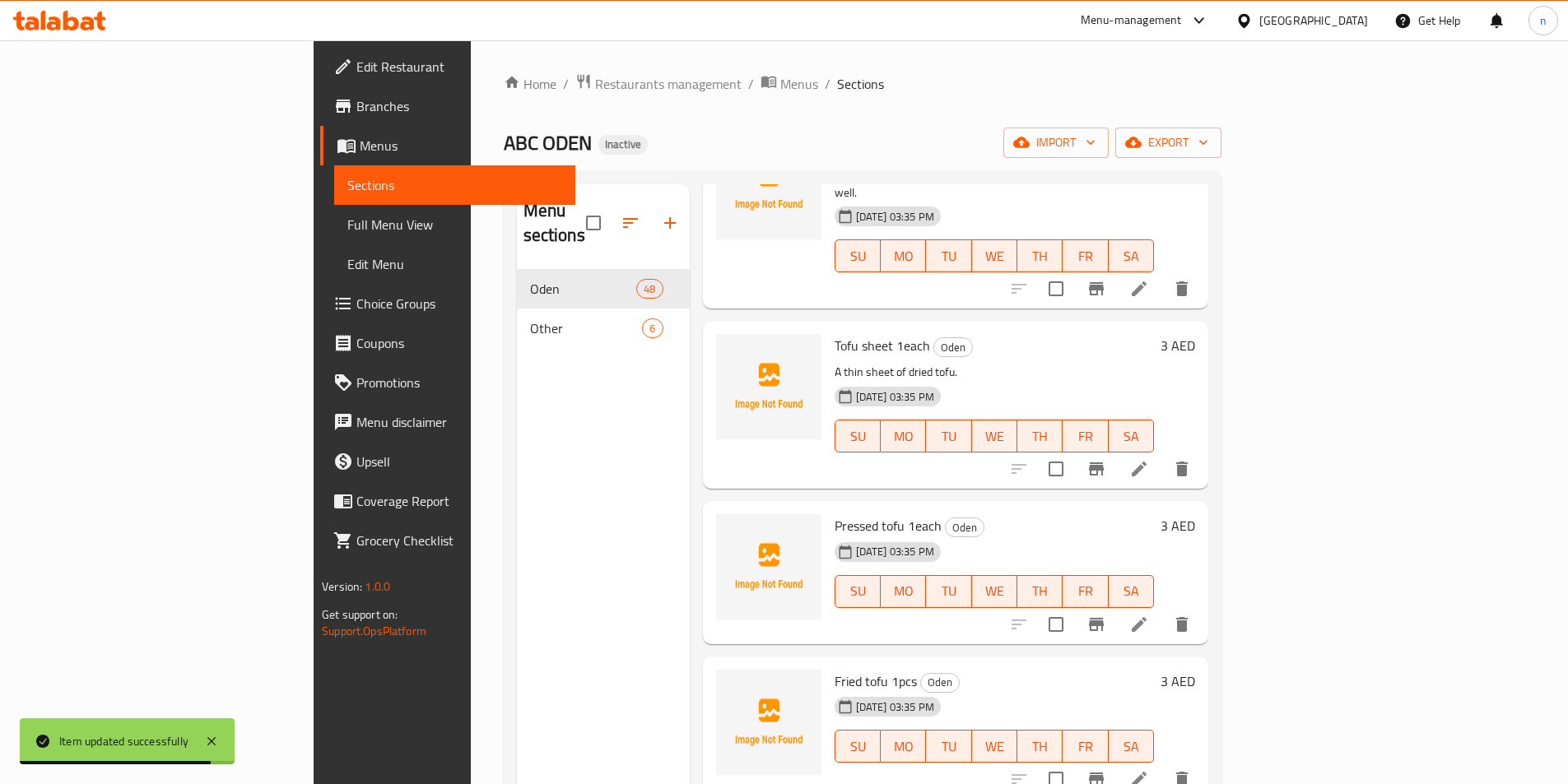
scroll to position [4278, 0]
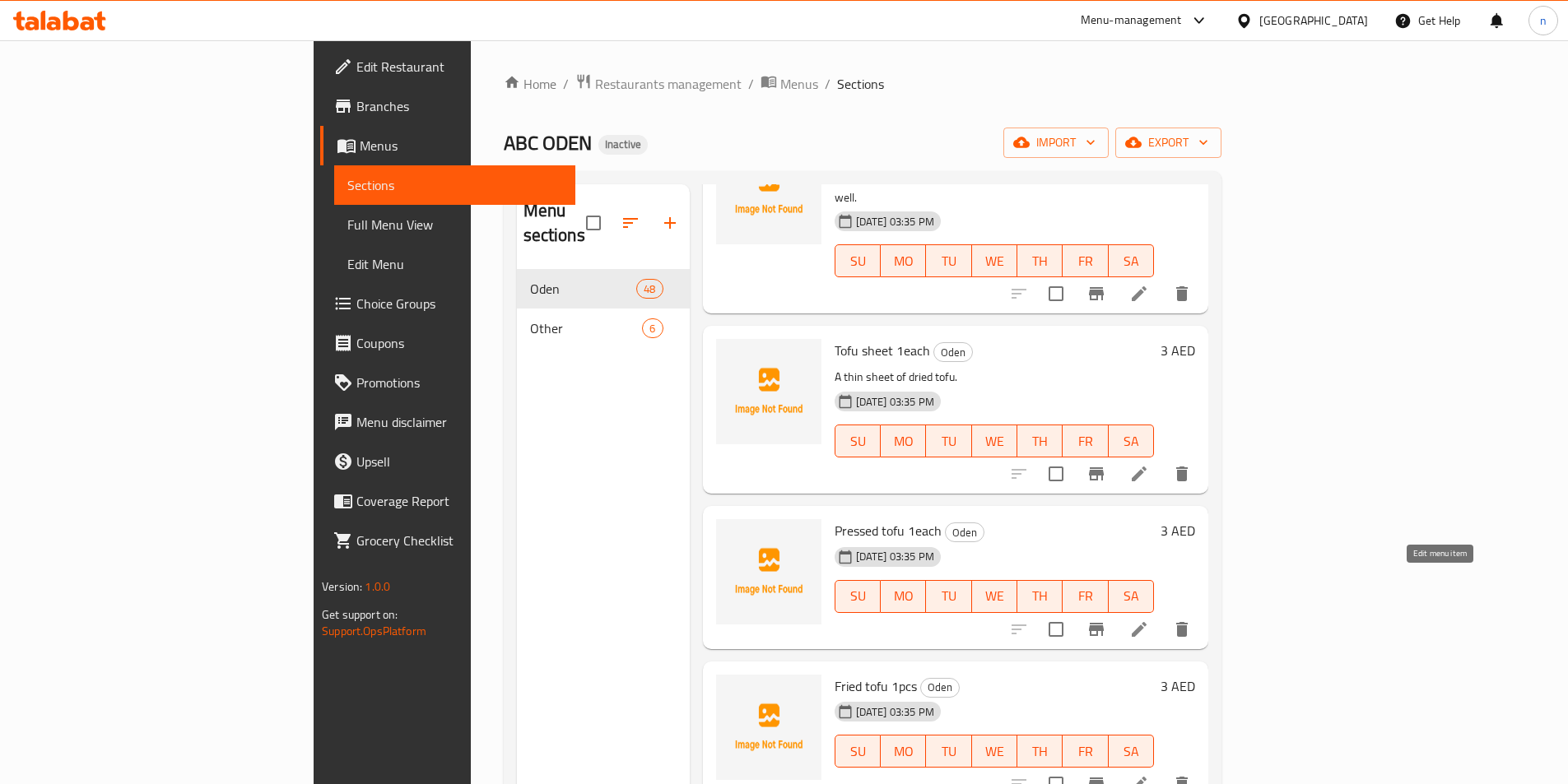
click at [1150, 620] on icon at bounding box center [1139, 630] width 19 height 19
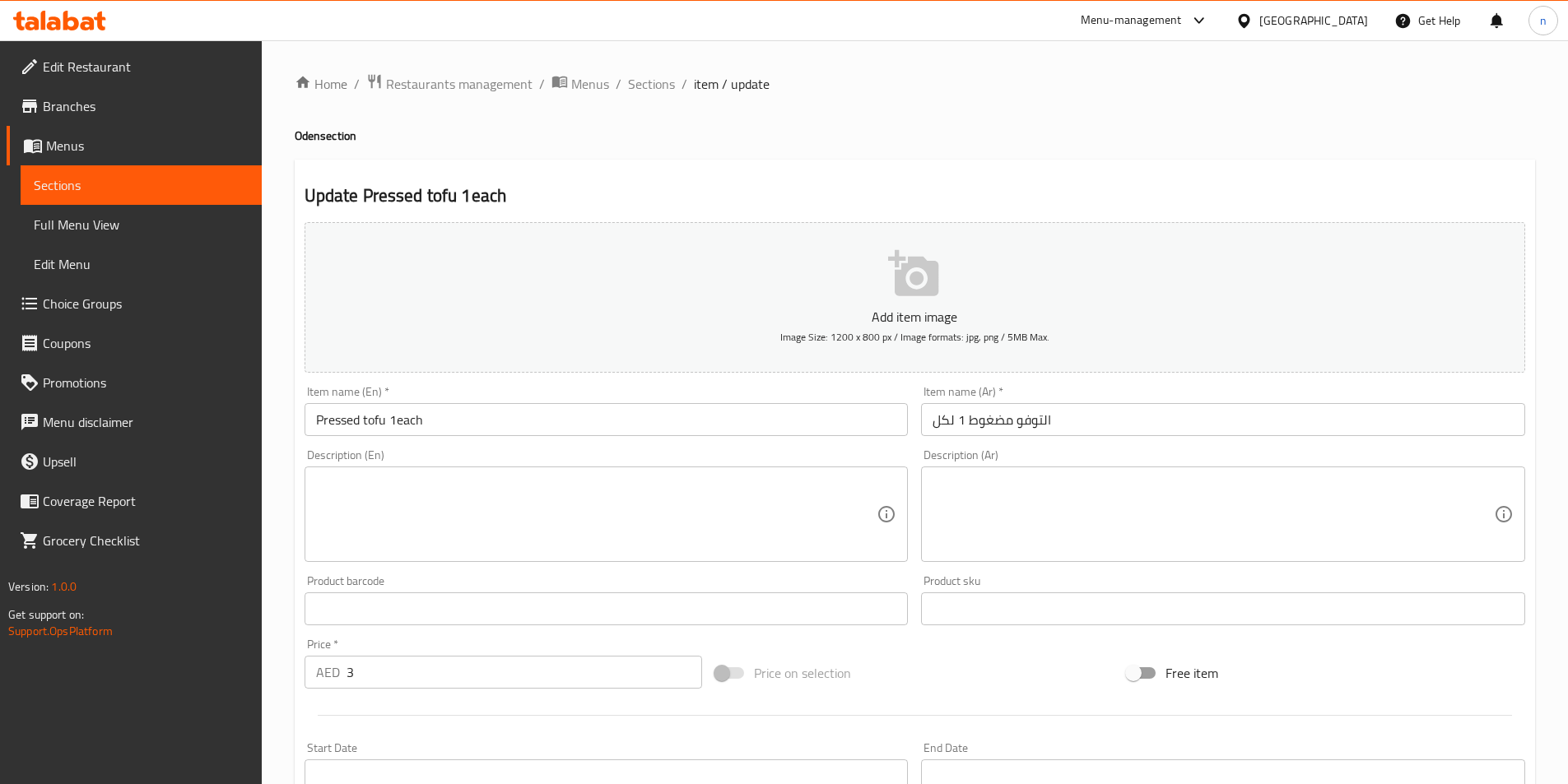
click at [372, 518] on textarea at bounding box center [596, 515] width 561 height 78
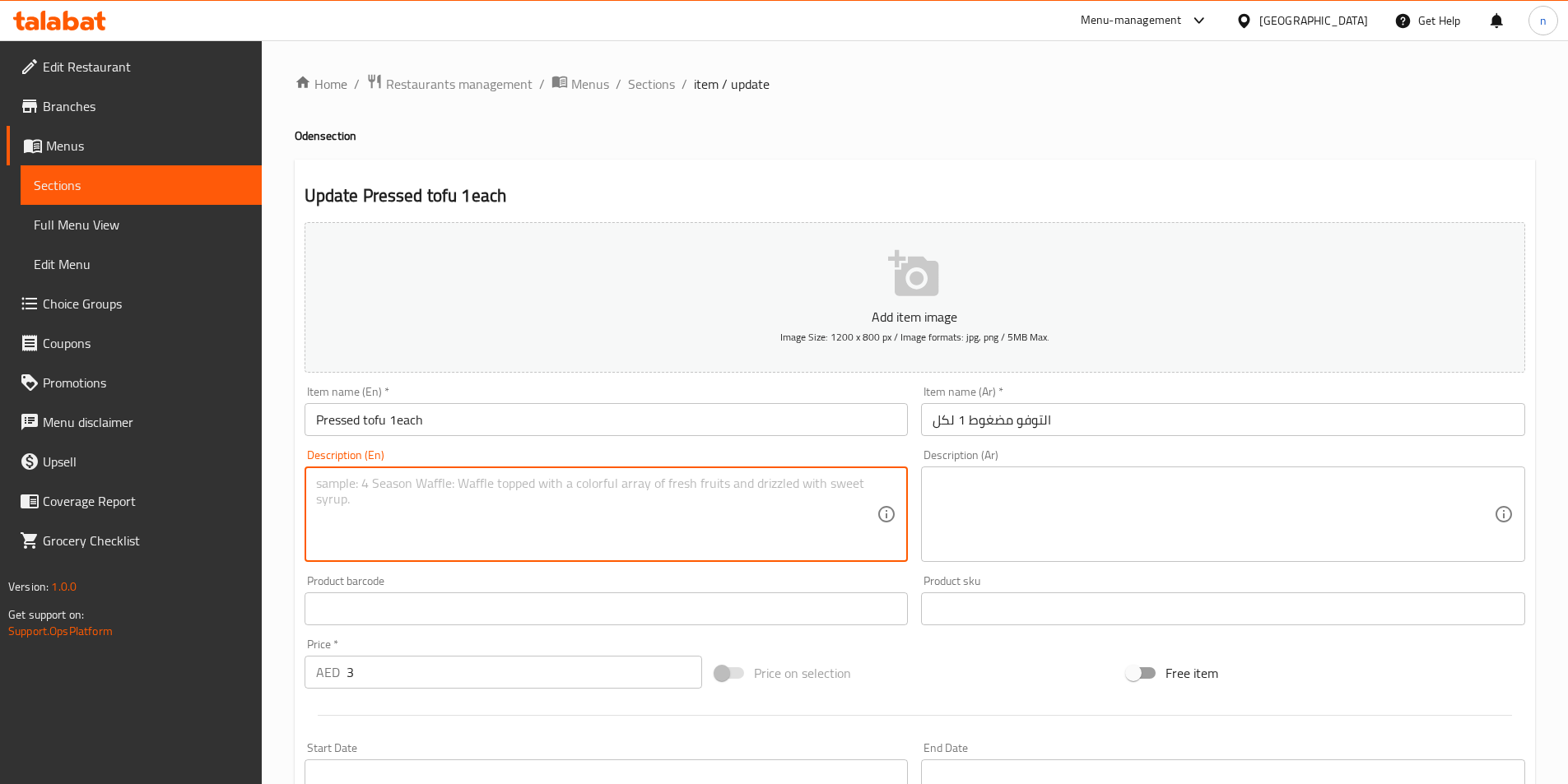
paste textarea "Firmly pressed tofu with a dense texture."
type textarea "Firmly pressed tofu with a dense texture."
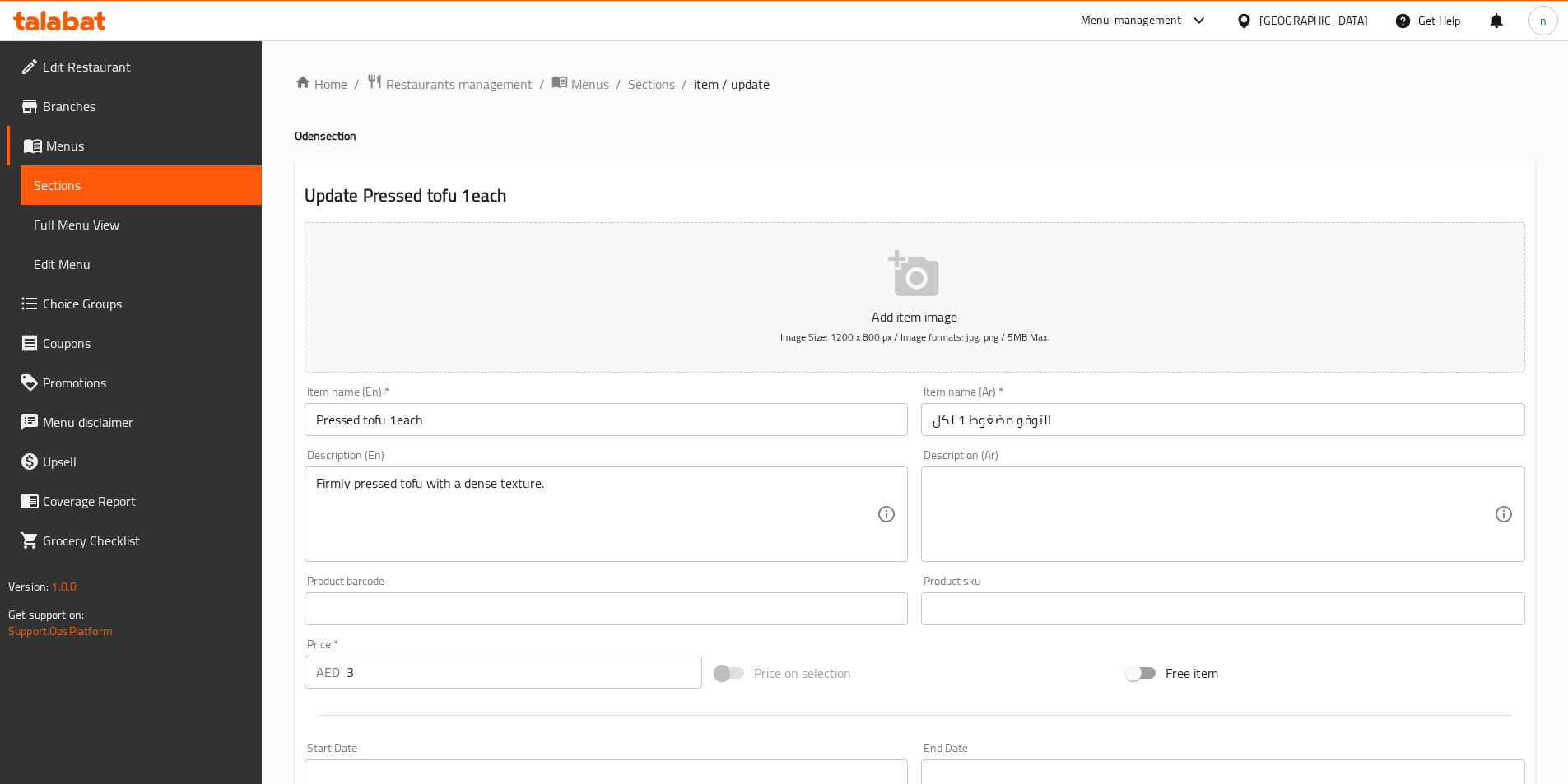
click at [1077, 498] on textarea at bounding box center [1212, 515] width 561 height 78
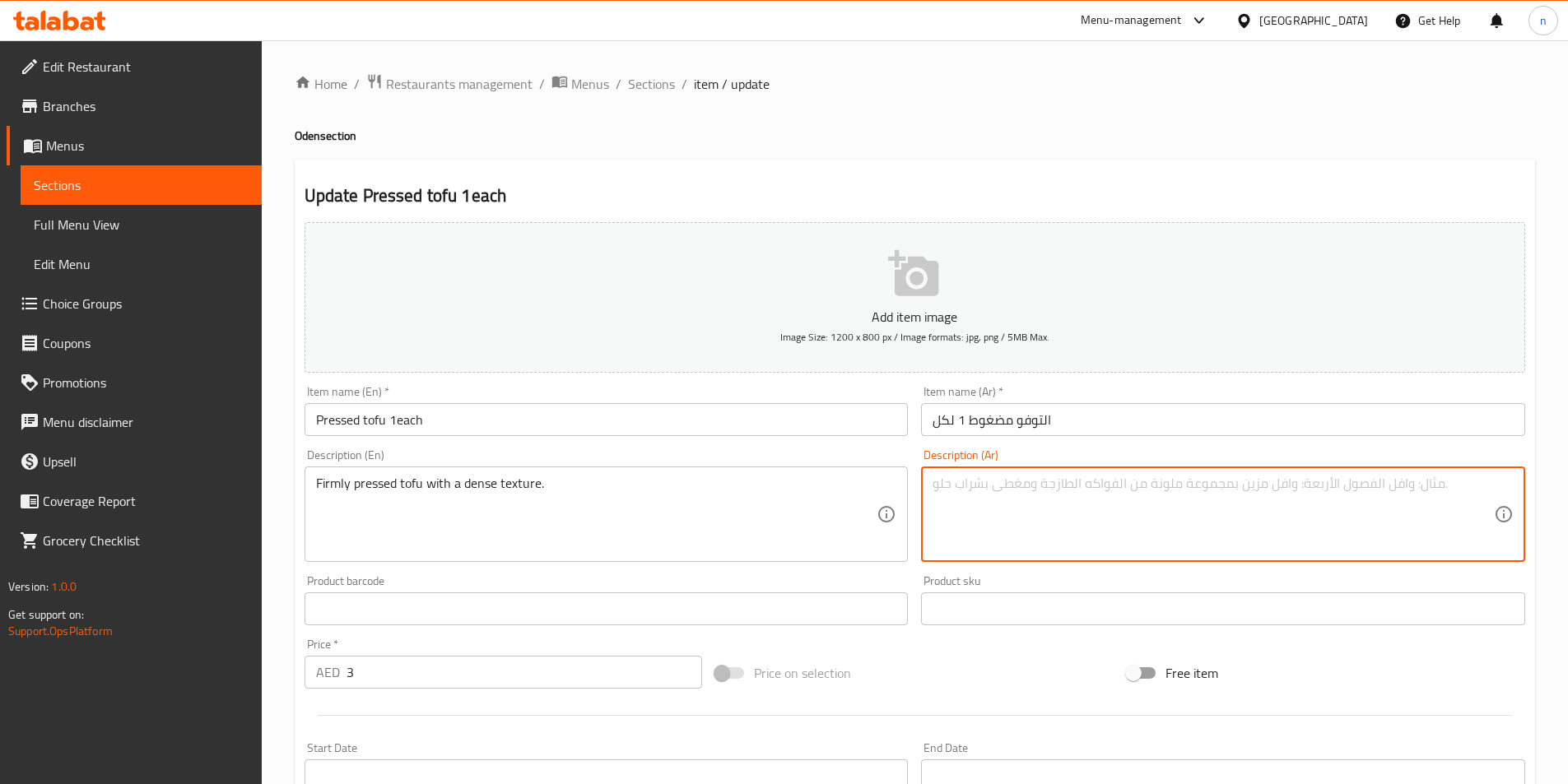
paste textarea "التوفو المضغوط بقوة مع نسيج كثيف."
click at [1326, 501] on textarea "التوفو المضغوط بقوة مع نسيج كثيف." at bounding box center [1212, 515] width 561 height 78
type textarea "التوفو المضغوط بقوة مع [PERSON_NAME]."
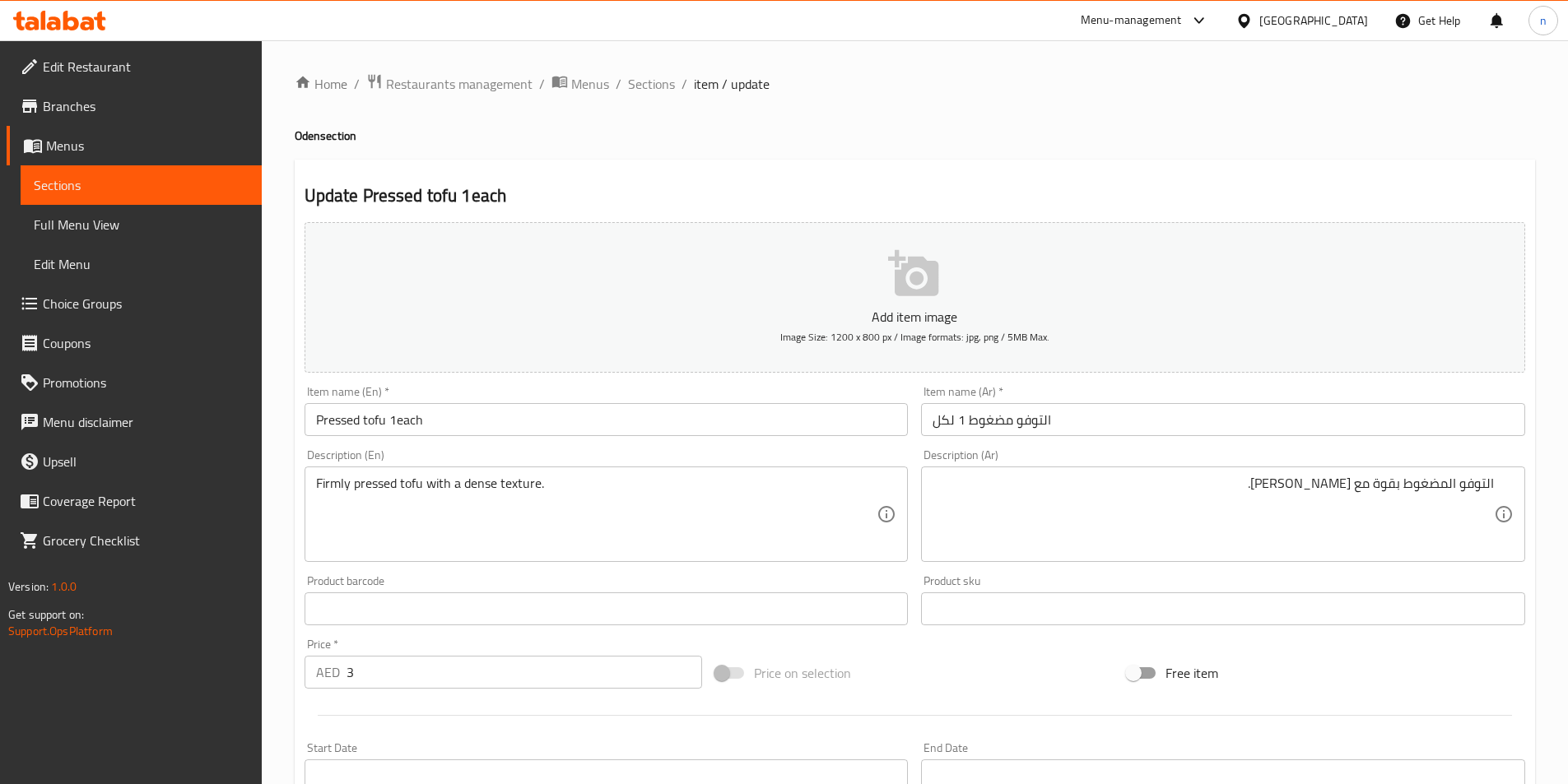
click at [1256, 484] on textarea "التوفو المضغوط بقوة مع [PERSON_NAME]." at bounding box center [1212, 515] width 561 height 78
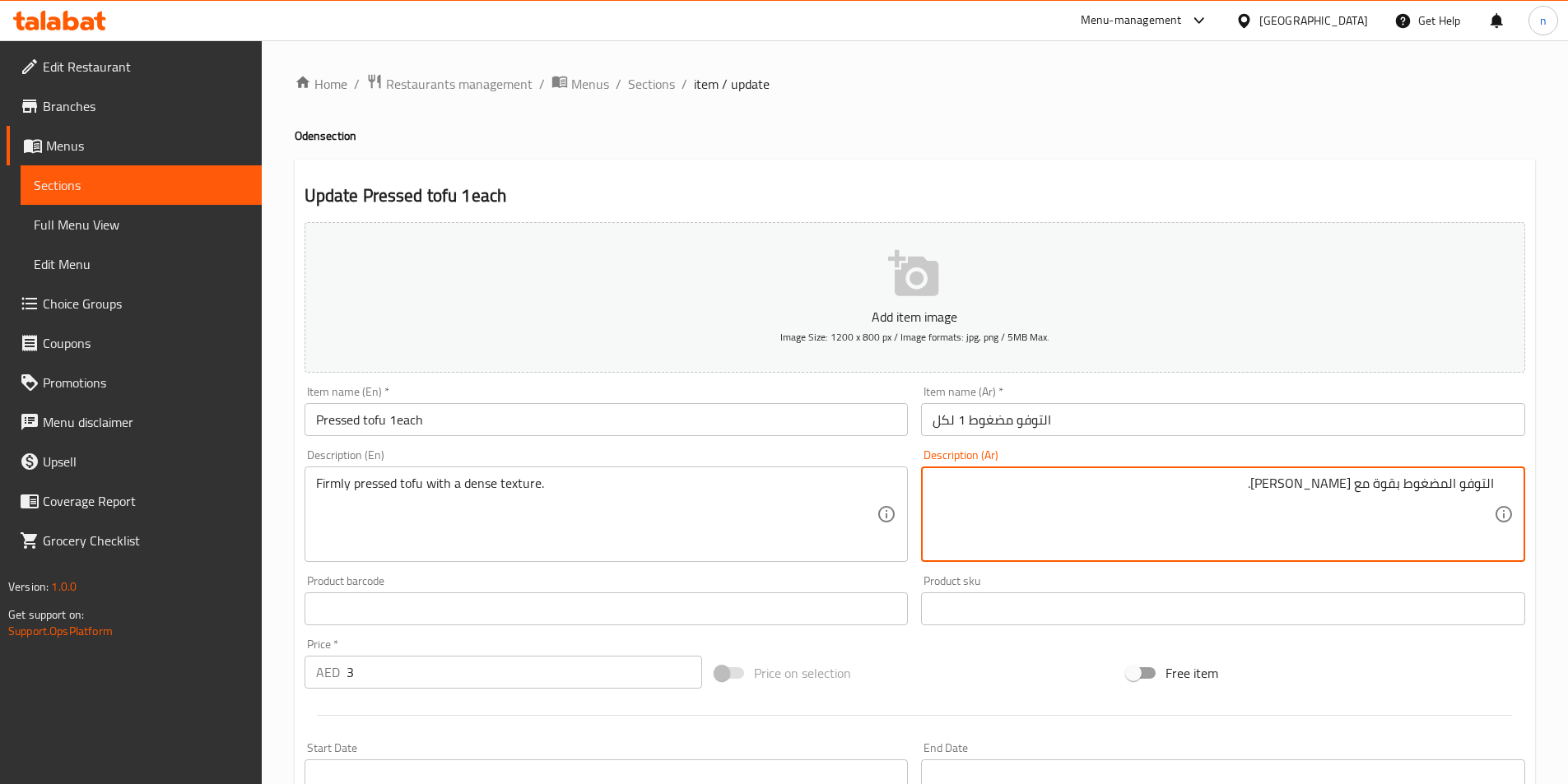
scroll to position [82, 0]
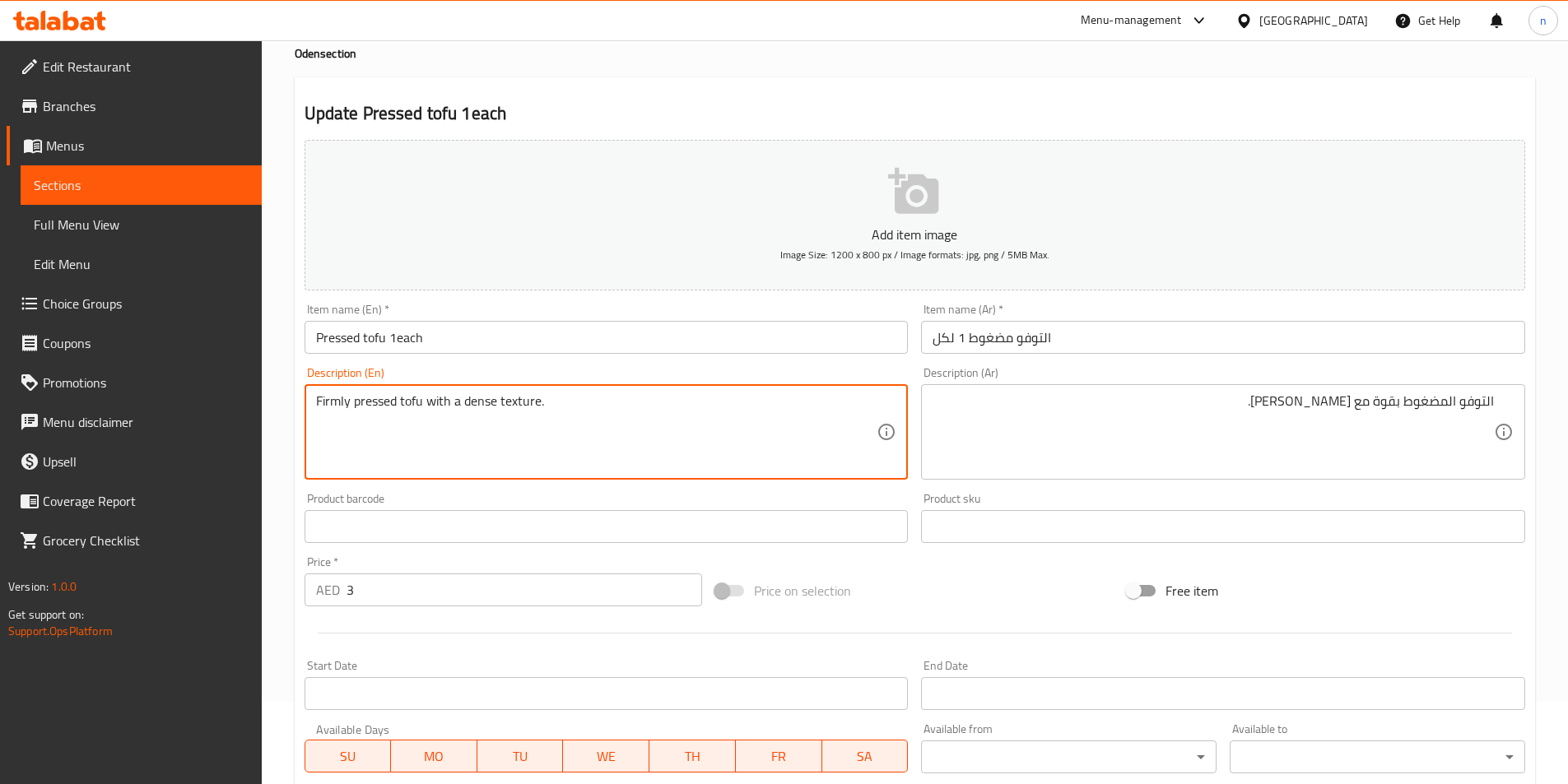
click at [484, 408] on textarea "Firmly pressed tofu with a dense texture." at bounding box center [596, 432] width 561 height 78
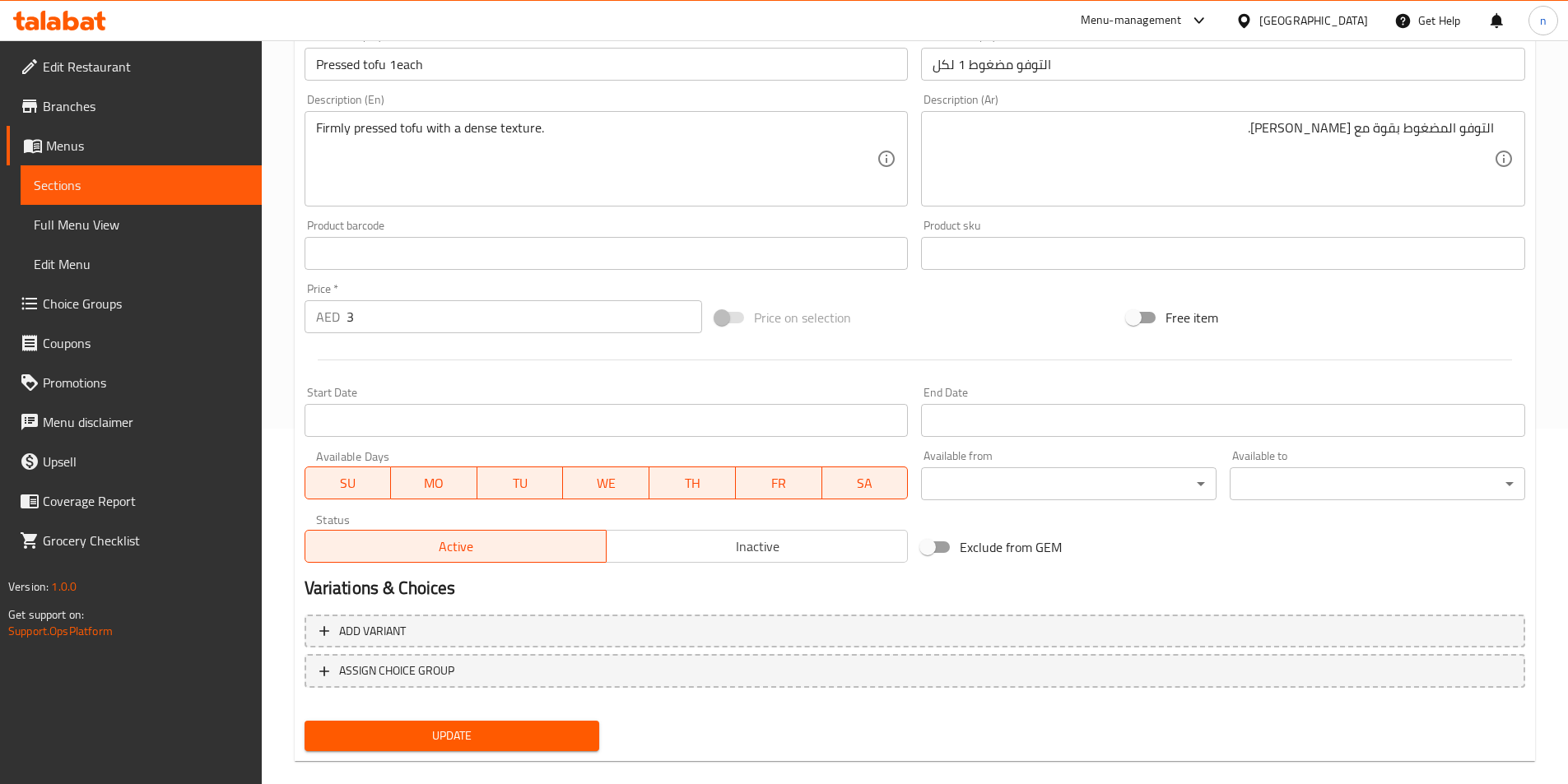
scroll to position [378, 0]
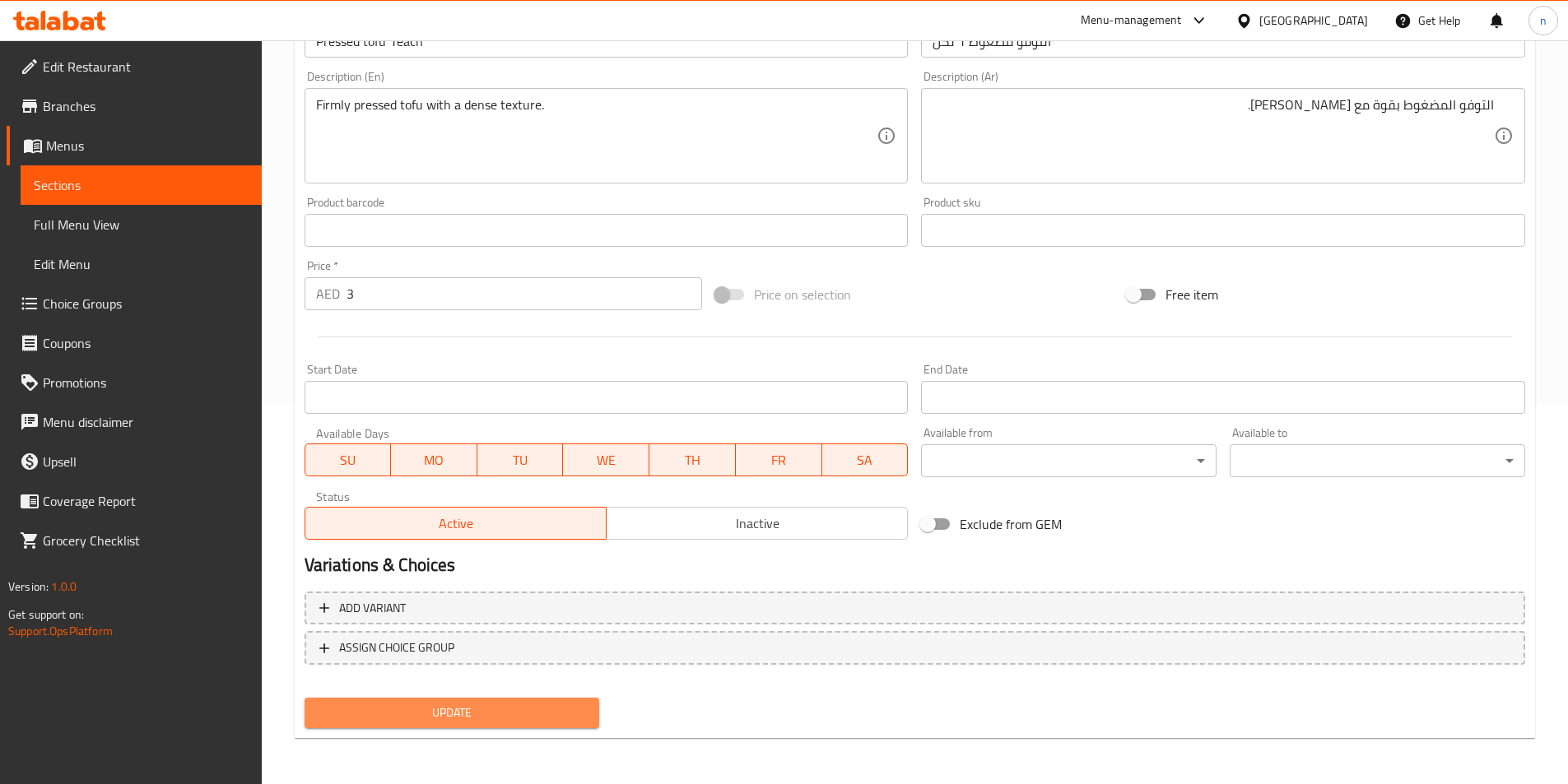
click at [585, 711] on span "Update" at bounding box center [452, 713] width 270 height 20
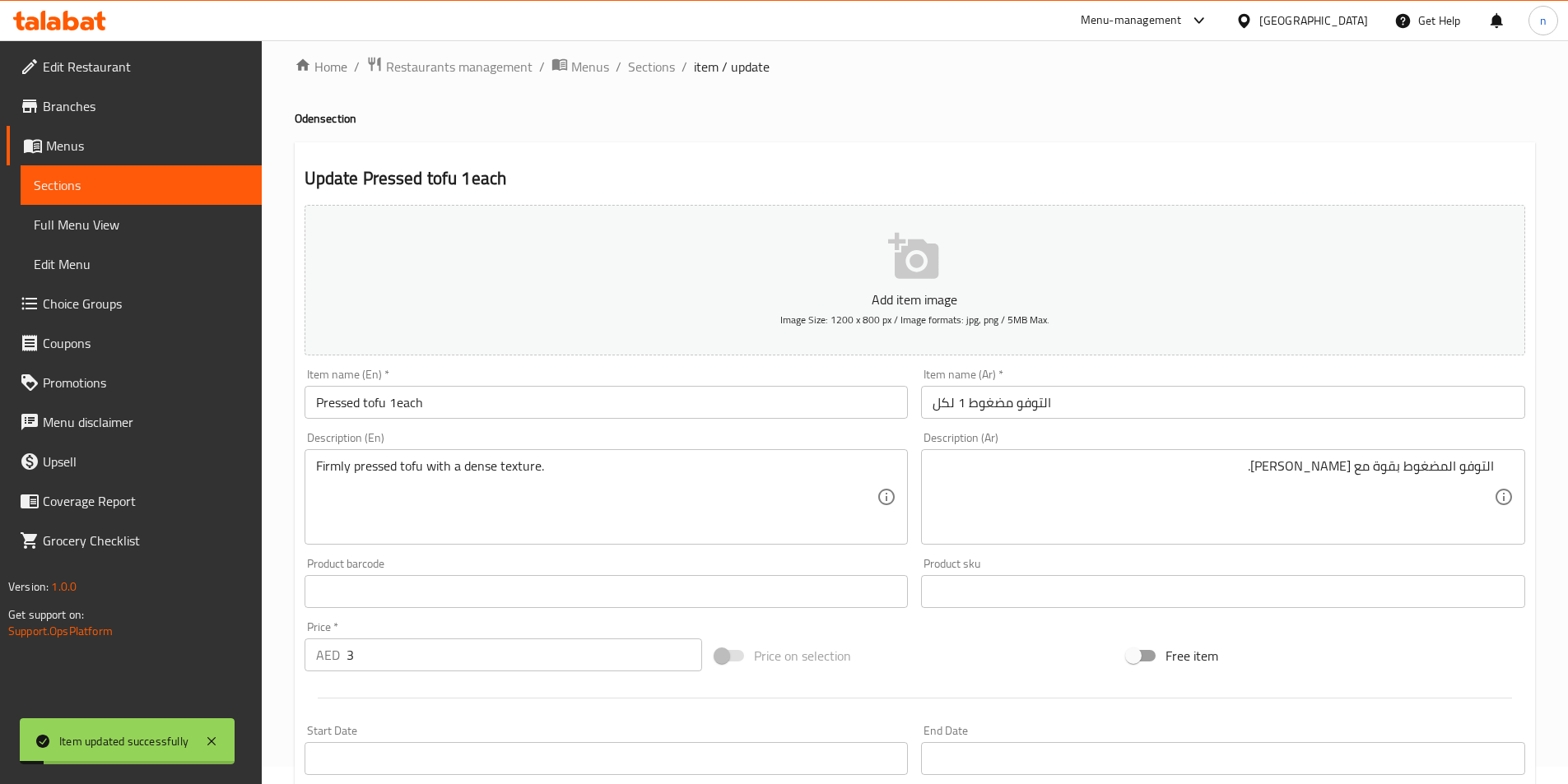
scroll to position [0, 0]
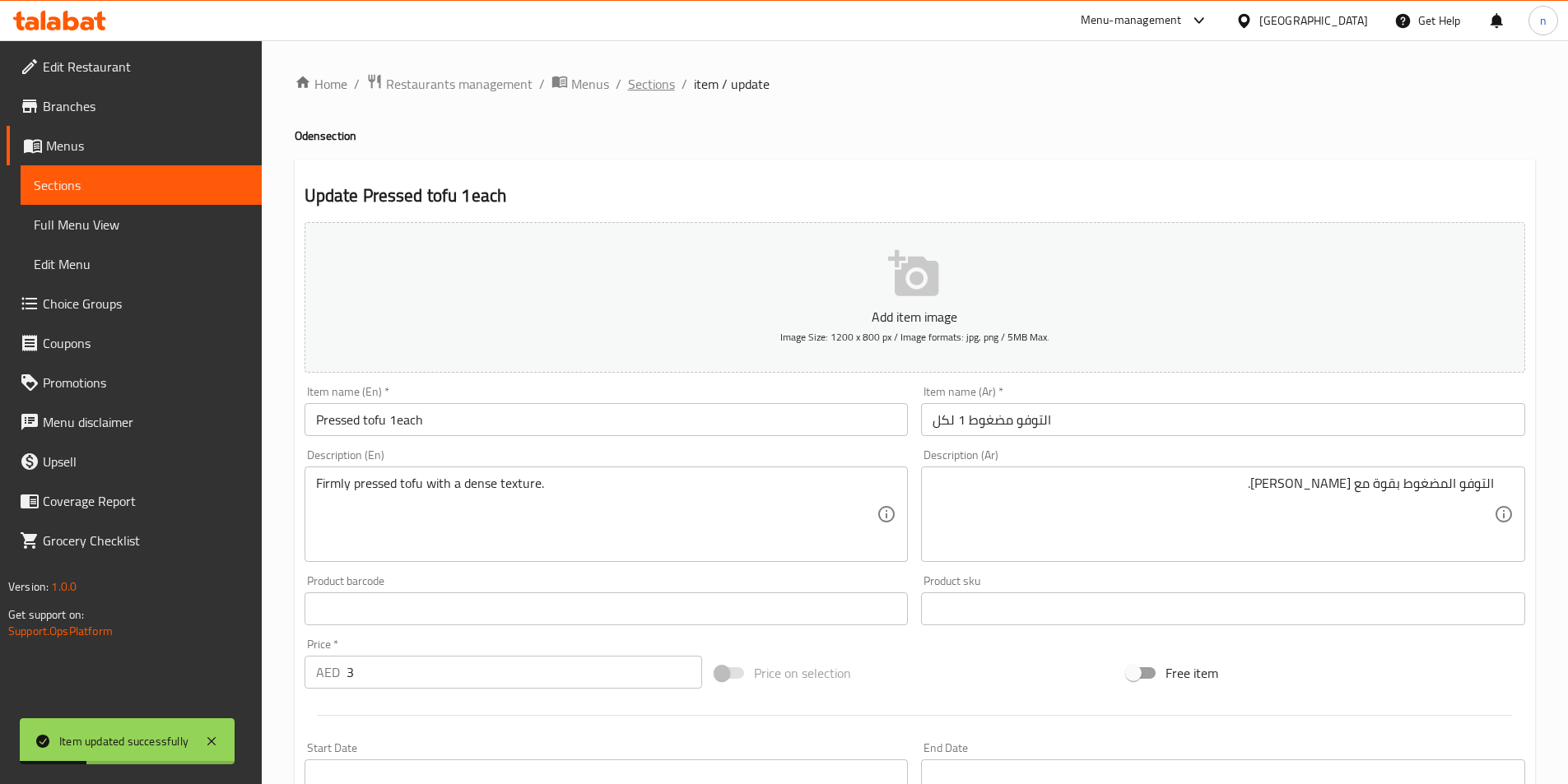
click at [642, 82] on span "Sections" at bounding box center [651, 84] width 47 height 19
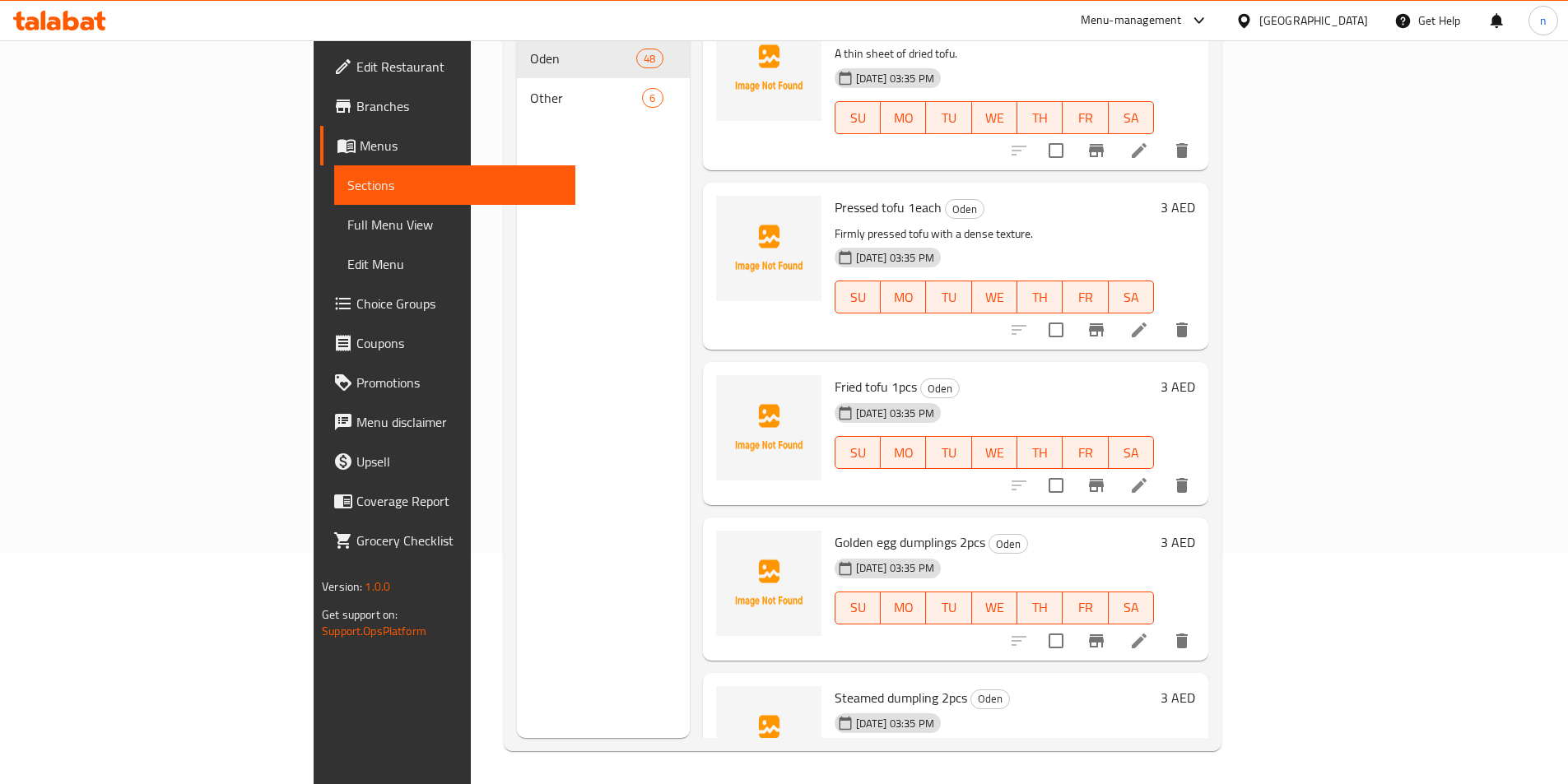
scroll to position [4399, 0]
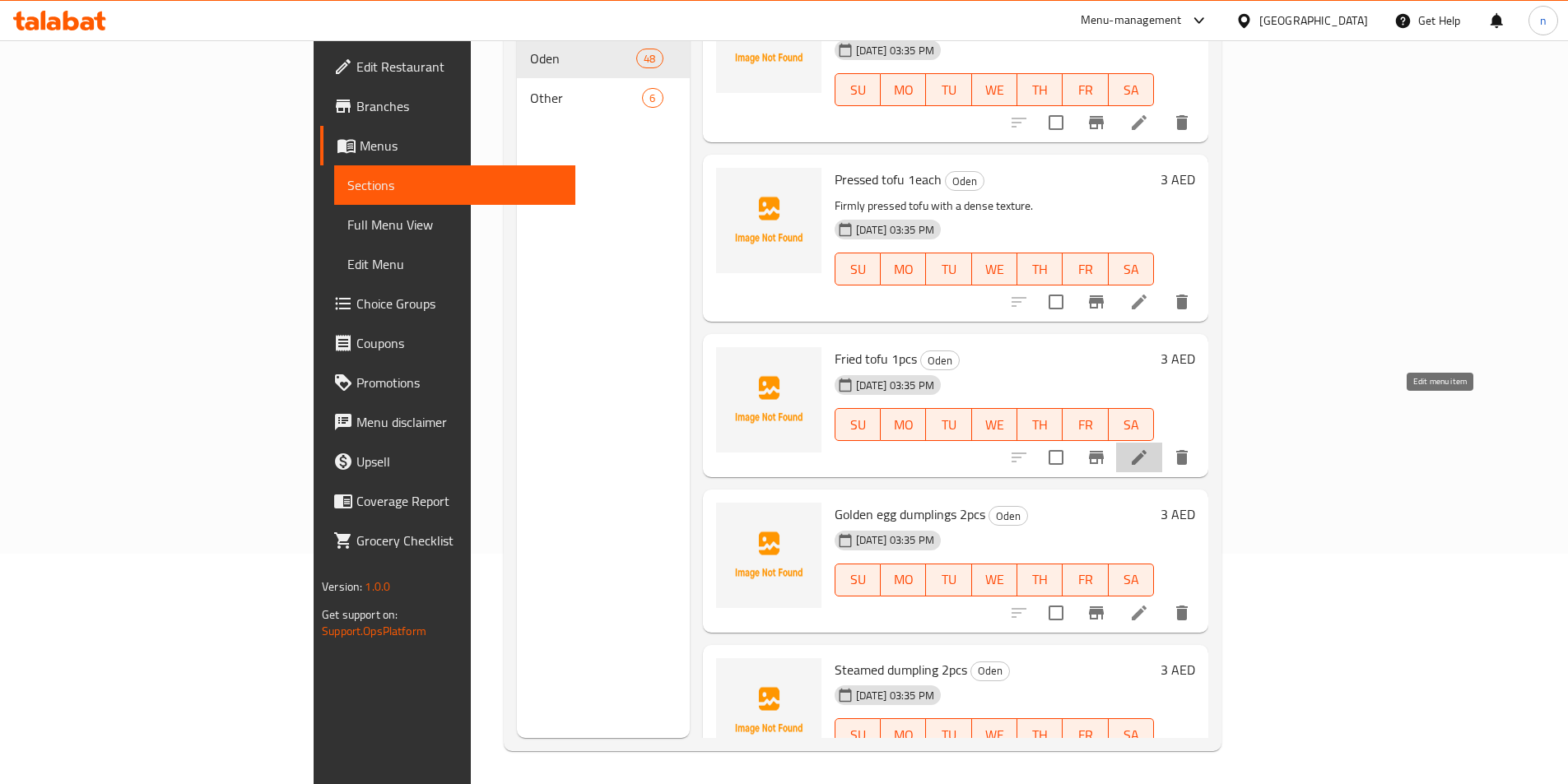
click at [1147, 450] on icon at bounding box center [1139, 457] width 14 height 14
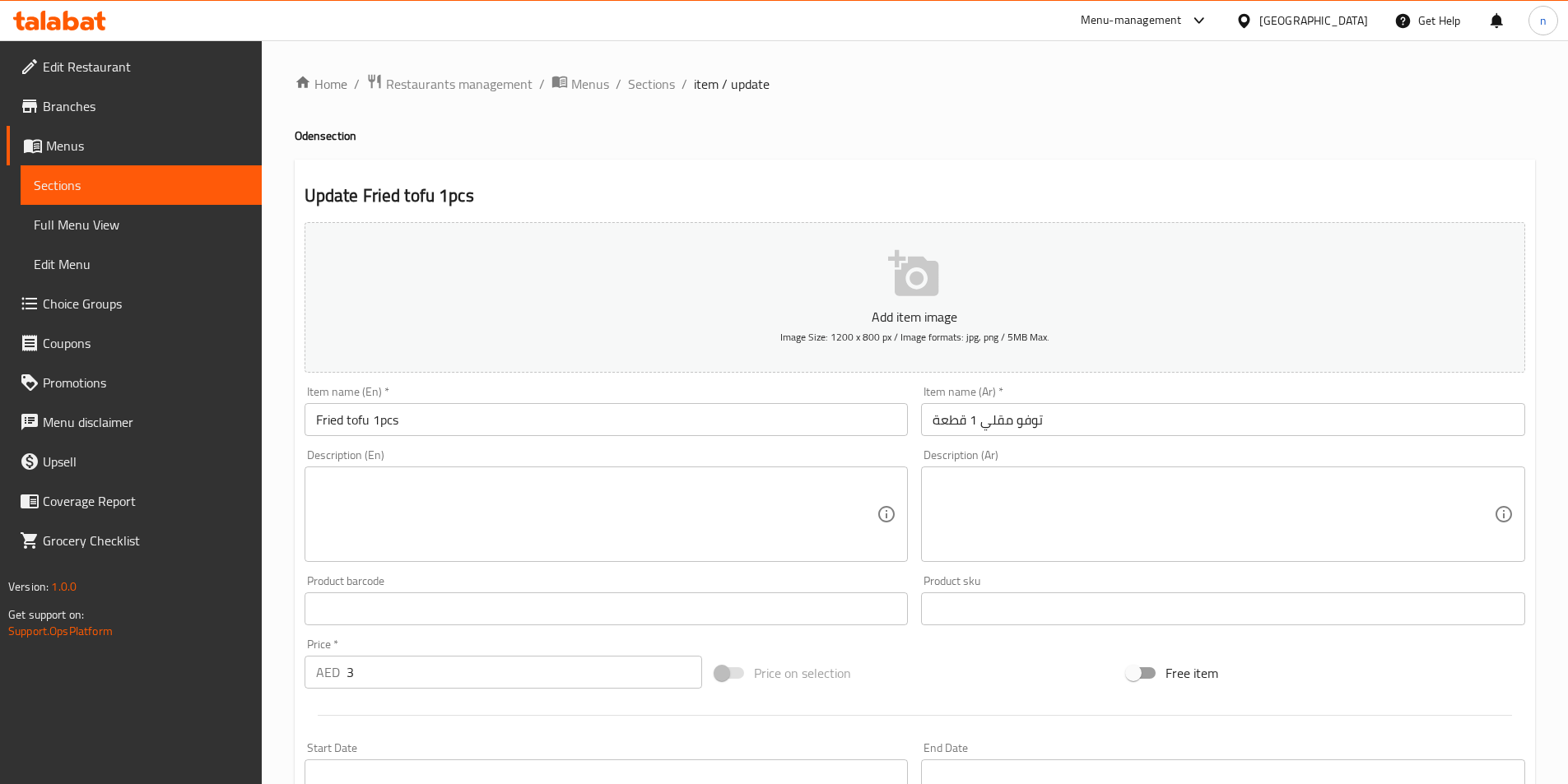
click at [425, 502] on textarea at bounding box center [596, 515] width 561 height 78
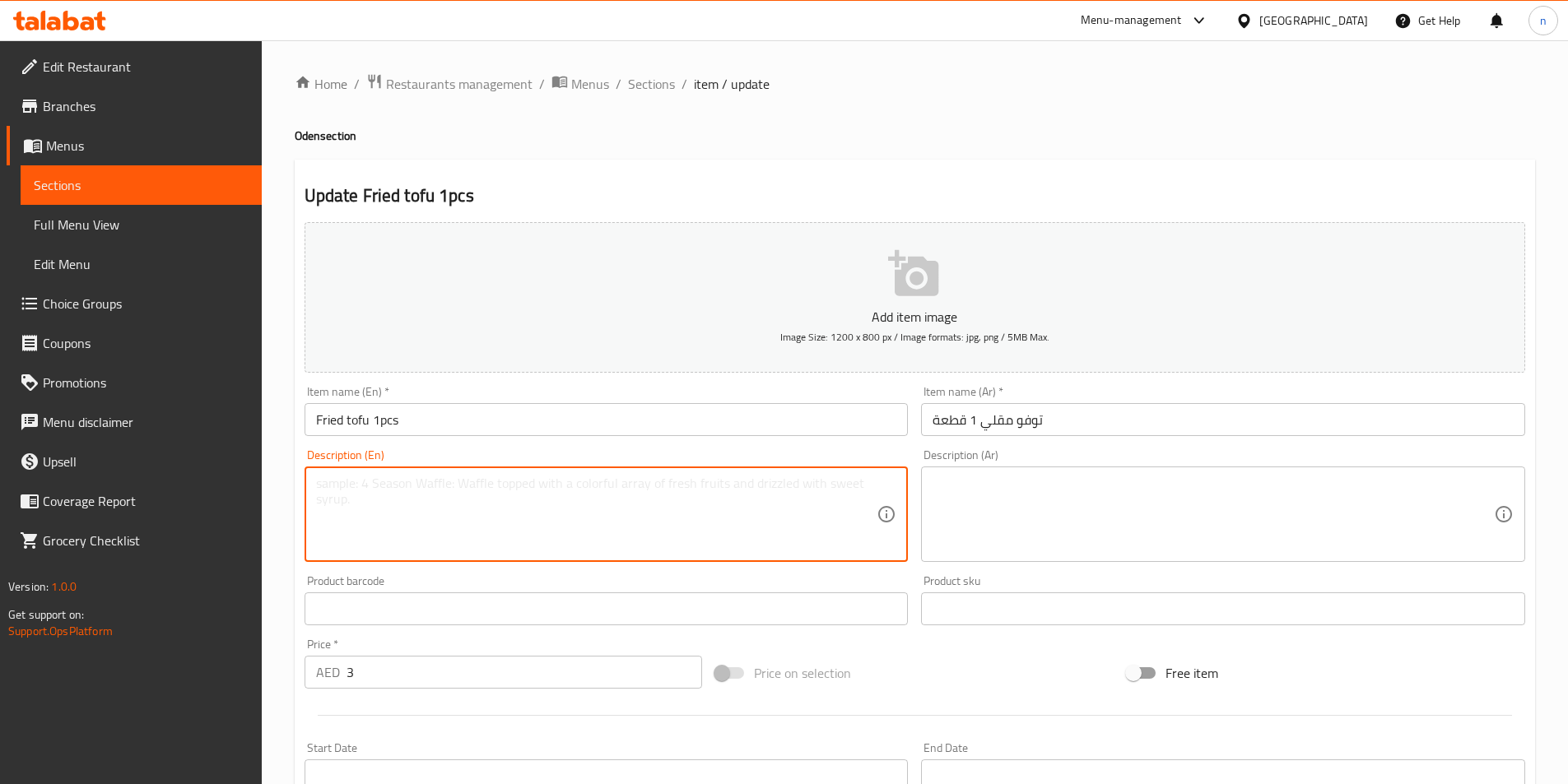
paste textarea "Tofu that has been deep-fried to create a crispy exterior and soft interior."
type textarea "Tofu that has been deep-fried to create a crispy exterior and soft interior."
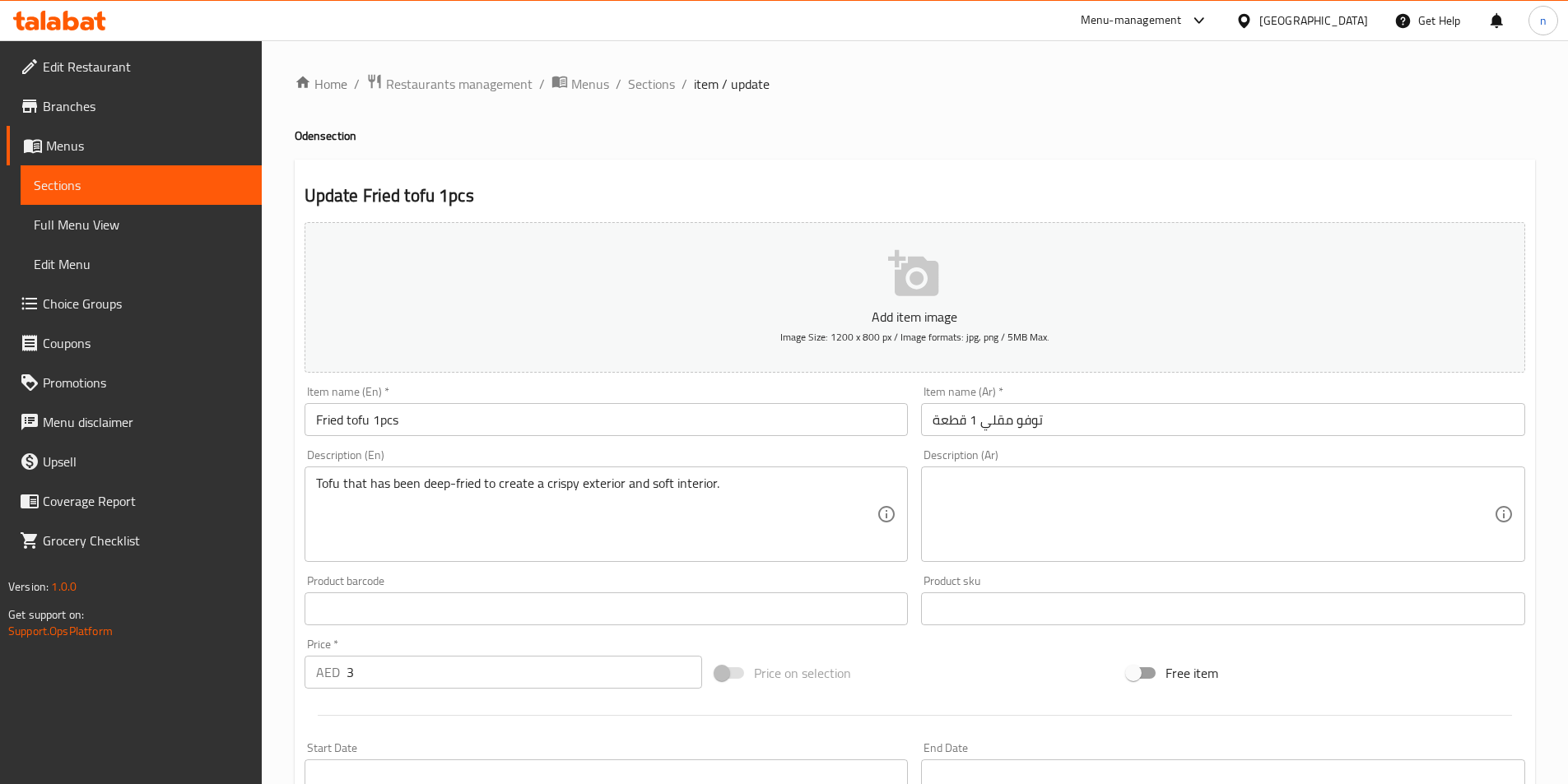
click at [1150, 525] on textarea at bounding box center [1212, 515] width 561 height 78
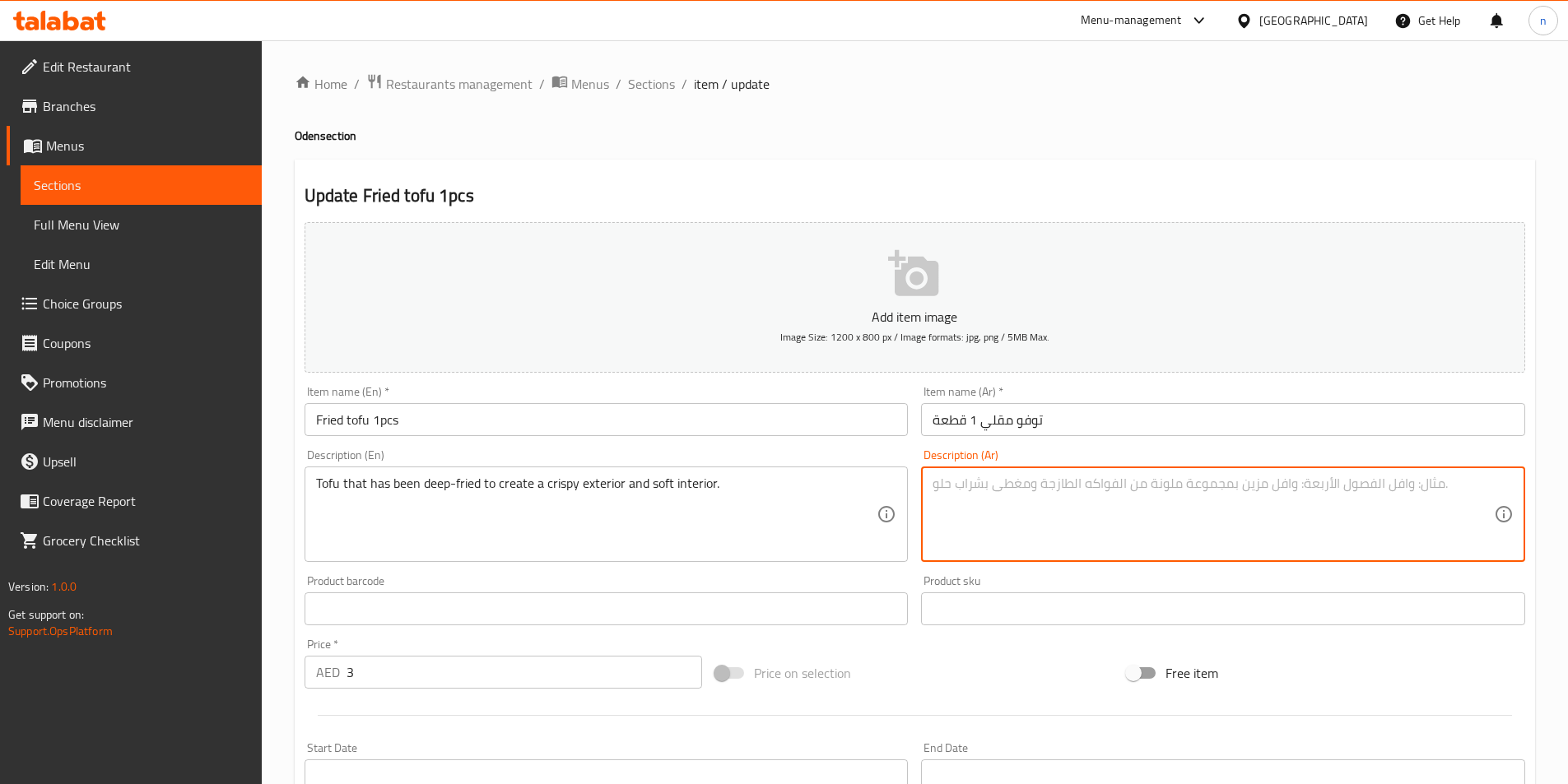
paste textarea "التوفو المقلي للحصول على قشرة مقرمشة وداخل ناعم."
click at [1176, 520] on textarea "التوفو المقلي للحصول على قشرة مقرمشة وداخل ناعم." at bounding box center [1212, 515] width 561 height 78
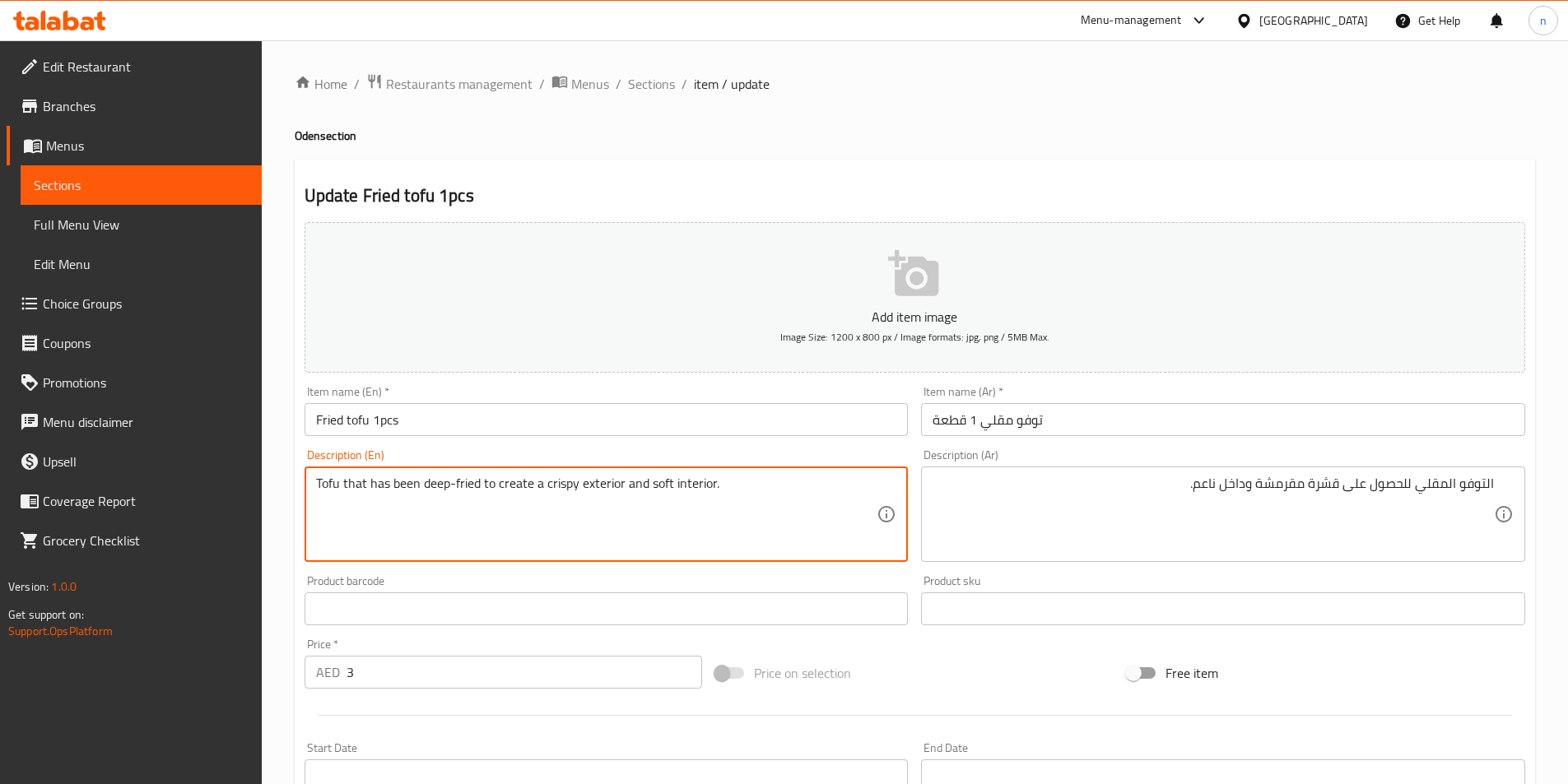
click at [566, 496] on textarea "Tofu that has been deep-fried to create a crispy exterior and soft interior." at bounding box center [596, 515] width 561 height 78
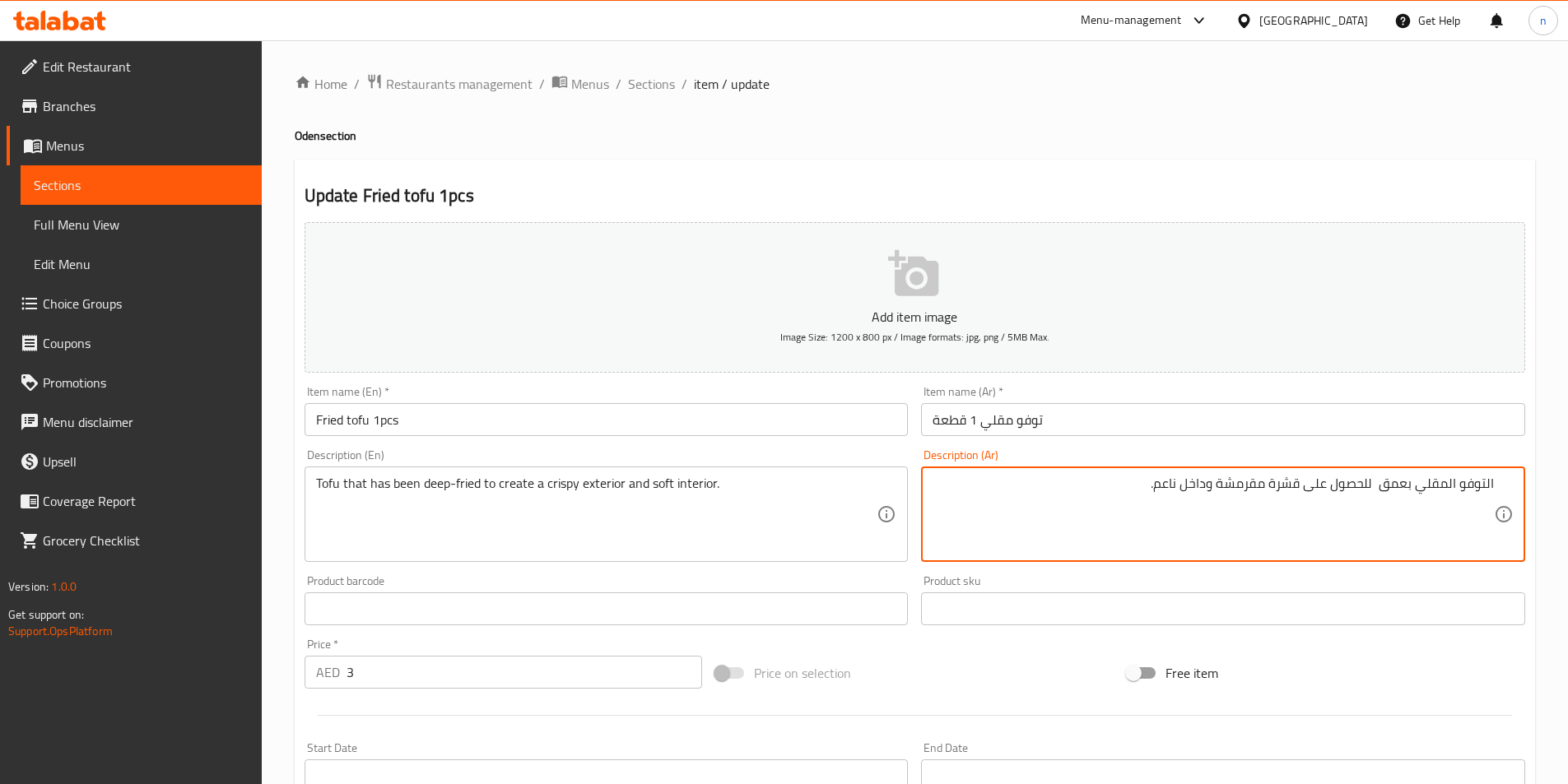
click at [1222, 485] on textarea "التوفو المقلي بعمق للحصول على قشرة مقرمشة وداخل ناعم." at bounding box center [1212, 515] width 561 height 78
click at [1168, 495] on textarea "التوفو المقلي بعمق للحصول على قشرة كرسب وداخل ناعم." at bounding box center [1212, 515] width 561 height 78
type textarea "التوفو المقلي بعمق للحصول على قشرة كرسب وداخل سوفت."
click at [1057, 511] on textarea "التوفو المقلي بعمق للحصول على قشرة كرسب وداخل سوفت." at bounding box center [1212, 515] width 561 height 78
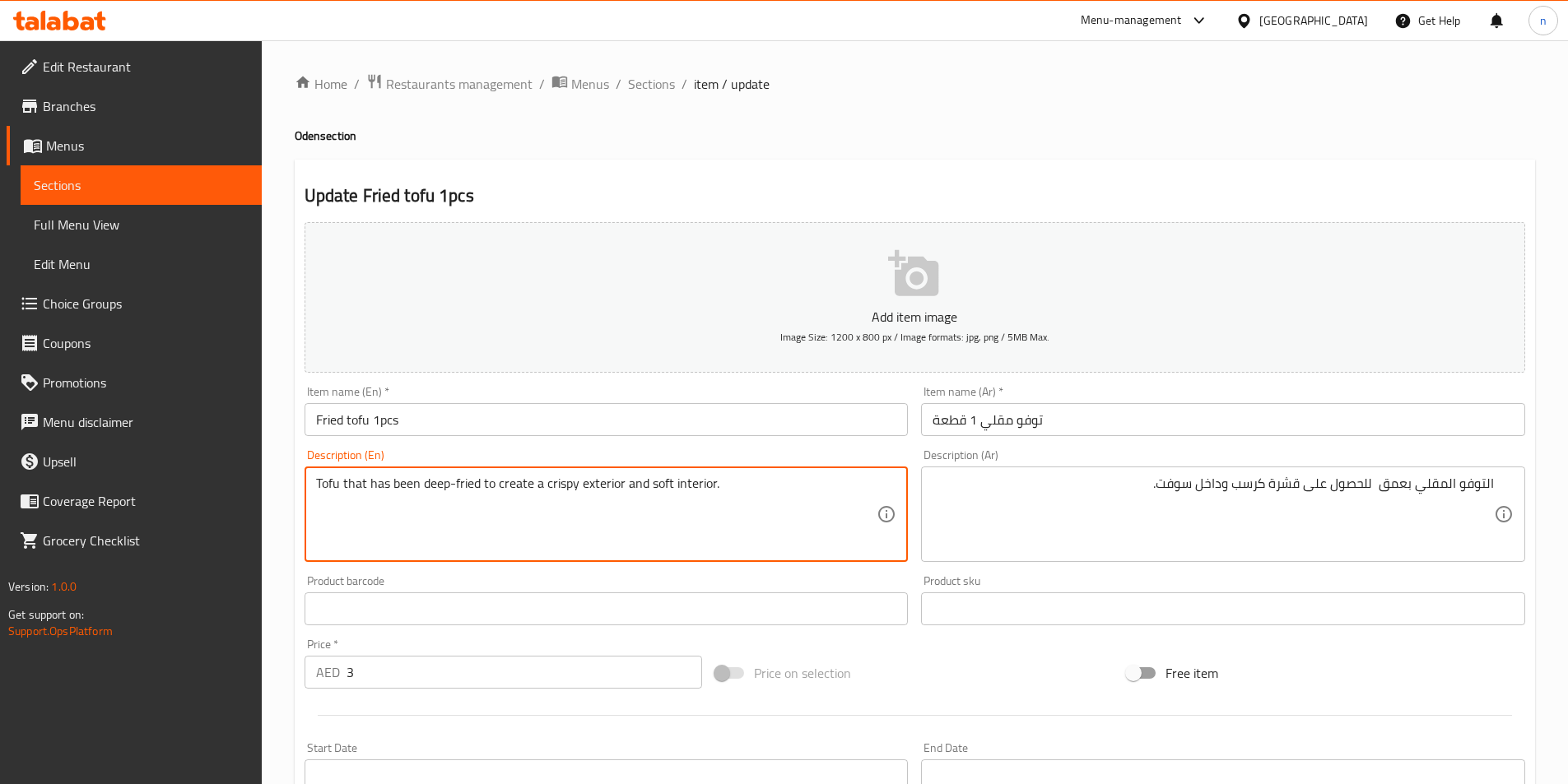
drag, startPoint x: 494, startPoint y: 486, endPoint x: 844, endPoint y: 514, distance: 351.1
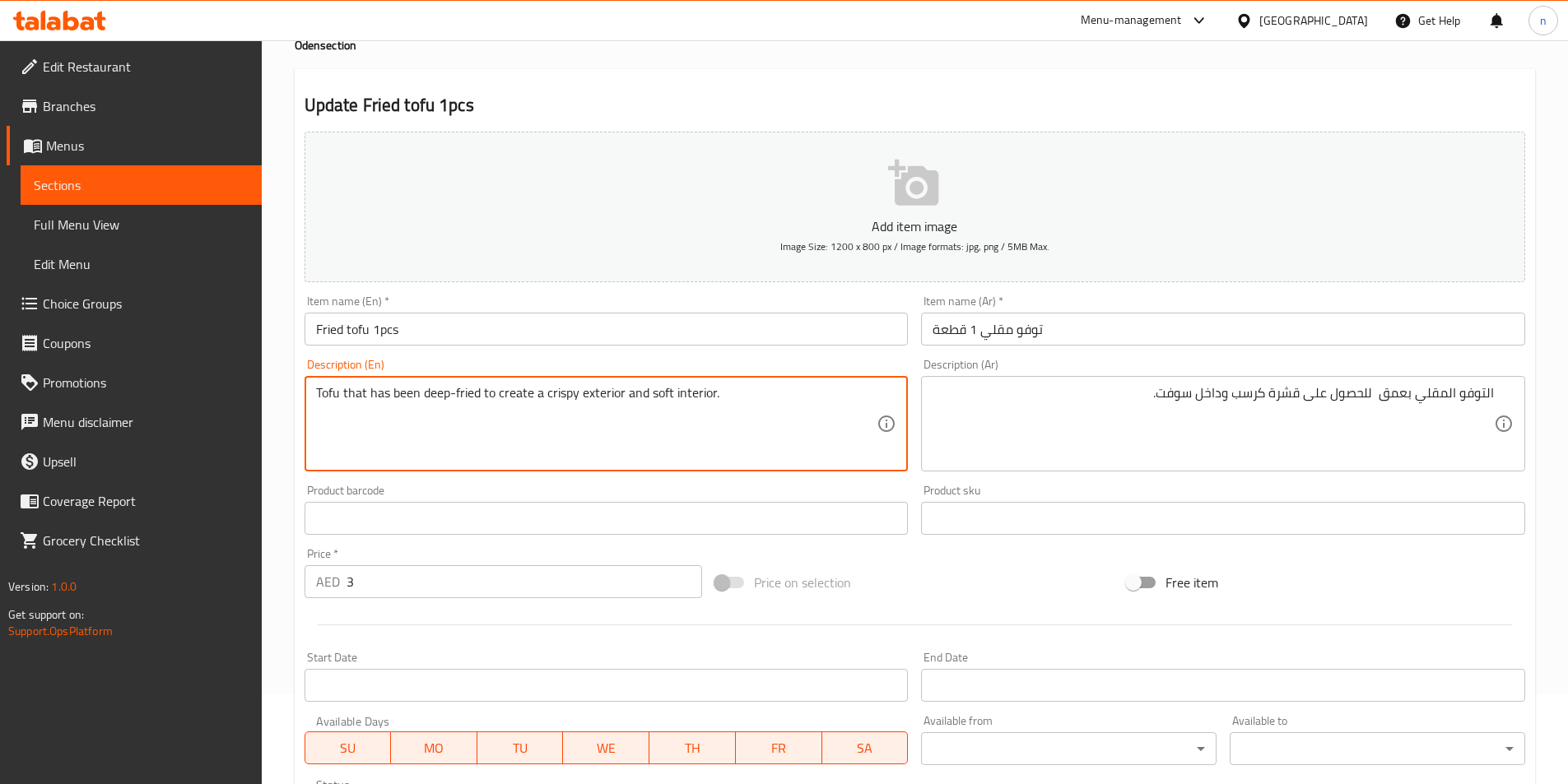
scroll to position [378, 0]
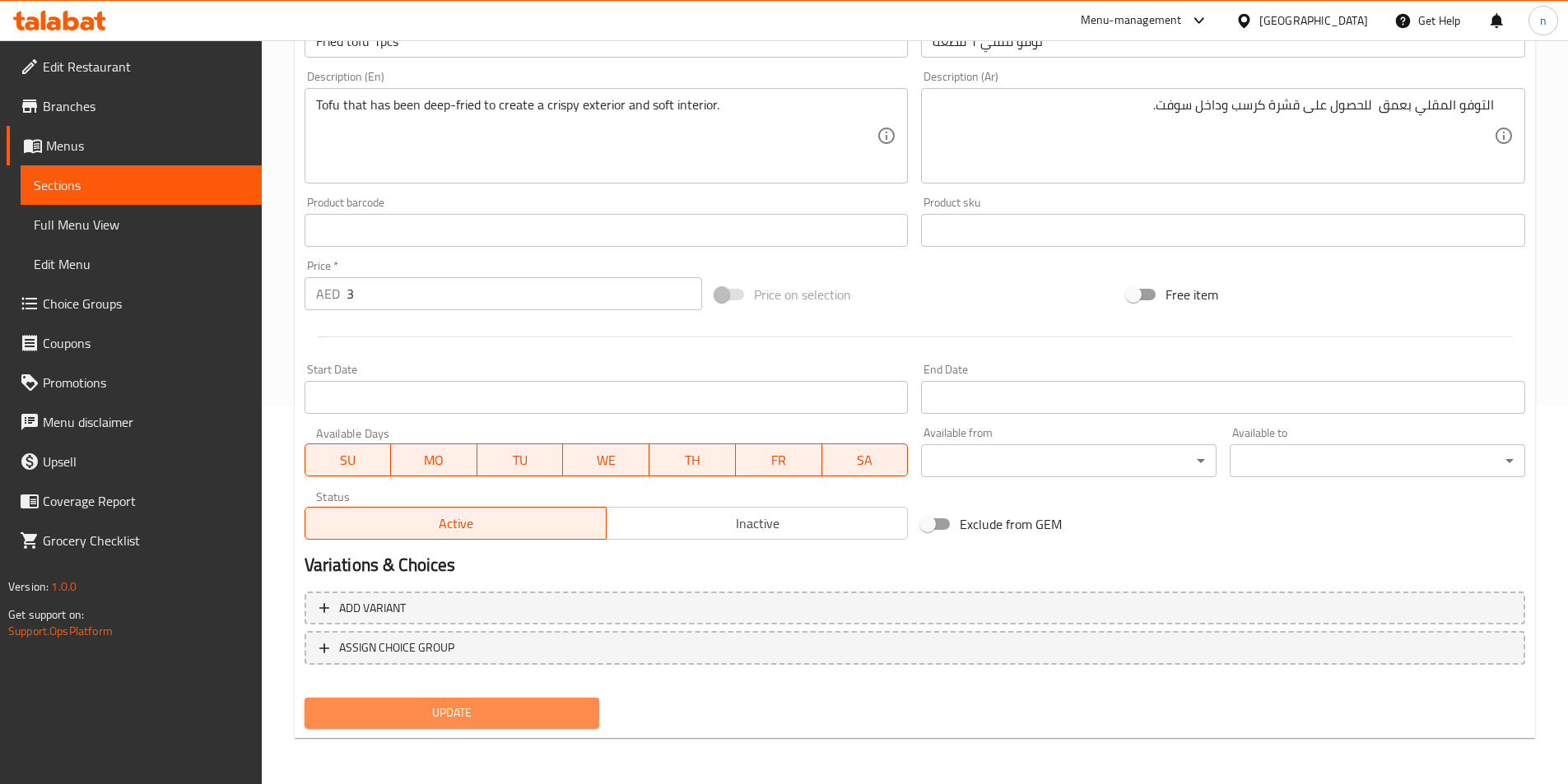
click at [433, 714] on span "Update" at bounding box center [452, 713] width 270 height 20
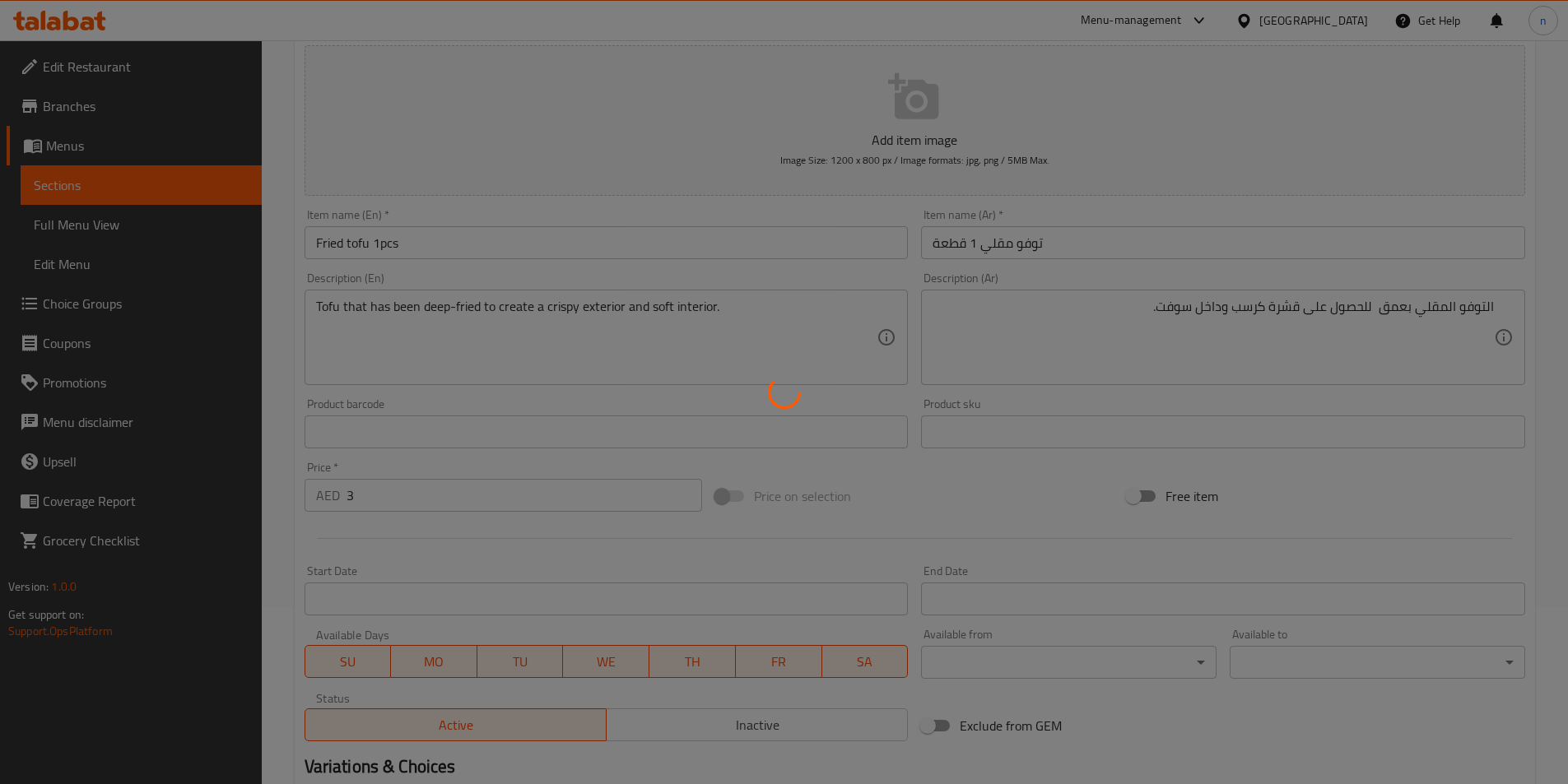
scroll to position [0, 0]
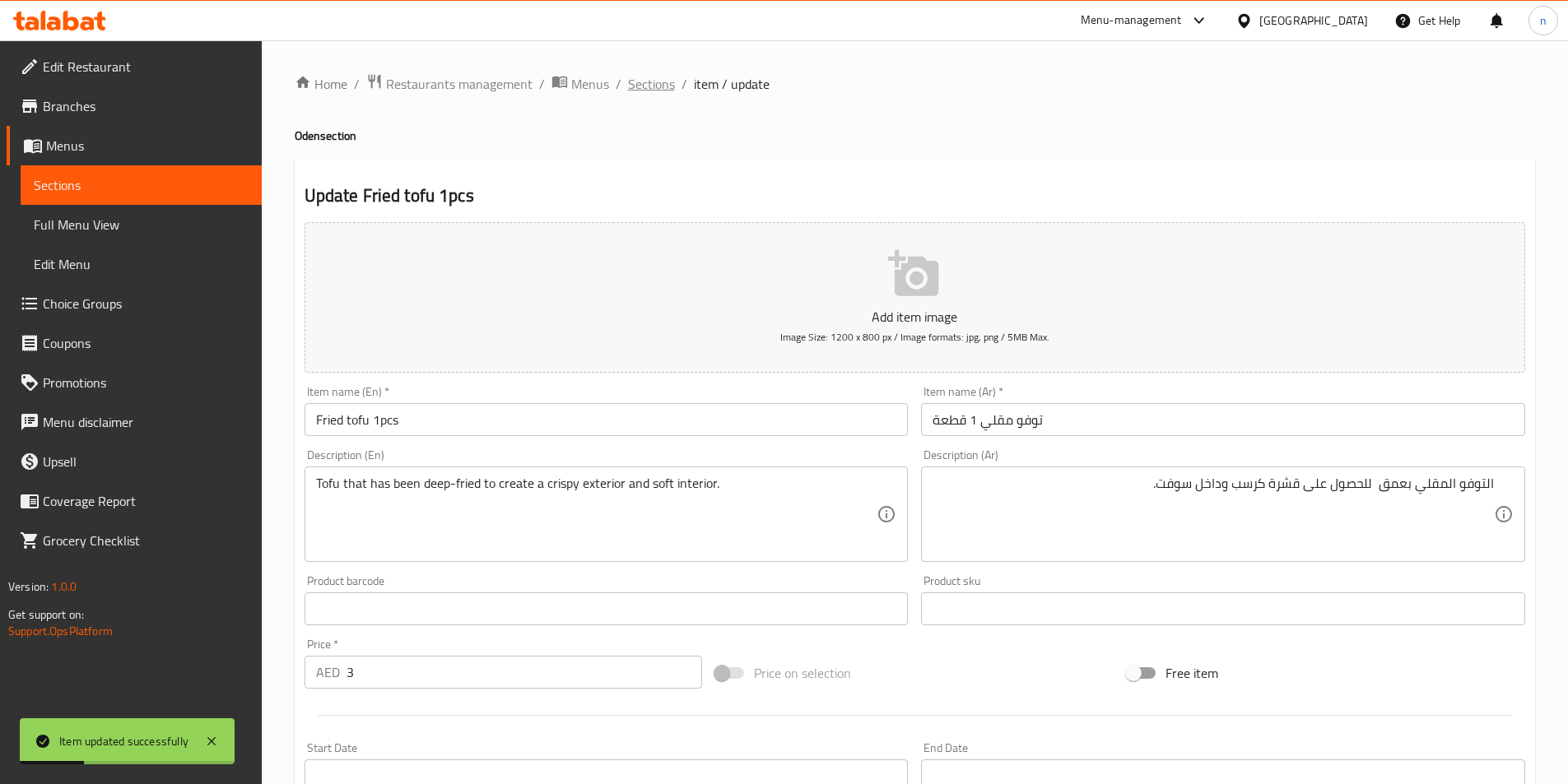
click at [638, 86] on span "Sections" at bounding box center [651, 84] width 47 height 19
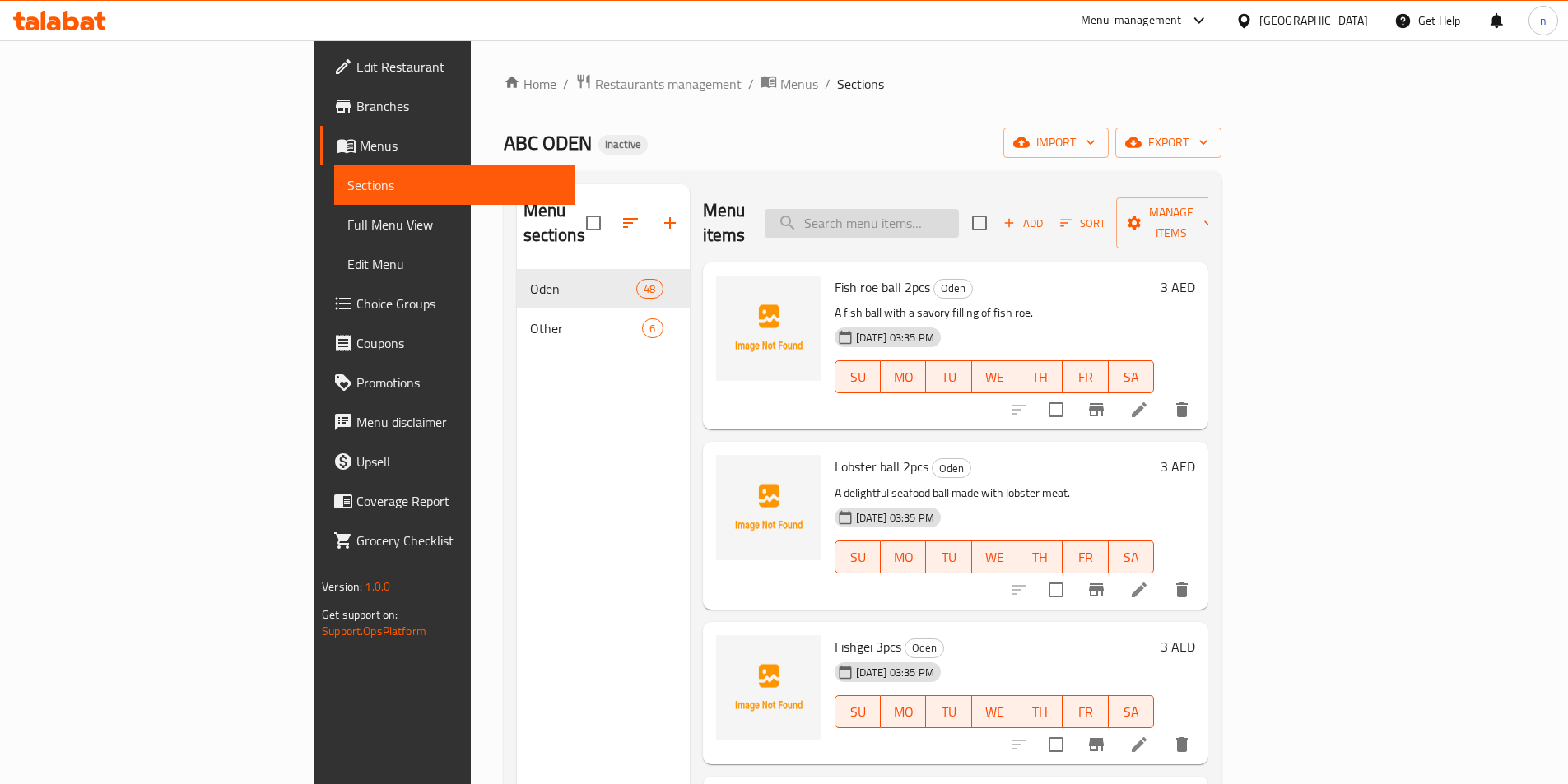
click at [959, 219] on input "search" at bounding box center [862, 223] width 194 height 29
paste input "Shrimp ball"
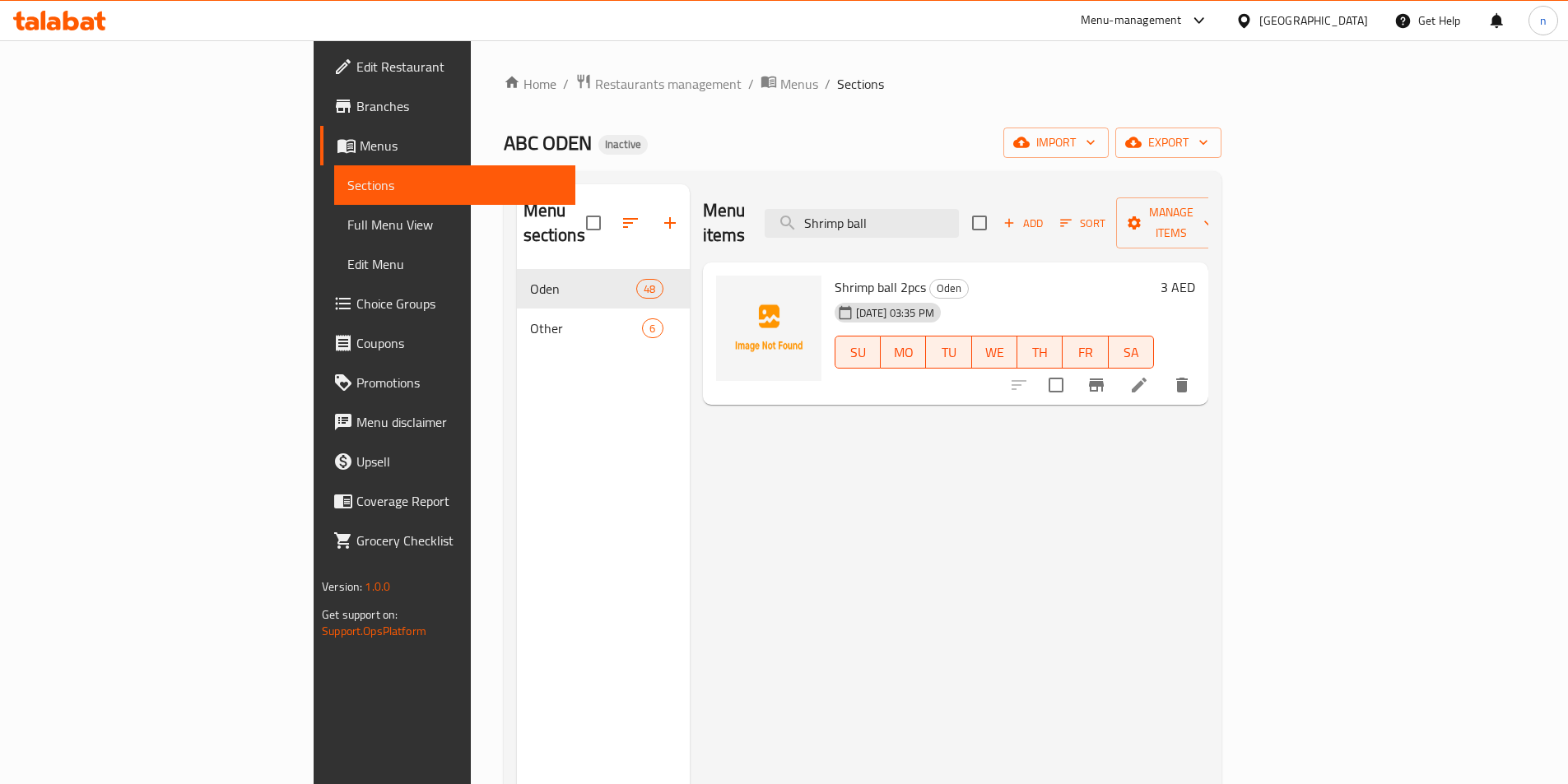
type input "Shrimp ball"
click at [1150, 376] on icon at bounding box center [1139, 385] width 19 height 19
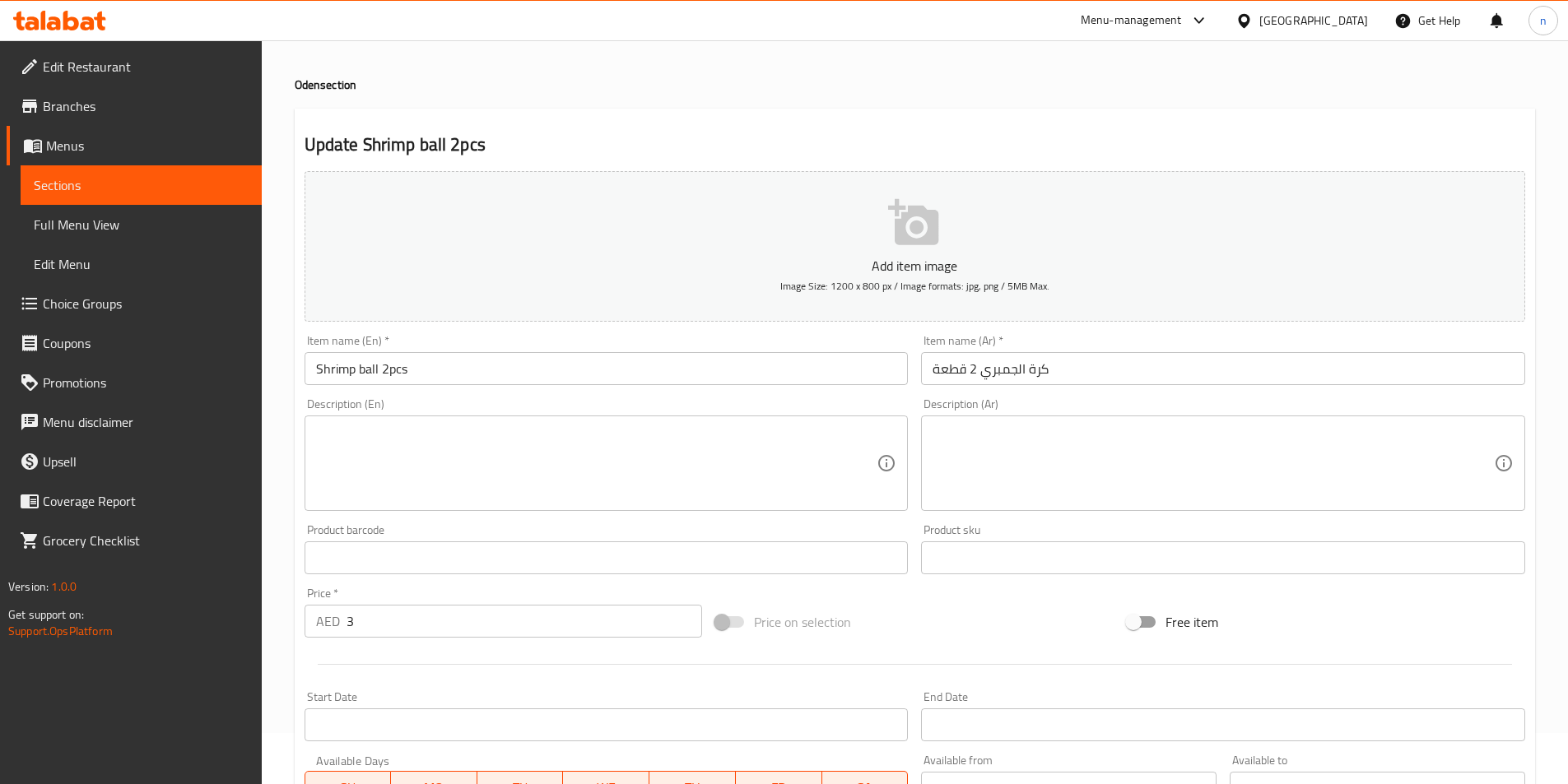
scroll to position [49, 0]
click at [398, 436] on textarea at bounding box center [596, 464] width 561 height 78
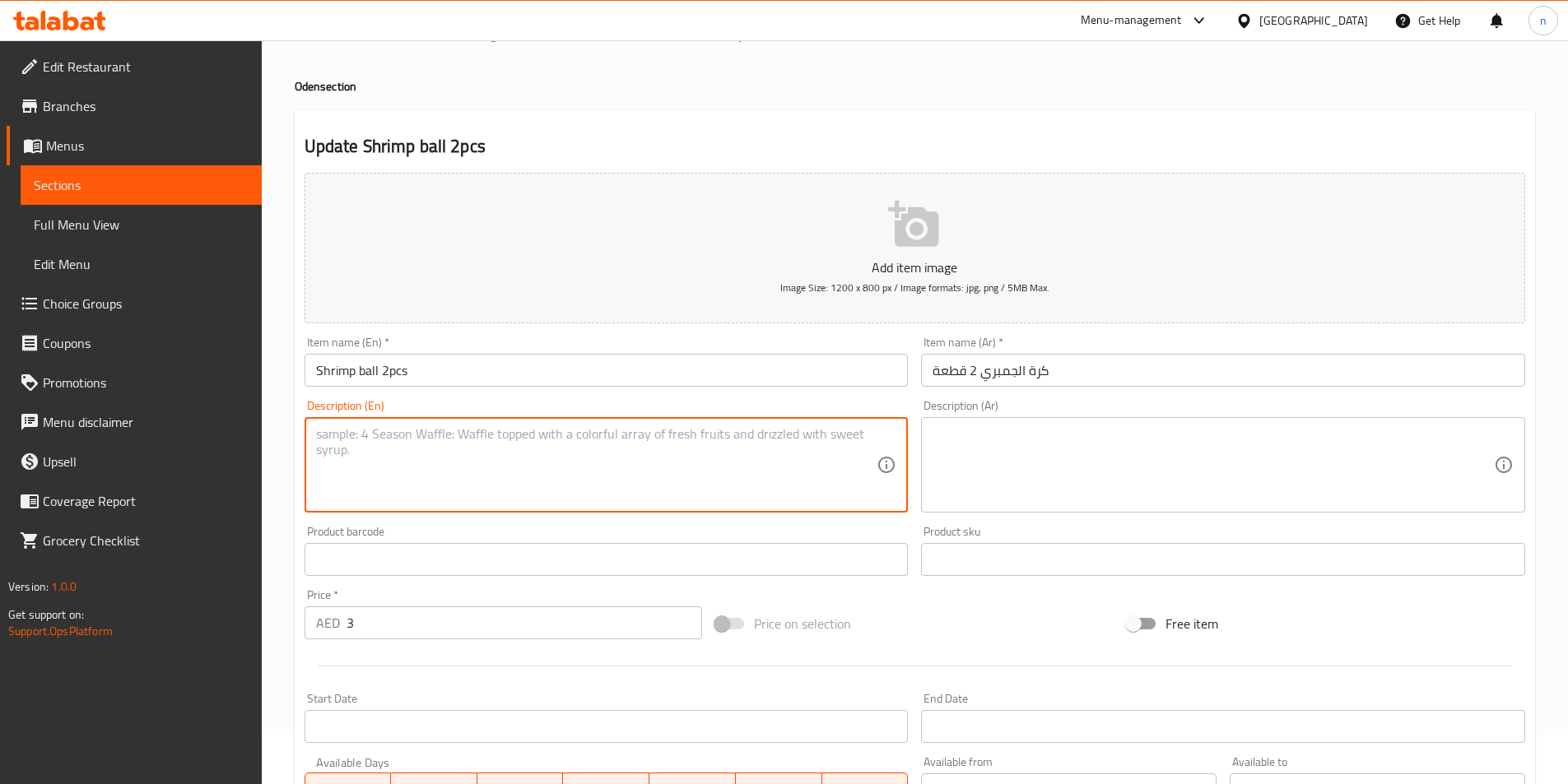
paste textarea "A tasty, bouncy ball made from shrimp paste."
type textarea "A tasty, bouncy ball made from shrimp paste."
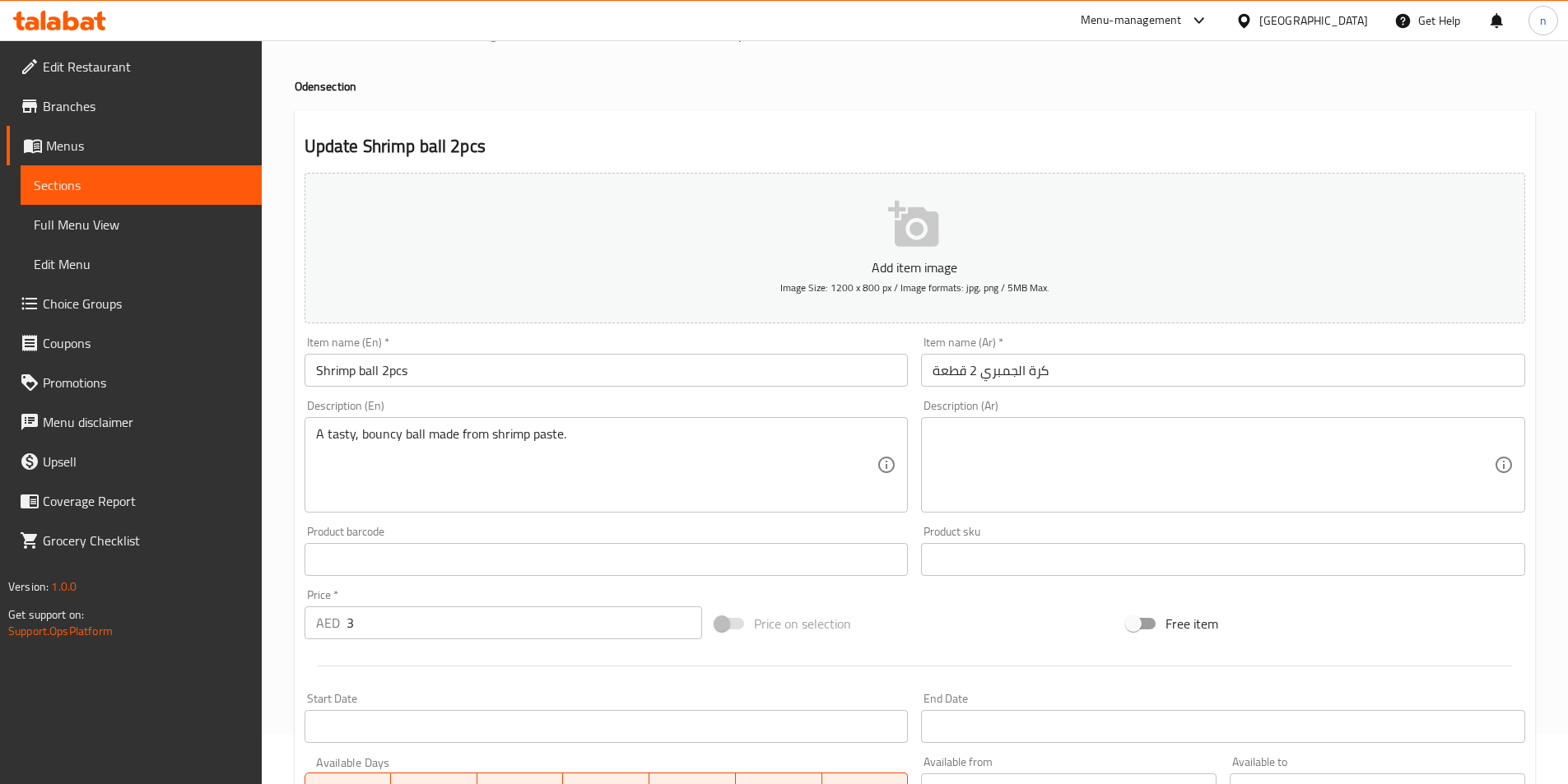
click at [1196, 445] on textarea at bounding box center [1212, 464] width 561 height 78
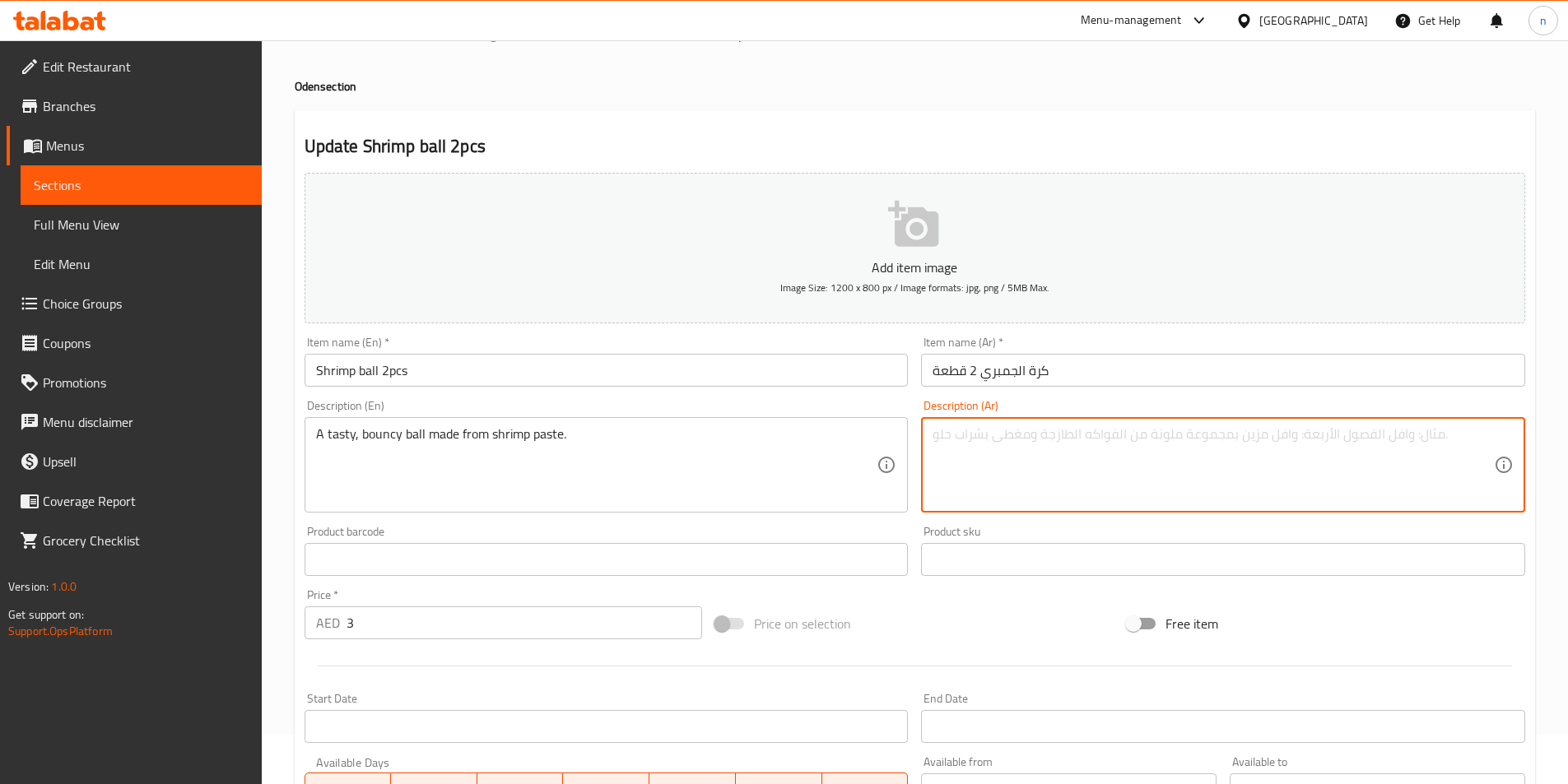
paste textarea "كرة لذيذة ومرنة مصنوعة من معجون الروبيان."
click at [1130, 477] on textarea "كرة لذيذة ومرنة مصنوعة من معجون الروبيان." at bounding box center [1212, 464] width 561 height 78
click at [1416, 440] on textarea "كرة لذيذة ومرنة مصنوعة من معجون الروبيان." at bounding box center [1212, 464] width 561 height 78
click at [1409, 438] on textarea "كرة لذيذة ومرنة مصنوعة من معجون الروبيان." at bounding box center [1212, 464] width 561 height 78
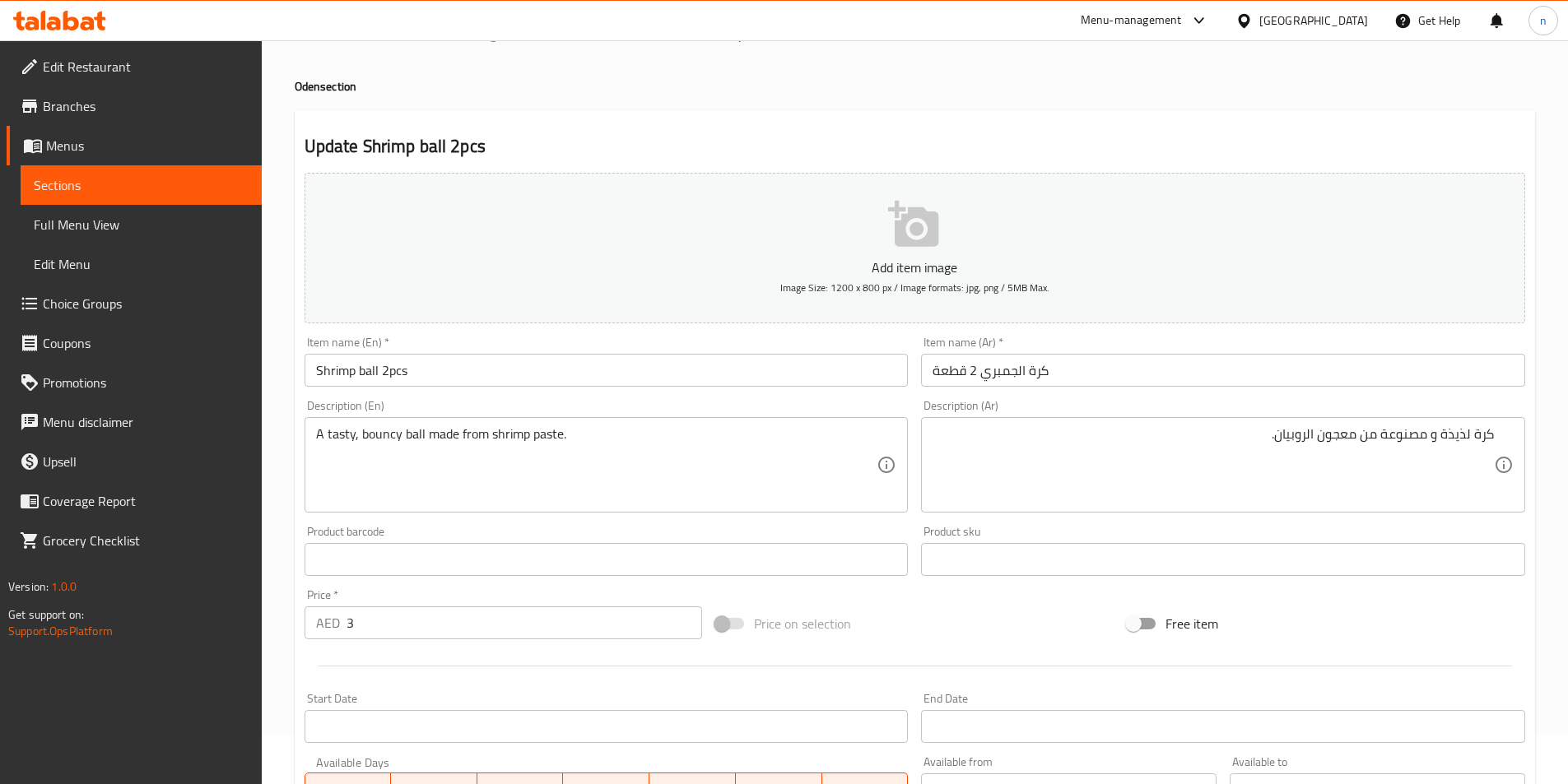
click at [1433, 439] on textarea "كرة لذيذة و مصنوعة من معجون الروبيان." at bounding box center [1212, 464] width 561 height 78
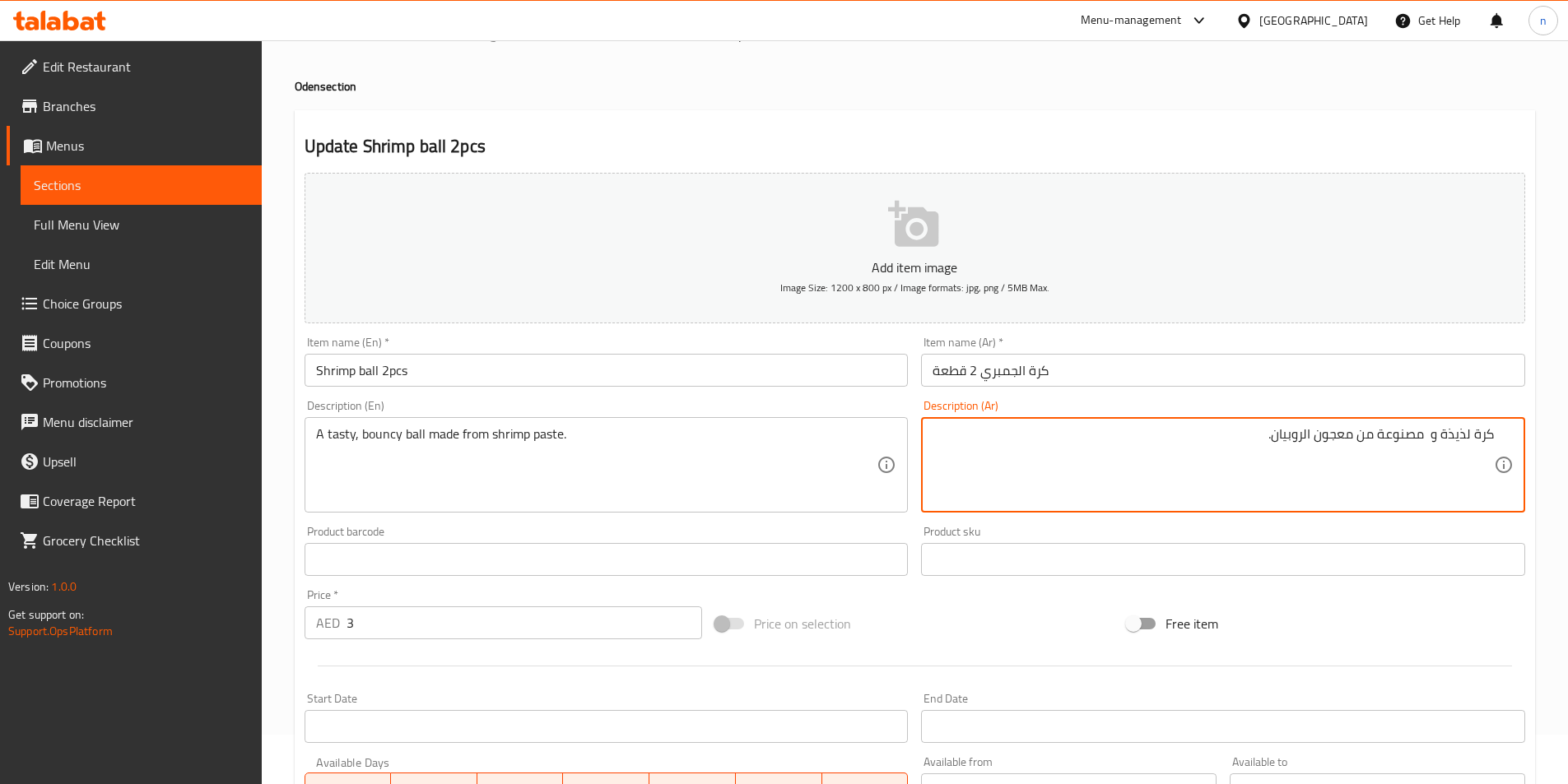
paste textarea "باونسي"
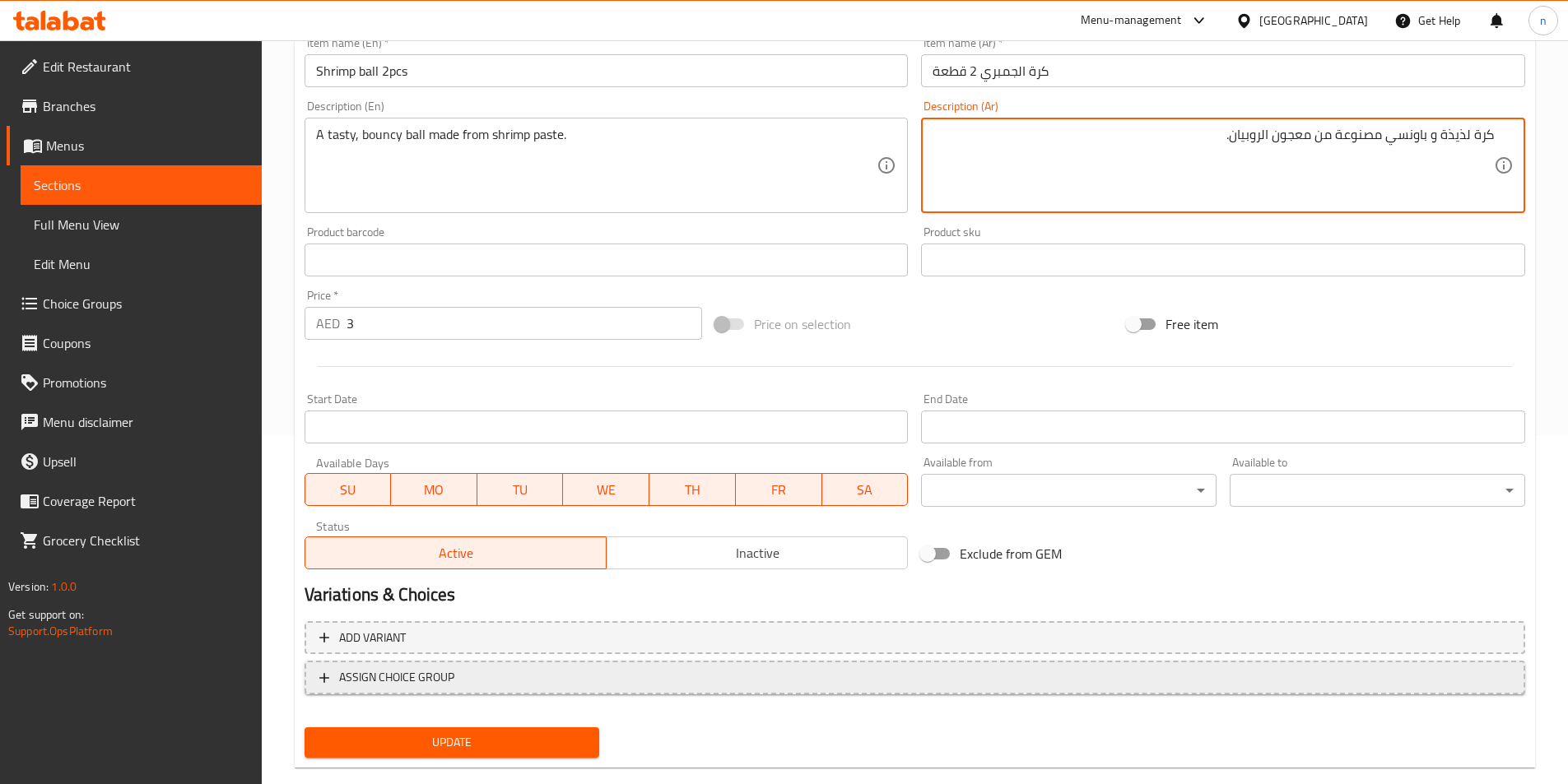
scroll to position [378, 0]
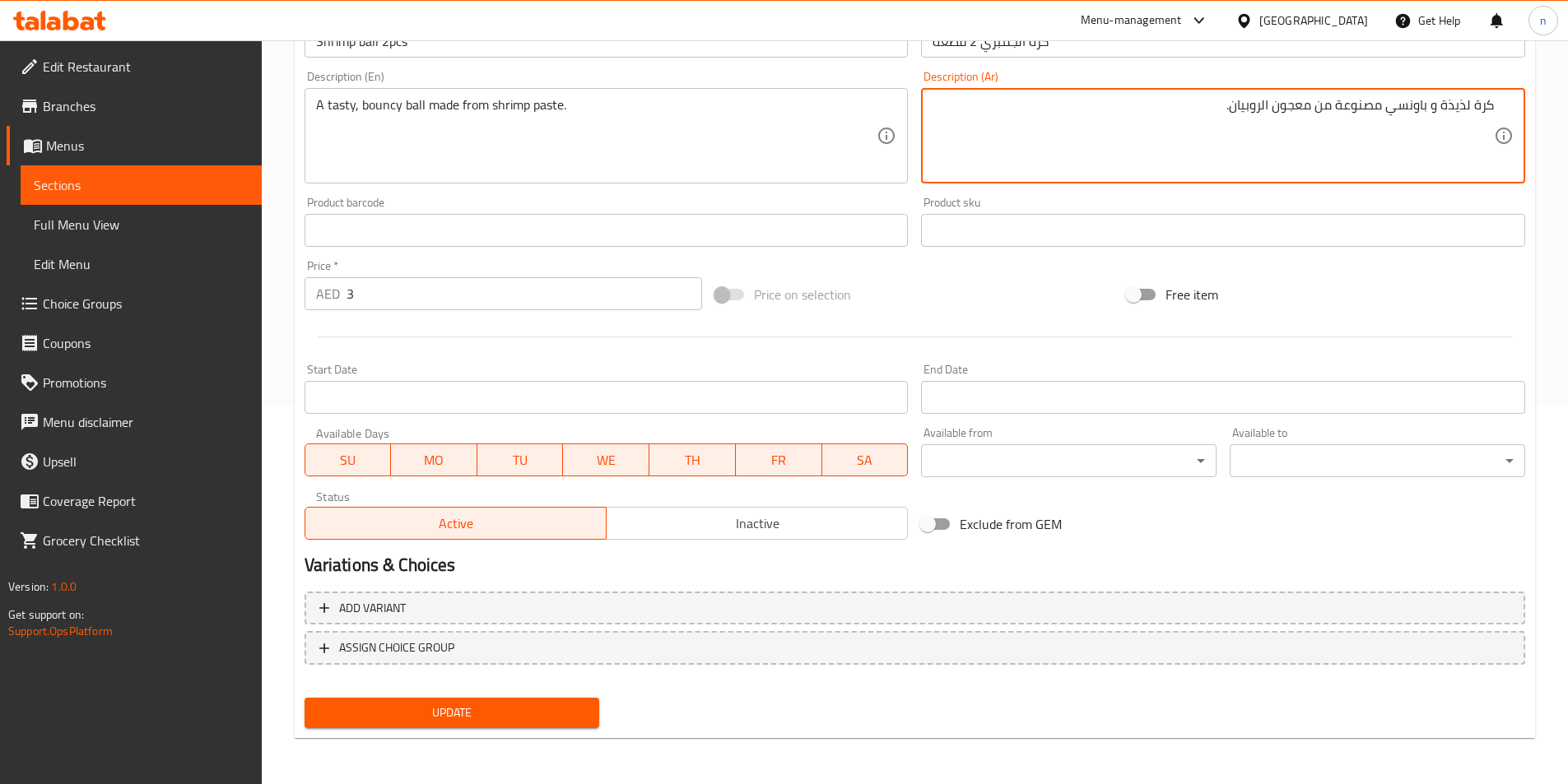
type textarea "كرة لذيذة و باونسي مصنوعة من معجون الروبيان."
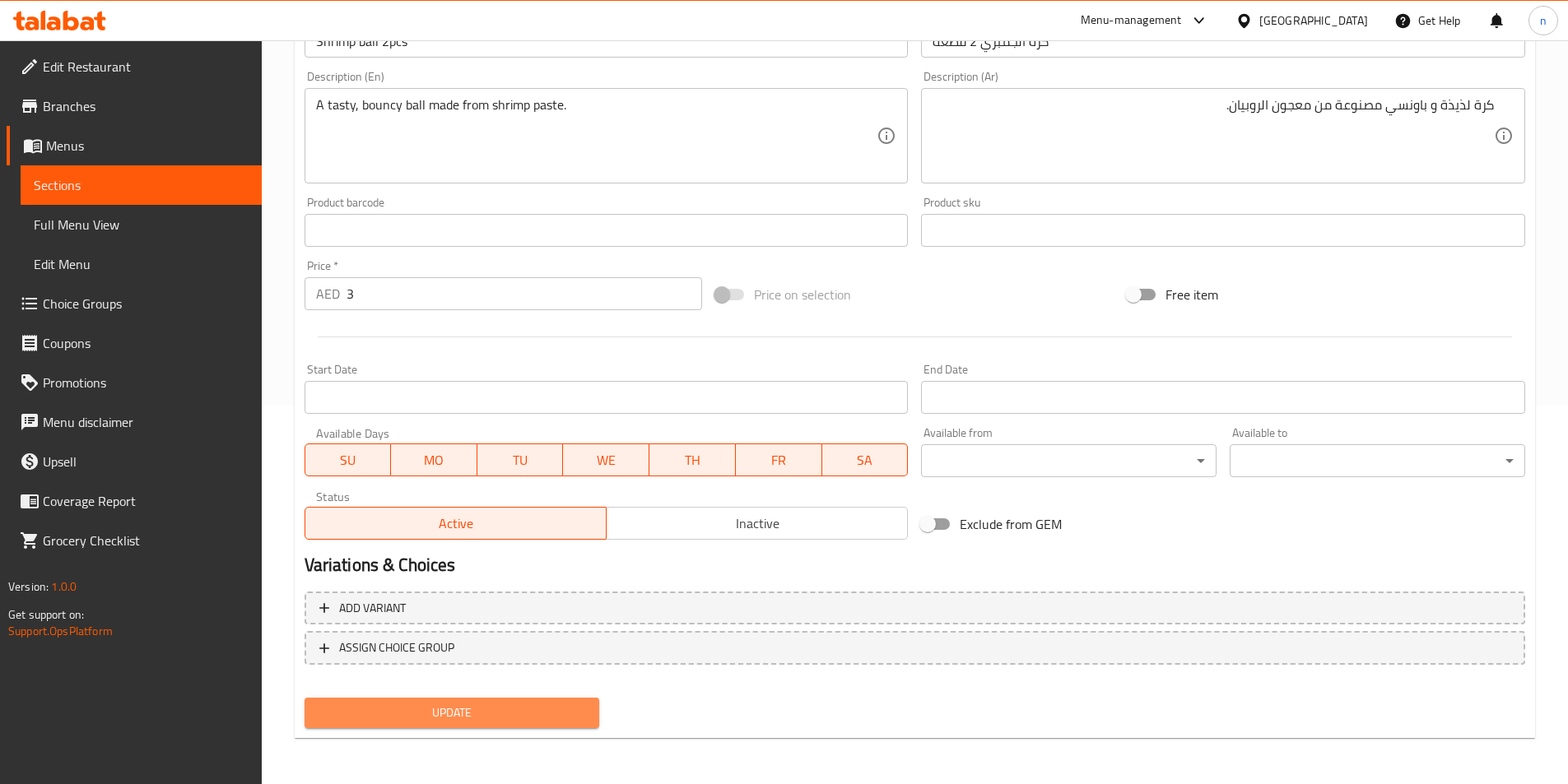
click at [546, 712] on span "Update" at bounding box center [452, 713] width 270 height 20
drag, startPoint x: 442, startPoint y: 704, endPoint x: 437, endPoint y: 695, distance: 10.3
click at [441, 706] on span "Update" at bounding box center [452, 713] width 270 height 20
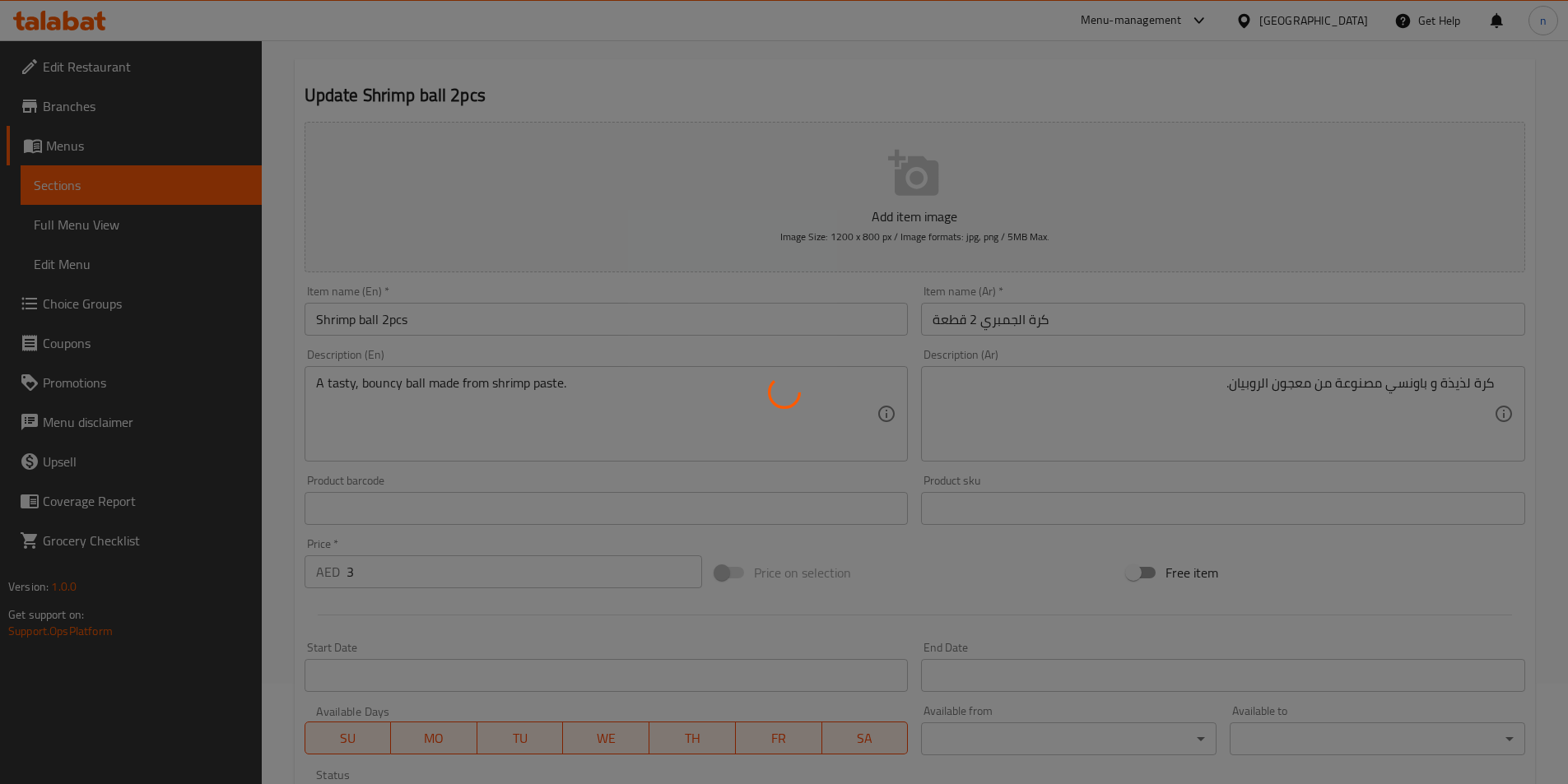
scroll to position [0, 0]
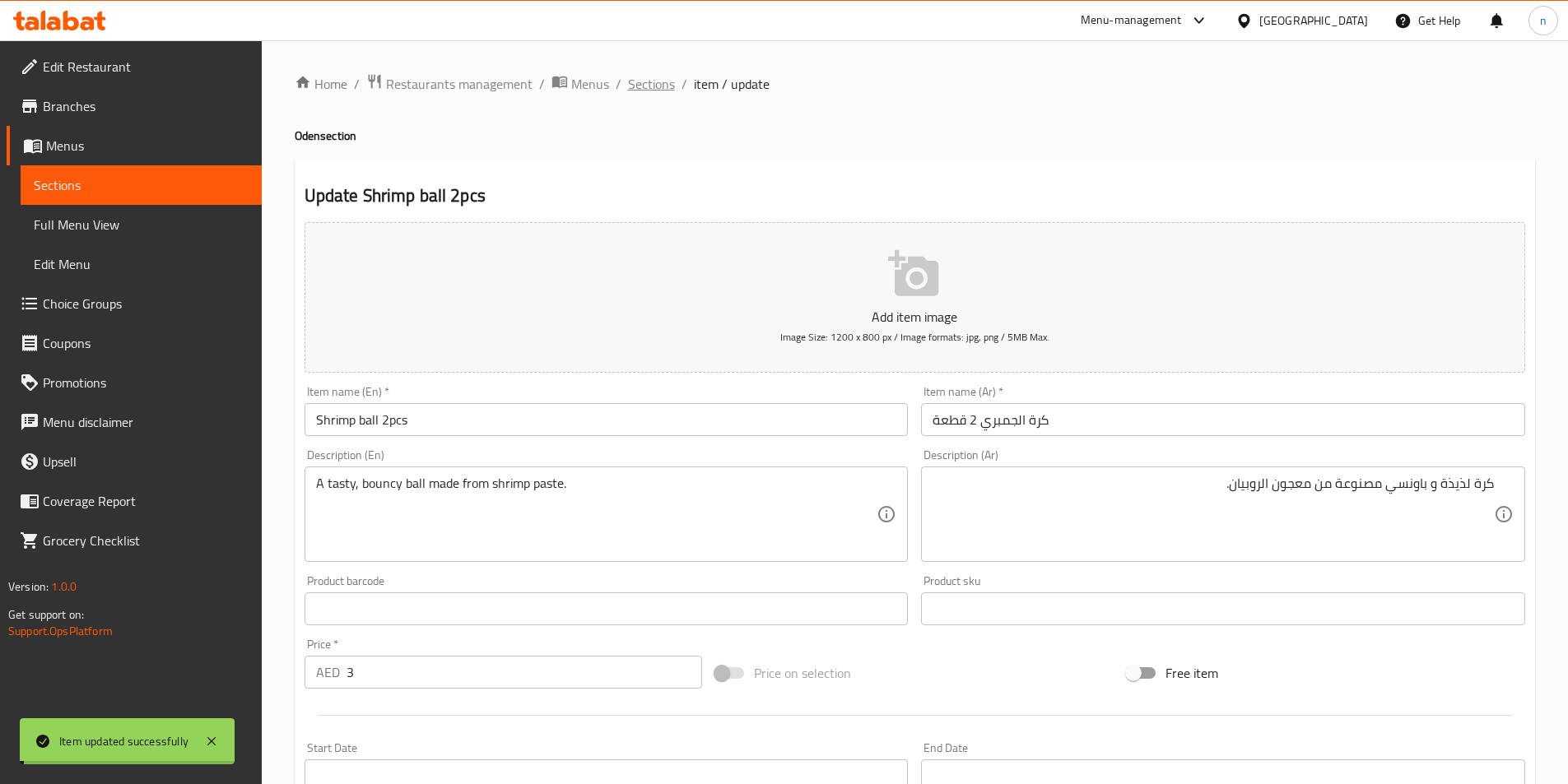
click at [658, 83] on span "Sections" at bounding box center [651, 84] width 47 height 19
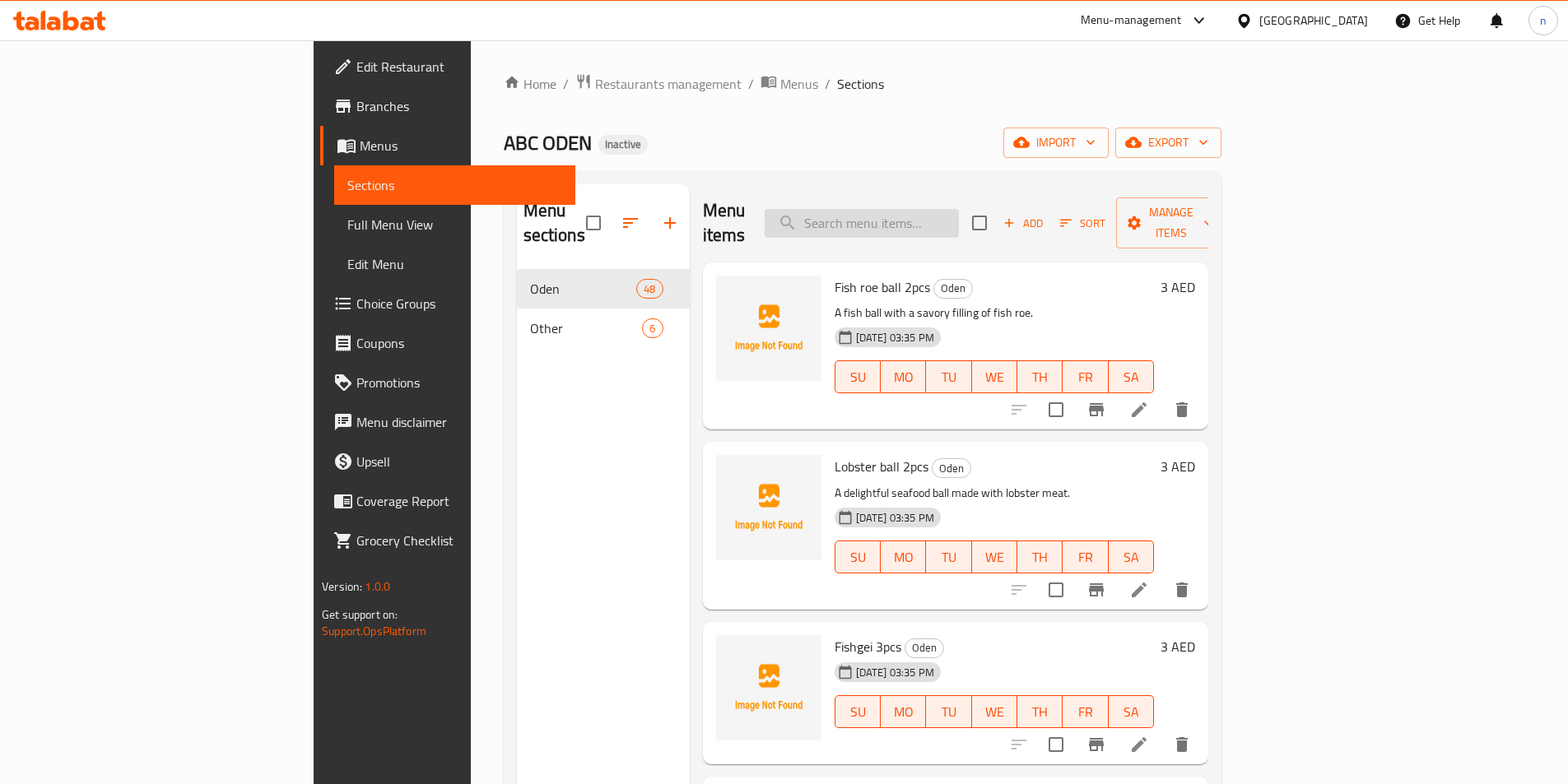
click at [959, 216] on input "search" at bounding box center [862, 223] width 194 height 29
paste input "Flowering sausage"
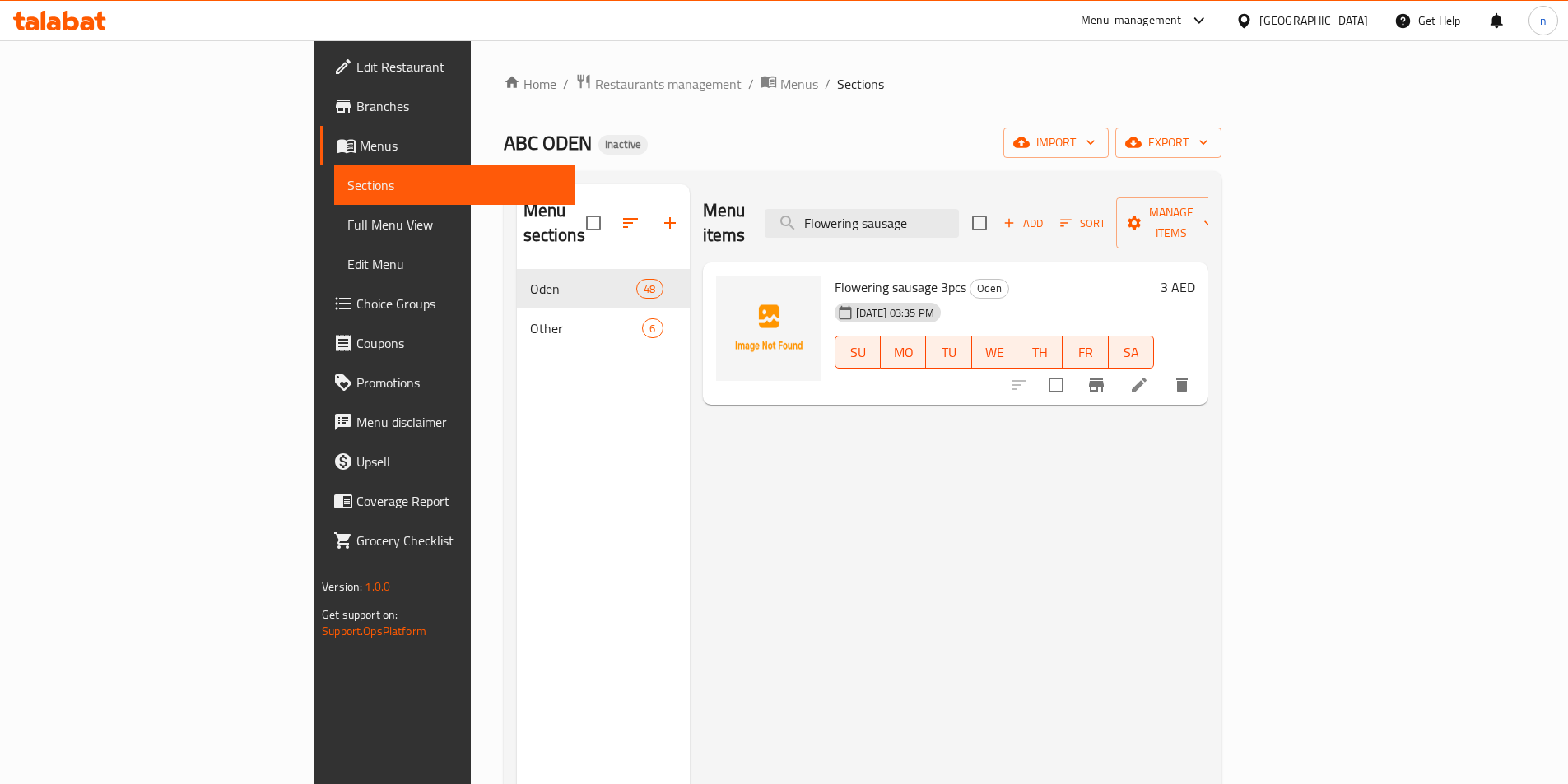
type input "Flowering sausage"
click at [1150, 376] on icon at bounding box center [1139, 385] width 19 height 19
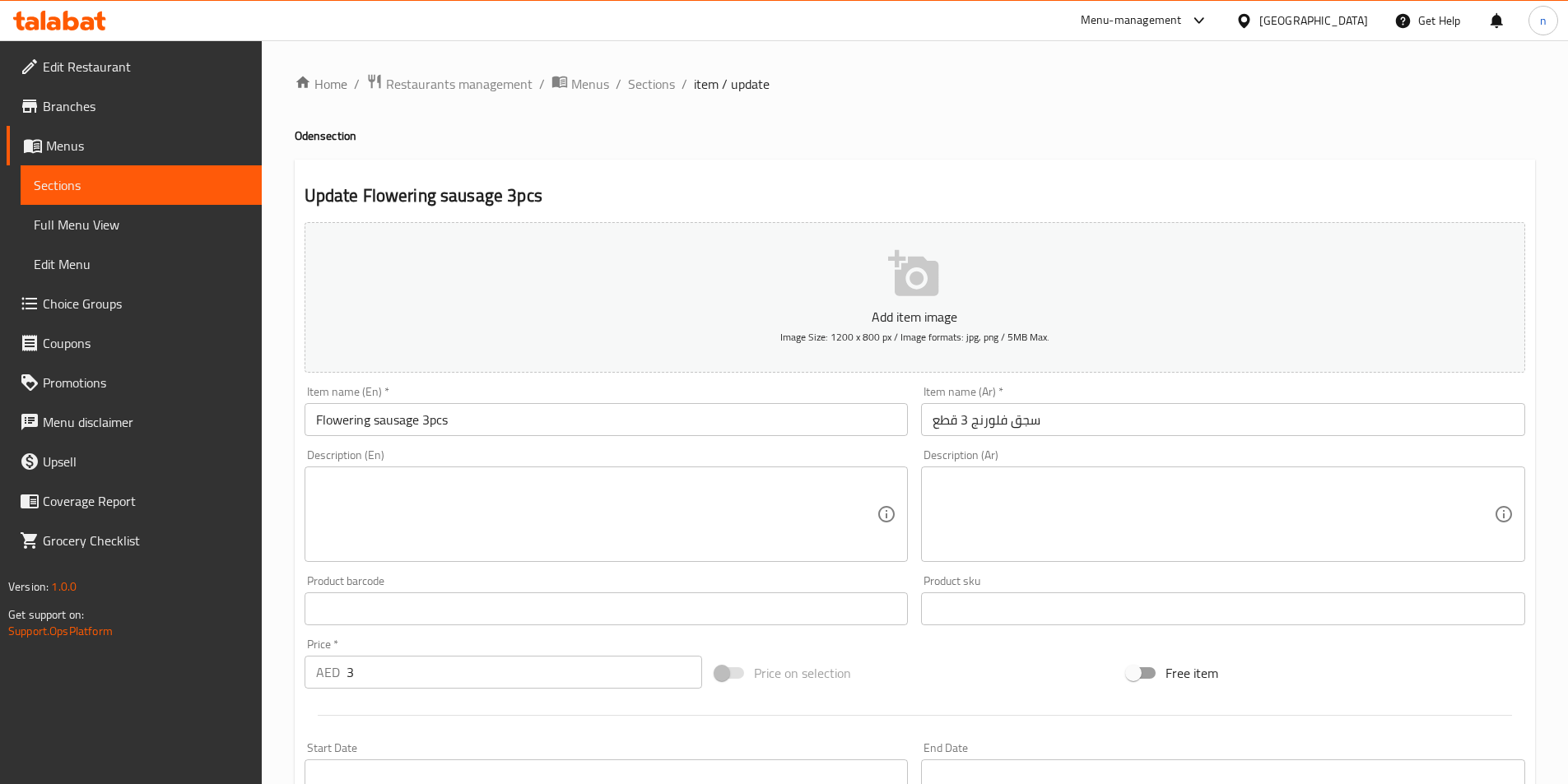
click at [473, 489] on textarea at bounding box center [596, 515] width 561 height 78
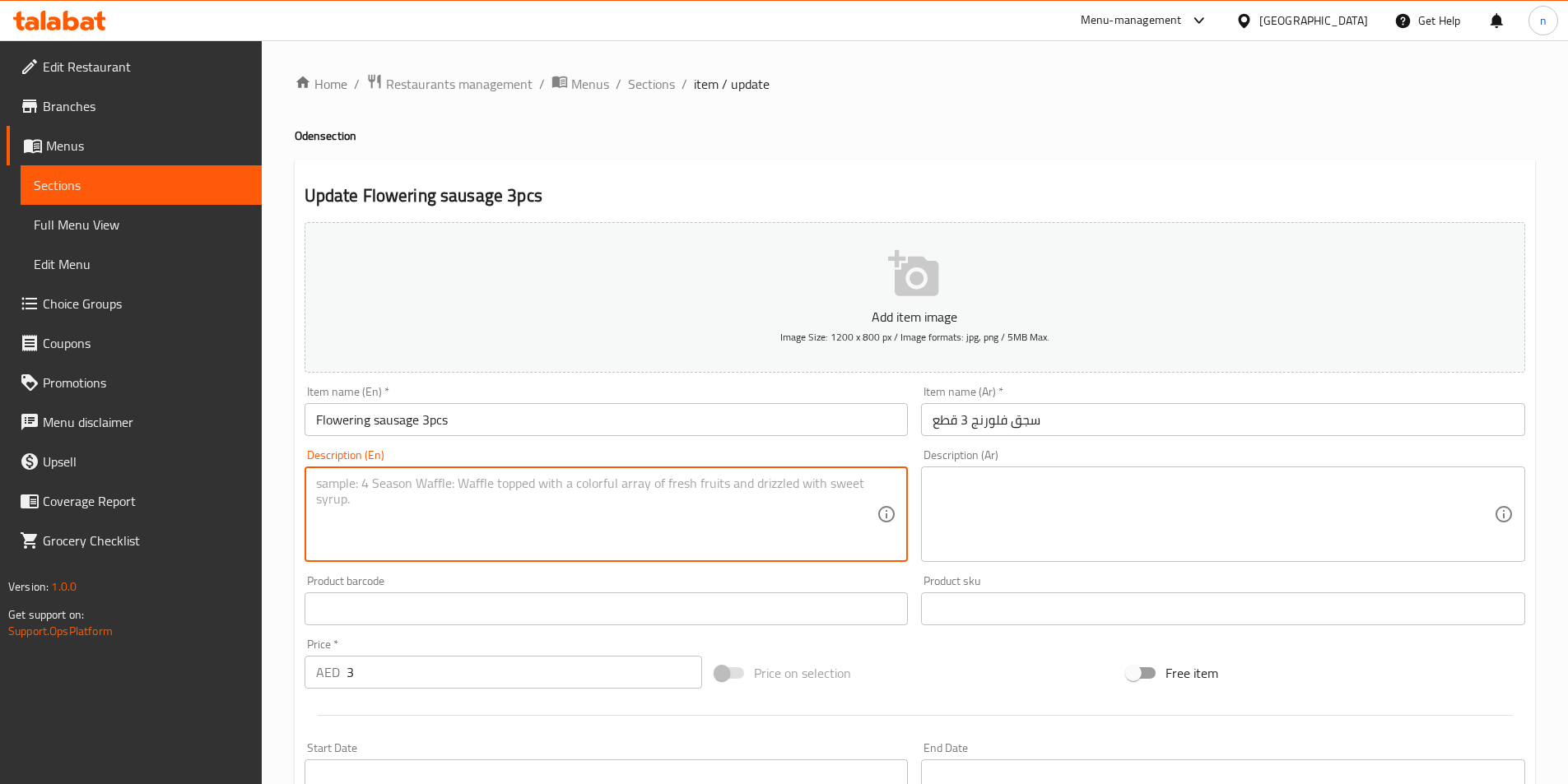
paste textarea "A type of processed sausage that expands to resemble a flower when cooked."
type textarea "A type of processed sausage that expands to resemble a flower when cooked."
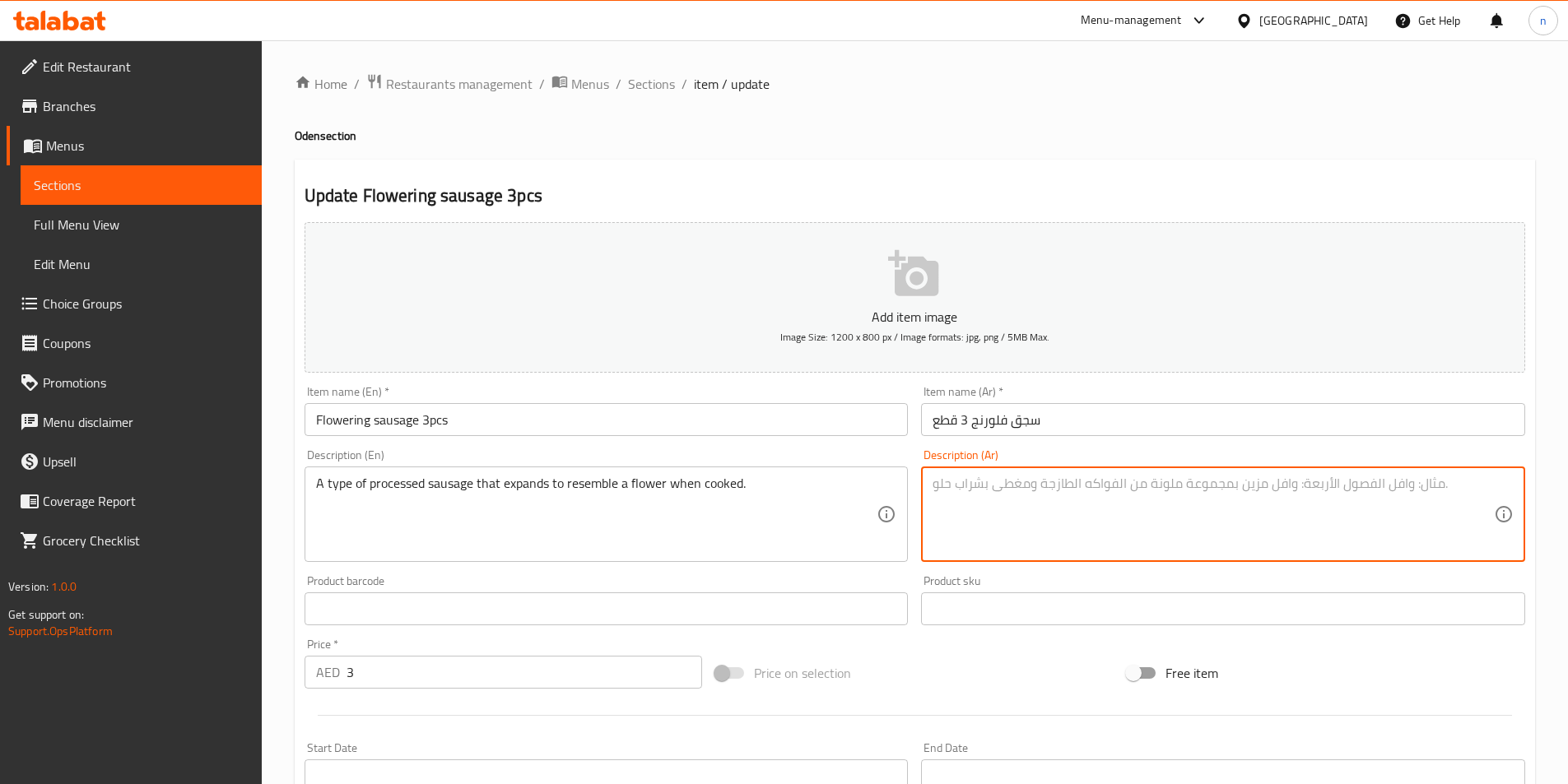
click at [1109, 499] on textarea at bounding box center [1212, 515] width 561 height 78
paste textarea "نوع من السجق المعالج الذي يتمدد ليشبه الزهرة عند الطهي."
click at [1150, 518] on textarea "نوع من السجق المعالج الذي يتمدد ليشبه الزهرة عند الطهي." at bounding box center [1212, 515] width 561 height 78
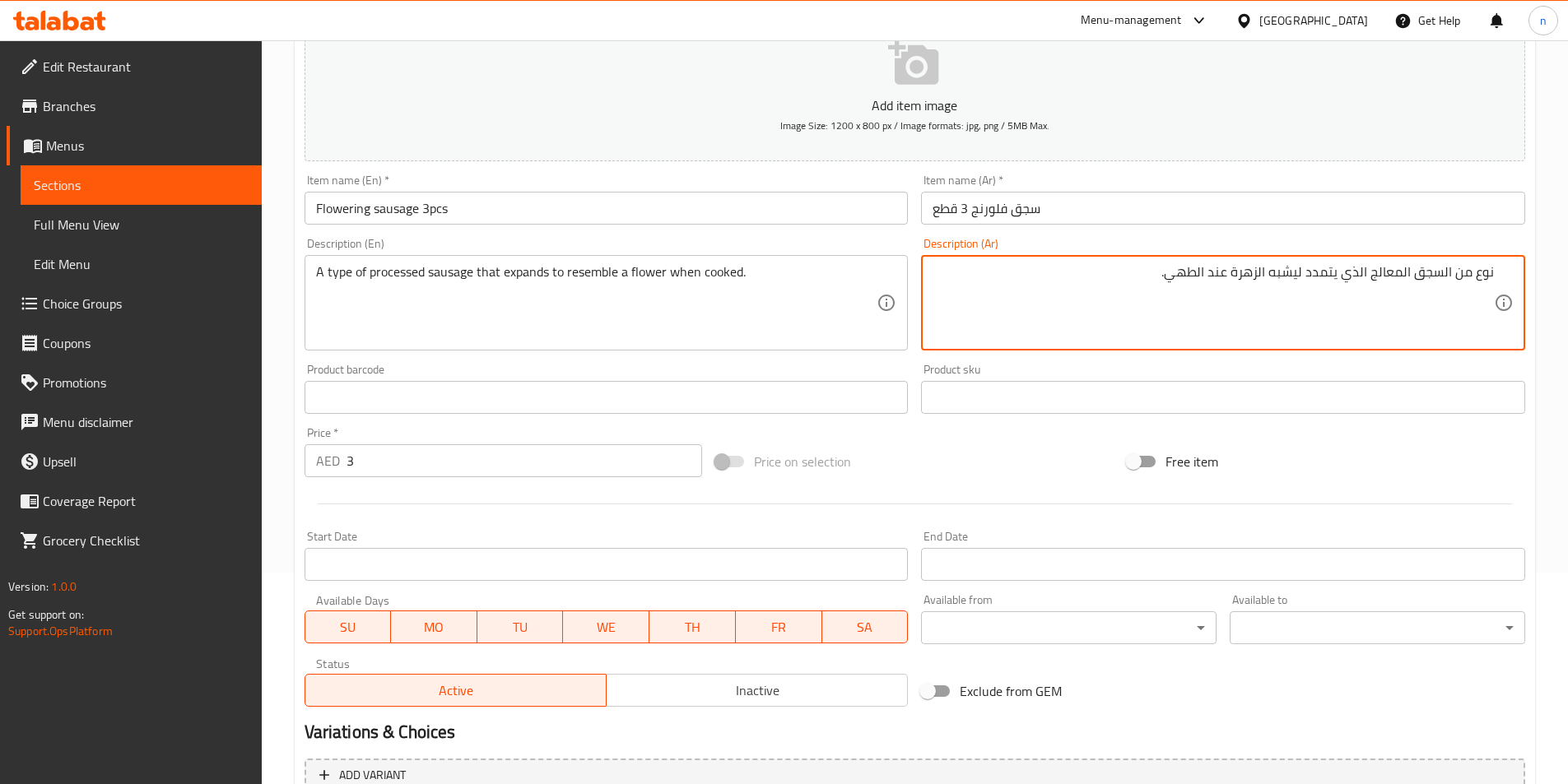
scroll to position [378, 0]
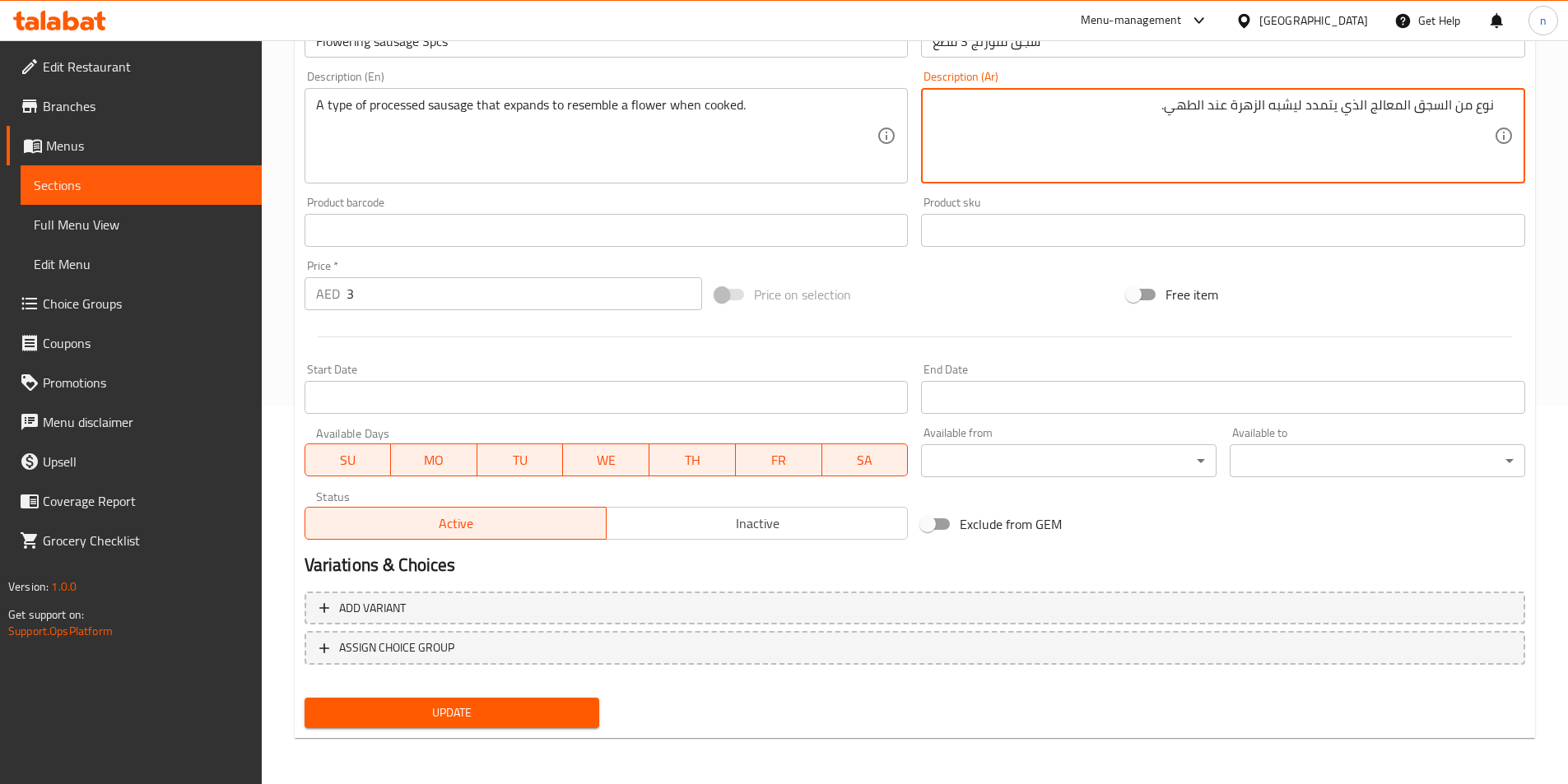
type textarea "نوع من السجق المعالج الذي يتمدد ليشبه الزهرة عند الطهي."
drag, startPoint x: 525, startPoint y: 698, endPoint x: 518, endPoint y: 710, distance: 13.9
click at [525, 699] on button "Update" at bounding box center [452, 714] width 296 height 31
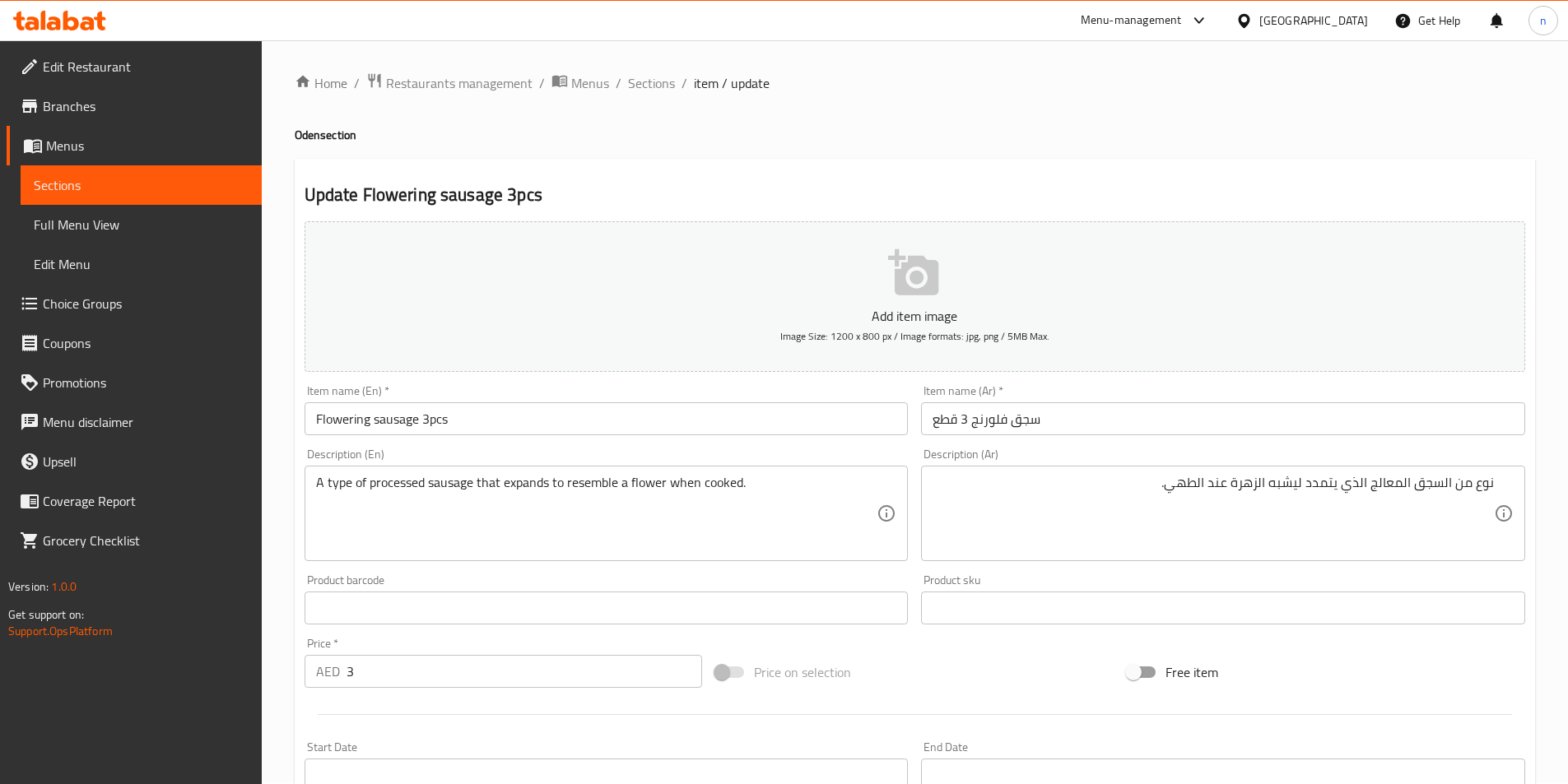
scroll to position [0, 0]
click at [636, 88] on span "Sections" at bounding box center [651, 84] width 47 height 19
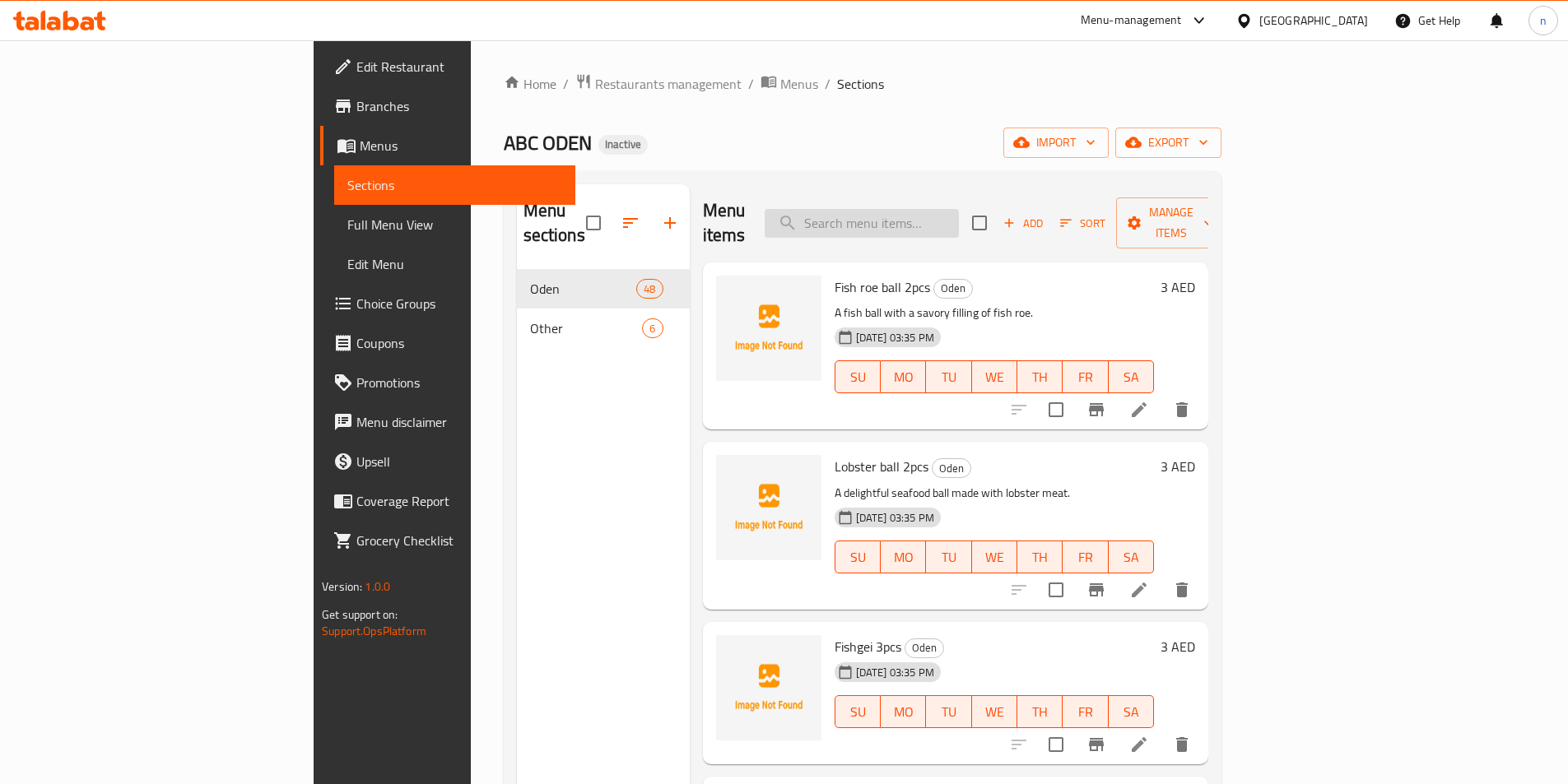
click at [955, 209] on input "search" at bounding box center [862, 223] width 194 height 29
paste input "Squid ball"
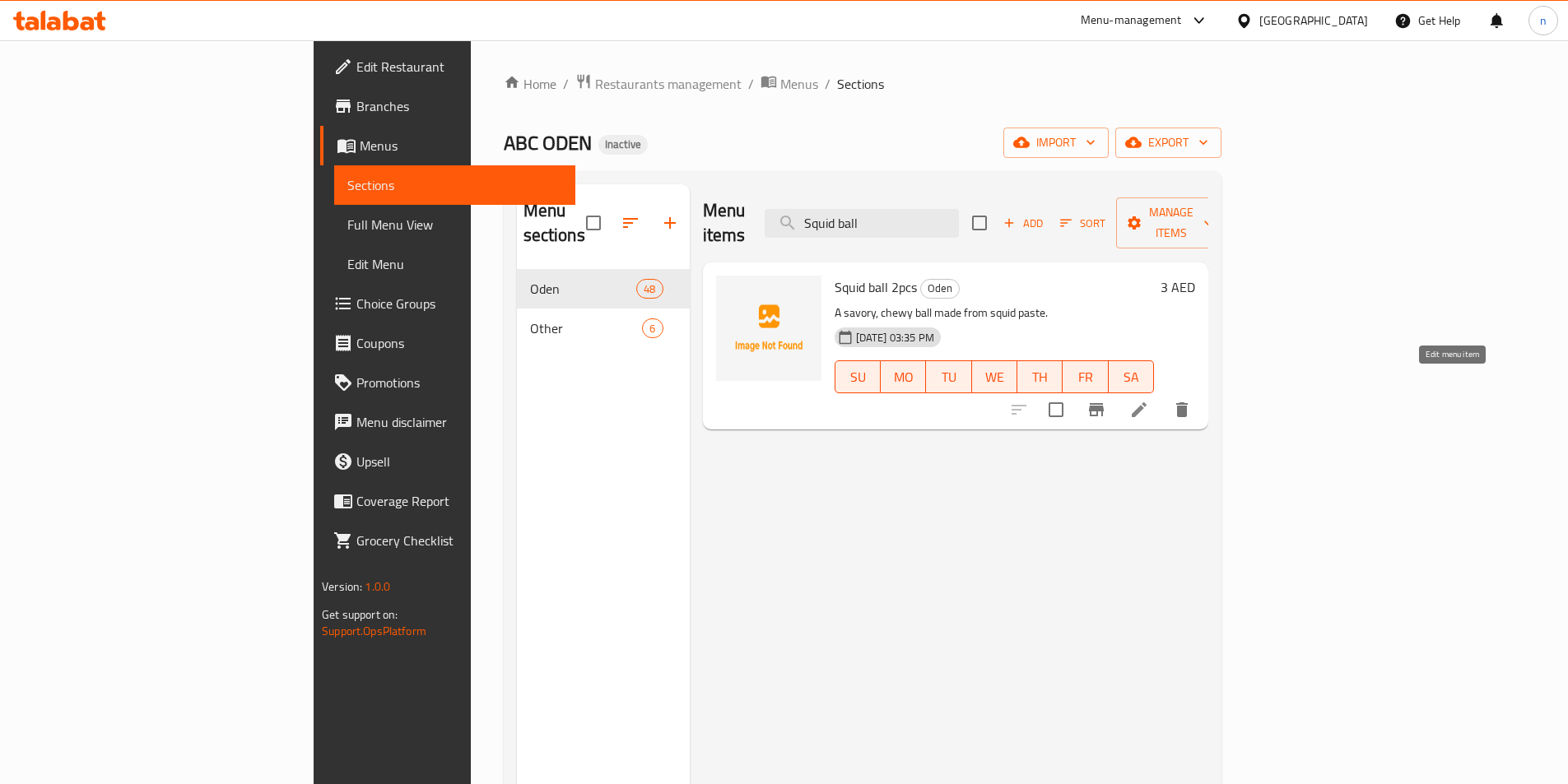
type input "Squid ball"
click at [1147, 403] on icon at bounding box center [1139, 409] width 14 height 14
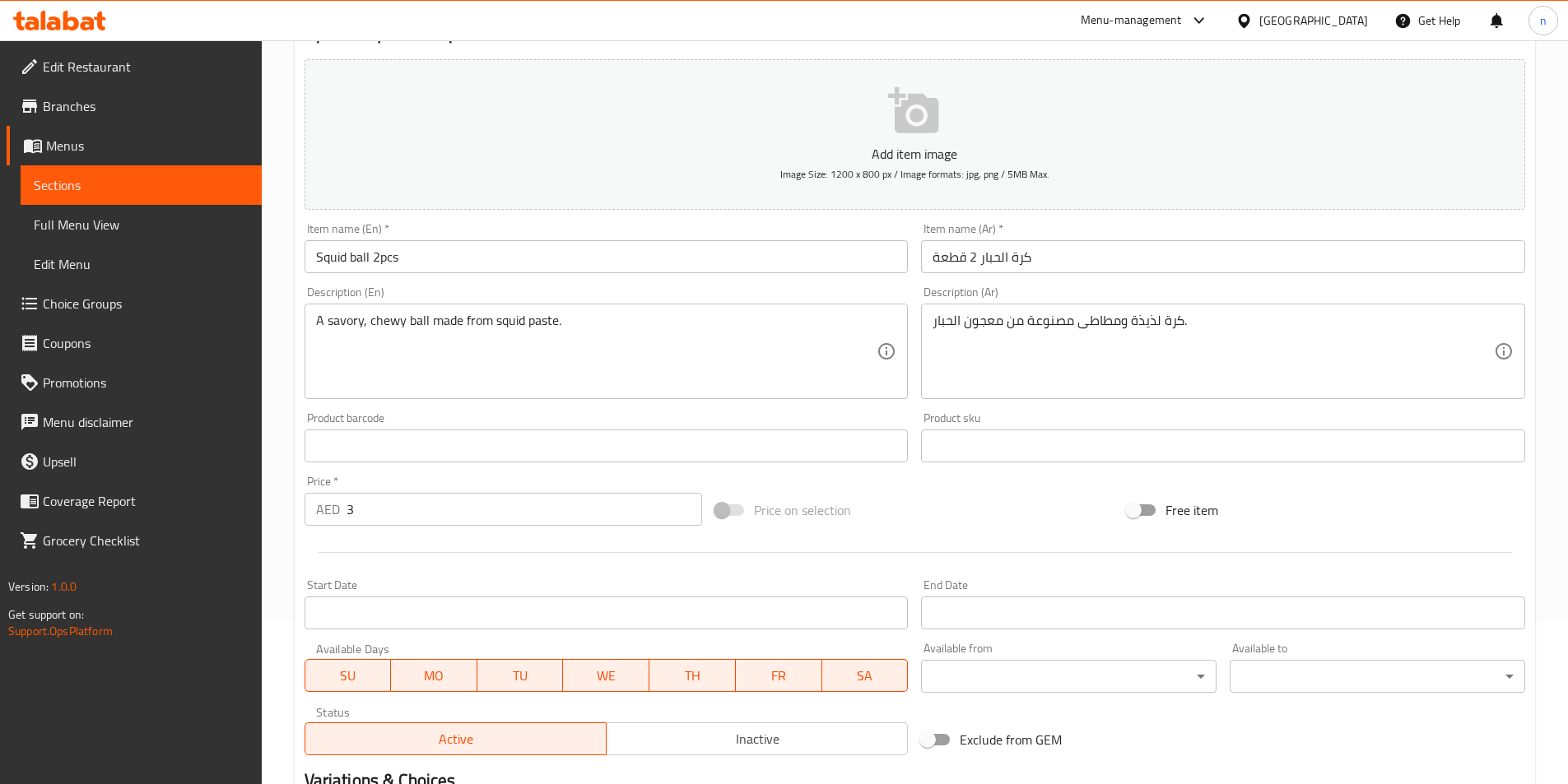
scroll to position [164, 0]
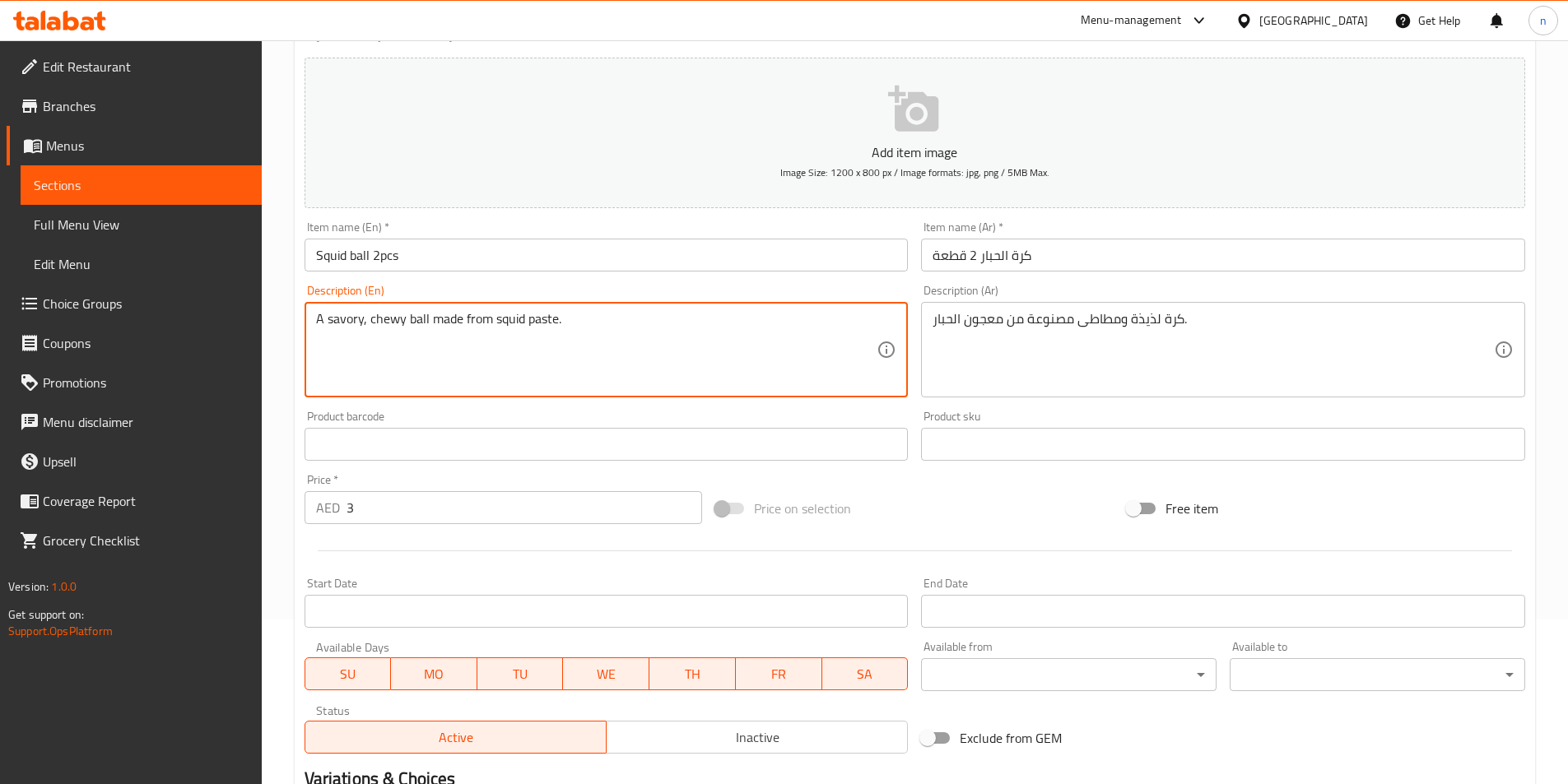
click at [384, 316] on textarea "A savory, chewy ball made from squid paste." at bounding box center [596, 350] width 561 height 78
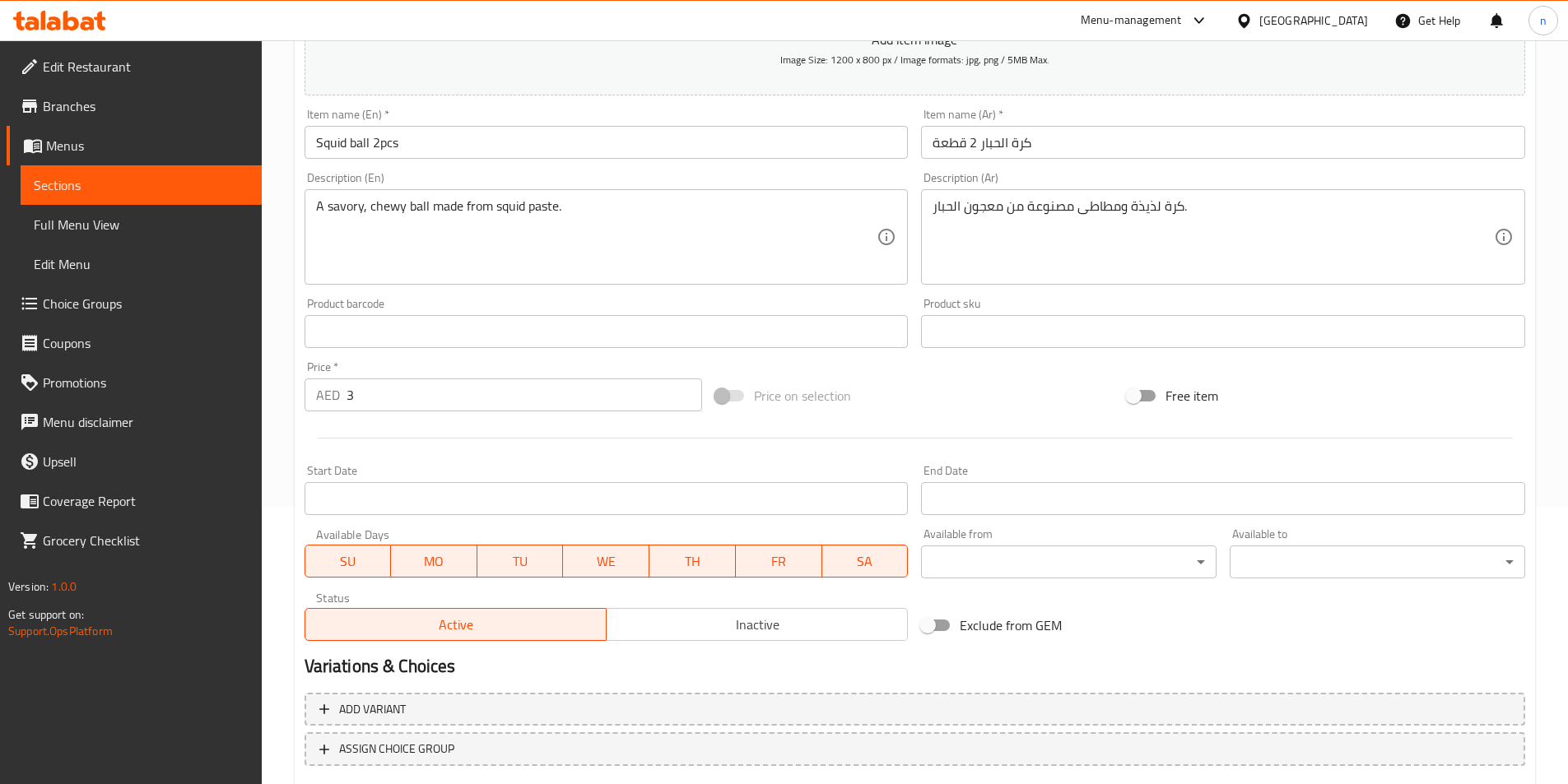
scroll to position [378, 0]
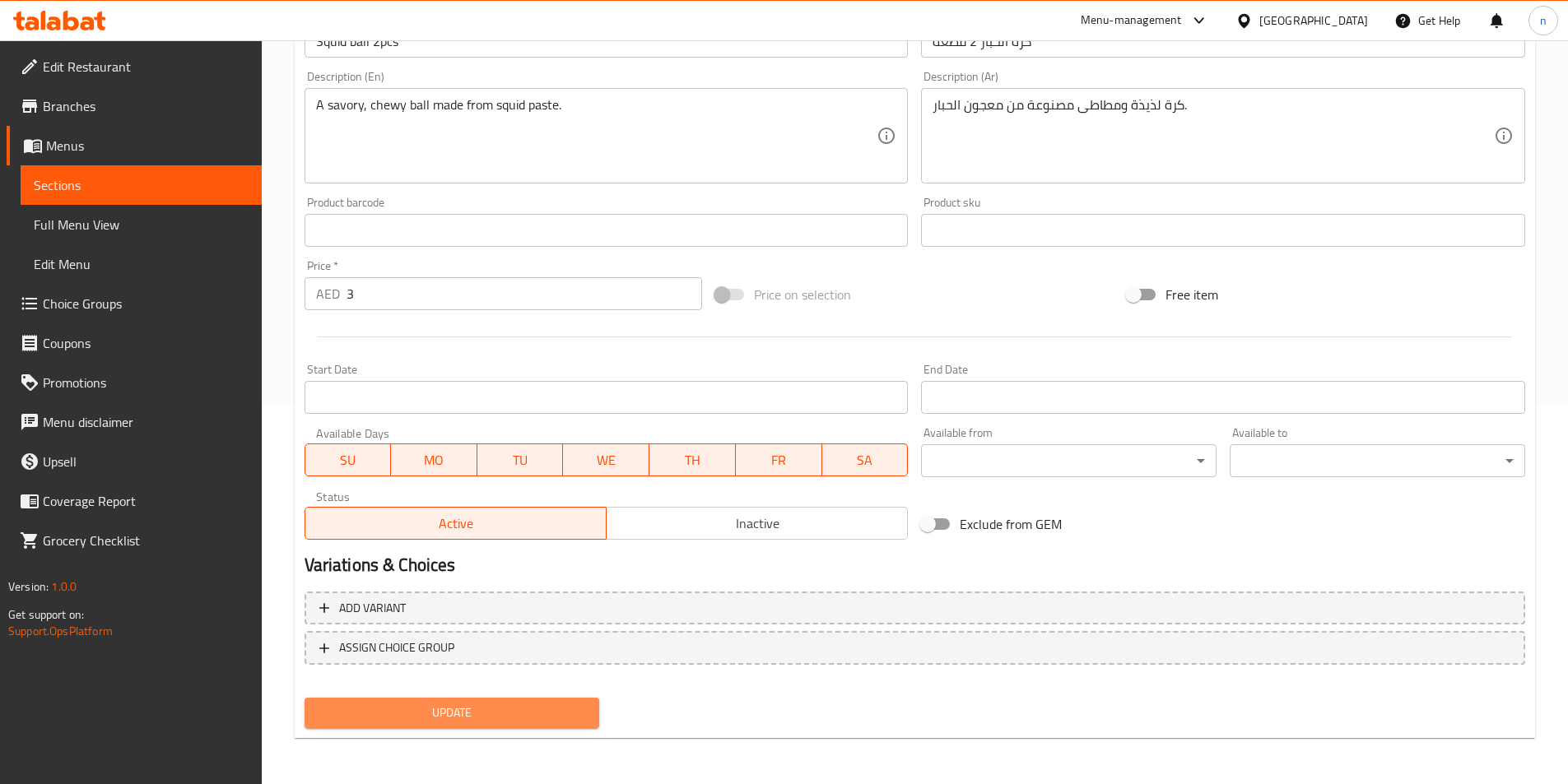
click at [470, 720] on span "Update" at bounding box center [452, 713] width 270 height 20
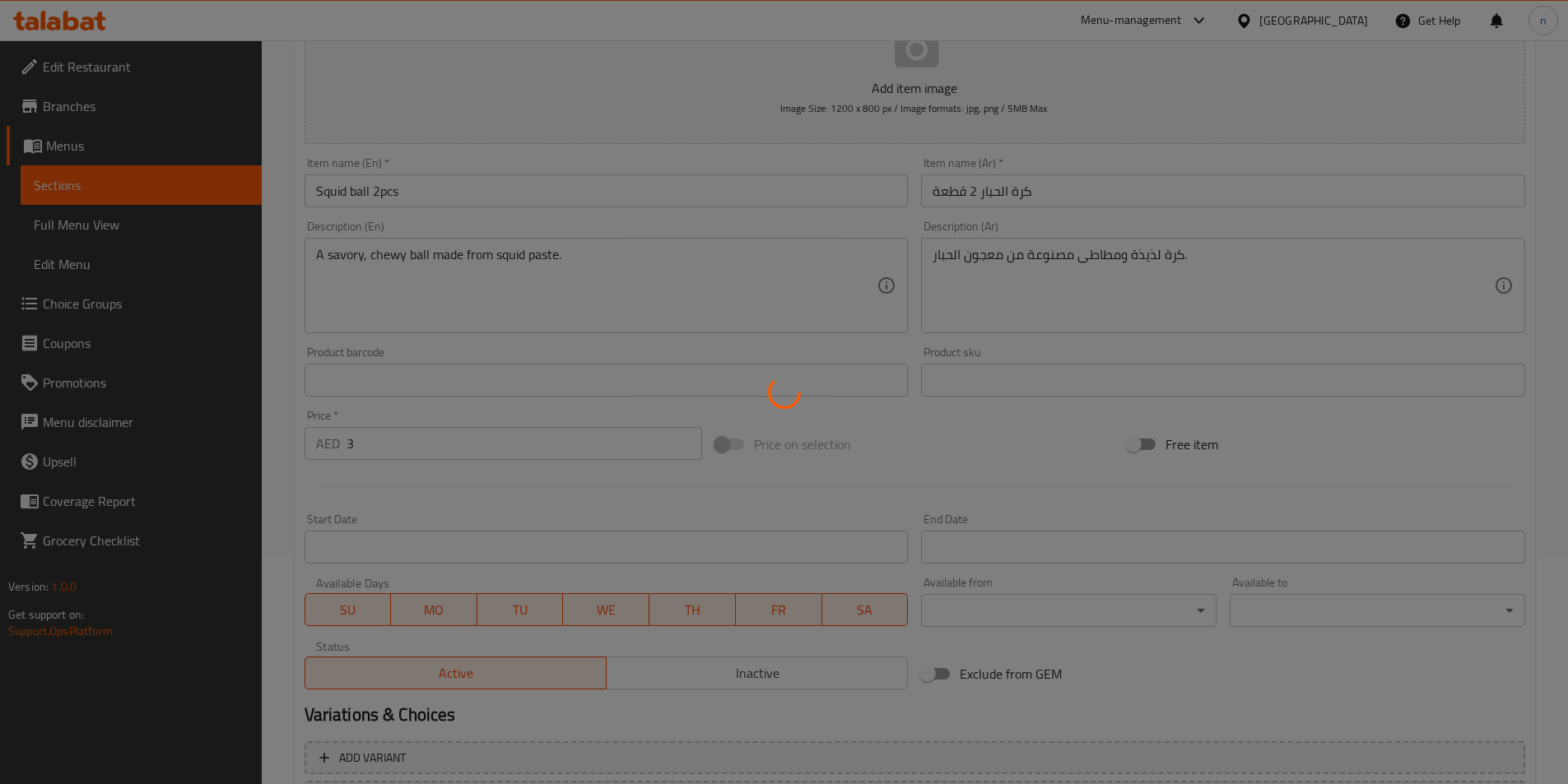
scroll to position [0, 0]
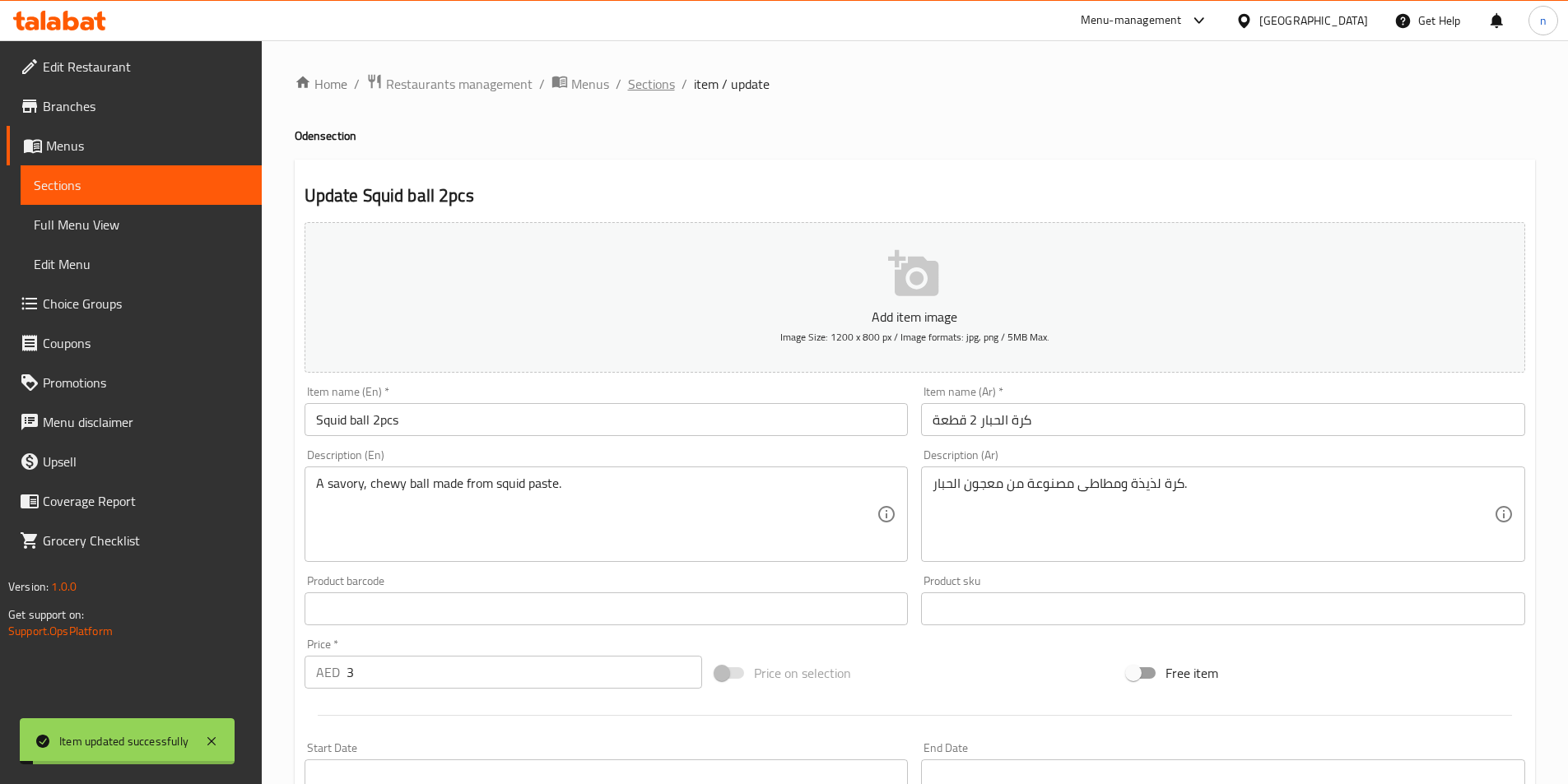
drag, startPoint x: 643, startPoint y: 87, endPoint x: 2, endPoint y: 139, distance: 643.1
click at [641, 87] on span "Sections" at bounding box center [651, 84] width 47 height 19
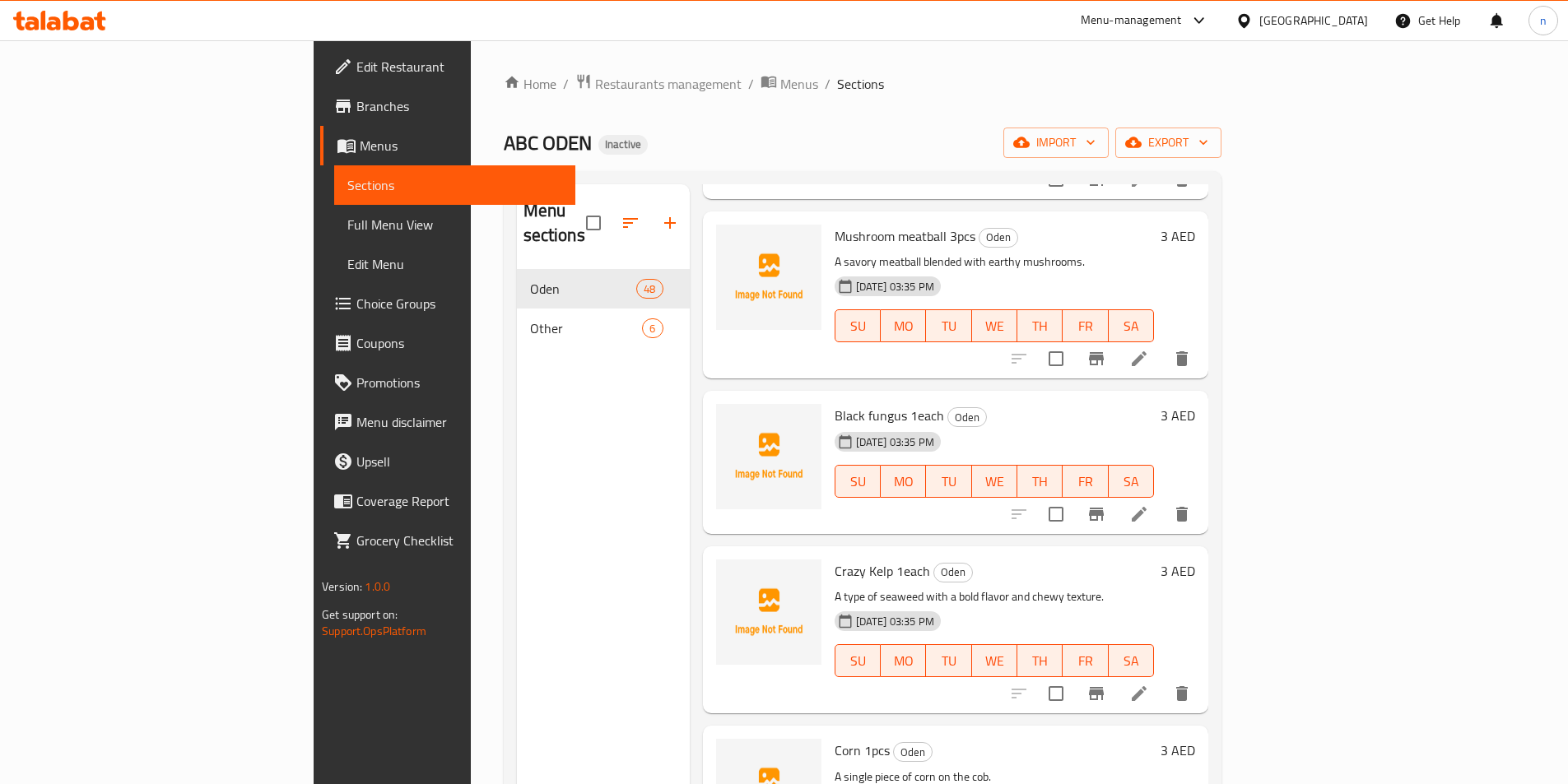
scroll to position [3126, 0]
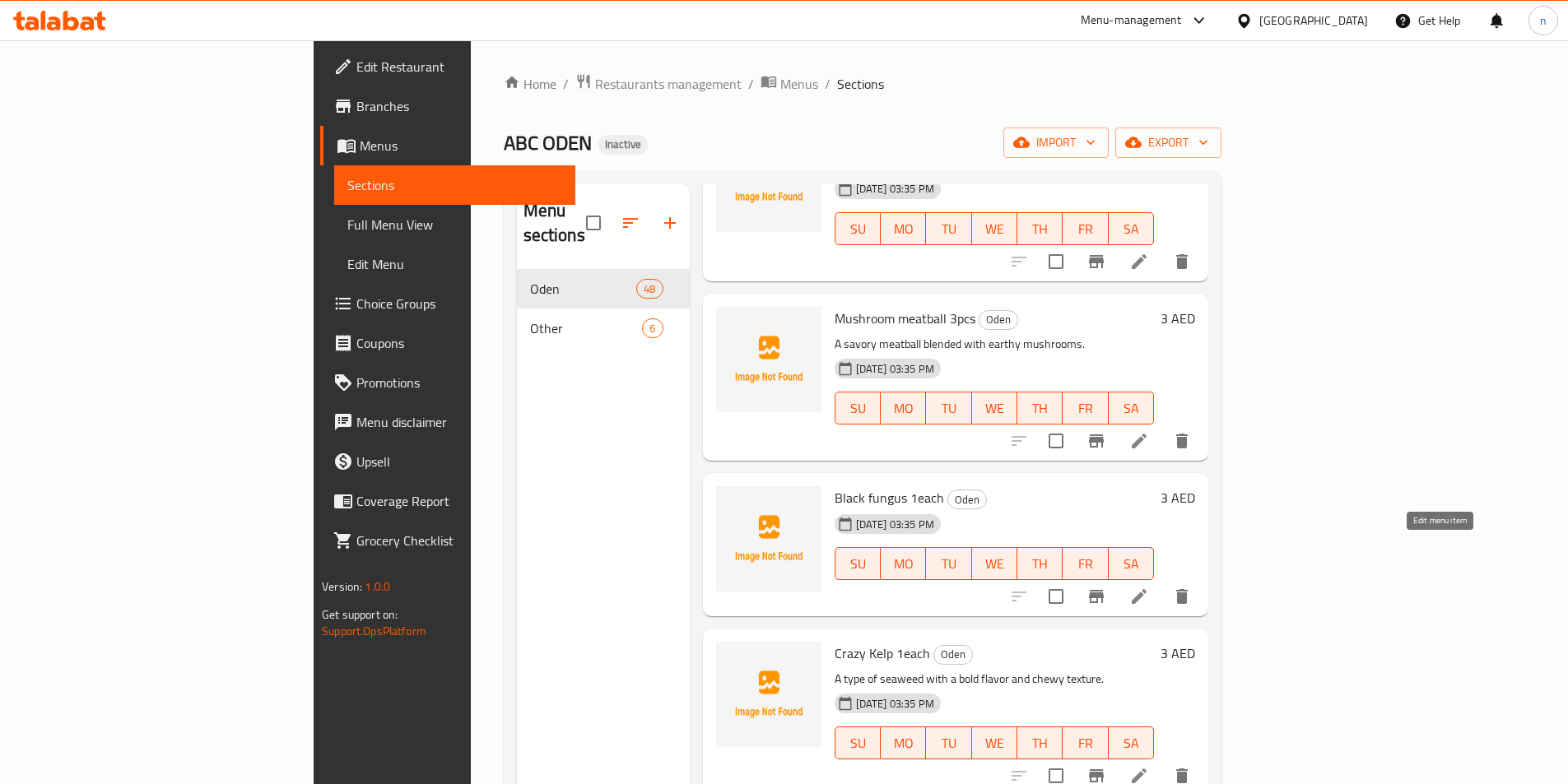
click at [1147, 589] on icon at bounding box center [1139, 596] width 14 height 14
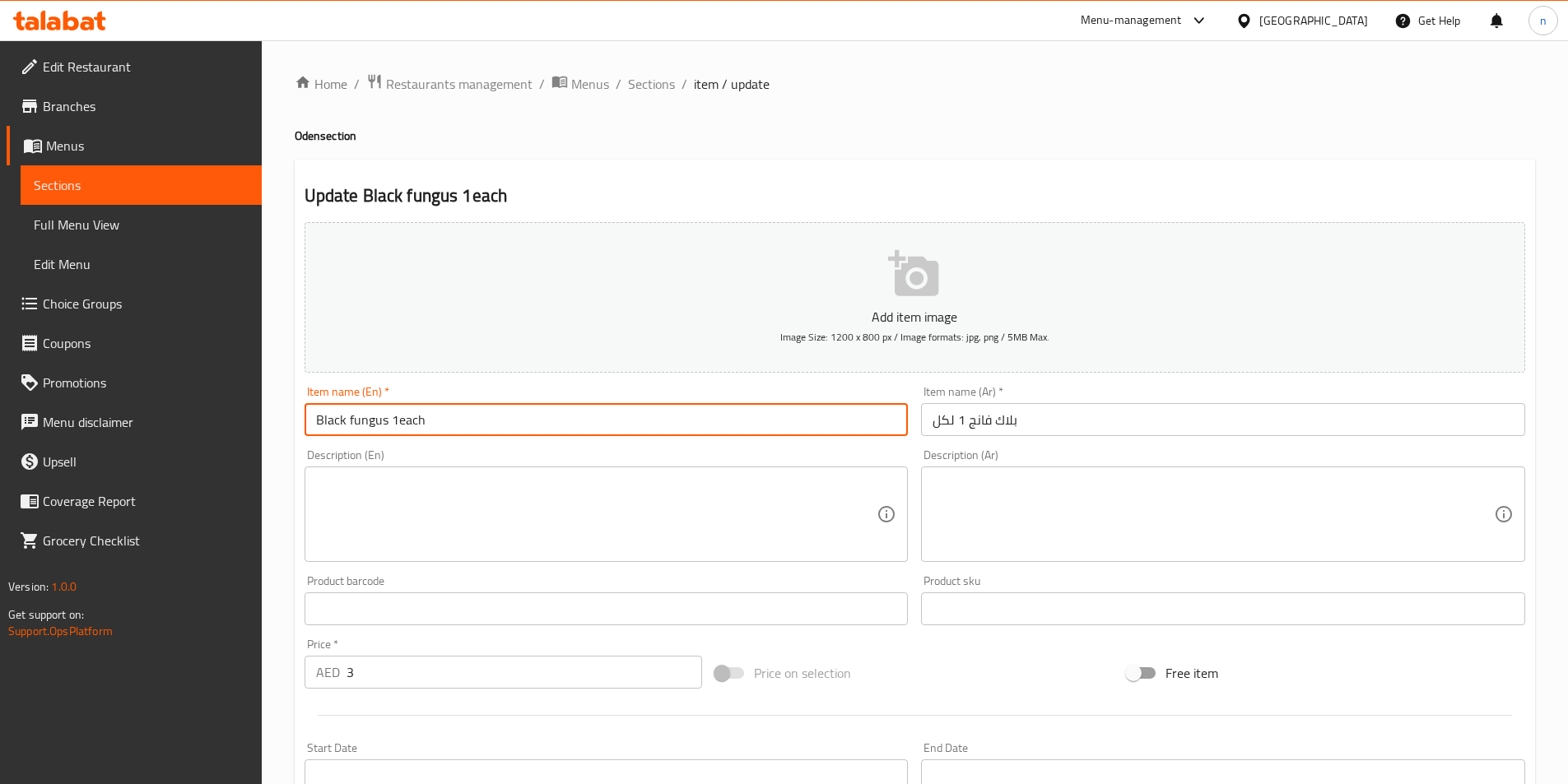
drag, startPoint x: 387, startPoint y: 423, endPoint x: 138, endPoint y: 426, distance: 249.0
click at [138, 426] on div "Edit Restaurant Branches Menus Sections Full Menu View Edit Menu Choice Groups …" at bounding box center [784, 602] width 1568 height 1122
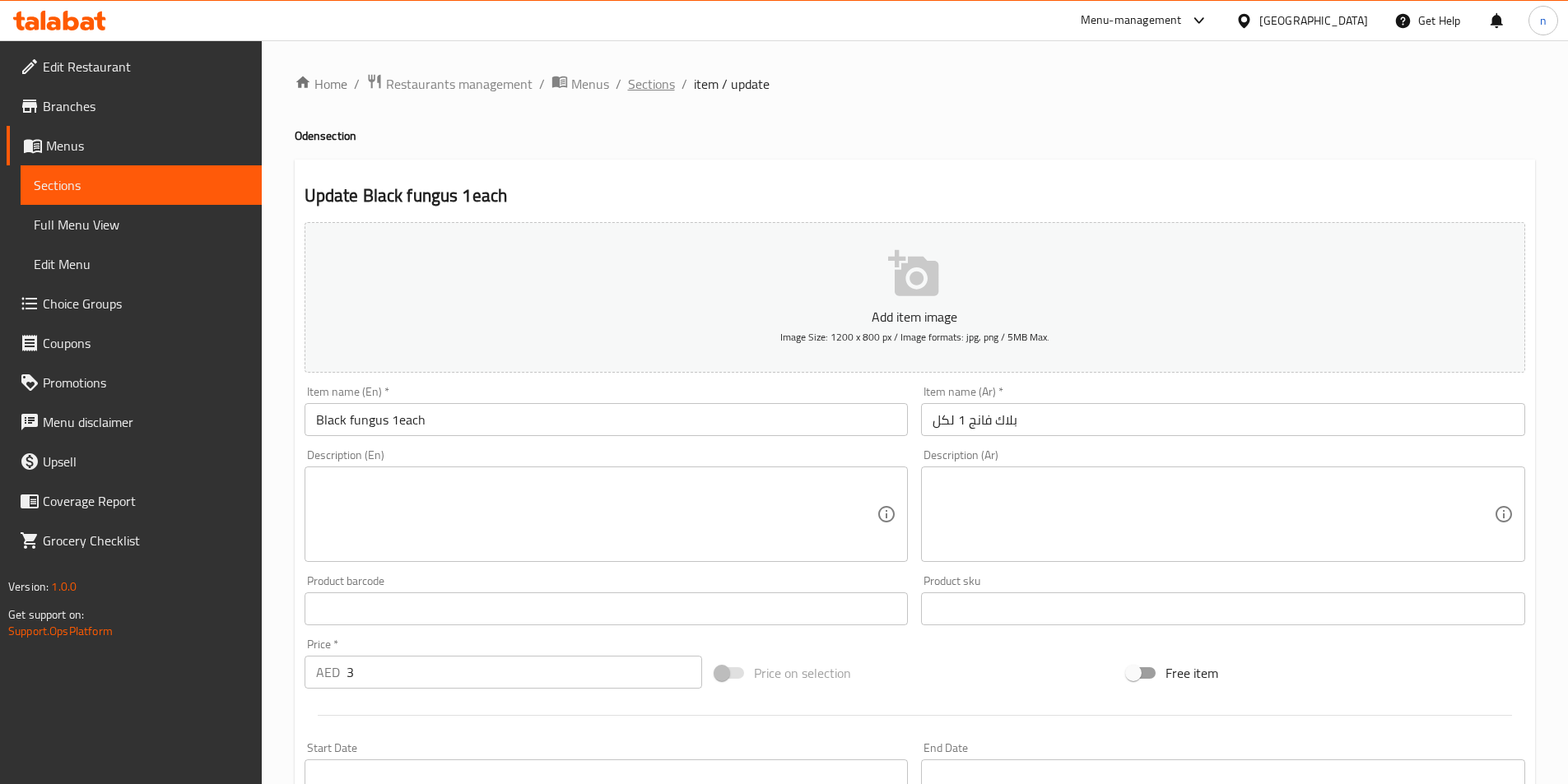
click at [653, 86] on span "Sections" at bounding box center [651, 84] width 47 height 19
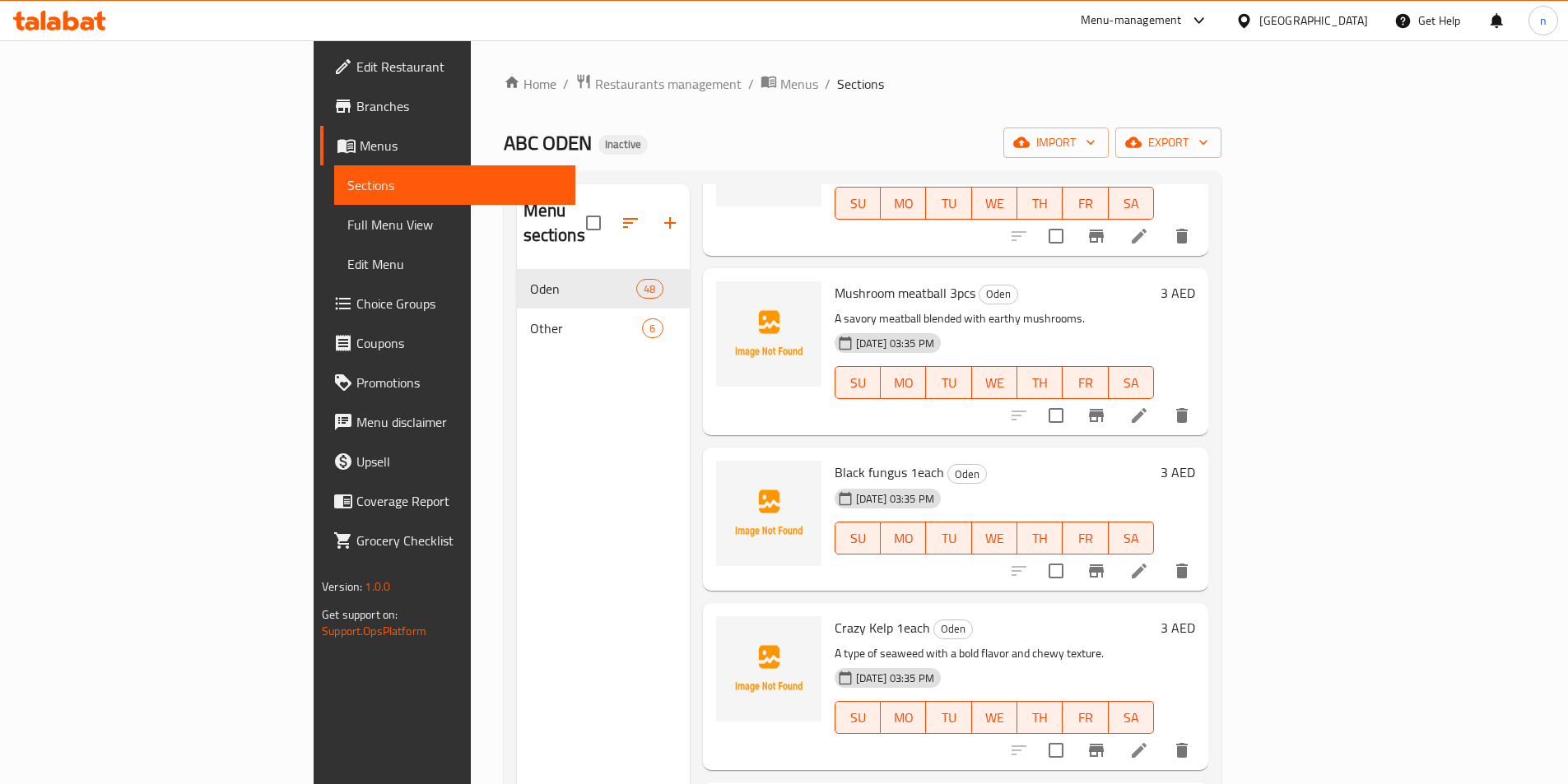
scroll to position [3208, 0]
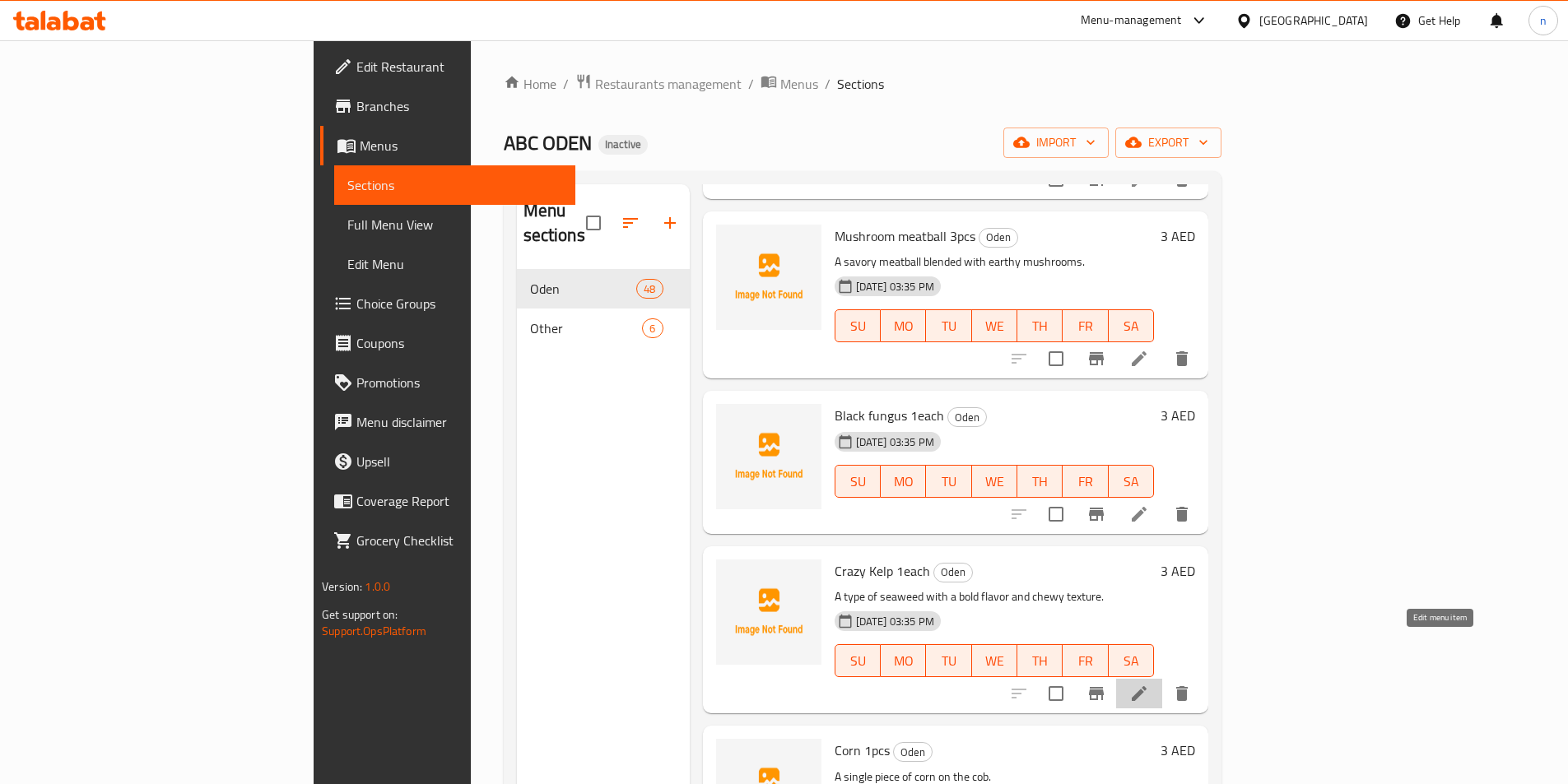
click at [1147, 686] on icon at bounding box center [1139, 693] width 14 height 14
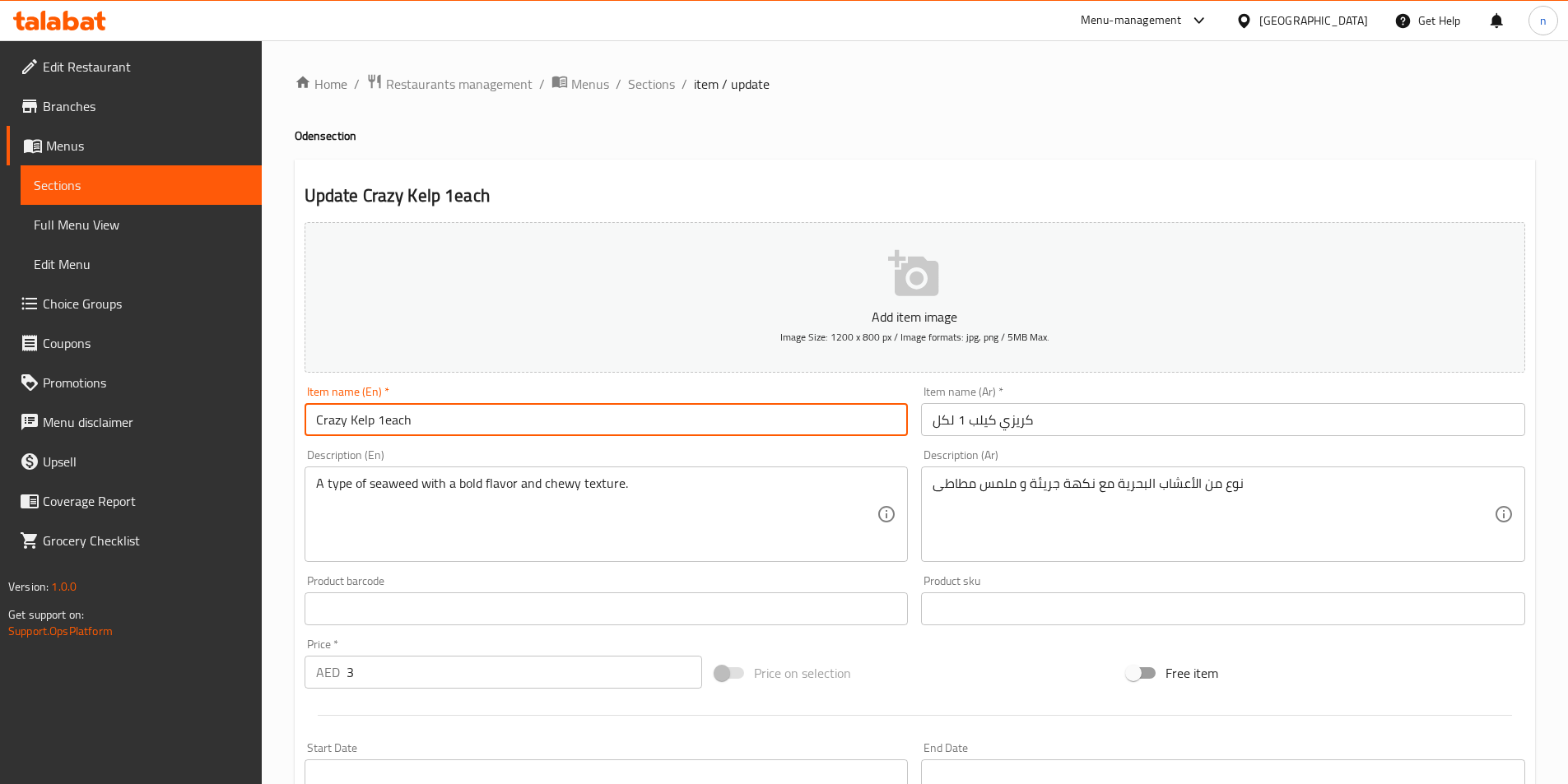
drag, startPoint x: 371, startPoint y: 424, endPoint x: 212, endPoint y: 442, distance: 160.0
click at [212, 442] on div "Edit Restaurant Branches Menus Sections Full Menu View Edit Menu Choice Groups …" at bounding box center [784, 602] width 1568 height 1122
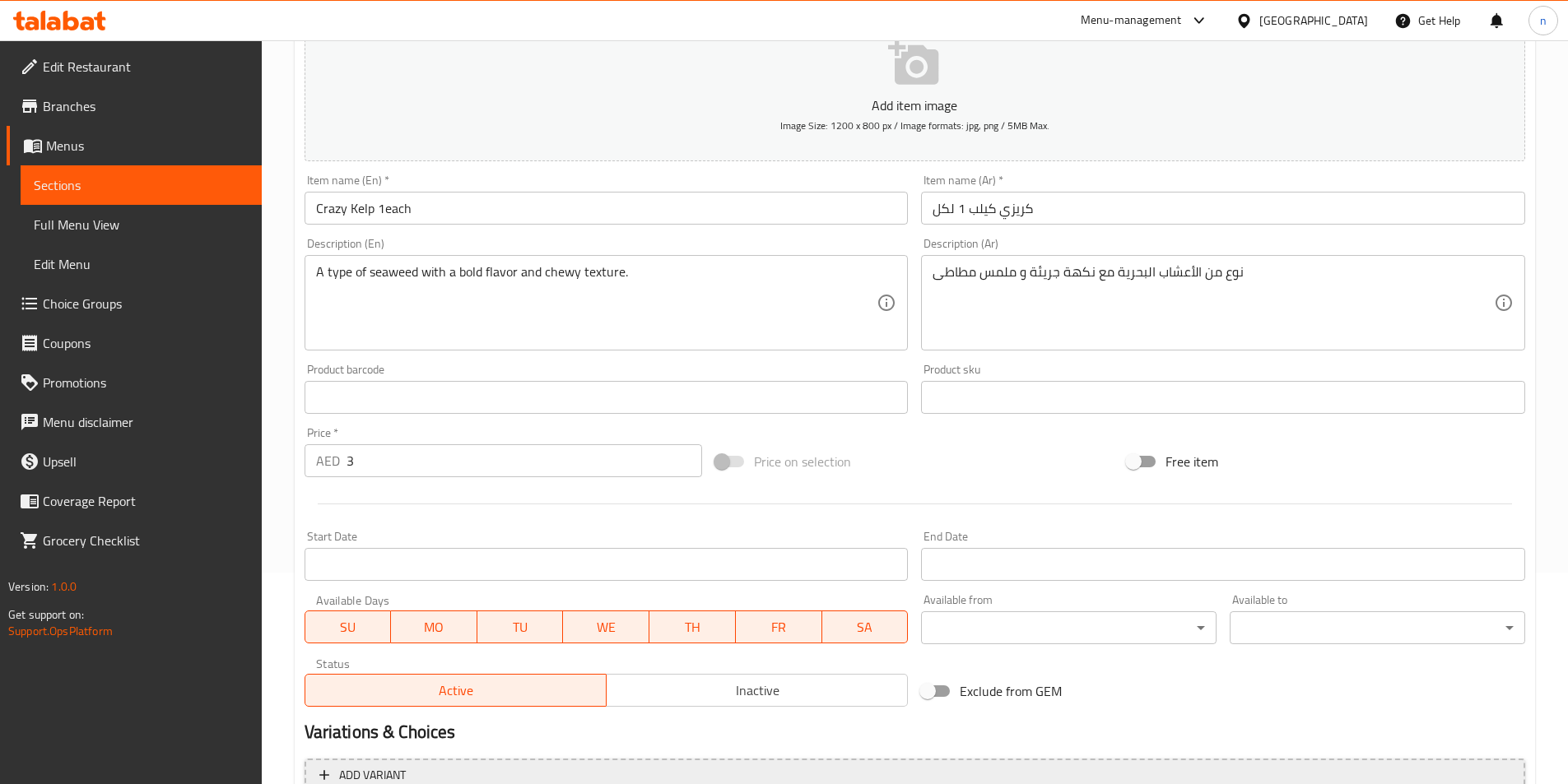
scroll to position [378, 0]
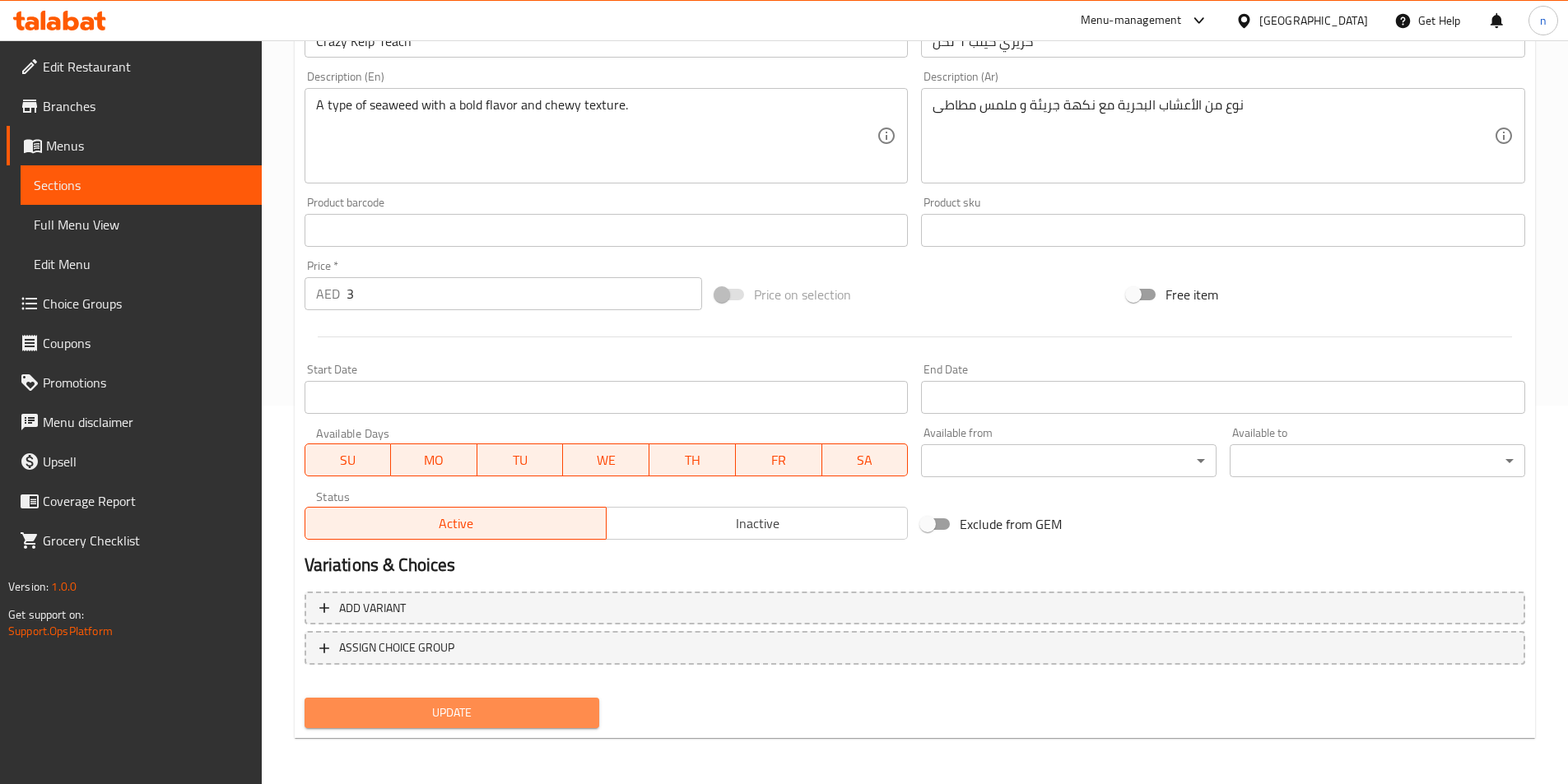
drag, startPoint x: 508, startPoint y: 727, endPoint x: 457, endPoint y: 724, distance: 51.1
click at [507, 727] on button "Update" at bounding box center [452, 714] width 296 height 31
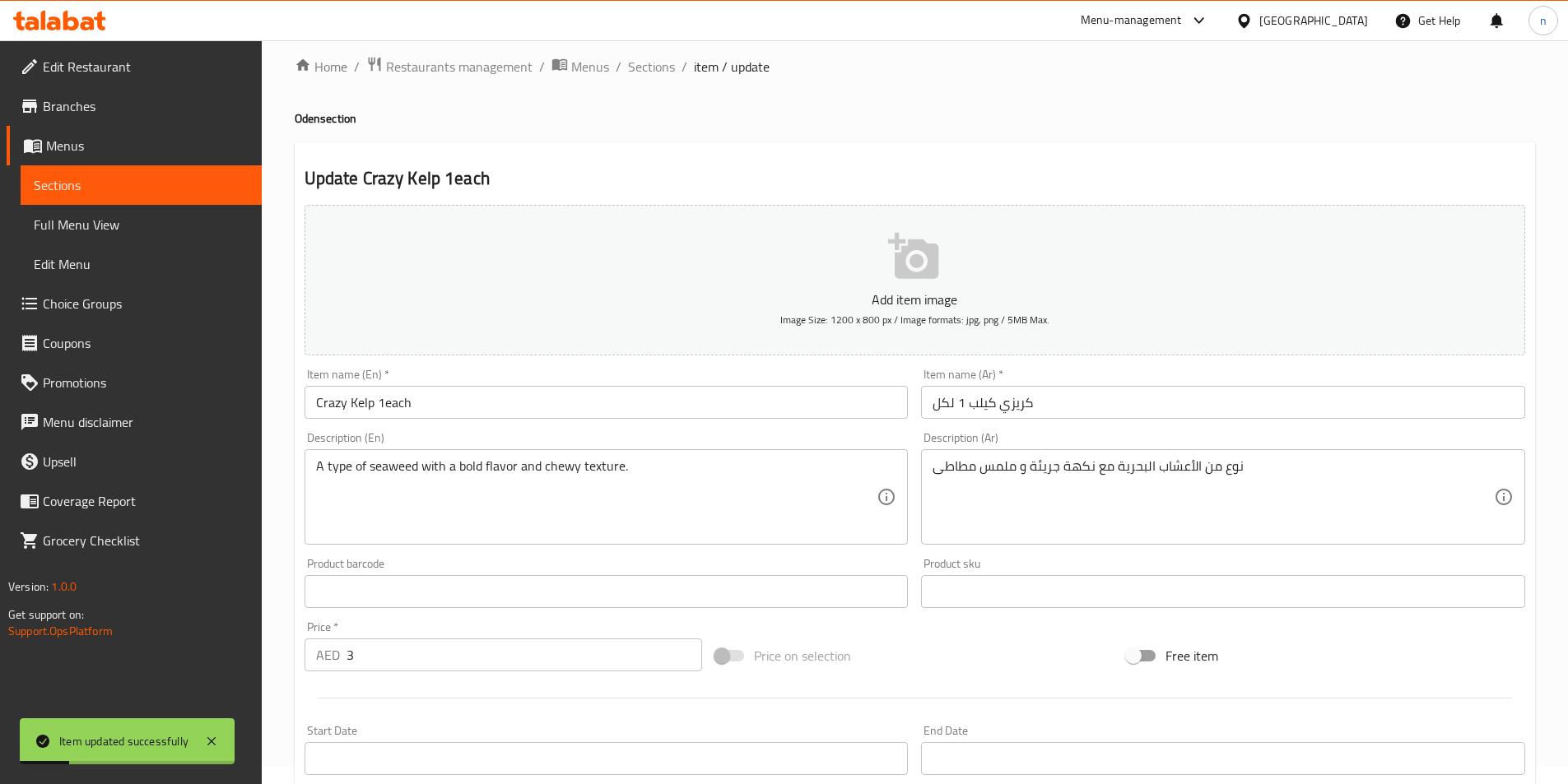
scroll to position [0, 0]
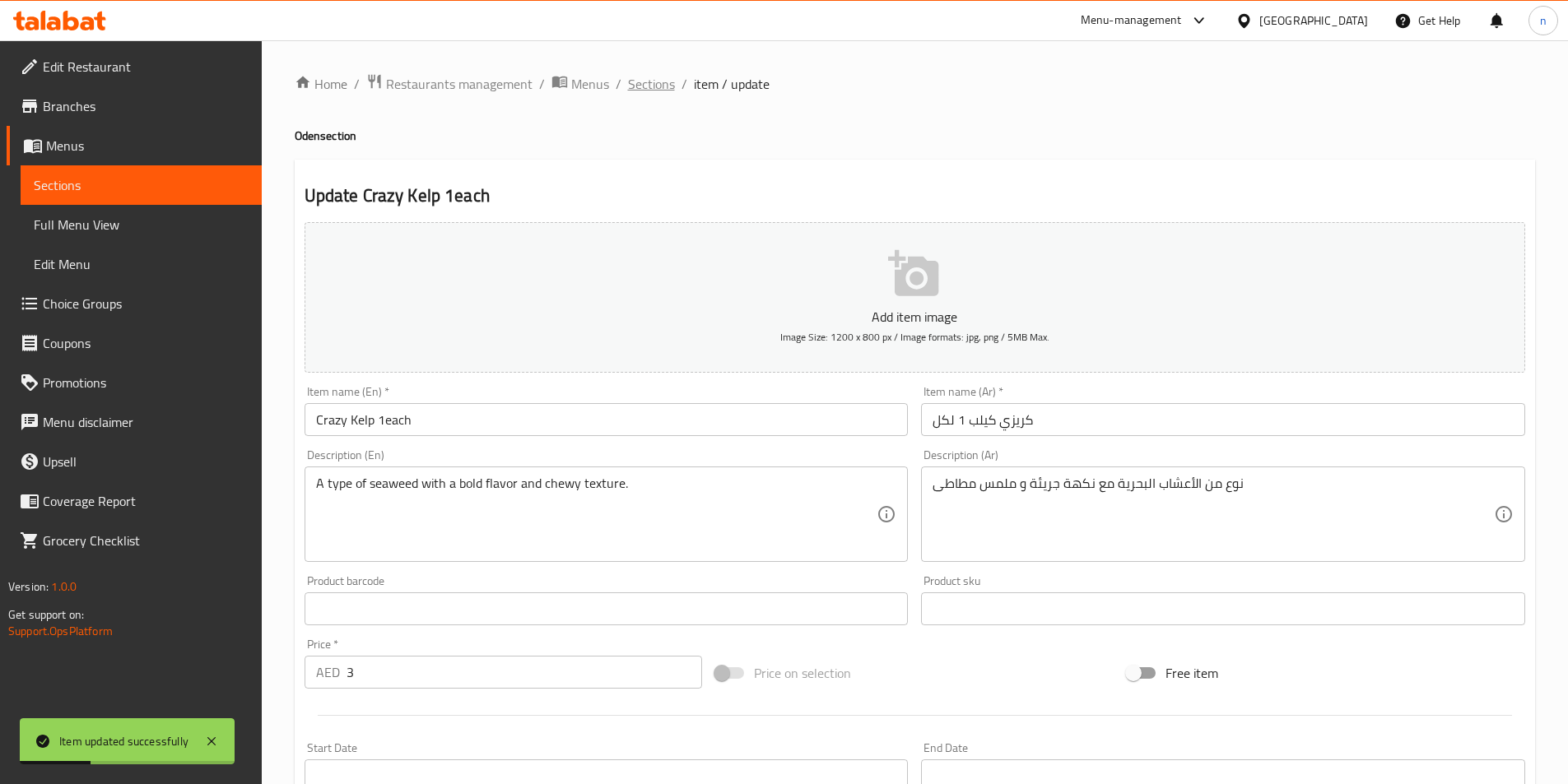
click at [641, 85] on span "Sections" at bounding box center [651, 84] width 47 height 19
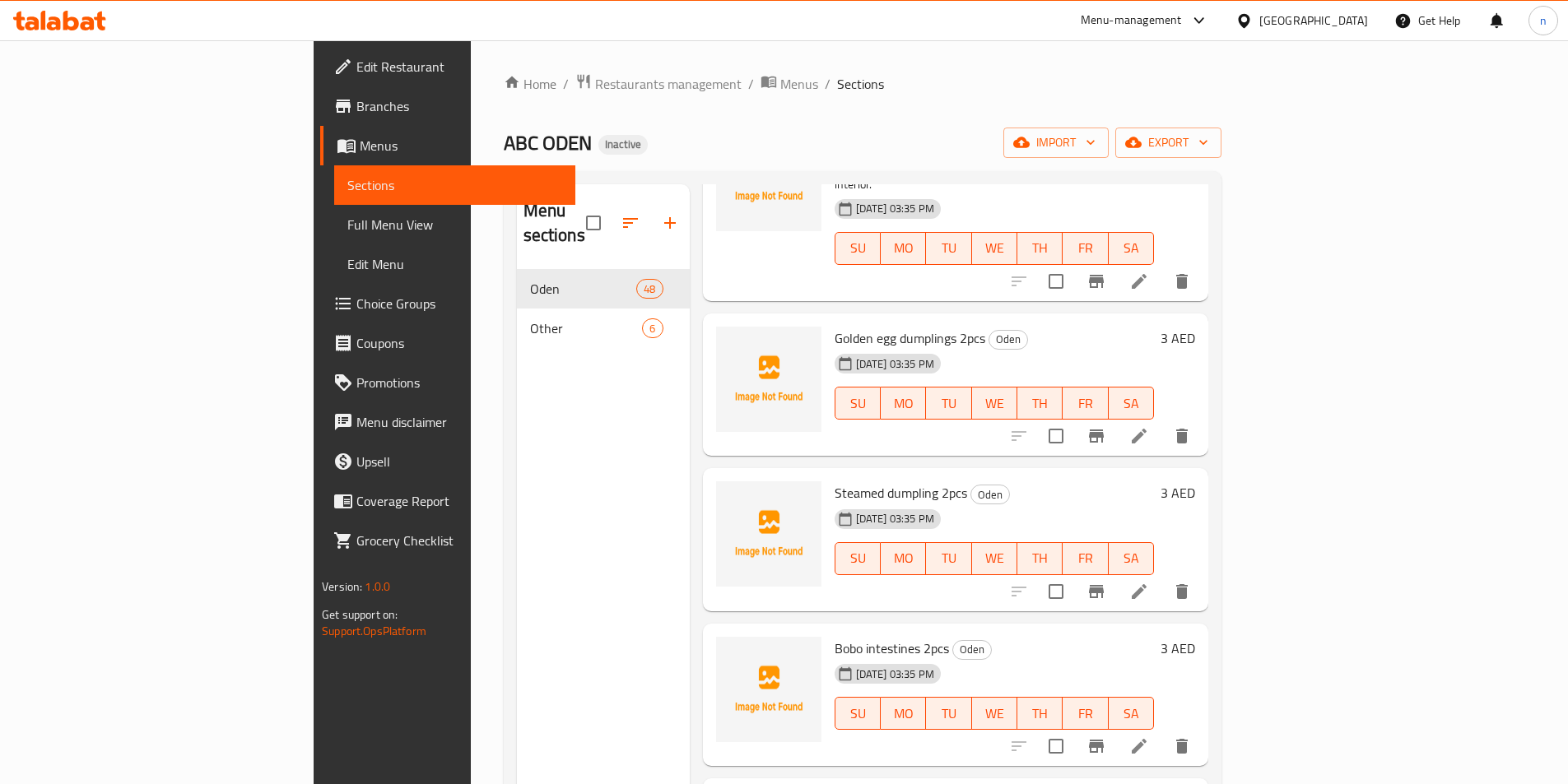
scroll to position [4937, 0]
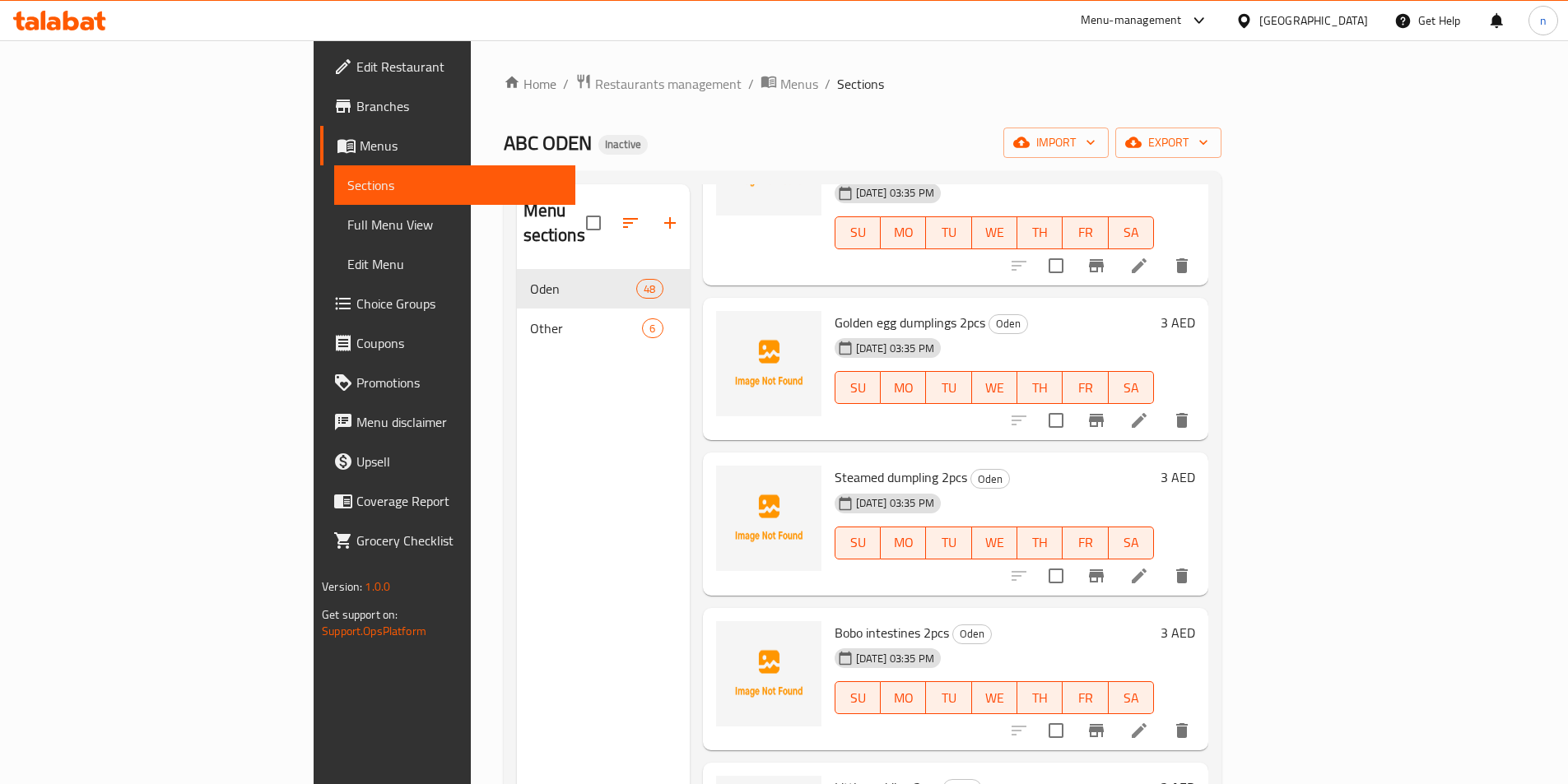
click at [1150, 410] on icon at bounding box center [1139, 420] width 19 height 19
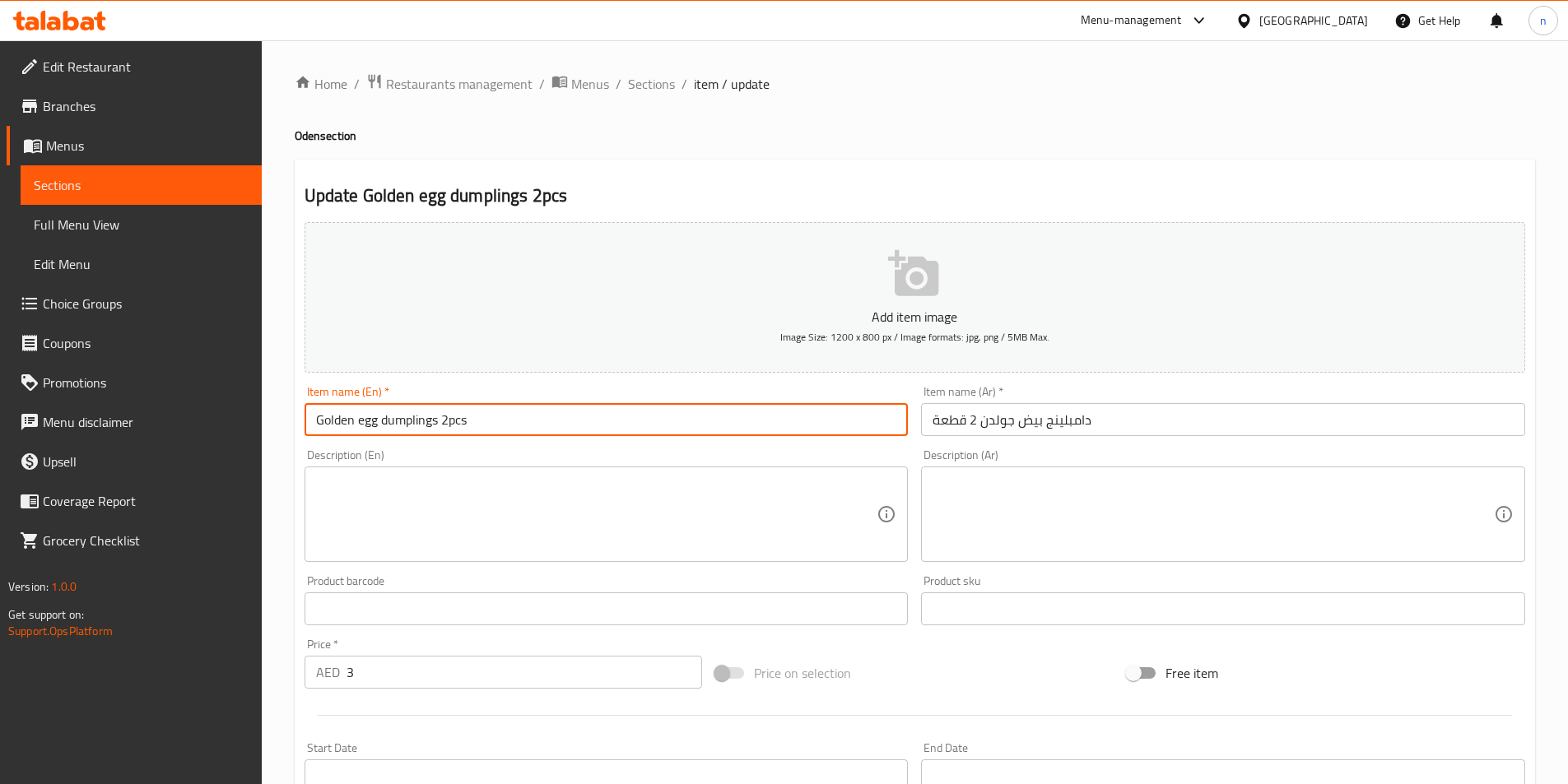
drag, startPoint x: 440, startPoint y: 420, endPoint x: 244, endPoint y: 459, distance: 199.8
click at [259, 451] on div "Edit Restaurant Branches Menus Sections Full Menu View Edit Menu Choice Groups …" at bounding box center [784, 602] width 1568 height 1122
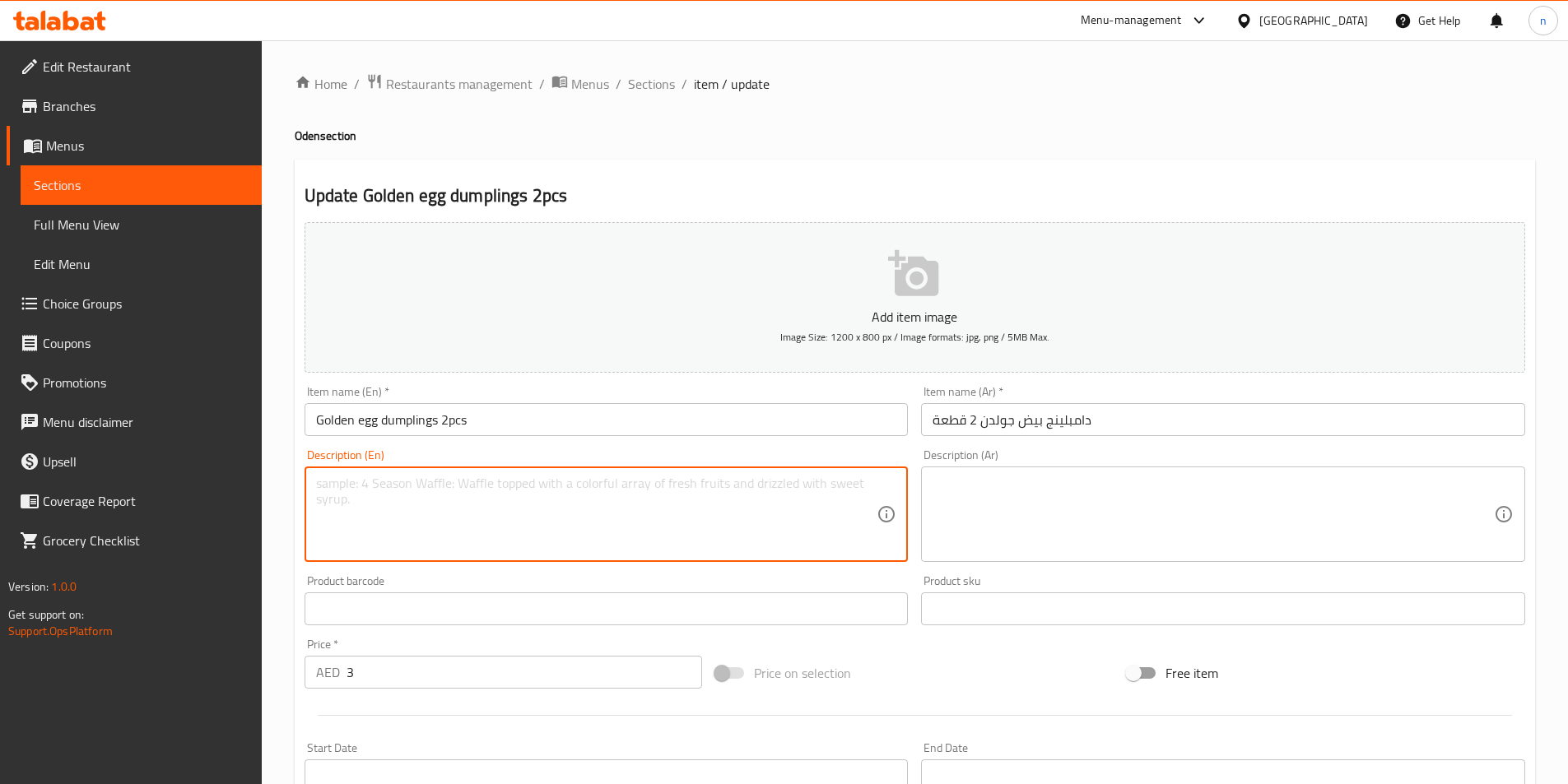
drag, startPoint x: 457, startPoint y: 514, endPoint x: 448, endPoint y: 512, distance: 9.2
click at [457, 514] on textarea at bounding box center [596, 515] width 561 height 78
paste textarea "A dumpling wrapped in a thin egg layer and filled with a savory mixture."
type textarea "A dumpling wrapped in a thin egg layer and filled with a savory mixture."
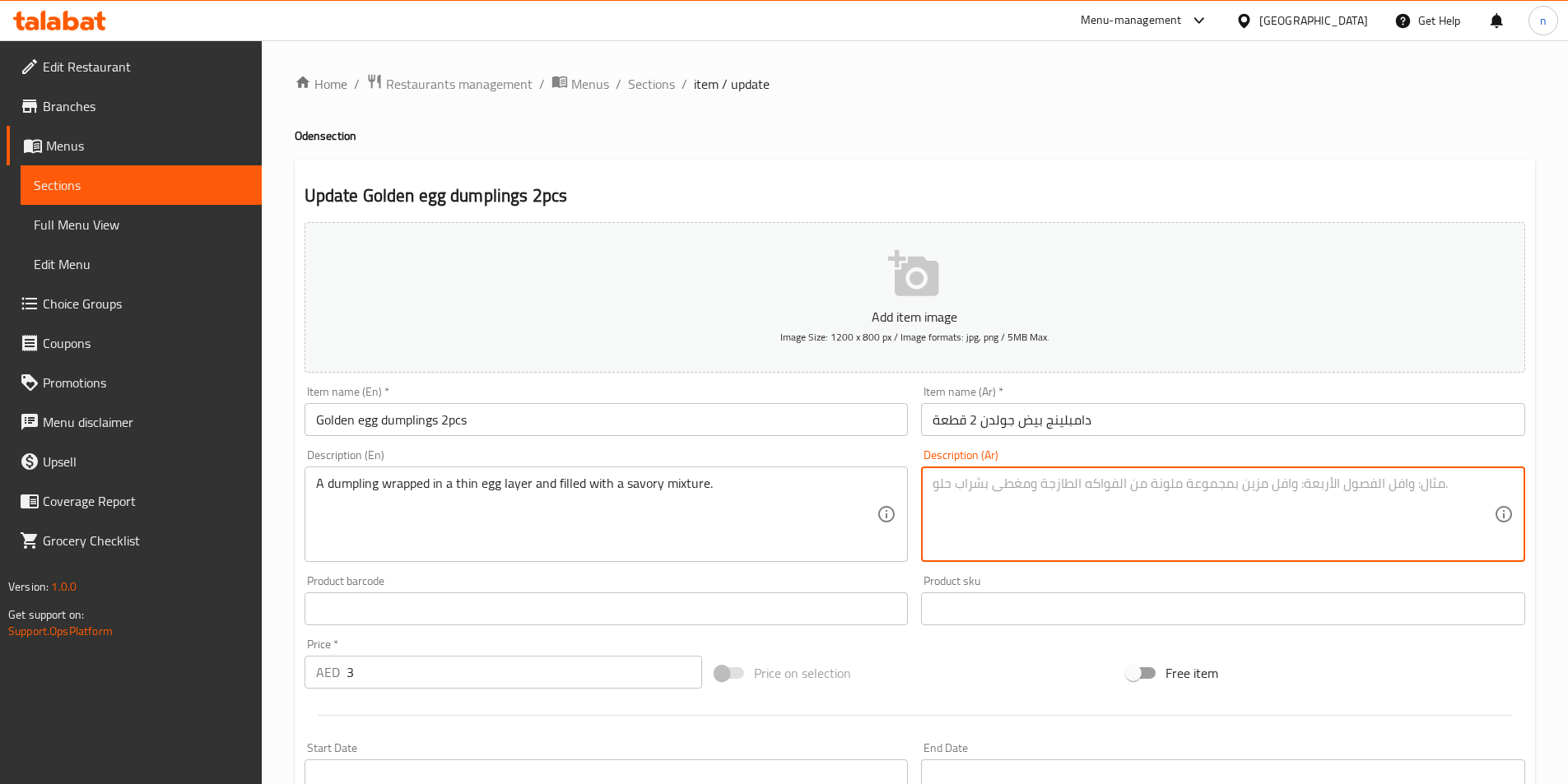
click at [1239, 506] on textarea at bounding box center [1212, 515] width 561 height 78
paste textarea "زلابية ملفوفة بطبقة رقيقة من البيض ومحشوة بمزيج لذيذ."
click at [1305, 500] on textarea "زلابية ملفوفة بطبقة رقيقة من البيض ومحشوة بمزيج لذيذ." at bounding box center [1212, 515] width 561 height 78
click at [1227, 490] on textarea "زلابية ملفوفة بطبقة رقيقة من البيض ومحشوة بمزيج لذيذ." at bounding box center [1212, 515] width 561 height 78
click at [1182, 491] on textarea "زلابية ملفوفة بطبقة رقيقة من البيض ومحشوة بمزيج لذيذ." at bounding box center [1212, 515] width 561 height 78
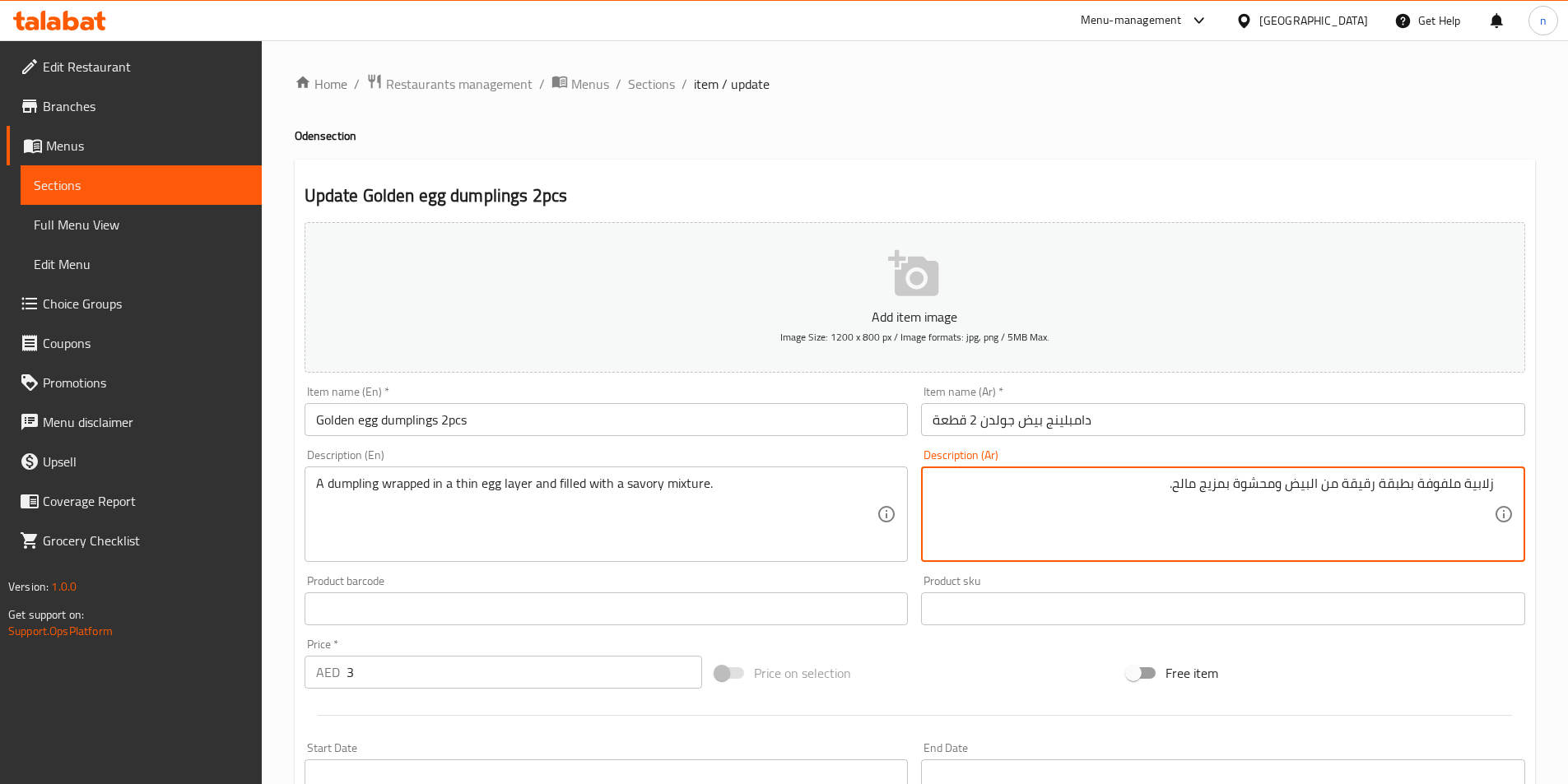
drag, startPoint x: 1468, startPoint y: 485, endPoint x: 1559, endPoint y: 496, distance: 91.7
click at [1559, 496] on div "Home / Restaurants management / Menus / Sections / item / update Oden section U…" at bounding box center [915, 602] width 1306 height 1122
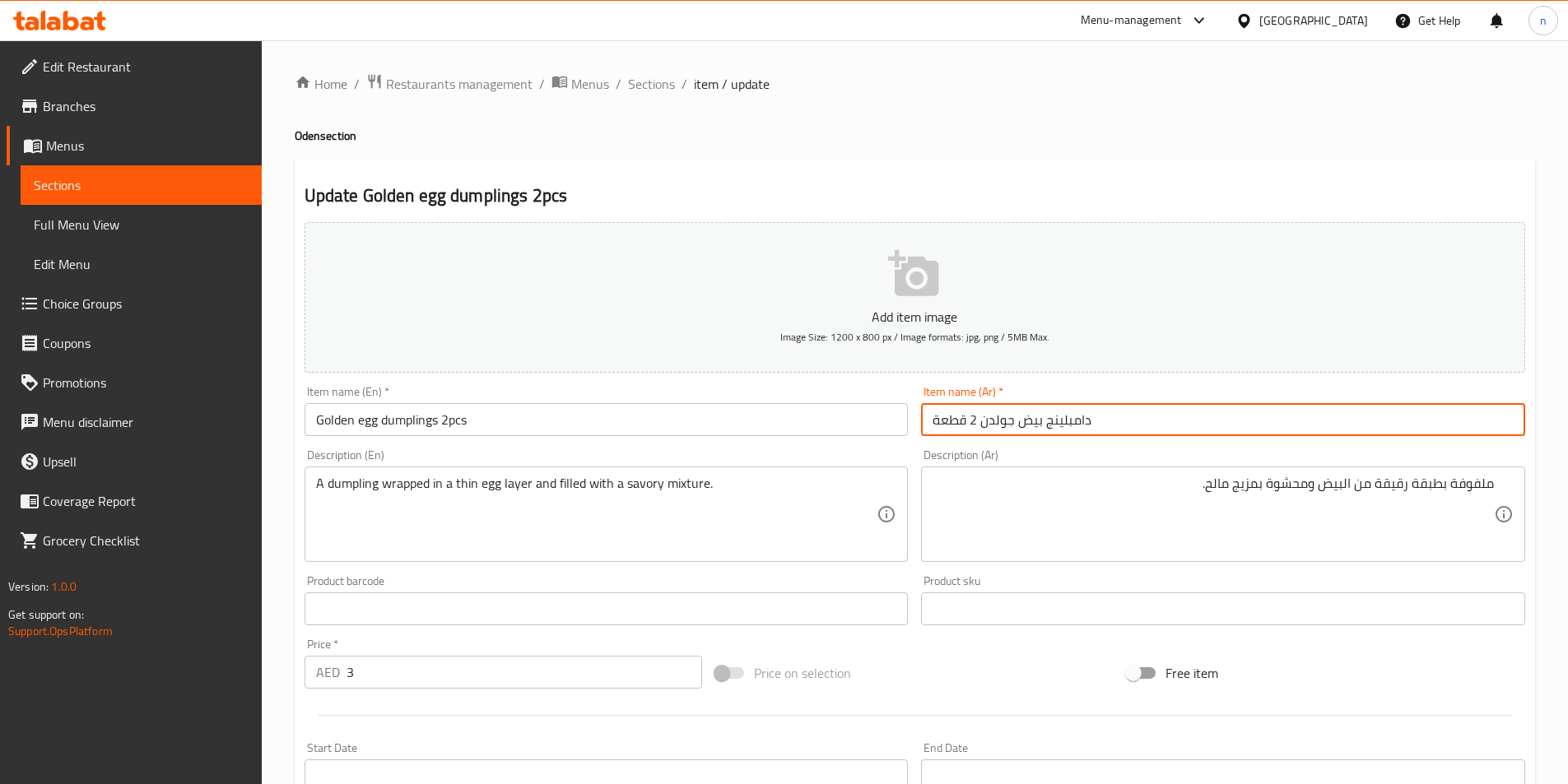
drag, startPoint x: 1046, startPoint y: 425, endPoint x: 1089, endPoint y: 430, distance: 43.3
click at [1089, 430] on input "دامبلينج بيض جولدن 2 قطعة" at bounding box center [1222, 420] width 604 height 33
click at [1504, 476] on div "ملفوفة بطبقة رقيقة من البيض ومحشوة بمزيج مالح. Description (Ar)" at bounding box center [1222, 514] width 604 height 96
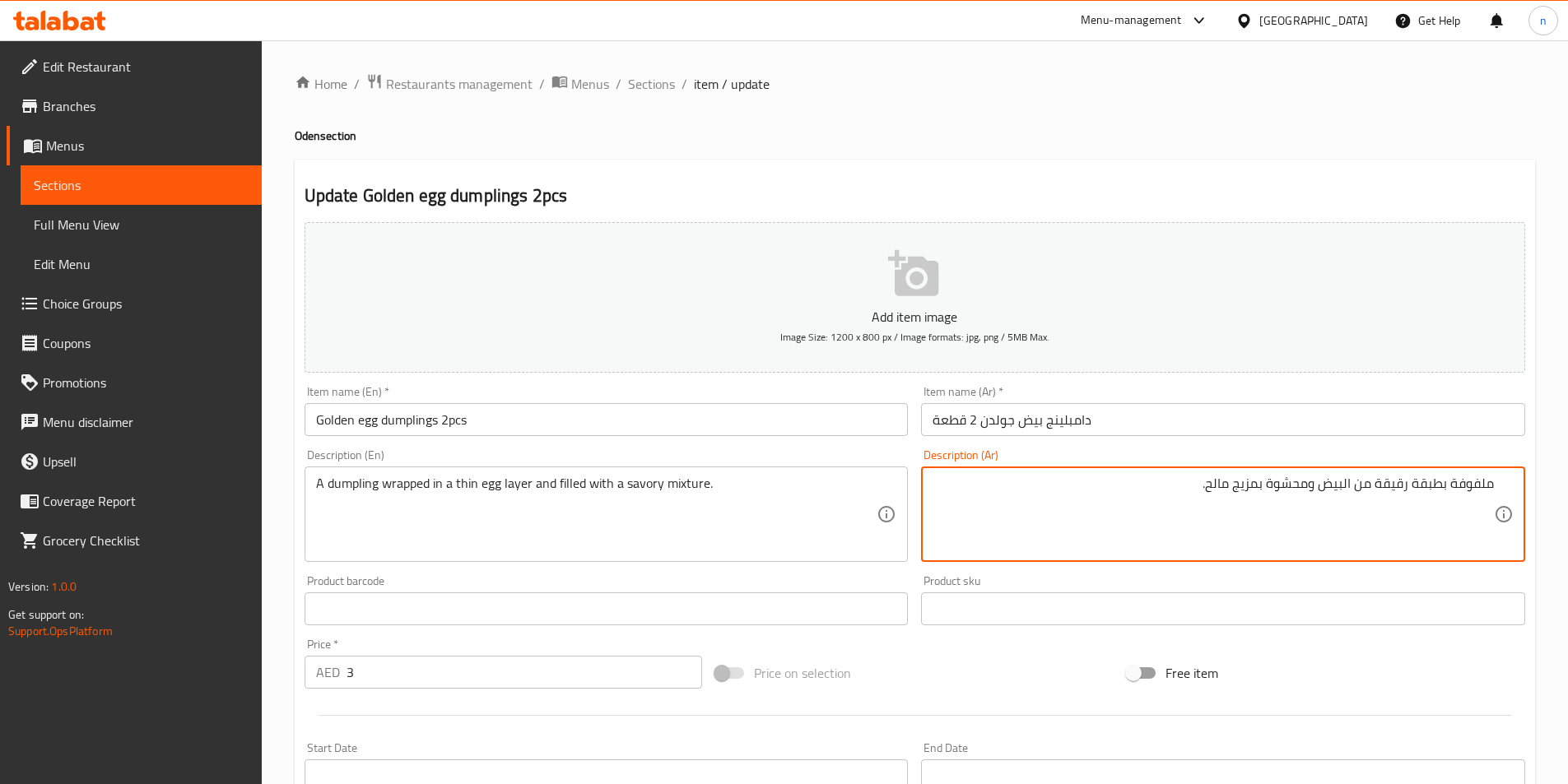
paste textarea "دامبلينج"
type textarea "دامبلينج ملفوفة بطبقة رقيقة من البيض ومحشوة بمزيج مالح."
click at [1498, 486] on div "دامبلينج ملفوفة بطبقة رقيقة من البيض ومحشوة بمزيج مالح. Description (Ar)" at bounding box center [1222, 514] width 604 height 96
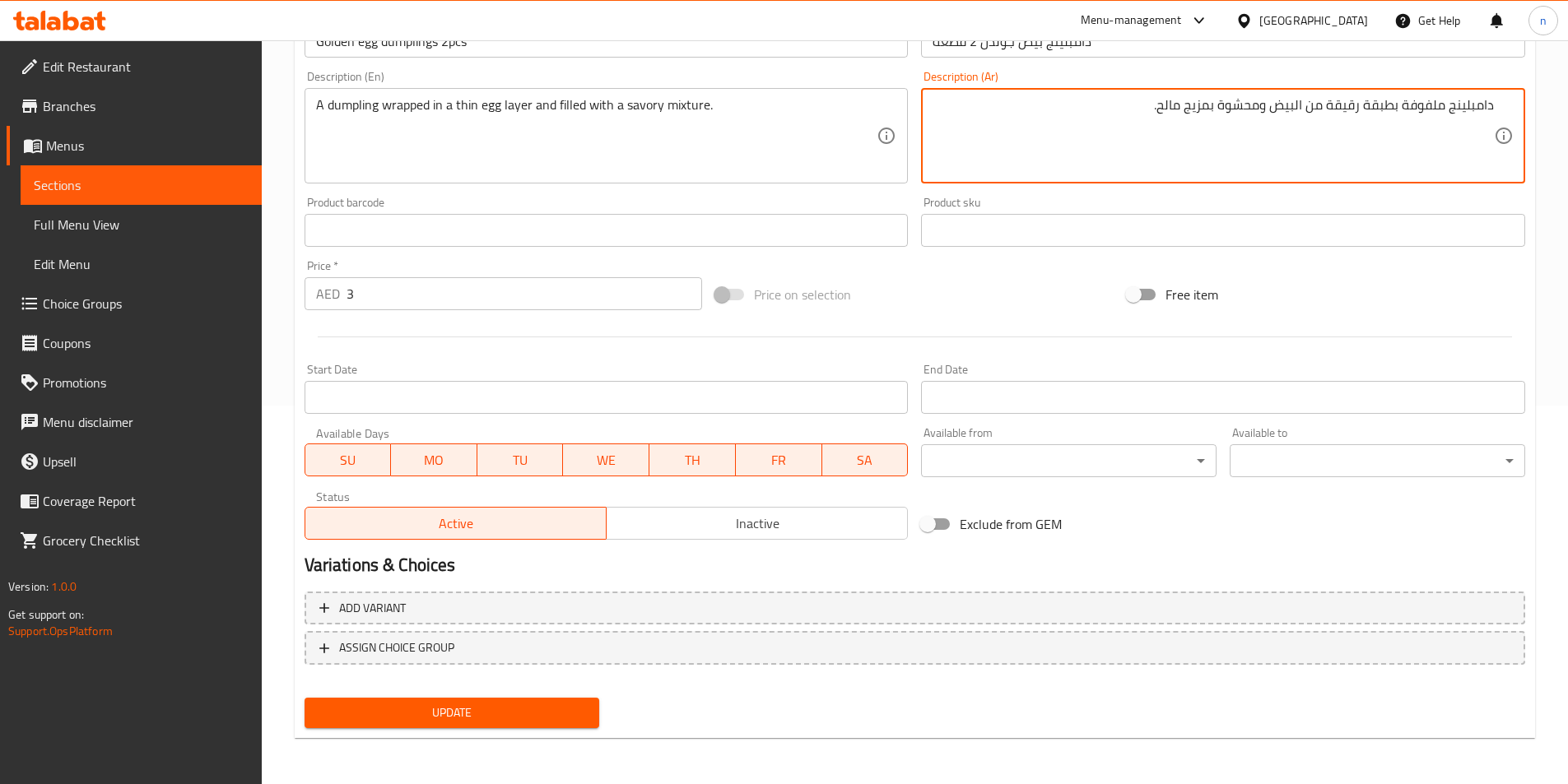
click at [489, 711] on span "Update" at bounding box center [452, 713] width 270 height 20
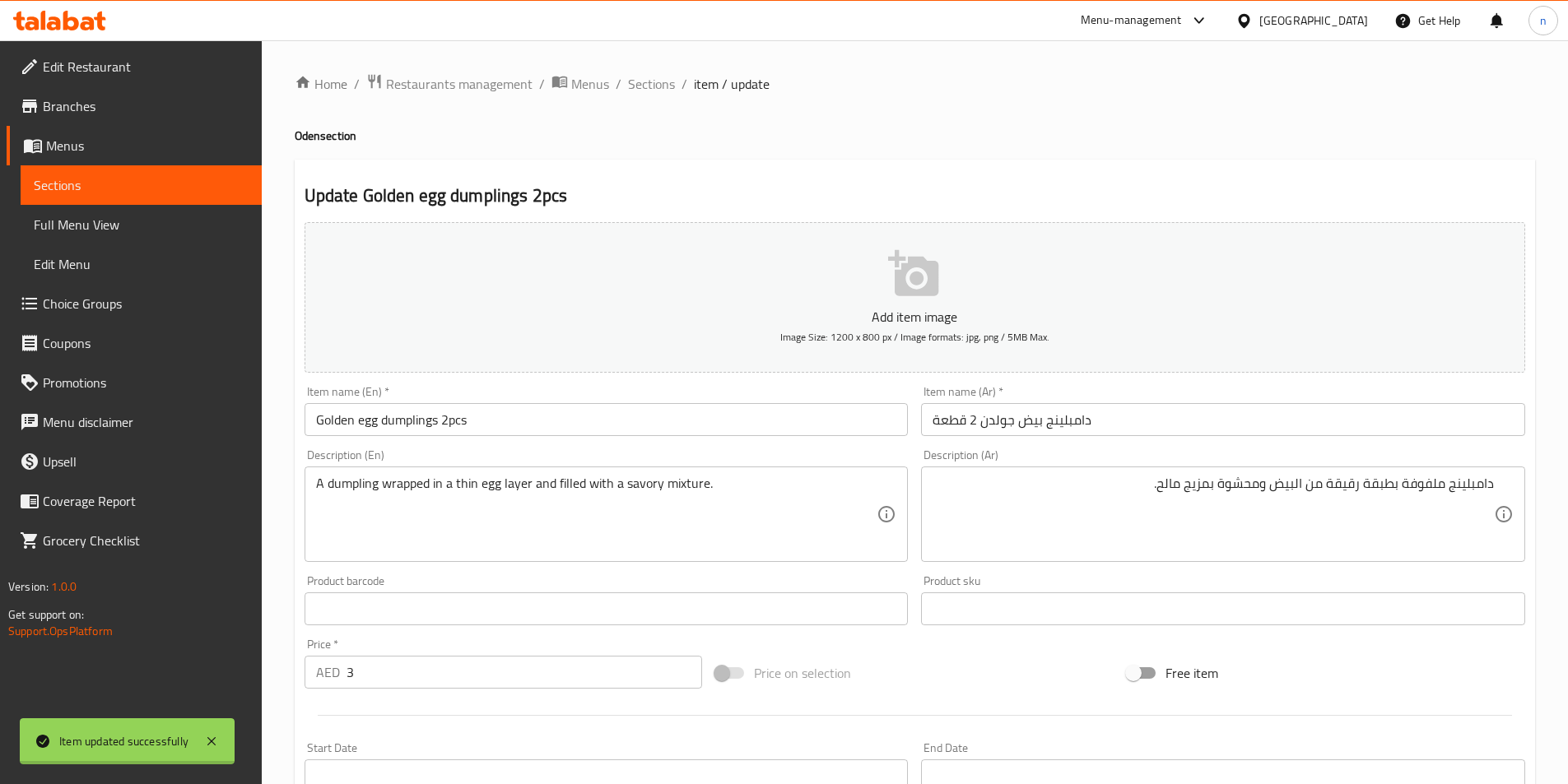
click at [663, 81] on div at bounding box center [784, 392] width 1568 height 784
click at [659, 80] on span "Sections" at bounding box center [651, 84] width 47 height 19
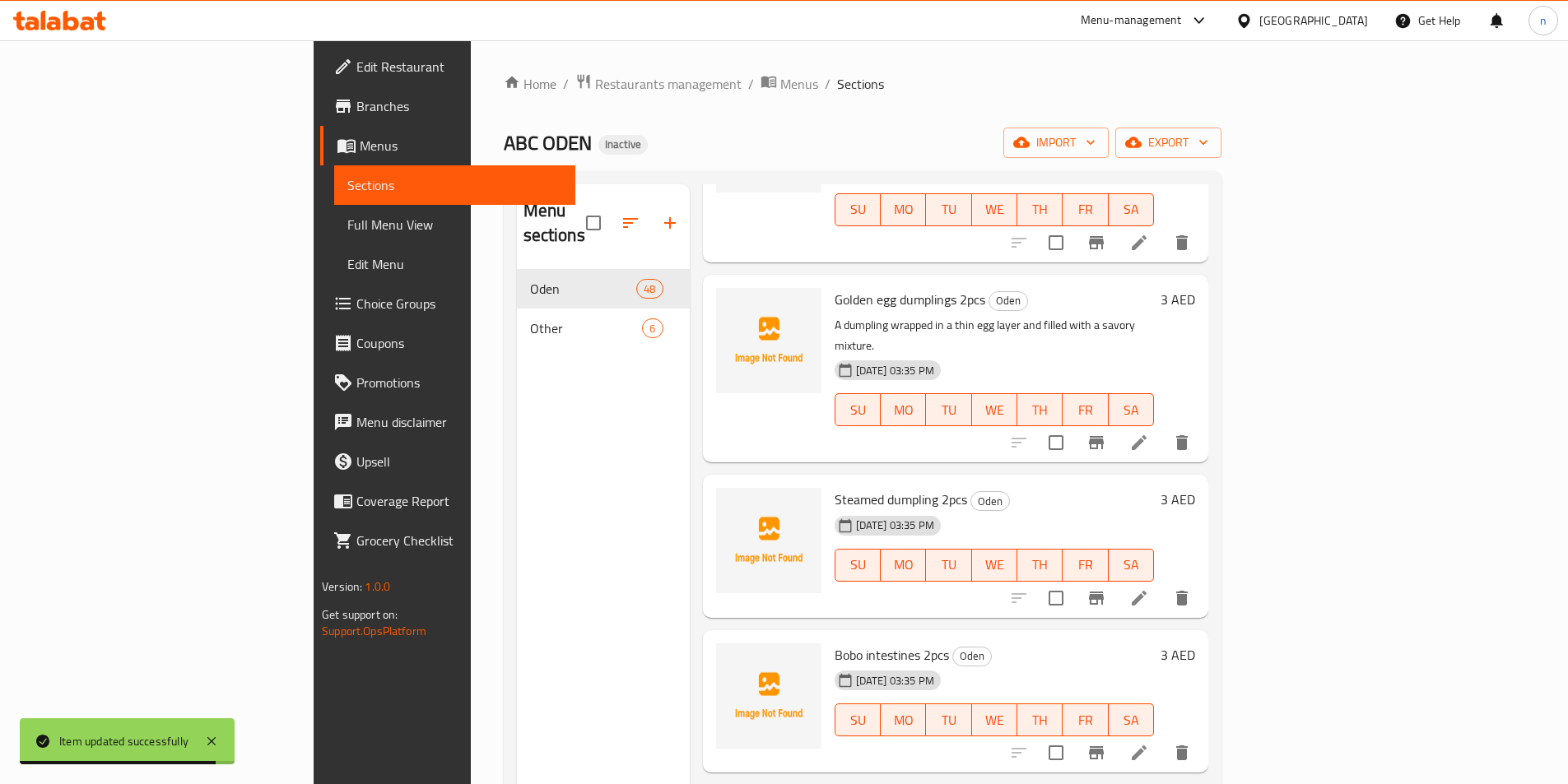
scroll to position [4937, 0]
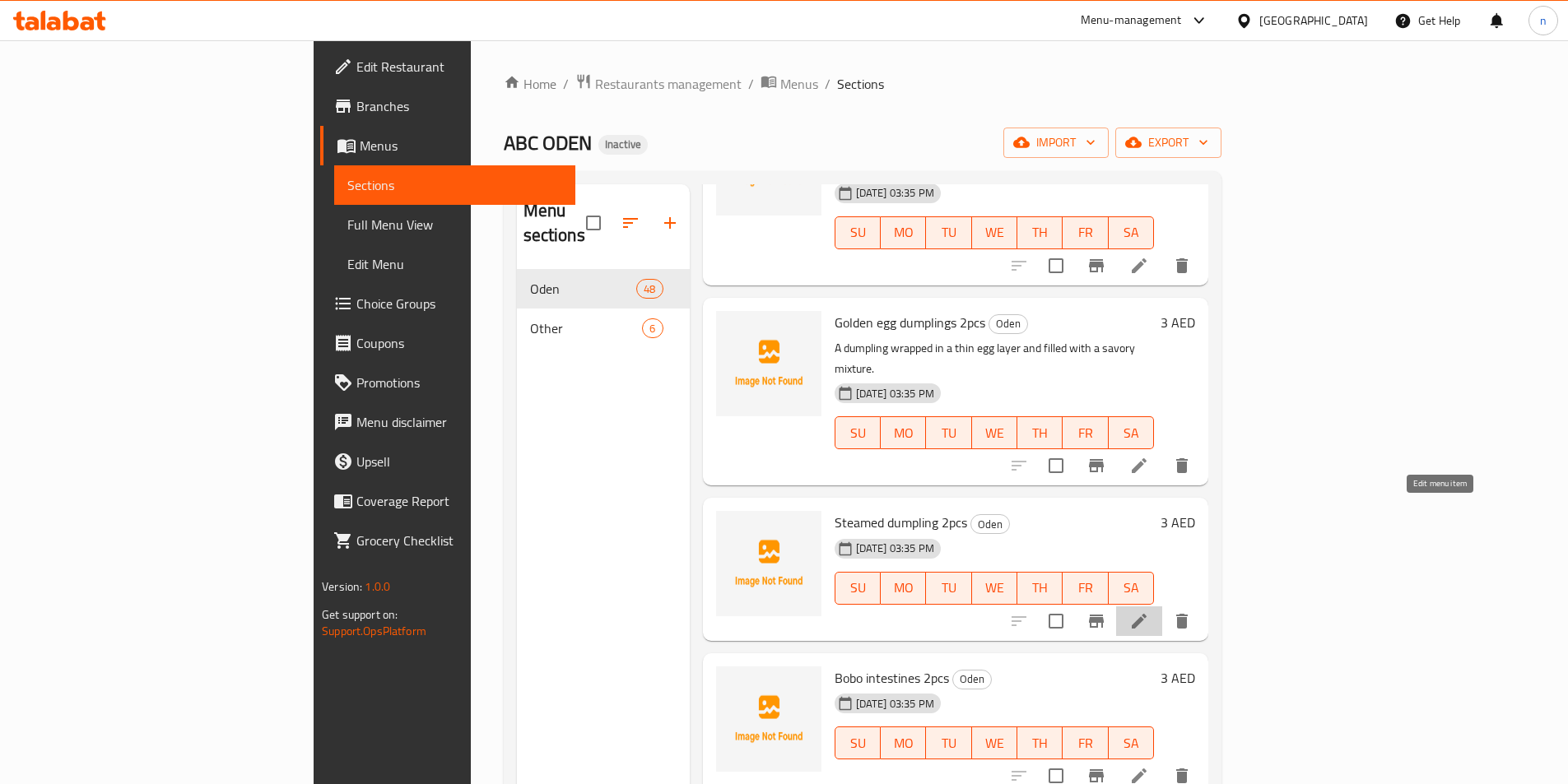
click at [1150, 611] on icon at bounding box center [1139, 621] width 19 height 19
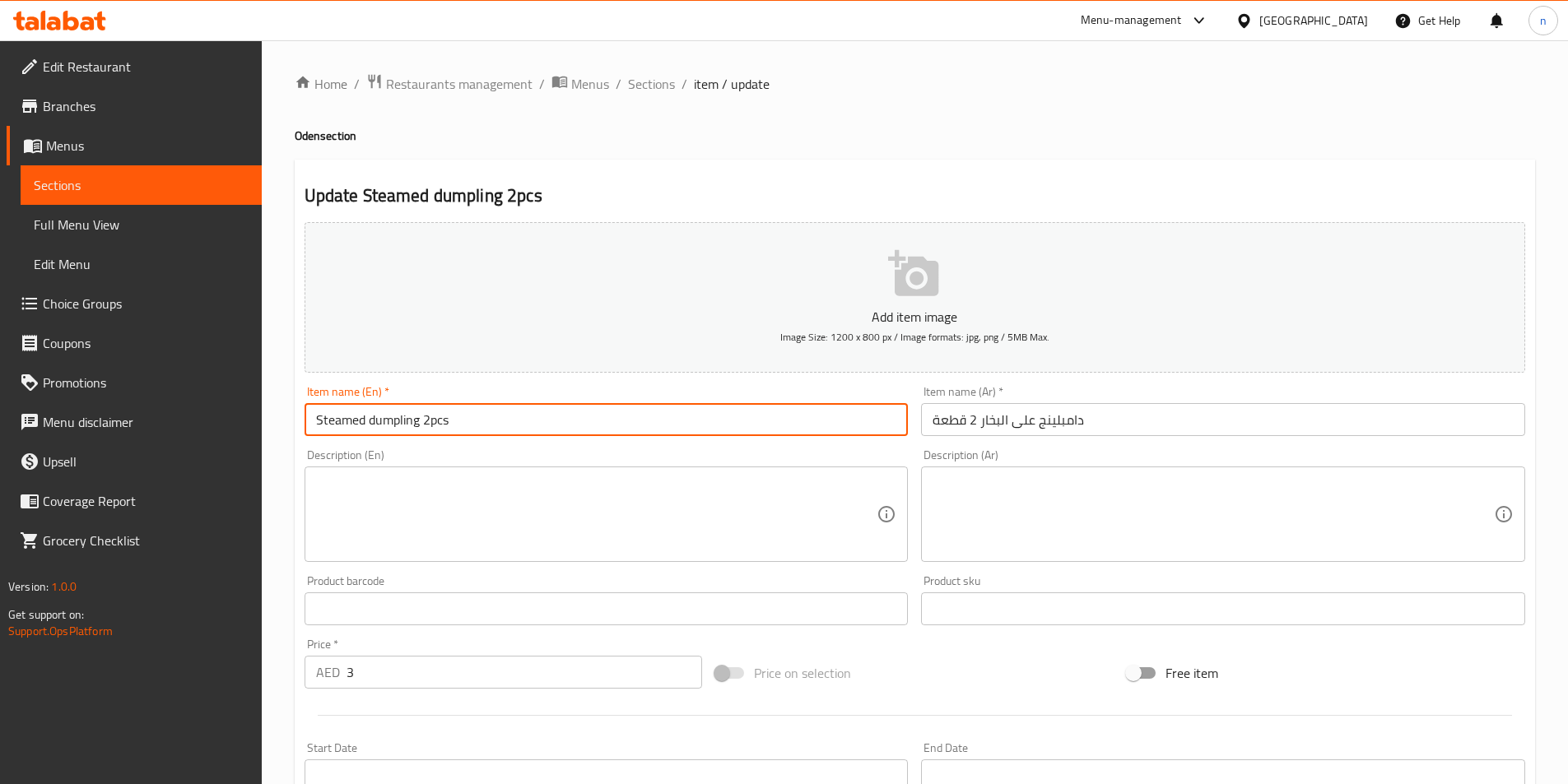
drag, startPoint x: 418, startPoint y: 422, endPoint x: -64, endPoint y: 467, distance: 484.1
click at [0, 467] on html "​ Menu-management United Arab Emirates Get Help n Edit Restaurant Branches Menu…" at bounding box center [784, 392] width 1568 height 784
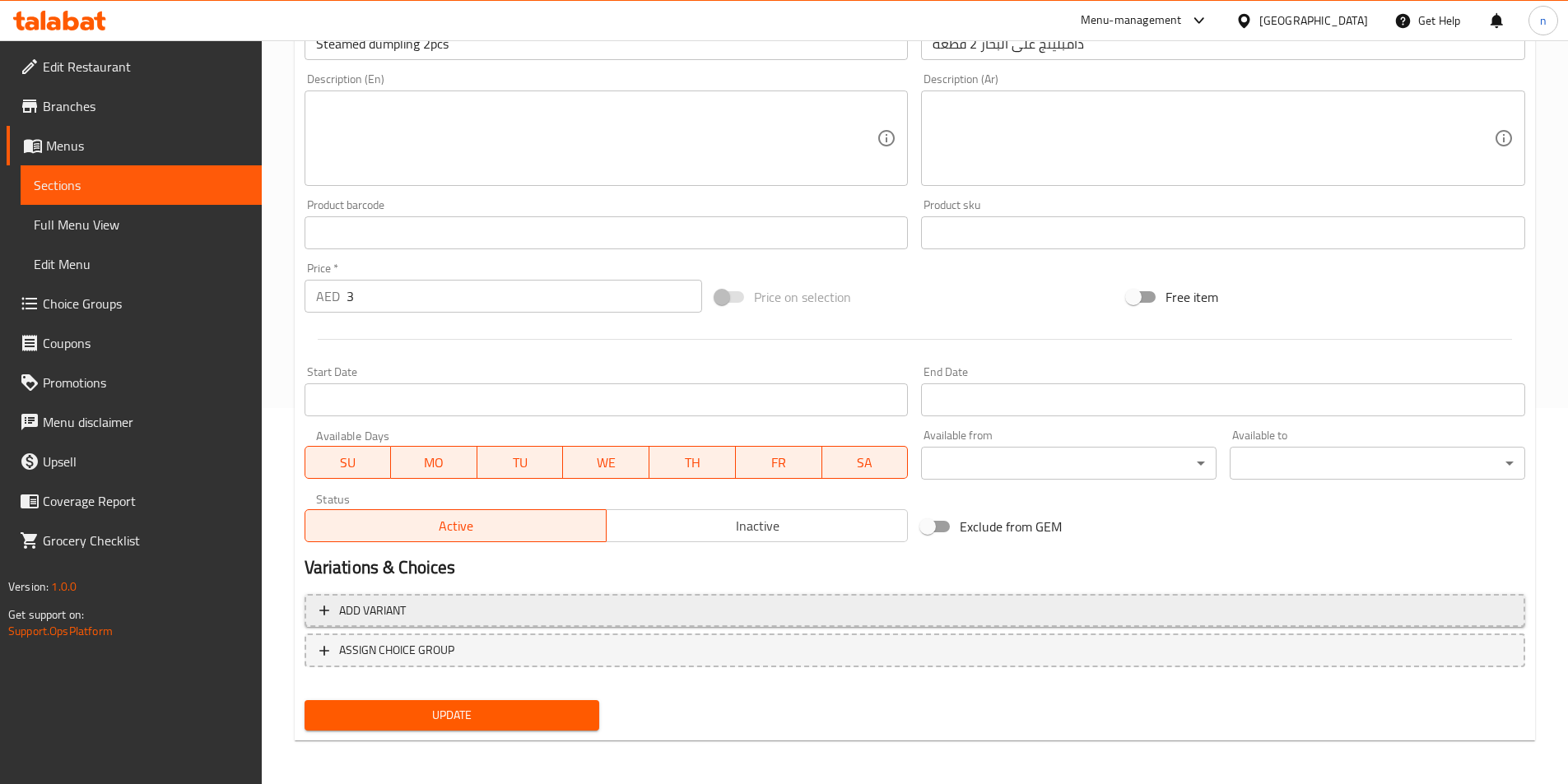
scroll to position [378, 0]
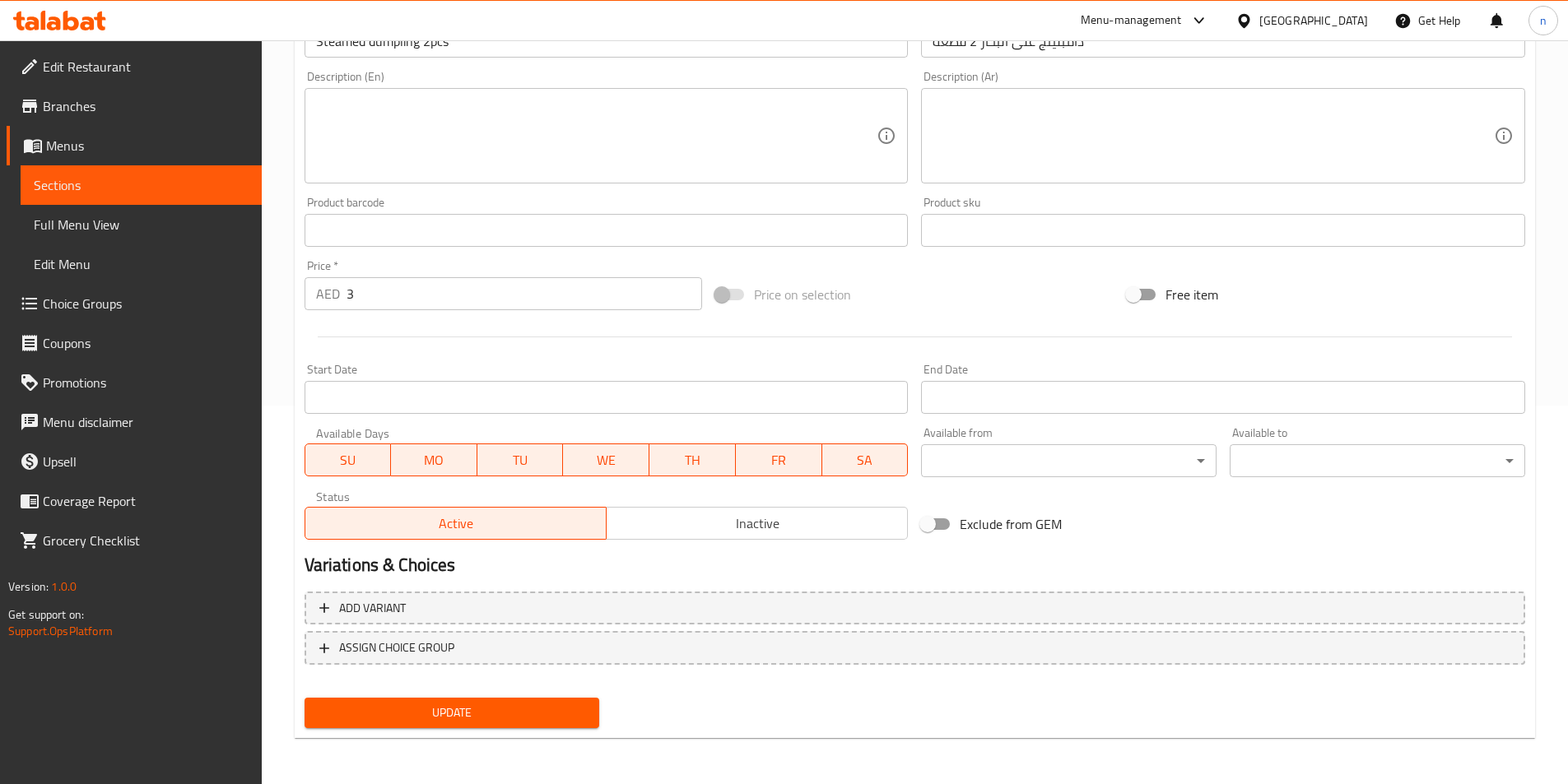
click at [510, 702] on button "Update" at bounding box center [452, 714] width 296 height 31
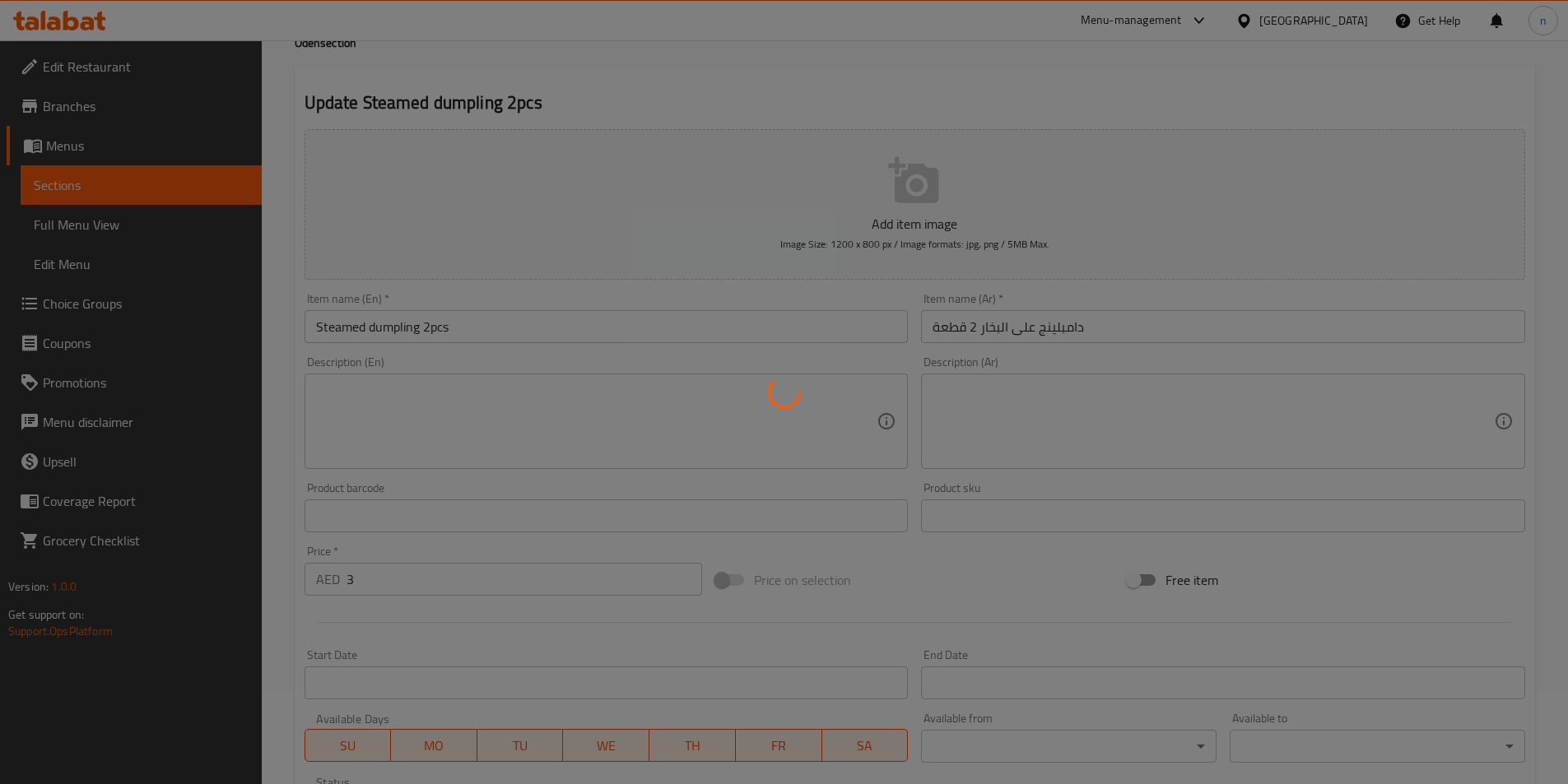
scroll to position [0, 0]
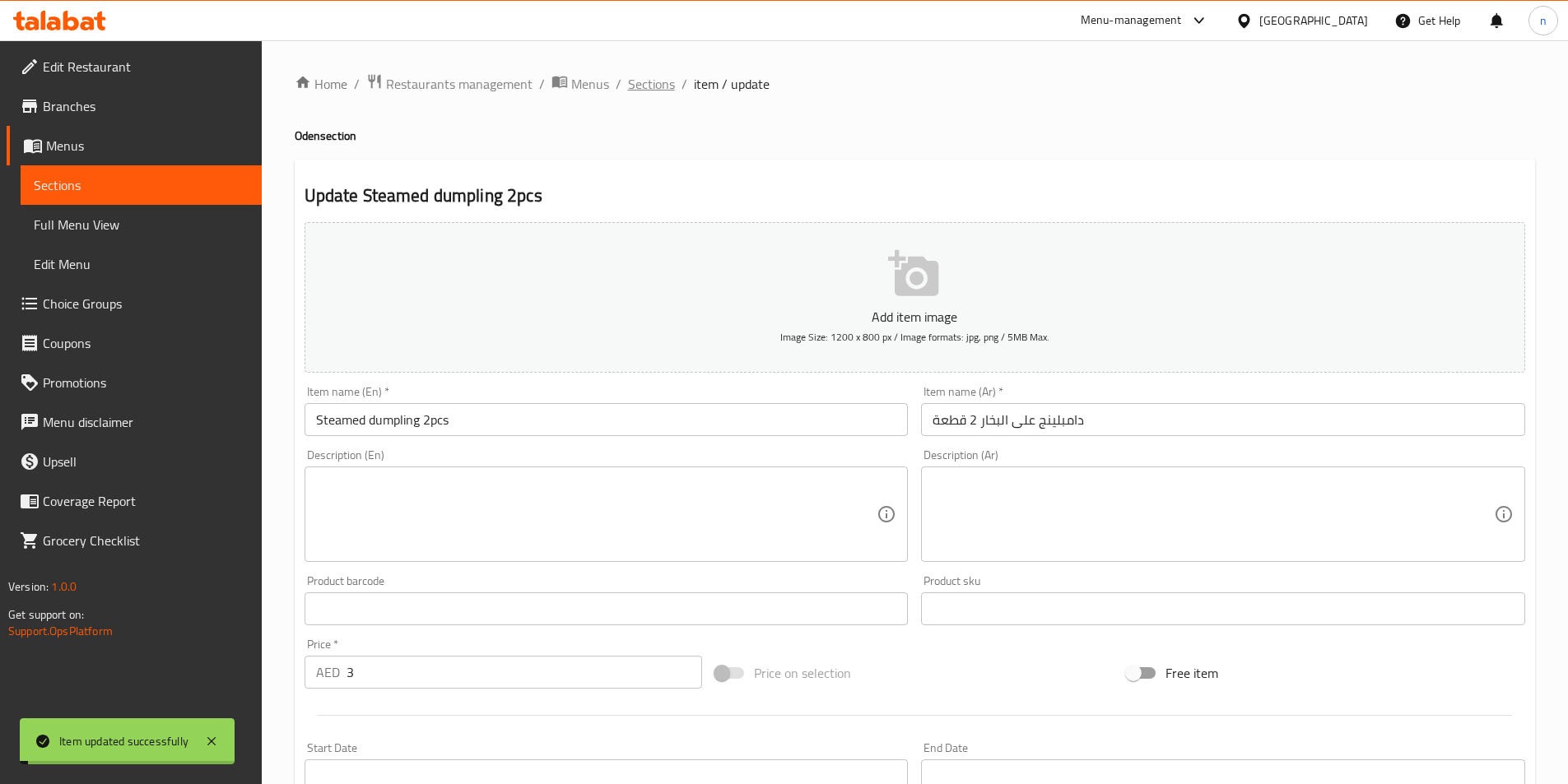
click at [635, 90] on span "Sections" at bounding box center [651, 84] width 47 height 19
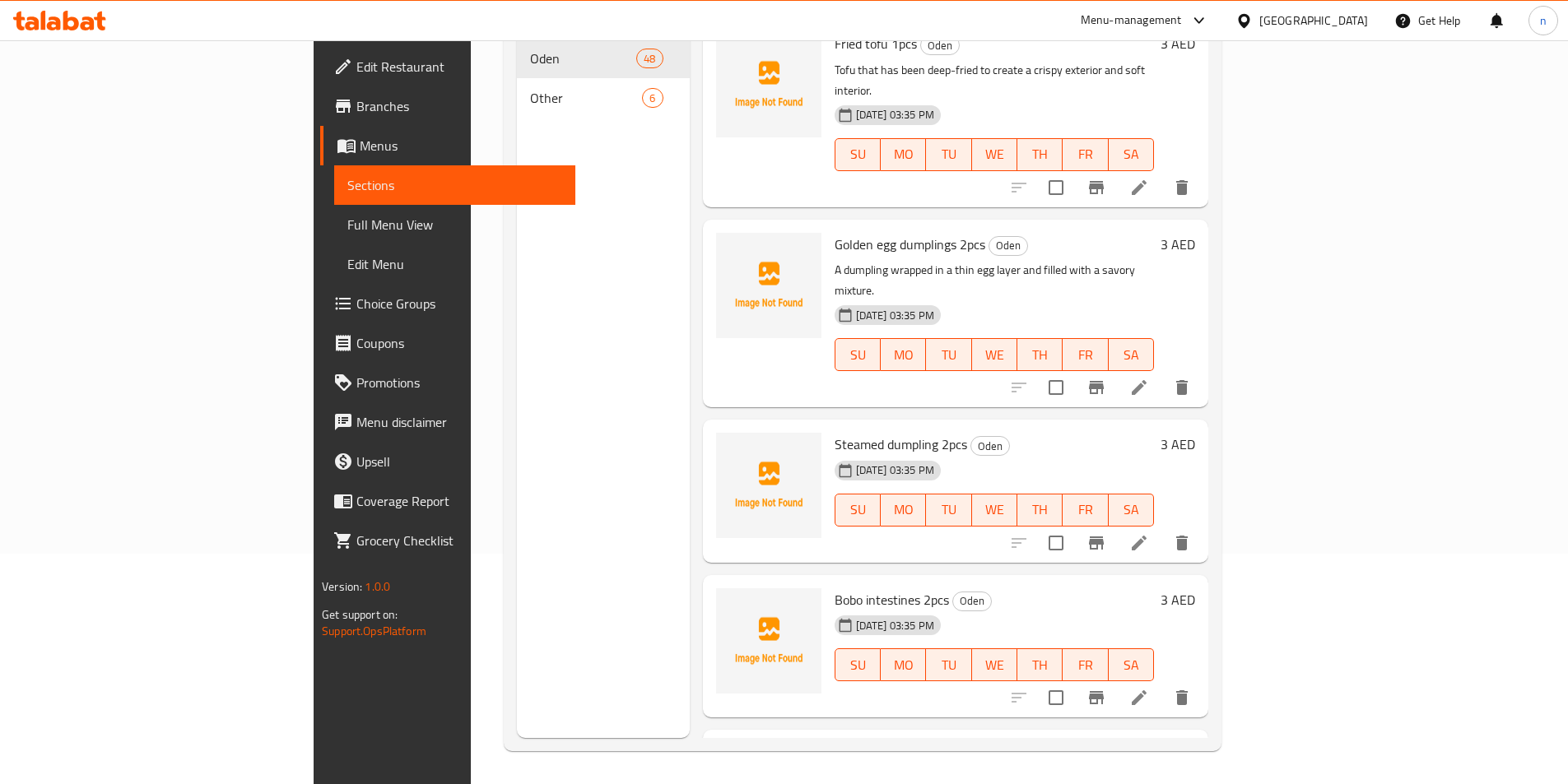
scroll to position [4772, 0]
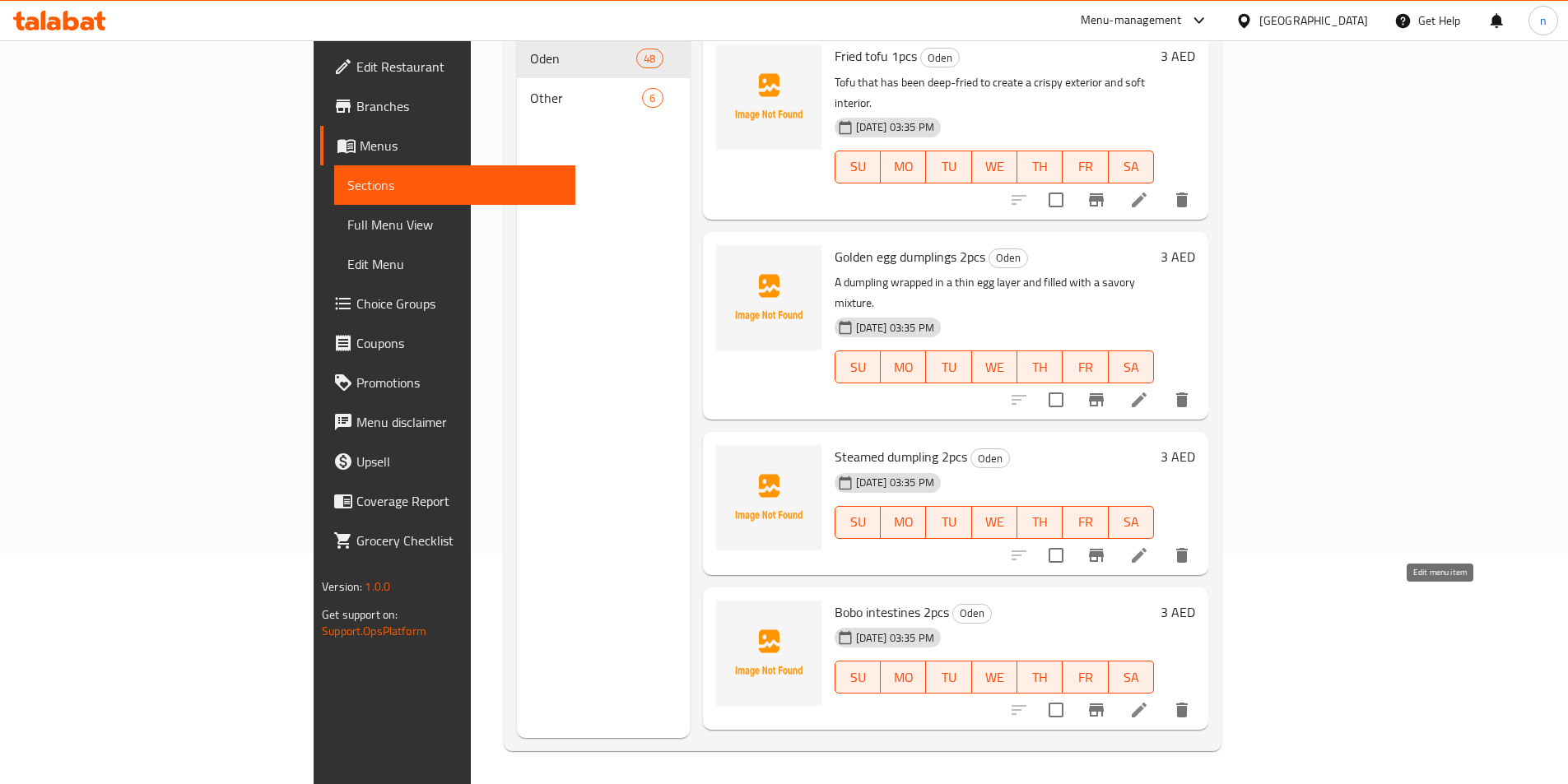
click at [1150, 700] on icon at bounding box center [1139, 710] width 19 height 19
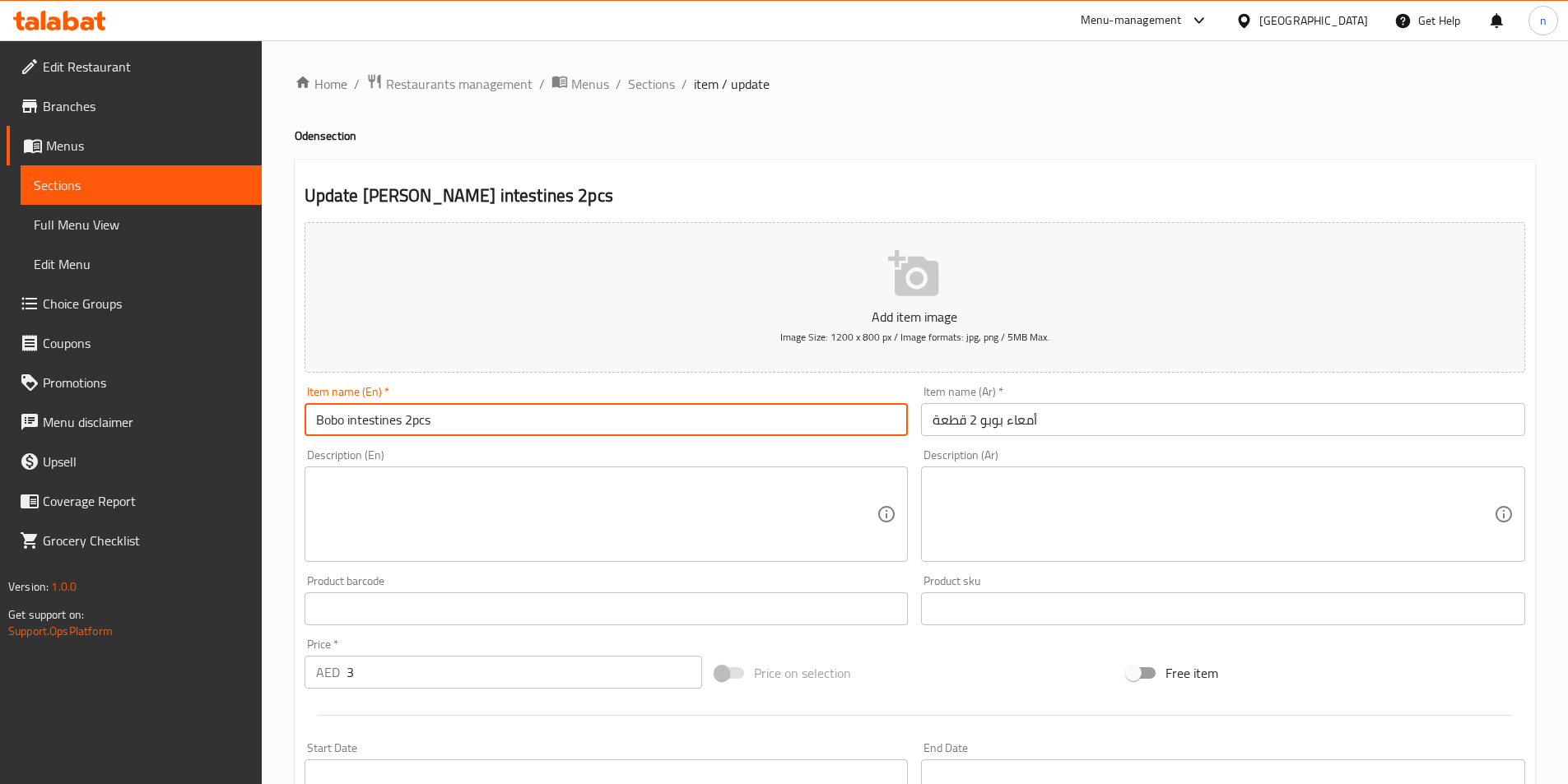
drag, startPoint x: 400, startPoint y: 425, endPoint x: 173, endPoint y: 464, distance: 230.3
click at [173, 464] on div "Edit Restaurant Branches Menus Sections Full Menu View Edit Menu Choice Groups …" at bounding box center [784, 602] width 1568 height 1122
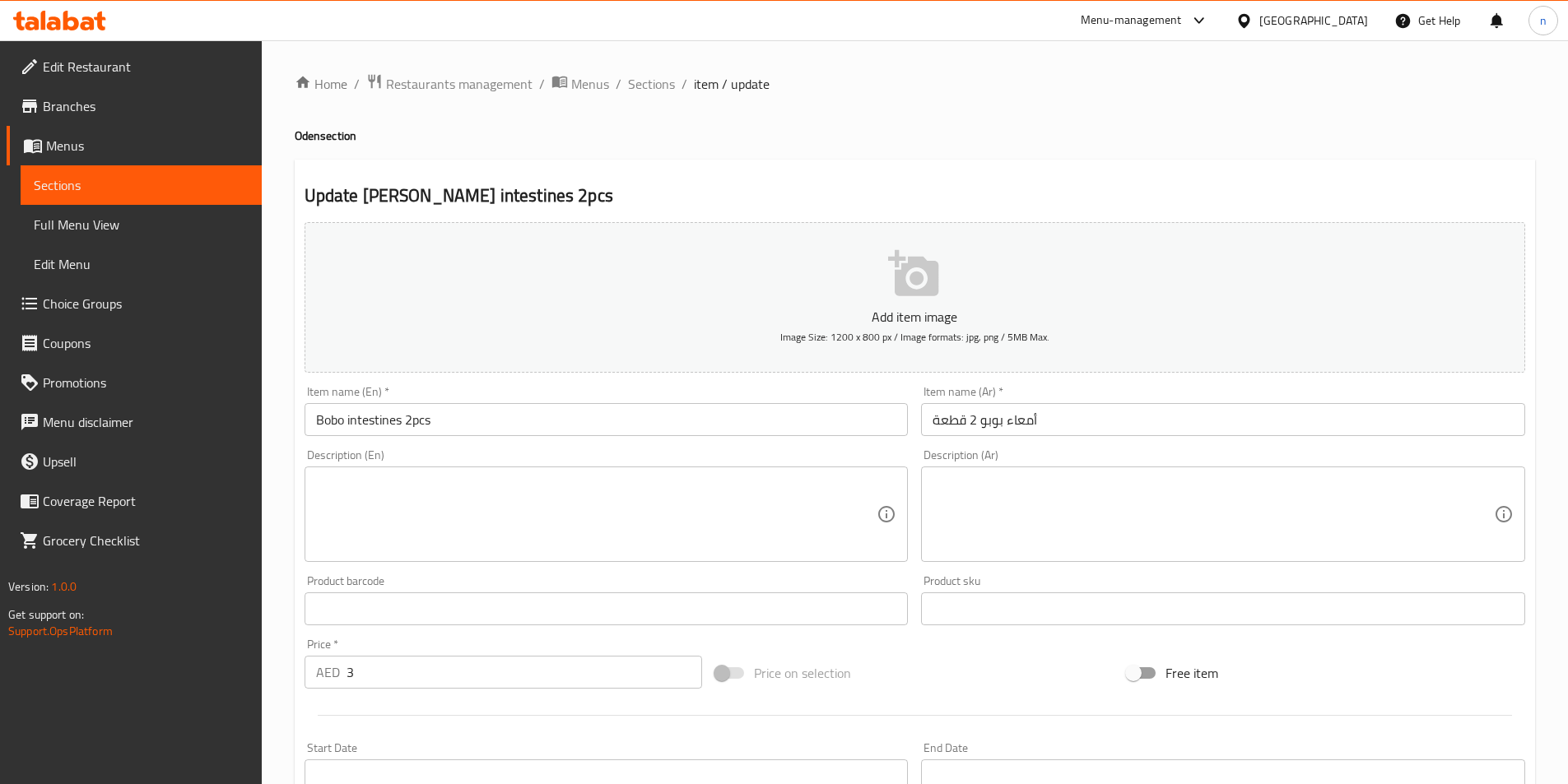
click at [386, 416] on input "Bobo intestines 2pcs" at bounding box center [606, 420] width 604 height 33
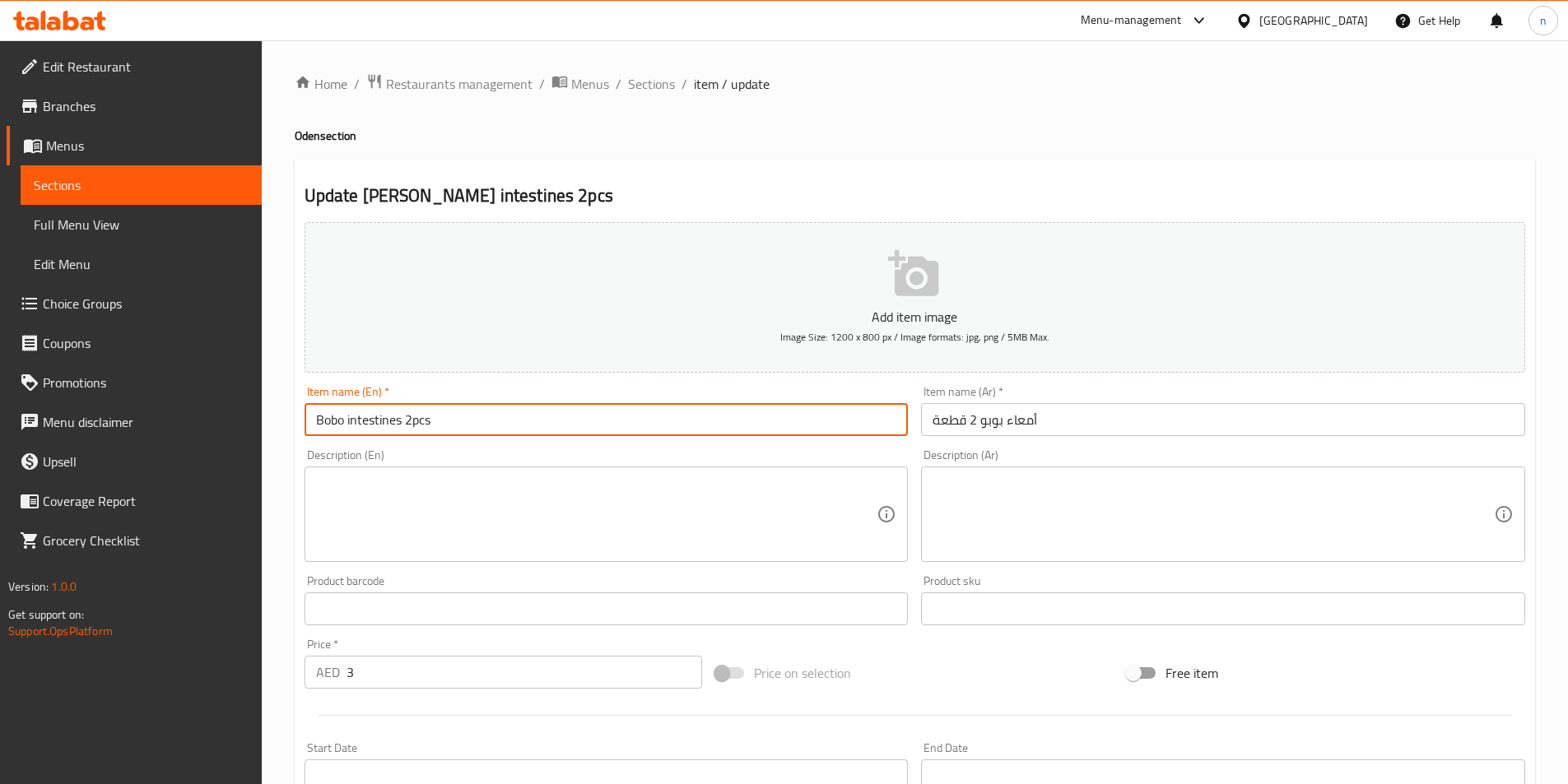
drag, startPoint x: 405, startPoint y: 422, endPoint x: 175, endPoint y: 444, distance: 231.0
click at [175, 444] on div "Edit Restaurant Branches Menus Sections Full Menu View Edit Menu Choice Groups …" at bounding box center [784, 602] width 1568 height 1122
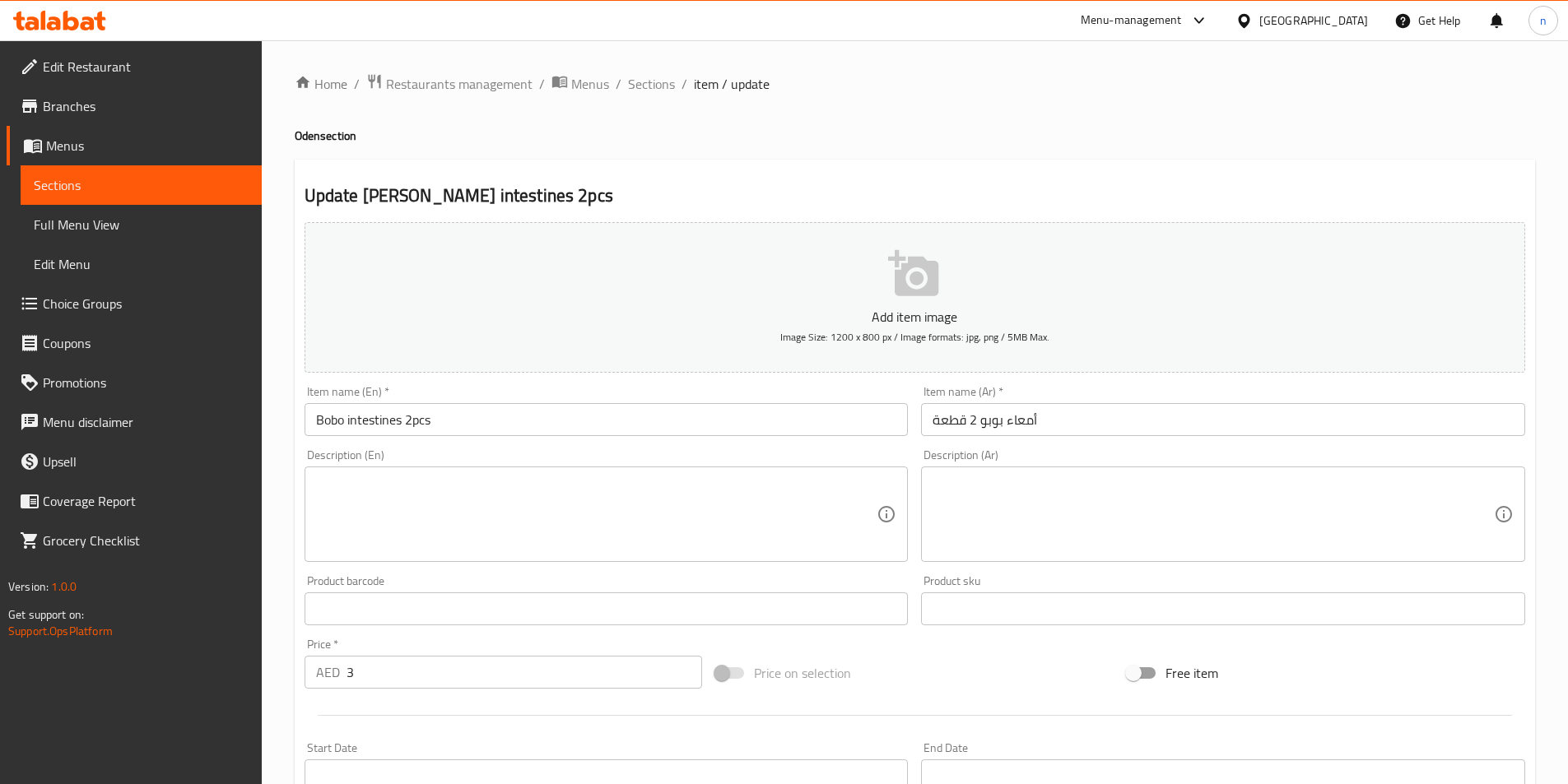
click at [392, 510] on textarea at bounding box center [596, 515] width 561 height 78
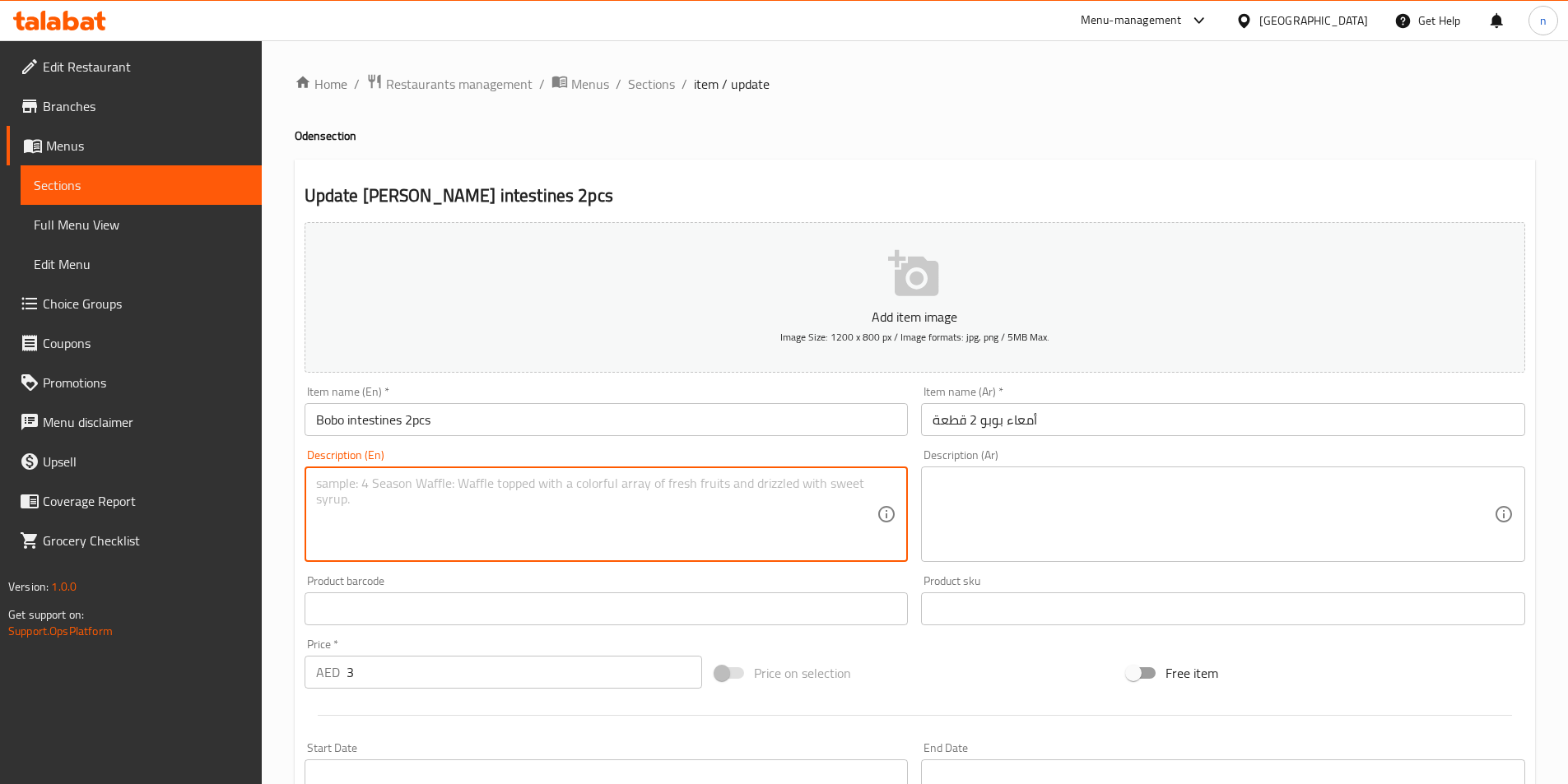
paste textarea "A type of flavorful, processed sausage or intestine, commonly found in Chinese …"
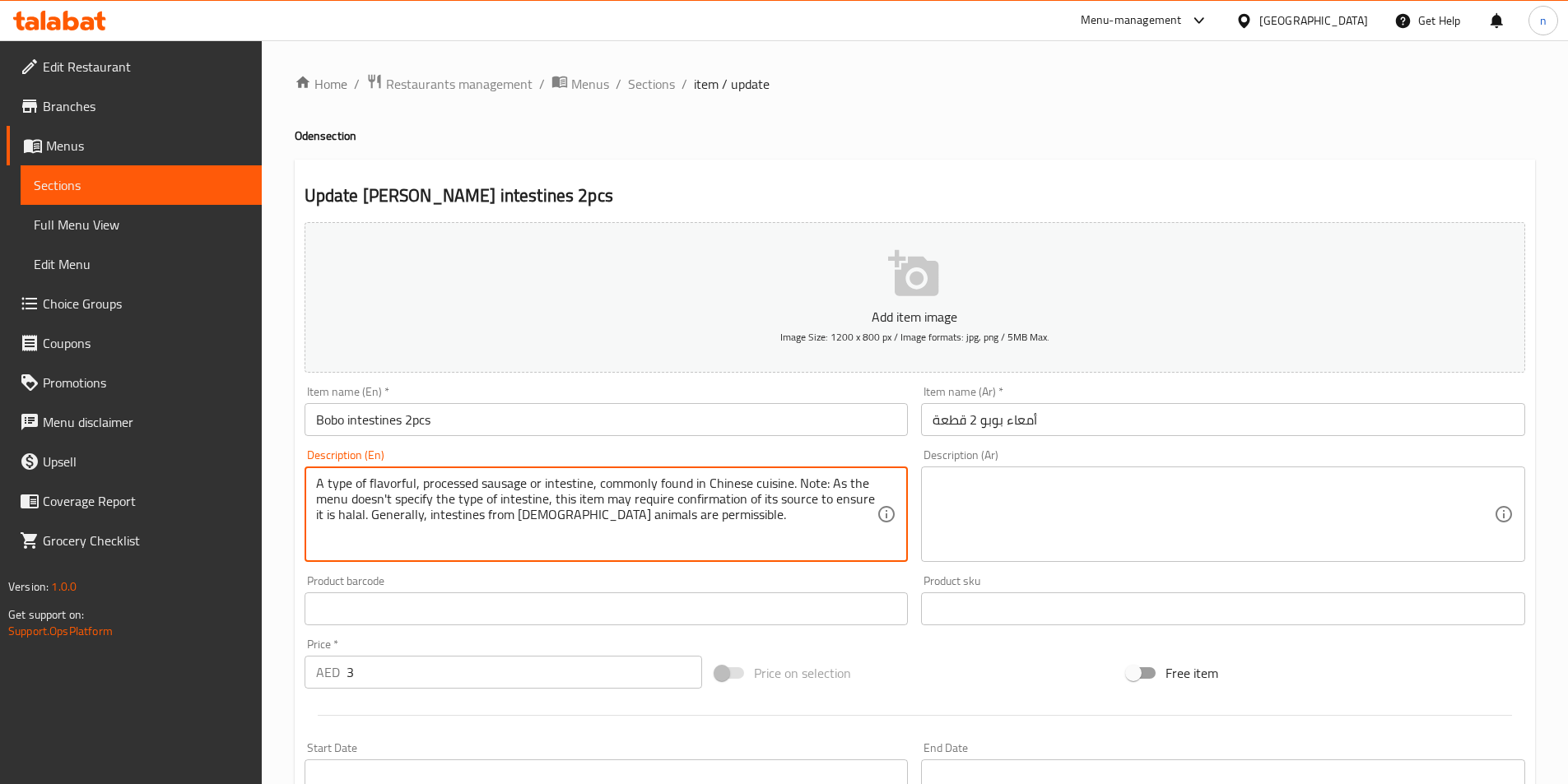
type textarea "A type of flavorful, processed sausage or intestine, commonly found in Chinese …"
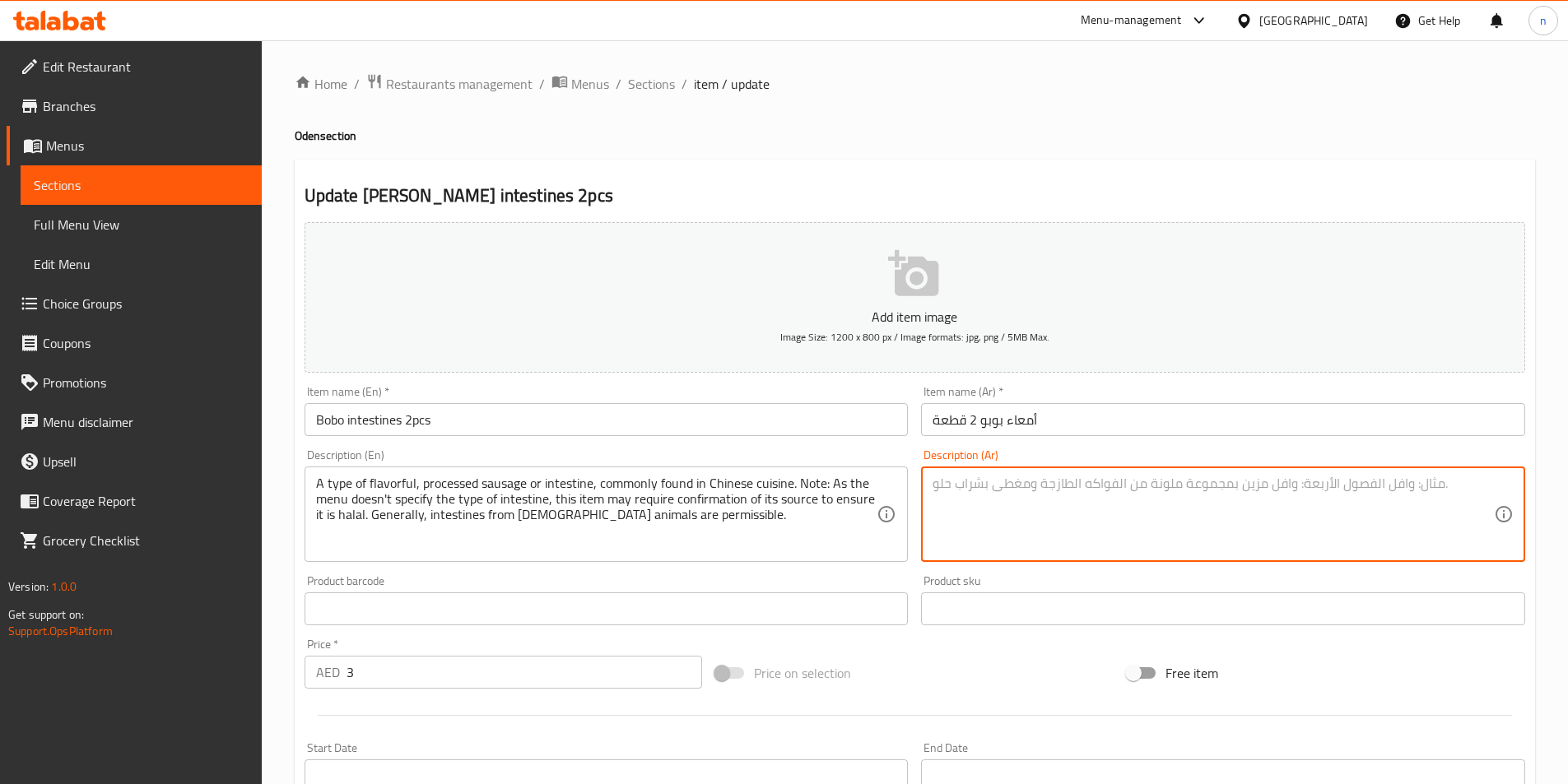
click at [1043, 499] on textarea at bounding box center [1212, 515] width 561 height 78
paste textarea "نوع من النقانق أو الأمعاء المُصنّعة اللذيذة، شائع في المطبخ الصيني. ملاحظة: بما…"
type textarea "نوع من النقانق أو الأمعاء المُصنّعة اللذيذة، شائع في المطبخ الصيني. ملاحظة: بما…"
drag, startPoint x: 1043, startPoint y: 529, endPoint x: 1461, endPoint y: 483, distance: 420.5
click at [1461, 483] on textarea "نوع من النقانق أو الأمعاء المُصنّعة اللذيذة، شائع في المطبخ الصيني. ملاحظة: بما…" at bounding box center [1212, 515] width 561 height 78
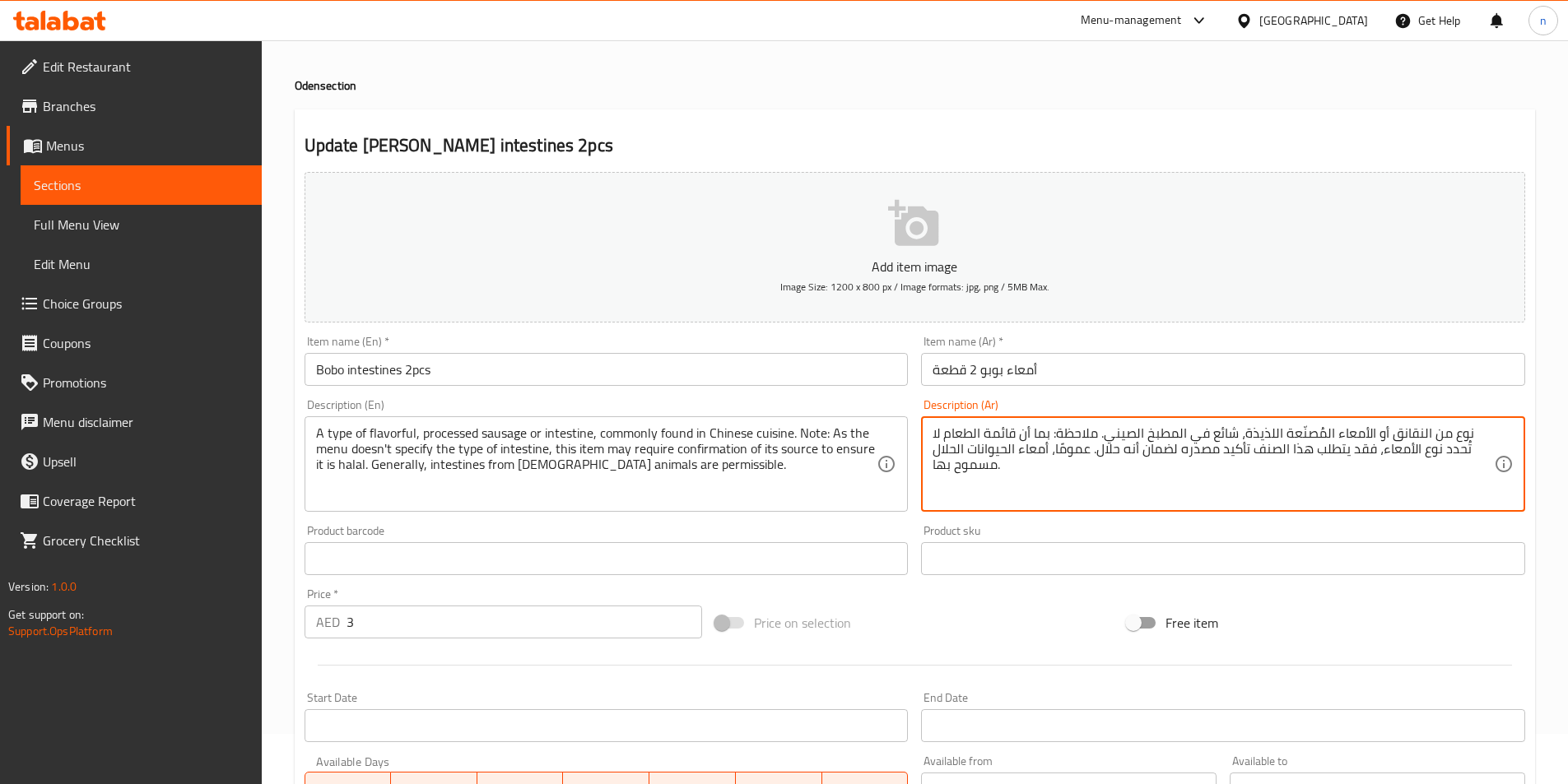
scroll to position [49, 0]
click at [1294, 478] on textarea "نوع من النقانق أو الأمعاء المُصنّعة اللذيذة، شائع في المطبخ الصيني. ملاحظة: بما…" at bounding box center [1212, 464] width 561 height 78
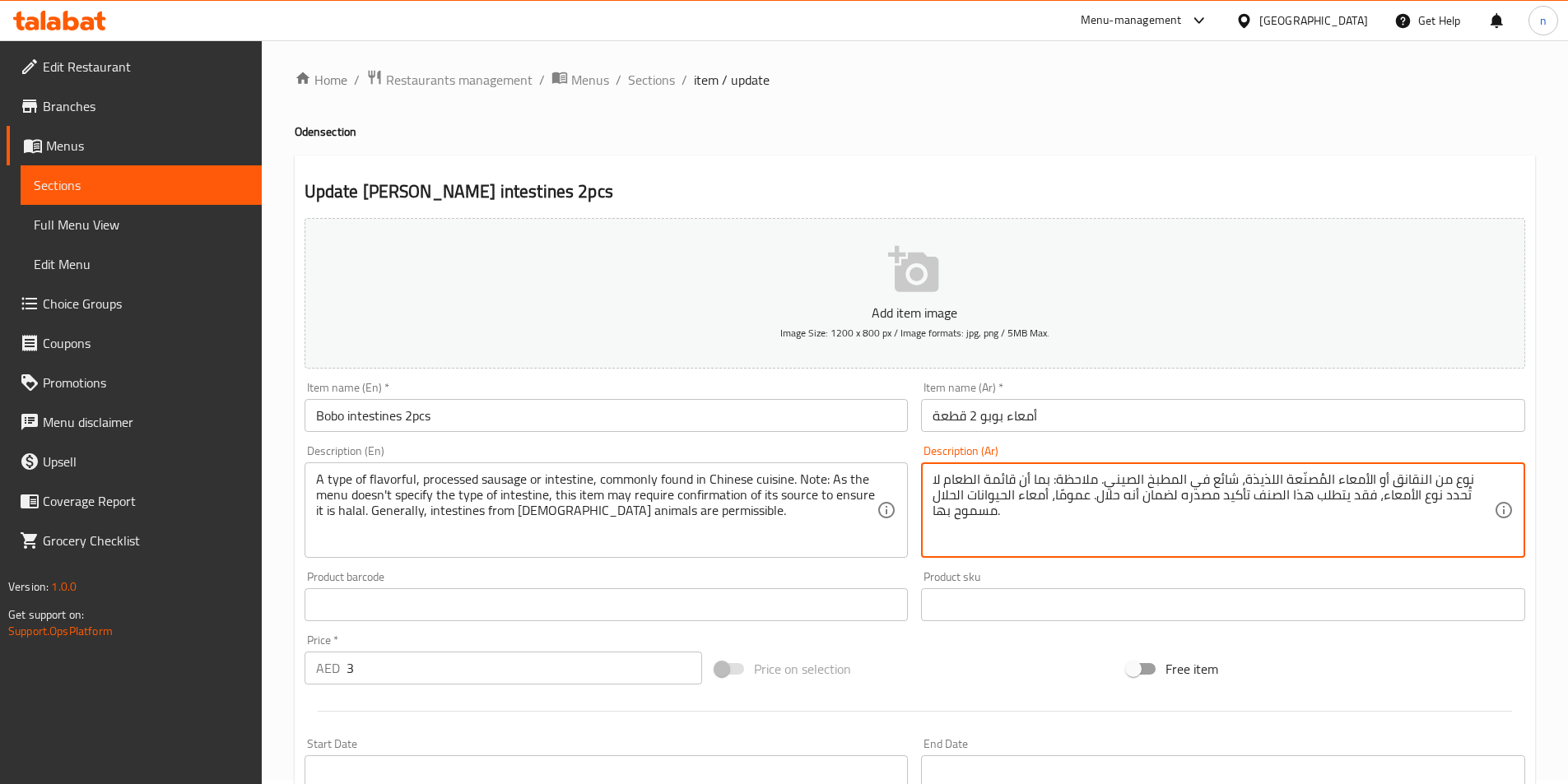
scroll to position [0, 0]
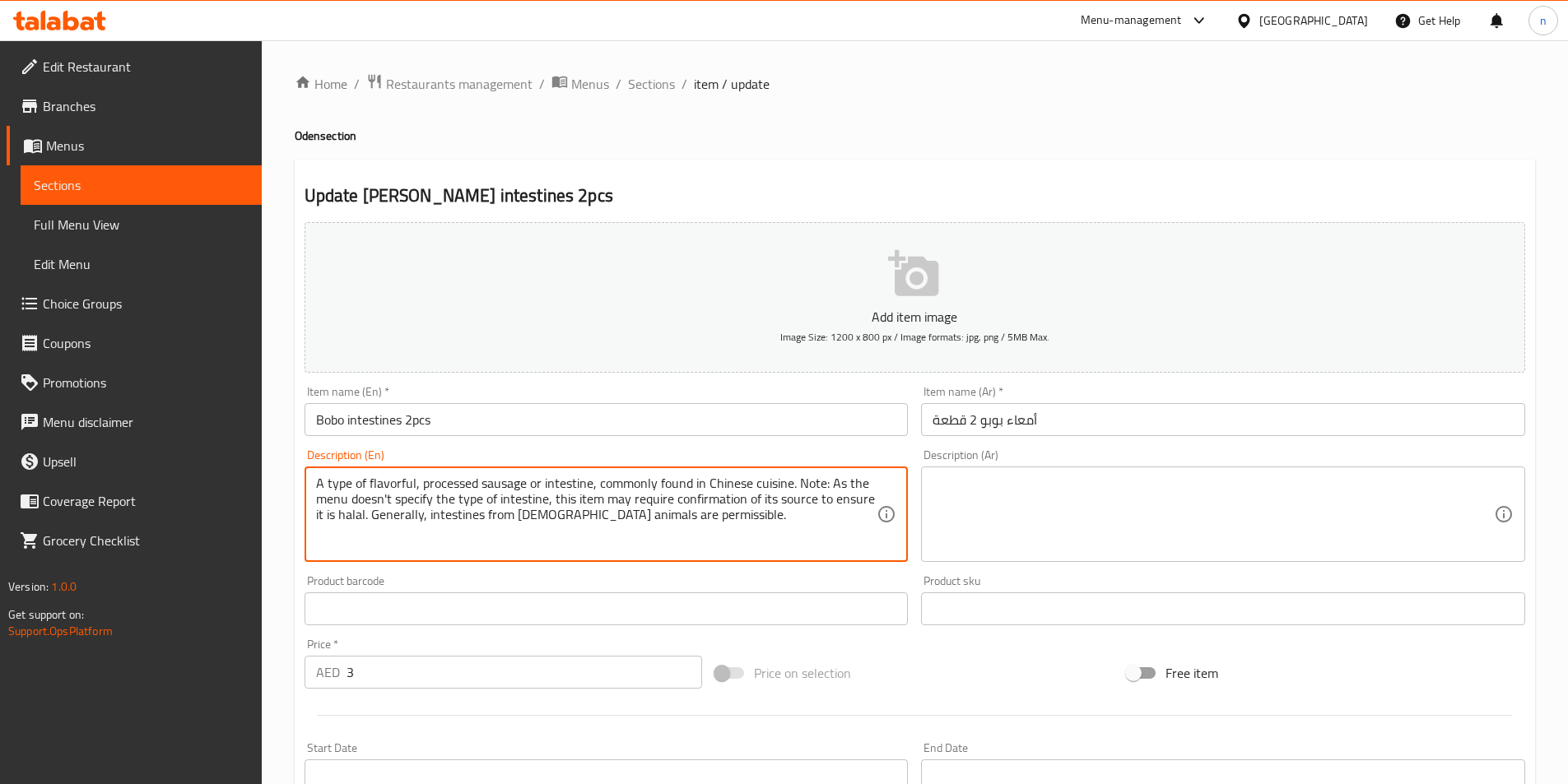
click at [691, 492] on textarea "A type of flavorful, processed sausage or intestine, commonly found in Chinese …" at bounding box center [596, 515] width 561 height 78
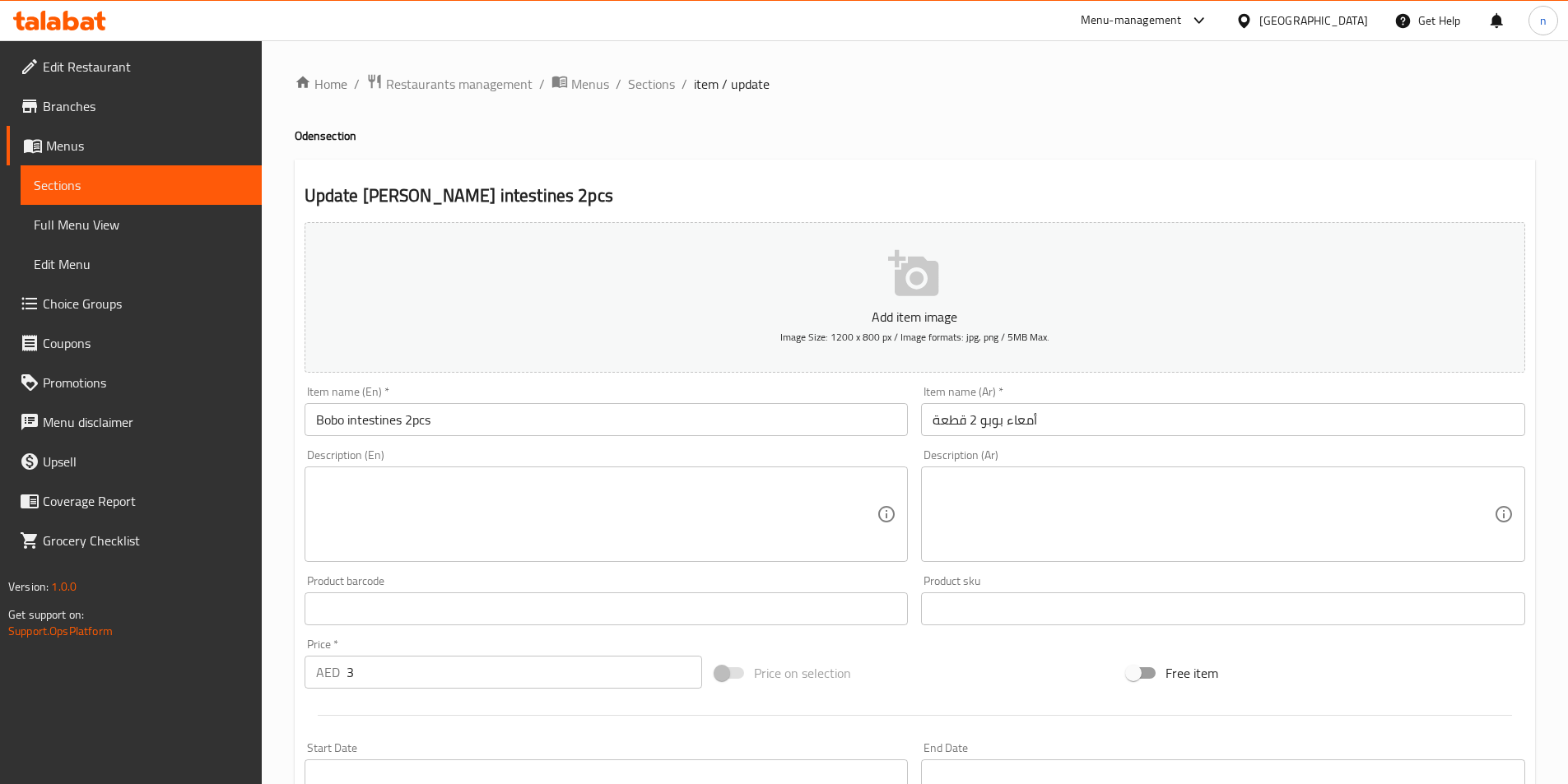
click at [645, 92] on span "Sections" at bounding box center [651, 84] width 47 height 19
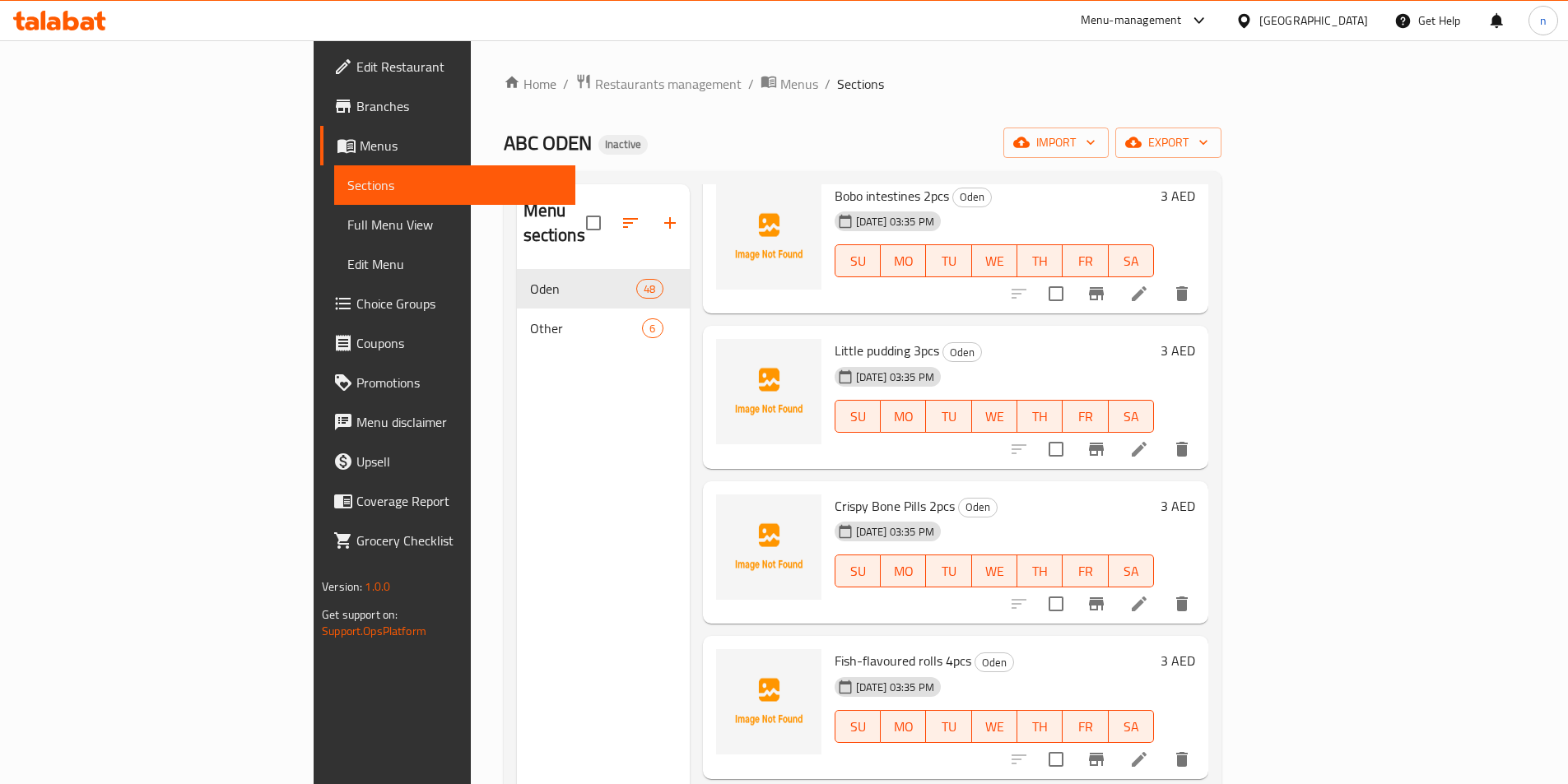
scroll to position [5430, 0]
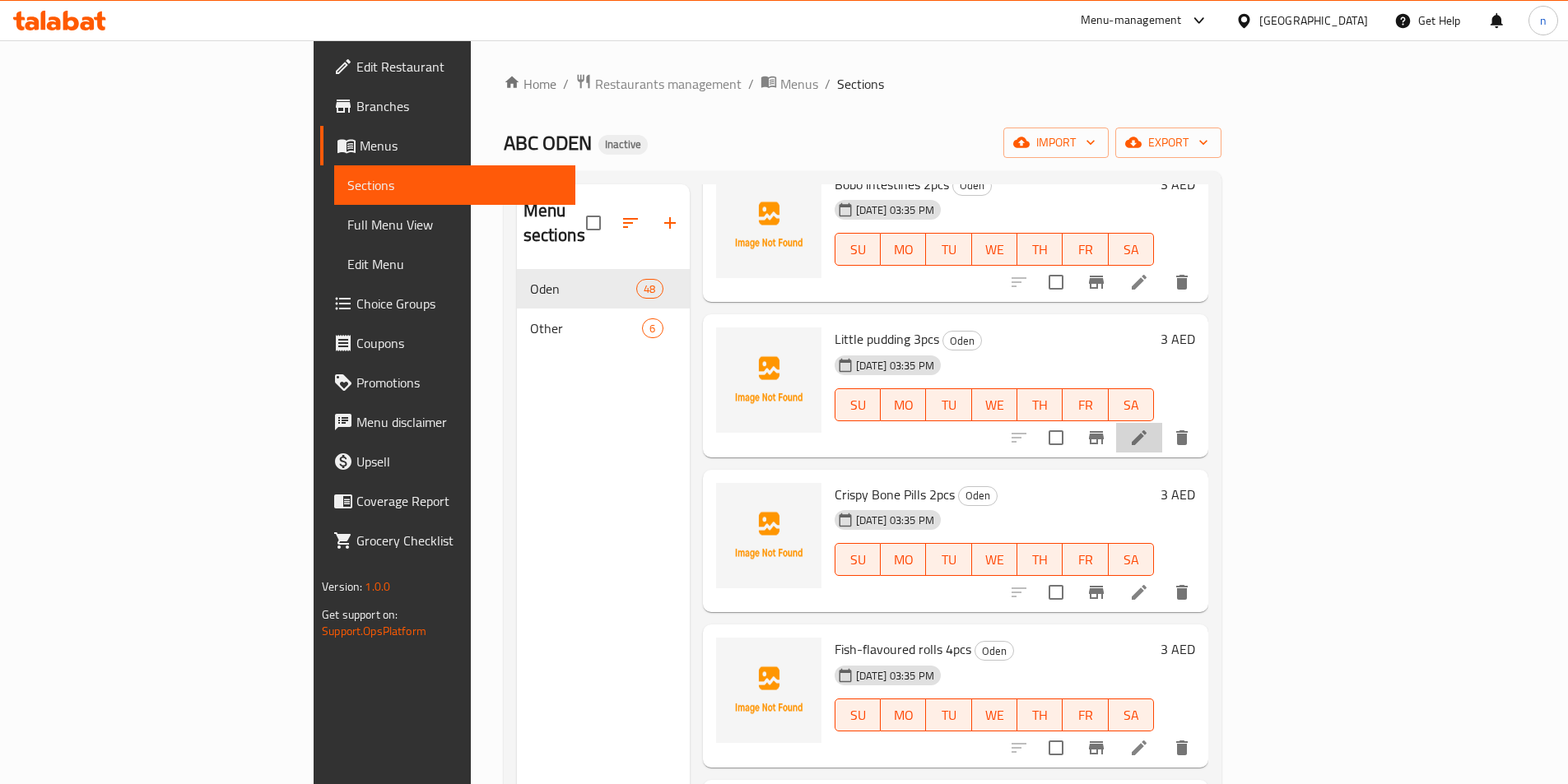
click at [1162, 423] on li at bounding box center [1139, 437] width 46 height 30
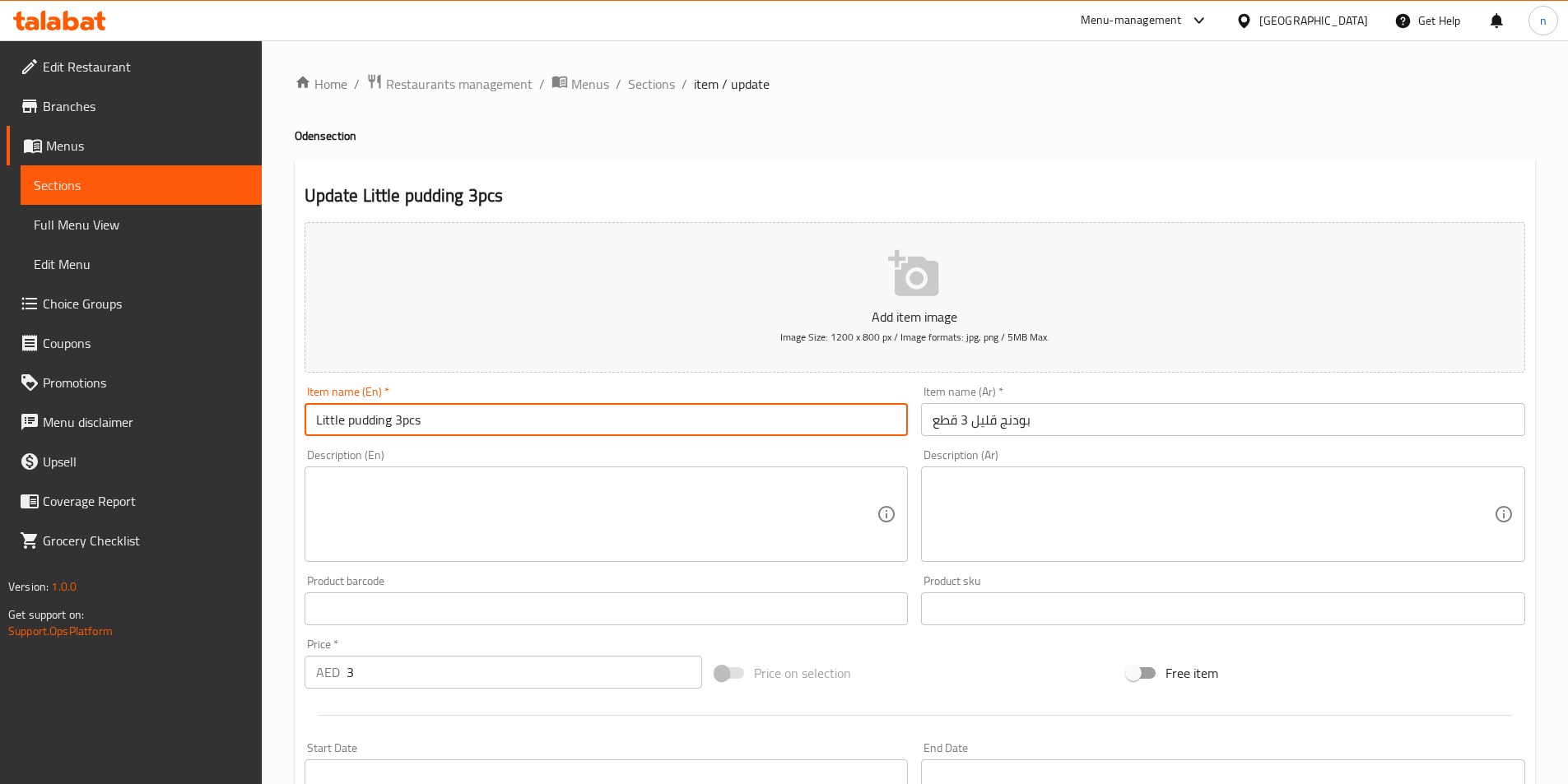
drag, startPoint x: 391, startPoint y: 426, endPoint x: 197, endPoint y: 446, distance: 195.0
click at [197, 446] on div "Edit Restaurant Branches Menus Sections Full Menu View Edit Menu Choice Groups …" at bounding box center [784, 602] width 1568 height 1122
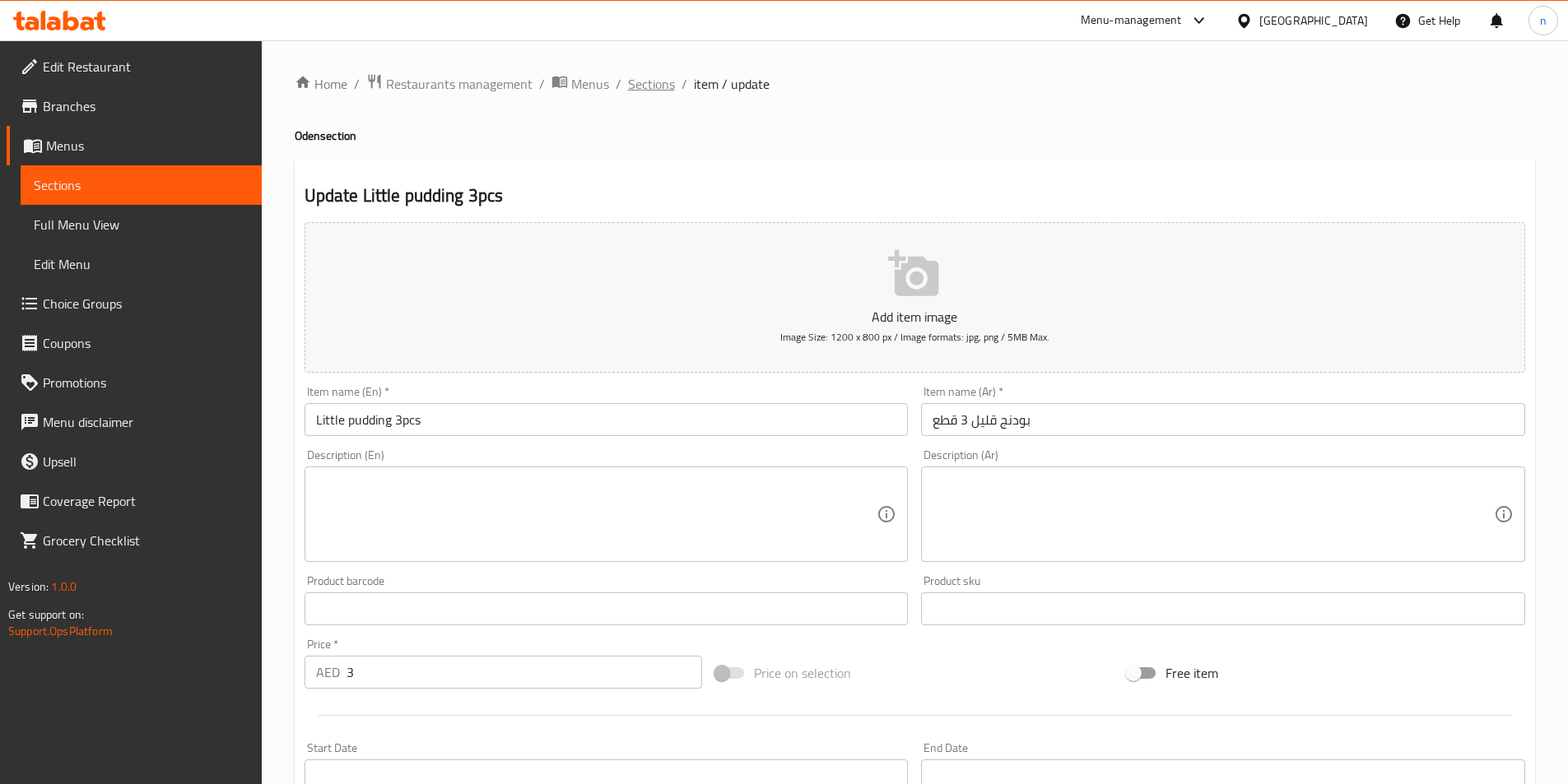
click at [648, 76] on span "Sections" at bounding box center [651, 84] width 47 height 19
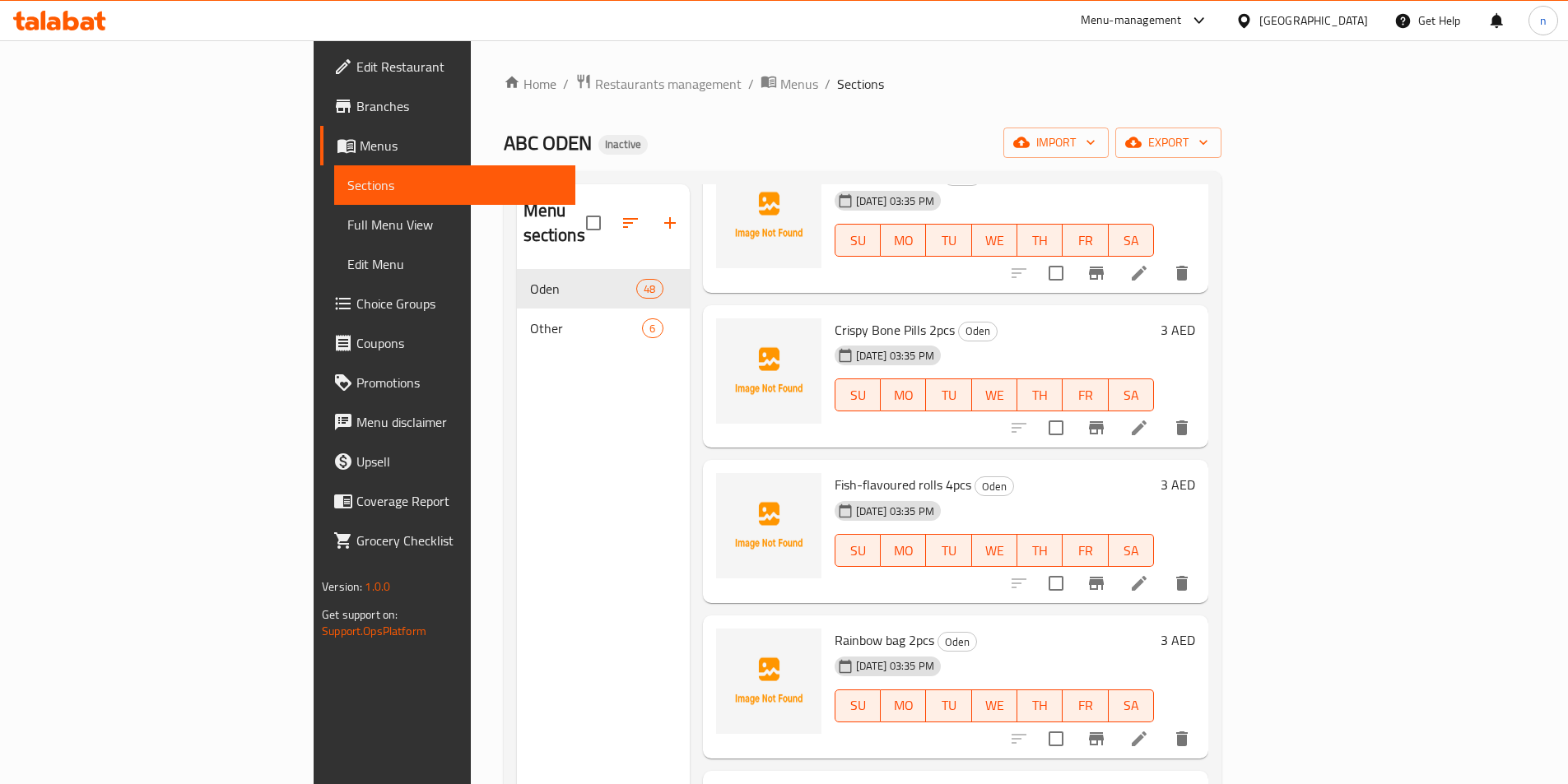
scroll to position [5348, 0]
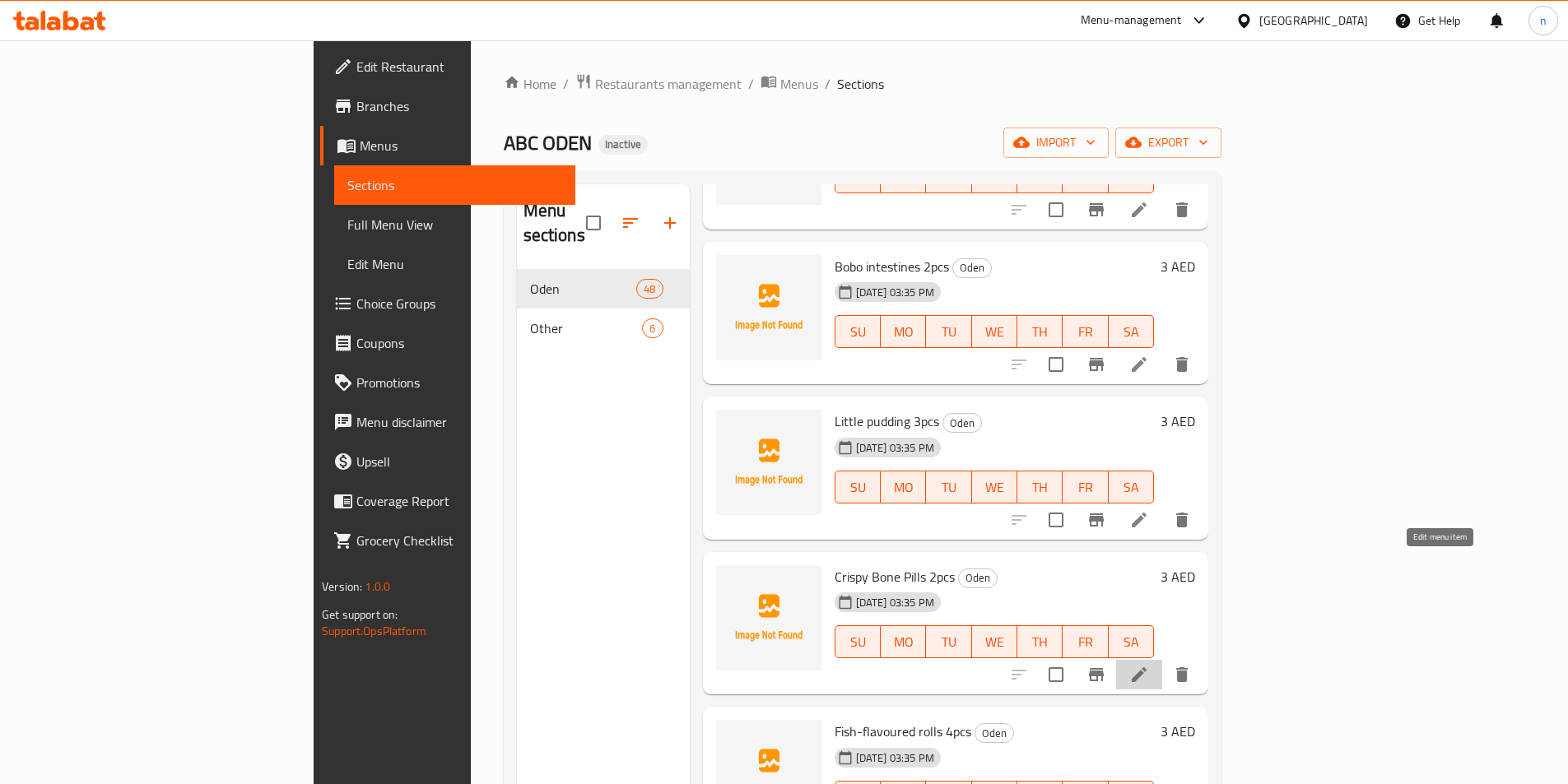
click at [1150, 664] on icon at bounding box center [1139, 674] width 19 height 19
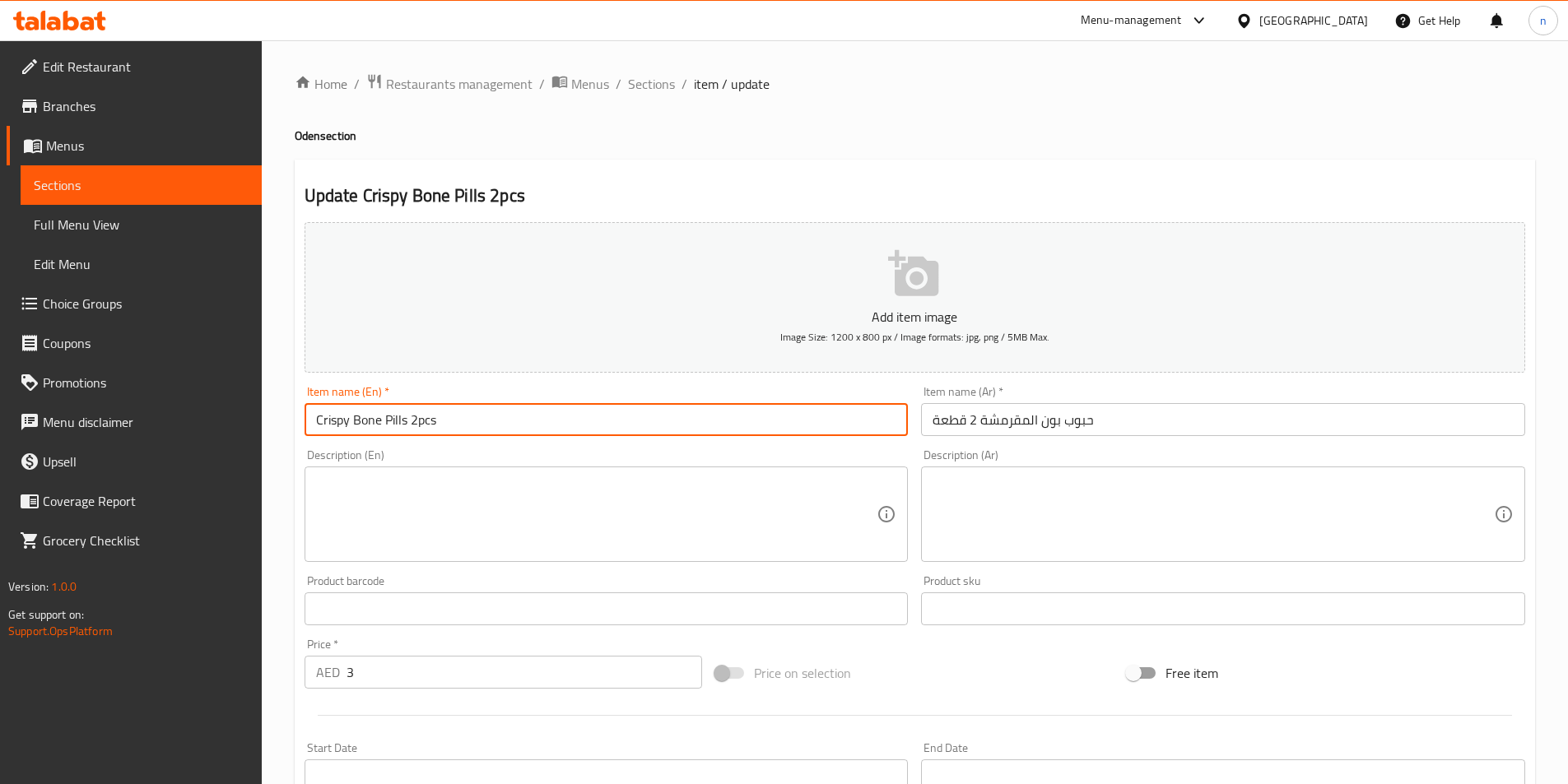
drag, startPoint x: 405, startPoint y: 424, endPoint x: 242, endPoint y: 439, distance: 163.7
click at [242, 439] on div "Edit Restaurant Branches Menus Sections Full Menu View Edit Menu Choice Groups …" at bounding box center [784, 602] width 1568 height 1122
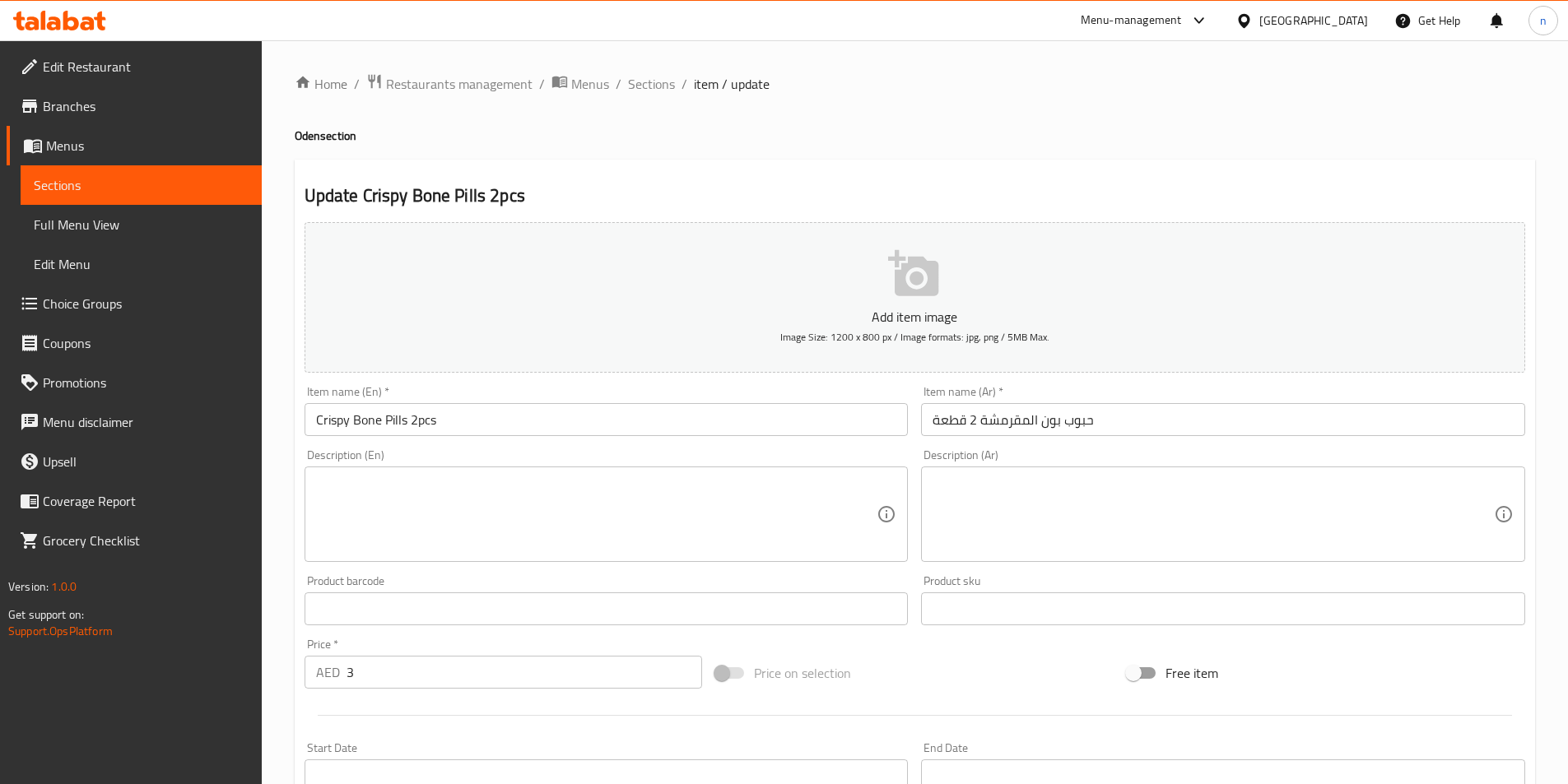
click at [460, 532] on textarea at bounding box center [596, 515] width 561 height 78
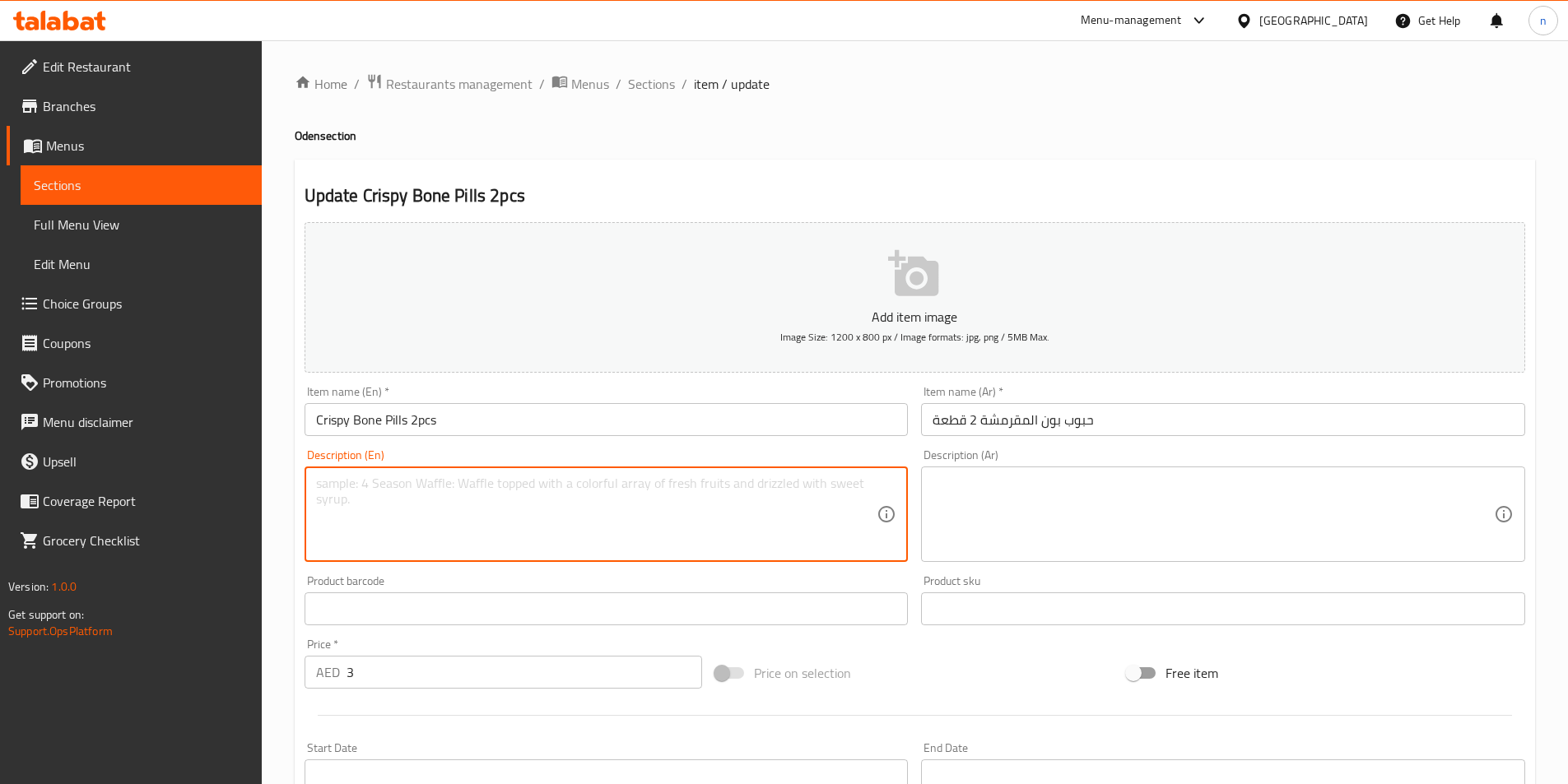
paste textarea "A savory meatball with a crispy texture and a bone-like core."
type textarea "A savory meatball with a crispy texture and a bone-like core."
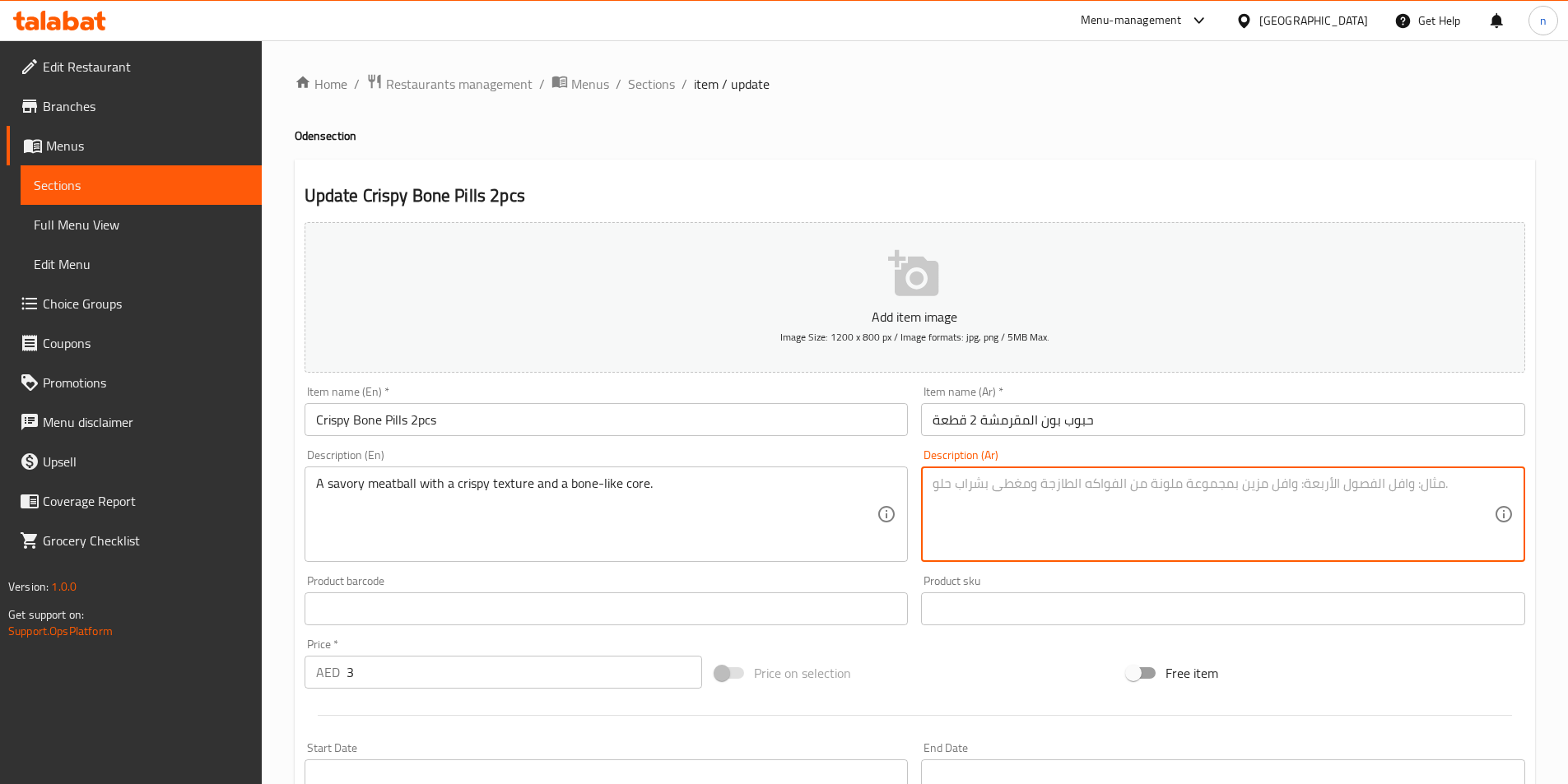
click at [1055, 494] on textarea at bounding box center [1212, 515] width 561 height 78
paste textarea "كرات لحم لذيذة ذات ملمس مقرمش ولب يشبه العظم."
click at [988, 490] on textarea "كرات لحم لذيذة ذات ملمس مقرمش ولب يشبه العظم." at bounding box center [1212, 515] width 561 height 78
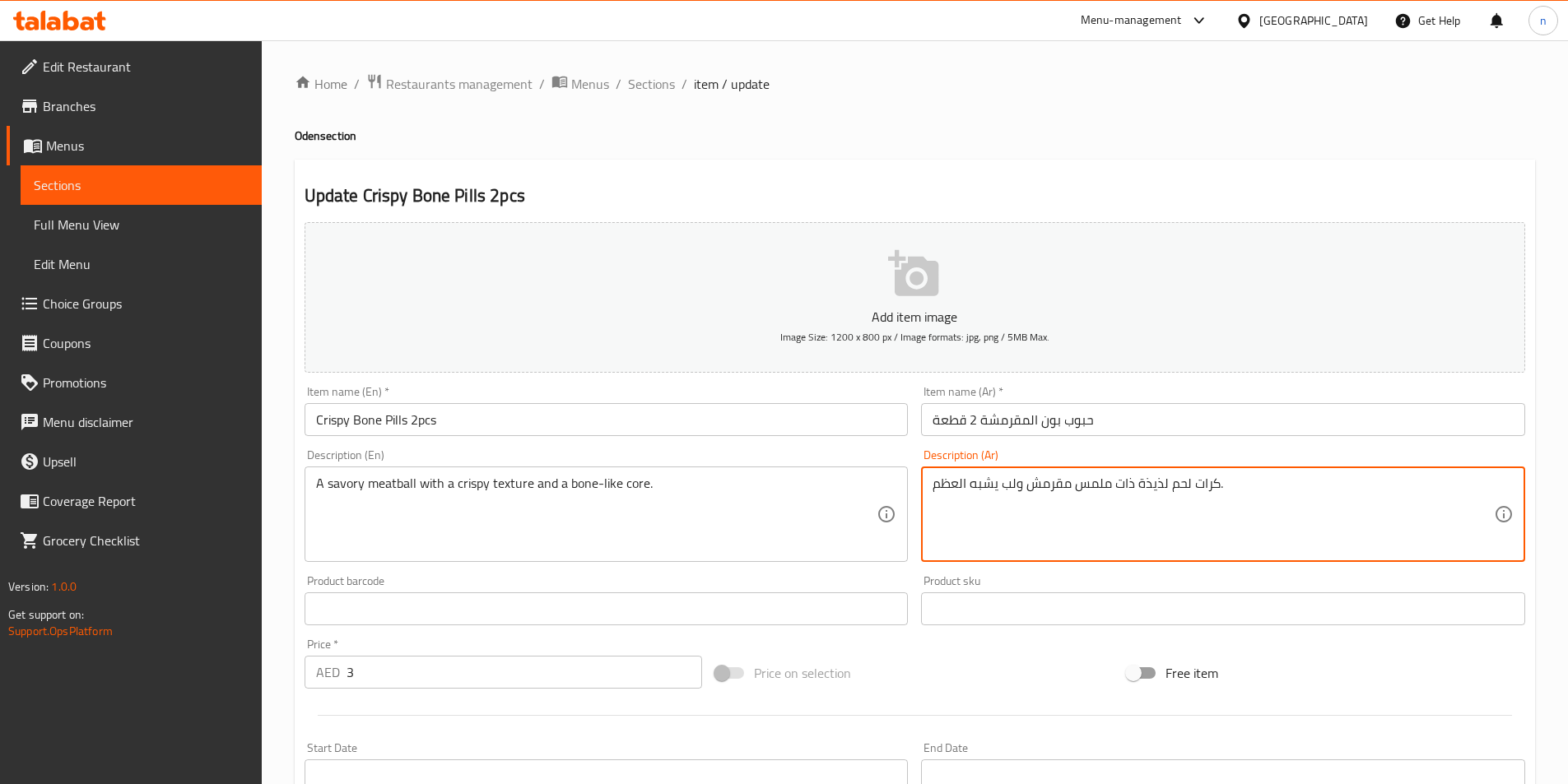
click at [988, 490] on textarea "كرات لحم لذيذة ذات ملمس مقرمش ولب يشبه العظم." at bounding box center [1212, 515] width 561 height 78
click at [1310, 478] on textarea "كرات لحم لذيذة ذات ملمس مقرمش ولب يشبه العظم." at bounding box center [1212, 515] width 561 height 78
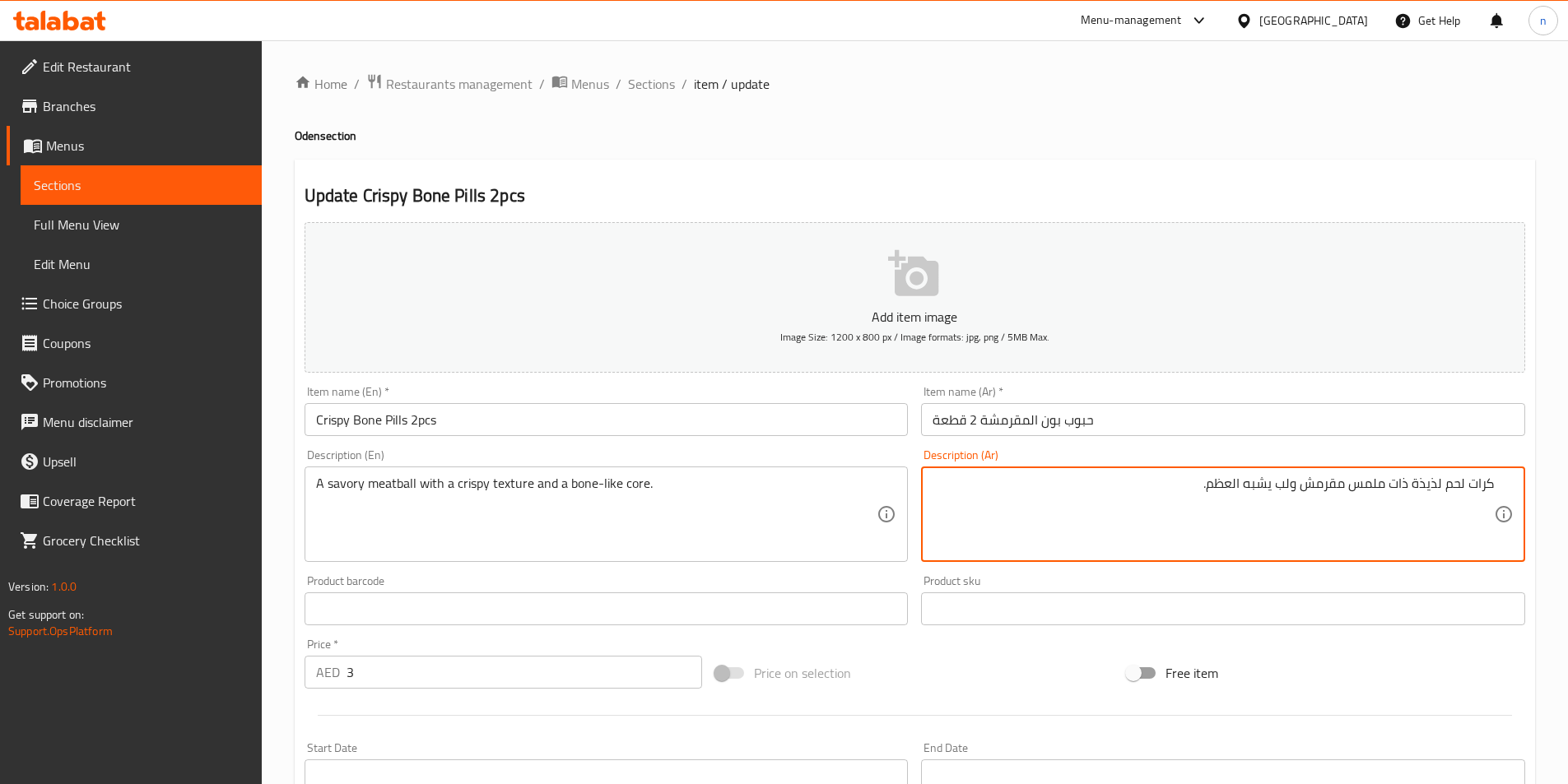
drag, startPoint x: 1413, startPoint y: 489, endPoint x: 1429, endPoint y: 503, distance: 21.3
click at [1416, 490] on textarea "كرات لحم لذيذة ذات ملمس مقرمش ولب يشبه العظم." at bounding box center [1212, 515] width 561 height 78
drag, startPoint x: 1307, startPoint y: 493, endPoint x: 1331, endPoint y: 504, distance: 26.4
click at [1331, 504] on textarea "كرات لحم مالح ذات ملمس مقرمش ولب يشبه العظم." at bounding box center [1212, 515] width 561 height 78
type textarea "كرات لحم مالح ذات ملمس كرسب ولب يشبه العظم."
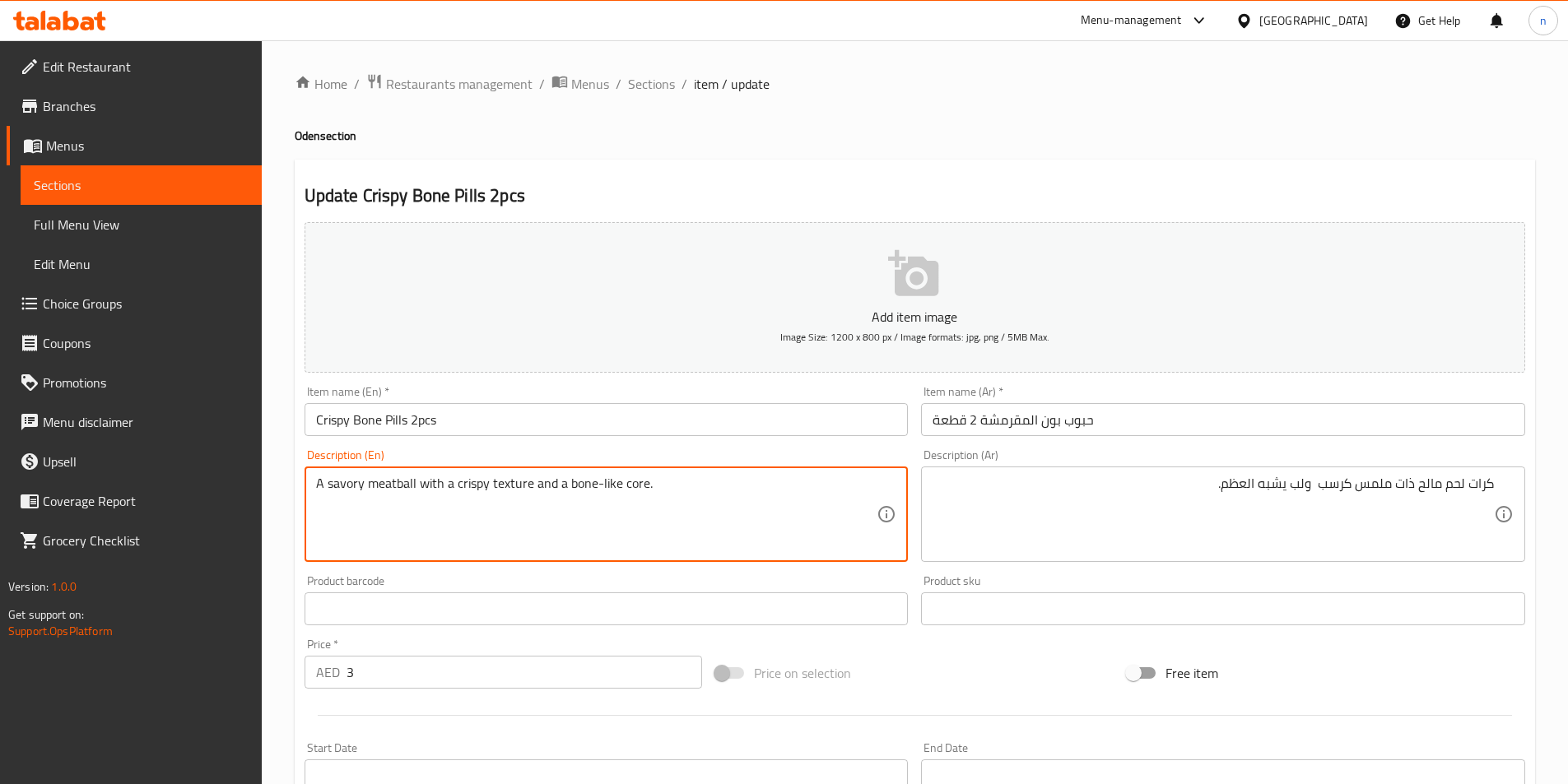
drag, startPoint x: 560, startPoint y: 484, endPoint x: 698, endPoint y: 492, distance: 138.2
click at [633, 514] on textarea "A savory meatball with a crispy texture and a bone-like core." at bounding box center [596, 515] width 561 height 78
click at [582, 485] on textarea "A savory meatball with a crispy texture and a bone-like core." at bounding box center [596, 515] width 561 height 78
drag, startPoint x: 655, startPoint y: 486, endPoint x: 266, endPoint y: 509, distance: 389.7
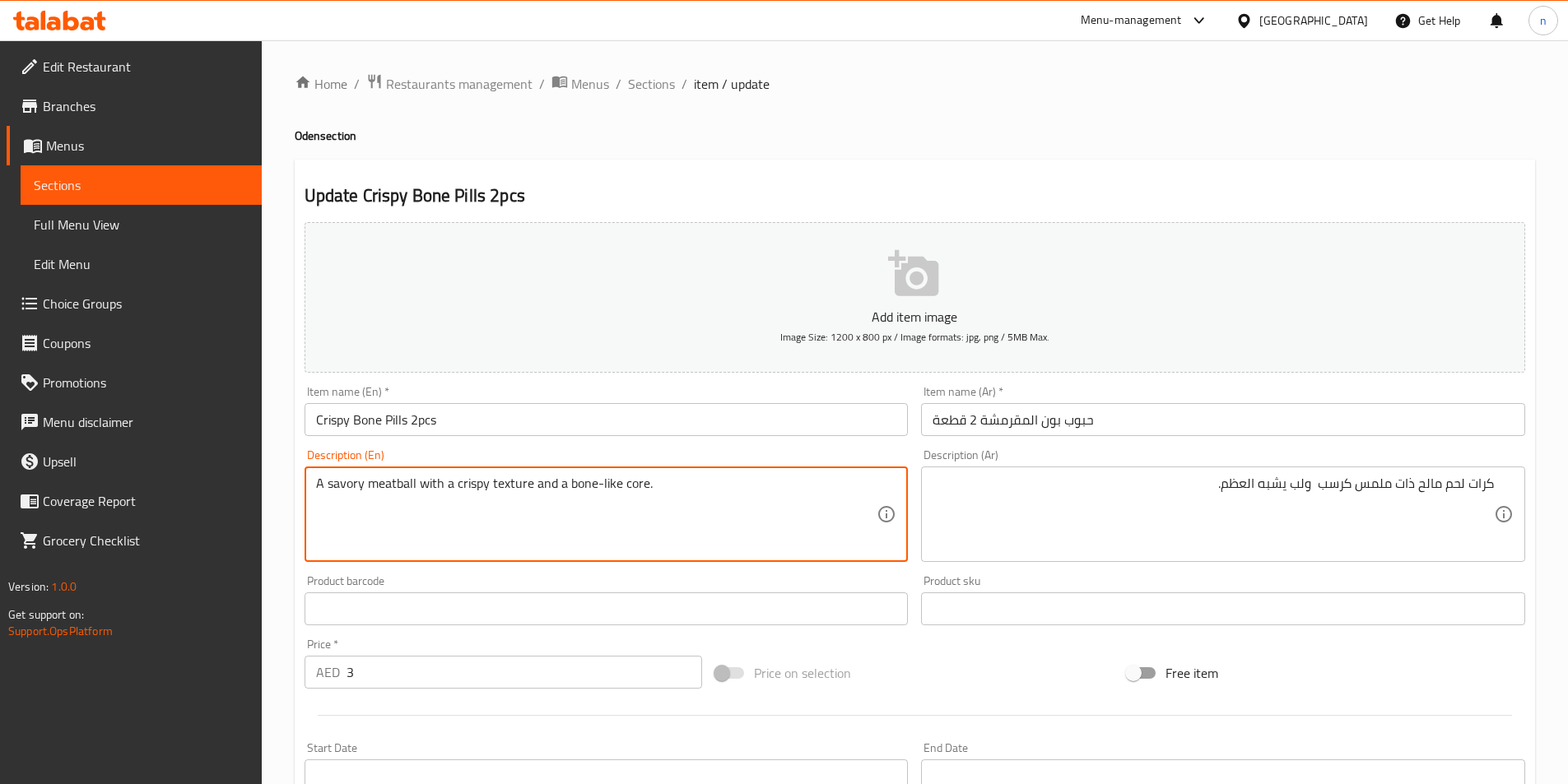
click at [266, 509] on div "Home / Restaurants management / Menus / Sections / item / update Oden section U…" at bounding box center [915, 602] width 1306 height 1122
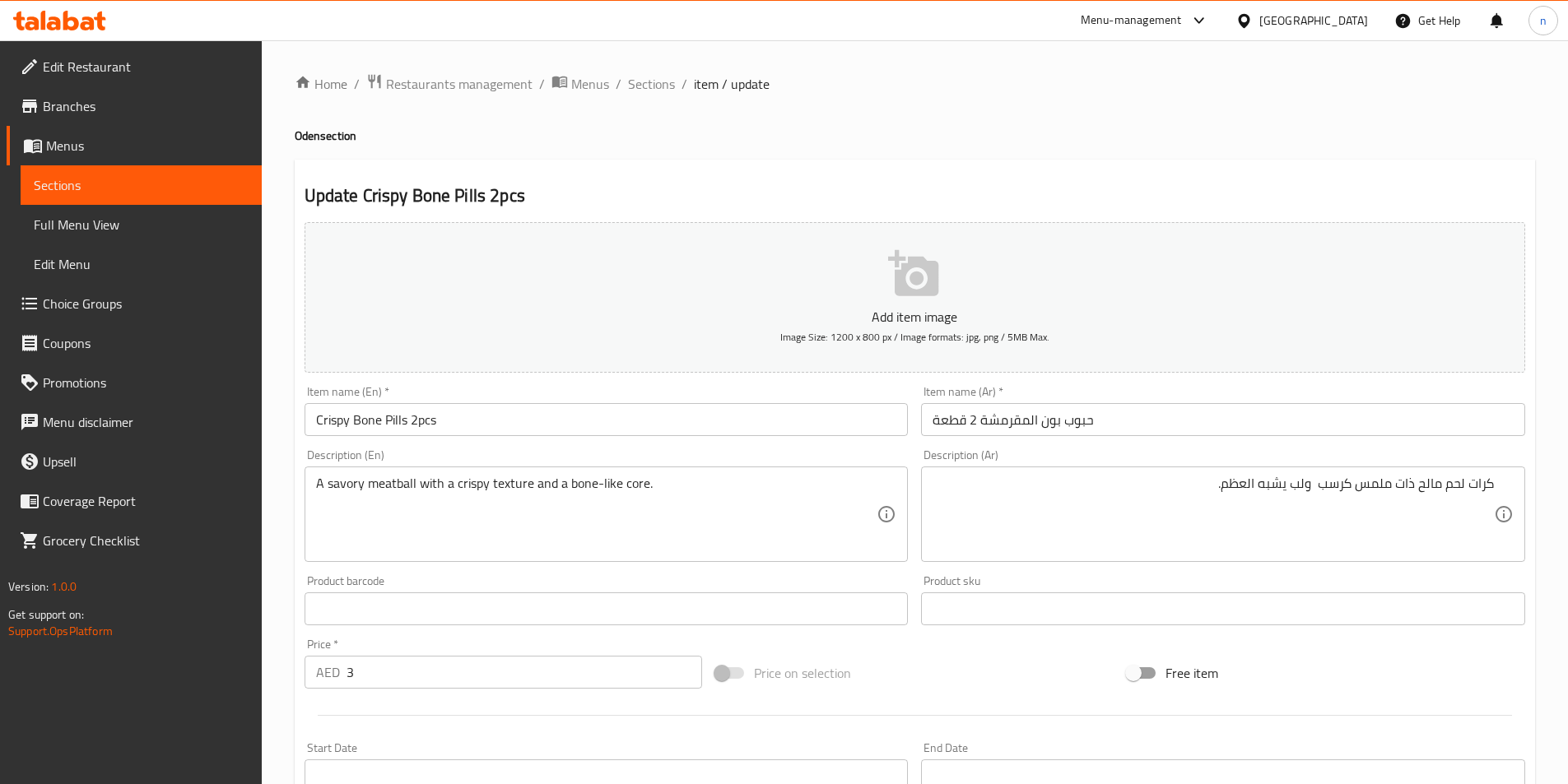
drag, startPoint x: 656, startPoint y: 83, endPoint x: 42, endPoint y: 143, distance: 616.9
click at [656, 83] on span "Sections" at bounding box center [651, 84] width 47 height 19
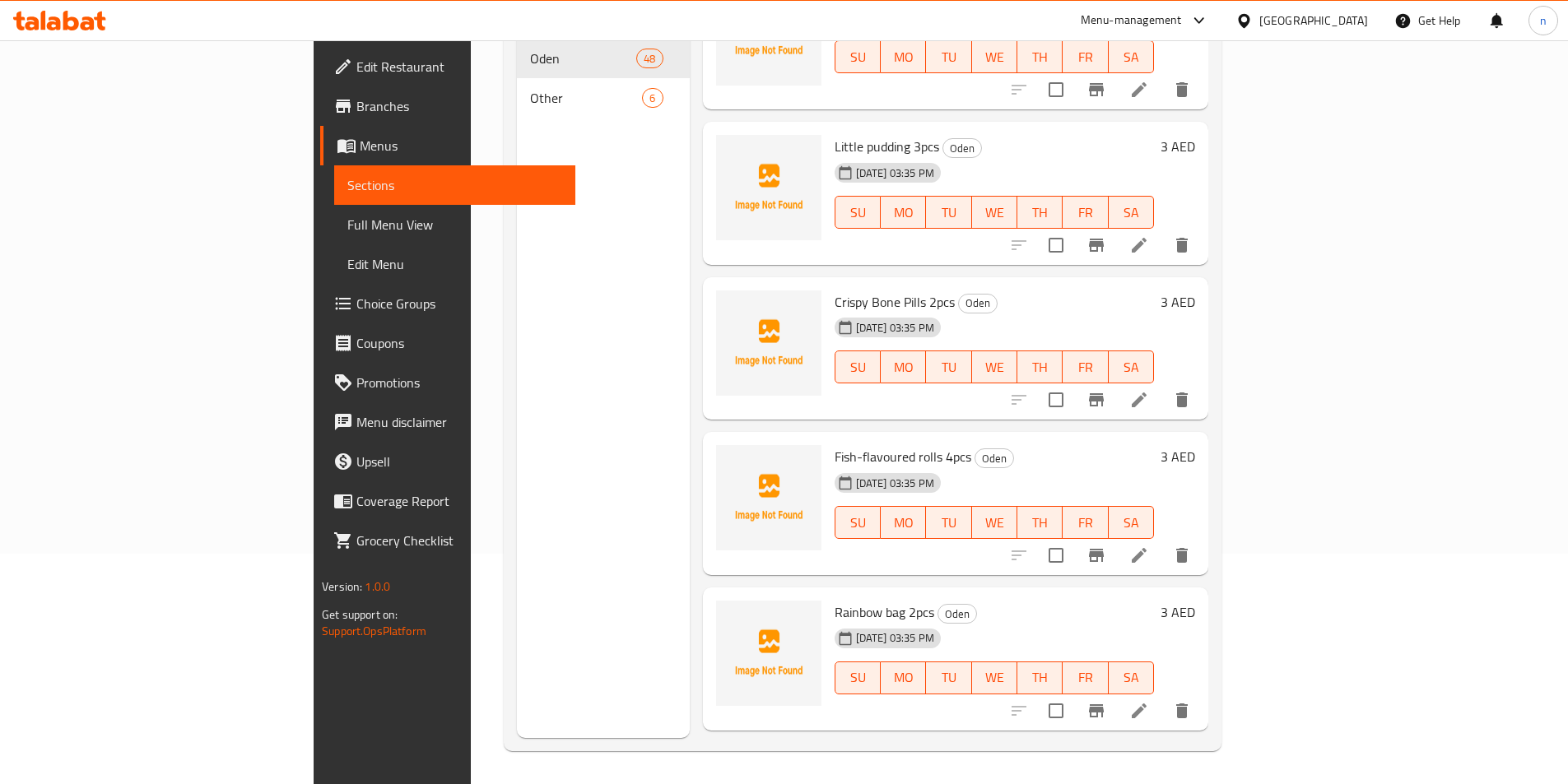
scroll to position [5402, 0]
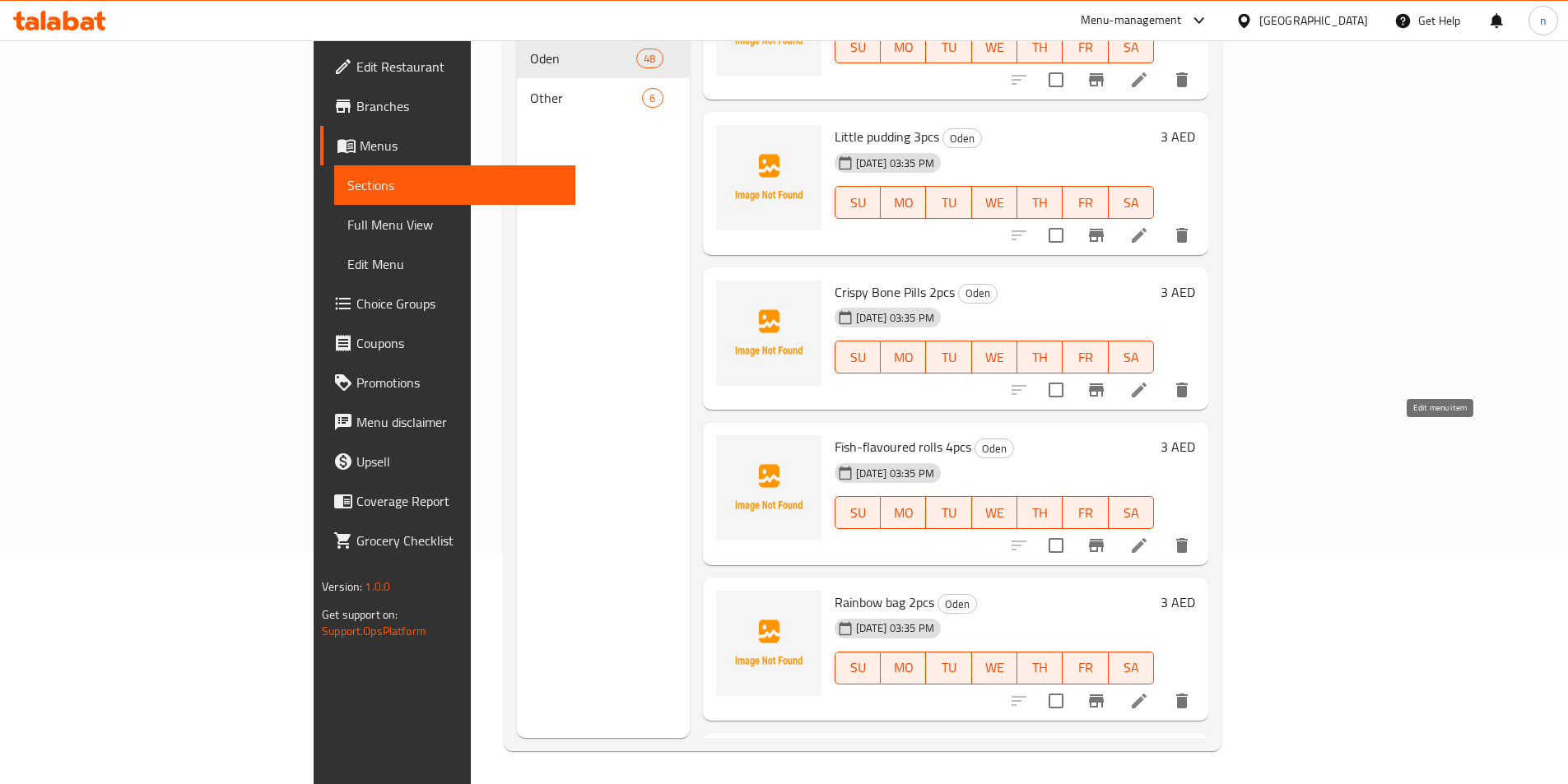
click at [1150, 536] on icon at bounding box center [1139, 546] width 19 height 19
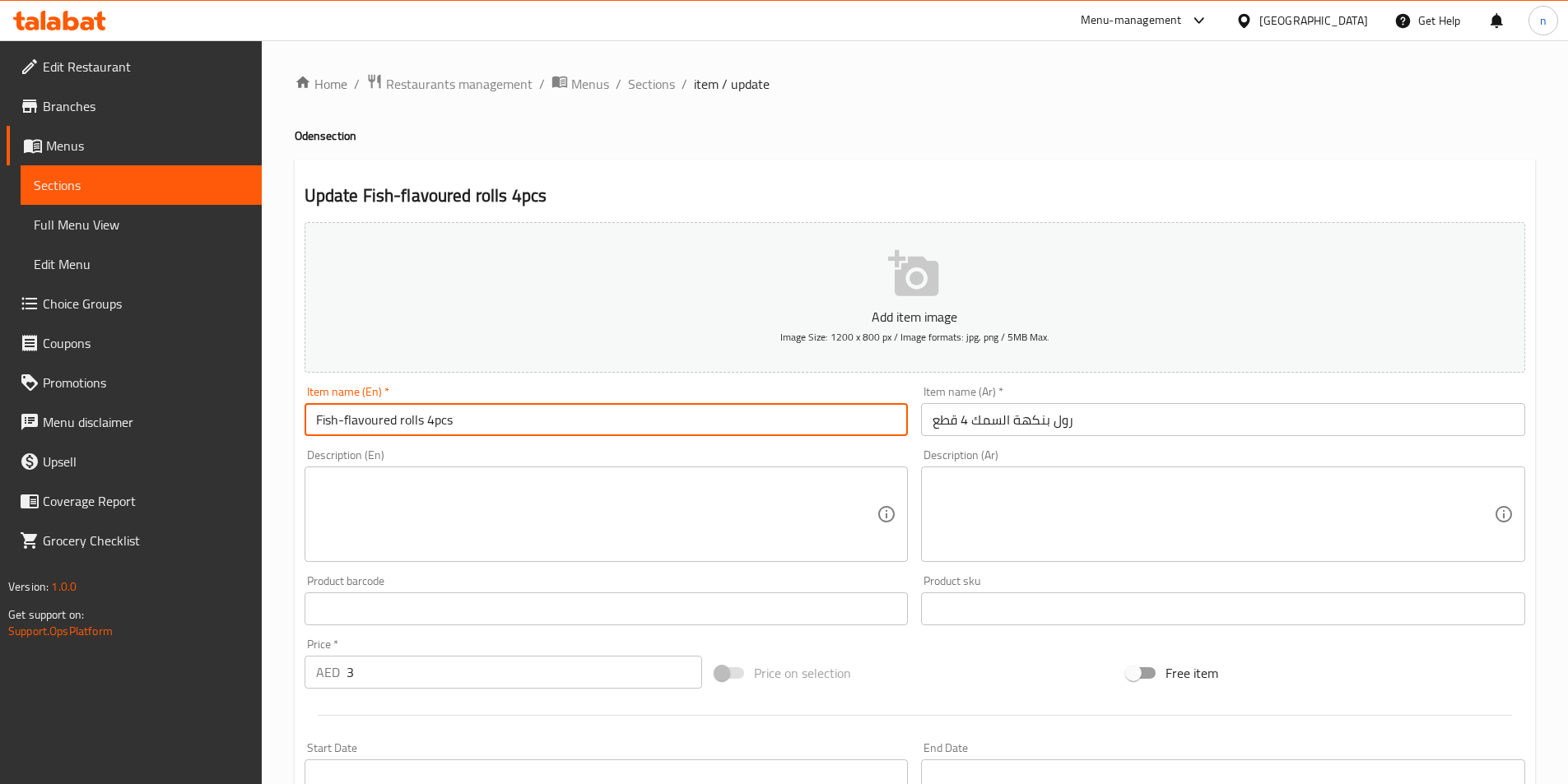
drag, startPoint x: 397, startPoint y: 419, endPoint x: 180, endPoint y: 454, distance: 219.8
click at [183, 452] on div "Edit Restaurant Branches Menus Sections Full Menu View Edit Menu Choice Groups …" at bounding box center [784, 602] width 1568 height 1122
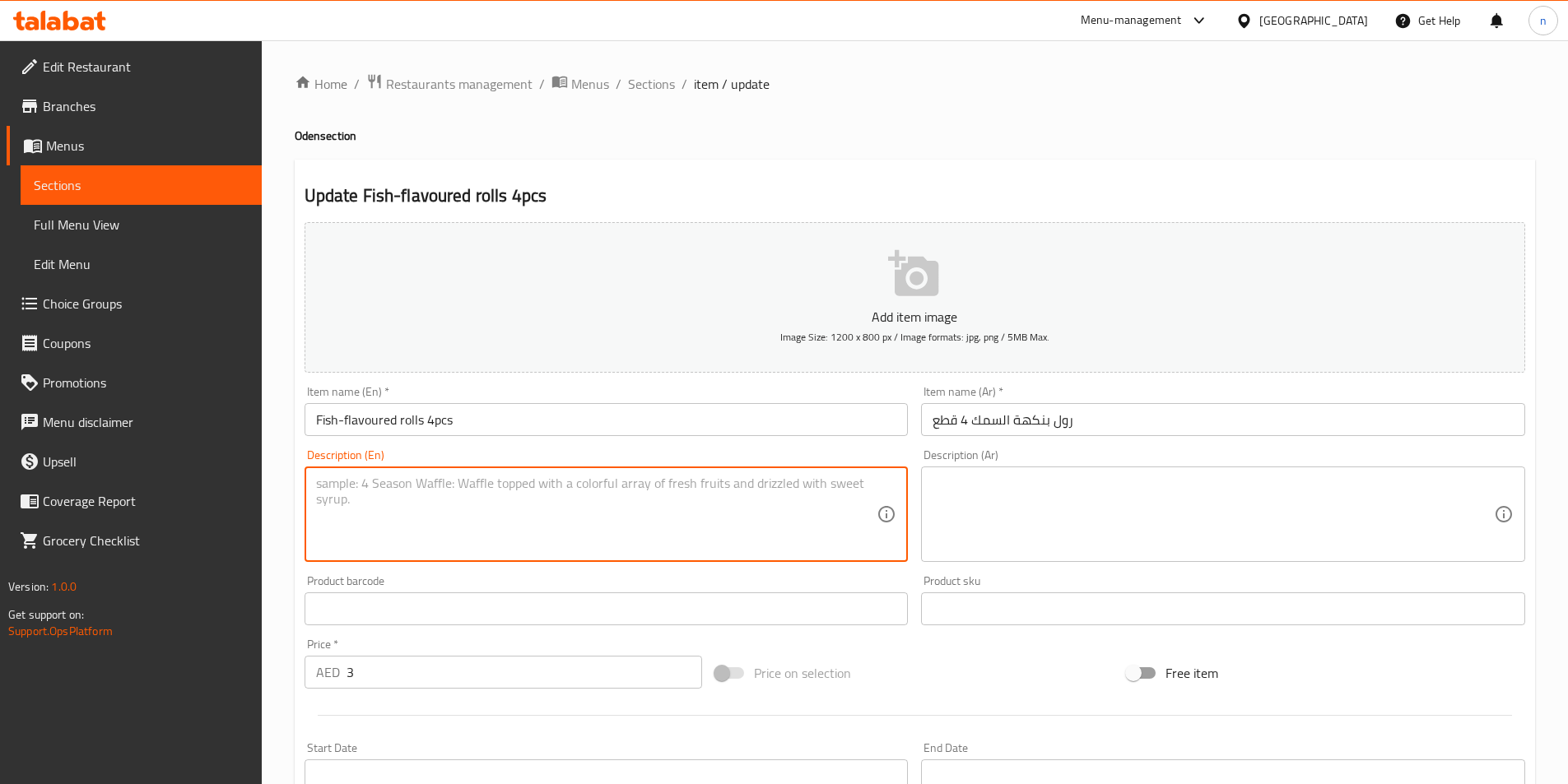
click at [497, 503] on textarea at bounding box center [596, 515] width 561 height 78
paste textarea "A processed roll with the flavor of fish, often made from a combination of meat…"
type textarea "A processed roll with the flavor of fish, often made from a combination of meat…"
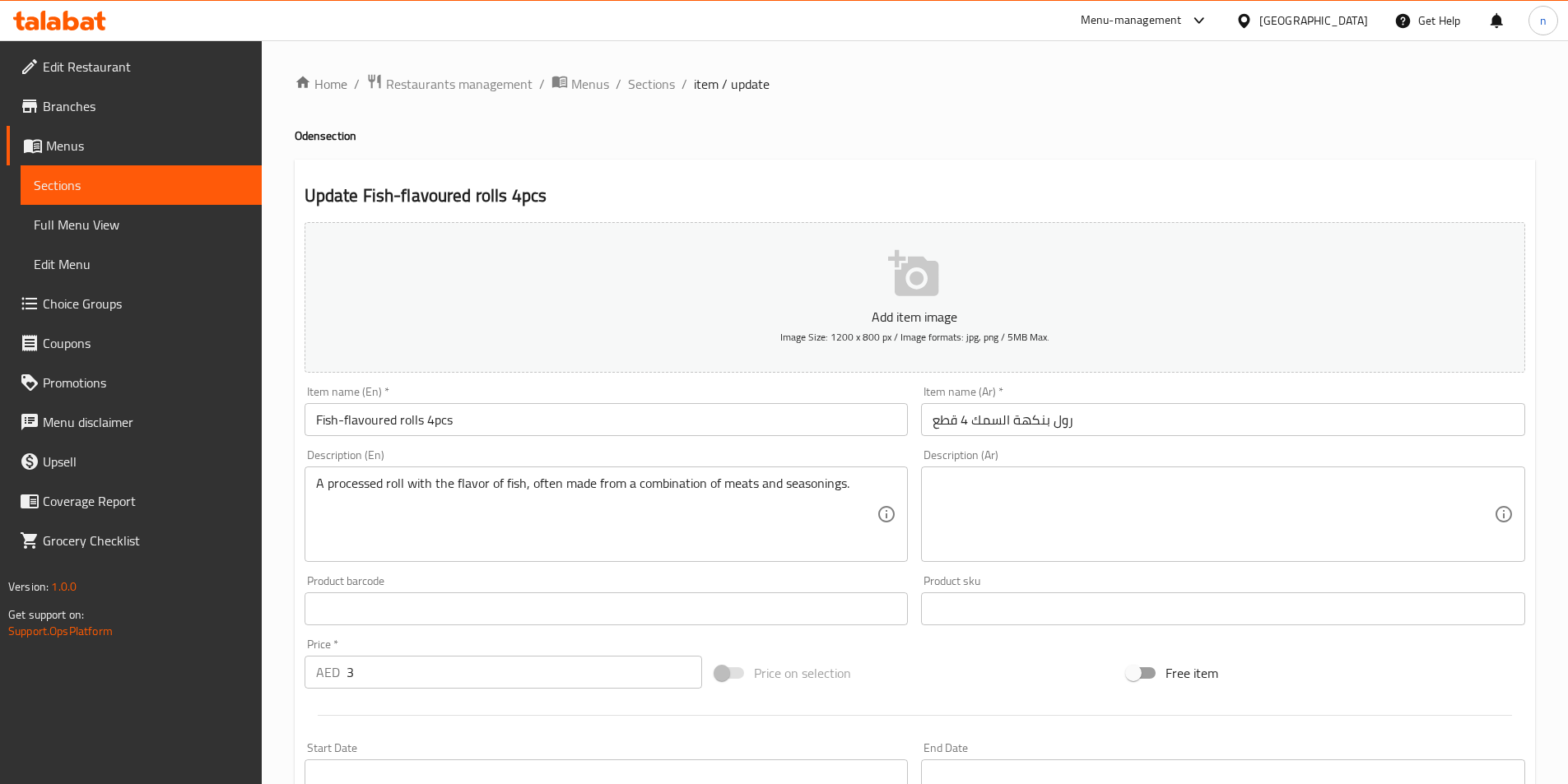
click at [1089, 498] on textarea at bounding box center [1212, 515] width 561 height 78
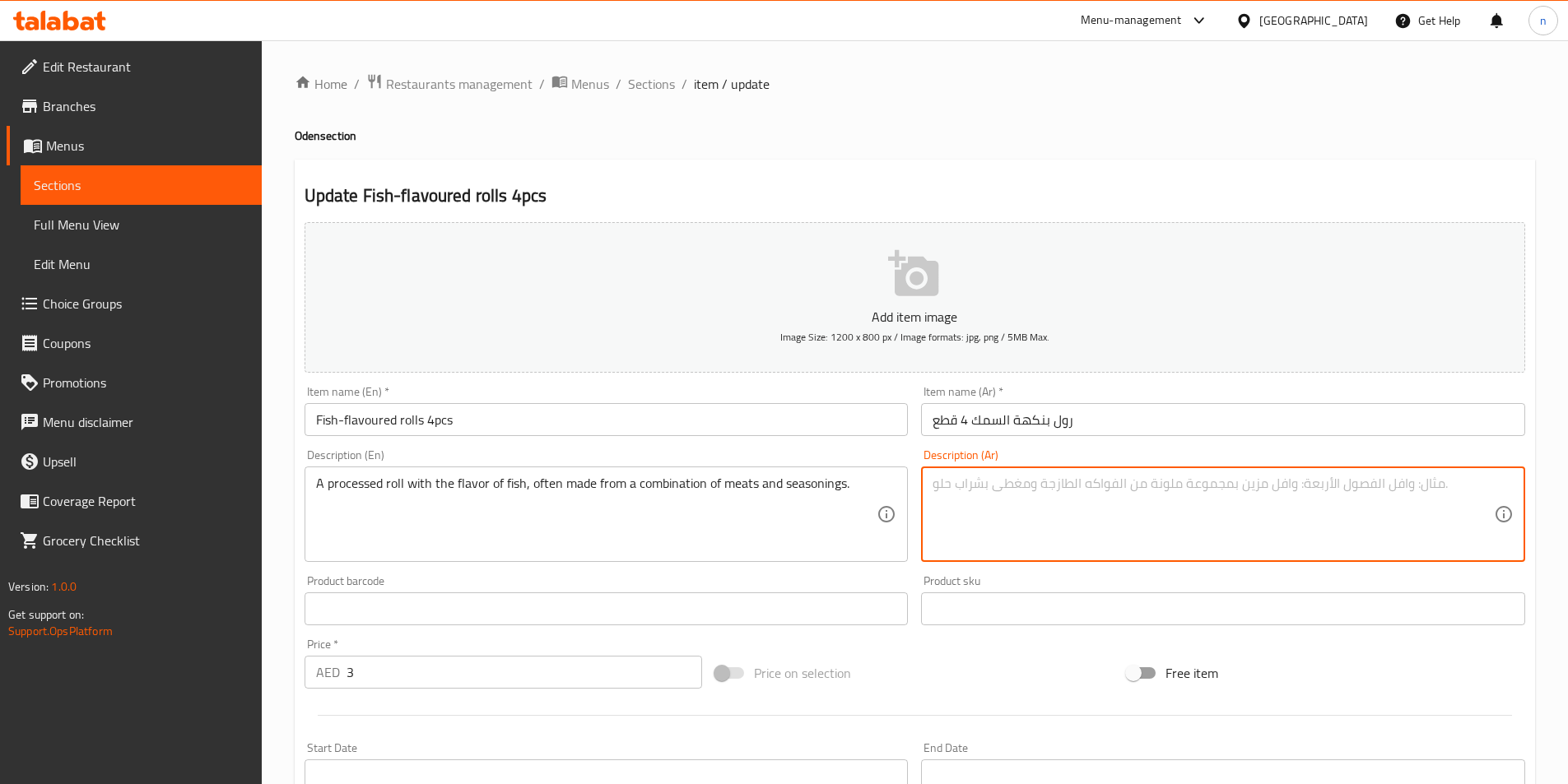
paste textarea "لفافة معالجة بنكهة السمك، غالبًا ما تكون مصنوعة من مزيج من اللحوم والتوابل."
drag, startPoint x: 1467, startPoint y: 490, endPoint x: 1580, endPoint y: 509, distance: 114.6
click at [1554, 501] on div "Home / Restaurants management / Menus / Sections / item / update Oden section U…" at bounding box center [915, 602] width 1306 height 1122
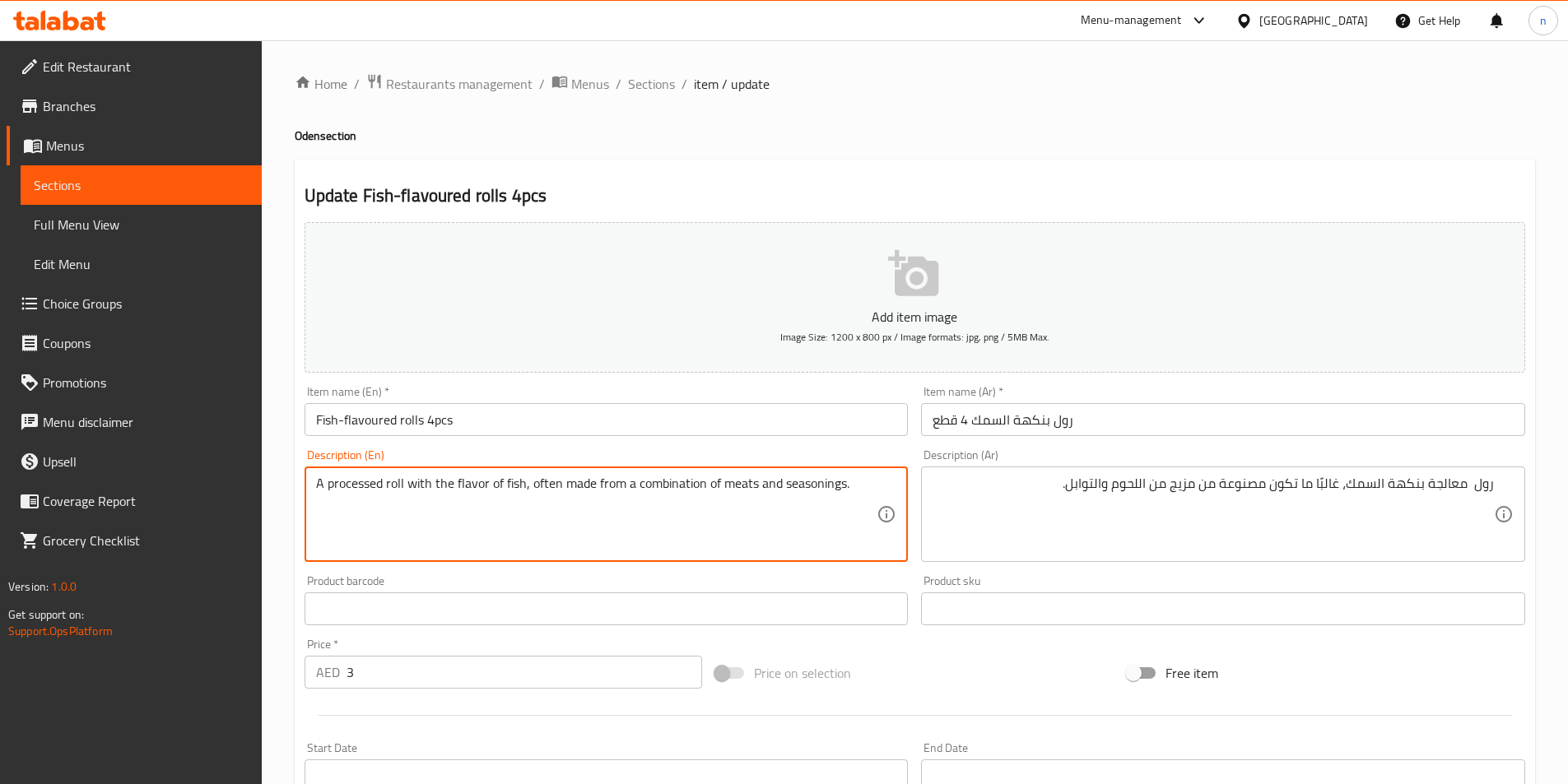
click at [360, 489] on textarea "A processed roll with the flavor of fish, often made from a combination of meat…" at bounding box center [596, 515] width 561 height 78
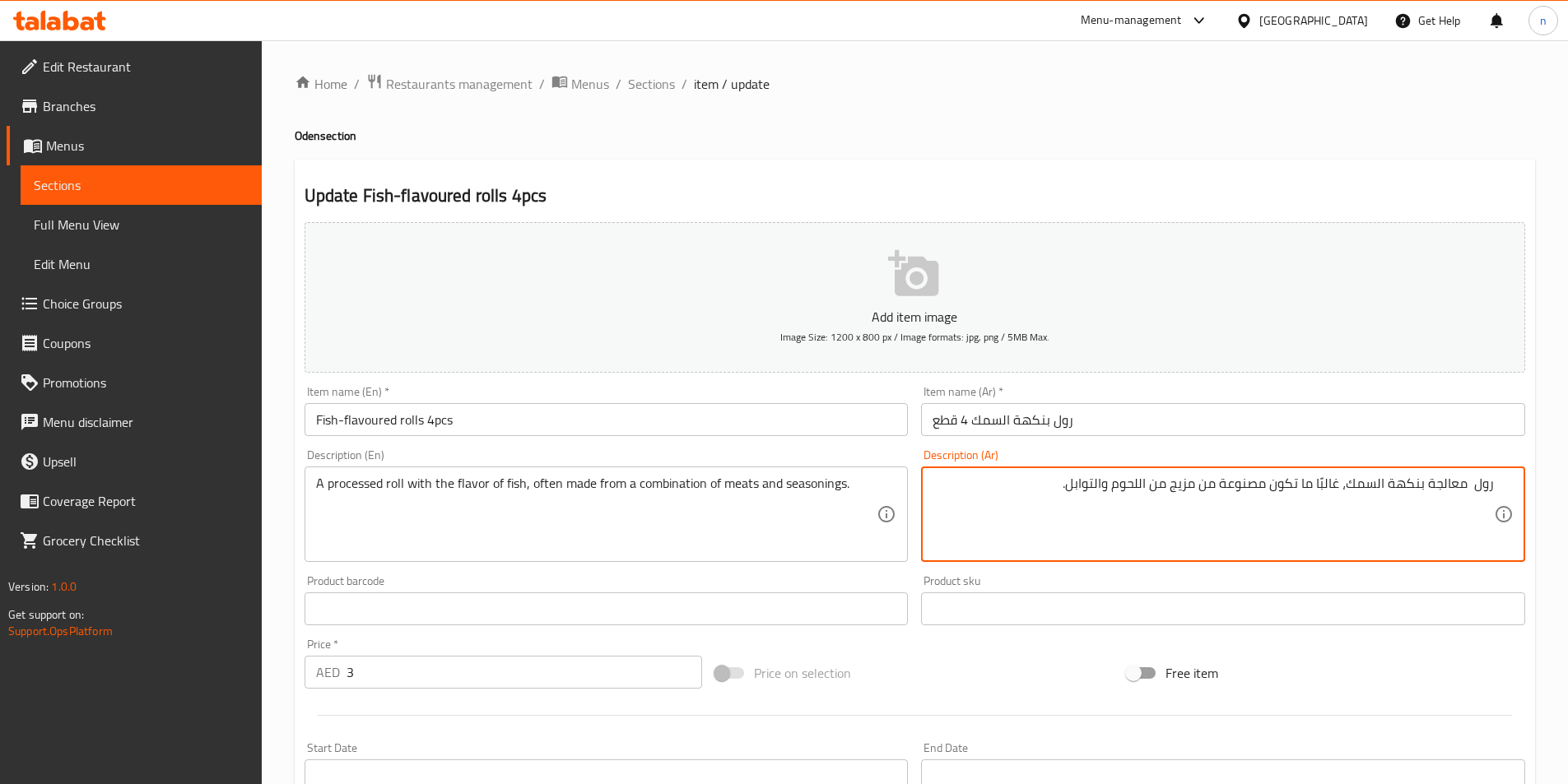
drag, startPoint x: 1429, startPoint y: 487, endPoint x: 1457, endPoint y: 498, distance: 30.1
type textarea "رول مصنعة بنكهة السمك، غالبًا ما تكون مصنوعة من مزيج من اللحوم والتوابل."
drag, startPoint x: 1028, startPoint y: 503, endPoint x: 1544, endPoint y: 538, distance: 517.2
click at [1544, 538] on div "Home / Restaurants management / Menus / Sections / item / update Oden section U…" at bounding box center [915, 602] width 1306 height 1122
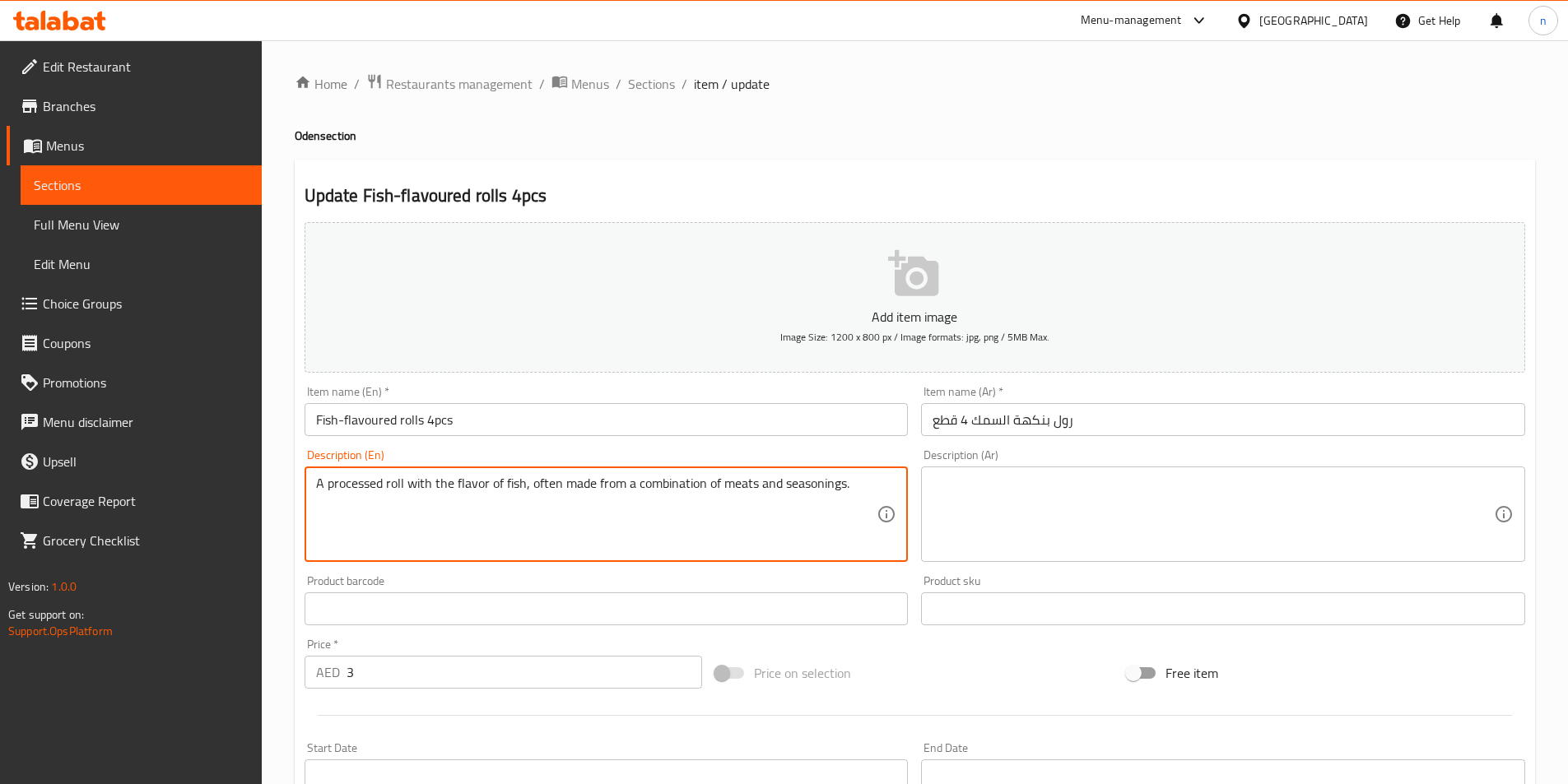
click at [660, 499] on textarea "A processed roll with the flavor of fish, often made from a combination of meat…" at bounding box center [596, 515] width 561 height 78
click at [659, 81] on span "Sections" at bounding box center [651, 84] width 47 height 19
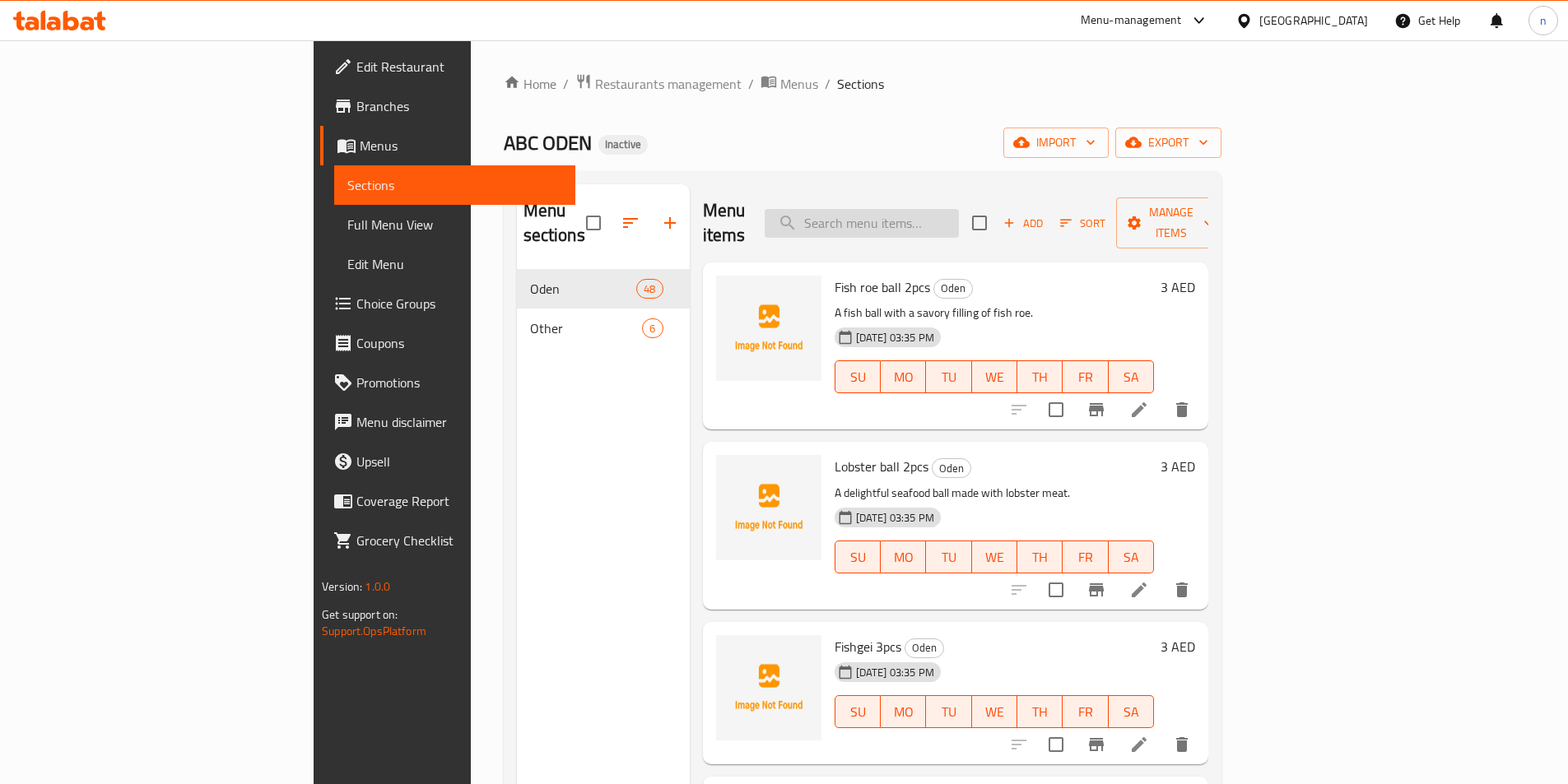
click at [959, 211] on input "search" at bounding box center [862, 223] width 194 height 29
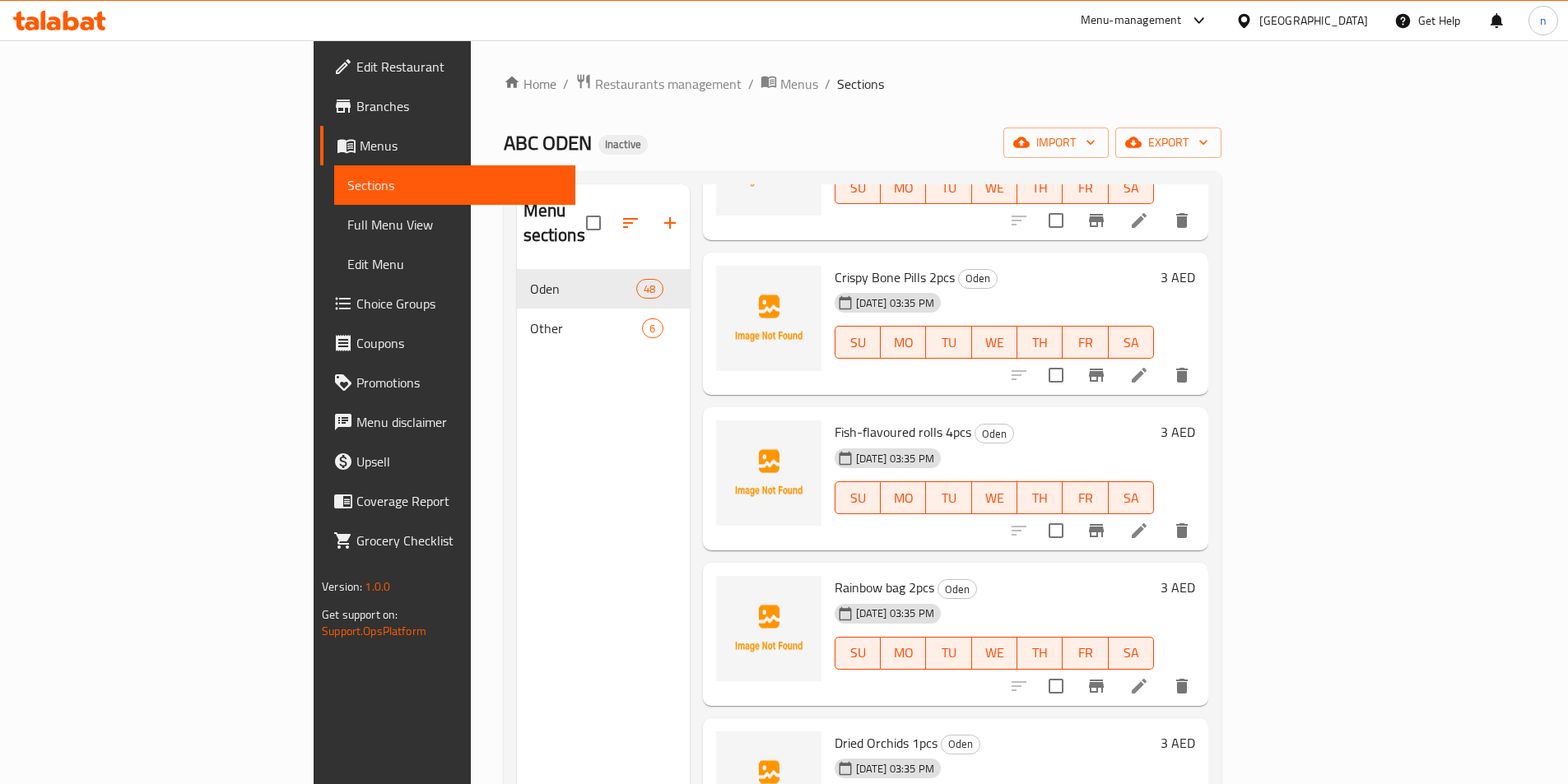
scroll to position [5676, 0]
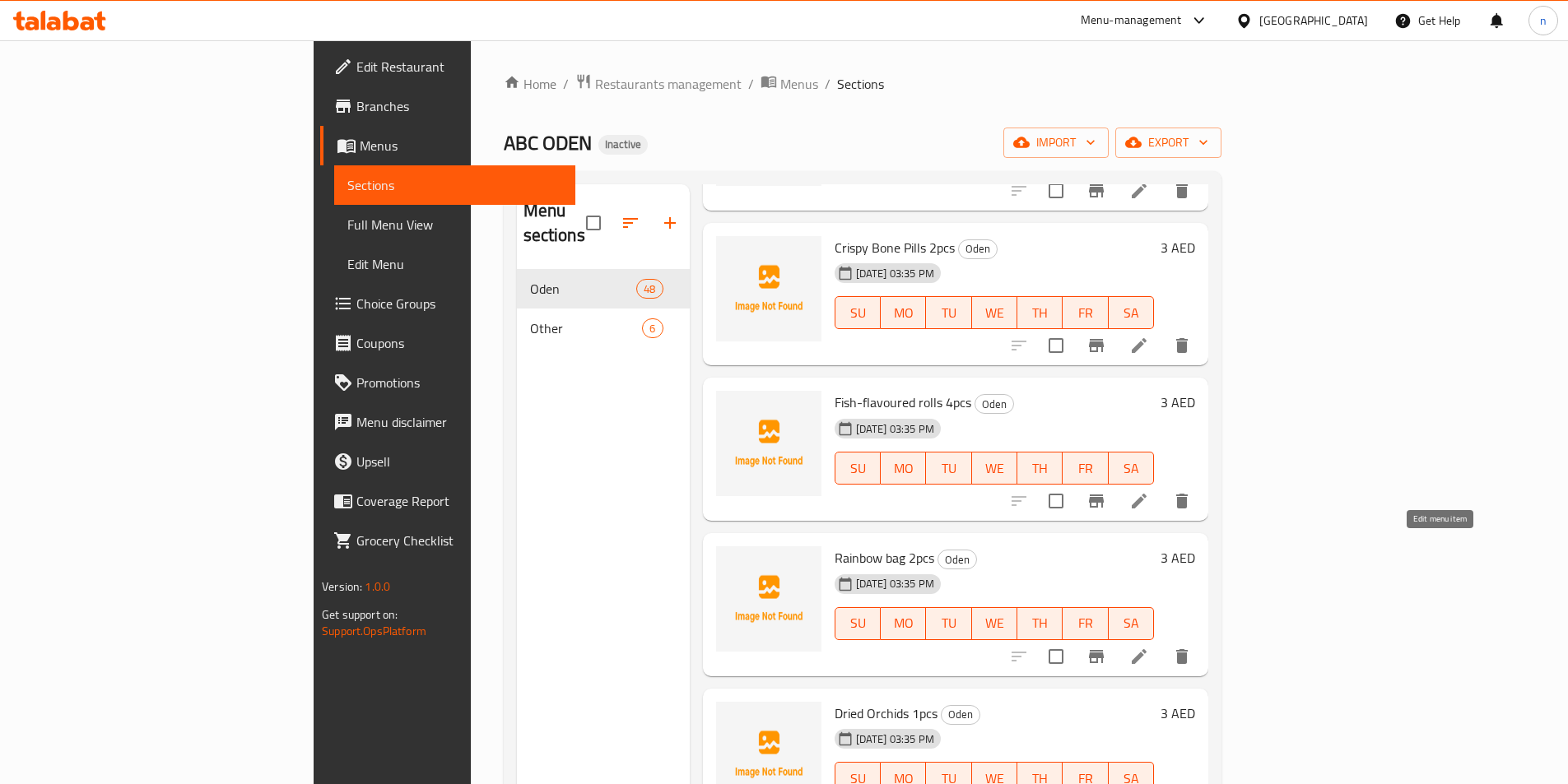
click at [1150, 647] on icon at bounding box center [1139, 657] width 19 height 19
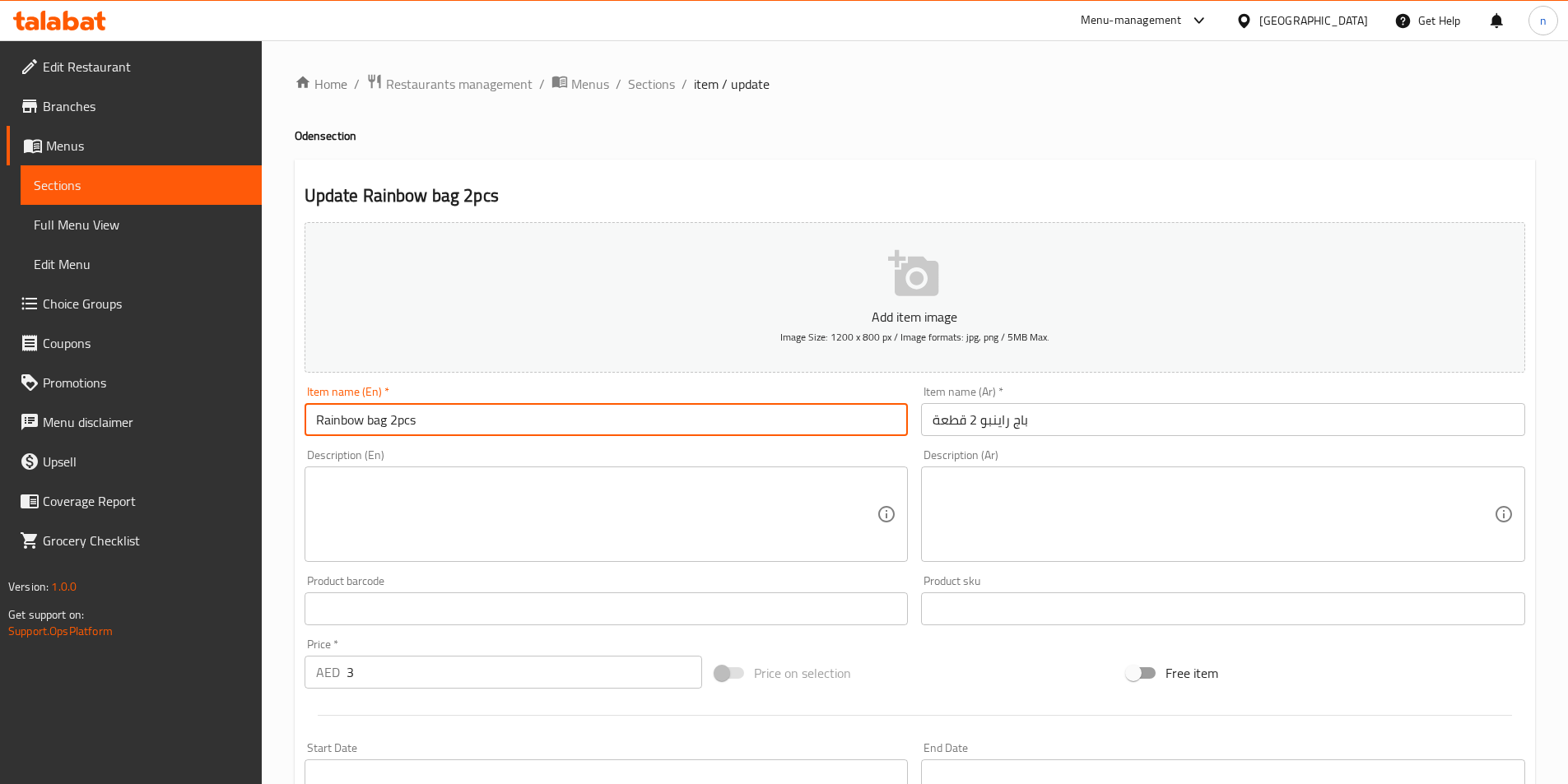
drag, startPoint x: 386, startPoint y: 423, endPoint x: 150, endPoint y: 470, distance: 240.6
click at [160, 467] on div "Edit Restaurant Branches Menus Sections Full Menu View Edit Menu Choice Groups …" at bounding box center [784, 602] width 1568 height 1122
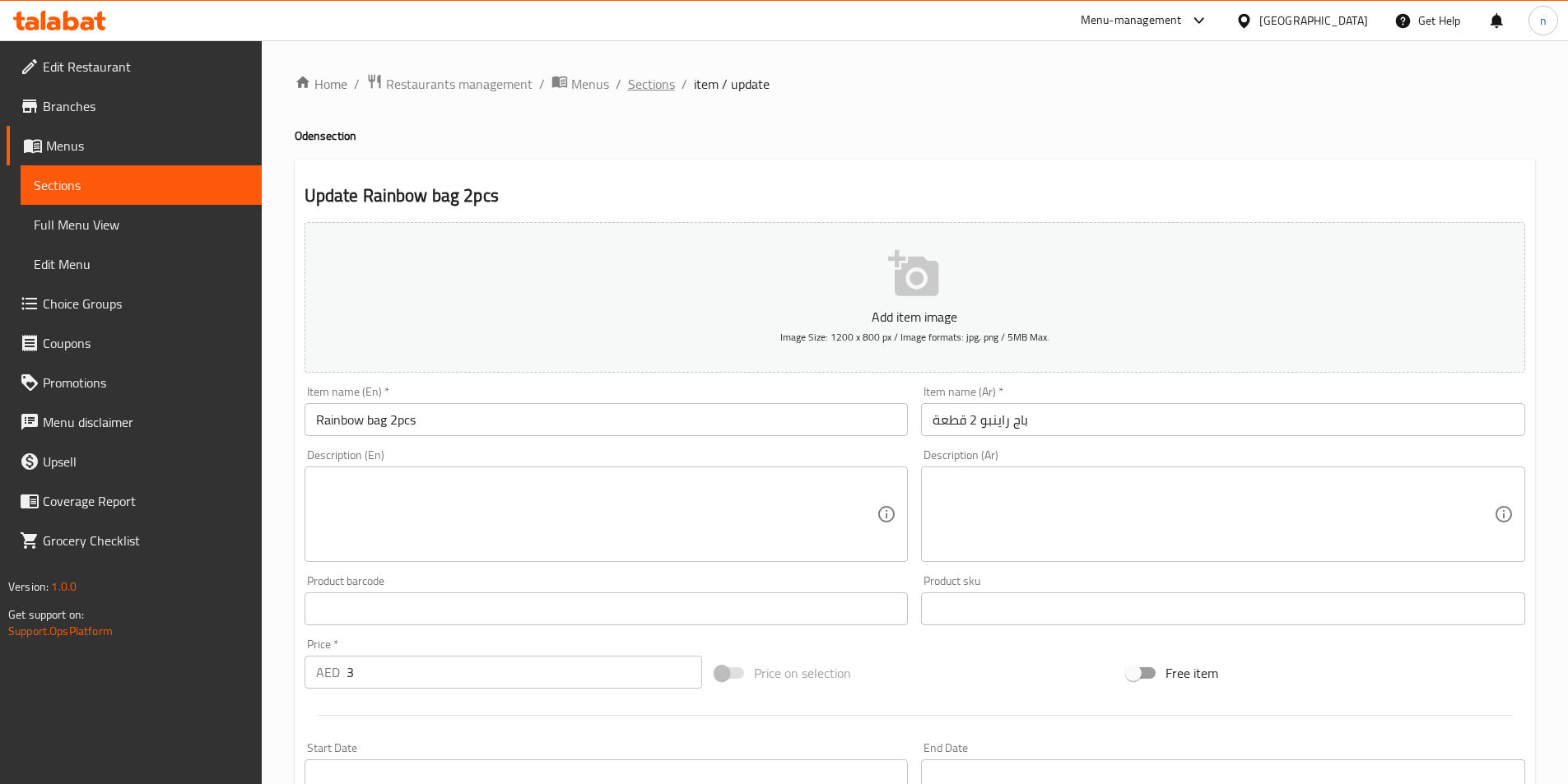
click at [654, 88] on span "Sections" at bounding box center [651, 84] width 47 height 19
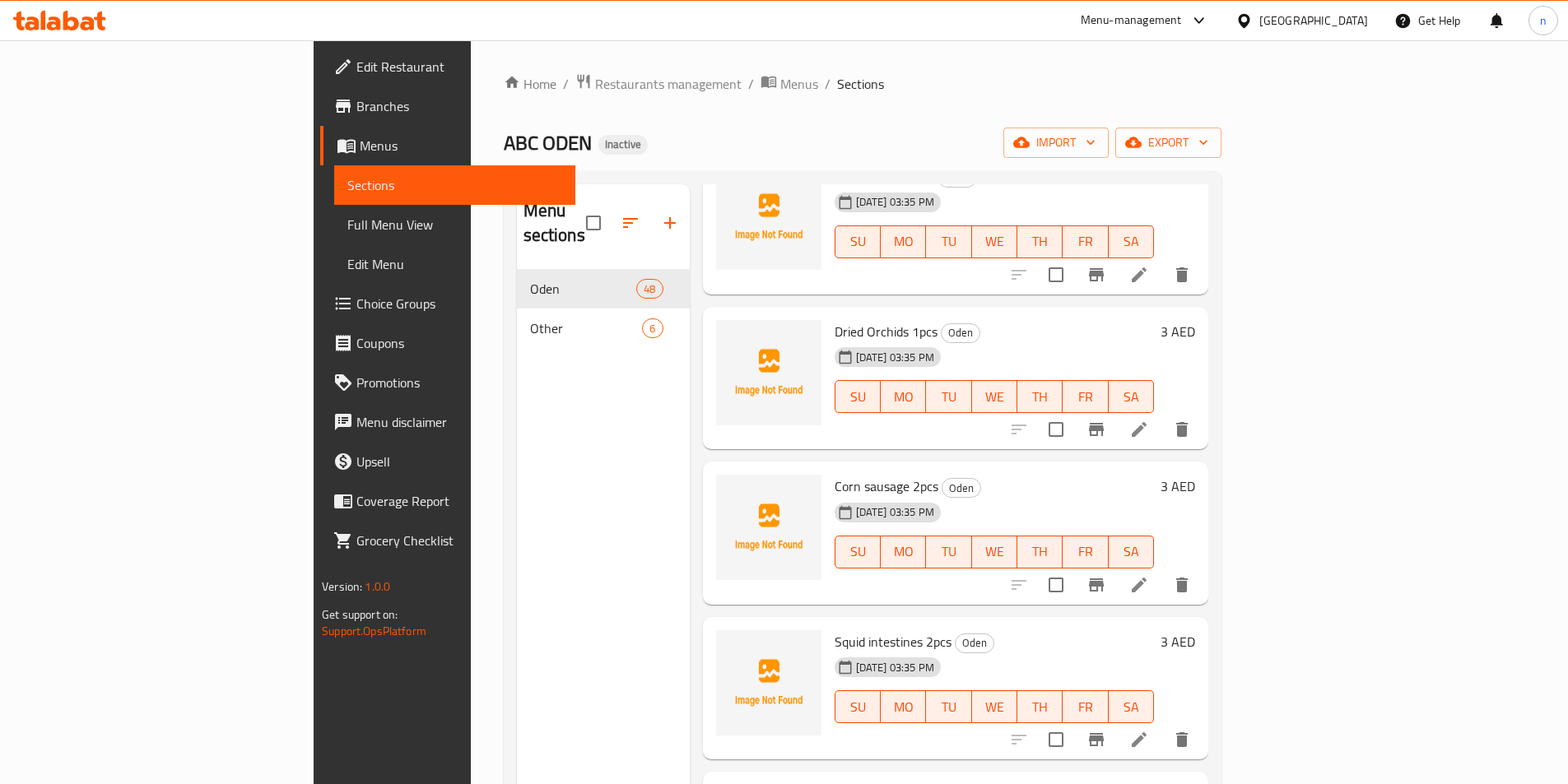
scroll to position [6089, 0]
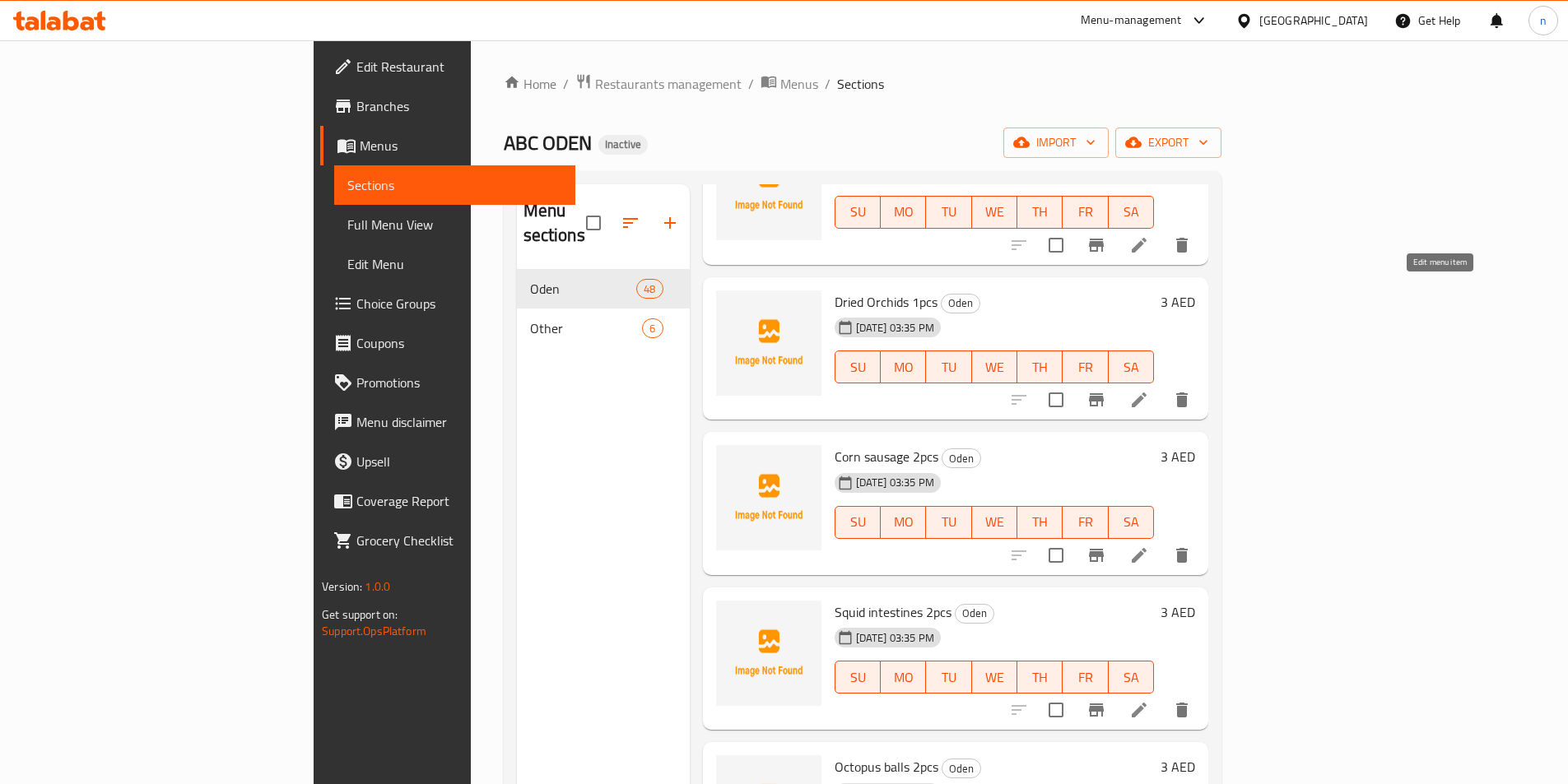
click at [1150, 390] on icon at bounding box center [1139, 400] width 19 height 19
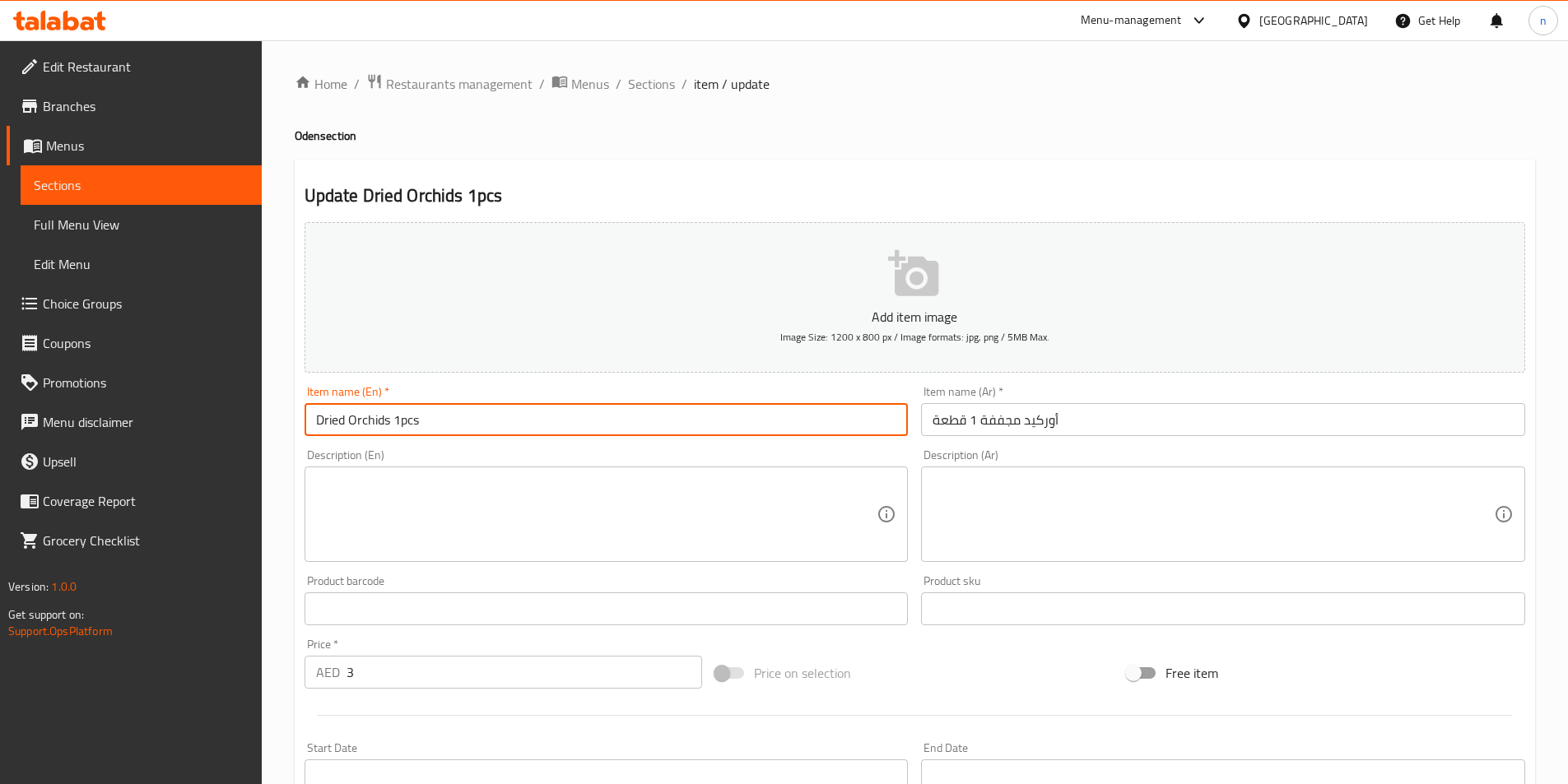
drag, startPoint x: 392, startPoint y: 423, endPoint x: 248, endPoint y: 431, distance: 144.2
click at [248, 431] on div "Edit Restaurant Branches Menus Sections Full Menu View Edit Menu Choice Groups …" at bounding box center [784, 602] width 1568 height 1122
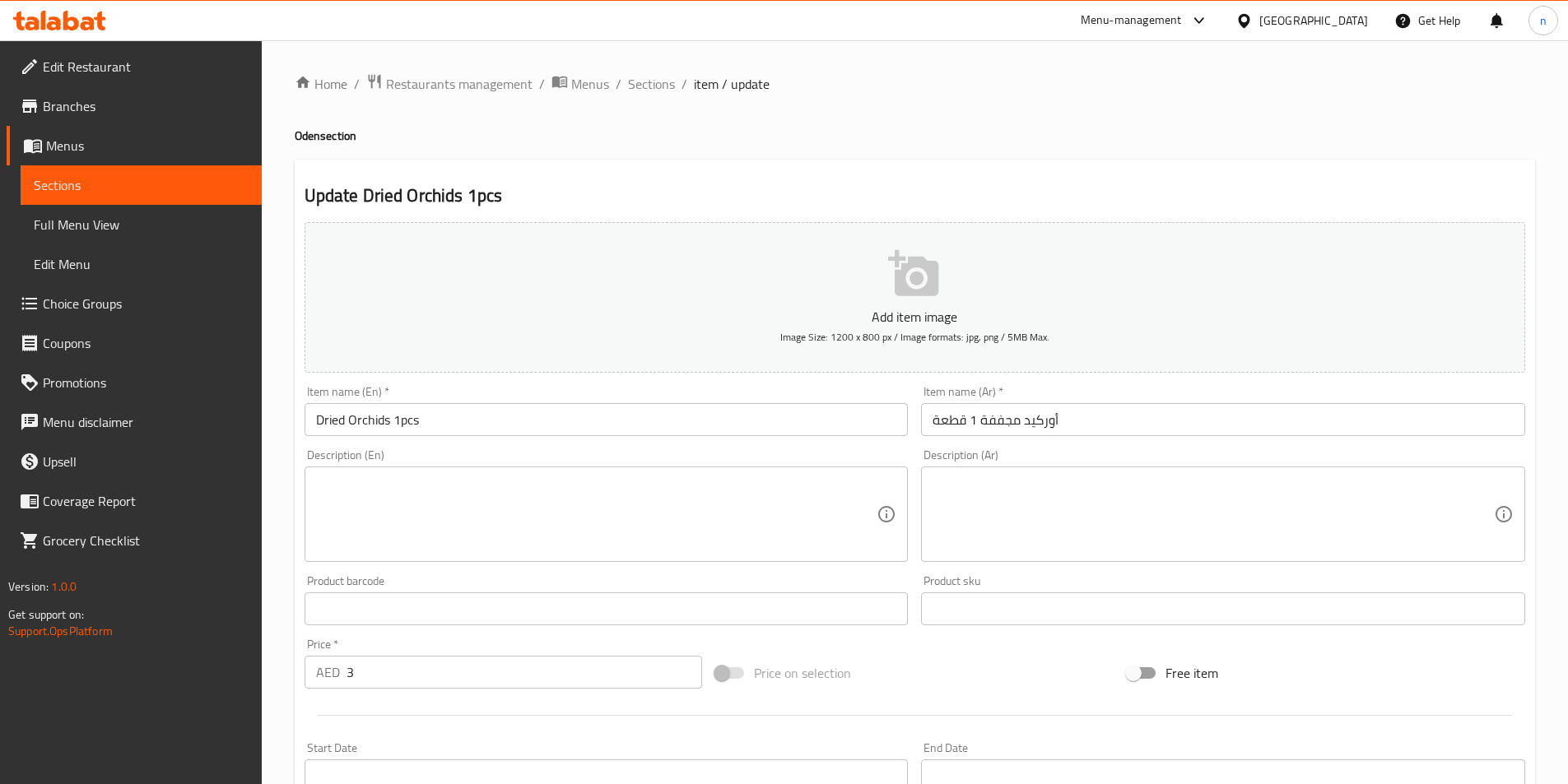
click at [346, 498] on textarea at bounding box center [596, 515] width 561 height 78
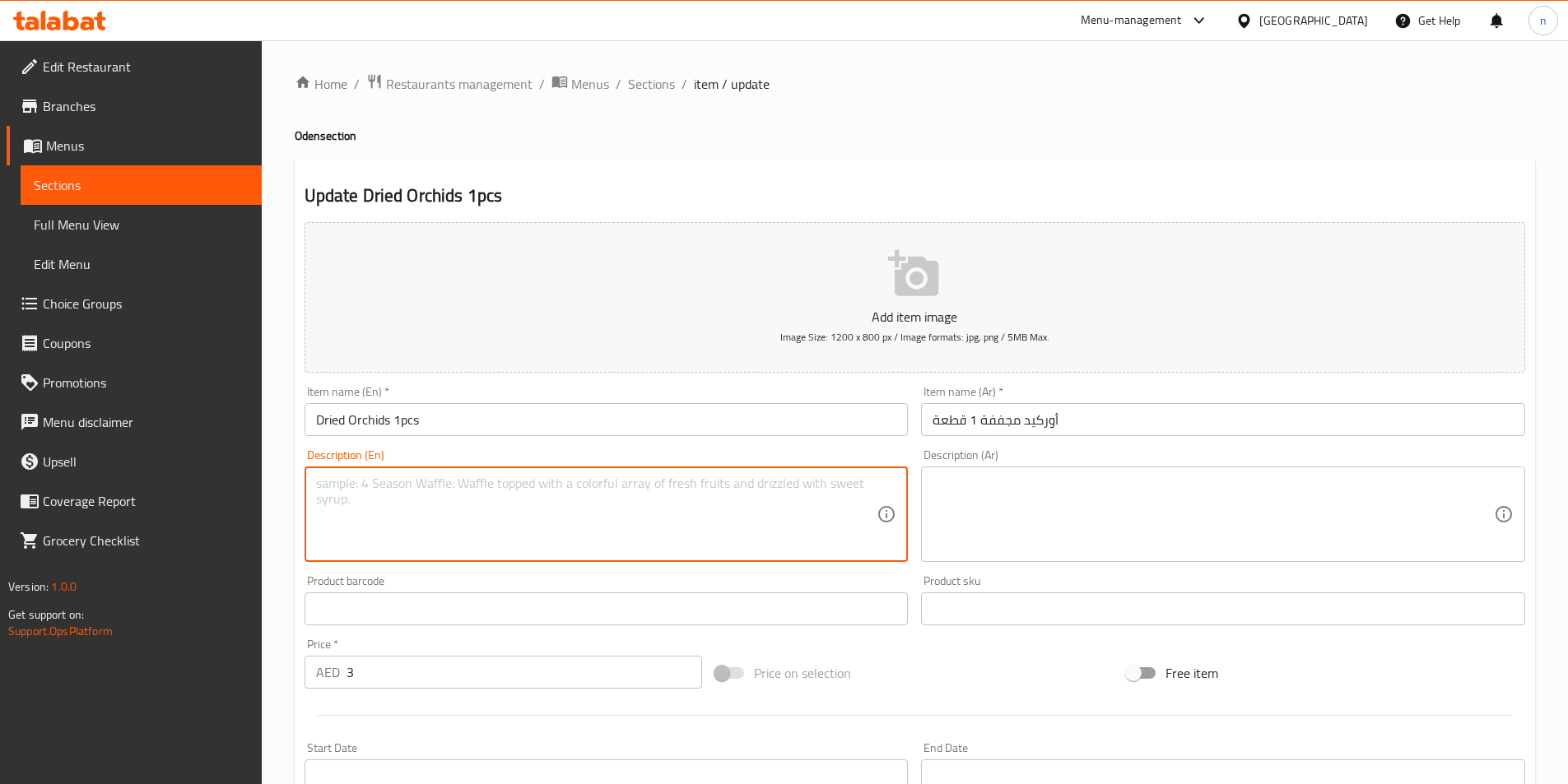
paste textarea "A dried vegetable or fungus with a unique texture."
type textarea "A dried vegetable or fungus with a unique texture."
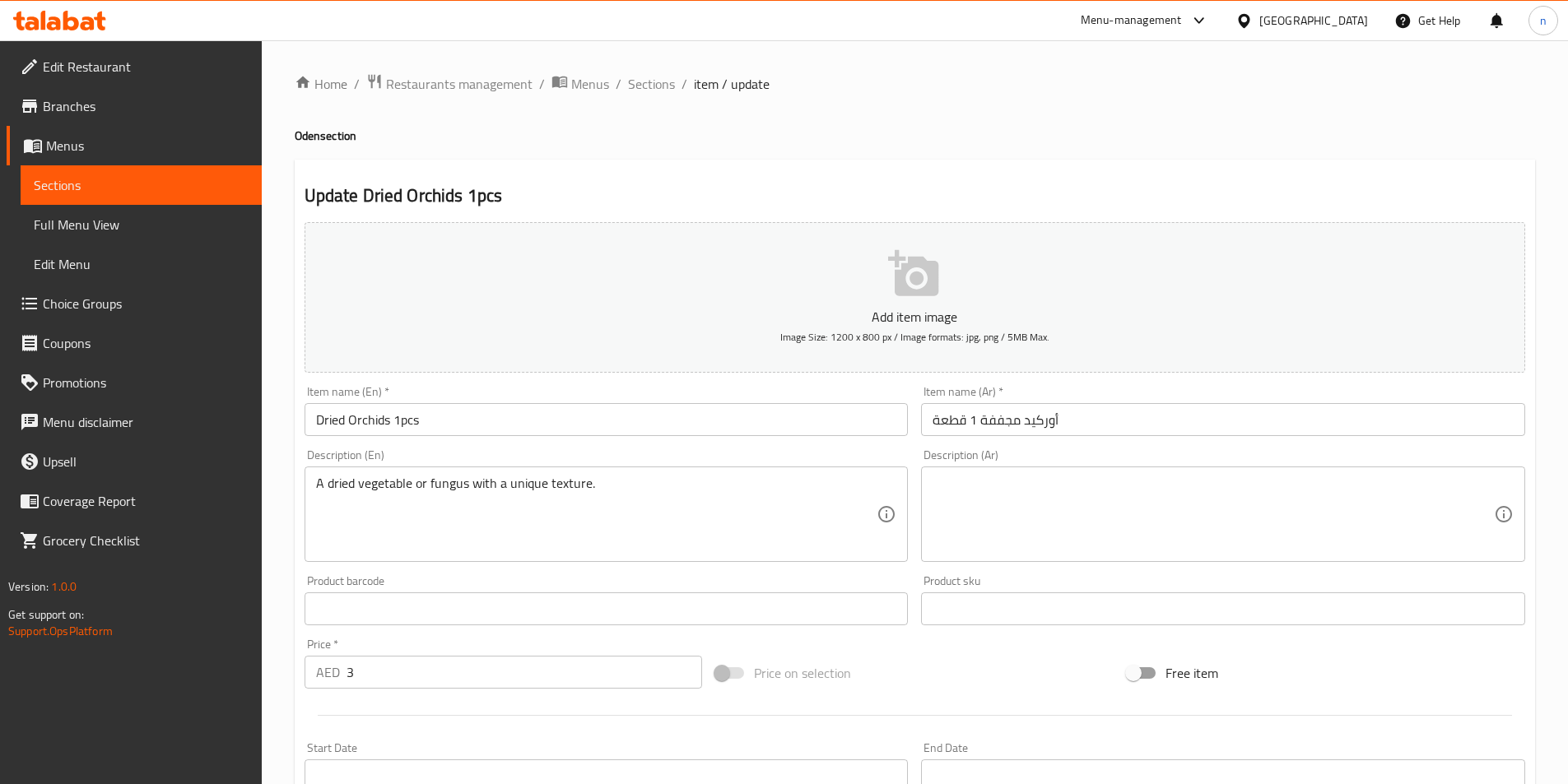
click at [1261, 540] on textarea at bounding box center [1212, 515] width 561 height 78
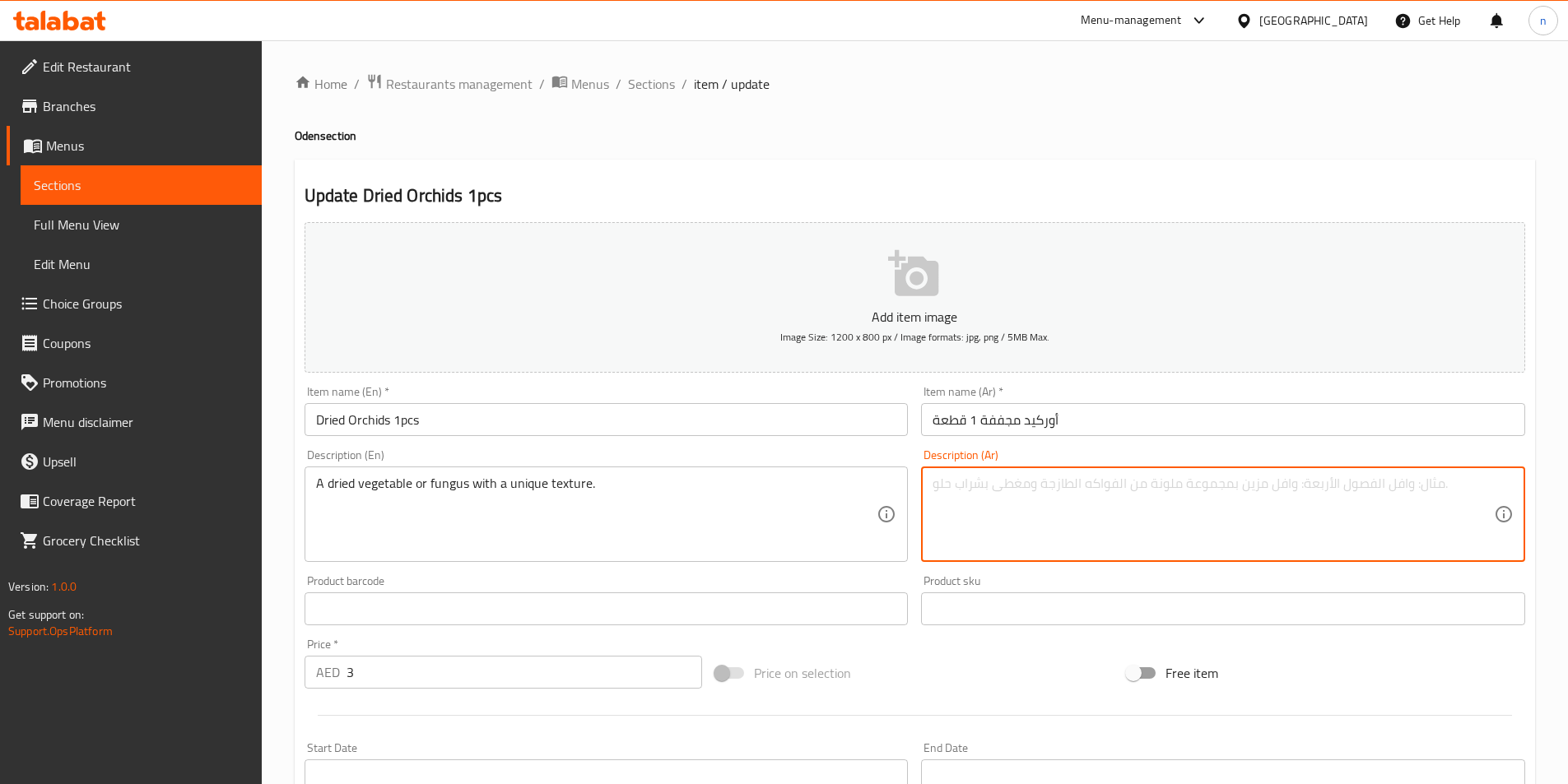
paste textarea "خضار أو فطر مجفف ذو ملمس فريد من نوعه."
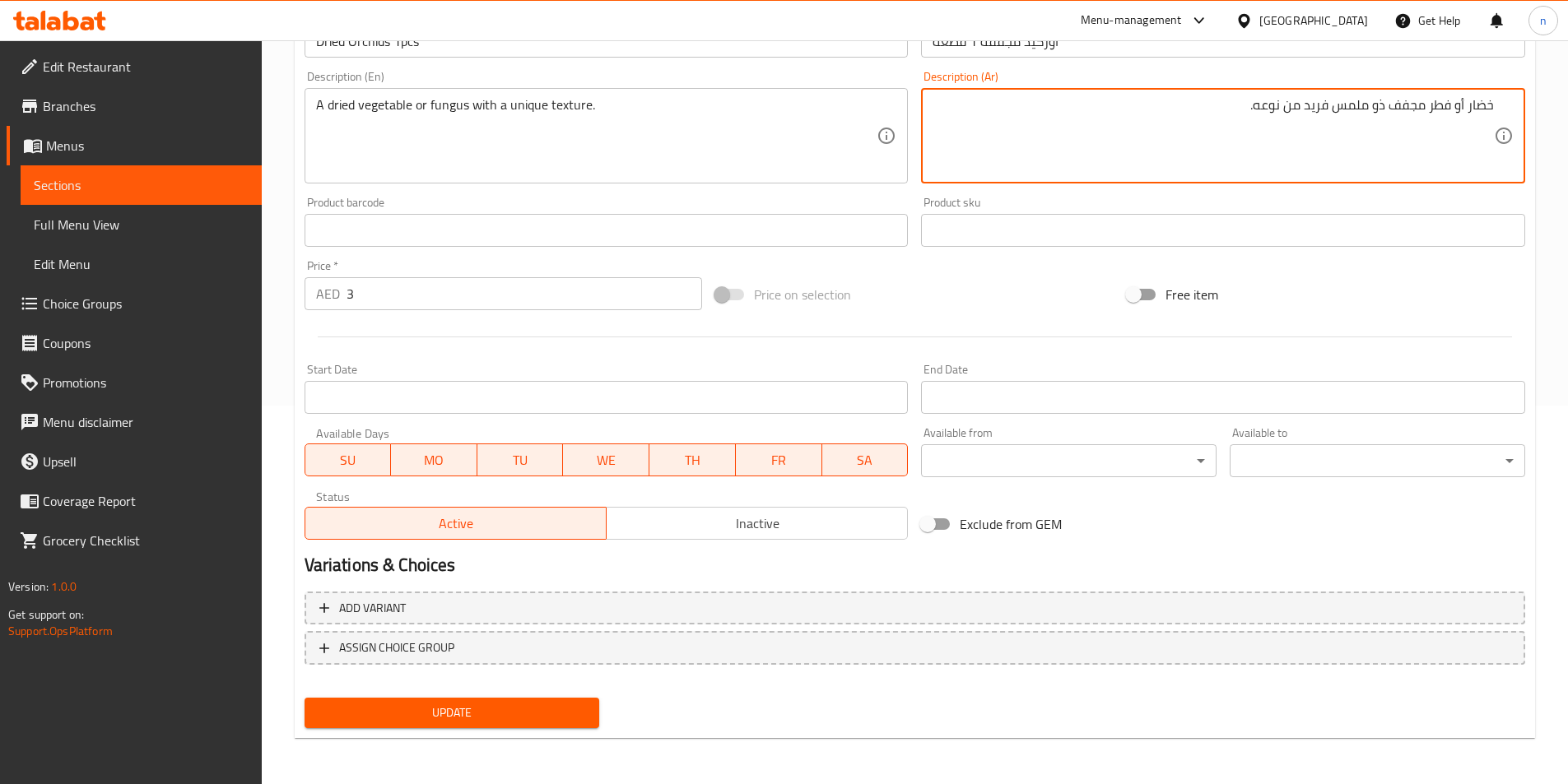
type textarea "خضار أو فطر مجفف ذو ملمس فريد من نوعه."
click at [531, 705] on span "Update" at bounding box center [452, 713] width 270 height 20
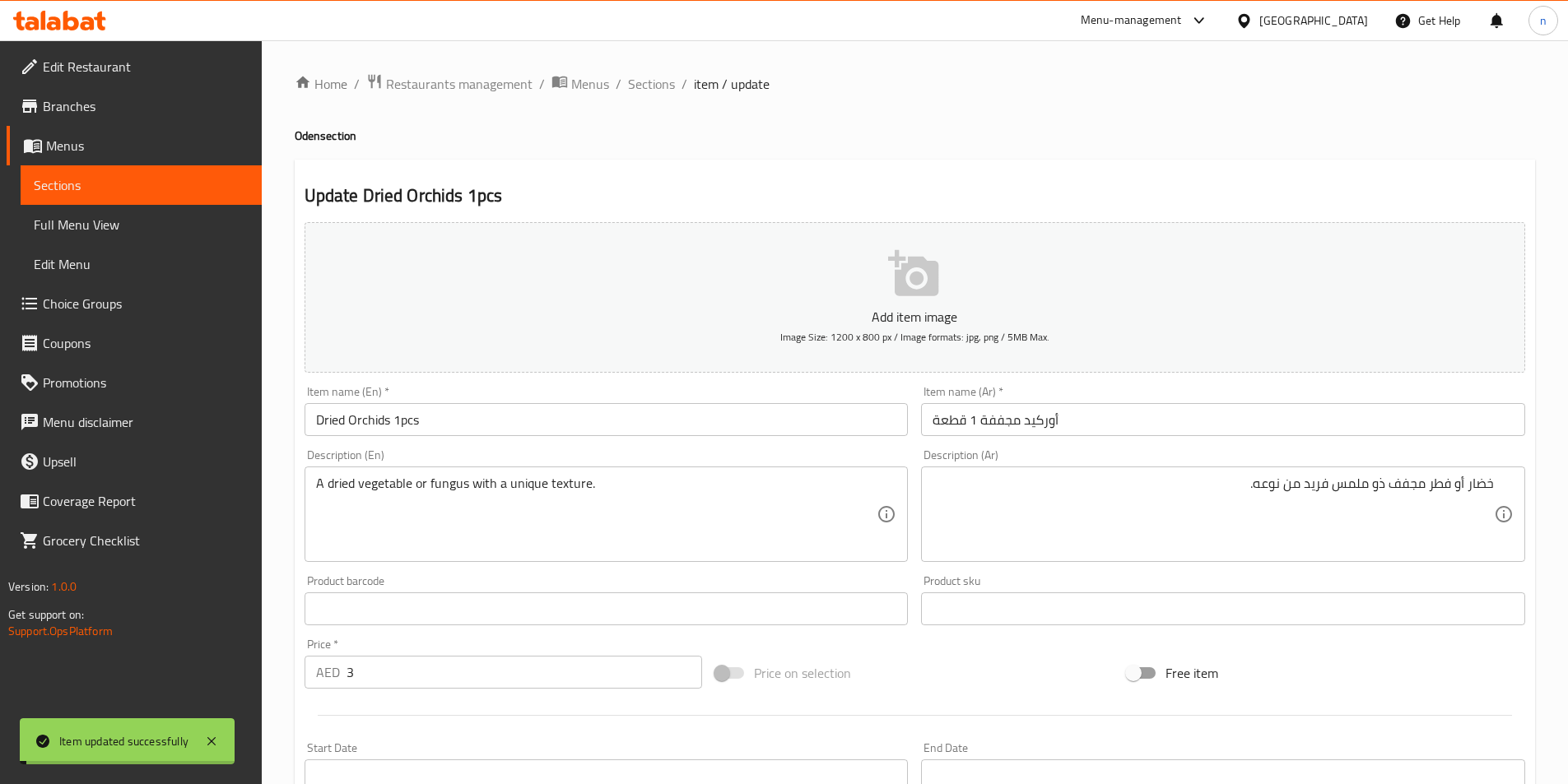
click at [656, 86] on span "Sections" at bounding box center [651, 84] width 47 height 19
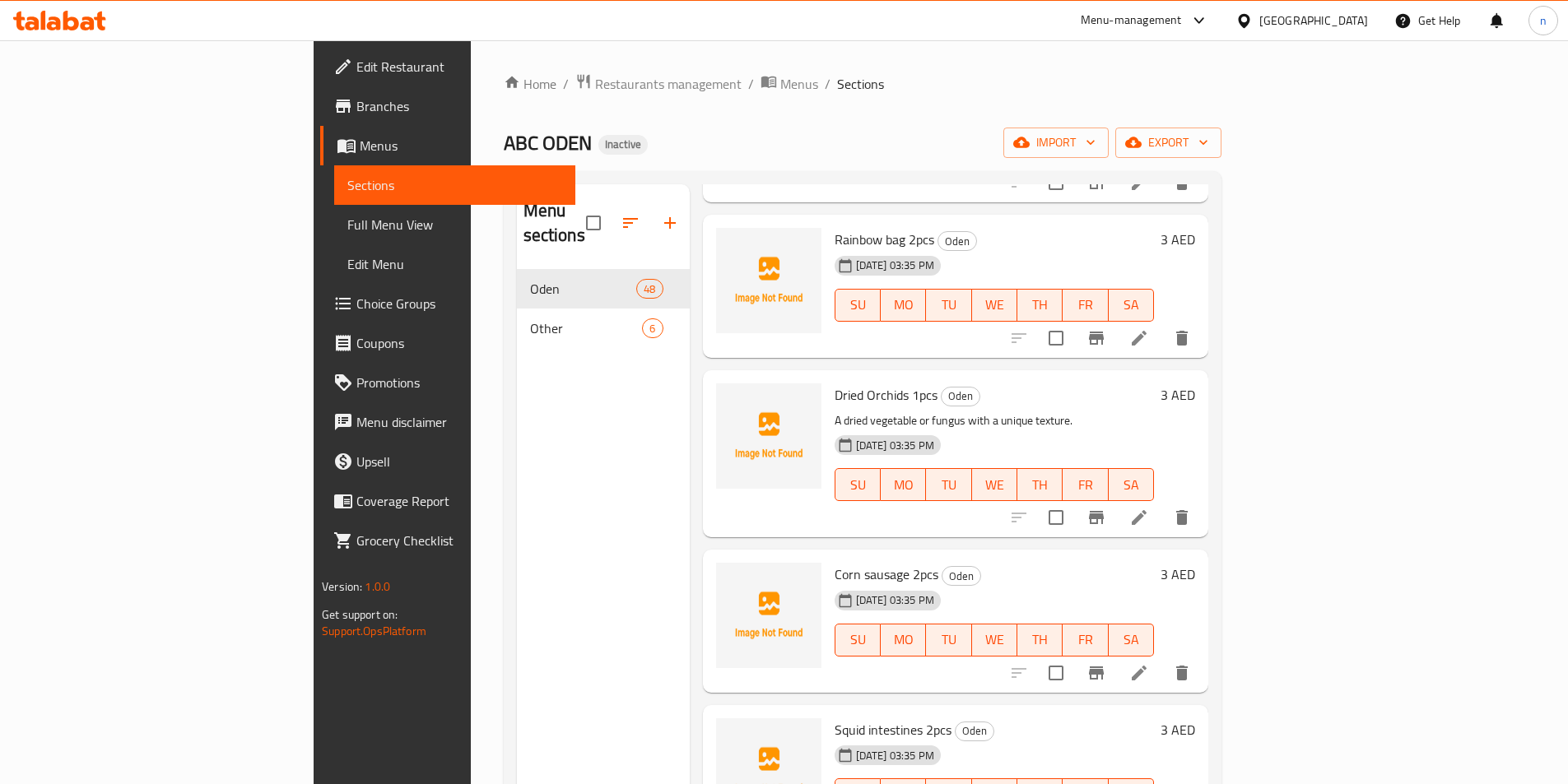
scroll to position [6003, 0]
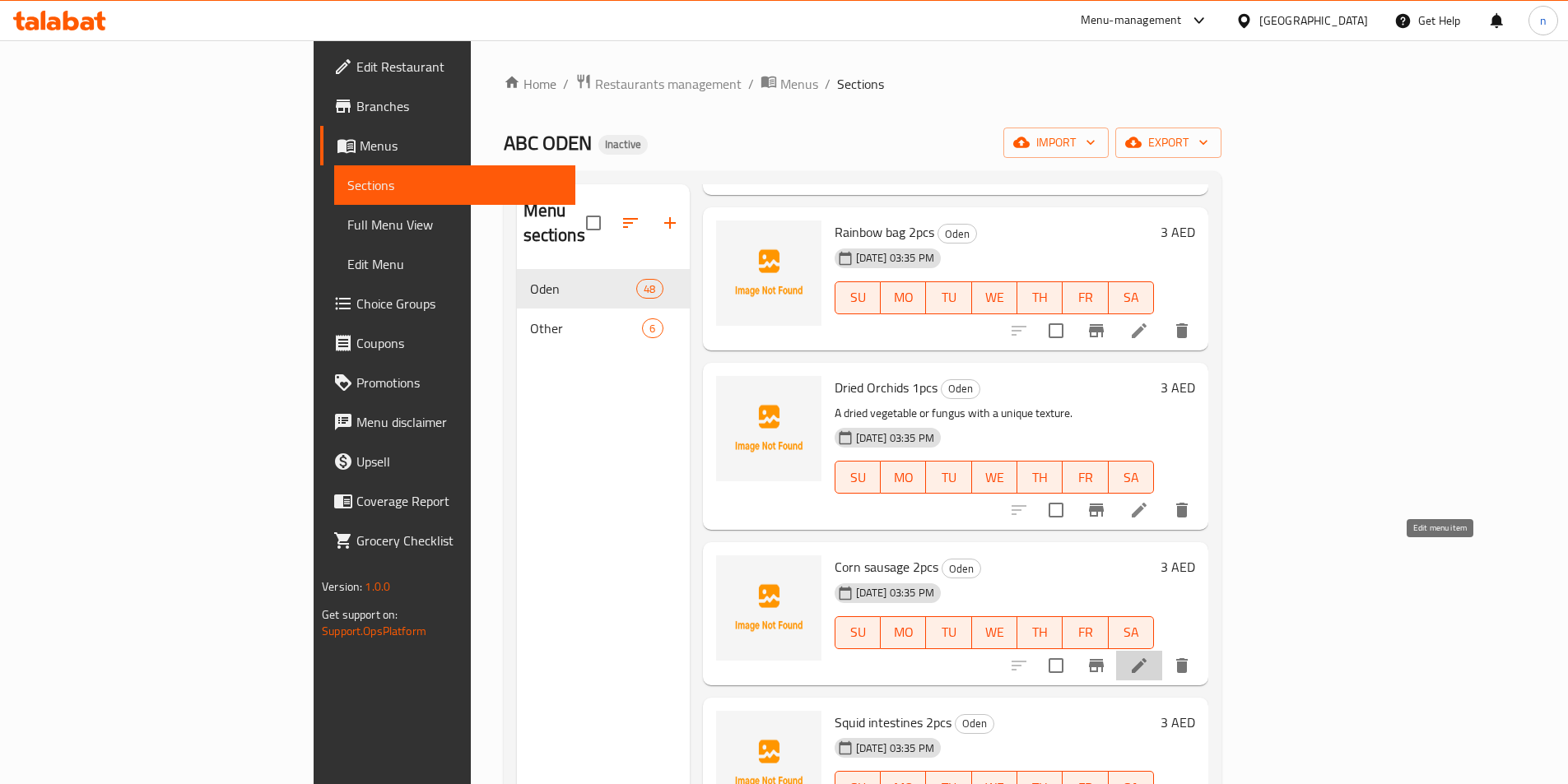
click at [1147, 658] on icon at bounding box center [1139, 665] width 14 height 14
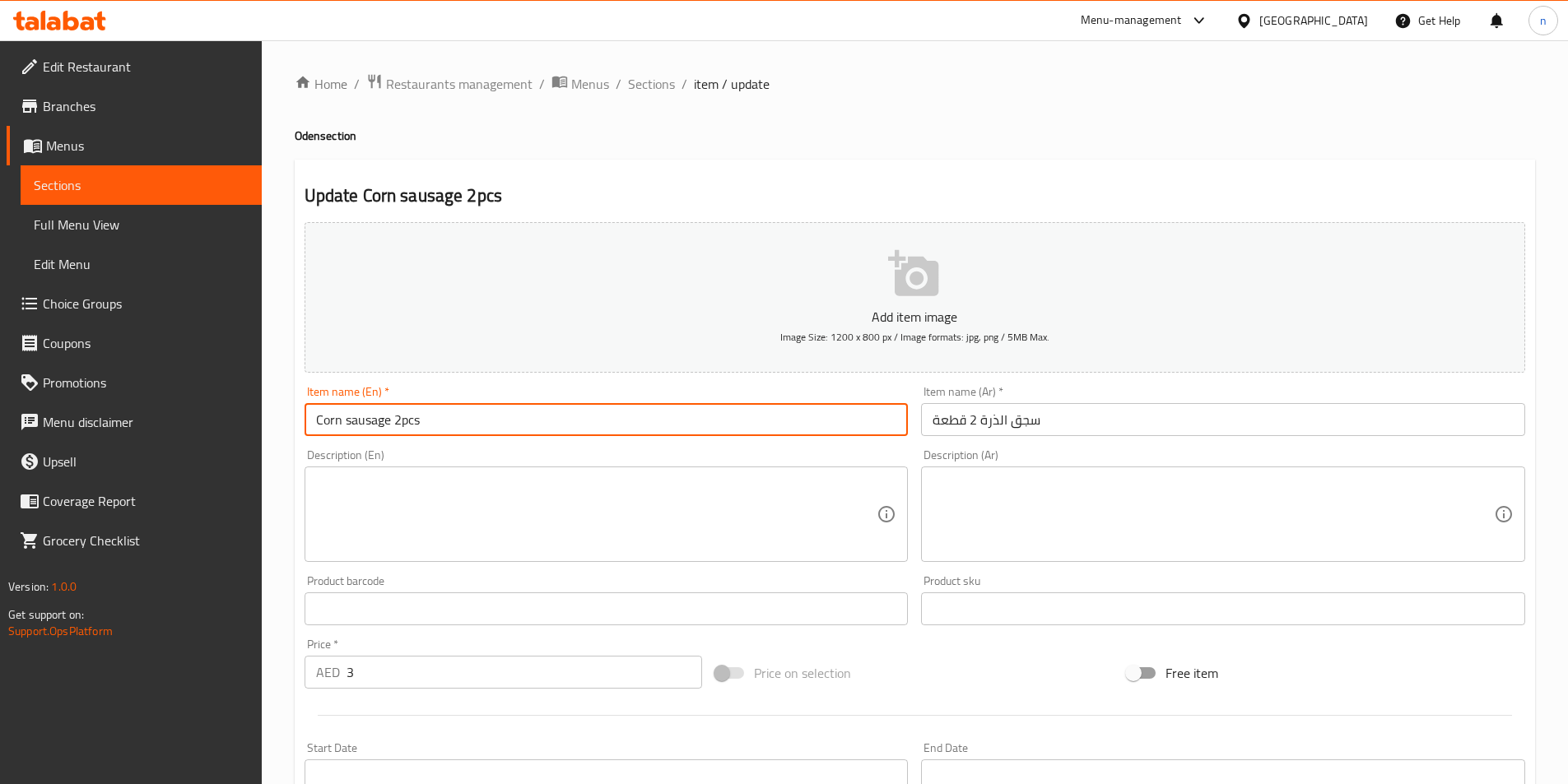
drag, startPoint x: 389, startPoint y: 422, endPoint x: 142, endPoint y: 437, distance: 247.5
click at [142, 437] on div "Edit Restaurant Branches Menus Sections Full Menu View Edit Menu Choice Groups …" at bounding box center [784, 602] width 1568 height 1122
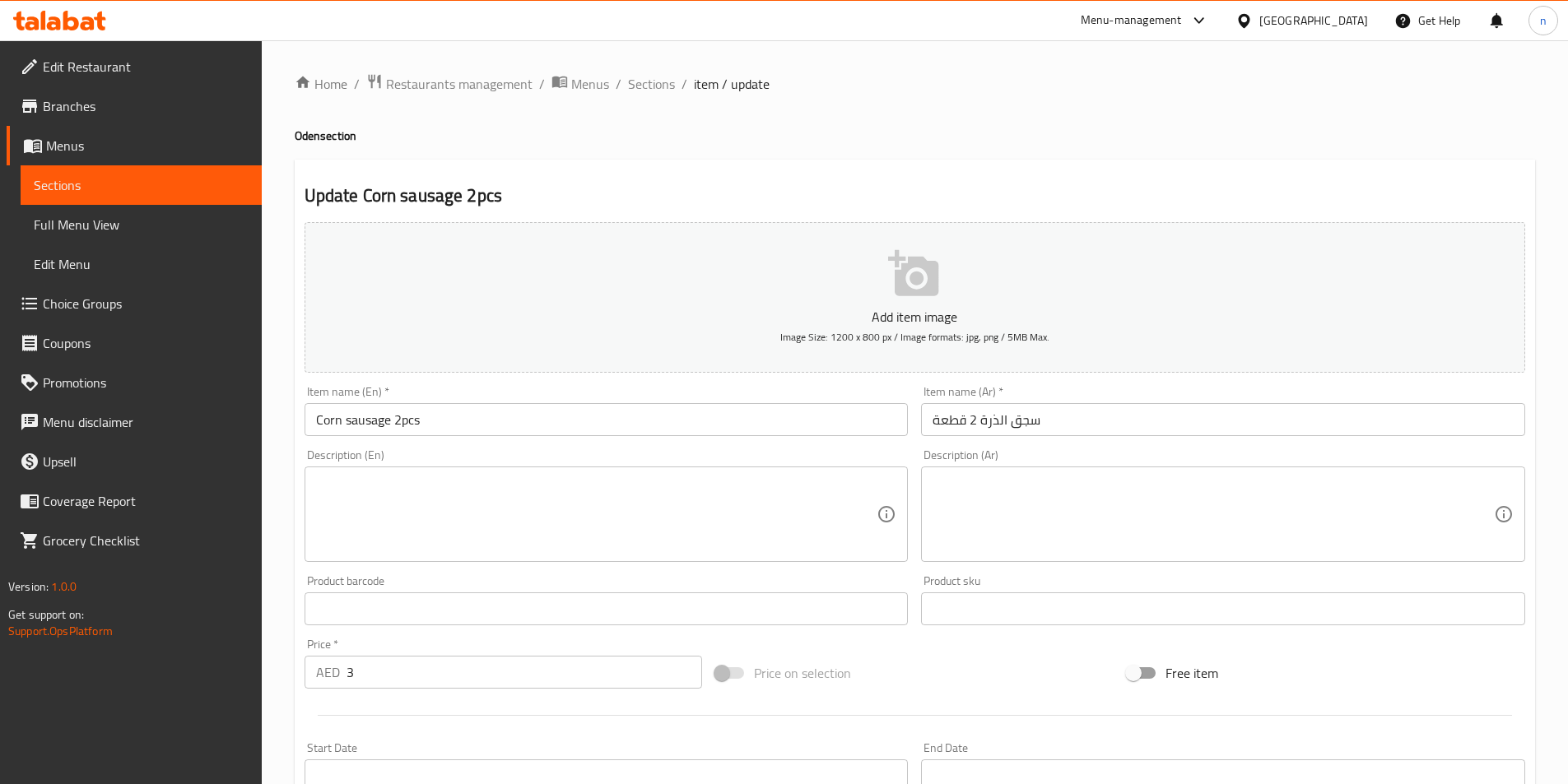
click at [333, 491] on textarea at bounding box center [596, 515] width 561 height 78
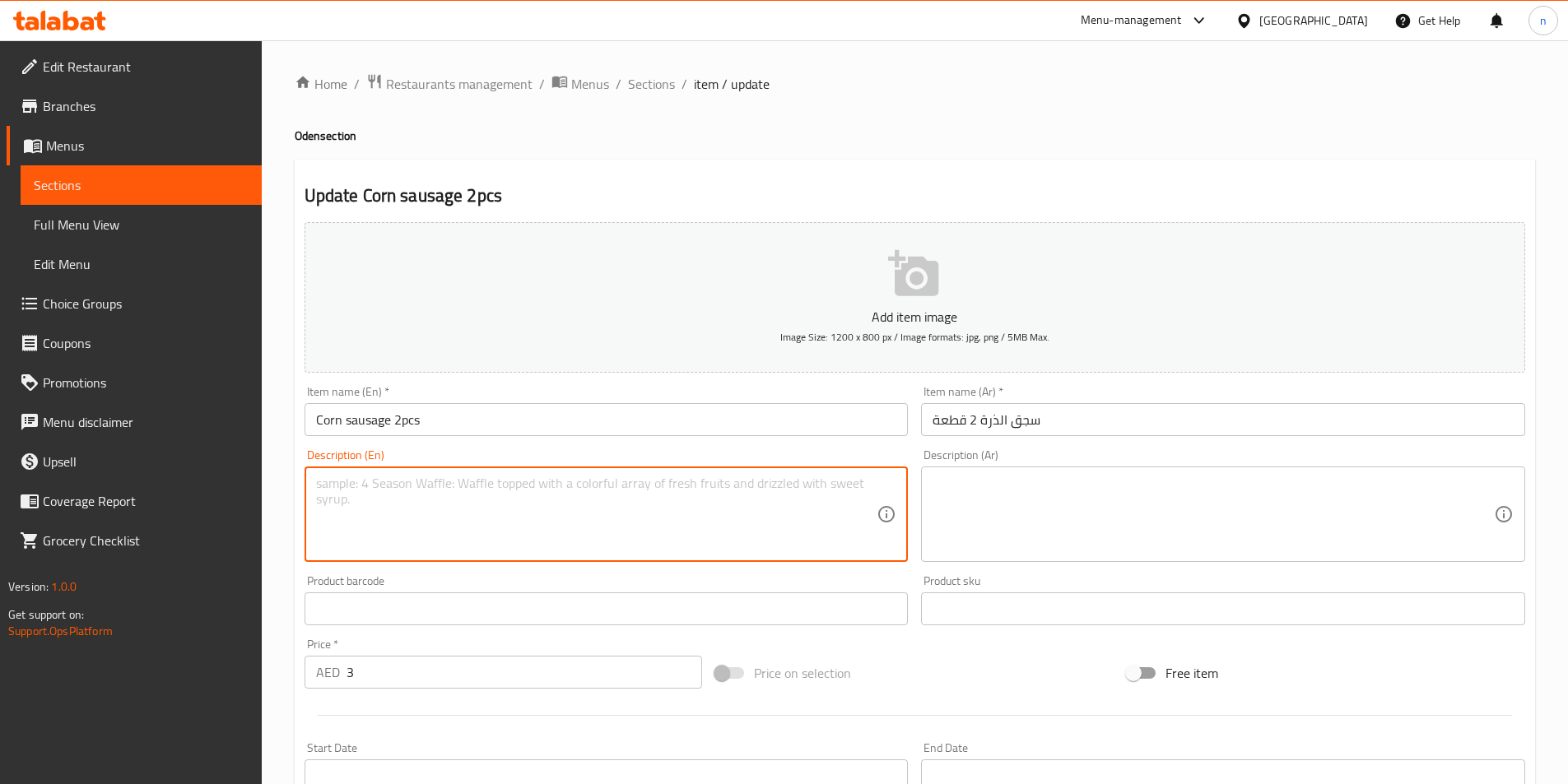
paste textarea "A processed sausage with sweet corn kernels."
type textarea "A processed sausage with sweet corn kernels."
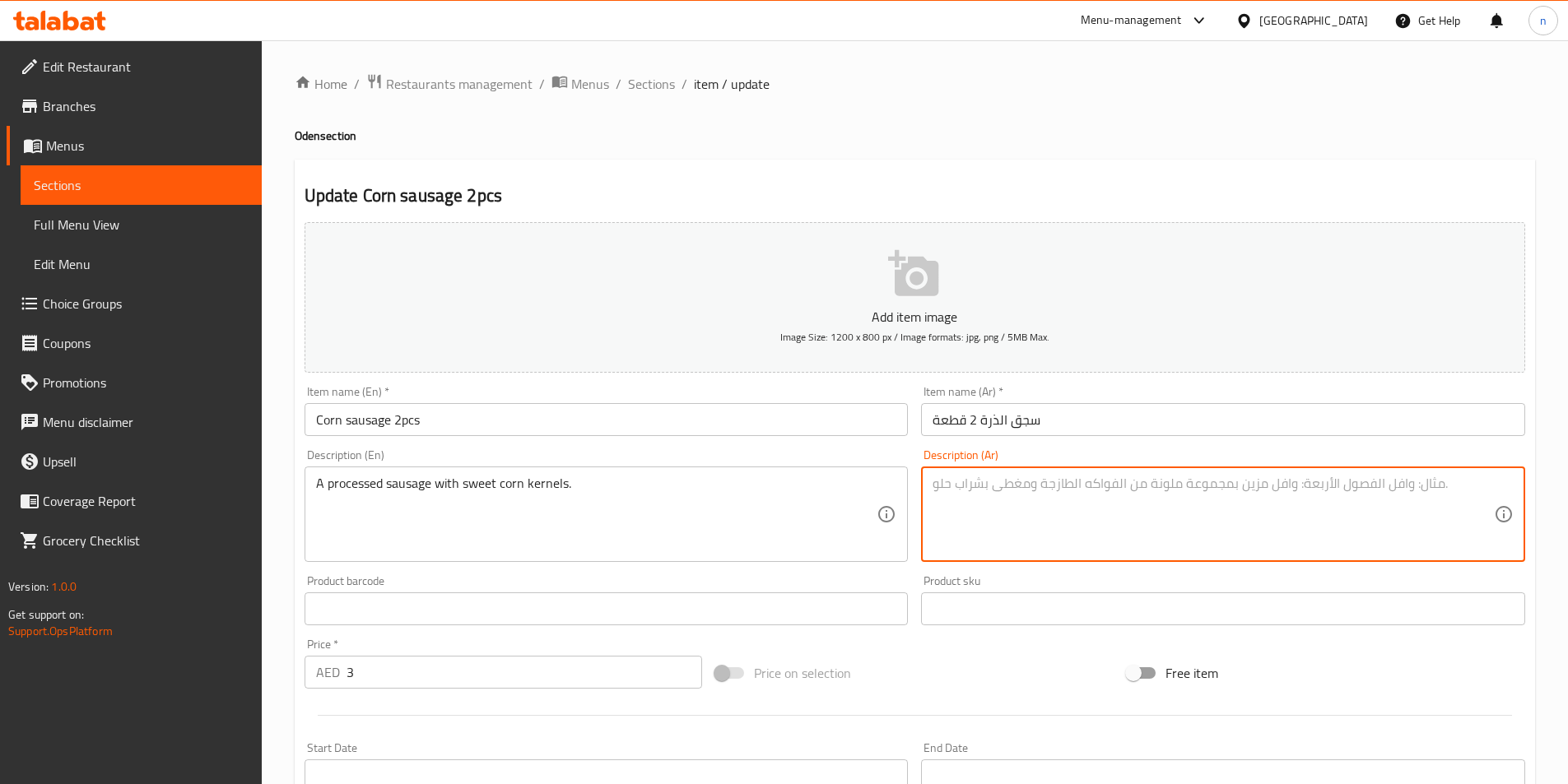
click at [1274, 519] on textarea at bounding box center [1212, 515] width 561 height 78
paste textarea "نقانق معالجة مع حبات الذرة الحلوة."
click at [1424, 486] on textarea "نقانق معالجة مع حبات الذرة الحلوة." at bounding box center [1212, 515] width 561 height 78
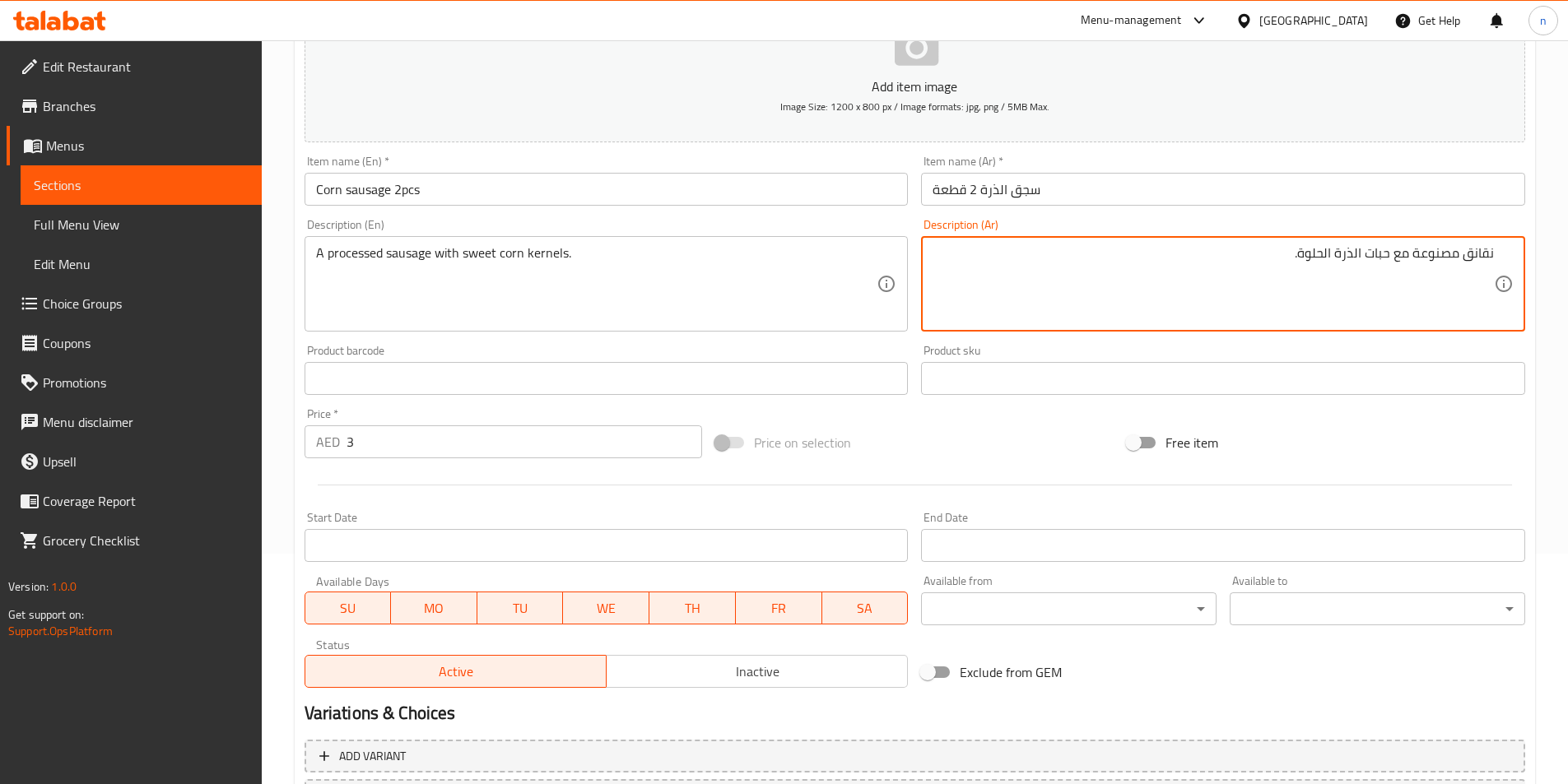
scroll to position [214, 0]
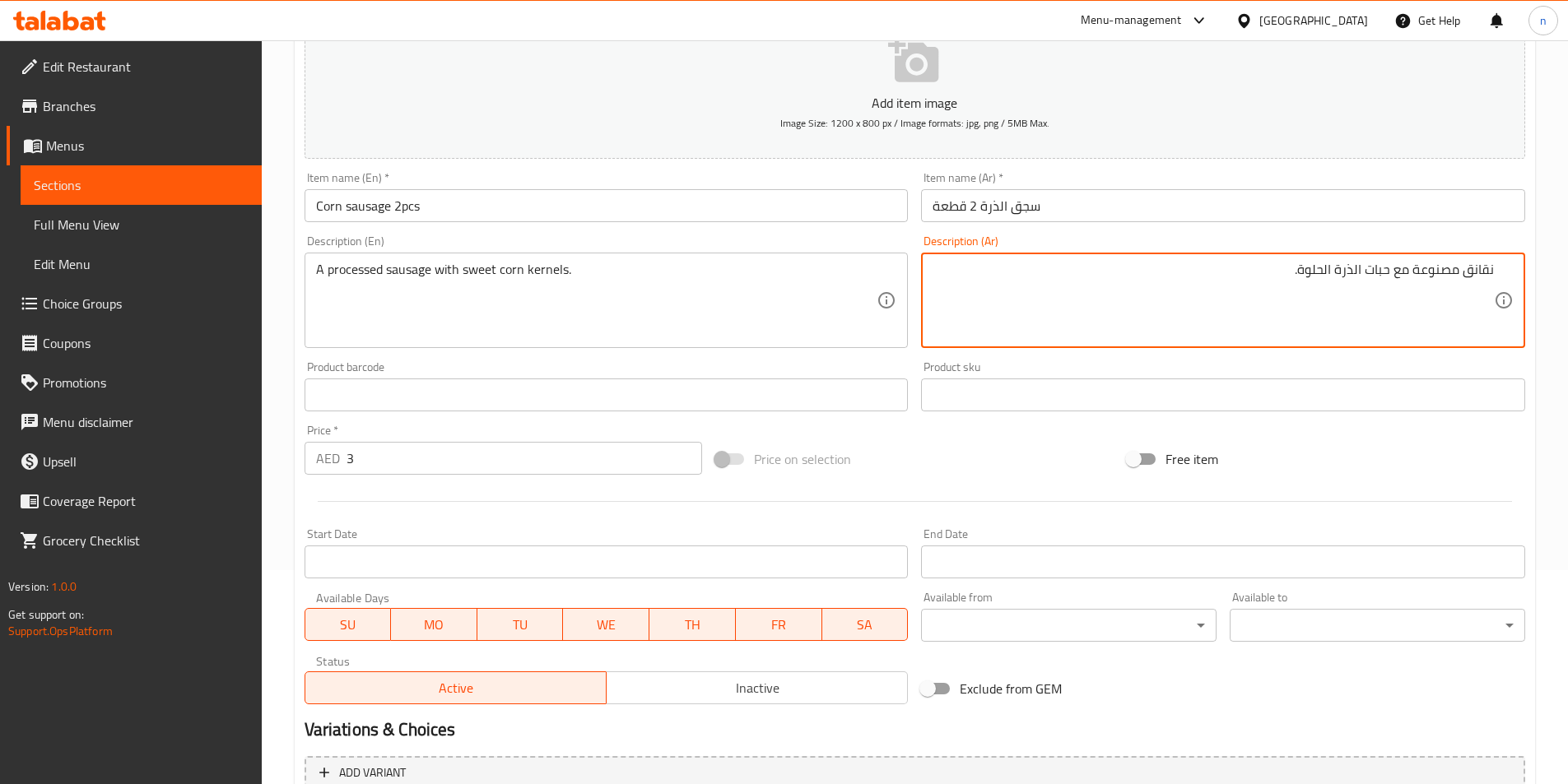
type textarea "نقانق مصنوعة مع حبات الذرة الحلوة."
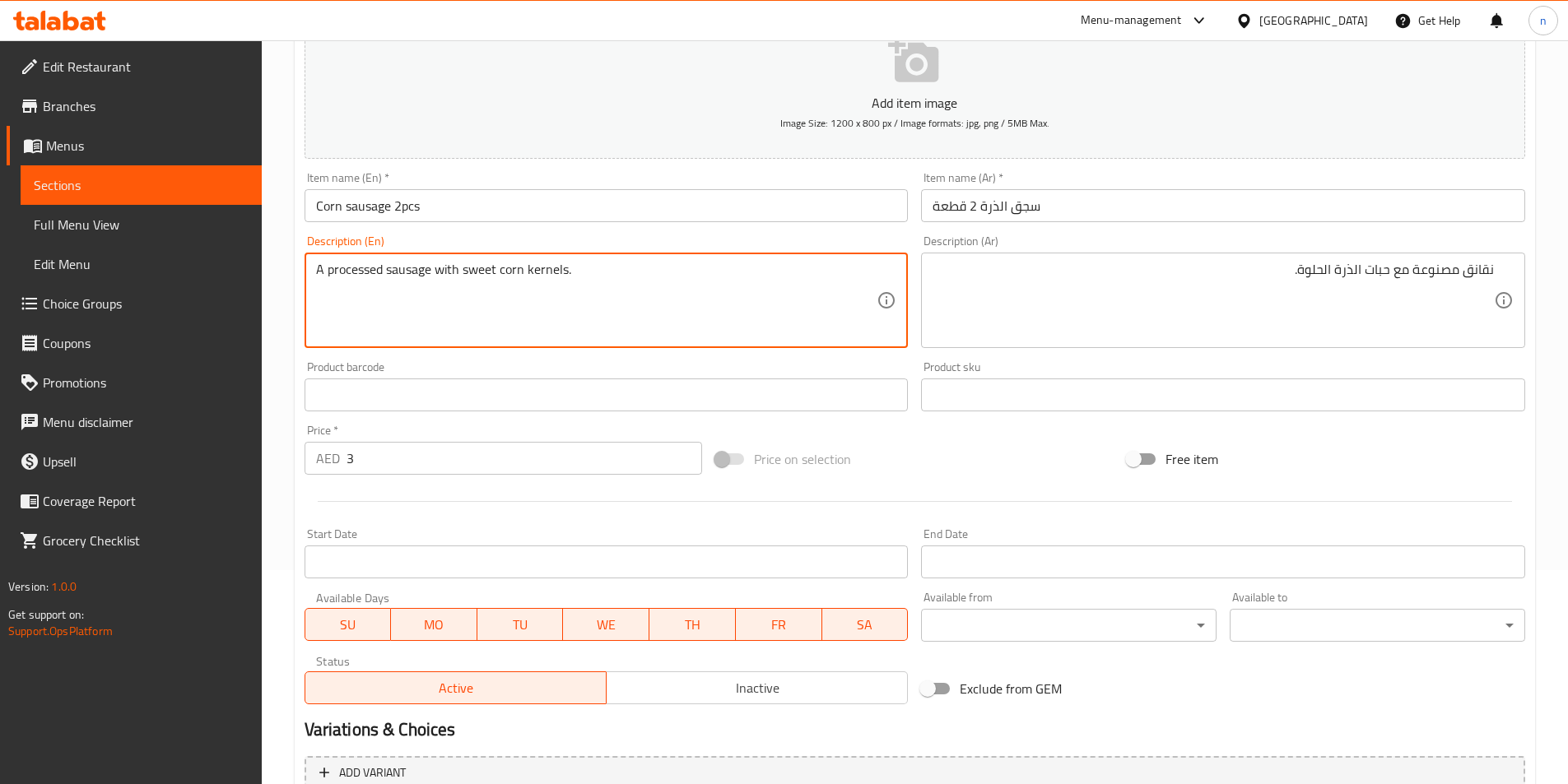
click at [543, 264] on textarea "A processed sausage with sweet corn kernels." at bounding box center [596, 300] width 561 height 78
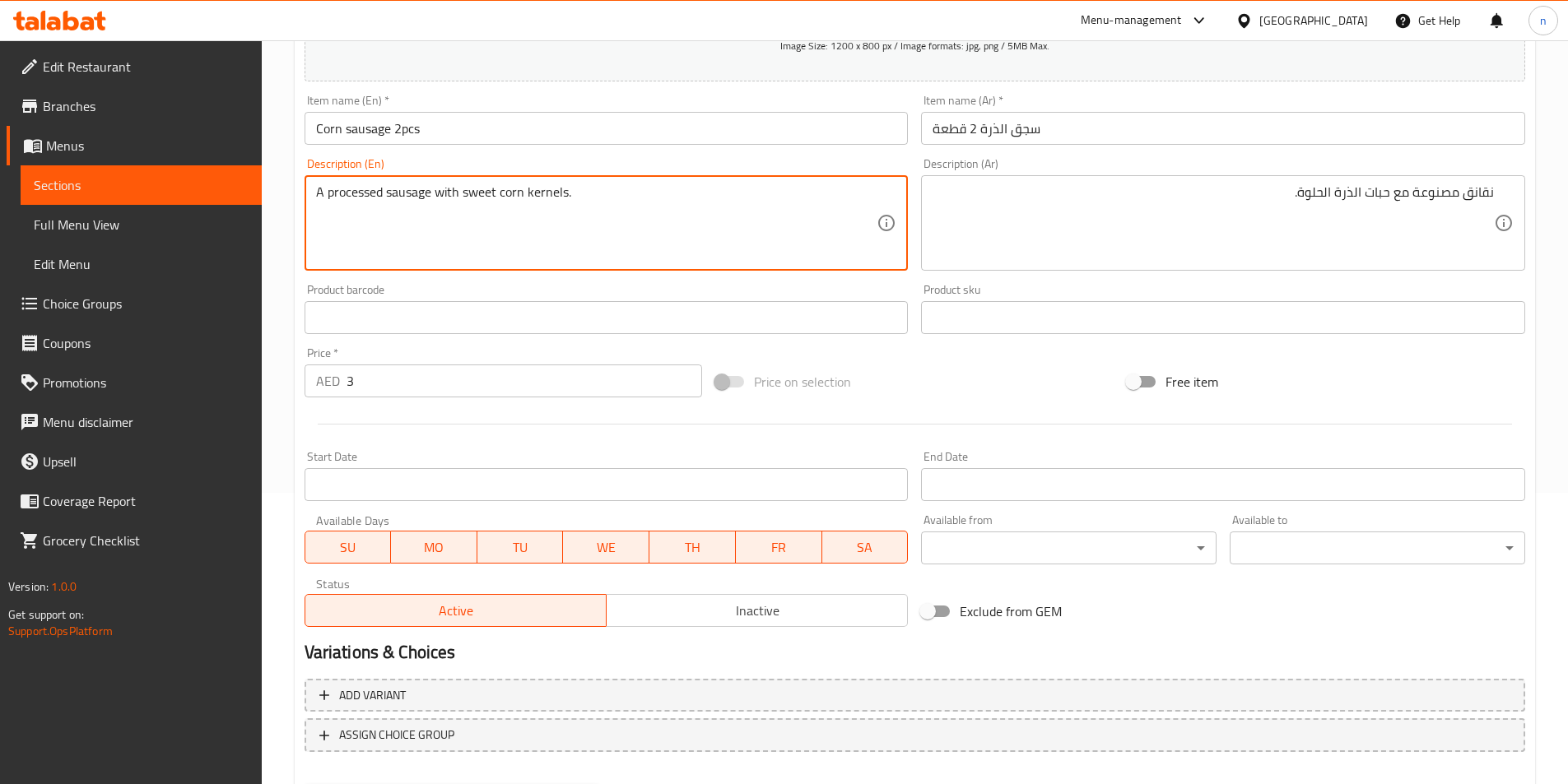
scroll to position [378, 0]
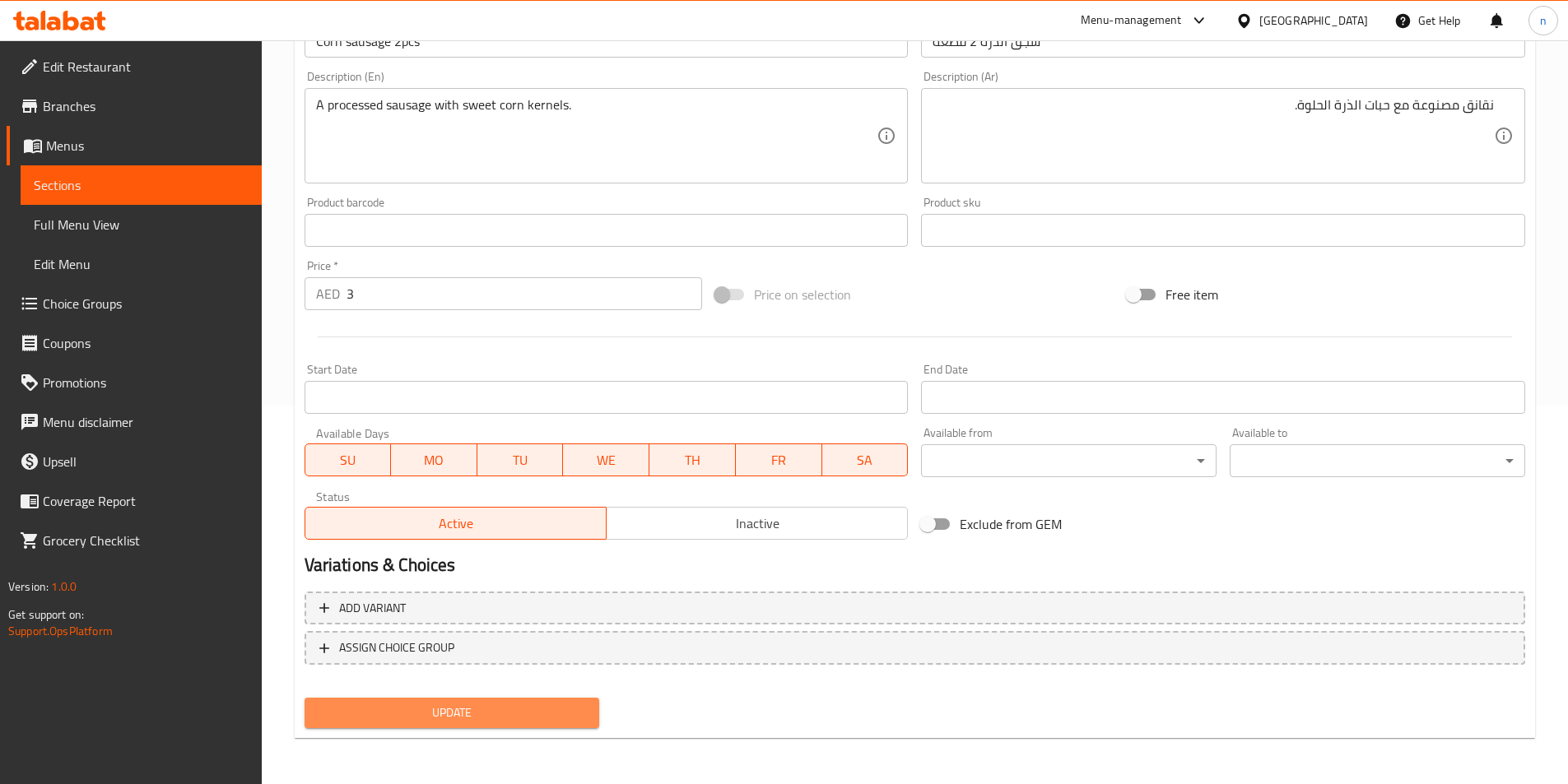
click at [431, 706] on span "Update" at bounding box center [452, 713] width 270 height 20
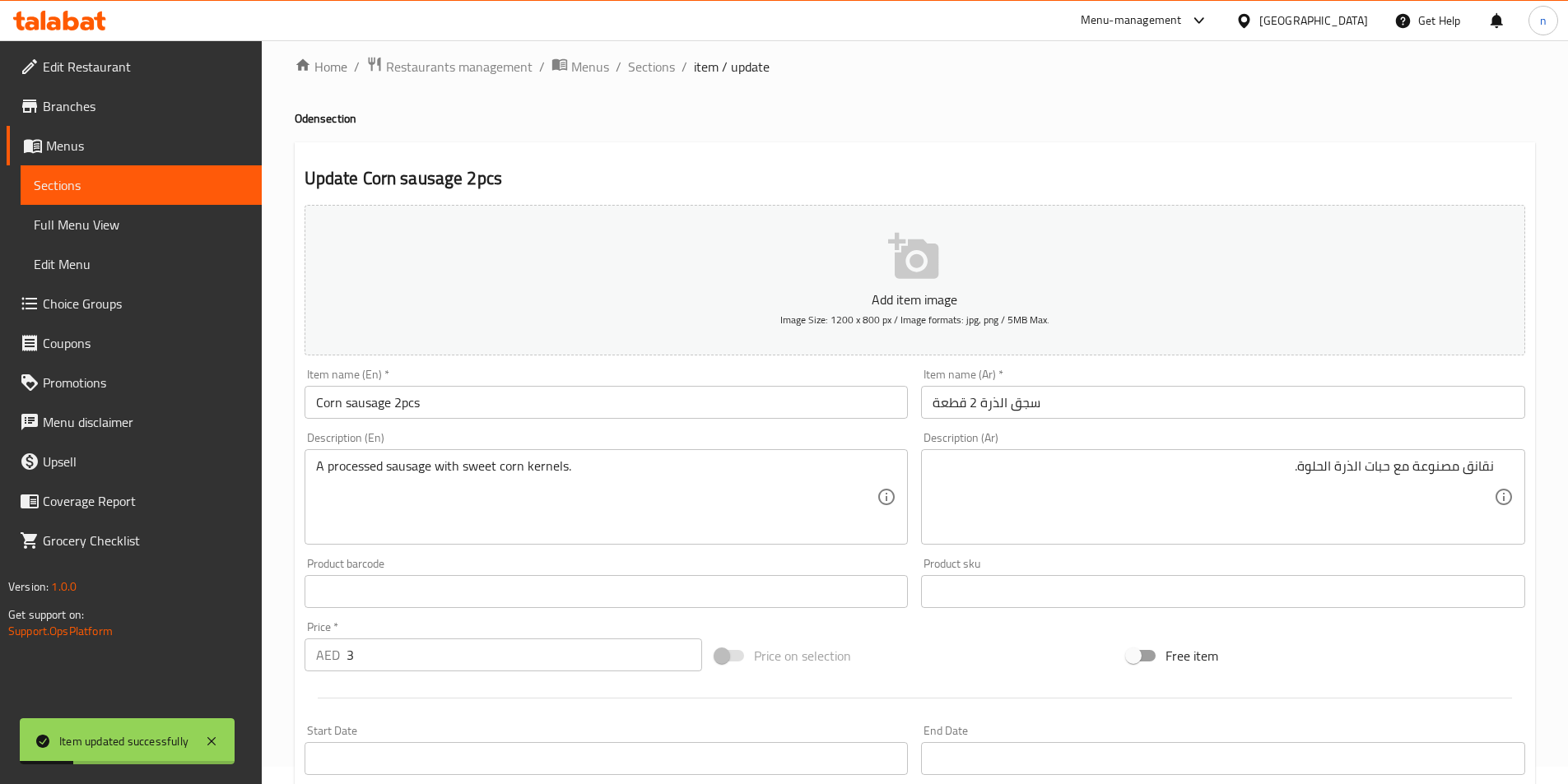
scroll to position [0, 0]
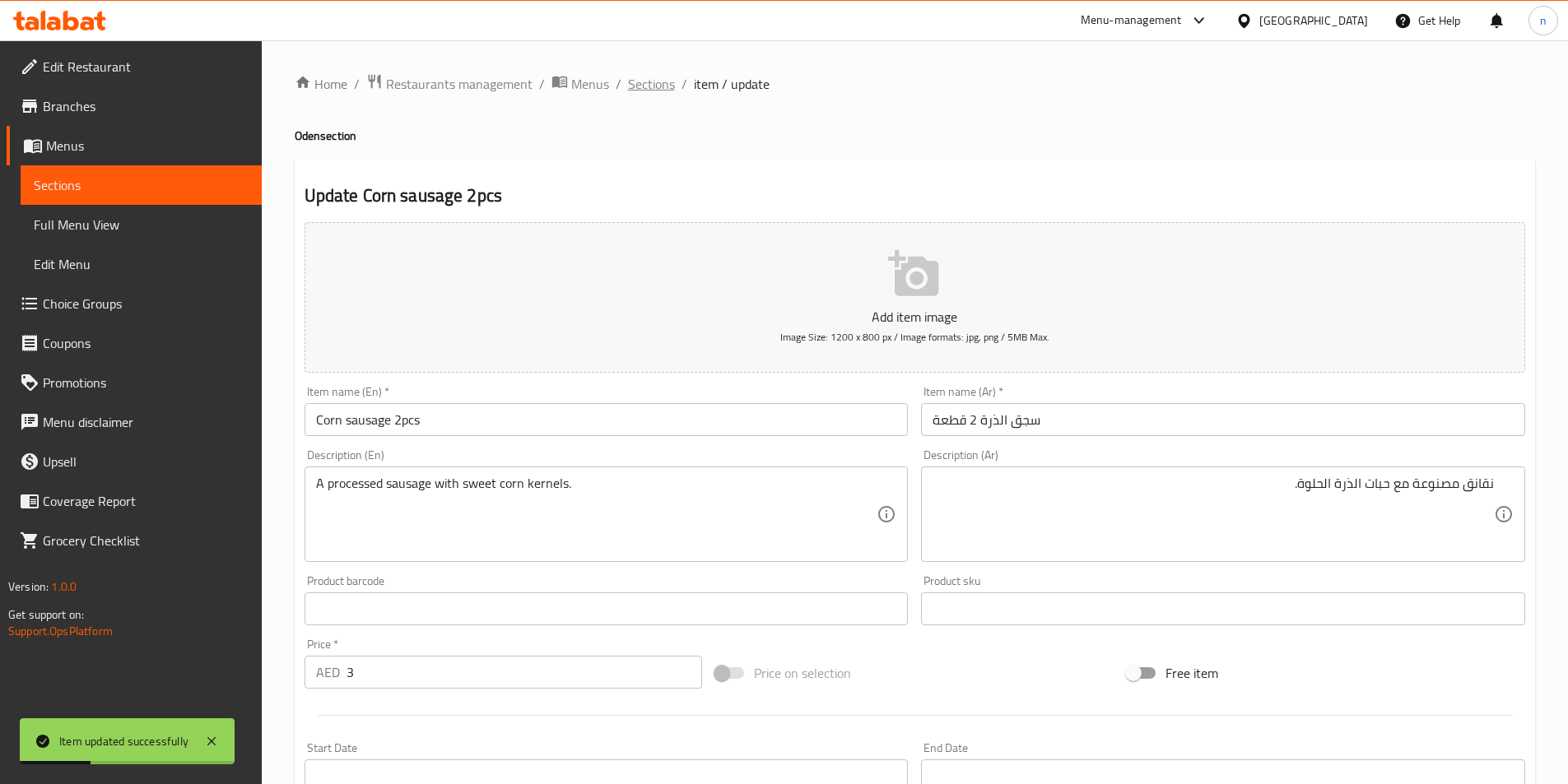
click at [650, 91] on span "Sections" at bounding box center [651, 84] width 47 height 19
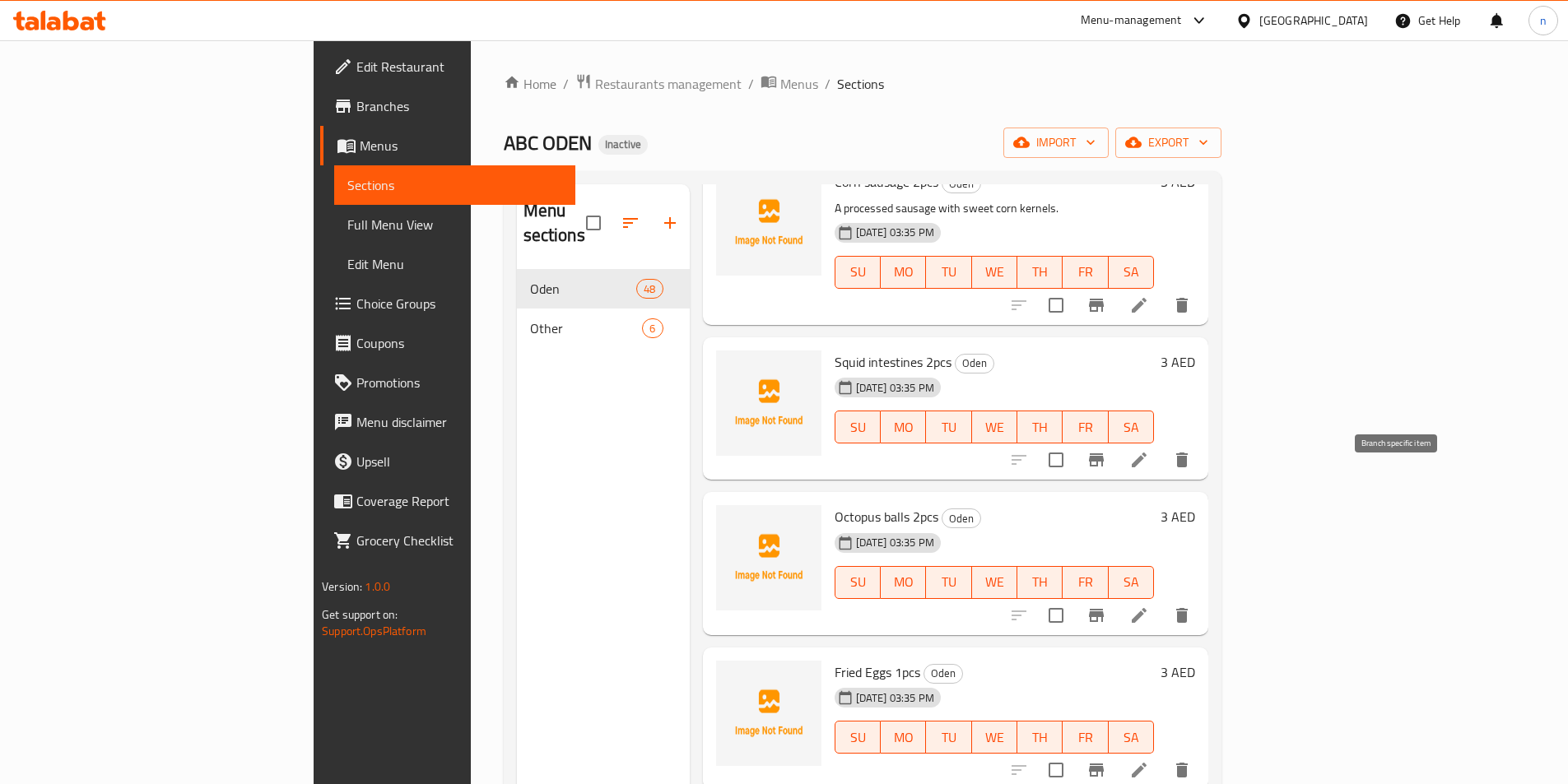
scroll to position [6335, 0]
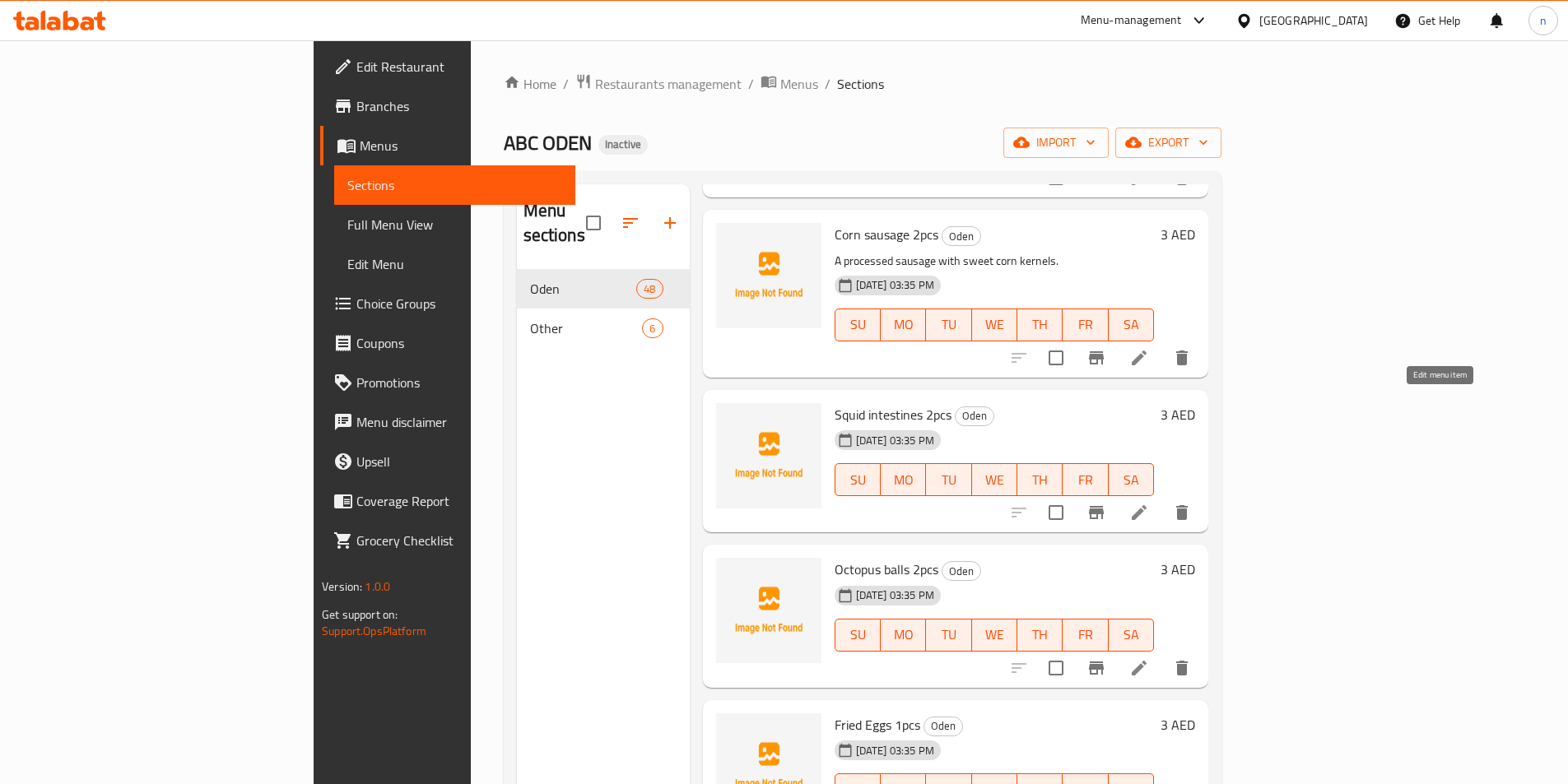
click at [1150, 503] on icon at bounding box center [1139, 513] width 19 height 19
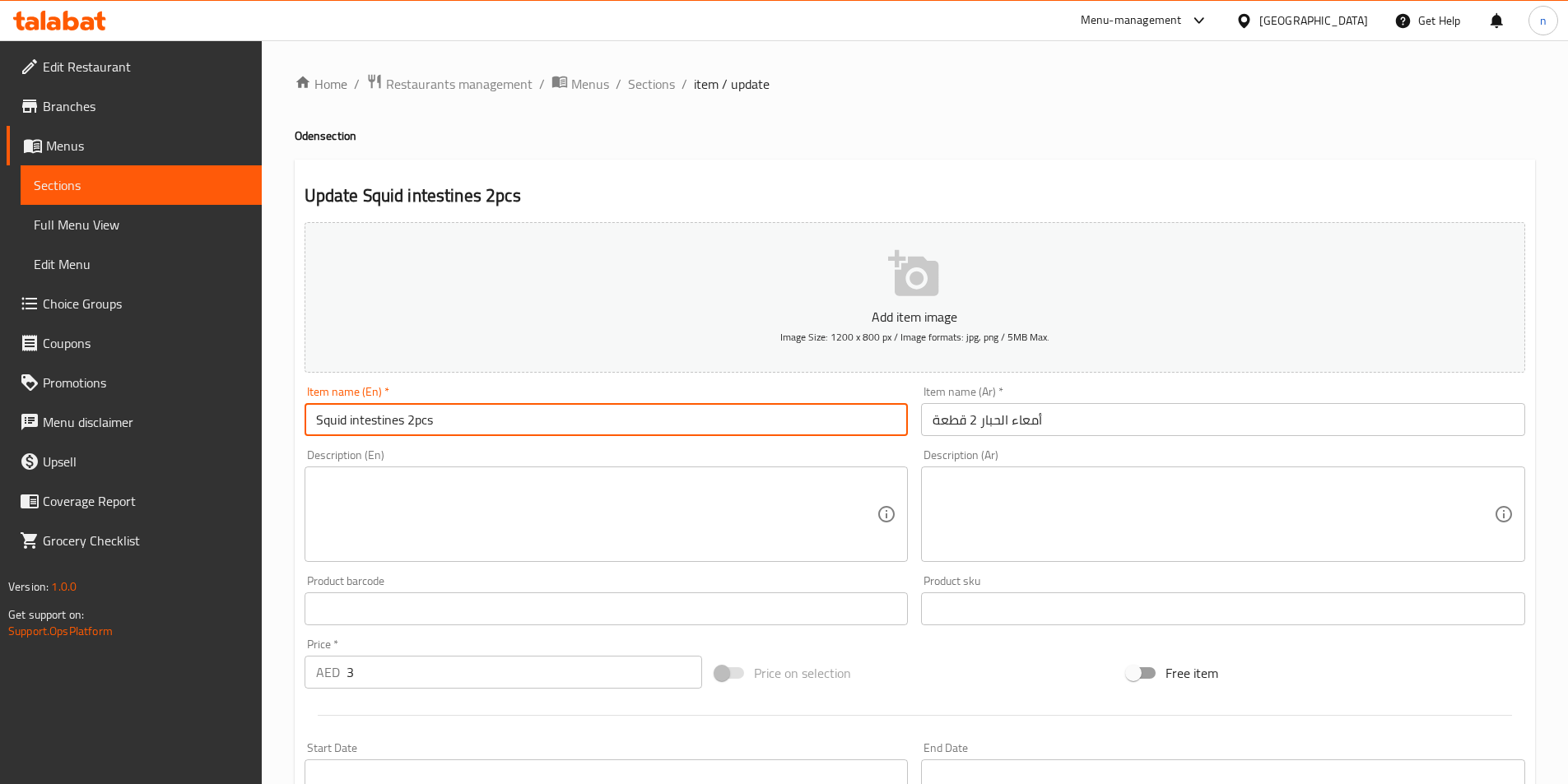
drag, startPoint x: 372, startPoint y: 424, endPoint x: 259, endPoint y: 437, distance: 113.7
click at [260, 437] on div "Edit Restaurant Branches Menus Sections Full Menu View Edit Menu Choice Groups …" at bounding box center [784, 602] width 1568 height 1122
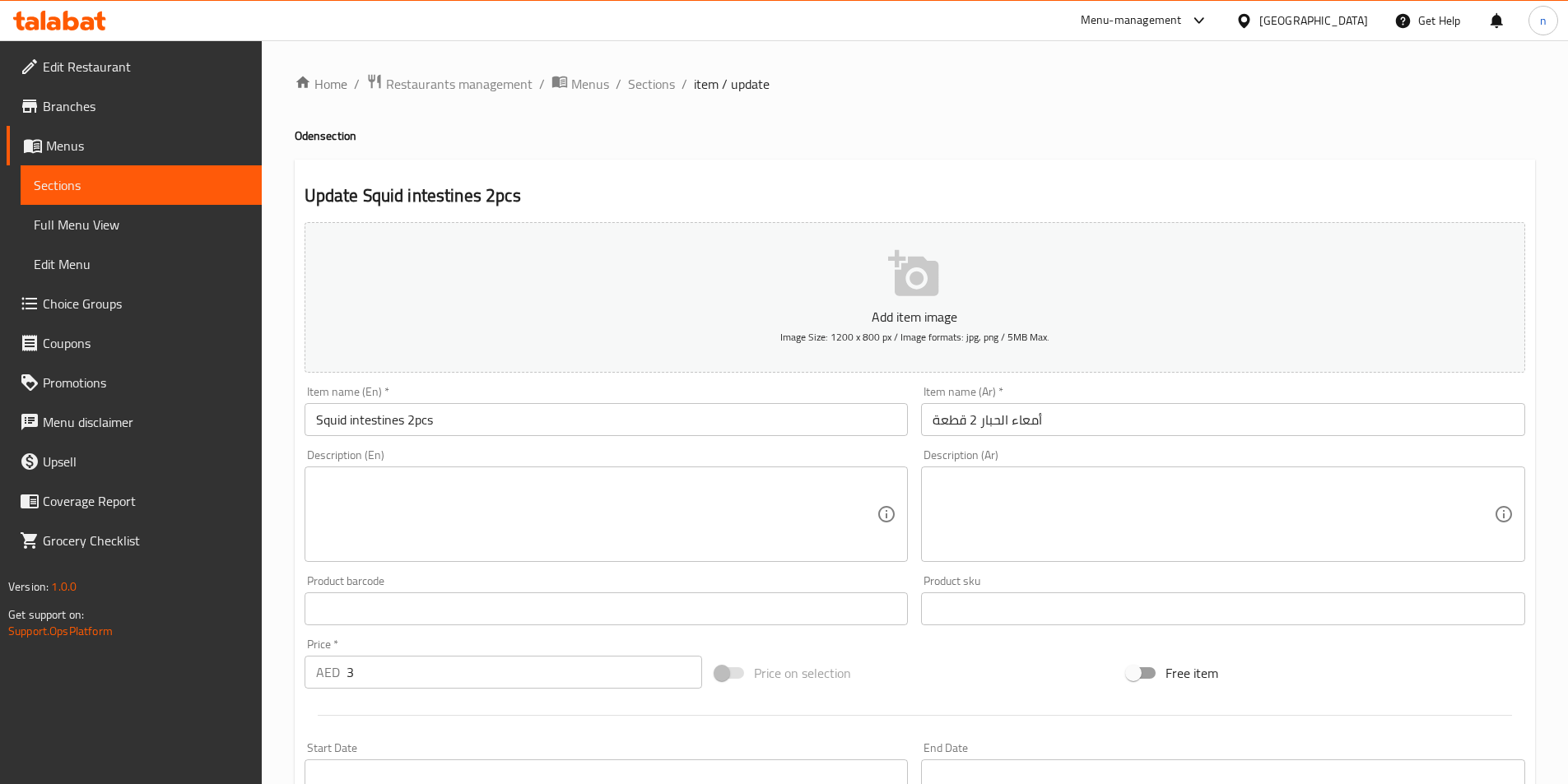
click at [537, 484] on textarea at bounding box center [596, 515] width 561 height 78
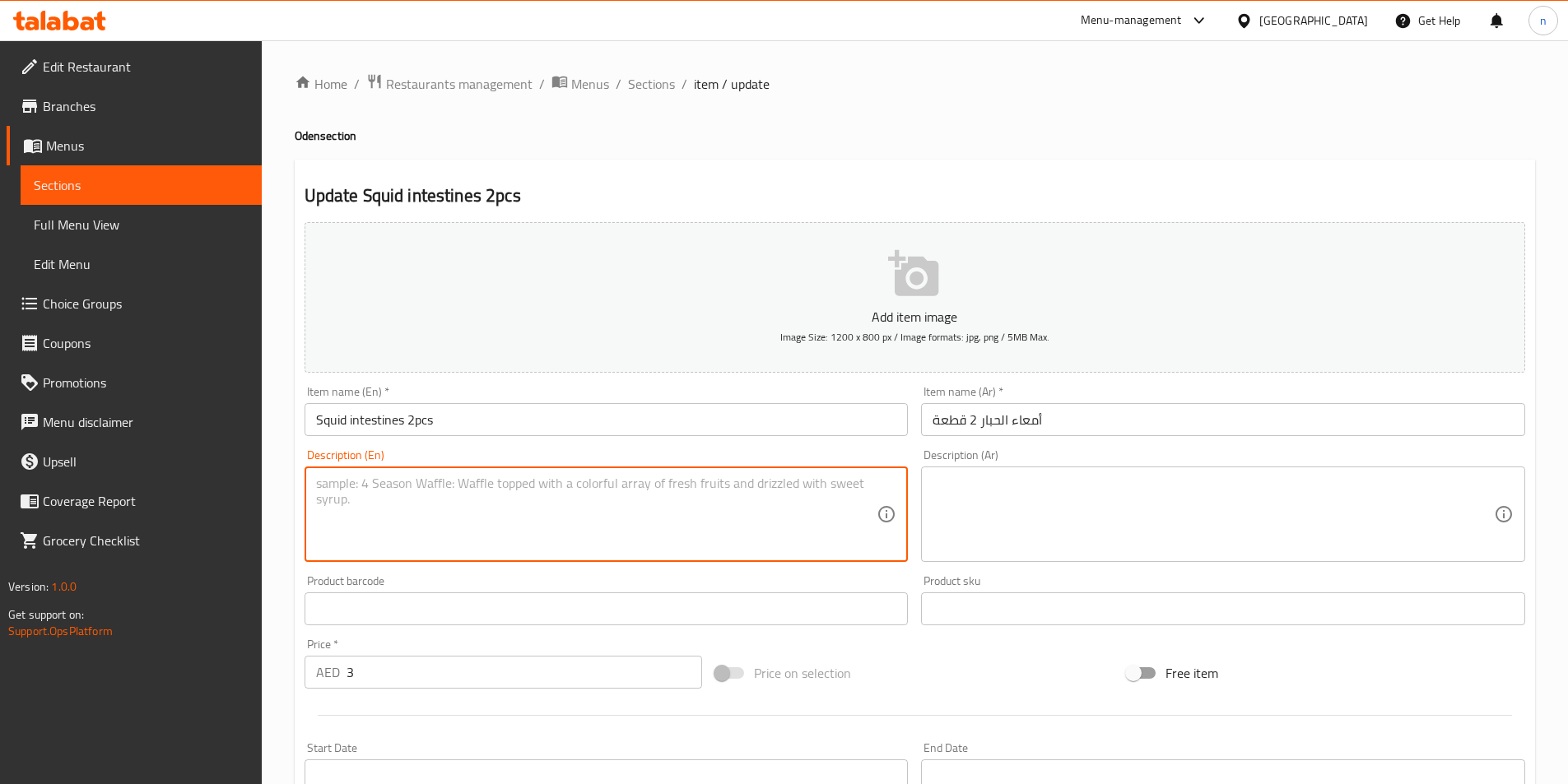
paste textarea "A processed sausage with squid flavoring and a springy texture."
type textarea "A processed sausage with squid flavoring and a springy texture."
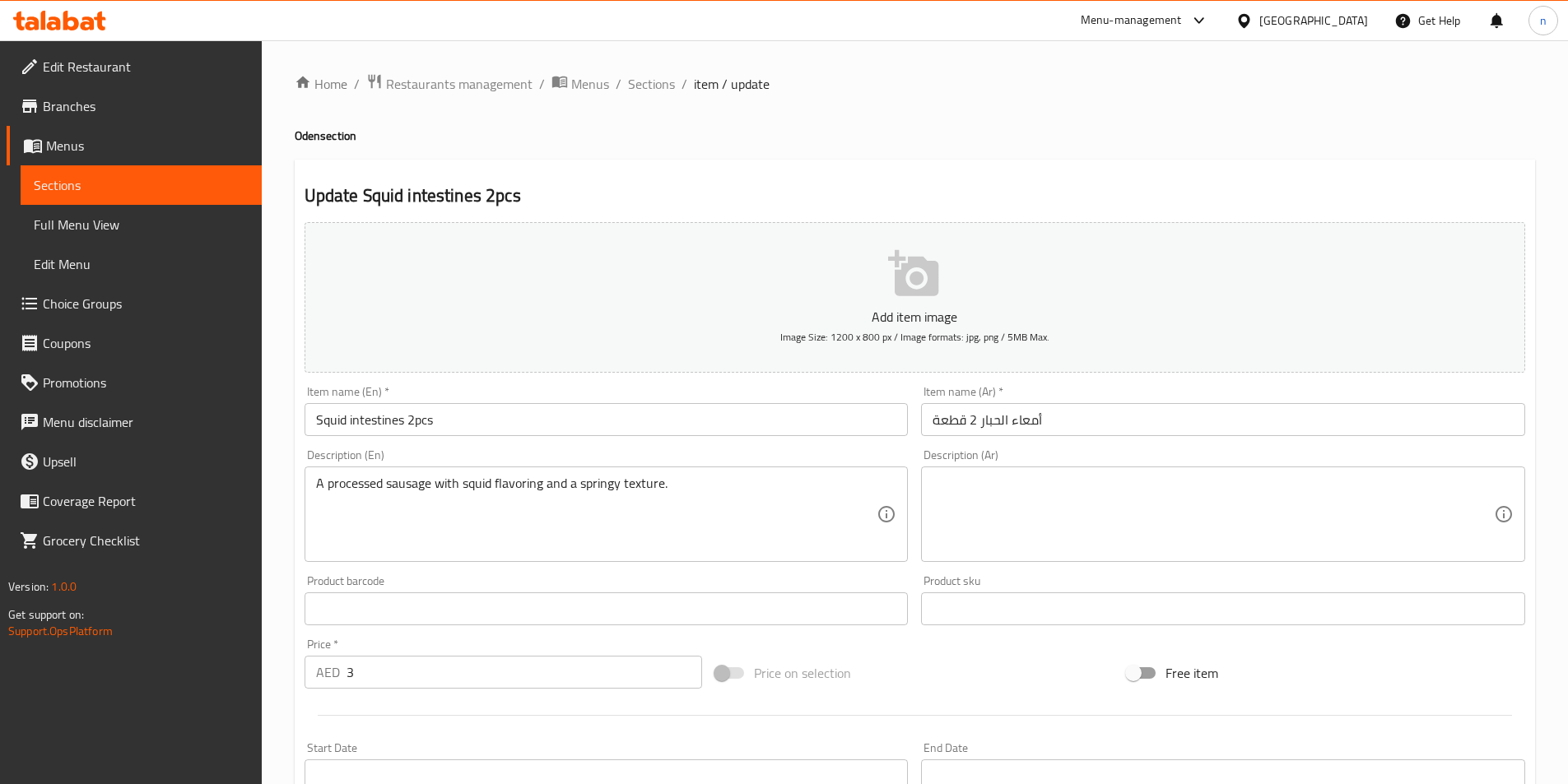
click at [1151, 480] on textarea at bounding box center [1212, 515] width 561 height 78
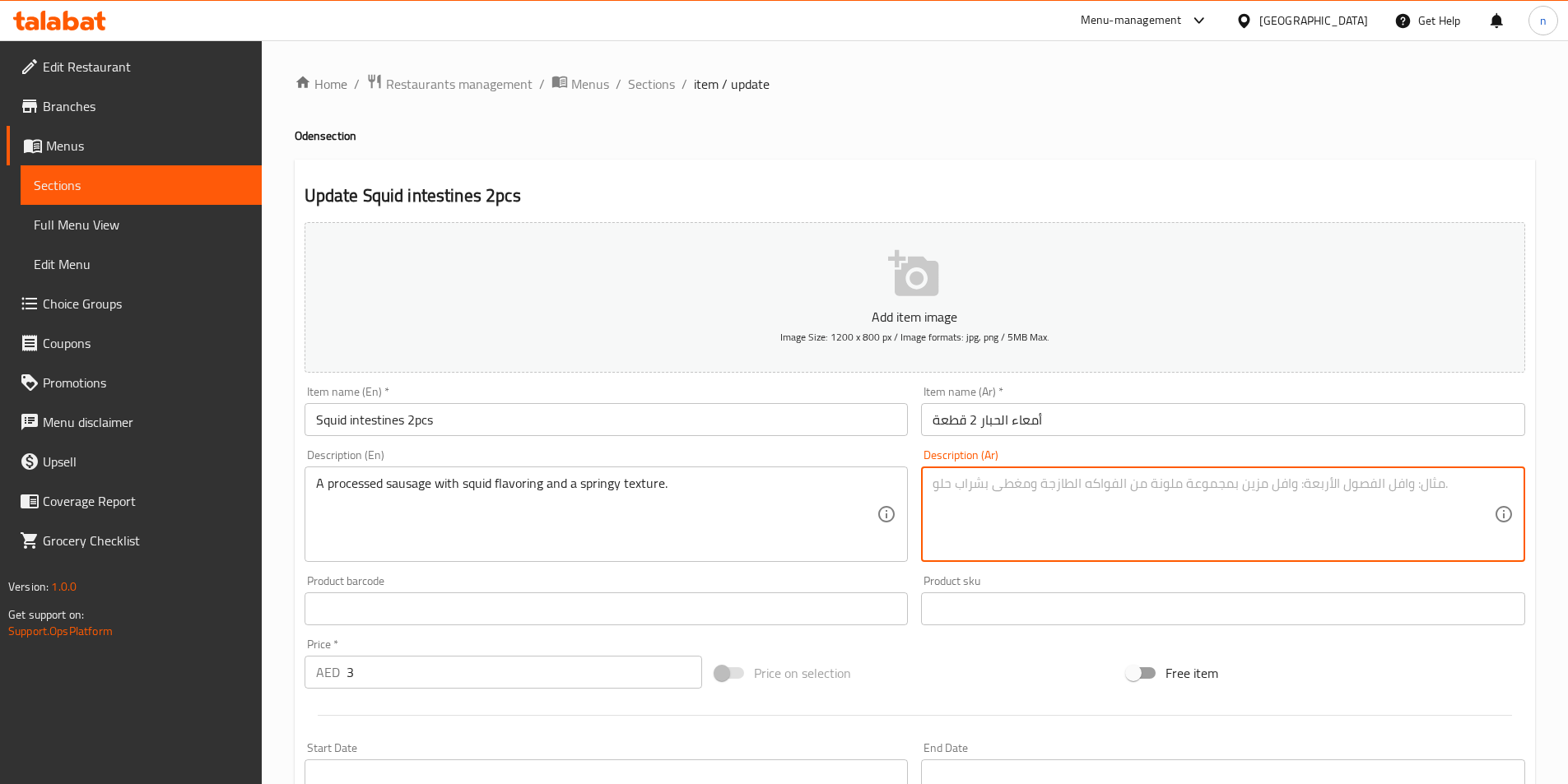
paste textarea "نقانق معالجة بنكهة الحبار وملمس مرن."
click at [1406, 473] on div "نقانق معالجة بنكهة الحبار وملمس مرن. Description (Ar)" at bounding box center [1222, 514] width 604 height 96
click at [1424, 490] on textarea "نقانق معالجة بنكهة الحبار وملمس مرن." at bounding box center [1212, 515] width 561 height 78
click at [1276, 490] on textarea "نقانق مصنوعة بنكهة الحبار وملمس مرن." at bounding box center [1212, 515] width 561 height 78
drag, startPoint x: 1272, startPoint y: 491, endPoint x: 1284, endPoint y: 516, distance: 27.7
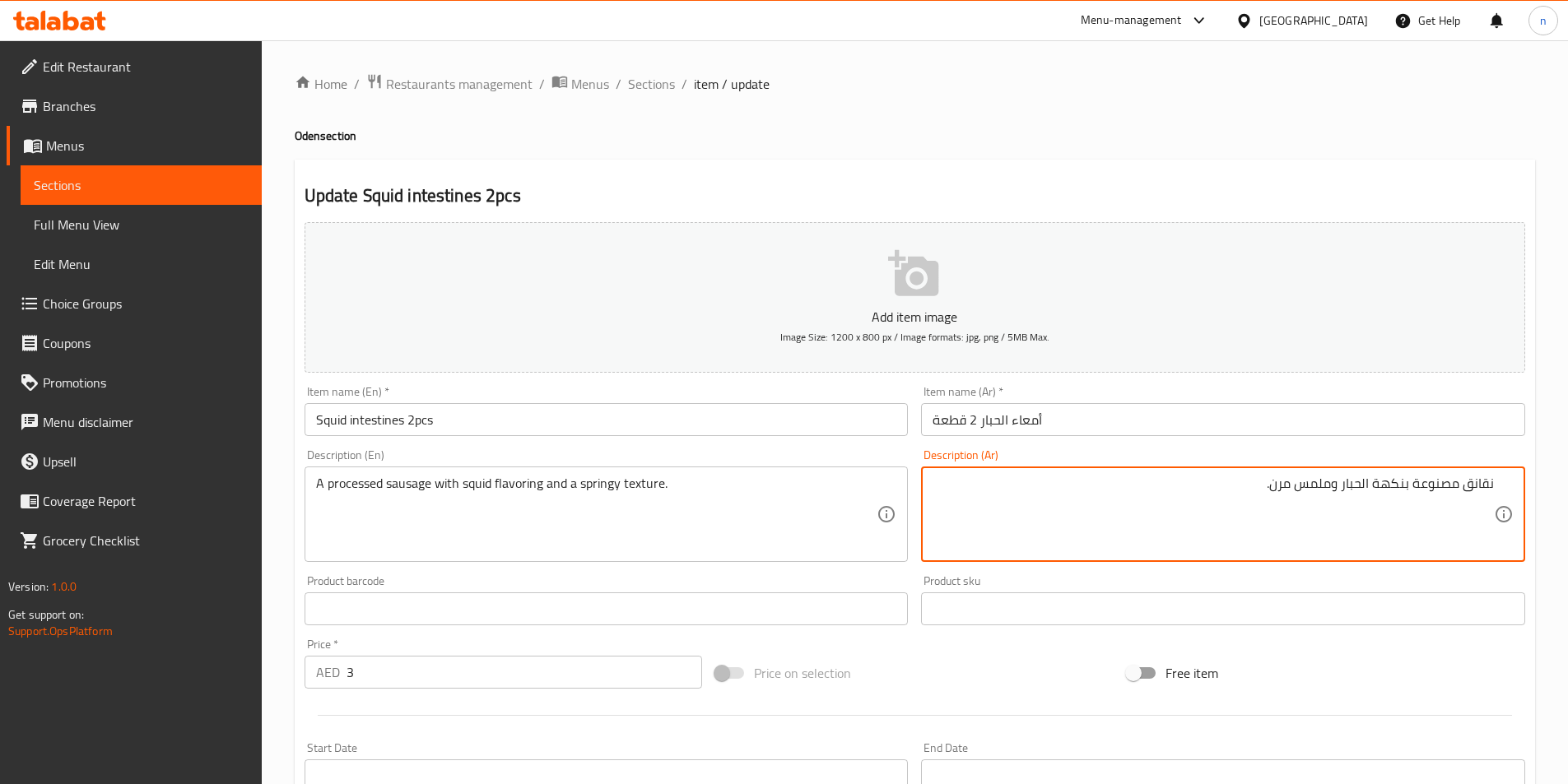
click at [1273, 493] on textarea "نقانق مصنوعة بنكهة الحبار وملمس مرن." at bounding box center [1212, 515] width 561 height 78
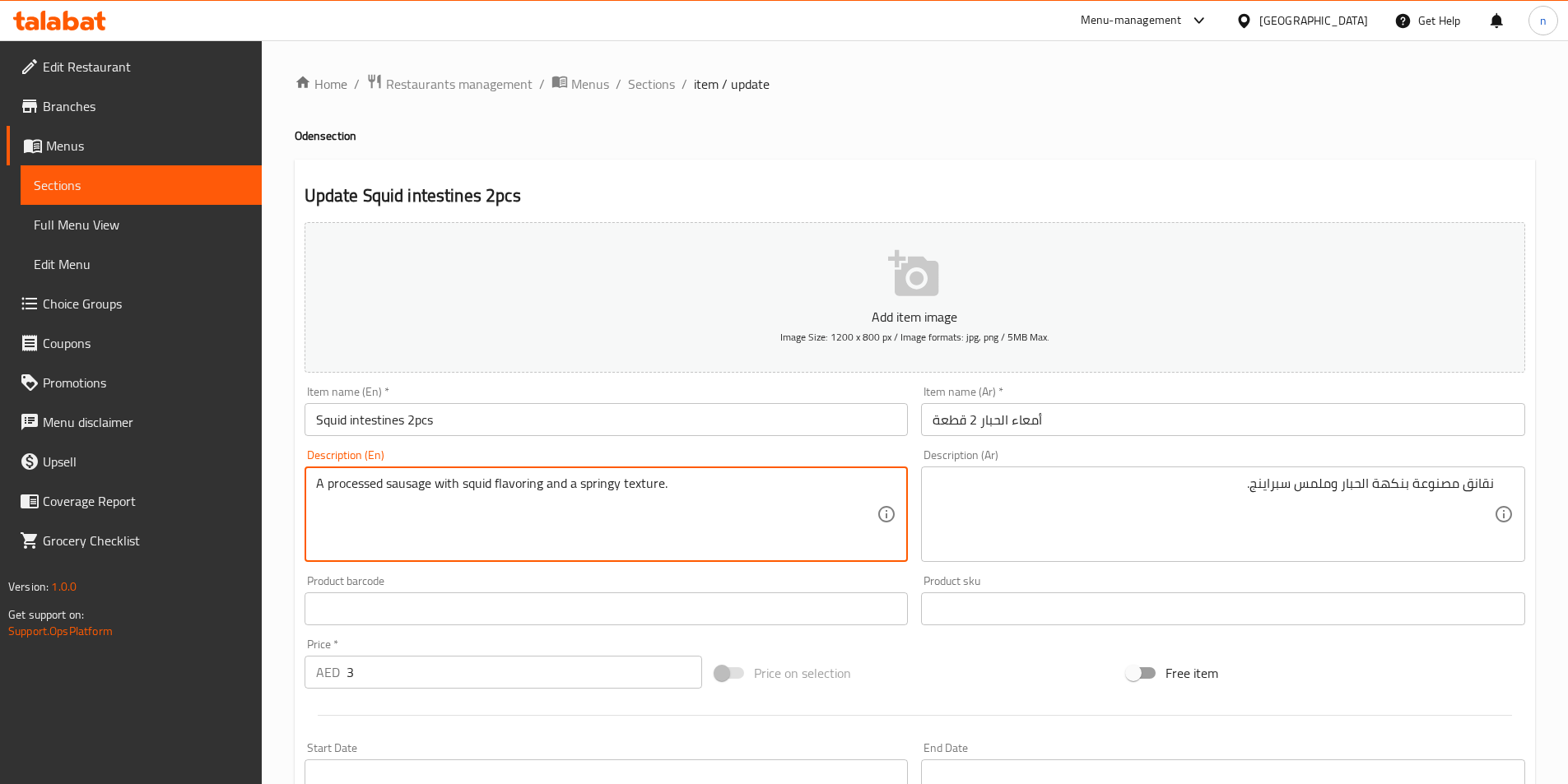
click at [595, 487] on textarea "A processed sausage with squid flavoring and a springy texture." at bounding box center [596, 515] width 561 height 78
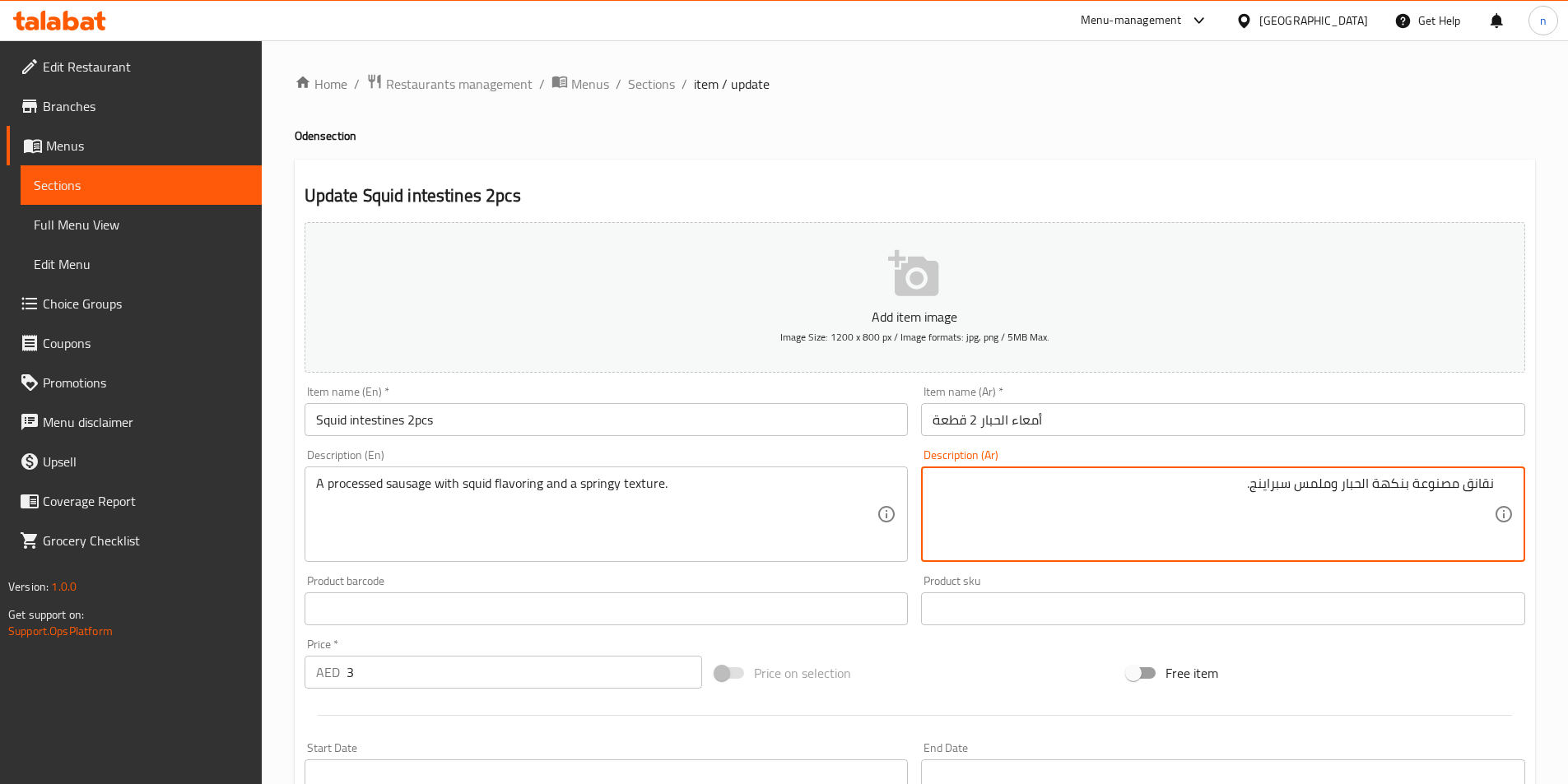
click at [1267, 493] on textarea "نقانق مصنوعة بنكهة الحبار وملمس سبراينج." at bounding box center [1212, 515] width 561 height 78
paste textarea "ينجى"
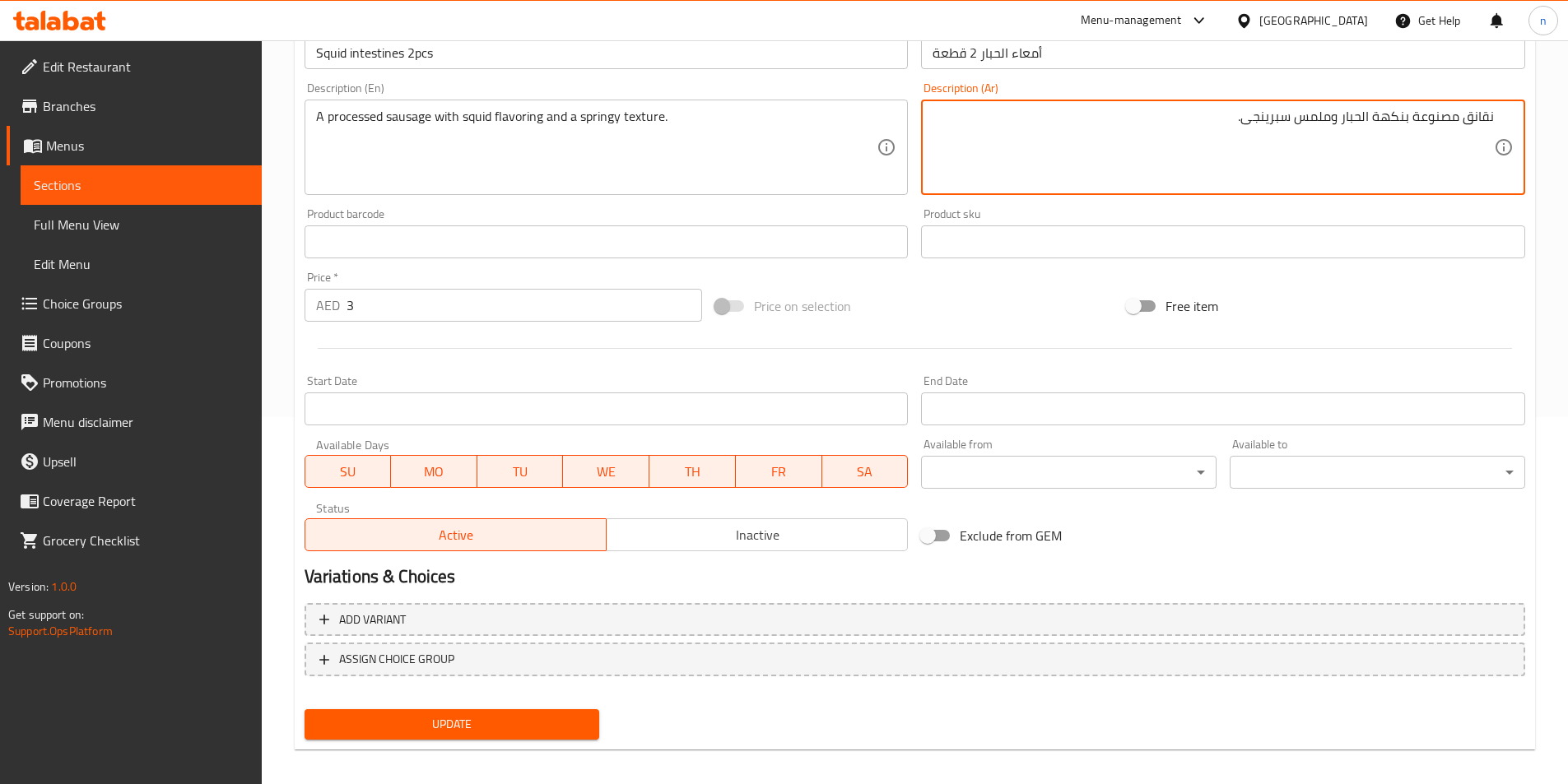
scroll to position [378, 0]
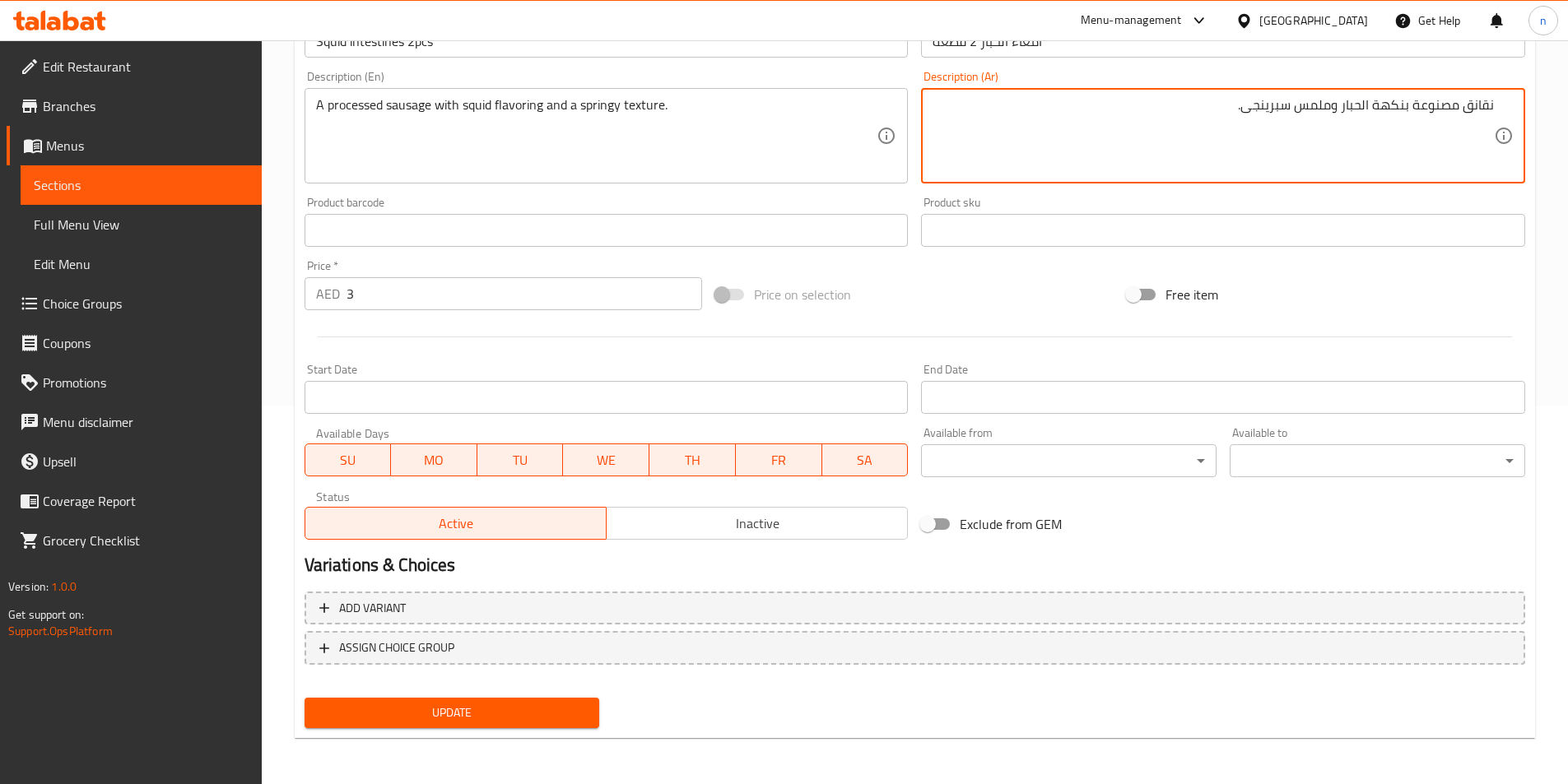
type textarea "نقانق مصنوعة بنكهة الحبار وملمس سبرينجى."
click at [538, 698] on button "Update" at bounding box center [452, 714] width 296 height 31
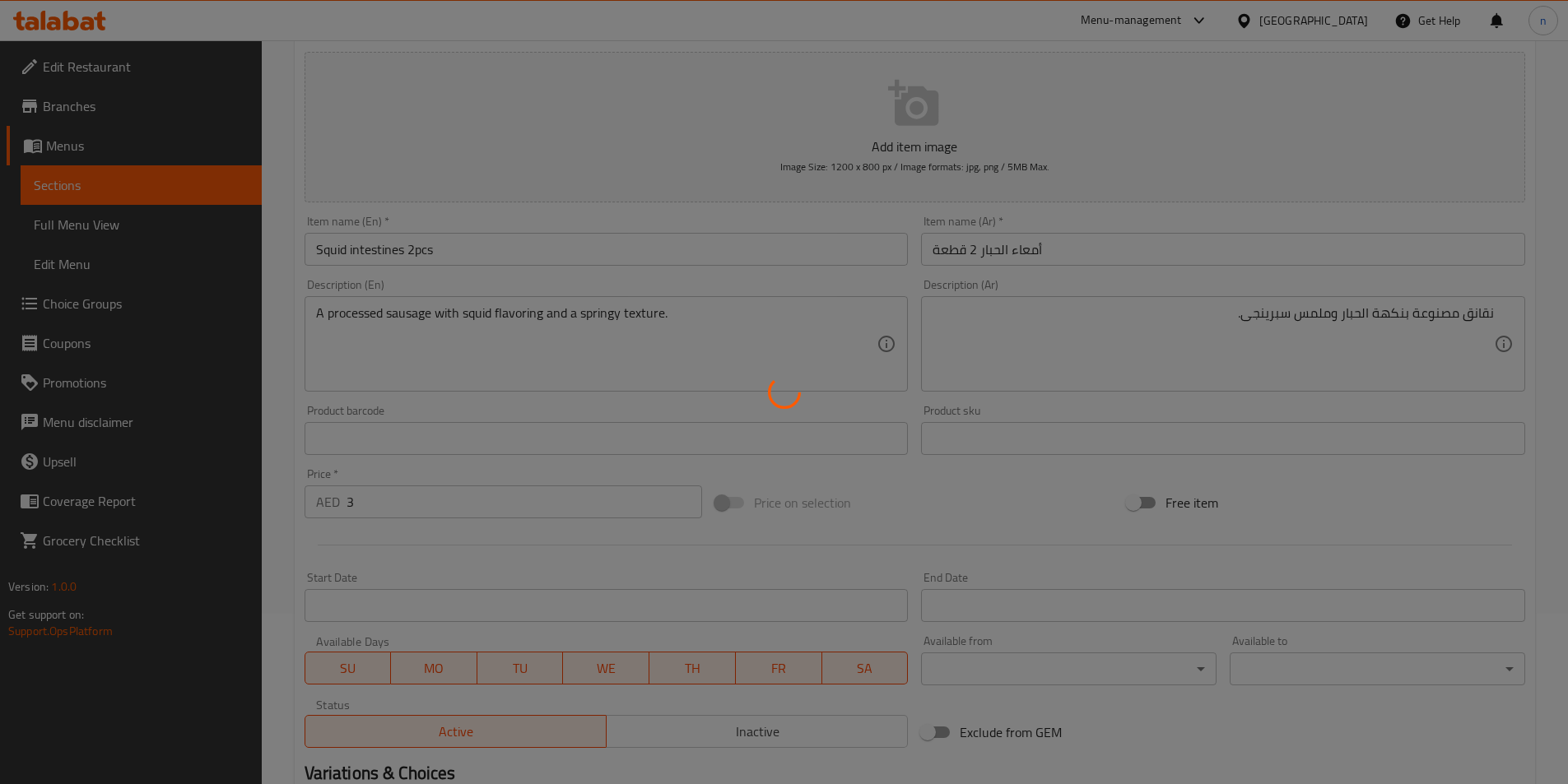
scroll to position [0, 0]
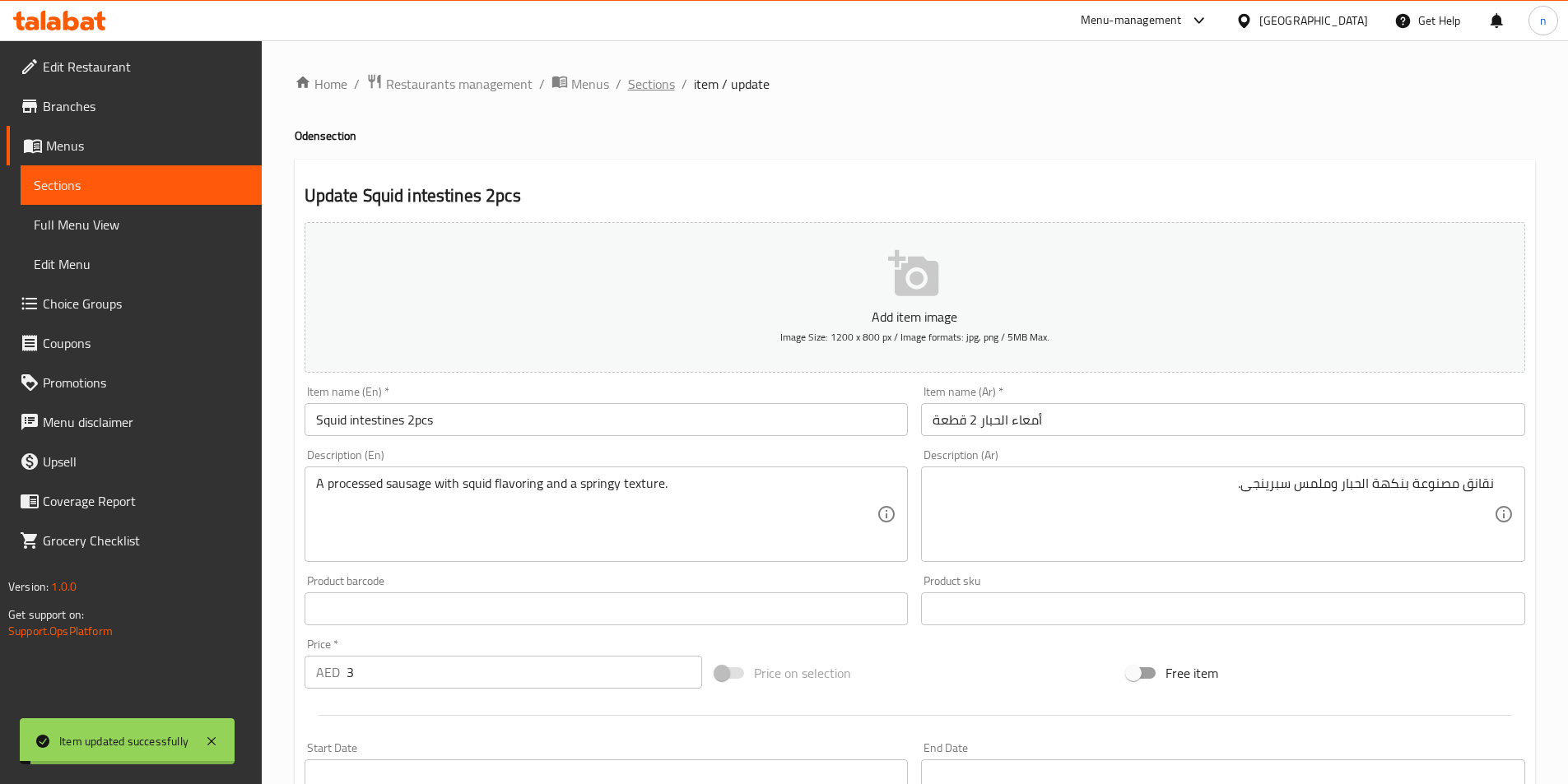
click at [641, 92] on span "Sections" at bounding box center [651, 84] width 47 height 19
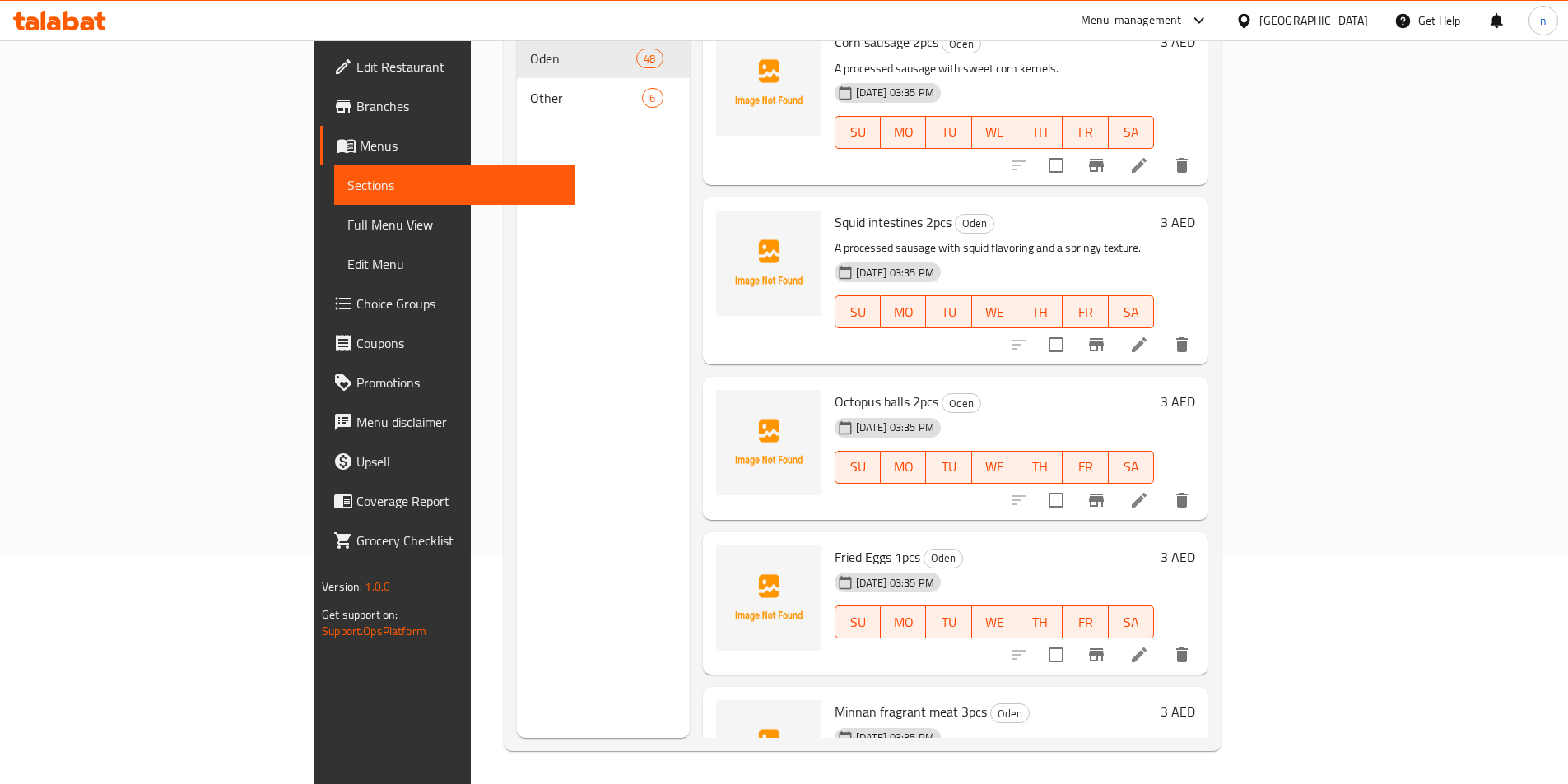
scroll to position [6216, 0]
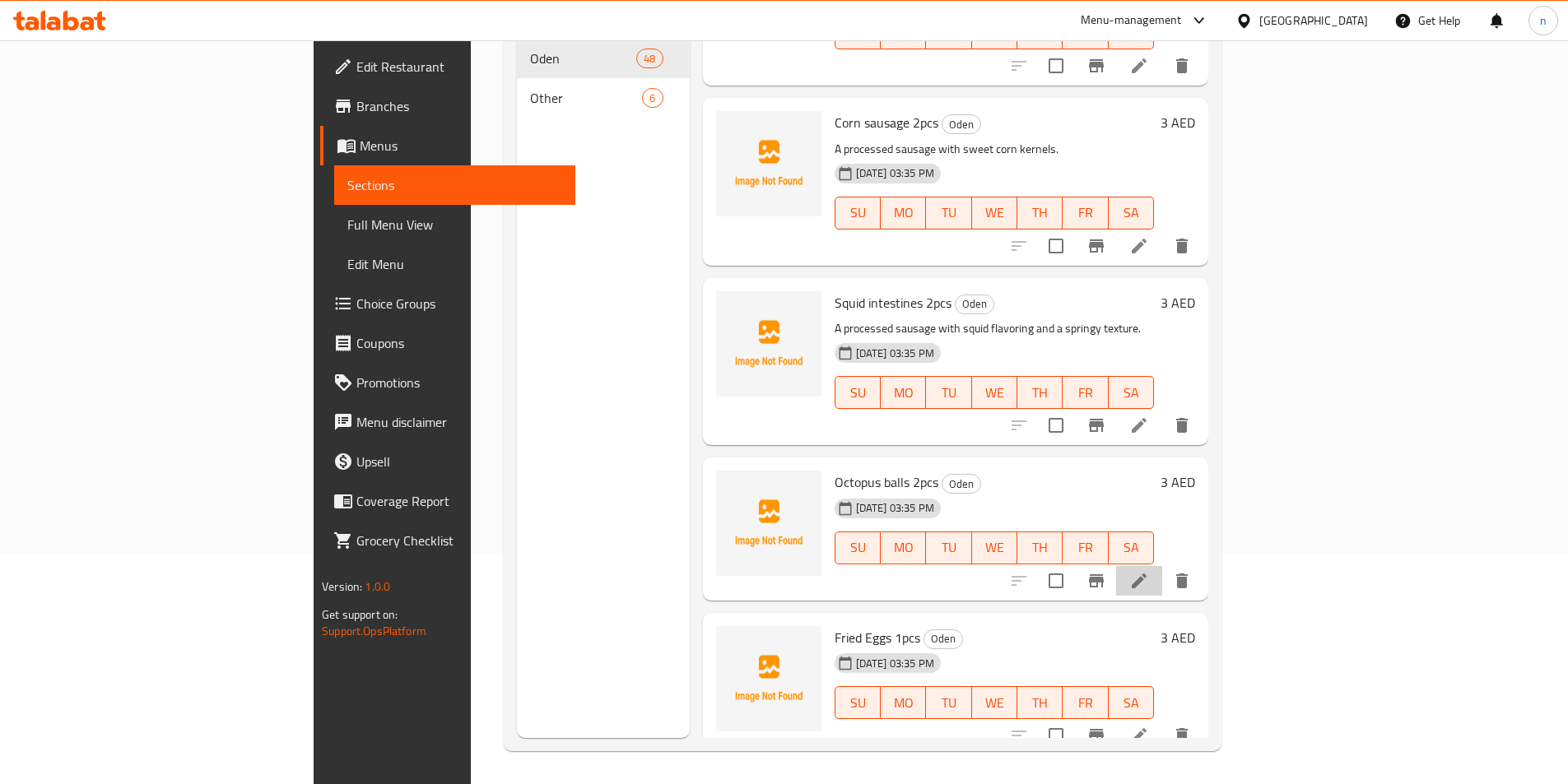
click at [1162, 566] on li at bounding box center [1139, 580] width 46 height 30
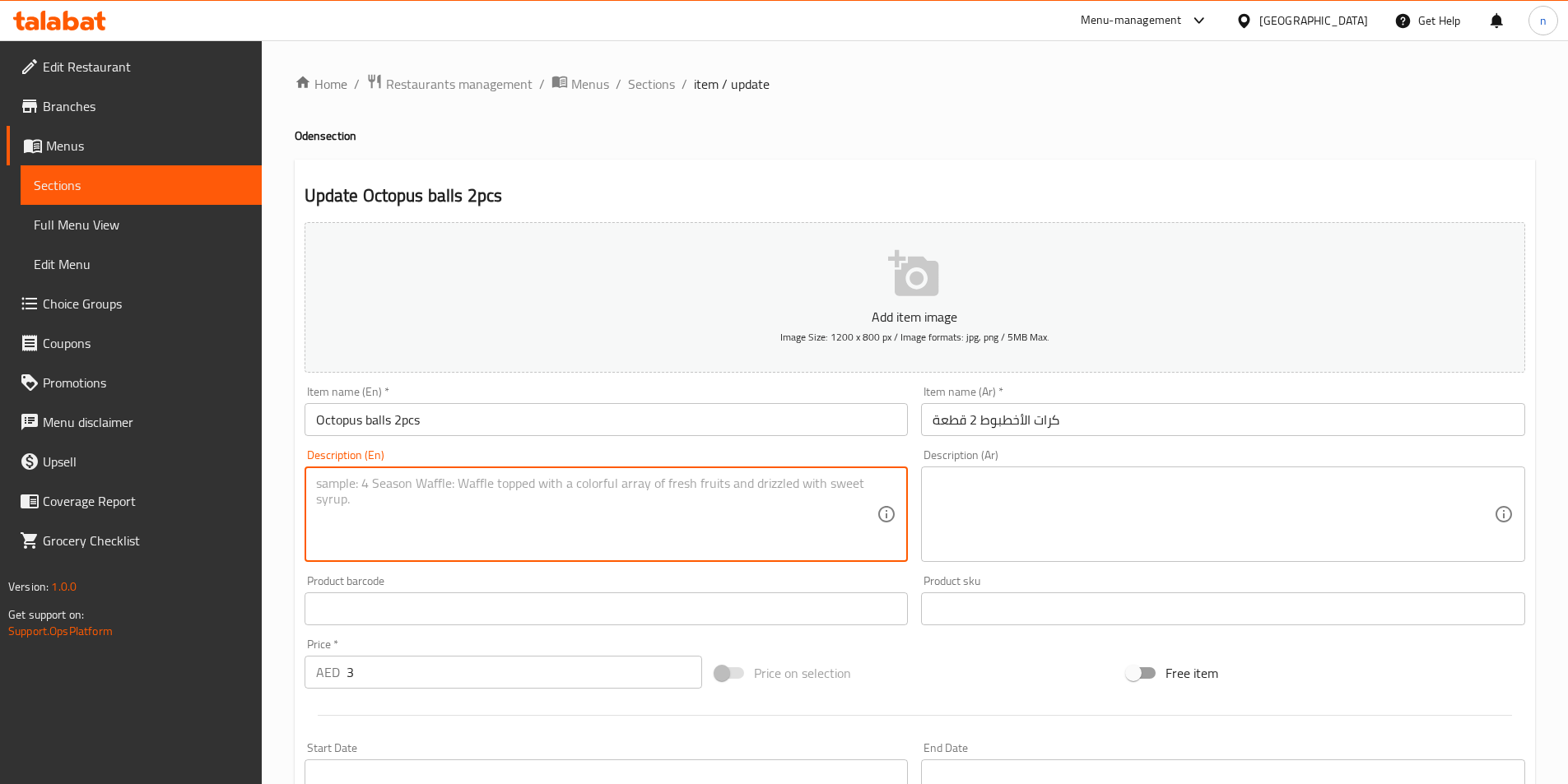
click at [489, 476] on textarea at bounding box center [596, 515] width 561 height 78
paste textarea "A savory ball made from octopus and seasonings."
type textarea "A savory ball made from octopus and seasonings."
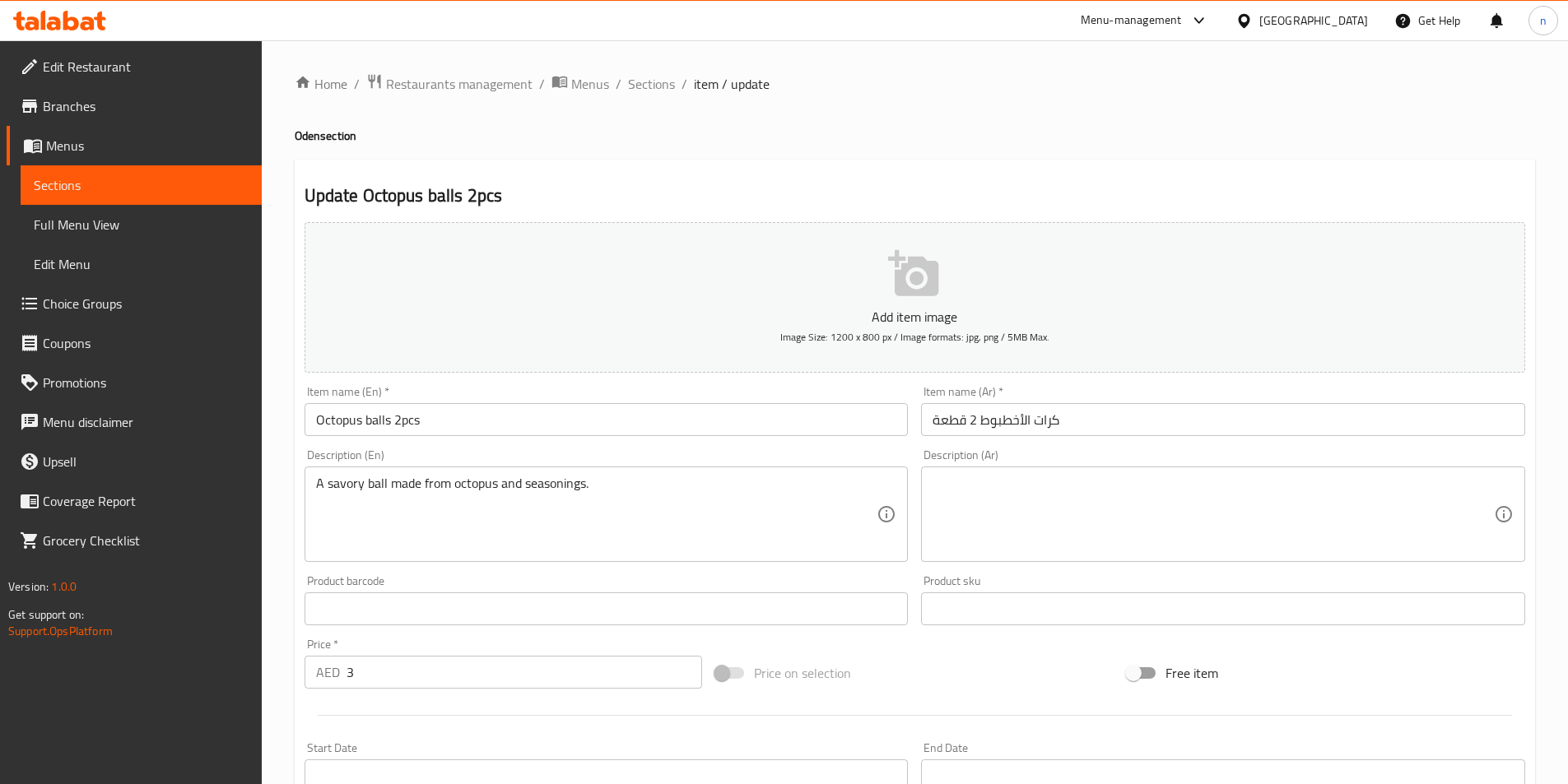
click at [1123, 483] on textarea at bounding box center [1212, 515] width 561 height 78
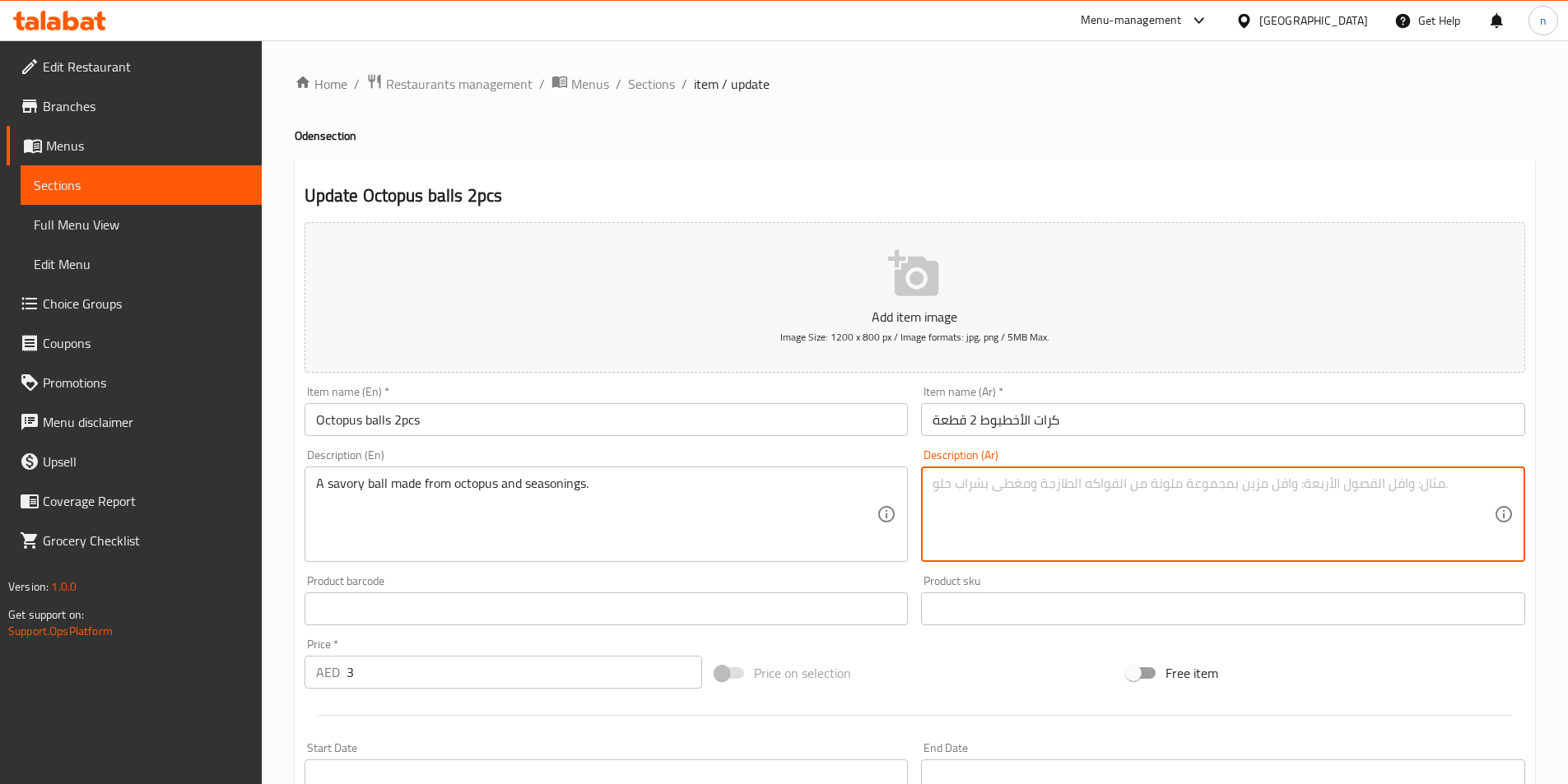
paste textarea "كرة لذيذة مصنوعة من الأخطبوط والتوابل."
click at [1164, 510] on textarea "كرة لذيذة مصنوعة من الأخطبوط والتوابل." at bounding box center [1212, 515] width 561 height 78
drag, startPoint x: 1441, startPoint y: 480, endPoint x: 1450, endPoint y: 490, distance: 13.5
click at [1442, 480] on textarea "كرة لذيذة مصنوعة من الأخطبوط والتوابل." at bounding box center [1212, 515] width 561 height 78
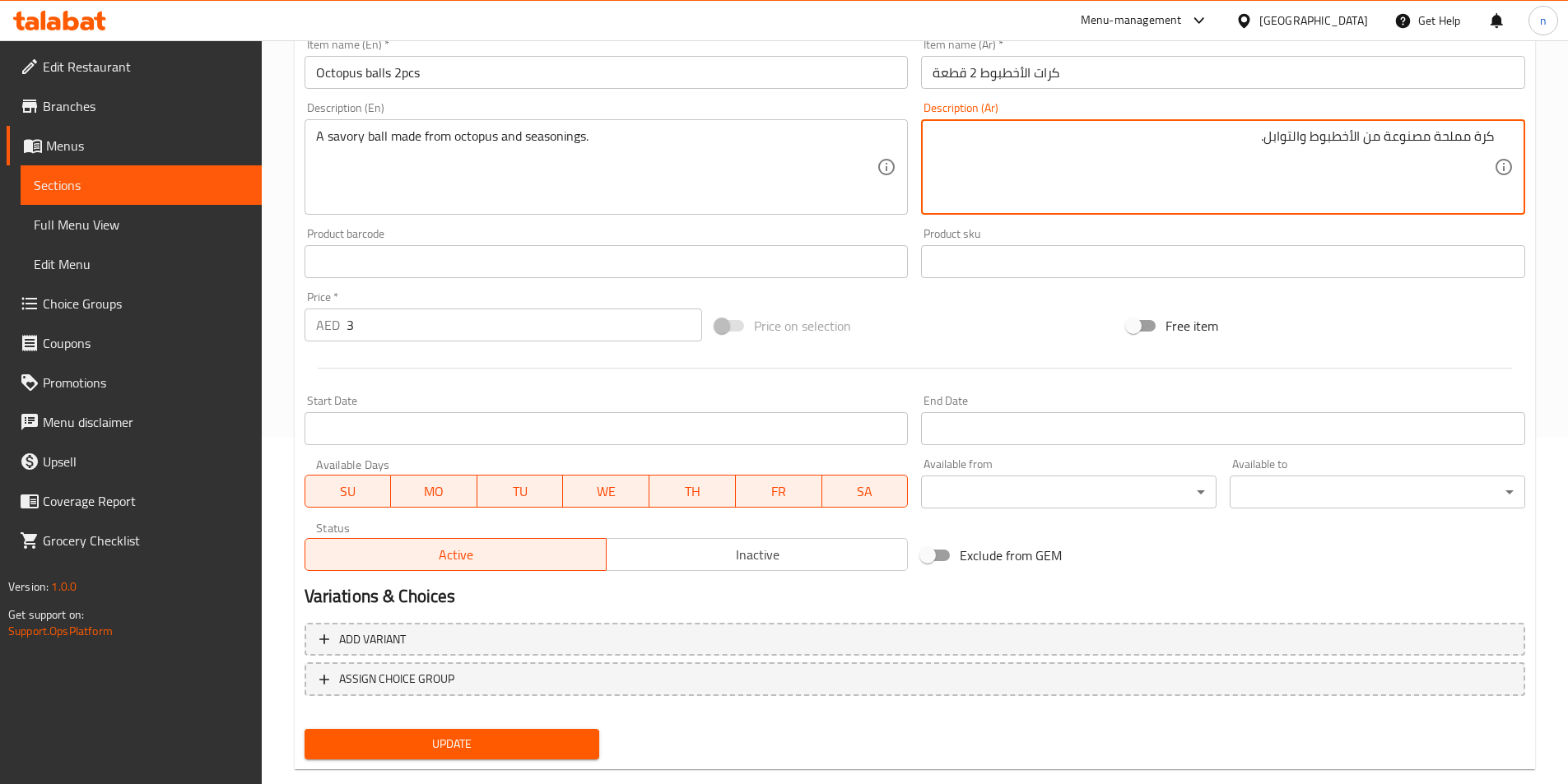
scroll to position [378, 0]
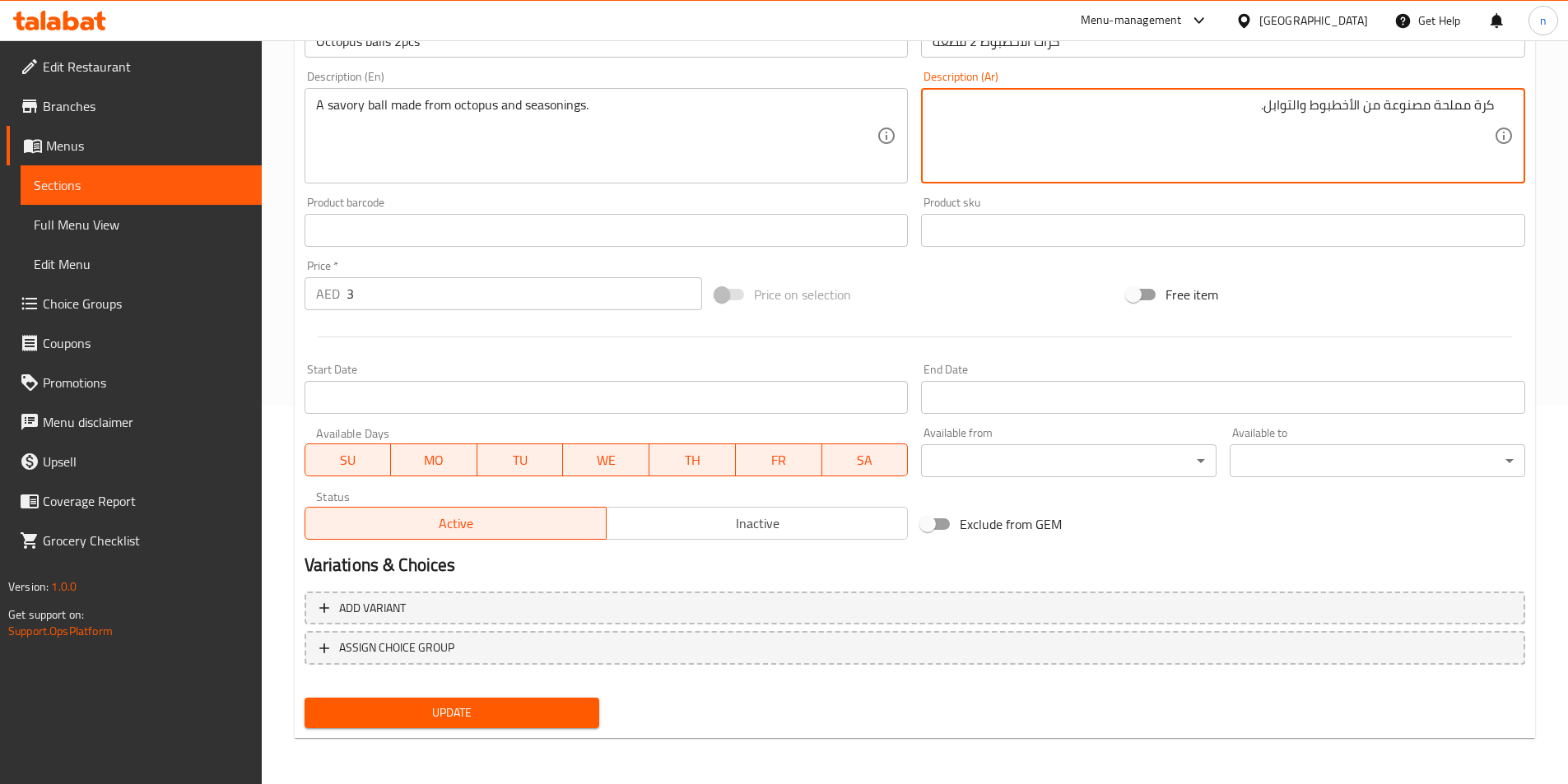
type textarea "كرة مملحة مصنوعة من الأخطبوط والتوابل."
click at [485, 701] on button "Update" at bounding box center [452, 714] width 296 height 31
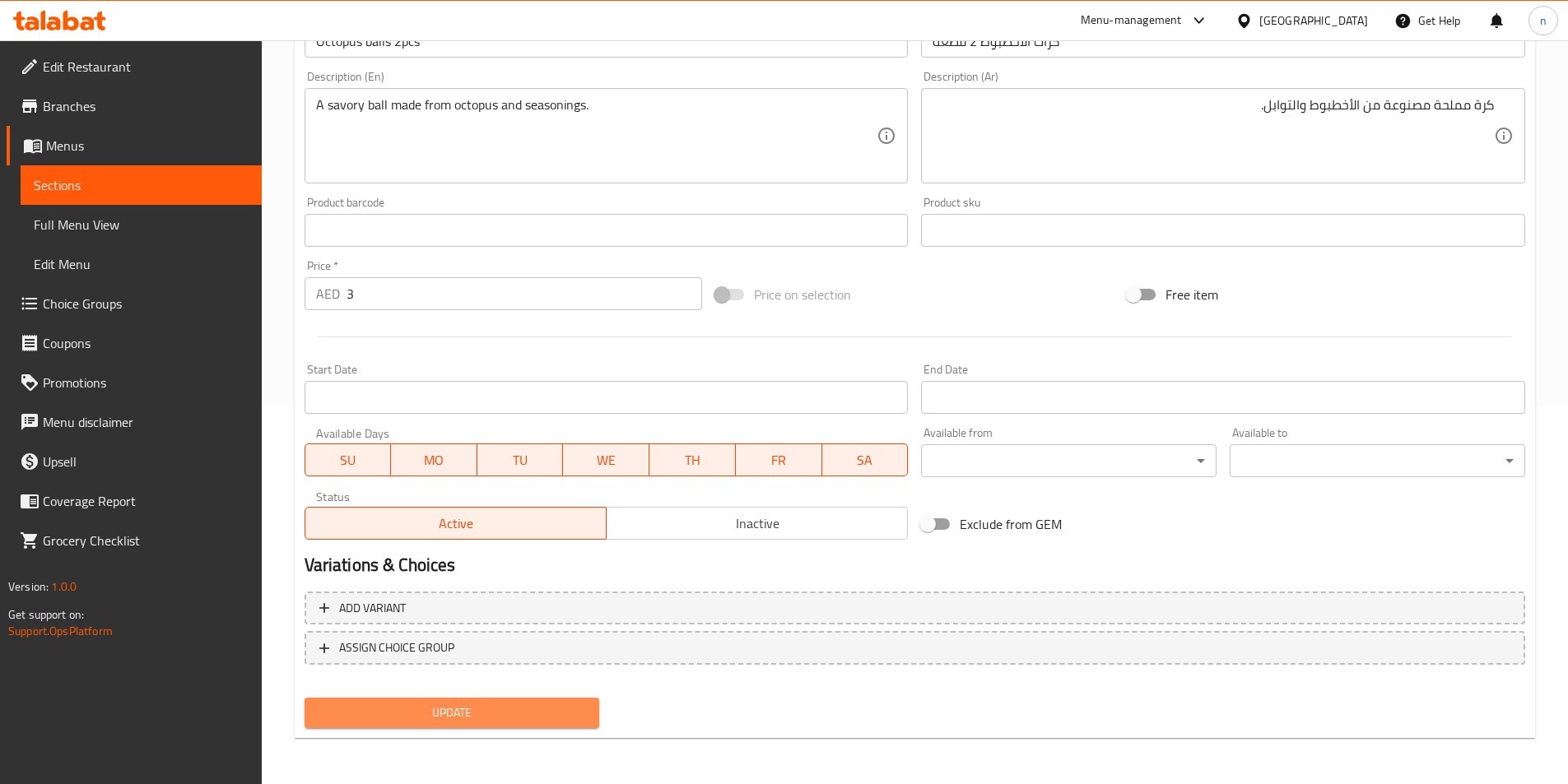
click at [571, 712] on span "Update" at bounding box center [452, 713] width 270 height 20
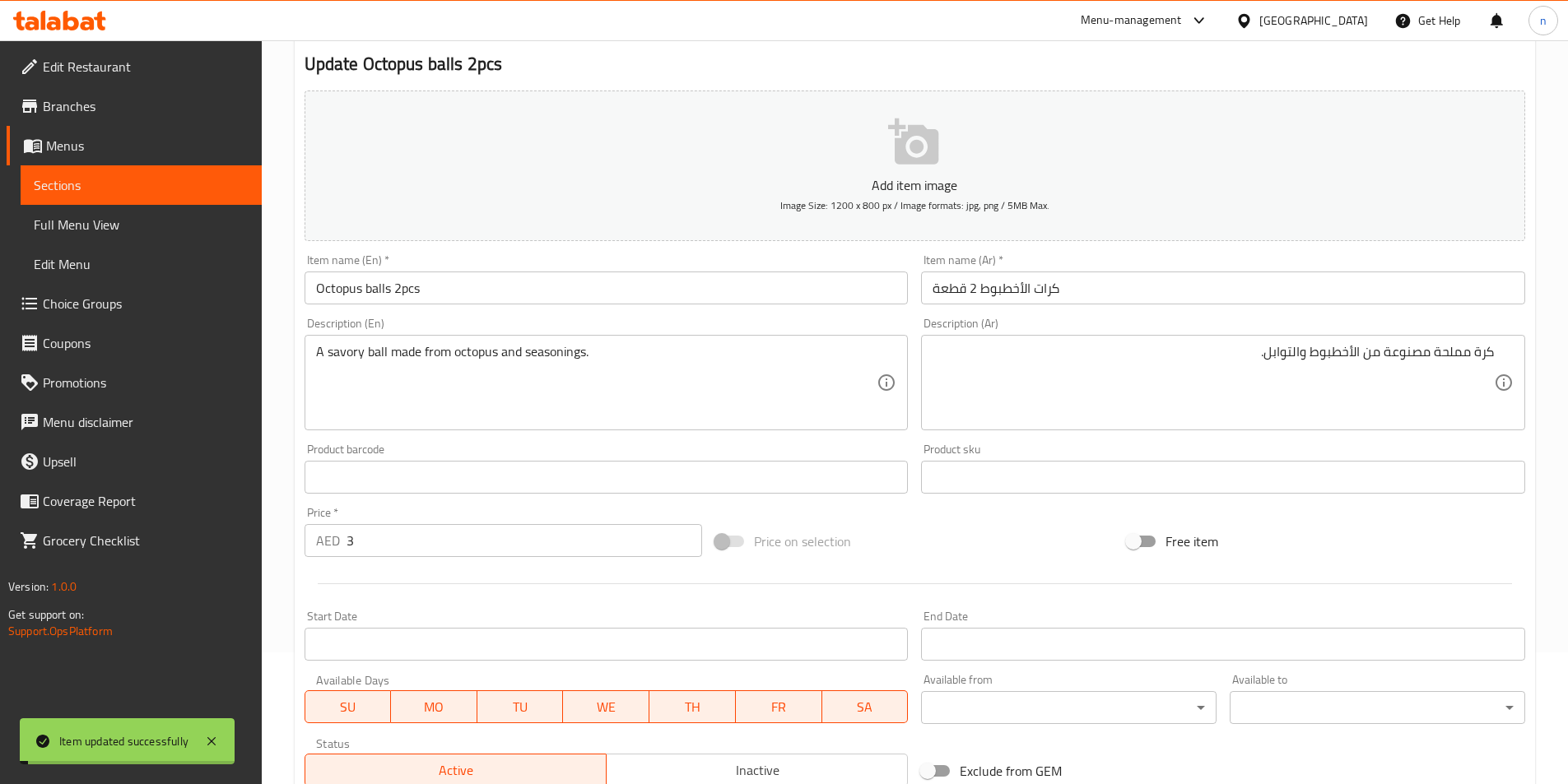
scroll to position [0, 0]
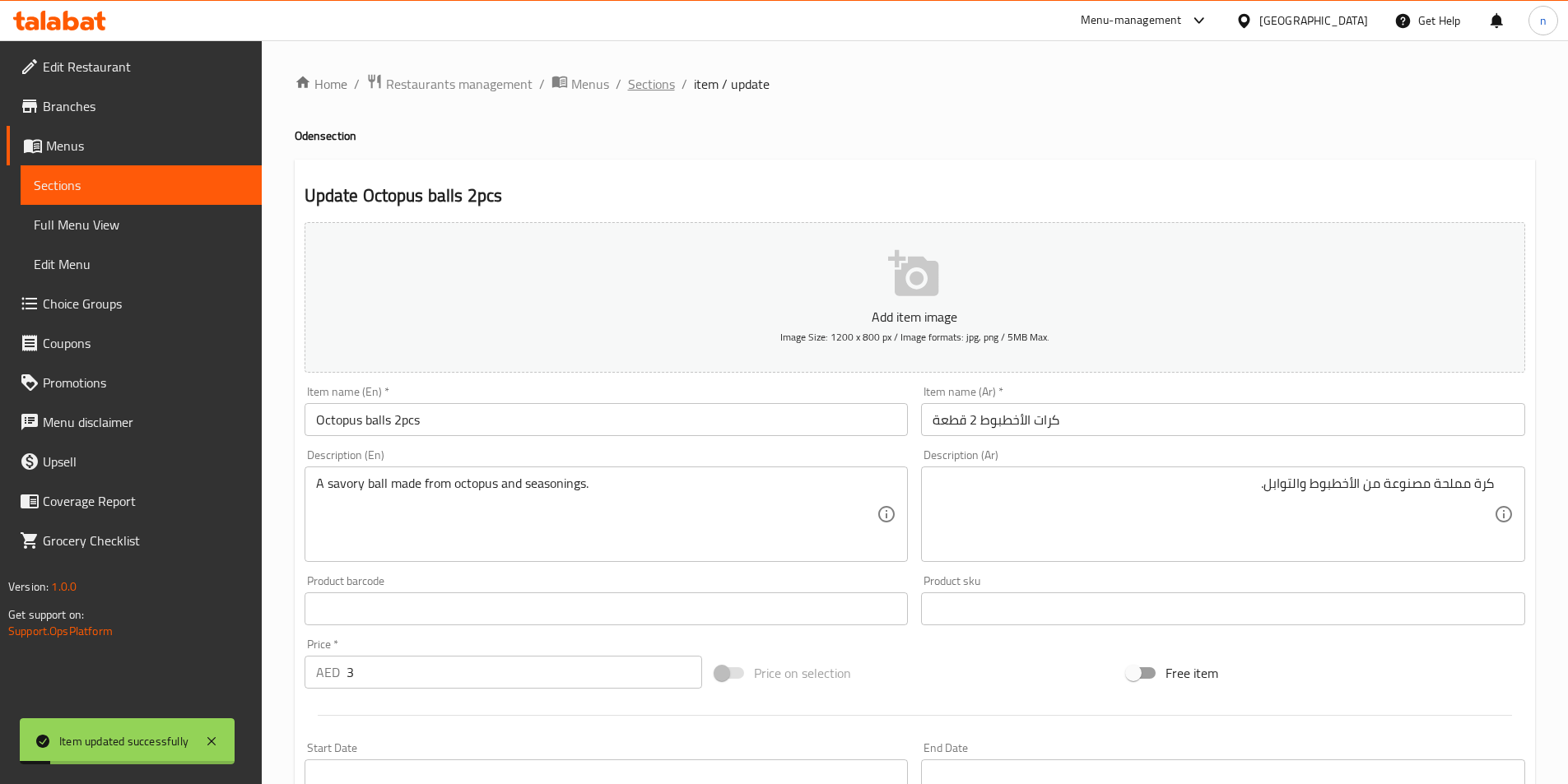
click at [659, 80] on span "Sections" at bounding box center [651, 84] width 47 height 19
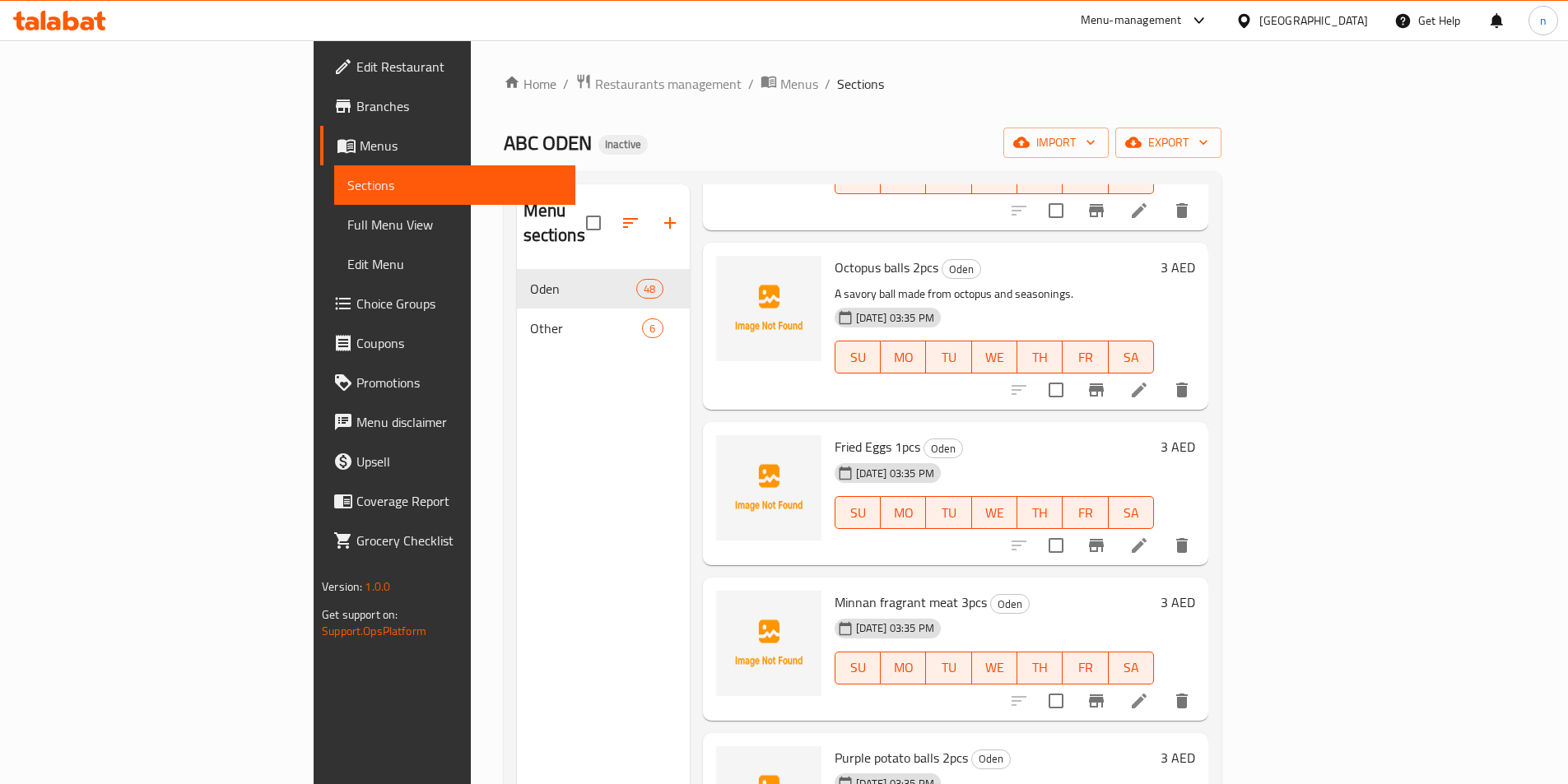
scroll to position [6664, 0]
click at [1150, 533] on icon at bounding box center [1139, 543] width 19 height 19
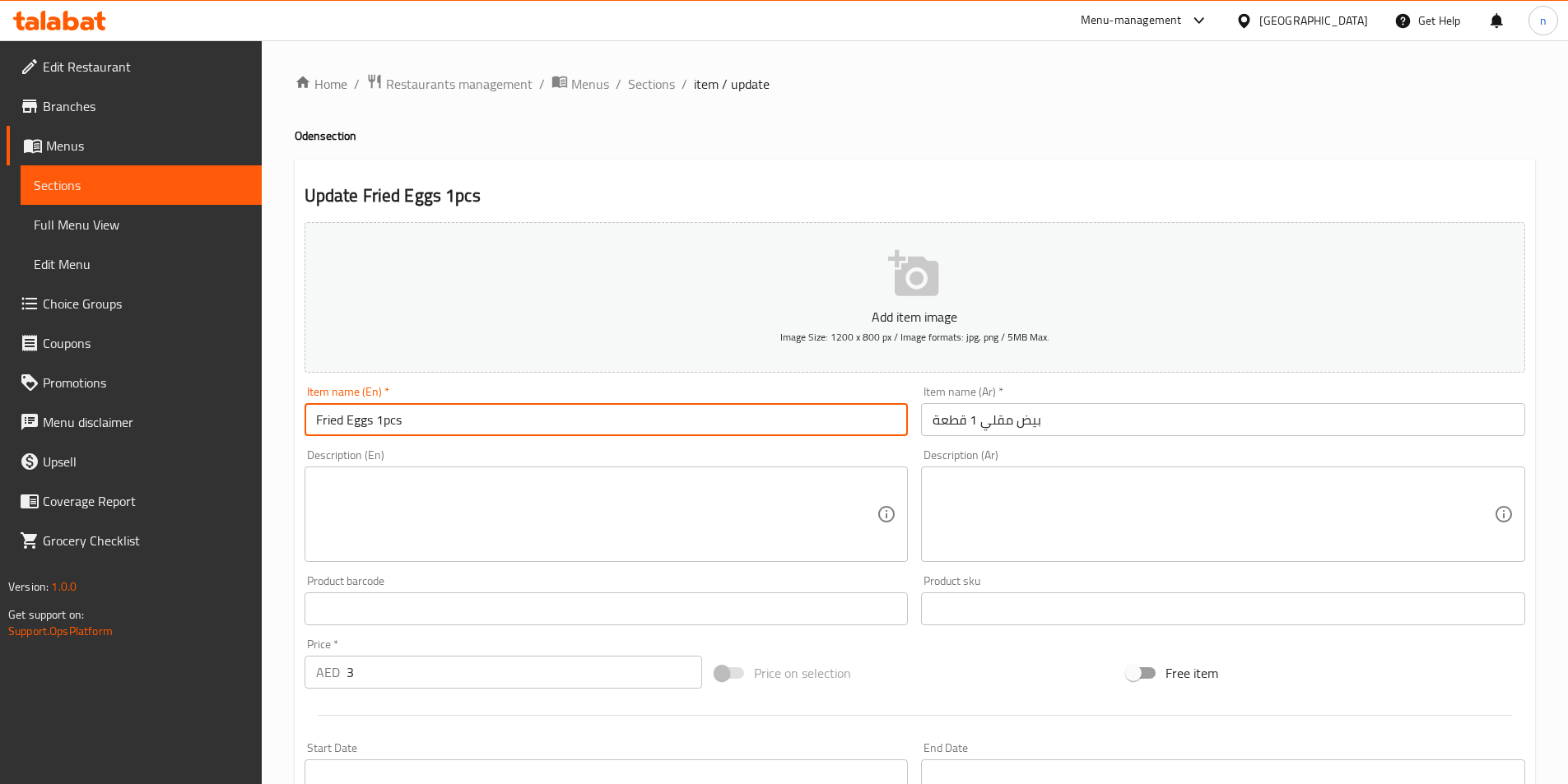
drag, startPoint x: 374, startPoint y: 419, endPoint x: 234, endPoint y: 406, distance: 140.6
click at [234, 406] on div "Edit Restaurant Branches Menus Sections Full Menu View Edit Menu Choice Groups …" at bounding box center [784, 602] width 1568 height 1122
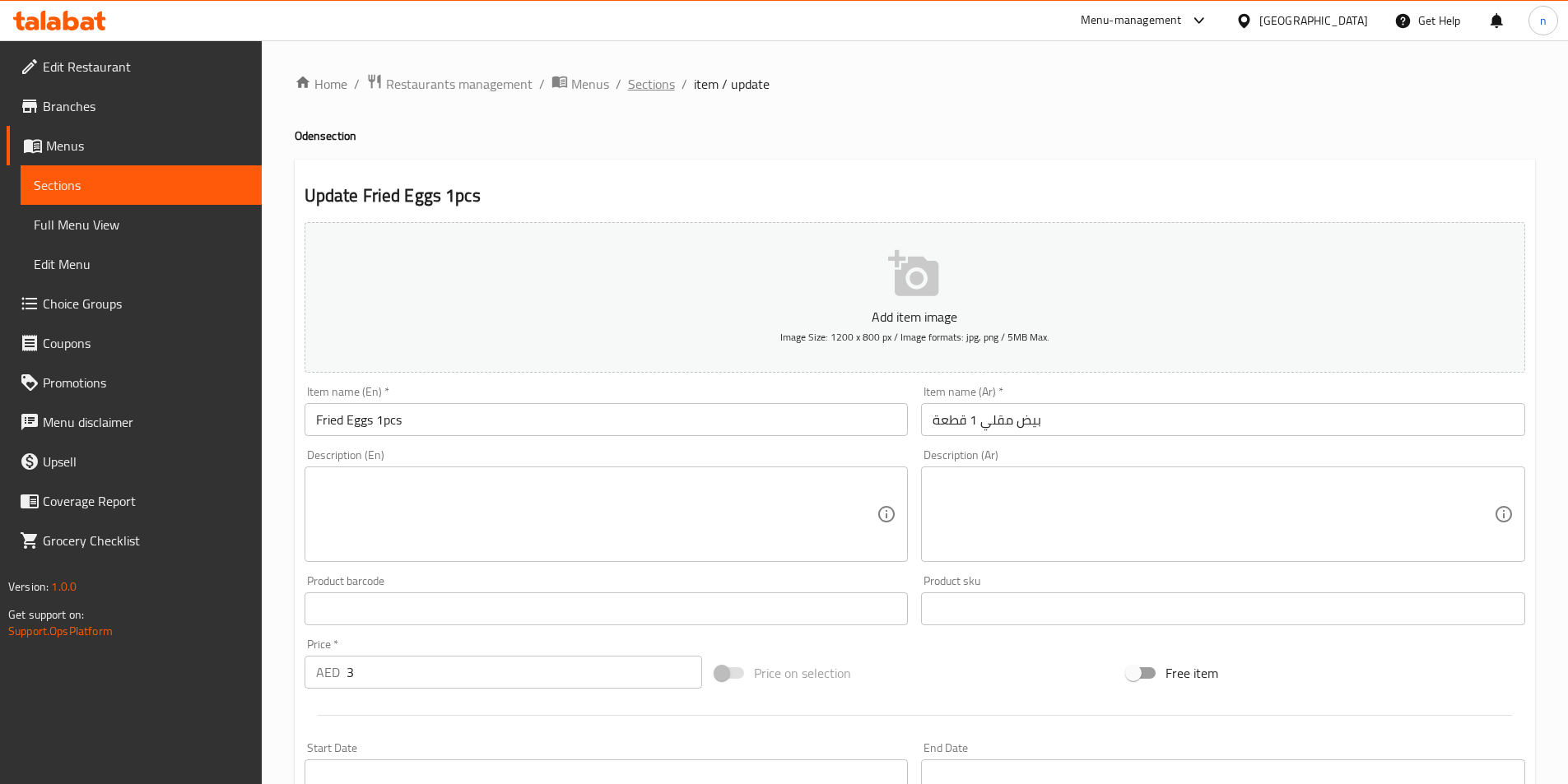
click at [637, 83] on span "Sections" at bounding box center [651, 84] width 47 height 19
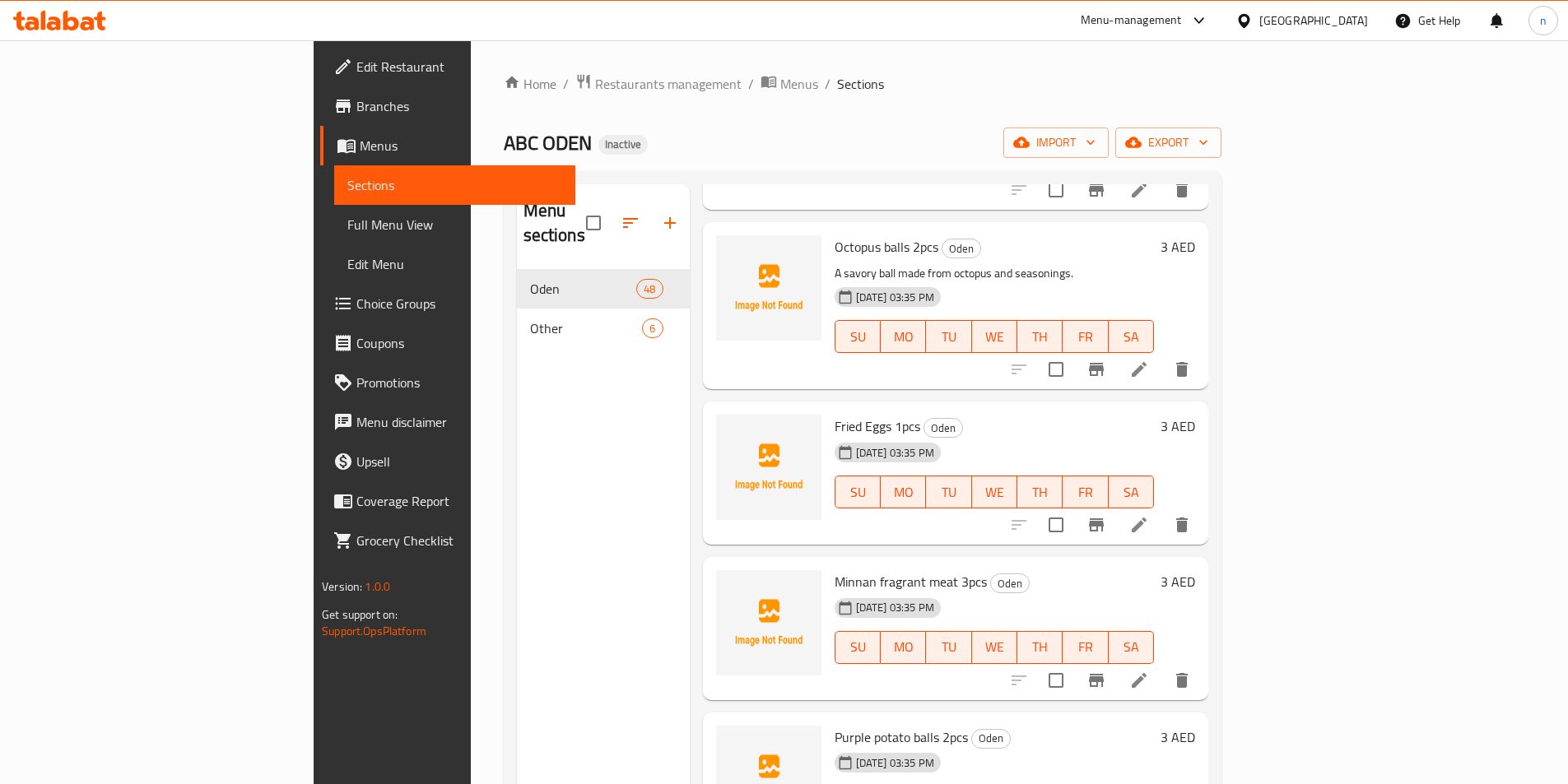
scroll to position [6828, 0]
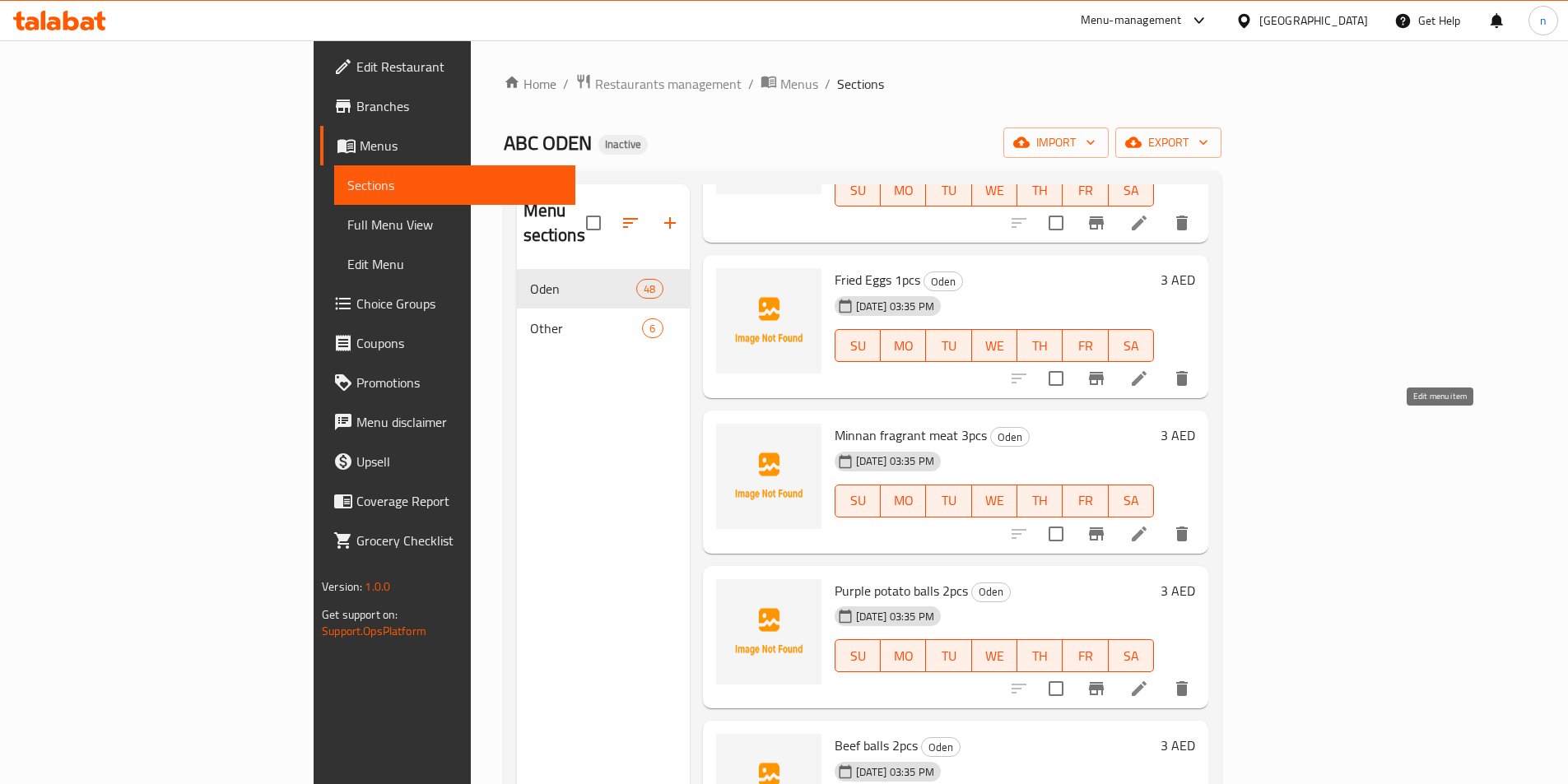
click at [1150, 524] on icon at bounding box center [1139, 534] width 19 height 19
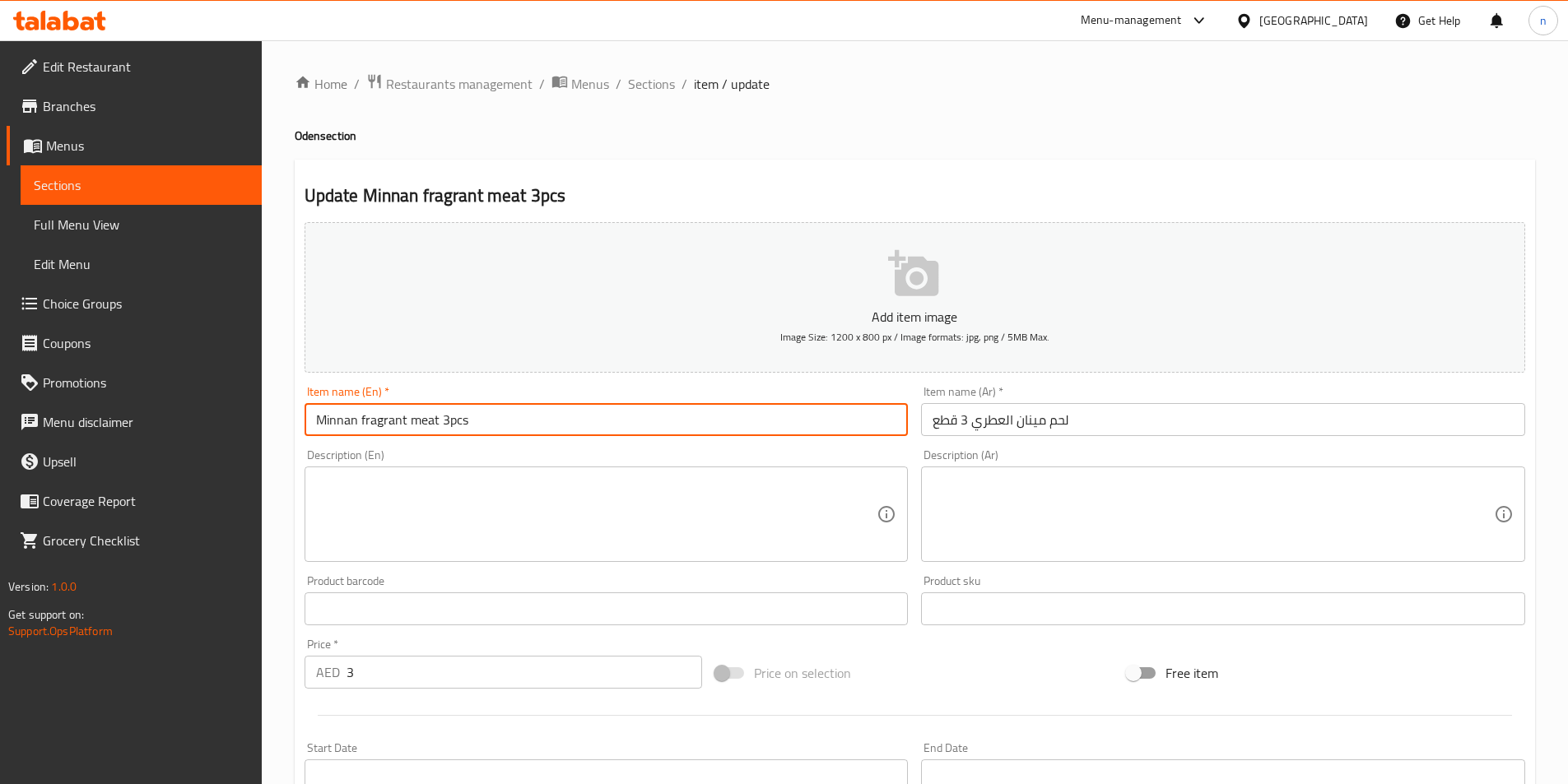
drag, startPoint x: 435, startPoint y: 424, endPoint x: 212, endPoint y: 450, distance: 224.5
click at [212, 450] on div "Edit Restaurant Branches Menus Sections Full Menu View Edit Menu Choice Groups …" at bounding box center [784, 602] width 1568 height 1122
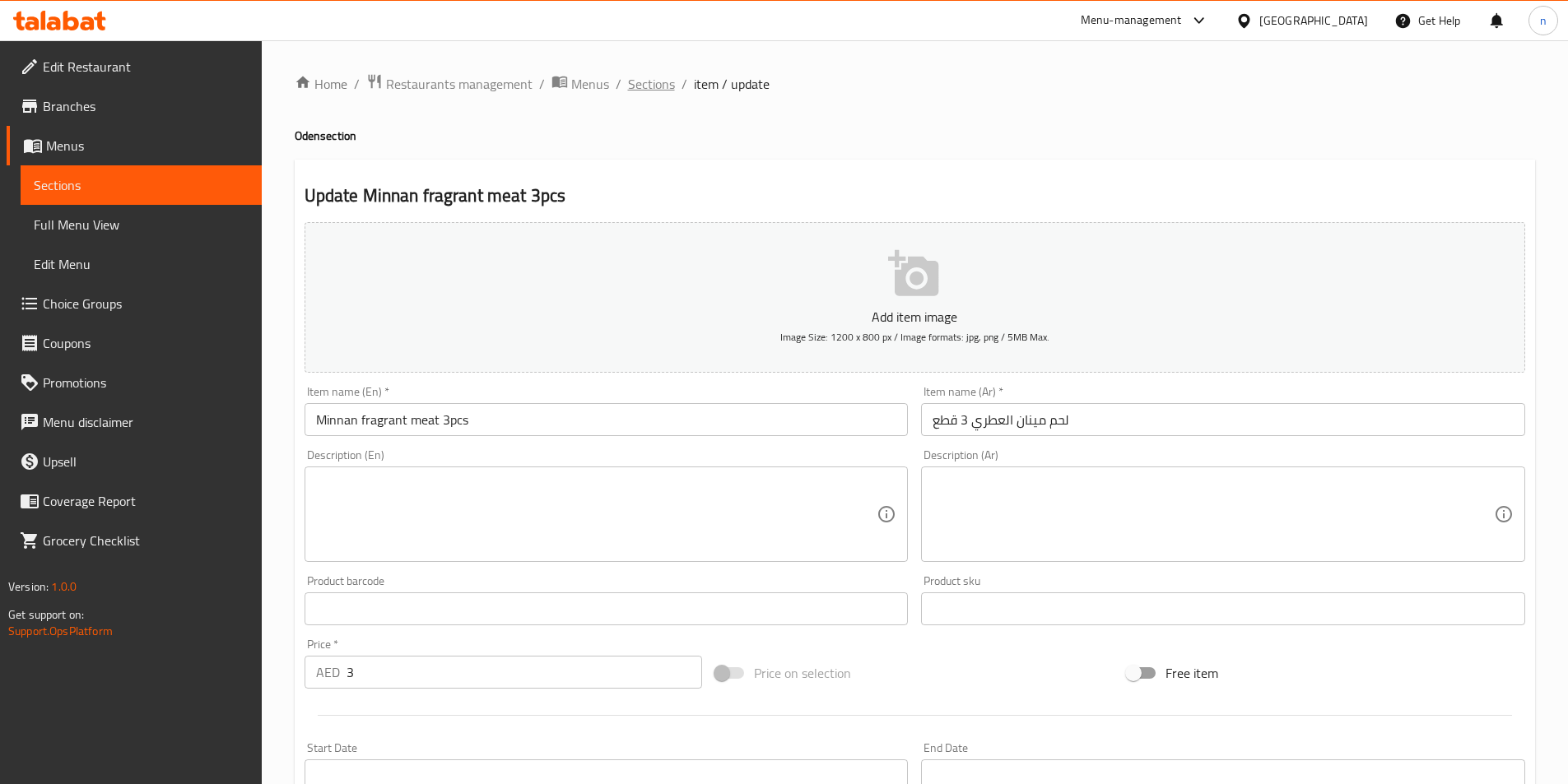
click at [641, 85] on span "Sections" at bounding box center [651, 84] width 47 height 19
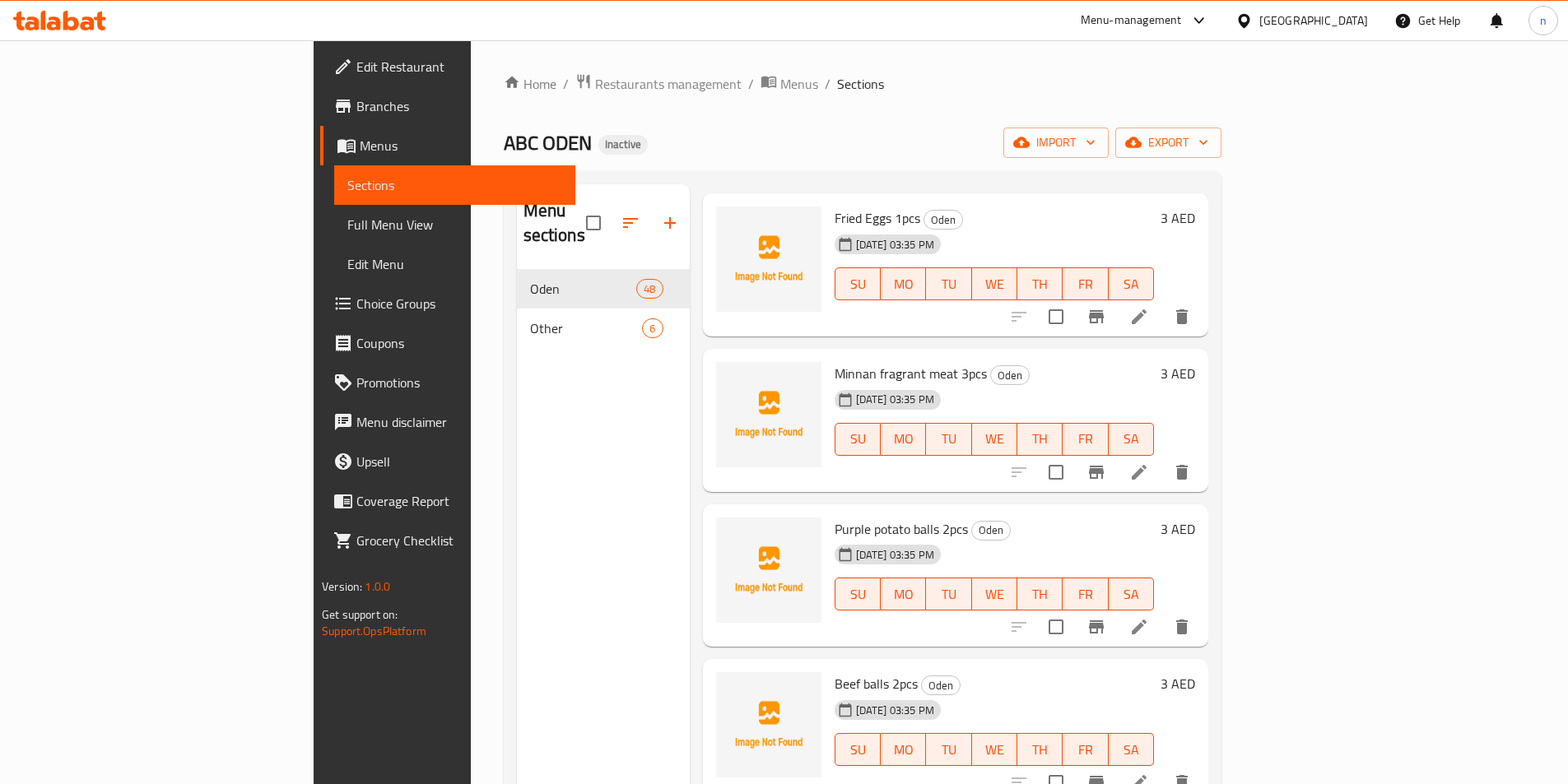
scroll to position [6828, 0]
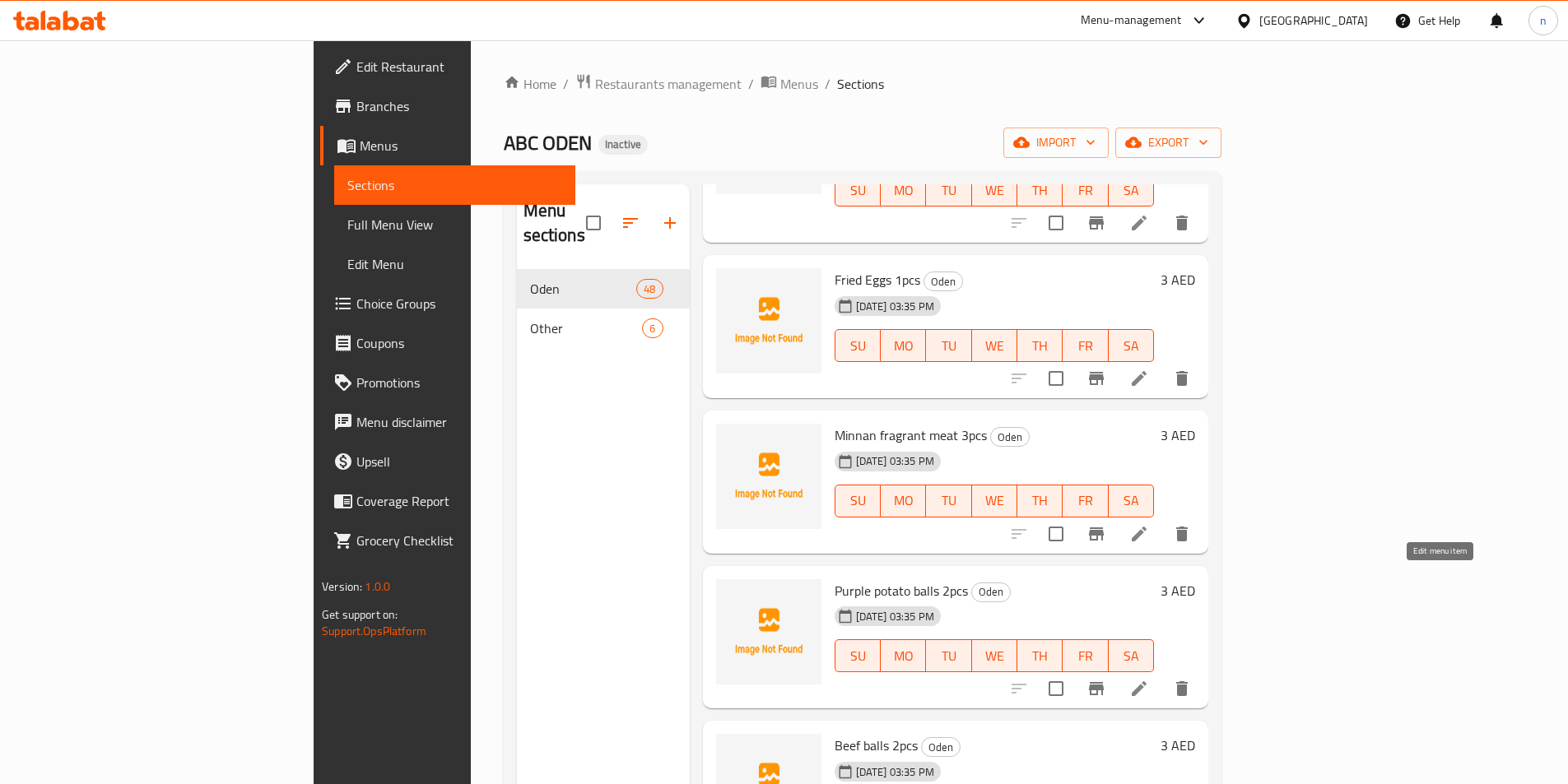
click at [1150, 679] on icon at bounding box center [1139, 688] width 19 height 19
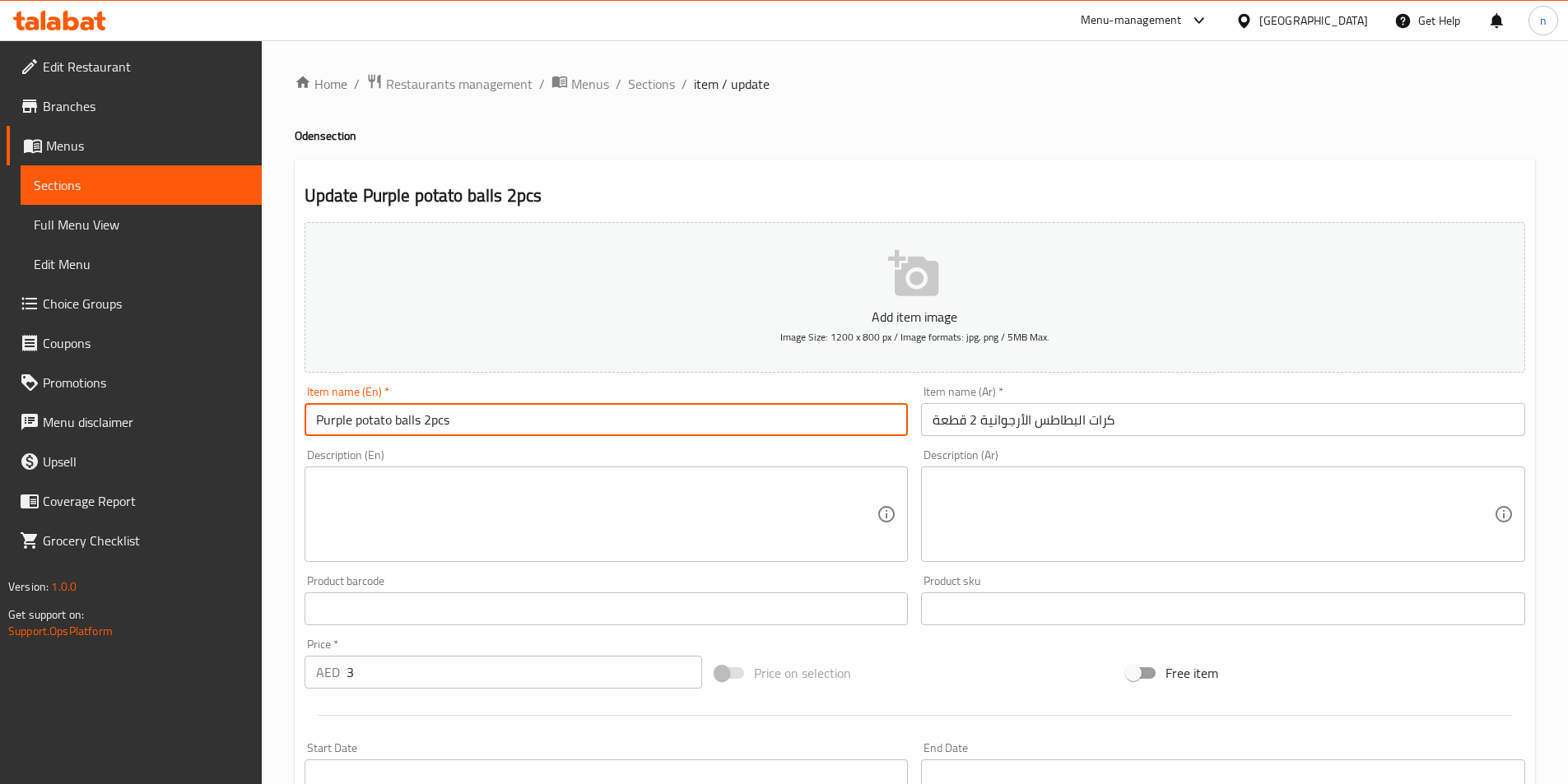
drag, startPoint x: 416, startPoint y: 429, endPoint x: 167, endPoint y: 466, distance: 251.7
click at [170, 466] on div "Edit Restaurant Branches Menus Sections Full Menu View Edit Menu Choice Groups …" at bounding box center [784, 602] width 1568 height 1122
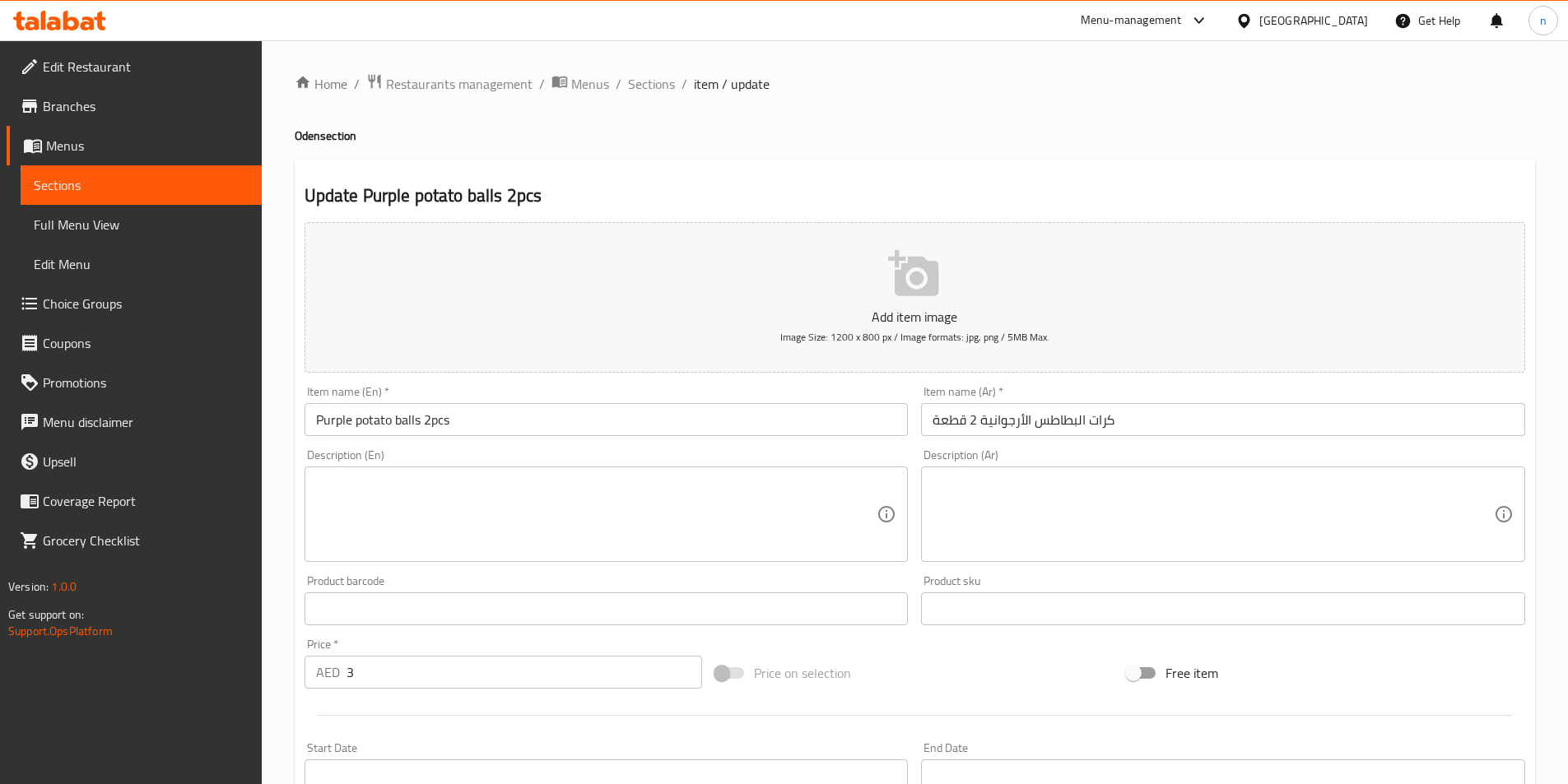
click at [384, 488] on textarea at bounding box center [596, 515] width 561 height 78
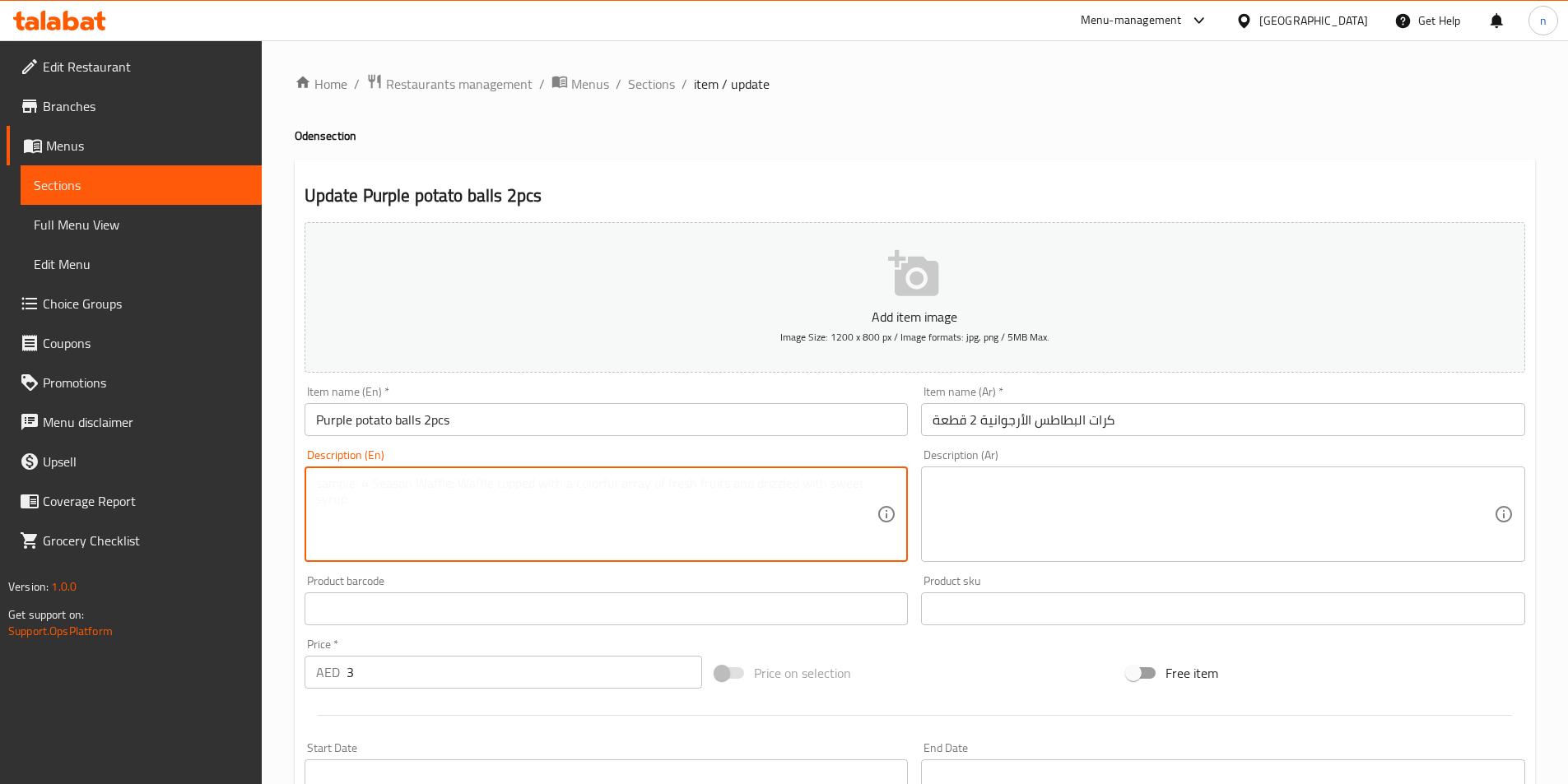
paste textarea "Sweet balls made from purple potatoes."
type textarea "Sweet balls made from purple potatoes."
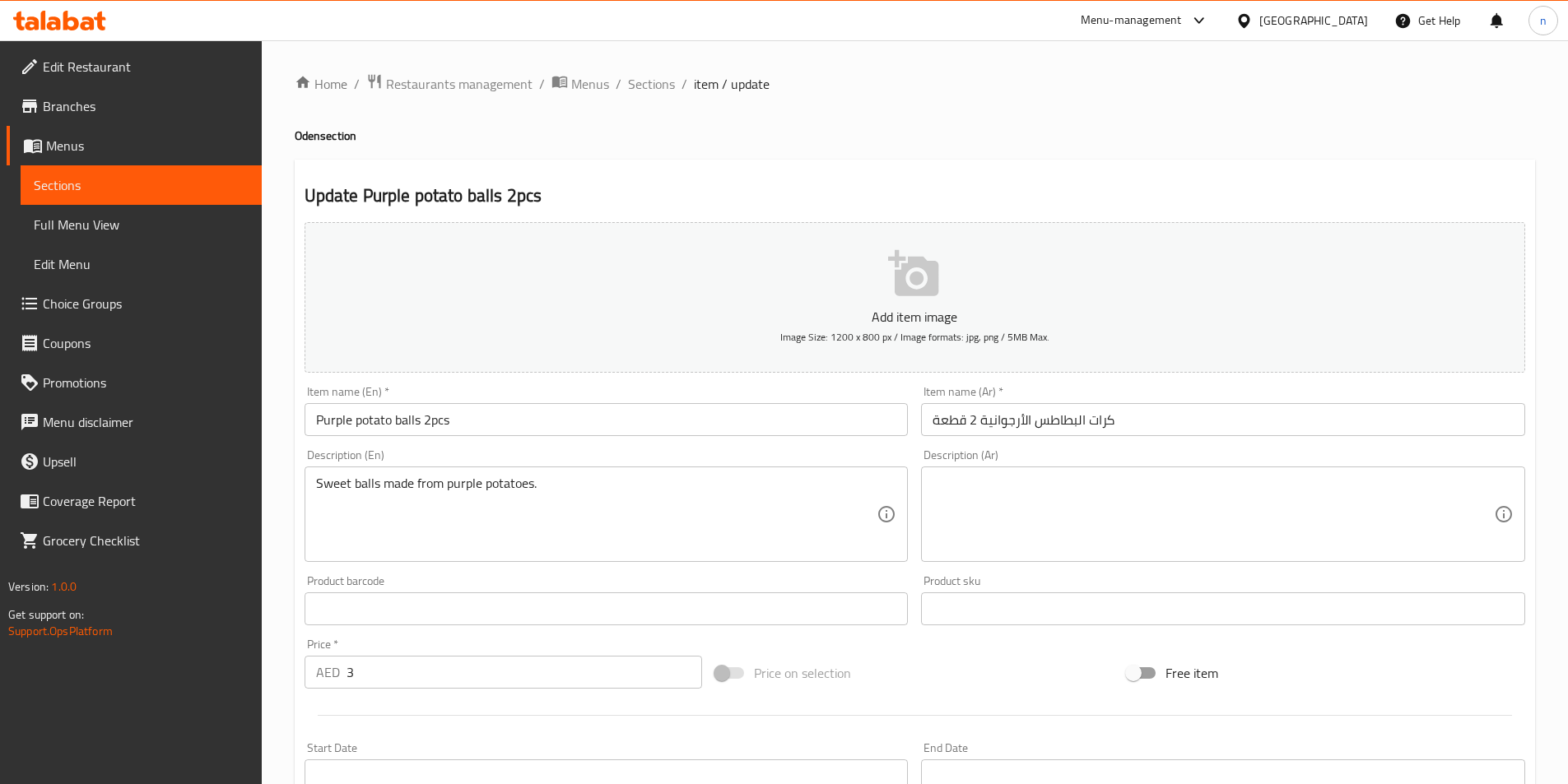
click at [1180, 523] on textarea at bounding box center [1212, 515] width 561 height 78
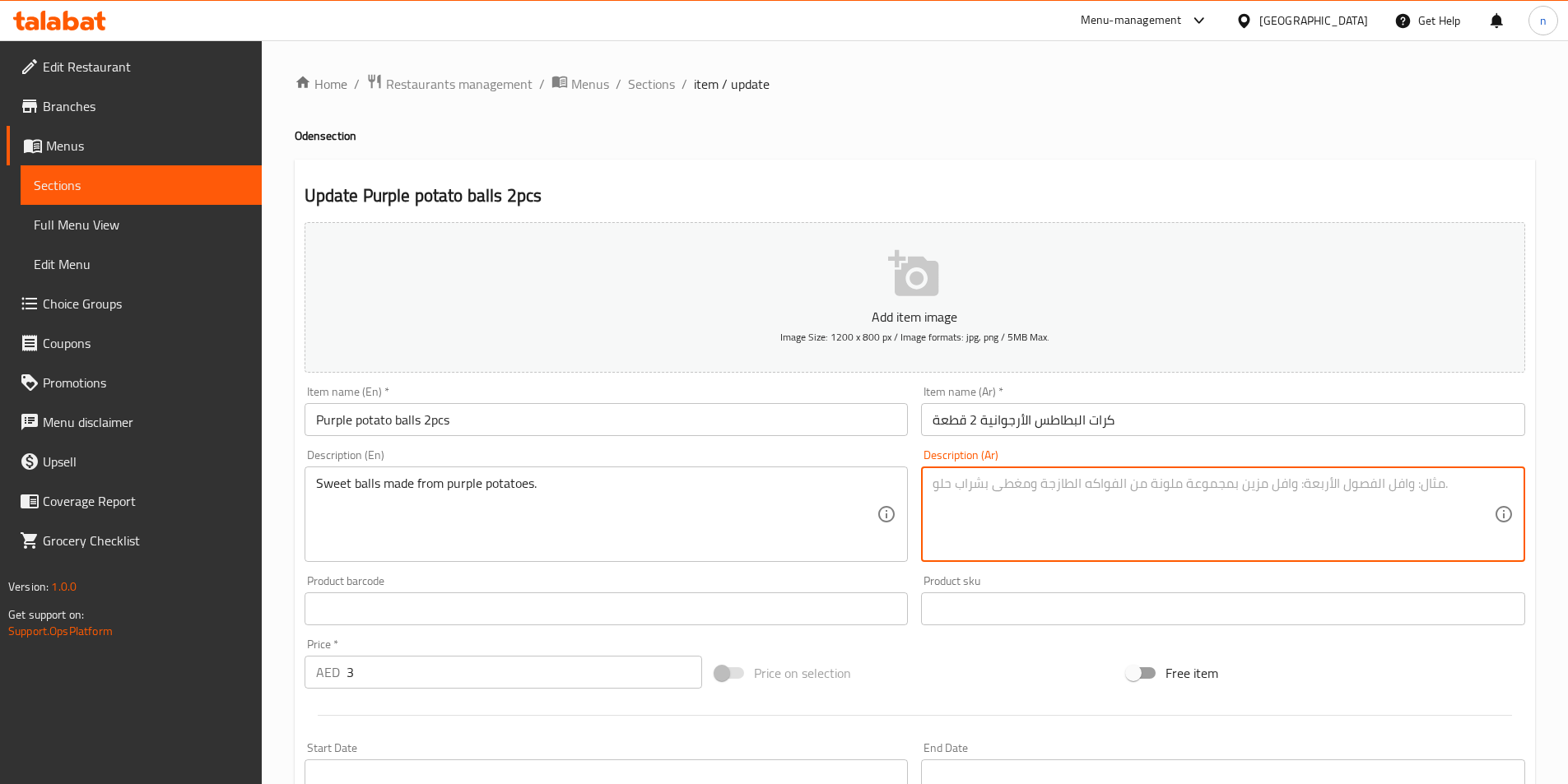
paste textarea "كرات حلوة مصنوعة من البطاطس الأرجوانية."
type textarea "كرات حلوة مصنوعة من البطاطس الأرجوانية."
drag, startPoint x: 444, startPoint y: 490, endPoint x: 454, endPoint y: 491, distance: 10.0
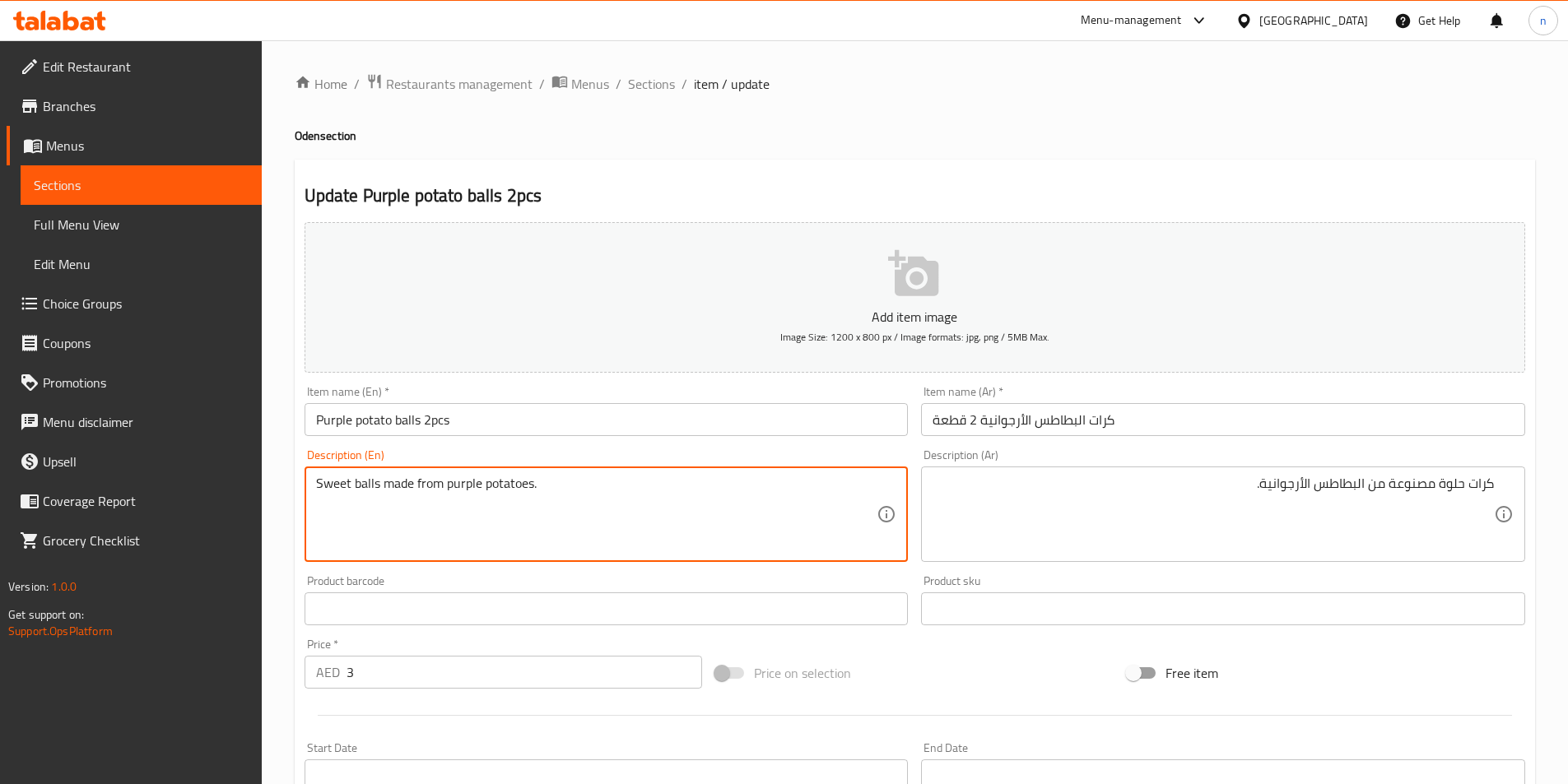
click at [456, 490] on textarea "Sweet balls made from purple potatoes." at bounding box center [596, 515] width 561 height 78
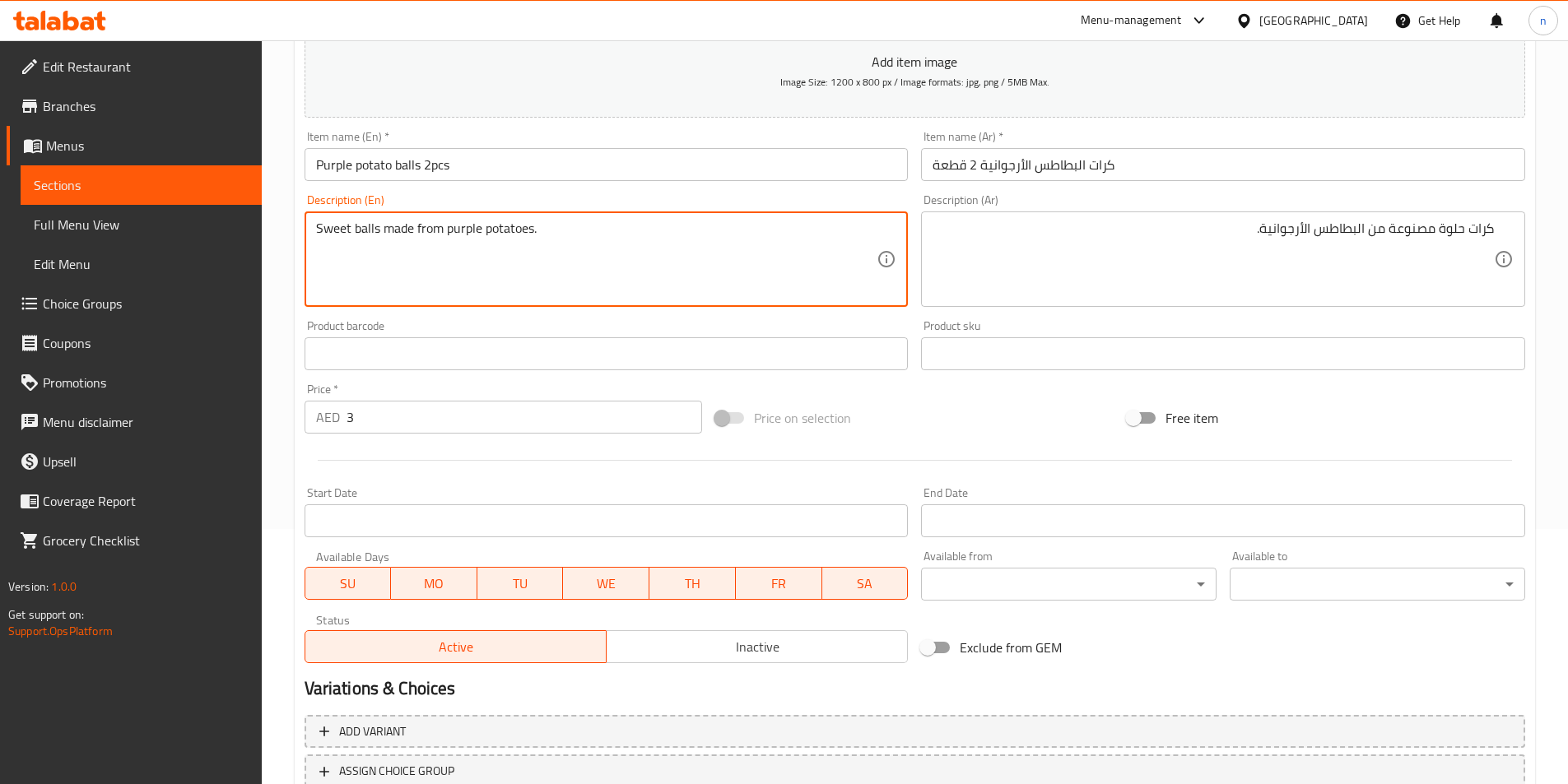
scroll to position [378, 0]
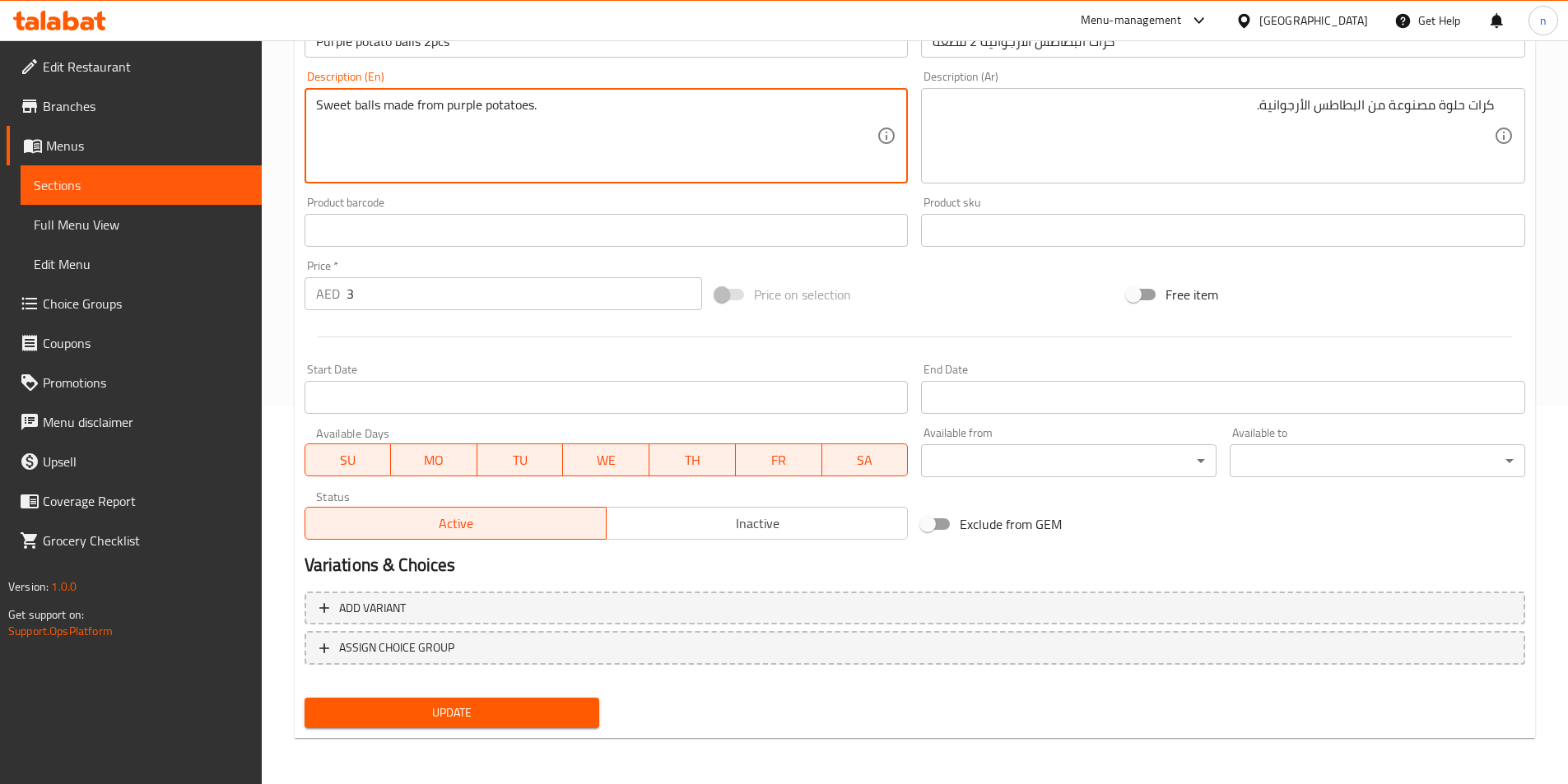
click at [473, 726] on button "Update" at bounding box center [452, 714] width 296 height 31
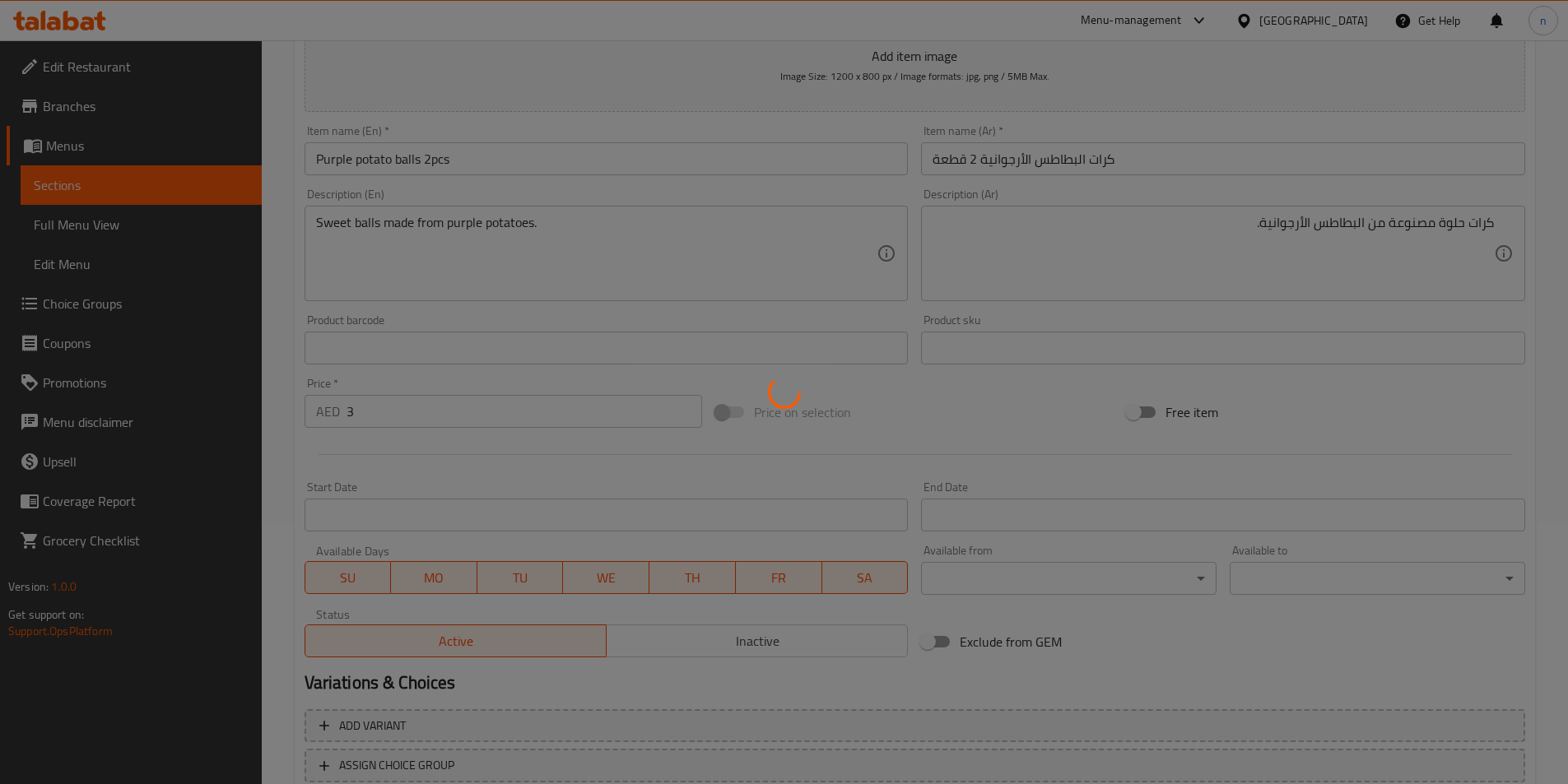
scroll to position [0, 0]
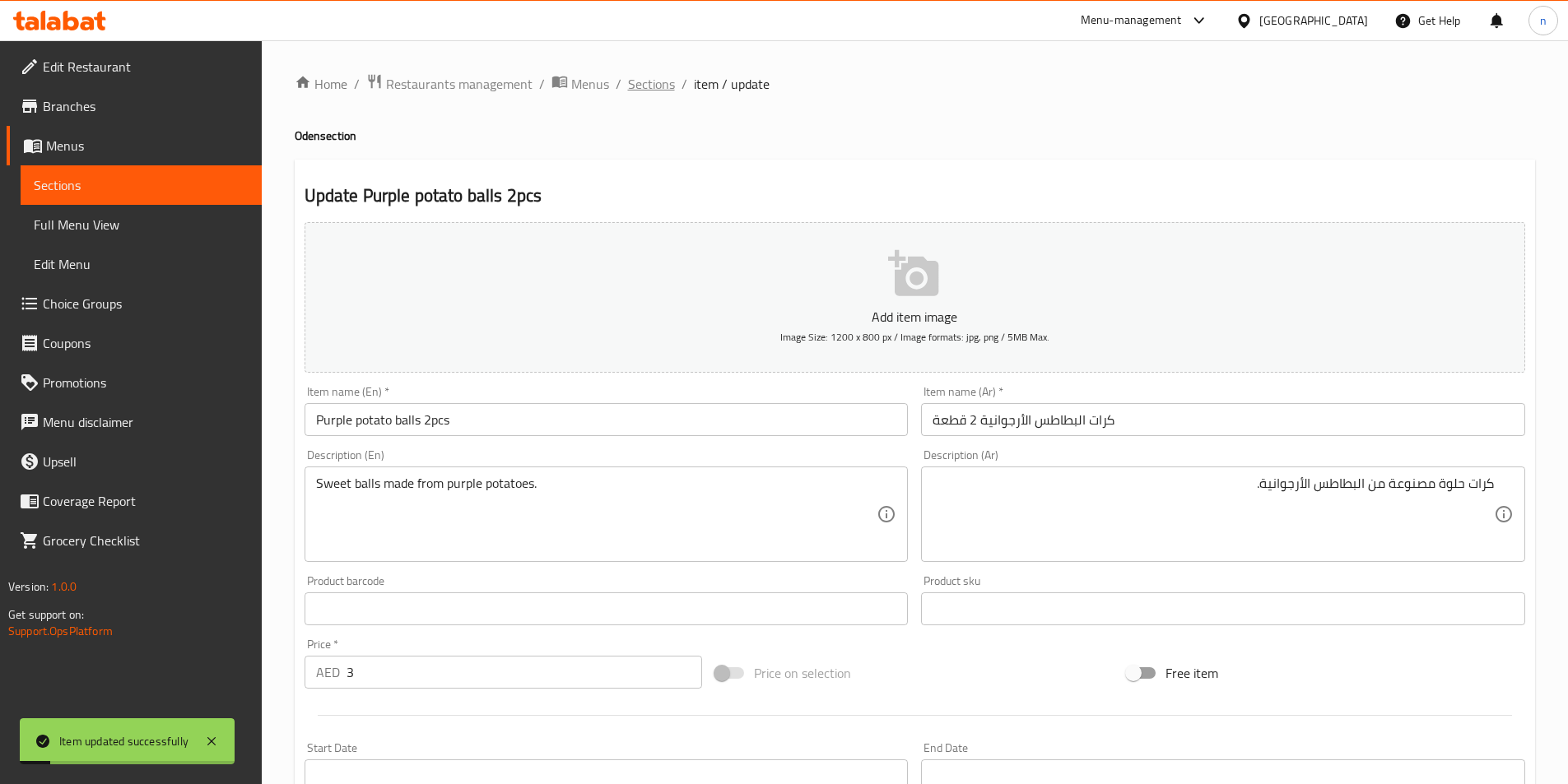
click at [645, 94] on span "Sections" at bounding box center [651, 84] width 47 height 19
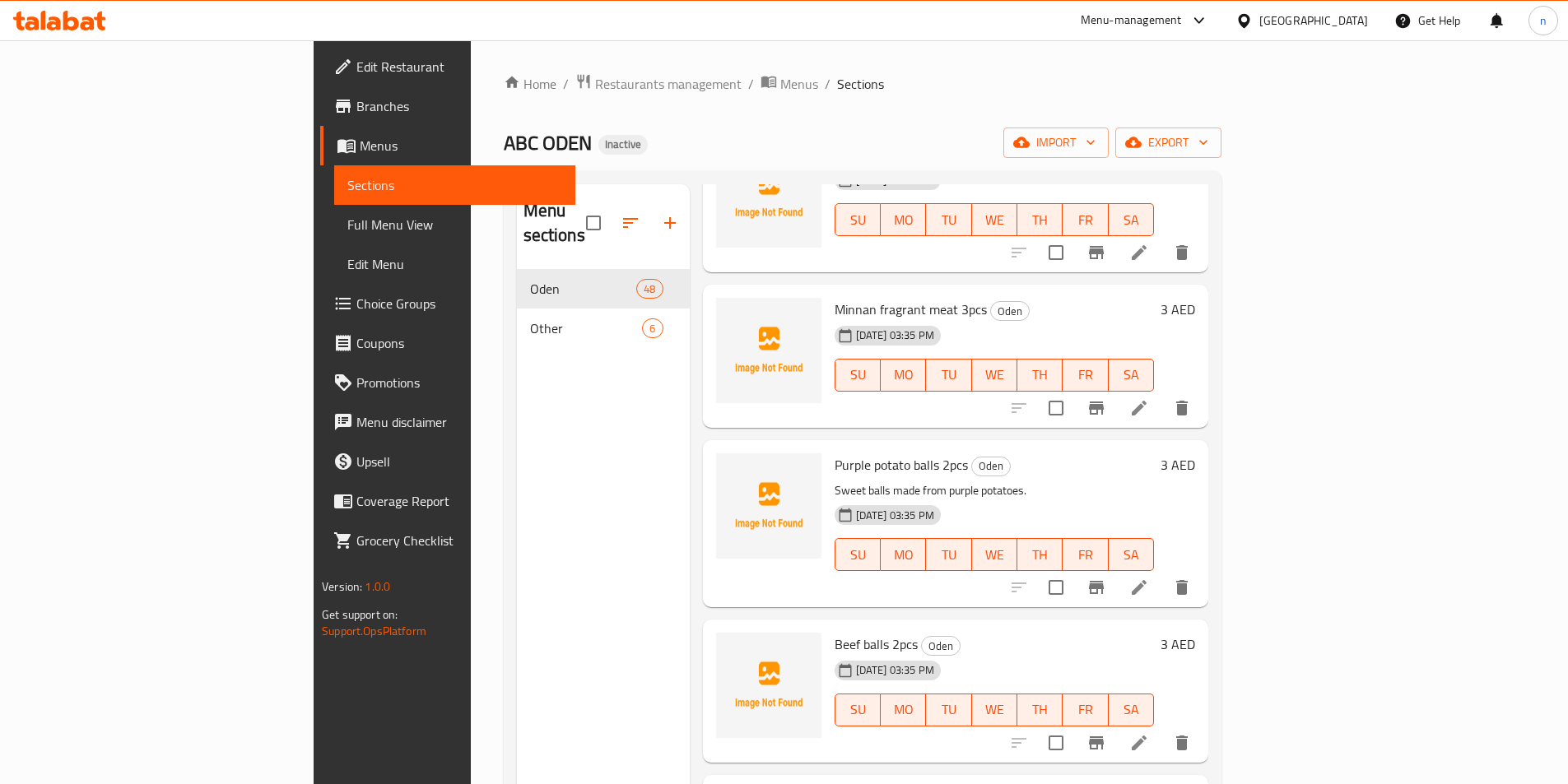
scroll to position [7006, 0]
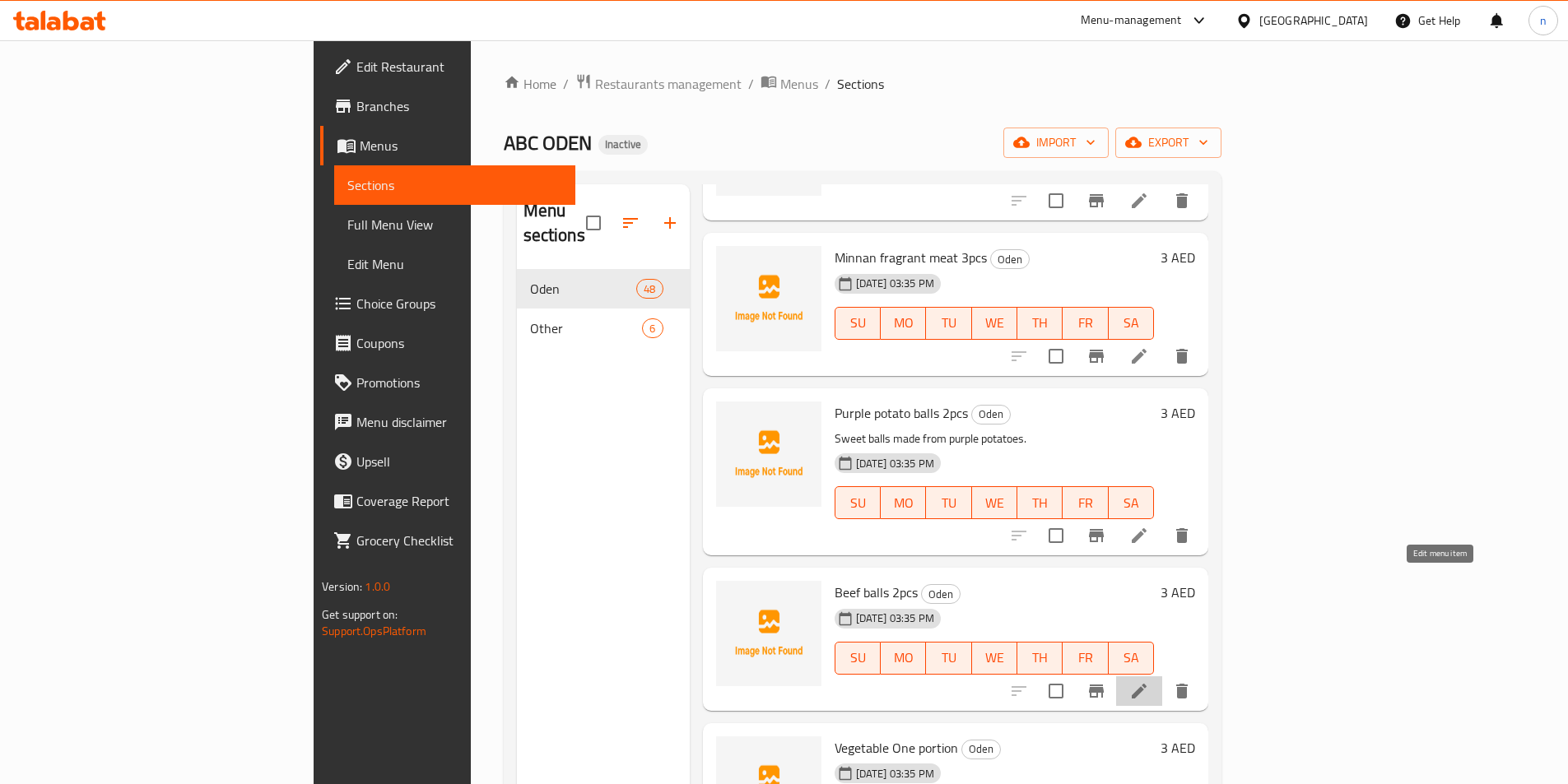
click at [1150, 682] on icon at bounding box center [1139, 691] width 19 height 19
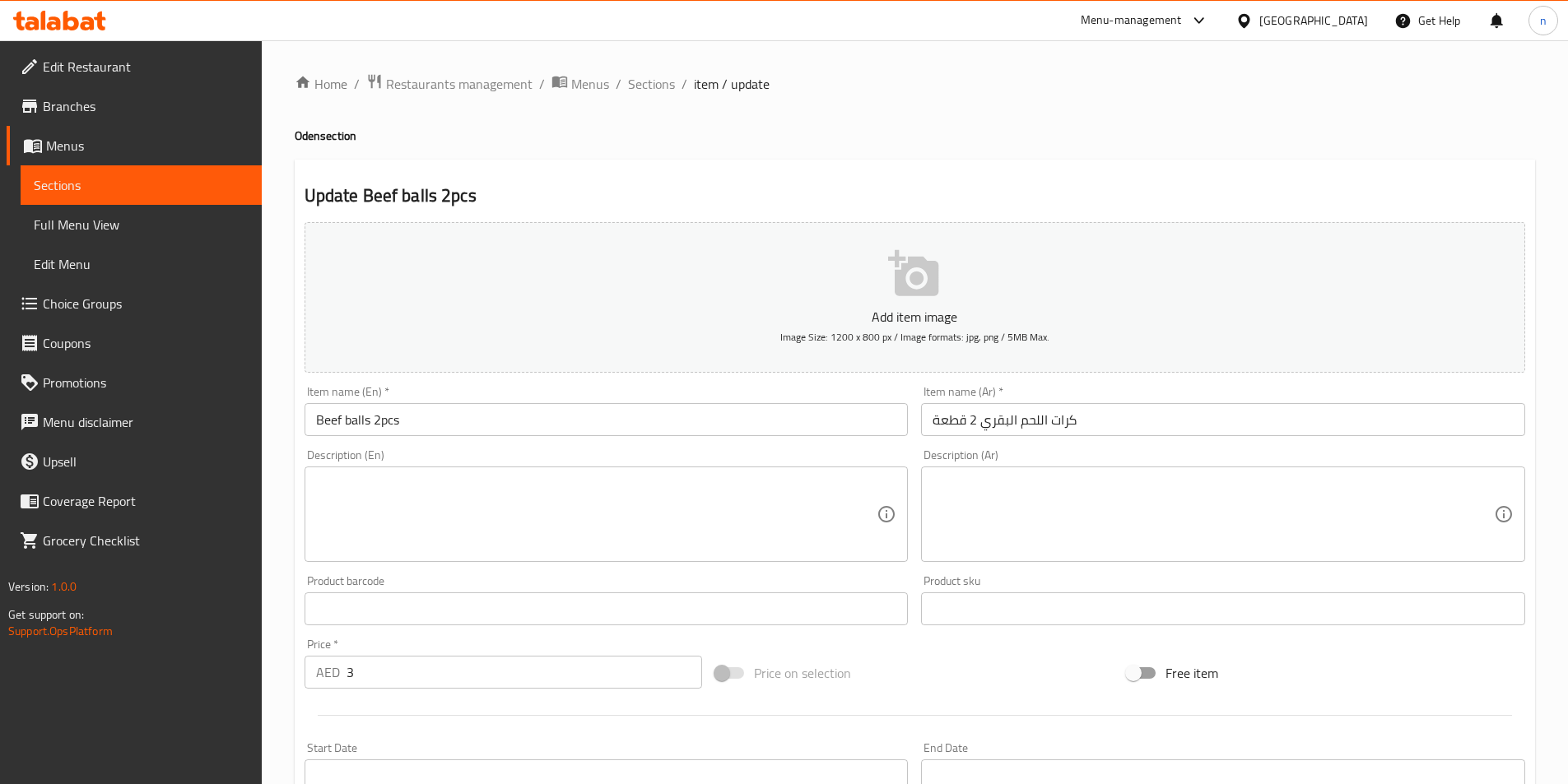
click at [411, 490] on textarea at bounding box center [596, 515] width 561 height 78
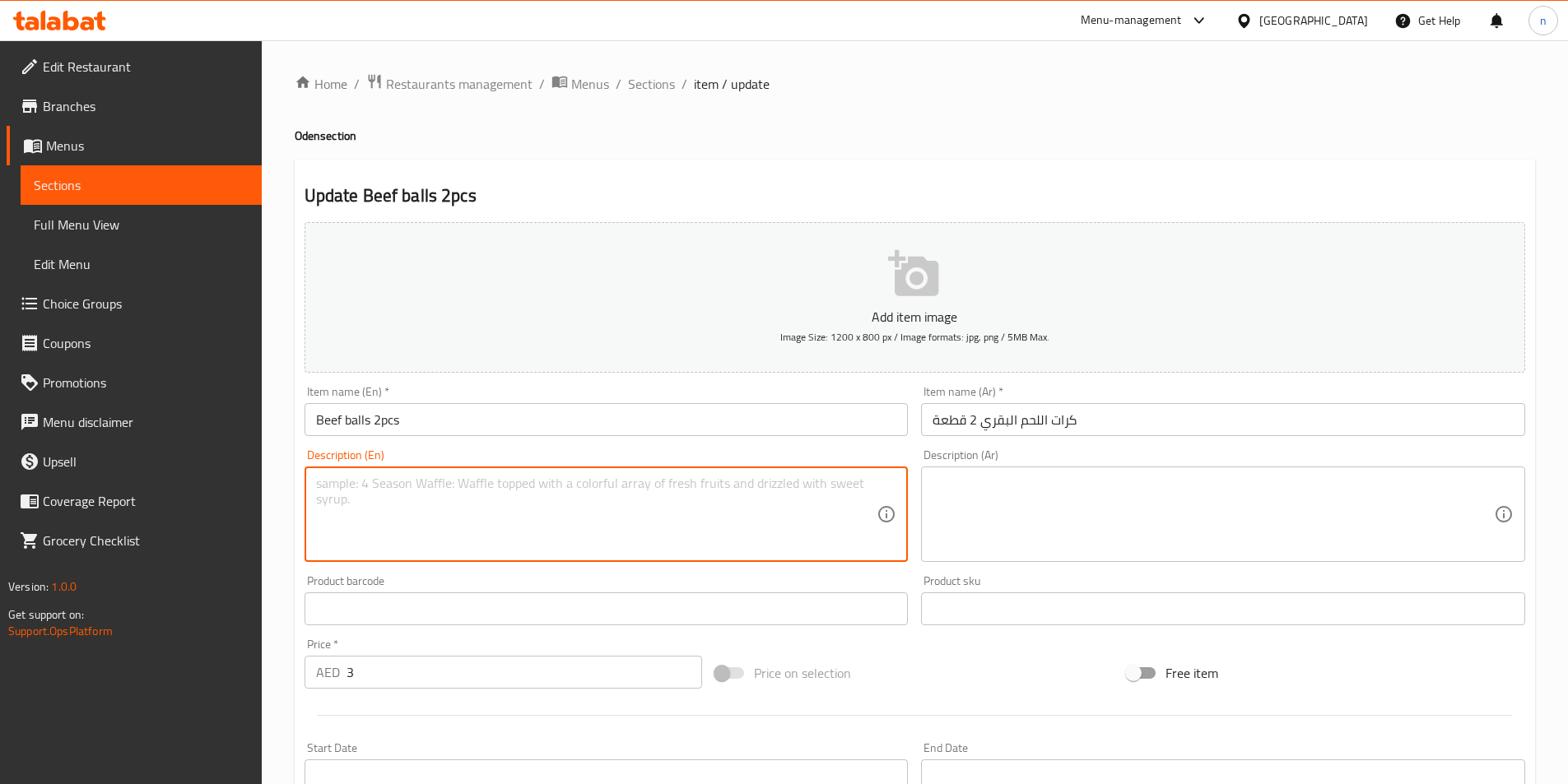
paste textarea "A ball made from seasoned ground beef."
type textarea "A ball made from seasoned ground beef."
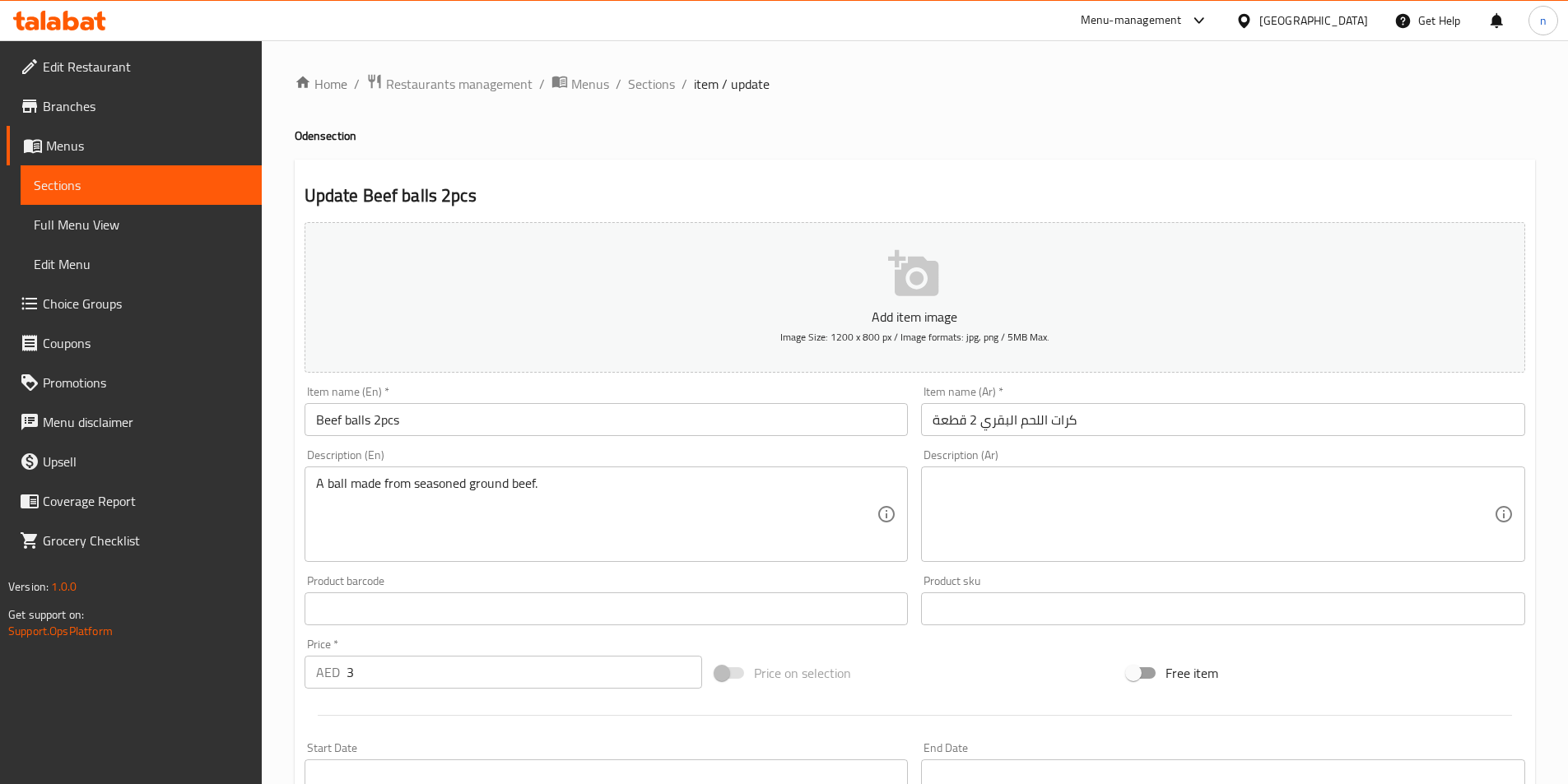
click at [1126, 505] on textarea at bounding box center [1212, 515] width 561 height 78
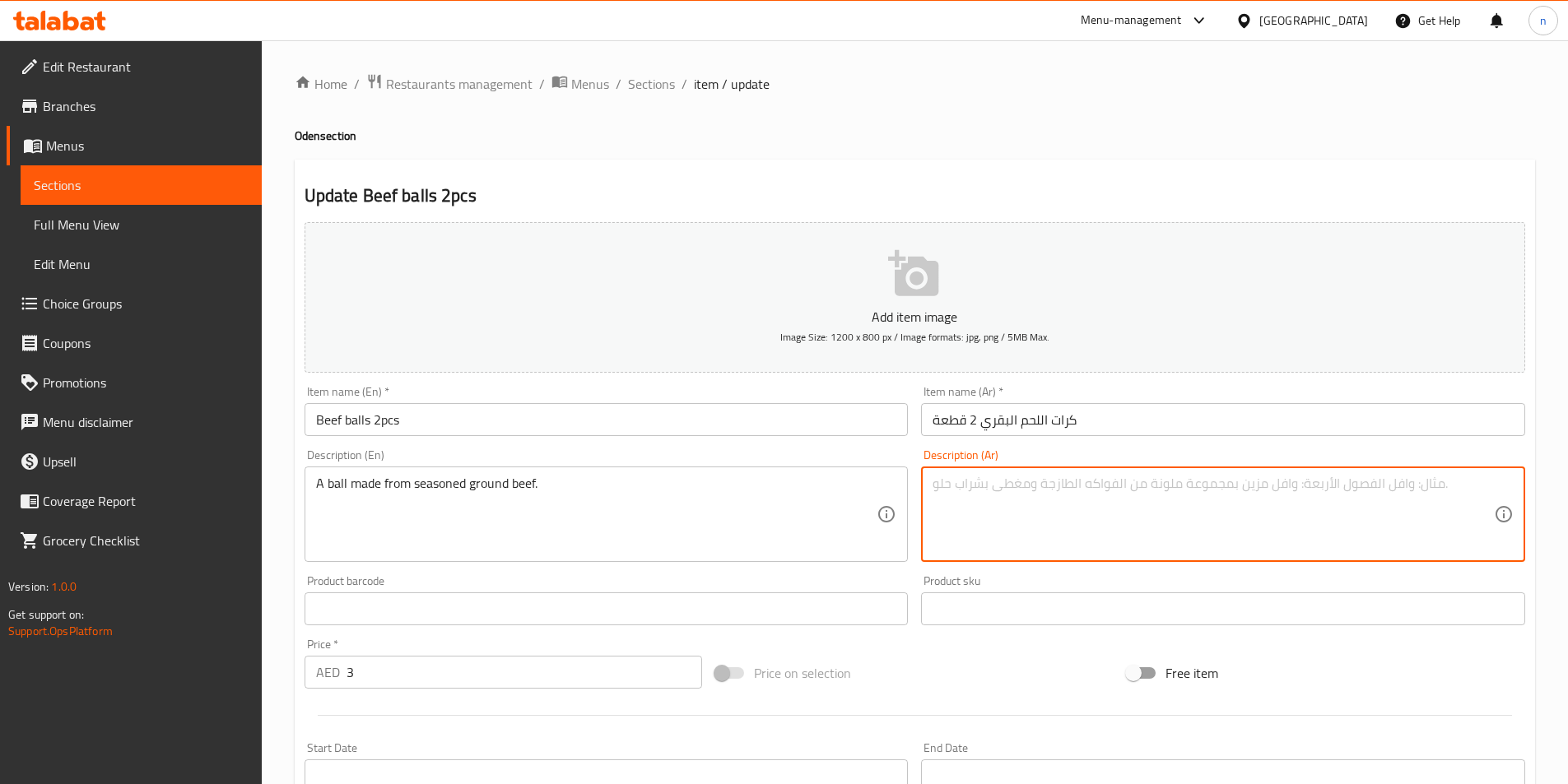
paste textarea "كرة مصنوعة من لحم البقر المفروم المتبل."
drag, startPoint x: 1356, startPoint y: 488, endPoint x: 1356, endPoint y: 509, distance: 21.0
click at [1356, 492] on textarea "كرة مصنوعة من لحم البقر المفروم المتبل." at bounding box center [1212, 515] width 561 height 78
click at [1354, 493] on textarea "كرة مصنوعة من لحم البقر المفروم المتبل." at bounding box center [1212, 515] width 561 height 78
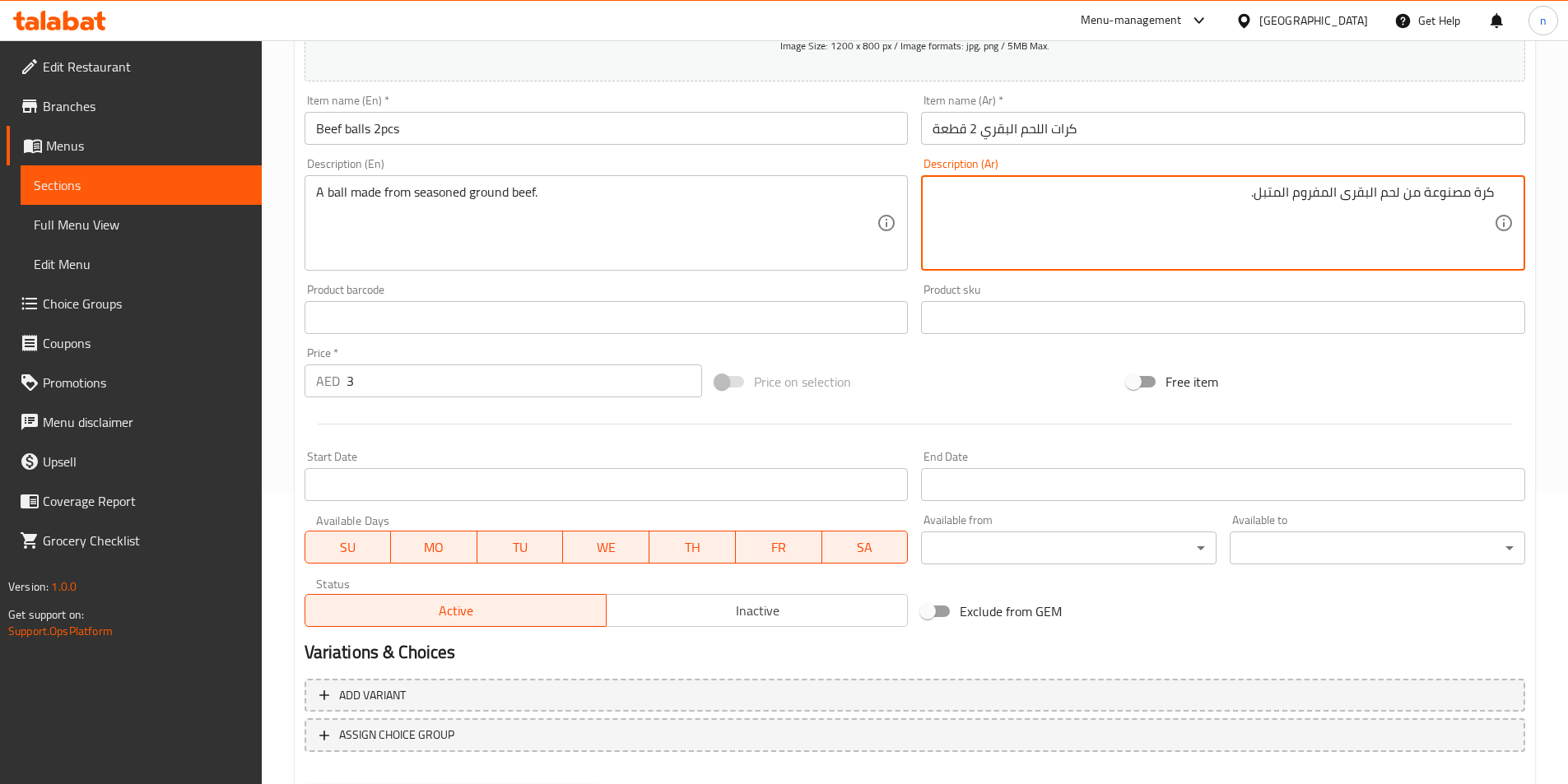
scroll to position [378, 0]
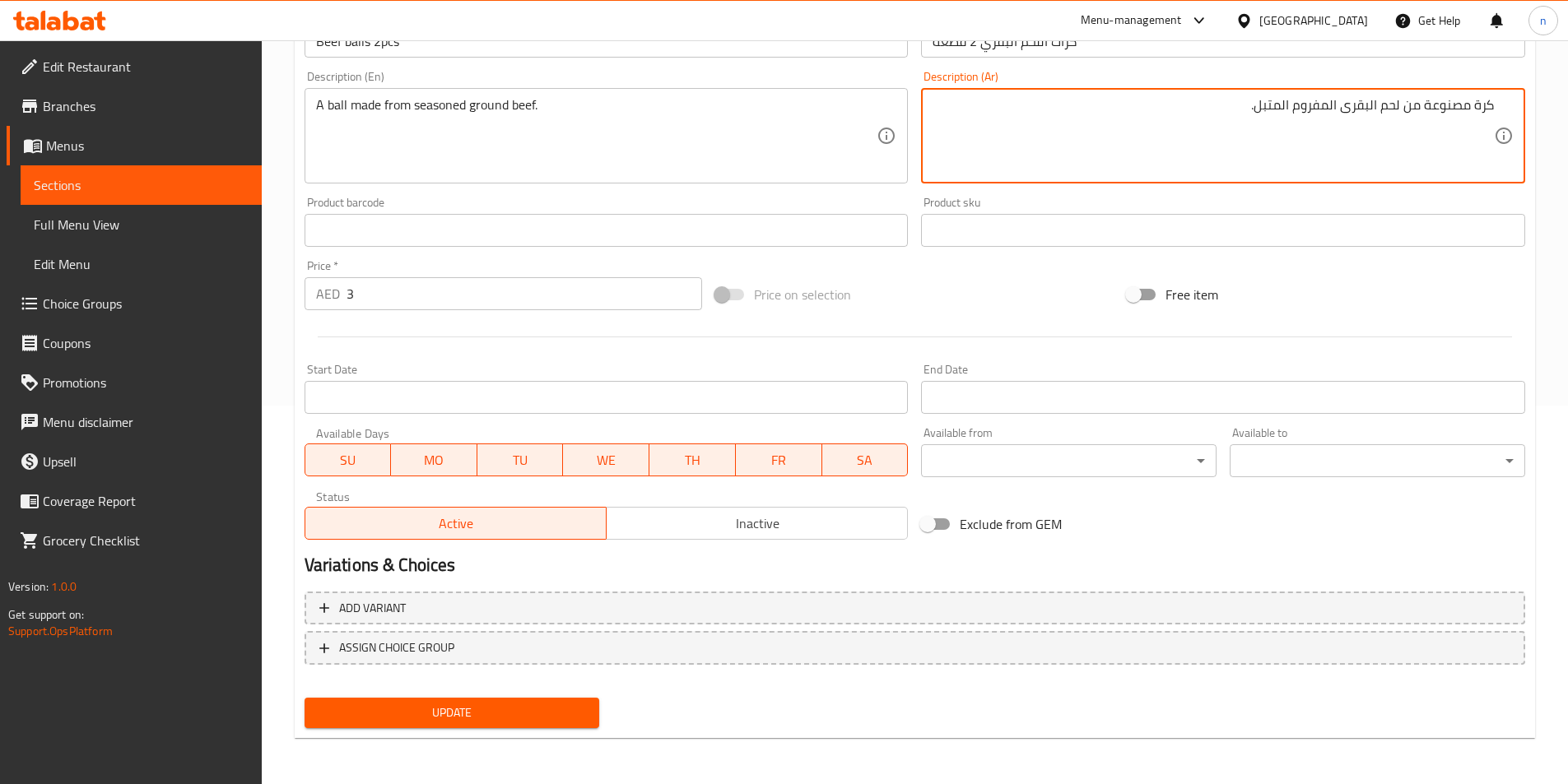
type textarea "كرة مصنوعة من لحم البقرى المفروم المتبل."
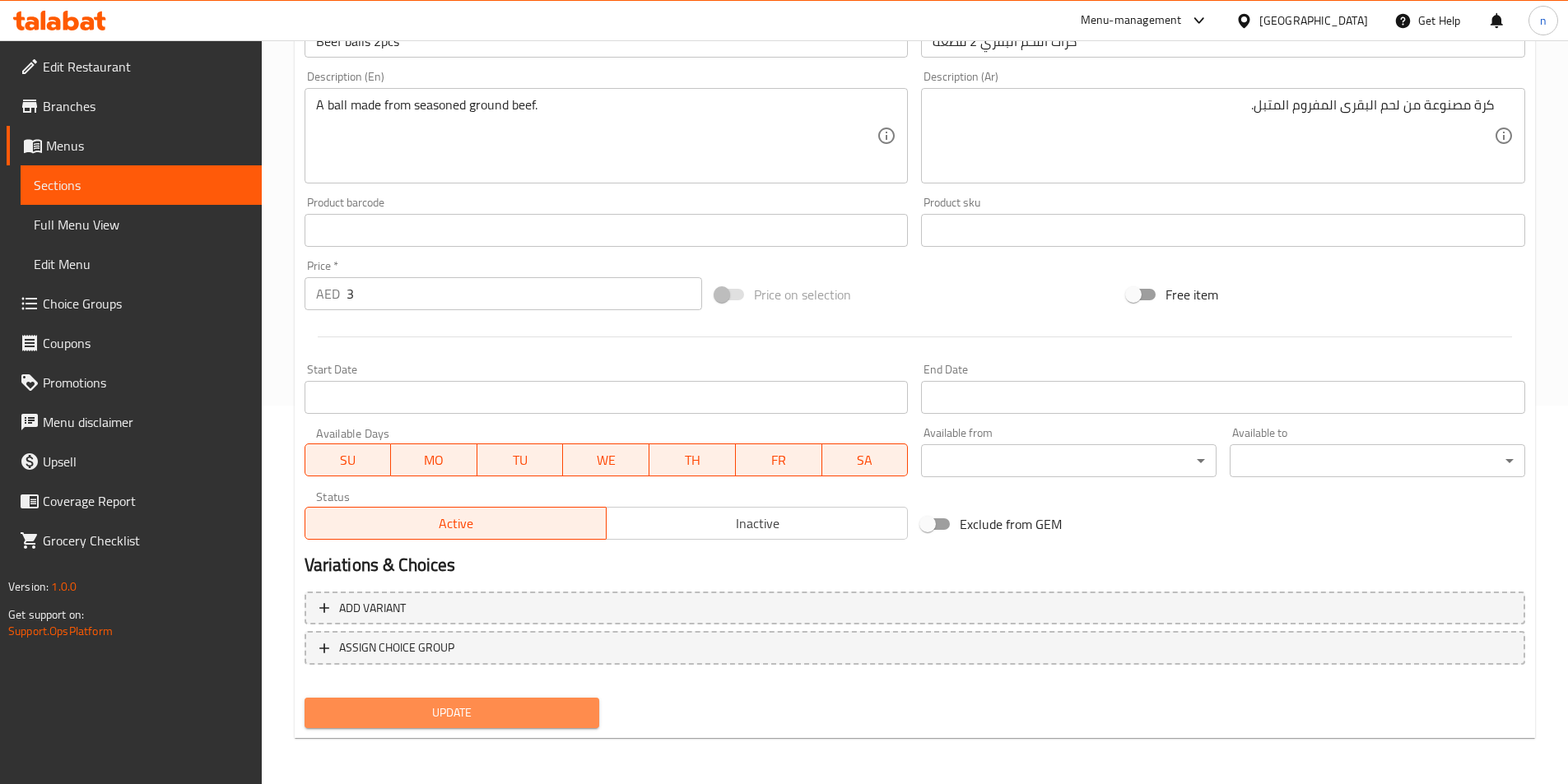
drag, startPoint x: 536, startPoint y: 714, endPoint x: 573, endPoint y: 642, distance: 81.0
click at [538, 714] on span "Update" at bounding box center [452, 713] width 270 height 20
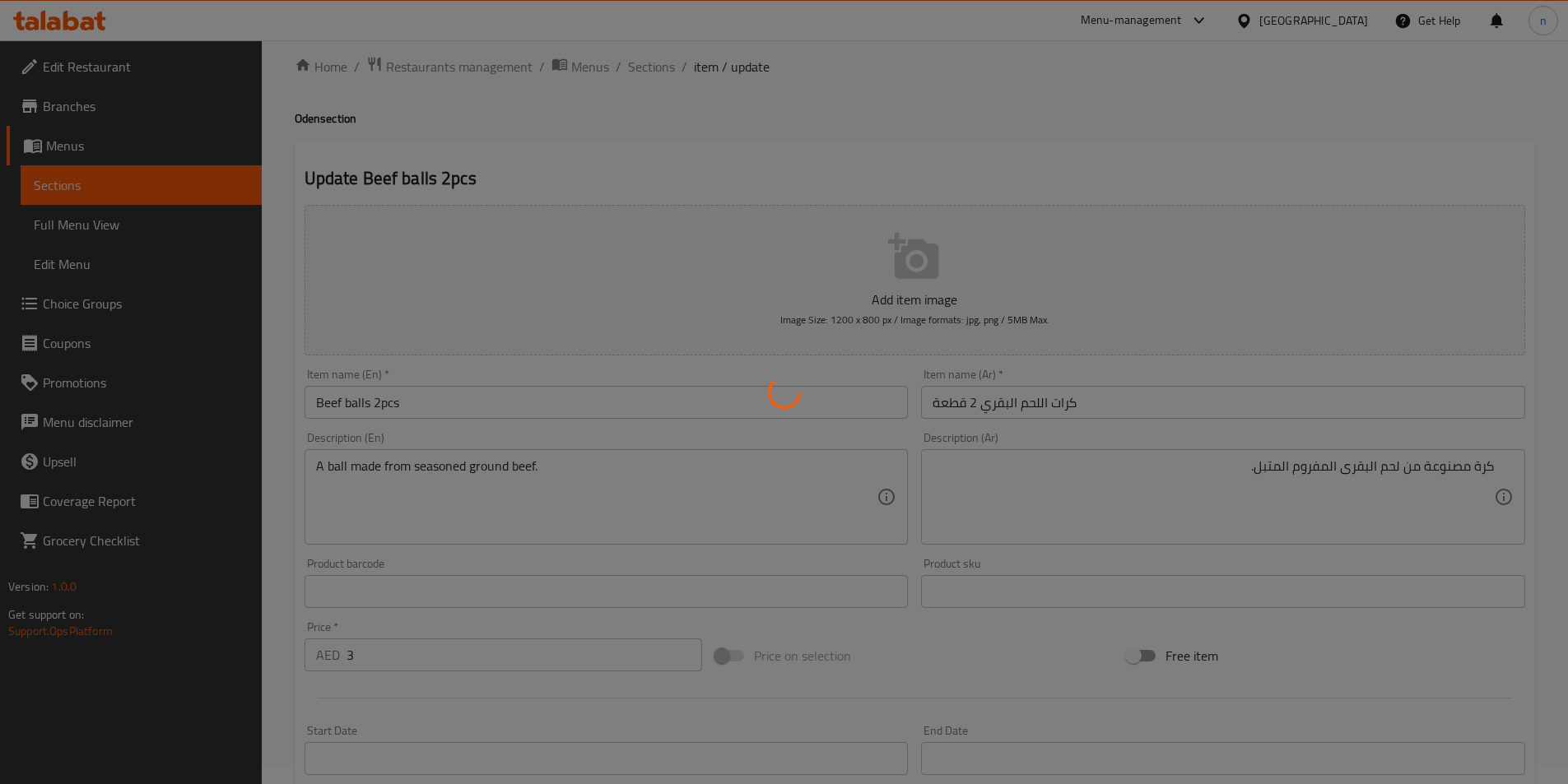
scroll to position [0, 0]
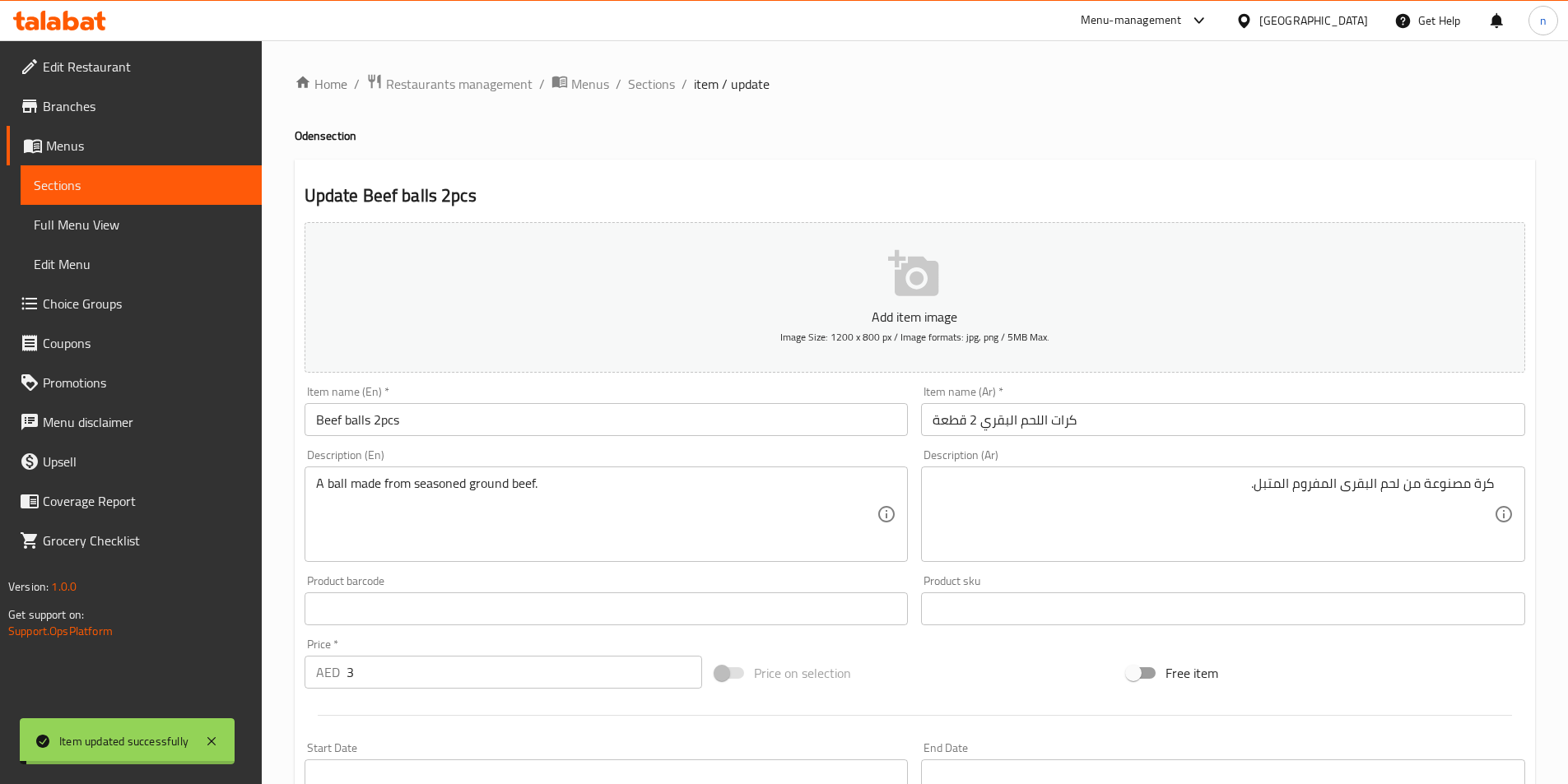
click at [637, 81] on span "Sections" at bounding box center [651, 84] width 47 height 19
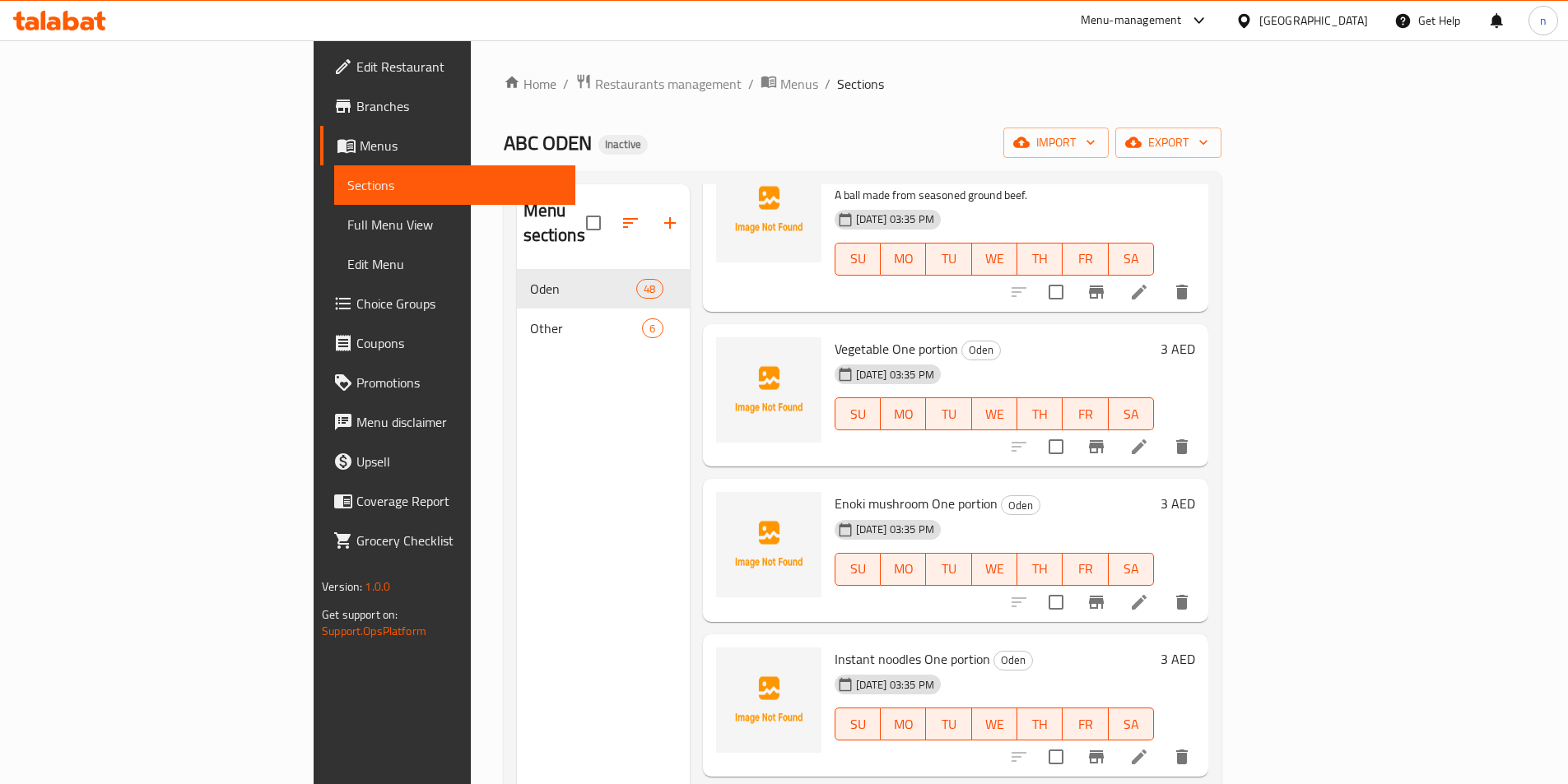
scroll to position [7442, 0]
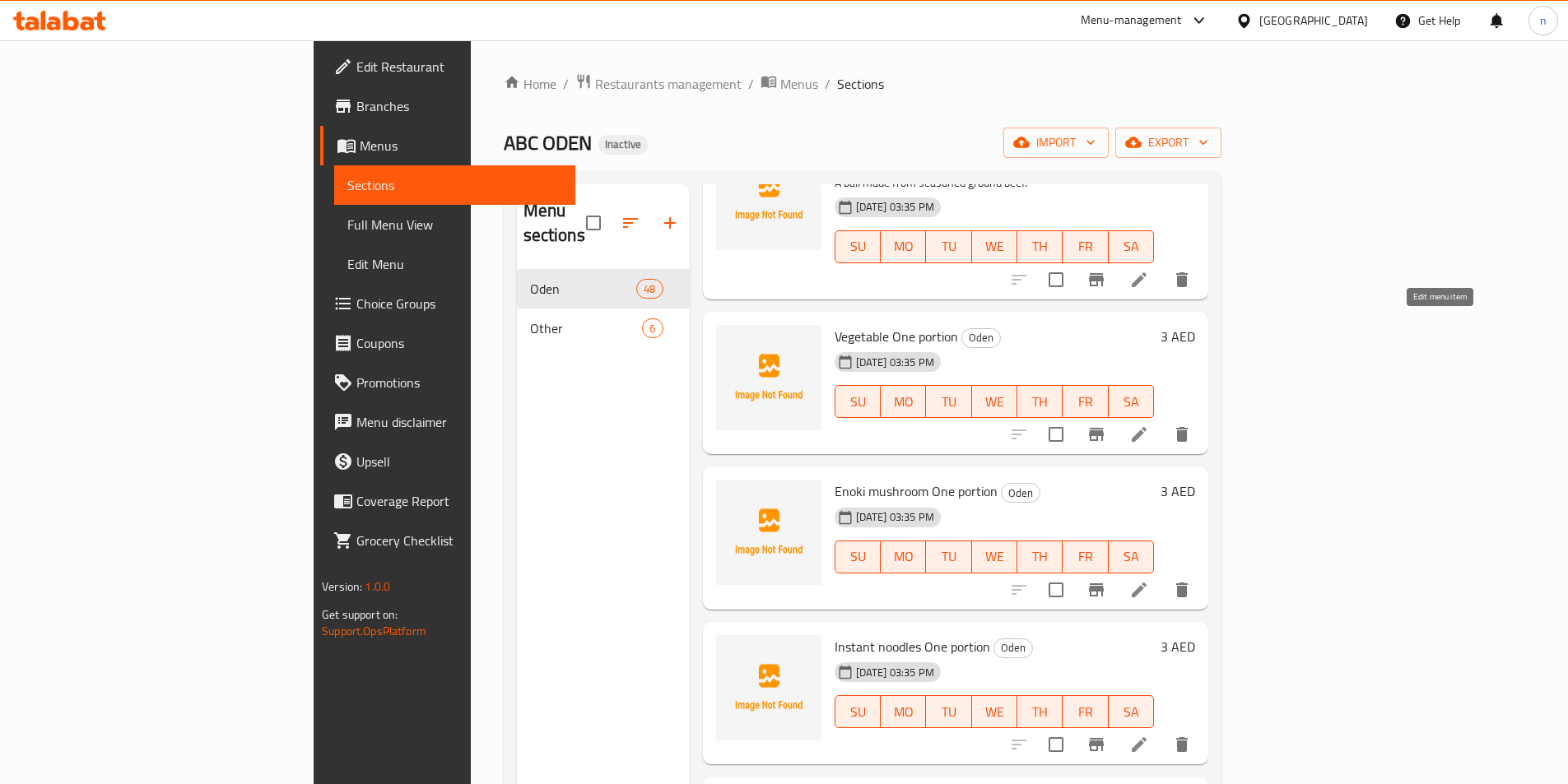
click at [1150, 425] on icon at bounding box center [1139, 434] width 19 height 19
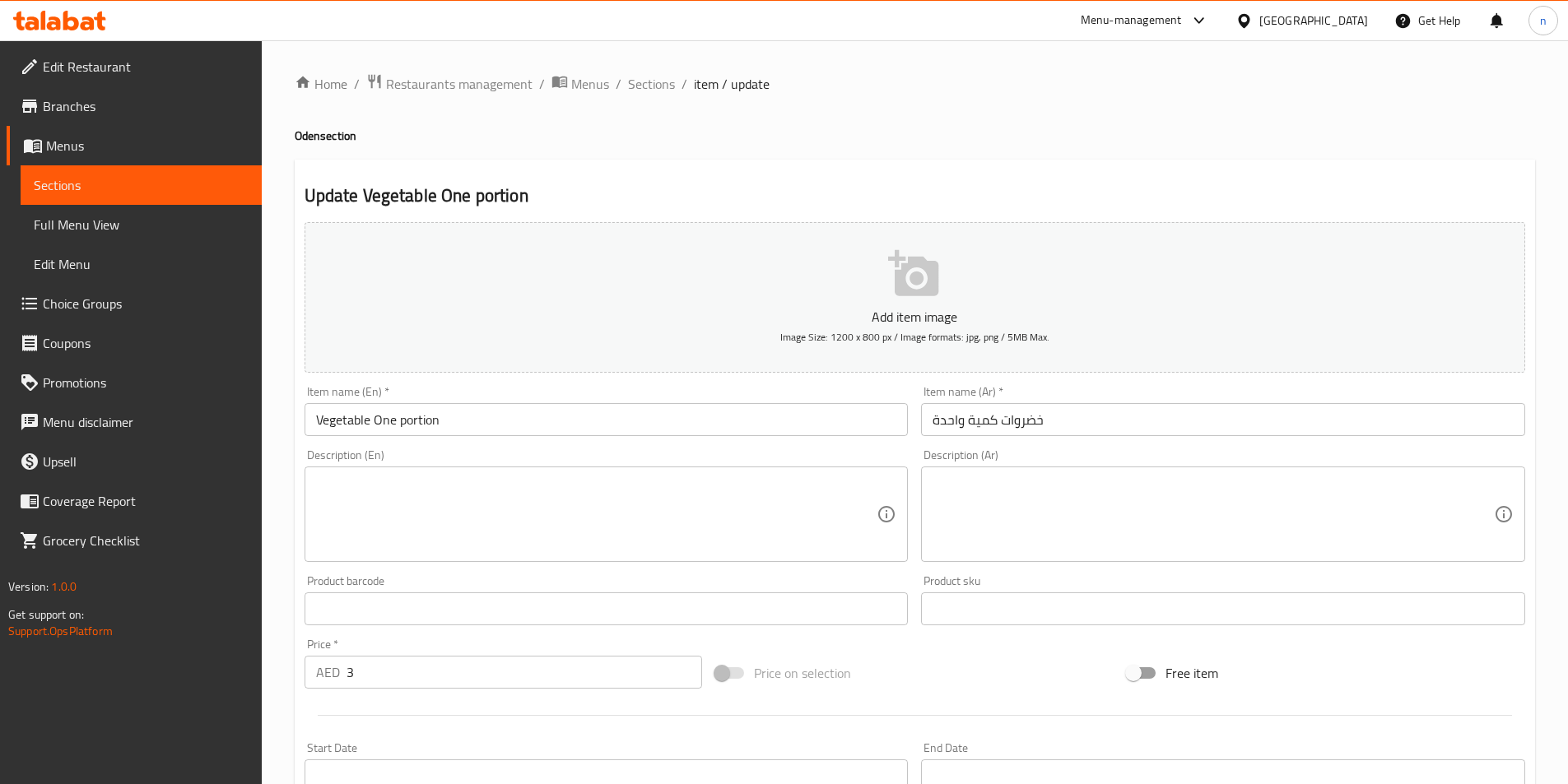
click at [344, 492] on textarea at bounding box center [596, 515] width 561 height 78
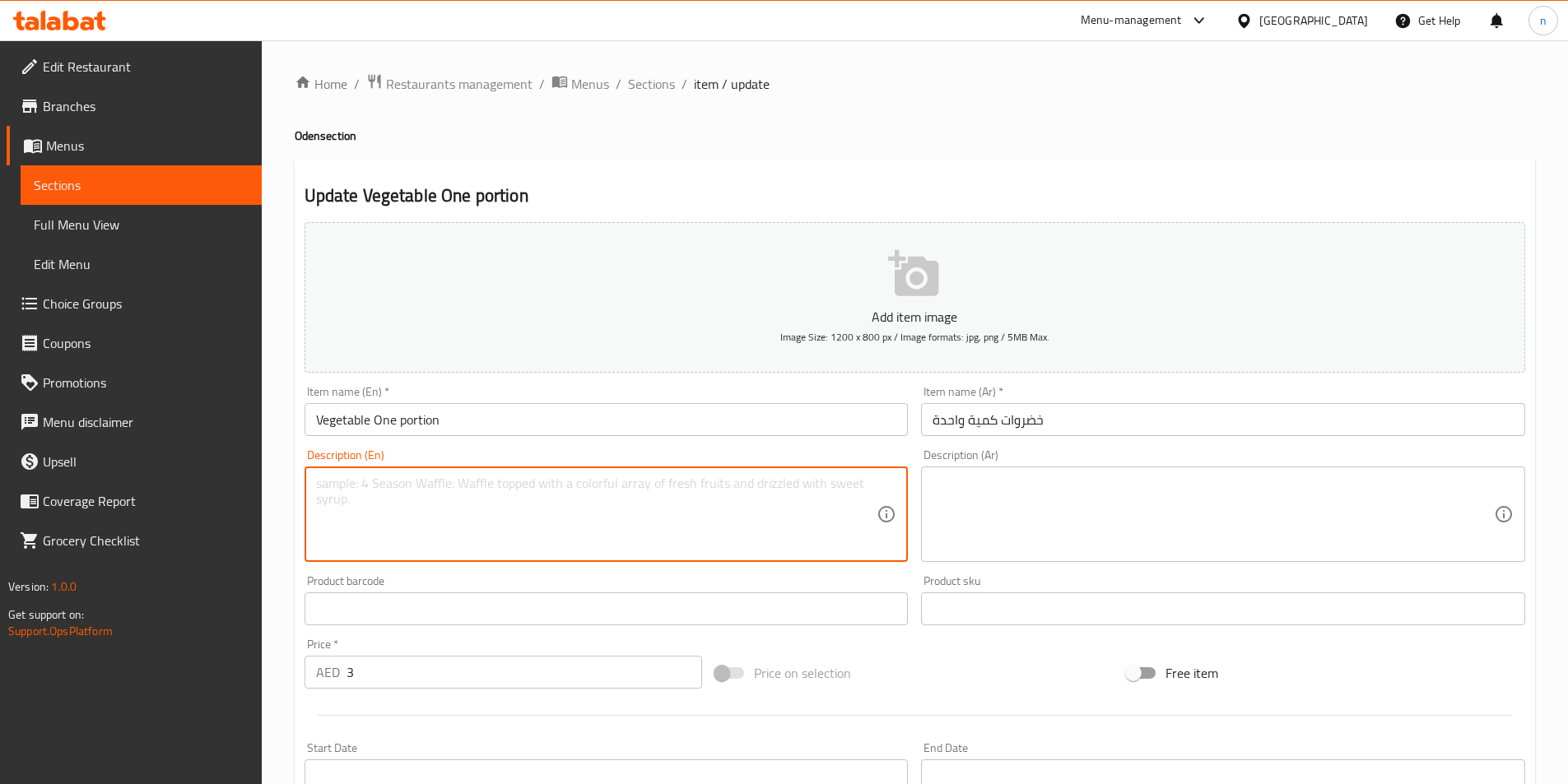
paste textarea "A serving of fresh, mixed vegetables."
type textarea "A serving of fresh, mixed vegetables."
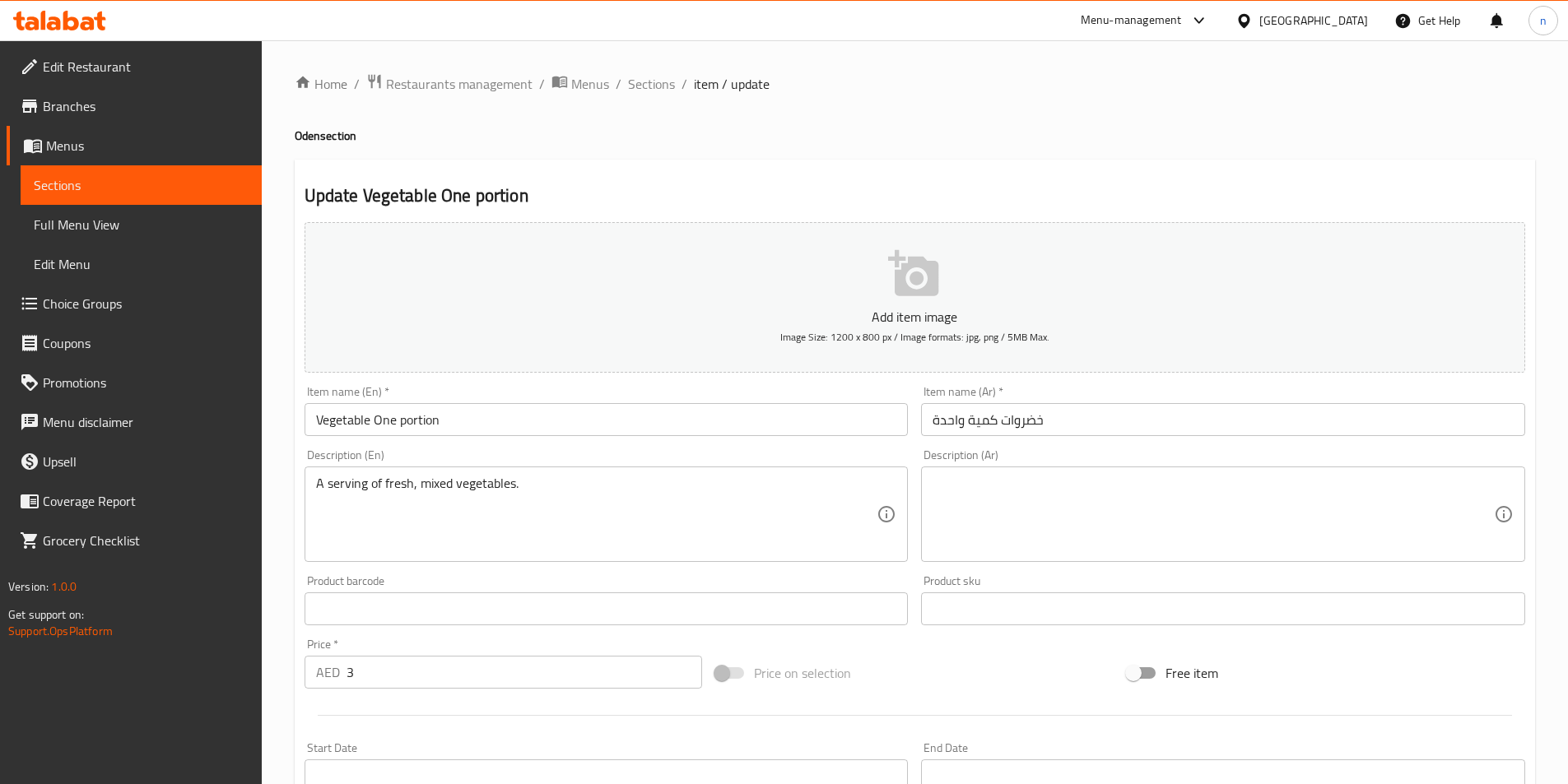
click at [1296, 495] on textarea at bounding box center [1212, 515] width 561 height 78
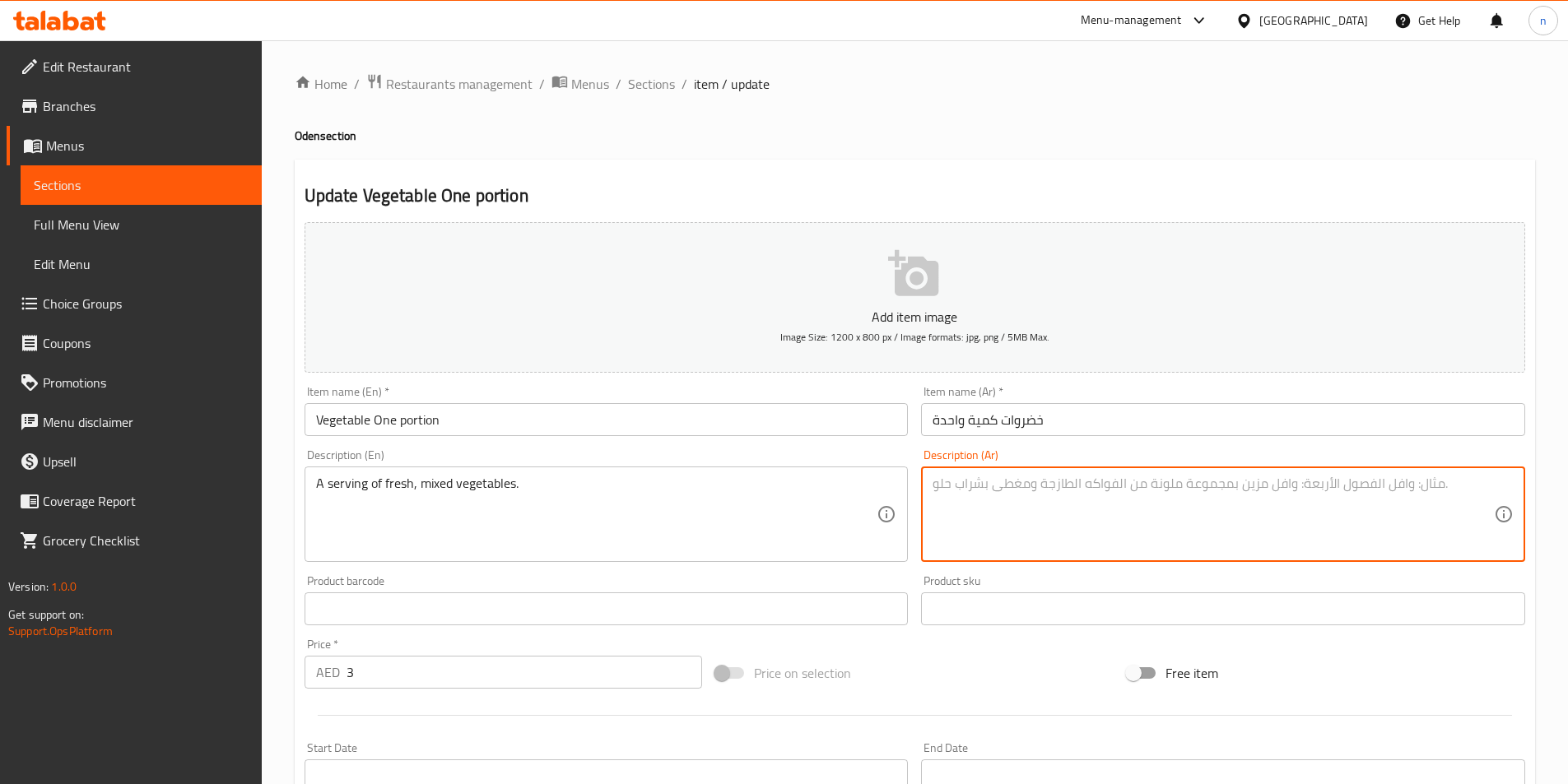
paste textarea "وجبة من الخضار الطازجة المشكلة."
click at [1467, 509] on textarea "وجبة من الخضار الطازجة المشكلة." at bounding box center [1212, 515] width 561 height 78
drag, startPoint x: 1470, startPoint y: 486, endPoint x: 1580, endPoint y: 492, distance: 110.2
click at [1567, 492] on html "​ Menu-management United Arab Emirates Get Help n Edit Restaurant Branches Menu…" at bounding box center [784, 392] width 1568 height 784
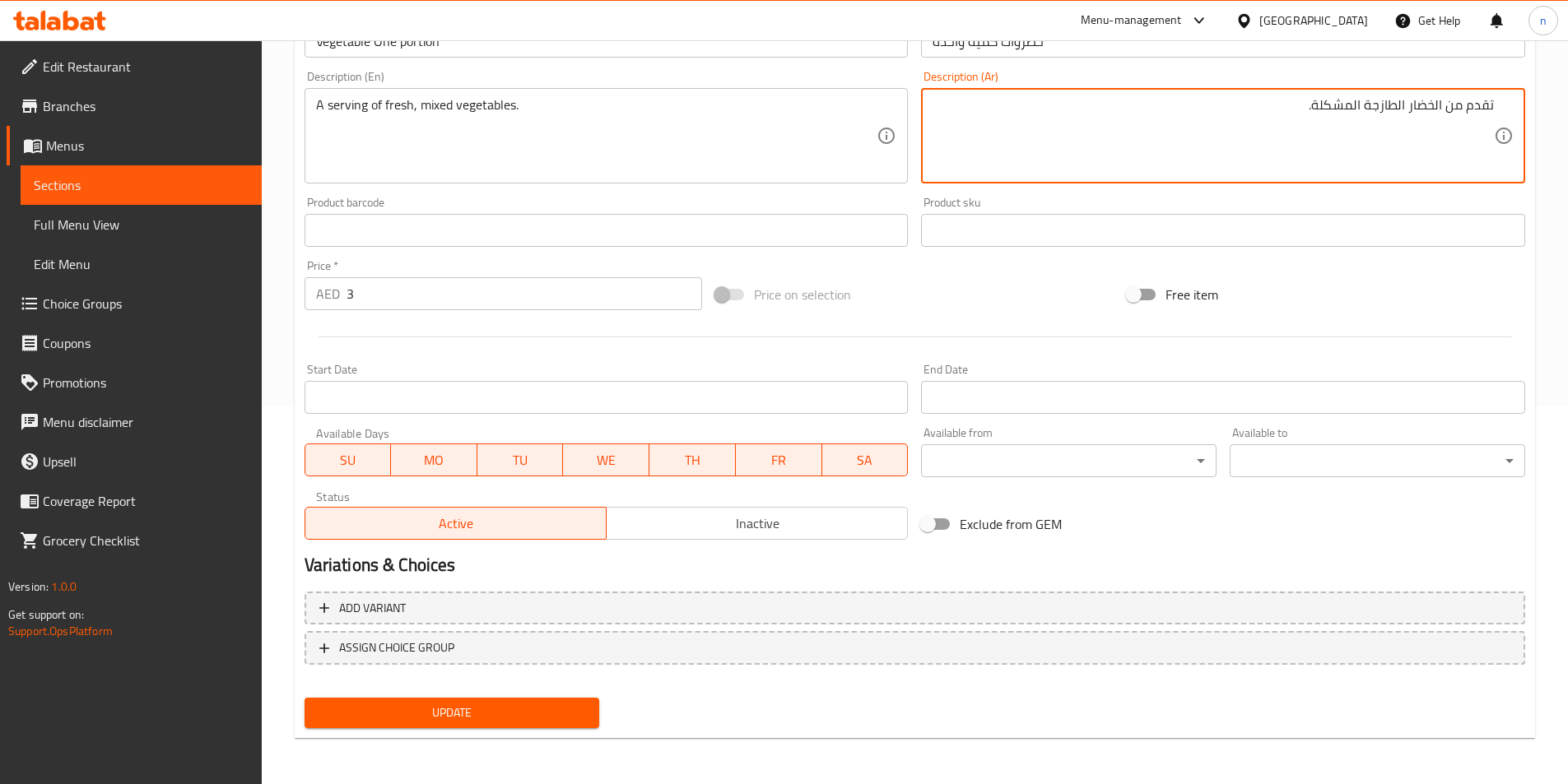
type textarea "تقدم من الخضار الطازجة المشكلة."
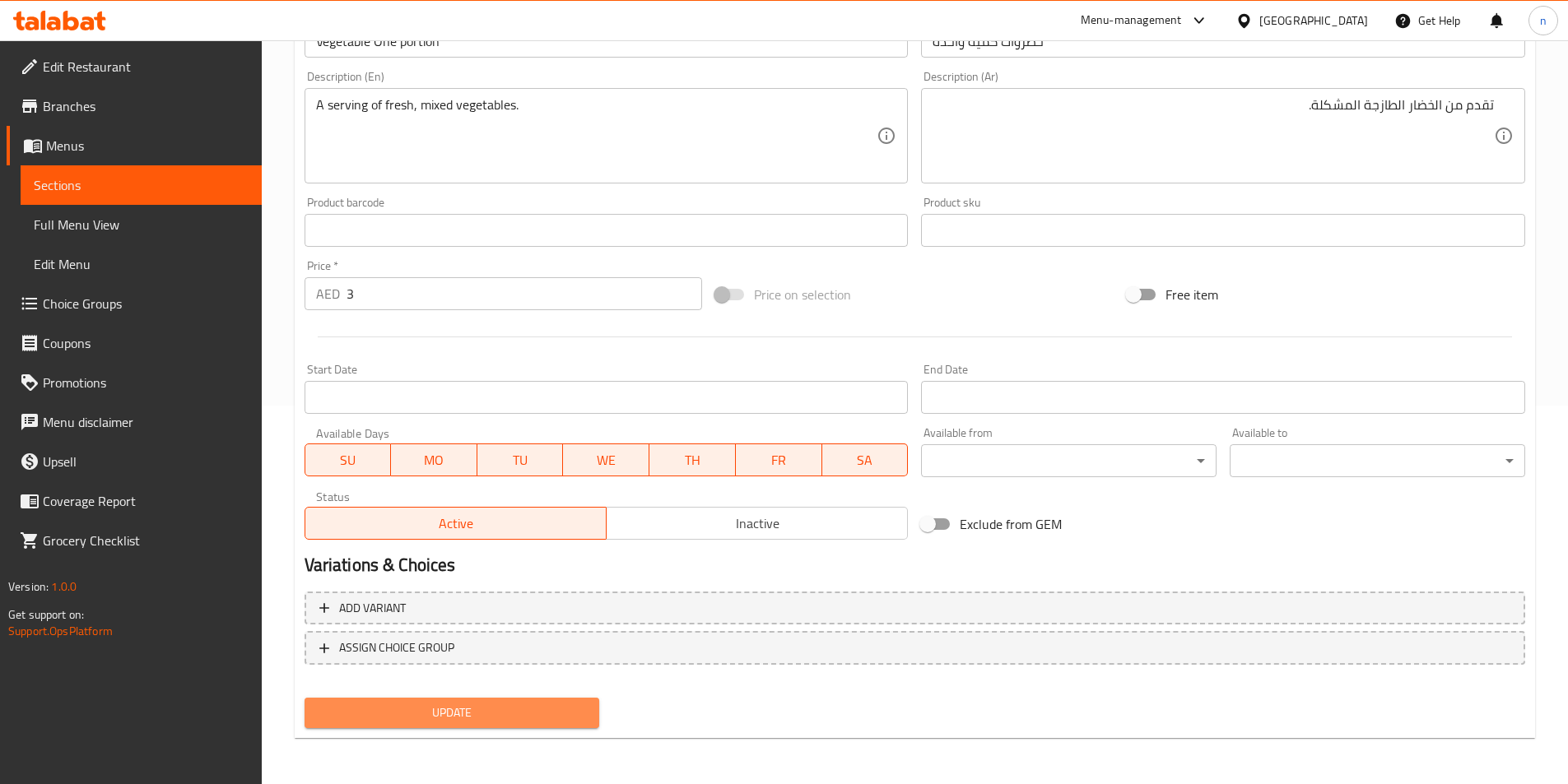
click at [457, 716] on span "Update" at bounding box center [452, 713] width 270 height 20
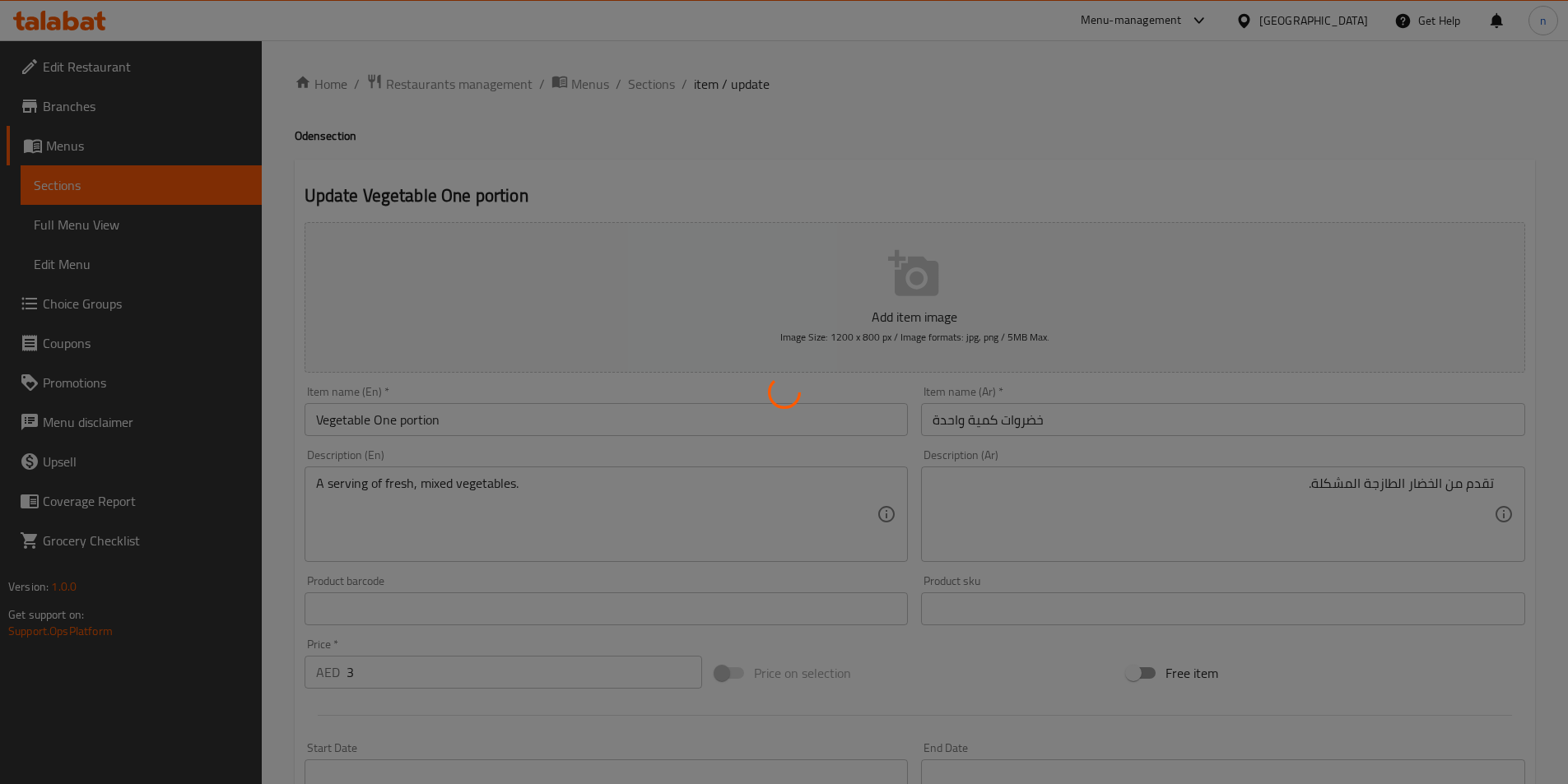
click at [650, 86] on div at bounding box center [784, 392] width 1568 height 784
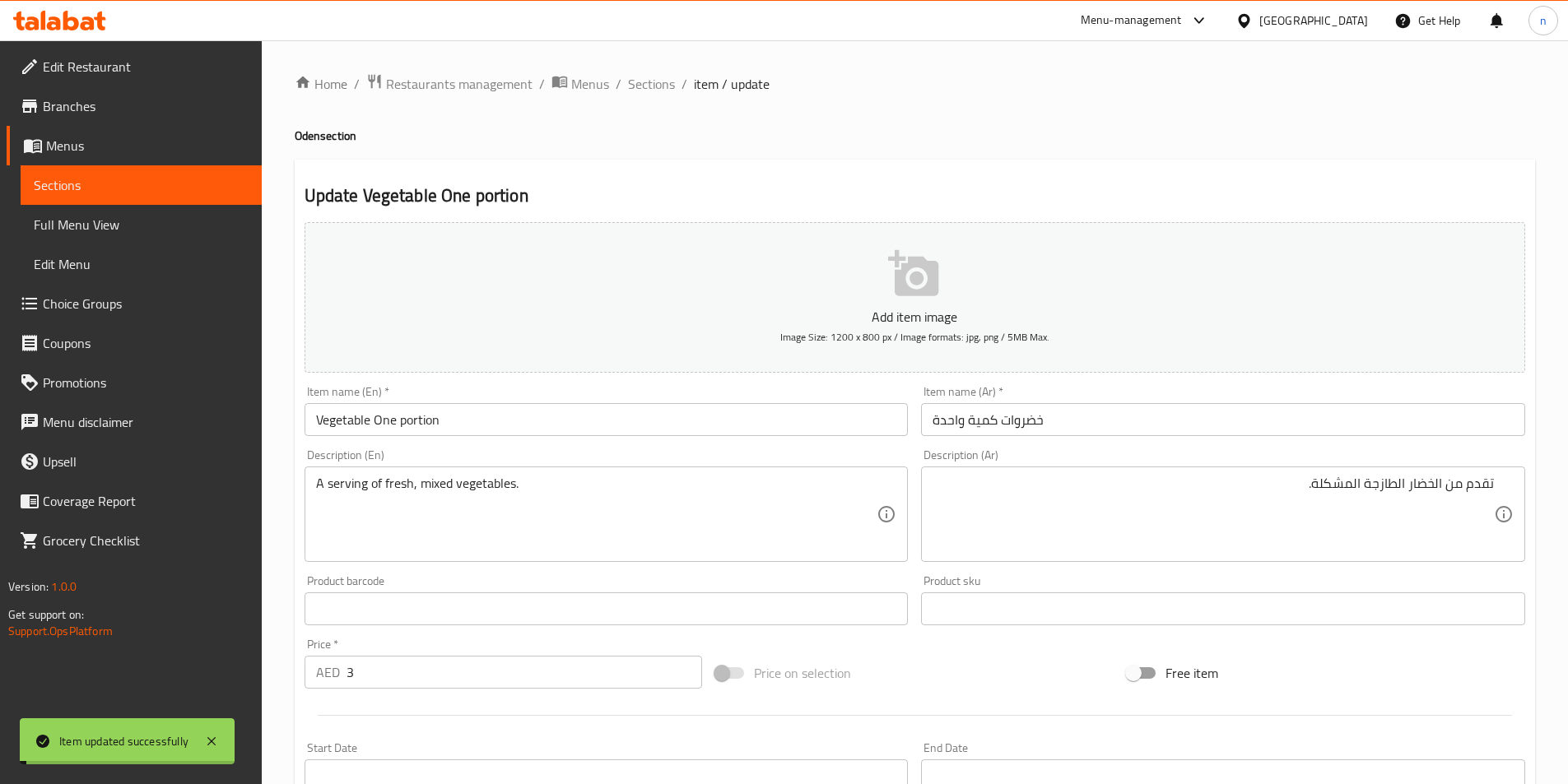
click at [649, 86] on span "Sections" at bounding box center [651, 84] width 47 height 19
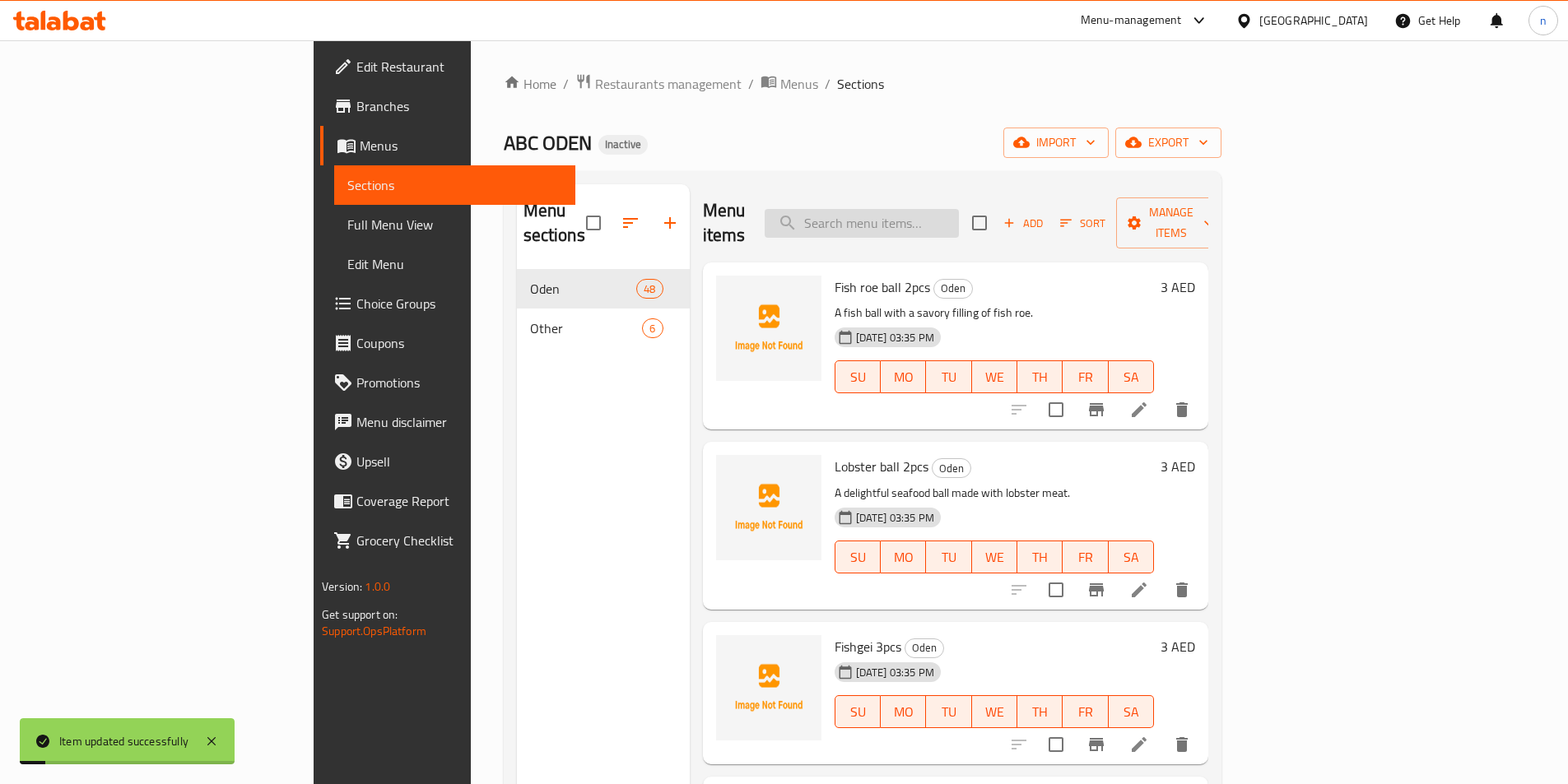
click at [959, 209] on input "search" at bounding box center [862, 223] width 194 height 29
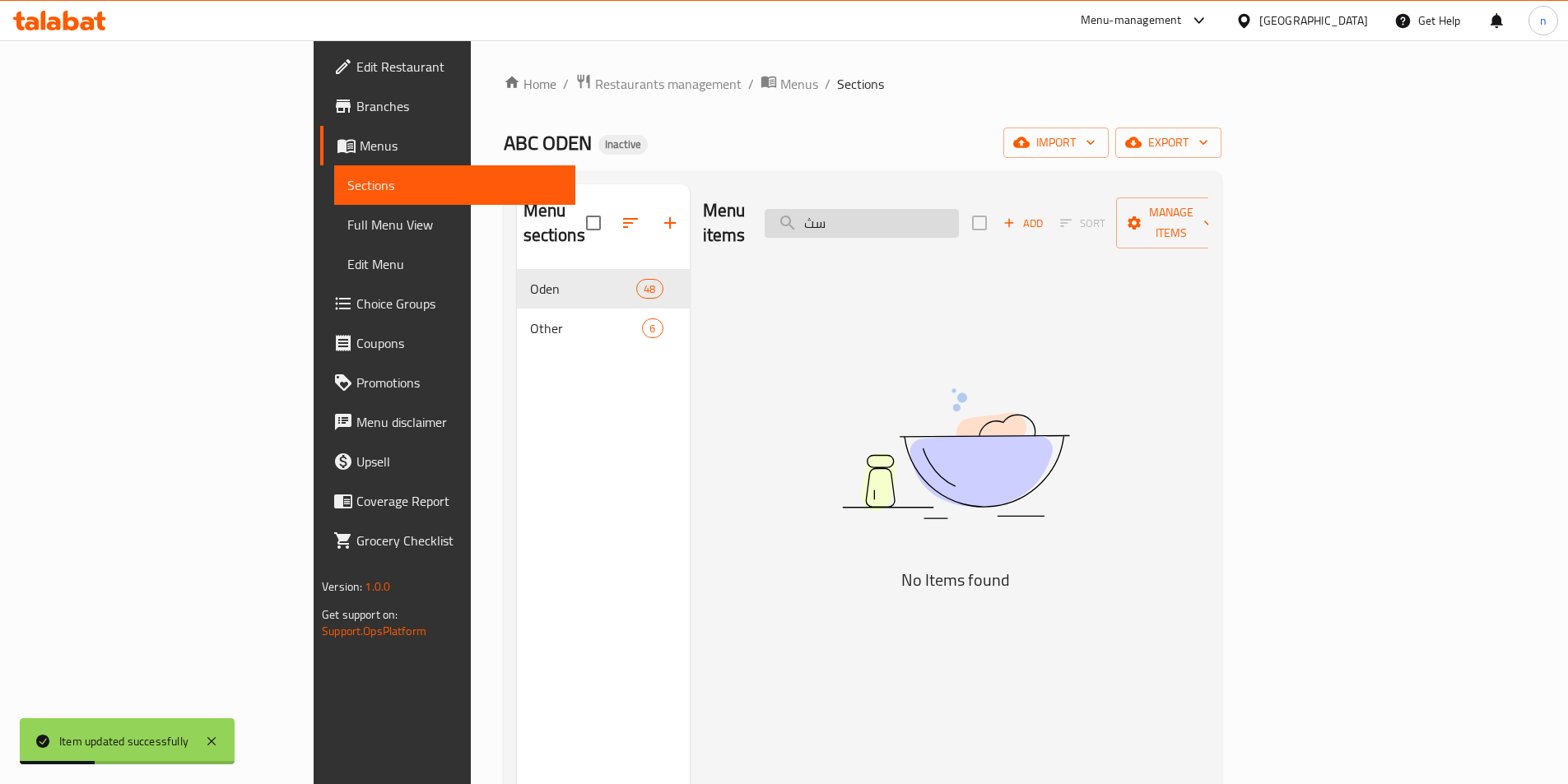
type input "س"
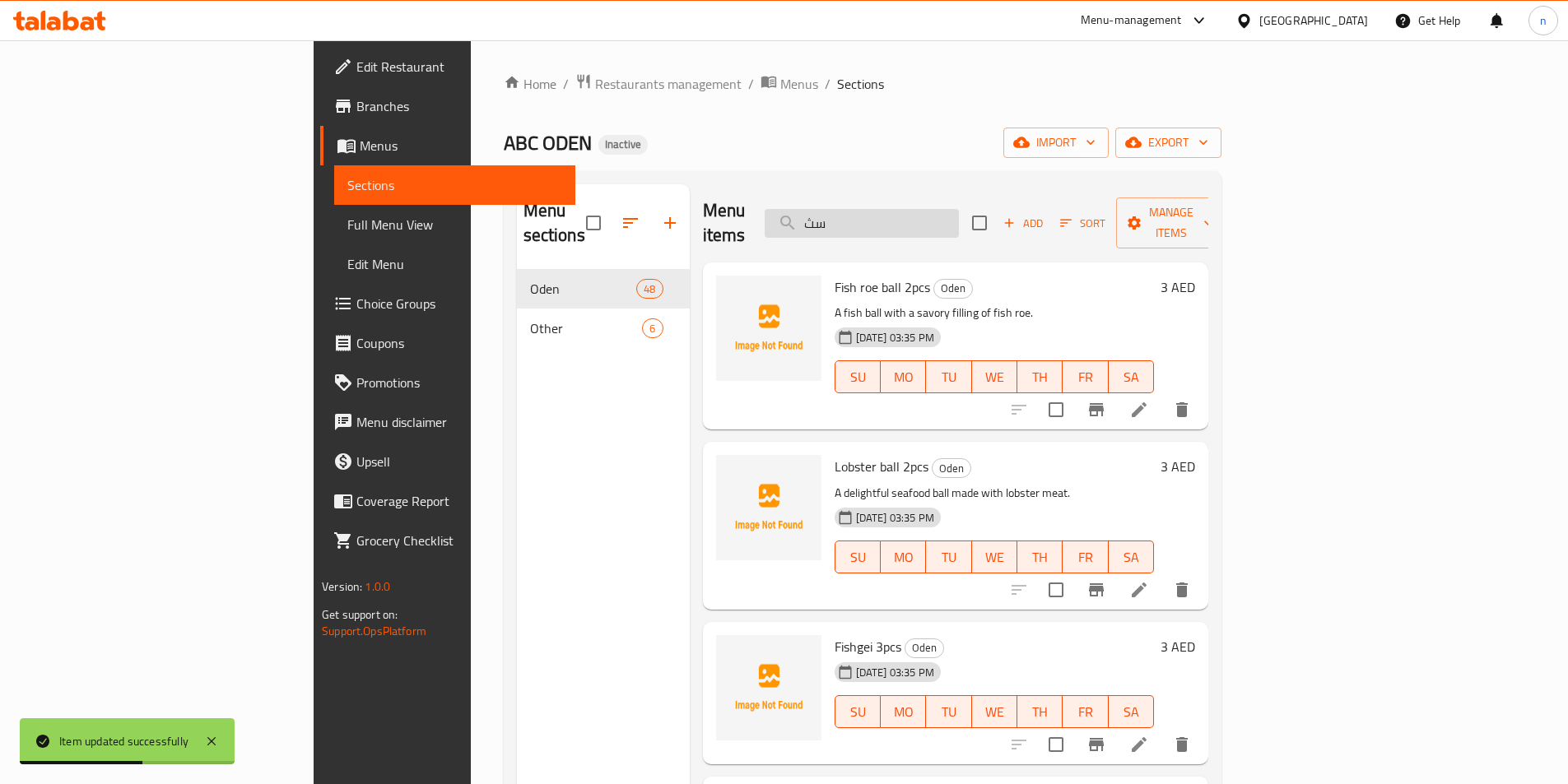
type input "س"
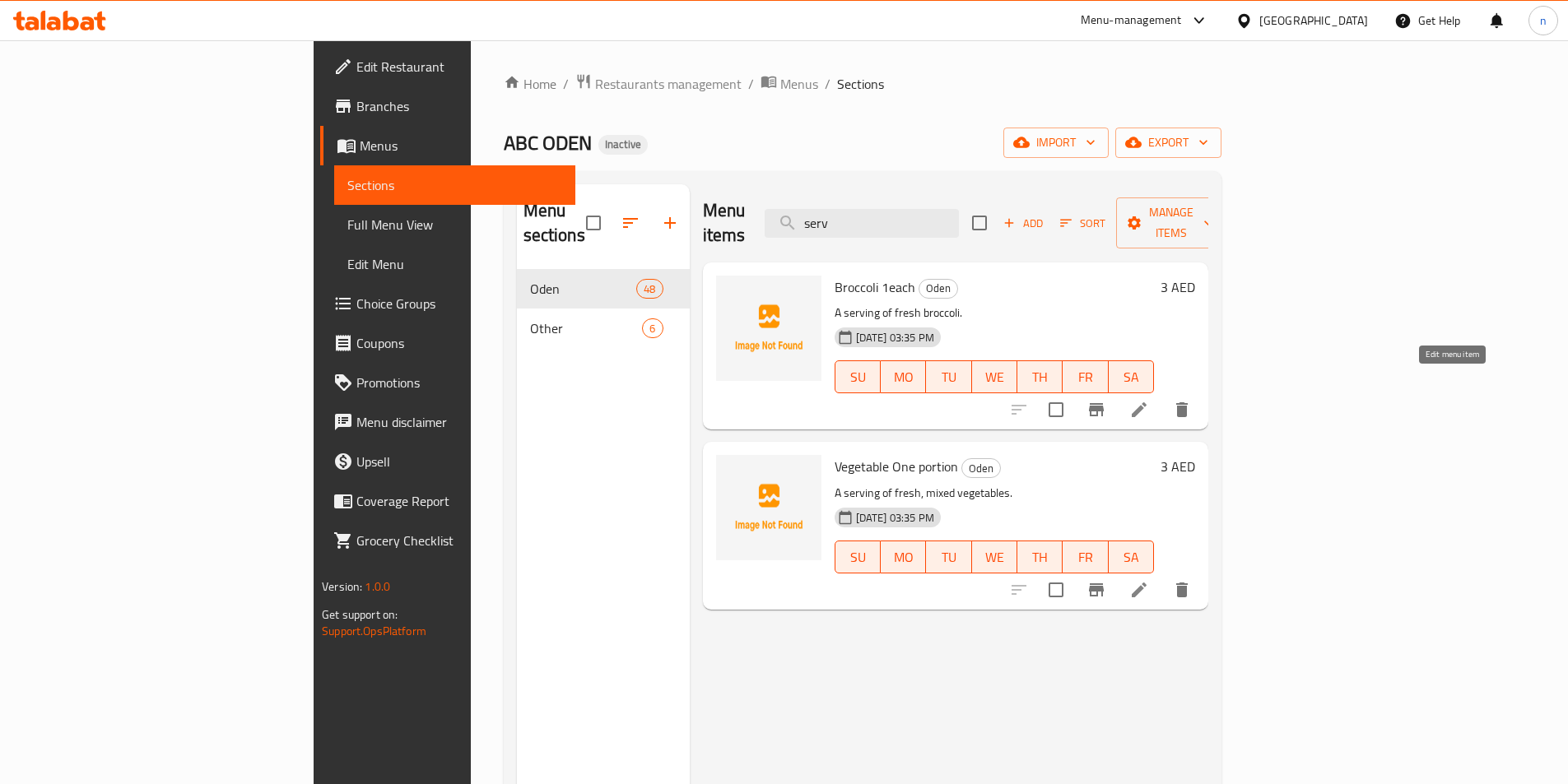
type input "serv"
click at [1147, 403] on icon at bounding box center [1139, 409] width 14 height 14
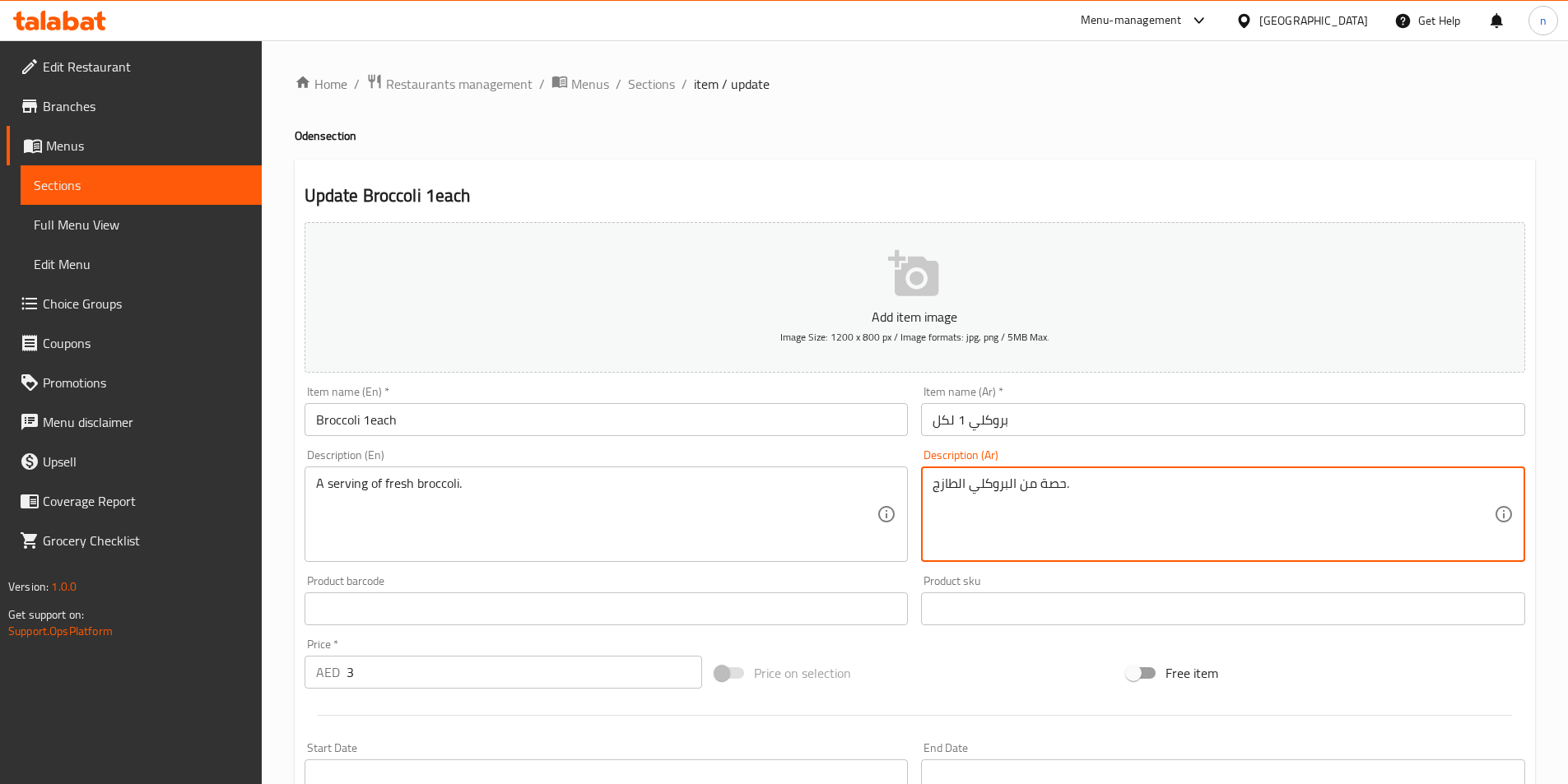
drag, startPoint x: 1042, startPoint y: 493, endPoint x: 1084, endPoint y: 498, distance: 42.3
click at [1065, 493] on textarea "حصة من البروكلي الطازج." at bounding box center [1212, 515] width 561 height 78
click at [1052, 486] on textarea "حصة من البروكلي الطازج." at bounding box center [1212, 515] width 561 height 78
click at [1047, 487] on textarea "حصة من البروكلي الطازج." at bounding box center [1212, 515] width 561 height 78
click at [1041, 487] on textarea "حصة من البروكلي الطازج." at bounding box center [1212, 515] width 561 height 78
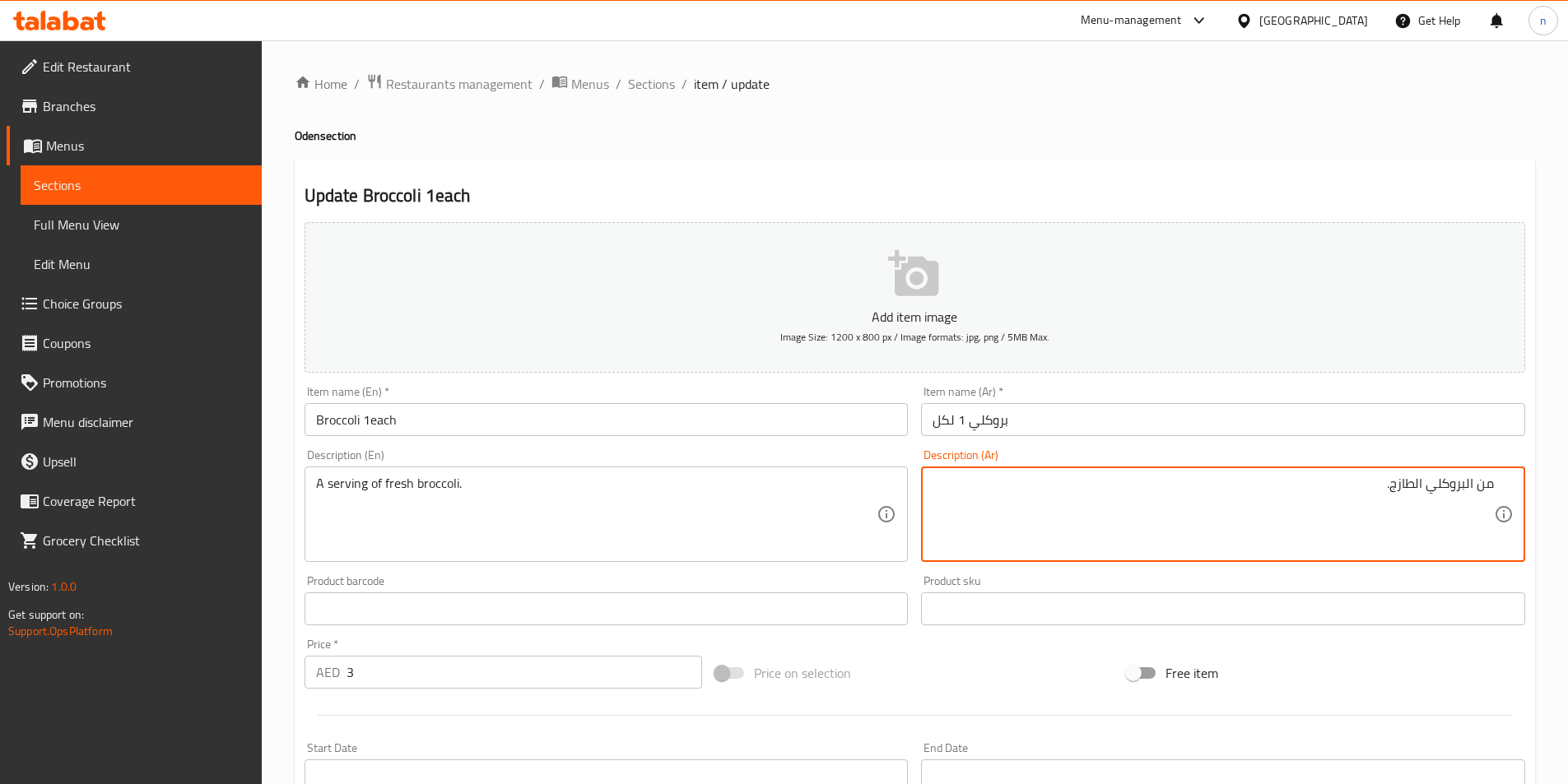
click at [1497, 492] on div "من البروكلي الطازج. Description (Ar)" at bounding box center [1222, 514] width 604 height 96
click at [1489, 484] on textarea "من البروكلي الطازج." at bounding box center [1212, 515] width 561 height 78
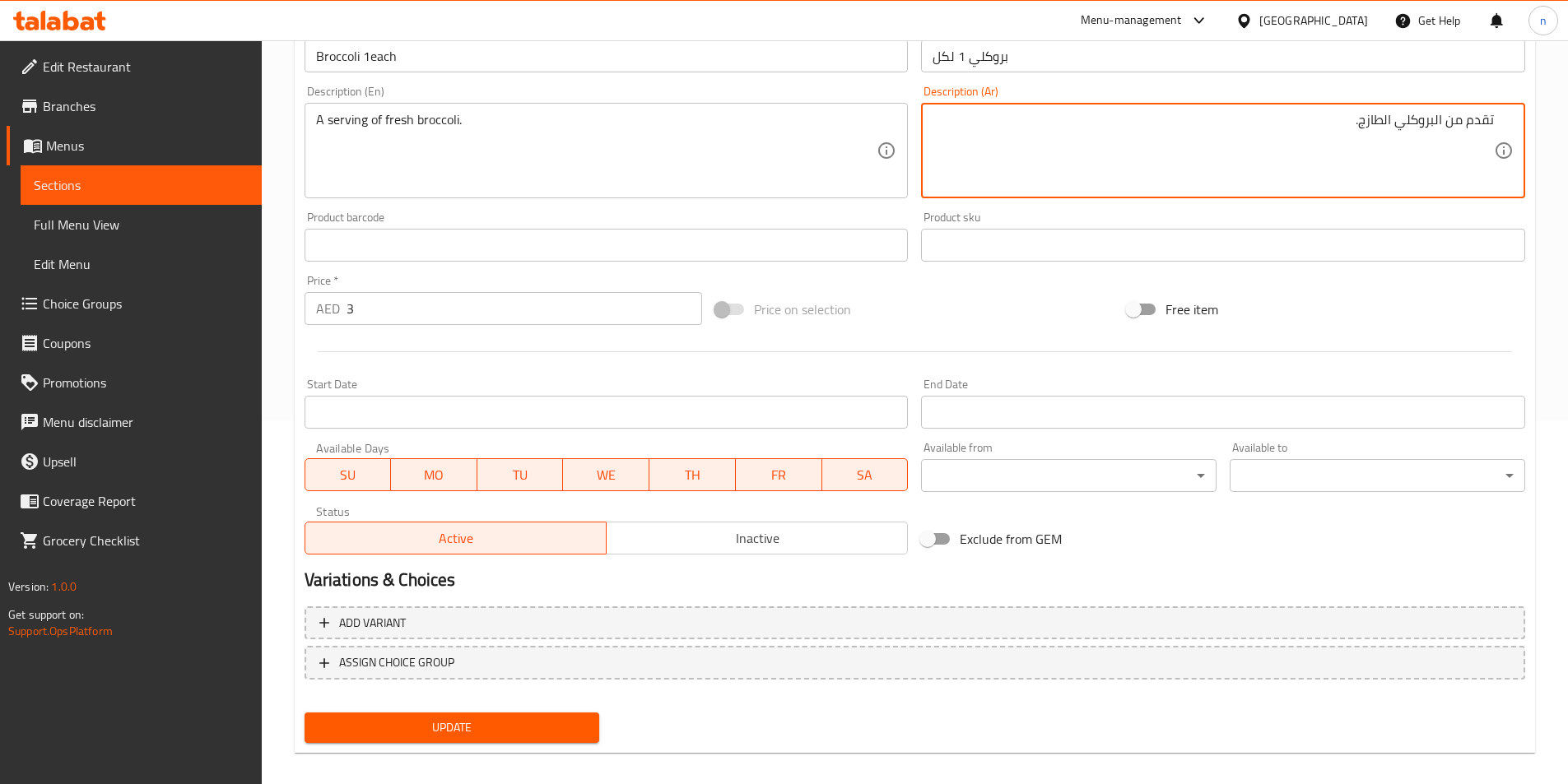
scroll to position [378, 0]
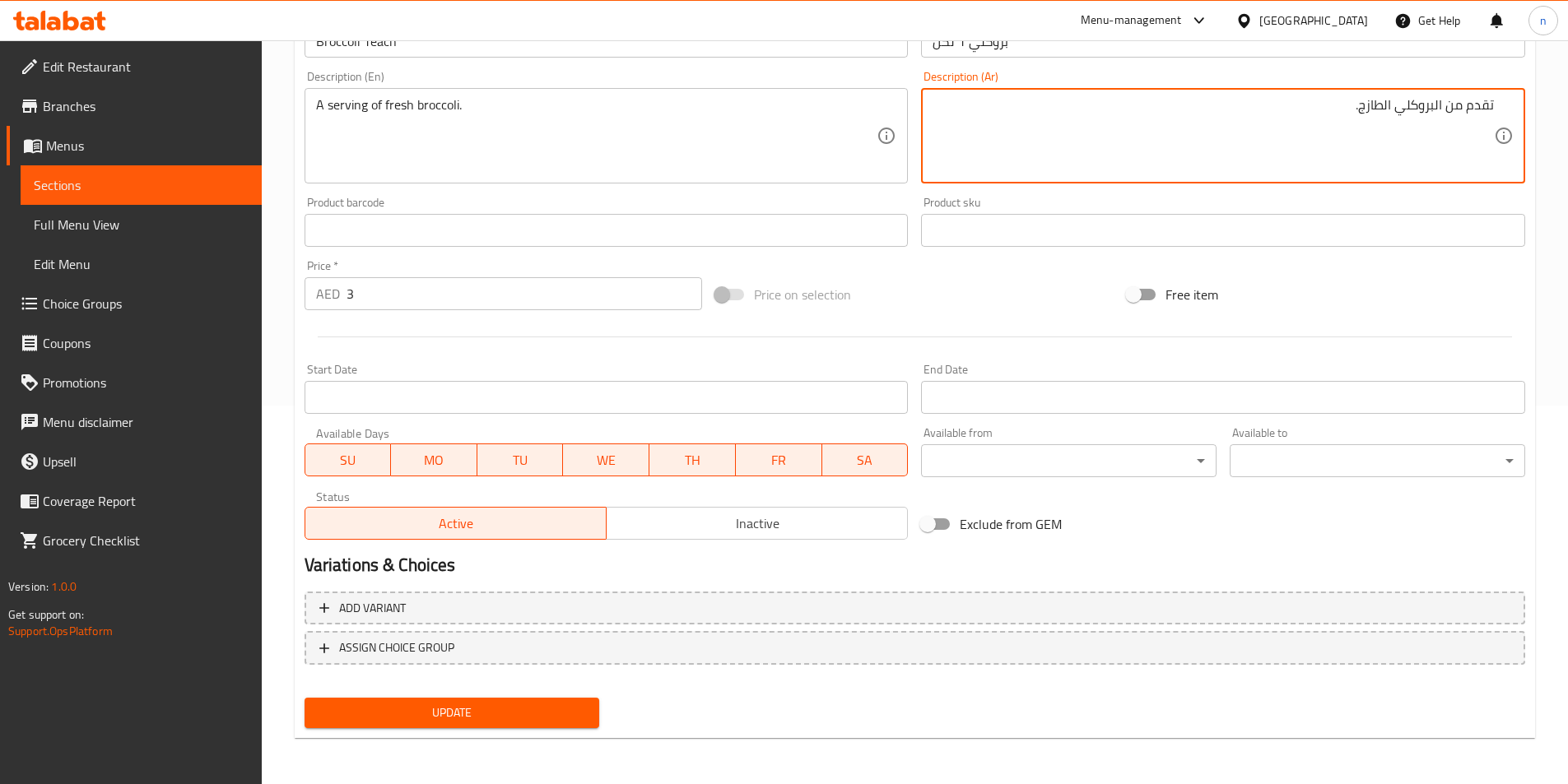
type textarea "تقدم من البروكلي الطازج."
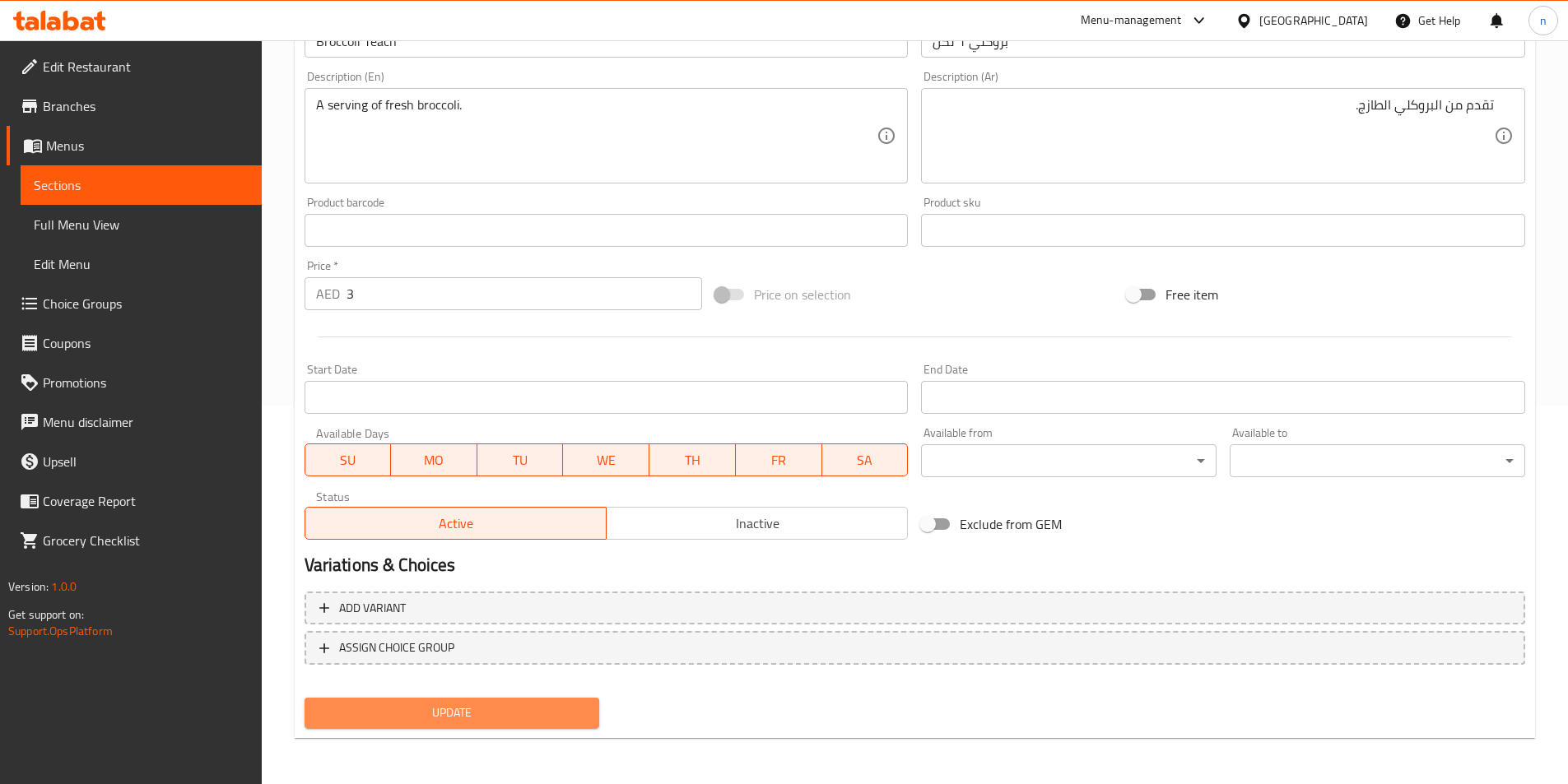
drag, startPoint x: 552, startPoint y: 713, endPoint x: 641, endPoint y: 595, distance: 147.8
click at [555, 711] on span "Update" at bounding box center [452, 713] width 270 height 20
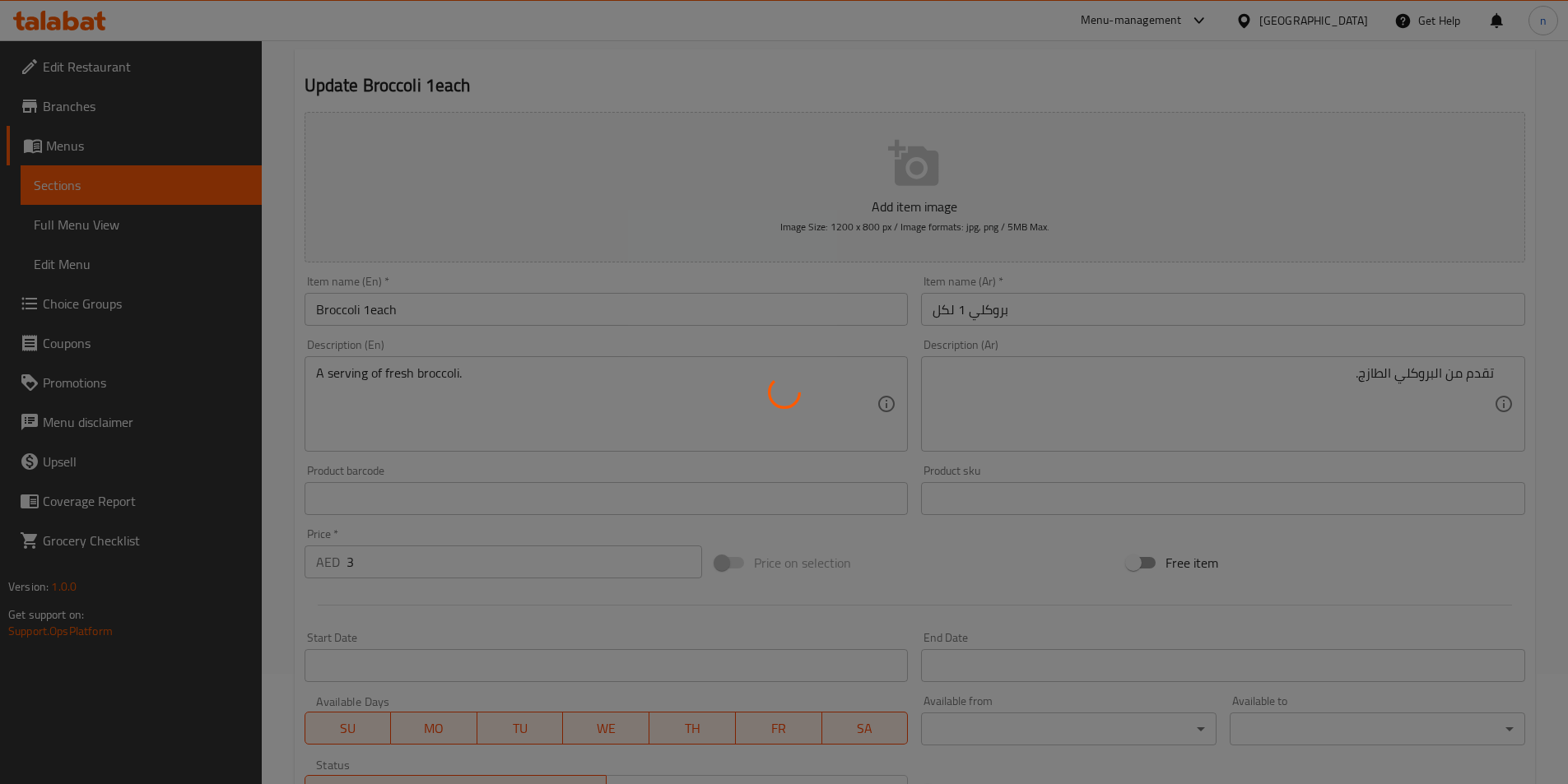
scroll to position [0, 0]
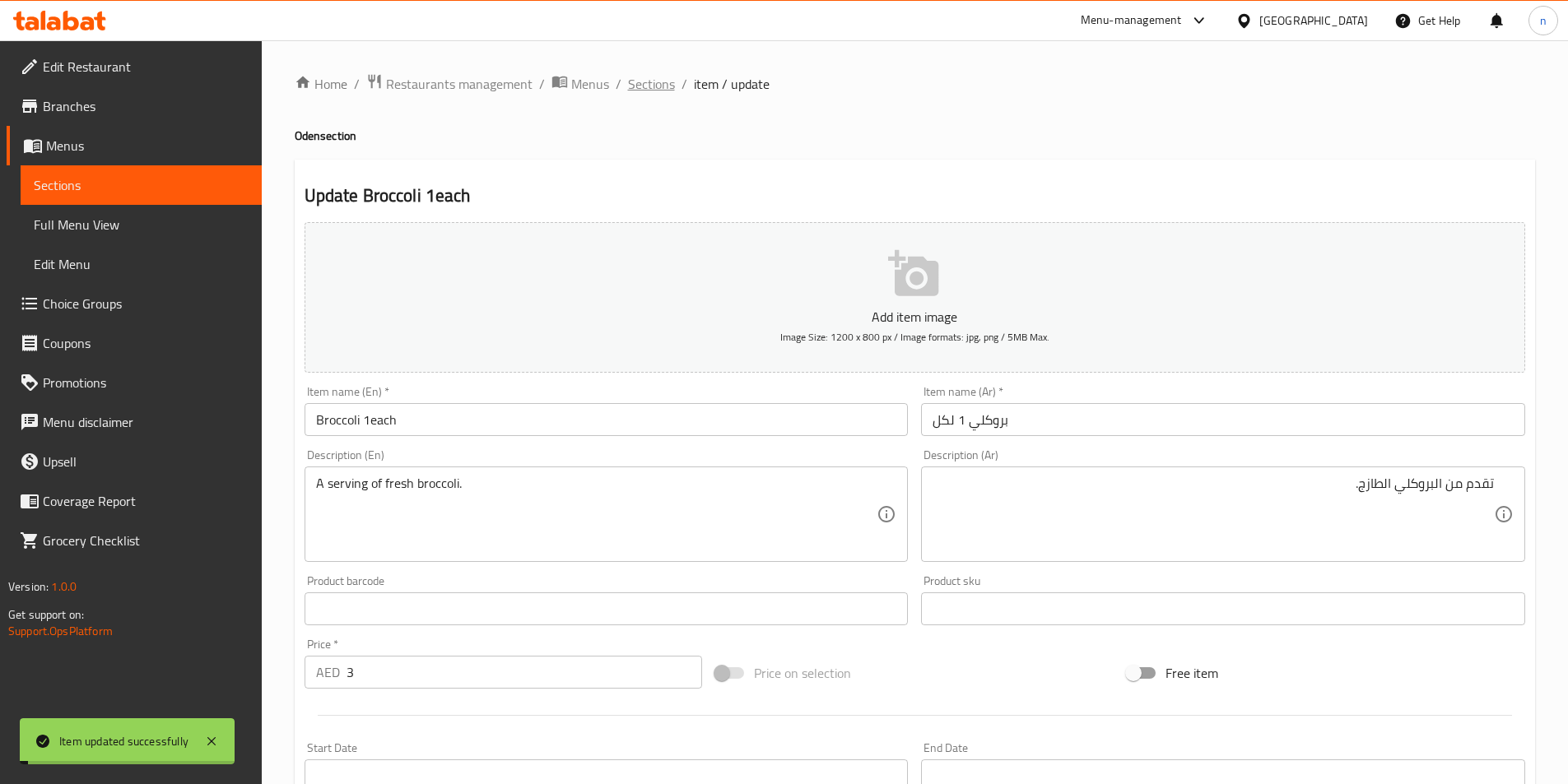
click at [653, 87] on span "Sections" at bounding box center [651, 84] width 47 height 19
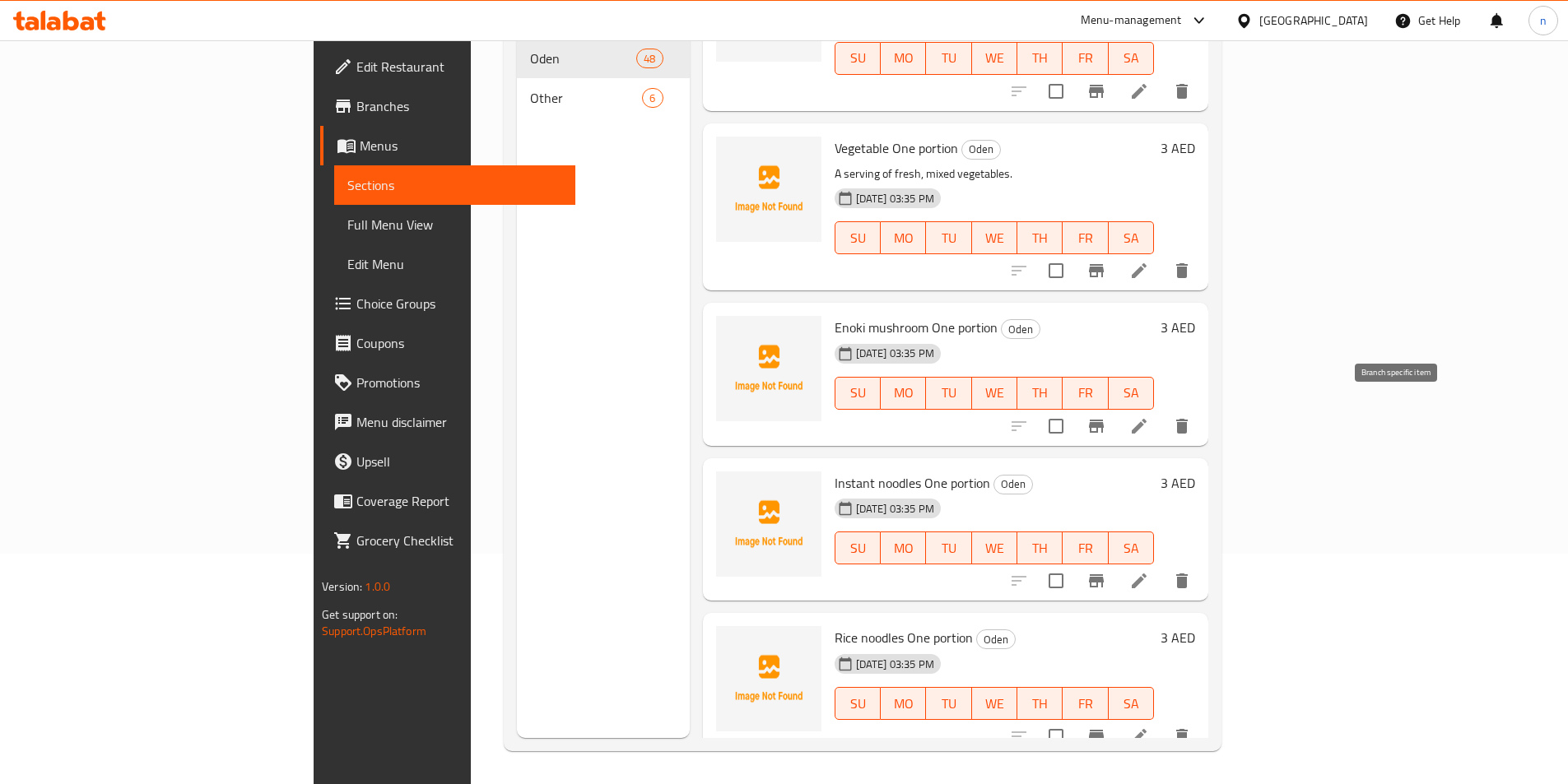
scroll to position [7301, 0]
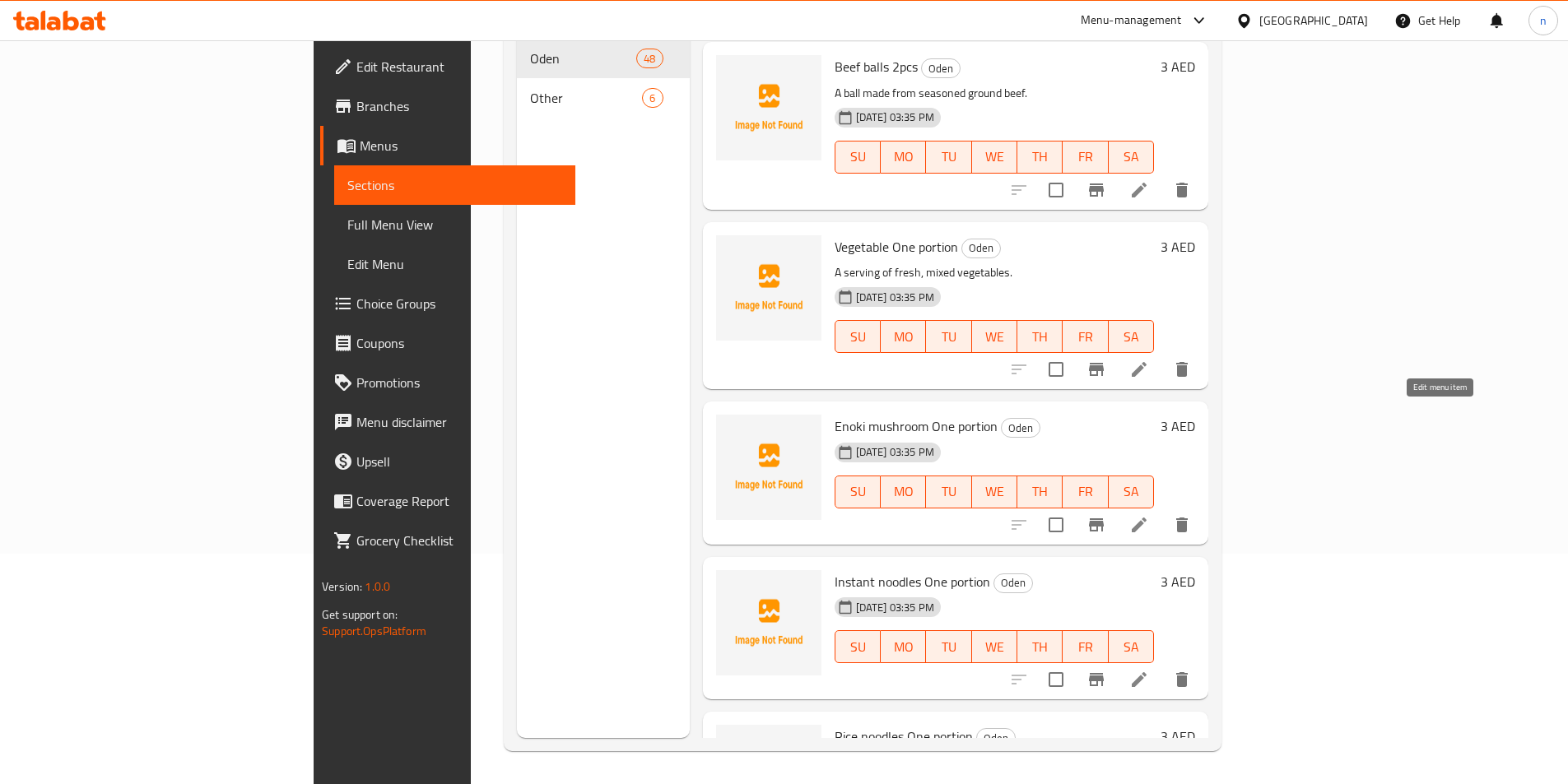
click at [1150, 515] on icon at bounding box center [1139, 524] width 19 height 19
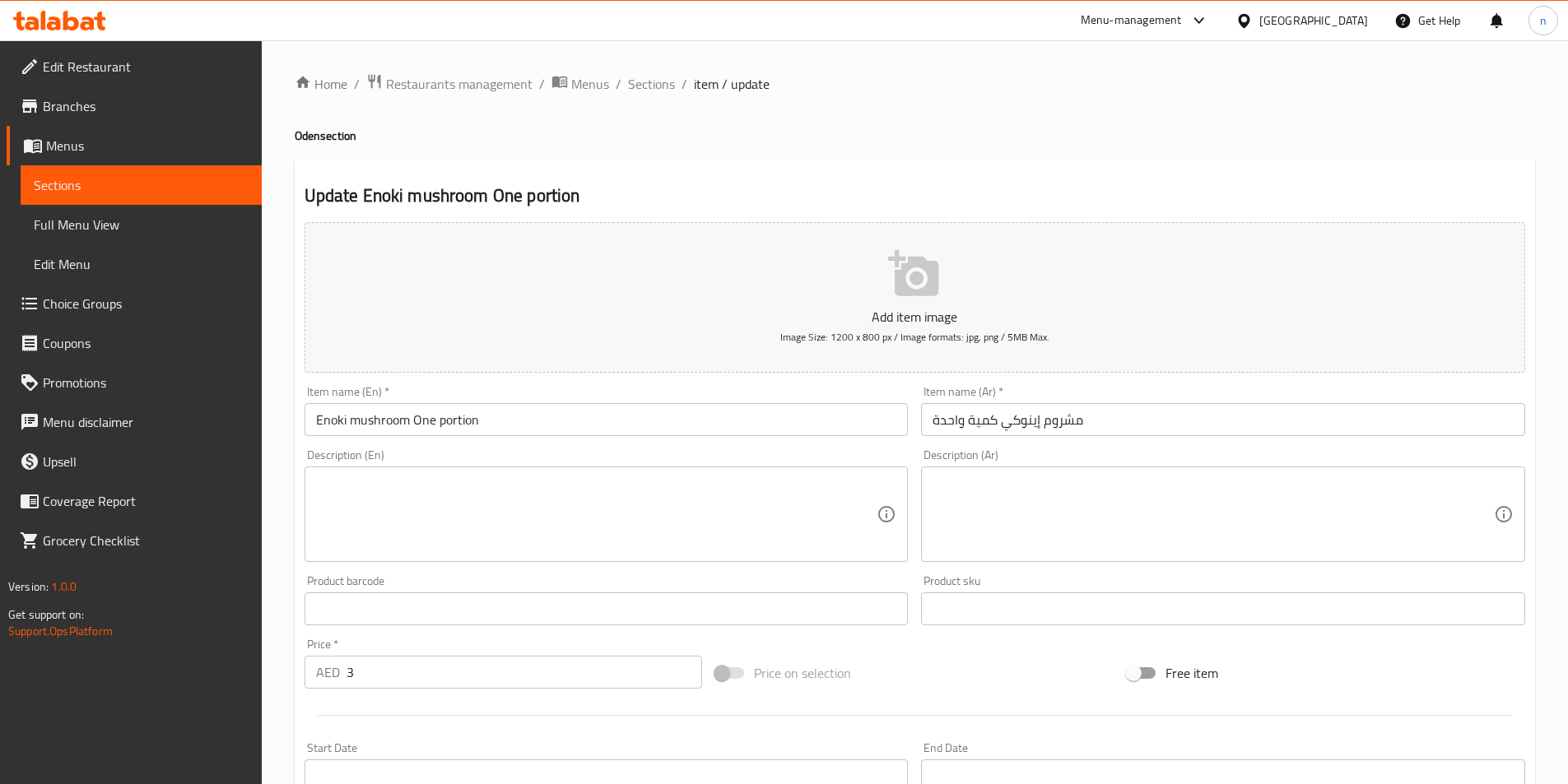
click at [498, 525] on textarea at bounding box center [596, 515] width 561 height 78
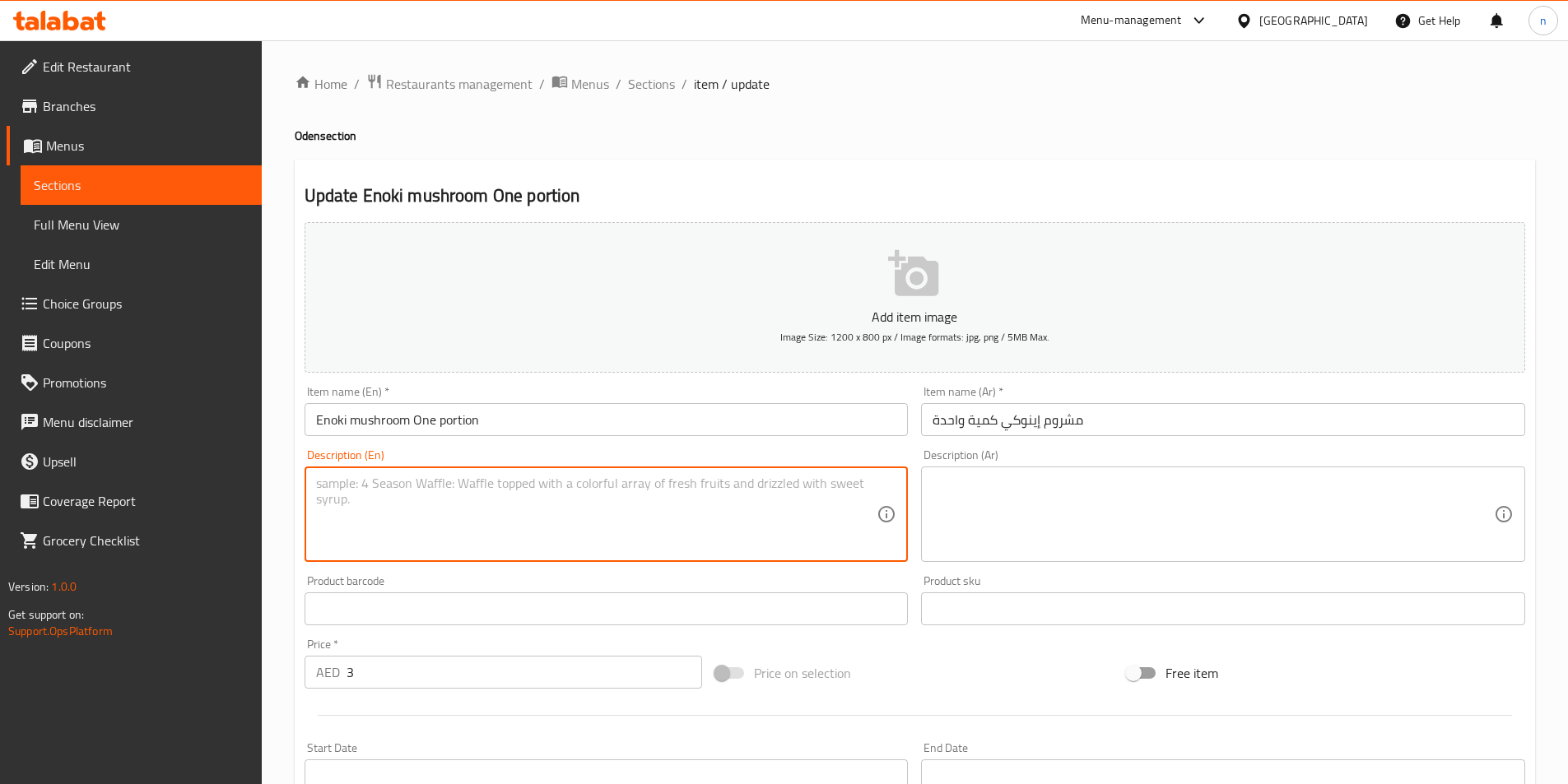
paste textarea "A bundle of delicate, long-stemmed mushrooms."
type textarea "A bundle of delicate, long-stemmed mushrooms."
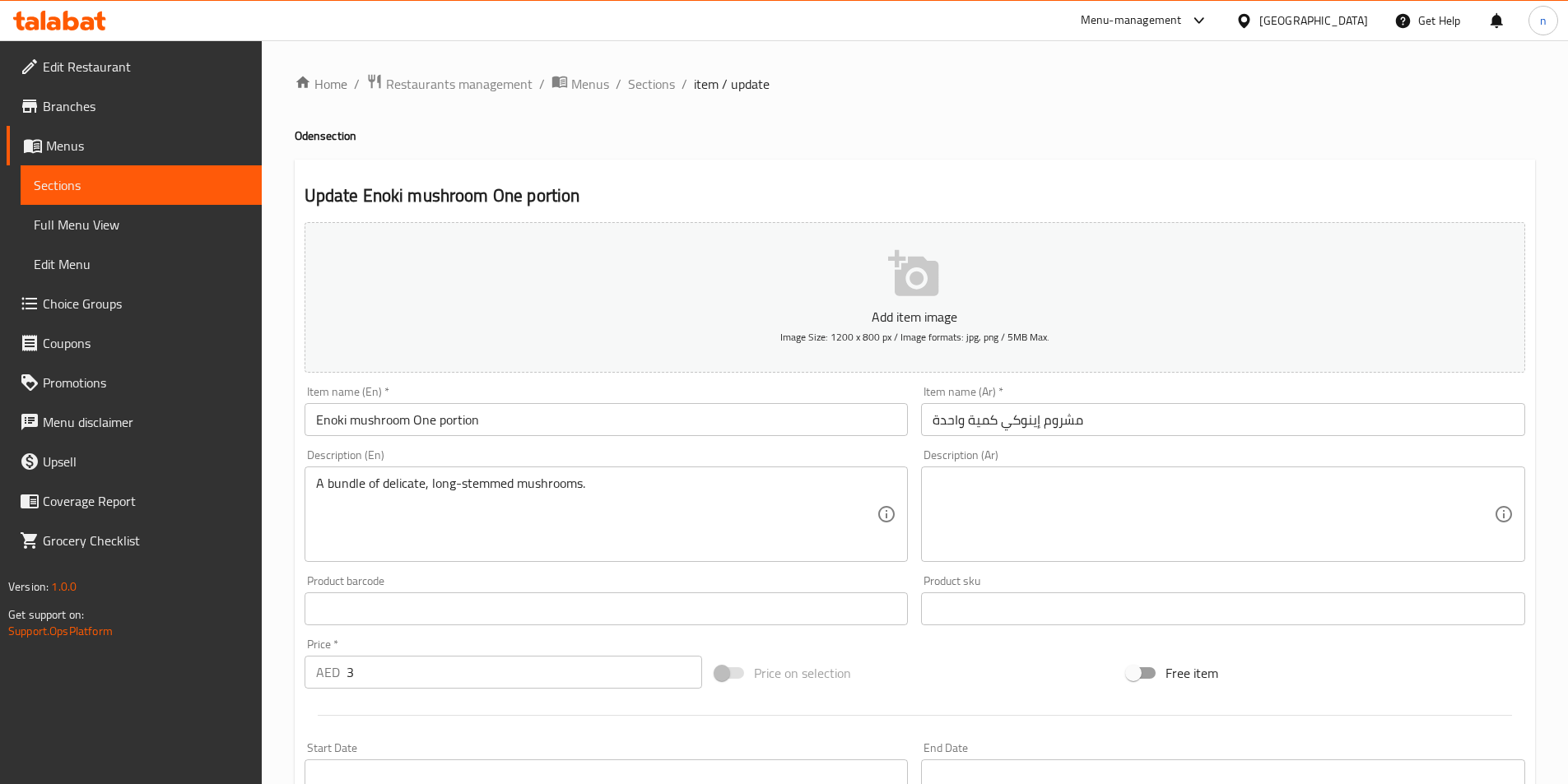
click at [1146, 476] on textarea at bounding box center [1212, 515] width 561 height 78
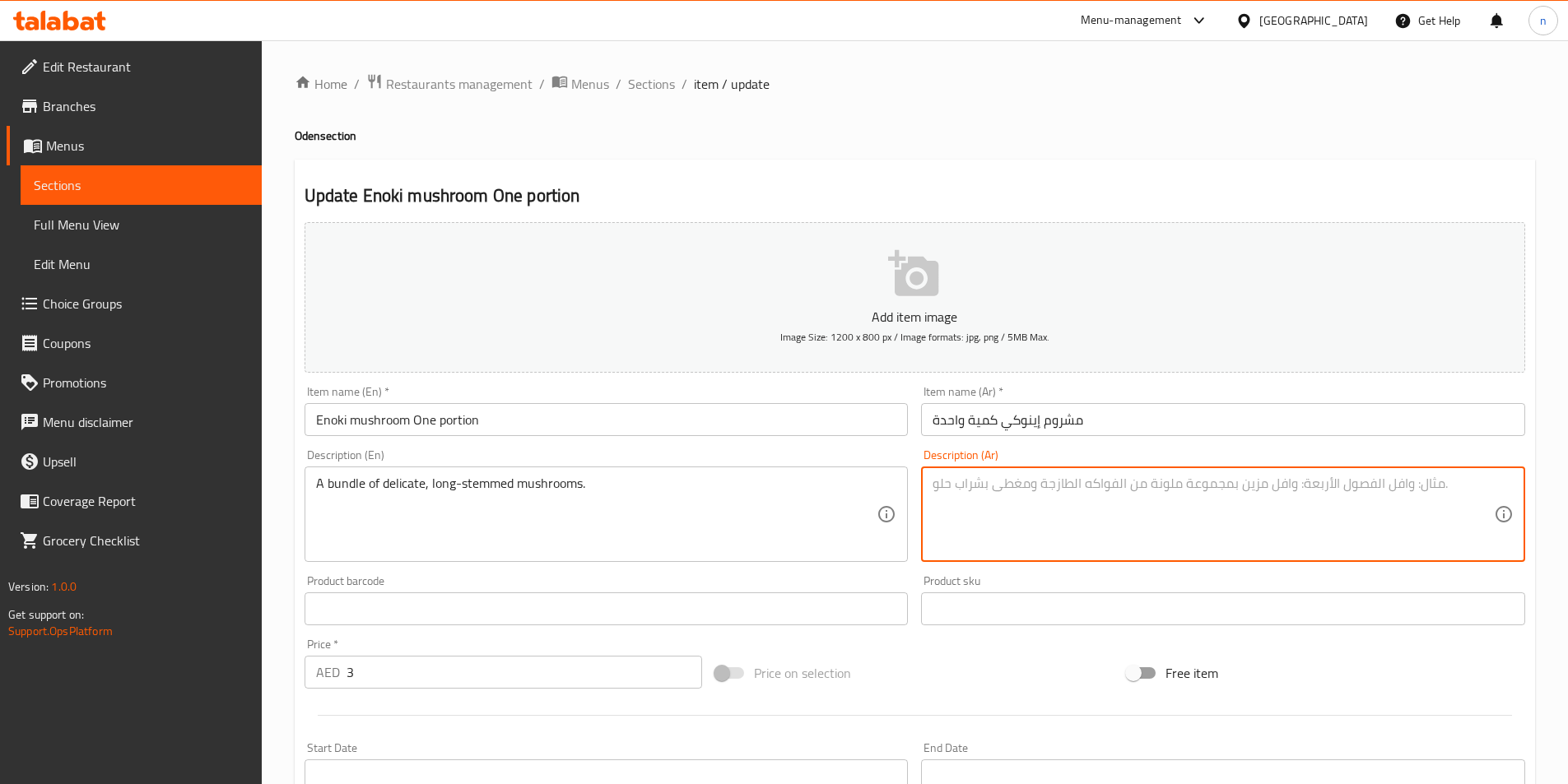
paste textarea "حزمة من الفطر الرقيق ذو الساق الطويلة."
click at [1211, 525] on textarea "حزمة من الفطر الرقيق ذو الساق الطويلة." at bounding box center [1212, 515] width 561 height 78
drag, startPoint x: 1467, startPoint y: 487, endPoint x: 1578, endPoint y: 496, distance: 111.4
click at [1567, 496] on html "​ Menu-management United Arab Emirates Get Help n Edit Restaurant Branches Menu…" at bounding box center [784, 392] width 1568 height 784
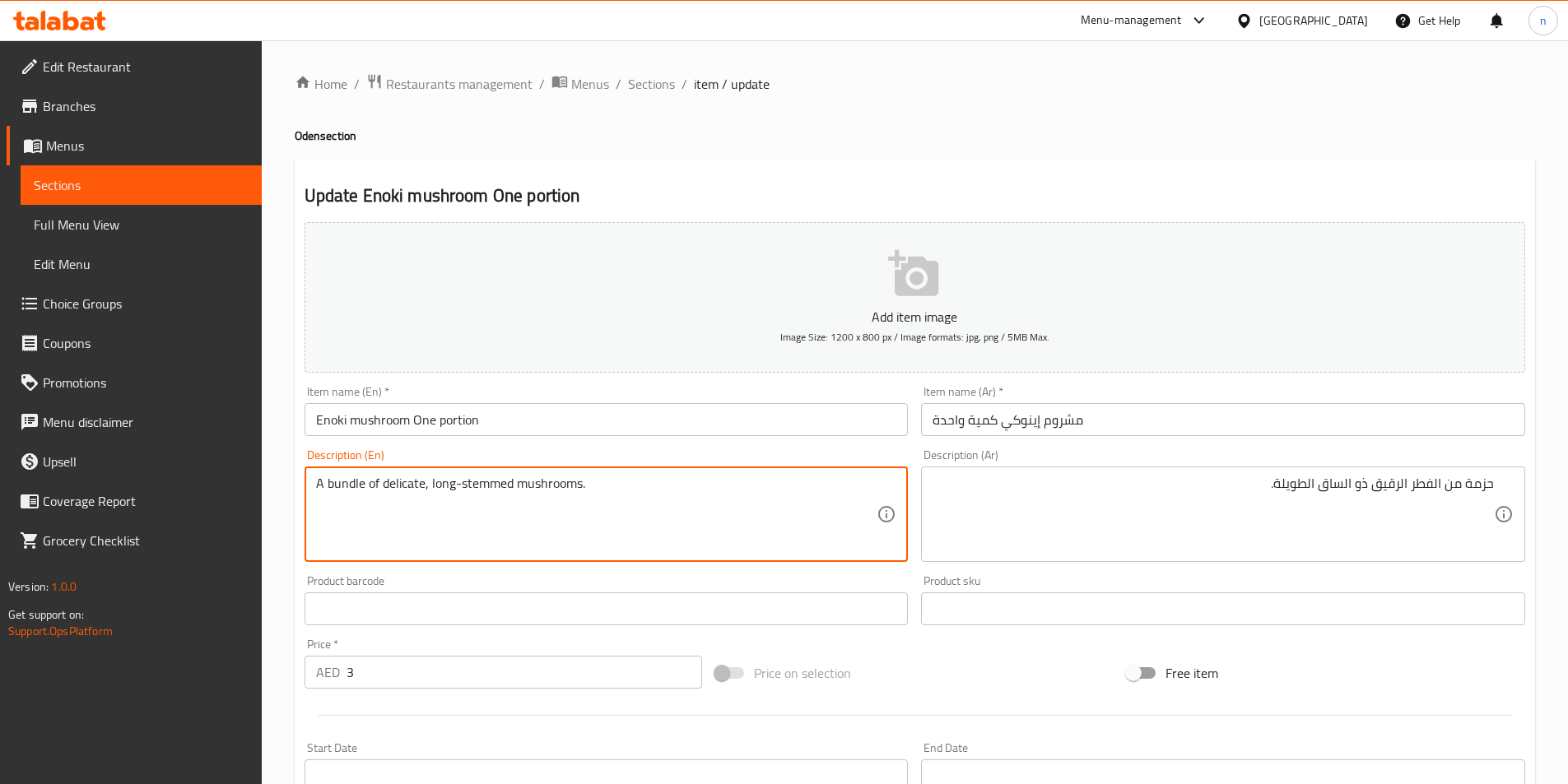
click at [405, 492] on textarea "A bundle of delicate, long-stemmed mushrooms." at bounding box center [596, 515] width 561 height 78
click at [352, 487] on textarea "A bundle of delicate, long-stemmed mushrooms." at bounding box center [596, 515] width 561 height 78
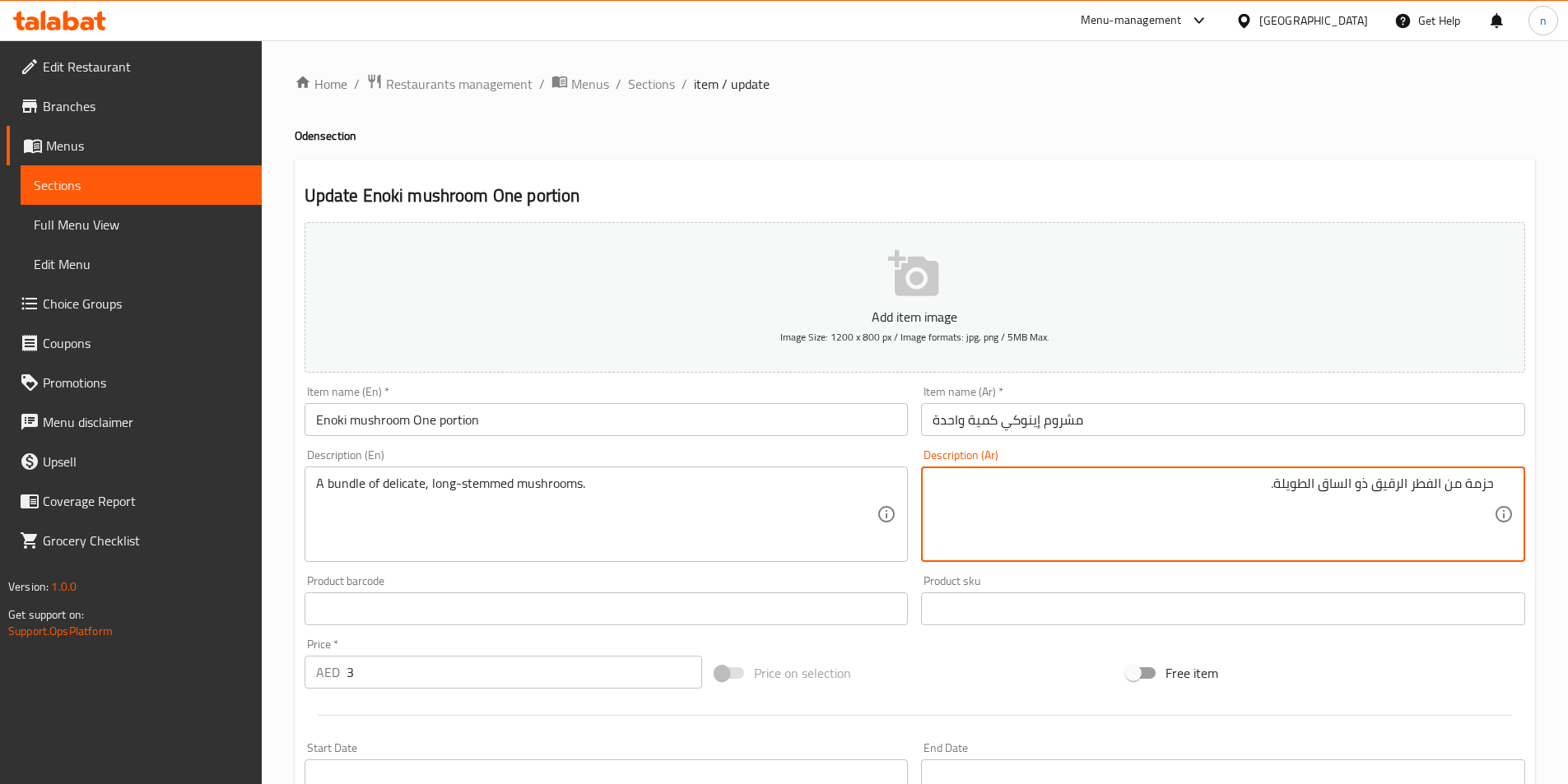
click at [1392, 496] on textarea "حزمة من الفطر الرقيق ذو الساق الطويلة." at bounding box center [1212, 515] width 561 height 78
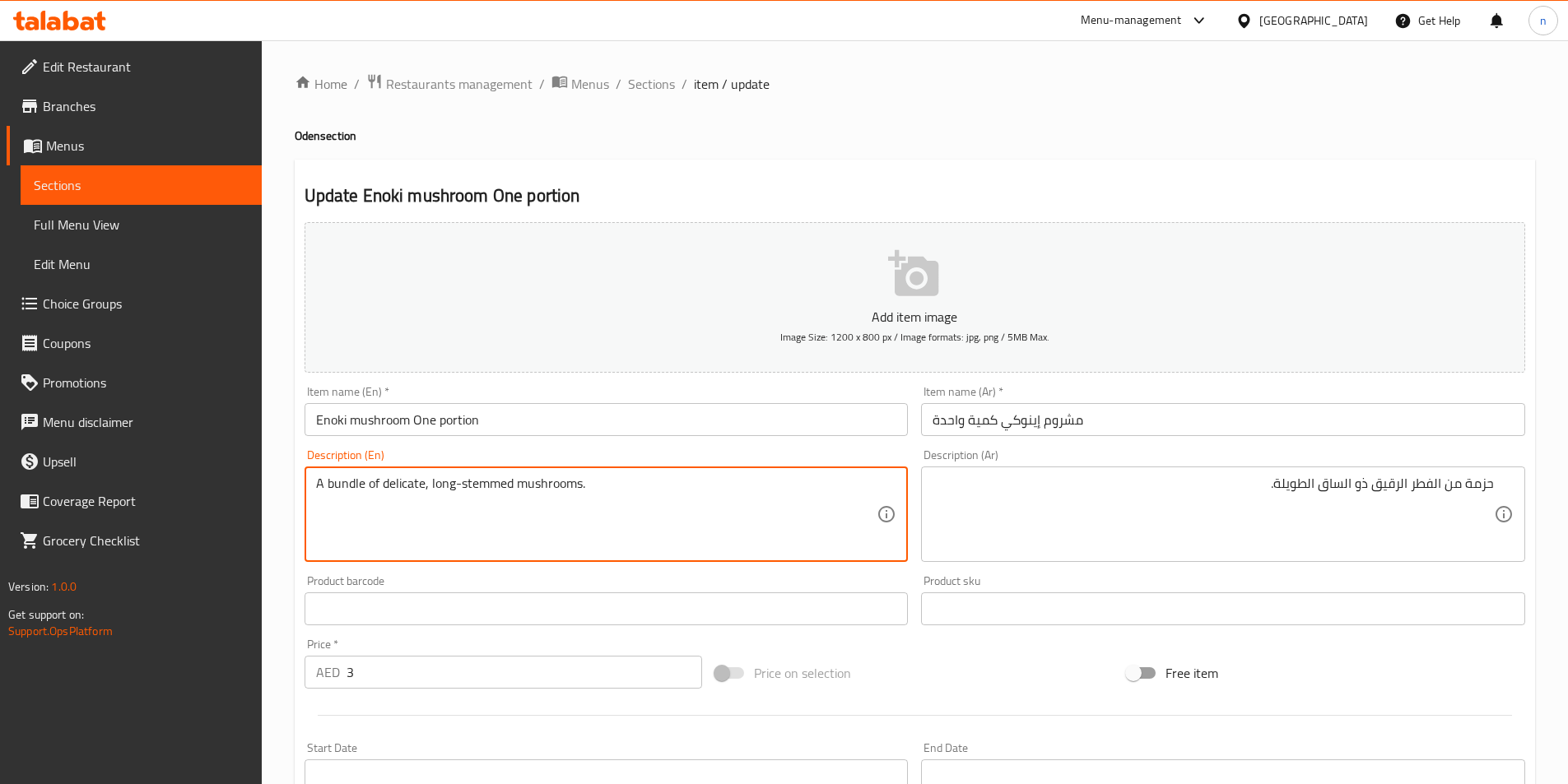
drag, startPoint x: 424, startPoint y: 489, endPoint x: 199, endPoint y: 512, distance: 226.2
drag, startPoint x: 436, startPoint y: 487, endPoint x: 704, endPoint y: 509, distance: 268.9
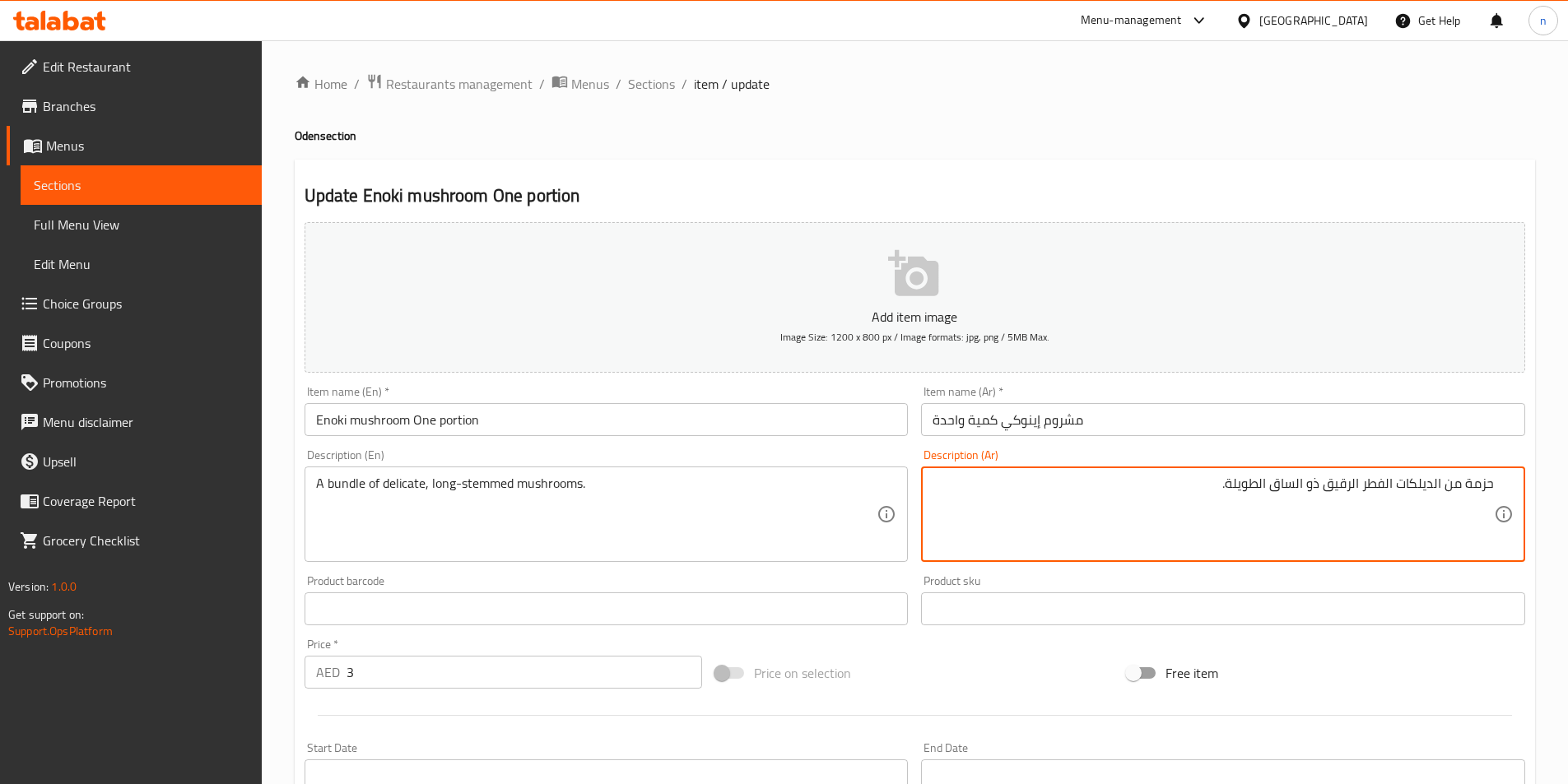
drag, startPoint x: 1327, startPoint y: 496, endPoint x: 1352, endPoint y: 503, distance: 26.0
type textarea "حزمة من الديلكات الفطر ذو الساق الطويلة."
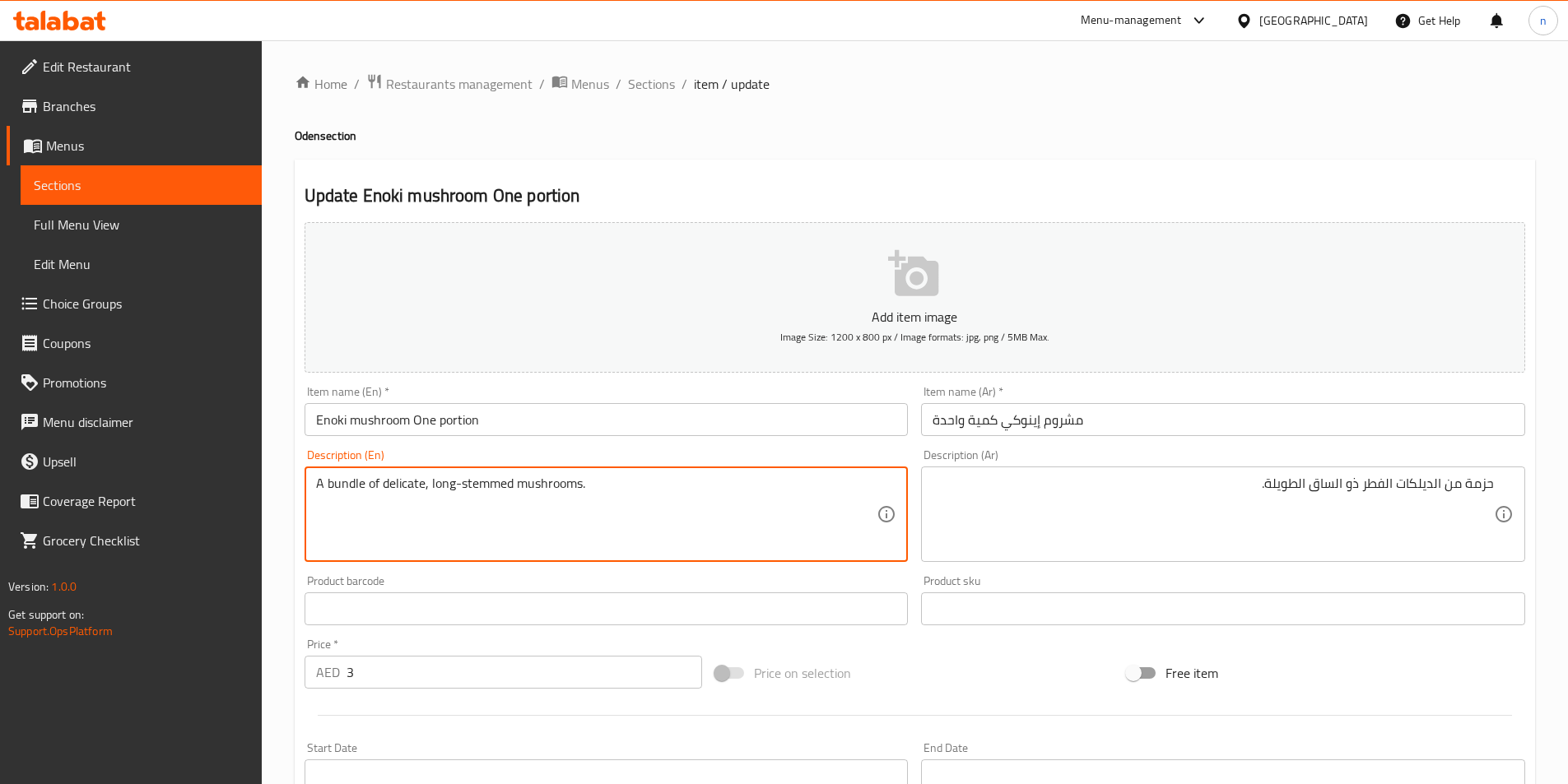
click at [437, 493] on textarea "A bundle of delicate, long-stemmed mushrooms." at bounding box center [596, 515] width 561 height 78
click at [493, 486] on textarea "A bundle of delicate, long-stemmed mushrooms." at bounding box center [596, 515] width 561 height 78
click at [491, 486] on textarea "A bundle of delicate, long-stemmed mushrooms." at bounding box center [596, 515] width 561 height 78
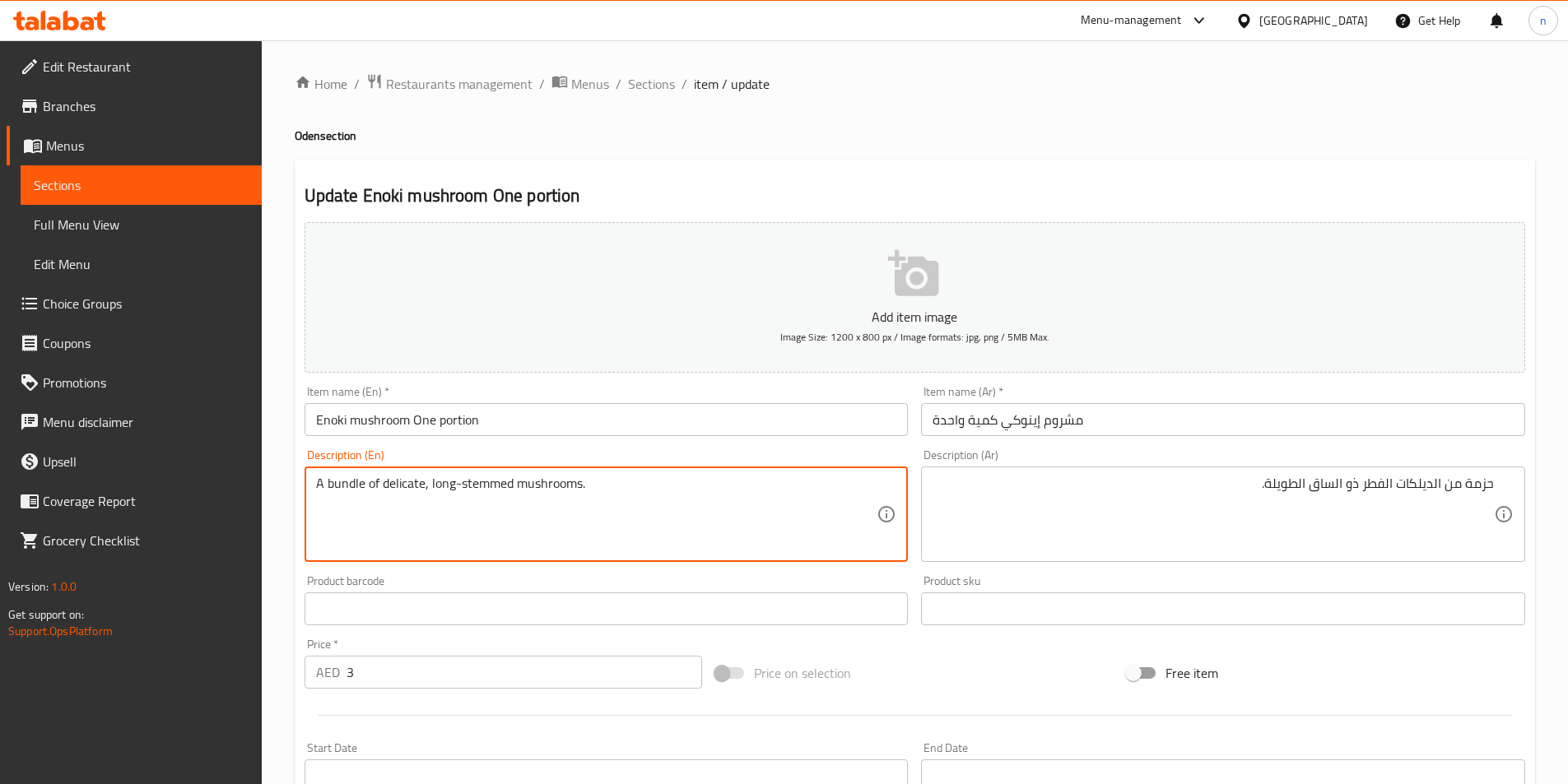
click at [696, 553] on div "A bundle of delicate, long-stemmed mushrooms. Description (En)" at bounding box center [606, 514] width 604 height 96
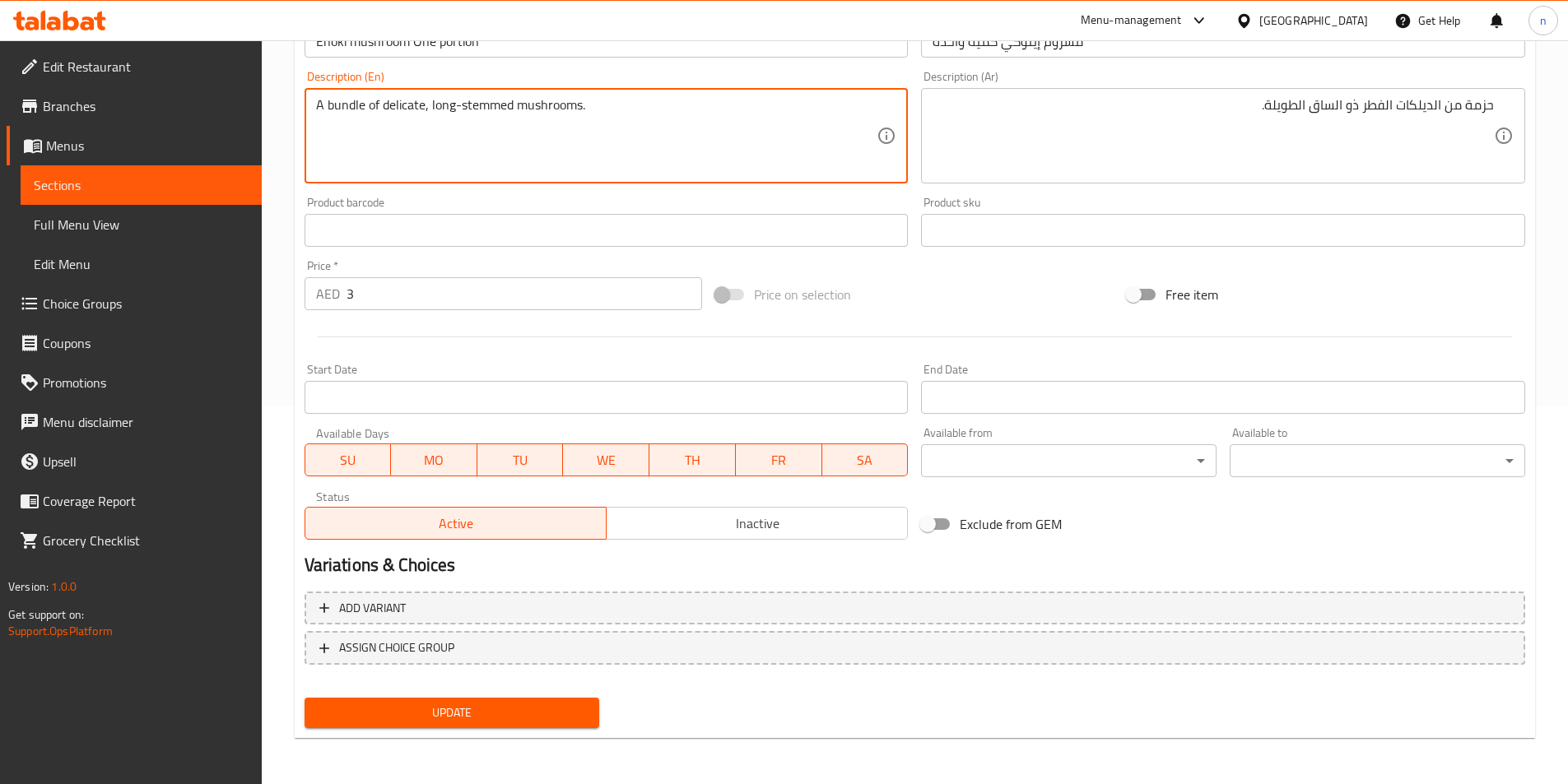
drag, startPoint x: 548, startPoint y: 712, endPoint x: 558, endPoint y: 714, distance: 10.2
click at [549, 712] on span "Update" at bounding box center [452, 713] width 270 height 20
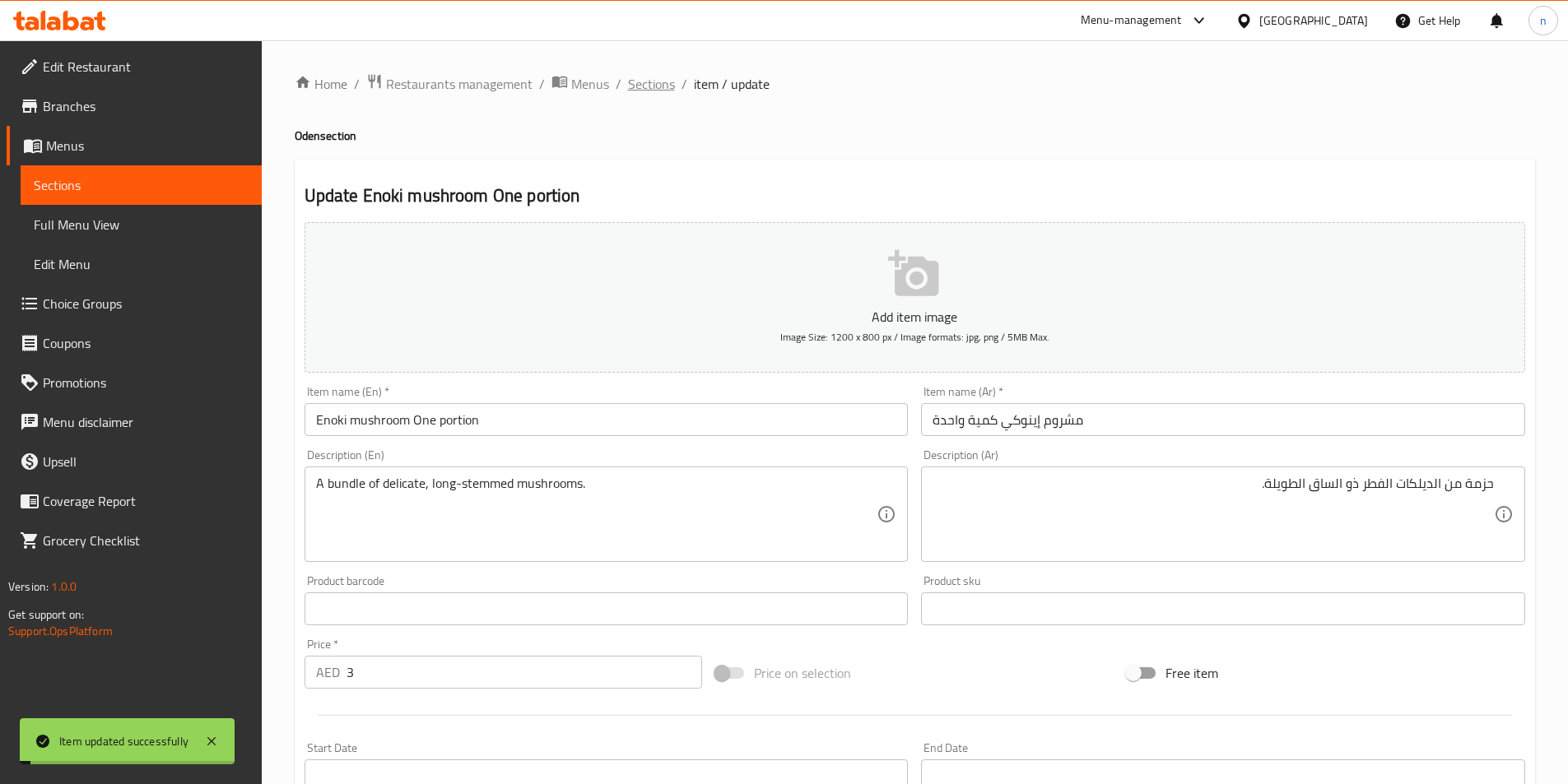
click at [668, 85] on span "Sections" at bounding box center [651, 84] width 47 height 19
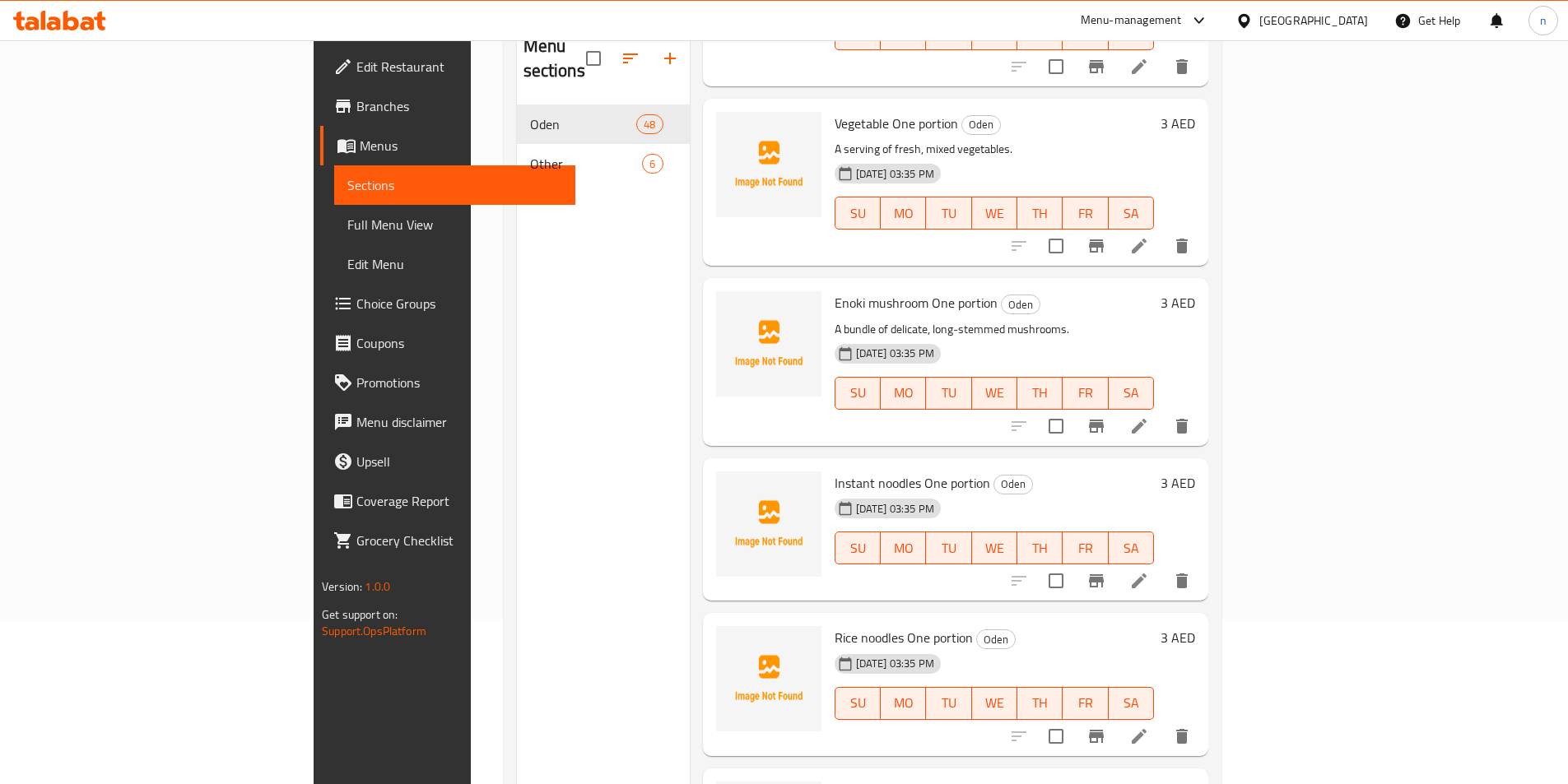
scroll to position [231, 0]
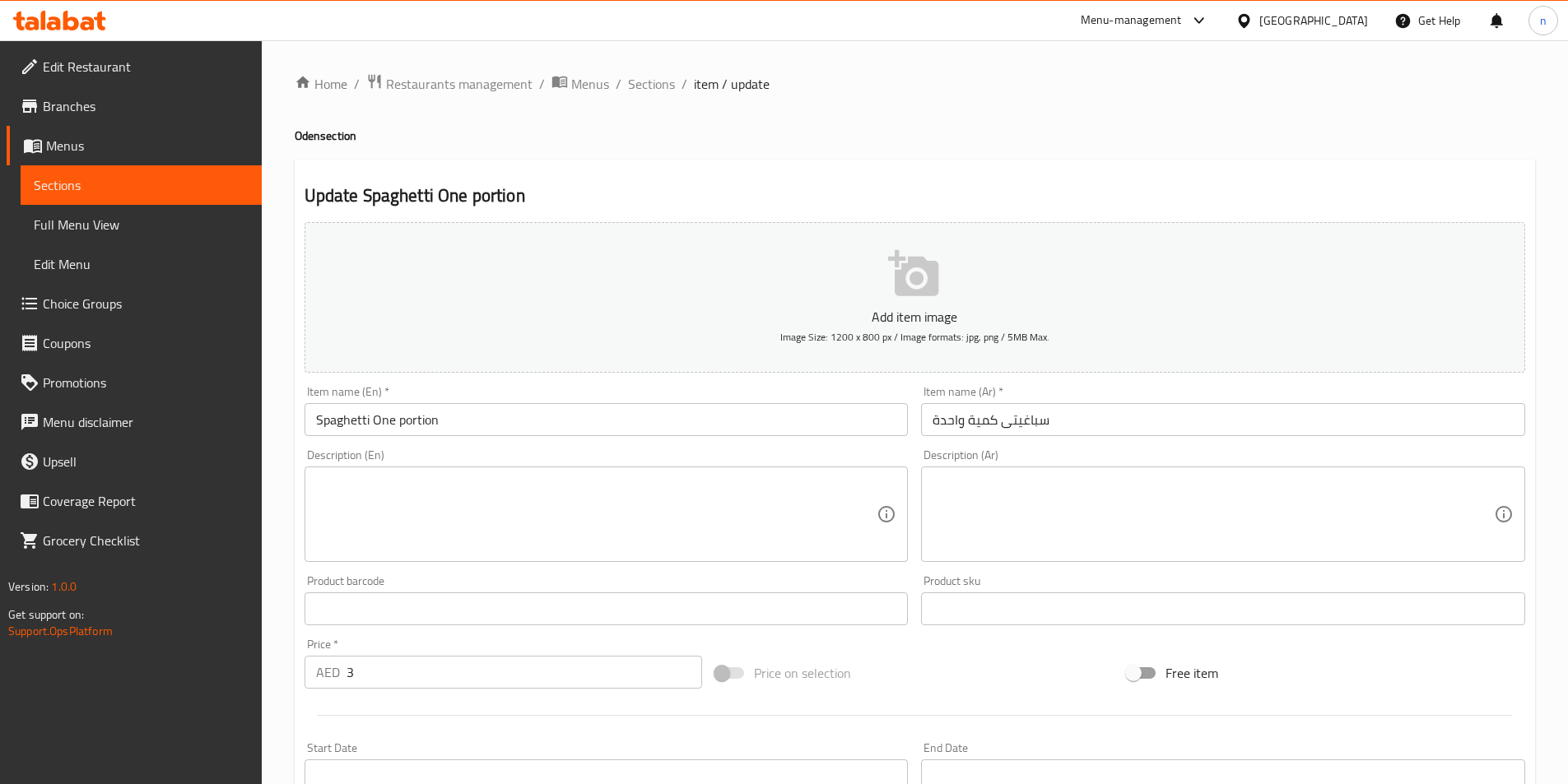
click at [705, 508] on textarea at bounding box center [596, 515] width 561 height 78
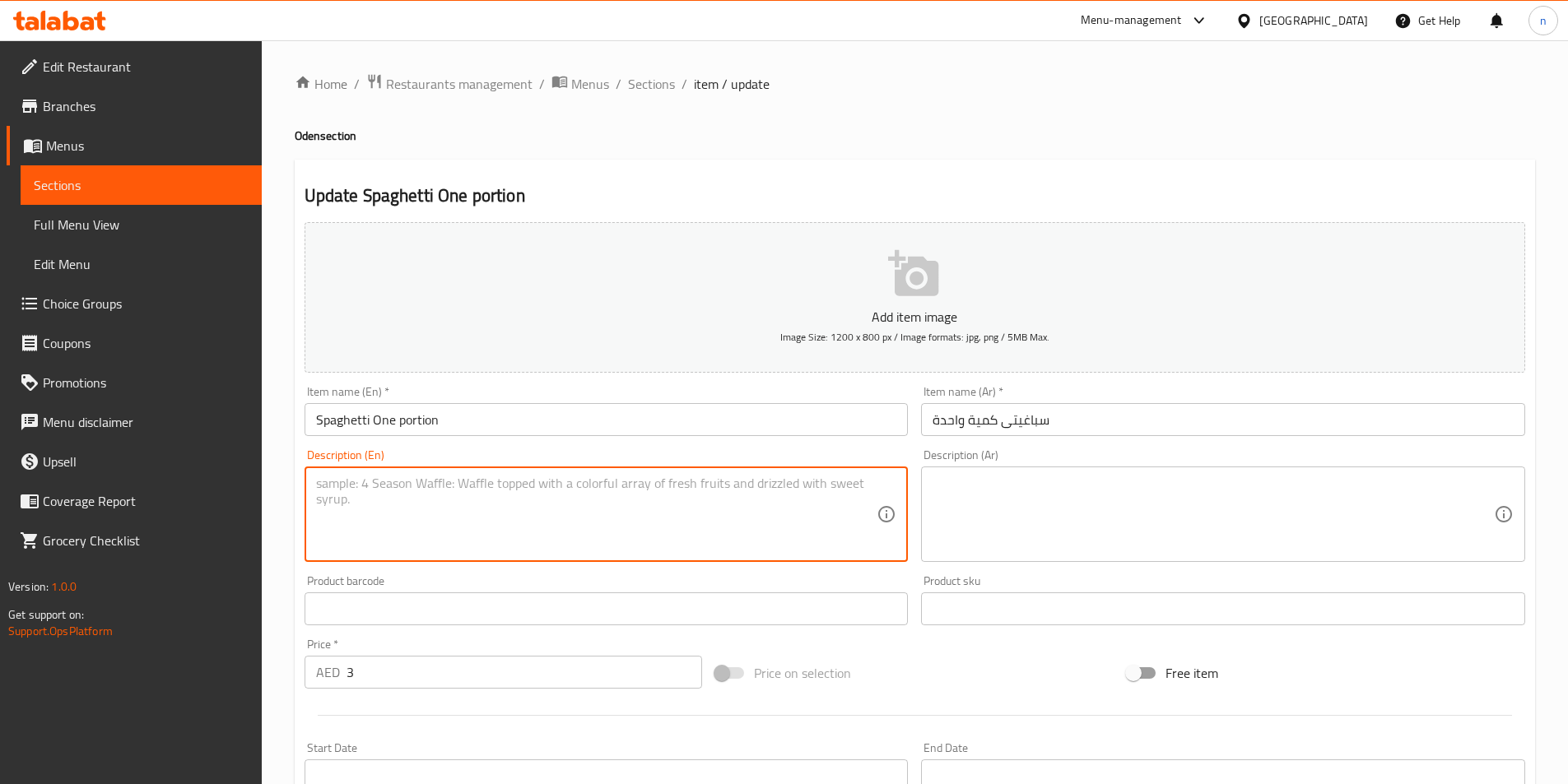
paste textarea "A serving of thin, cylindrical pasta."
type textarea "A serving of thin, cylindrical pasta."
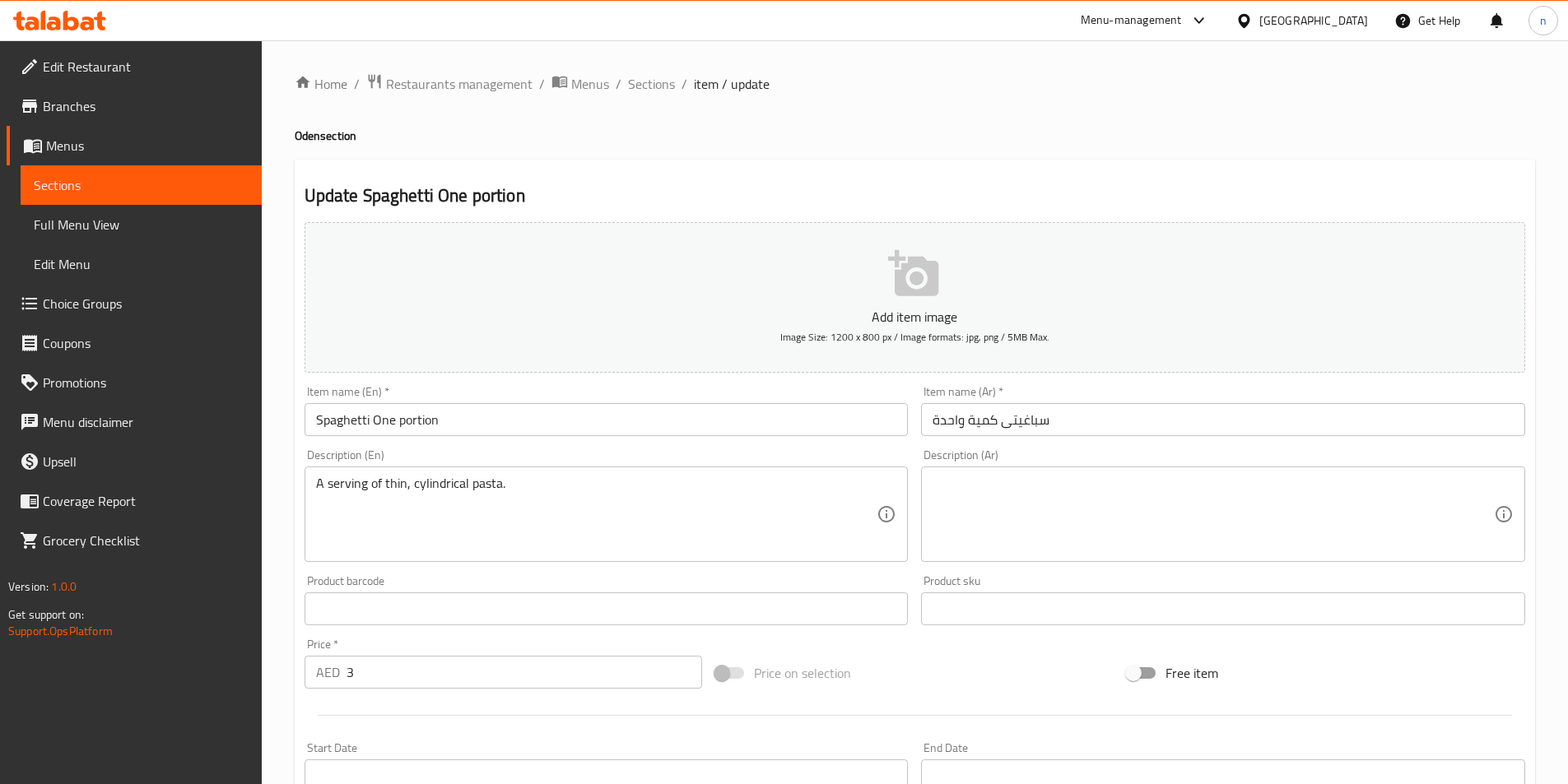
click at [1396, 513] on textarea at bounding box center [1212, 515] width 561 height 78
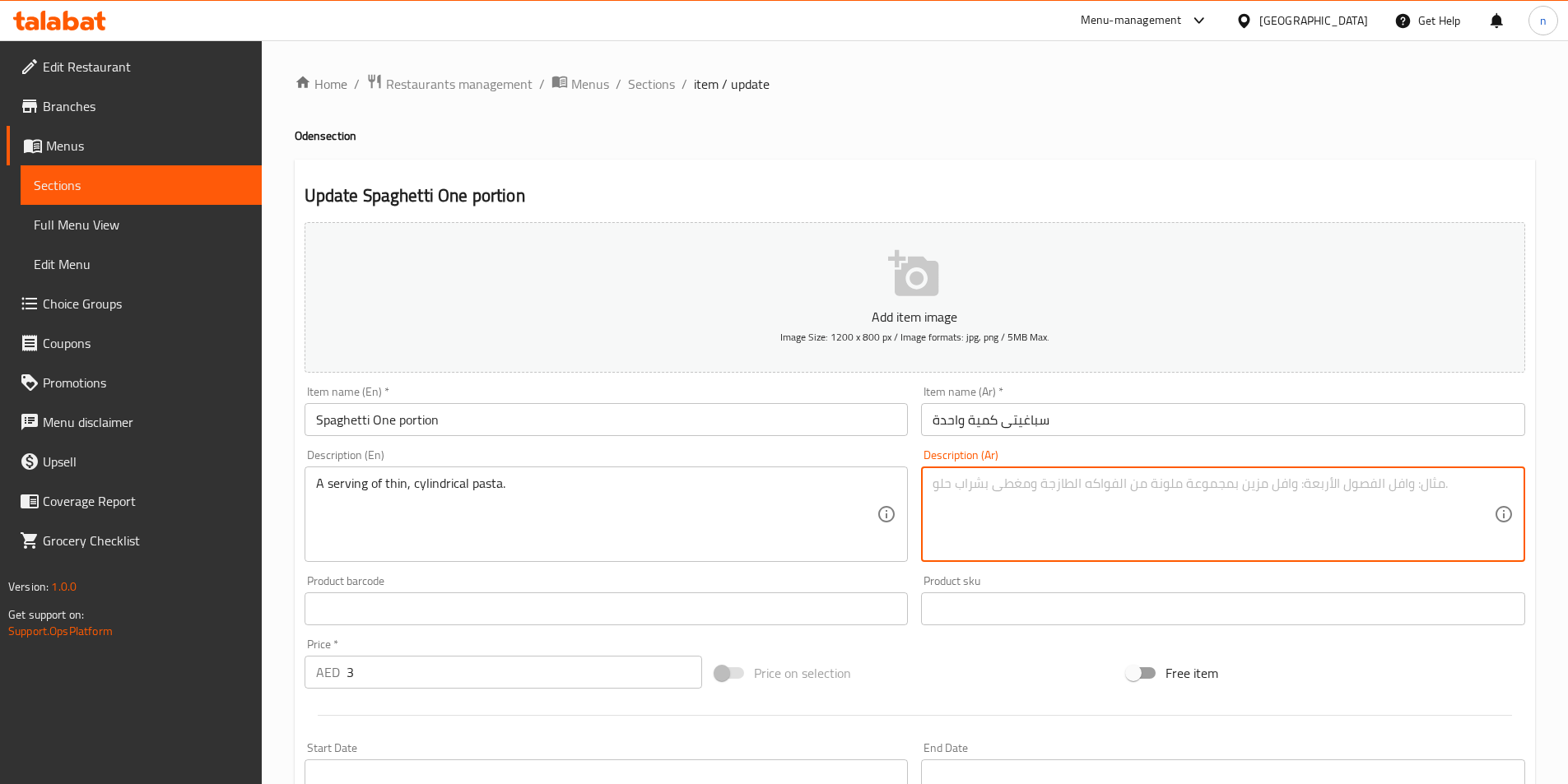
paste textarea "طبق من المعكرونة الرقيقة الأسطوانية."
drag, startPoint x: 1470, startPoint y: 488, endPoint x: 1580, endPoint y: 503, distance: 111.0
click at [1567, 500] on html "​ Menu-management United Arab Emirates Get Help n Edit Restaurant Branches Menu…" at bounding box center [784, 392] width 1568 height 784
type textarea "تقديم من المعكرونة الرقيقة الأسطوانية."
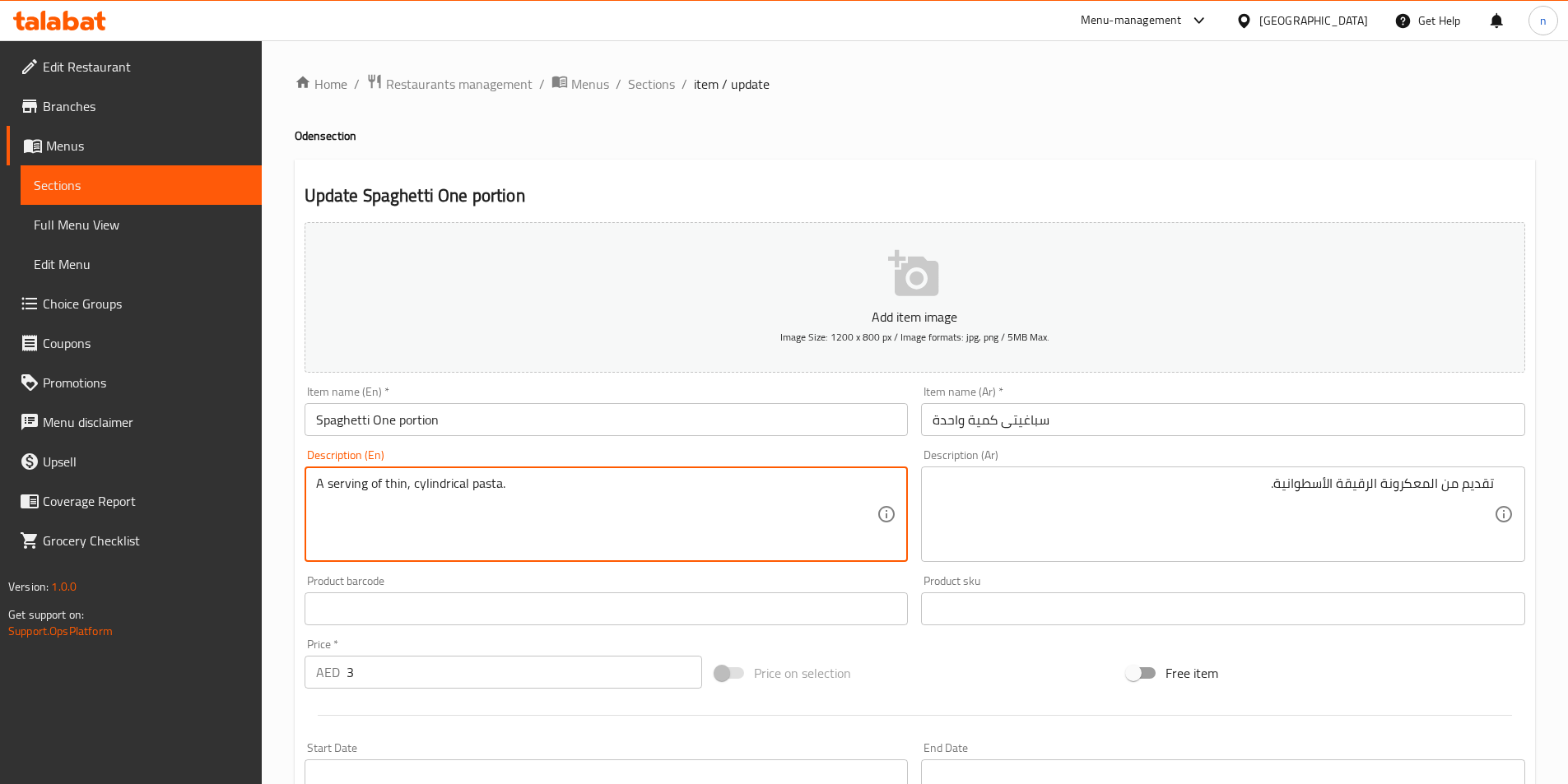
click at [458, 491] on textarea "A serving of thin, cylindrical pasta." at bounding box center [596, 515] width 561 height 78
click at [769, 515] on textarea "A serving of thin, cylindrical pasta." at bounding box center [596, 515] width 561 height 78
drag, startPoint x: 646, startPoint y: 487, endPoint x: 640, endPoint y: 497, distance: 11.7
click at [645, 487] on textarea "A serving of thin, cylindrical pasta." at bounding box center [596, 515] width 561 height 78
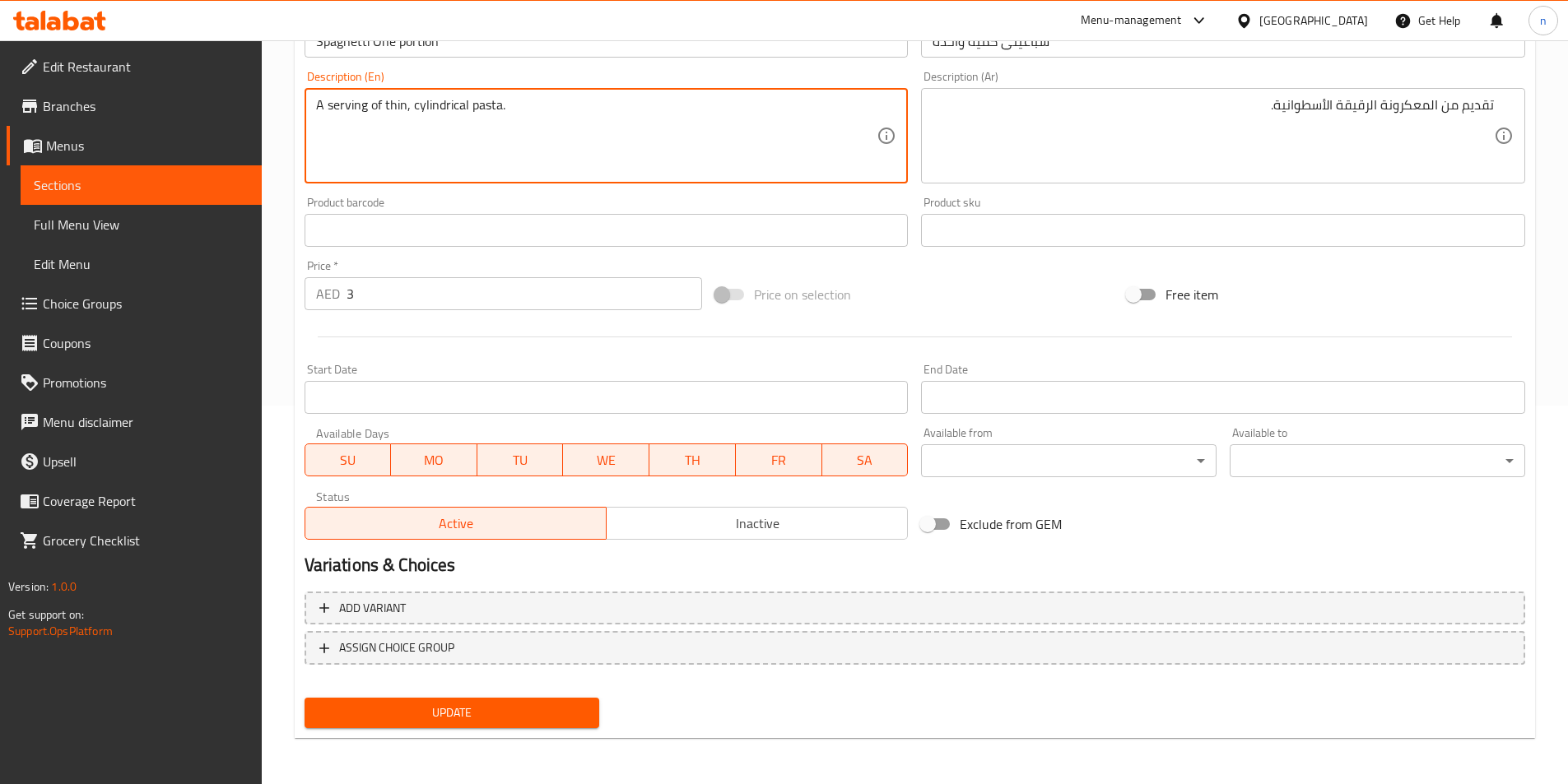
drag, startPoint x: 512, startPoint y: 709, endPoint x: 521, endPoint y: 691, distance: 20.1
click at [510, 710] on span "Update" at bounding box center [452, 713] width 270 height 20
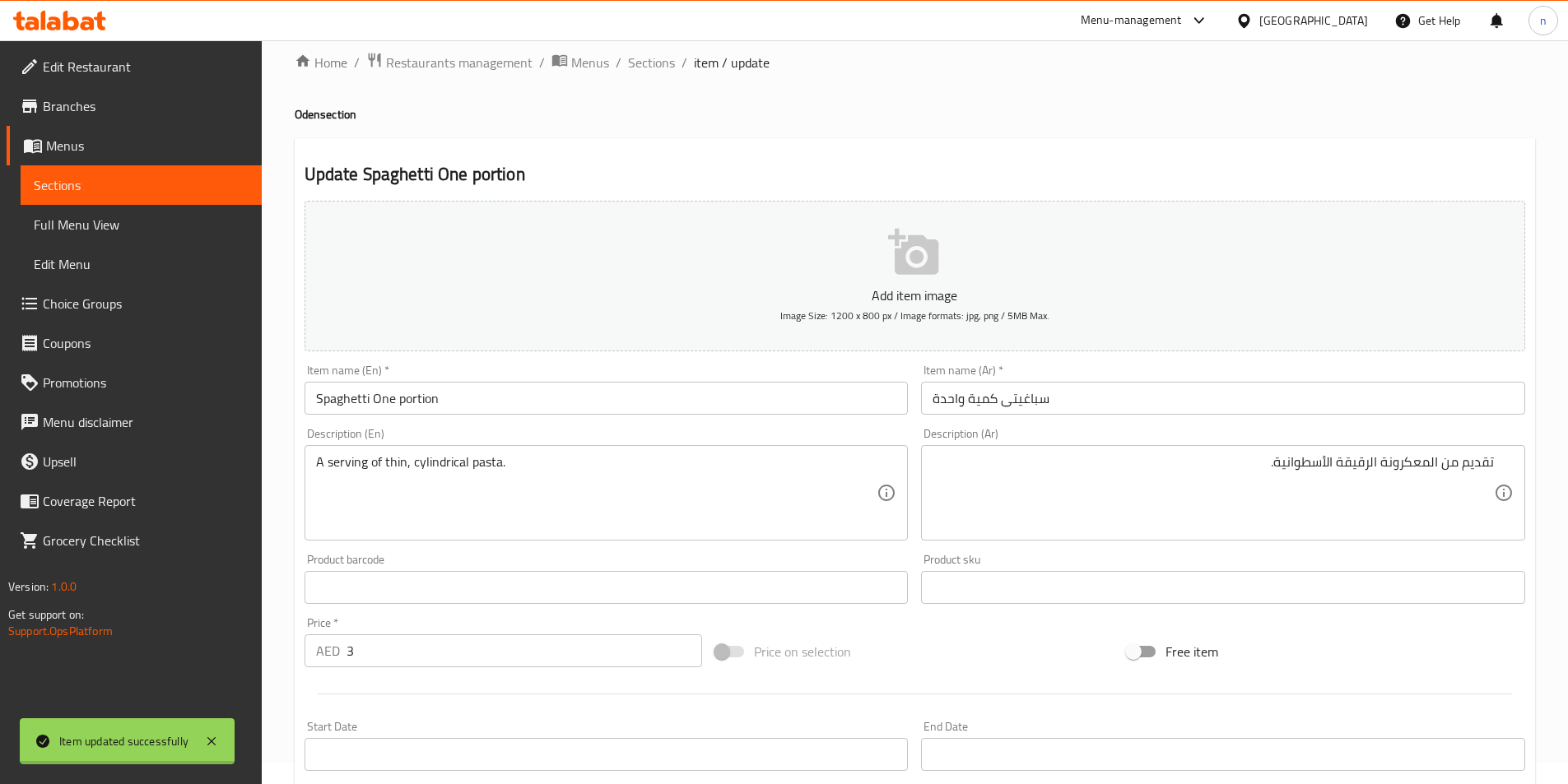
scroll to position [0, 0]
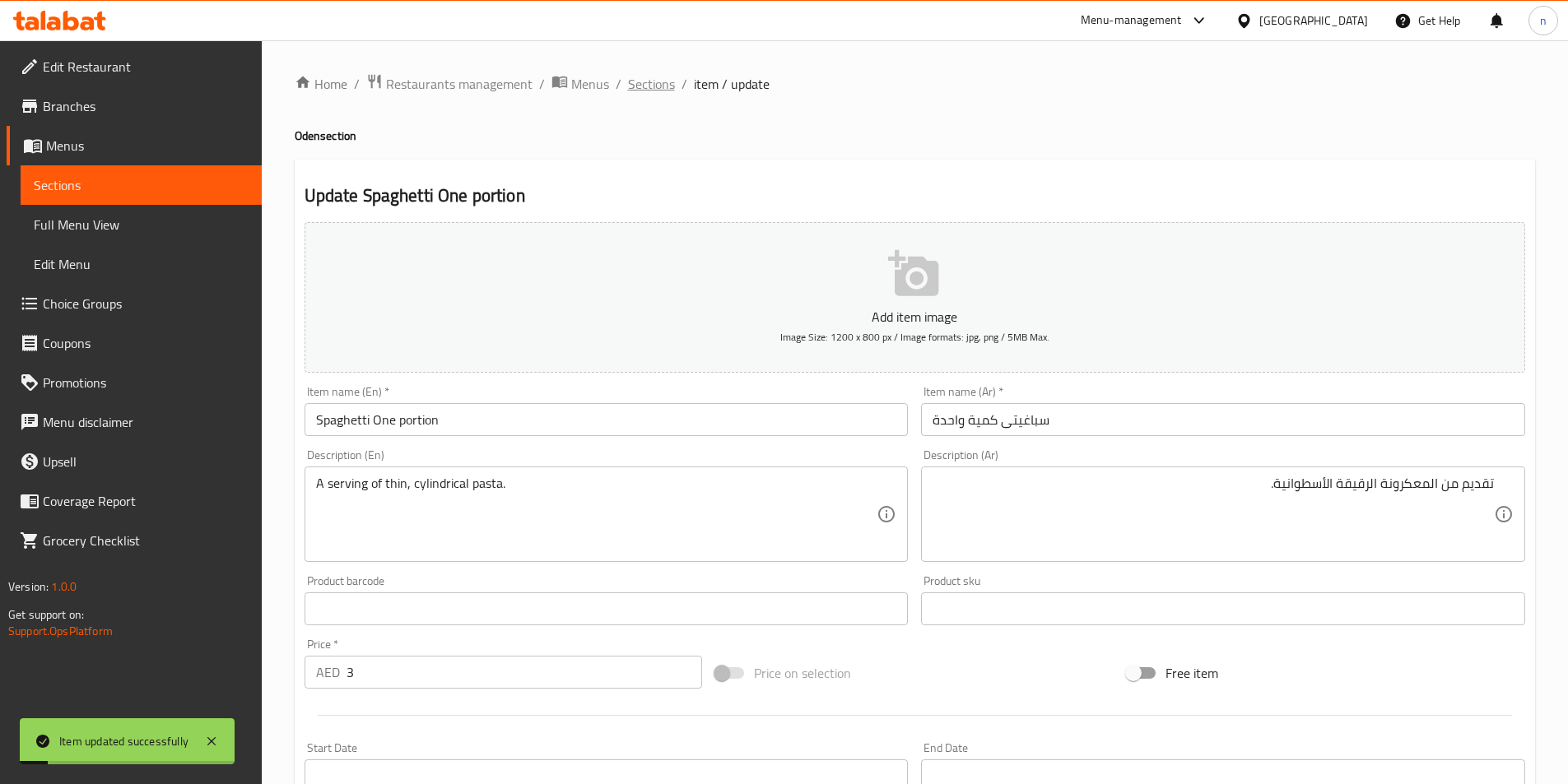
click at [635, 87] on span "Sections" at bounding box center [651, 84] width 47 height 19
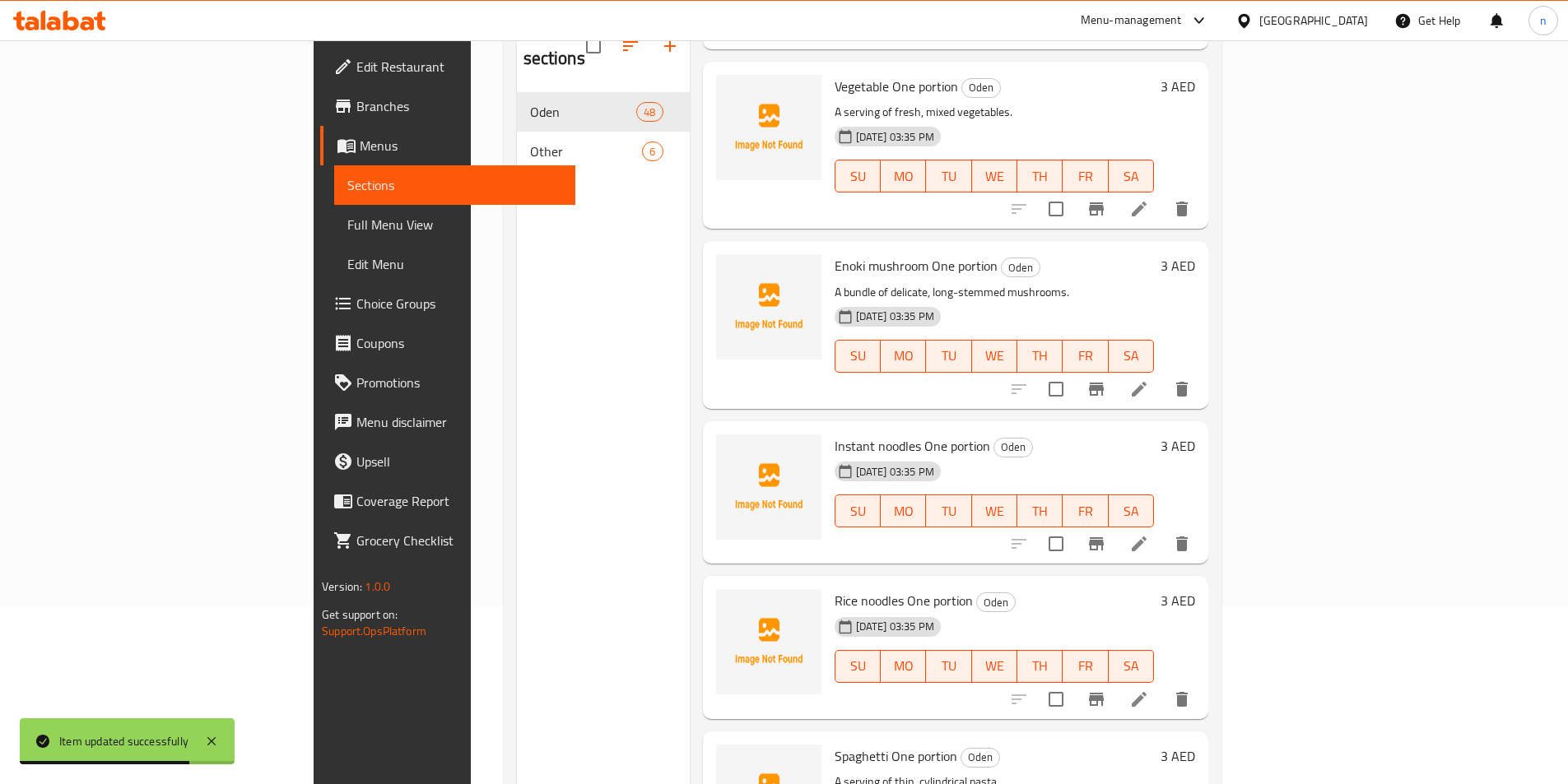
scroll to position [231, 0]
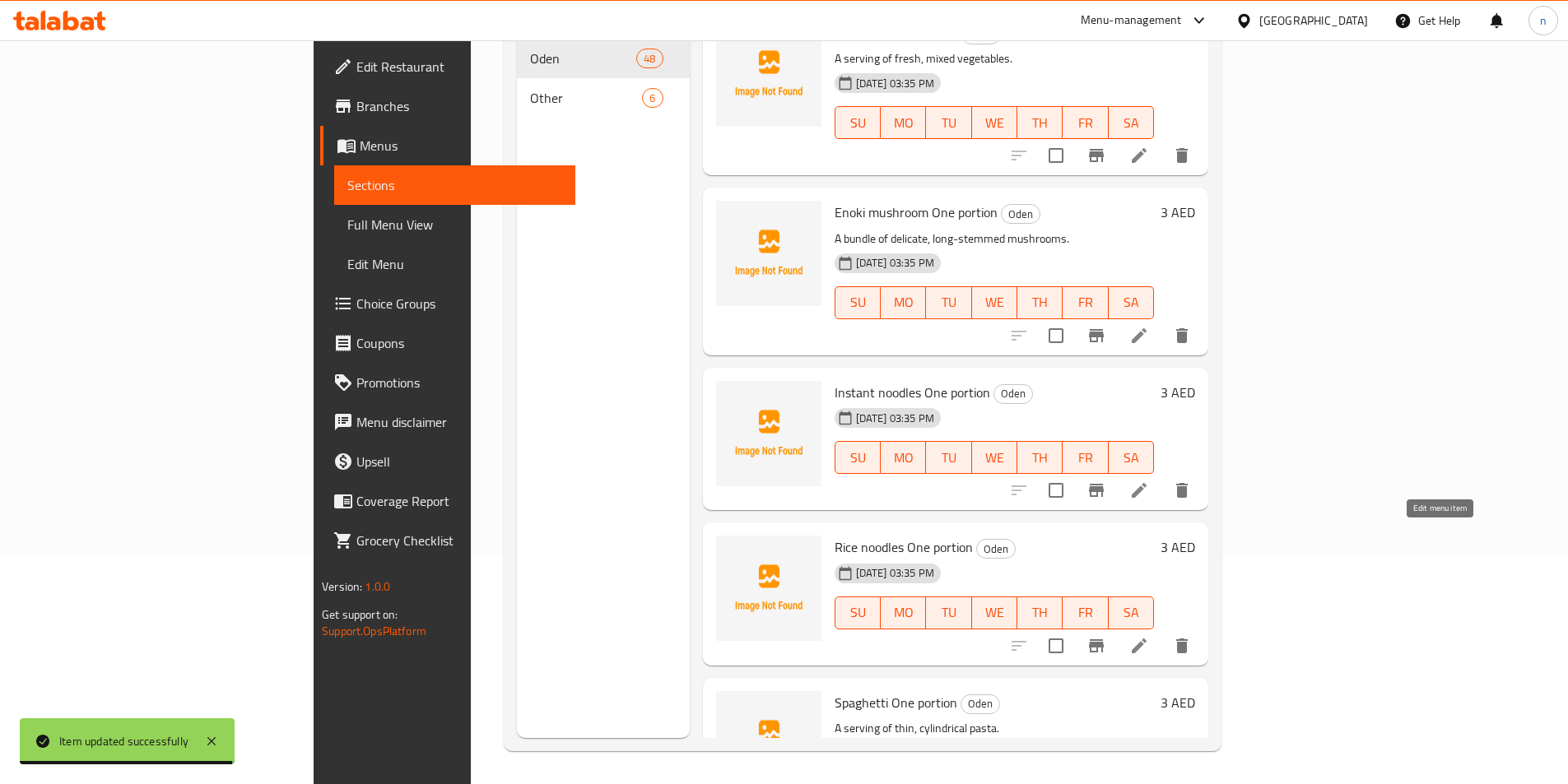
click at [1150, 636] on icon at bounding box center [1139, 646] width 19 height 19
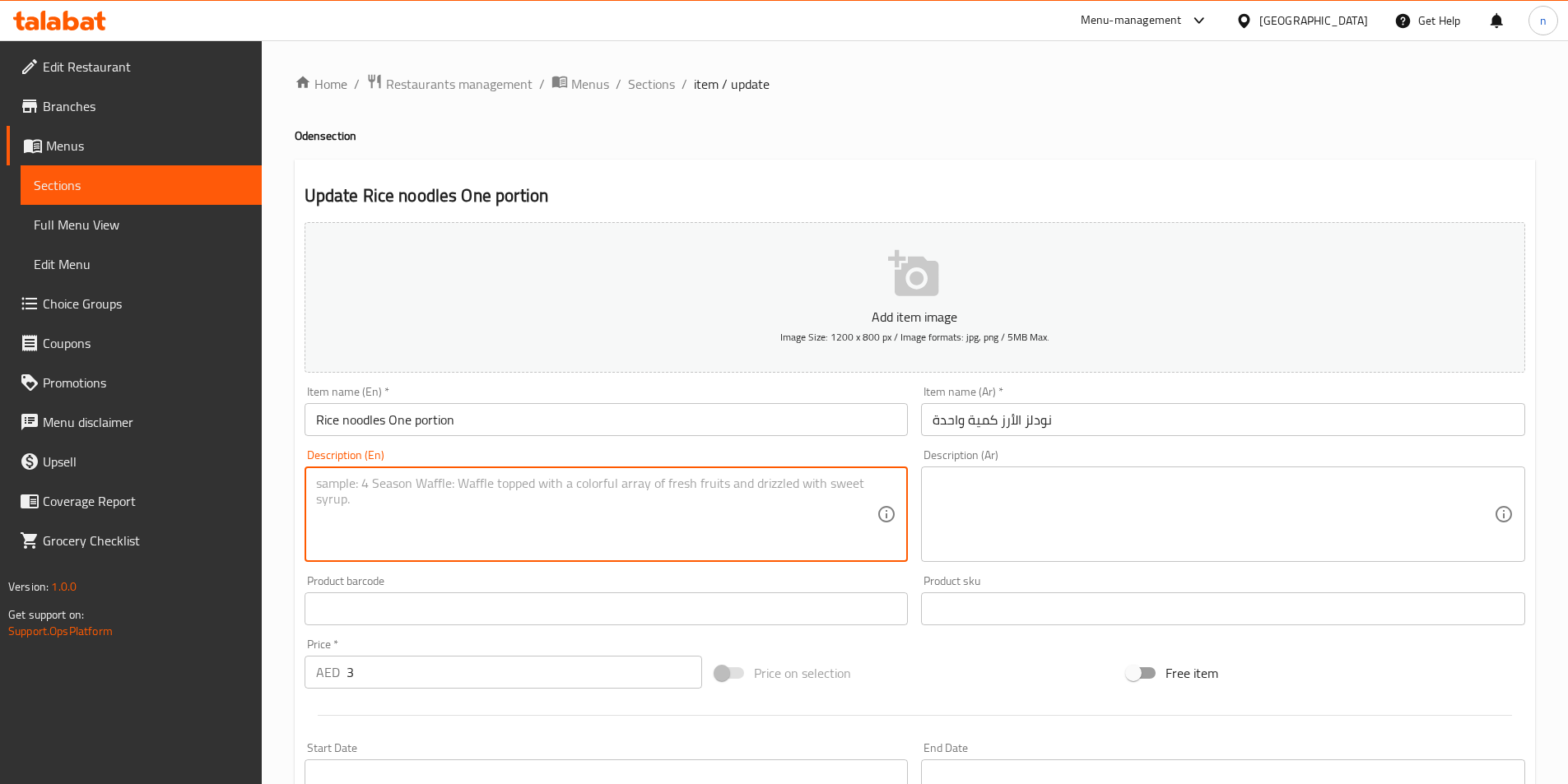
click at [504, 478] on textarea at bounding box center [596, 515] width 561 height 78
paste textarea "A single portion of thin, translucent noodles made from rice."
type textarea "A single portion of thin, translucent noodles made from rice."
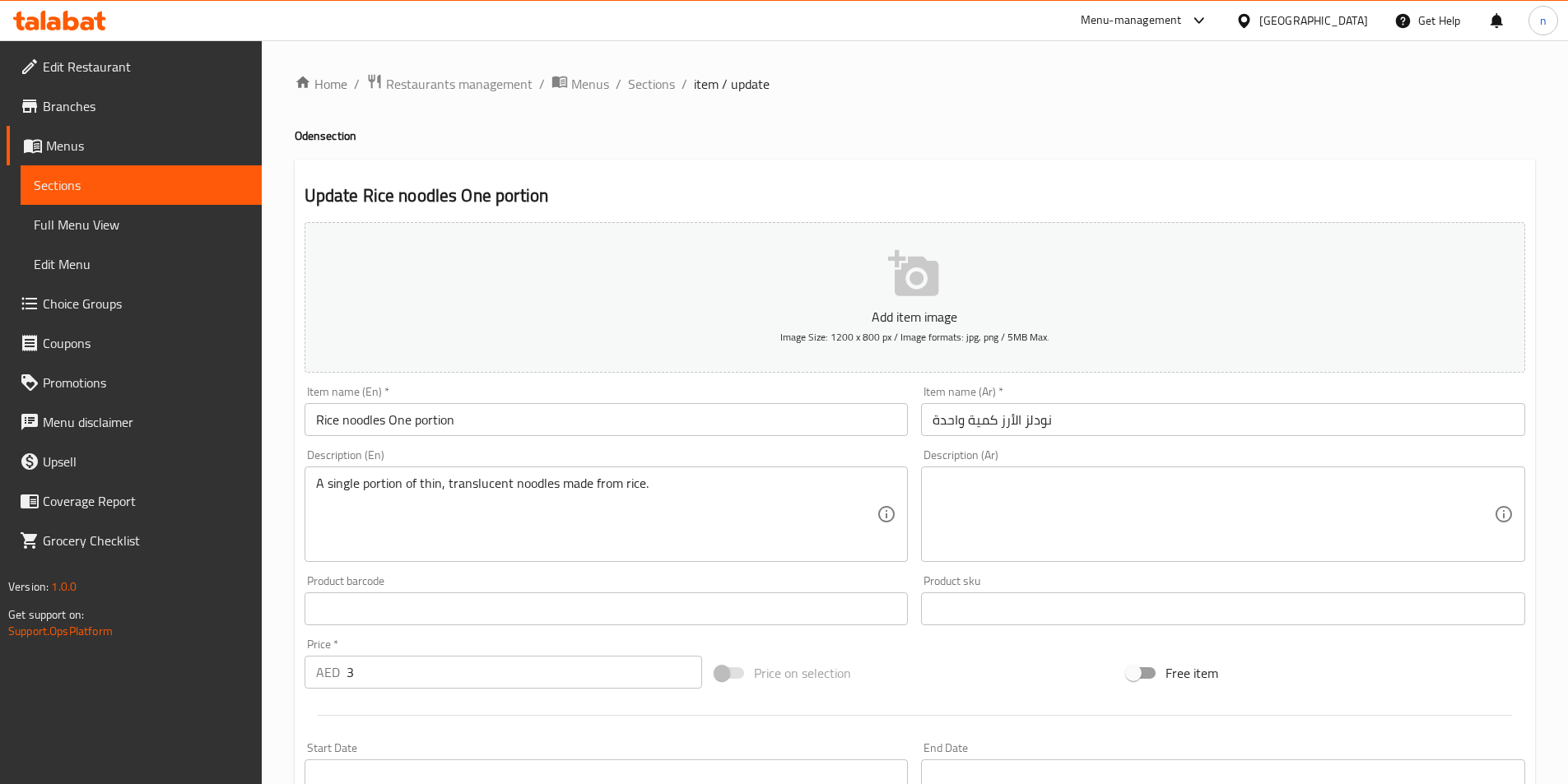
click at [1402, 530] on textarea at bounding box center [1212, 515] width 561 height 78
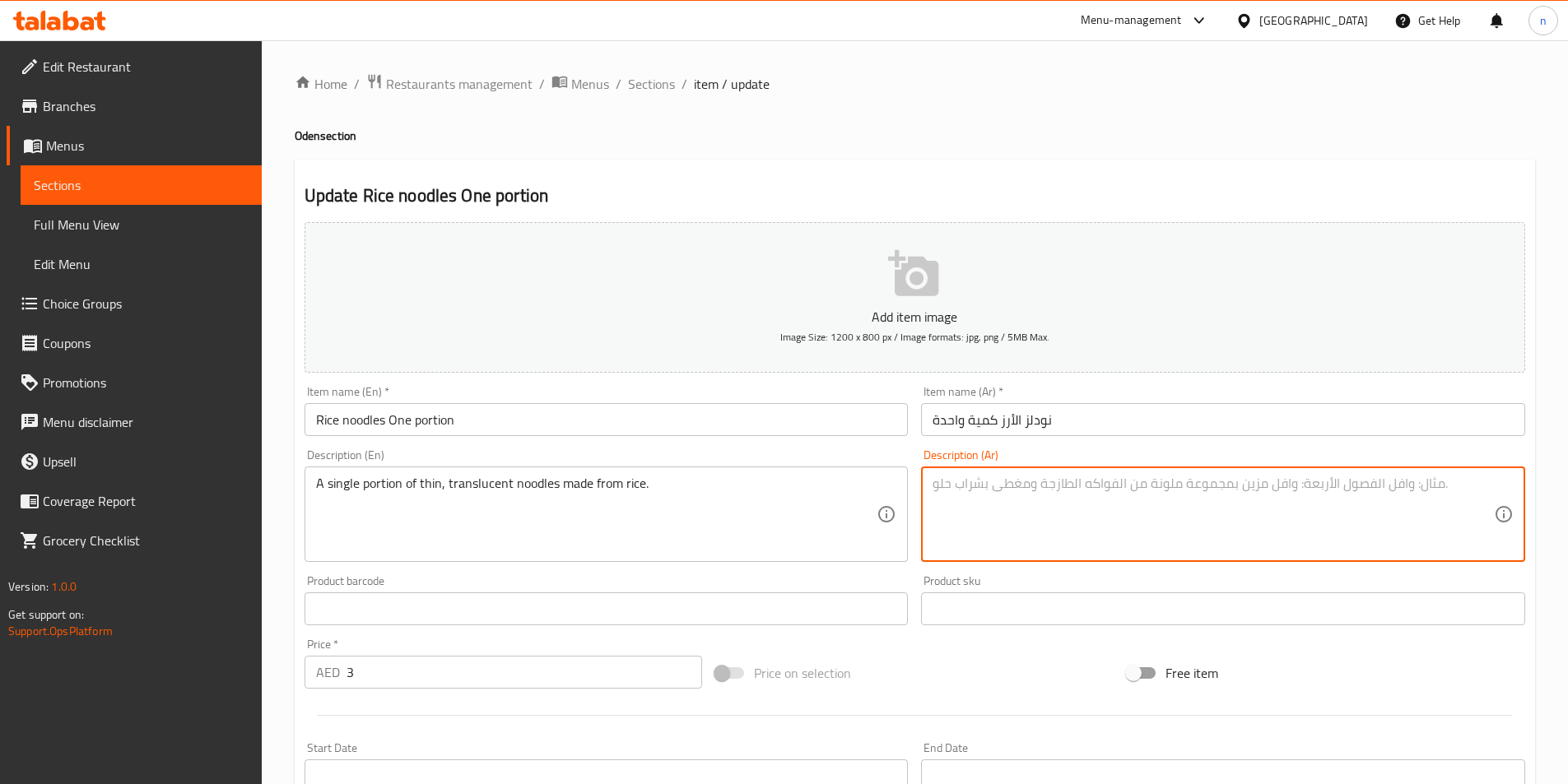
paste textarea "جزء واحد من نودلز رقيقة شفافة مصنوعة من الأرز."
drag, startPoint x: 1082, startPoint y: 476, endPoint x: 1071, endPoint y: 483, distance: 13.0
drag, startPoint x: 1452, startPoint y: 486, endPoint x: 1560, endPoint y: 494, distance: 108.3
click at [1560, 494] on div "Home / Restaurants management / Menus / Sections / item / update Oden section U…" at bounding box center [915, 602] width 1306 height 1122
click at [1501, 487] on div "جزء واحد من نودلز رقيقة شفافة مصنوعة من الأرز. Description (Ar)" at bounding box center [1222, 514] width 604 height 96
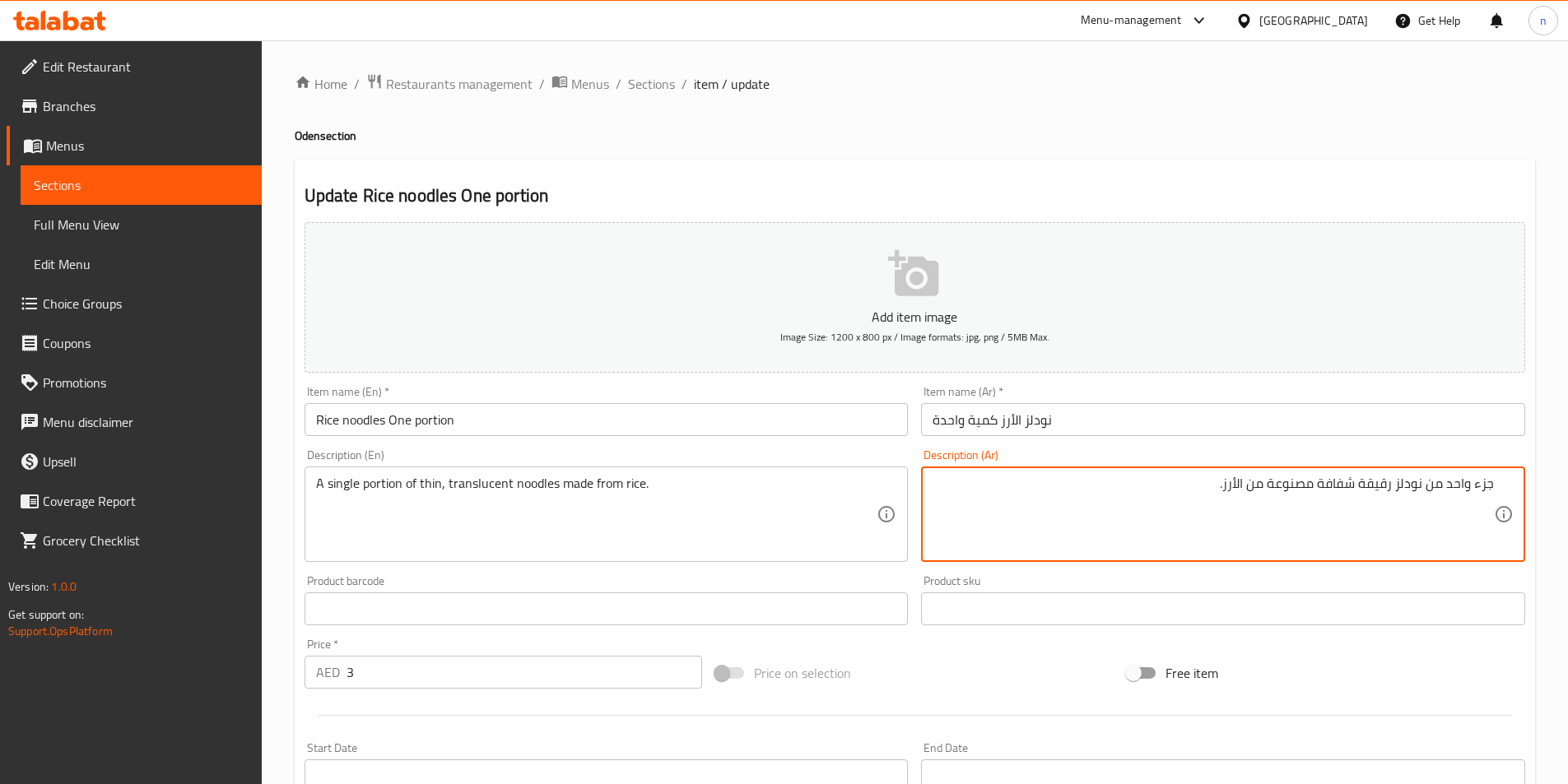
click at [1452, 486] on textarea "جزء واحد من نودلز رقيقة شفافة مصنوعة من الأرز." at bounding box center [1212, 515] width 561 height 78
drag, startPoint x: 1450, startPoint y: 487, endPoint x: 1539, endPoint y: 487, distance: 89.0
click at [1539, 487] on div "Home / Restaurants management / Menus / Sections / item / update Oden section U…" at bounding box center [915, 602] width 1306 height 1122
click at [1511, 487] on div "سينجل من نودلز رقيقة شفافة مصنوعة من الأرز. Description (Ar)" at bounding box center [1222, 514] width 604 height 96
click at [1509, 486] on div "سينجل من نودلز رقيقة شفافة مصنوعة من الأرز. Description (Ar)" at bounding box center [1222, 514] width 604 height 96
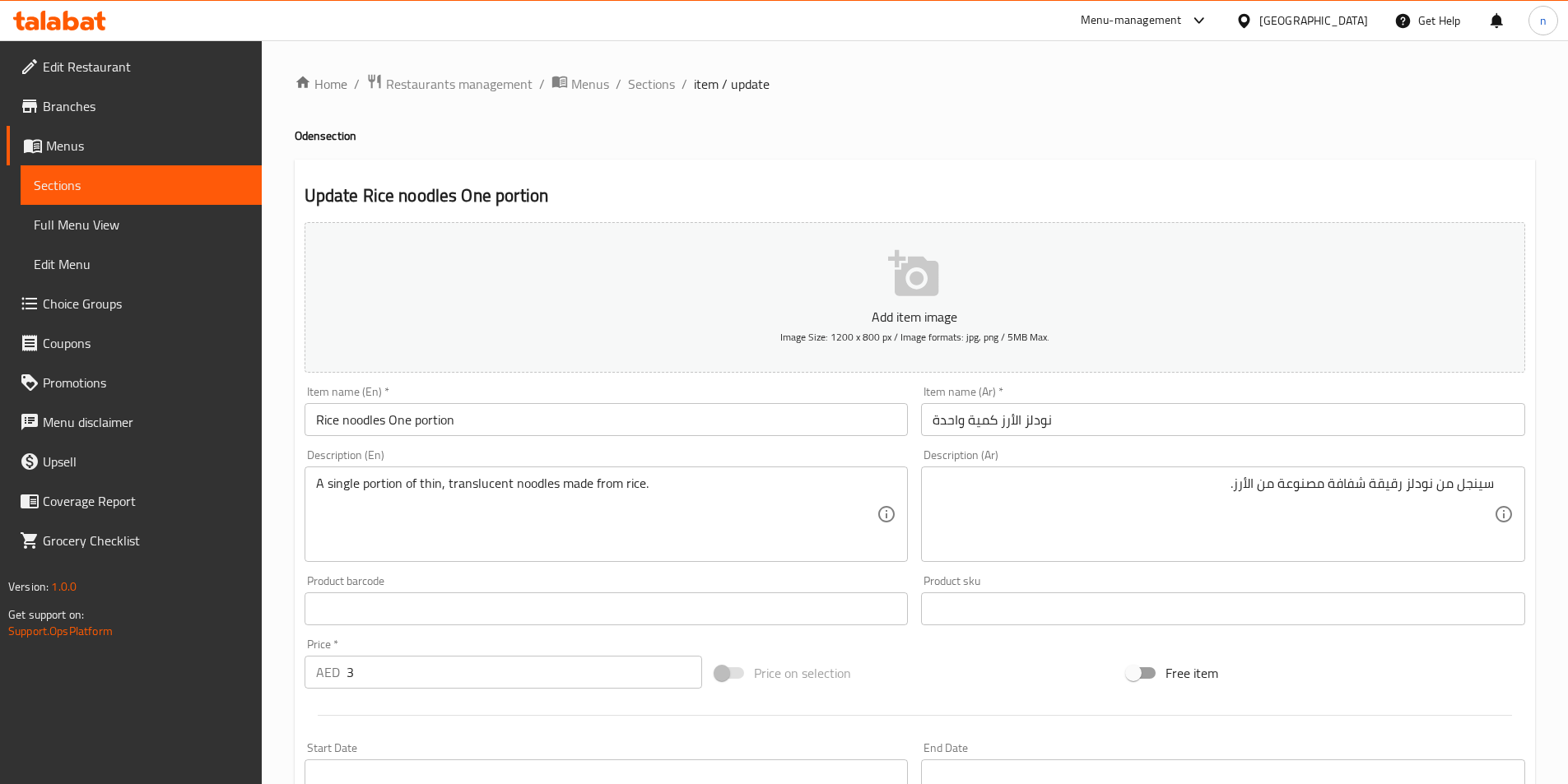
click at [1502, 483] on div "سينجل من نودلز رقيقة شفافة مصنوعة من الأرز. Description (Ar)" at bounding box center [1222, 514] width 604 height 96
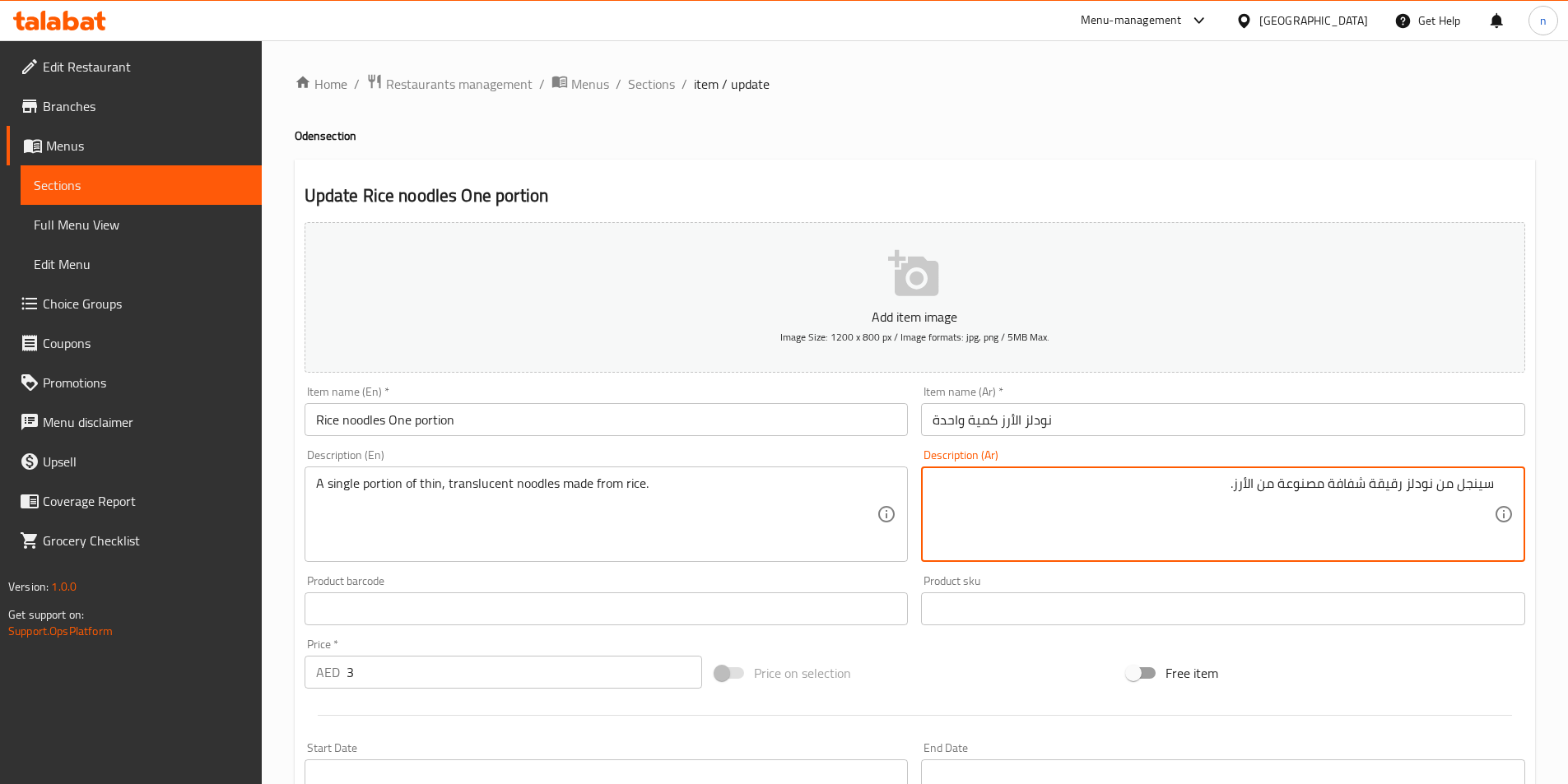
drag, startPoint x: 1492, startPoint y: 486, endPoint x: 1504, endPoint y: 491, distance: 13.0
click at [1495, 488] on div "سينجل من نودلز رقيقة شفافة مصنوعة من الأرز. Description (Ar)" at bounding box center [1222, 514] width 604 height 96
type textarea "كمية سينجل من نودلز رقيقة شفافة مصنوعة من الأرز."
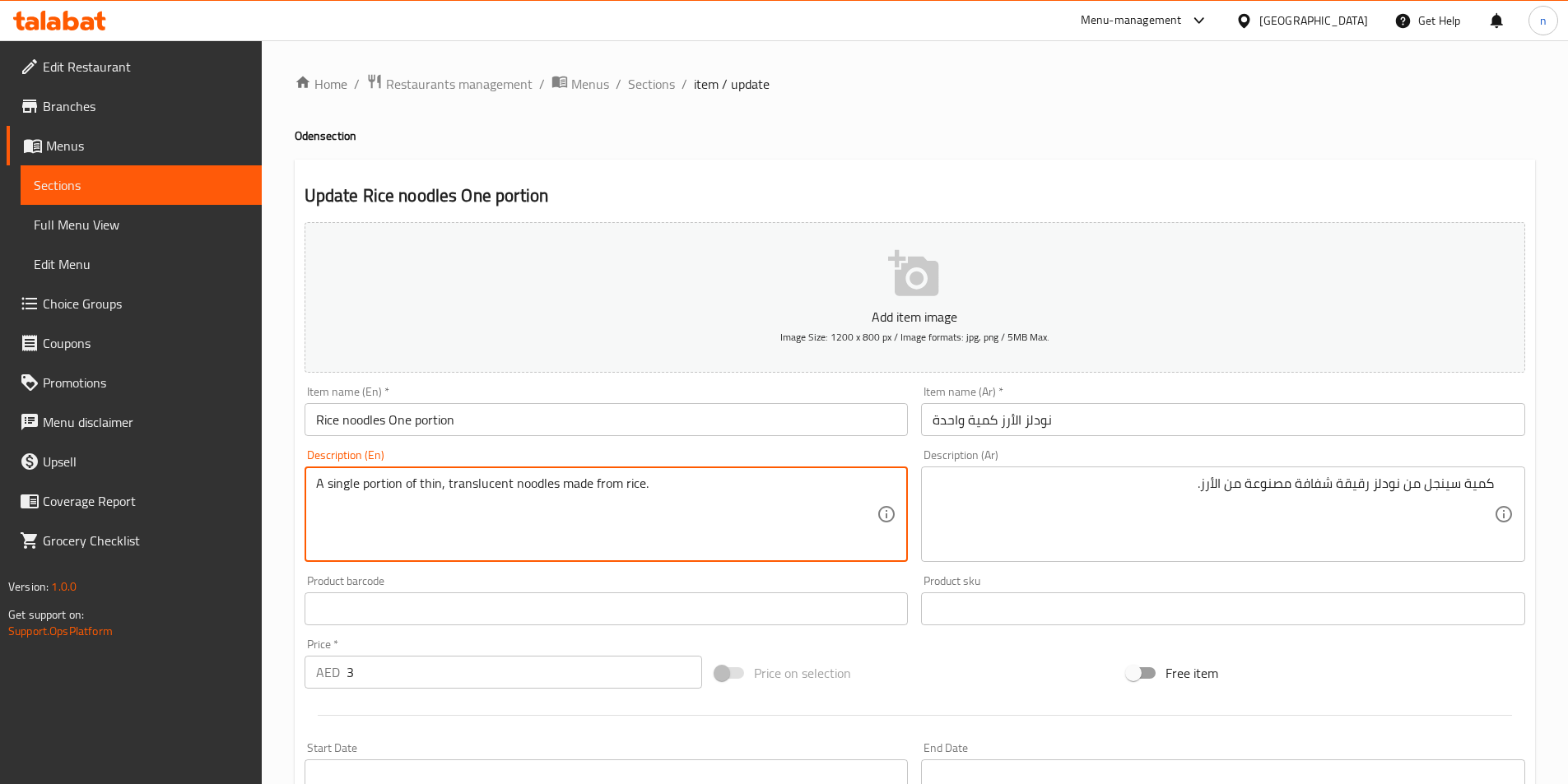
click at [484, 490] on textarea "A single portion of thin, translucent noodles made from rice." at bounding box center [596, 515] width 561 height 78
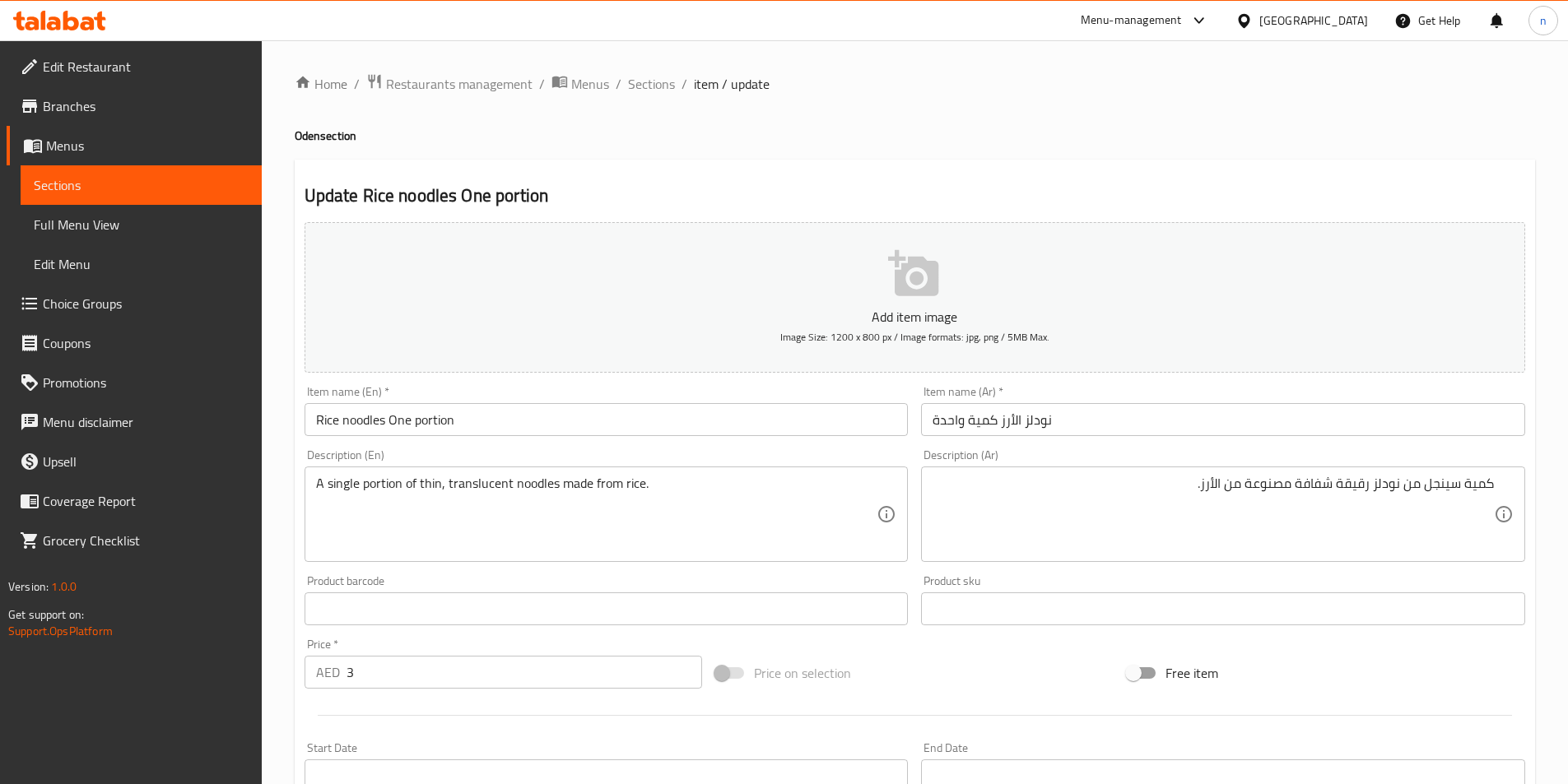
click at [633, 564] on div "Description (En) A single portion of thin, translucent noodles made from rice. …" at bounding box center [606, 505] width 617 height 126
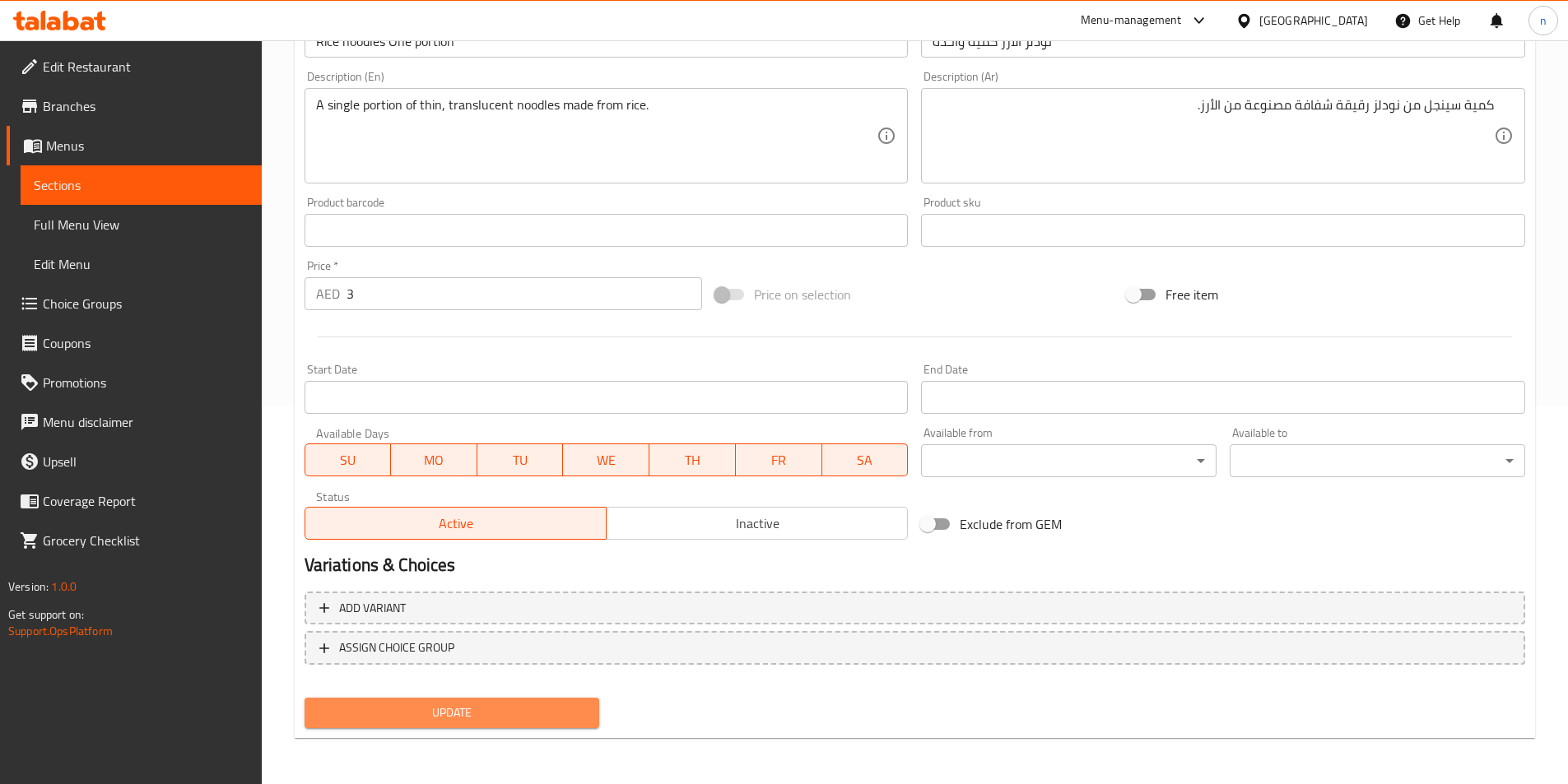
drag, startPoint x: 521, startPoint y: 710, endPoint x: 527, endPoint y: 695, distance: 16.2
click at [521, 711] on span "Update" at bounding box center [452, 713] width 270 height 20
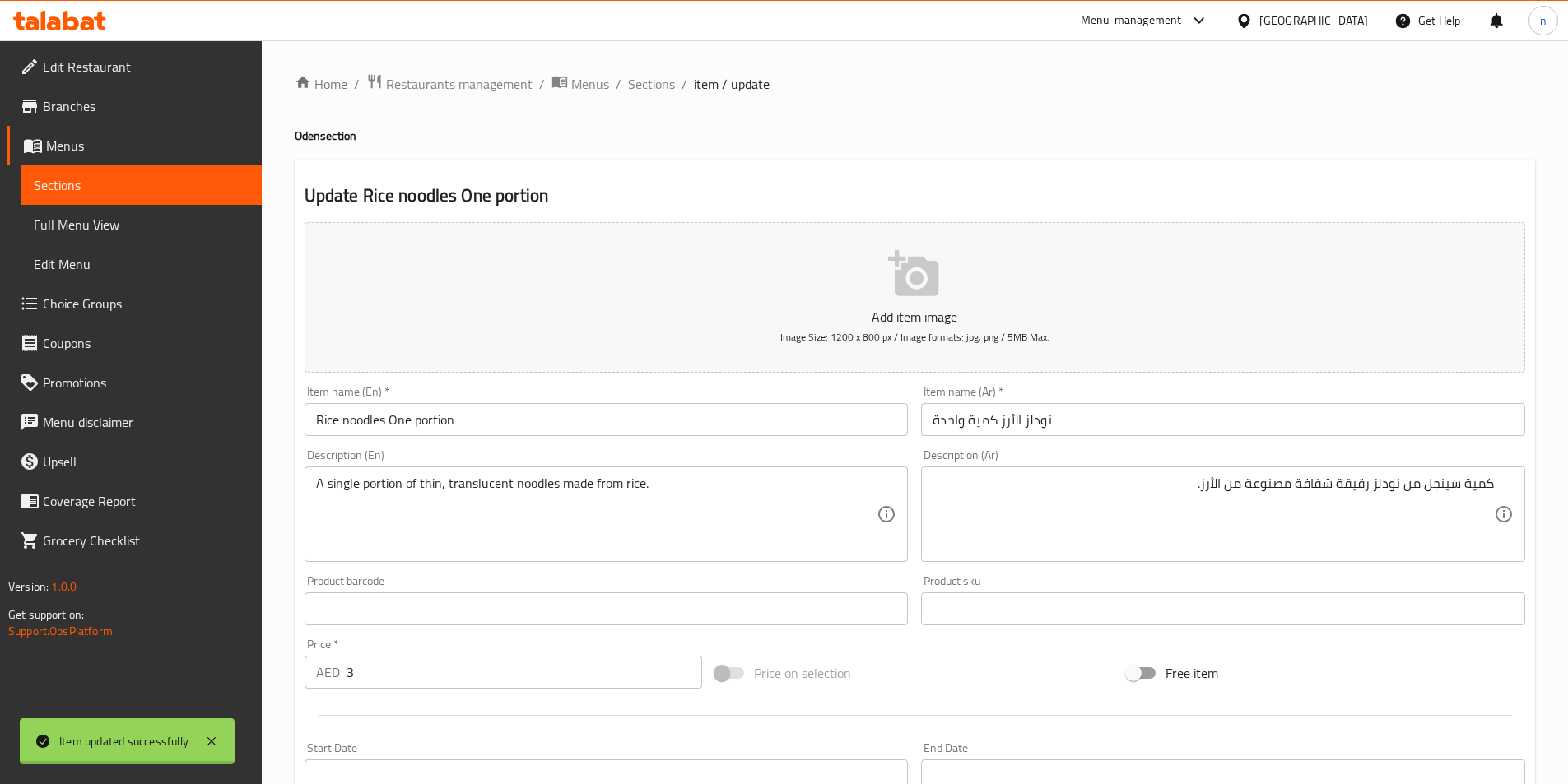
click at [655, 81] on div "Home / Restaurants management / Menus / Sections / item / update Oden section U…" at bounding box center [915, 602] width 1240 height 1056
click at [665, 90] on span "Sections" at bounding box center [651, 84] width 47 height 19
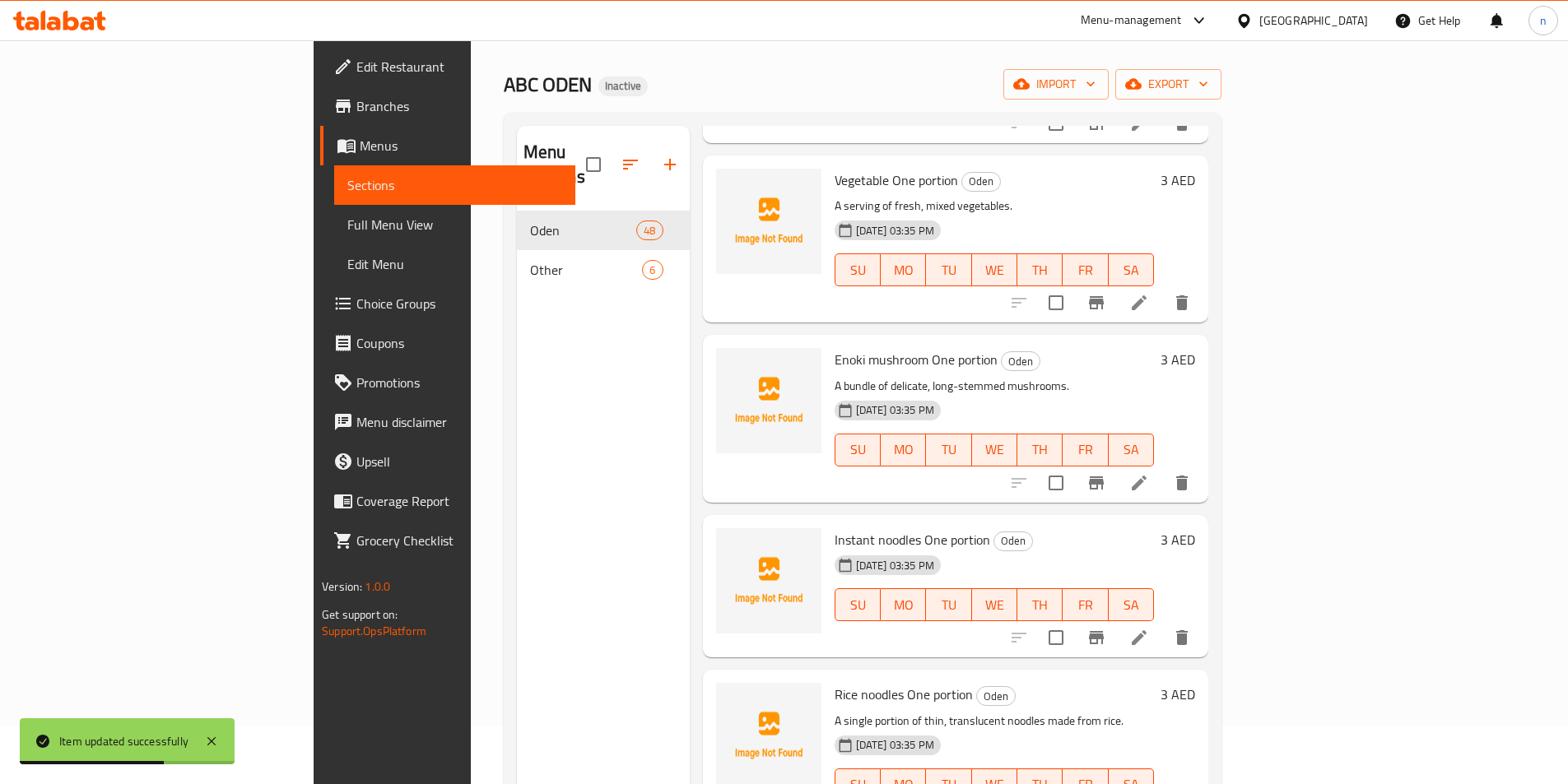
scroll to position [231, 0]
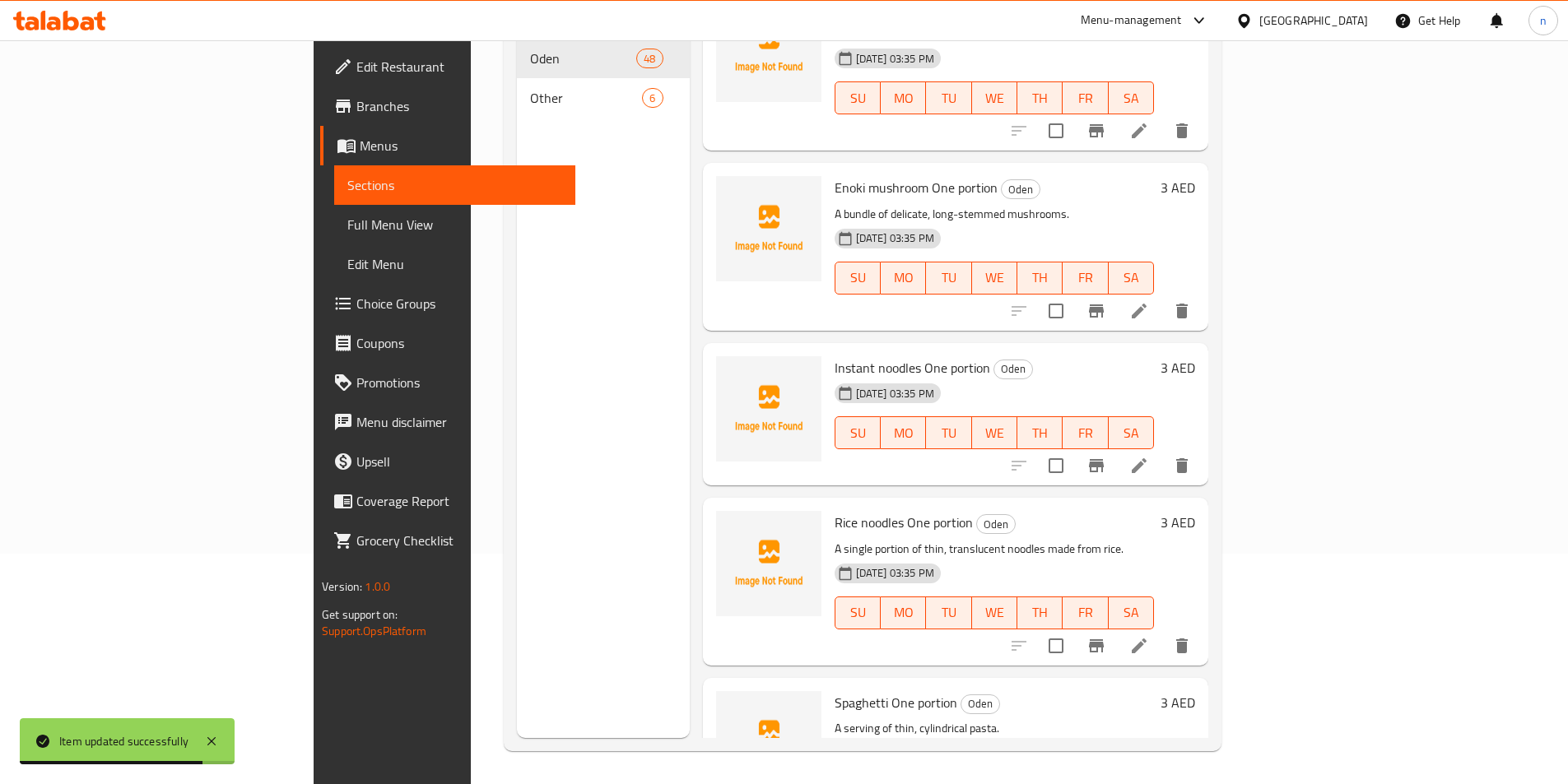
click at [1147, 459] on icon at bounding box center [1139, 465] width 14 height 14
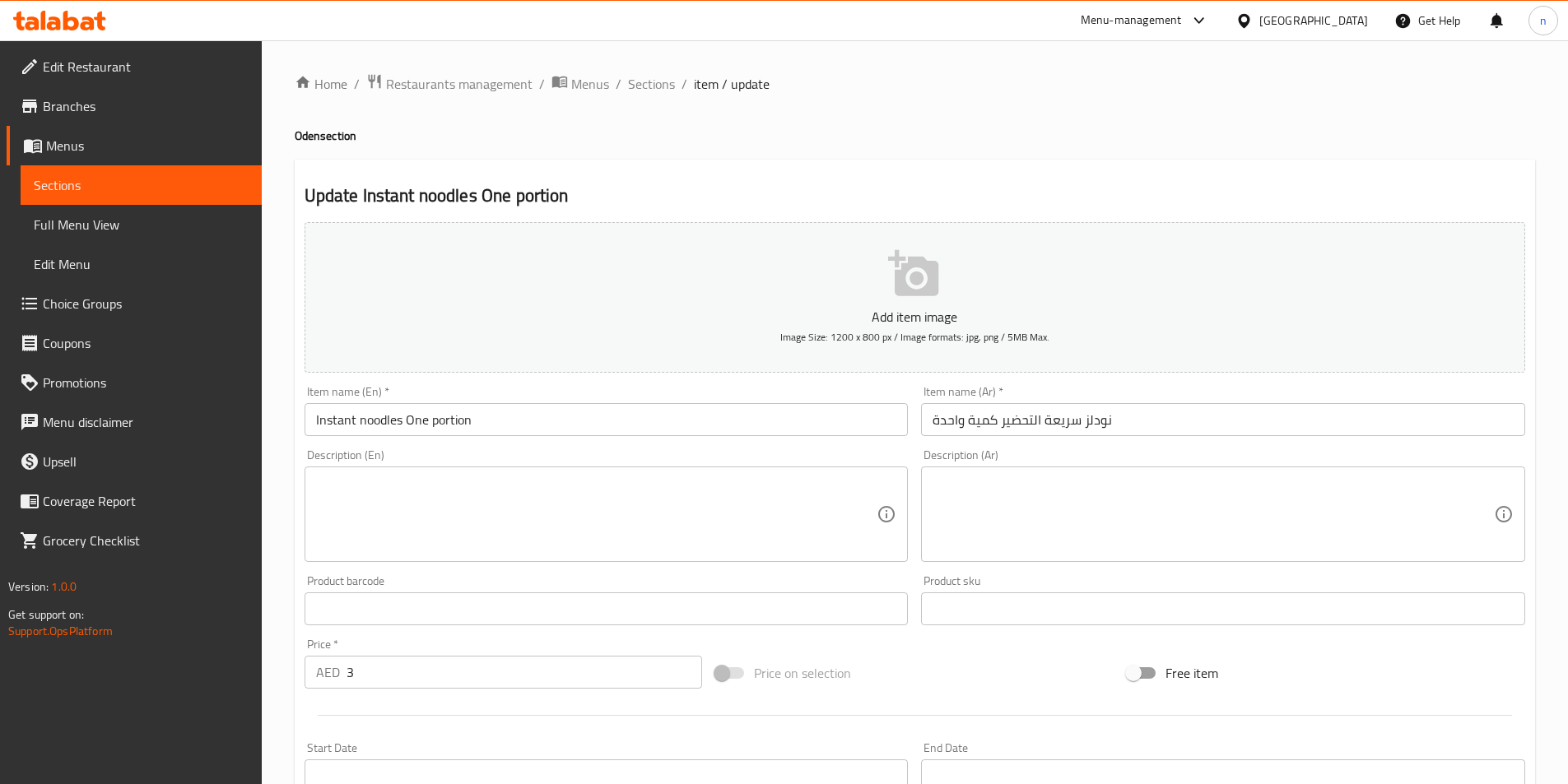
click at [413, 501] on textarea at bounding box center [596, 515] width 561 height 78
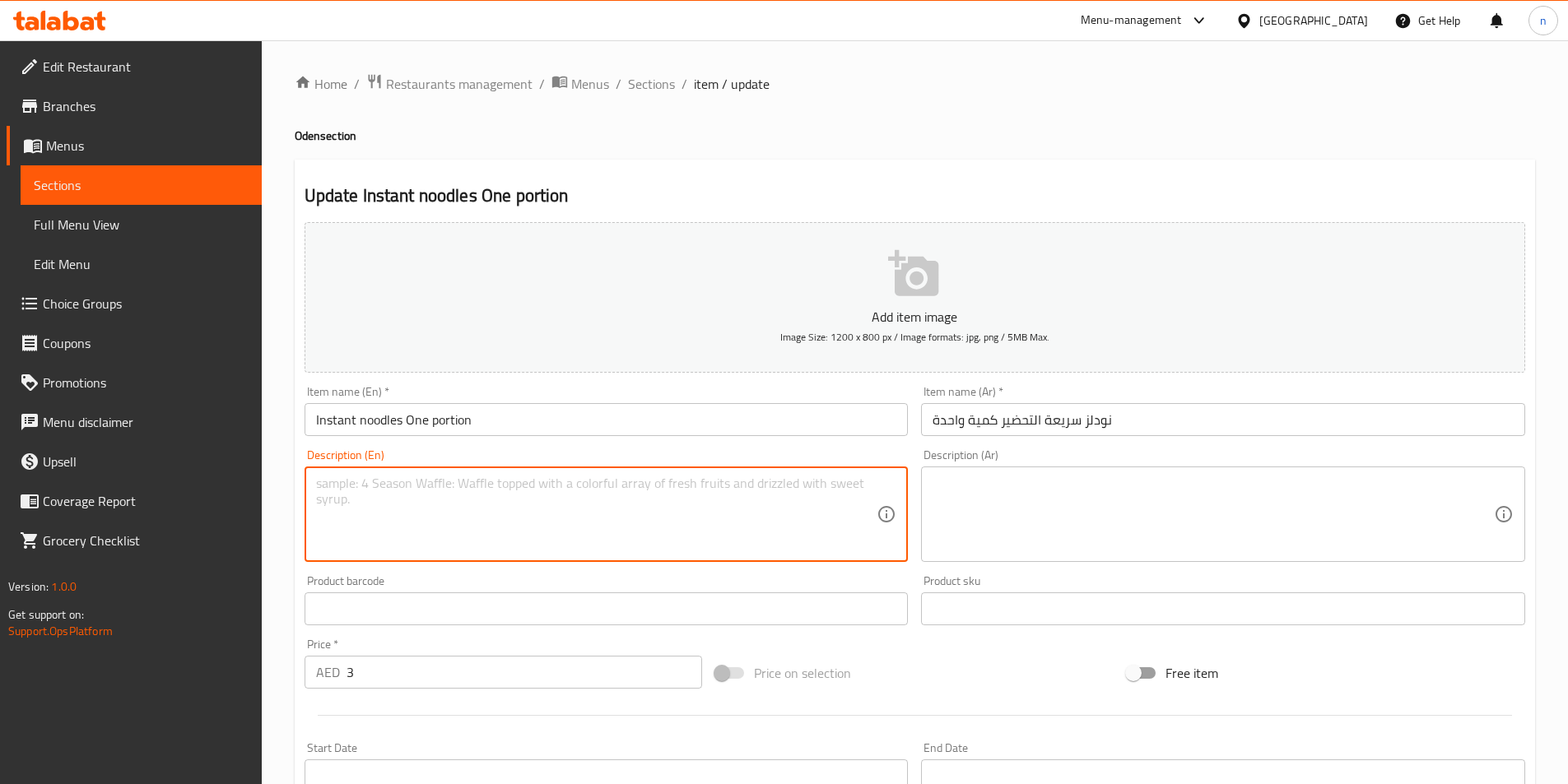
paste textarea "A single portion of quick-cooking noodles."
type textarea "A single portion of quick-cooking noodles."
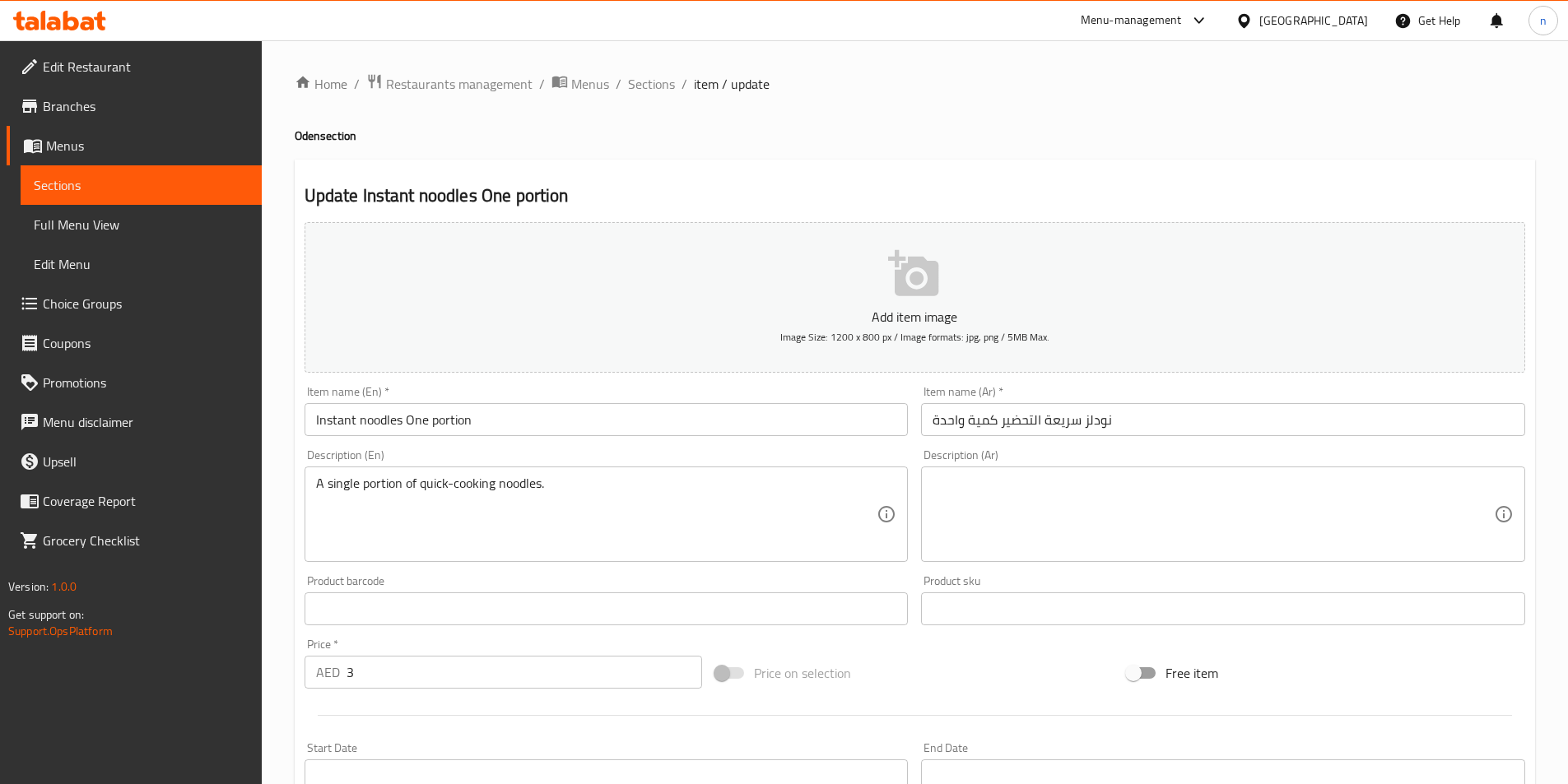
click at [1270, 523] on textarea at bounding box center [1212, 515] width 561 height 78
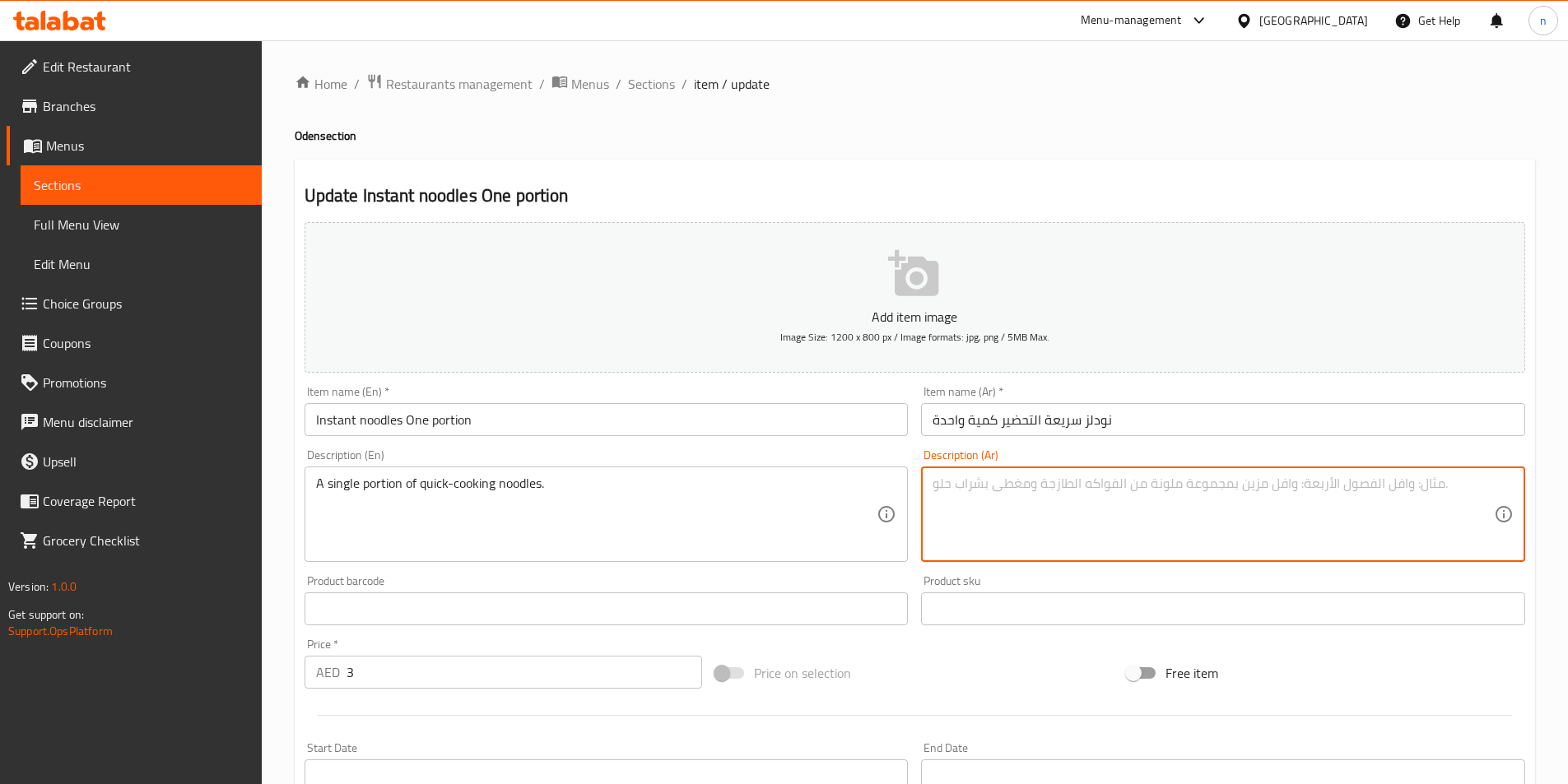
paste textarea "حصة واحدة من النودلز سريعة الطهي."
drag, startPoint x: 1468, startPoint y: 488, endPoint x: 1551, endPoint y: 489, distance: 83.0
click at [1551, 489] on div "Home / Restaurants management / Menus / Sections / item / update Oden section U…" at bounding box center [915, 602] width 1306 height 1122
drag, startPoint x: 1433, startPoint y: 491, endPoint x: 1561, endPoint y: 492, distance: 128.0
click at [1561, 492] on div "Home / Restaurants management / Menus / Sections / item / update Oden section U…" at bounding box center [915, 602] width 1306 height 1122
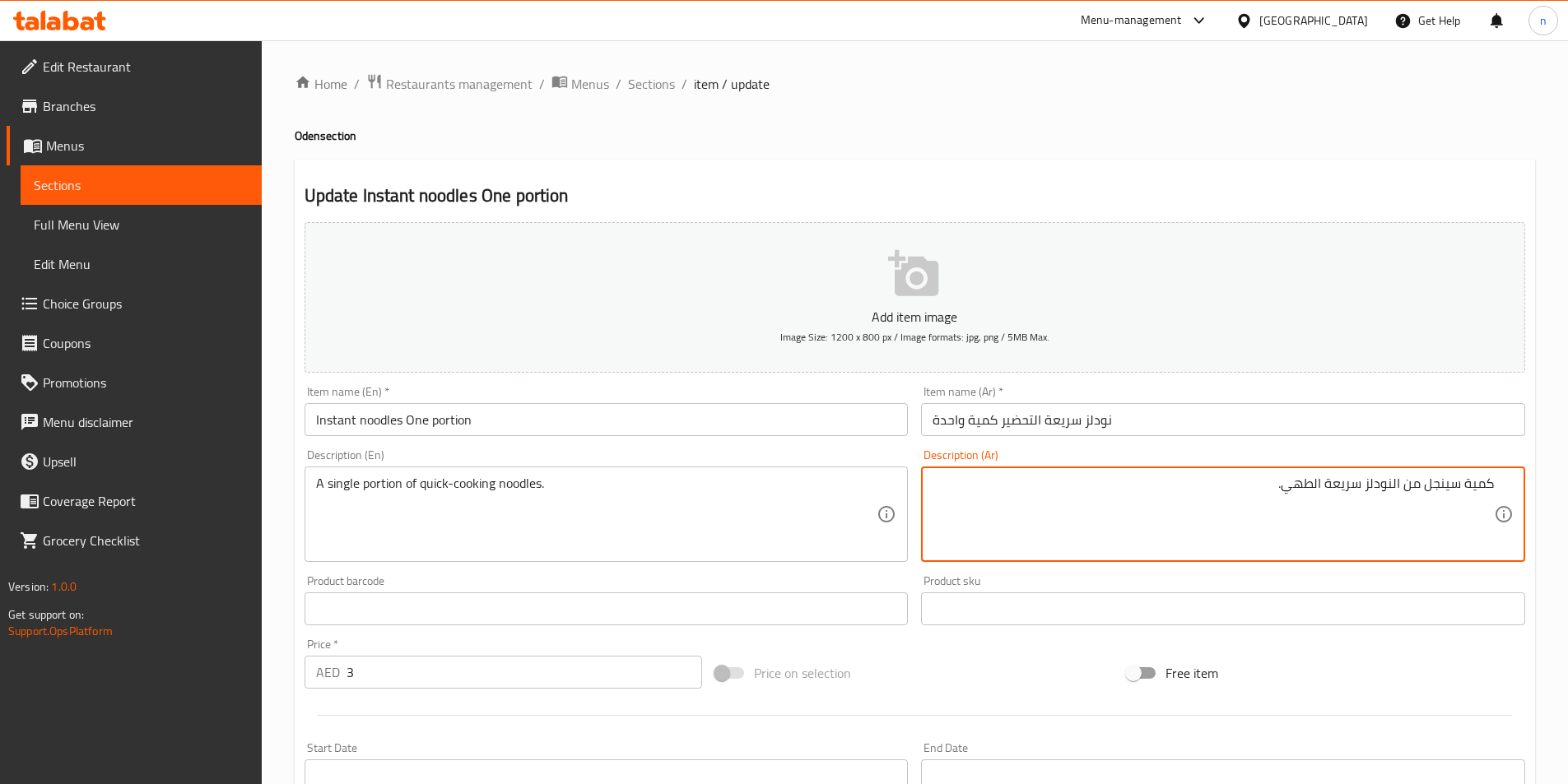
type textarea "كمية سينجل من النودلز سريعة الطهي."
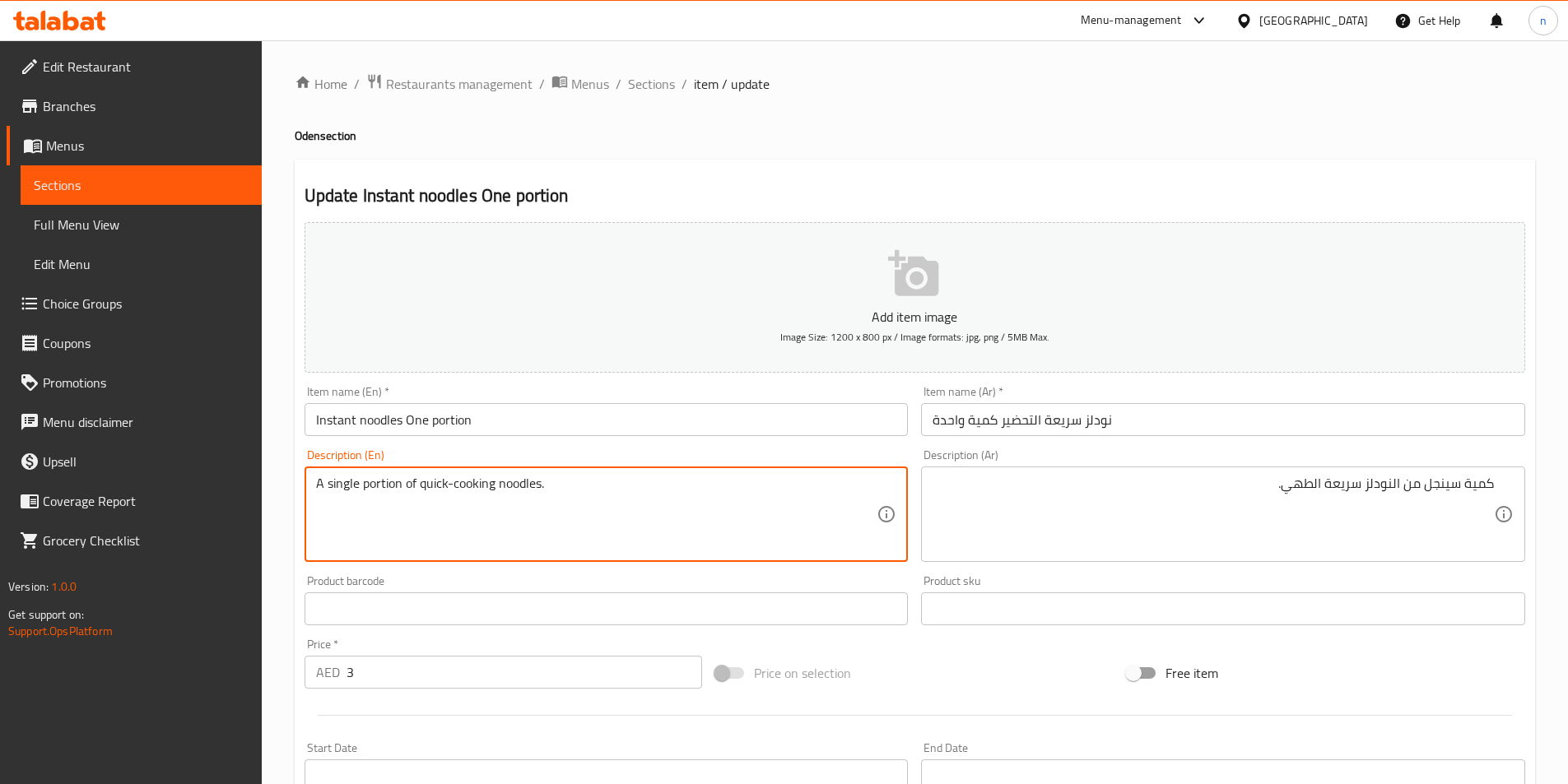
click at [338, 488] on textarea "A single portion of quick-cooking noodles." at bounding box center [596, 515] width 561 height 78
click at [426, 501] on textarea "A single portion of quick-cooking noodles." at bounding box center [596, 515] width 561 height 78
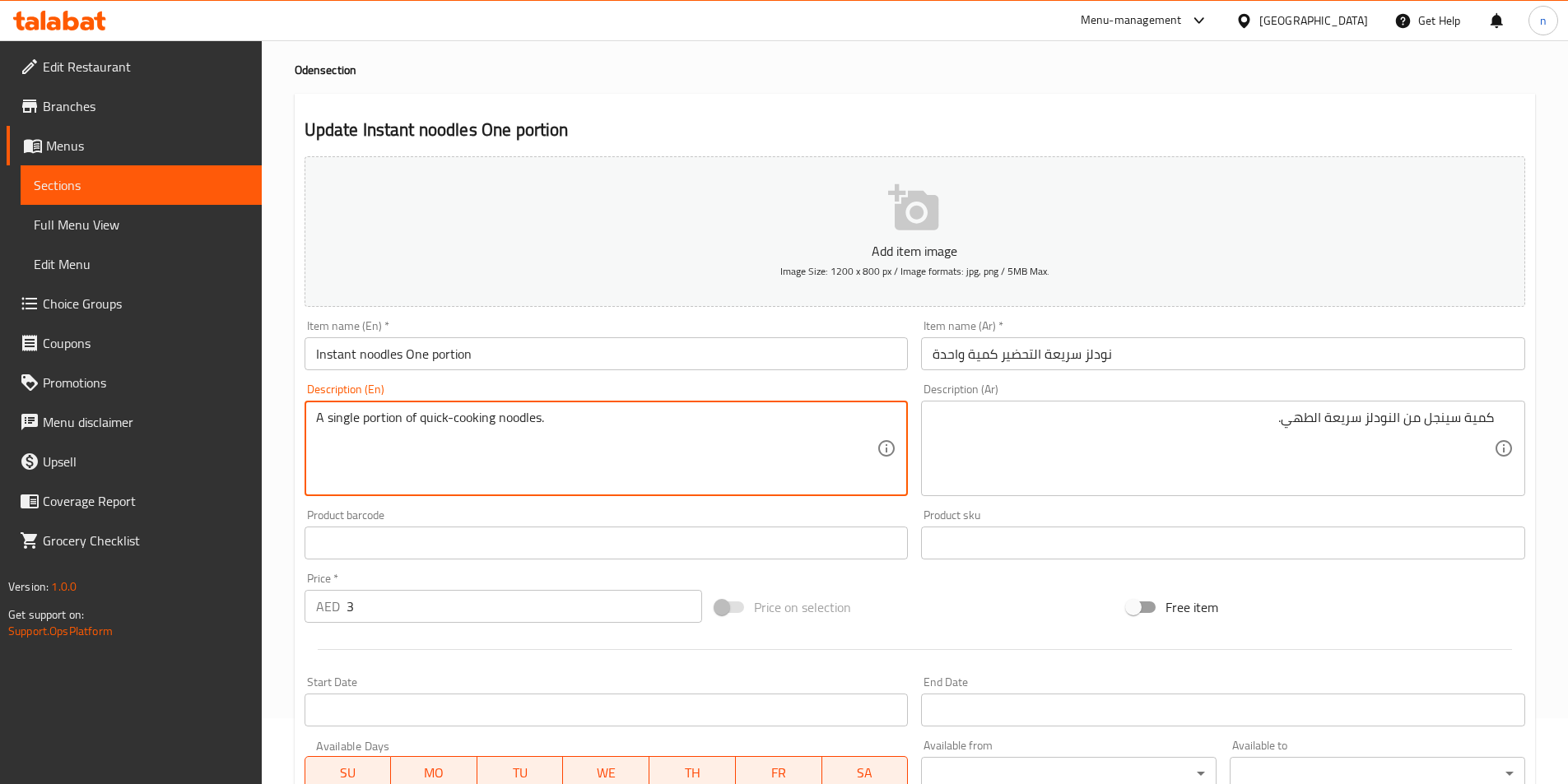
scroll to position [378, 0]
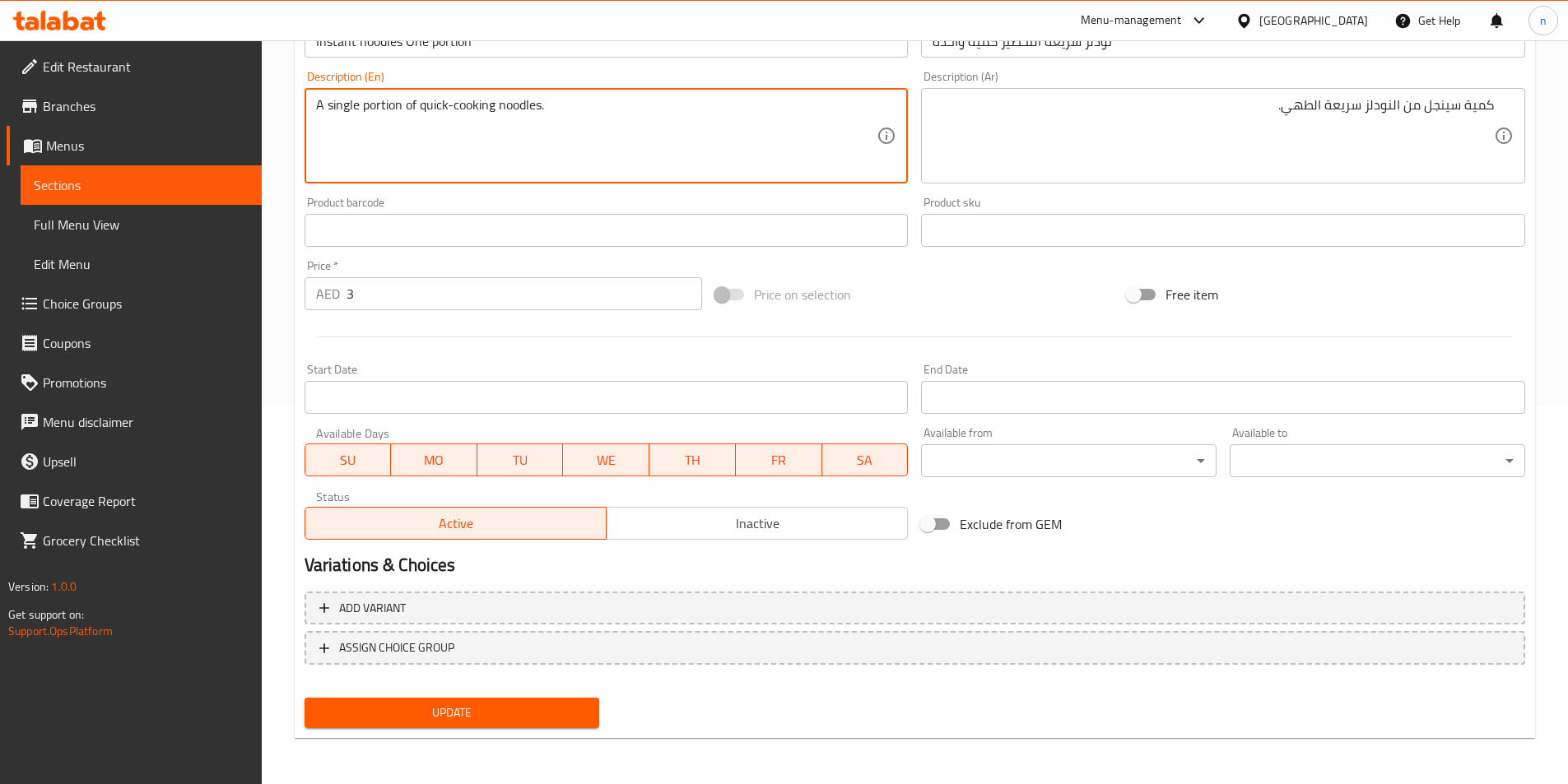
click at [379, 108] on textarea "A single portion of quick-cooking noodles." at bounding box center [596, 136] width 561 height 78
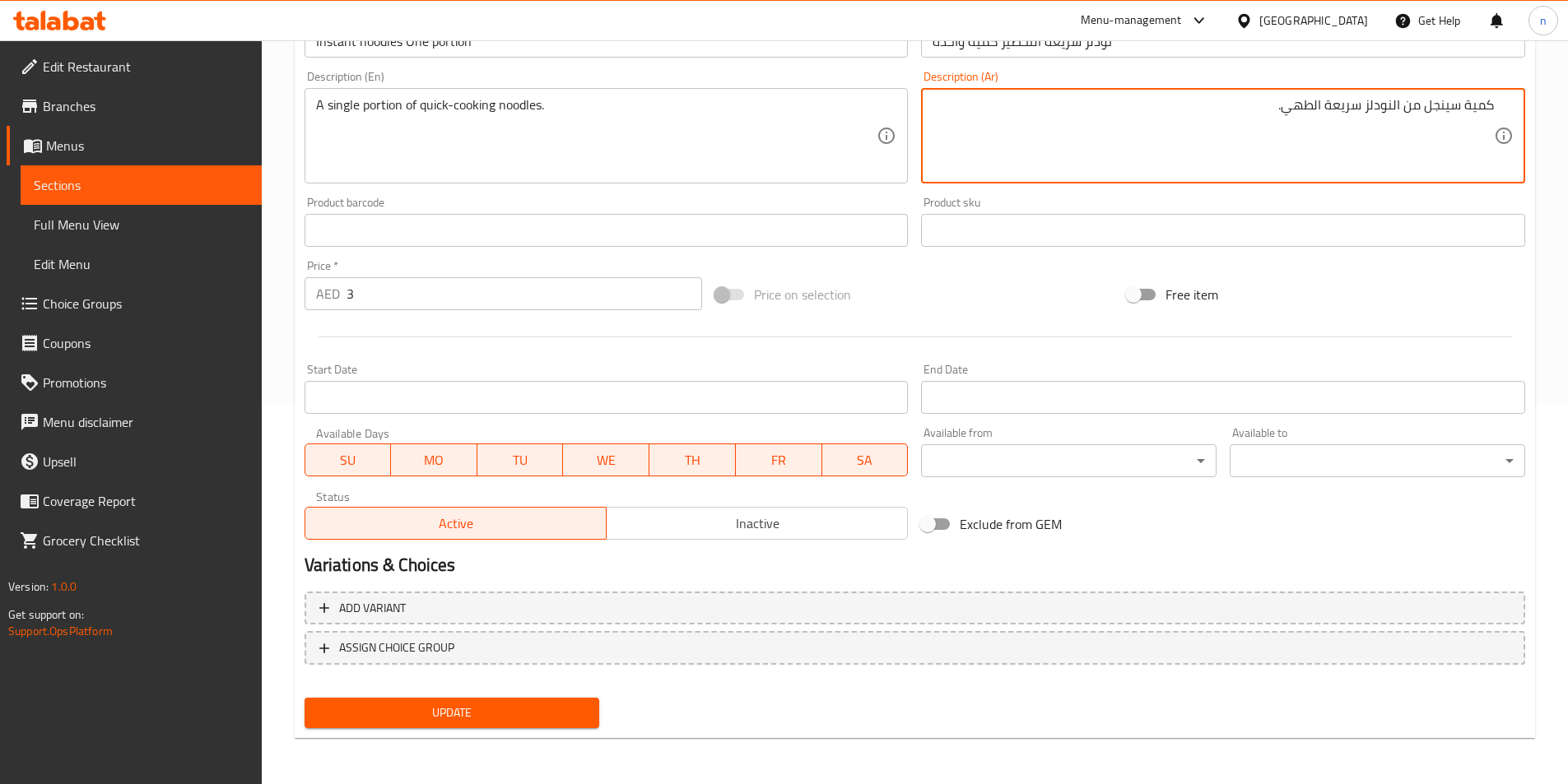
click at [470, 720] on span "Update" at bounding box center [452, 713] width 270 height 20
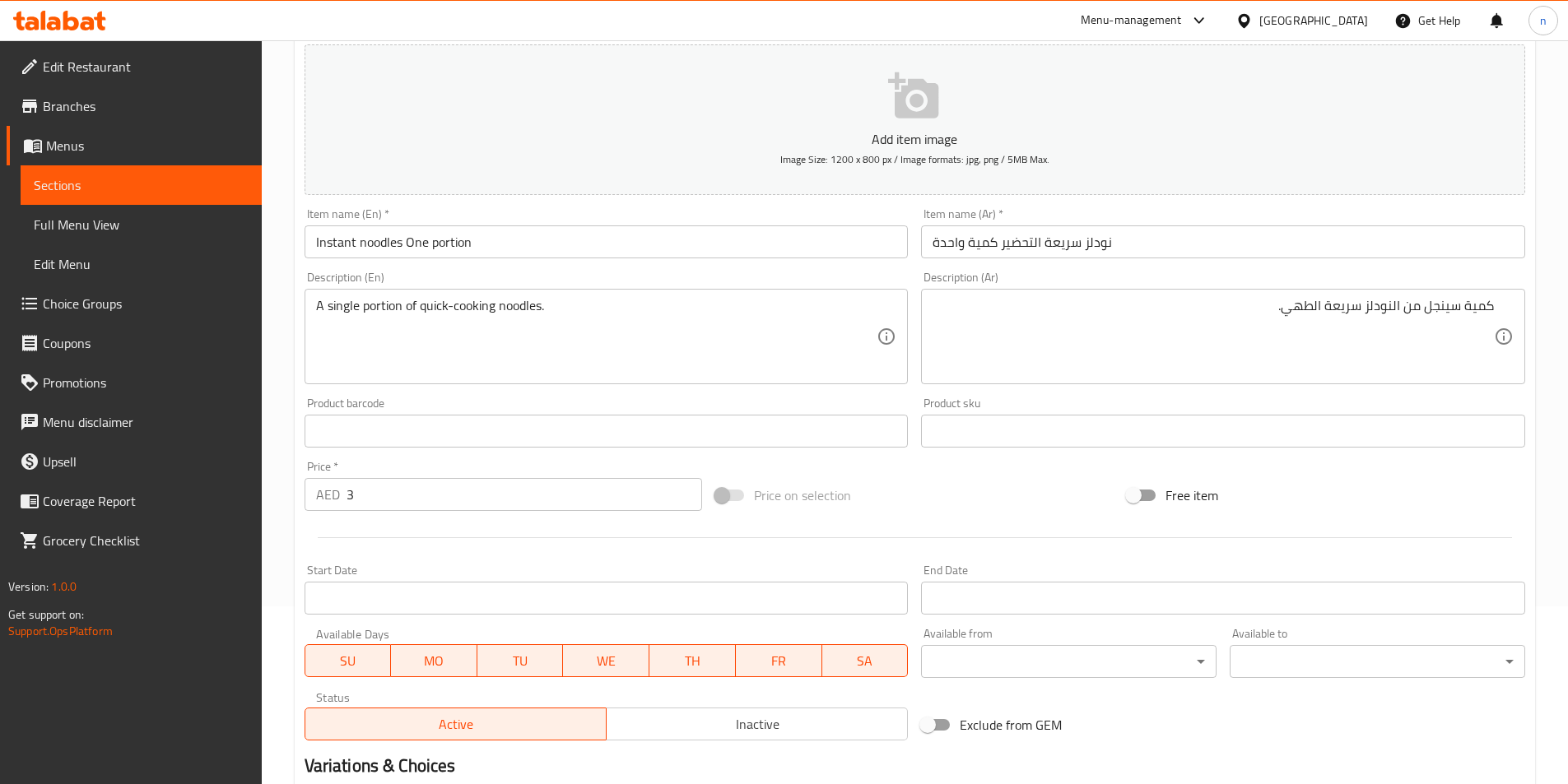
scroll to position [0, 0]
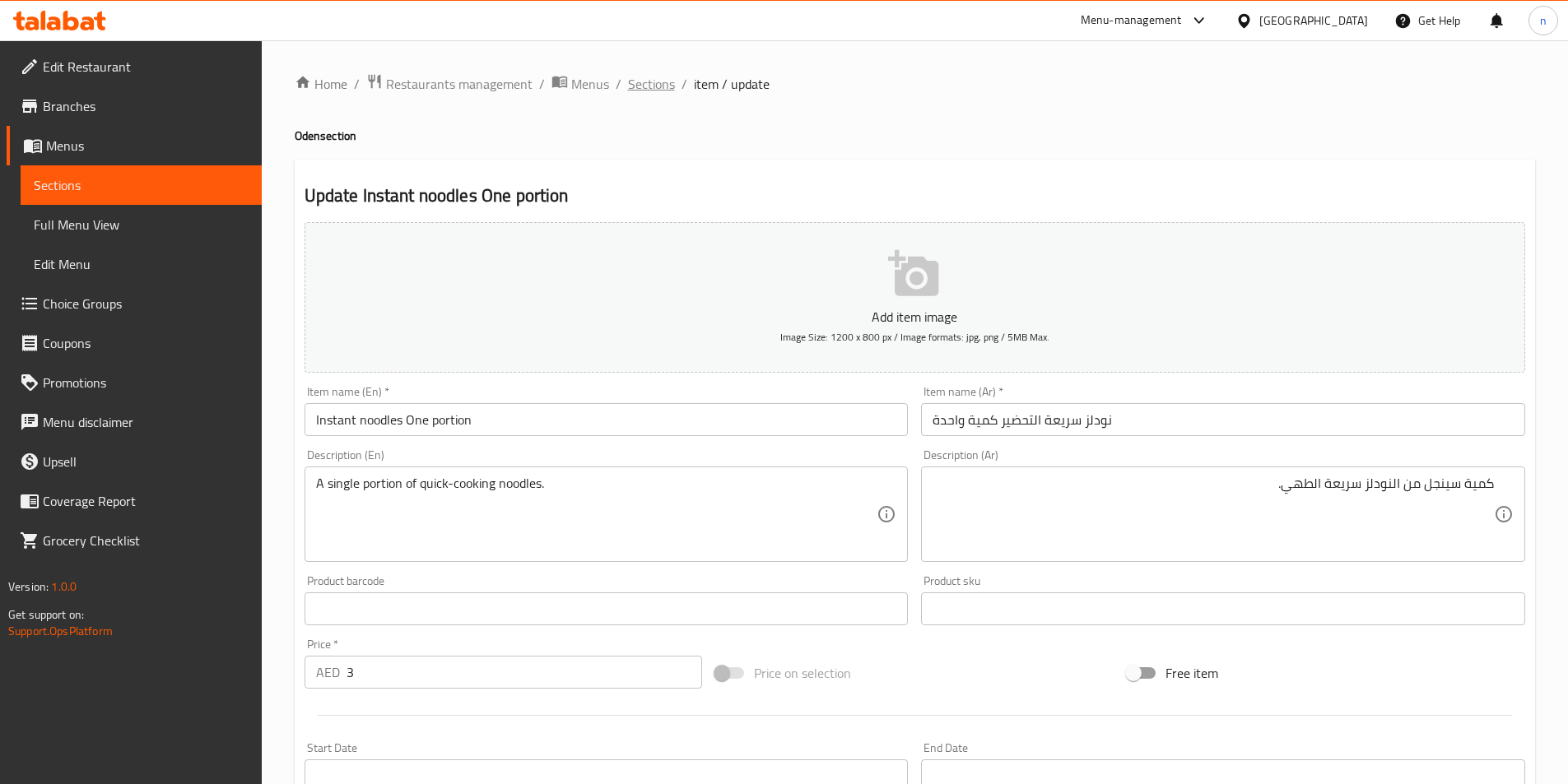
click at [654, 90] on span "Sections" at bounding box center [651, 84] width 47 height 19
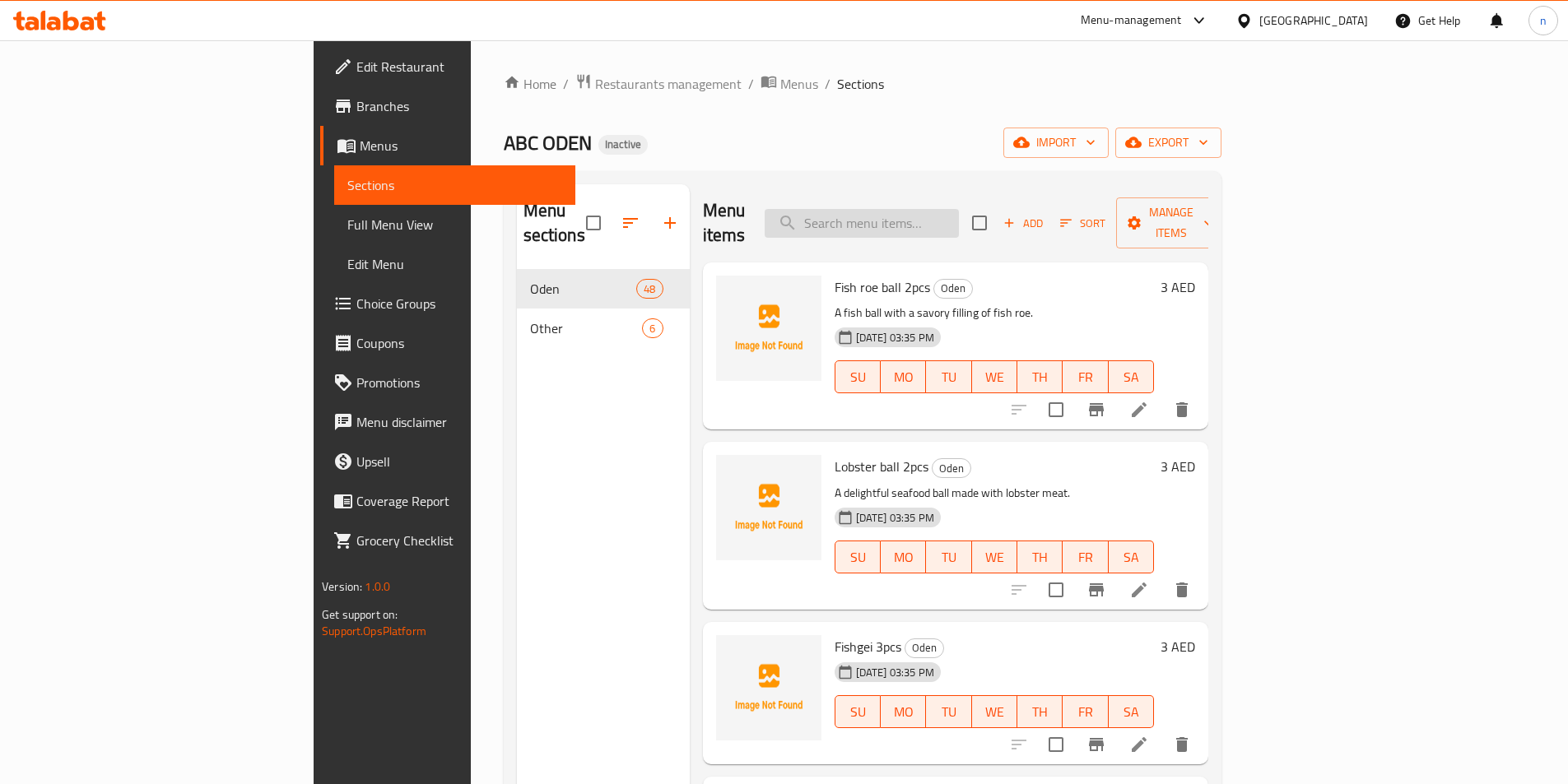
click at [959, 221] on input "search" at bounding box center [862, 223] width 194 height 29
paste input "Black fungus"
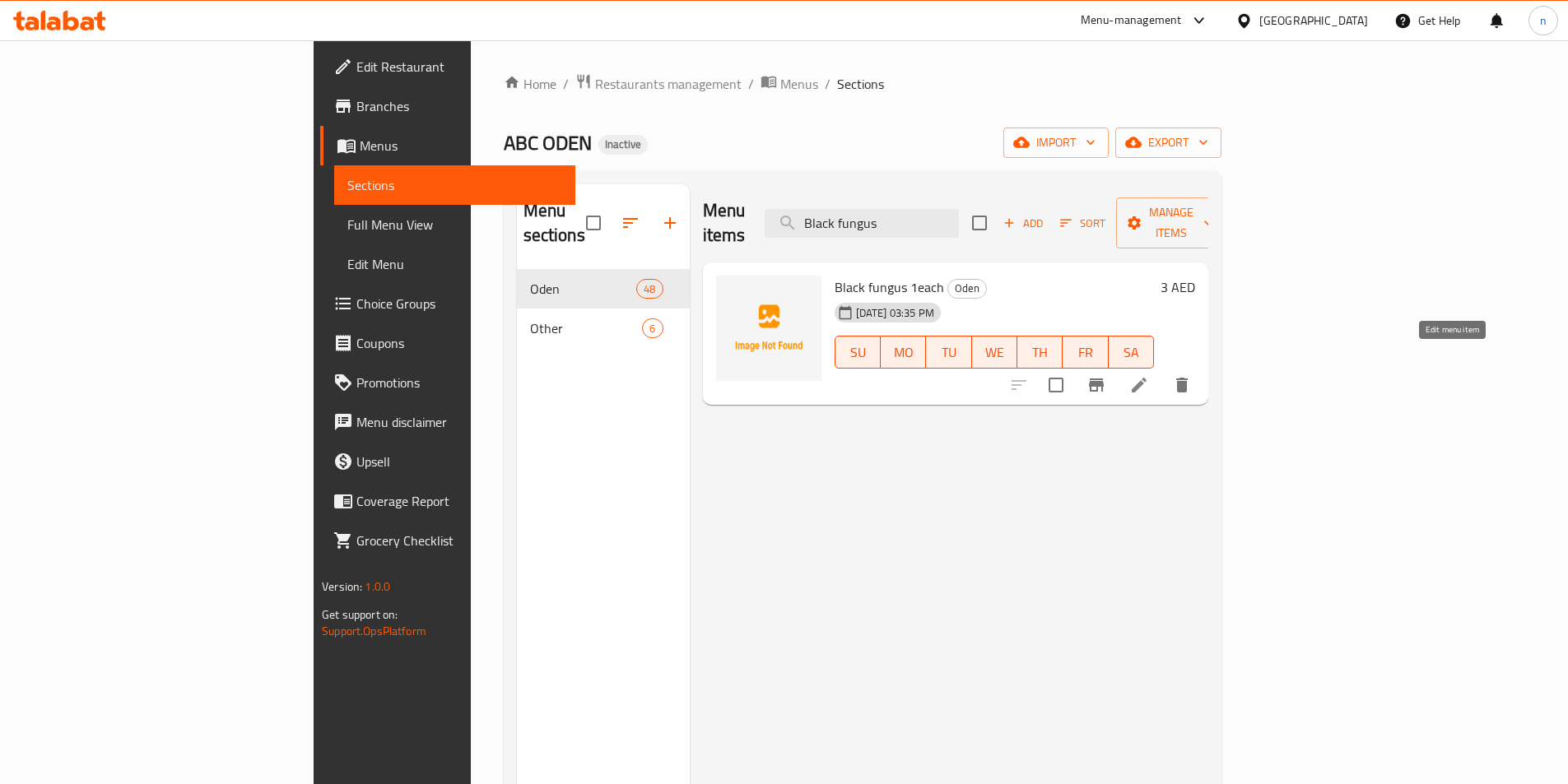
type input "Black fungus"
click at [1150, 376] on icon at bounding box center [1139, 385] width 19 height 19
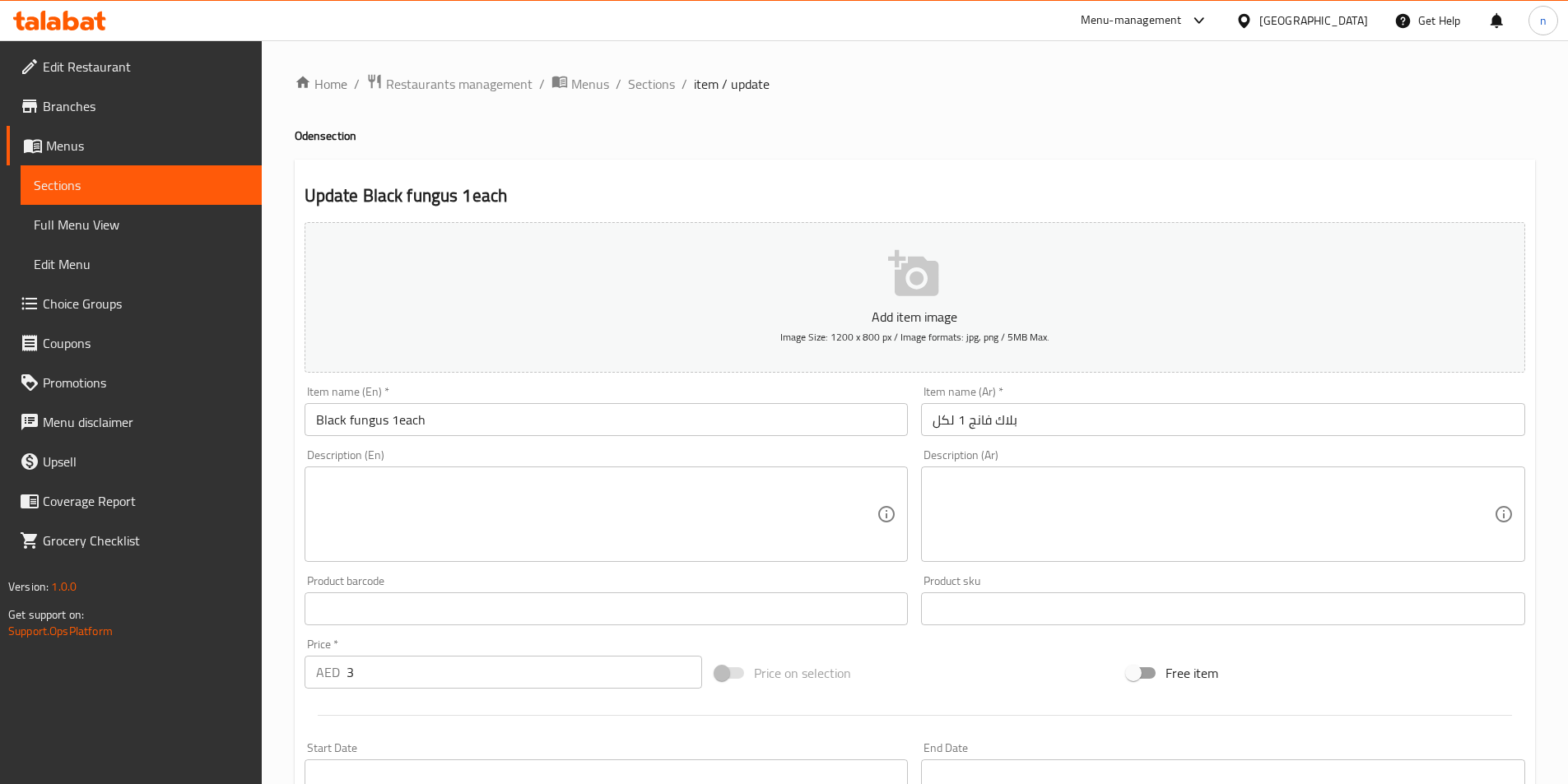
click at [327, 525] on textarea at bounding box center [596, 515] width 561 height 78
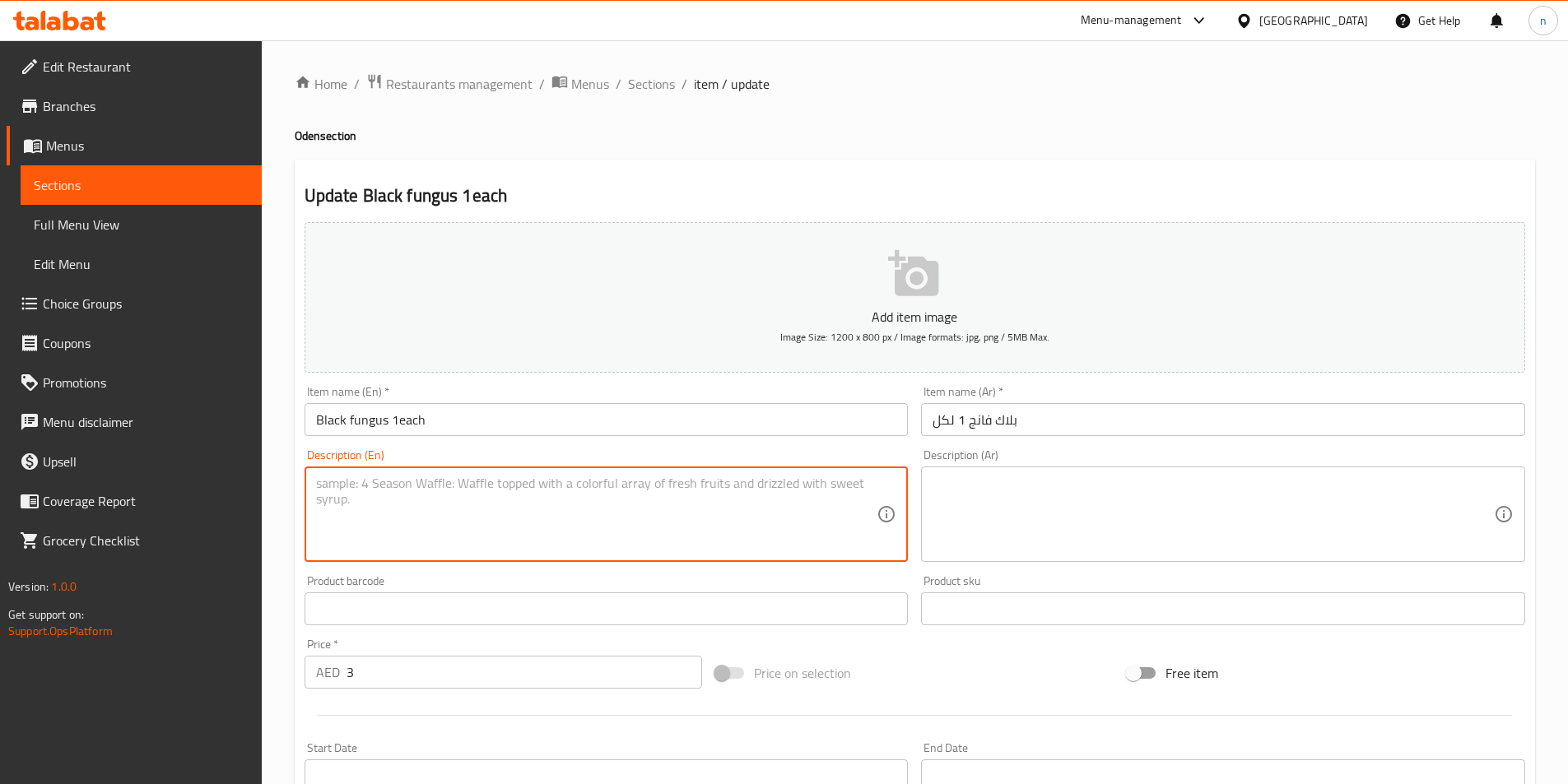
paste textarea "A type of edible mushroom with a mild flavor and gelatinous texture."
type textarea "A type of edible mushroom with a mild flavor and gelatinous texture."
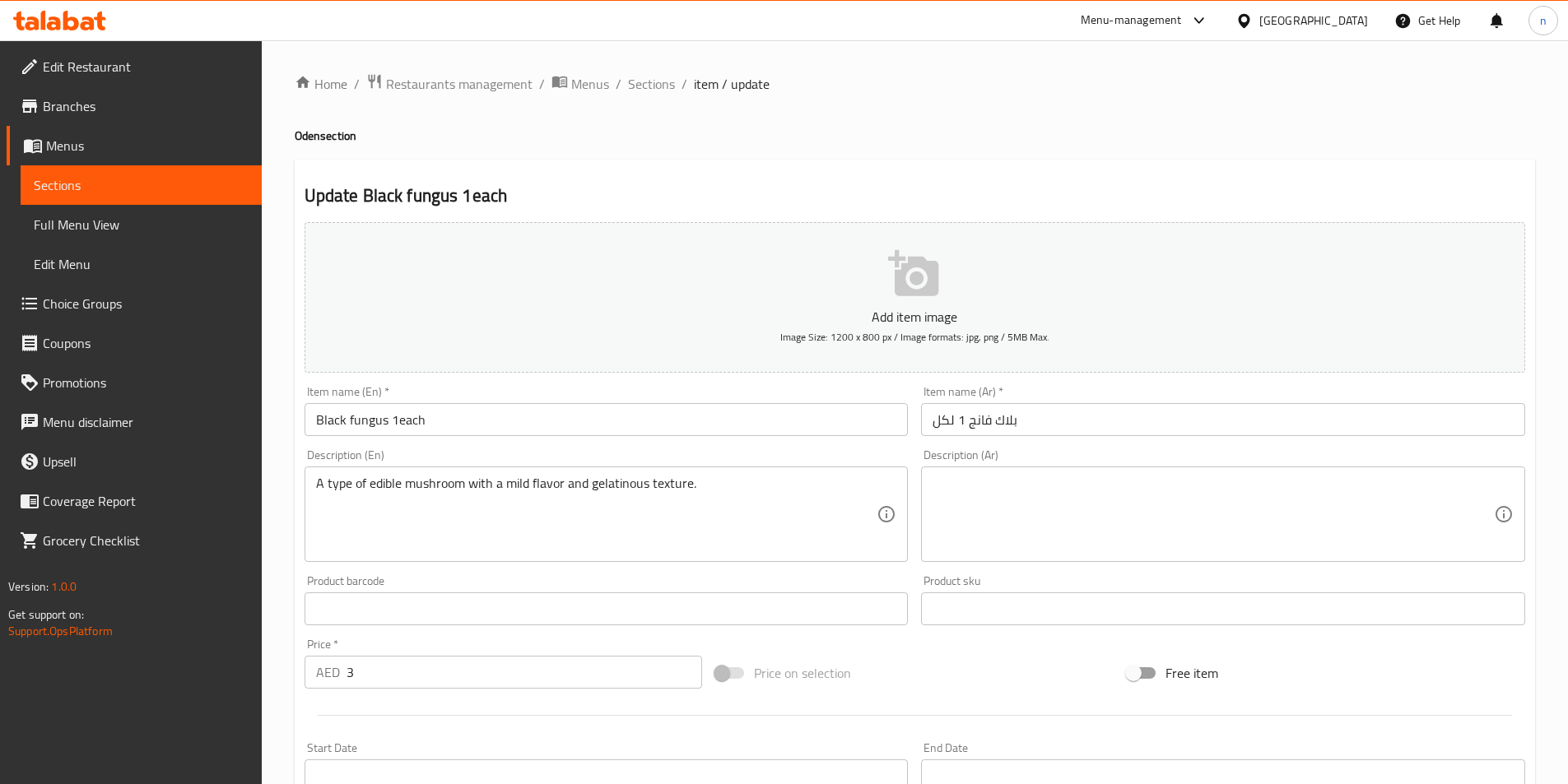
drag, startPoint x: 1018, startPoint y: 465, endPoint x: 1023, endPoint y: 490, distance: 25.5
click at [1020, 465] on div "Description (Ar) Description (Ar)" at bounding box center [1222, 505] width 604 height 113
click at [1023, 490] on textarea at bounding box center [1212, 515] width 561 height 78
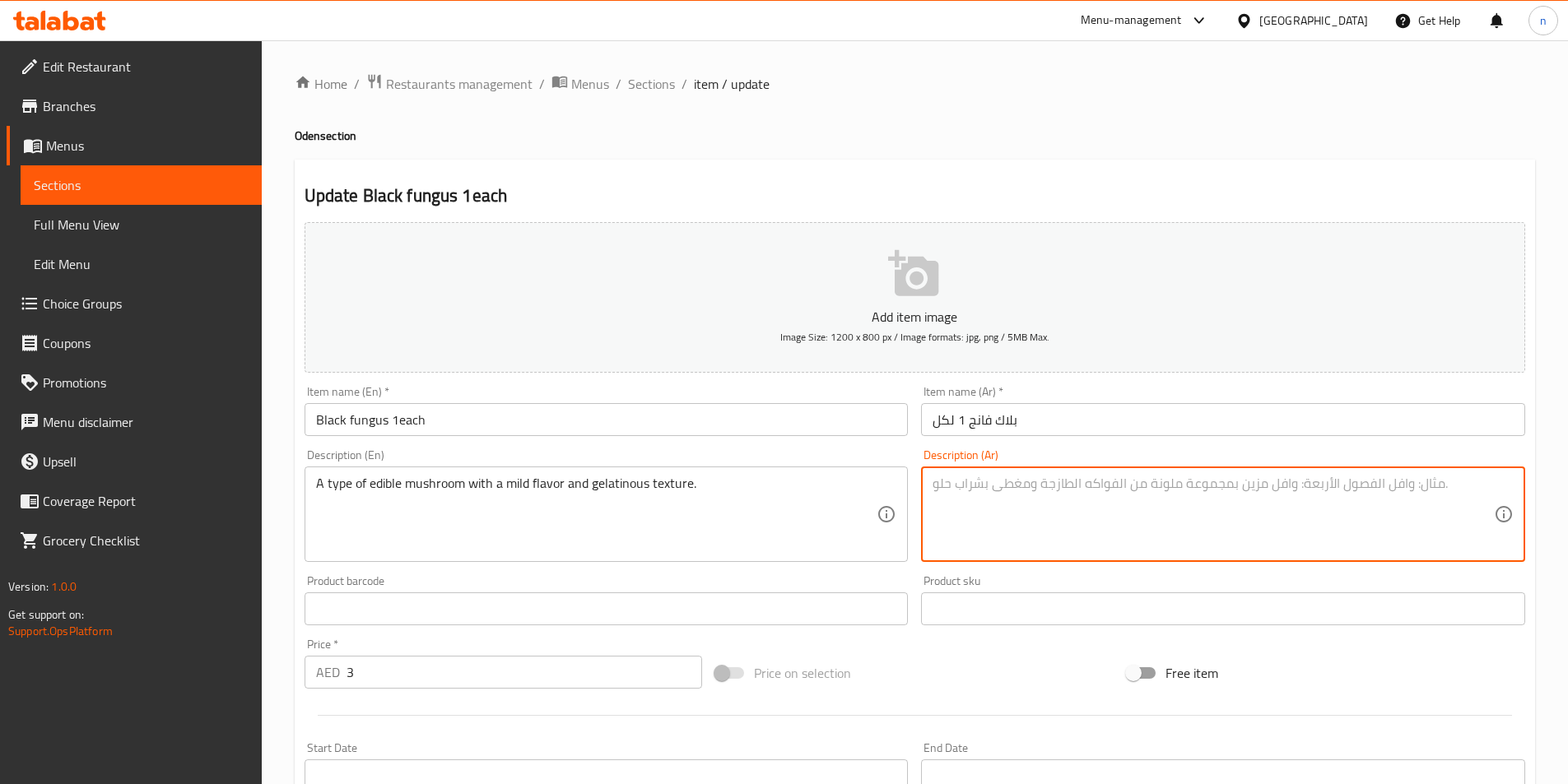
paste textarea "نوع من الفطر الصالح للأكل ذو نكهة خفيفة وملمس جيلاتيني."
drag, startPoint x: 1130, startPoint y: 485, endPoint x: 1071, endPoint y: 492, distance: 59.4
click at [1071, 492] on textarea "نوع من الفطر الصالح للأكل ذو نكهة خفيفة وملمس جيلاتيني." at bounding box center [1212, 515] width 561 height 78
click at [1071, 490] on textarea "نوع من الفطر الصالح للأكل ذو نكهة خفيفة وملمس جيلاتيني." at bounding box center [1212, 515] width 561 height 78
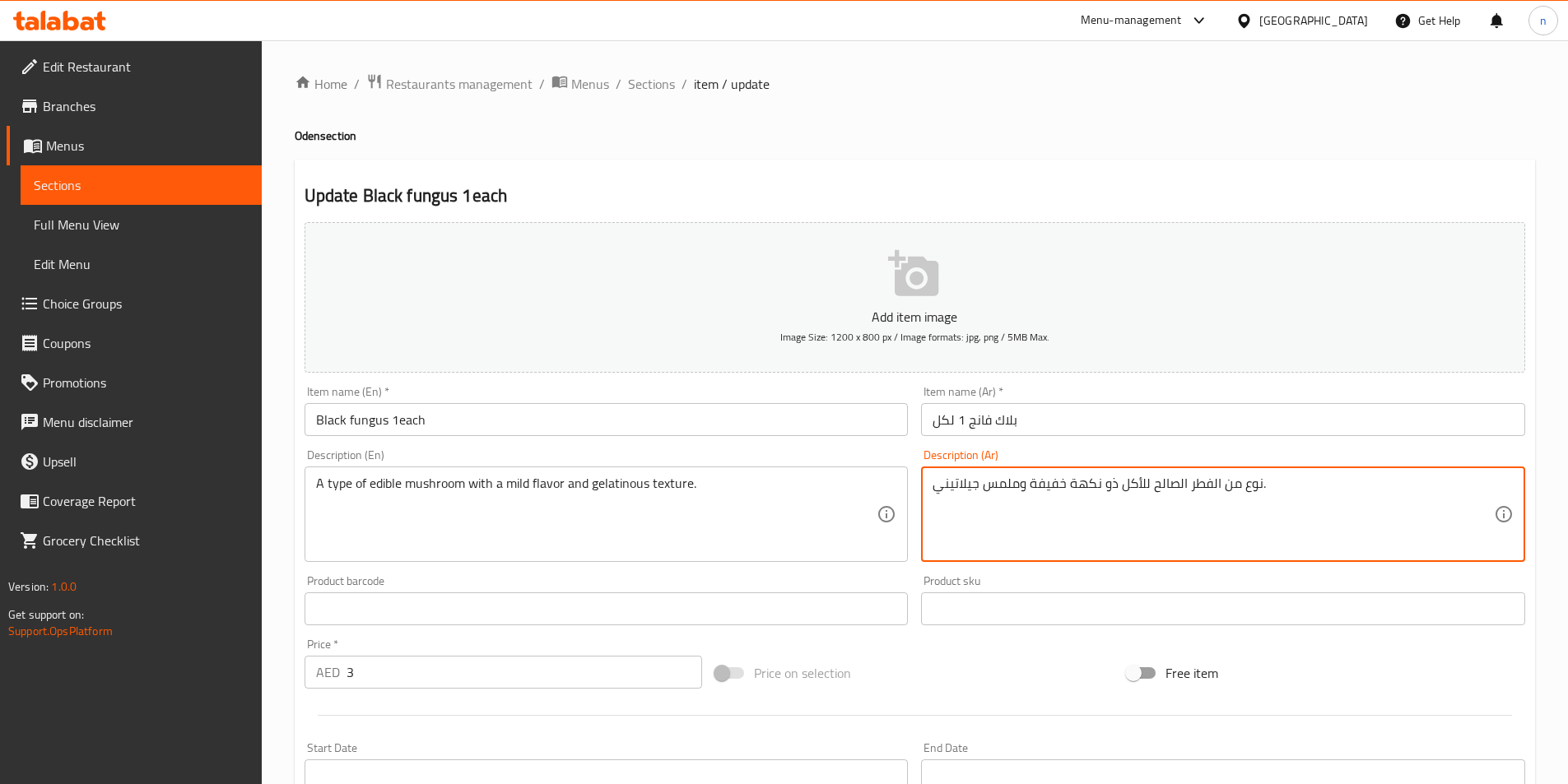
type textarea "نوع من الفطر الصالح للأكل ذو نكهة خفيفة وملمس جيلاتيني."
drag, startPoint x: 1071, startPoint y: 490, endPoint x: 1044, endPoint y: 453, distance: 45.8
click at [1044, 453] on div "Description (Ar) نوع من الفطر الصالح للأكل ذو نكهة خفيفة وملمس جيلاتيني. Descri…" at bounding box center [1222, 505] width 604 height 113
click at [1043, 480] on textarea "نوع من الفطر الصالح للأكل ذو نكهة خفيفة وملمس جيلاتيني." at bounding box center [1212, 515] width 561 height 78
click at [999, 494] on textarea "نوع من الفطر الصالح للأكل ذو نكهة خفيفة وملمس جيلاتيني." at bounding box center [1212, 515] width 561 height 78
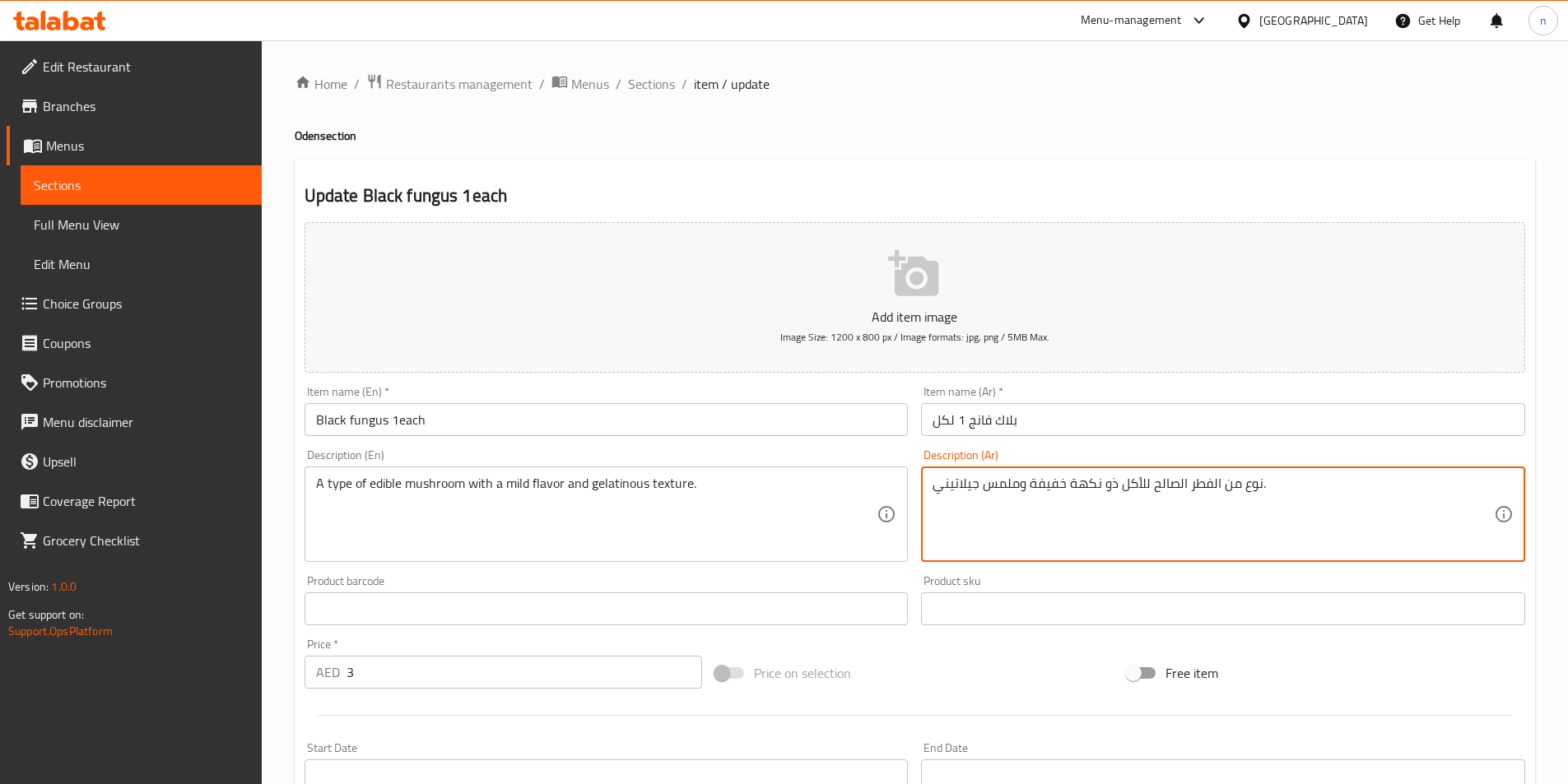
click at [999, 494] on textarea "نوع من الفطر الصالح للأكل ذو نكهة خفيفة وملمس جيلاتيني." at bounding box center [1212, 515] width 561 height 78
click at [1215, 551] on textarea "نوع من الفطر الصالح للأكل ذو نكهة خفيفة وملمس جيلاتيني." at bounding box center [1212, 515] width 561 height 78
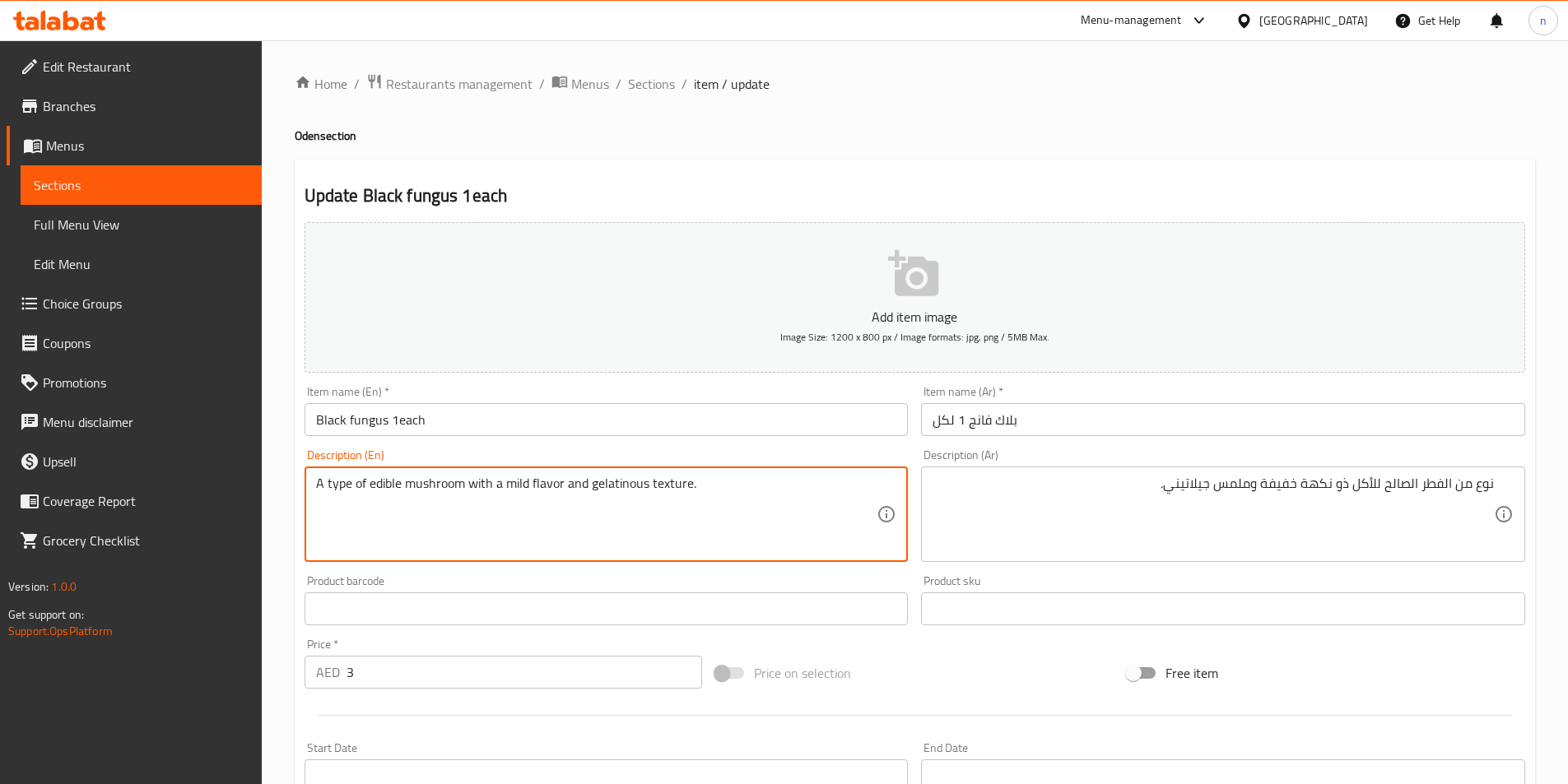
click at [424, 490] on textarea "A type of edible mushroom with a mild flavor and gelatinous texture." at bounding box center [596, 515] width 561 height 78
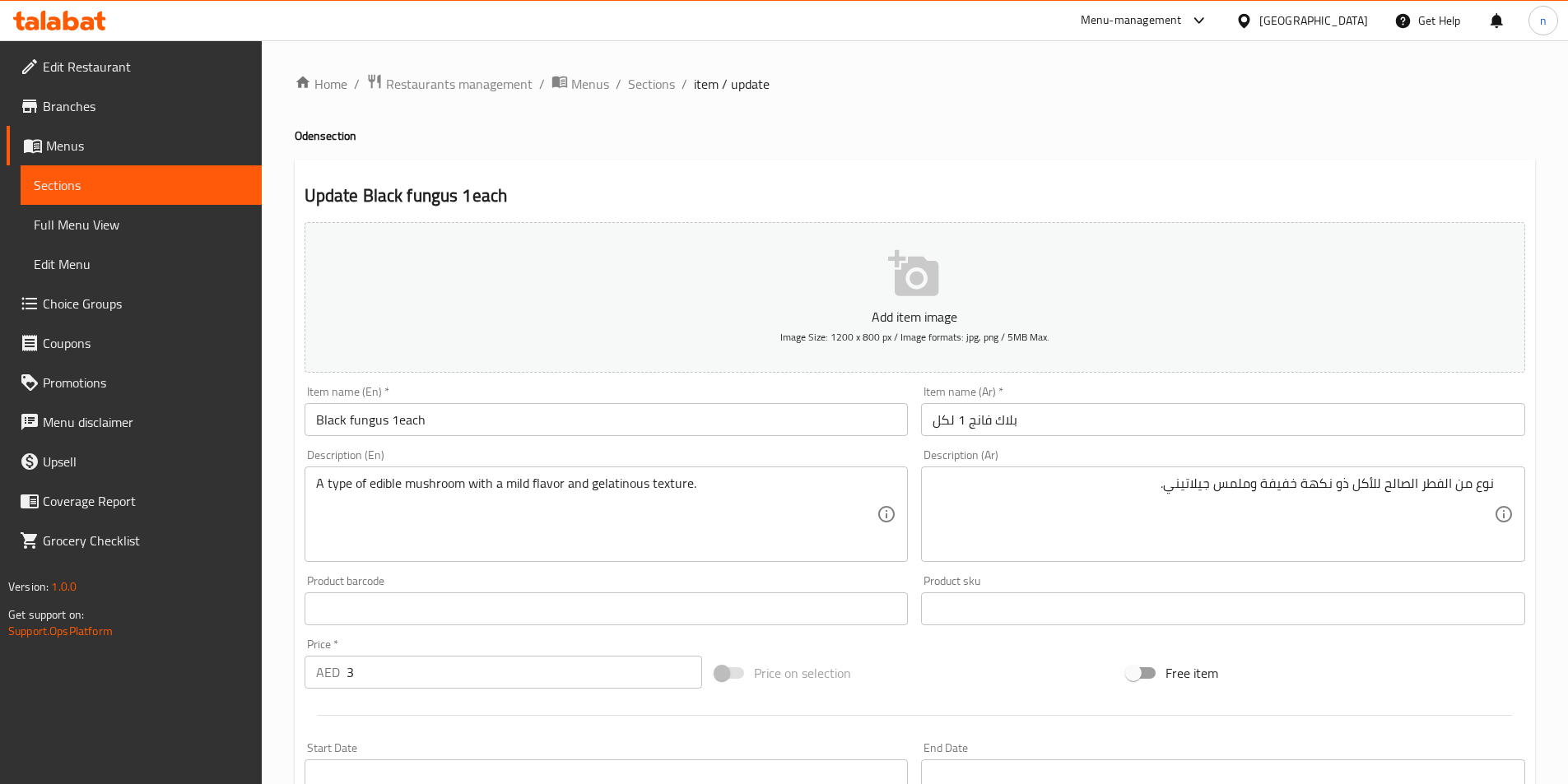
click at [517, 483] on textarea "A type of edible mushroom with a mild flavor and gelatinous texture." at bounding box center [596, 515] width 561 height 78
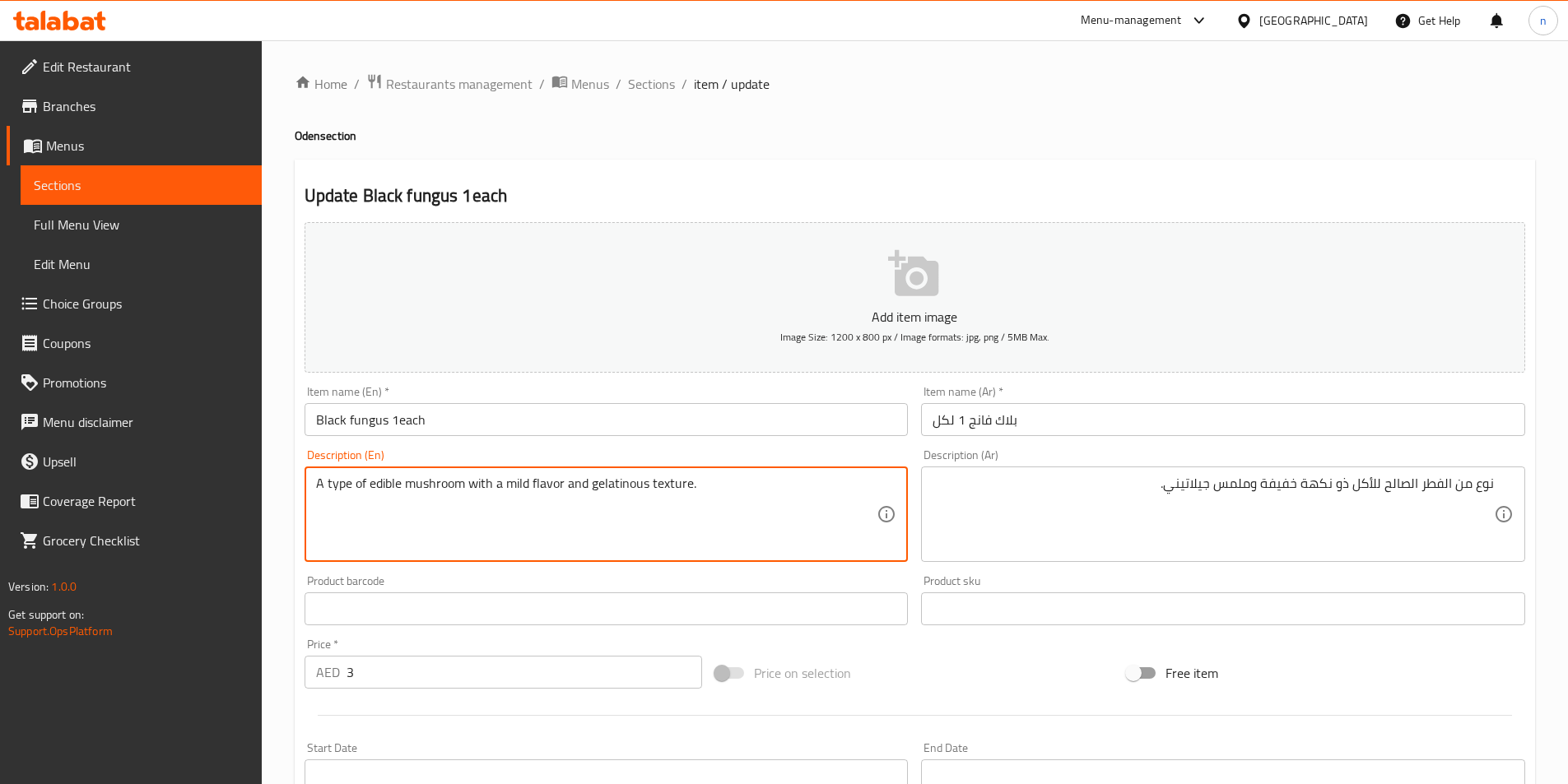
click at [517, 483] on textarea "A type of edible mushroom with a mild flavor and gelatinous texture." at bounding box center [596, 515] width 561 height 78
click at [519, 490] on textarea "A type of edible mushroom with a mild flavor and gelatinous texture." at bounding box center [596, 515] width 561 height 78
click at [532, 477] on textarea "A type of edible mushroom with a mild flavor and gelatinous texture." at bounding box center [596, 515] width 561 height 78
click at [513, 489] on textarea "A type of edible mushroom with a mild flavor and gelatinous texture." at bounding box center [596, 515] width 561 height 78
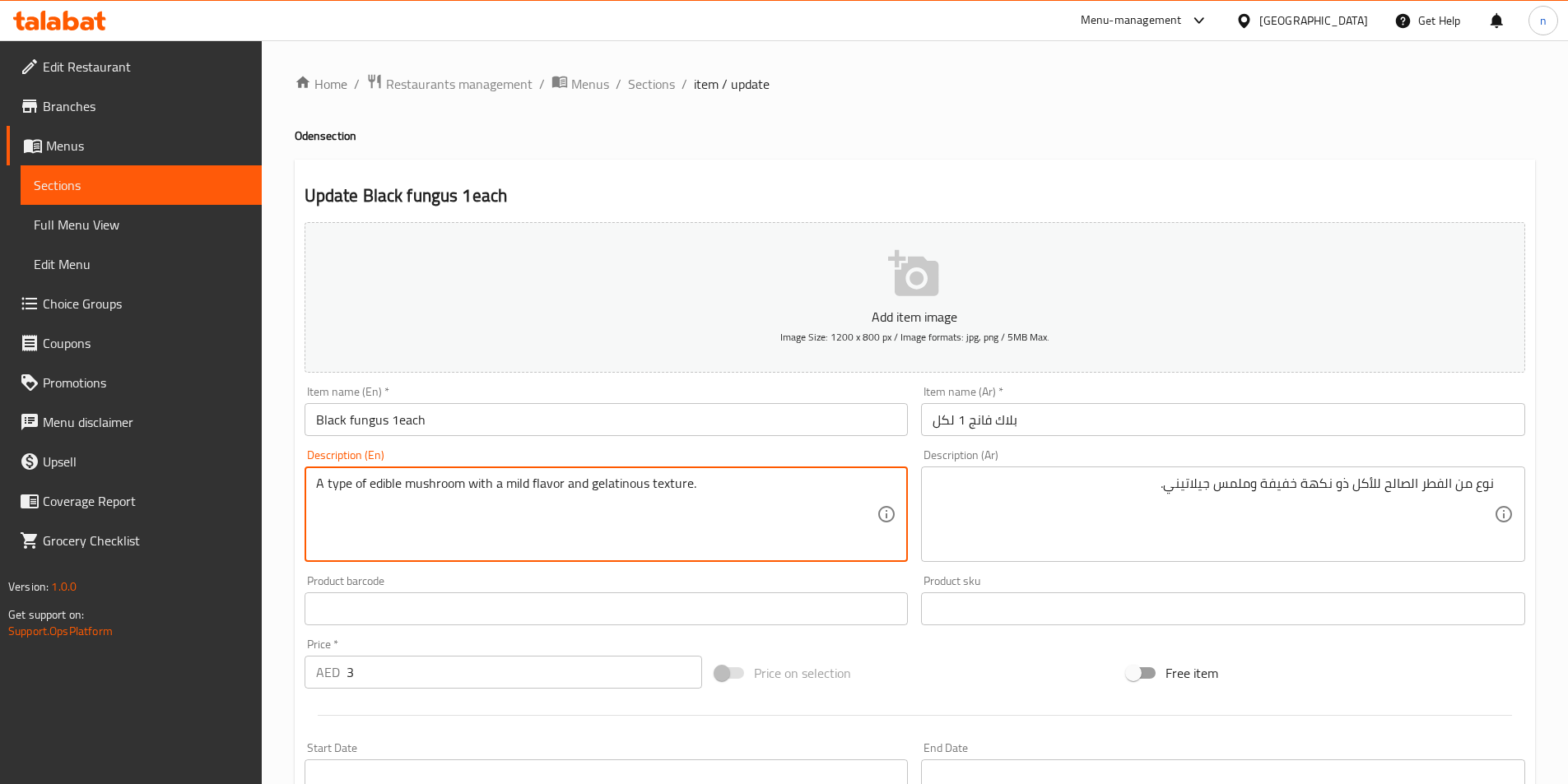
click at [512, 512] on textarea "A type of edible mushroom with a mild flavor and gelatinous texture." at bounding box center [596, 515] width 561 height 78
drag, startPoint x: 526, startPoint y: 483, endPoint x: 505, endPoint y: 489, distance: 21.8
click at [505, 489] on textarea "A type of edible mushroom with a mild flavor and gelatinous texture." at bounding box center [596, 515] width 561 height 78
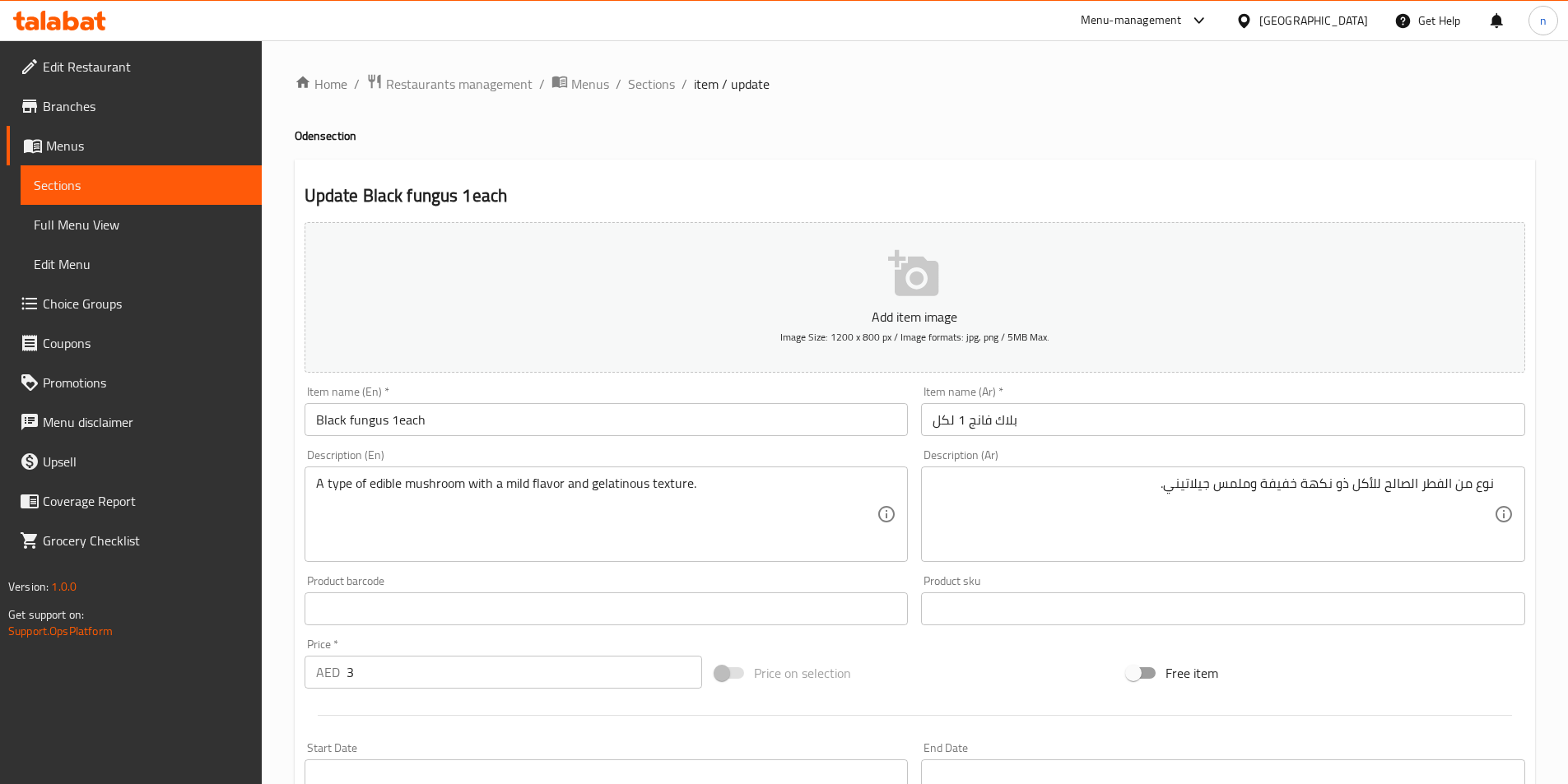
click at [536, 540] on textarea "A type of edible mushroom with a mild flavor and gelatinous texture." at bounding box center [596, 515] width 561 height 78
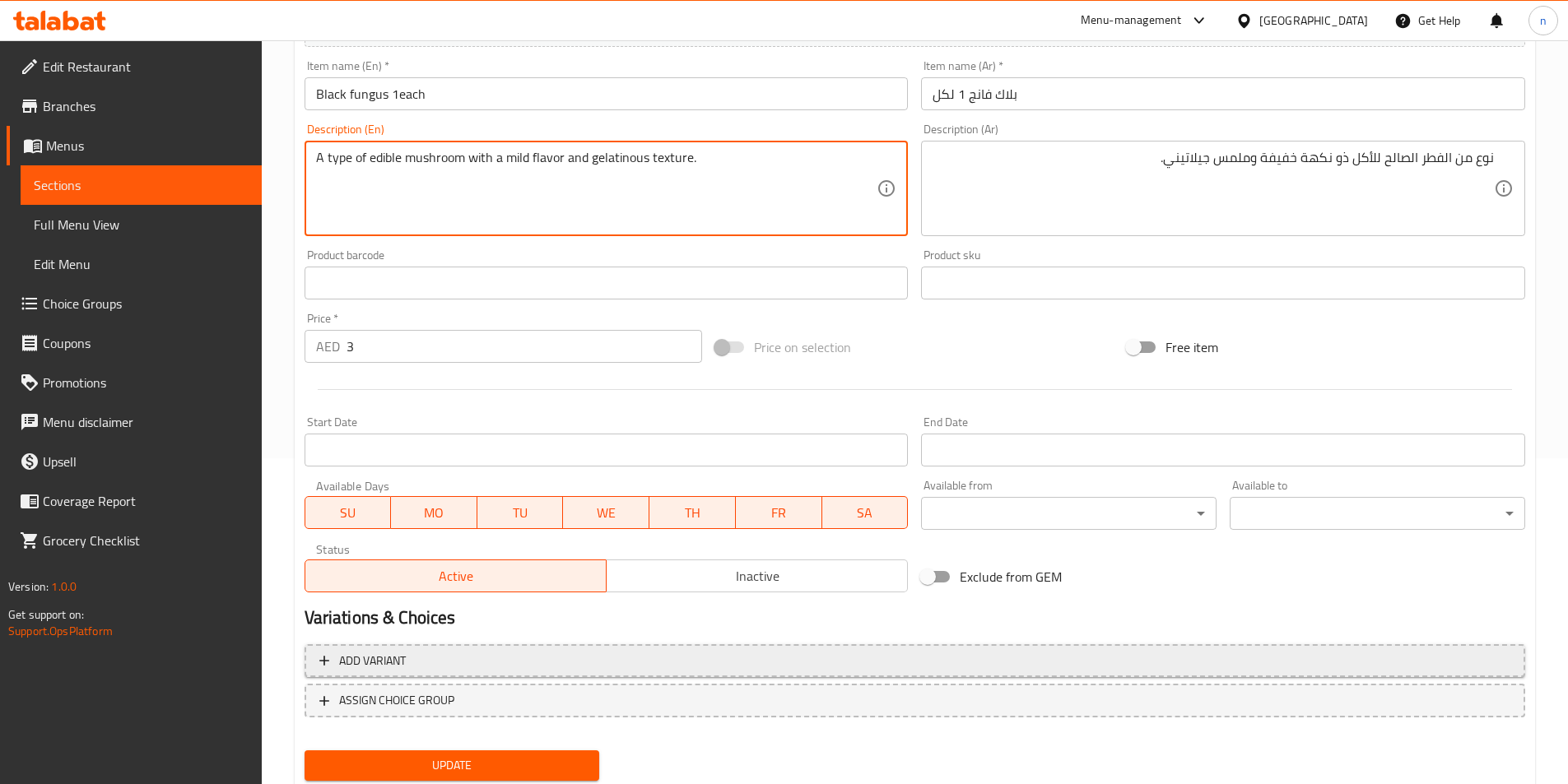
scroll to position [296, 0]
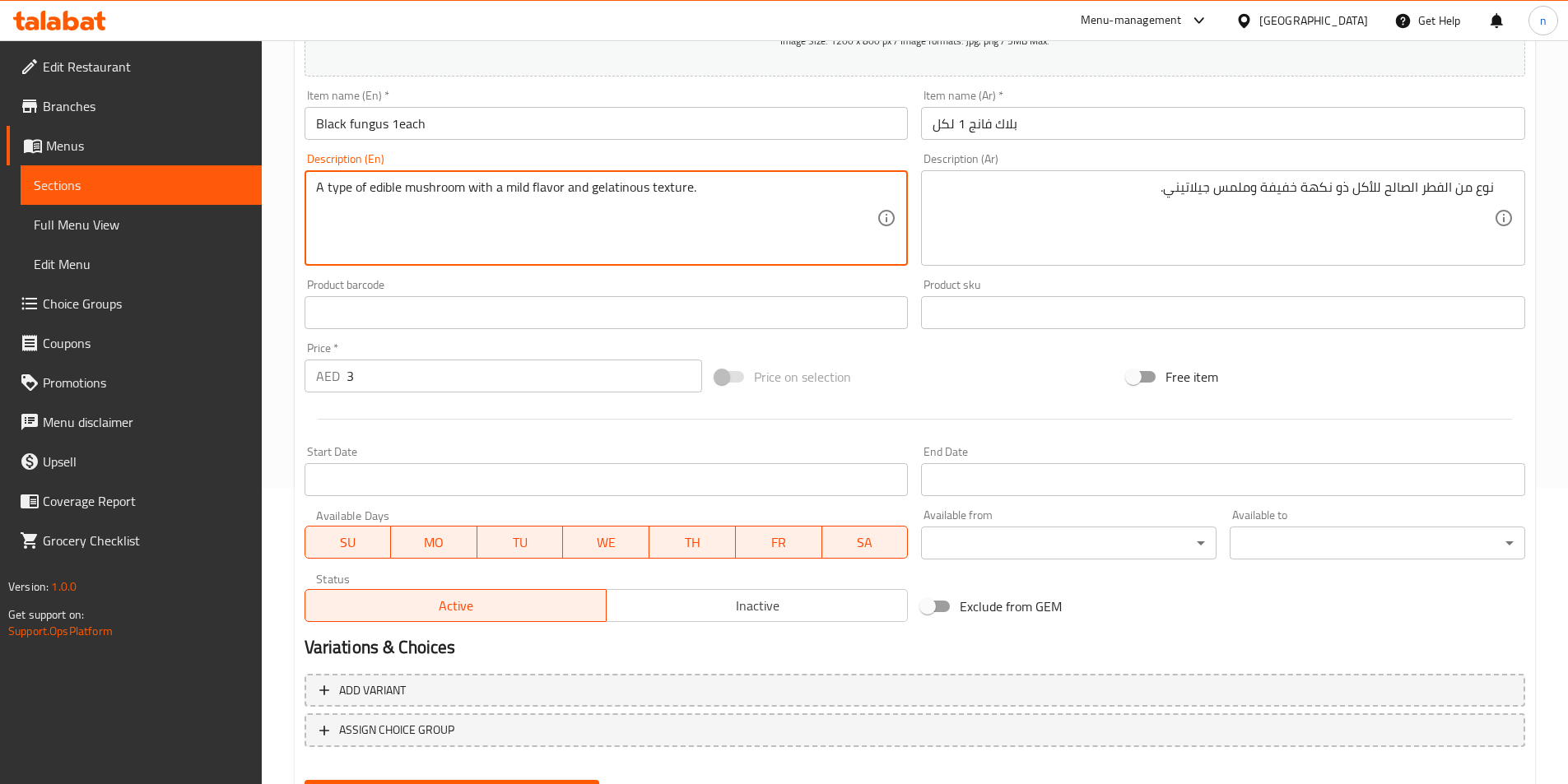
click at [395, 185] on textarea "A type of edible mushroom with a mild flavor and gelatinous texture." at bounding box center [596, 218] width 561 height 78
click at [393, 185] on textarea "A type of edible mushroom with a mild flavor and gelatinous texture." at bounding box center [596, 218] width 561 height 78
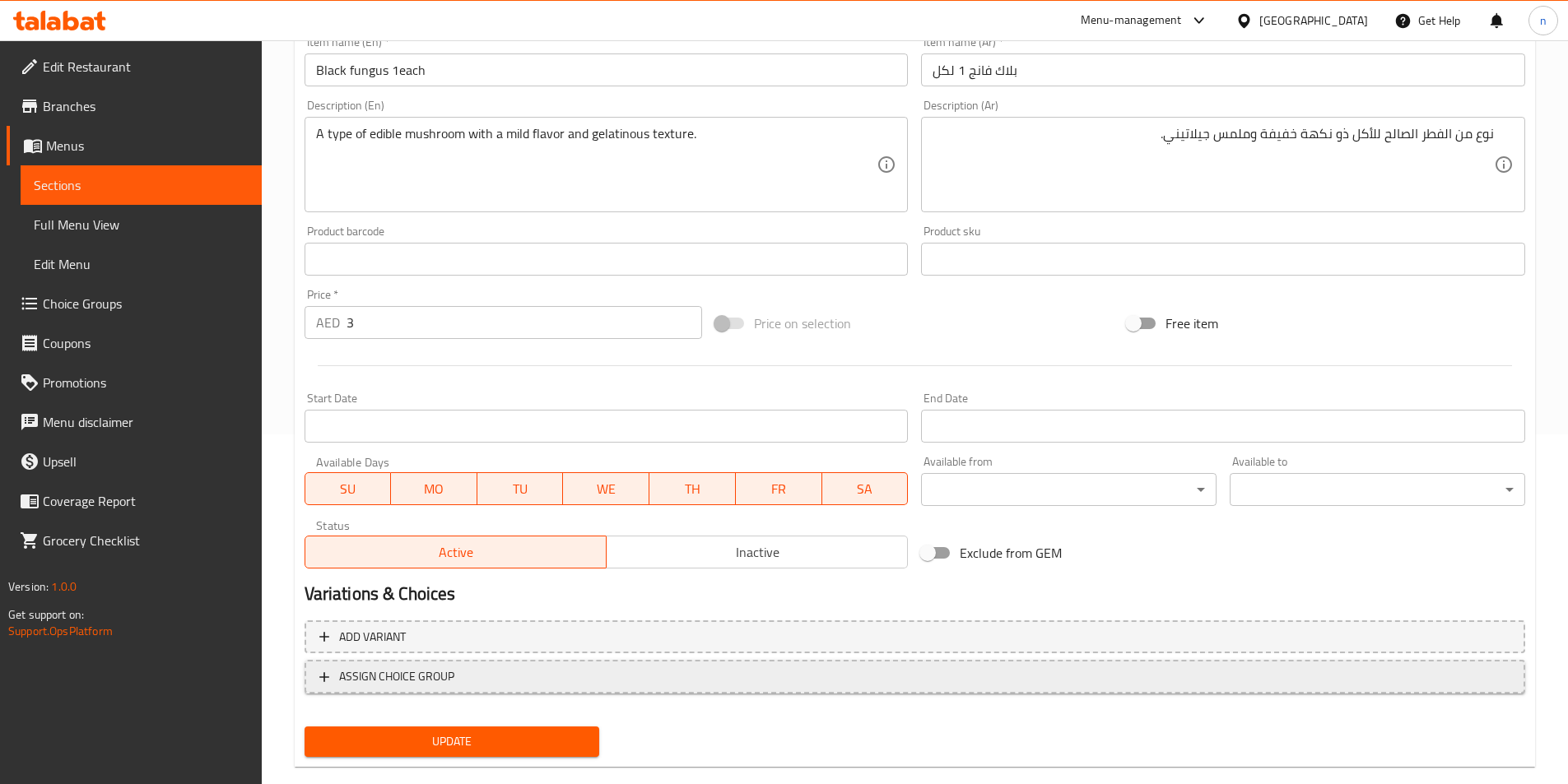
scroll to position [378, 0]
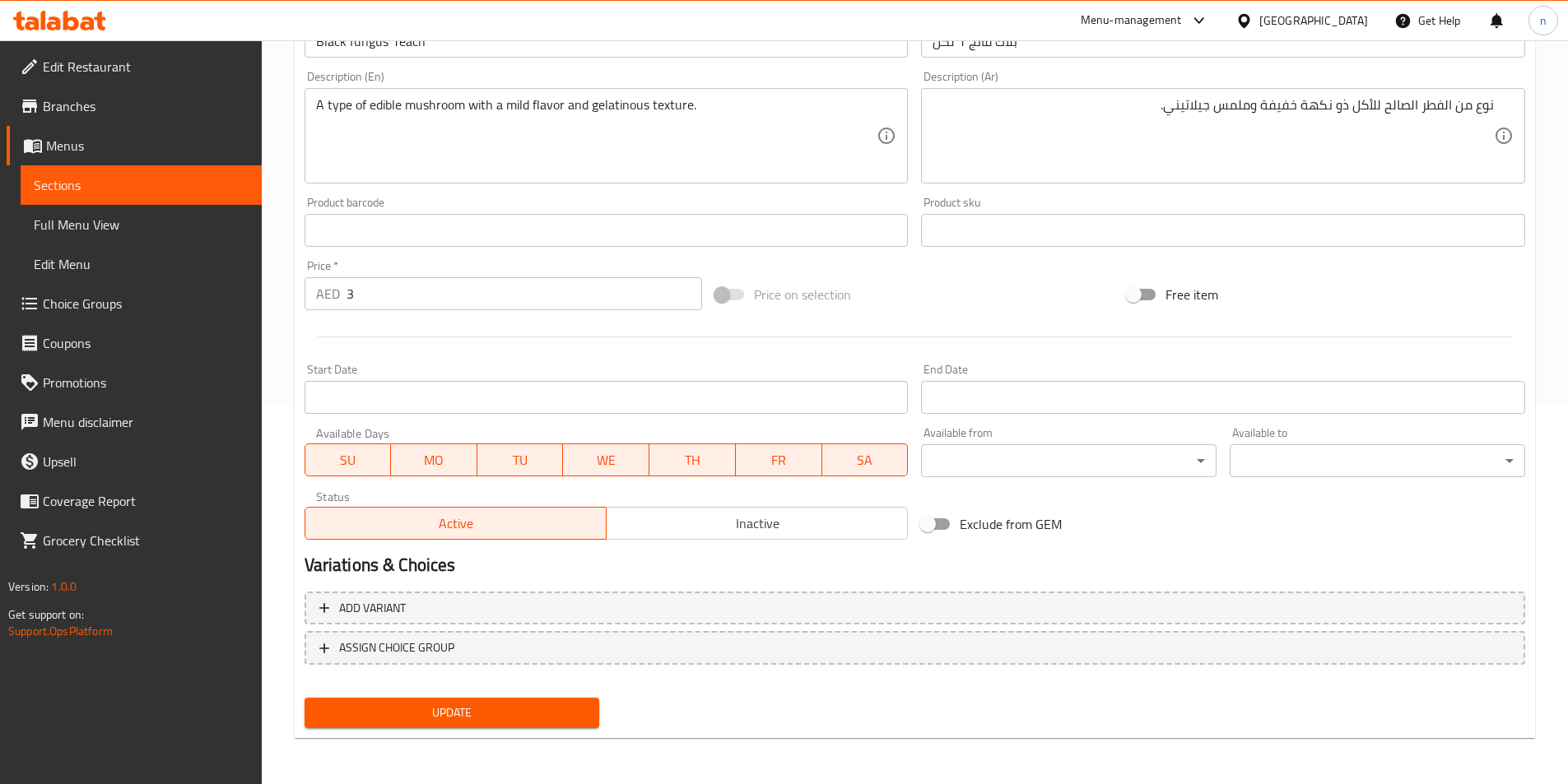
click at [411, 705] on span "Update" at bounding box center [452, 713] width 270 height 20
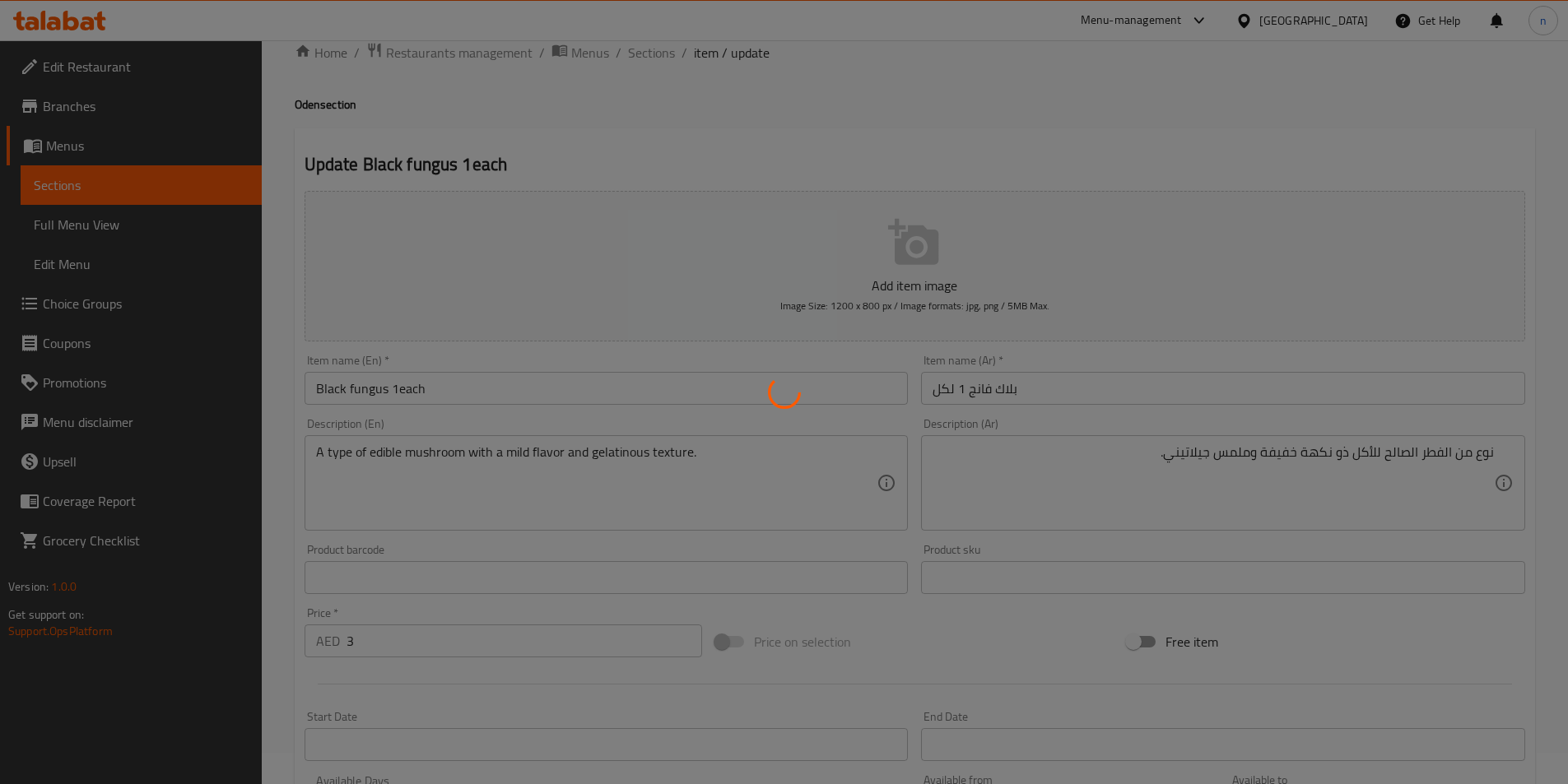
scroll to position [0, 0]
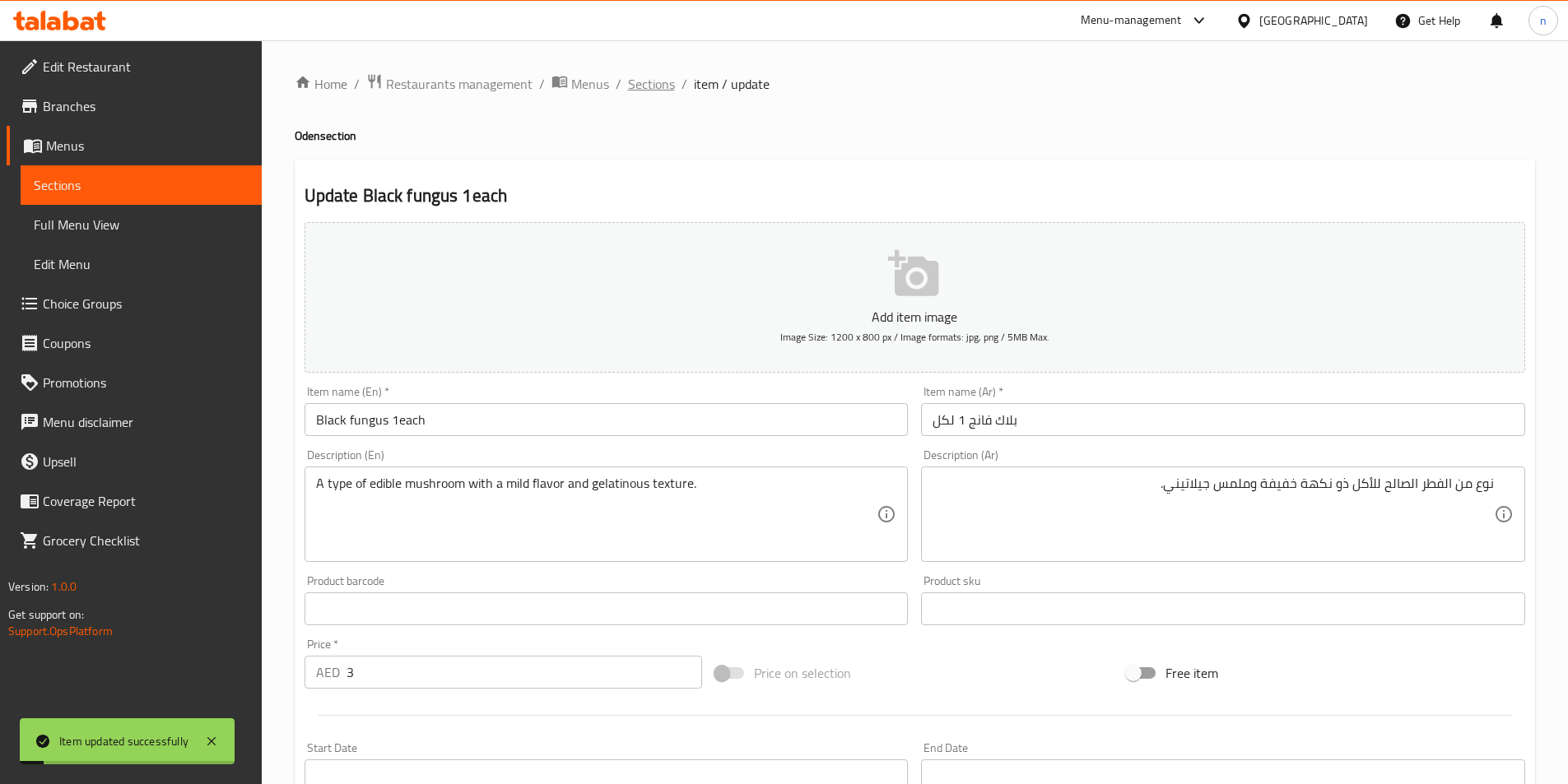
click at [656, 78] on span "Sections" at bounding box center [651, 84] width 47 height 19
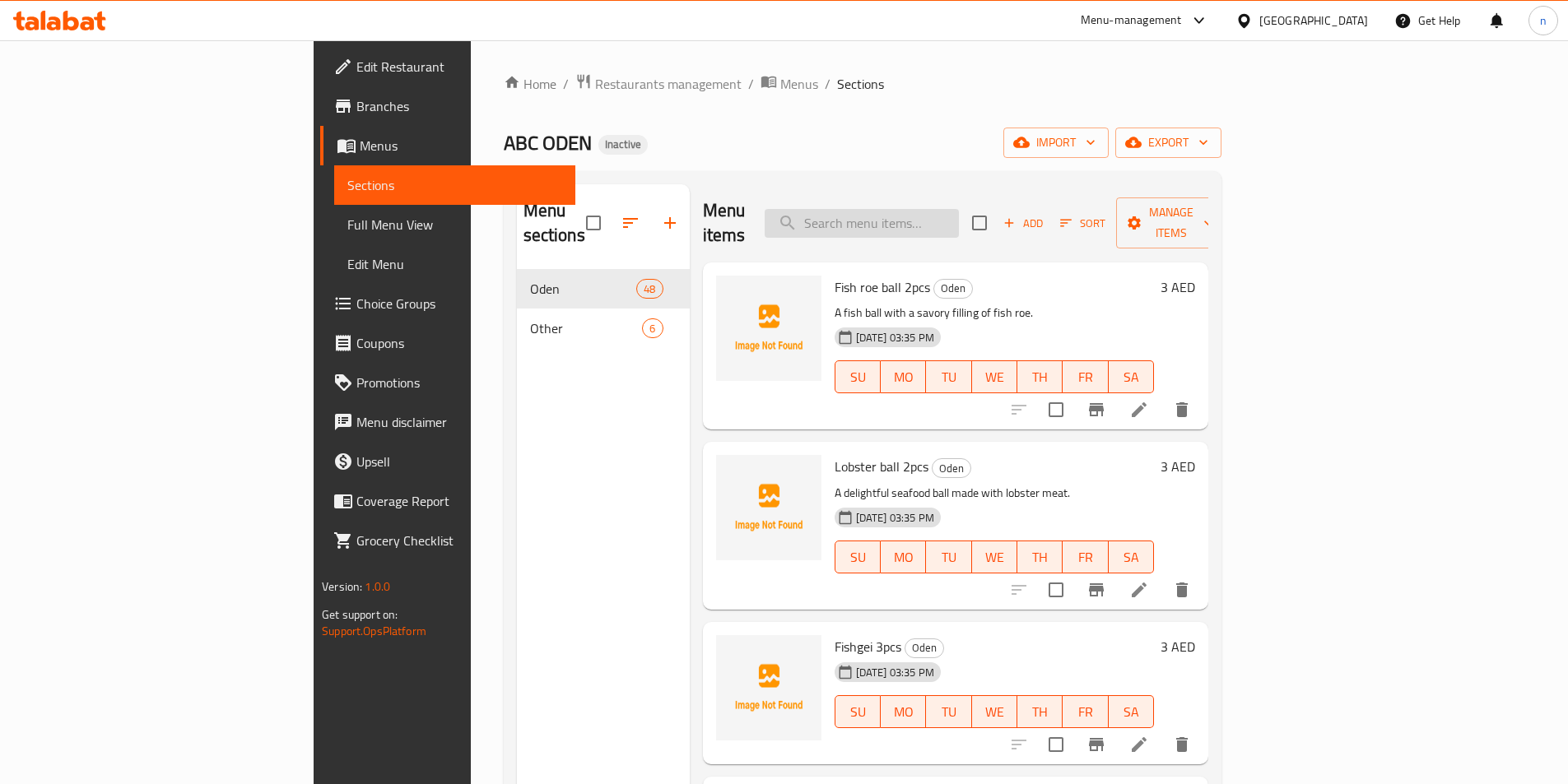
click at [959, 209] on input "search" at bounding box center [862, 223] width 194 height 29
paste input "Flowering sausage"
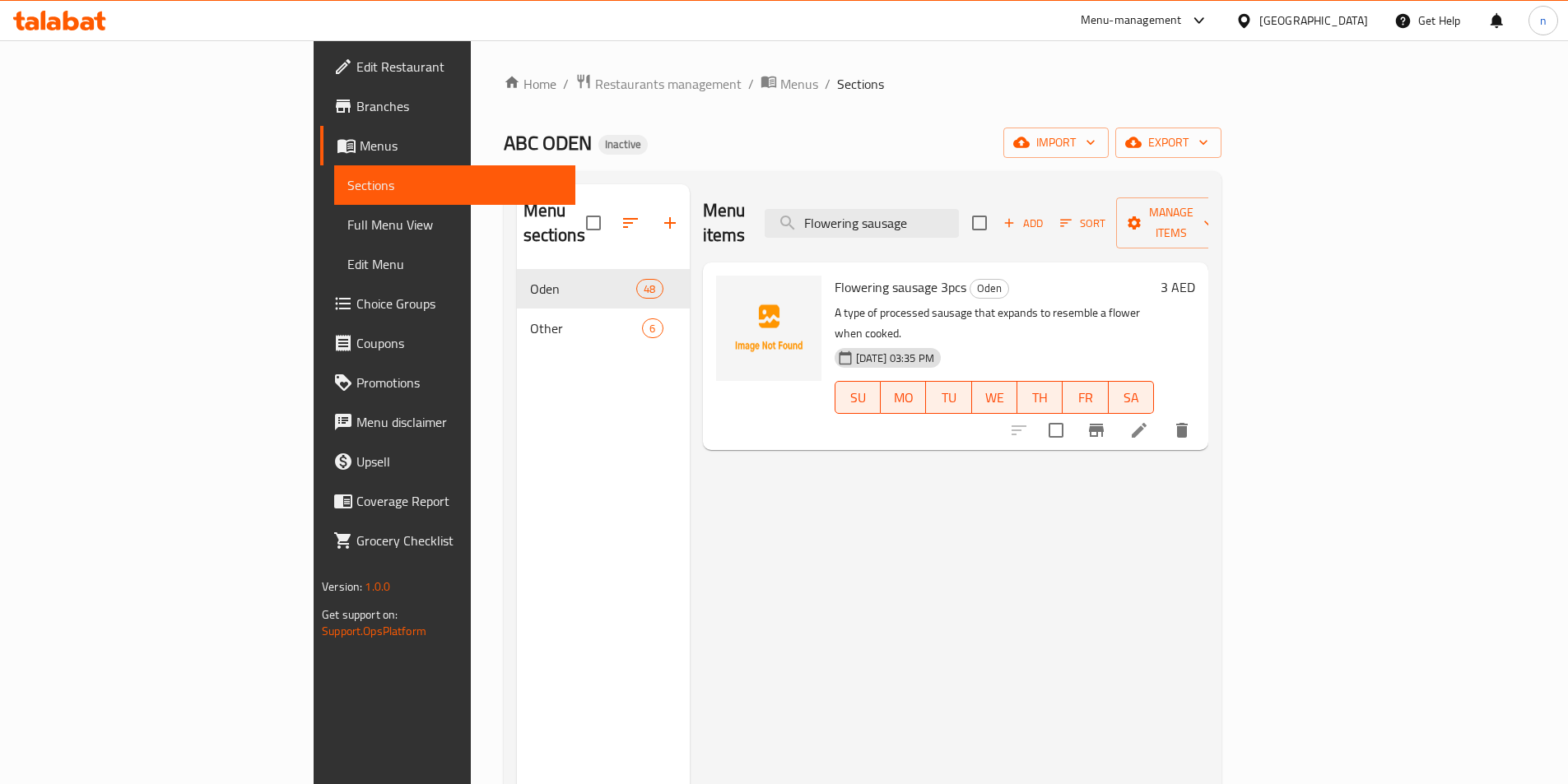
type input "Flowering sausage"
click at [1147, 423] on icon at bounding box center [1139, 430] width 14 height 14
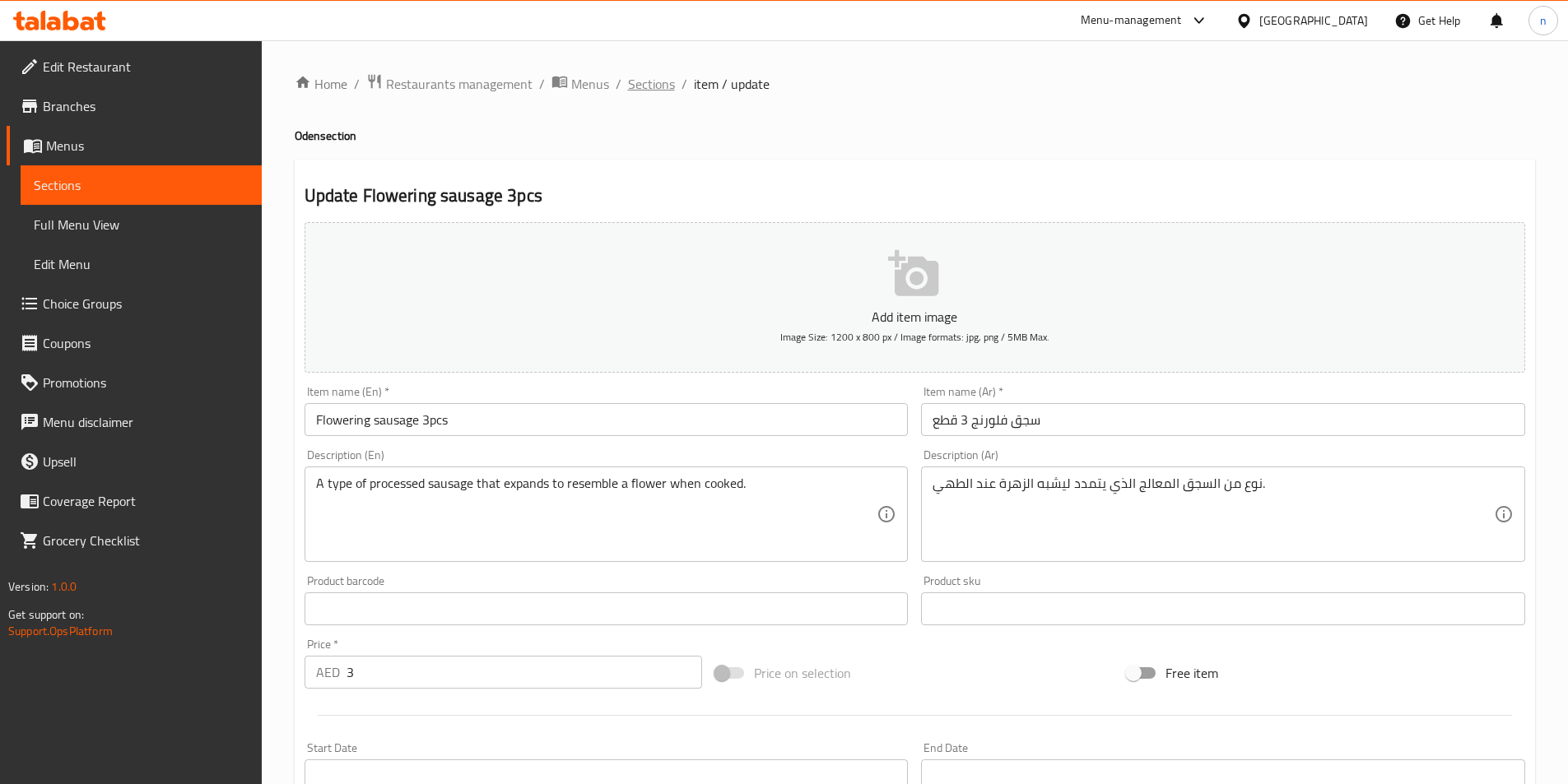
click at [641, 87] on span "Sections" at bounding box center [651, 84] width 47 height 19
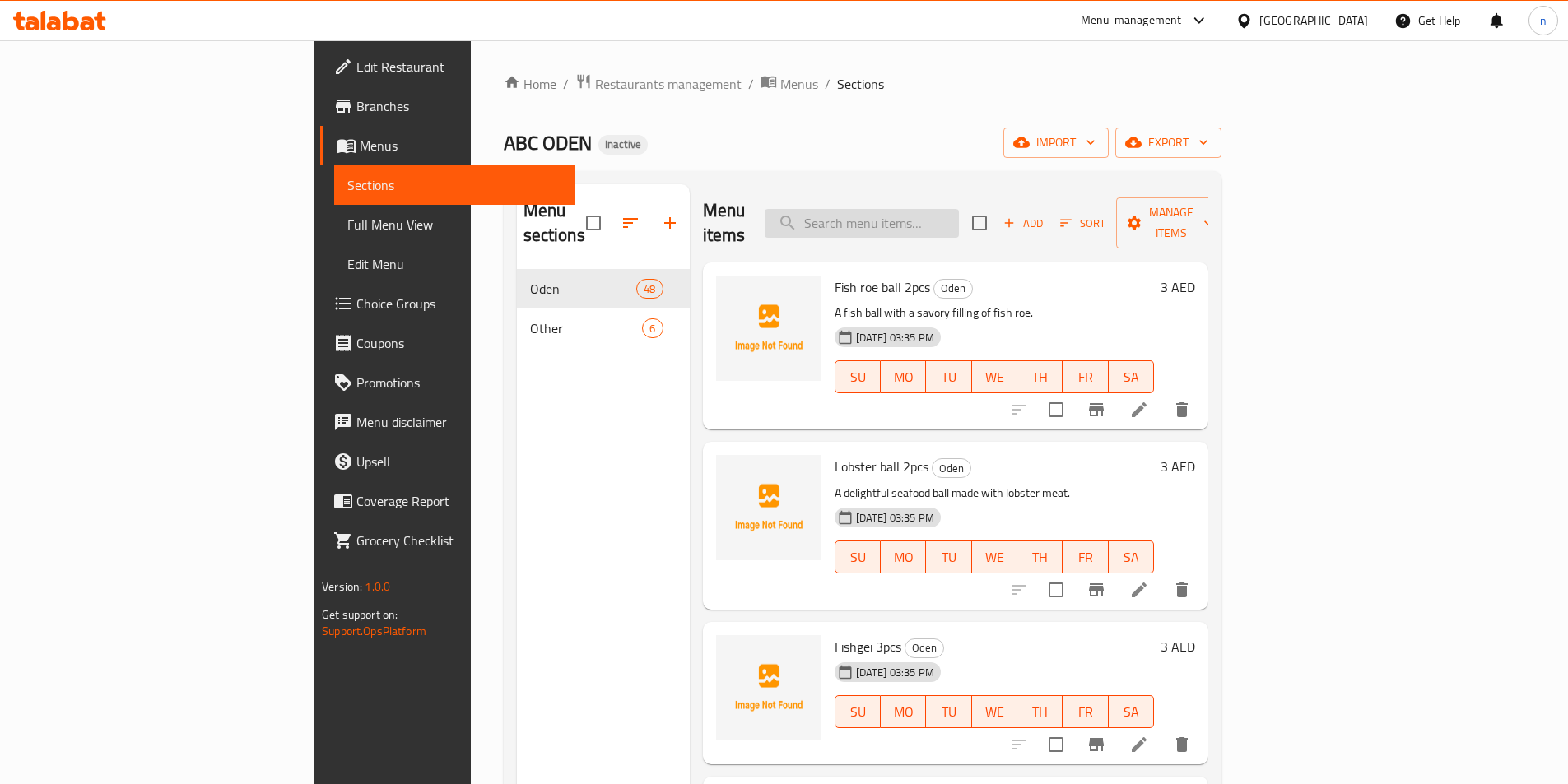
click at [930, 209] on input "search" at bounding box center [862, 223] width 194 height 29
click at [941, 209] on input "s" at bounding box center [862, 223] width 194 height 29
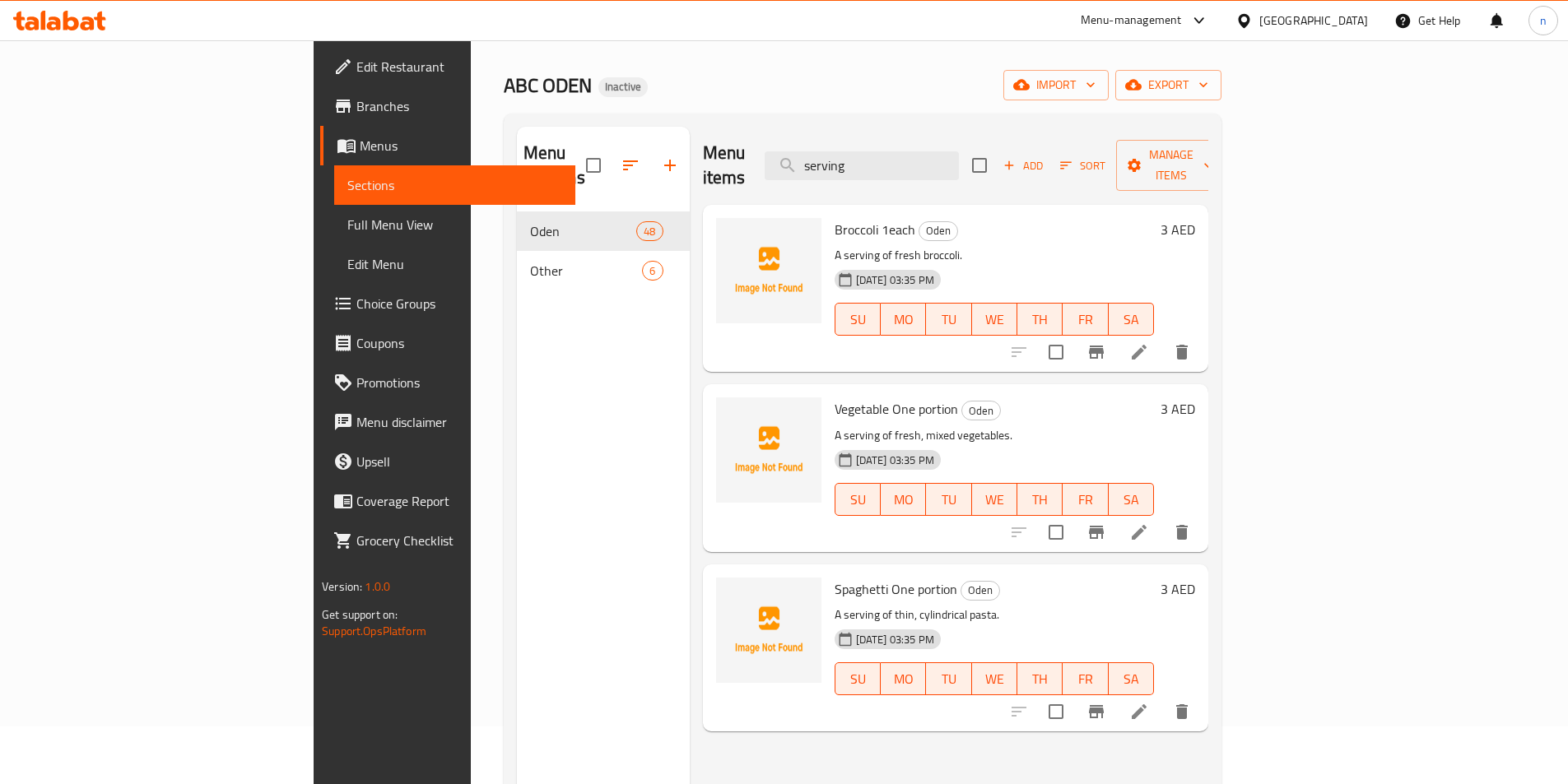
scroll to position [82, 0]
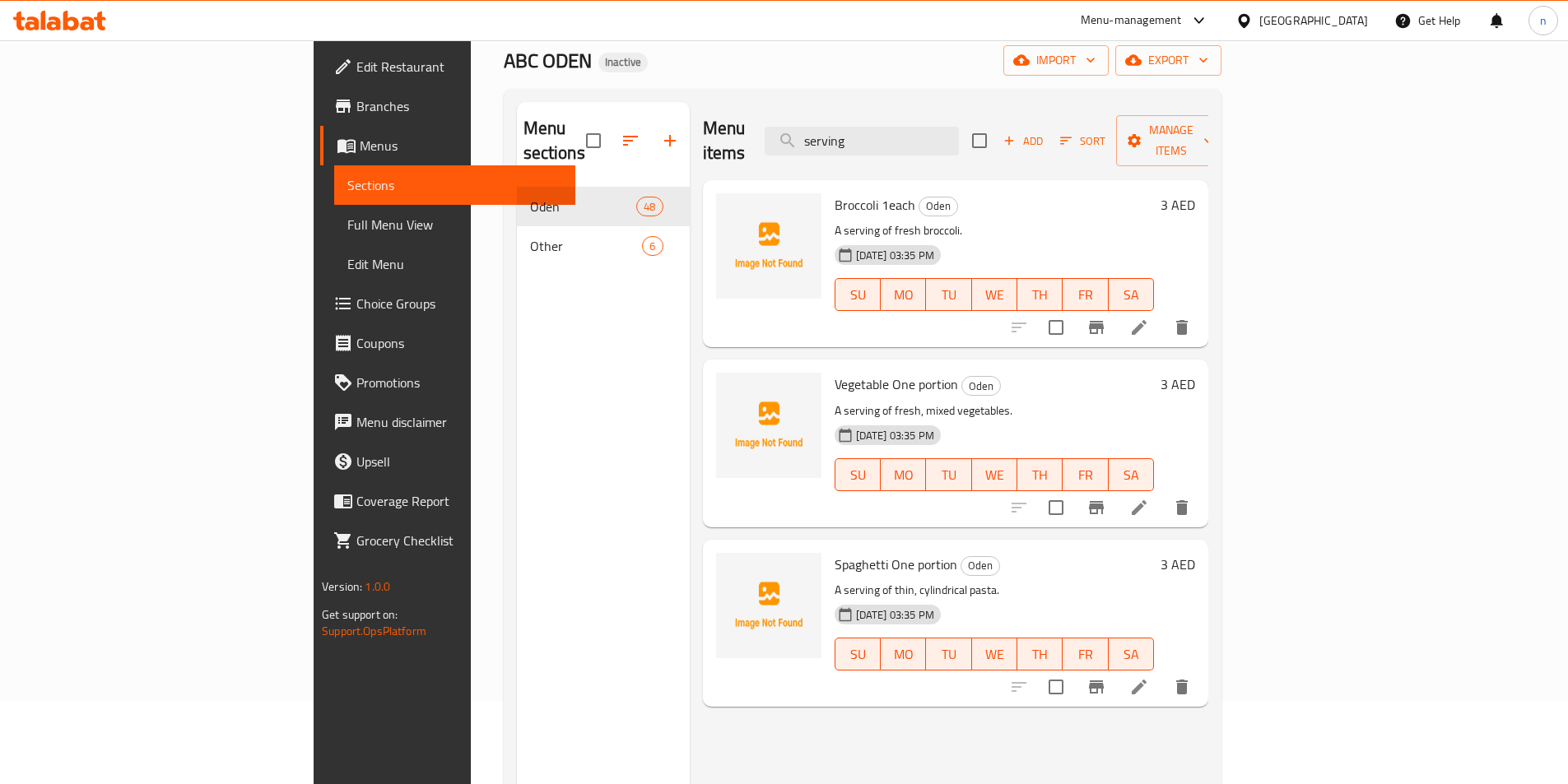
type input "serving"
click at [1150, 677] on icon at bounding box center [1139, 686] width 19 height 19
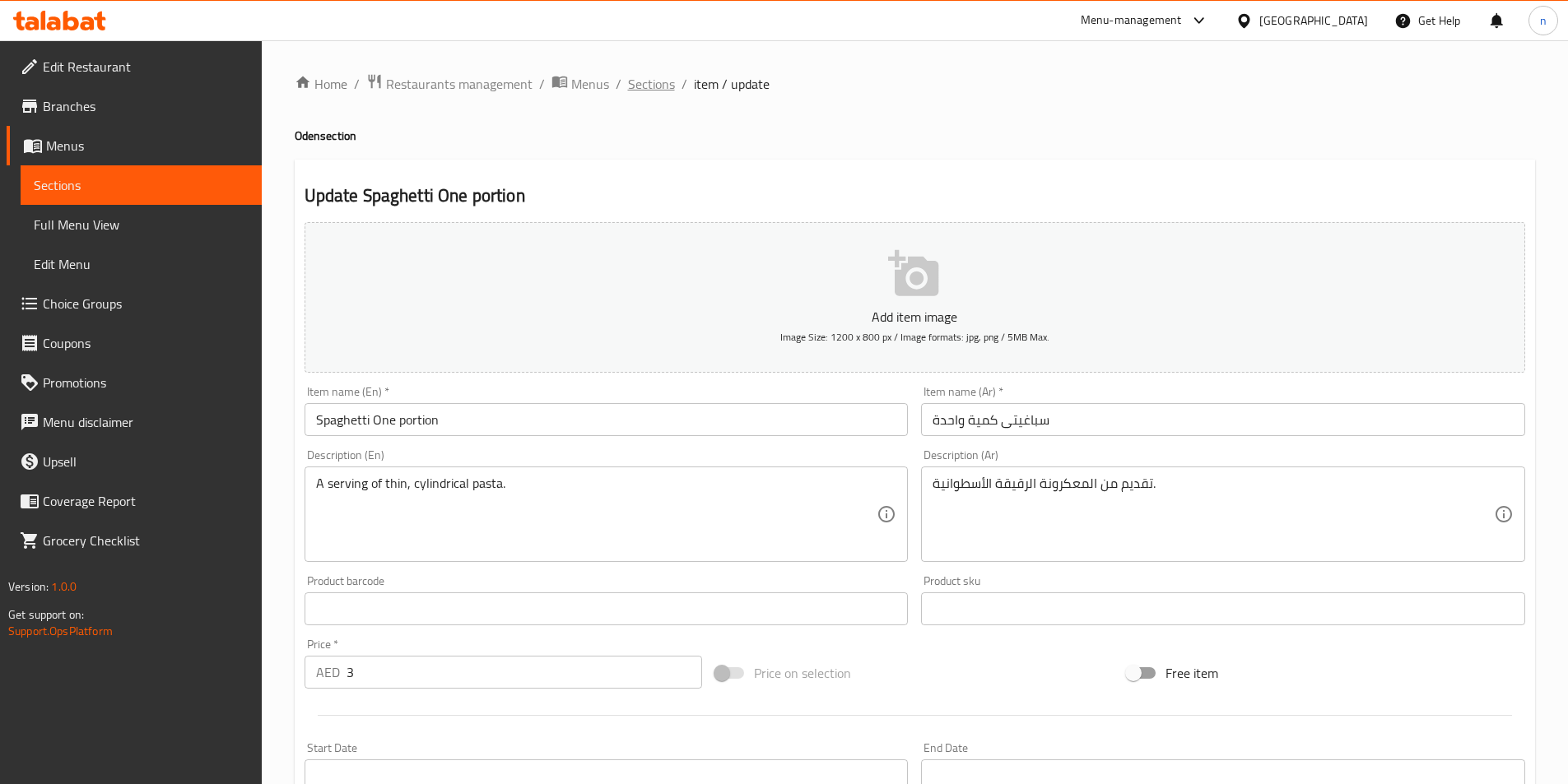
click at [634, 86] on span "Sections" at bounding box center [651, 84] width 47 height 19
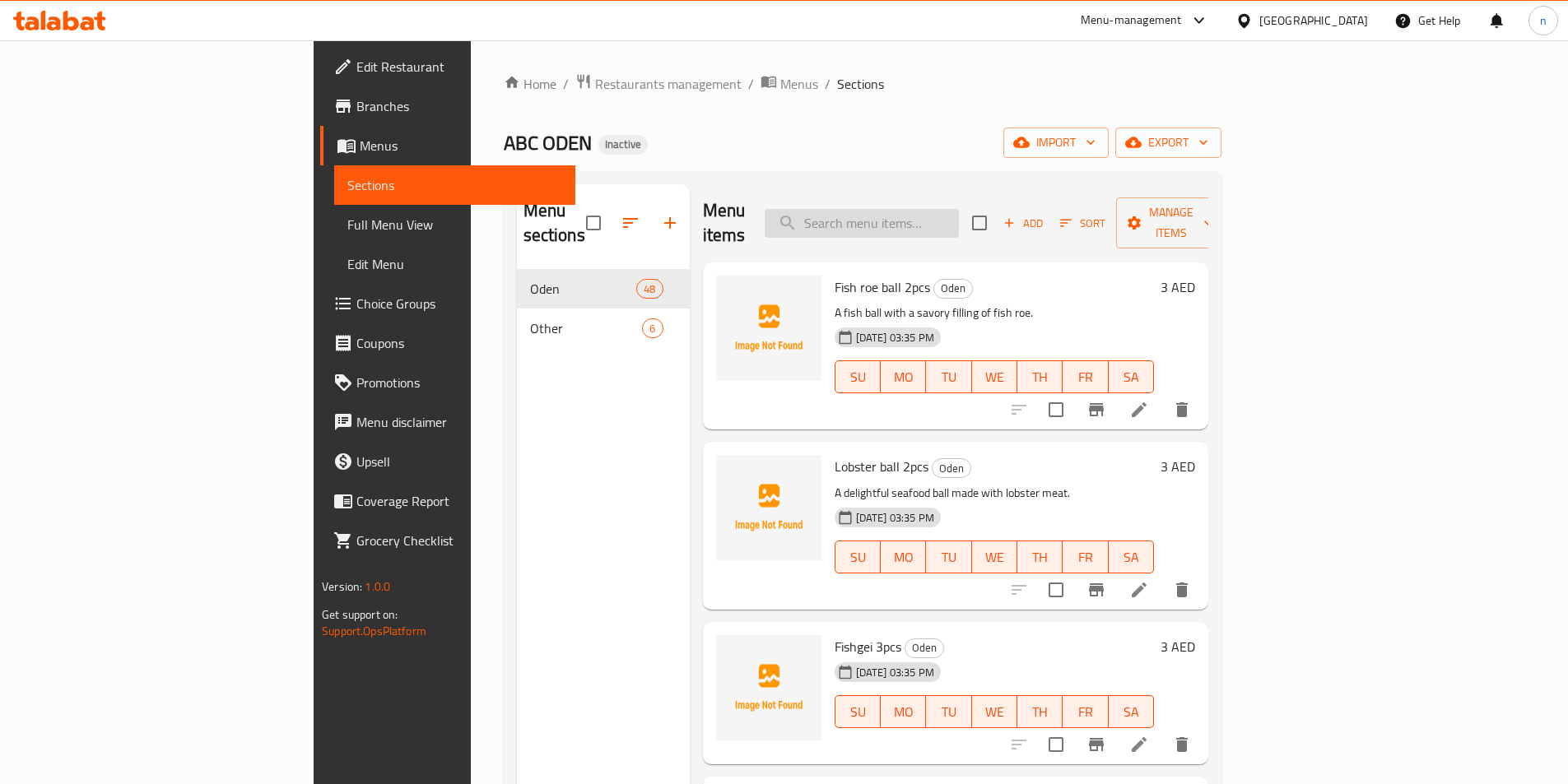
click at [924, 223] on input "search" at bounding box center [862, 223] width 194 height 29
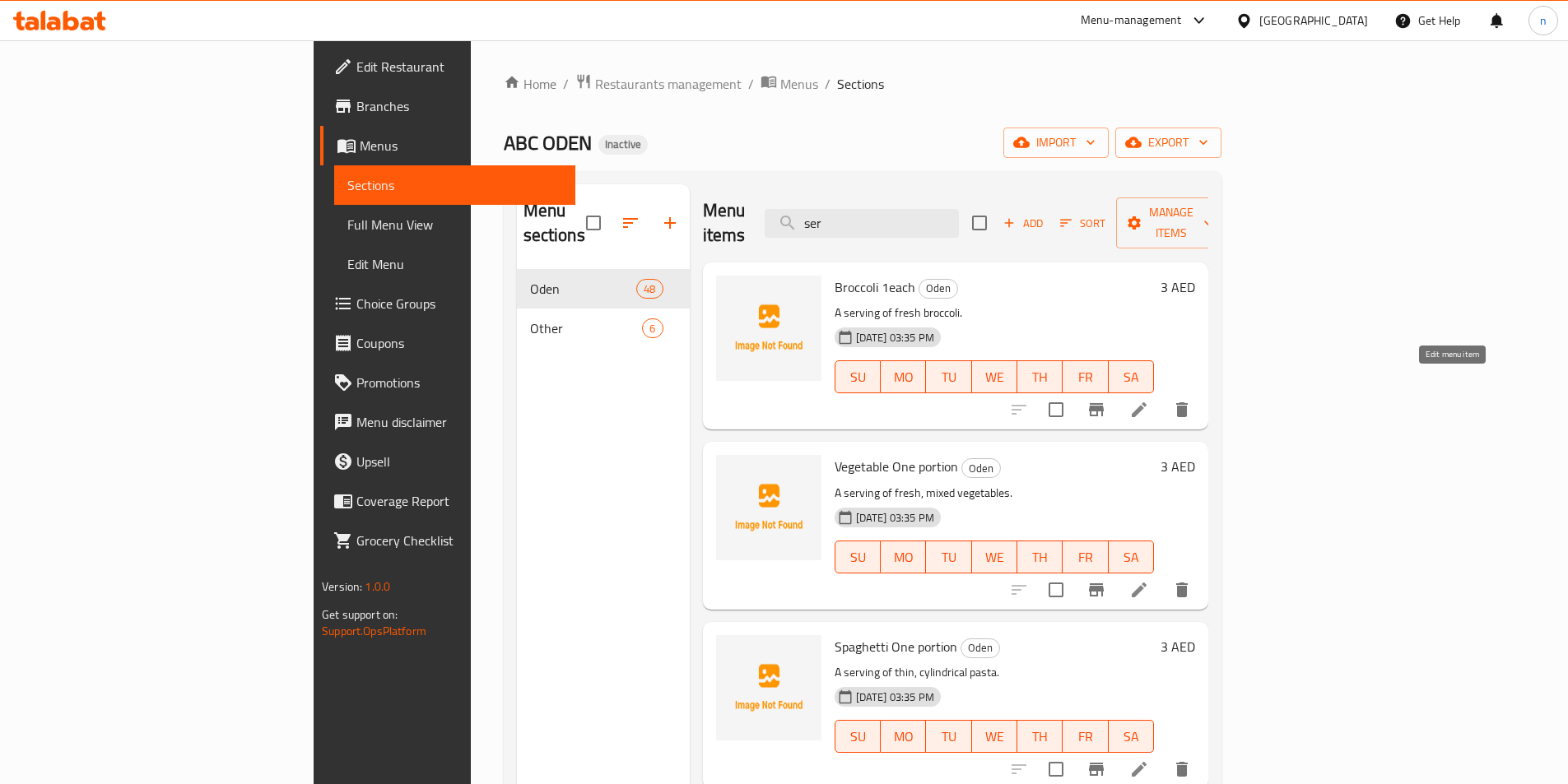
type input "ser"
click at [1147, 403] on icon at bounding box center [1139, 409] width 14 height 14
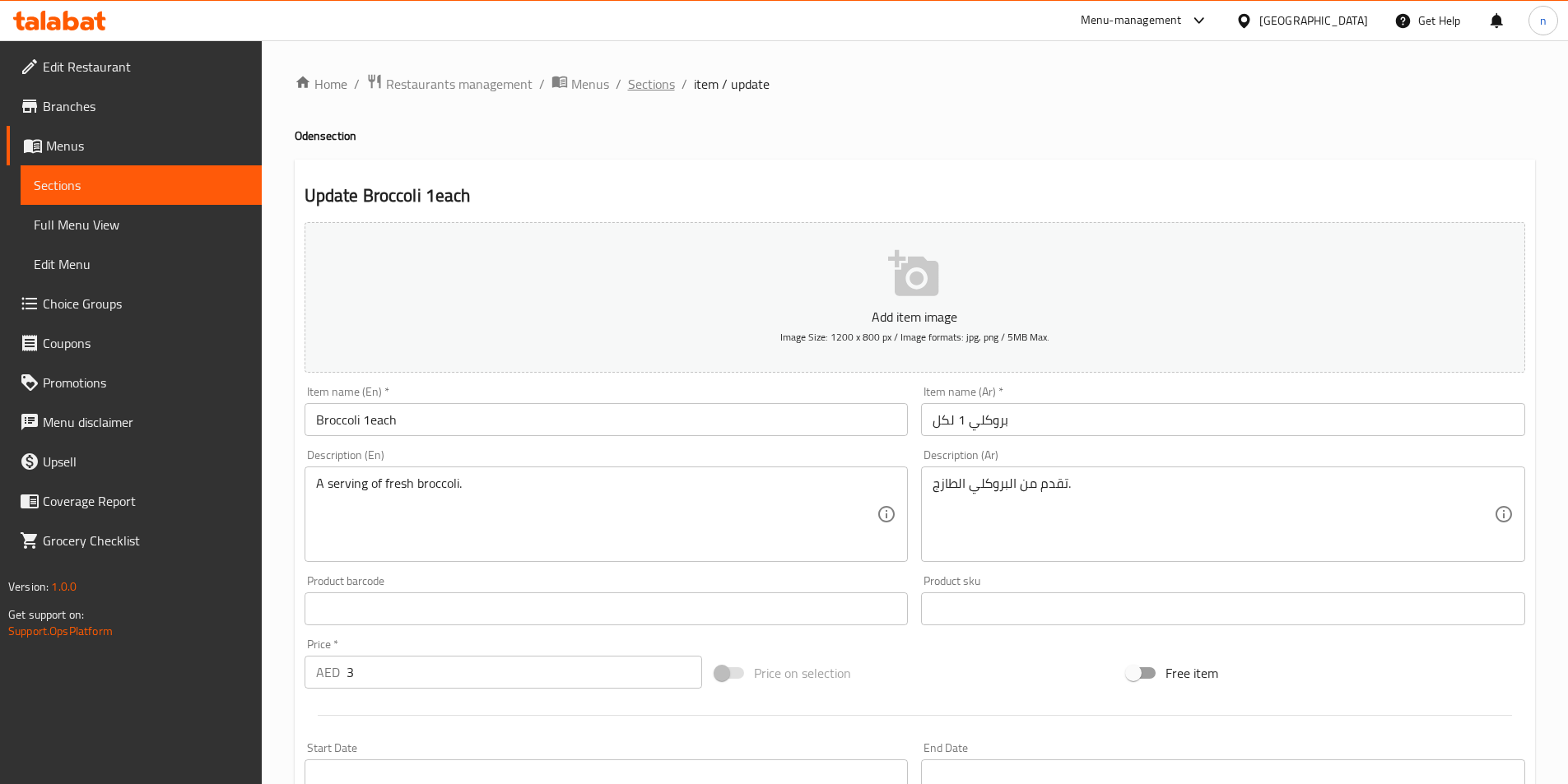
click at [664, 74] on span "Sections" at bounding box center [651, 84] width 47 height 19
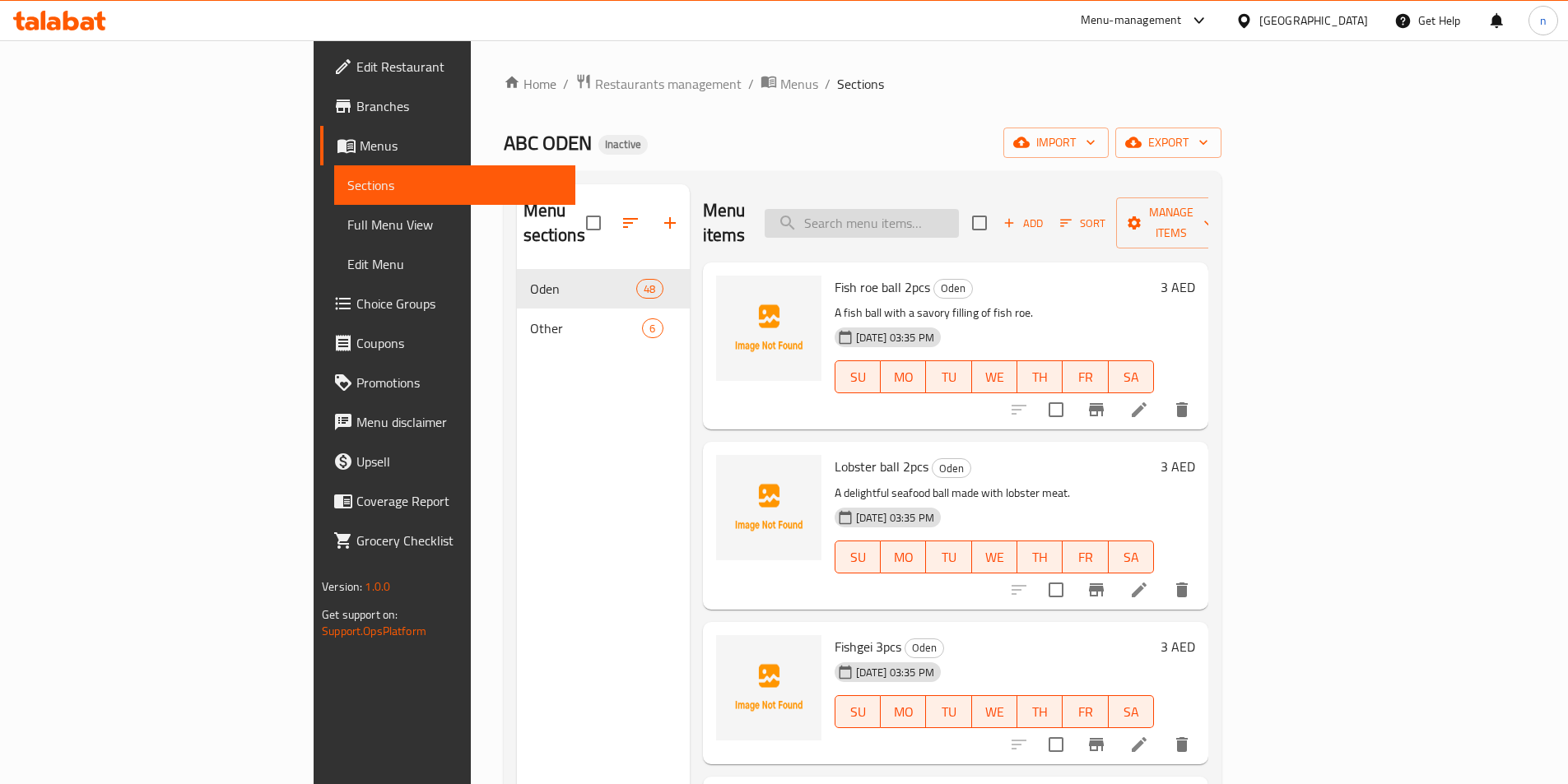
click at [923, 210] on input "search" at bounding box center [862, 223] width 194 height 29
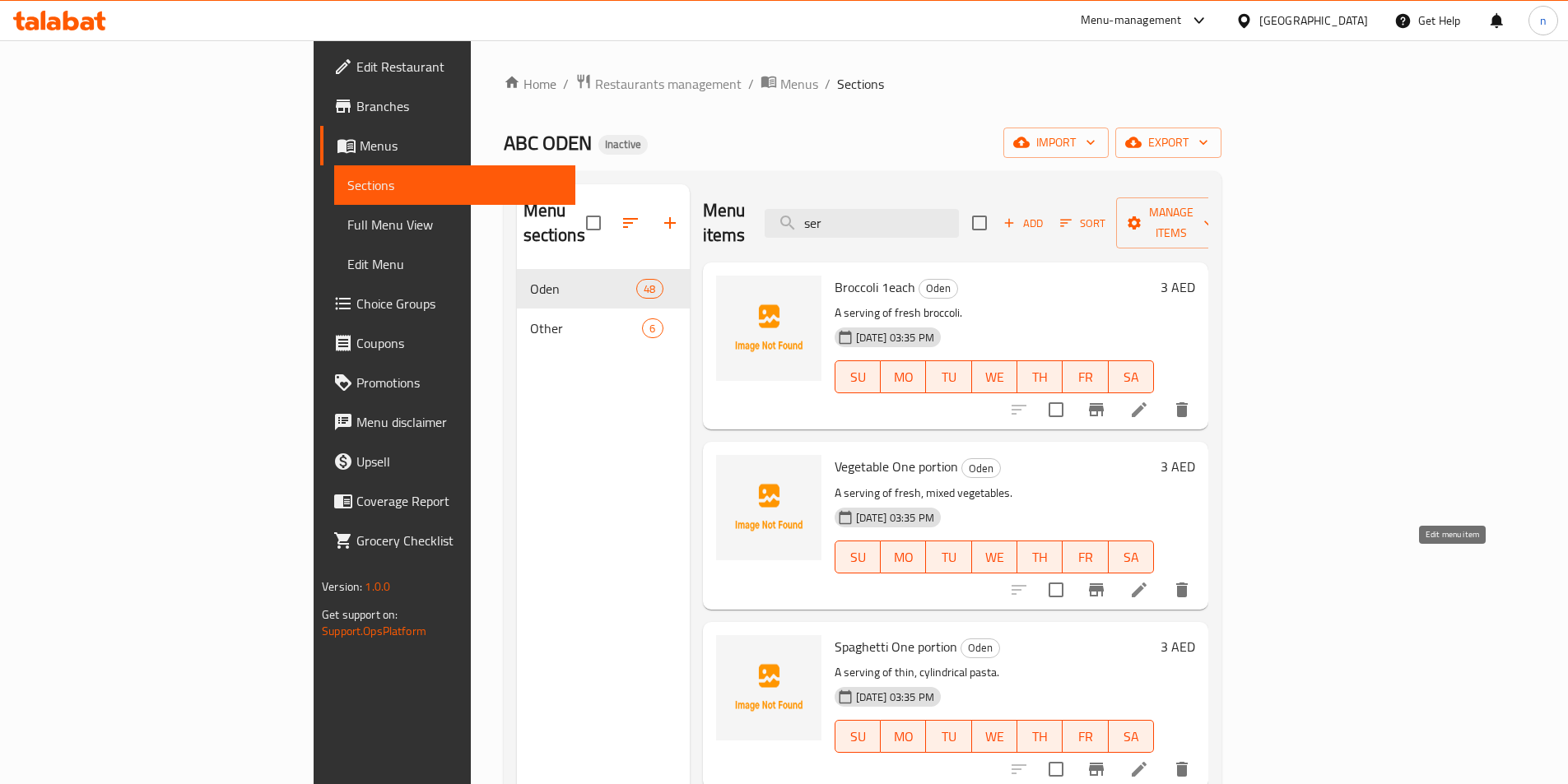
type input "ser"
click at [1150, 580] on icon at bounding box center [1139, 590] width 19 height 19
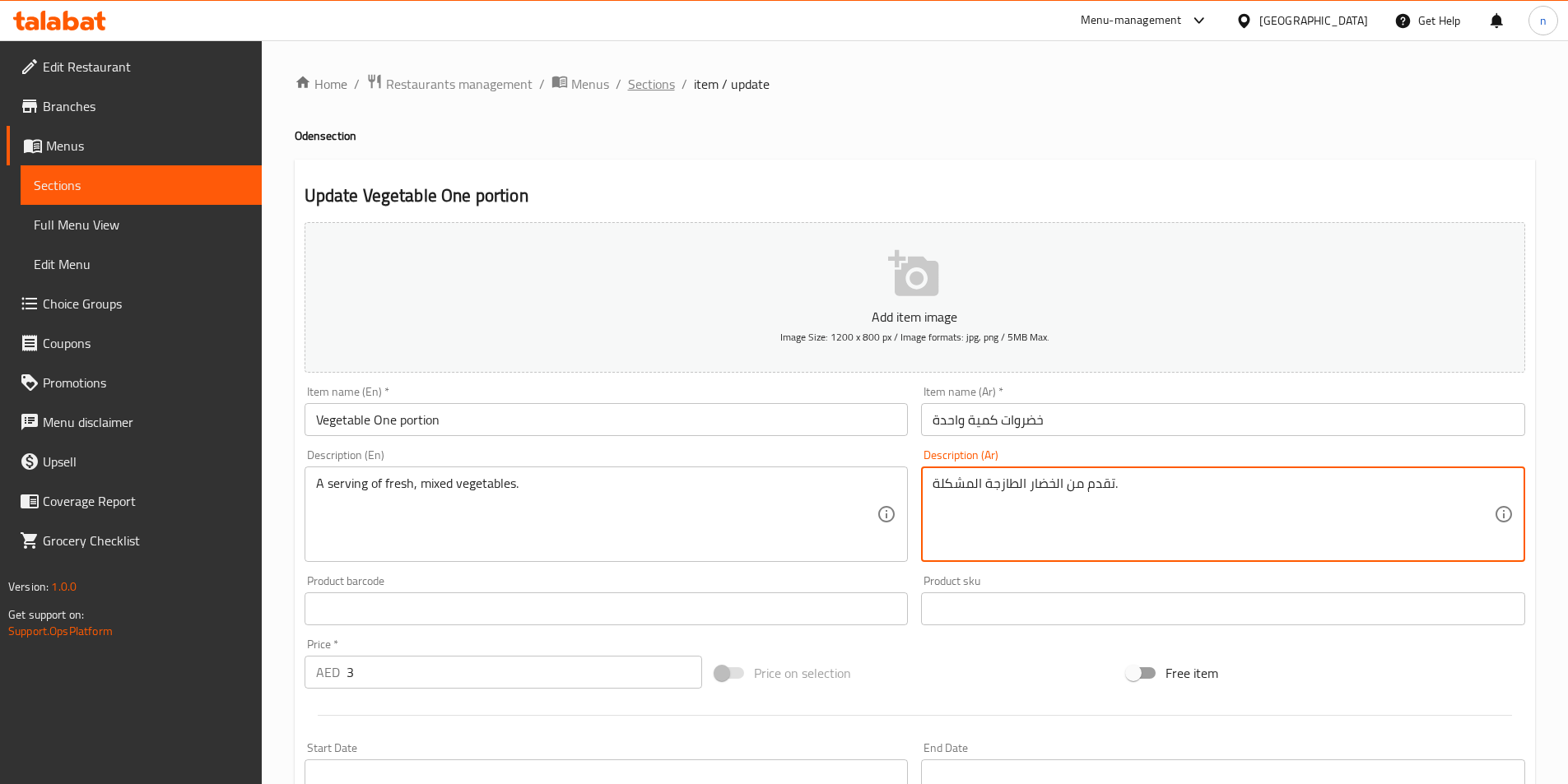
click at [638, 89] on span "Sections" at bounding box center [651, 84] width 47 height 19
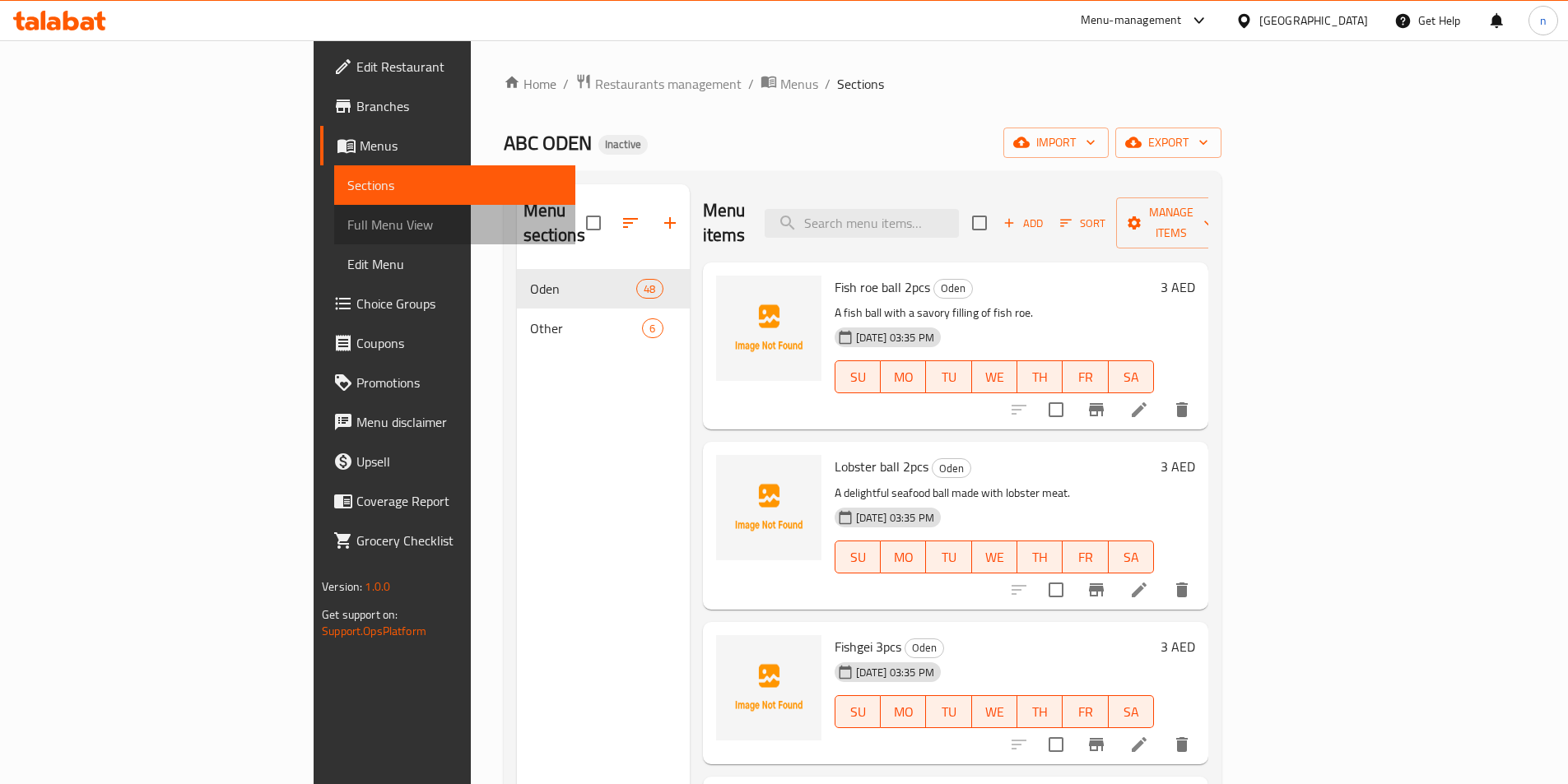
click at [348, 226] on span "Full Menu View" at bounding box center [455, 224] width 214 height 19
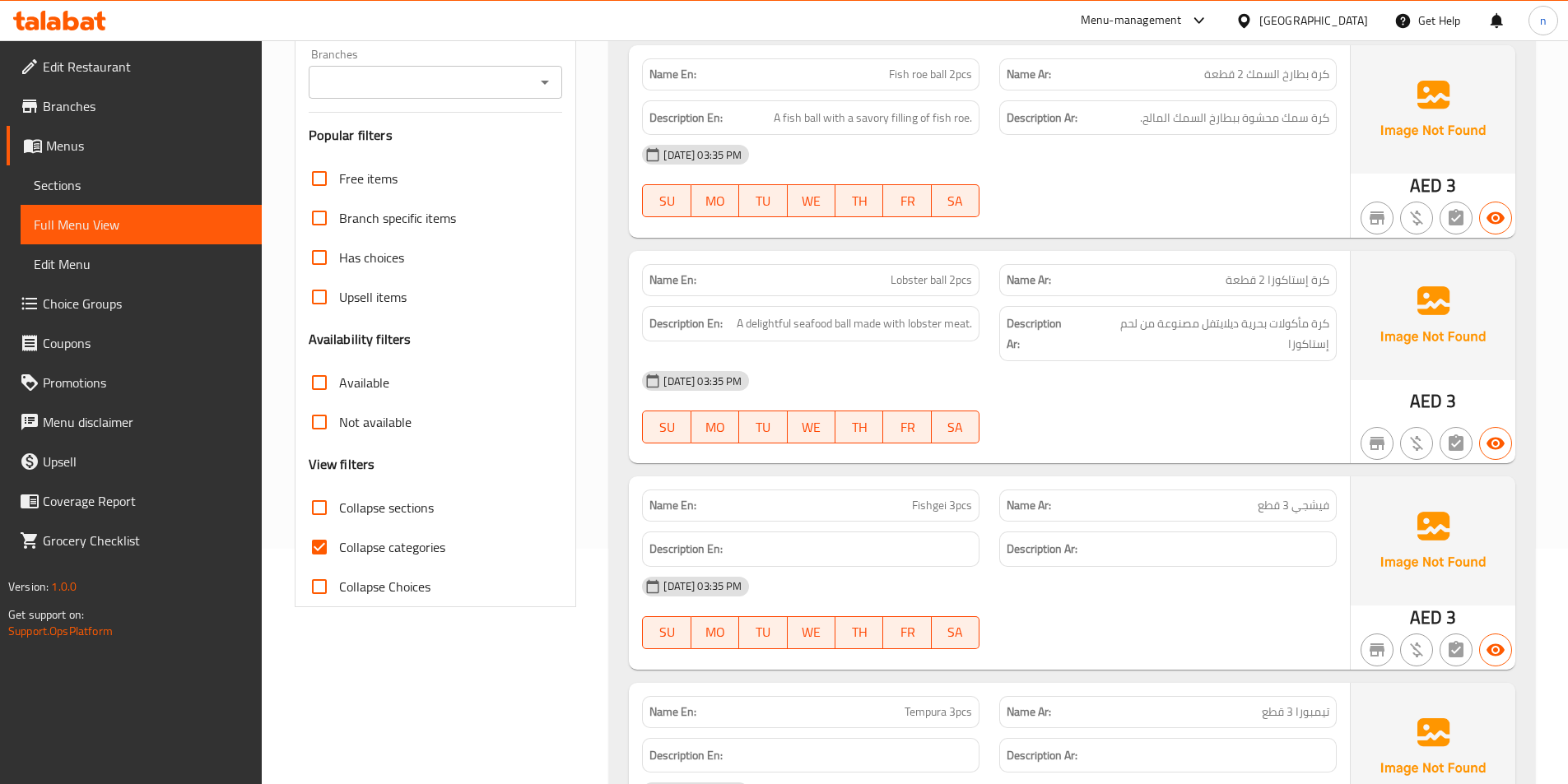
scroll to position [329, 0]
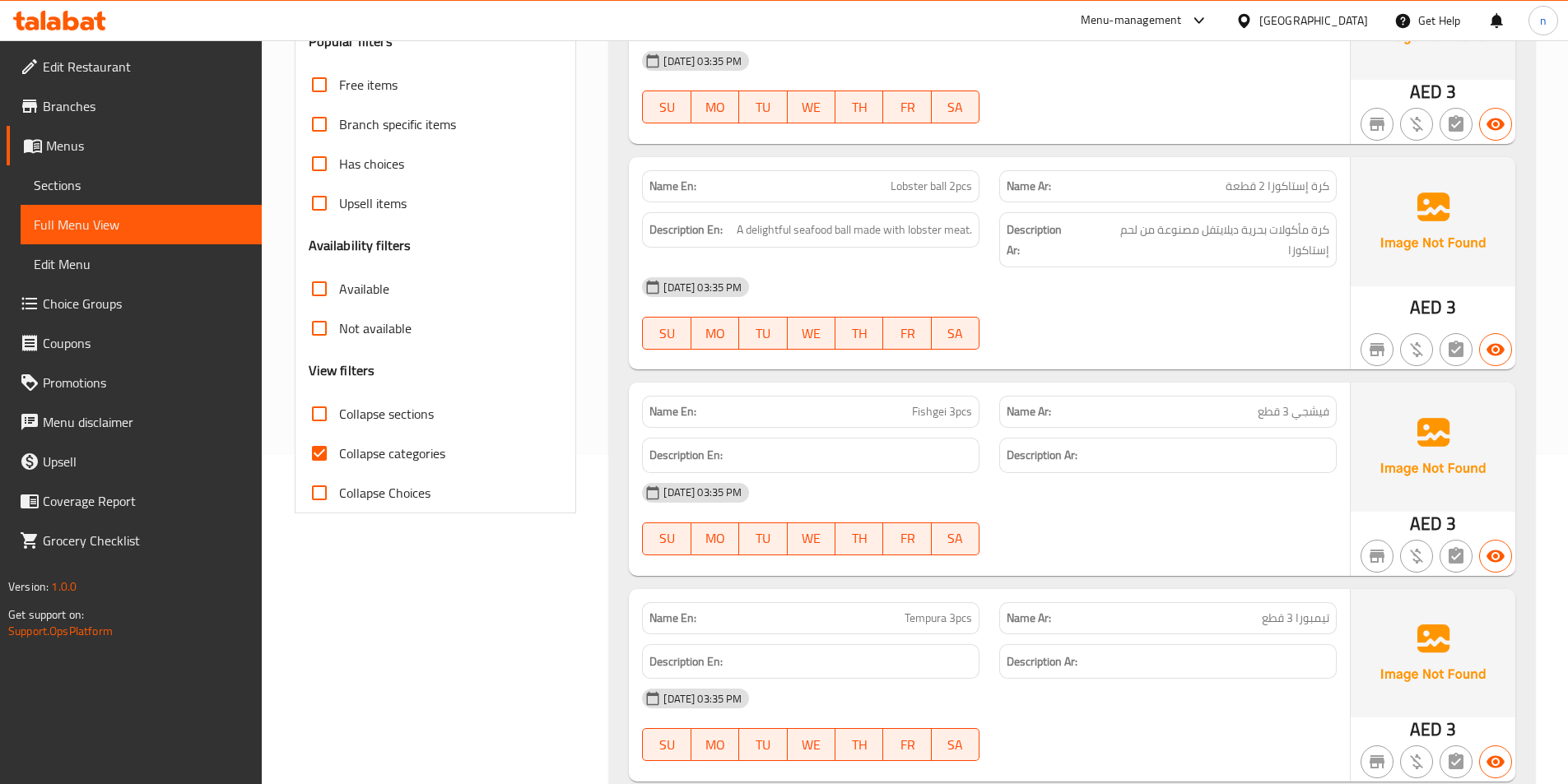
click at [367, 450] on span "Collapse categories" at bounding box center [392, 453] width 106 height 19
click at [339, 450] on input "Collapse categories" at bounding box center [319, 453] width 40 height 40
checkbox input "false"
click at [927, 409] on span "Fishgei 3pcs" at bounding box center [942, 412] width 60 height 17
click at [927, 410] on span "Fishgei 3pcs" at bounding box center [942, 412] width 60 height 17
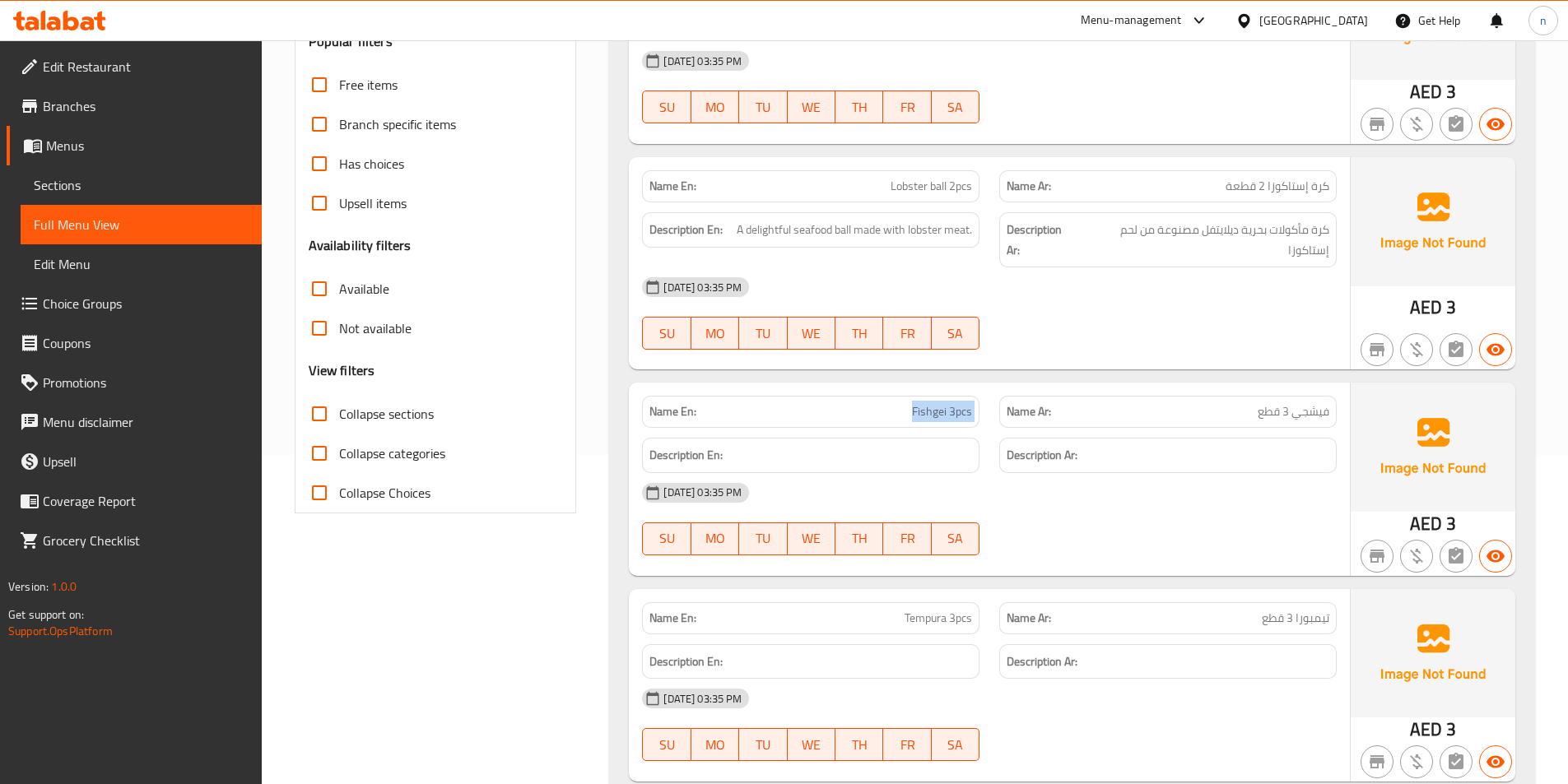
click at [927, 410] on span "Fishgei 3pcs" at bounding box center [942, 412] width 60 height 17
copy span "Fishgei 3pcs"
click at [817, 398] on div "Name En: Fishgei 3pcs" at bounding box center [811, 411] width 337 height 32
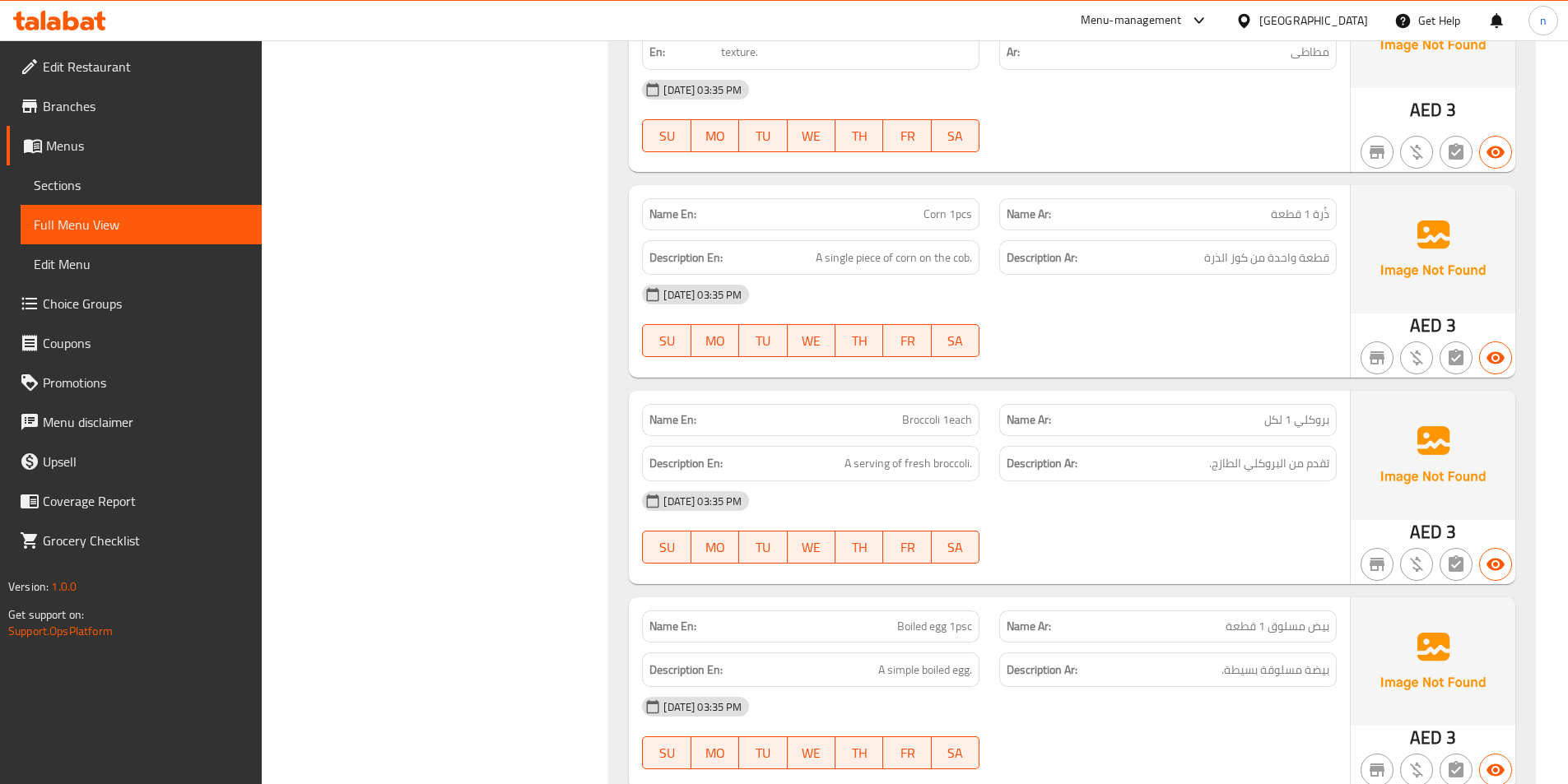
scroll to position [4525, 0]
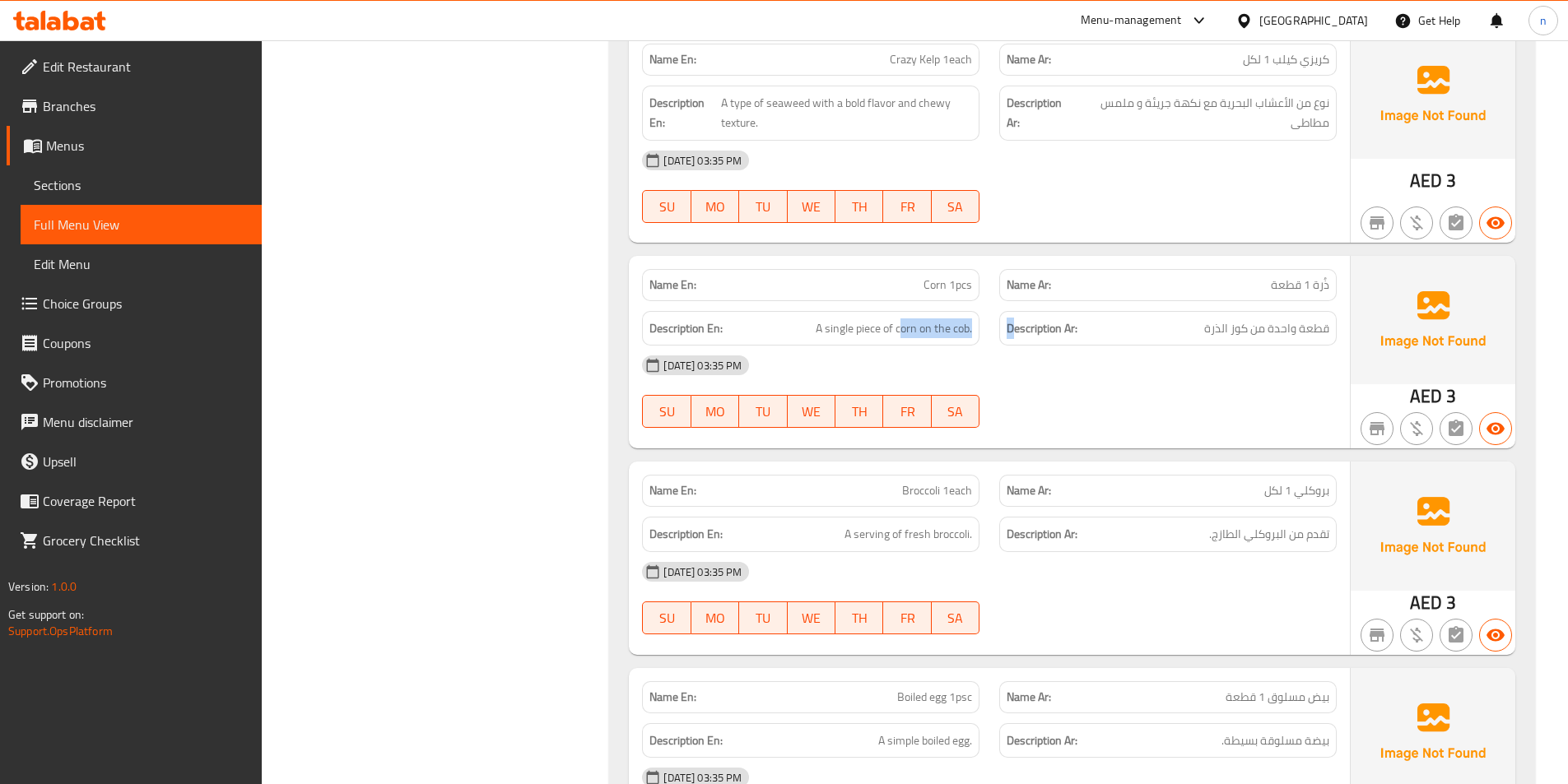
drag, startPoint x: 898, startPoint y: 315, endPoint x: 1013, endPoint y: 325, distance: 115.4
click at [1013, 325] on div "Description En: A single piece of corn on the cob. Description Ar: قطعة واحدة م…" at bounding box center [989, 328] width 715 height 55
click at [931, 346] on div "[DATE] 03:35 PM" at bounding box center [989, 365] width 715 height 40
drag, startPoint x: 896, startPoint y: 313, endPoint x: 985, endPoint y: 317, distance: 89.1
click at [985, 317] on div "Description En: A single piece of corn on the cob." at bounding box center [811, 328] width 357 height 55
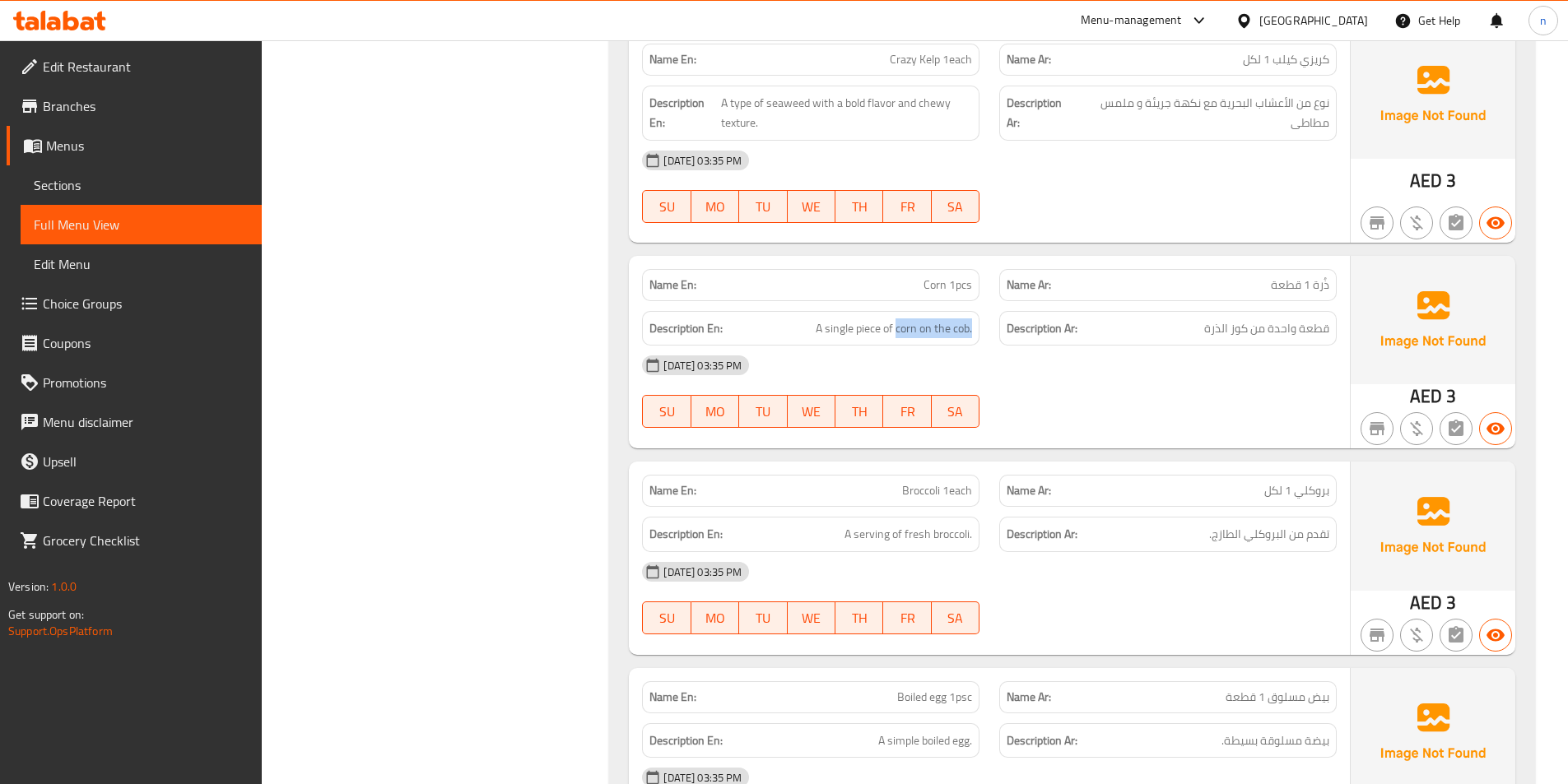
copy span "corn on the cob."
click at [888, 319] on span "A single piece of corn on the cob." at bounding box center [894, 328] width 157 height 20
drag, startPoint x: 898, startPoint y: 309, endPoint x: 989, endPoint y: 319, distance: 91.5
click at [989, 319] on div "Description En: A single piece of corn on the cob. Description Ar: قطعة واحدة م…" at bounding box center [989, 328] width 715 height 55
copy span "corn on the cob."
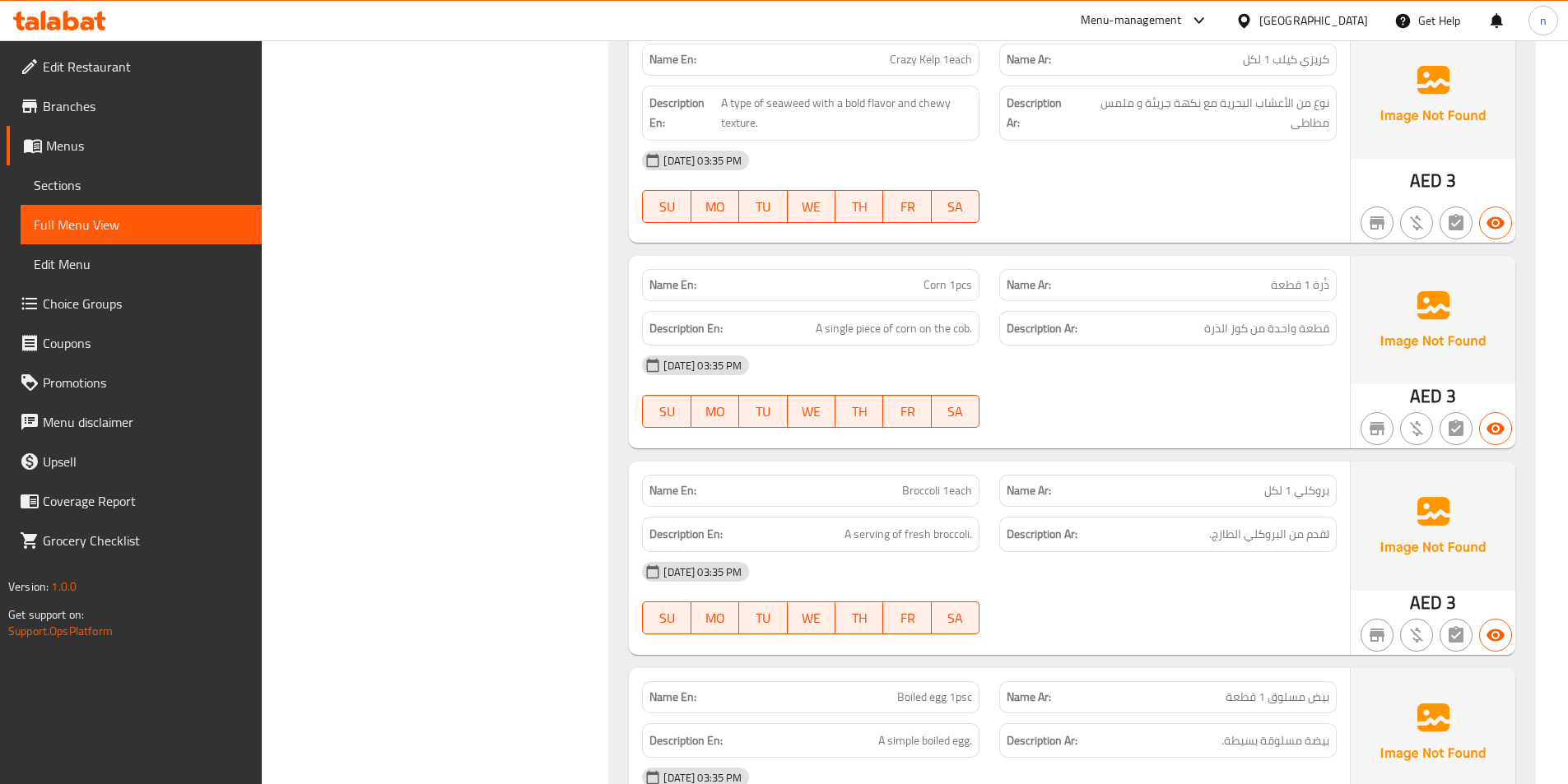
click at [1257, 321] on div "Description Ar: قطعة واحدة من كوز الذرة" at bounding box center [1167, 328] width 337 height 36
click at [1240, 276] on p "Name Ar: ذُرة 1 قطعة" at bounding box center [1168, 285] width 323 height 17
click at [1284, 276] on span "ذُرة 1 قطعة" at bounding box center [1300, 285] width 58 height 17
click at [1220, 319] on span "قطعة واحدة من كوز الذرة" at bounding box center [1268, 328] width 126 height 20
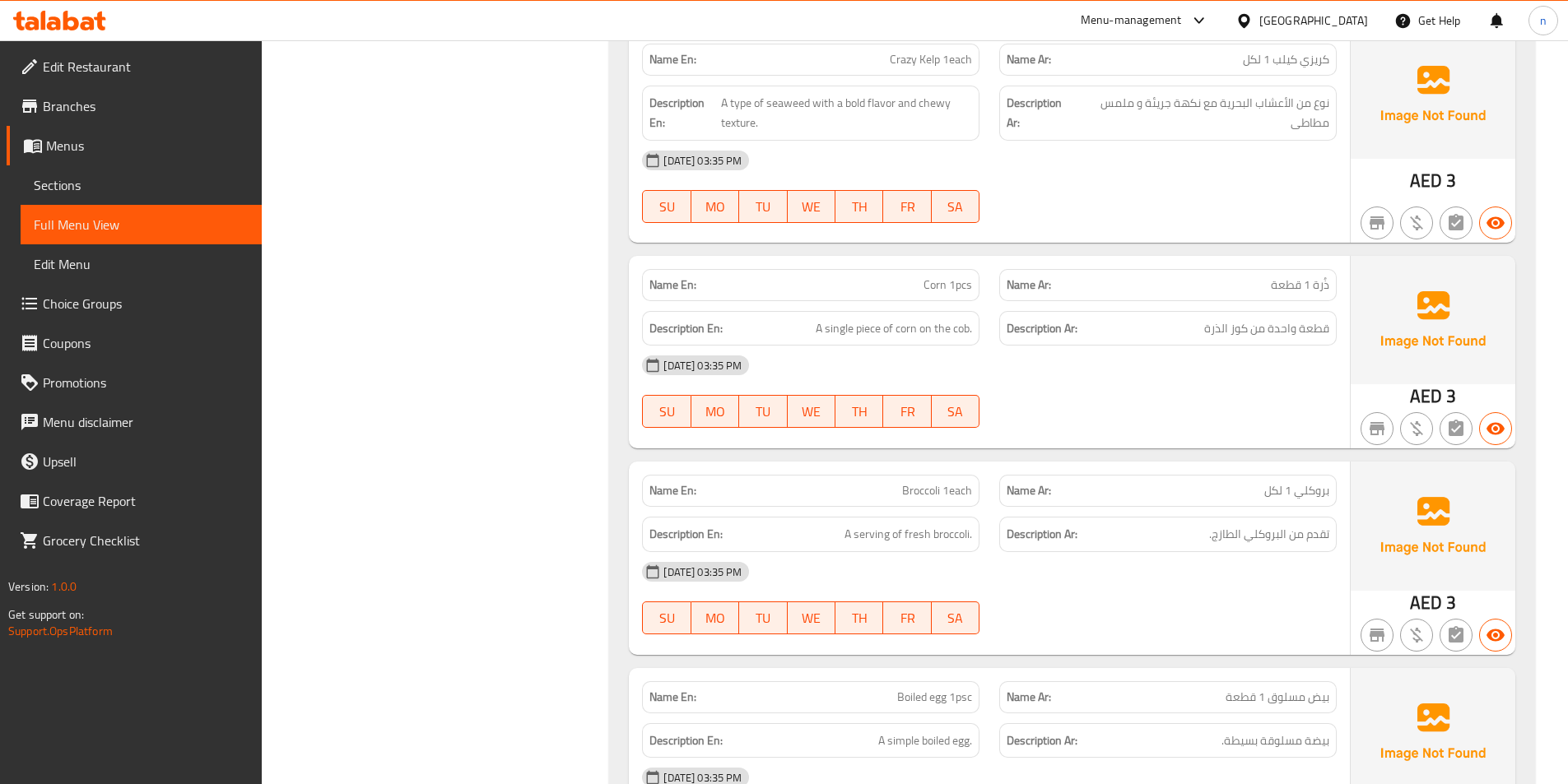
drag, startPoint x: 1318, startPoint y: 291, endPoint x: 1305, endPoint y: 265, distance: 29.1
click at [1315, 301] on div "Description Ar: قطعة واحدة من كوز الذرة" at bounding box center [1168, 328] width 357 height 55
click at [1305, 276] on span "ذُرة 1 قطعة" at bounding box center [1300, 285] width 58 height 17
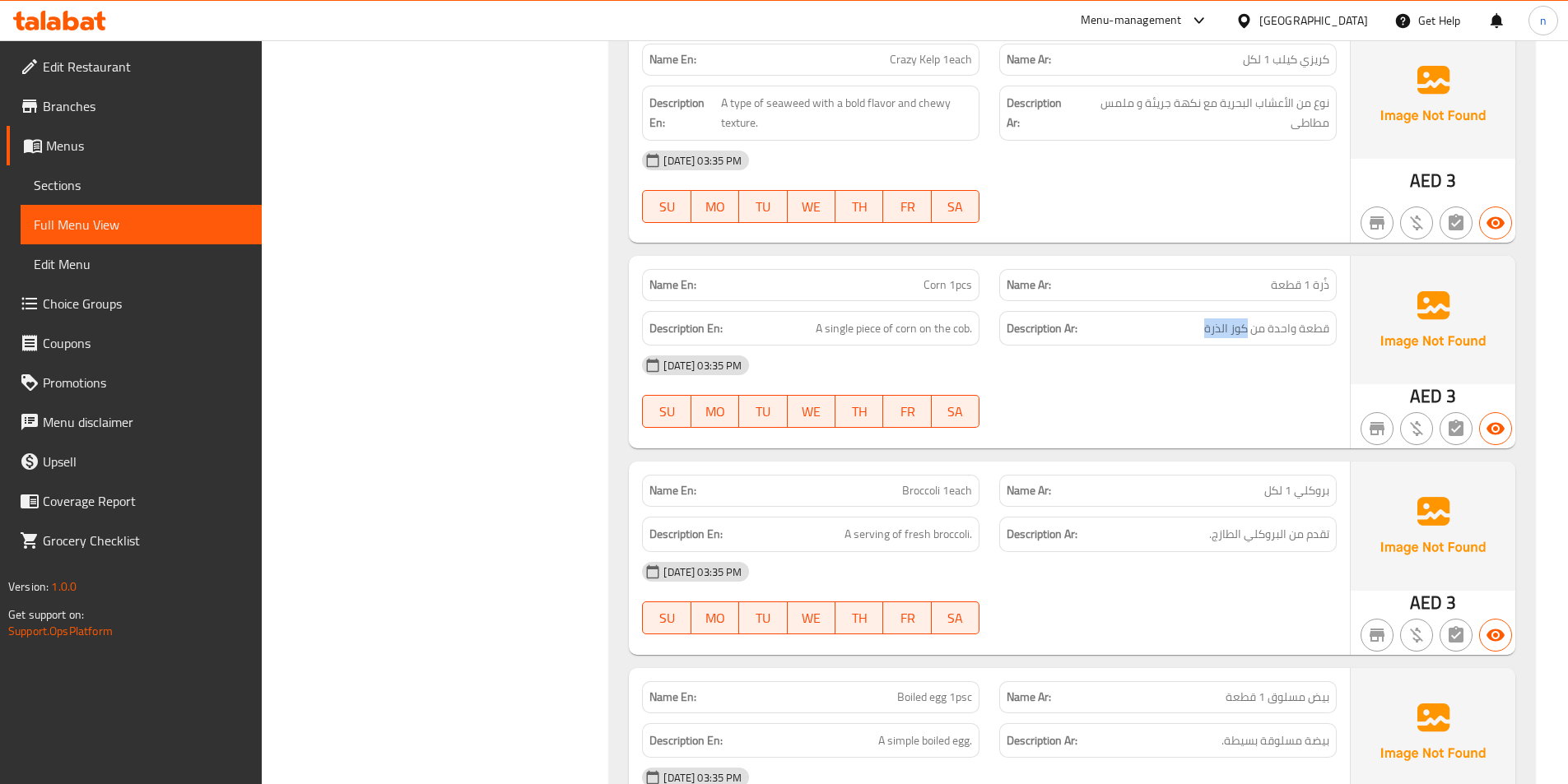
drag, startPoint x: 1250, startPoint y: 313, endPoint x: 1187, endPoint y: 316, distance: 63.1
click at [1187, 319] on h6 "Description Ar: قطعة واحدة من كوز الذرة" at bounding box center [1168, 328] width 323 height 20
click at [1021, 349] on div "[DATE] 03:35 PM" at bounding box center [989, 365] width 715 height 40
drag, startPoint x: 893, startPoint y: 309, endPoint x: 947, endPoint y: 309, distance: 54.0
click at [982, 309] on div "Description En: A single piece of corn on the cob." at bounding box center [811, 328] width 357 height 55
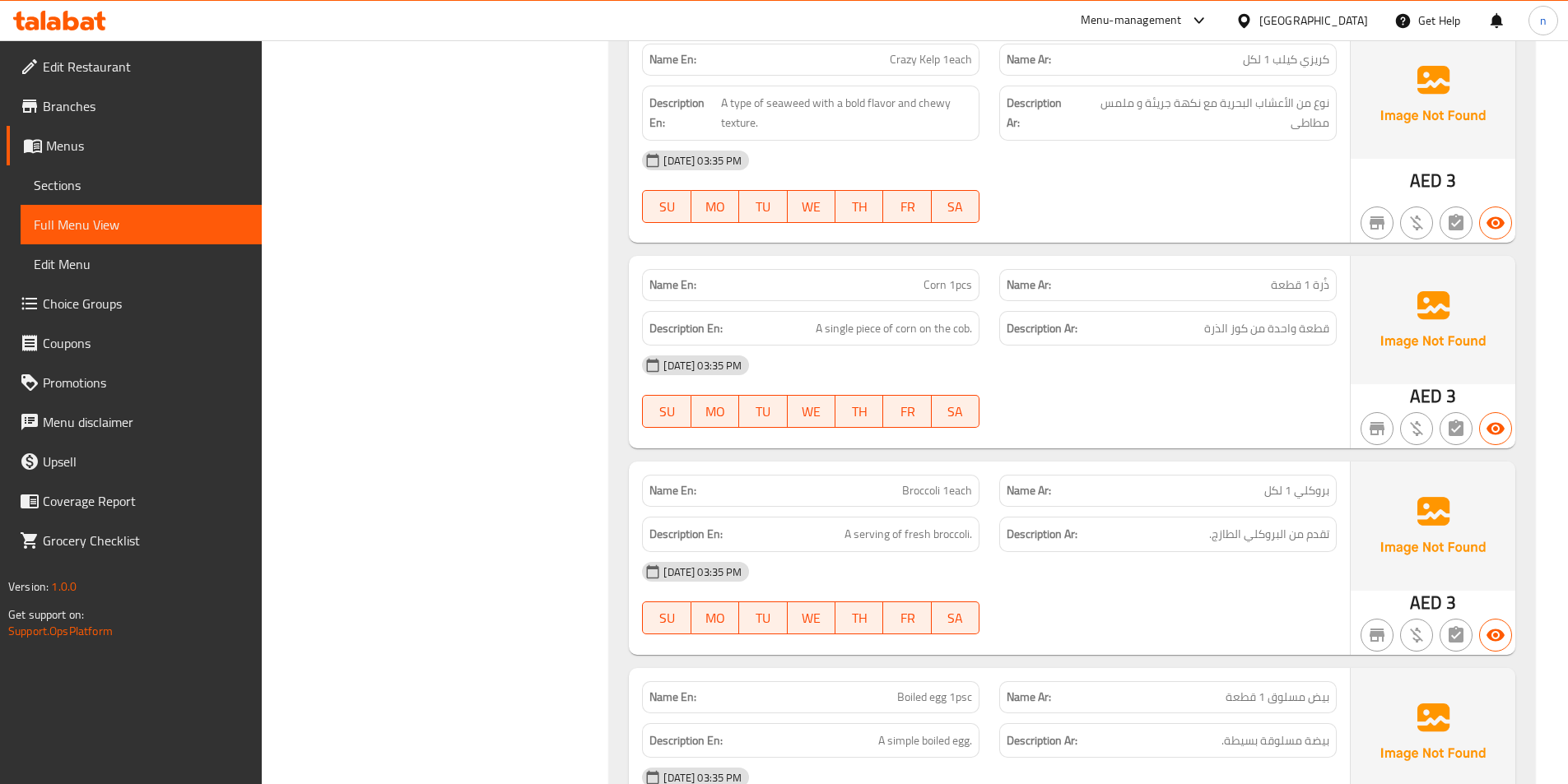
click at [1166, 319] on h6 "Description Ar: قطعة واحدة من كوز الذرة" at bounding box center [1168, 328] width 323 height 20
click at [926, 276] on span "Corn 1pcs" at bounding box center [948, 285] width 48 height 17
drag, startPoint x: 926, startPoint y: 264, endPoint x: 973, endPoint y: 268, distance: 47.2
click at [976, 269] on div "Name En: Corn 1pcs" at bounding box center [811, 285] width 337 height 32
copy span "Corn 1pcs"
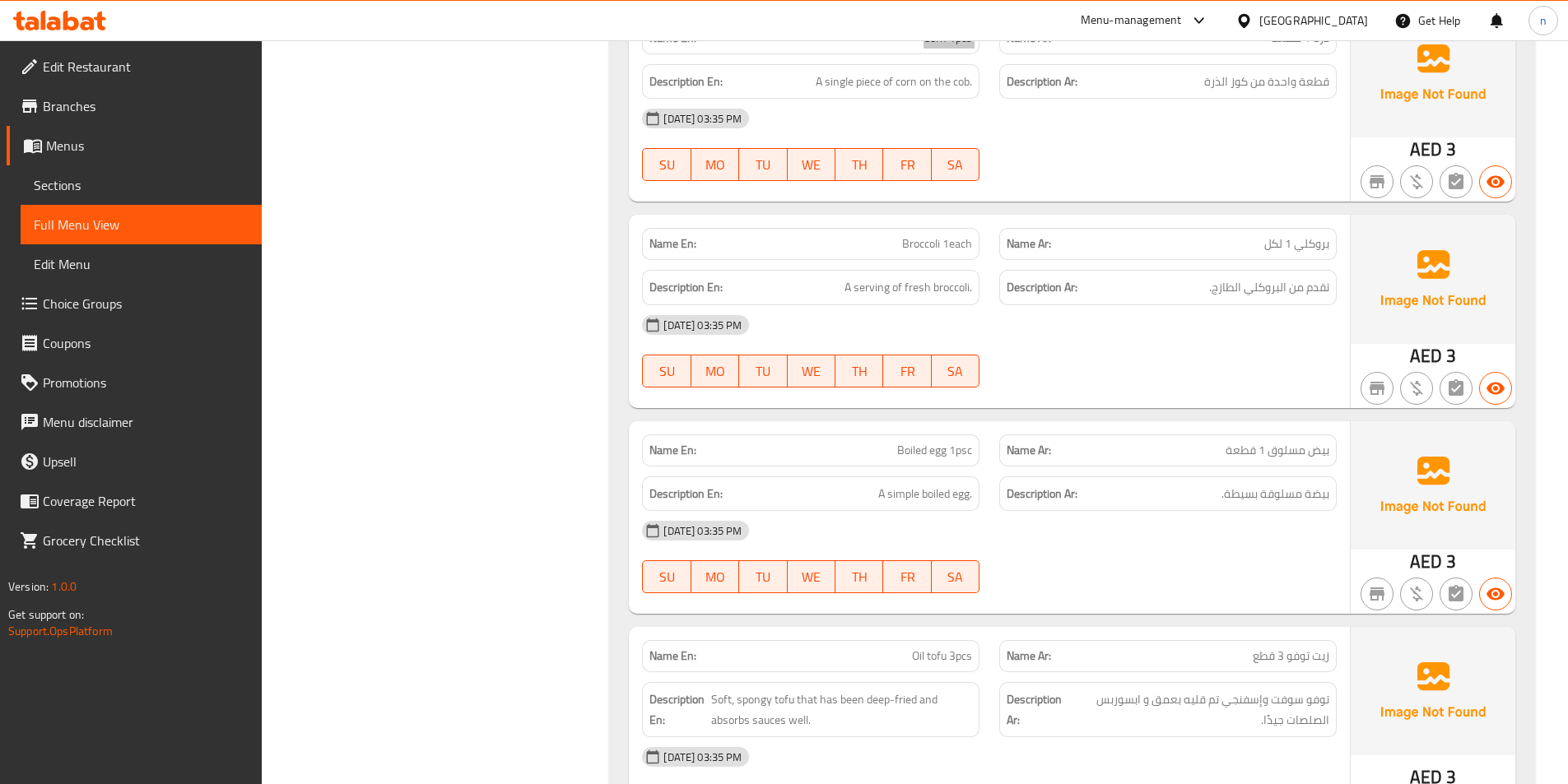
scroll to position [4854, 0]
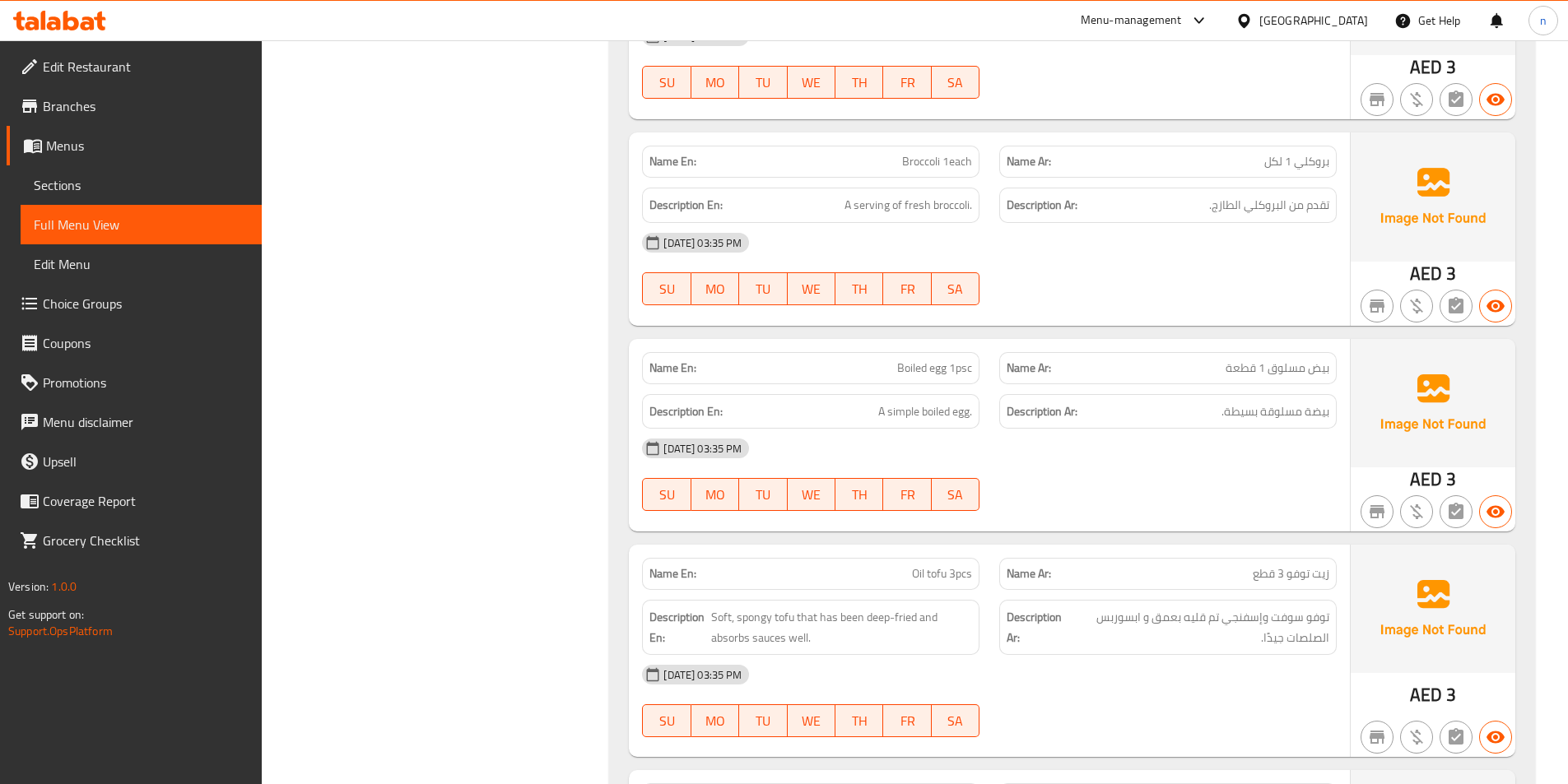
drag, startPoint x: 150, startPoint y: 227, endPoint x: 66, endPoint y: 187, distance: 93.0
drag, startPoint x: 66, startPoint y: 187, endPoint x: 43, endPoint y: 225, distance: 44.4
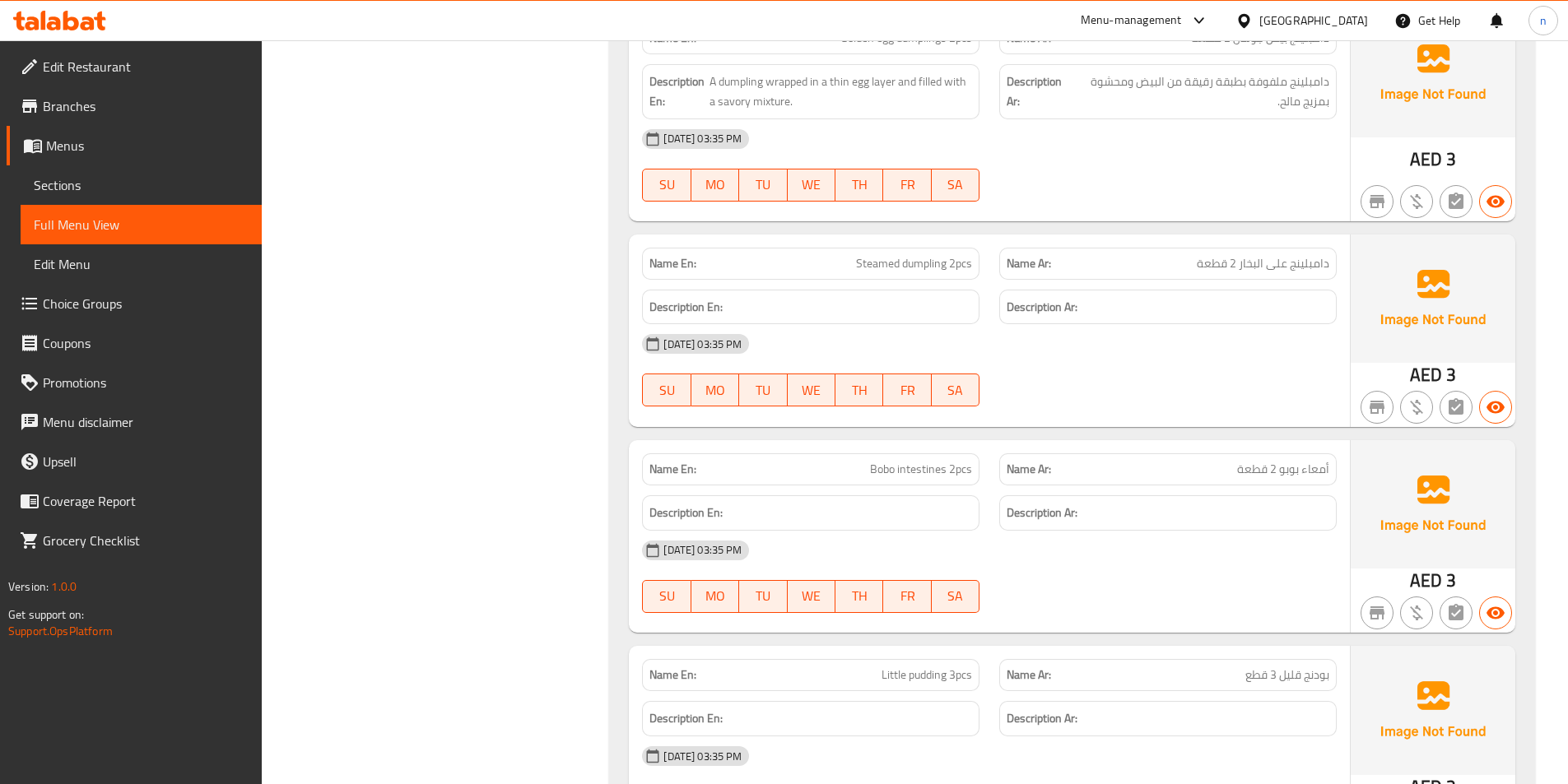
scroll to position [6335, 0]
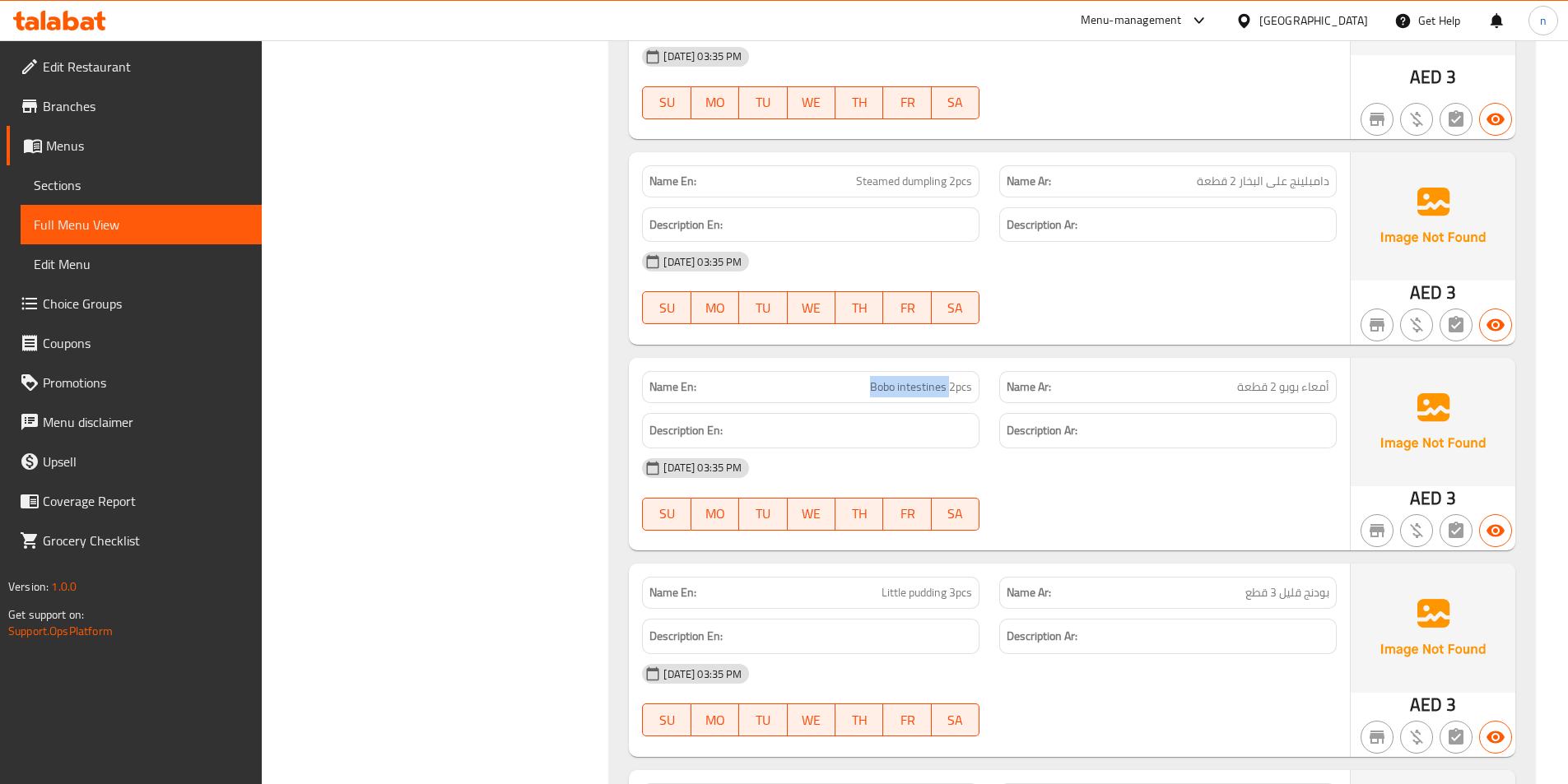
drag, startPoint x: 863, startPoint y: 370, endPoint x: 949, endPoint y: 381, distance: 86.7
click at [949, 381] on div "Name En: Bobo intestines 2pcs" at bounding box center [811, 386] width 337 height 32
copy span "Bobo intestines"
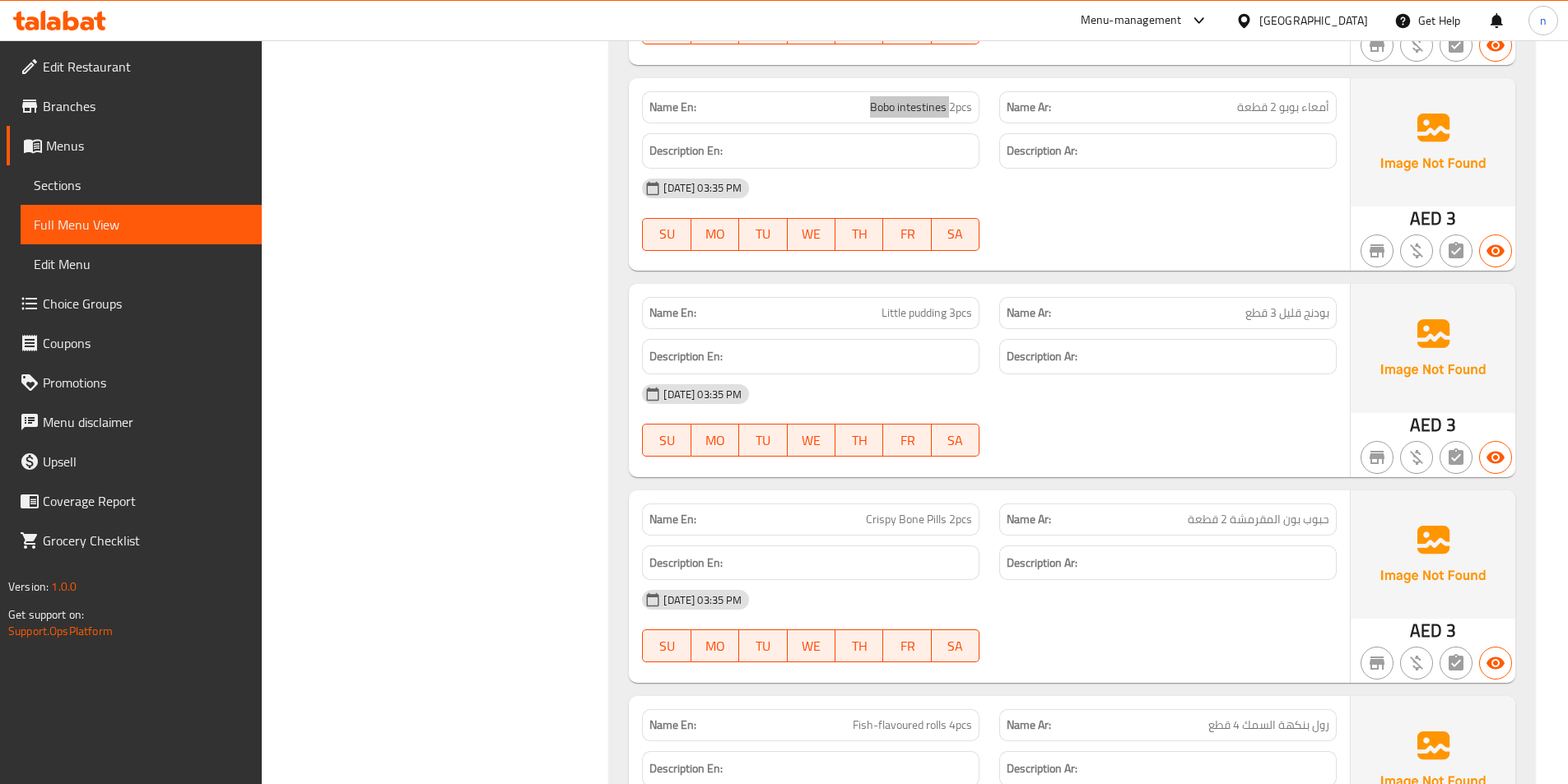
scroll to position [6664, 0]
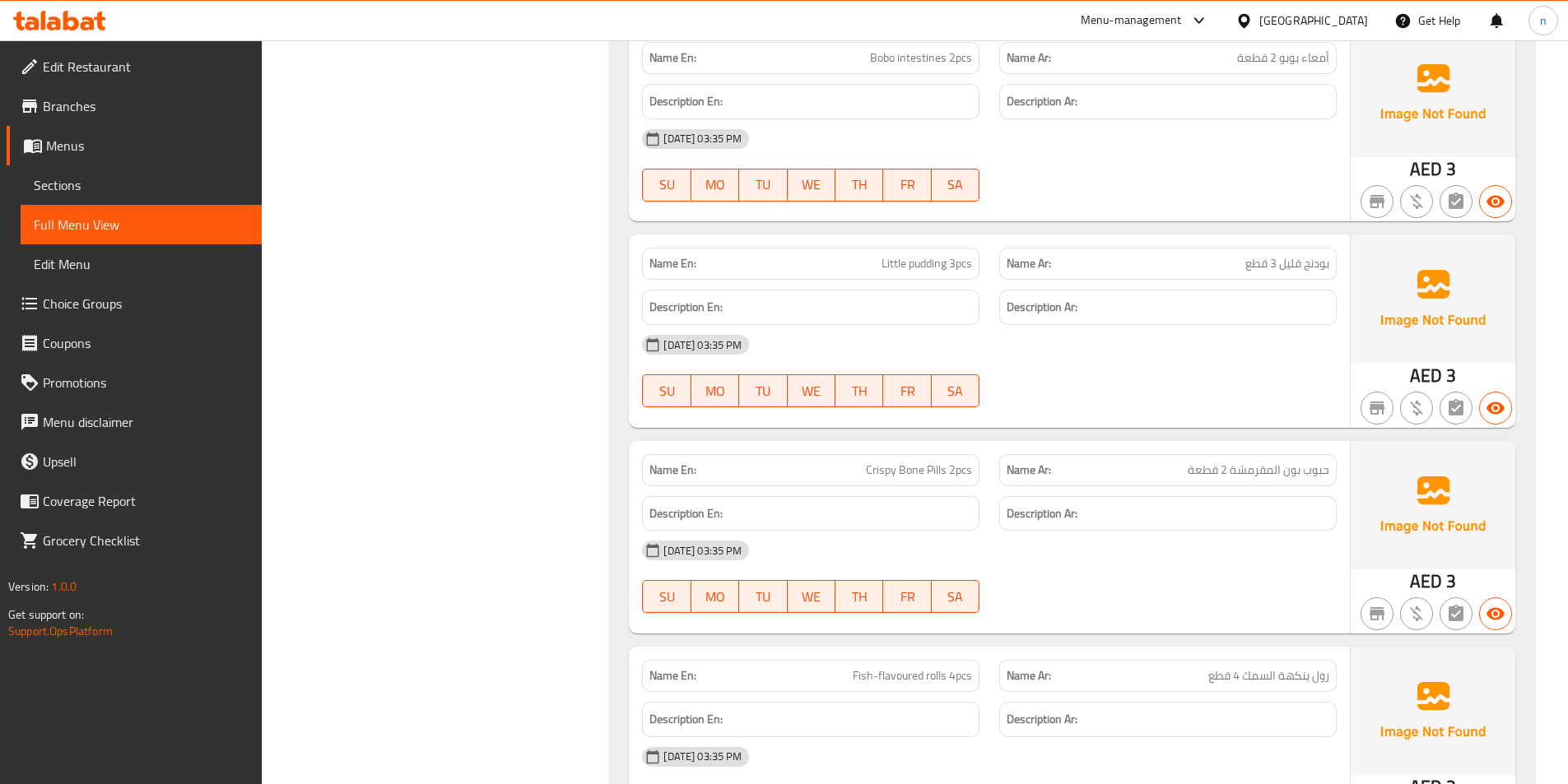
click at [918, 462] on span "Crispy Bone Pills 2pcs" at bounding box center [919, 470] width 106 height 17
click at [866, 462] on p "Name En: Crispy Bone Pills 2pcs" at bounding box center [811, 470] width 323 height 17
drag, startPoint x: 869, startPoint y: 448, endPoint x: 949, endPoint y: 462, distance: 81.2
click at [949, 462] on div "Name En: Crispy Bone Pills 2pcs" at bounding box center [811, 469] width 337 height 32
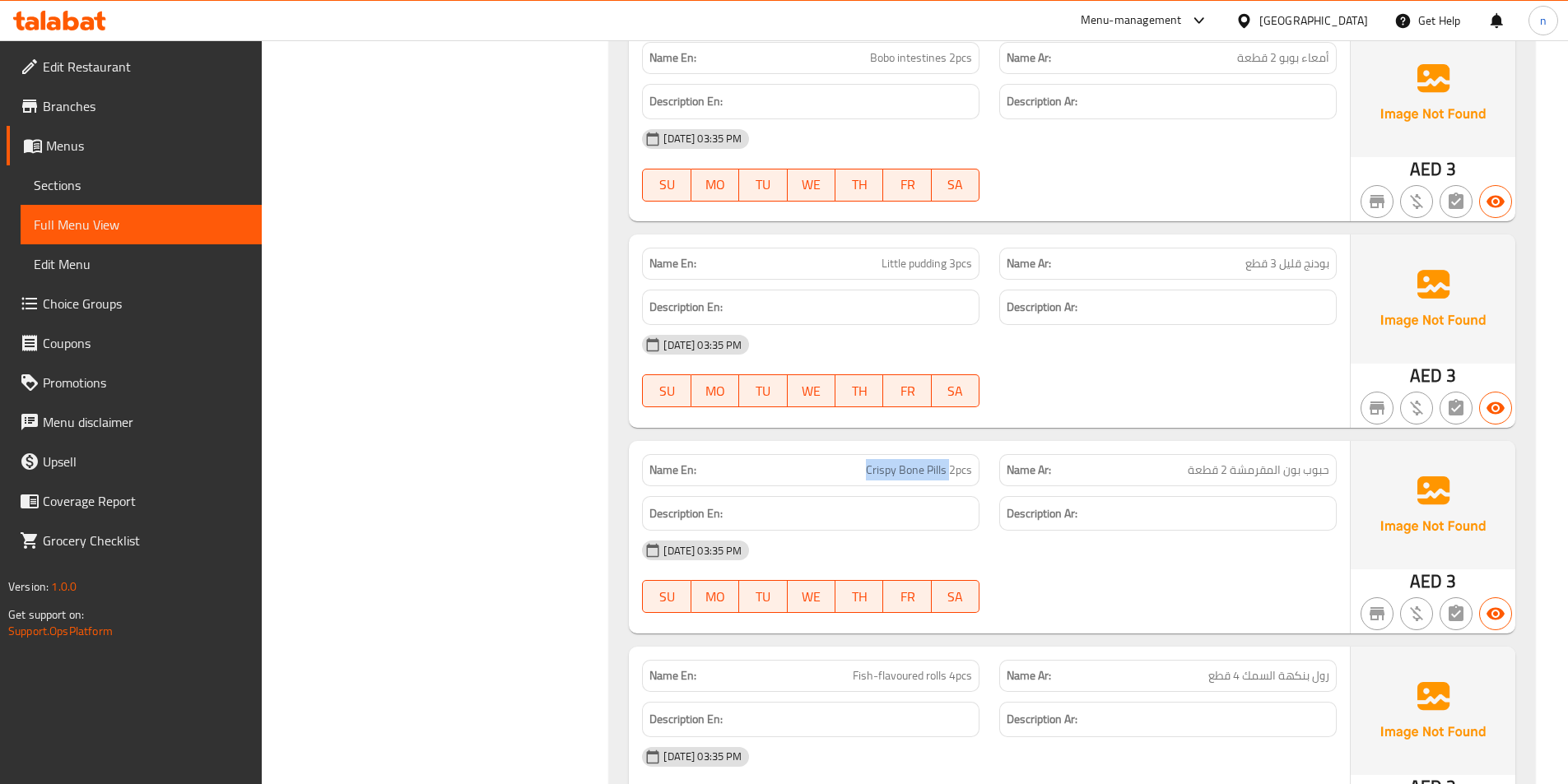
copy span "Crispy Bone Pills"
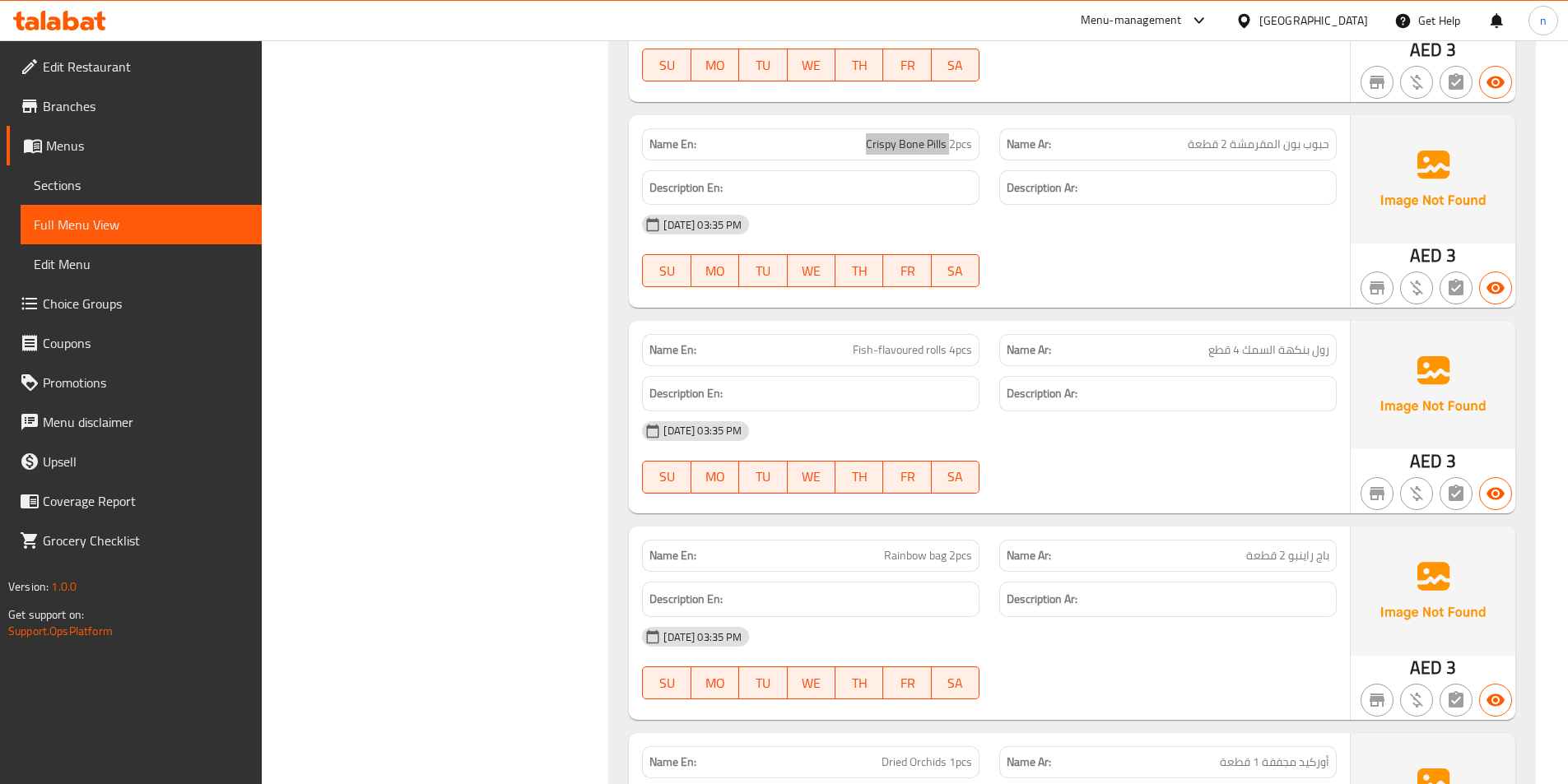
scroll to position [6993, 0]
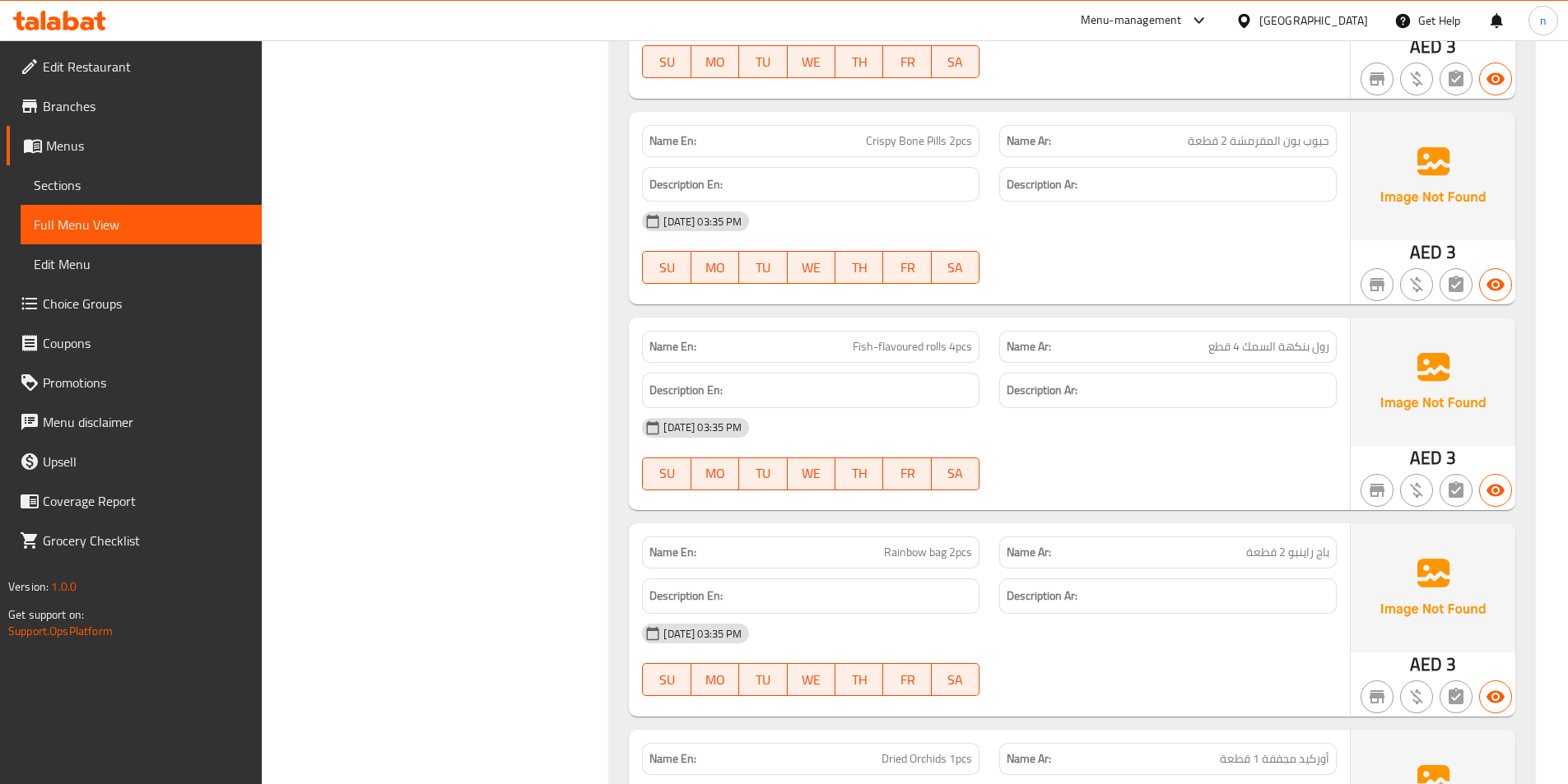
click at [924, 338] on span "Fish-flavoured rolls 4pcs" at bounding box center [913, 347] width 120 height 17
click at [866, 338] on span "Fish-flavoured rolls 4pcs" at bounding box center [913, 347] width 120 height 17
drag, startPoint x: 835, startPoint y: 327, endPoint x: 865, endPoint y: 333, distance: 30.6
click at [865, 338] on p "Name En: Fish-flavoured rolls 4pcs" at bounding box center [811, 347] width 323 height 17
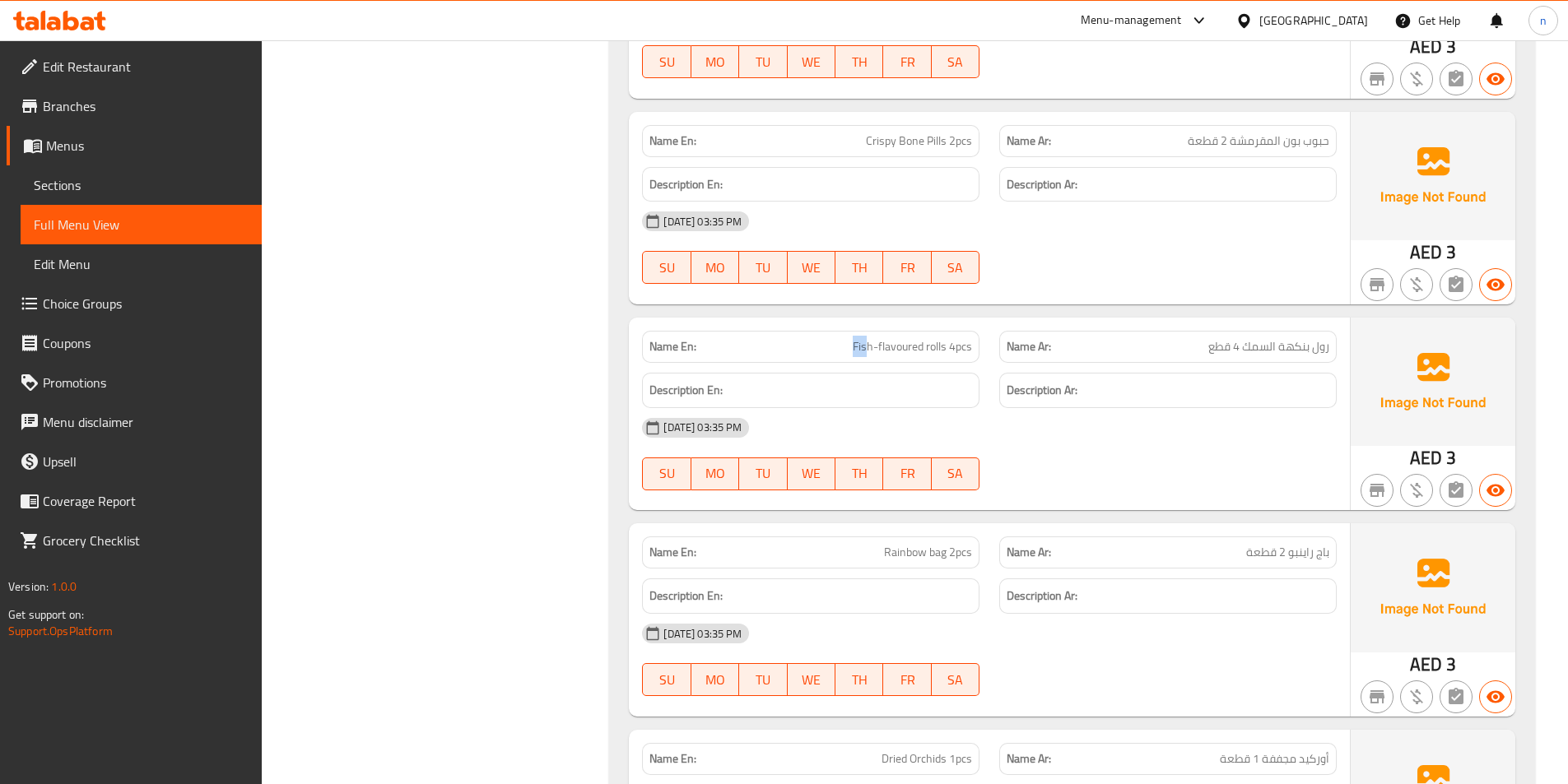
click at [861, 338] on span "Fish-flavoured rolls 4pcs" at bounding box center [913, 347] width 120 height 17
drag, startPoint x: 846, startPoint y: 328, endPoint x: 948, endPoint y: 326, distance: 102.0
click at [948, 338] on p "Name En: Fish-flavoured rolls 4pcs" at bounding box center [811, 347] width 323 height 17
copy span "Fish-flavoured rolls"
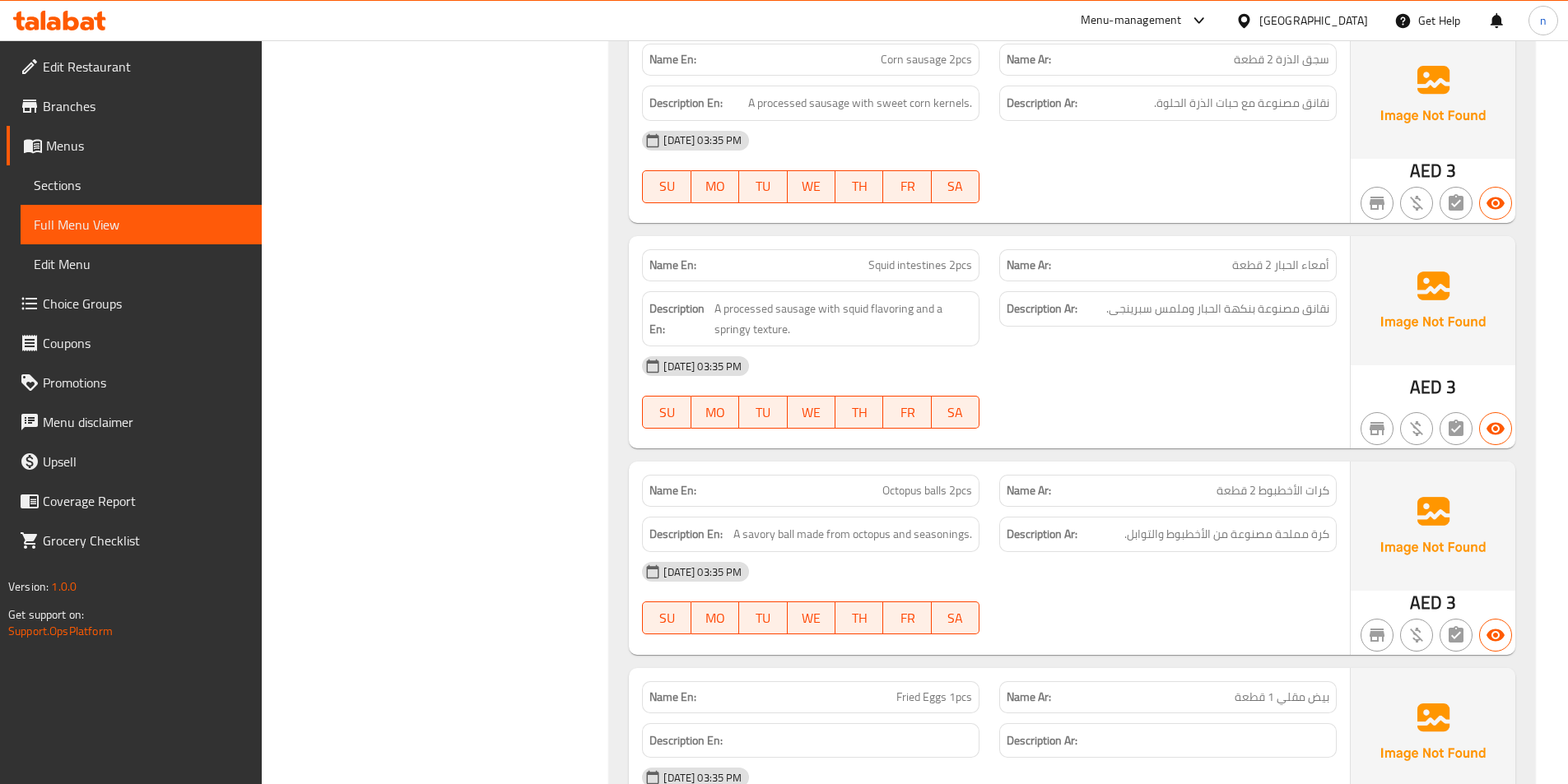
scroll to position [7980, 0]
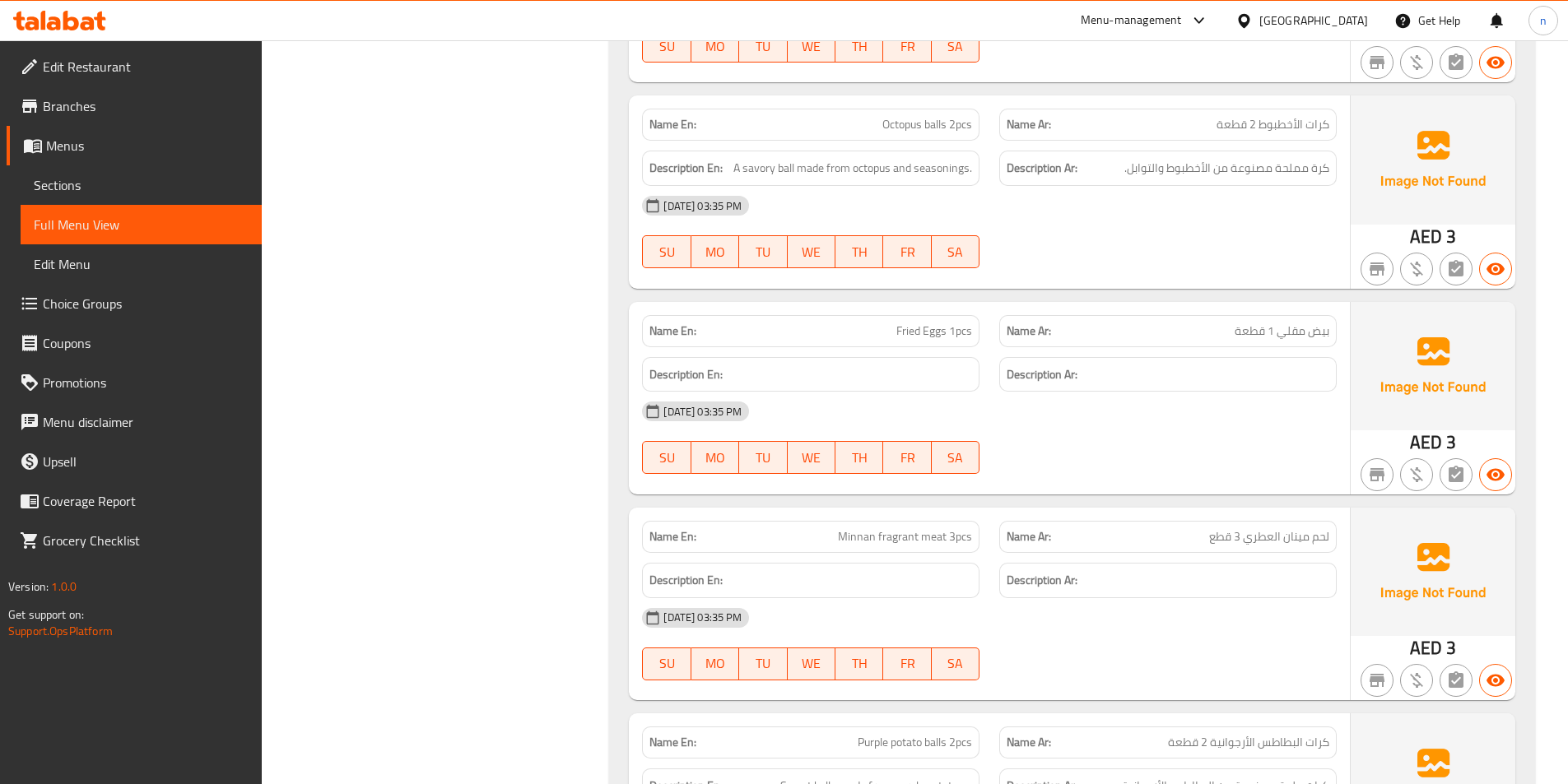
scroll to position [8227, 0]
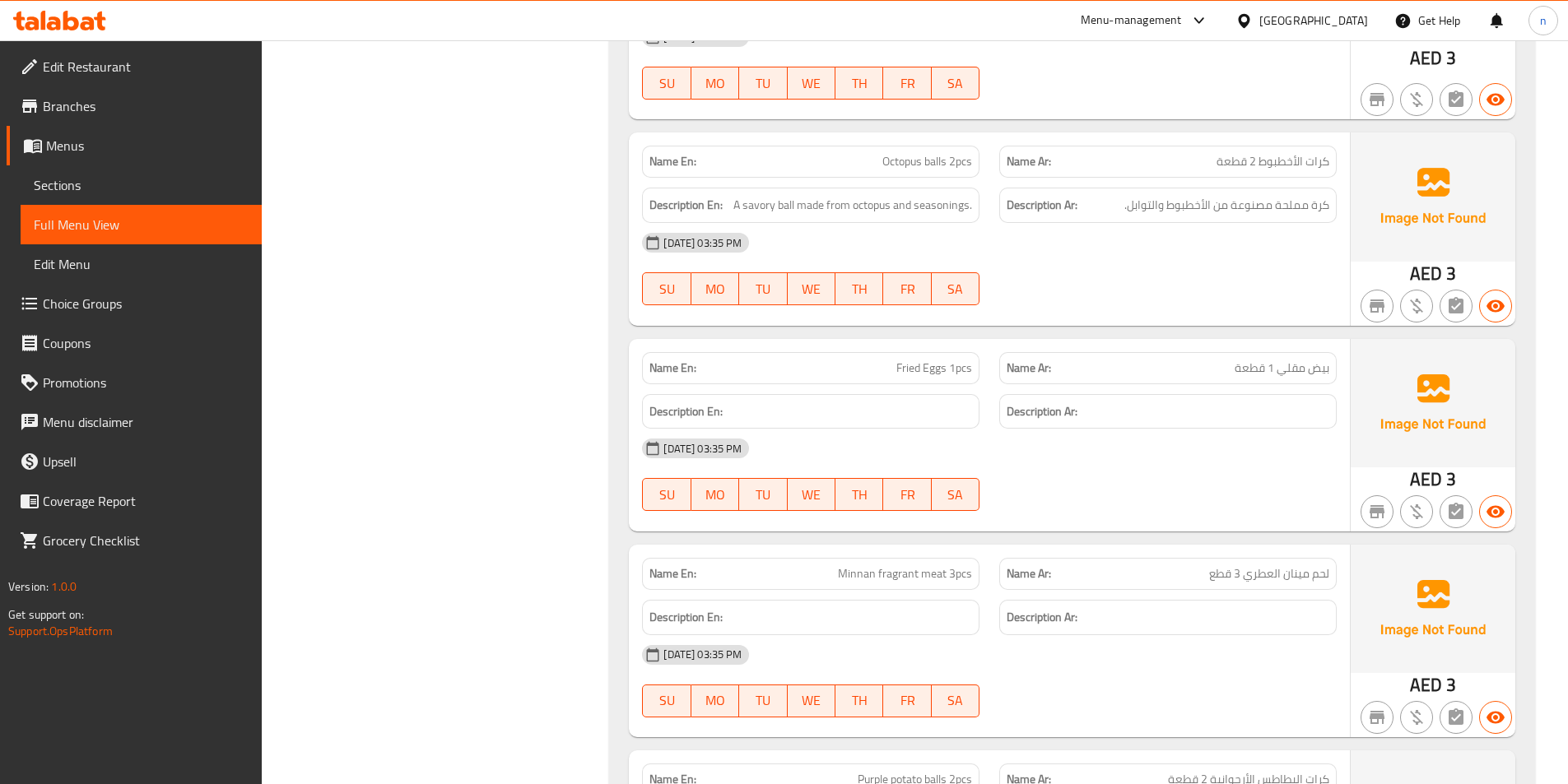
click at [915, 565] on span "Minnan fragrant meat 3pcs" at bounding box center [904, 574] width 134 height 17
click at [914, 565] on span "Minnan fragrant meat 3pcs" at bounding box center [904, 574] width 134 height 17
copy span "Minnan fragrant meat 3pcs"
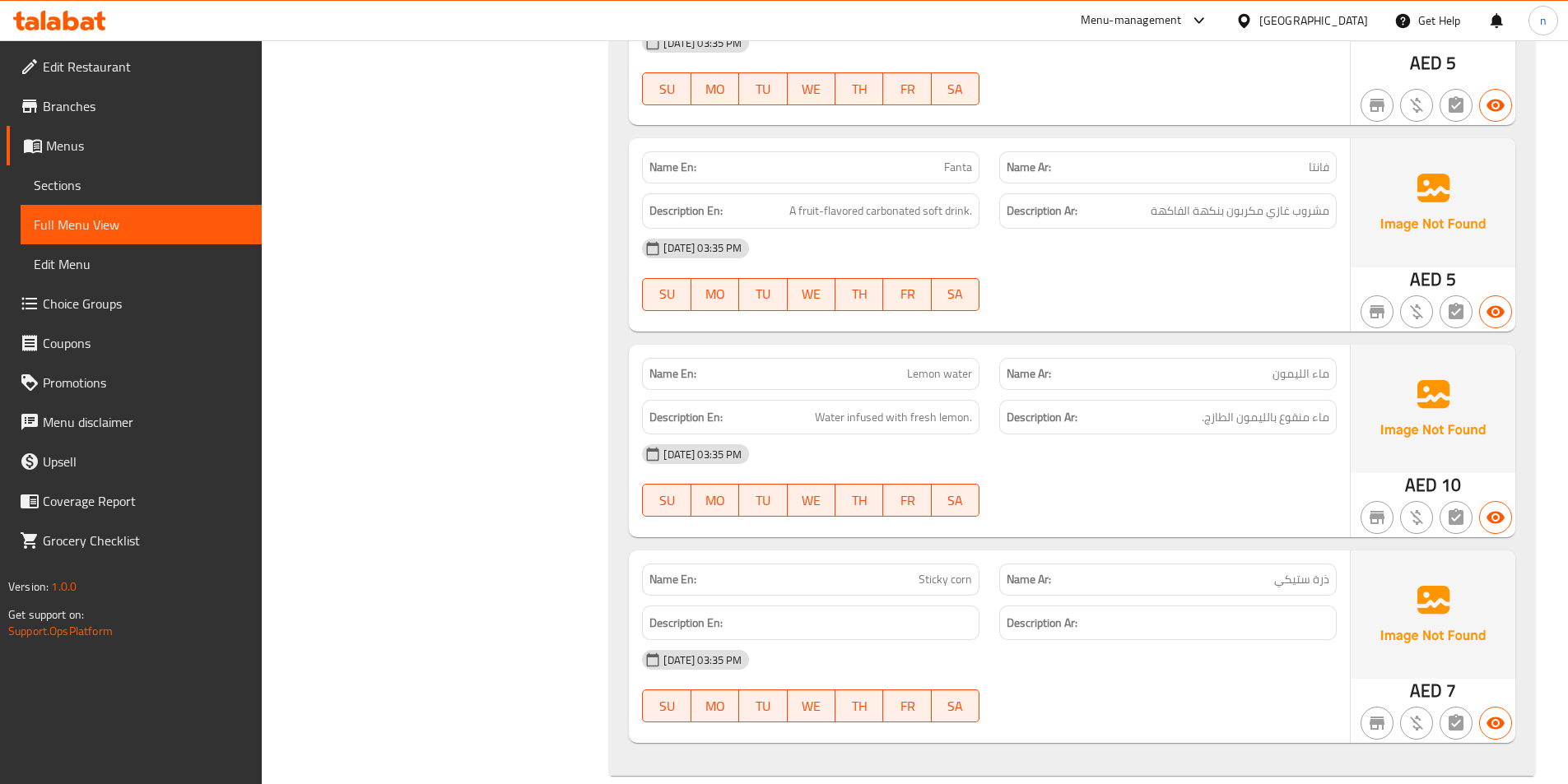
scroll to position [11036, 0]
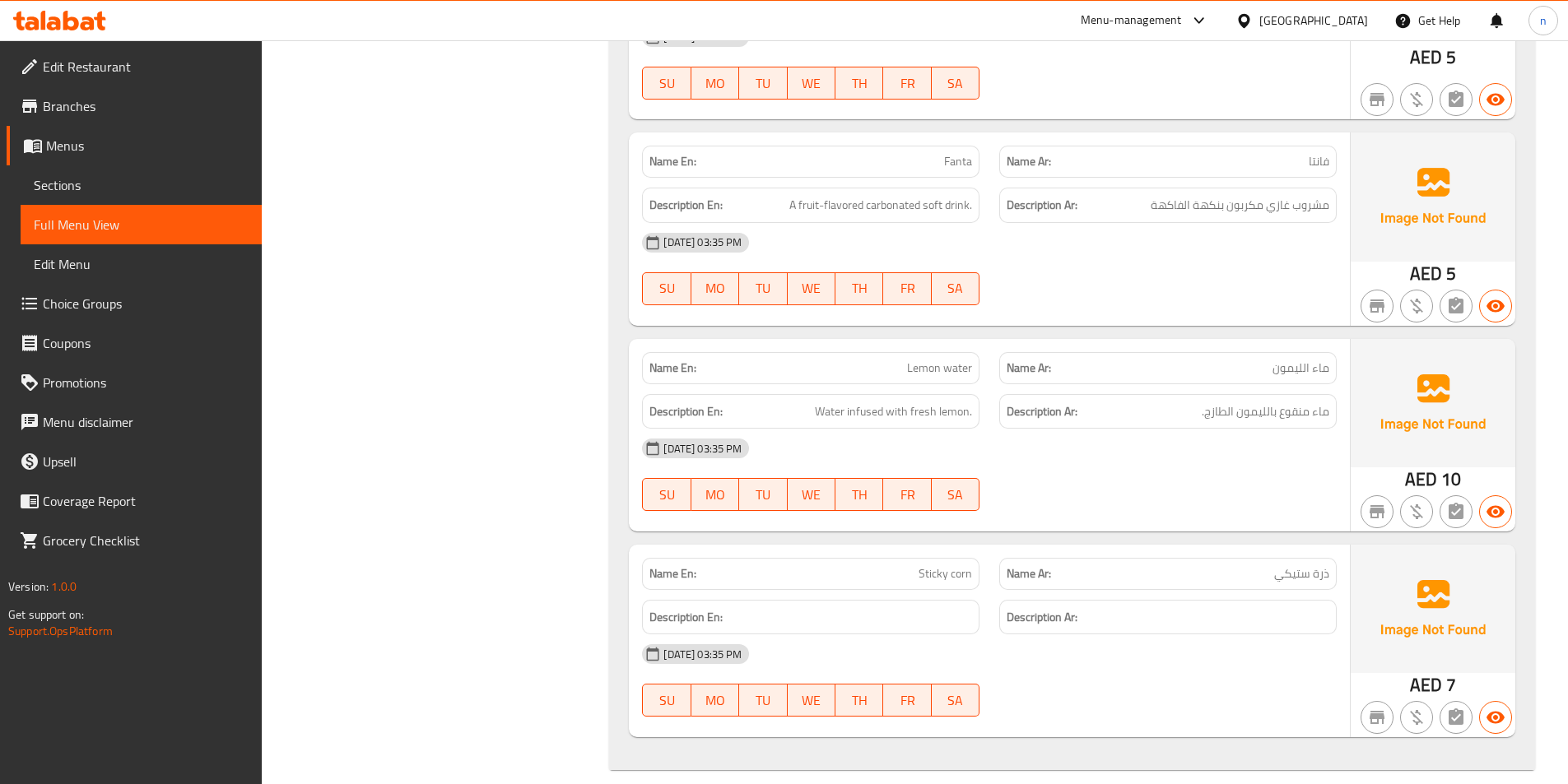
copy span "Sticky corn"
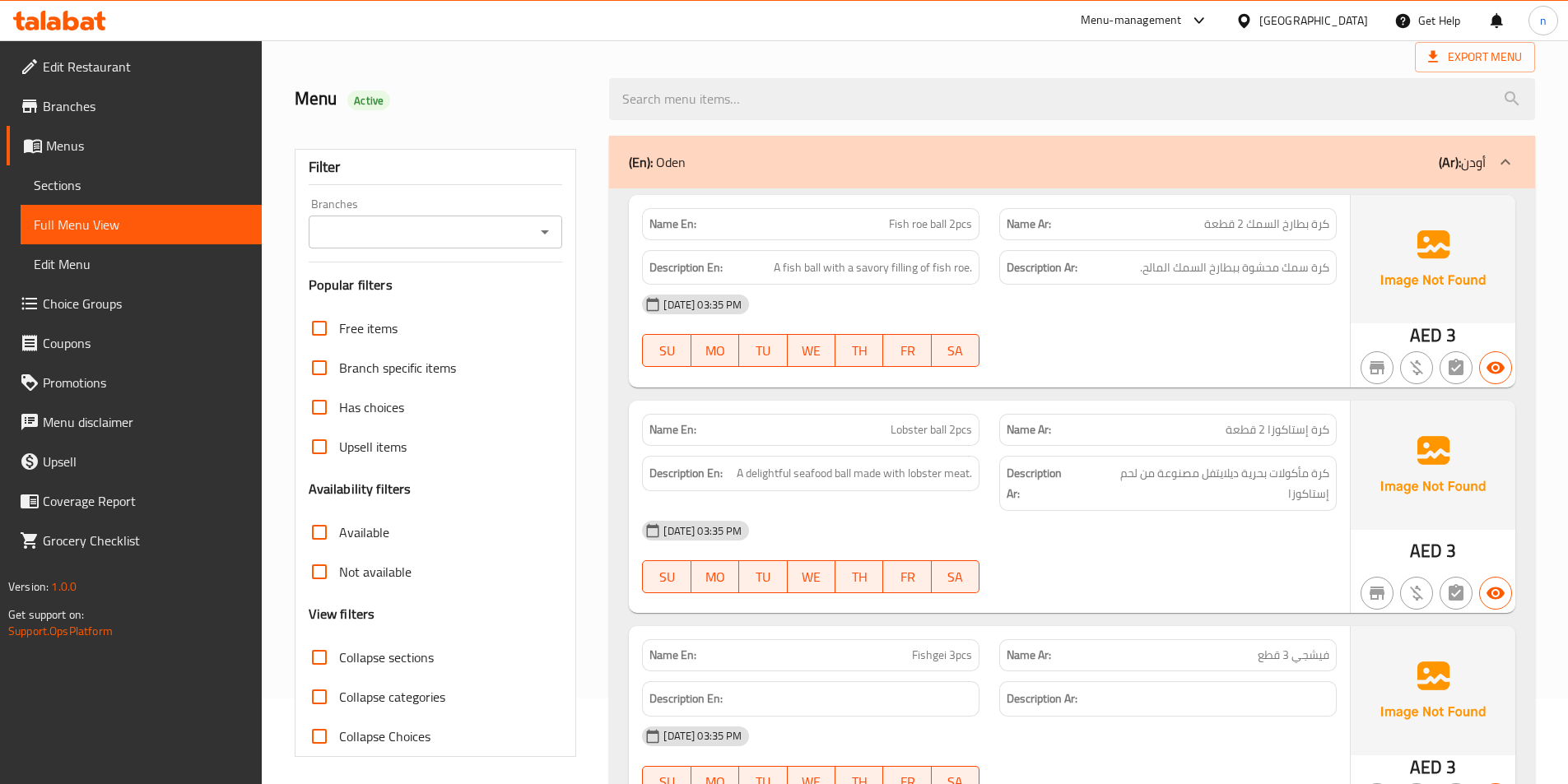
scroll to position [0, 0]
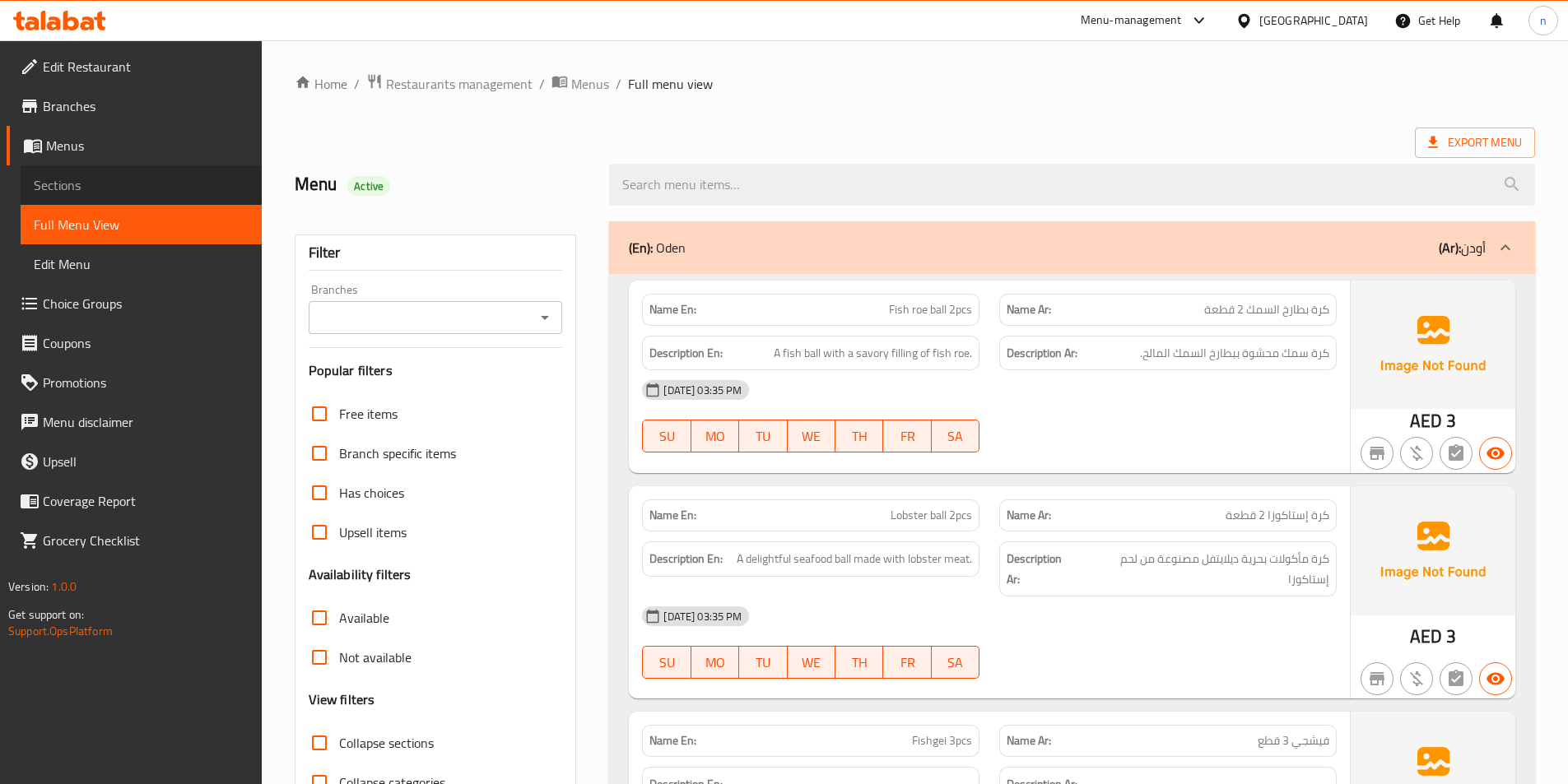
click at [69, 176] on span "Sections" at bounding box center [141, 184] width 214 height 19
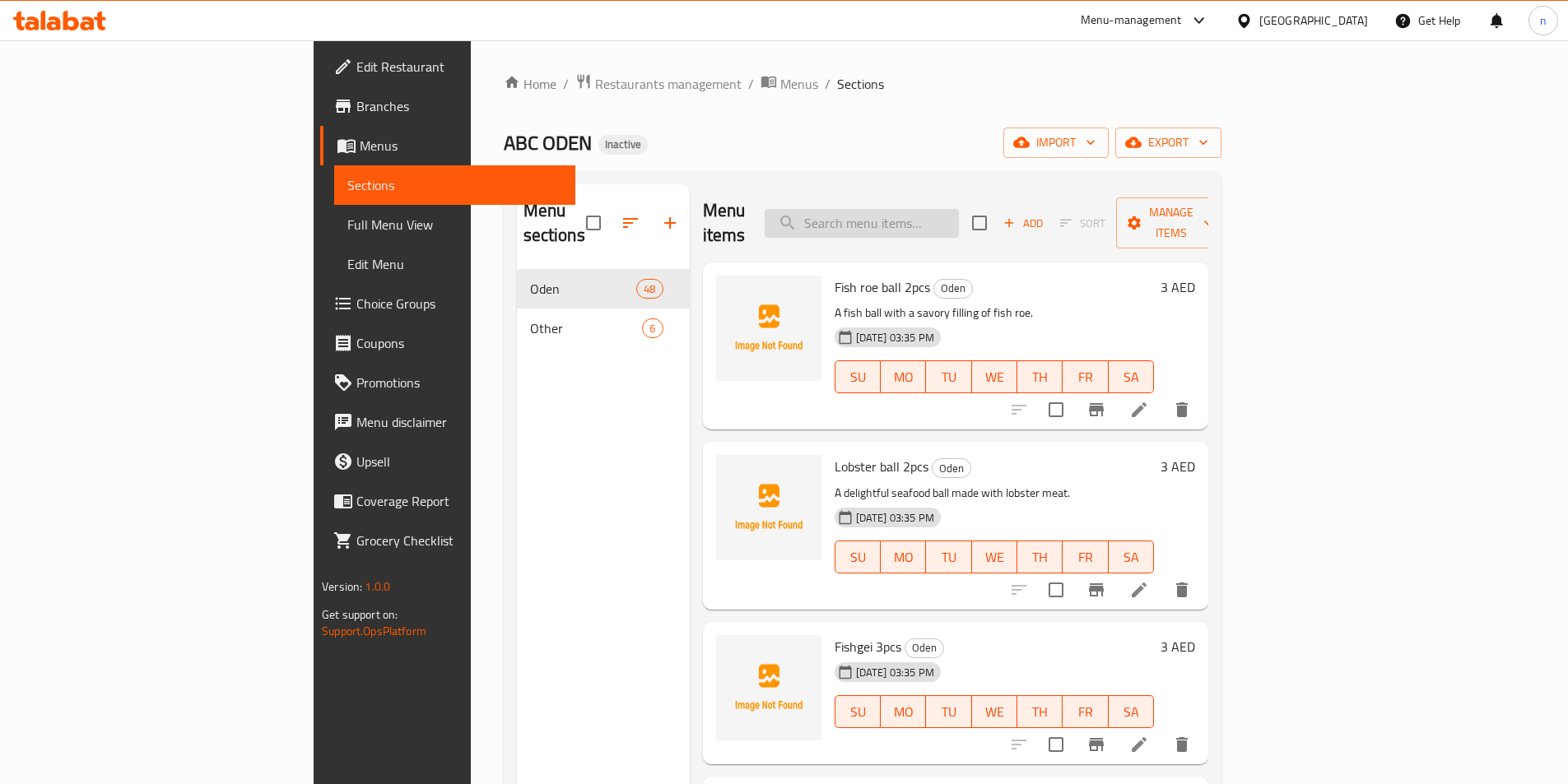
click at [959, 209] on input "search" at bounding box center [862, 223] width 194 height 29
type input "corn"
click at [1147, 403] on icon at bounding box center [1139, 409] width 14 height 14
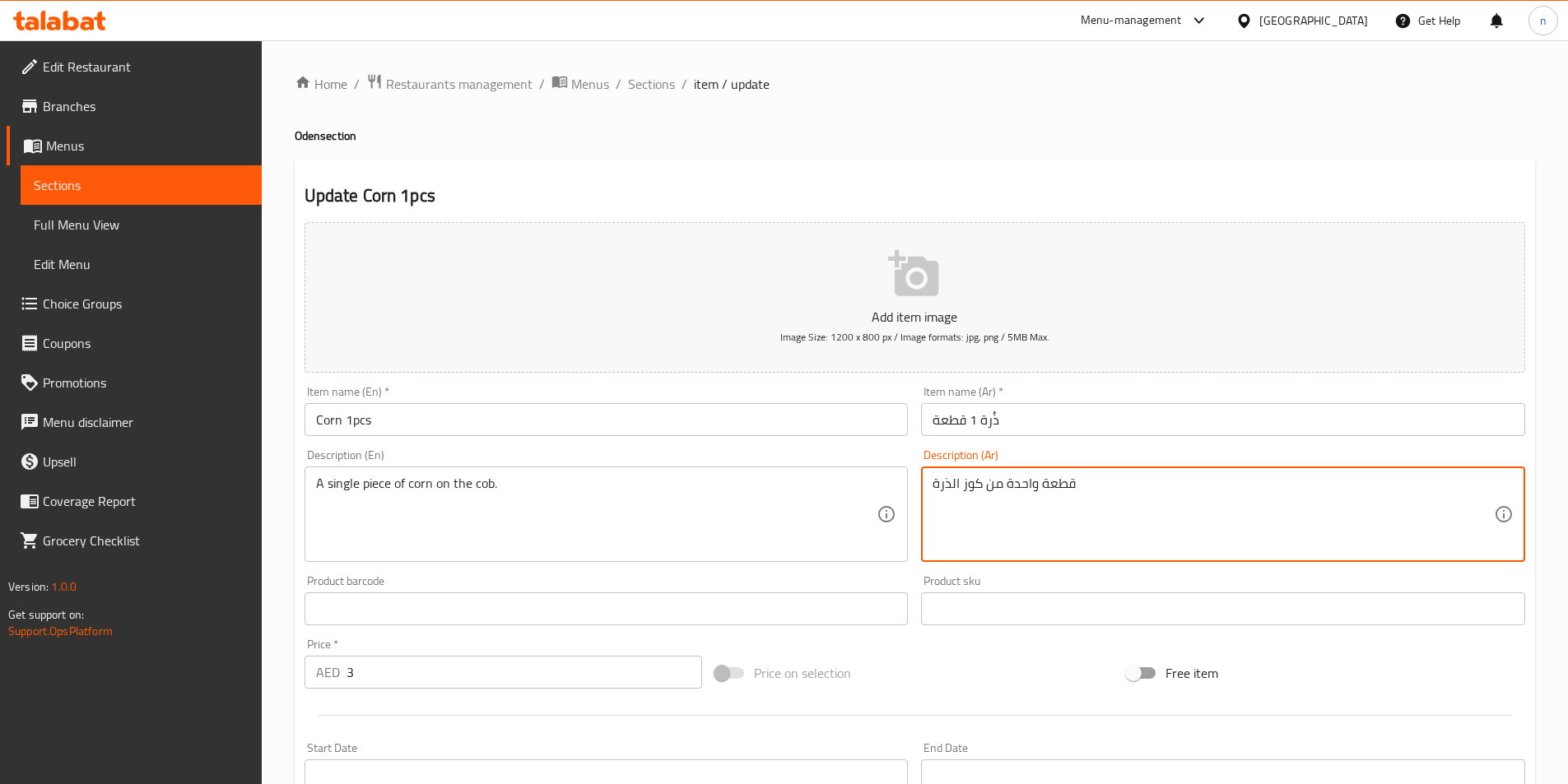
click at [1099, 490] on textarea "قطعة واحدة من كوز الذرة" at bounding box center [1212, 515] width 561 height 78
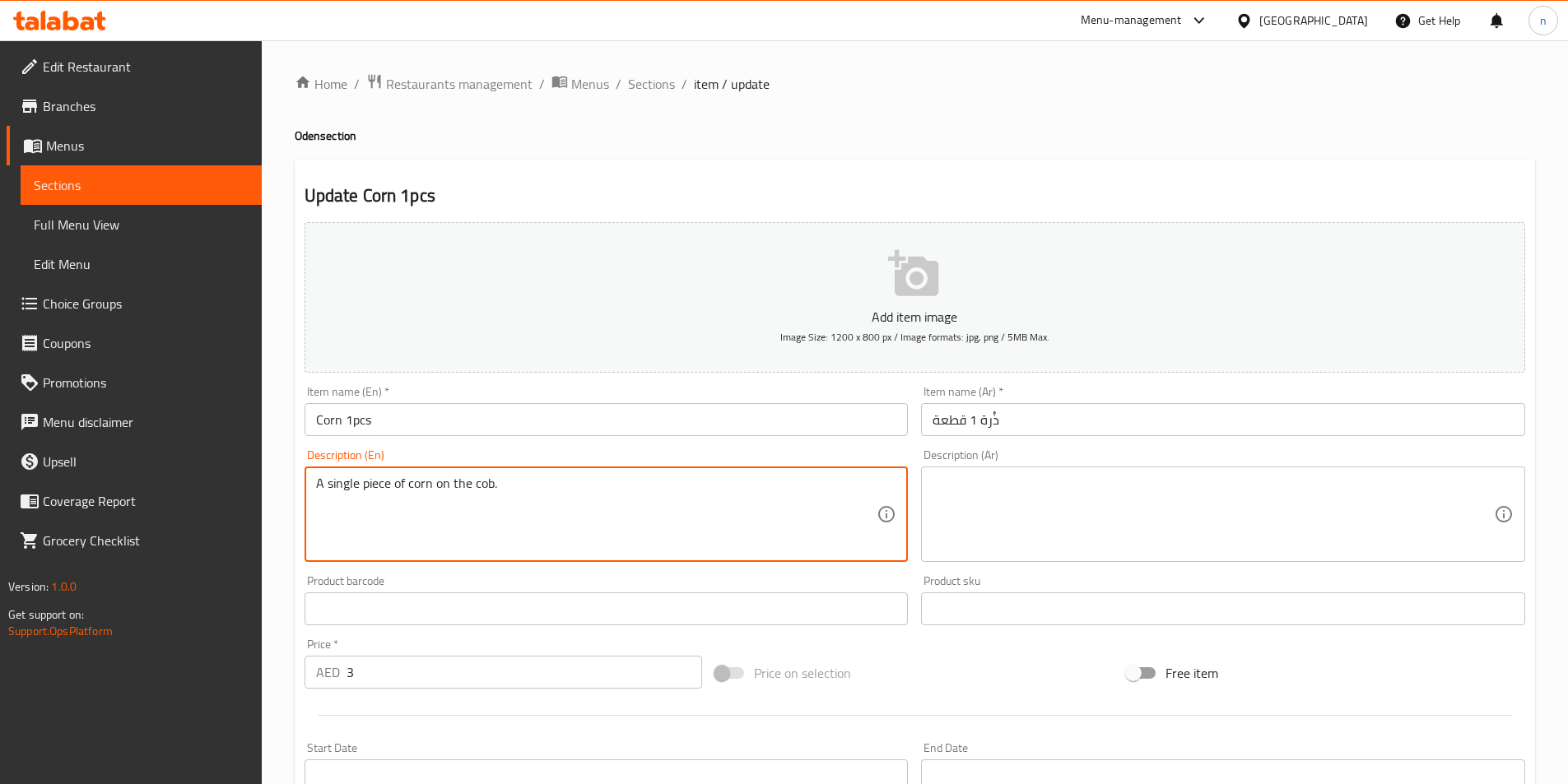
click at [528, 496] on textarea "A single piece of corn on the cob." at bounding box center [596, 515] width 561 height 78
click at [527, 496] on textarea "A single piece of corn on the cob." at bounding box center [596, 515] width 561 height 78
click at [364, 426] on input "Corn 1pcs" at bounding box center [606, 420] width 604 height 33
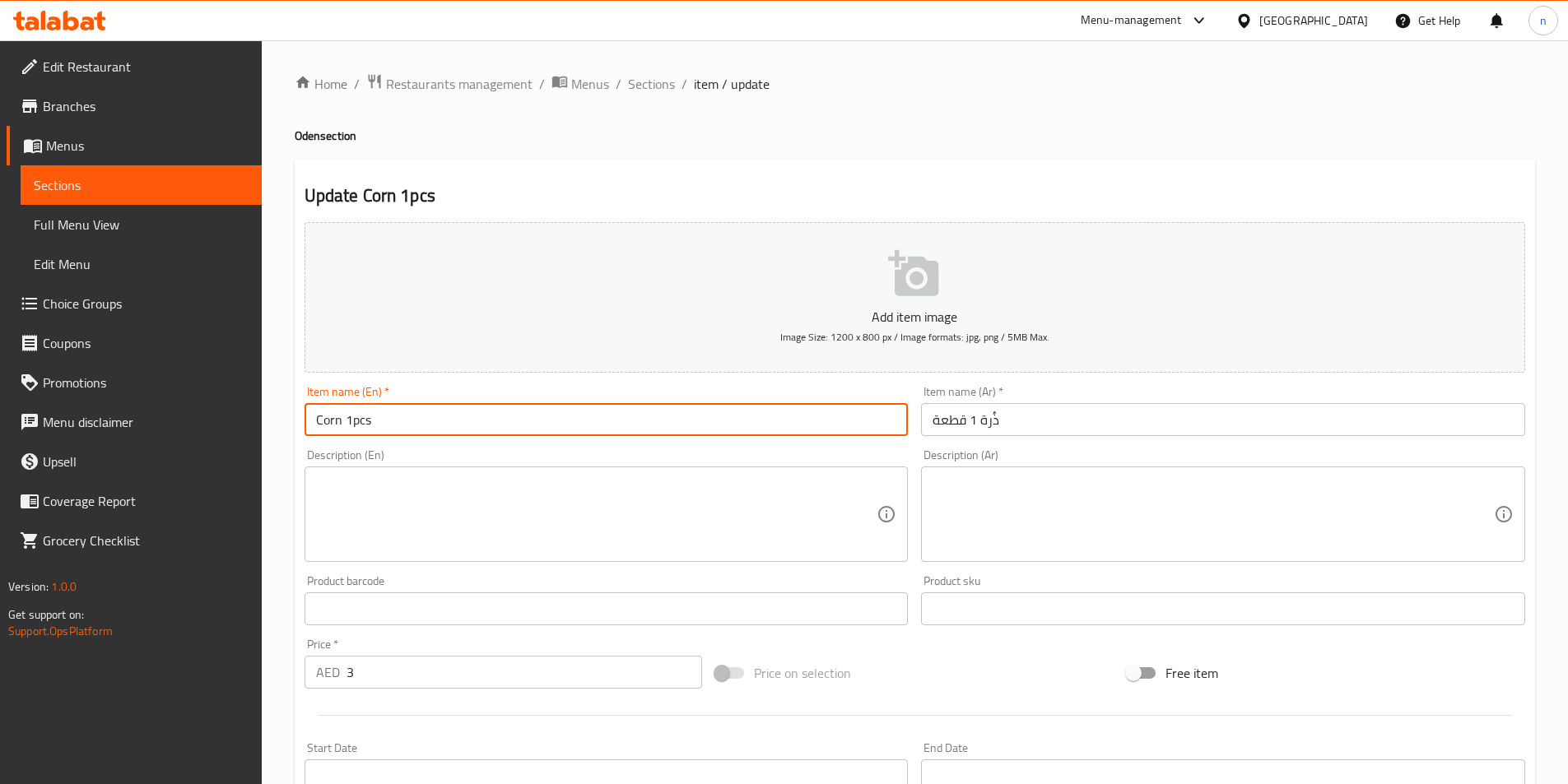
click at [363, 426] on input "Corn 1pcs" at bounding box center [606, 420] width 604 height 33
click at [328, 416] on input "Corn 1pcs" at bounding box center [606, 420] width 604 height 33
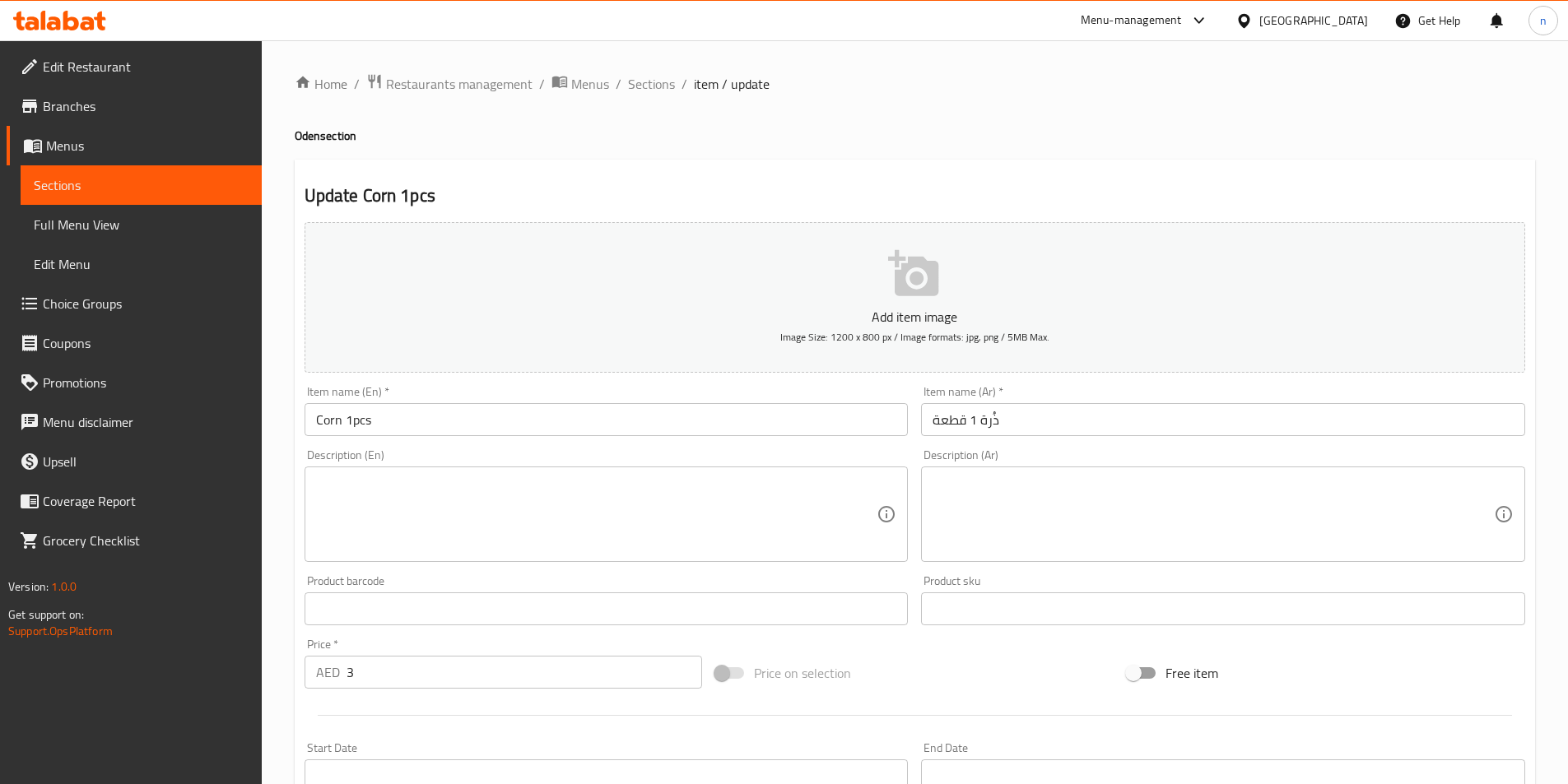
click at [385, 442] on div "Description (En) Description (En)" at bounding box center [606, 505] width 617 height 126
click at [376, 429] on input "Corn 1pcs" at bounding box center [606, 420] width 604 height 33
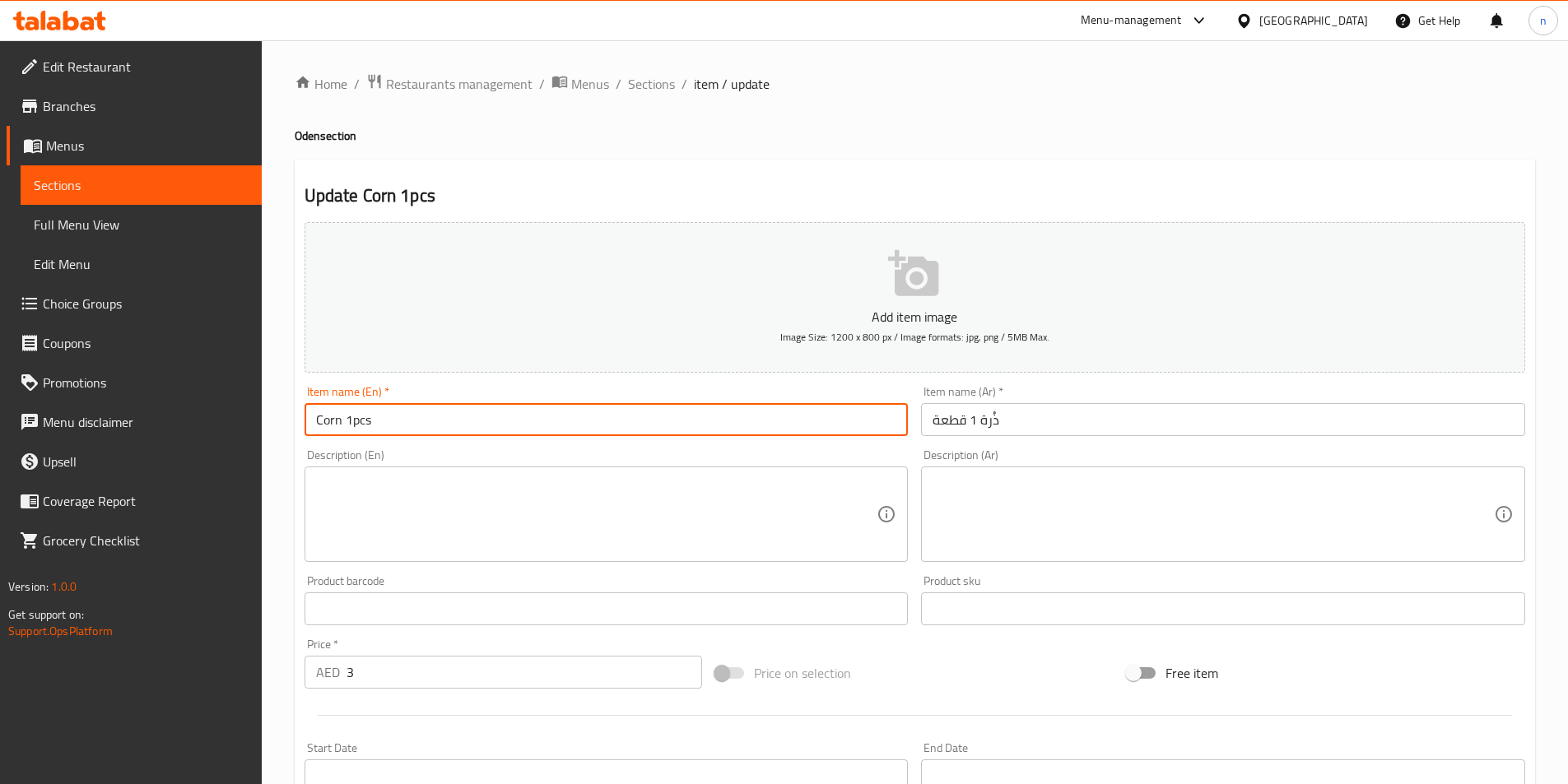
click at [376, 429] on input "Corn 1pcs" at bounding box center [606, 420] width 604 height 33
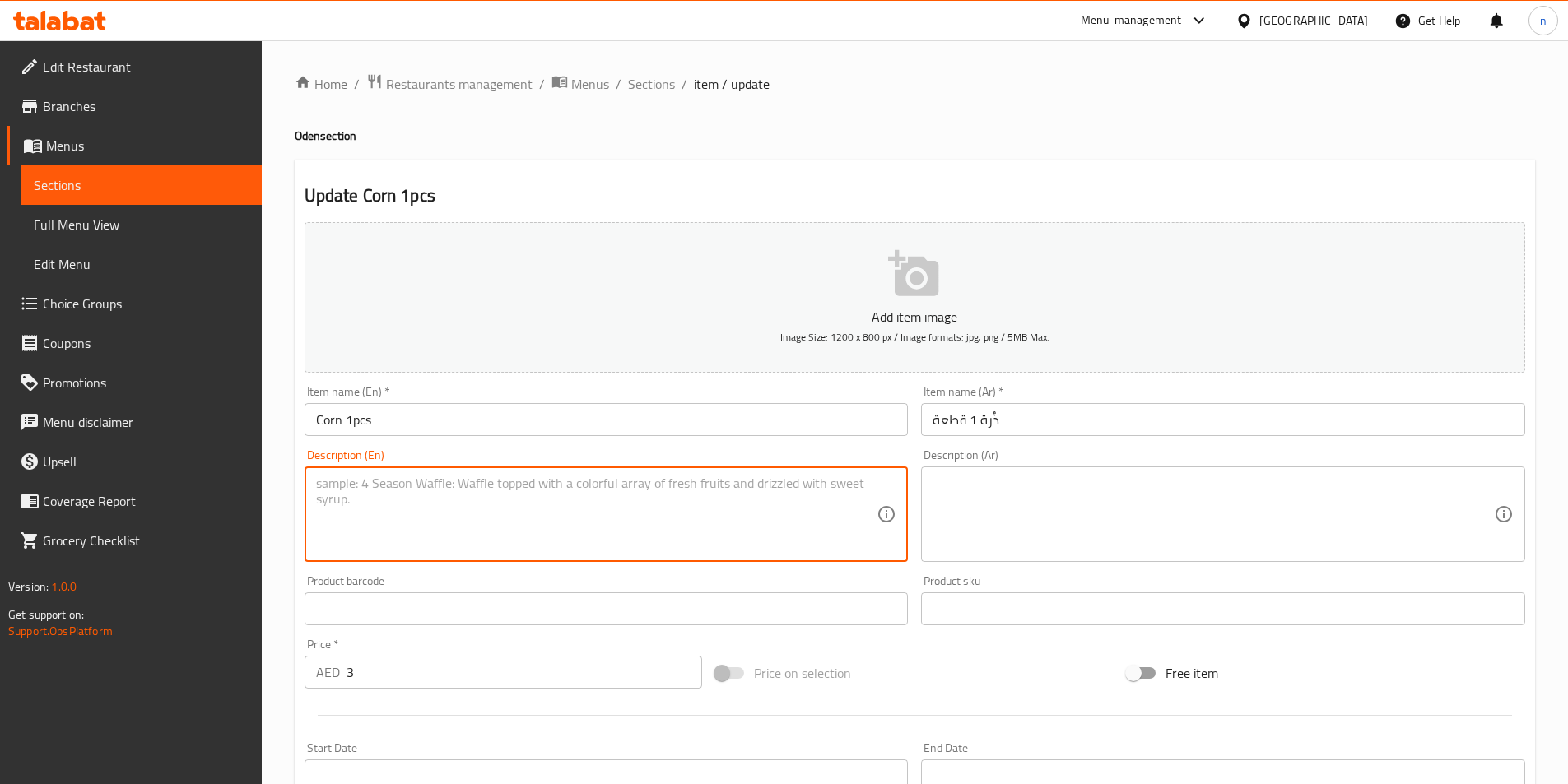
click at [576, 498] on textarea at bounding box center [596, 515] width 561 height 78
click at [1150, 506] on textarea at bounding box center [1212, 515] width 561 height 78
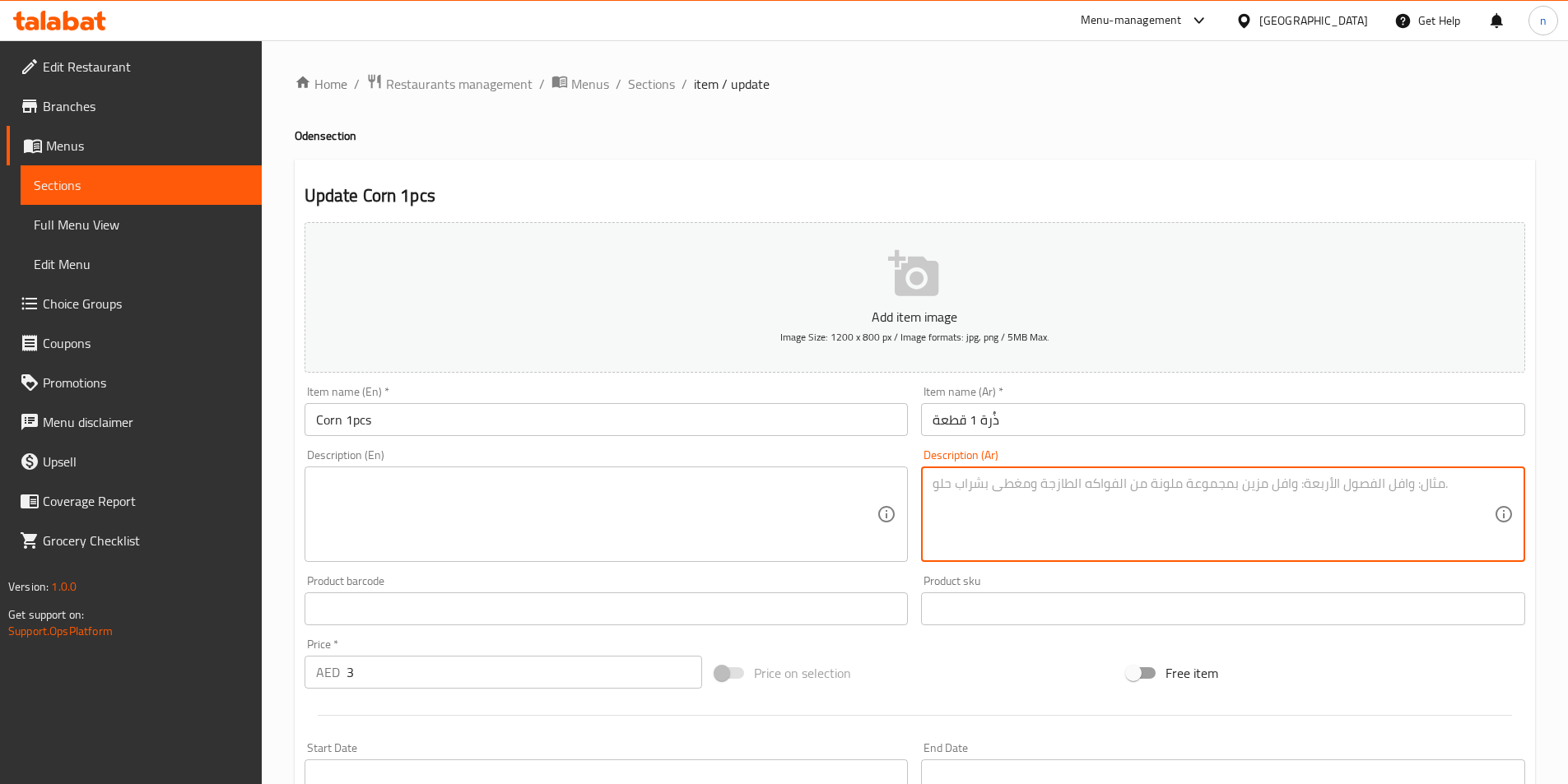
paste textarea "Single serving of boiled corn"
type textarea "Single serving of boiled corn"
click at [971, 489] on textarea "Single serving of boiled corn" at bounding box center [1212, 515] width 561 height 78
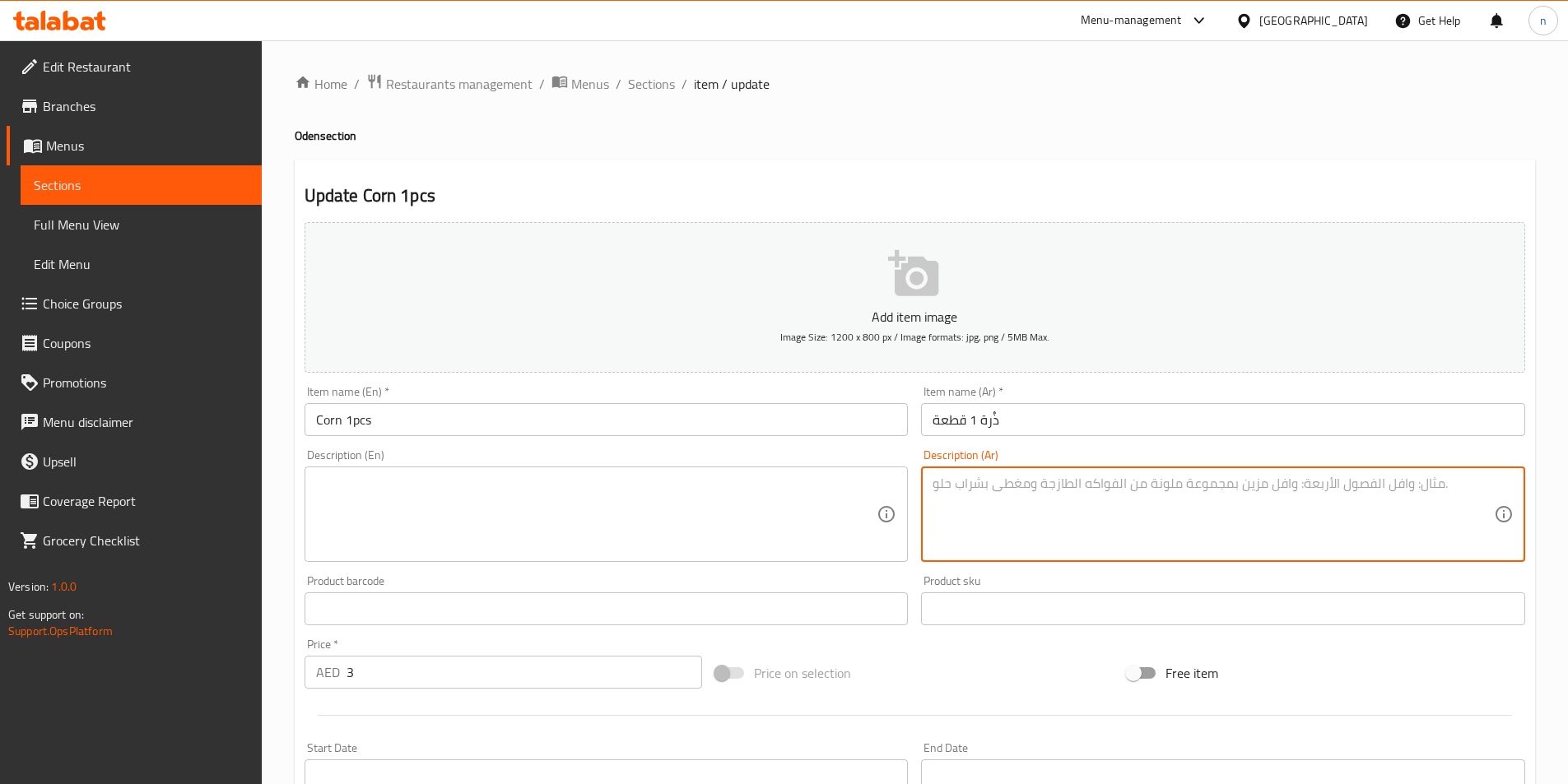
click at [771, 476] on textarea at bounding box center [596, 515] width 561 height 78
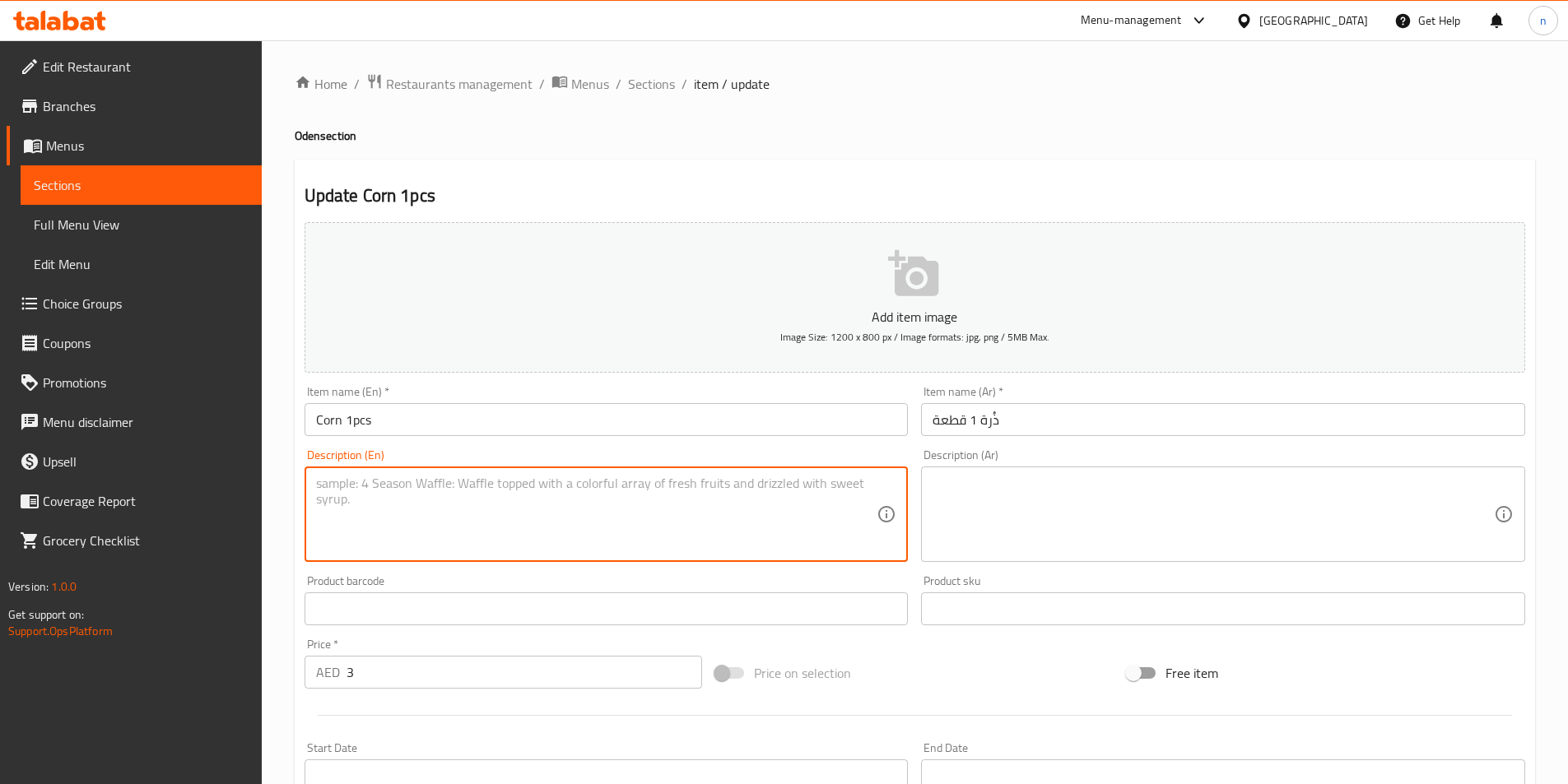
click at [499, 518] on textarea at bounding box center [596, 515] width 561 height 78
paste textarea "Single serving of boiled corn"
type textarea "Single serving of boiled corn"
click at [1046, 512] on textarea at bounding box center [1212, 515] width 561 height 78
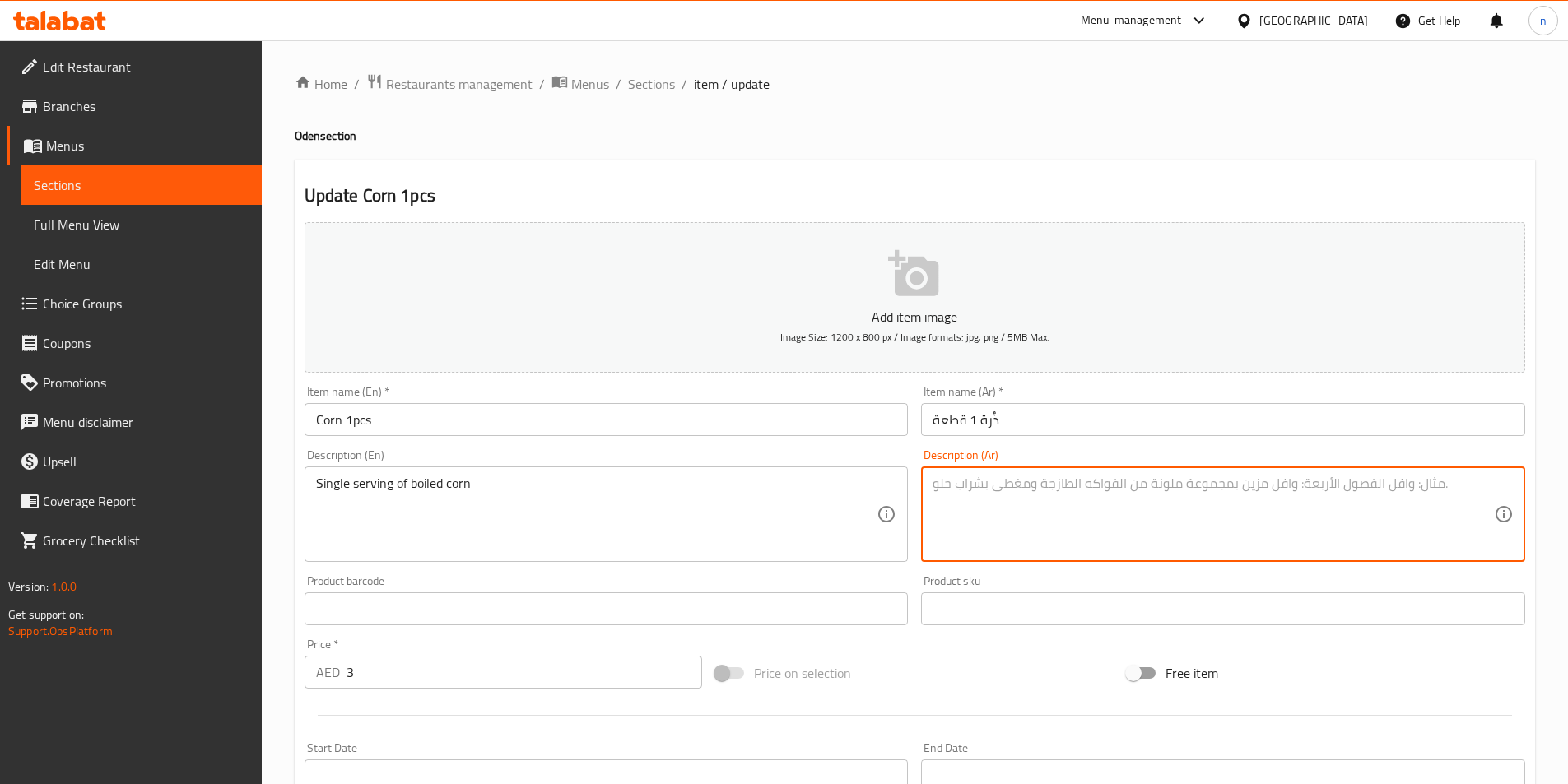
paste textarea "حصة واحدة من ذرة مسلوقة"
type textarea "حصة واحدة من ذرة مسلوقة"
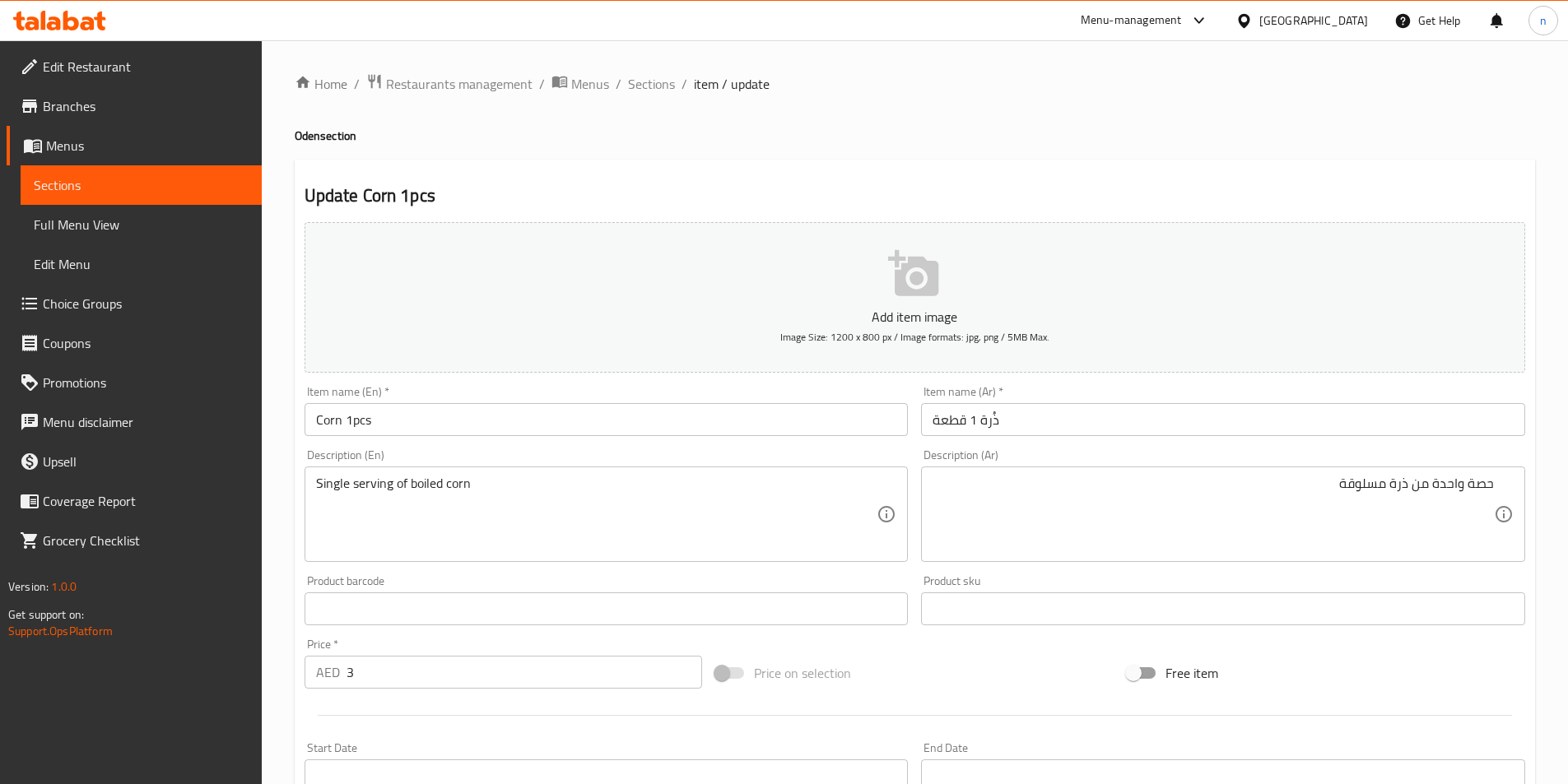
click at [876, 456] on div "Description (En) Single serving of boiled corn Description (En)" at bounding box center [606, 505] width 604 height 113
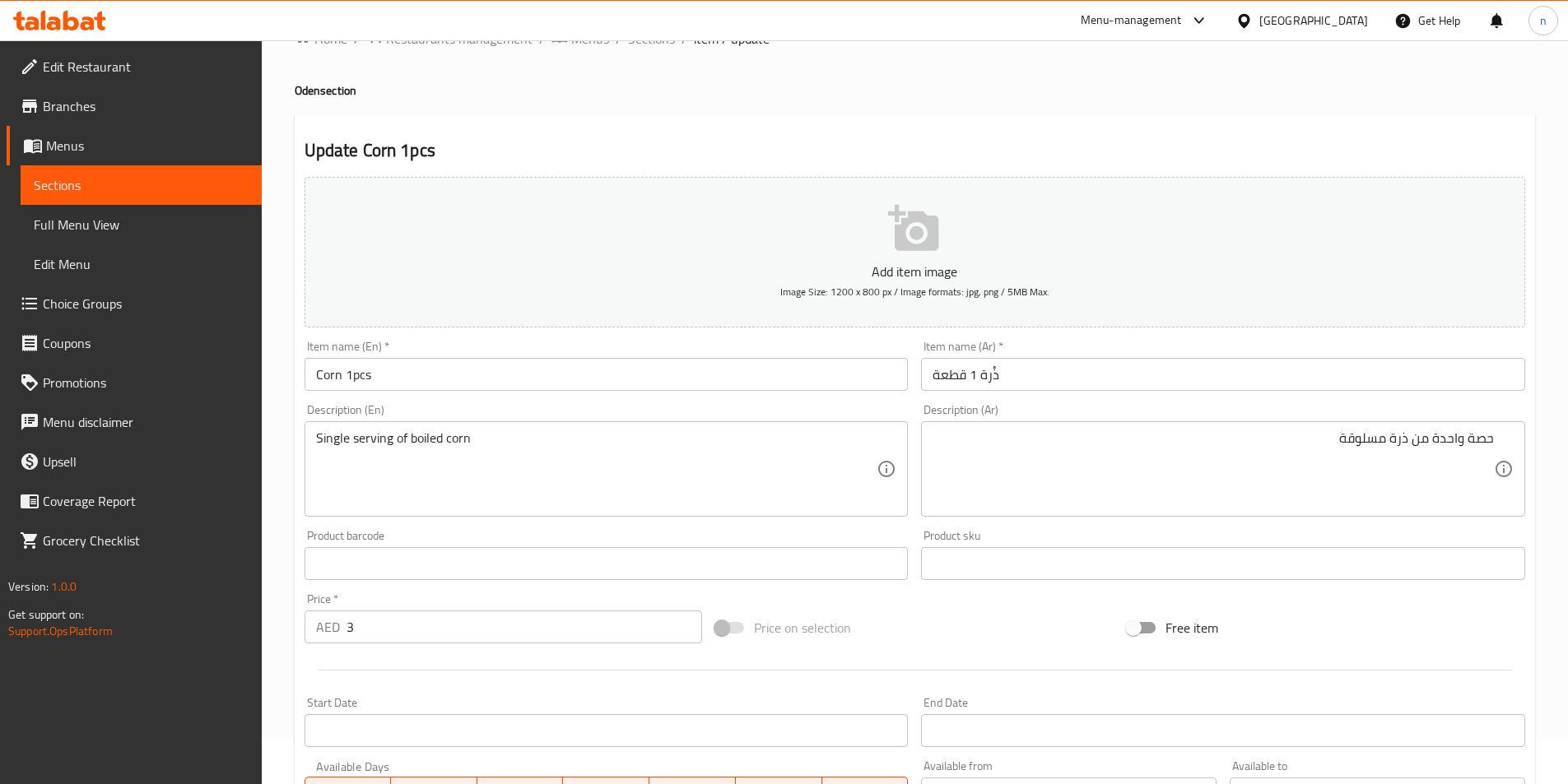
scroll to position [378, 0]
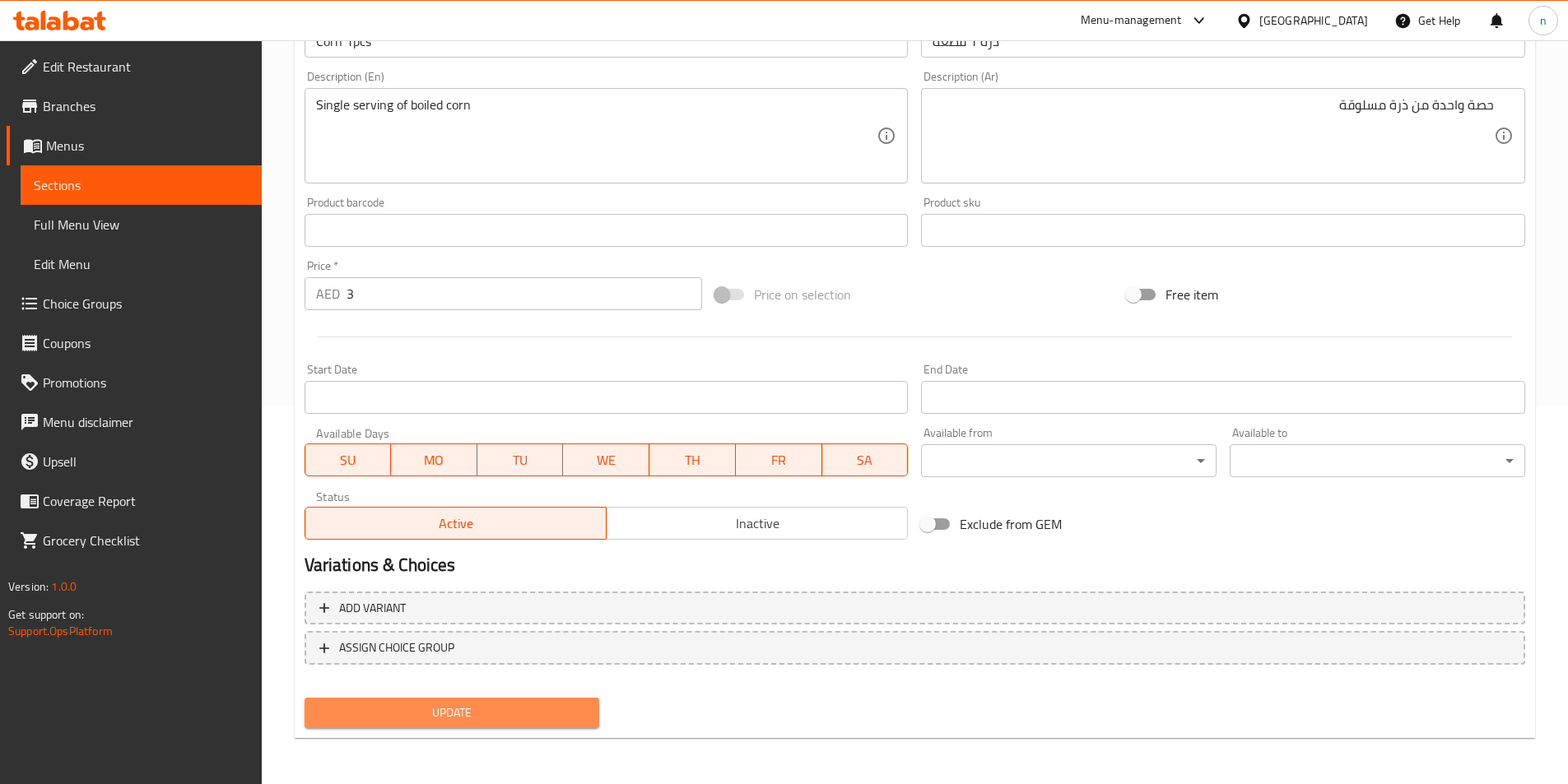
click at [507, 715] on span "Update" at bounding box center [452, 713] width 270 height 20
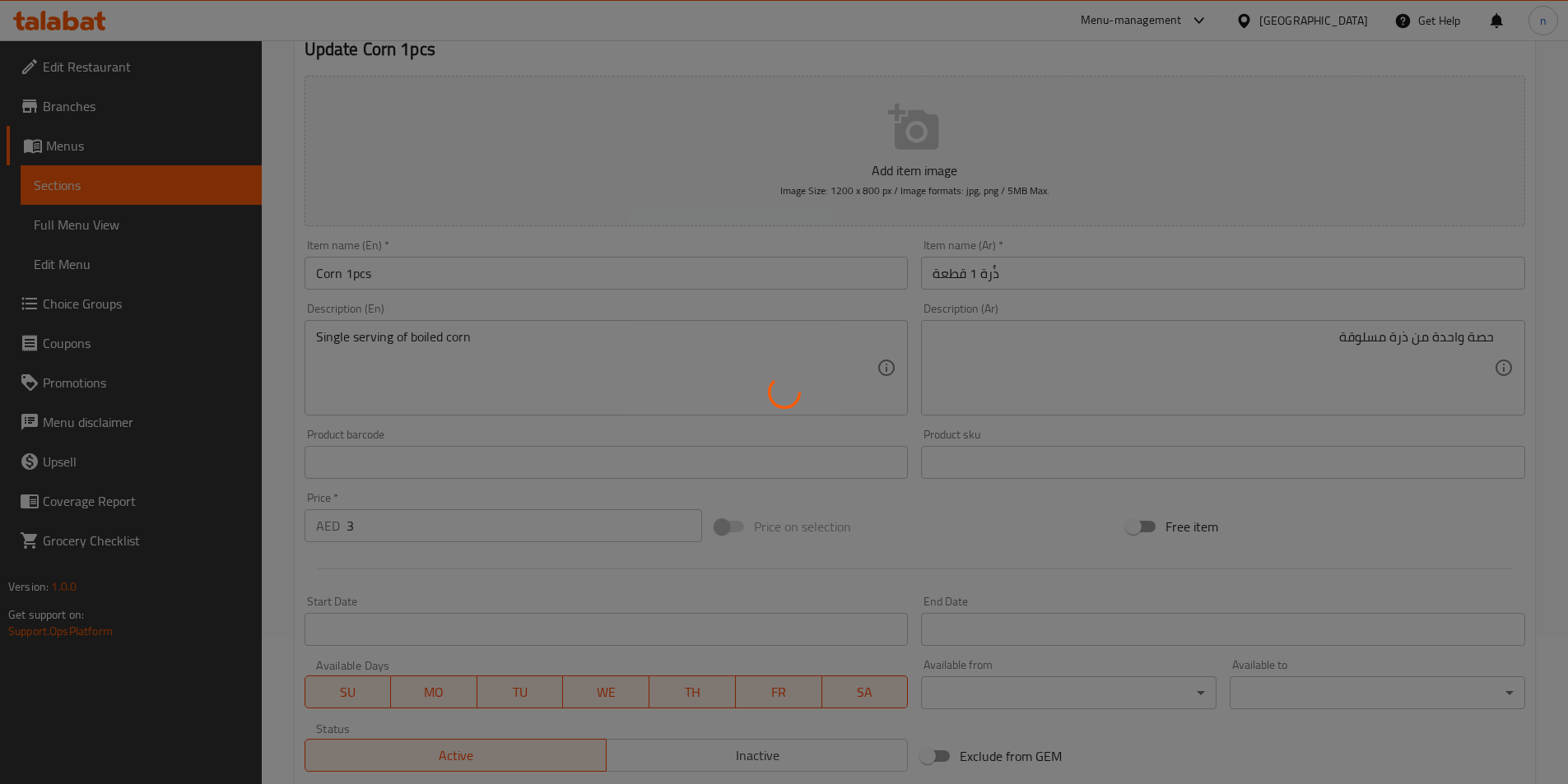
scroll to position [0, 0]
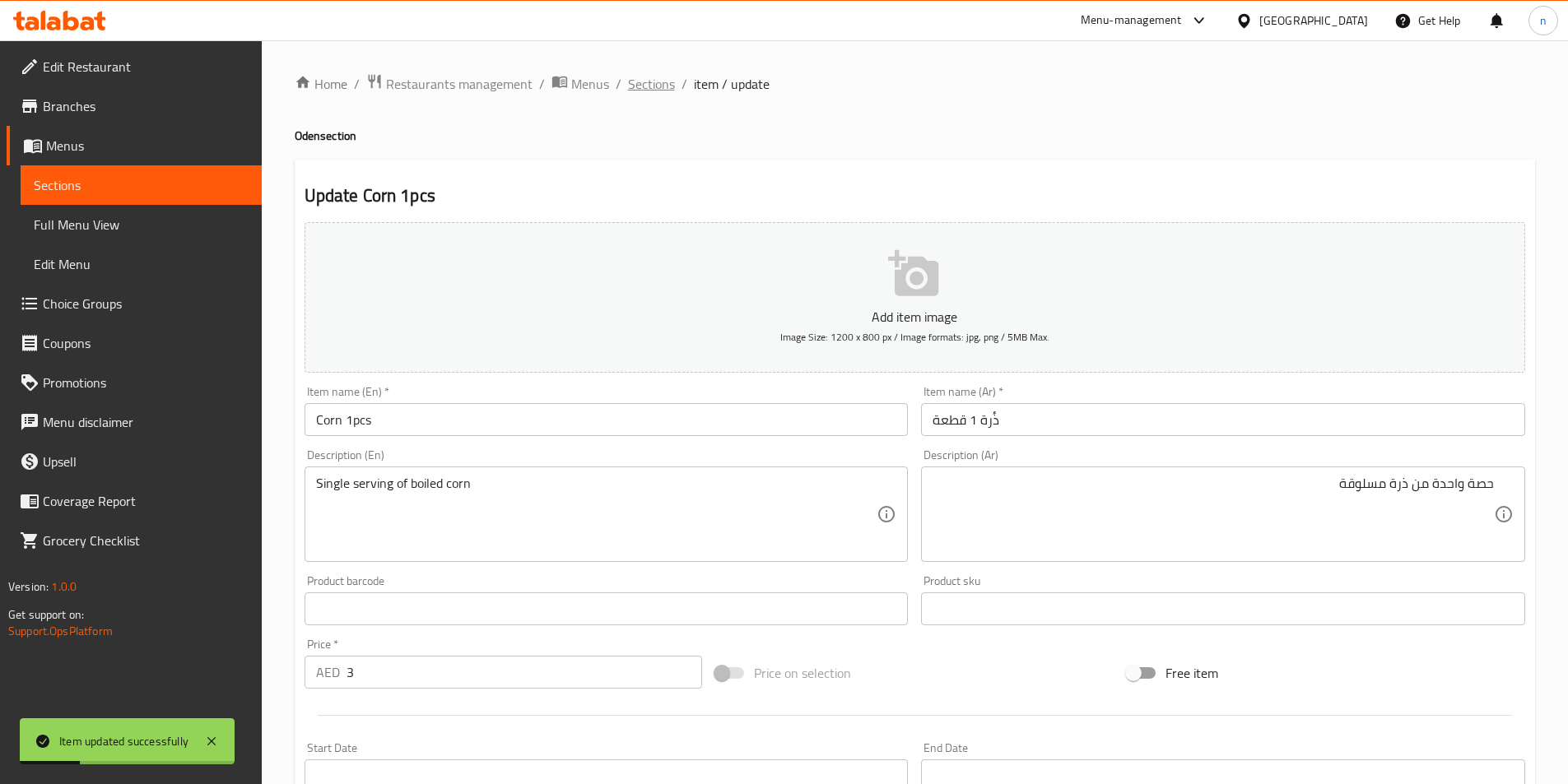
click at [635, 93] on span "Sections" at bounding box center [651, 84] width 47 height 19
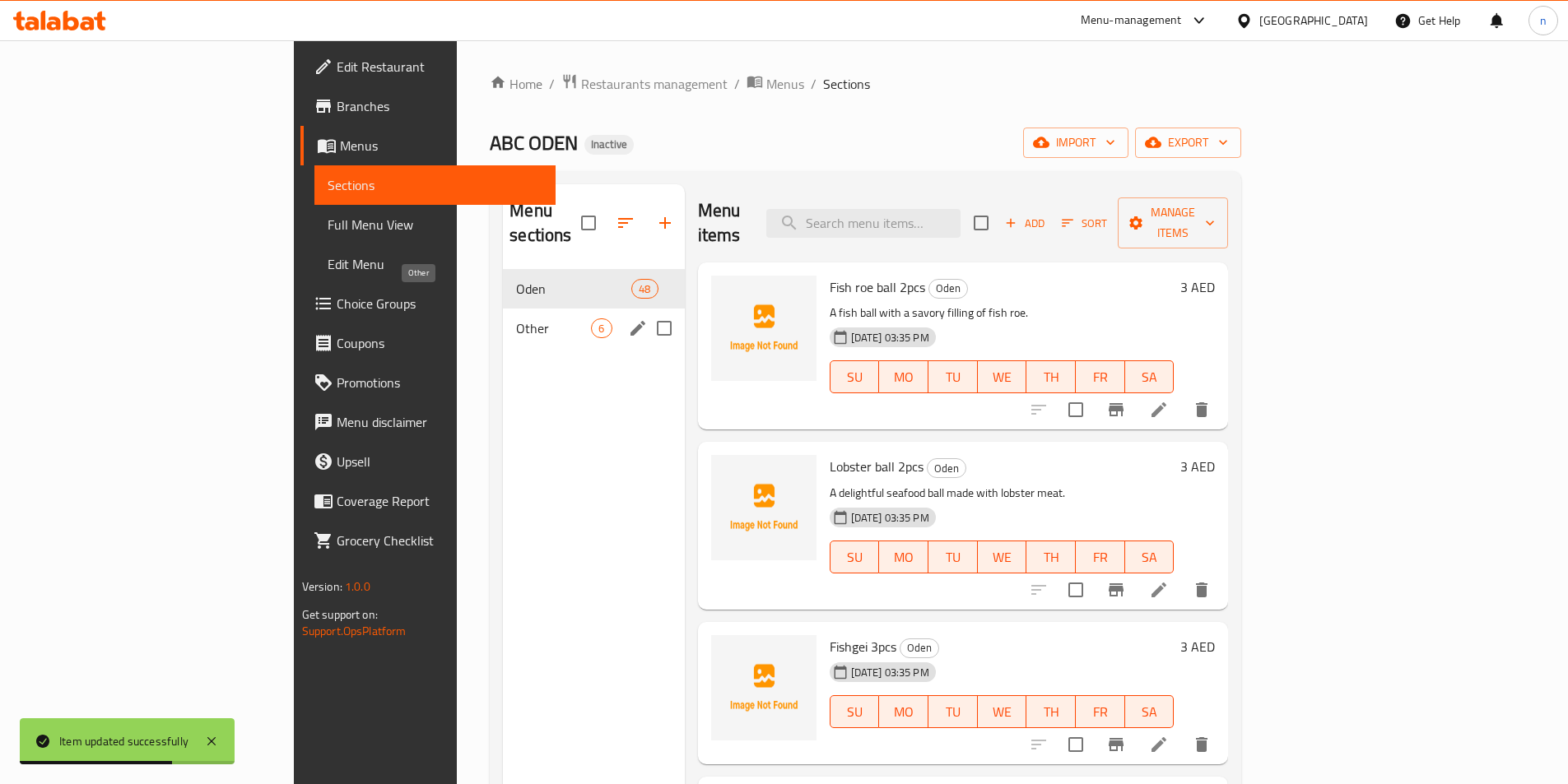
click at [516, 319] on span "Other" at bounding box center [554, 328] width 75 height 19
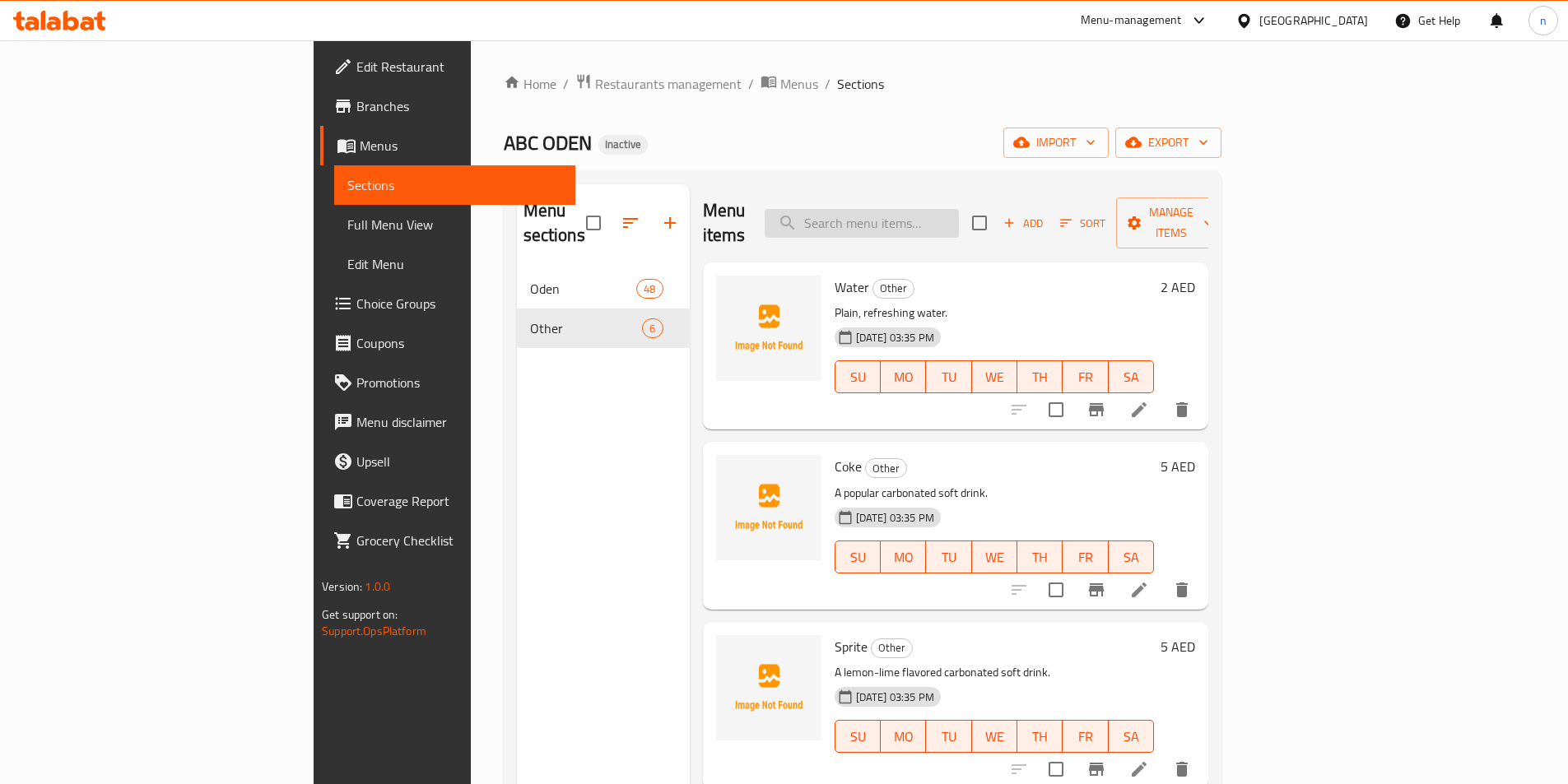
click at [959, 223] on input "search" at bounding box center [862, 223] width 194 height 29
paste input "Crispy Bone Pills"
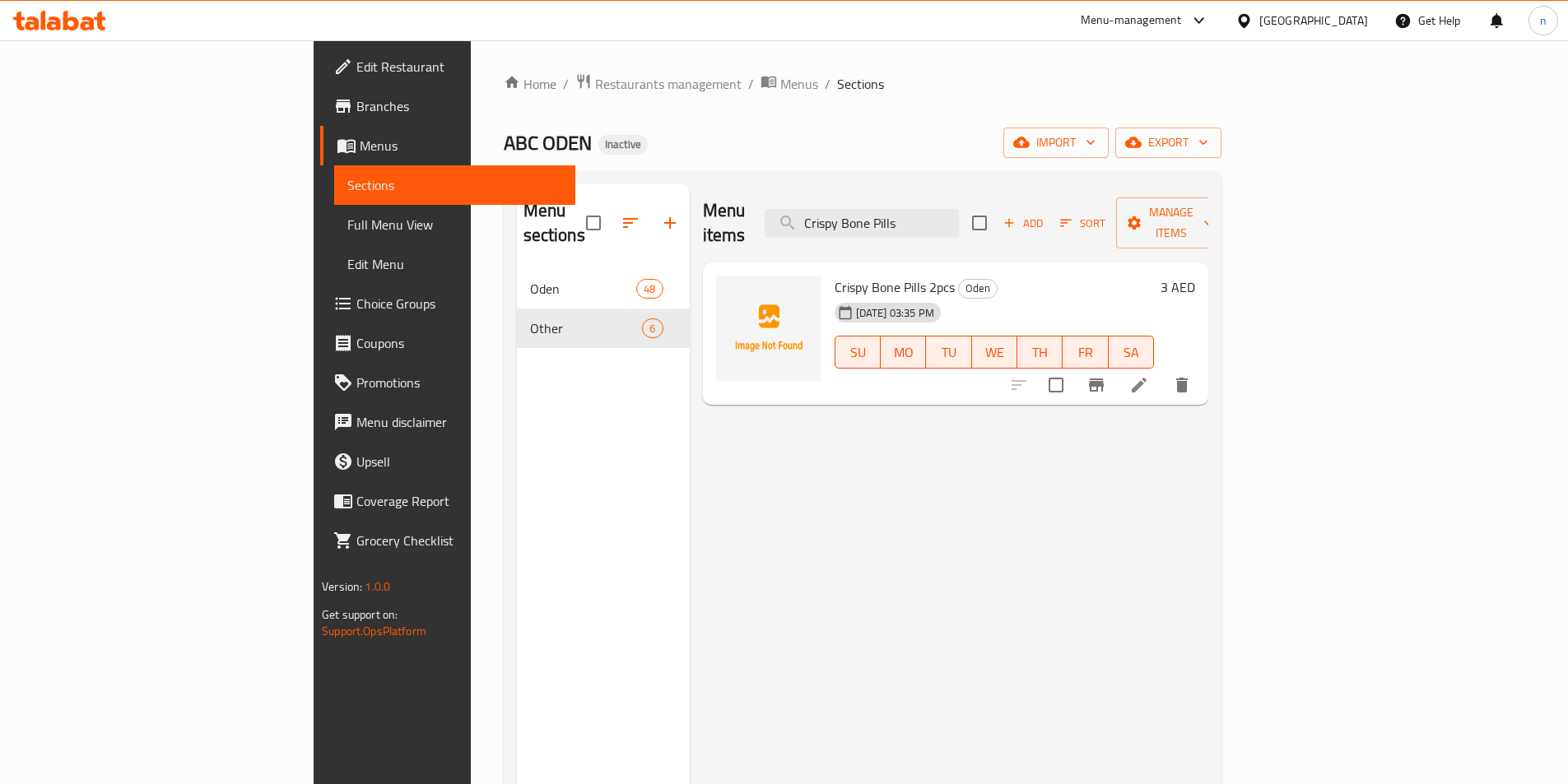
type input "Crispy Bone Pills"
click at [1150, 376] on icon at bounding box center [1139, 385] width 19 height 19
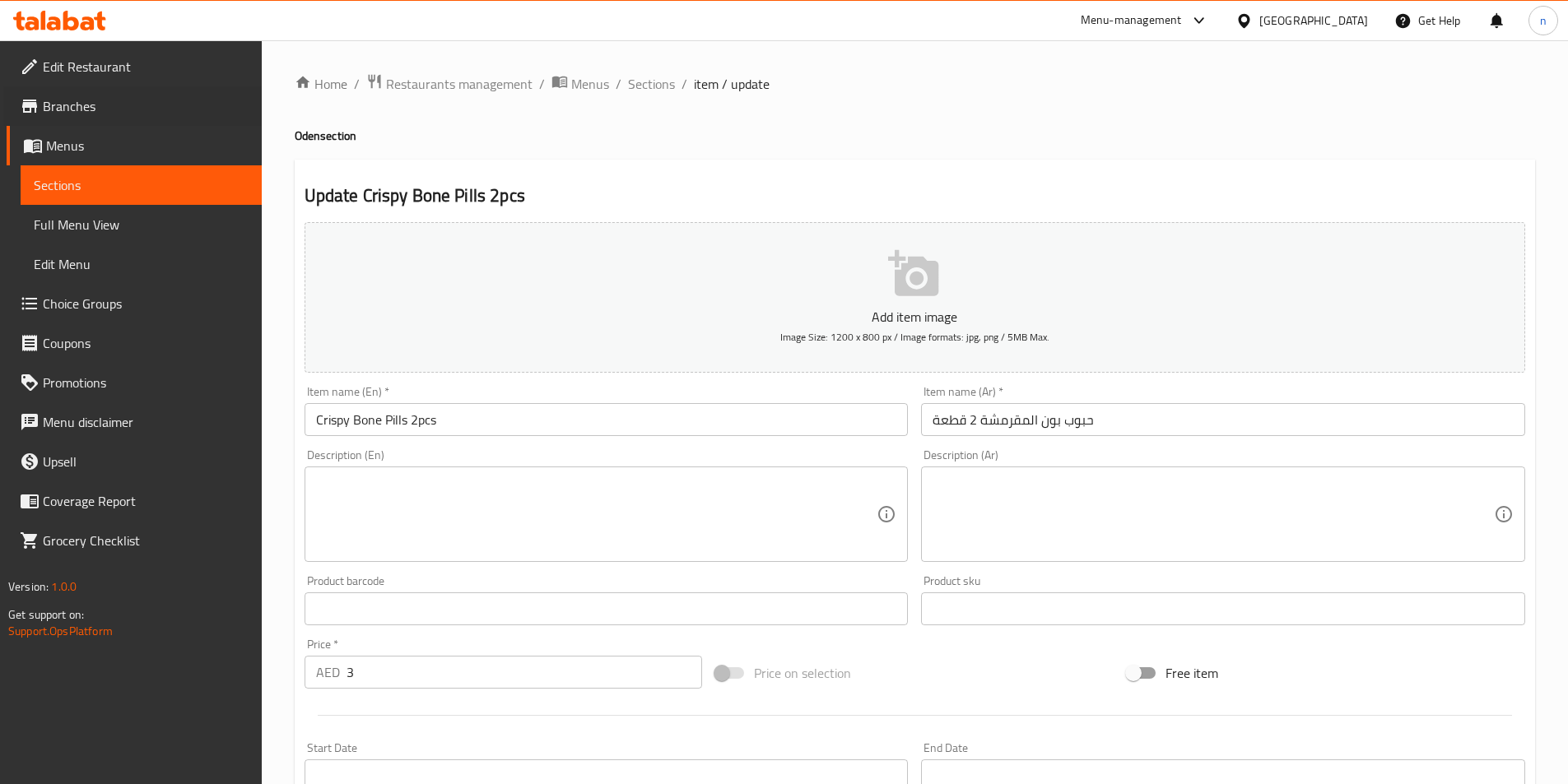
drag, startPoint x: 5, startPoint y: 98, endPoint x: -34, endPoint y: 131, distance: 51.1
click at [0, 131] on html "​ Menu-management United Arab Emirates Get Help n Edit Restaurant Branches Menu…" at bounding box center [784, 392] width 1568 height 784
click at [392, 423] on input "Crispy Bone Pills 2pcs" at bounding box center [606, 420] width 604 height 33
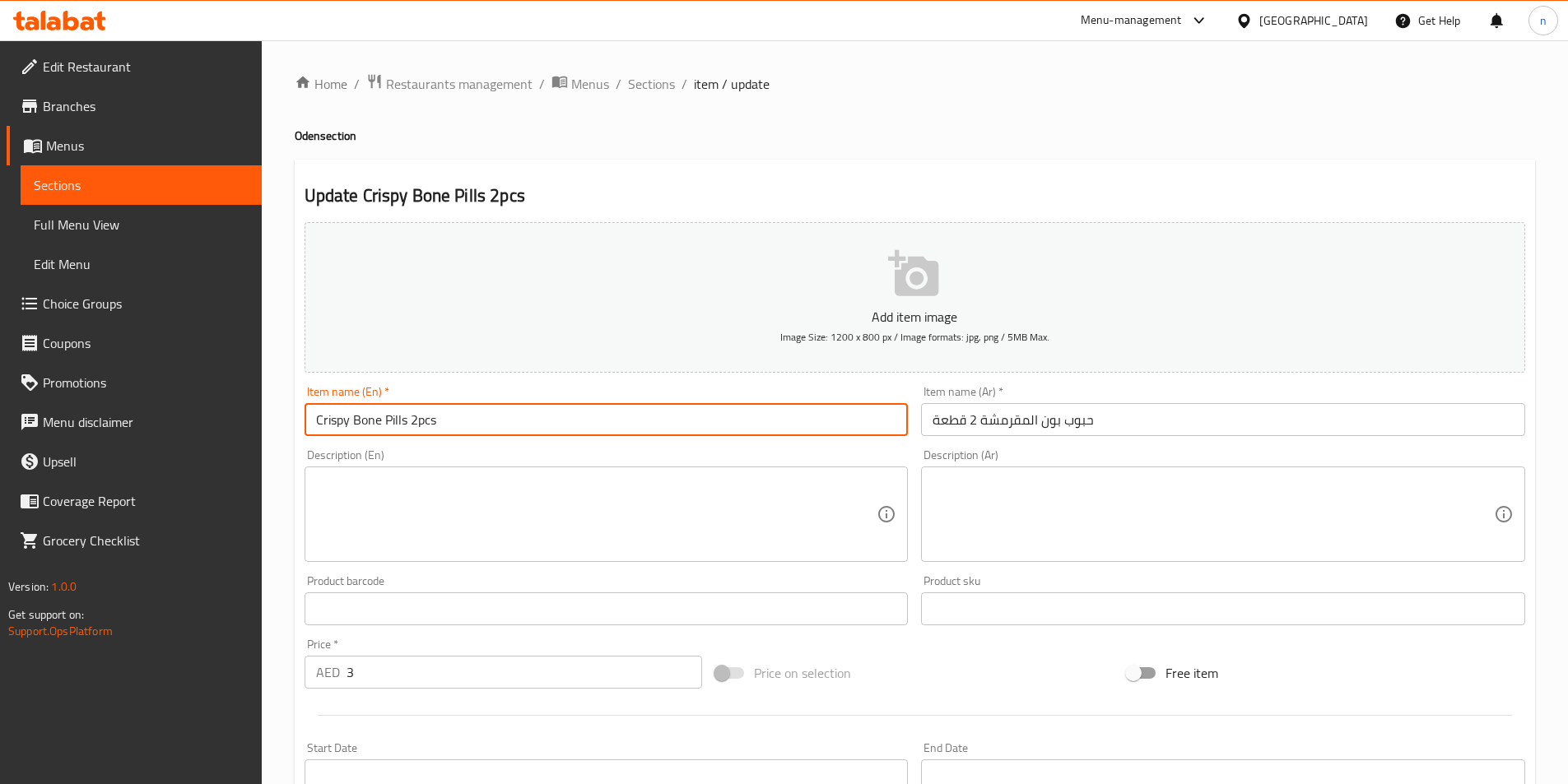
click at [392, 423] on input "Crispy Bone Pills 2pcs" at bounding box center [606, 420] width 604 height 33
click at [371, 424] on input "Crispy Bone Pills 2pcs" at bounding box center [606, 420] width 604 height 33
click at [420, 418] on input "Crispy Bone Pills 2pcs" at bounding box center [606, 420] width 604 height 33
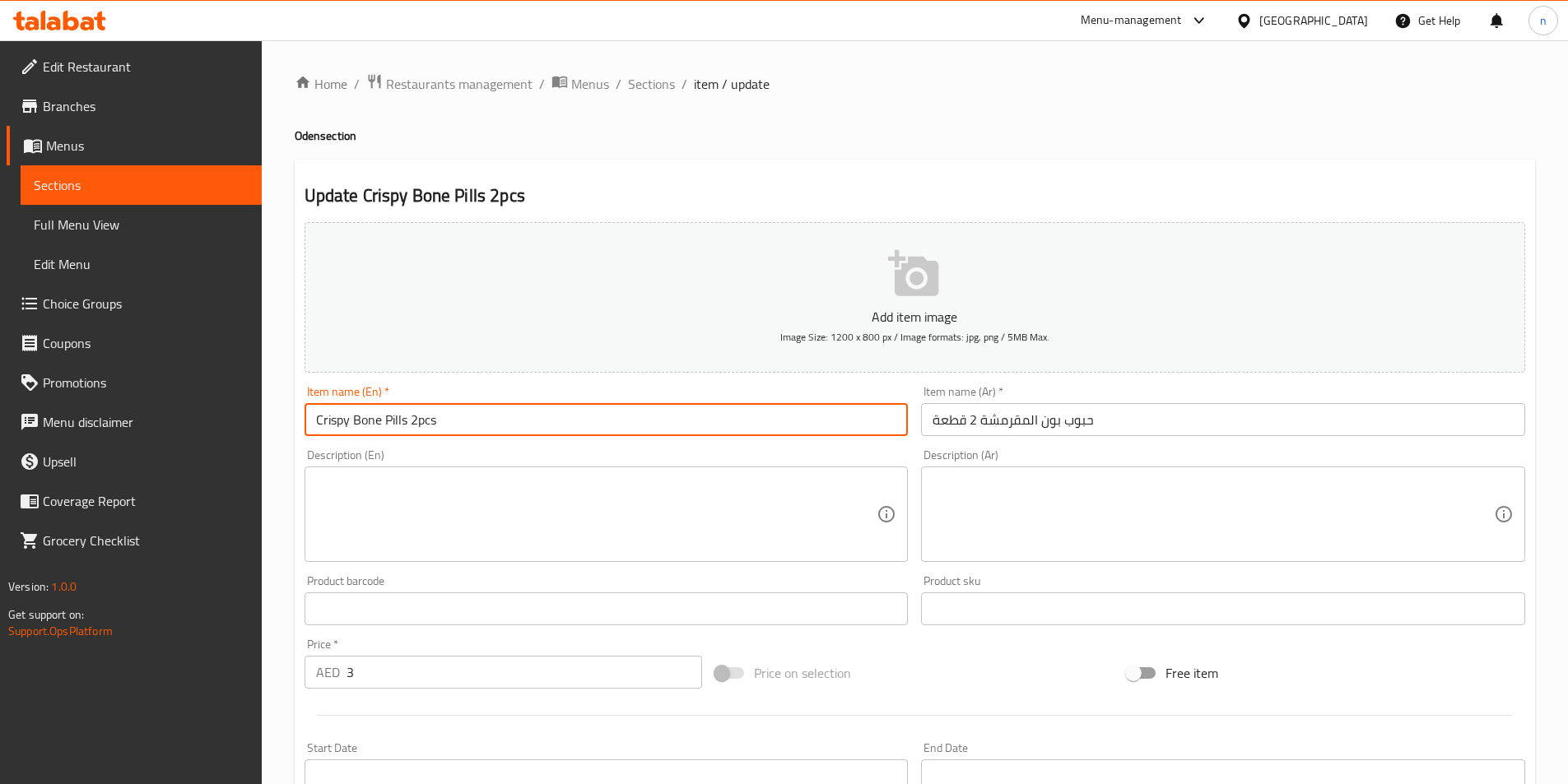
click at [404, 421] on input "Crispy Bone Pills 2pcs" at bounding box center [606, 420] width 604 height 33
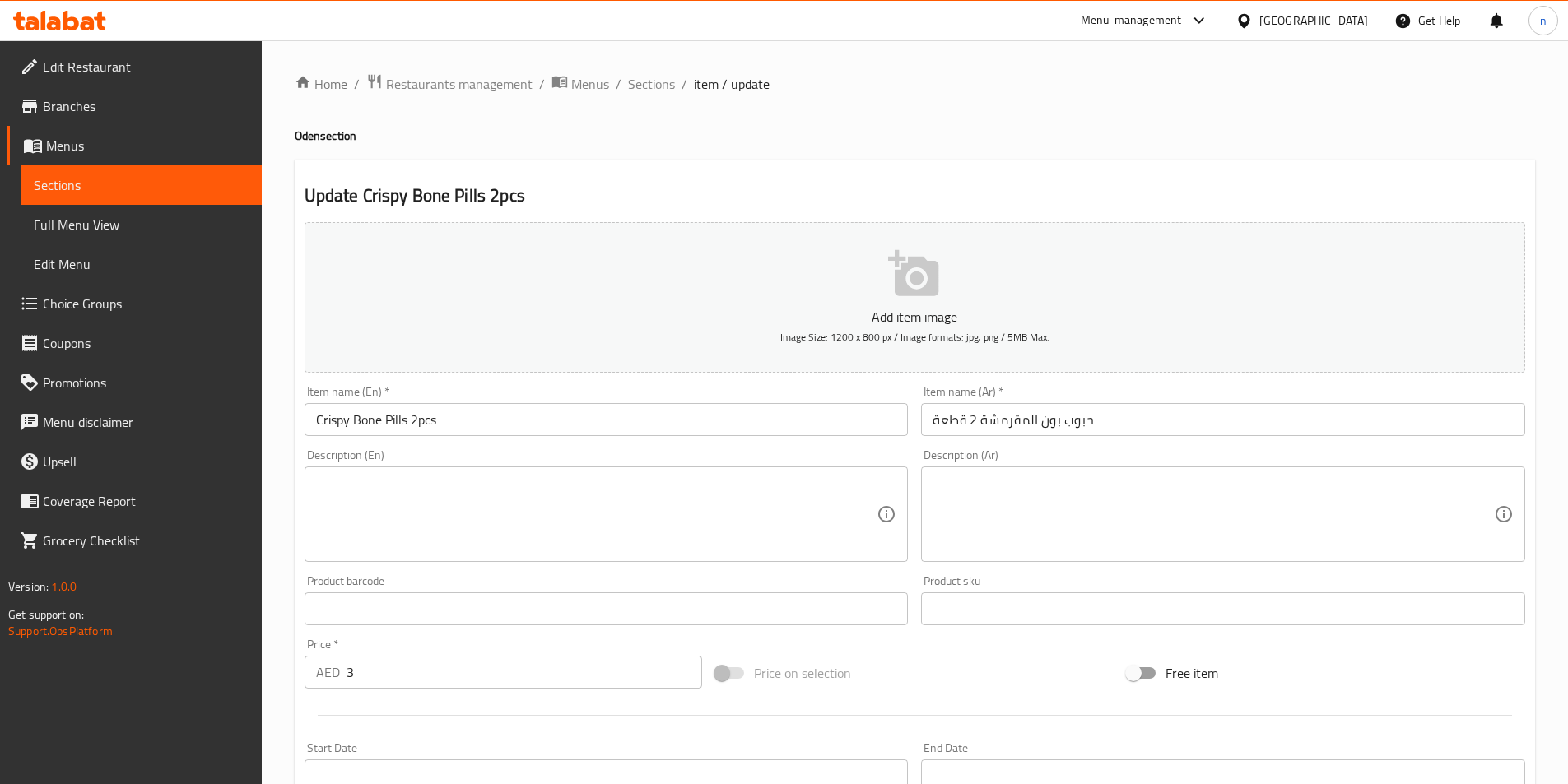
click at [507, 459] on div "Description (En) Description (En)" at bounding box center [606, 505] width 604 height 113
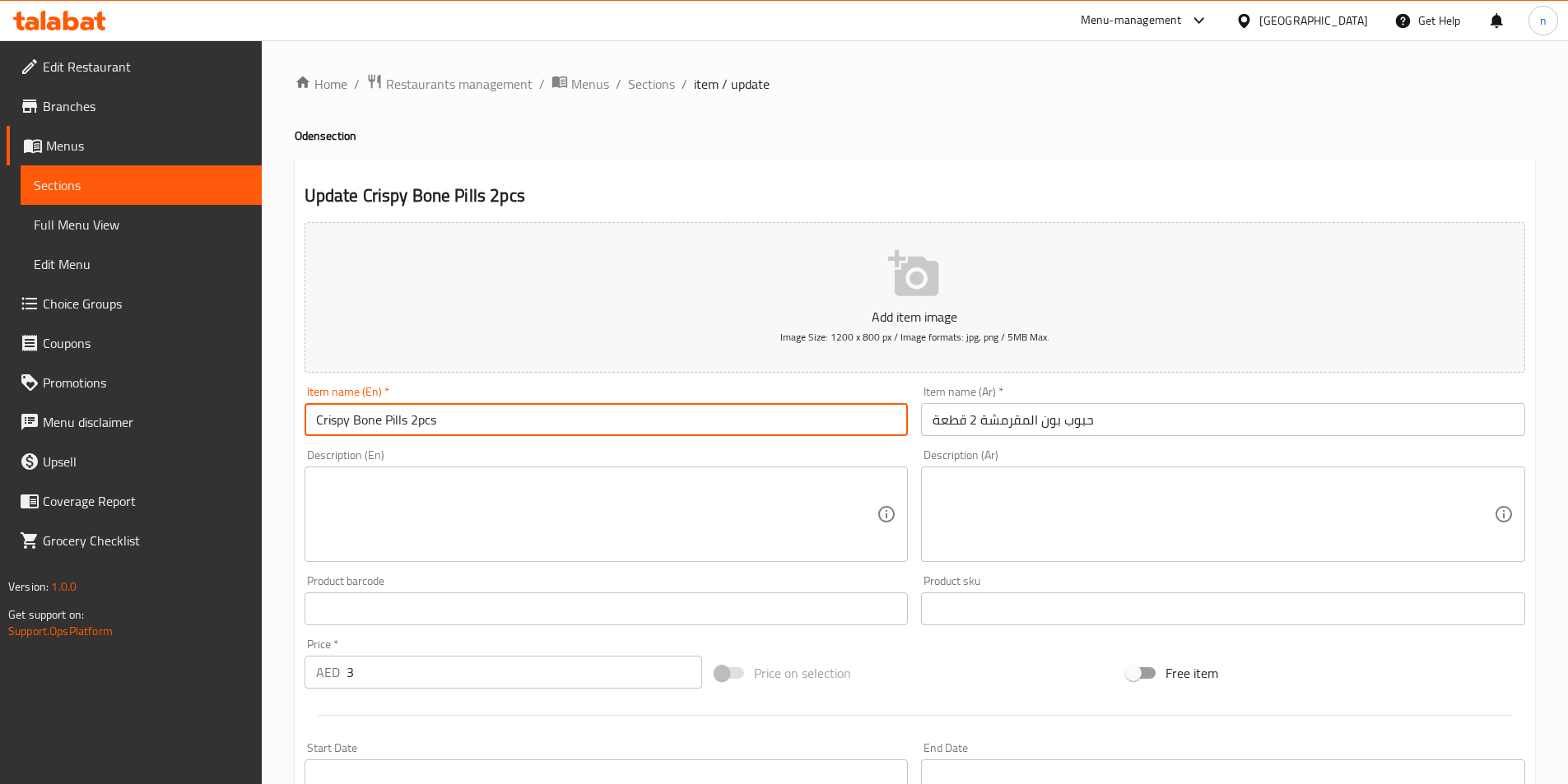
drag, startPoint x: 404, startPoint y: 423, endPoint x: 219, endPoint y: 429, distance: 185.1
click at [219, 429] on div "Edit Restaurant Branches Menus Sections Full Menu View Edit Menu Choice Groups …" at bounding box center [784, 602] width 1568 height 1122
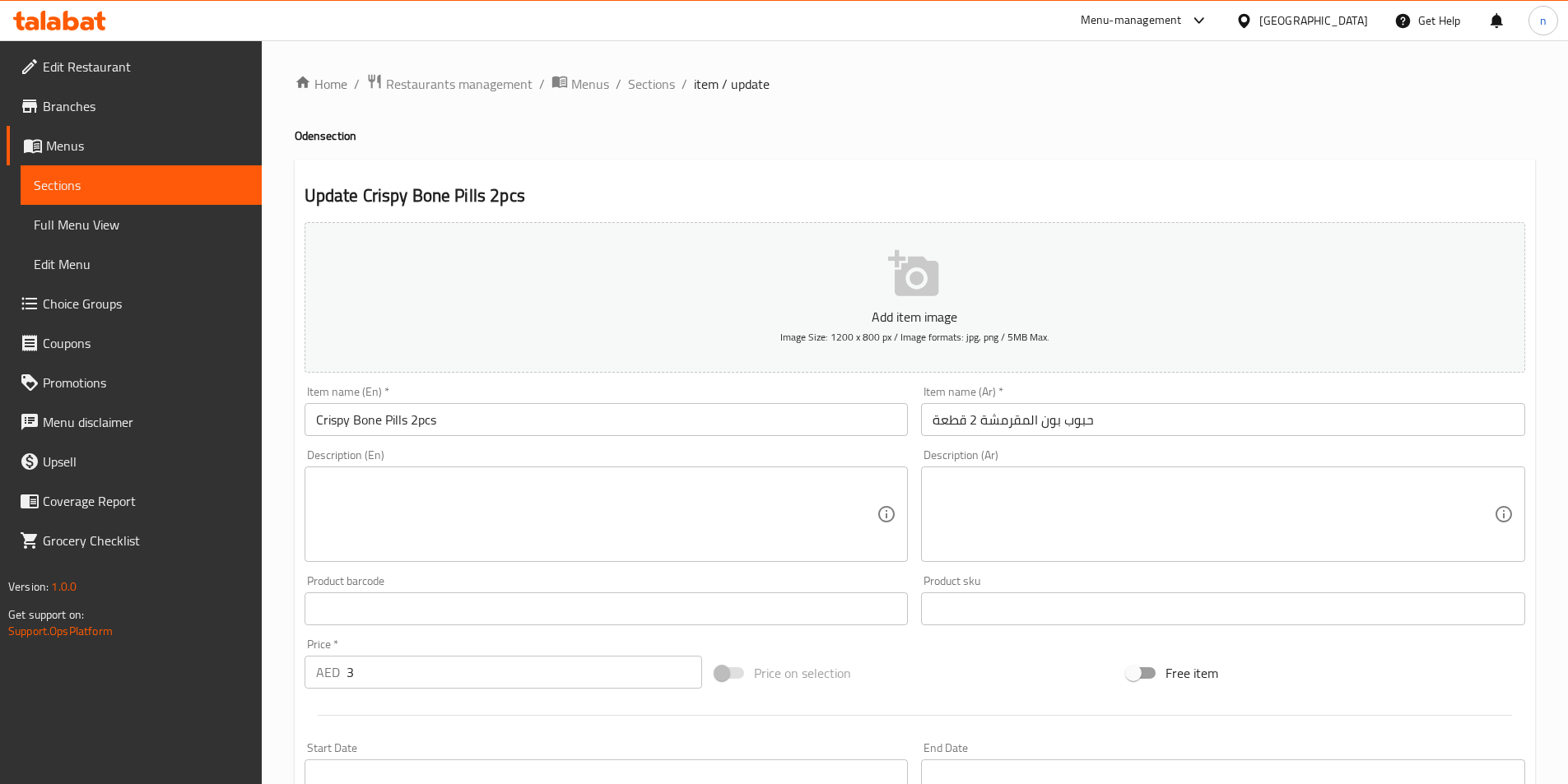
click at [356, 431] on input "Crispy Bone Pills 2pcs" at bounding box center [606, 420] width 604 height 33
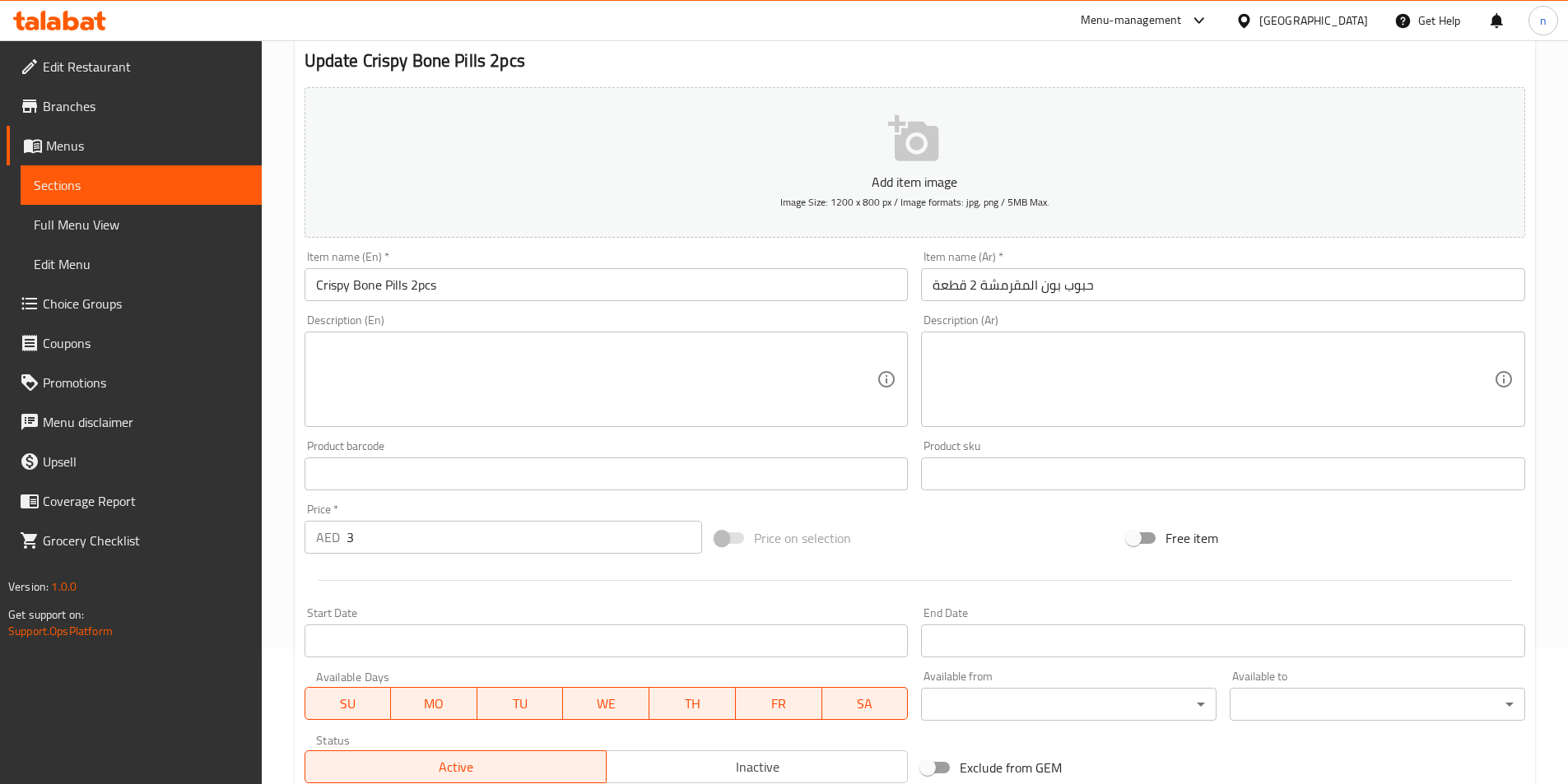
scroll to position [378, 0]
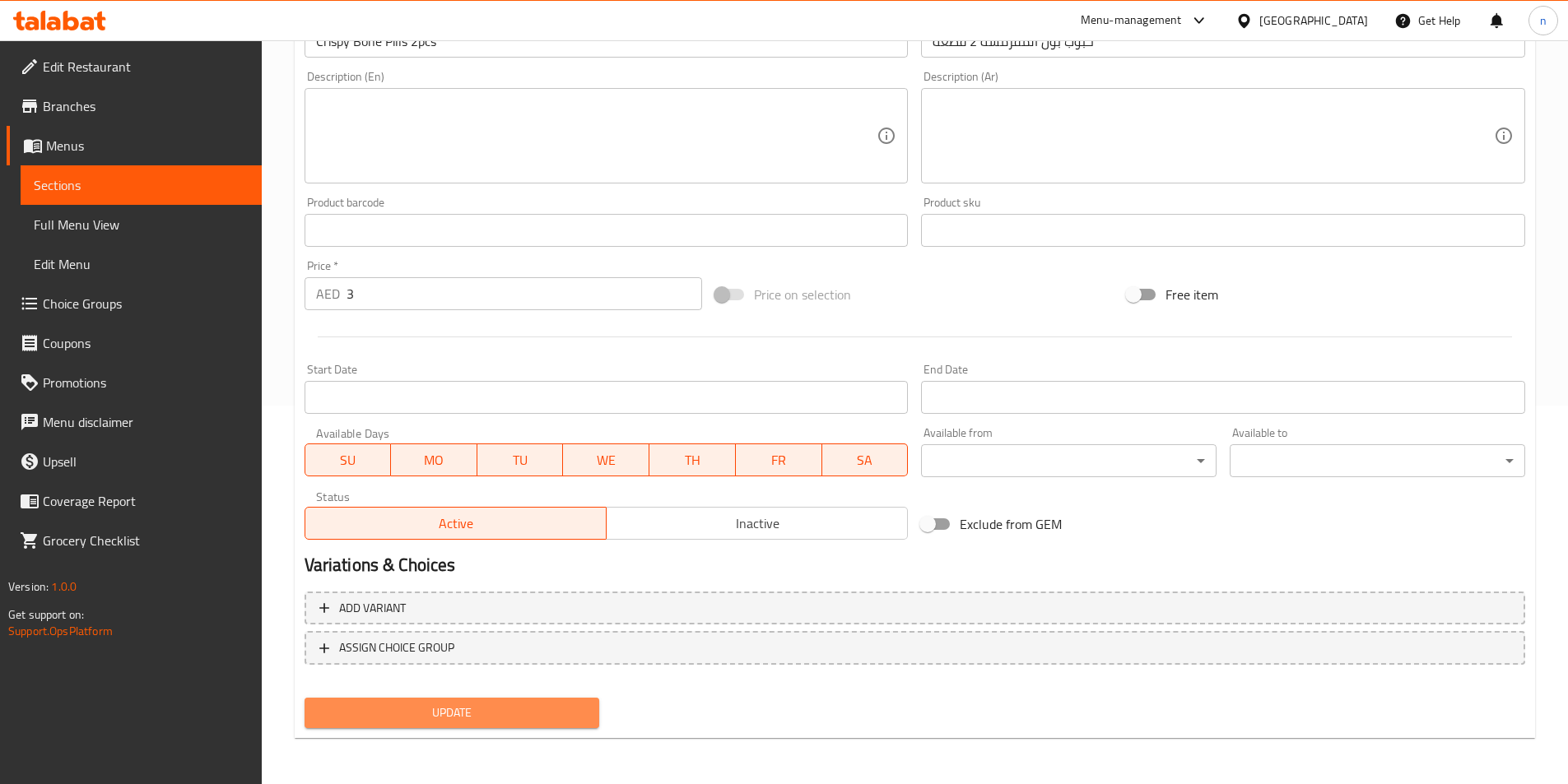
click at [442, 701] on button "Update" at bounding box center [452, 714] width 296 height 31
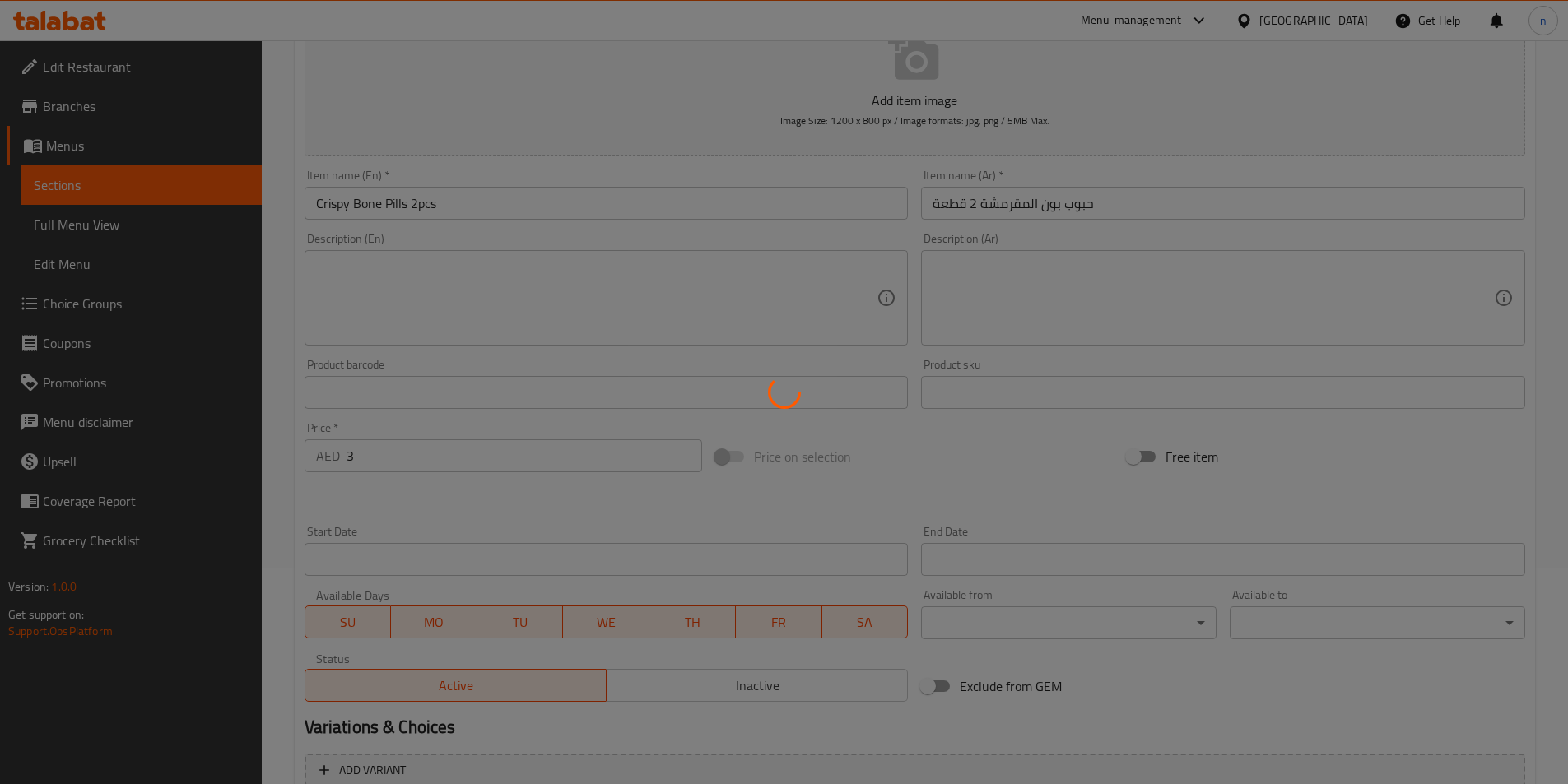
scroll to position [0, 0]
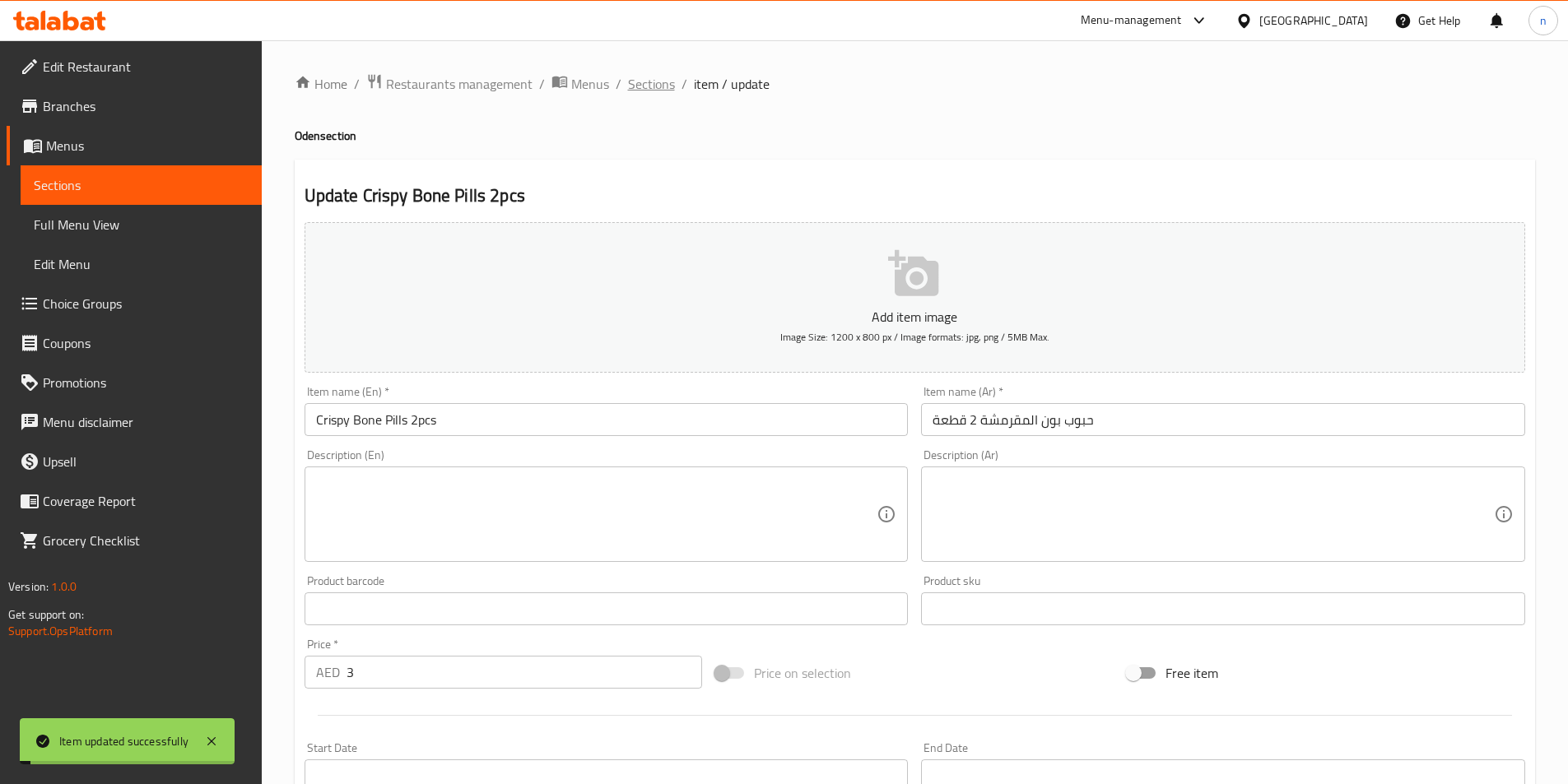
click at [650, 93] on span "Sections" at bounding box center [651, 84] width 47 height 19
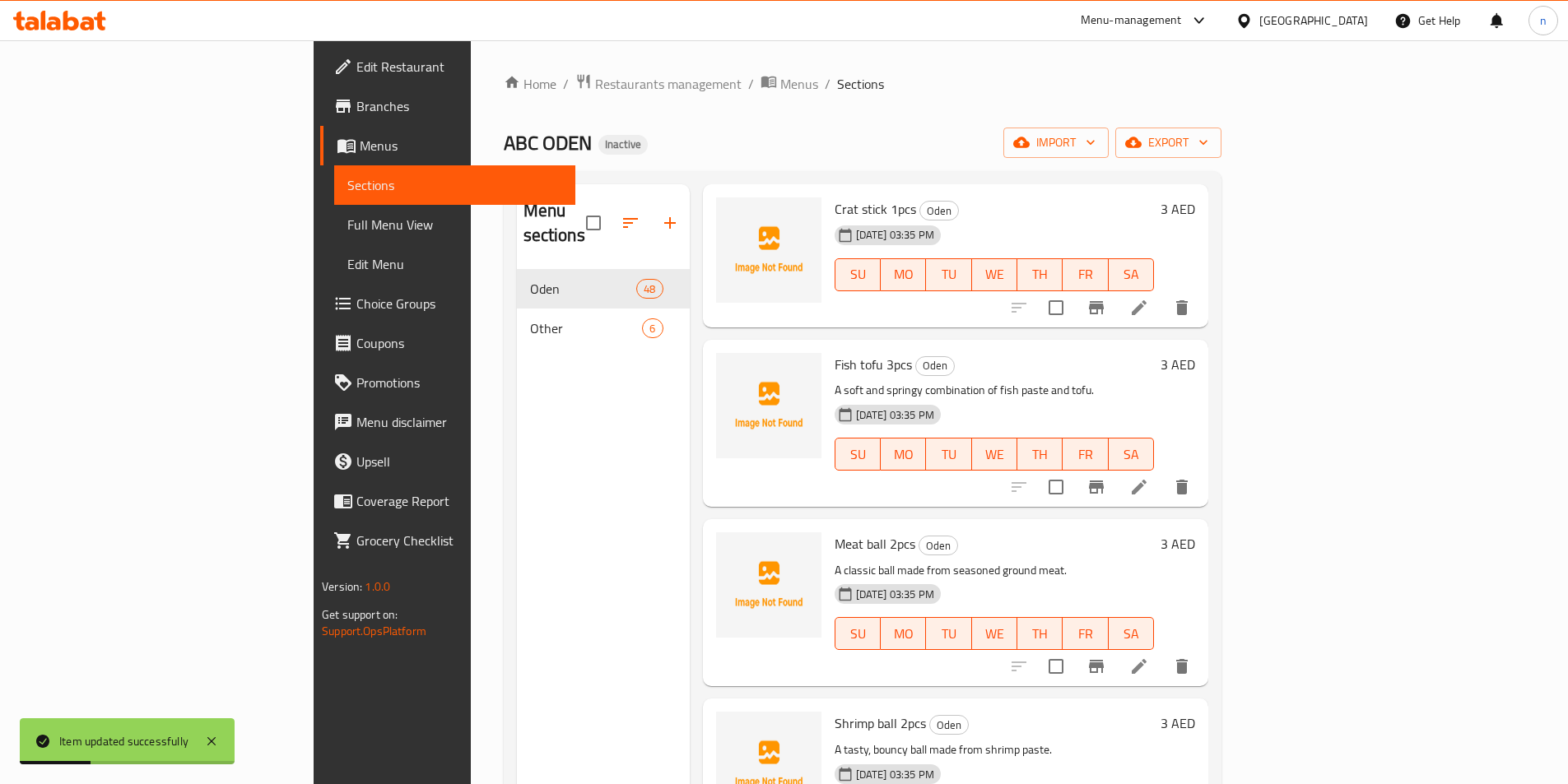
scroll to position [1316, 0]
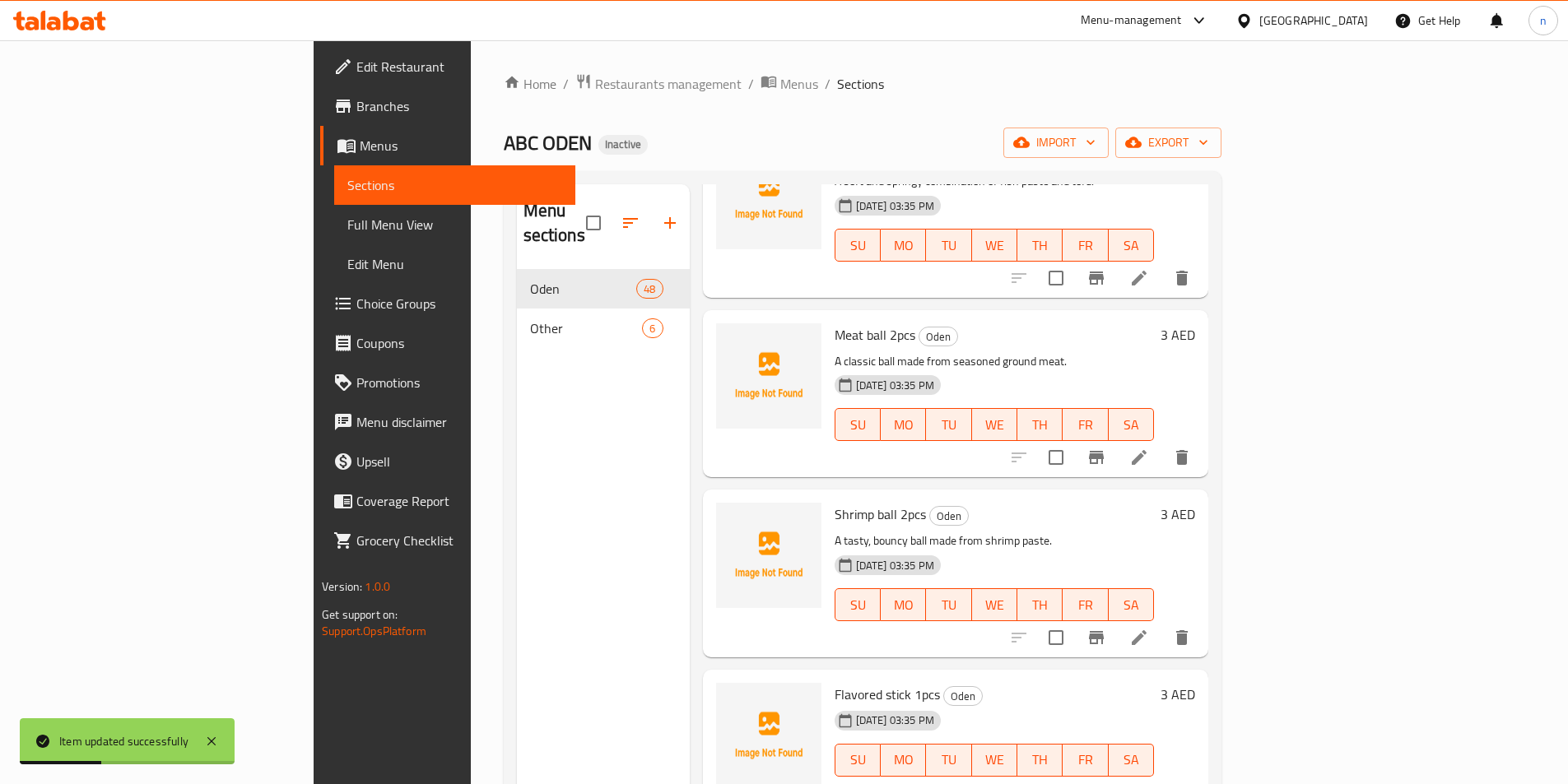
click at [348, 224] on span "Full Menu View" at bounding box center [455, 224] width 214 height 19
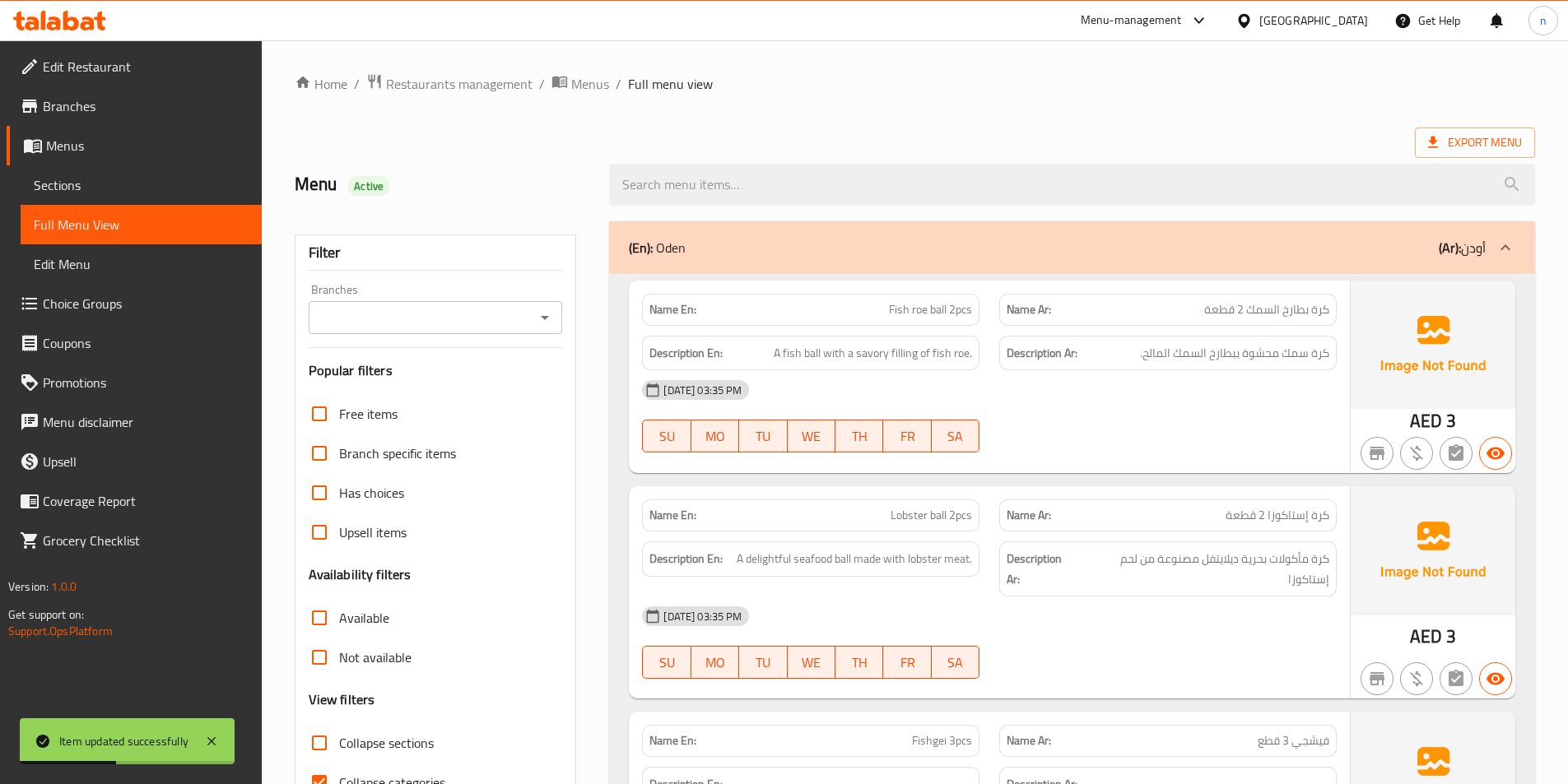
click at [378, 532] on span "Upsell items" at bounding box center [373, 532] width 68 height 19
click at [339, 532] on input "Upsell items" at bounding box center [319, 532] width 40 height 40
checkbox input "true"
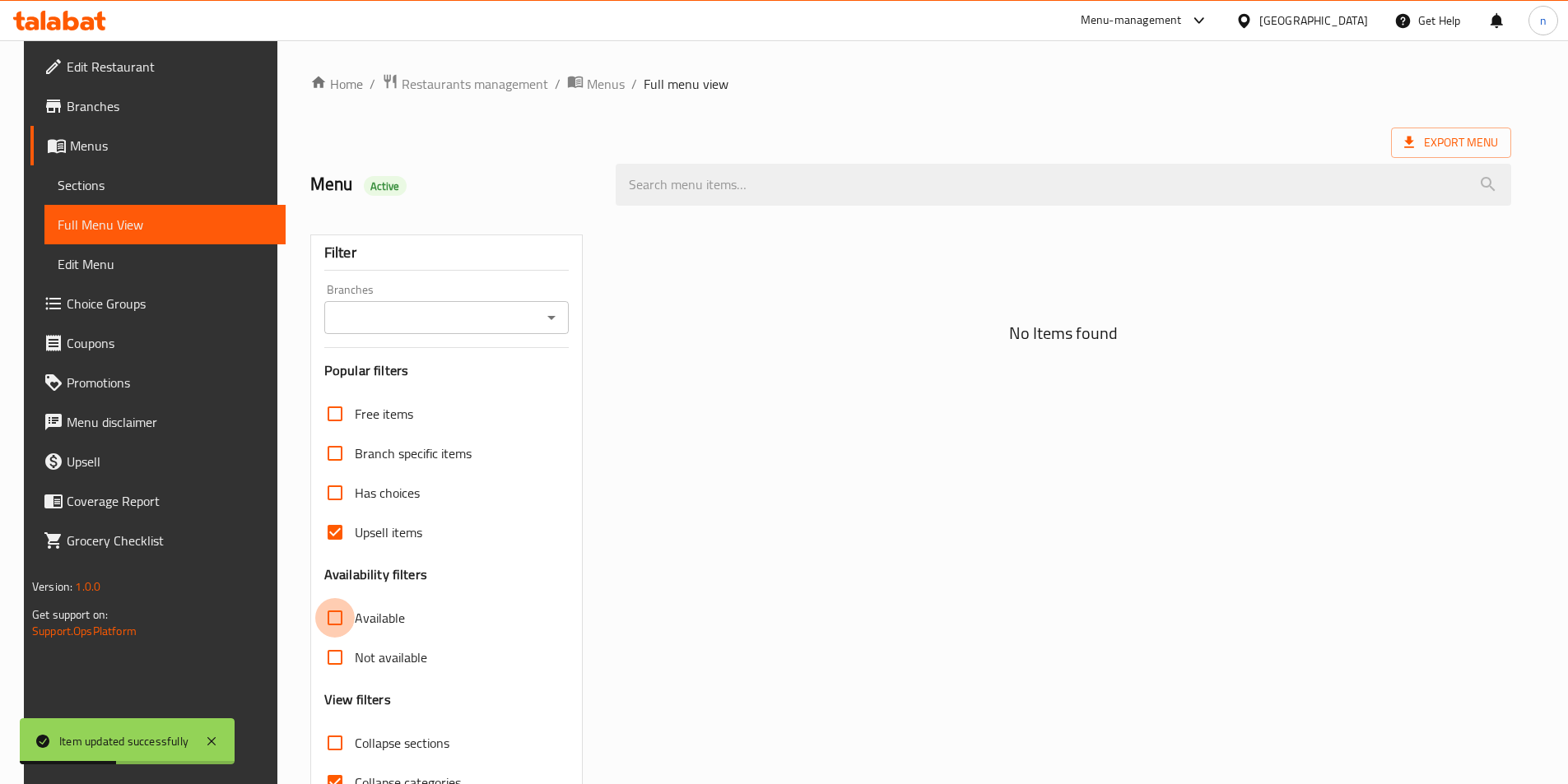
click at [326, 598] on input "Available" at bounding box center [334, 617] width 40 height 40
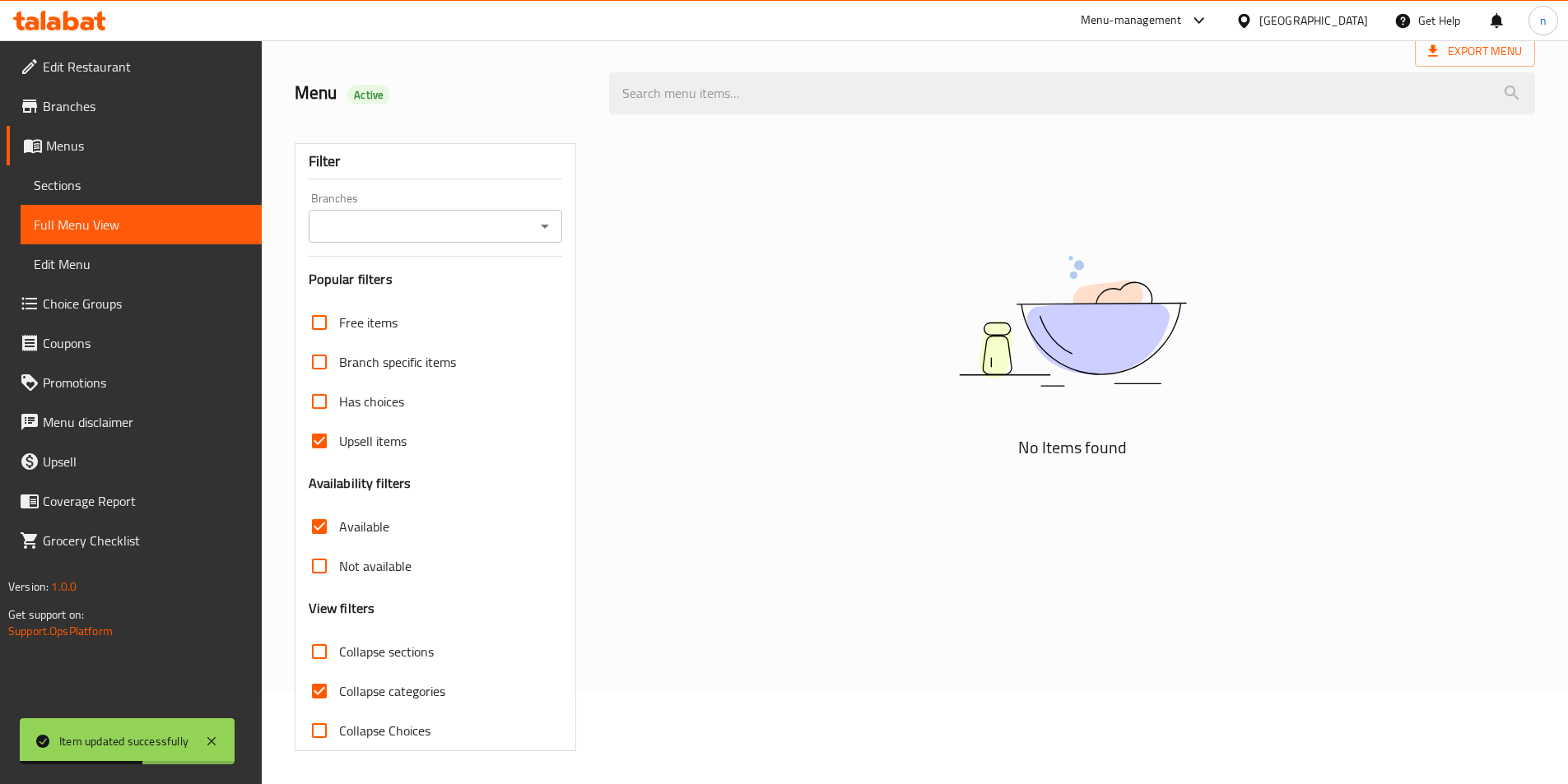
click at [326, 525] on input "Available" at bounding box center [319, 526] width 40 height 40
checkbox input "false"
click at [320, 448] on input "Upsell items" at bounding box center [319, 440] width 40 height 40
checkbox input "false"
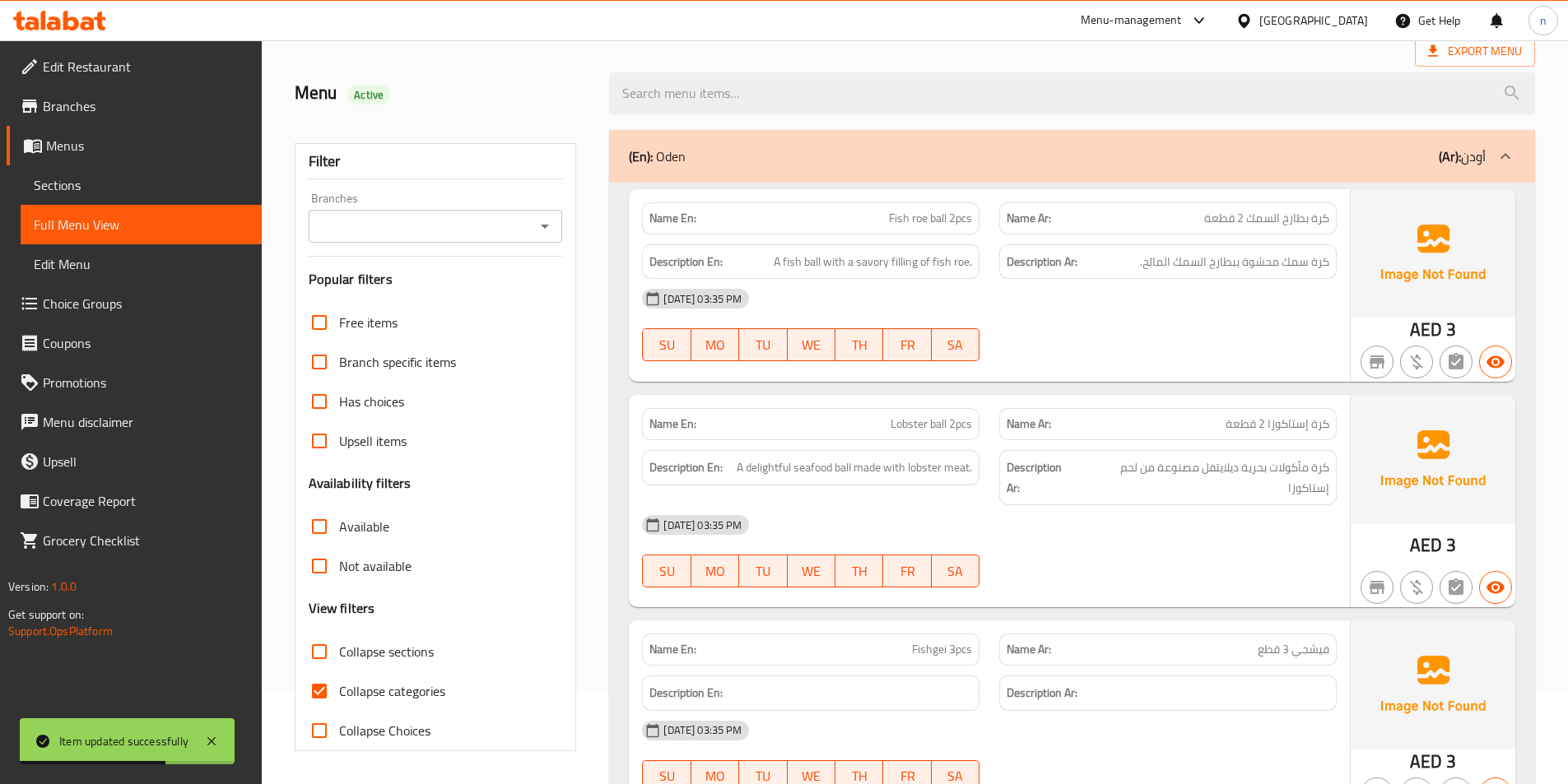
click at [318, 702] on input "Collapse categories" at bounding box center [319, 690] width 40 height 40
checkbox input "false"
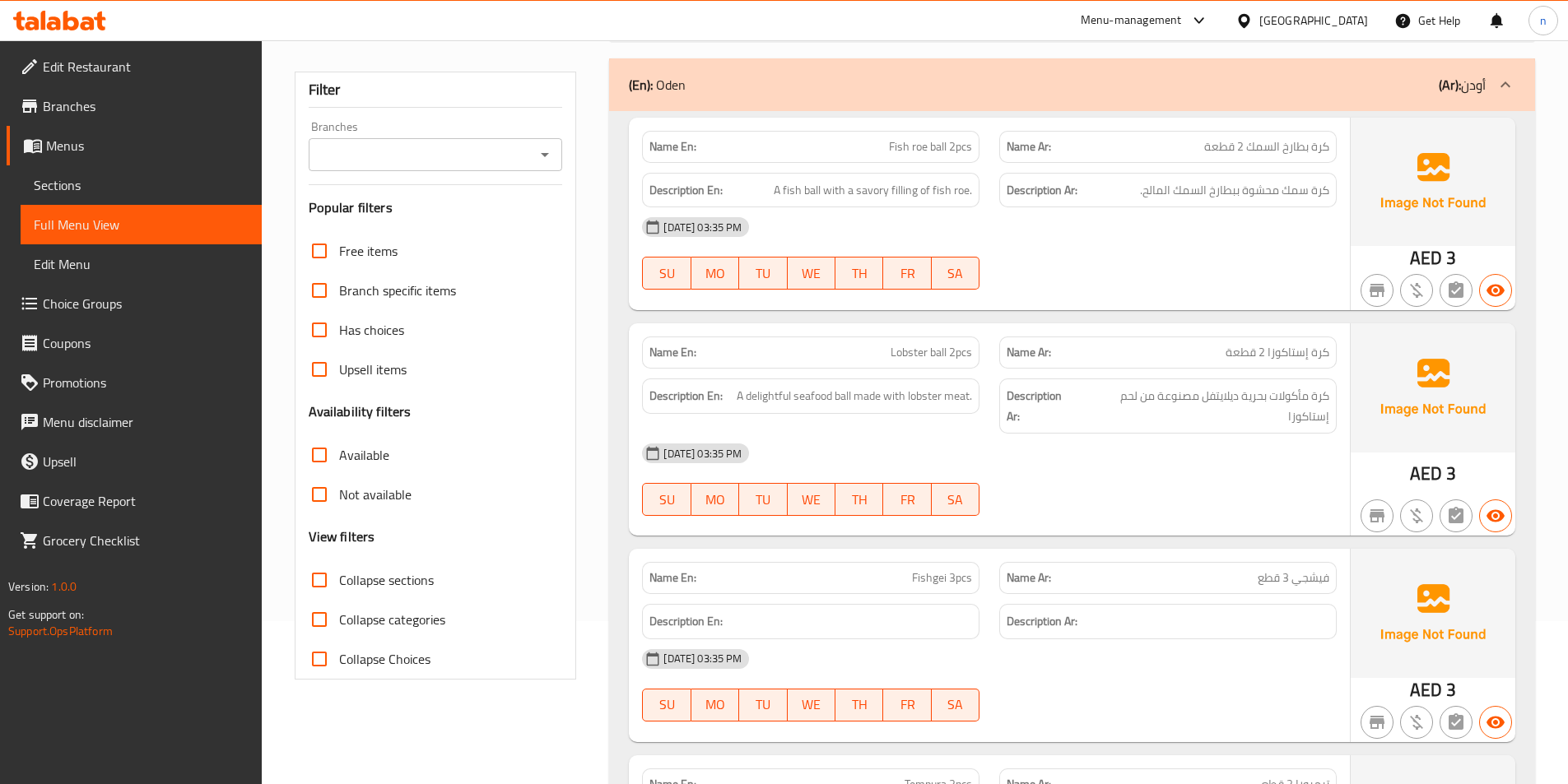
scroll to position [0, 0]
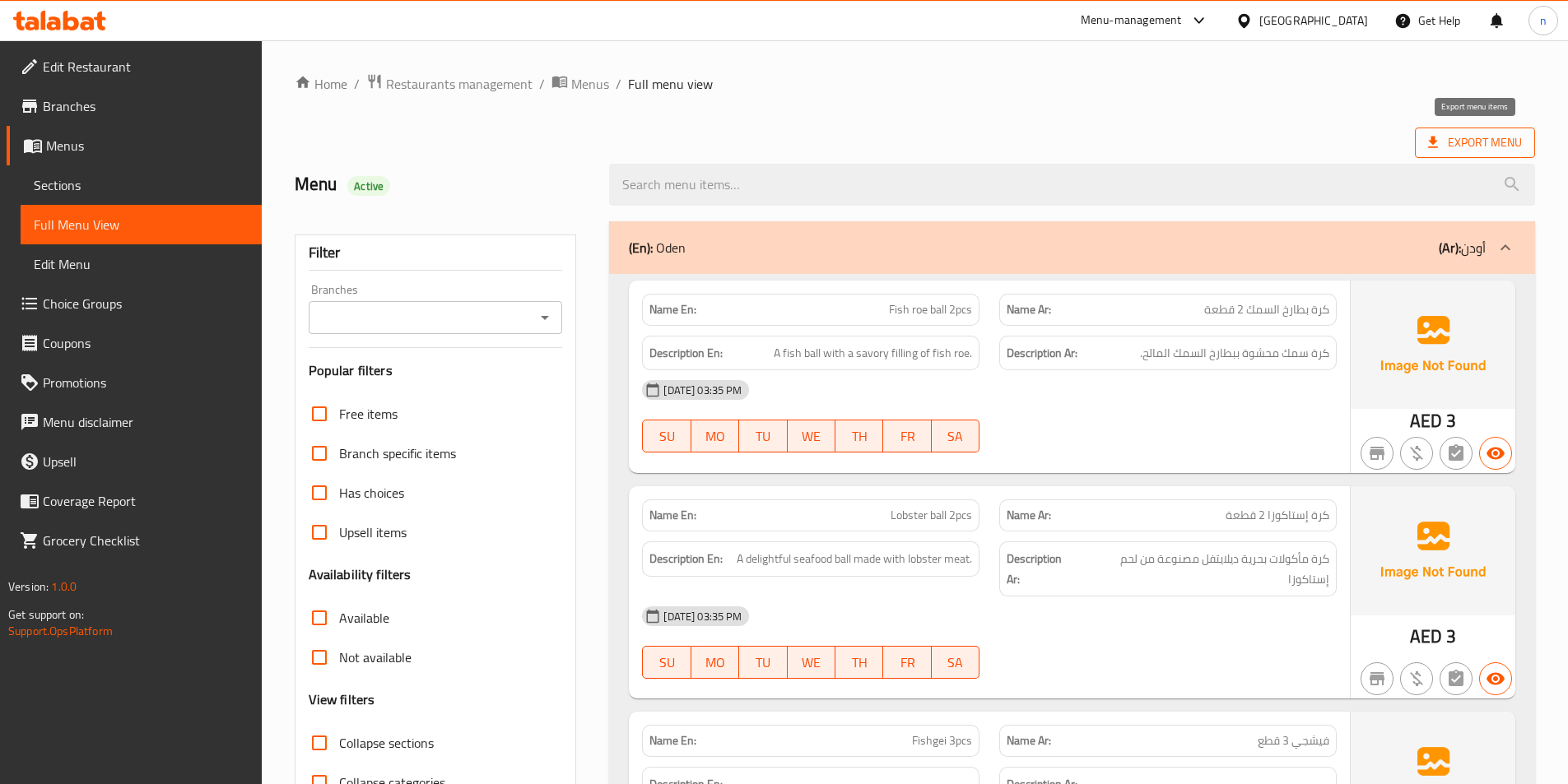
click at [1467, 140] on span "Export Menu" at bounding box center [1474, 142] width 94 height 20
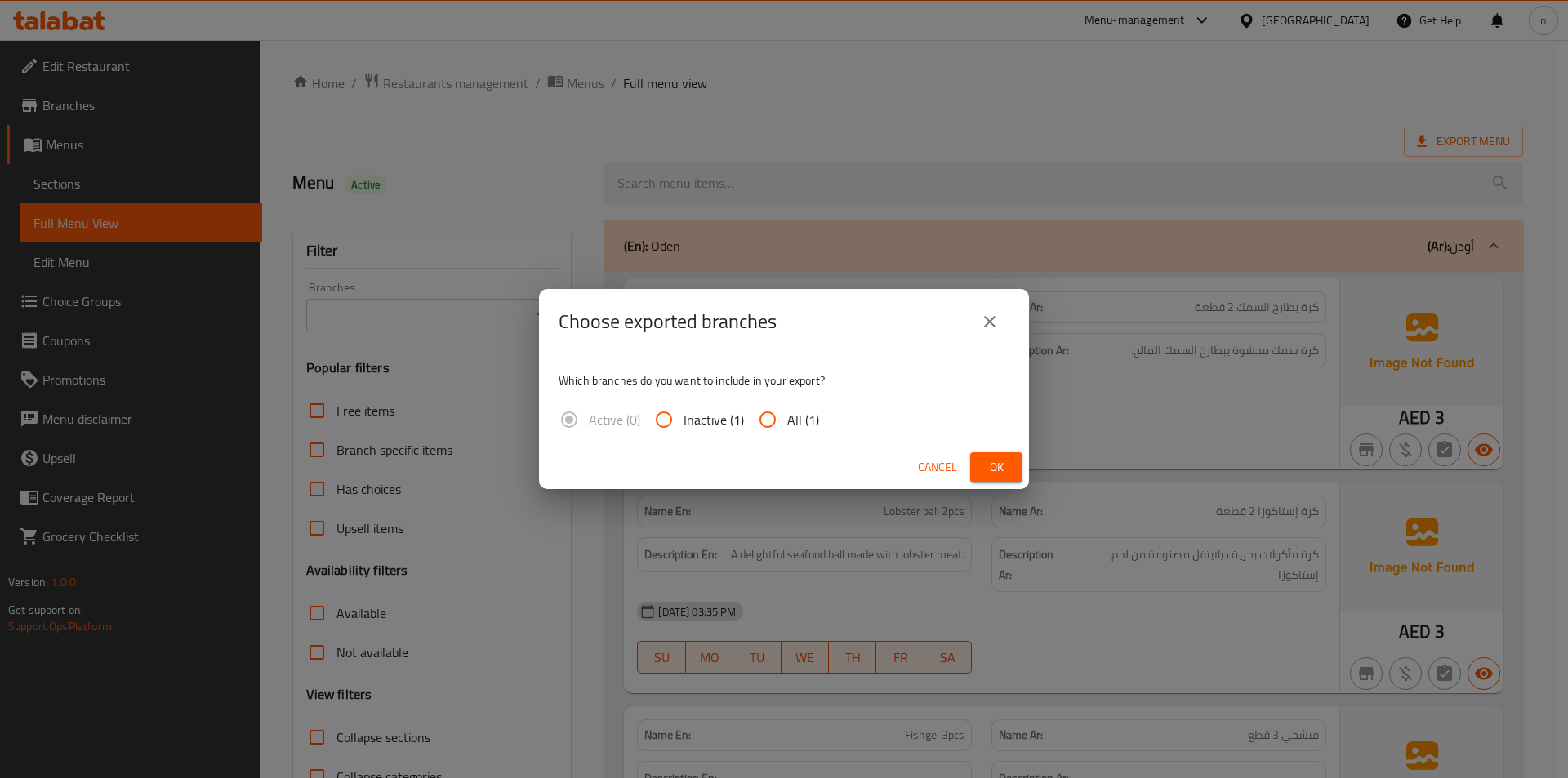
drag, startPoint x: 801, startPoint y: 418, endPoint x: 1022, endPoint y: 465, distance: 225.9
click at [802, 418] on span "All (1)" at bounding box center [802, 420] width 32 height 19
click at [787, 418] on input "All (1)" at bounding box center [768, 420] width 39 height 39
radio input "true"
click at [1031, 455] on div "Choose exported branches Which branches do you want to include in your export? …" at bounding box center [784, 389] width 1568 height 778
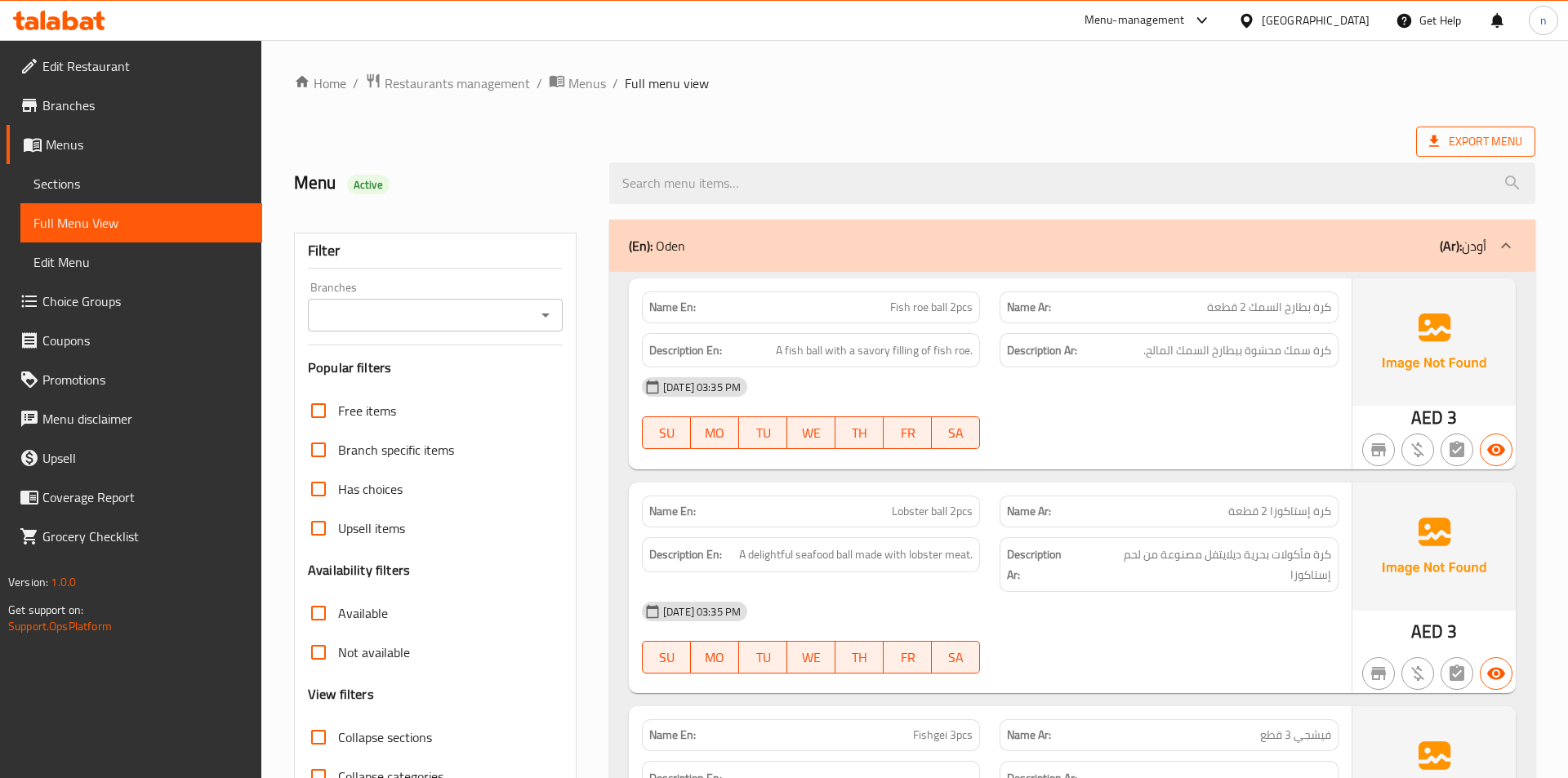
click at [1436, 140] on span "Export Menu" at bounding box center [1475, 141] width 93 height 20
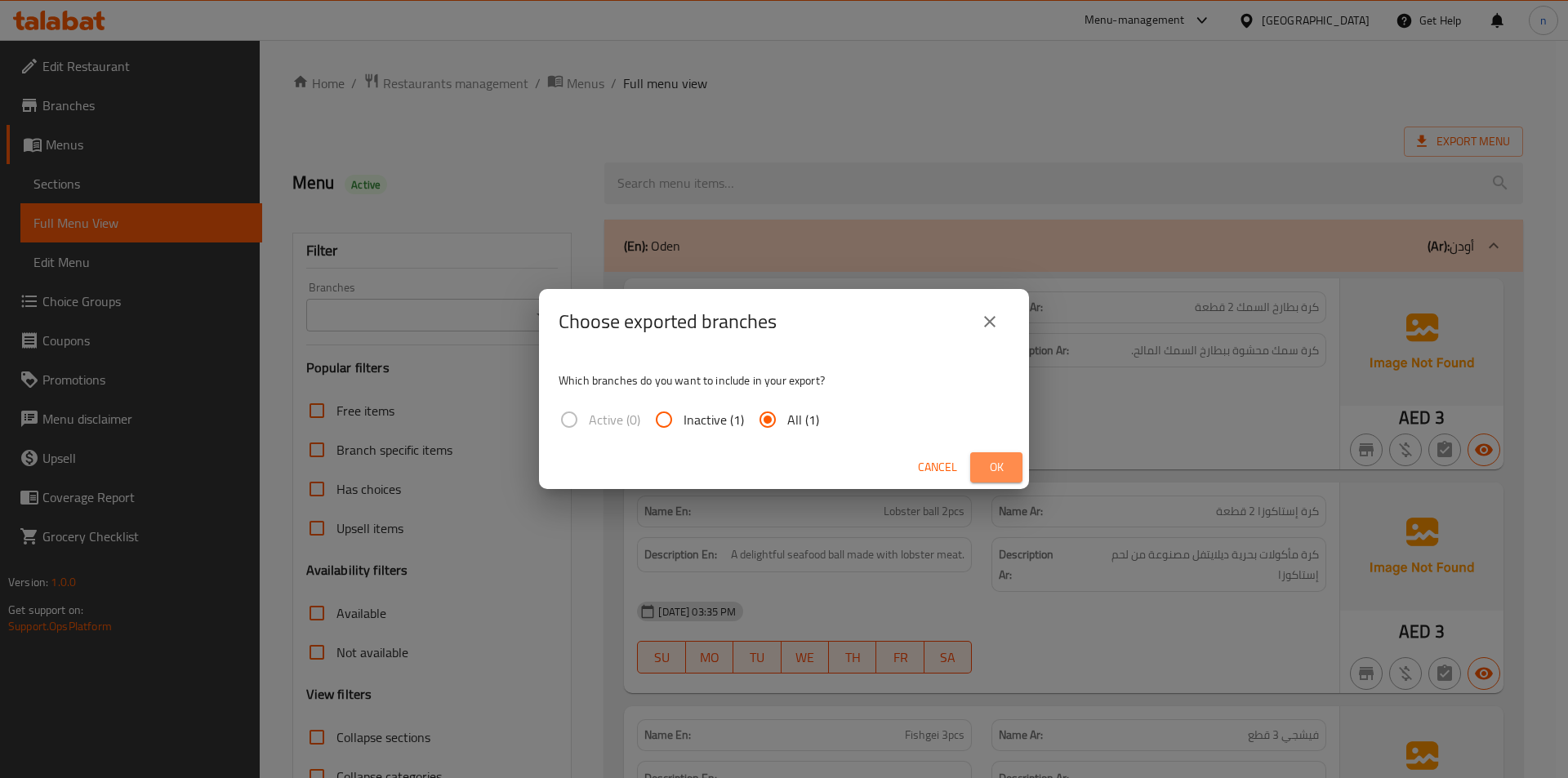
drag, startPoint x: 1004, startPoint y: 465, endPoint x: 870, endPoint y: 486, distance: 135.6
click at [1003, 464] on span "Ok" at bounding box center [996, 467] width 26 height 20
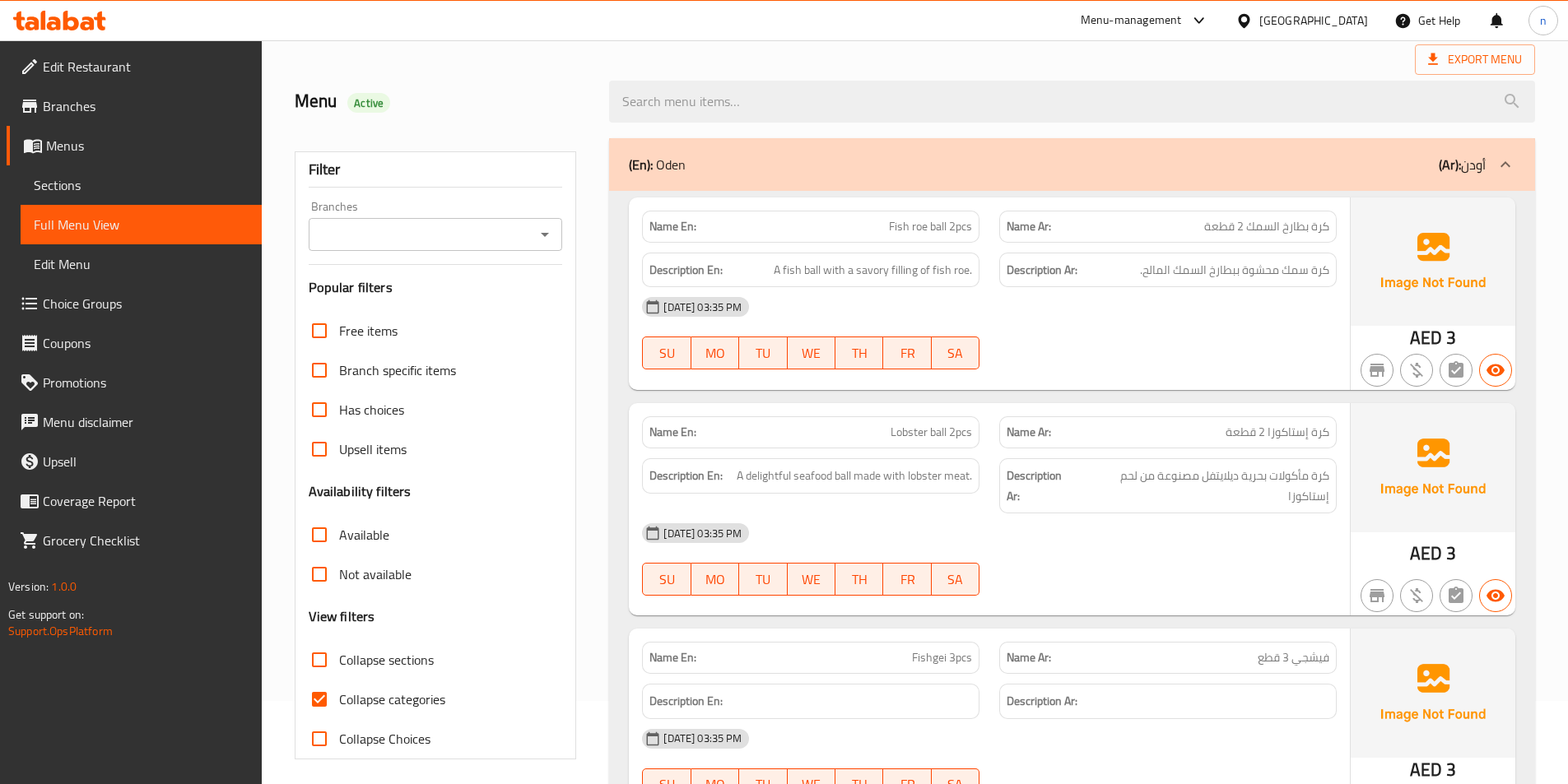
scroll to position [493, 0]
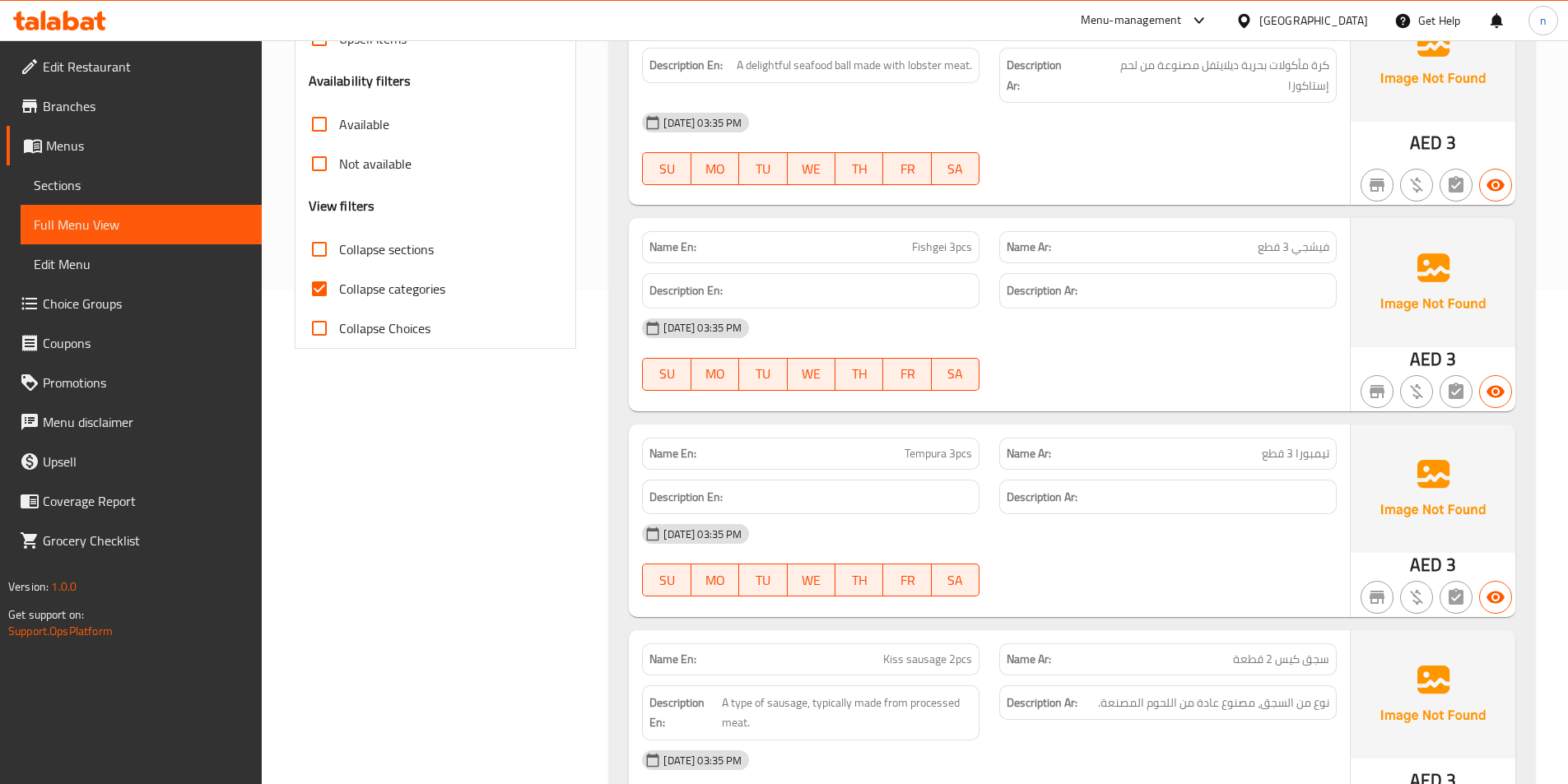
click at [402, 289] on span "Collapse categories" at bounding box center [392, 289] width 106 height 19
click at [339, 289] on input "Collapse categories" at bounding box center [319, 289] width 40 height 40
checkbox input "false"
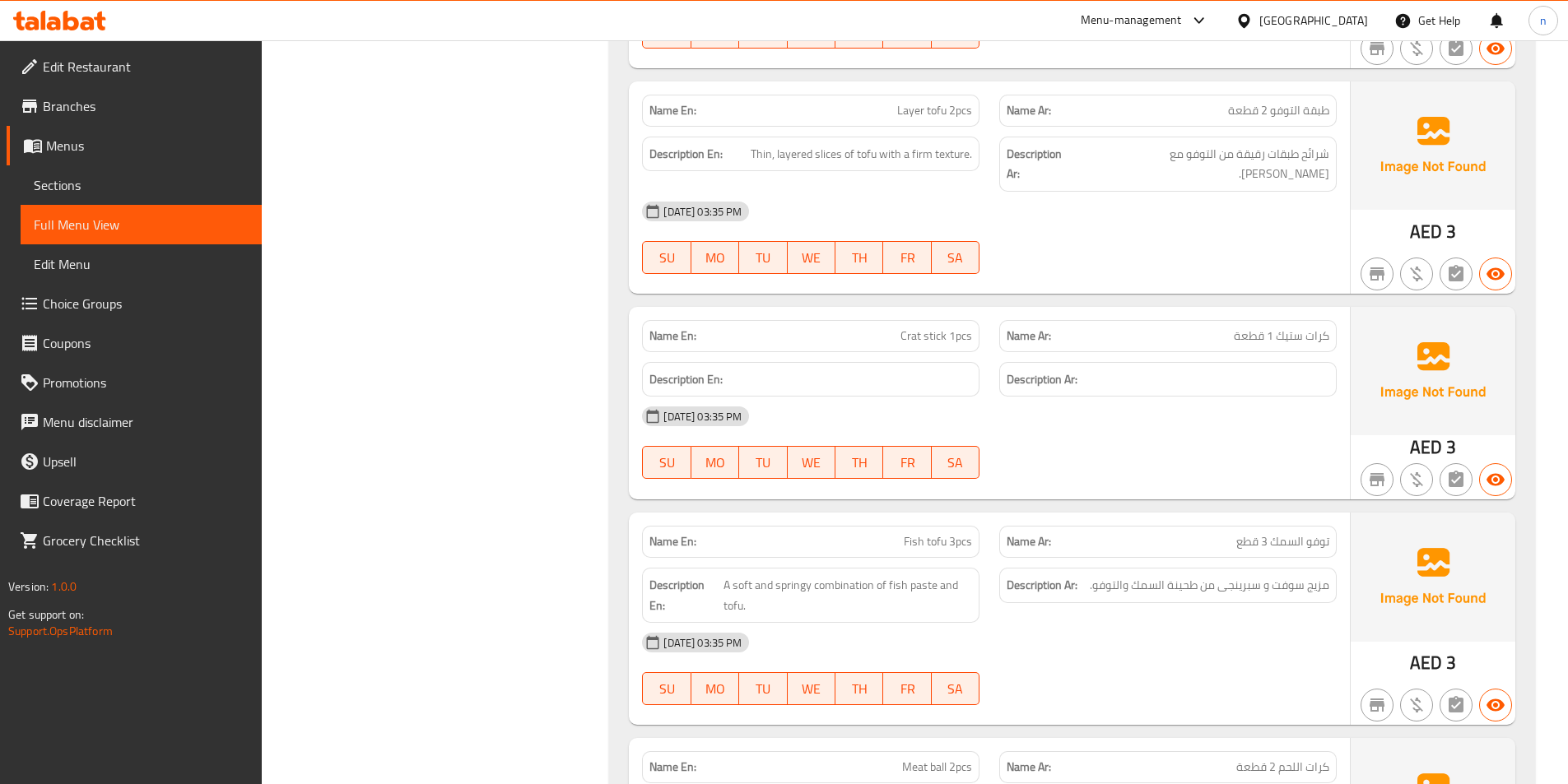
scroll to position [1234, 0]
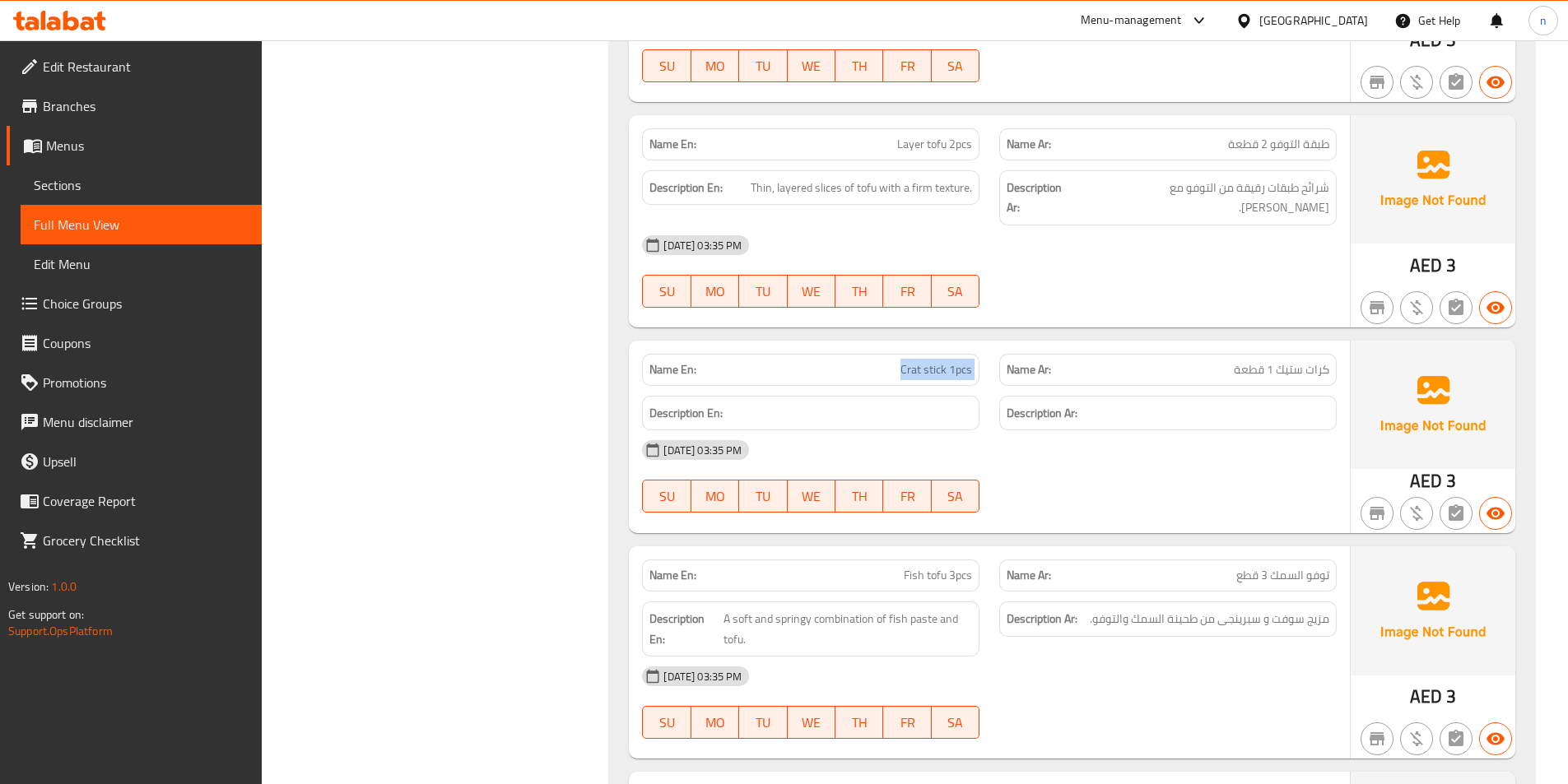
drag, startPoint x: 901, startPoint y: 350, endPoint x: 984, endPoint y: 359, distance: 83.5
click at [991, 357] on div "Name En: Crat stick 1pcs Name Ar: كرات ستيك 1 قطعة" at bounding box center [989, 370] width 715 height 52
copy span "Crat stick 1pcs"
click at [933, 361] on span "Crat stick 1pcs" at bounding box center [936, 370] width 71 height 17
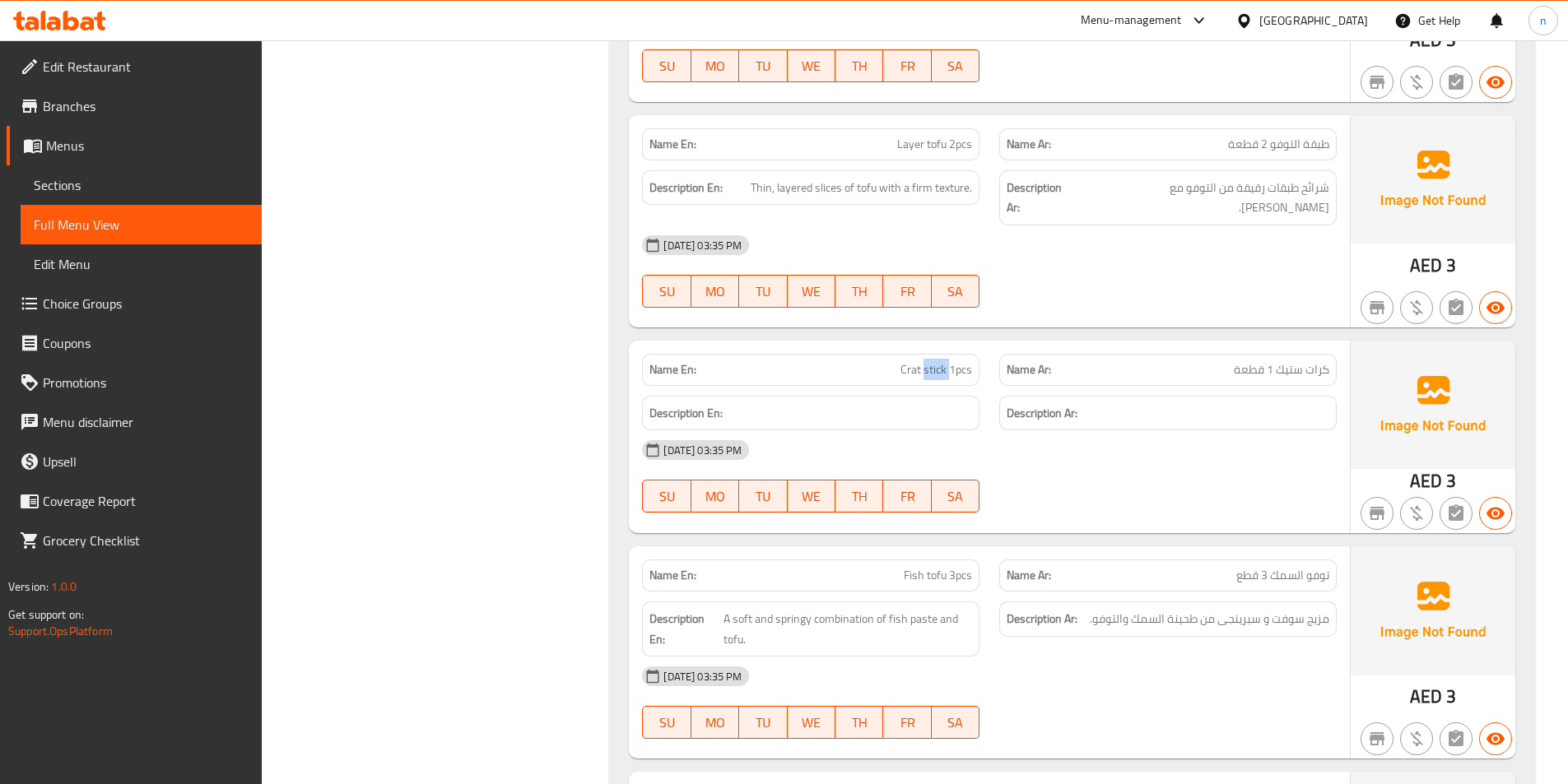
click at [932, 361] on span "Crat stick 1pcs" at bounding box center [936, 370] width 71 height 17
drag, startPoint x: 910, startPoint y: 352, endPoint x: 943, endPoint y: 365, distance: 35.5
click at [944, 365] on div "Name En: Crat stick 1pcs" at bounding box center [811, 369] width 337 height 32
copy span "Crat stic"
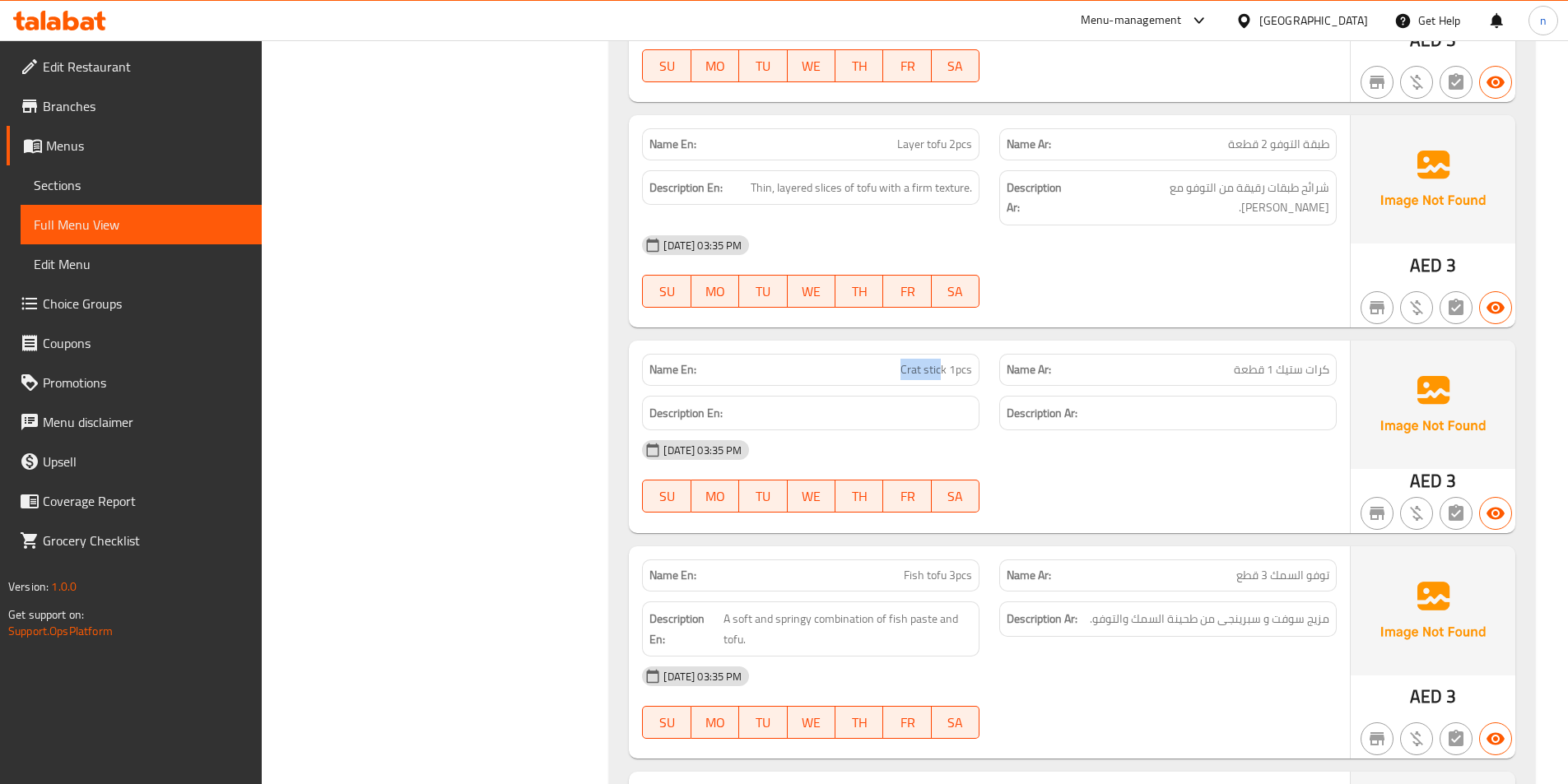
click at [821, 431] on div "[DATE] 03:35 PM" at bounding box center [989, 450] width 715 height 40
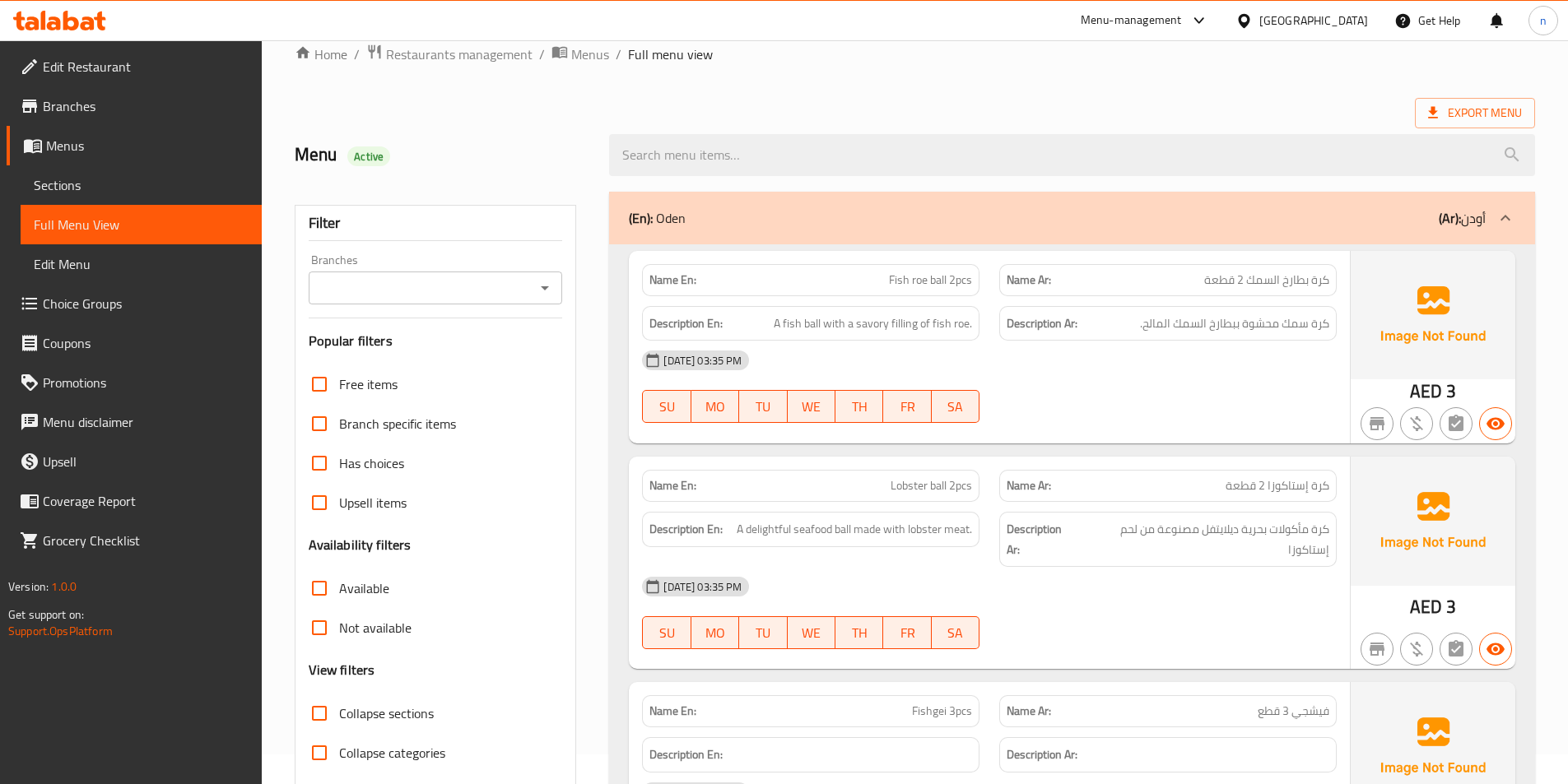
scroll to position [0, 0]
